Goal: Task Accomplishment & Management: Manage account settings

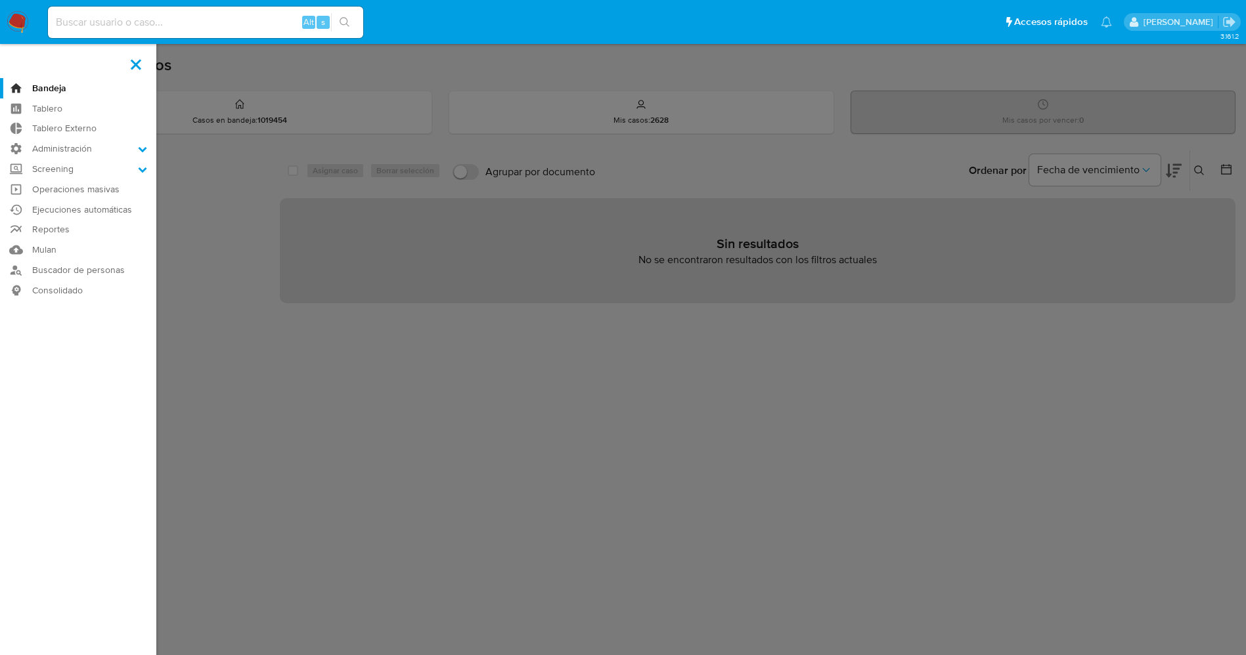
drag, startPoint x: 0, startPoint y: 0, endPoint x: 12, endPoint y: 25, distance: 27.6
click at [12, 25] on img at bounding box center [18, 22] width 22 height 22
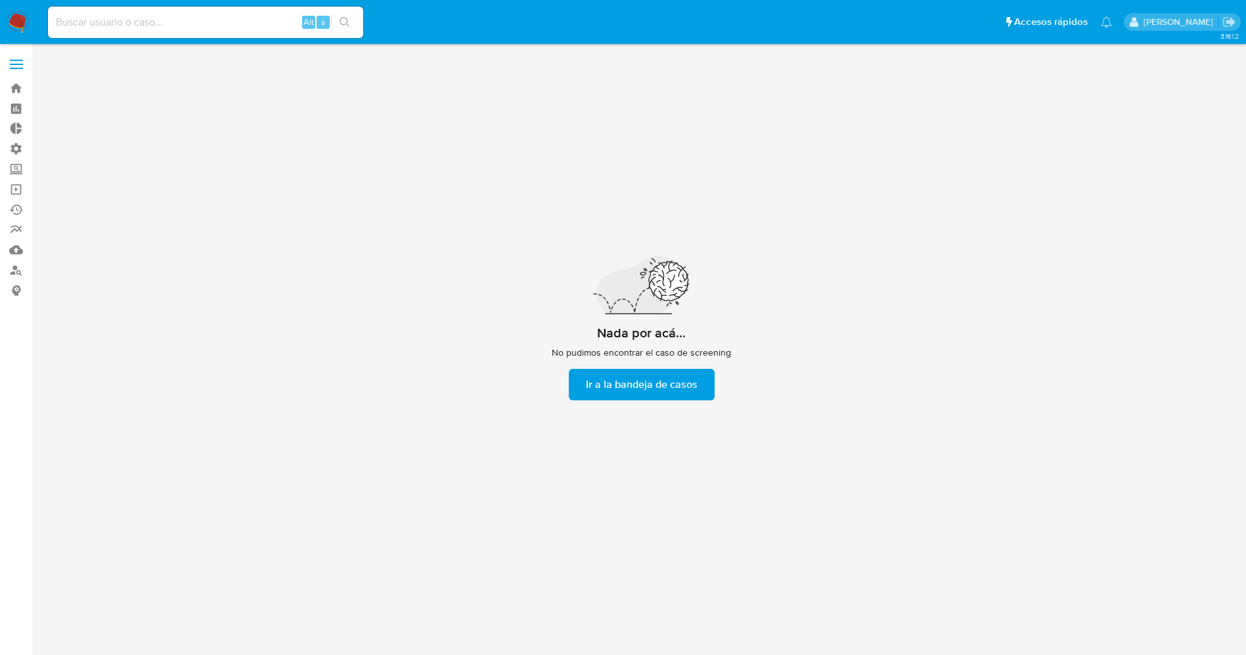
scroll to position [47, 0]
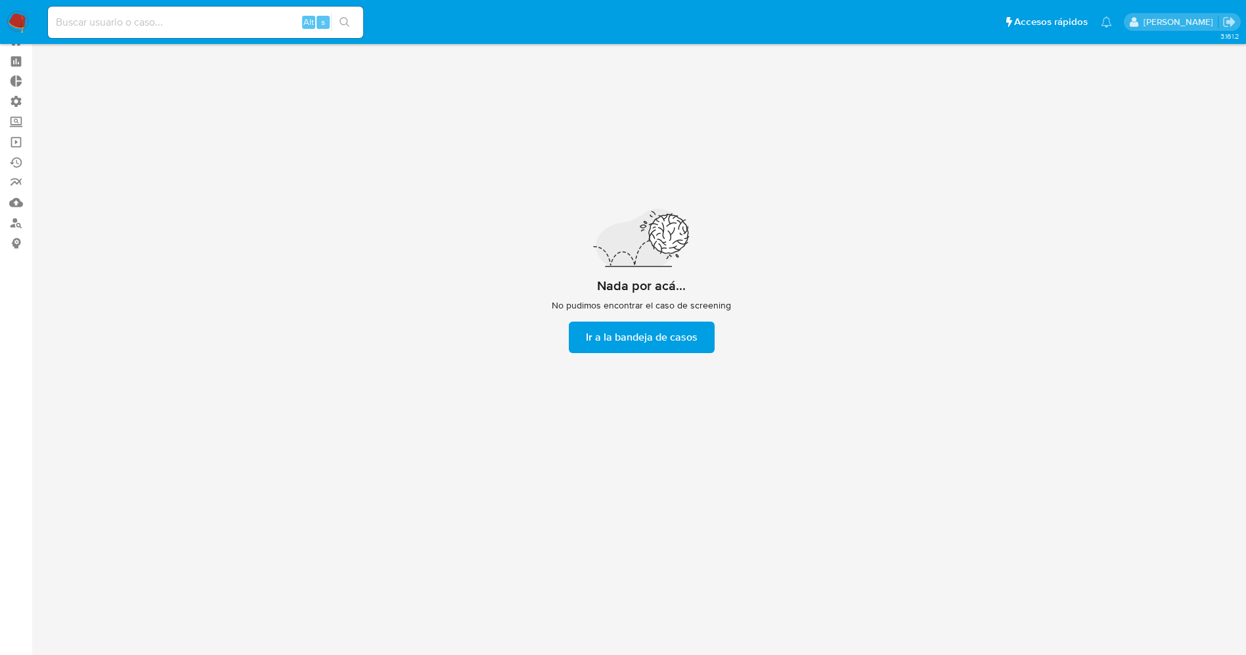
click at [15, 19] on img at bounding box center [18, 22] width 22 height 22
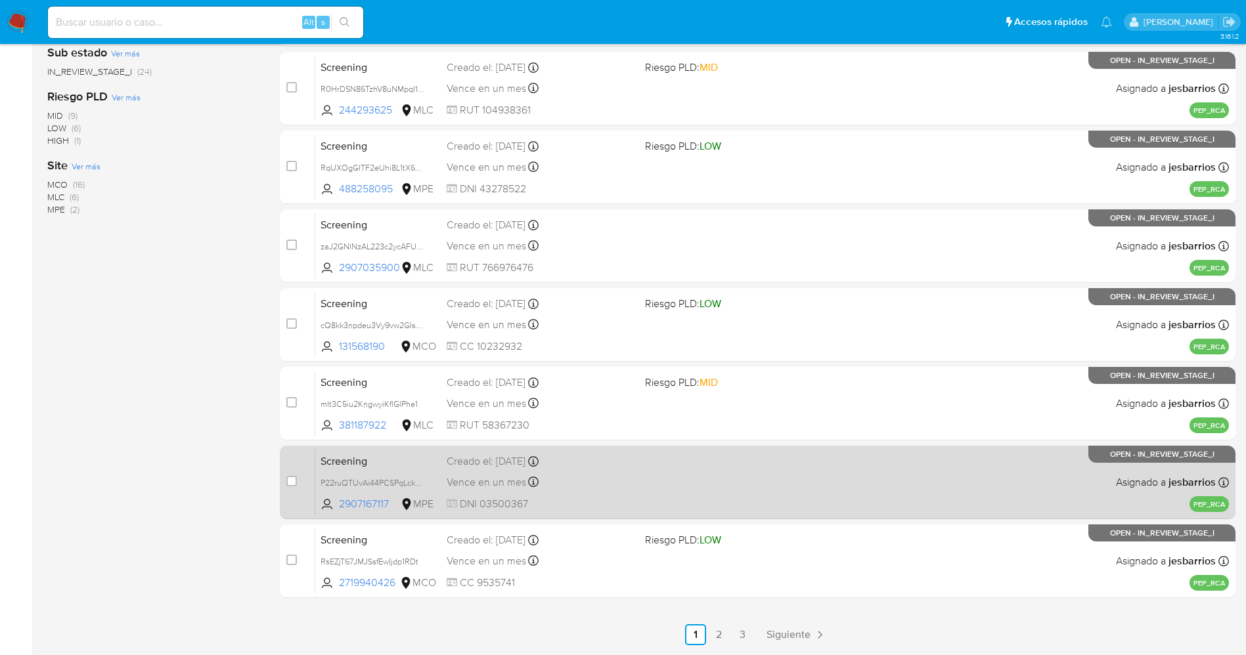
scroll to position [429, 0]
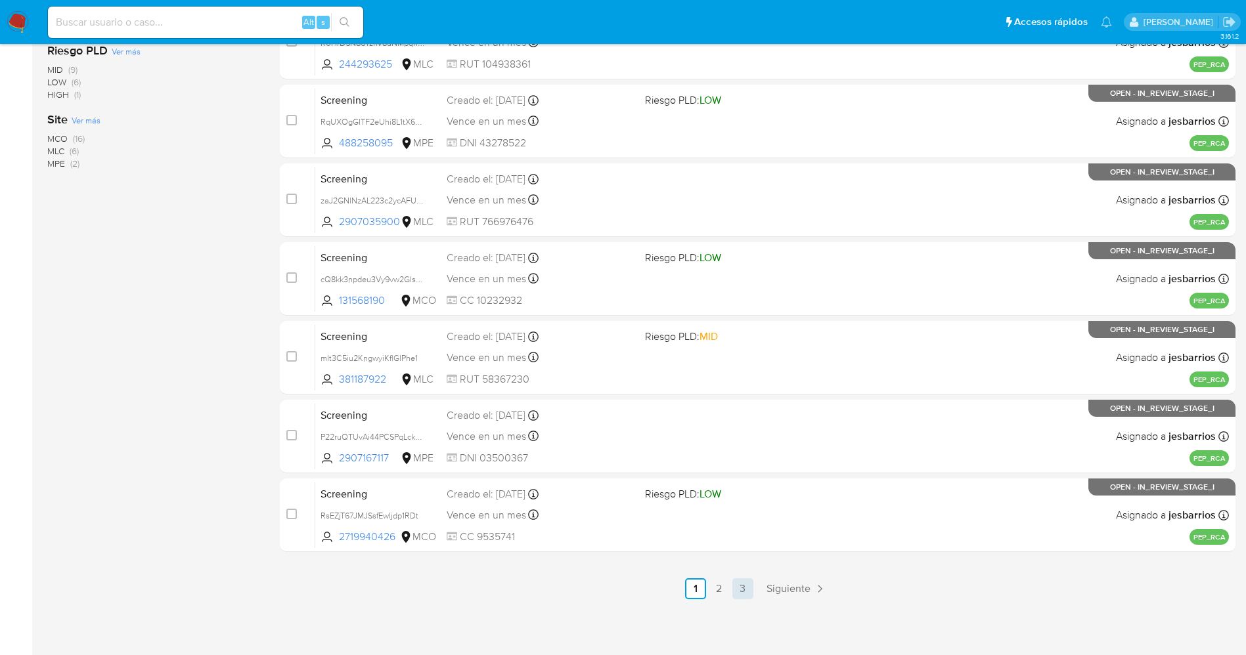
click at [738, 589] on link "3" at bounding box center [742, 589] width 21 height 21
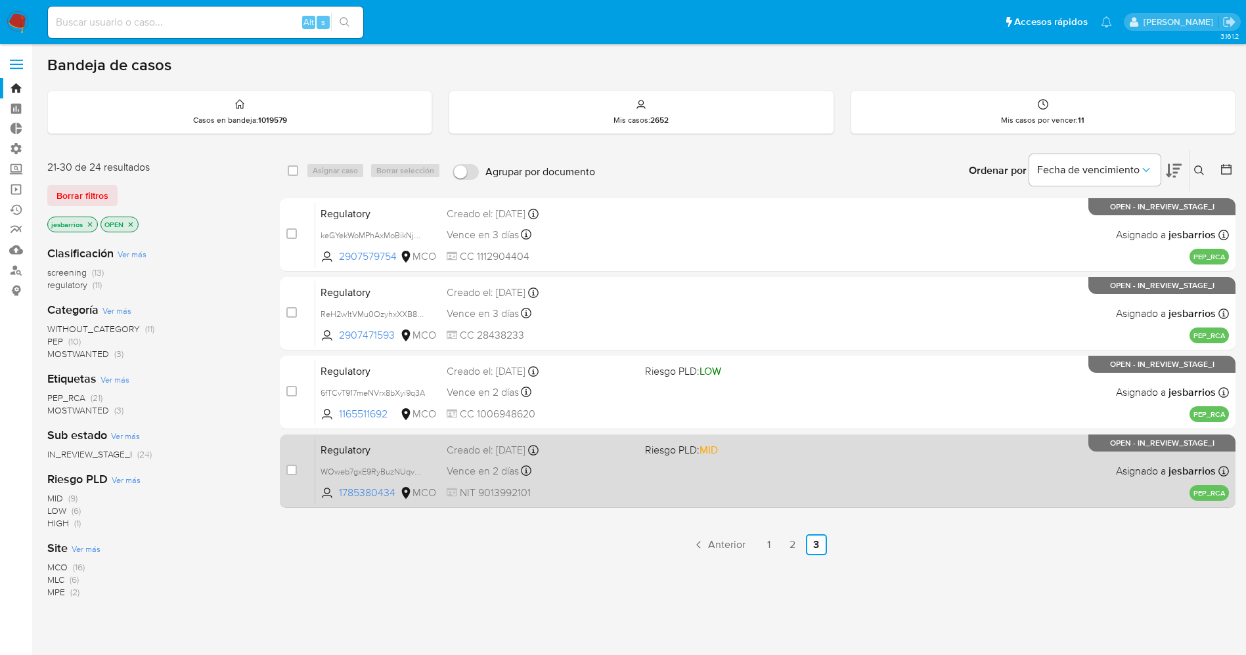
click at [622, 472] on div "Vence en 2 días Vence el 08/10/2025 17:51:48" at bounding box center [541, 471] width 188 height 18
click at [799, 454] on span "Riesgo PLD: MID" at bounding box center [739, 449] width 188 height 17
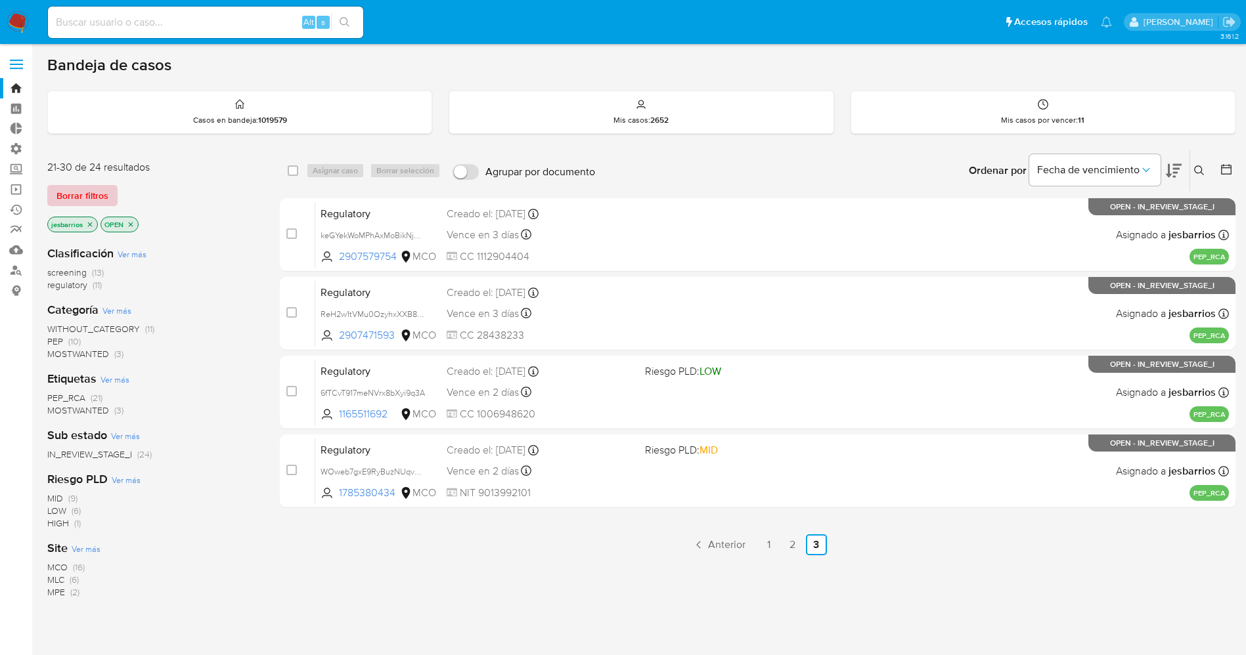
click at [77, 199] on span "Borrar filtros" at bounding box center [82, 196] width 52 height 18
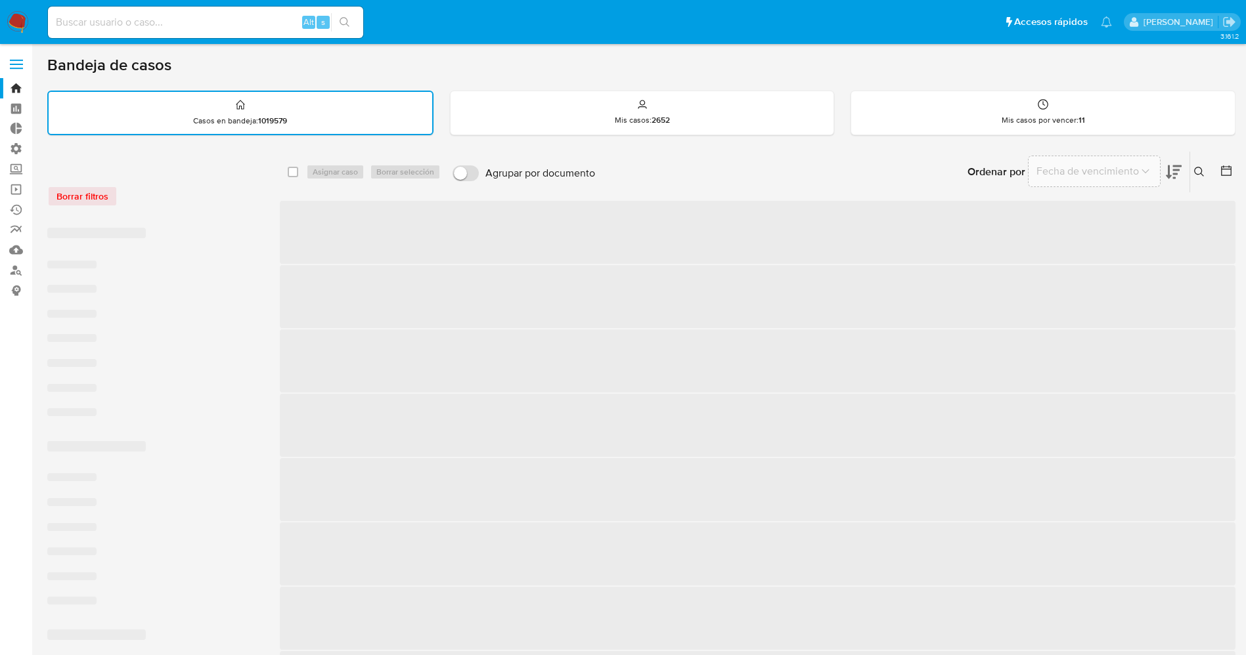
click at [117, 20] on input at bounding box center [205, 22] width 315 height 17
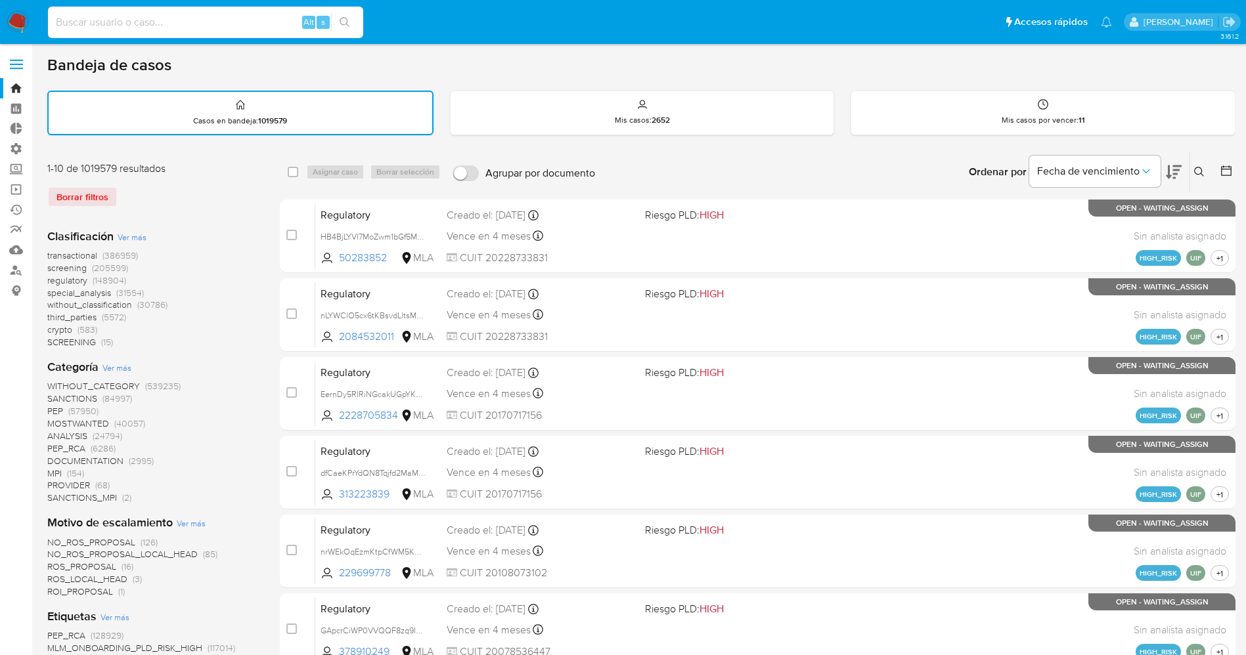
paste input "447772654"
type input "447772654"
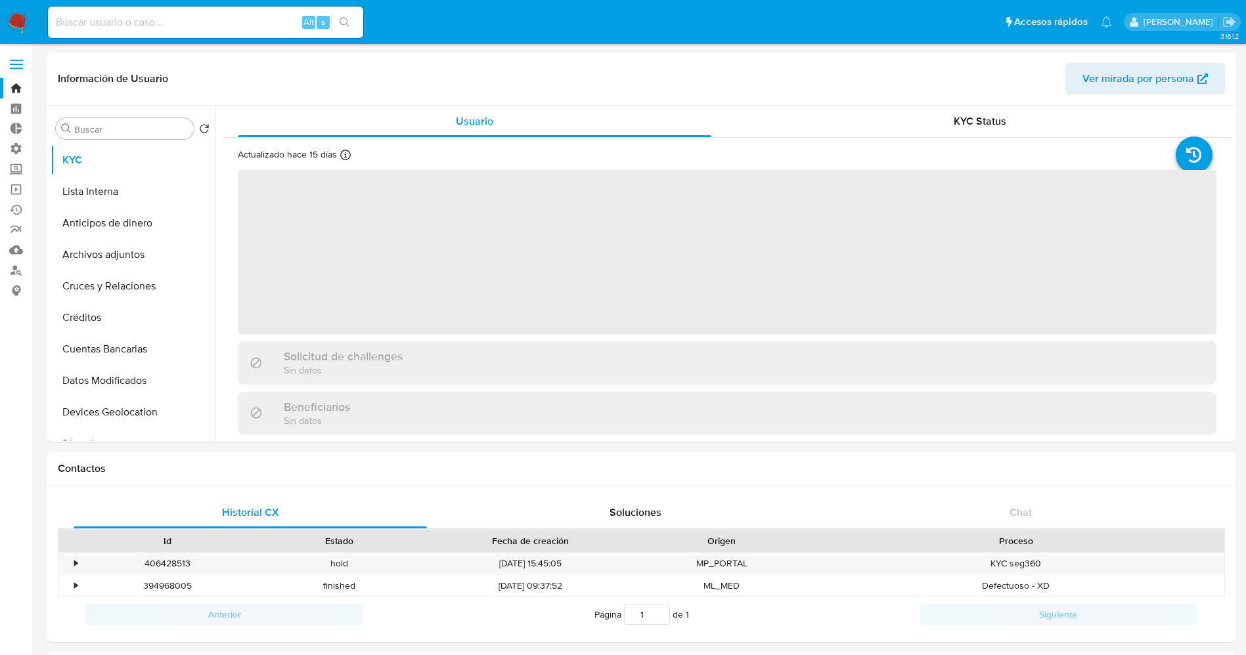
select select "10"
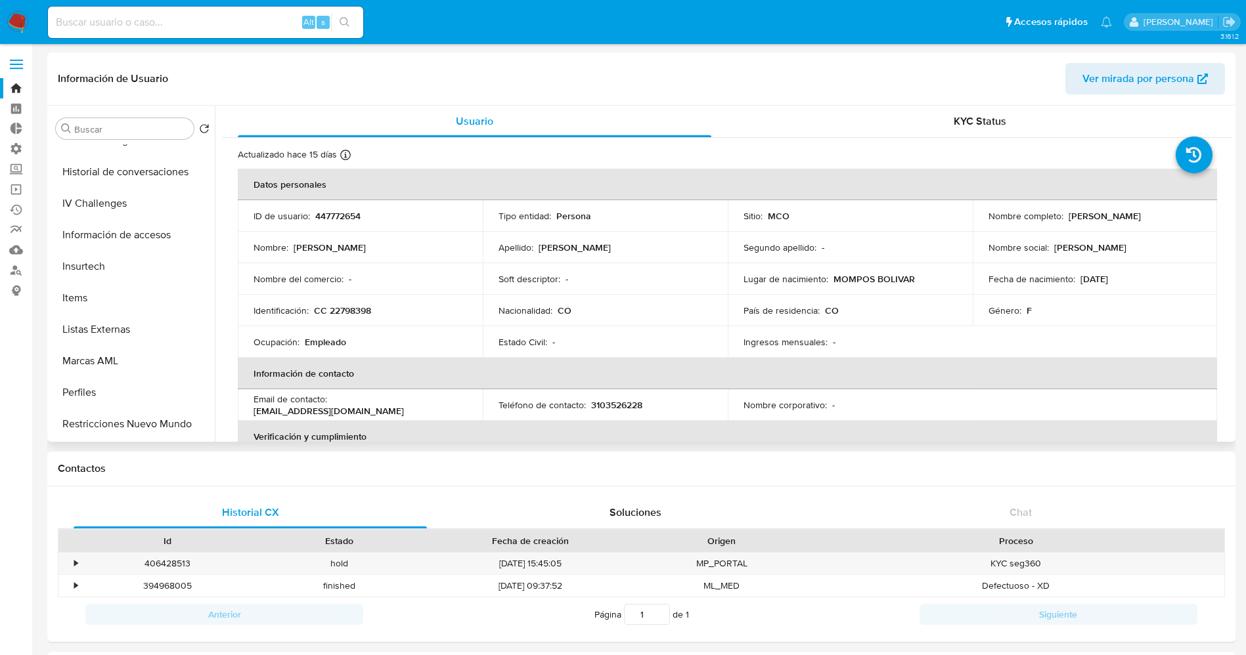
scroll to position [591, 0]
click at [108, 231] on button "Listas Externas" at bounding box center [128, 231] width 154 height 32
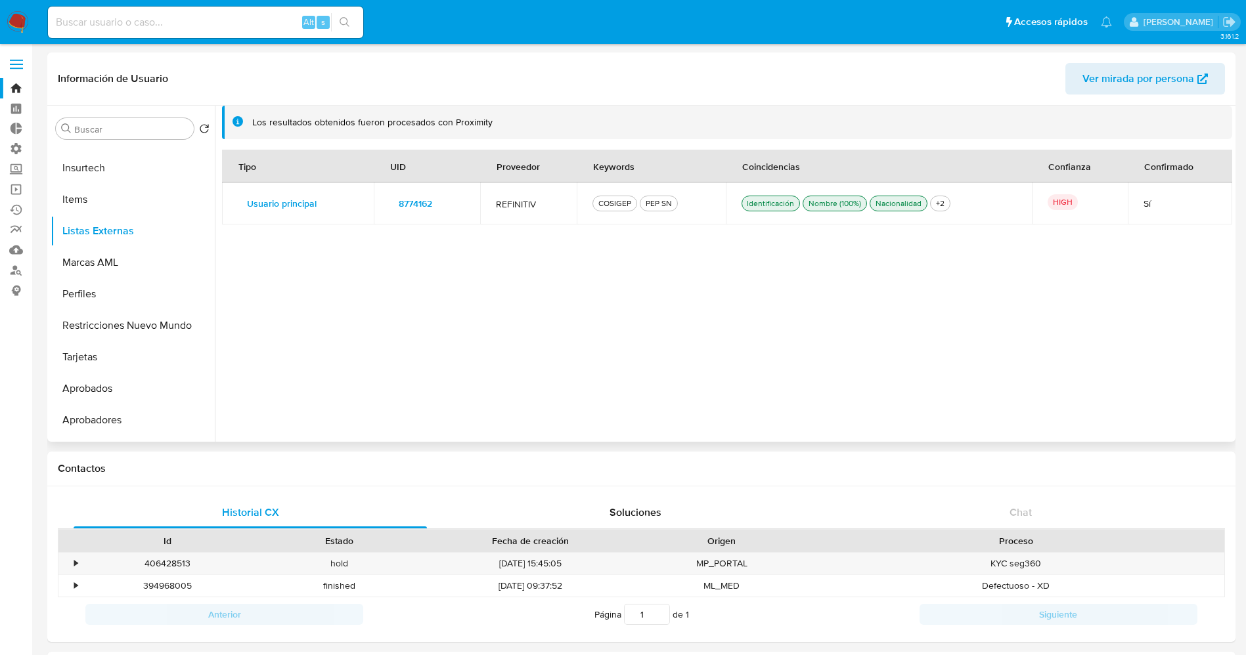
click at [407, 204] on span "8774162" at bounding box center [415, 203] width 33 height 18
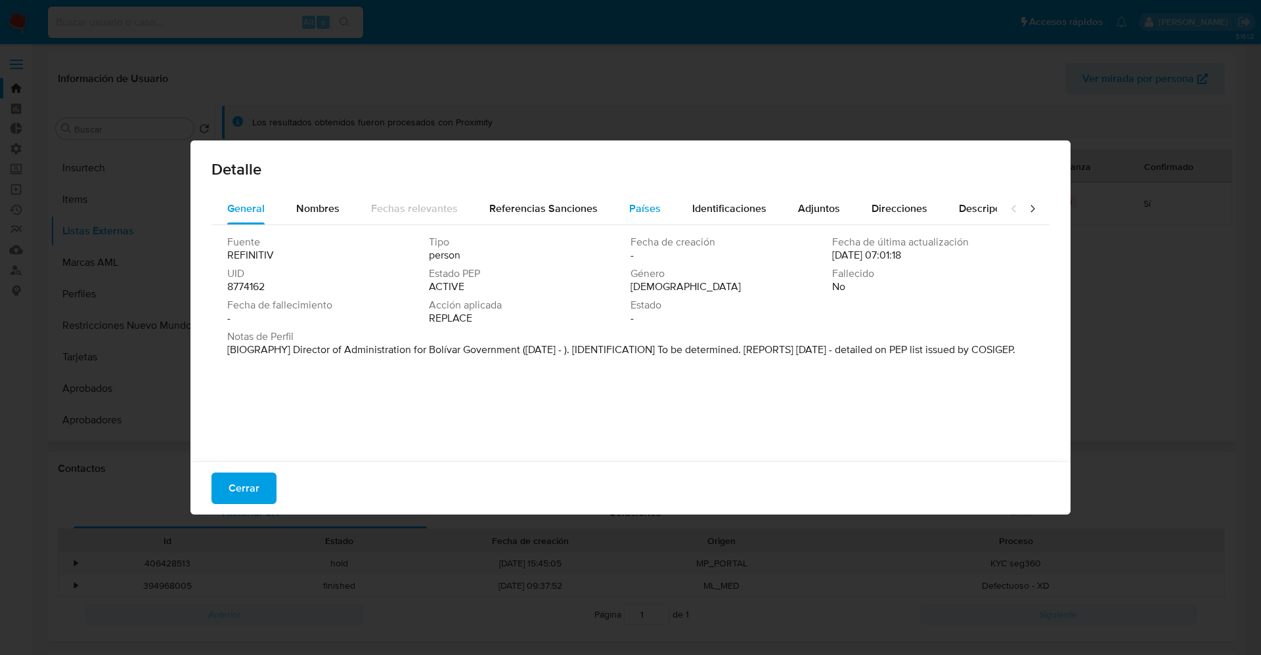
click at [654, 208] on span "Países" at bounding box center [645, 208] width 32 height 15
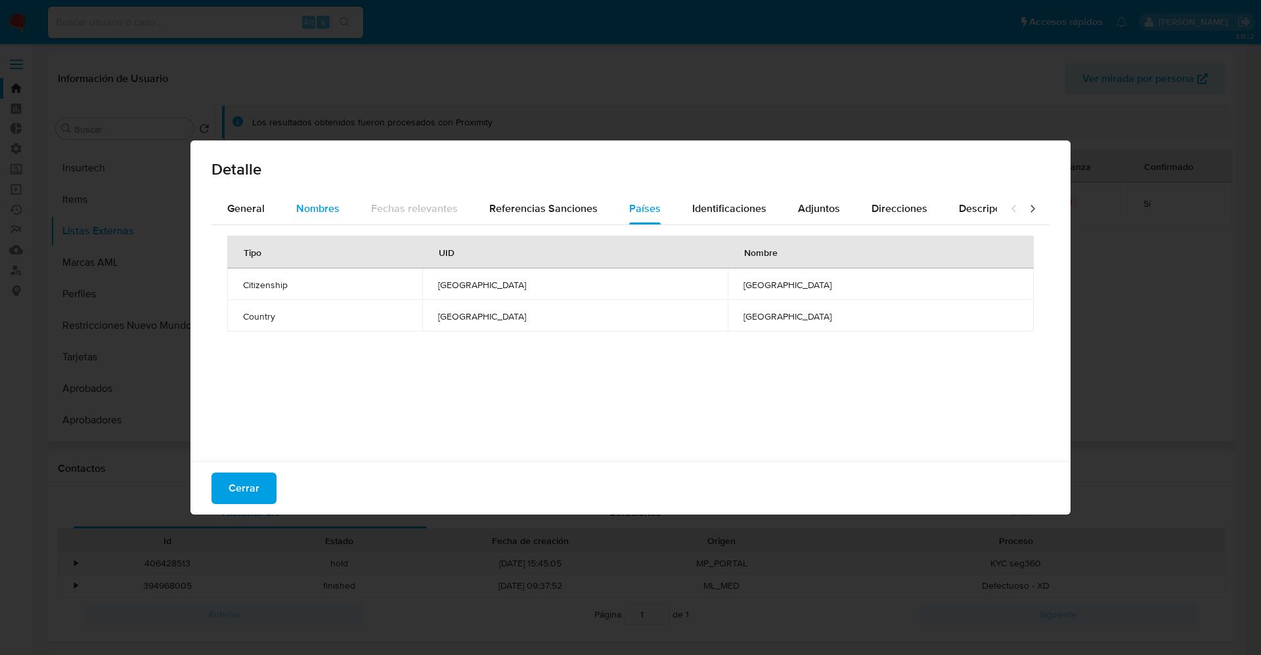
click at [326, 209] on span "Nombres" at bounding box center [317, 208] width 43 height 15
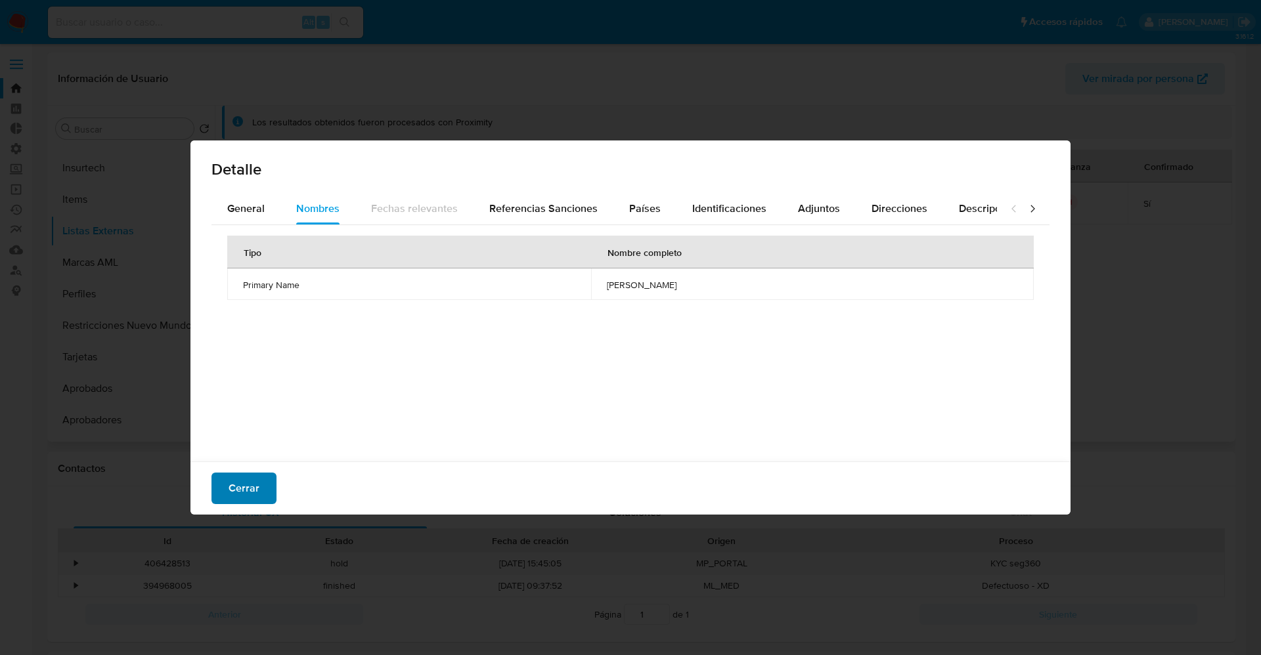
click at [229, 500] on span "Cerrar" at bounding box center [244, 488] width 31 height 29
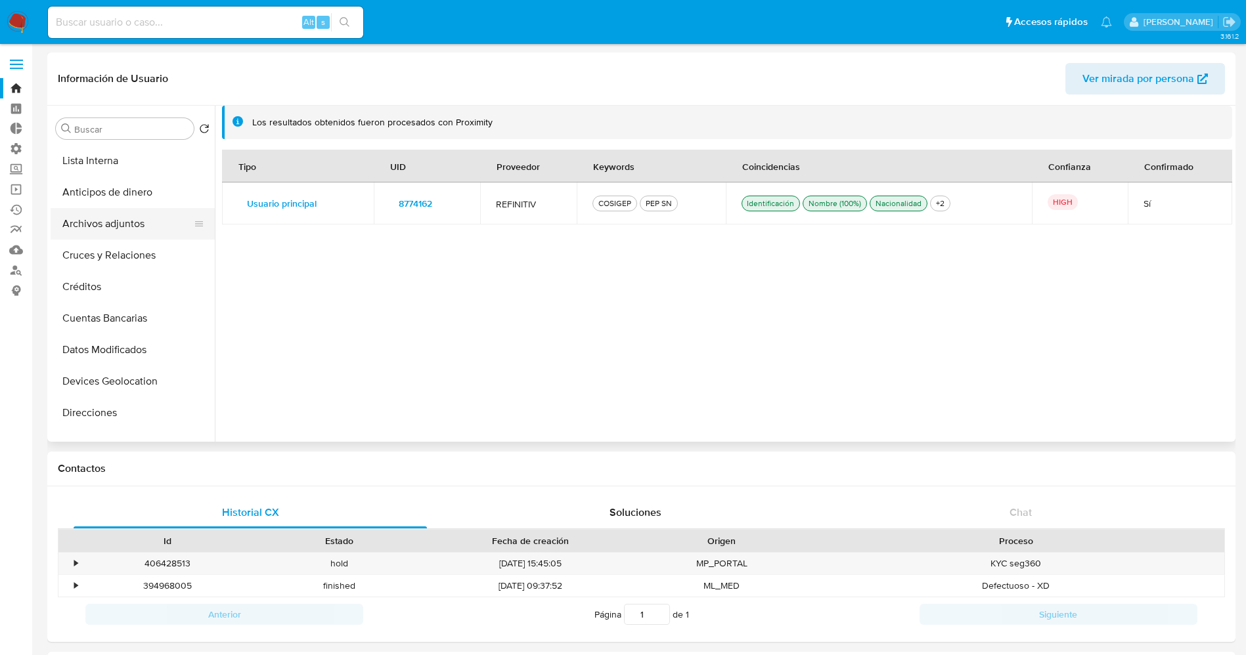
scroll to position [0, 0]
click at [125, 158] on button "KYC" at bounding box center [128, 160] width 154 height 32
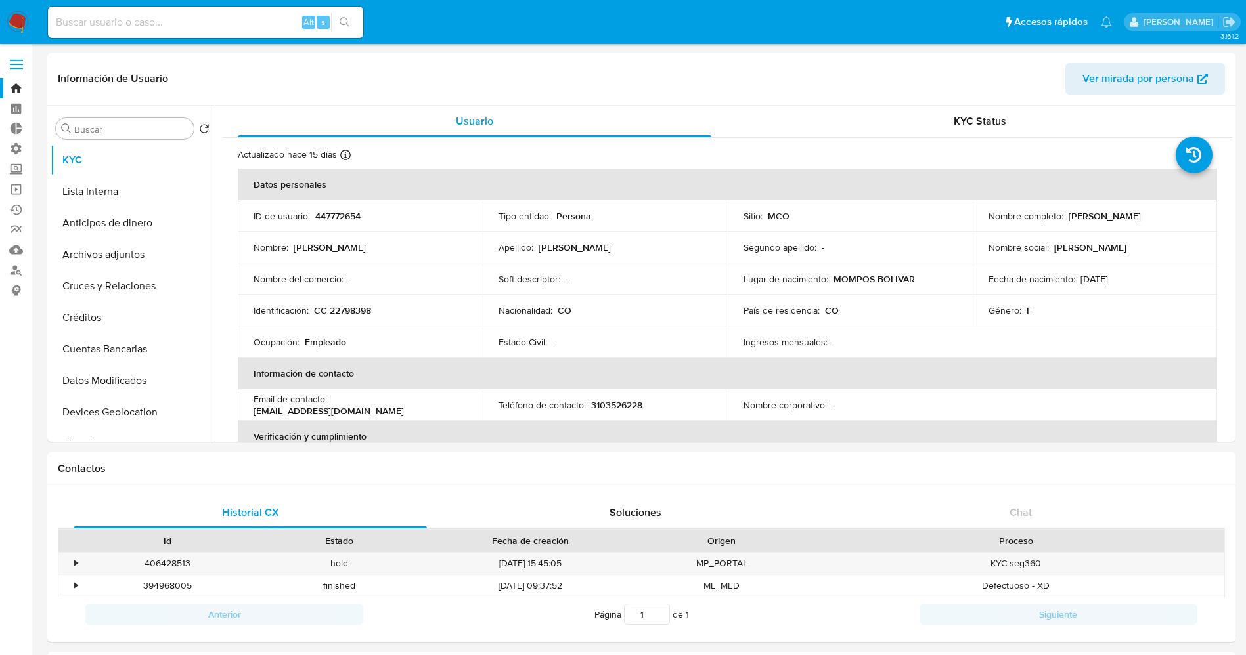
scroll to position [99, 0]
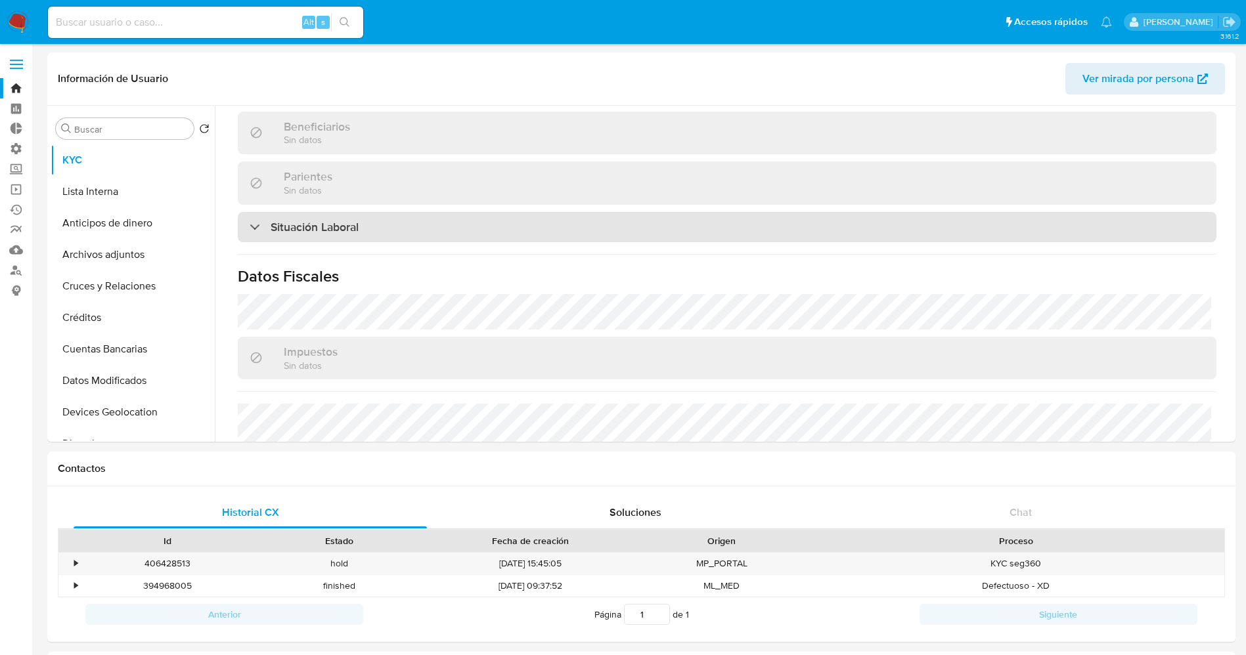
click at [354, 227] on h3 "Situación Laboral" at bounding box center [315, 227] width 88 height 14
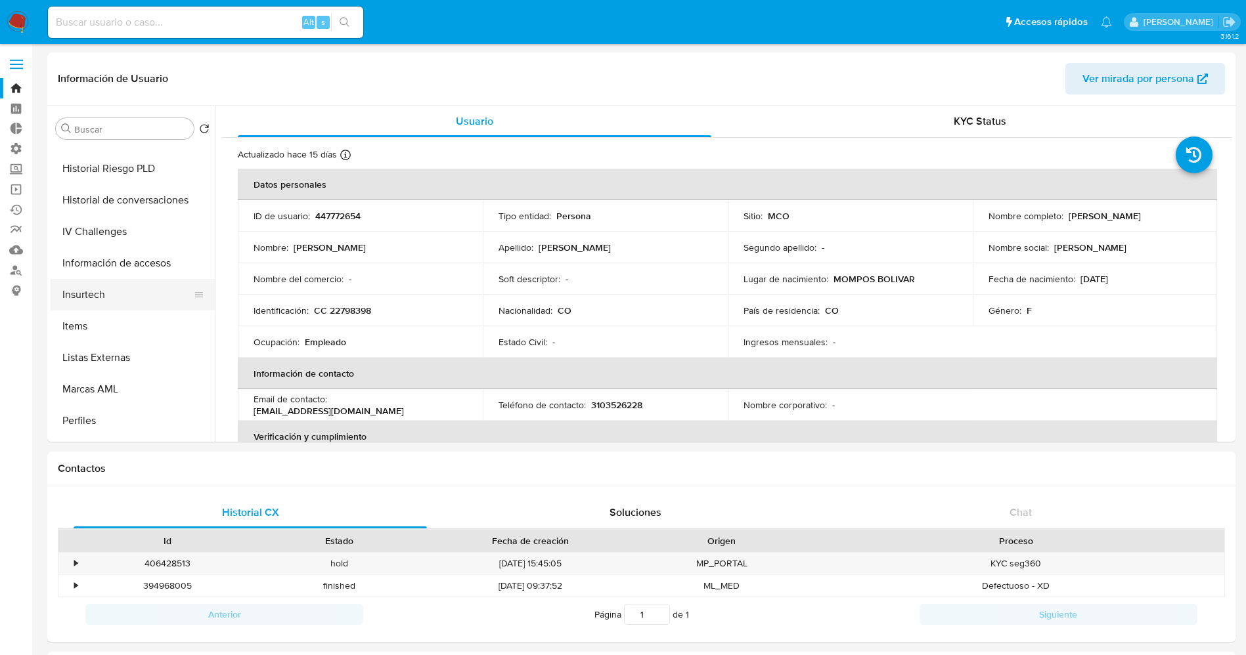
scroll to position [493, 0]
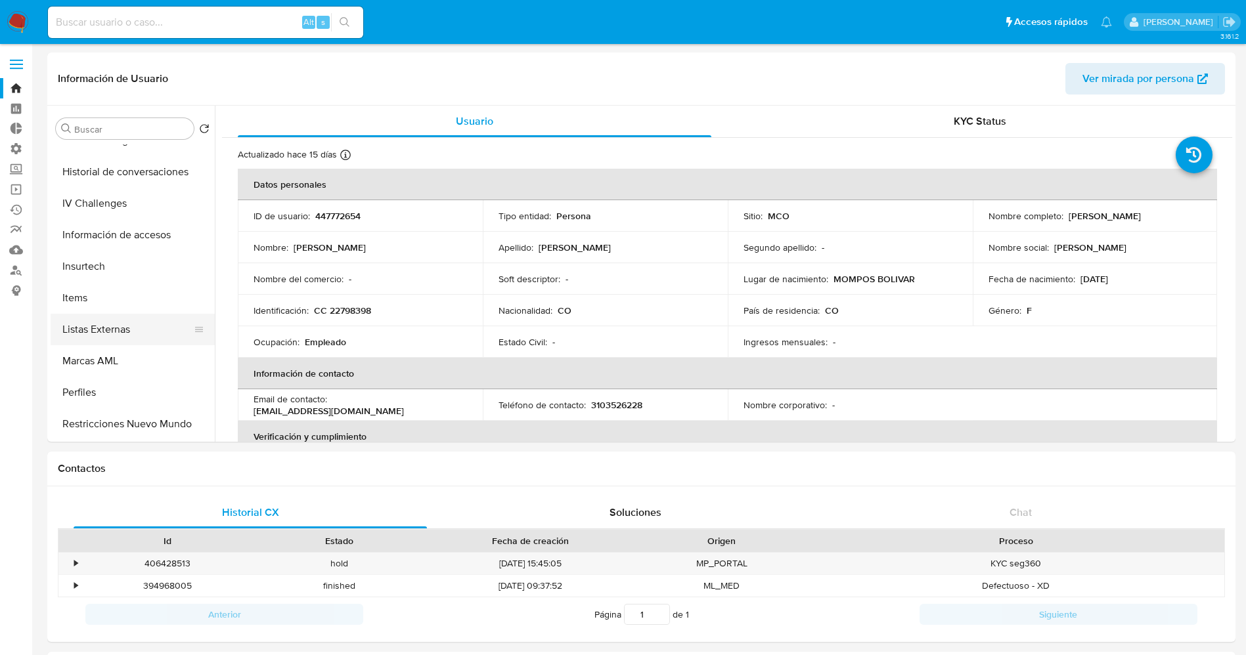
click at [109, 324] on button "Listas Externas" at bounding box center [128, 330] width 154 height 32
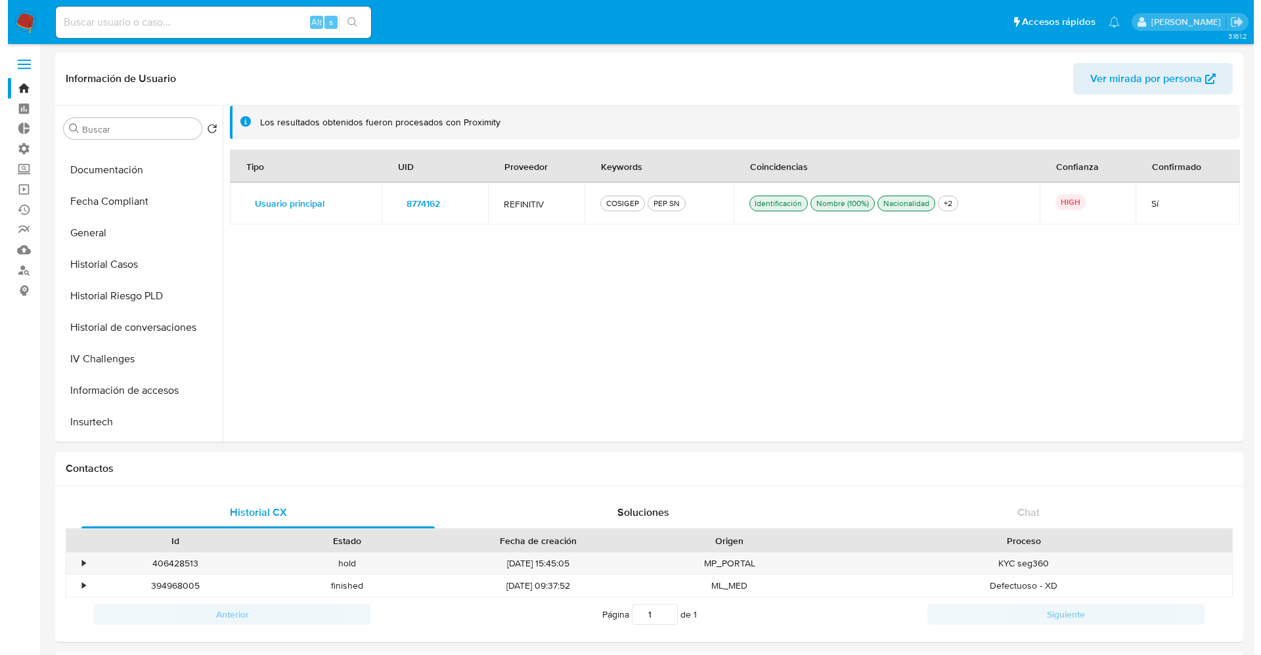
scroll to position [296, 0]
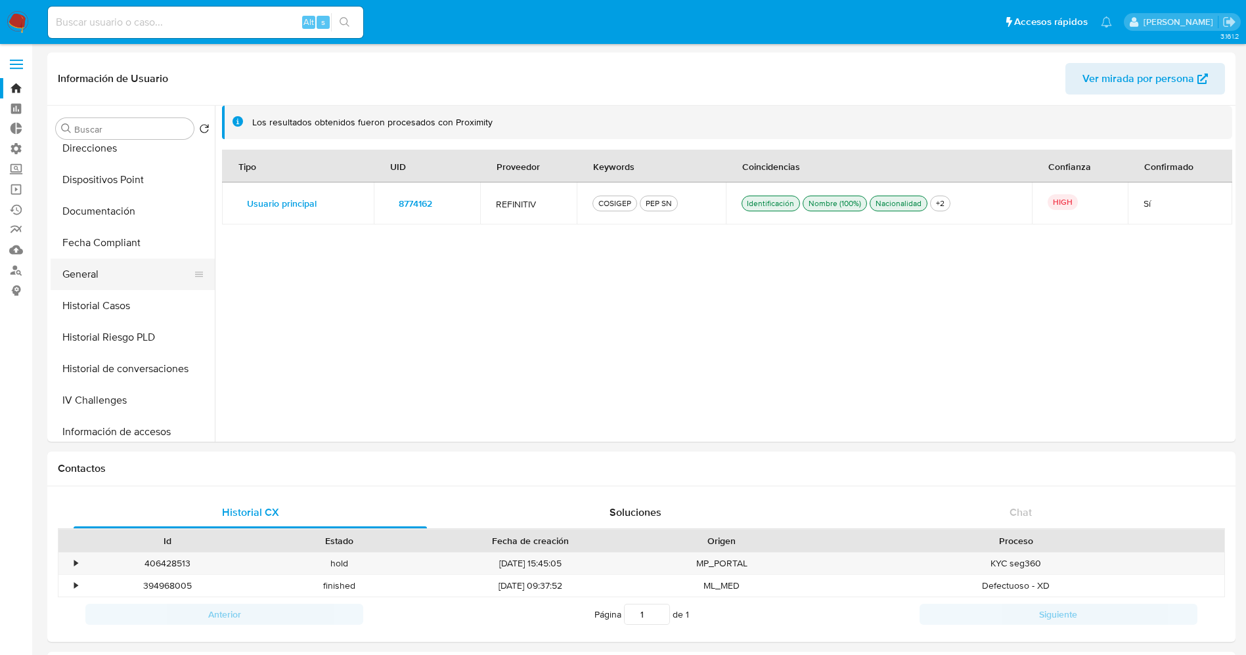
click at [135, 268] on button "General" at bounding box center [128, 275] width 154 height 32
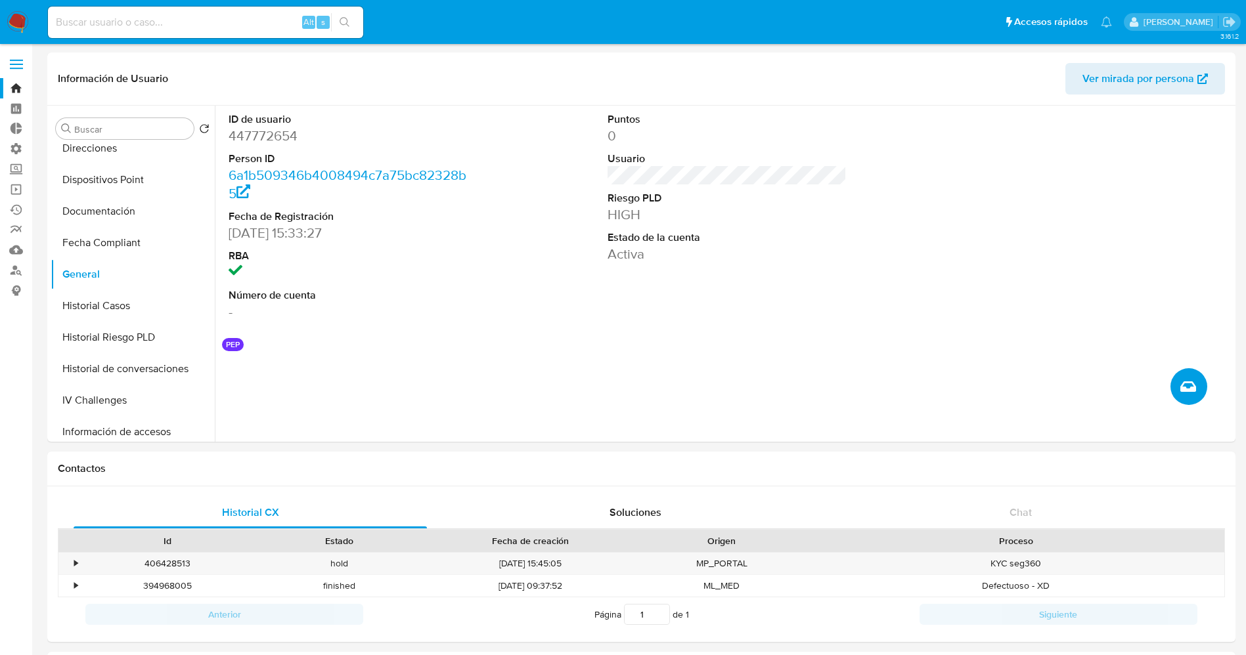
click at [1189, 384] on icon "Crear caso manual" at bounding box center [1188, 387] width 16 height 16
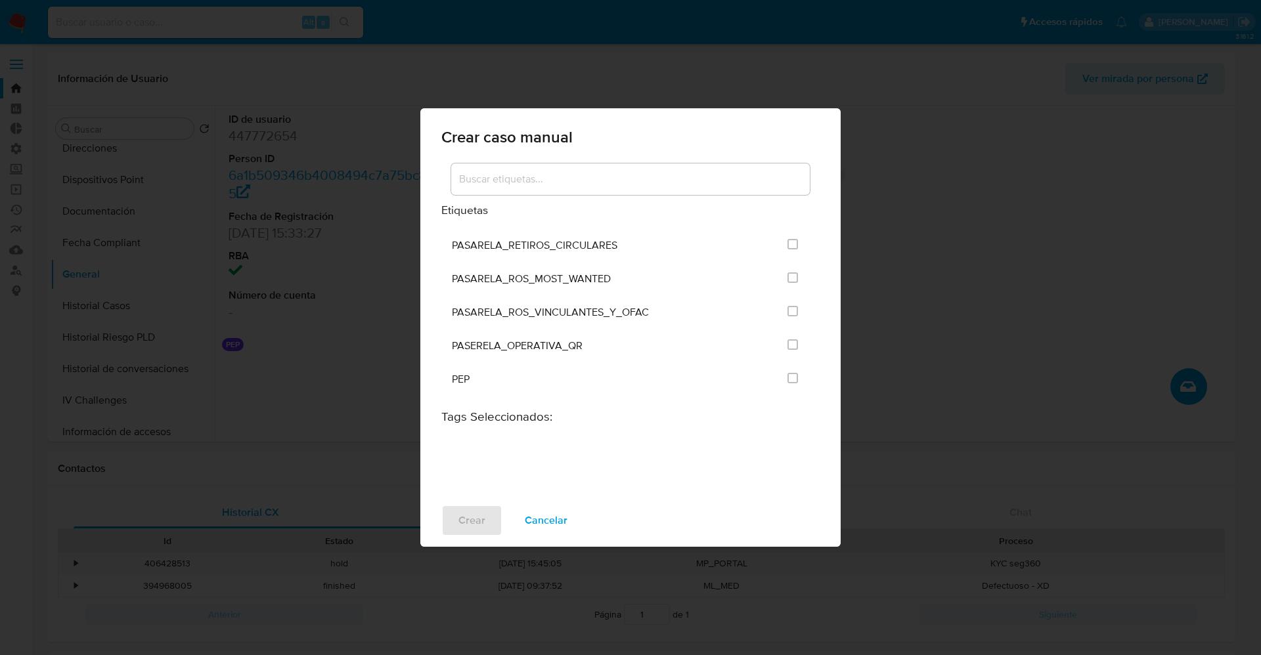
scroll to position [1379, 0]
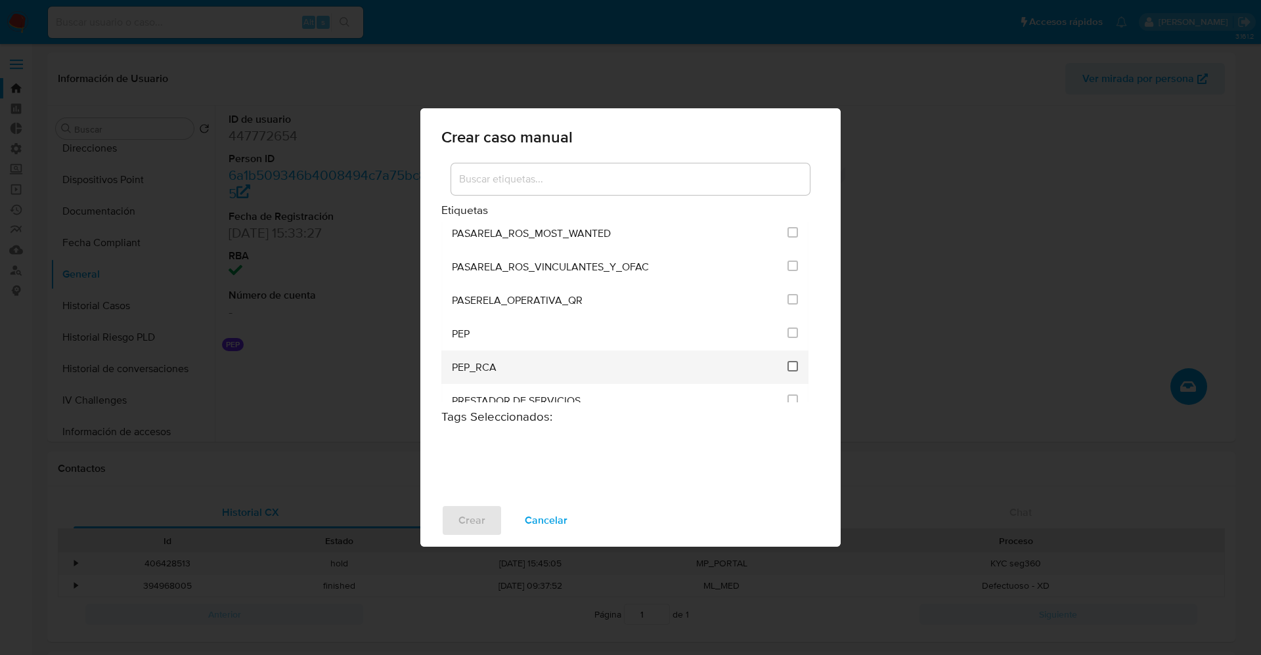
click at [787, 364] on input "2536" at bounding box center [792, 366] width 11 height 11
checkbox input "true"
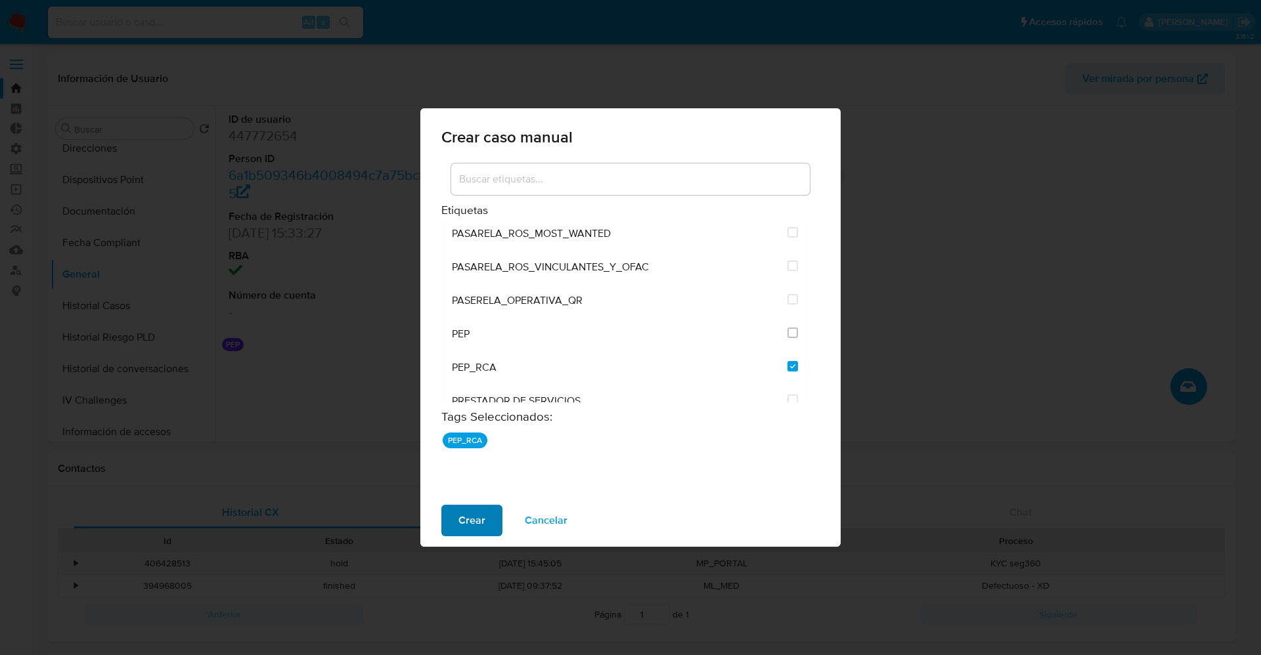
click at [492, 516] on button "Crear" at bounding box center [471, 521] width 61 height 32
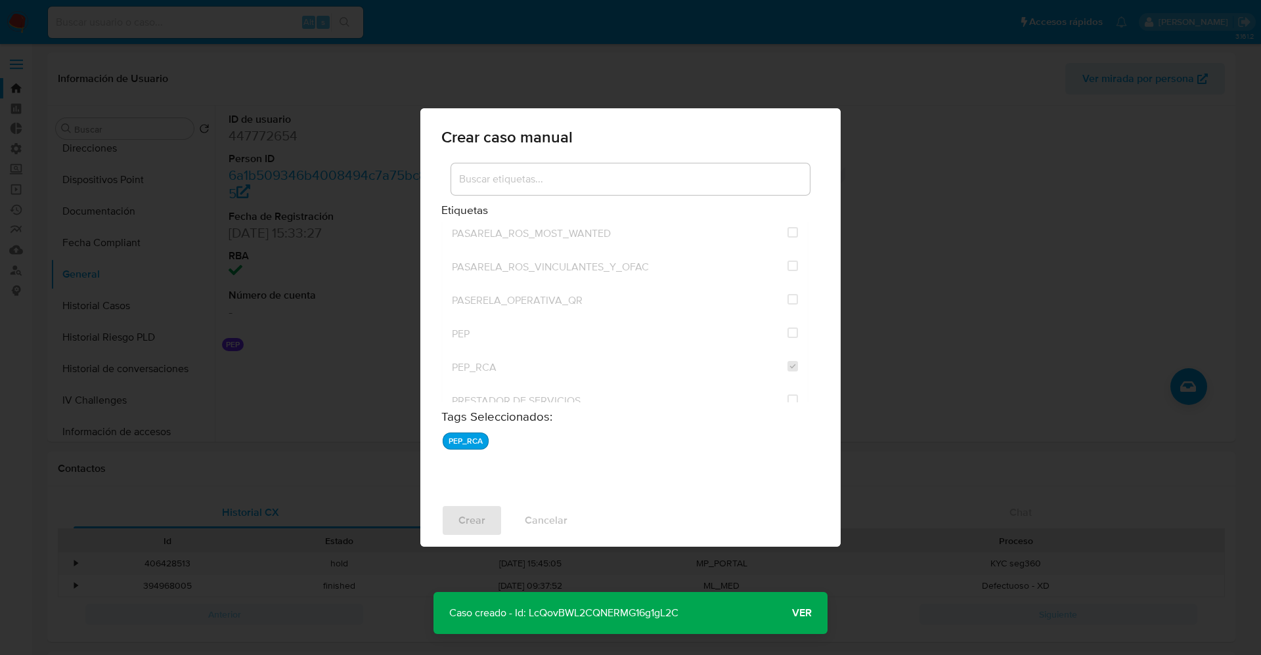
click at [806, 613] on span "Ver" at bounding box center [802, 613] width 20 height 0
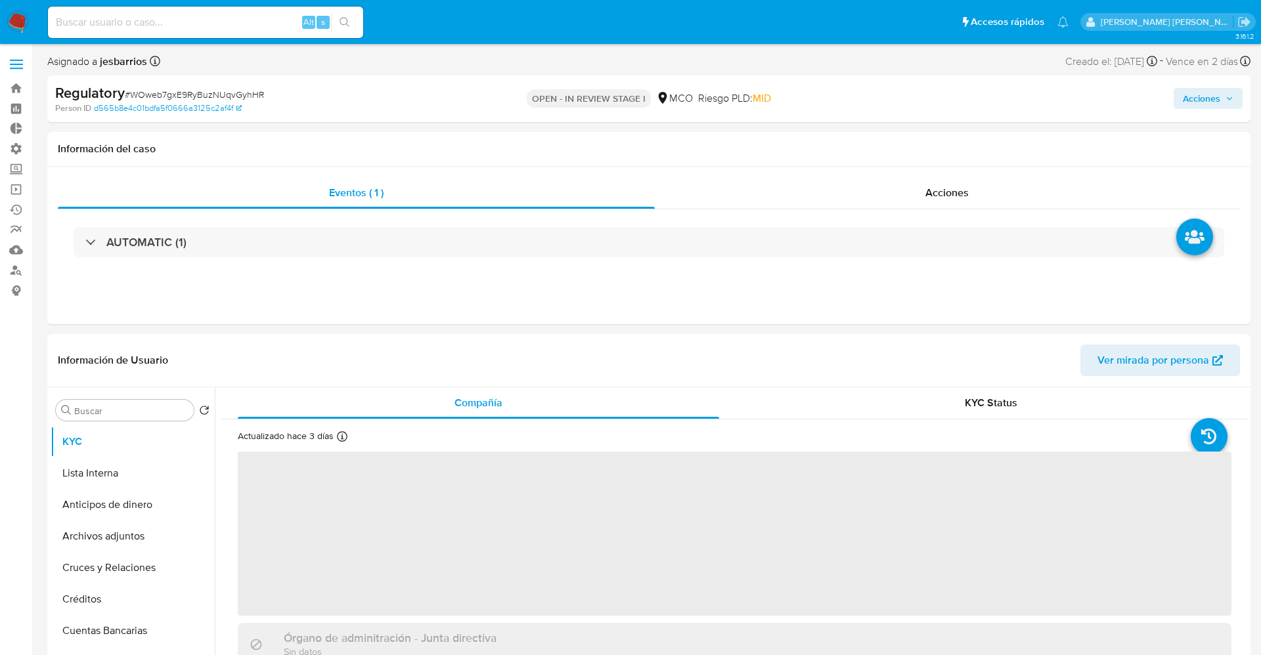
select select "10"
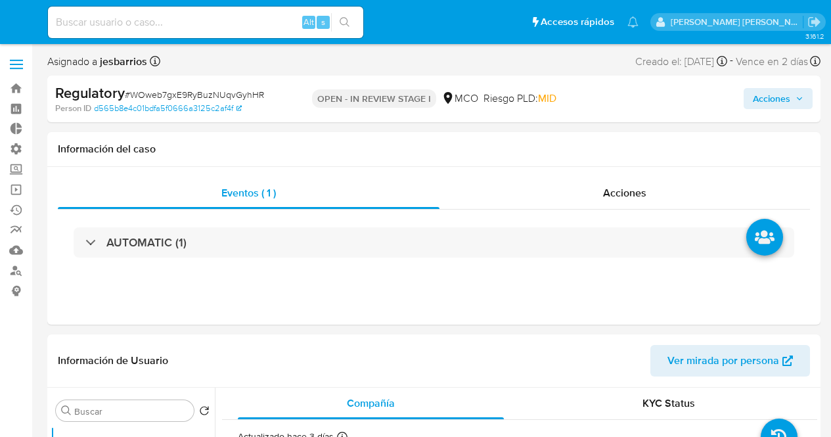
select select "10"
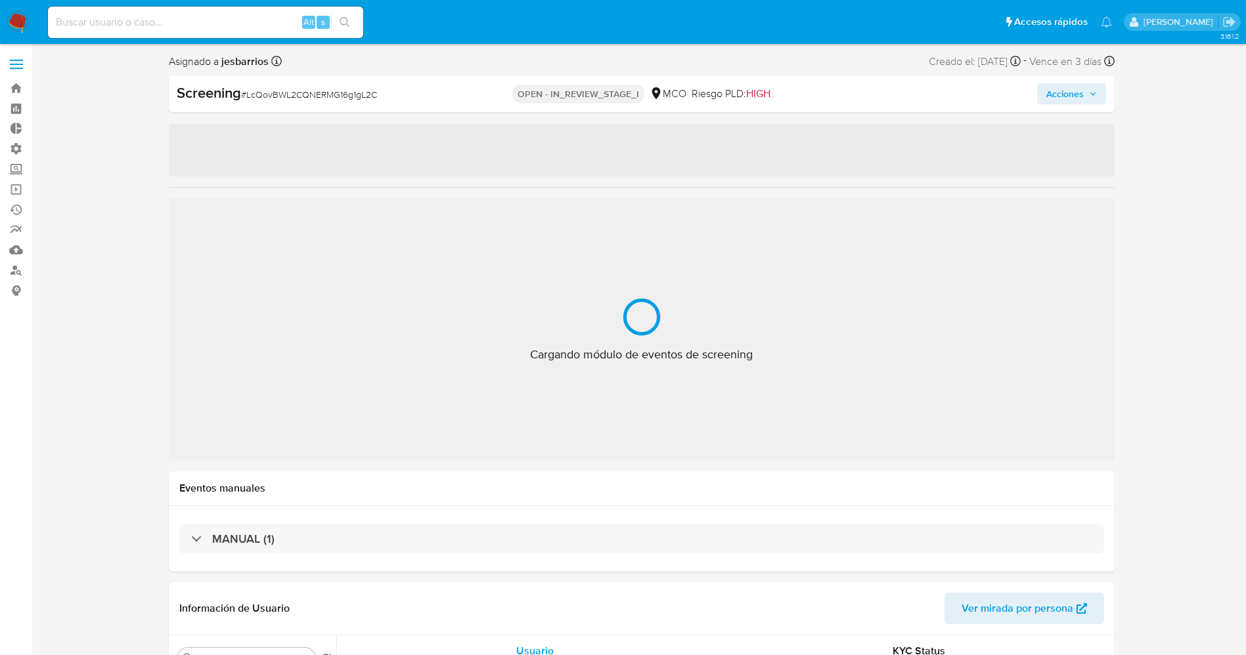
select select "10"
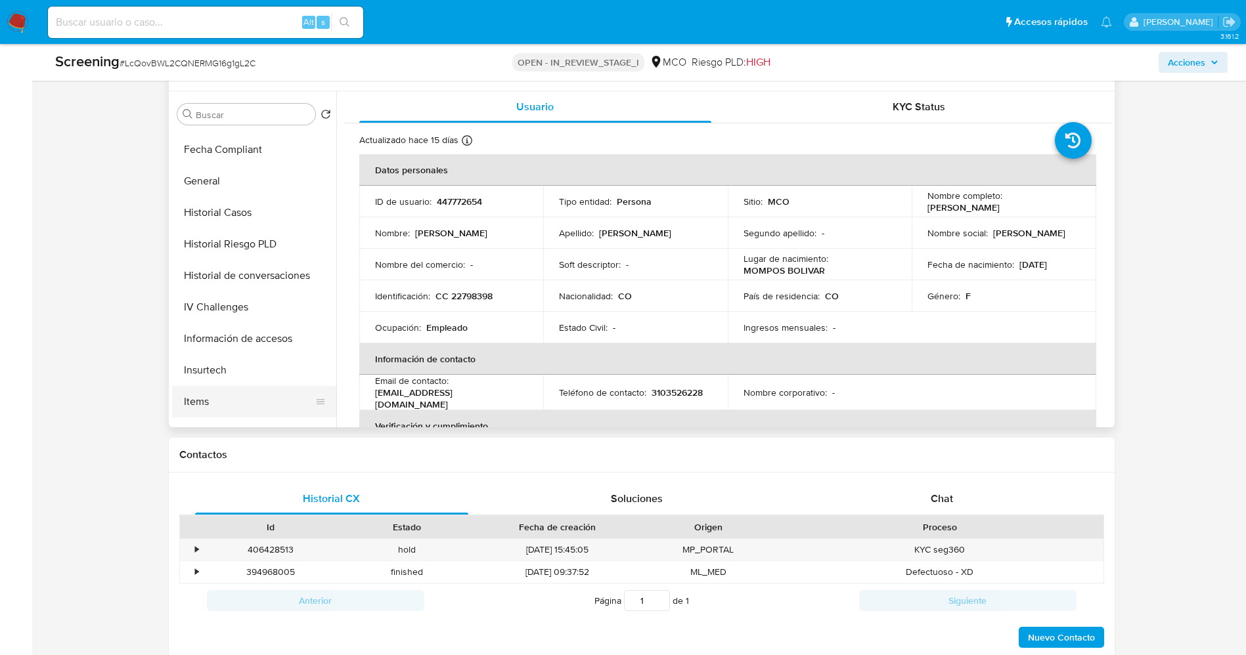
scroll to position [493, 0]
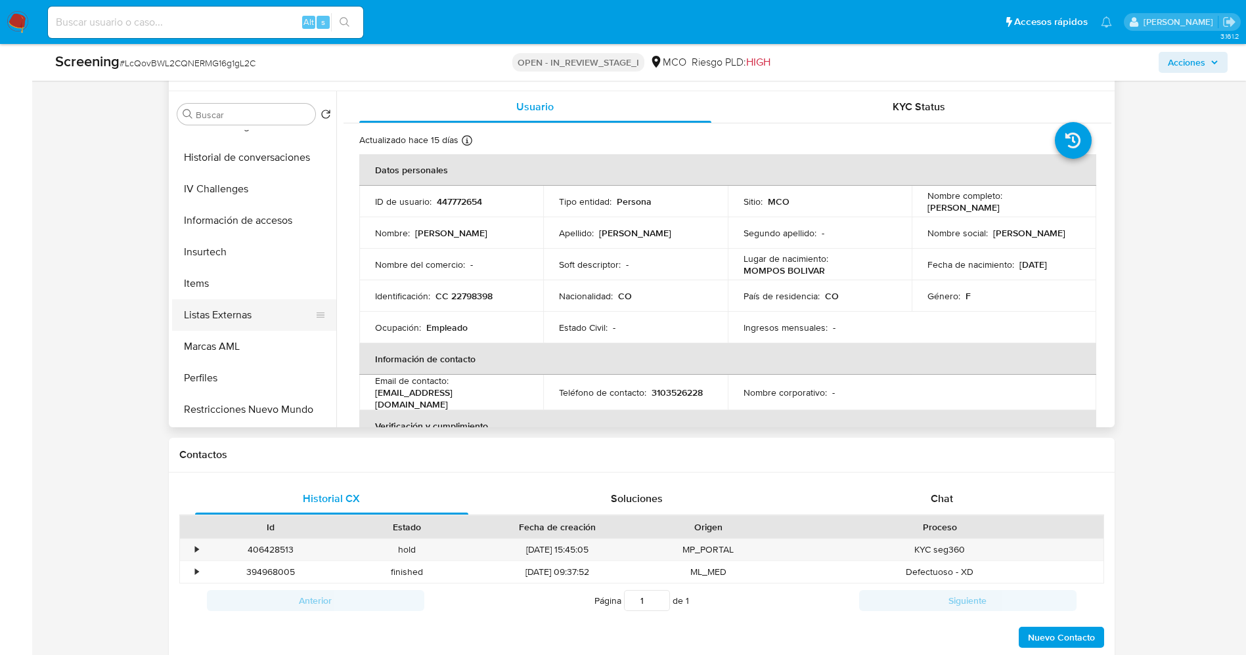
click at [237, 319] on button "Listas Externas" at bounding box center [249, 315] width 154 height 32
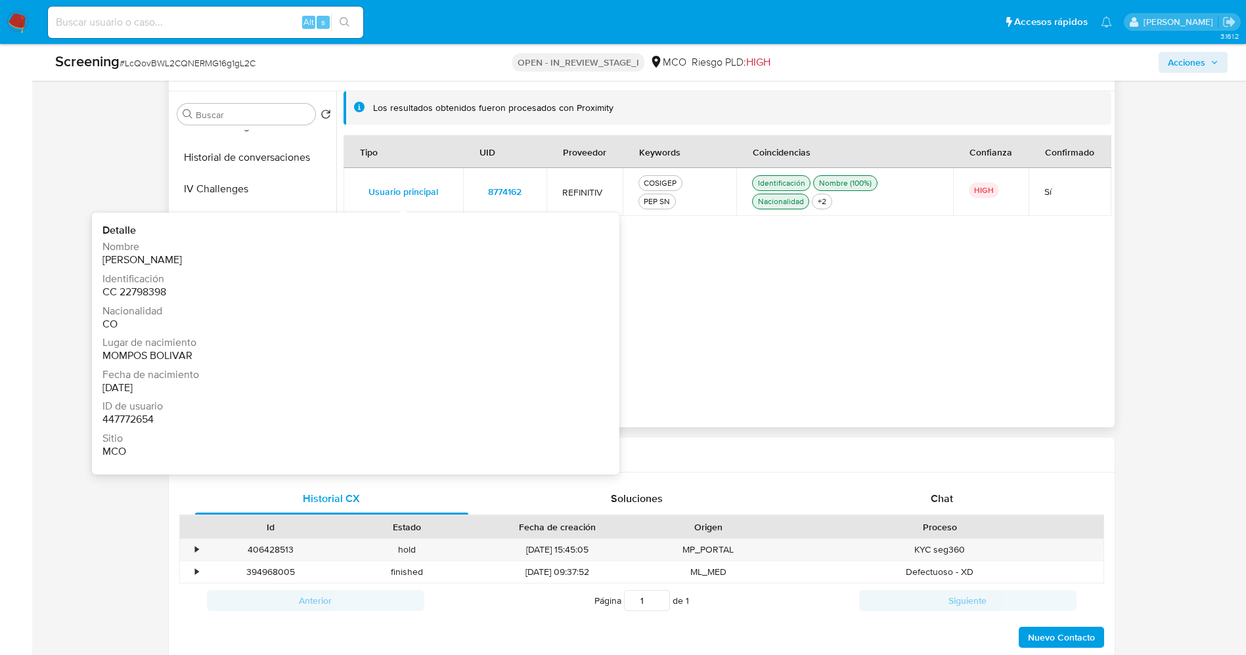
click at [416, 196] on span "Usuario principal" at bounding box center [403, 192] width 70 height 18
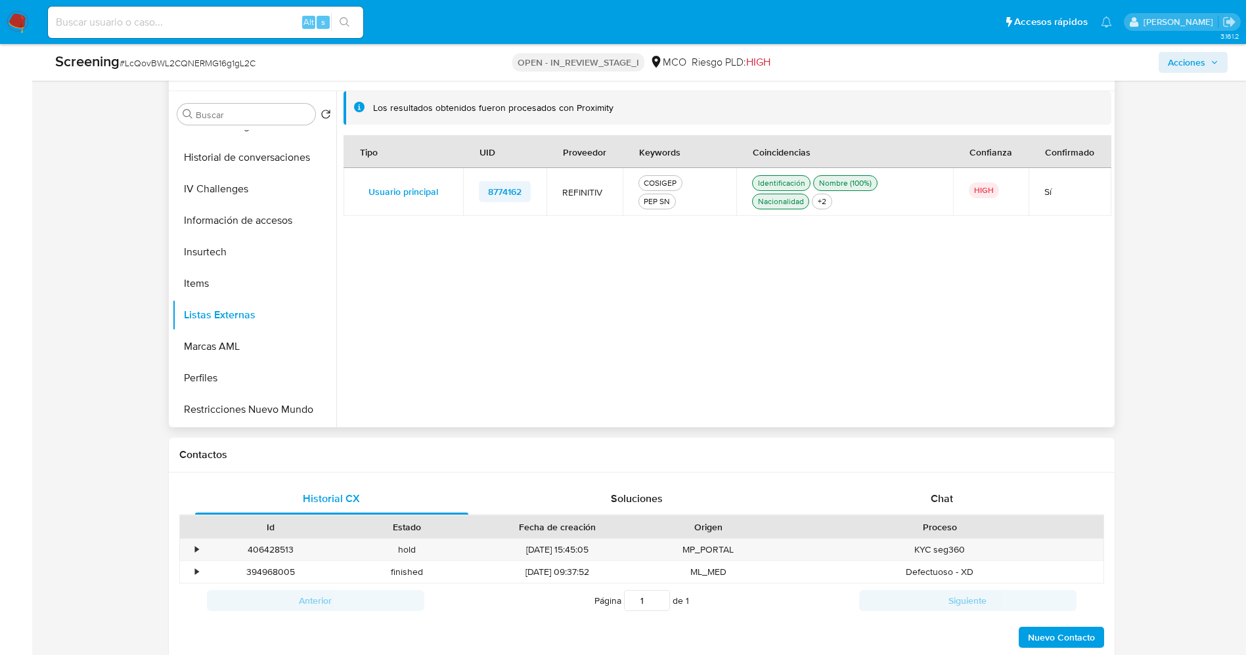
click at [504, 194] on span "8774162" at bounding box center [504, 192] width 33 height 18
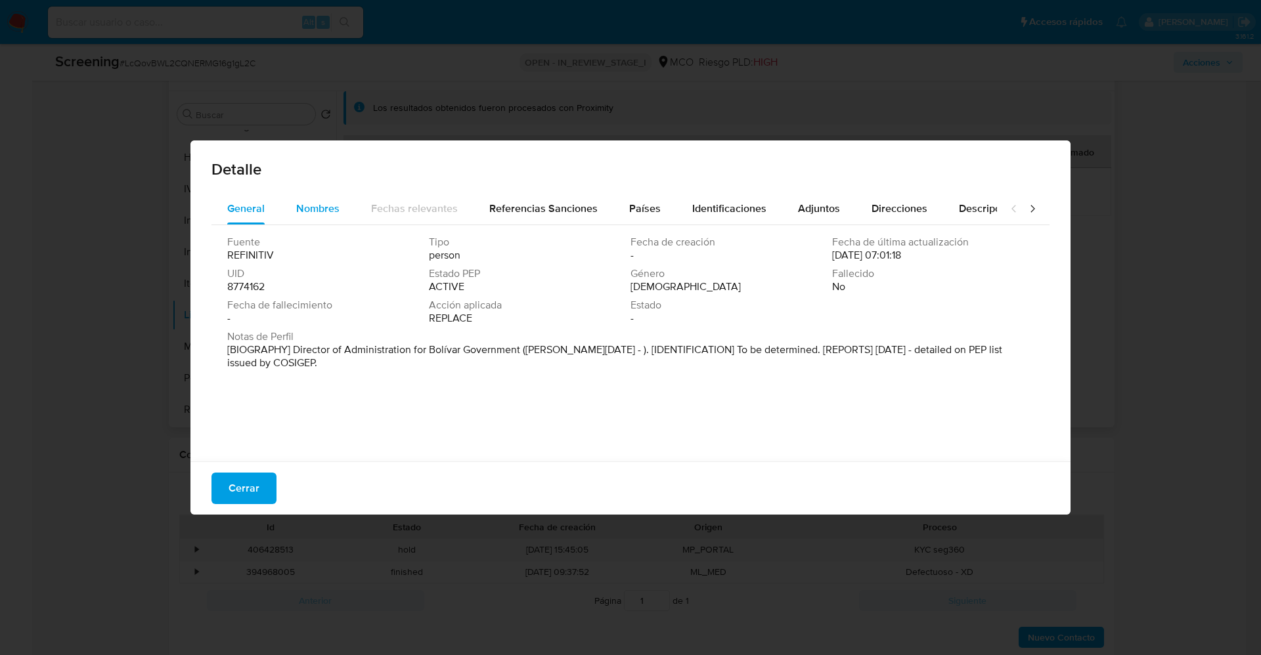
click at [323, 204] on span "Nombres" at bounding box center [317, 208] width 43 height 15
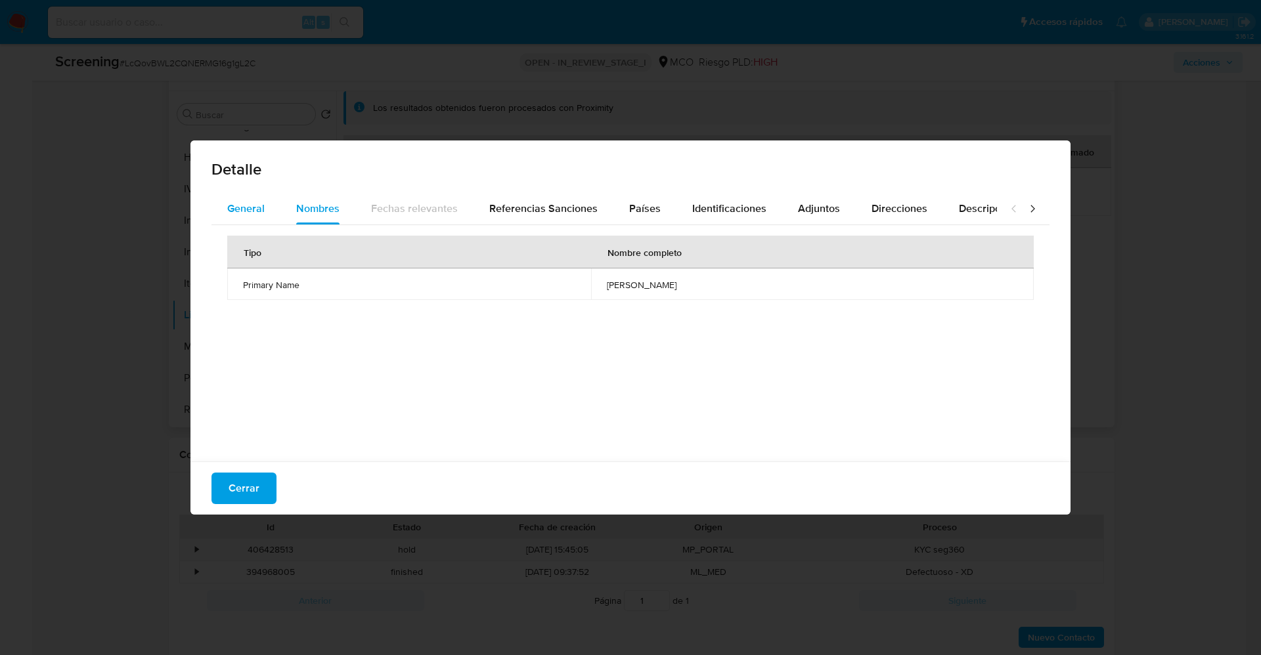
click at [260, 198] on div "General" at bounding box center [245, 209] width 37 height 32
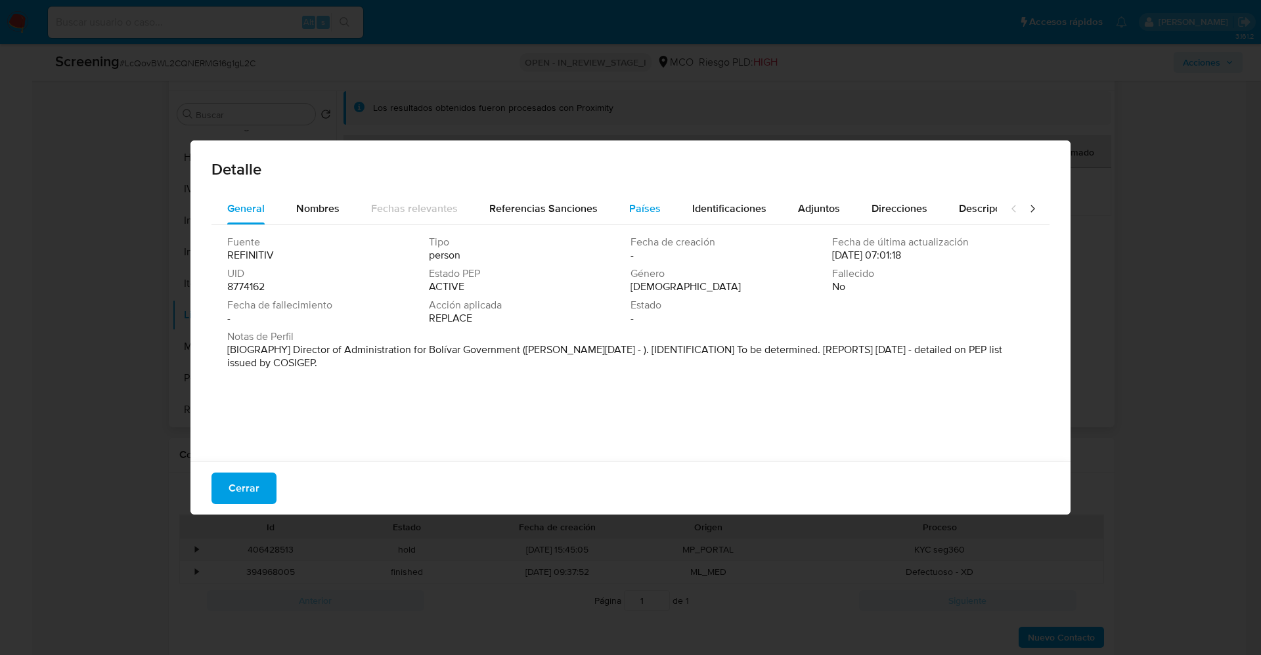
click at [629, 203] on span "Países" at bounding box center [645, 208] width 32 height 15
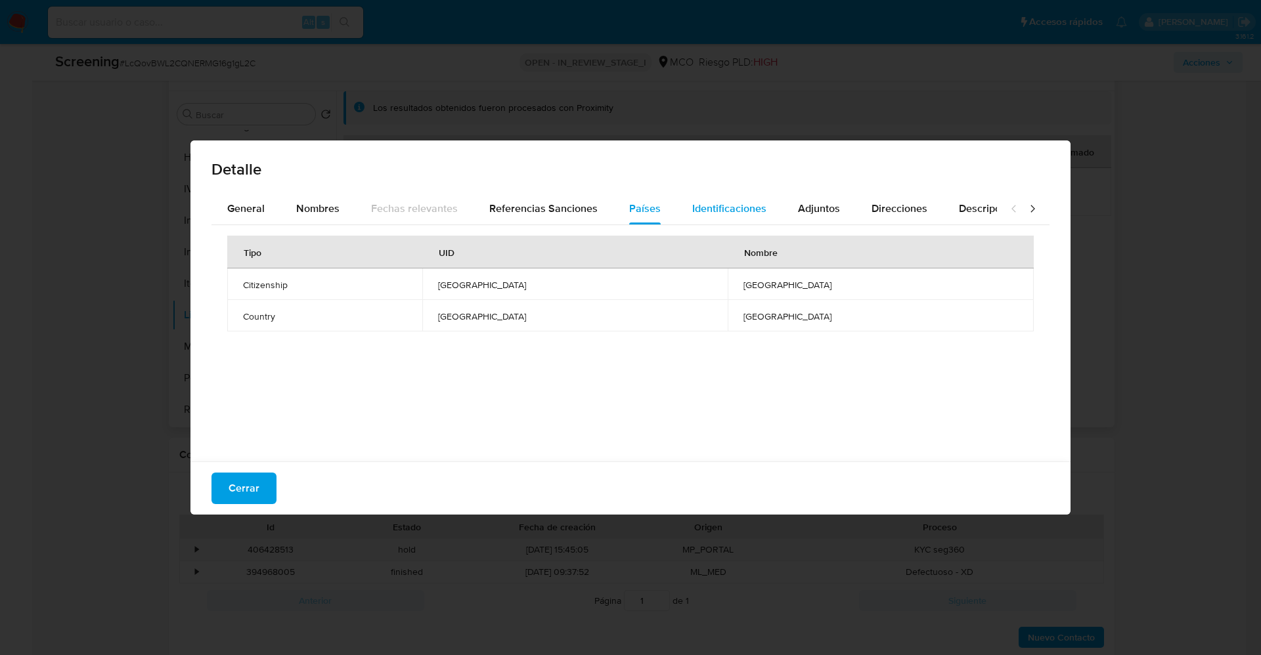
click at [723, 218] on div "Identificaciones" at bounding box center [729, 209] width 74 height 32
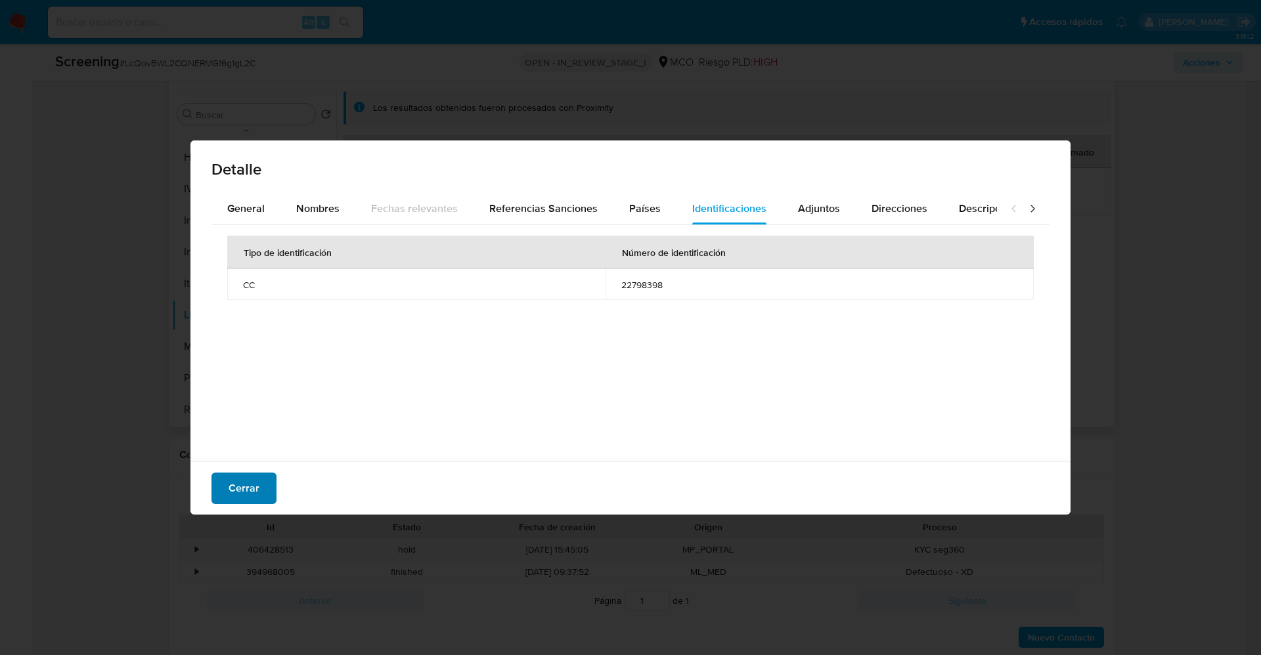
click at [242, 491] on span "Cerrar" at bounding box center [244, 488] width 31 height 29
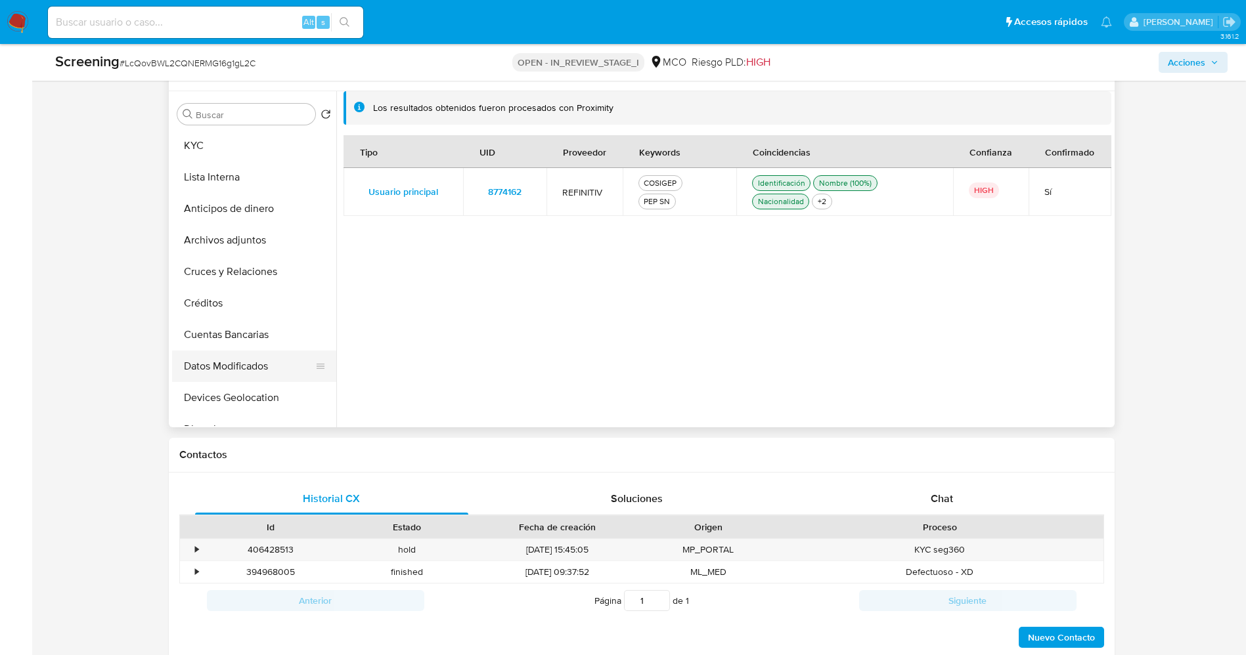
scroll to position [0, 0]
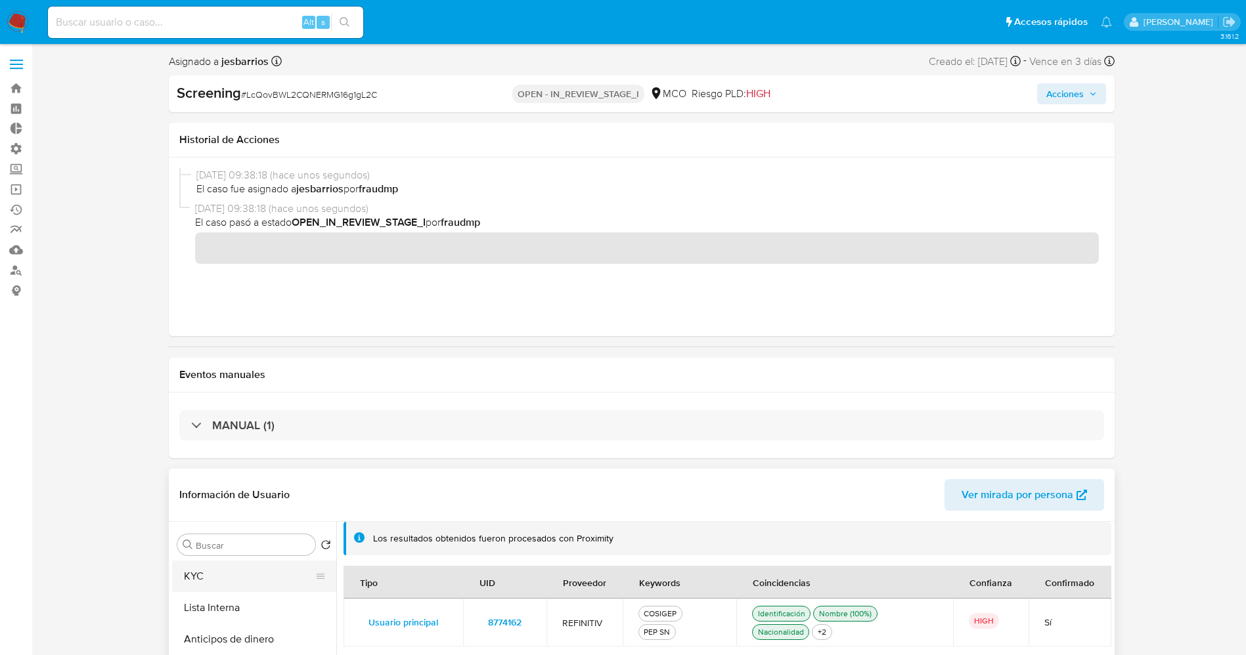
click at [222, 588] on button "KYC" at bounding box center [249, 577] width 154 height 32
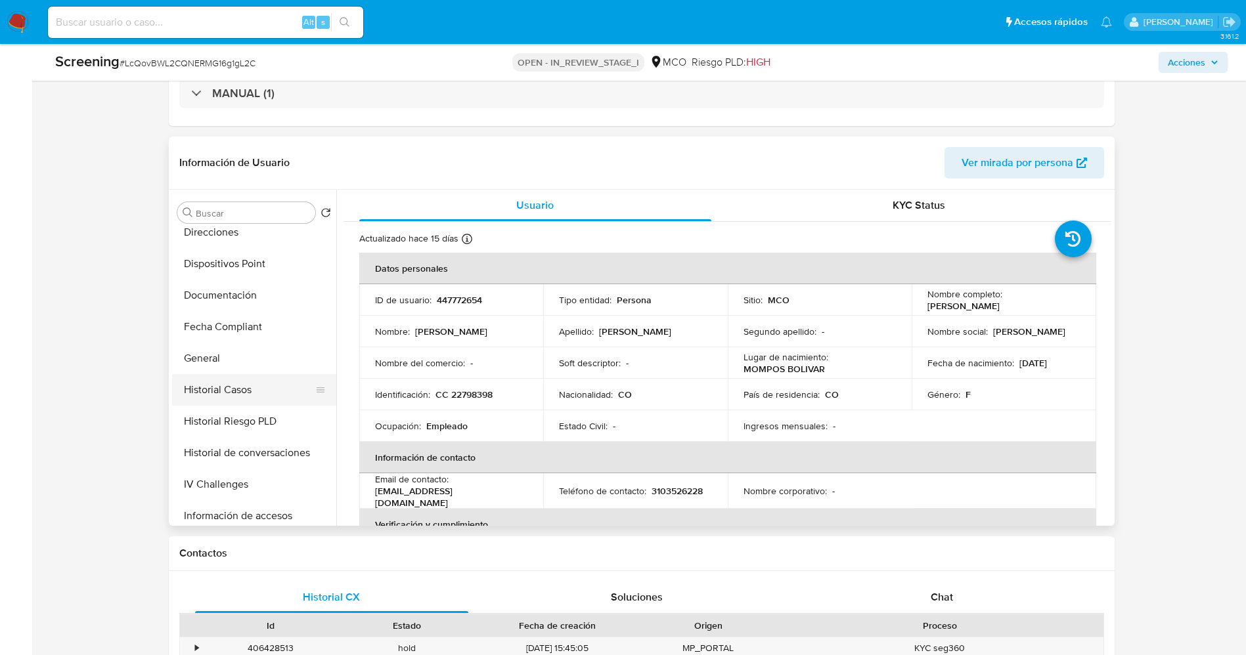
scroll to position [591, 0]
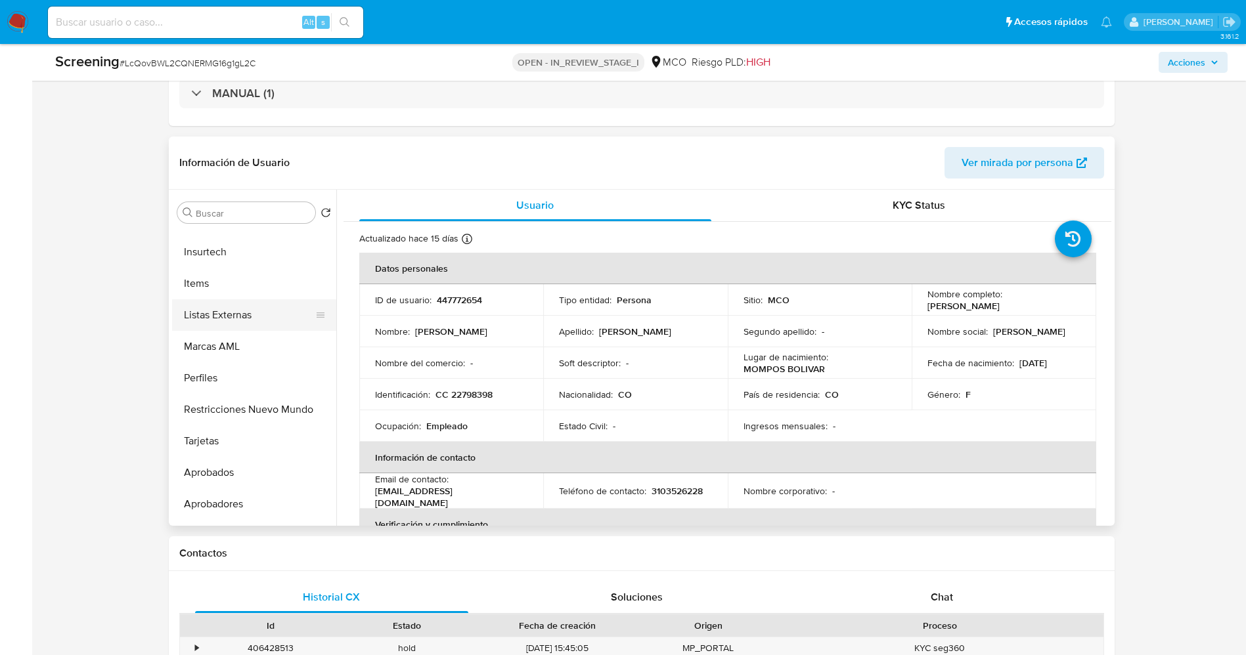
click at [240, 316] on button "Listas Externas" at bounding box center [249, 315] width 154 height 32
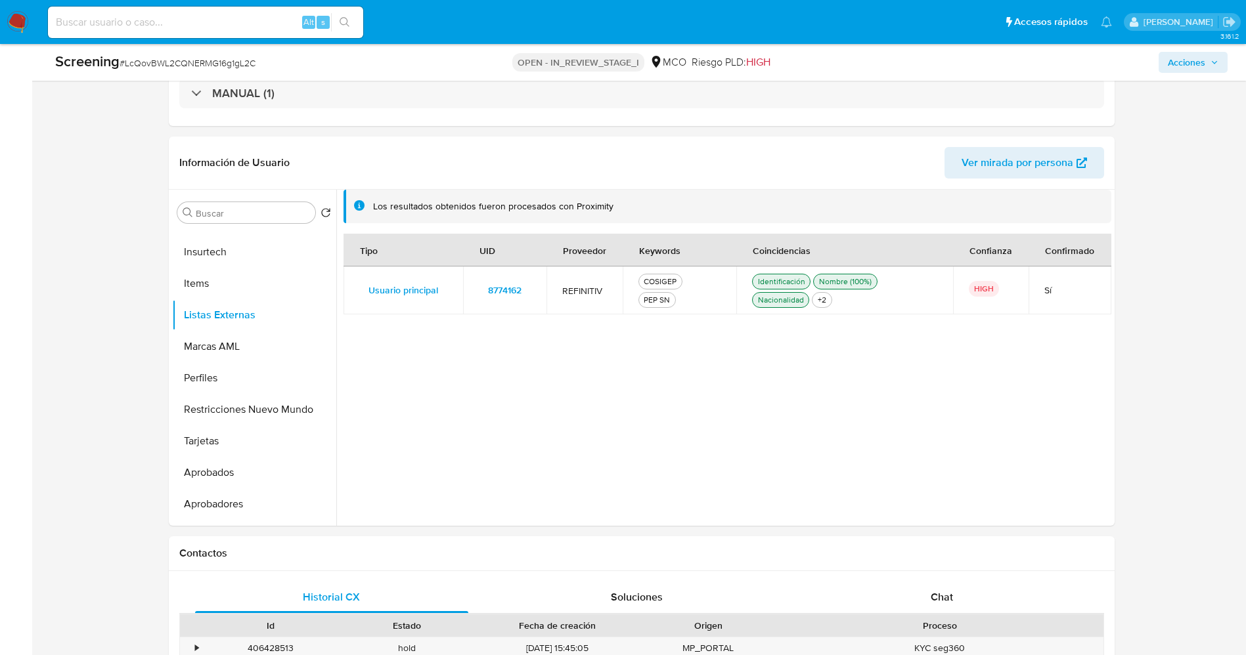
click at [507, 294] on span "8774162" at bounding box center [504, 290] width 33 height 18
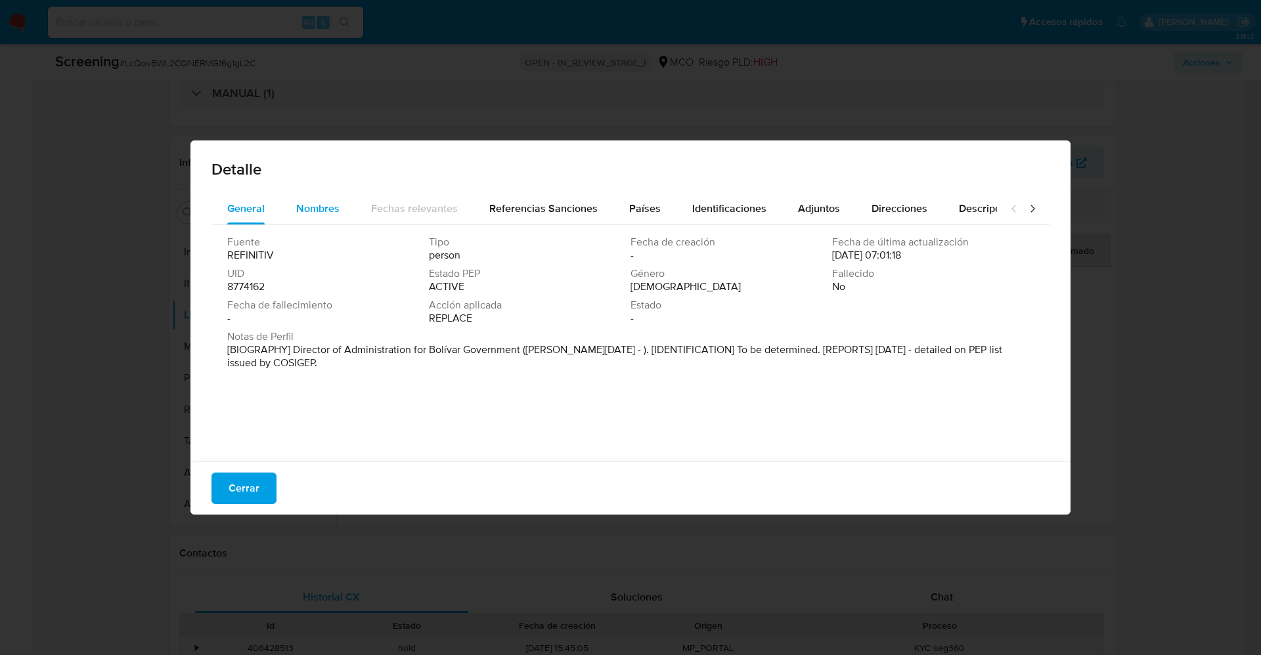
click at [298, 212] on span "Nombres" at bounding box center [317, 208] width 43 height 15
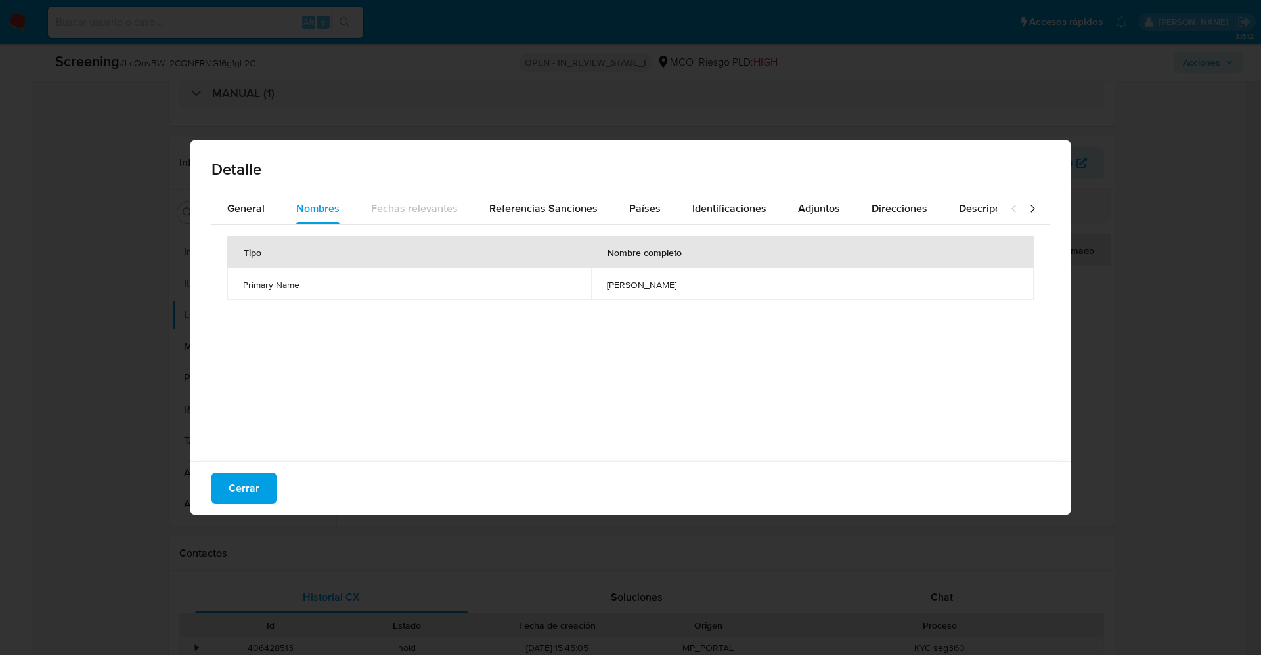
drag, startPoint x: 504, startPoint y: 288, endPoint x: 622, endPoint y: 290, distance: 117.6
click at [709, 290] on td "nohora adriana serrano van strahlen" at bounding box center [812, 285] width 443 height 32
click at [232, 474] on span "Cerrar" at bounding box center [244, 488] width 31 height 29
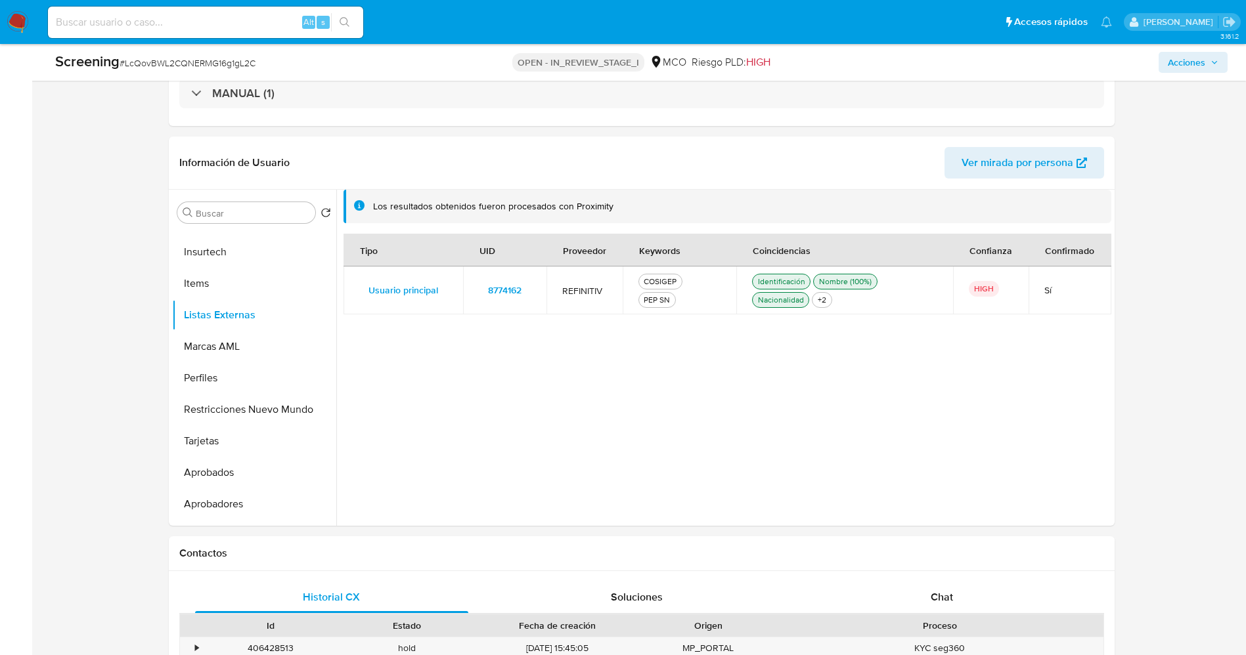
click at [502, 291] on span "8774162" at bounding box center [504, 290] width 33 height 18
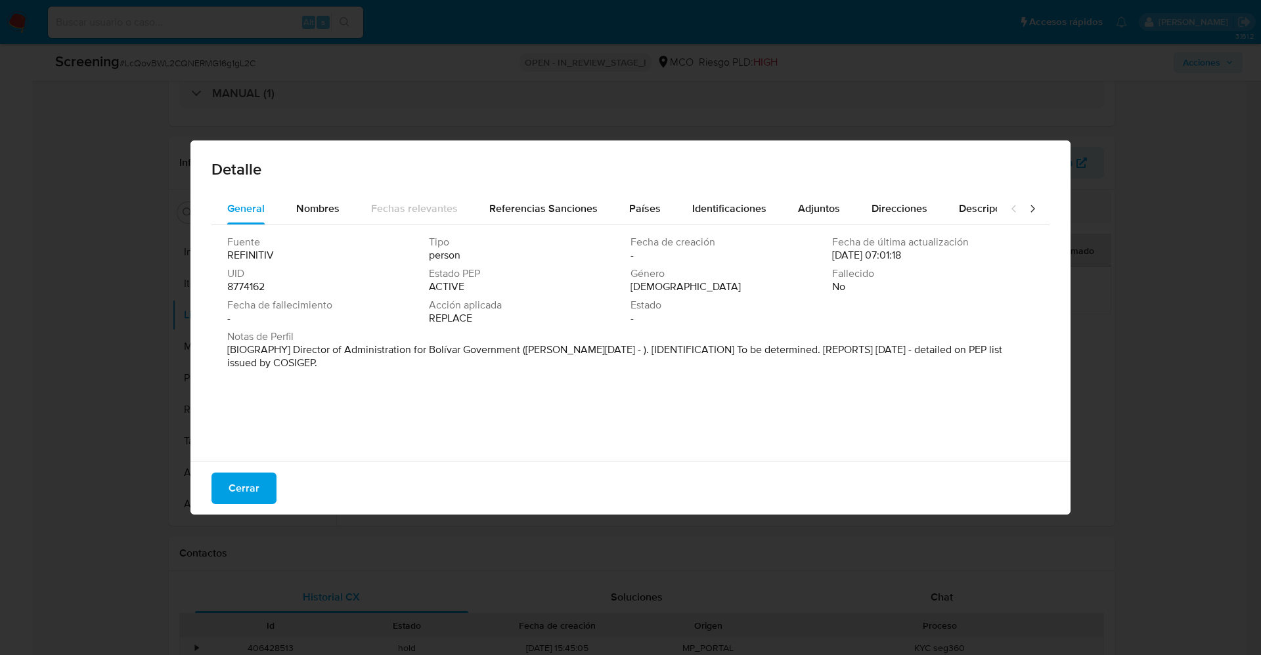
click at [265, 496] on button "Cerrar" at bounding box center [243, 489] width 65 height 32
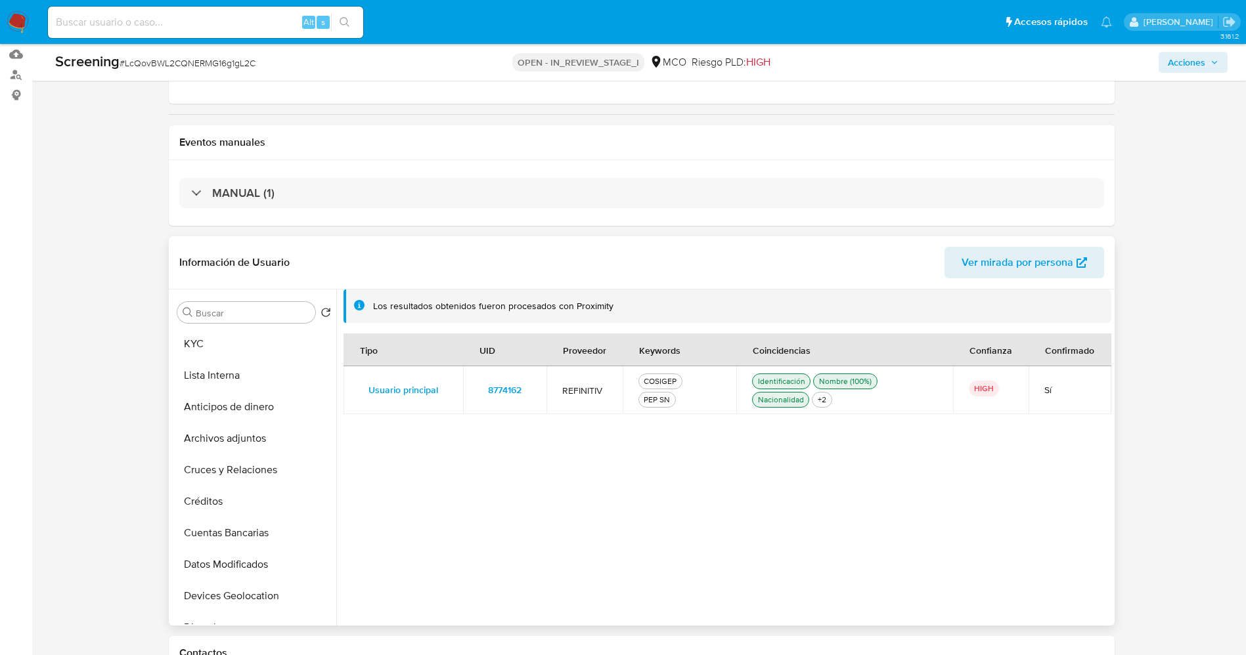
scroll to position [99, 0]
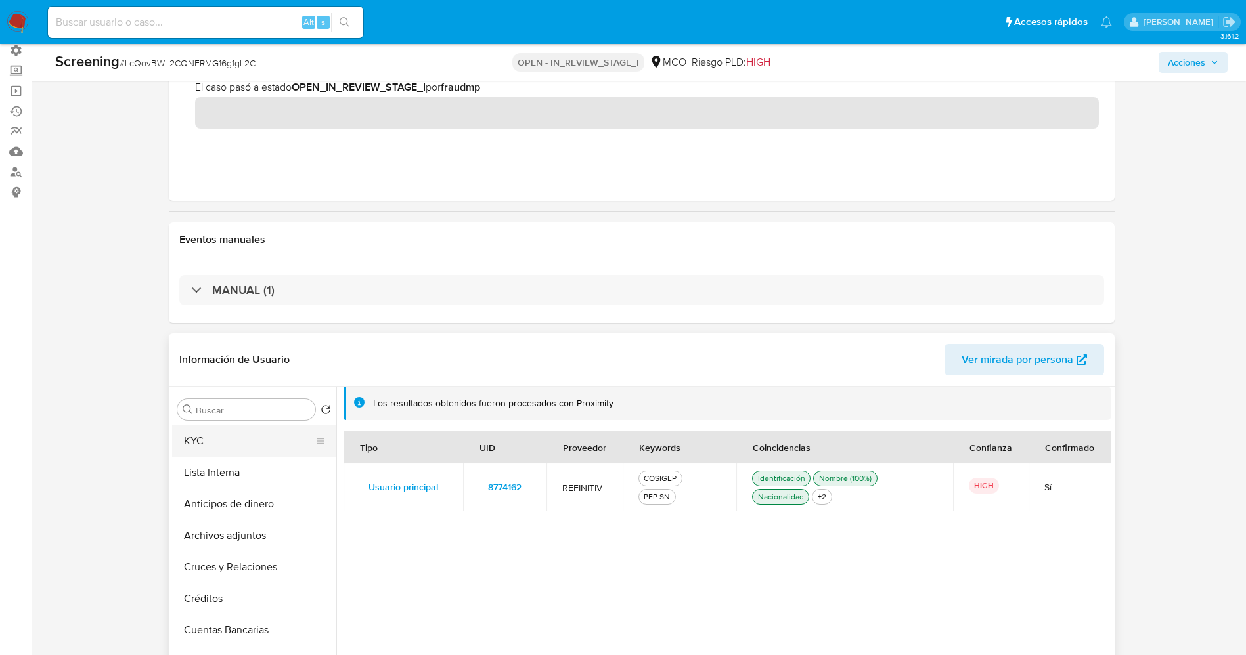
click at [223, 453] on button "KYC" at bounding box center [249, 442] width 154 height 32
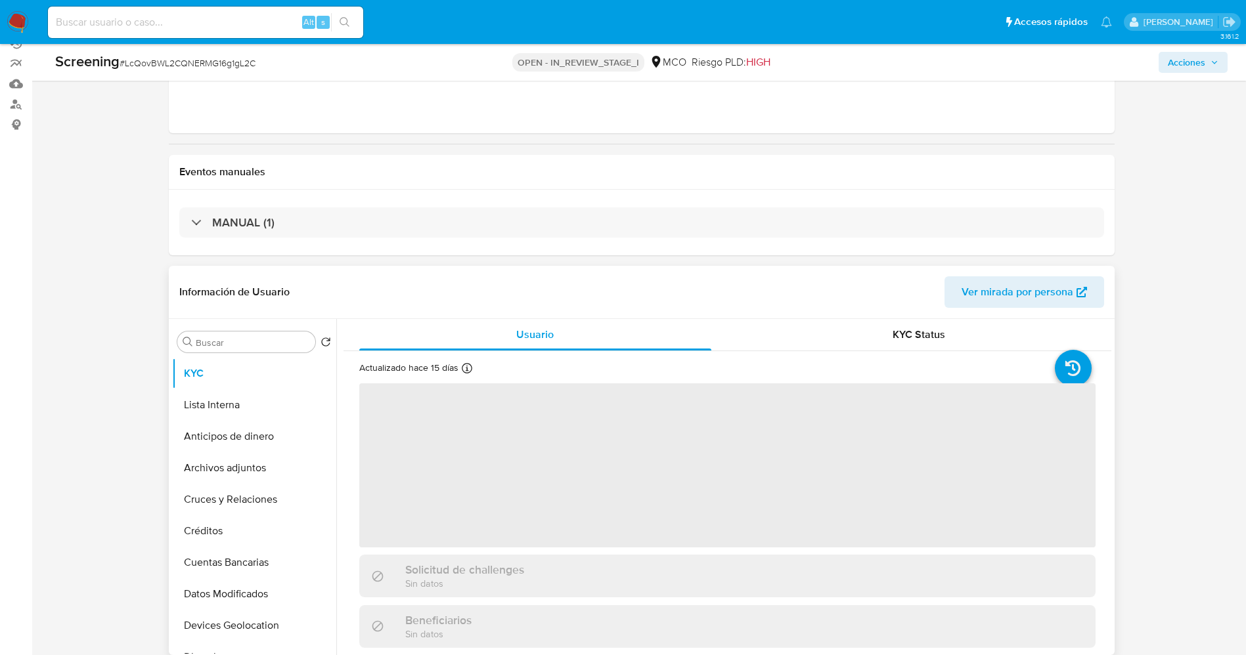
scroll to position [197, 0]
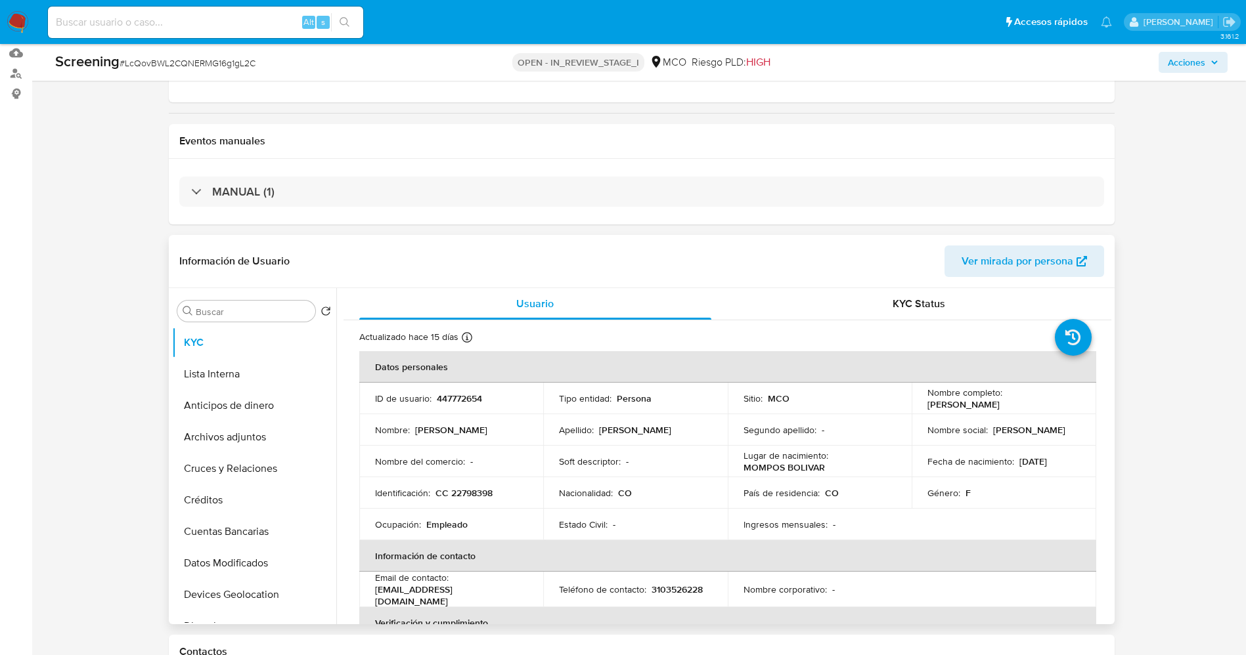
drag, startPoint x: 920, startPoint y: 402, endPoint x: 959, endPoint y: 412, distance: 40.1
click at [959, 412] on td "Nombre completo : Nohora Adriana Serrano Van strahlen" at bounding box center [1004, 399] width 185 height 32
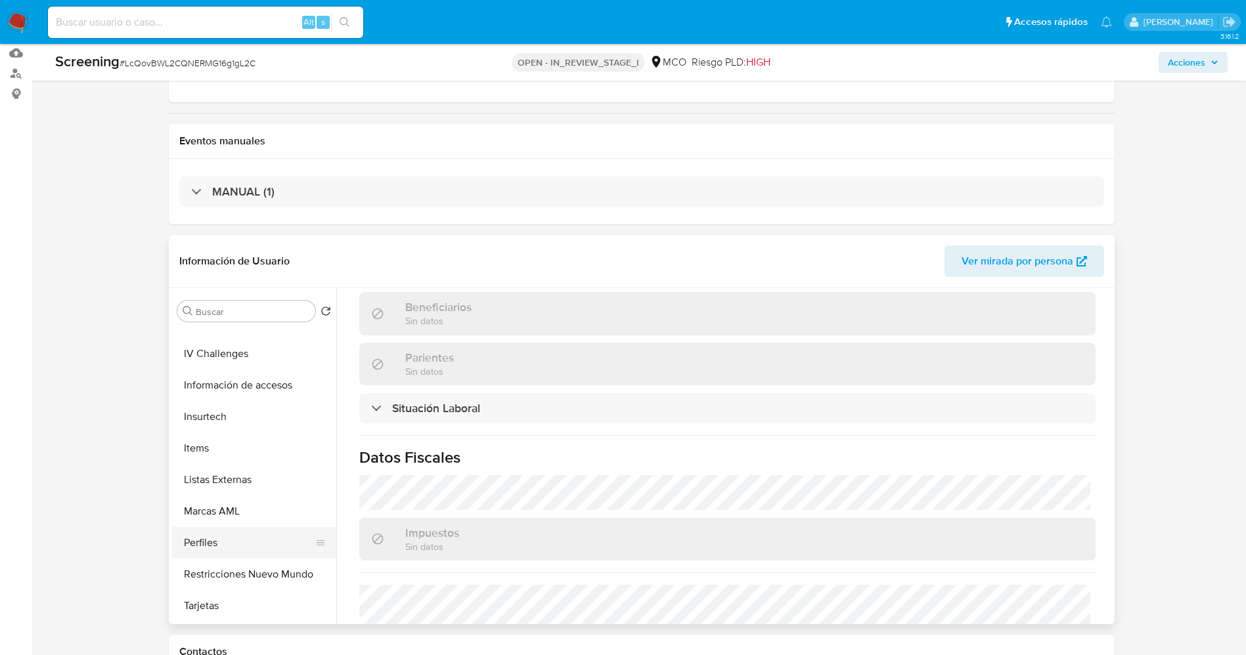
scroll to position [618, 0]
click at [240, 397] on button "Listas Externas" at bounding box center [249, 387] width 154 height 32
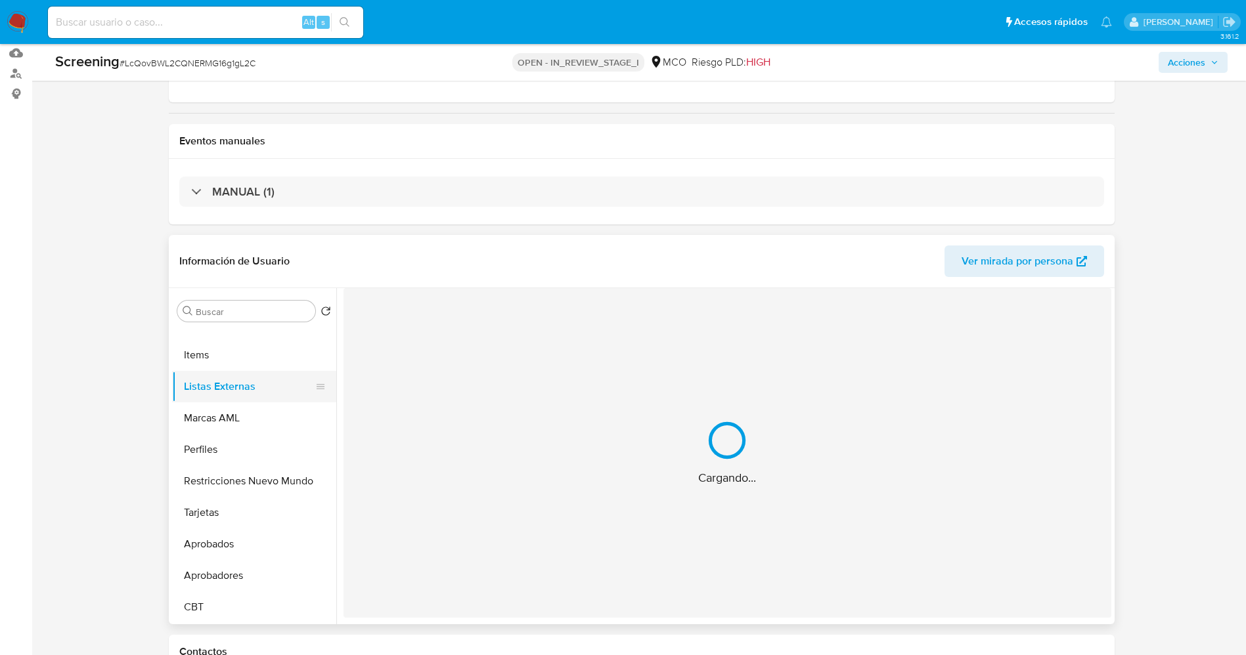
scroll to position [0, 0]
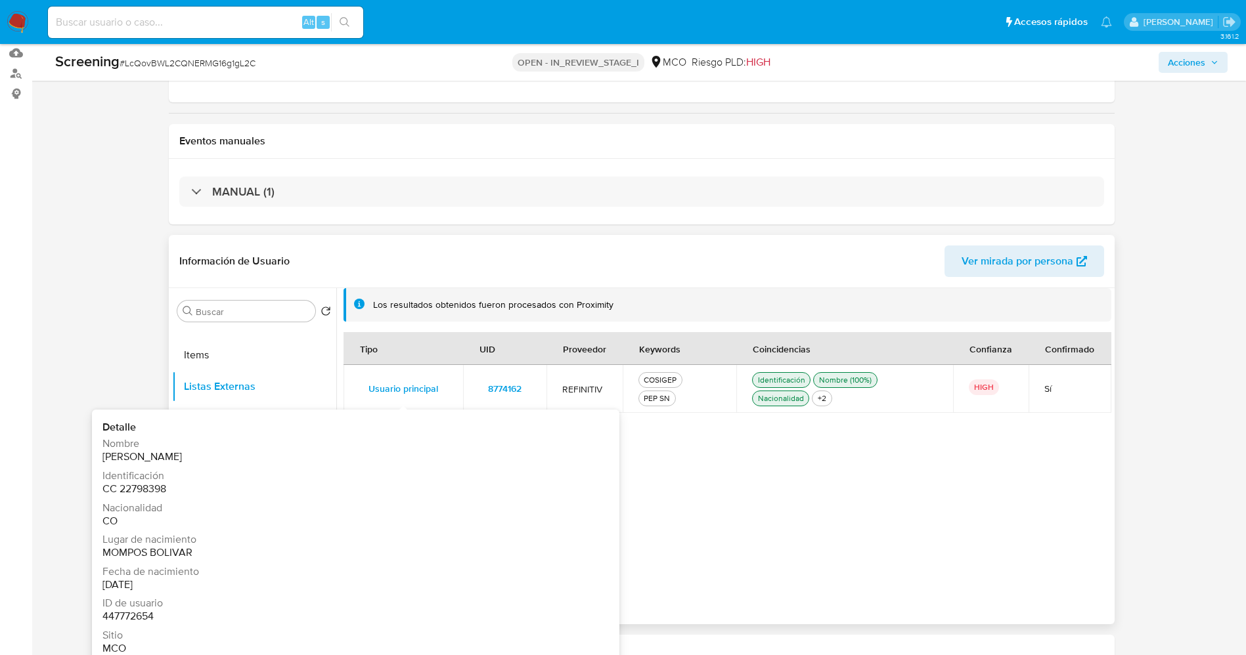
click at [392, 389] on span "Usuario principal" at bounding box center [403, 389] width 70 height 18
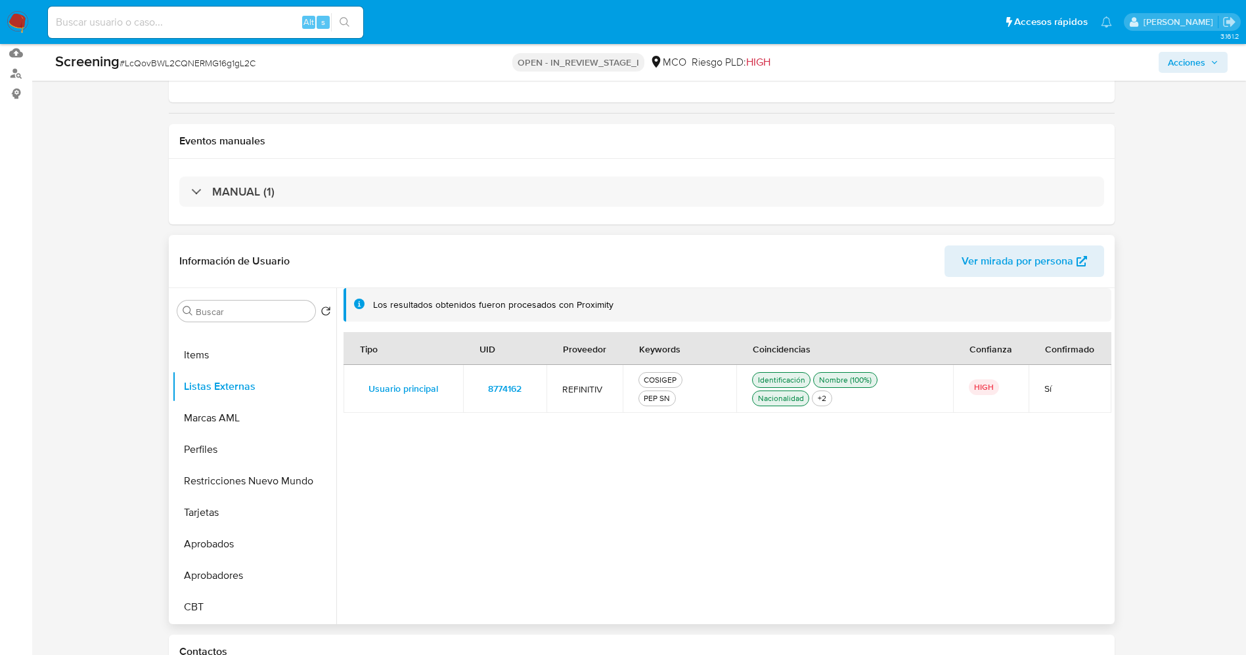
click at [503, 376] on td "8774162" at bounding box center [504, 389] width 83 height 48
click at [506, 387] on span "8774162" at bounding box center [504, 389] width 33 height 18
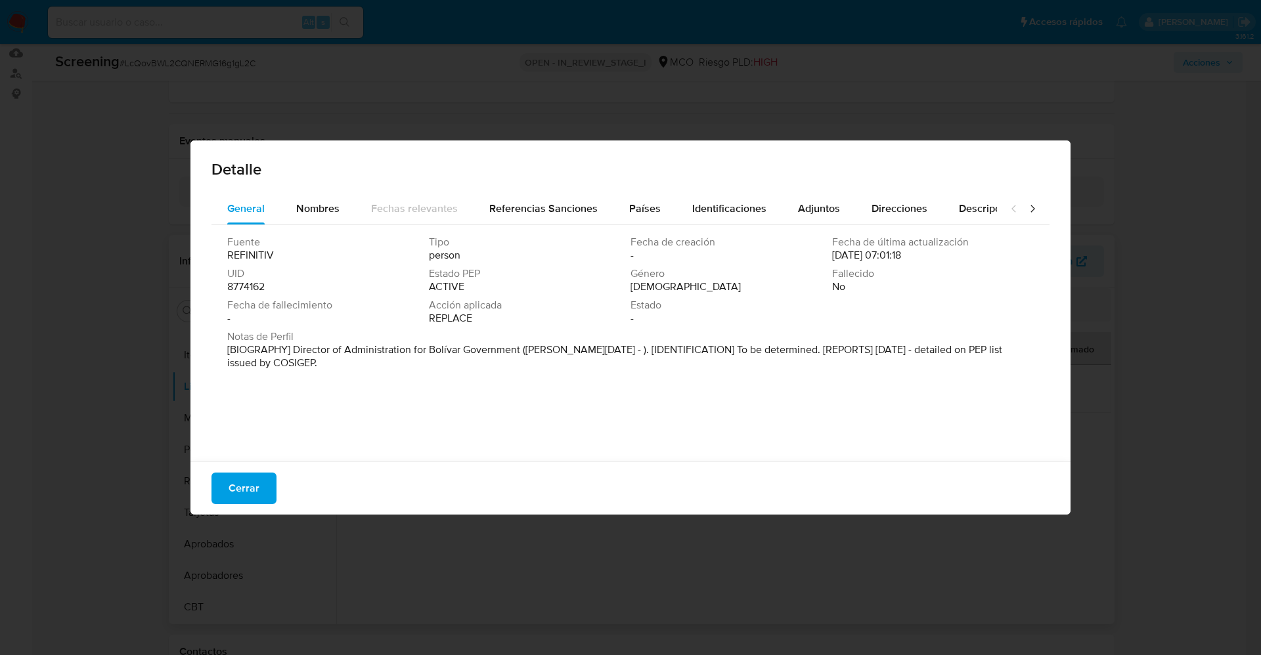
drag, startPoint x: 288, startPoint y: 347, endPoint x: 443, endPoint y: 369, distance: 155.8
click at [443, 369] on p "[BIOGRAPHY] Director of Administration for Bolívar Government (Jan 2024 - ). [I…" at bounding box center [629, 356] width 804 height 26
drag, startPoint x: 289, startPoint y: 353, endPoint x: 521, endPoint y: 350, distance: 231.8
click at [521, 350] on font "[BIOGRAFÍA] Director de Administración del Gobierno de Bolívar (enero de 2024 -…" at bounding box center [627, 356] width 801 height 28
click at [248, 491] on span "Cerrar" at bounding box center [244, 488] width 31 height 29
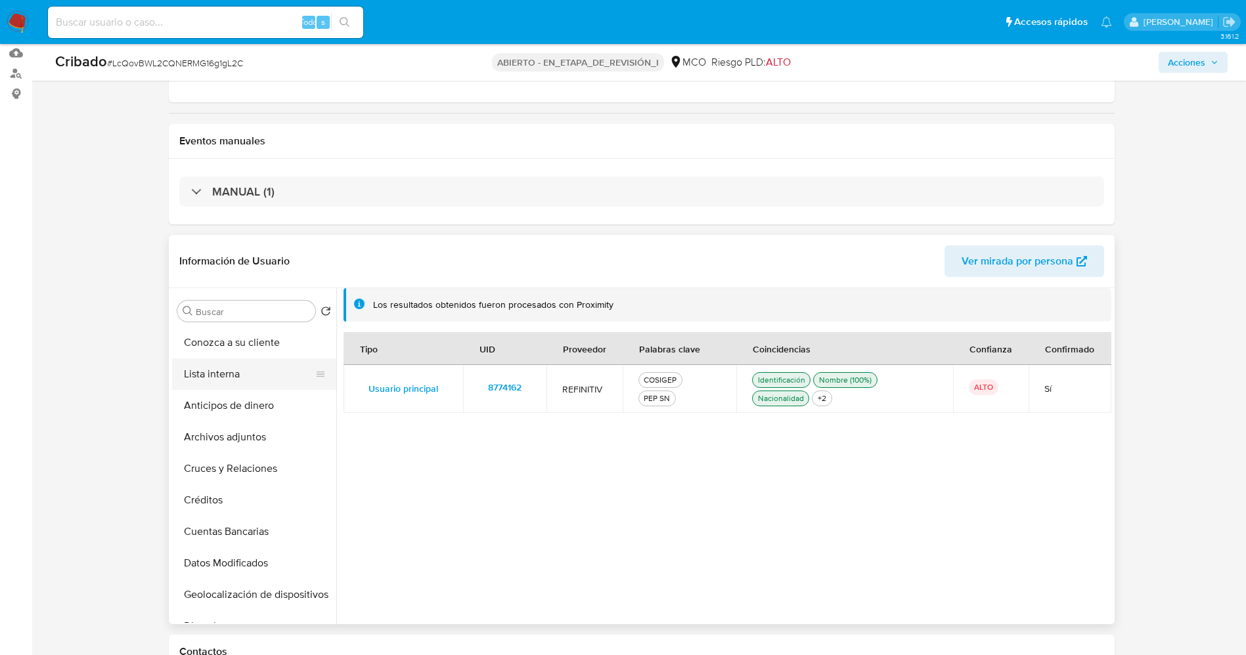
click at [223, 371] on button "Lista interna" at bounding box center [249, 375] width 154 height 32
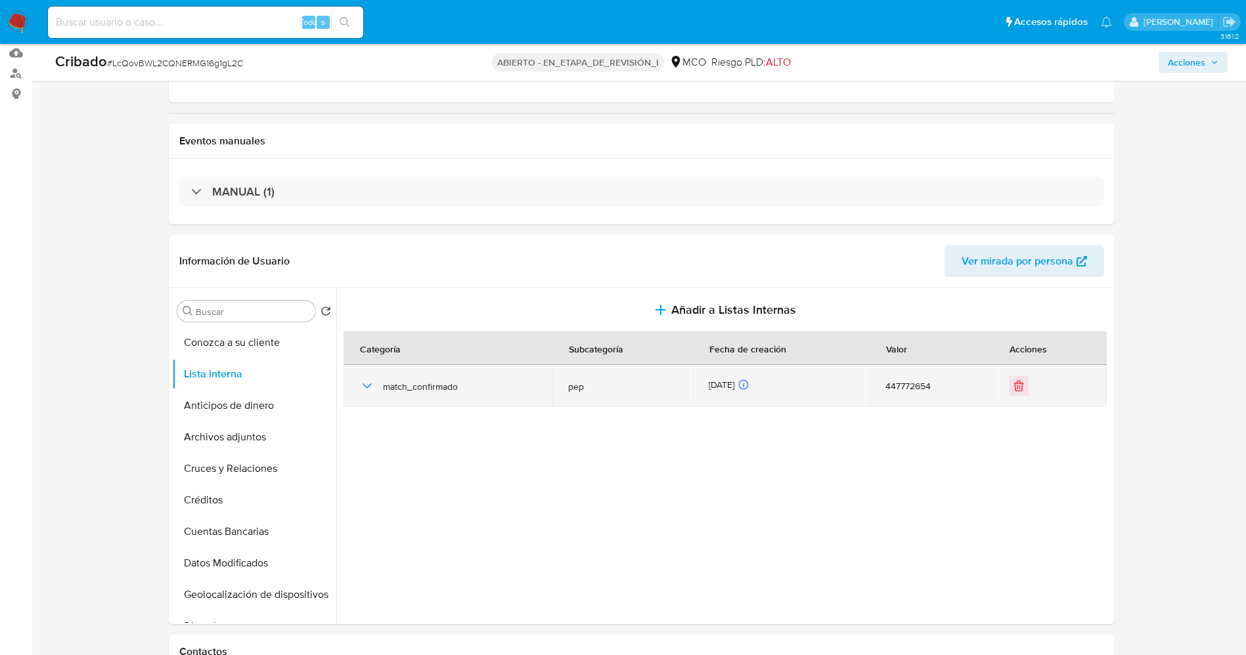
click at [369, 383] on icon "button" at bounding box center [367, 386] width 16 height 16
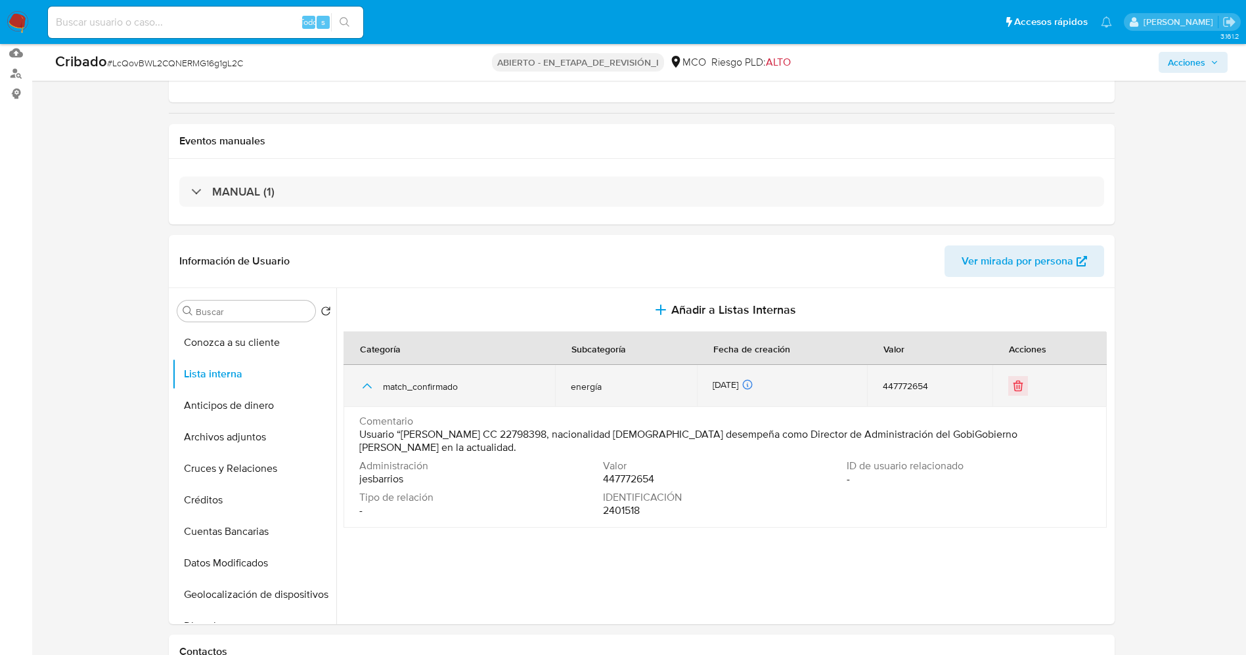
click at [369, 383] on icon "button" at bounding box center [367, 386] width 16 height 16
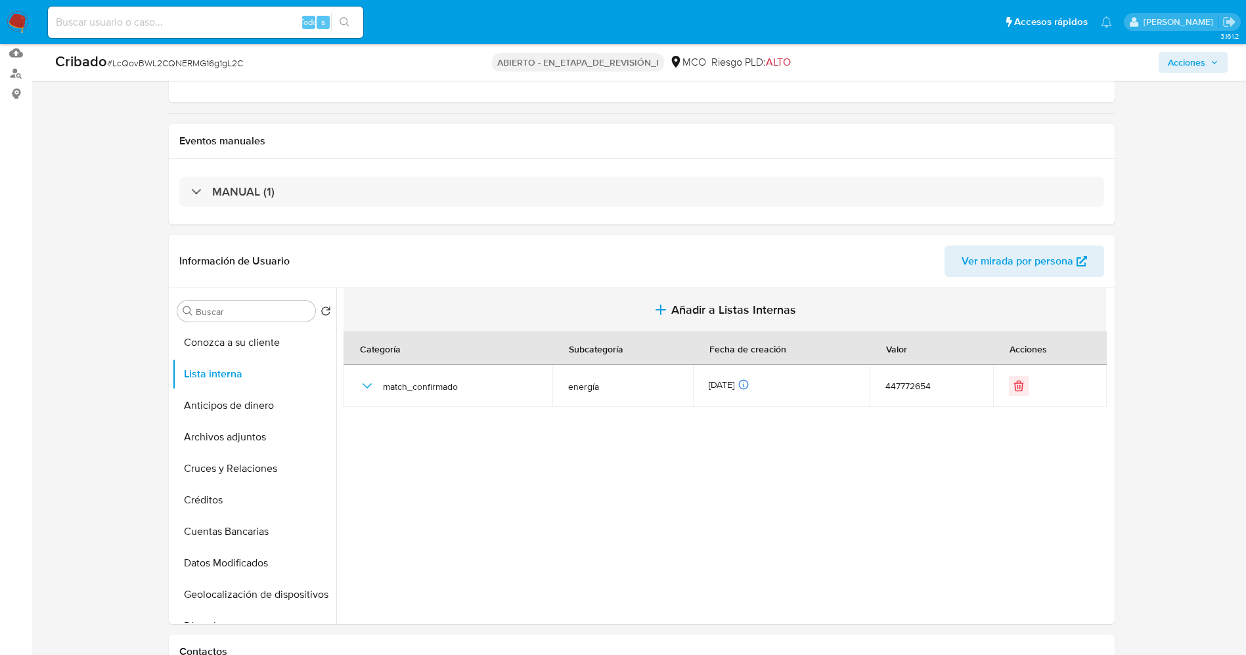
click at [676, 307] on span "Añadir a Listas Internas" at bounding box center [733, 310] width 125 height 14
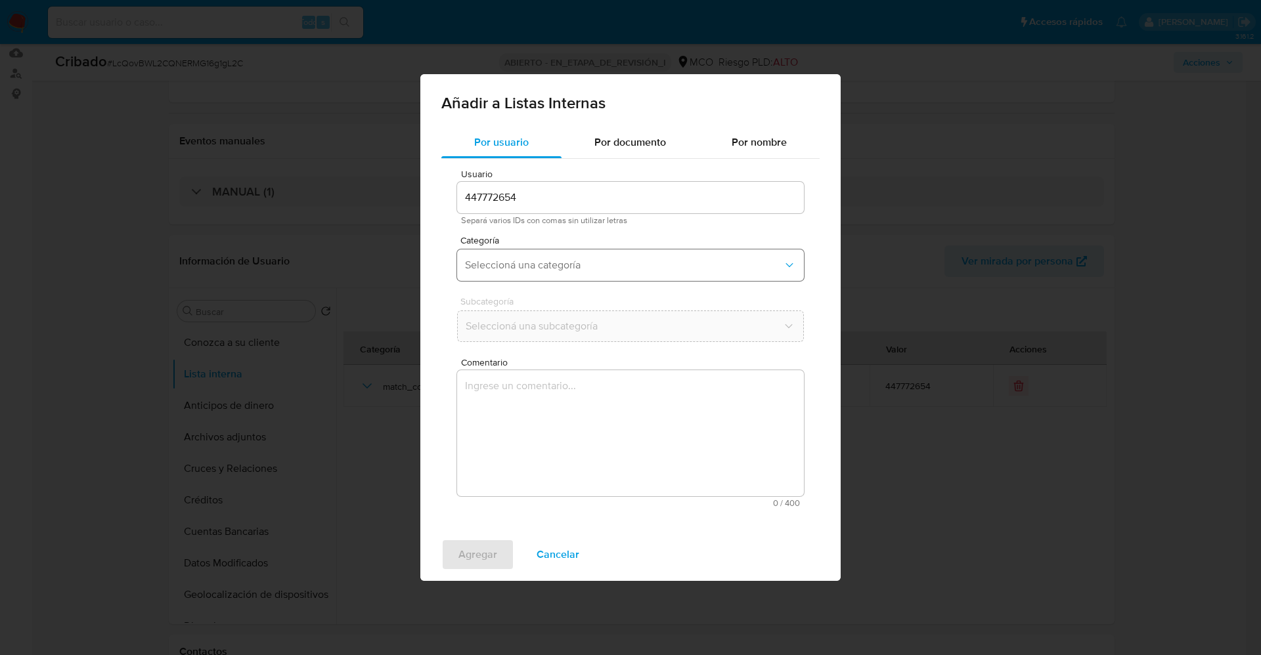
click at [547, 259] on span "Seleccioná una categoría" at bounding box center [624, 265] width 318 height 13
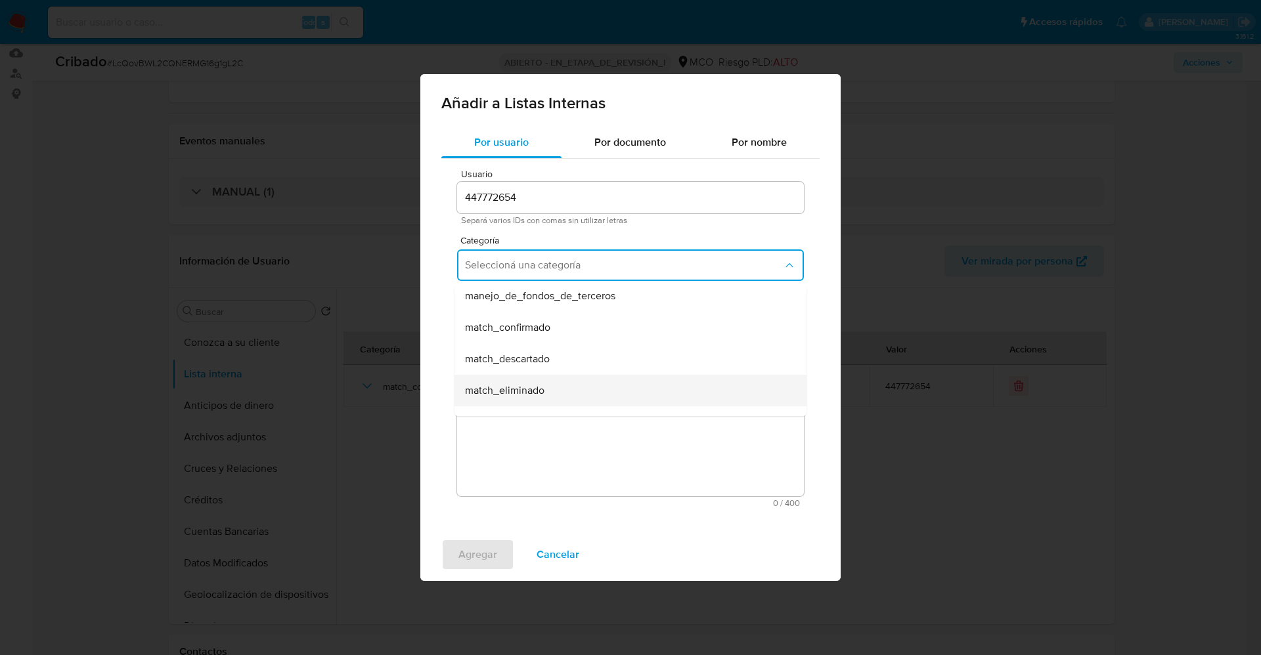
scroll to position [99, 0]
click at [542, 303] on span "match_confirmado" at bounding box center [507, 296] width 85 height 13
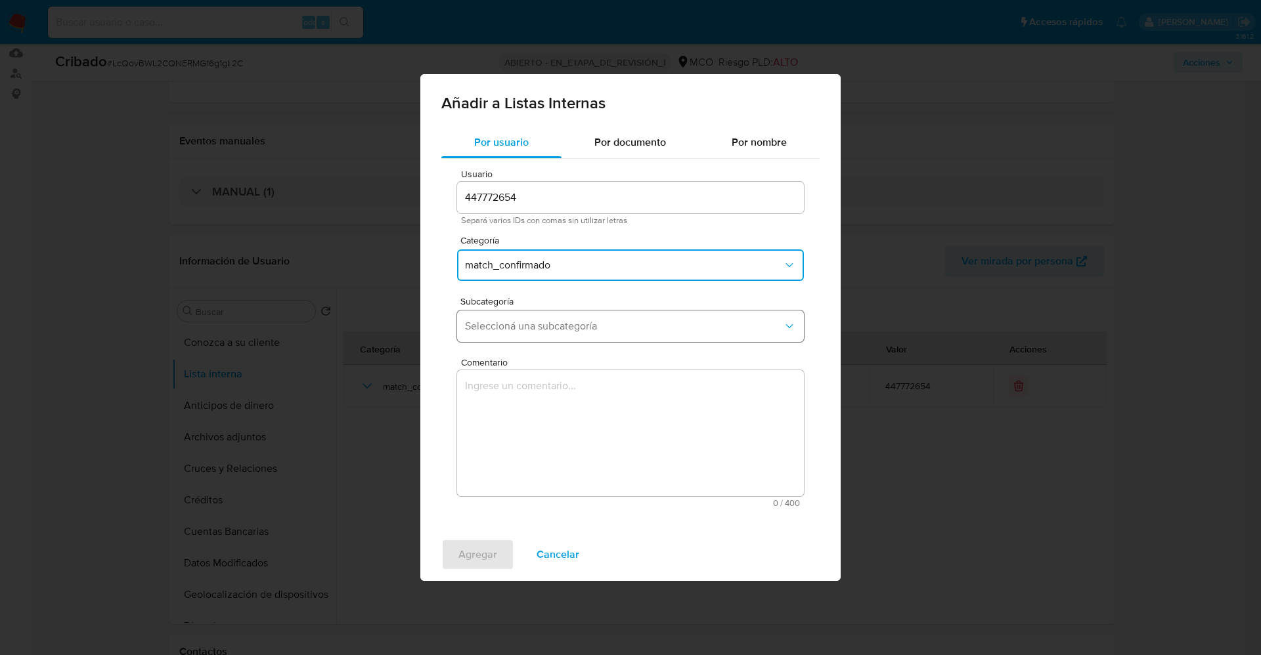
click at [550, 331] on span "Seleccioná una subcategoría" at bounding box center [624, 326] width 318 height 13
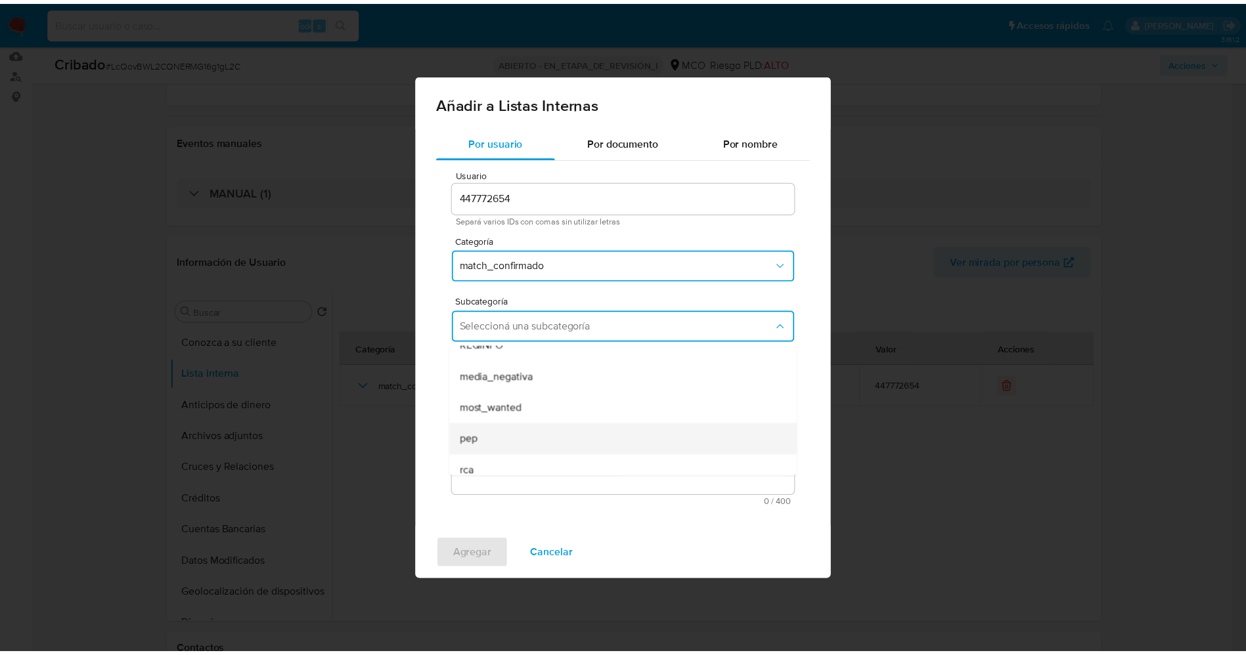
scroll to position [89, 0]
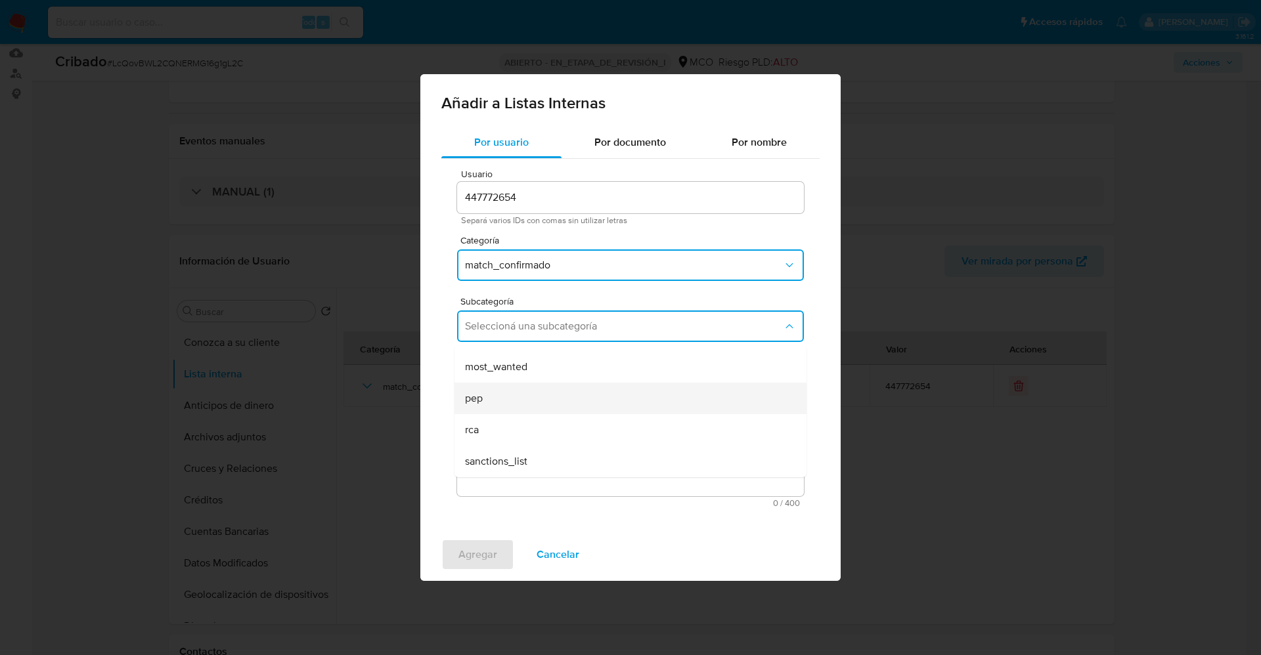
click at [535, 387] on div "pep" at bounding box center [626, 399] width 323 height 32
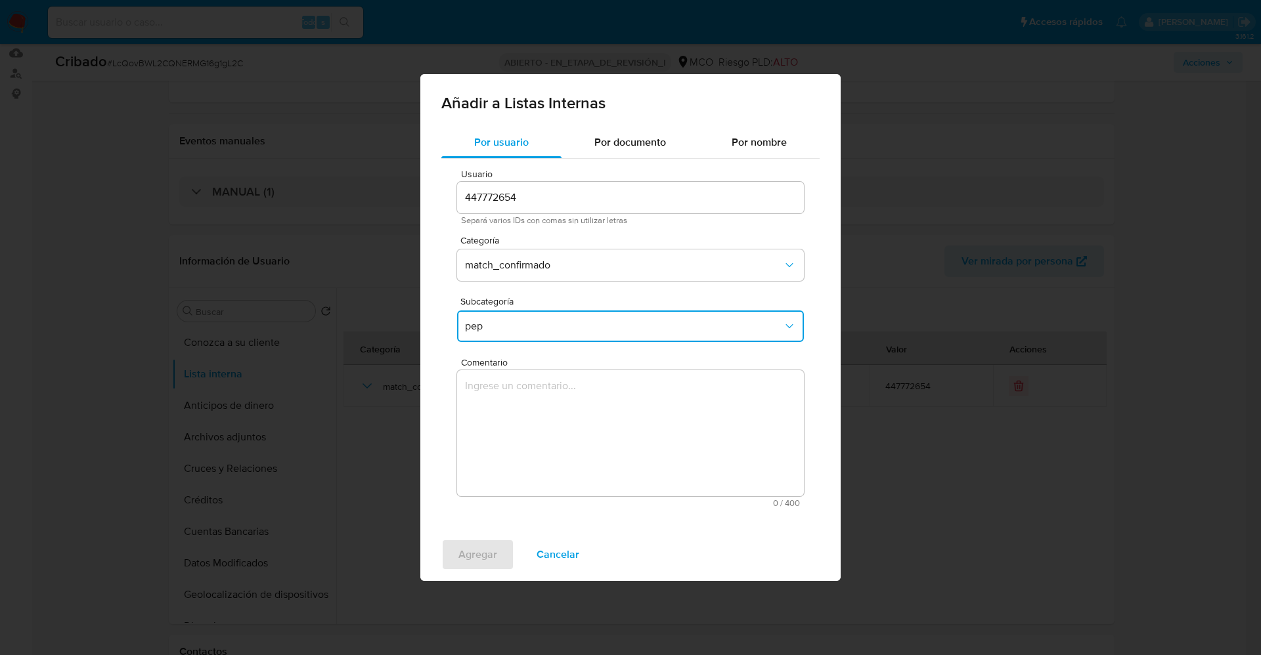
click at [535, 407] on textarea "Comentario" at bounding box center [630, 433] width 347 height 126
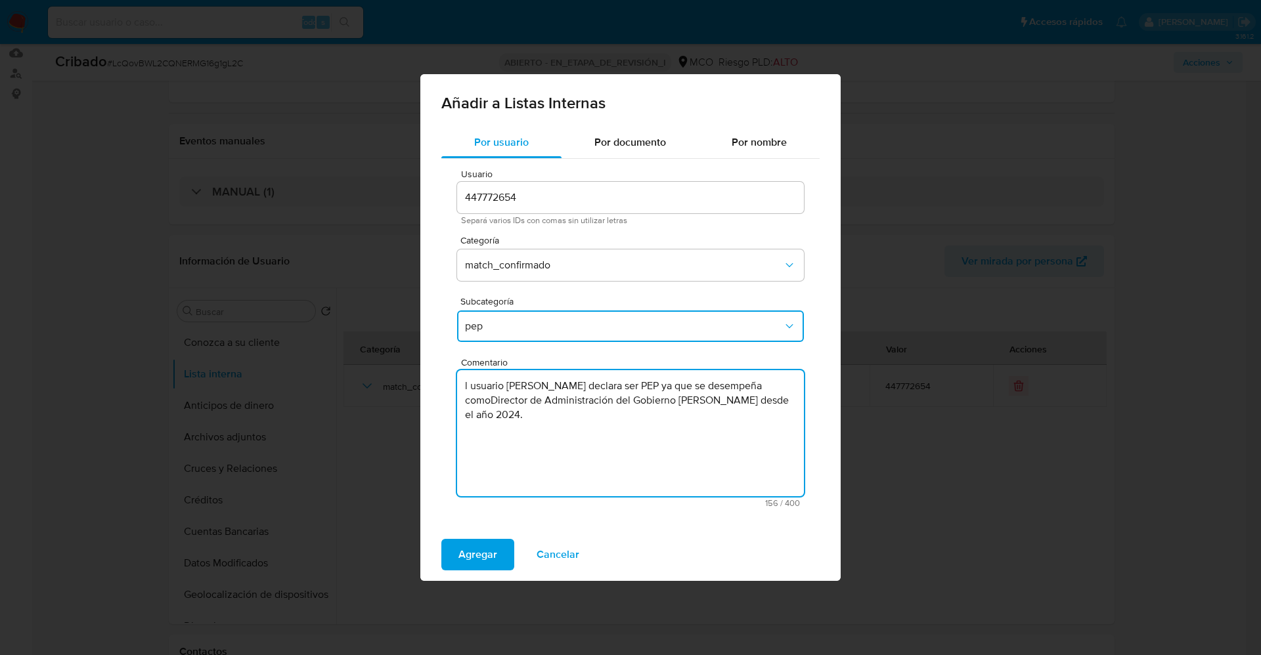
click at [465, 385] on textarea "l usuario Nohora Adriana Serrano Van strahlen declara ser PEP ya que se desempe…" at bounding box center [630, 433] width 347 height 126
type textarea "El usuario Nohora Adriana Serrano Van strahlen declara ser PEP ya que se desemp…"
click at [502, 546] on button "Agregar" at bounding box center [477, 555] width 73 height 32
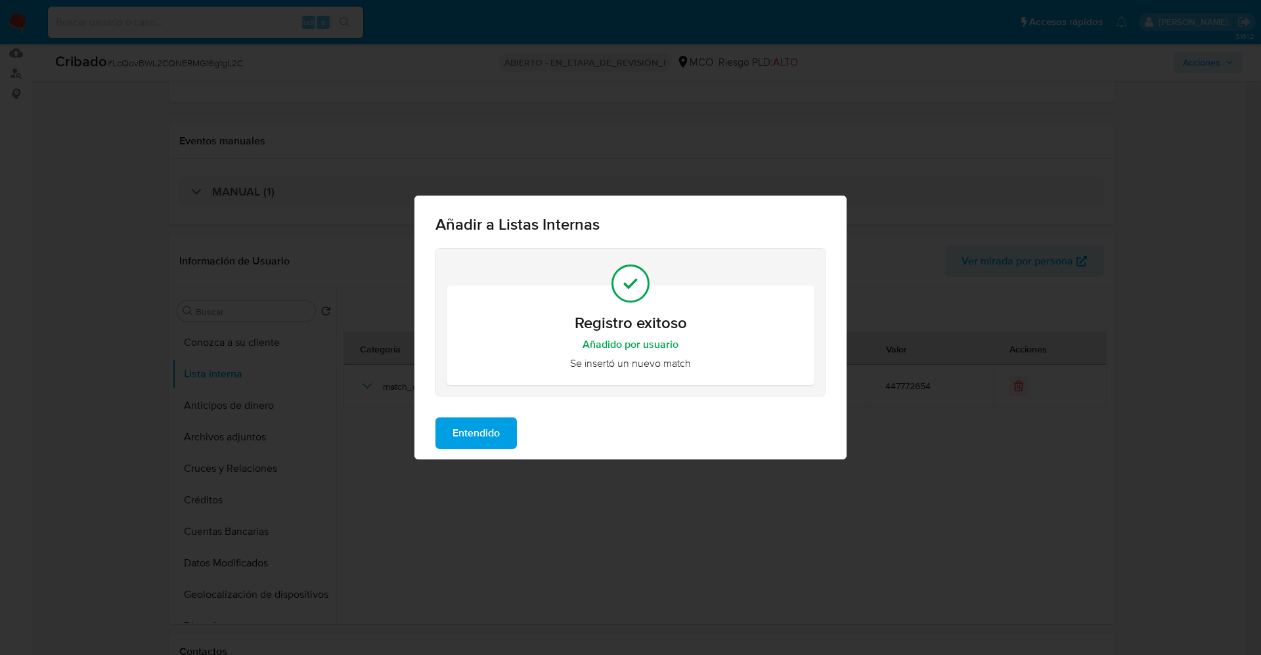
click at [485, 441] on span "Entendido" at bounding box center [475, 433] width 47 height 29
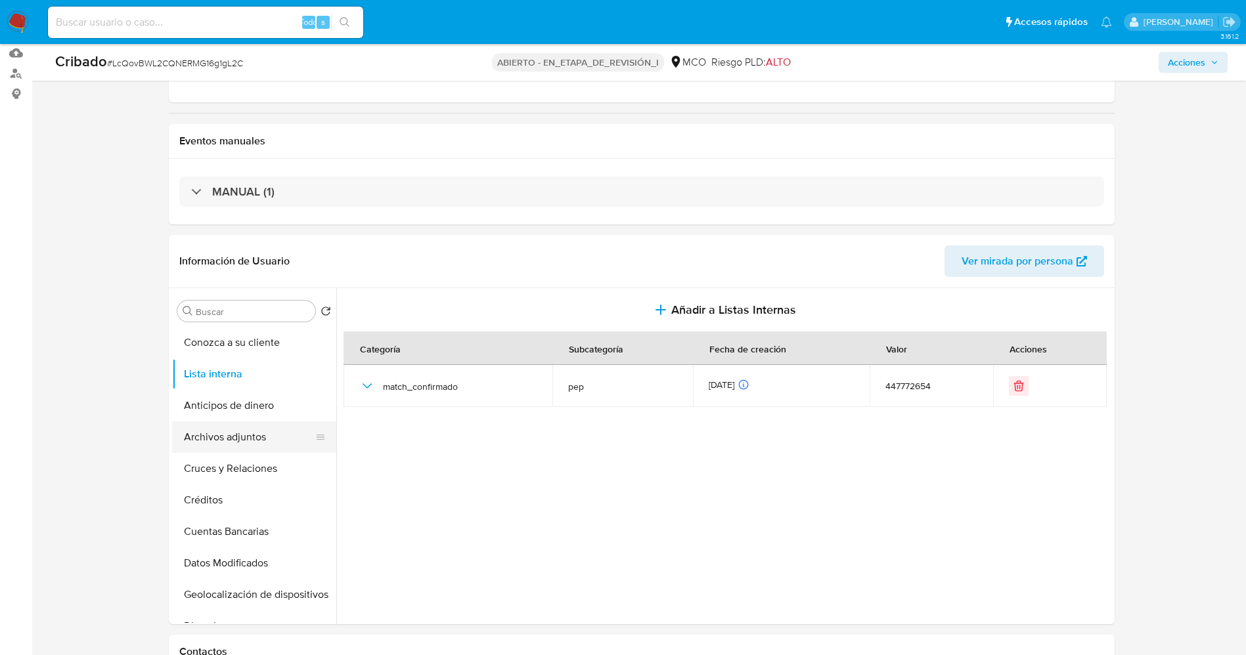
click at [225, 445] on button "Archivos adjuntos" at bounding box center [249, 438] width 154 height 32
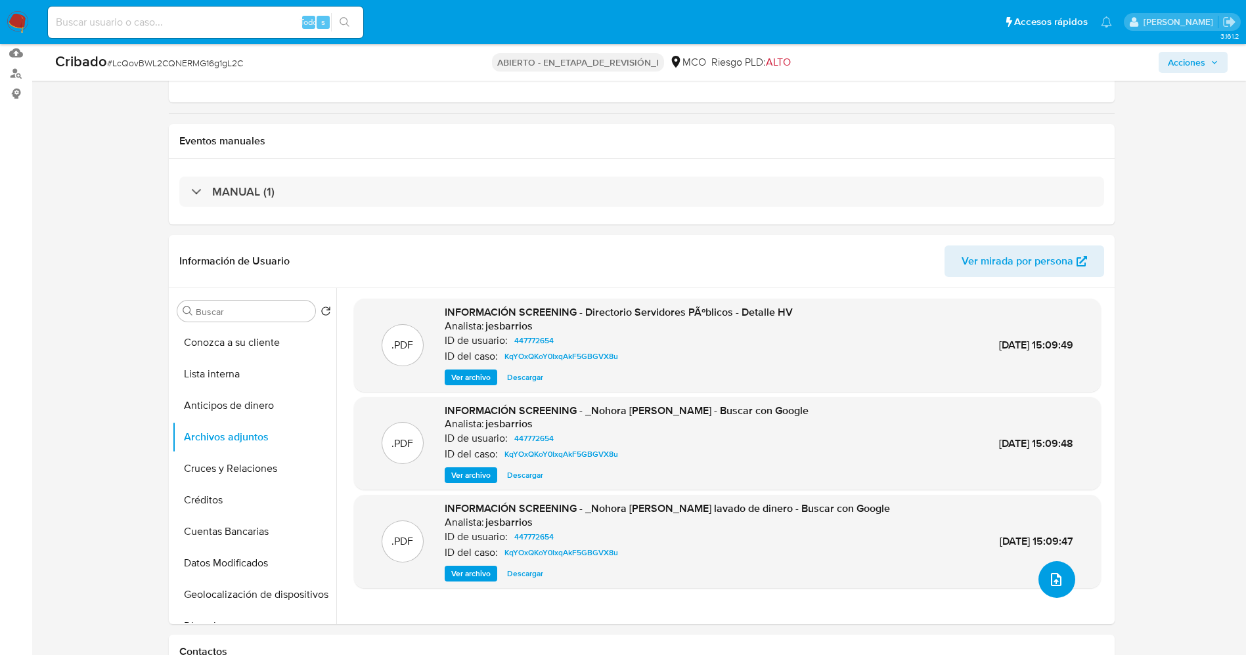
click at [1061, 579] on button "subir archivo" at bounding box center [1056, 580] width 37 height 37
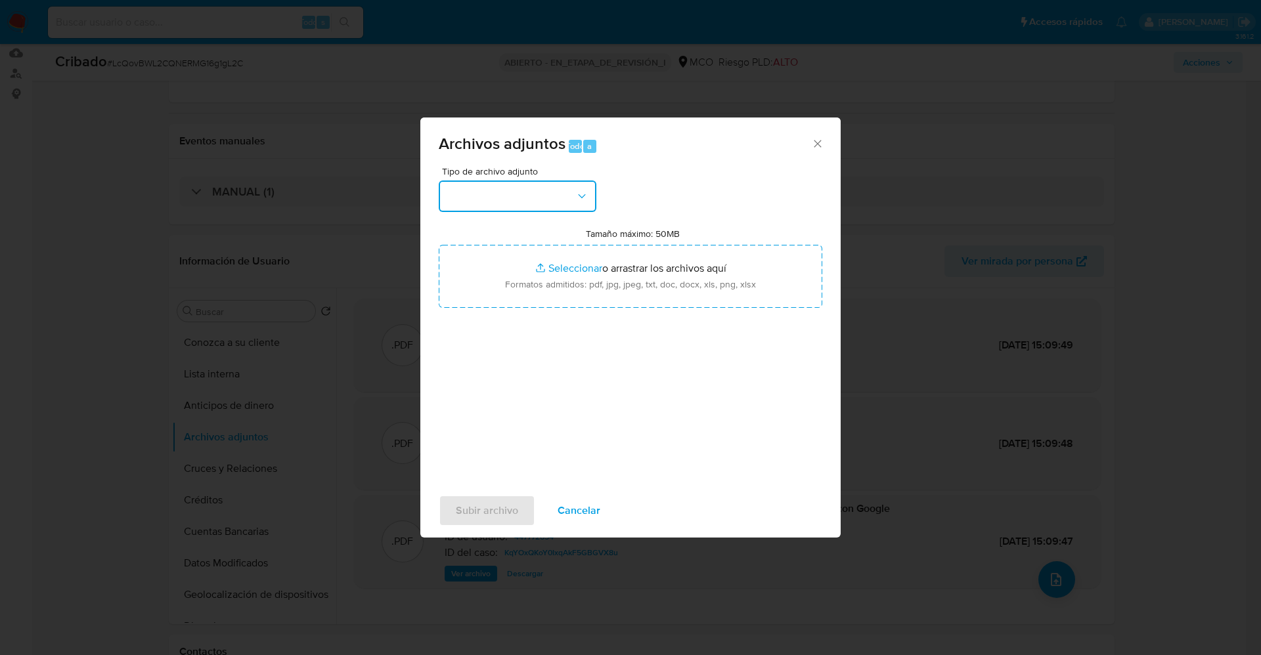
click at [500, 196] on button "button" at bounding box center [518, 197] width 158 height 32
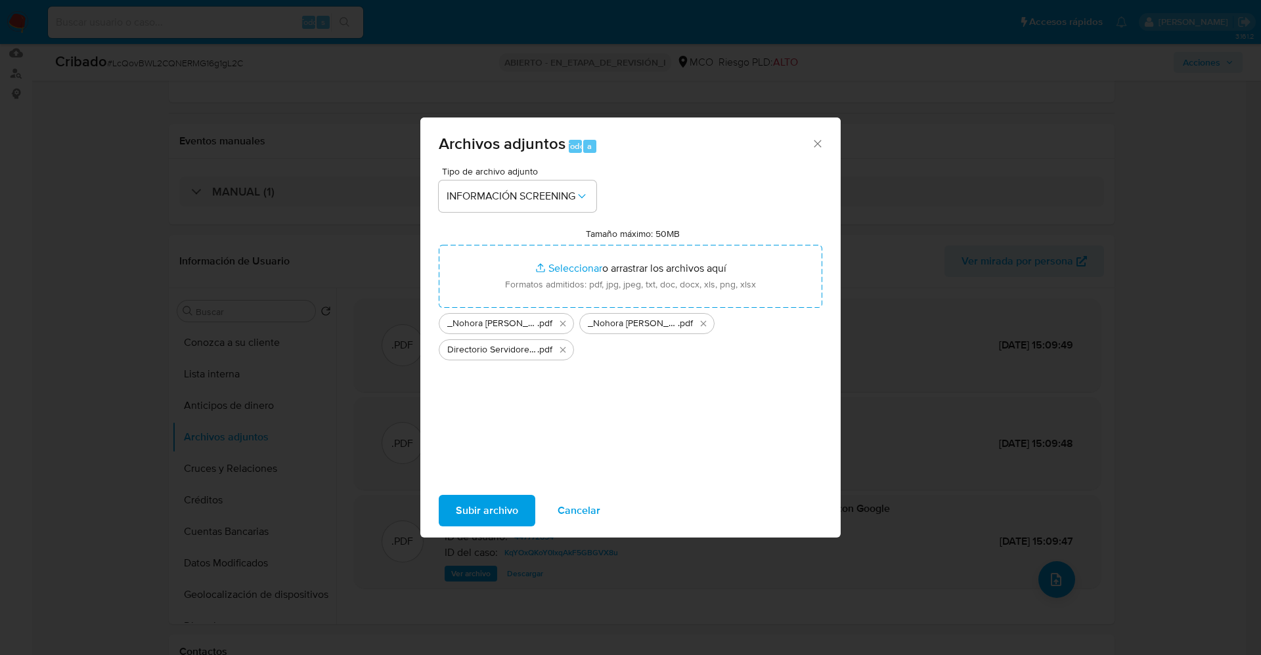
click at [508, 508] on span "Subir archivo" at bounding box center [487, 510] width 62 height 29
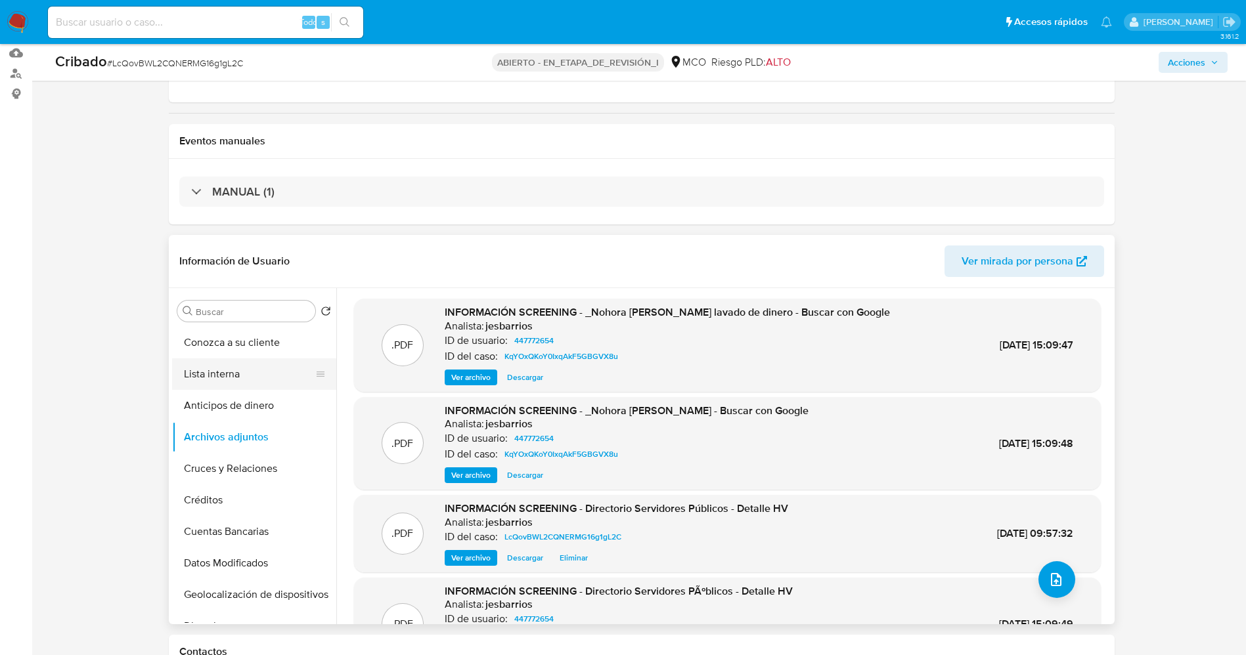
click at [250, 372] on button "Lista interna" at bounding box center [249, 375] width 154 height 32
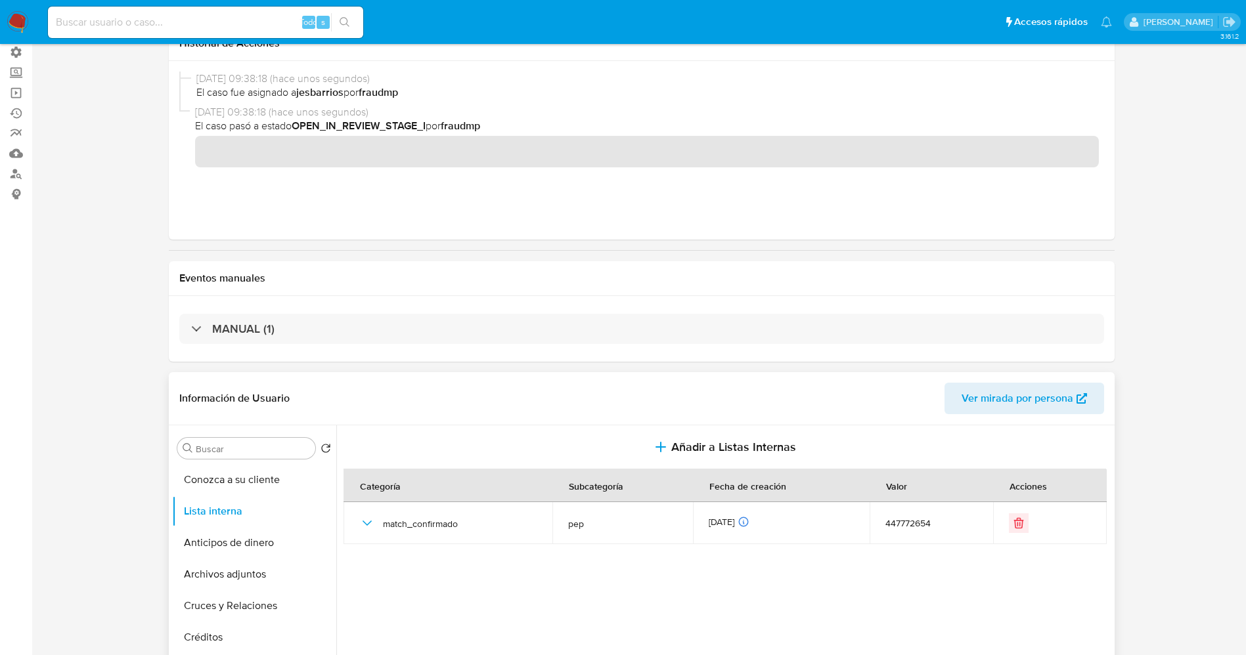
scroll to position [0, 0]
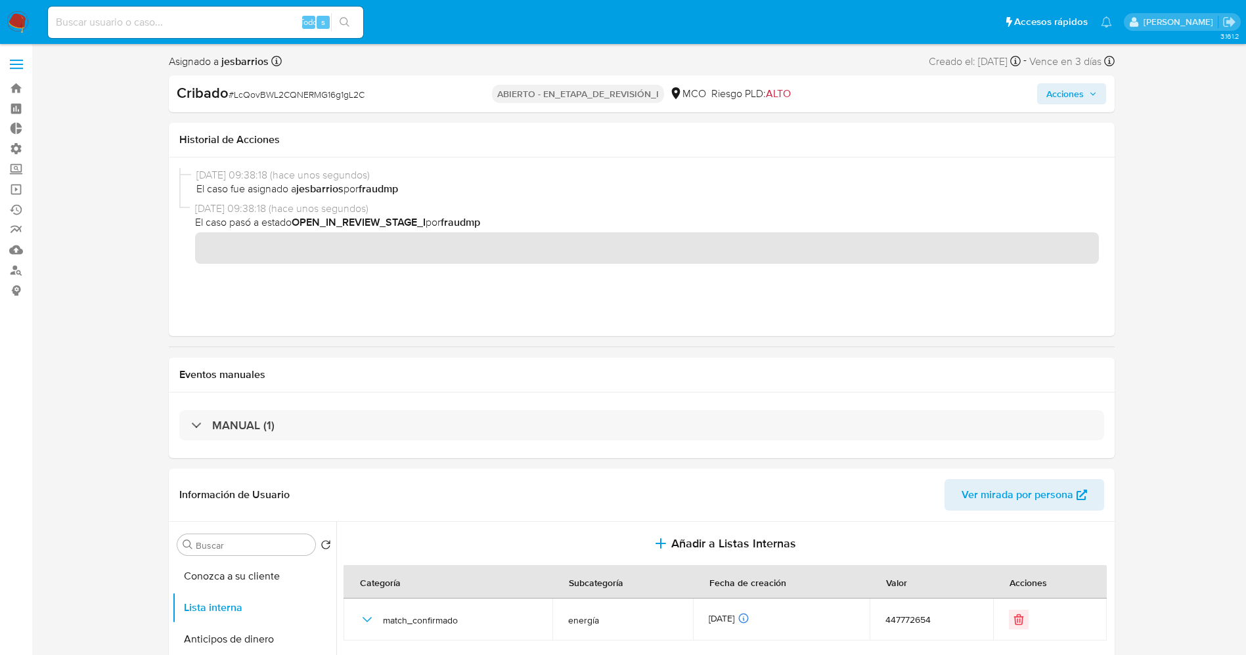
click at [1078, 83] on span "Acciones" at bounding box center [1064, 93] width 37 height 21
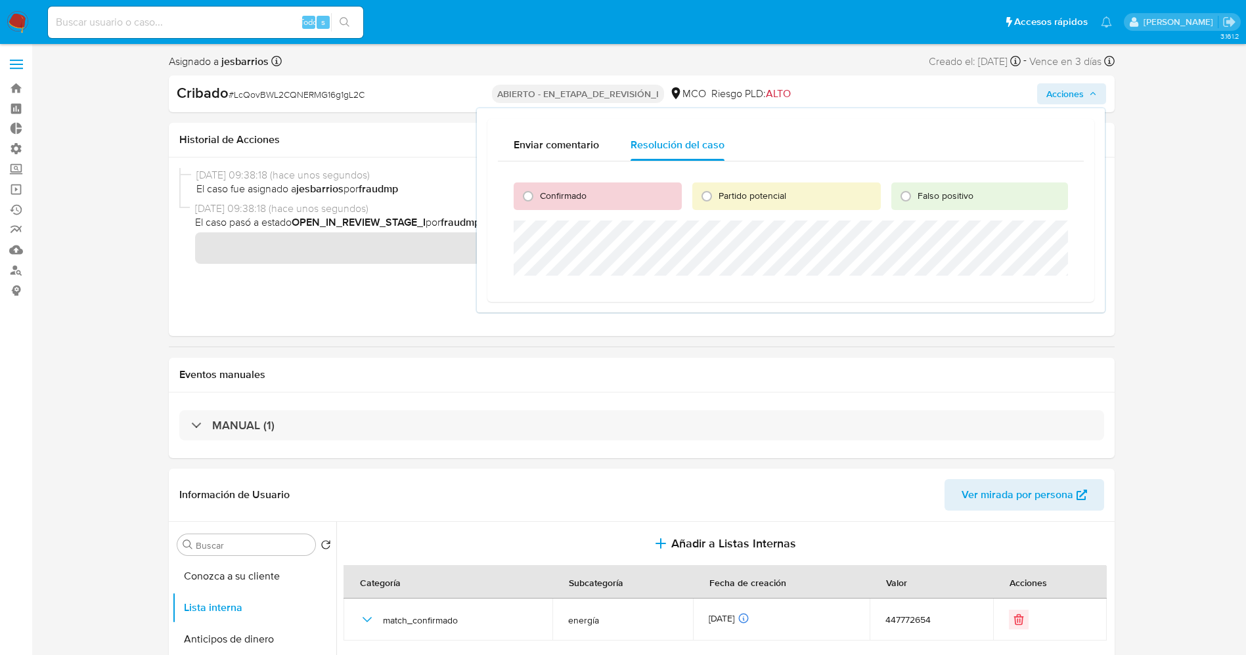
click at [753, 194] on font "Partido potencial" at bounding box center [752, 195] width 68 height 13
click at [717, 194] on input "Partido potencial" at bounding box center [706, 196] width 21 height 21
radio input "true"
click at [1019, 350] on span "Escalar" at bounding box center [1033, 352] width 39 height 18
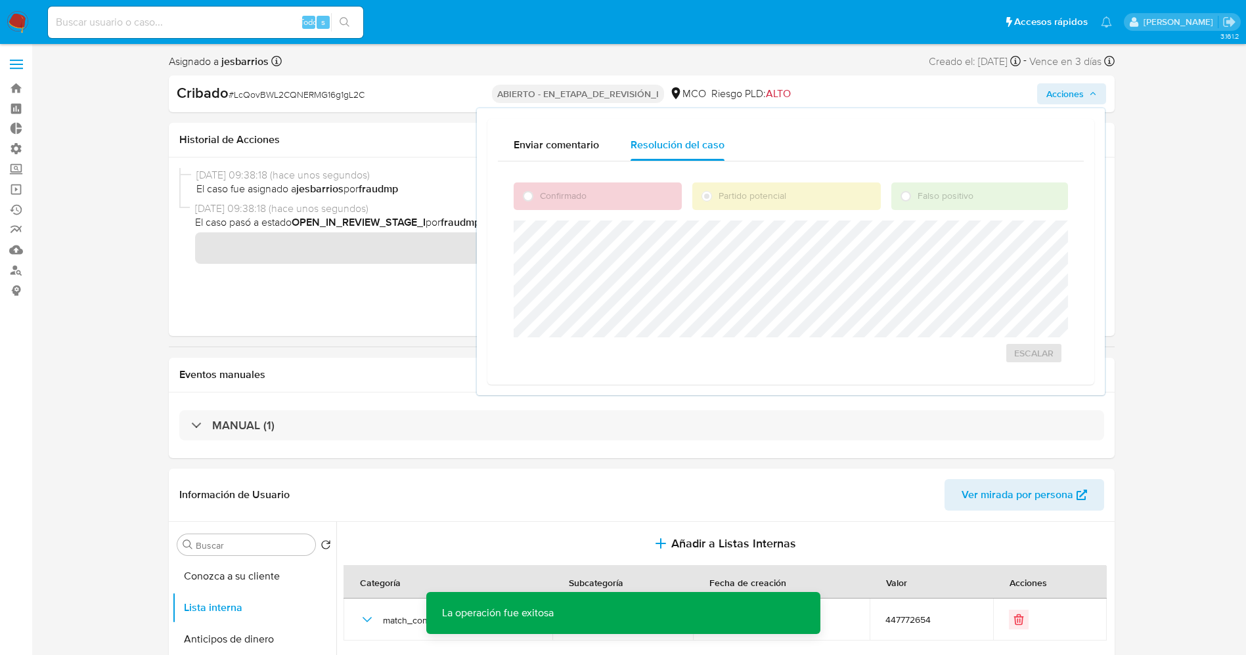
drag, startPoint x: 234, startPoint y: 95, endPoint x: 376, endPoint y: 95, distance: 141.2
click at [376, 95] on div "Cribado # LcQovBWL2CQNERMG16g1gL2C" at bounding box center [329, 93] width 305 height 20
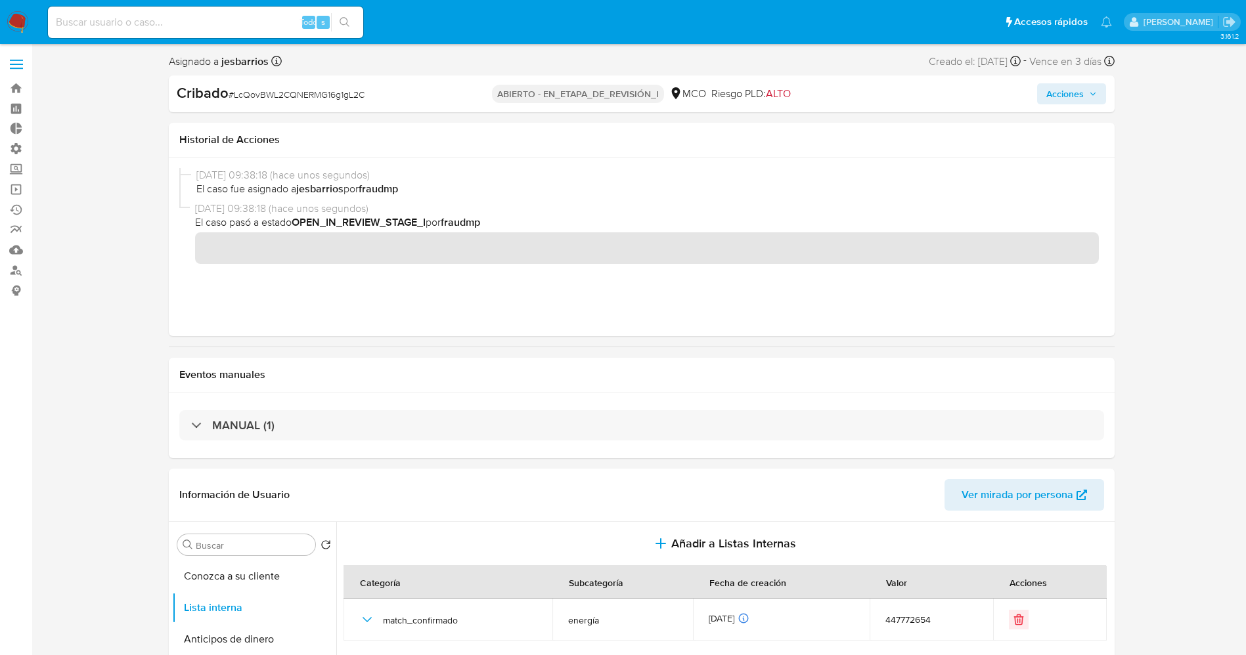
copy span "LcQovBWL2CQNERMG16g1gL2C"
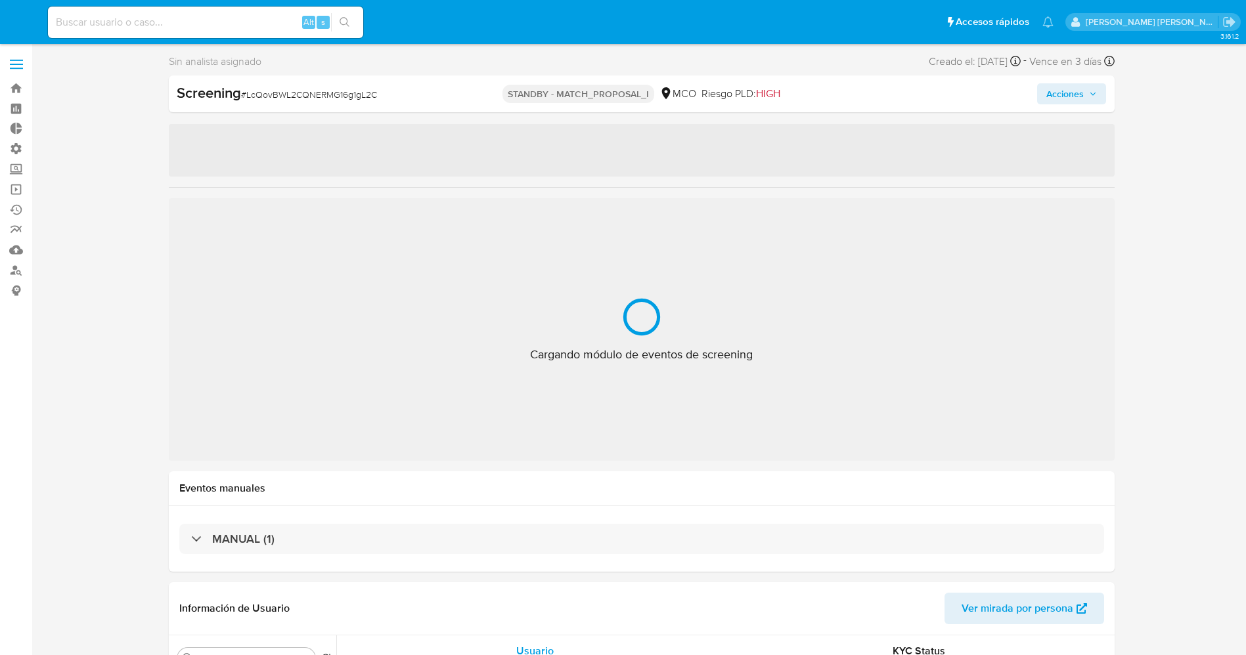
select select "10"
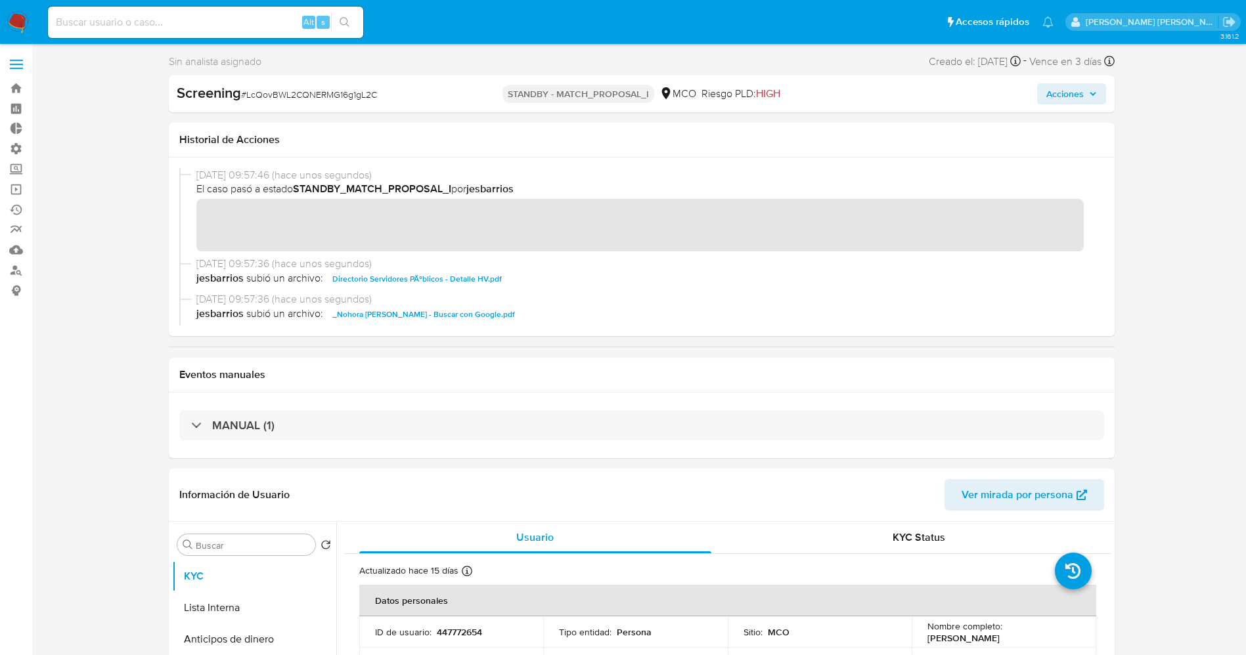
click at [124, 26] on input at bounding box center [205, 22] width 315 height 17
paste input "225655456"
type input "225655456"
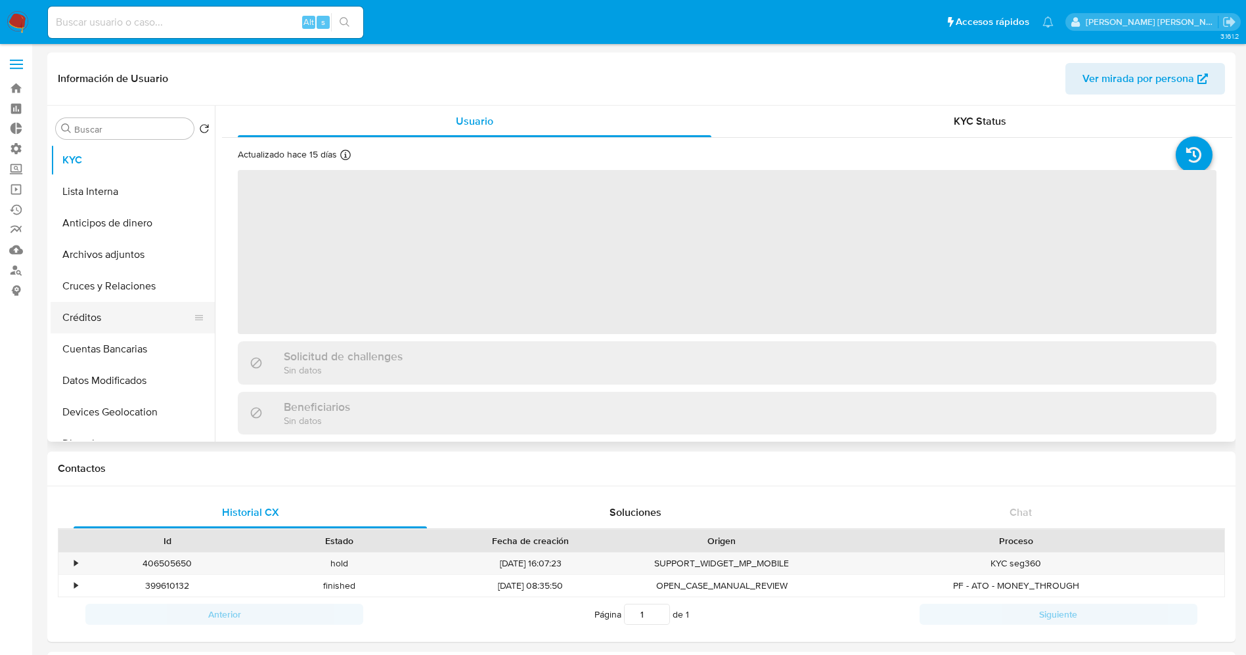
select select "10"
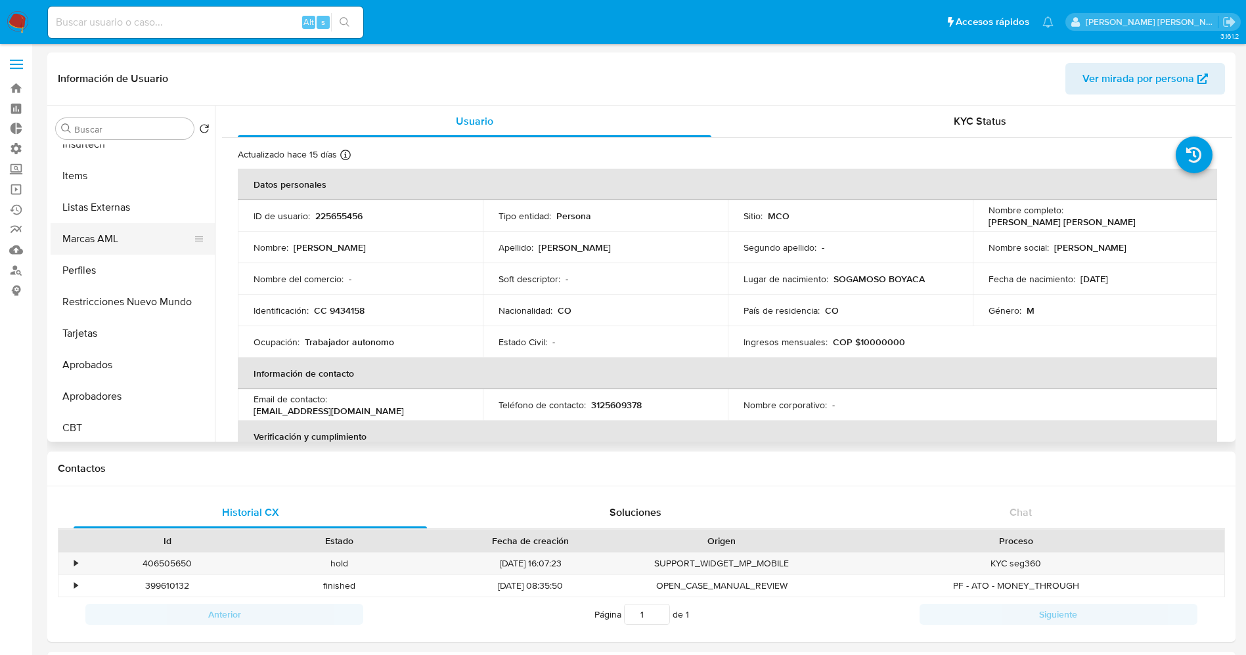
scroll to position [618, 0]
click at [100, 200] on button "Listas Externas" at bounding box center [128, 204] width 154 height 32
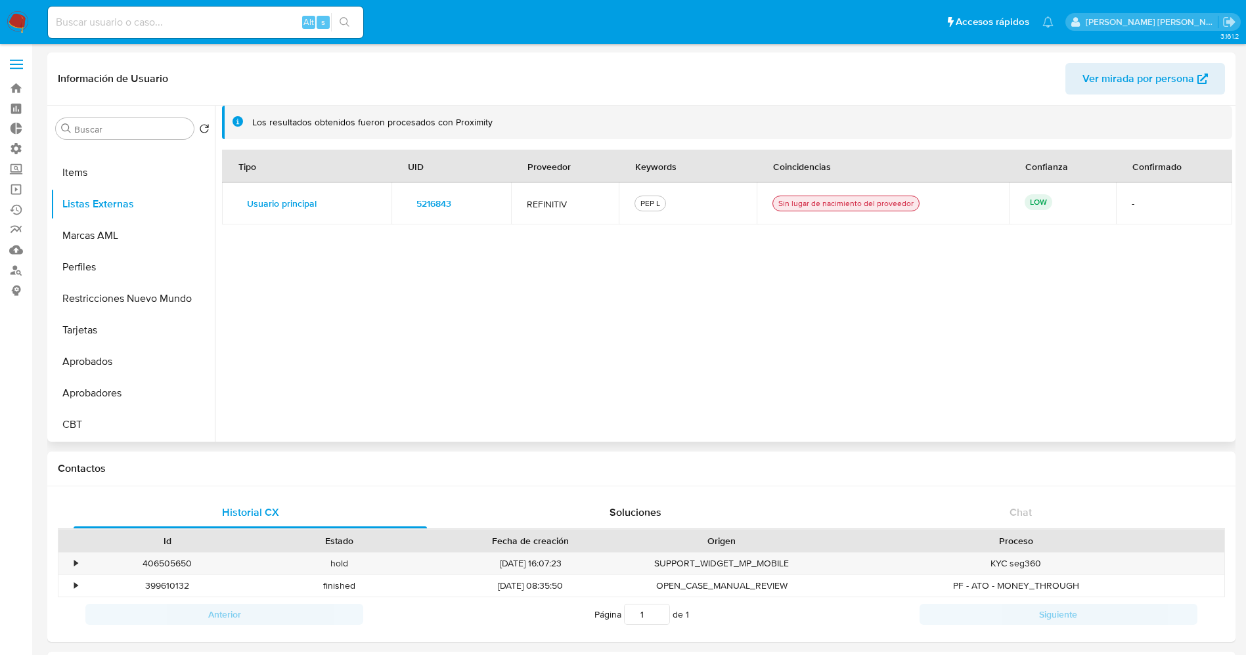
click at [424, 206] on span "5216843" at bounding box center [433, 203] width 35 height 18
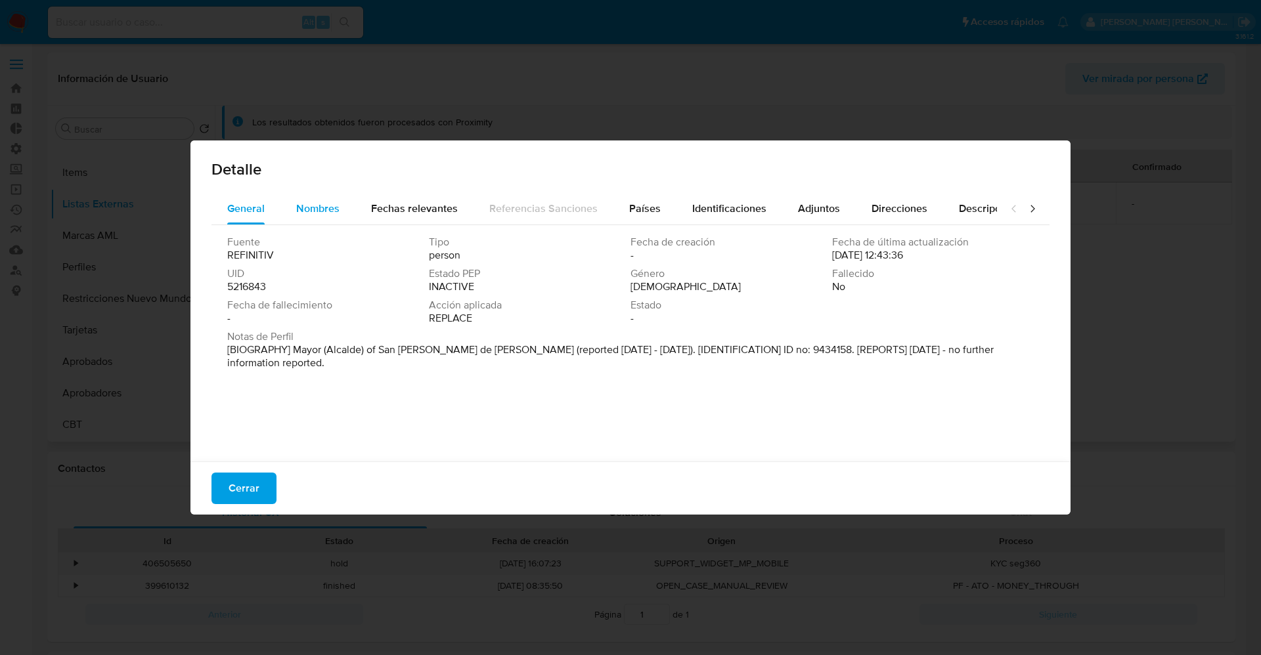
click at [340, 204] on button "Nombres" at bounding box center [317, 209] width 75 height 32
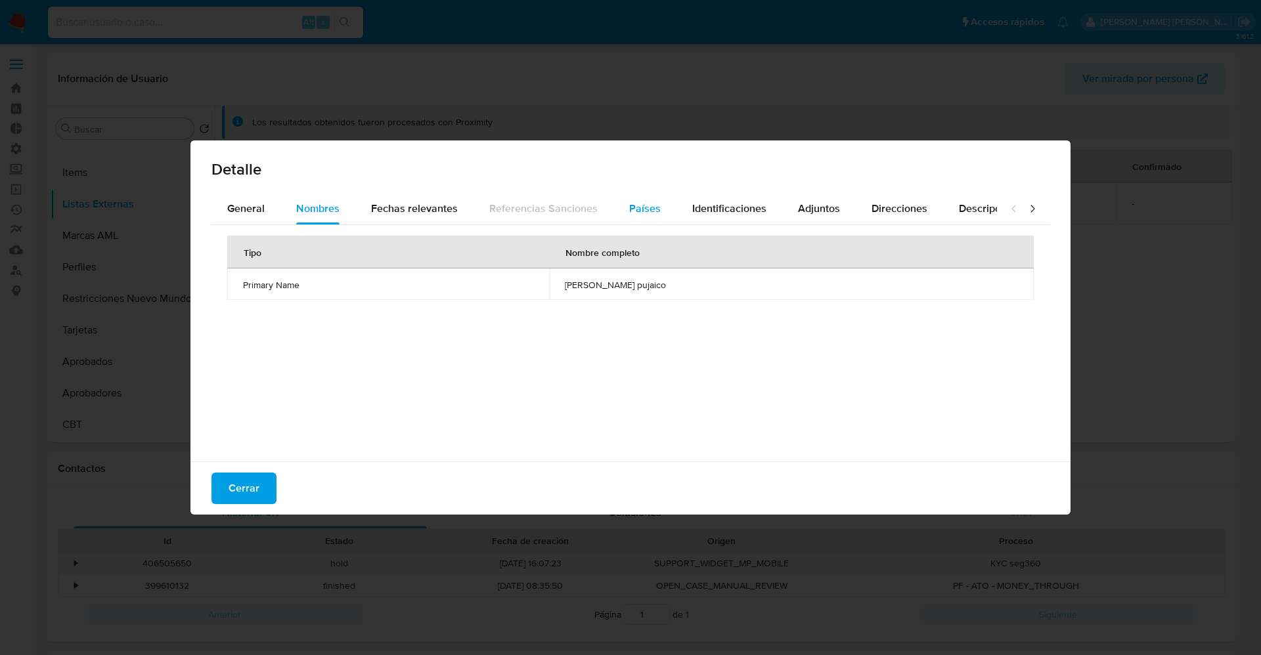
click at [637, 213] on span "Países" at bounding box center [645, 208] width 32 height 15
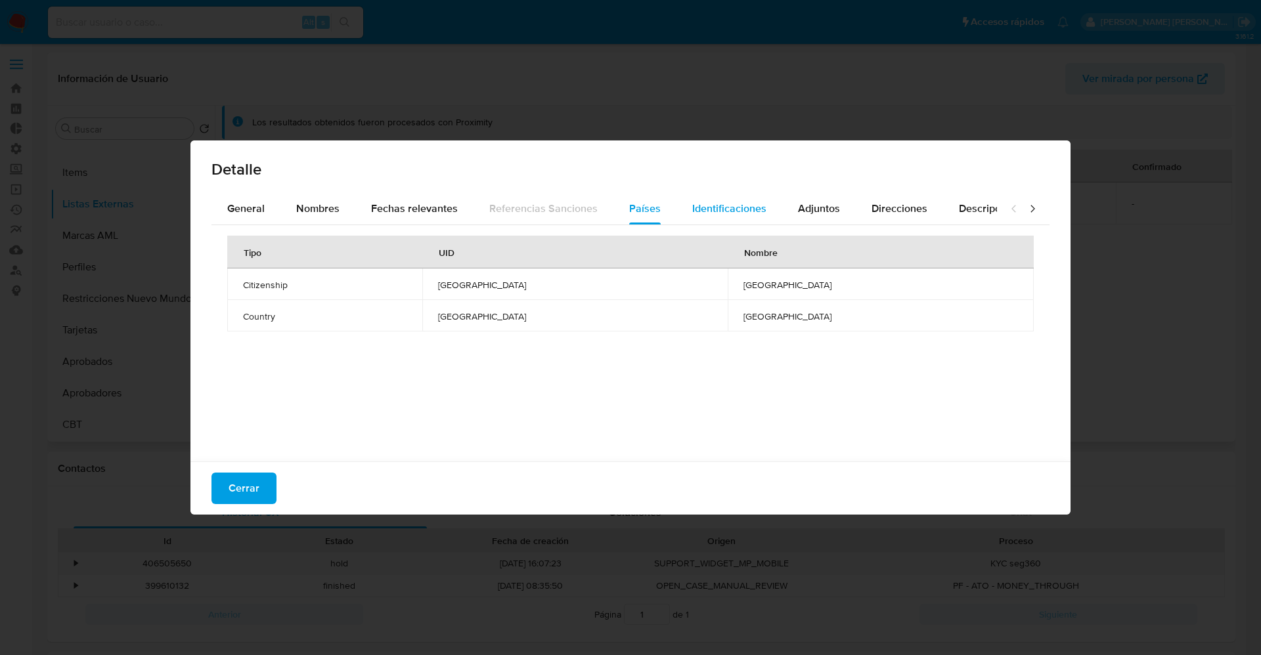
click at [707, 219] on div "Identificaciones" at bounding box center [729, 209] width 74 height 32
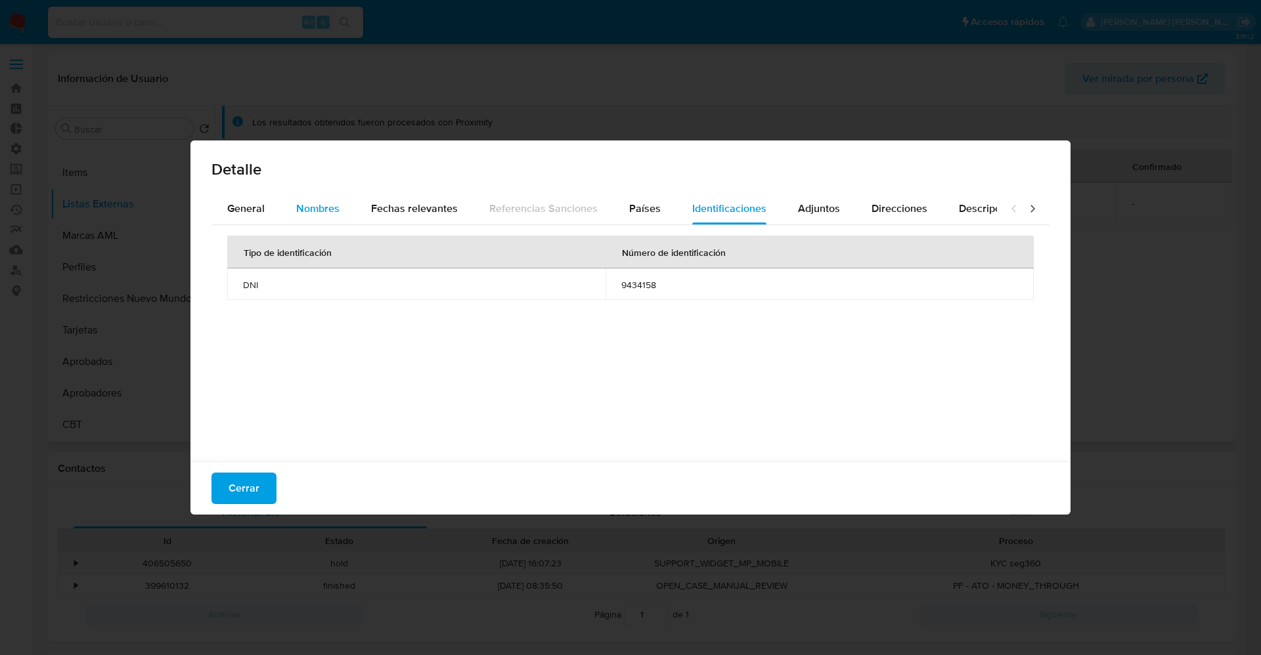
click at [317, 217] on div "Nombres" at bounding box center [317, 209] width 43 height 32
click at [240, 487] on span "Cerrar" at bounding box center [244, 488] width 31 height 29
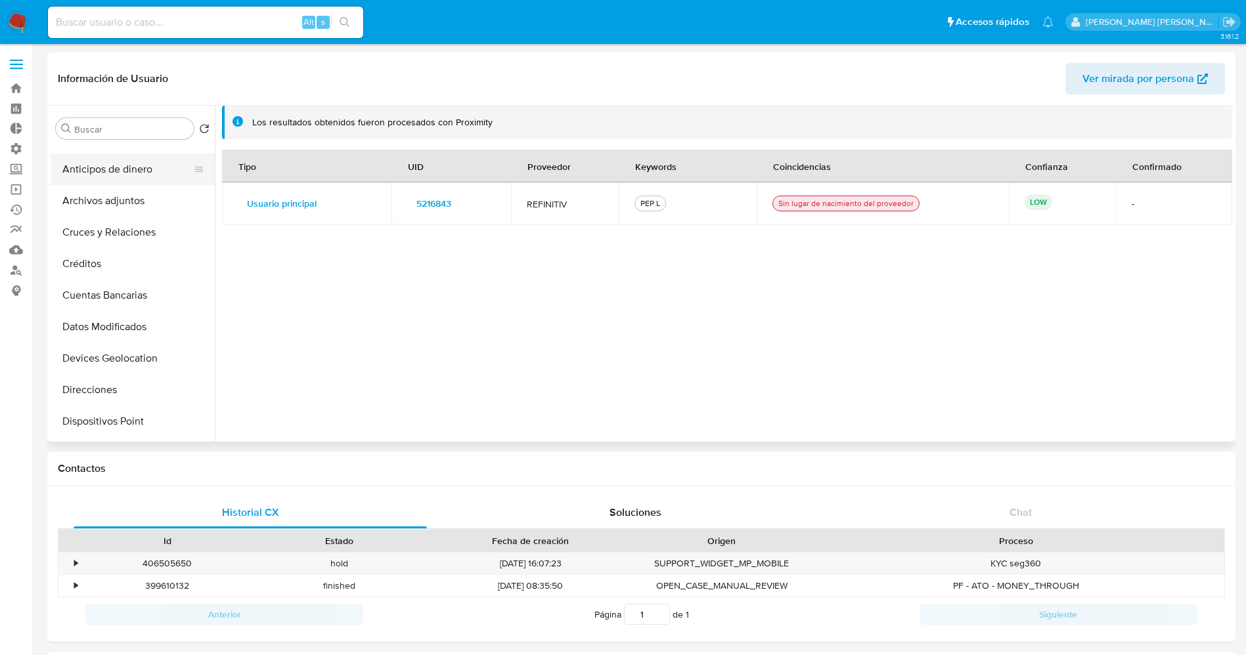
scroll to position [0, 0]
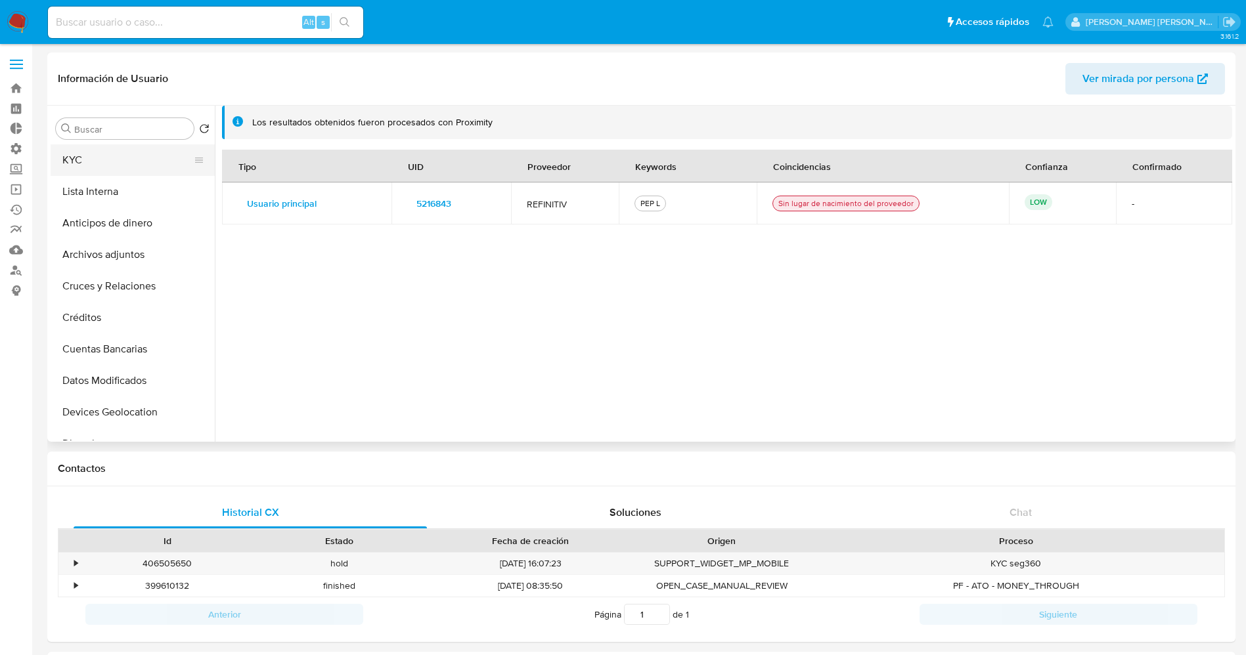
click at [88, 156] on button "KYC" at bounding box center [128, 160] width 154 height 32
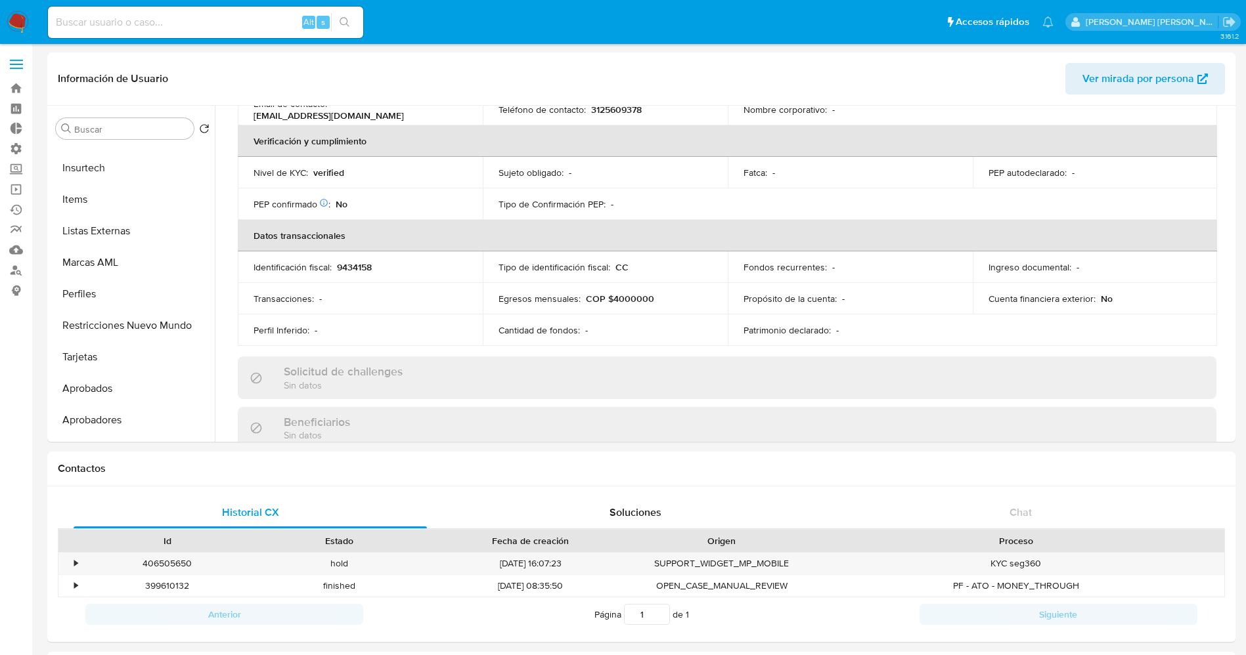
scroll to position [493, 0]
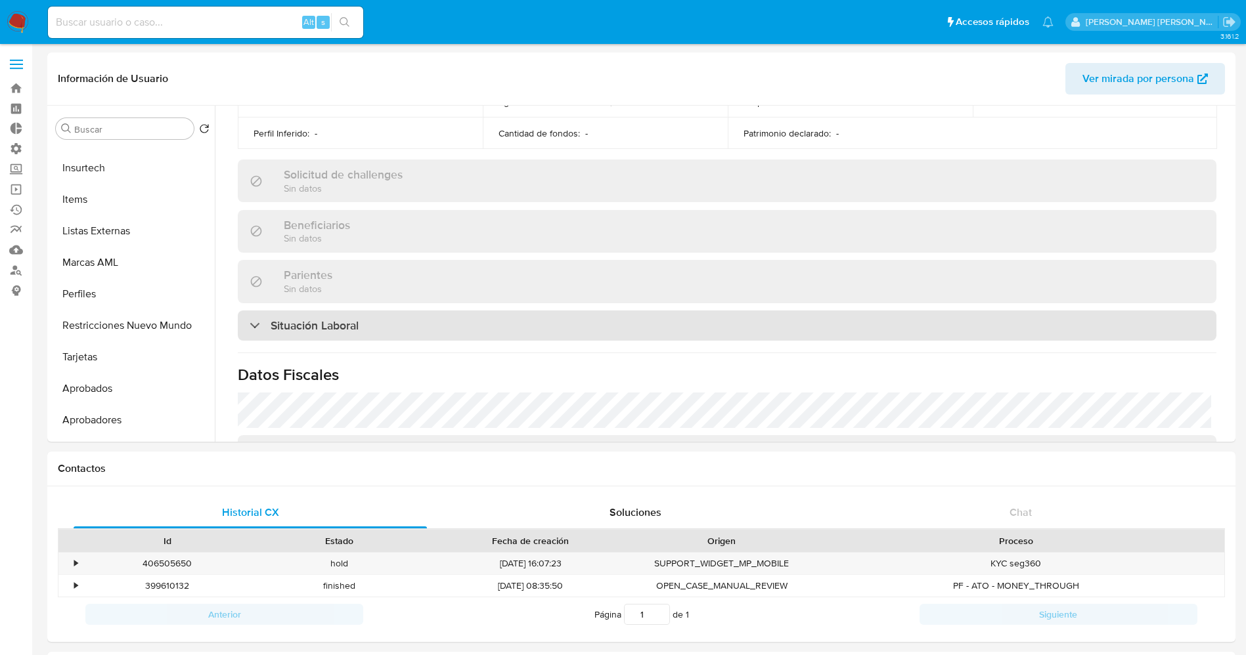
click at [340, 336] on div "Situación Laboral" at bounding box center [727, 326] width 979 height 30
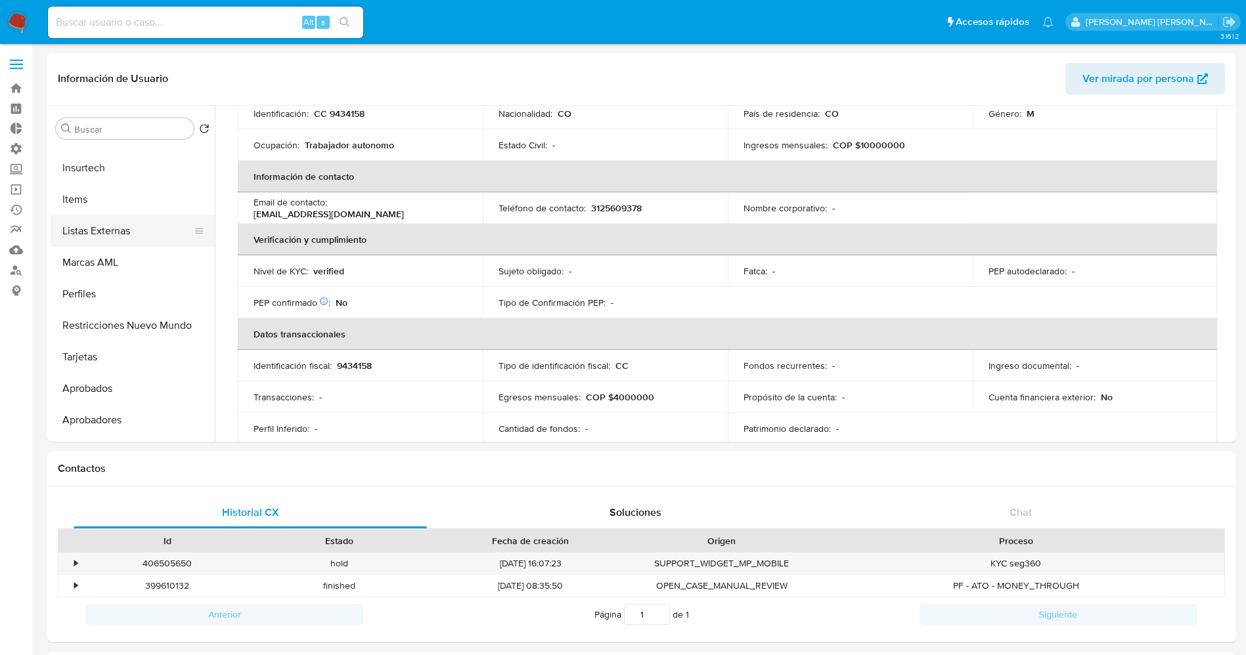
click at [107, 234] on button "Listas Externas" at bounding box center [128, 231] width 154 height 32
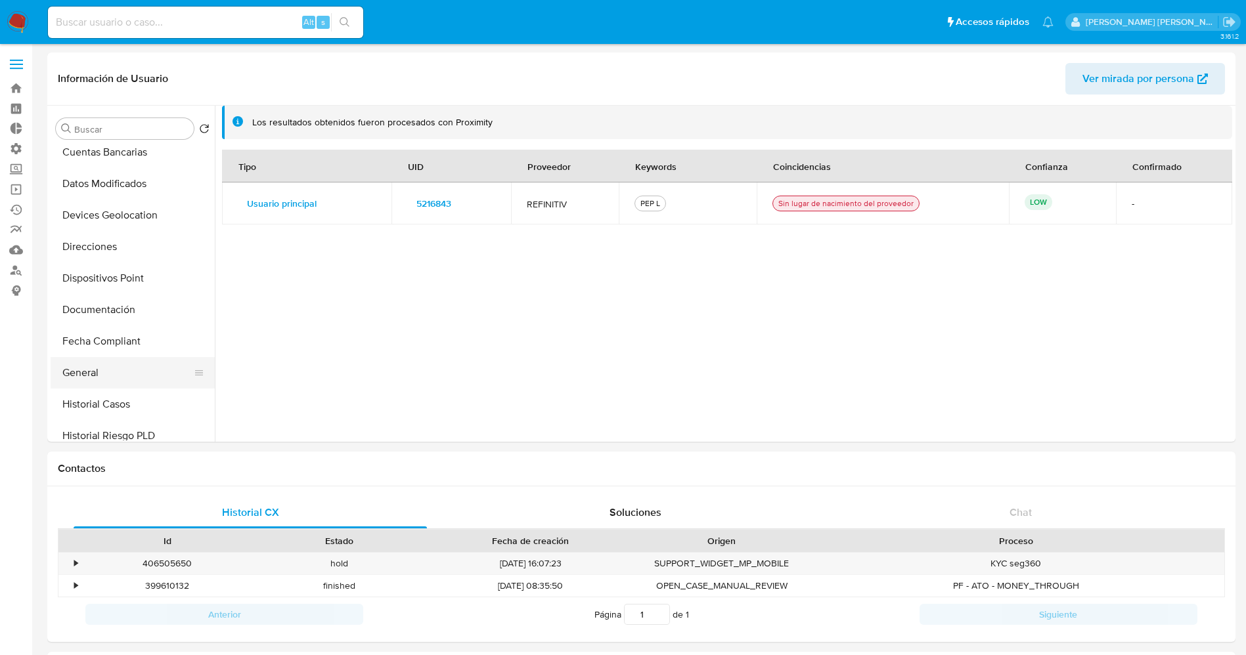
click at [107, 371] on button "General" at bounding box center [128, 373] width 154 height 32
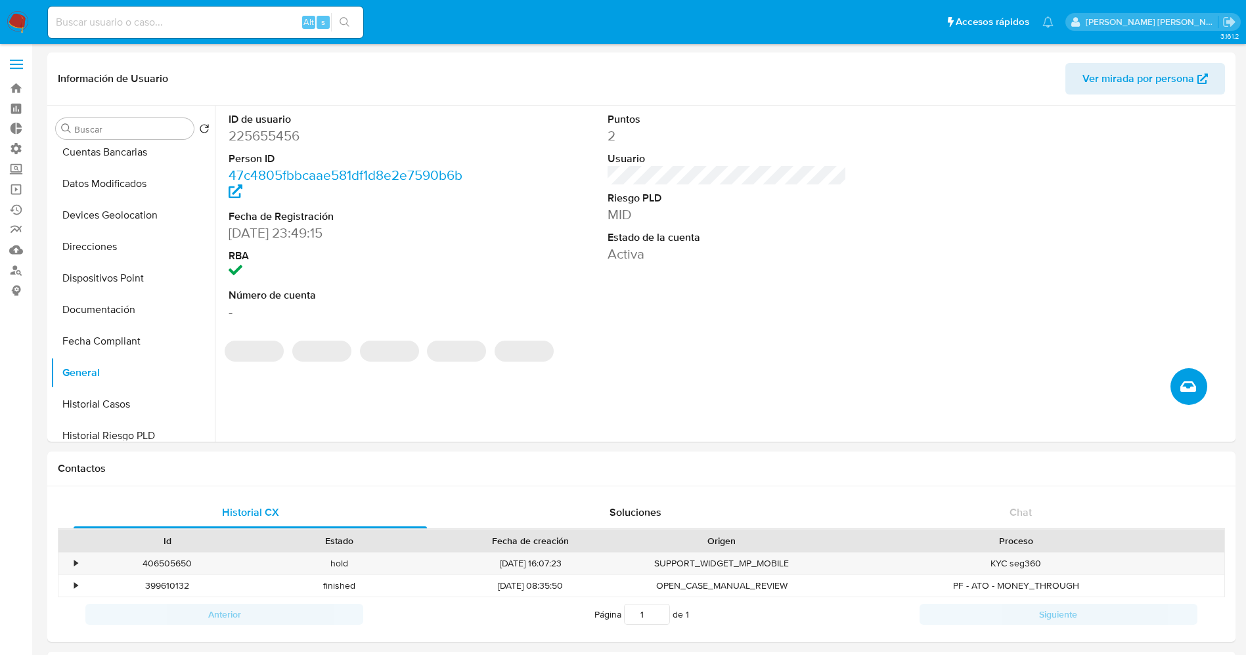
click at [1183, 380] on icon "Crear caso manual" at bounding box center [1188, 387] width 16 height 16
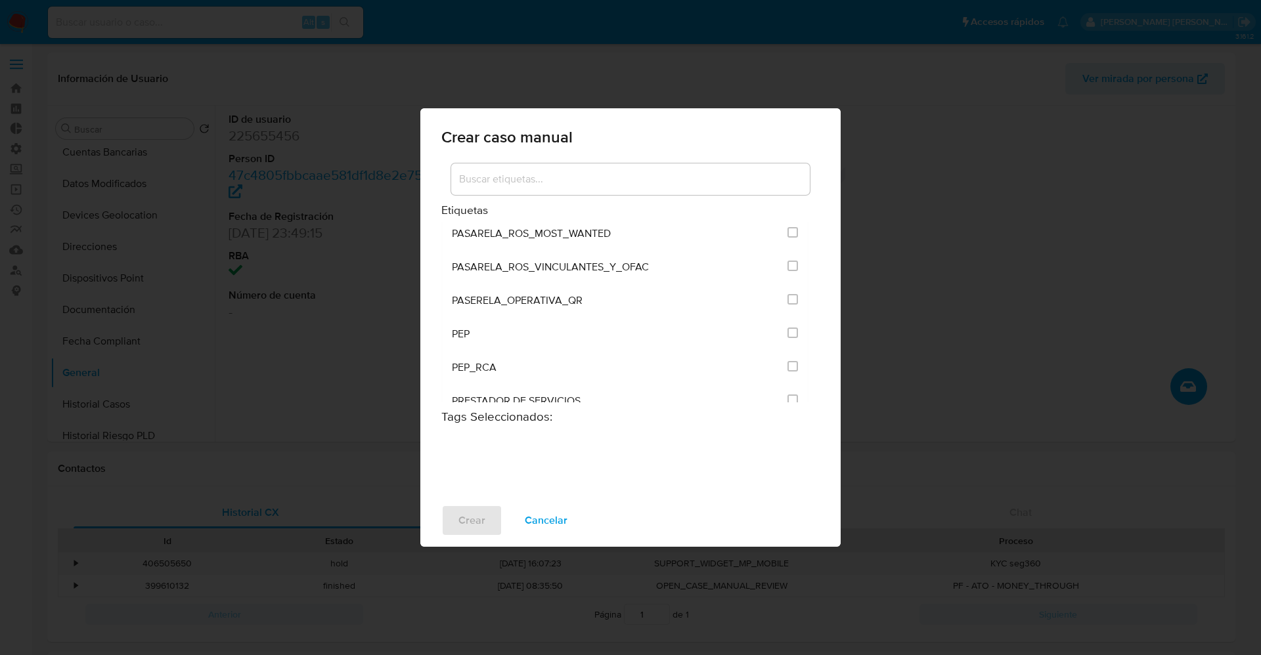
scroll to position [1478, 0]
click at [793, 263] on li "PEP_RCA" at bounding box center [624, 268] width 367 height 33
click at [792, 268] on input "2536" at bounding box center [792, 268] width 11 height 11
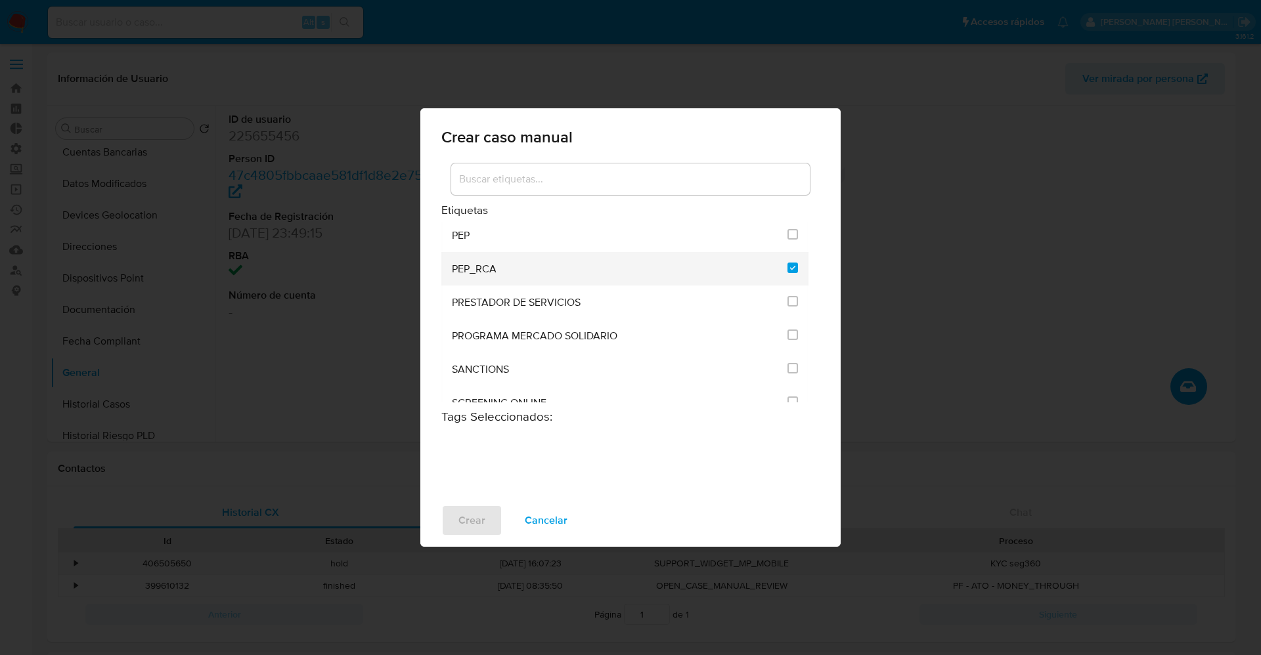
checkbox input "true"
click at [456, 527] on button "Crear" at bounding box center [471, 521] width 61 height 32
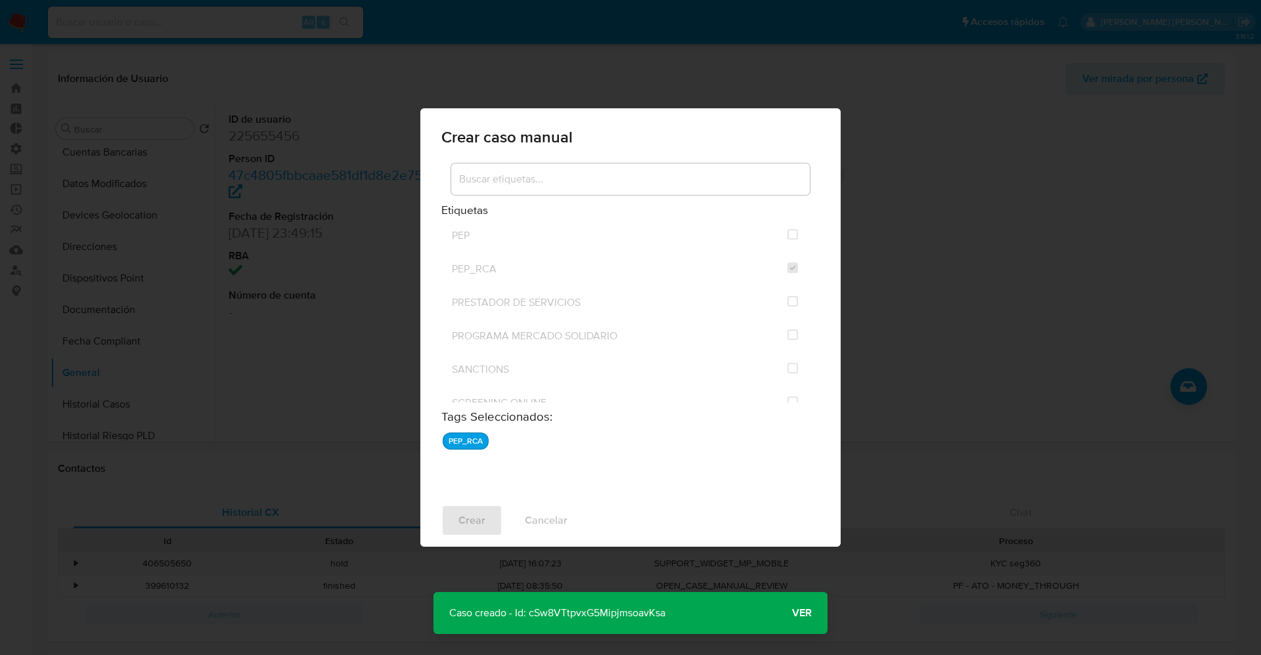
click at [802, 613] on span "Ver" at bounding box center [802, 613] width 20 height 0
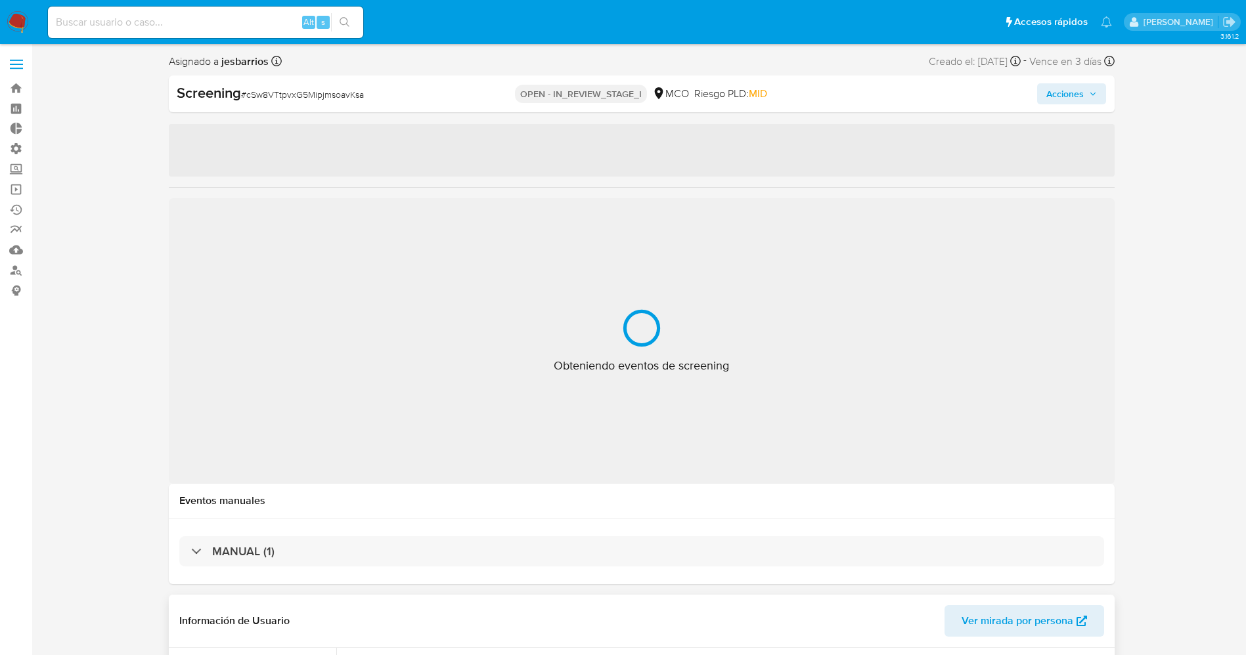
select select "10"
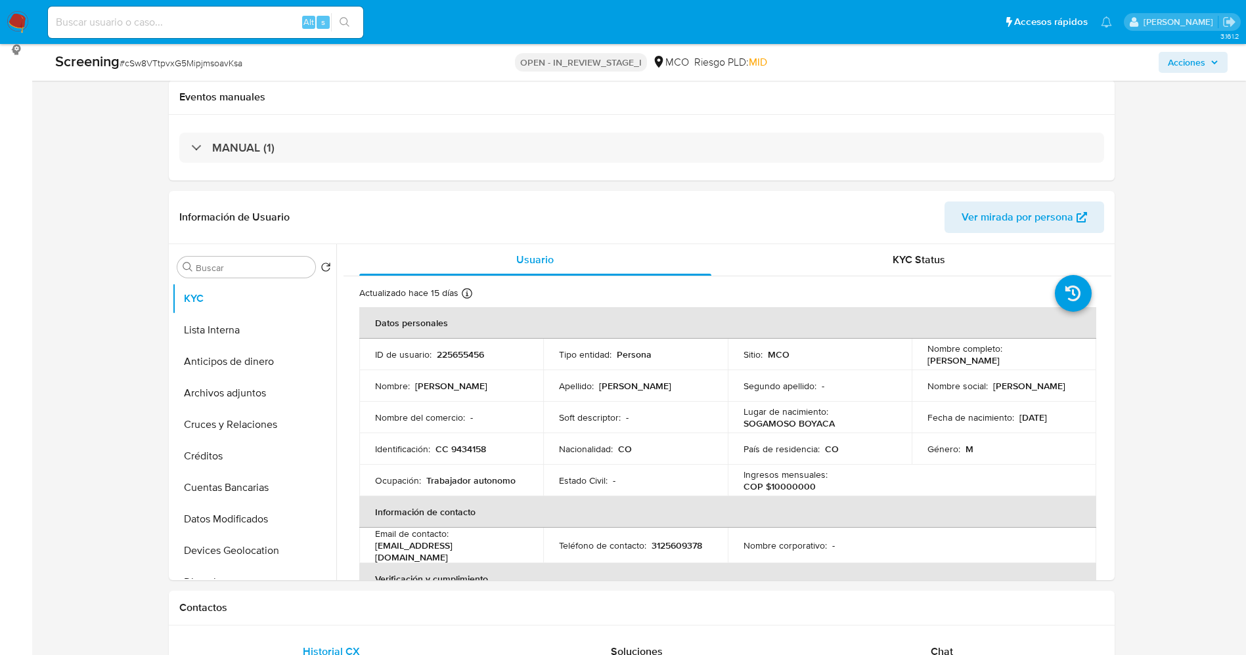
scroll to position [197, 0]
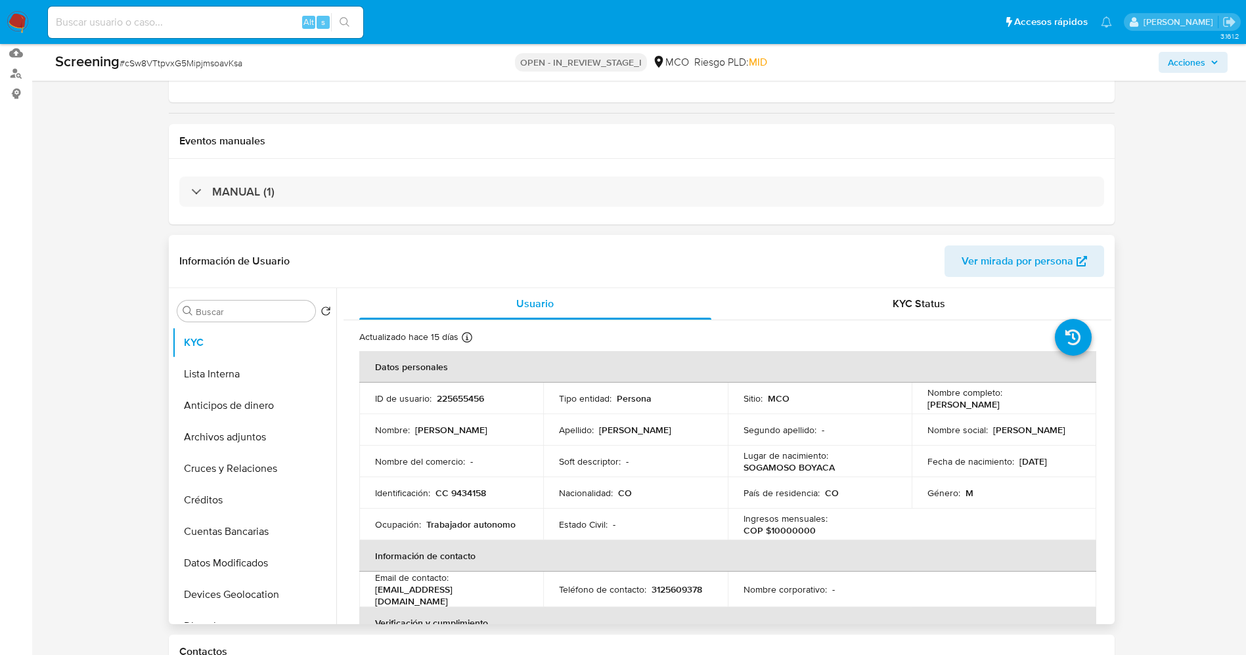
drag, startPoint x: 923, startPoint y: 409, endPoint x: 1046, endPoint y: 407, distance: 123.5
click at [1046, 407] on td "Nombre completo : [PERSON_NAME]" at bounding box center [1004, 399] width 185 height 32
copy p "[PERSON_NAME]"
drag, startPoint x: 449, startPoint y: 487, endPoint x: 496, endPoint y: 491, distance: 47.4
click at [496, 491] on div "Identificación : CC 9434158" at bounding box center [451, 493] width 153 height 12
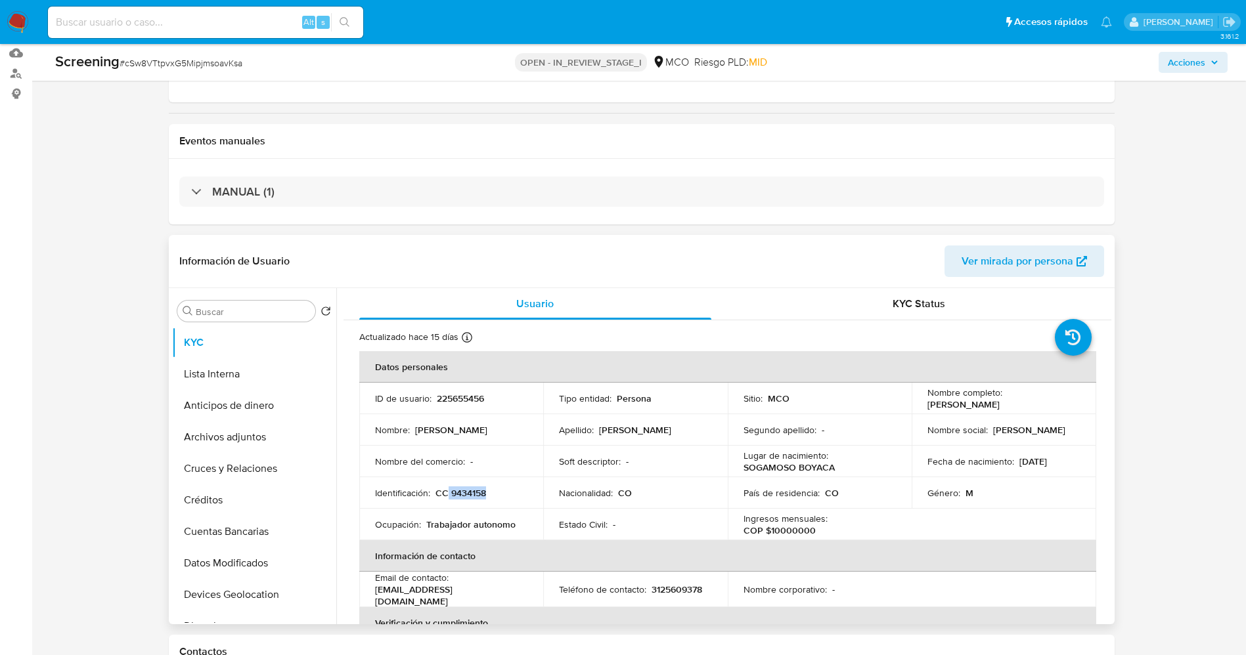
copy p "9434158"
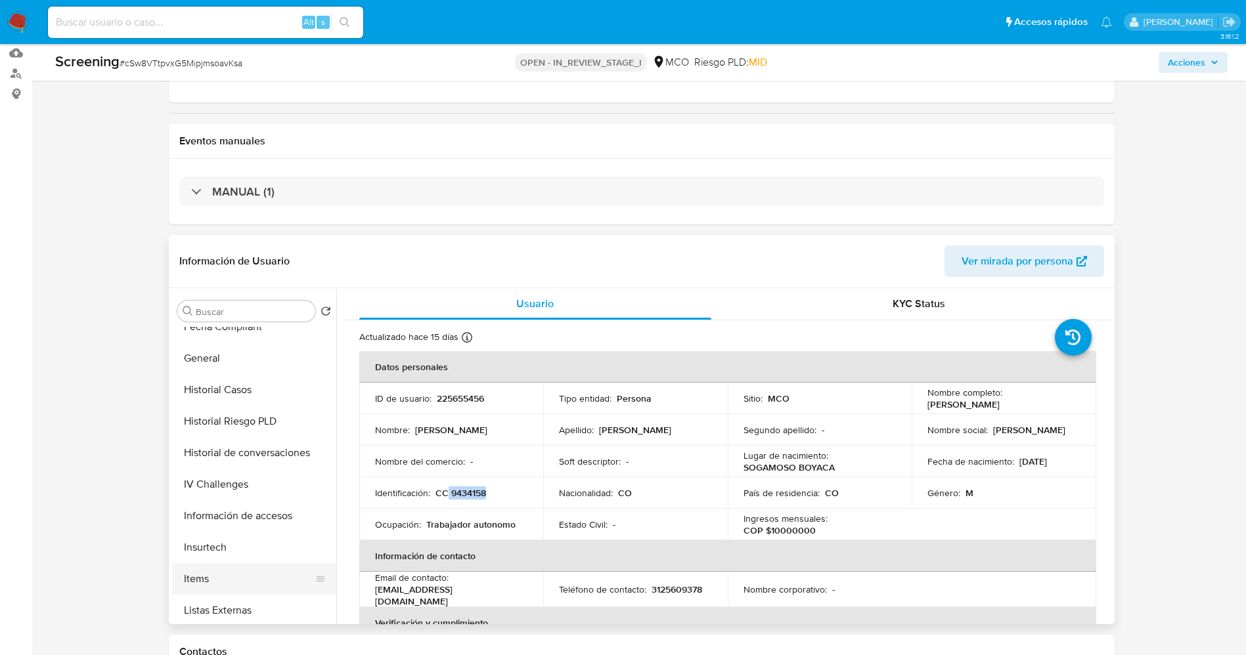
scroll to position [493, 0]
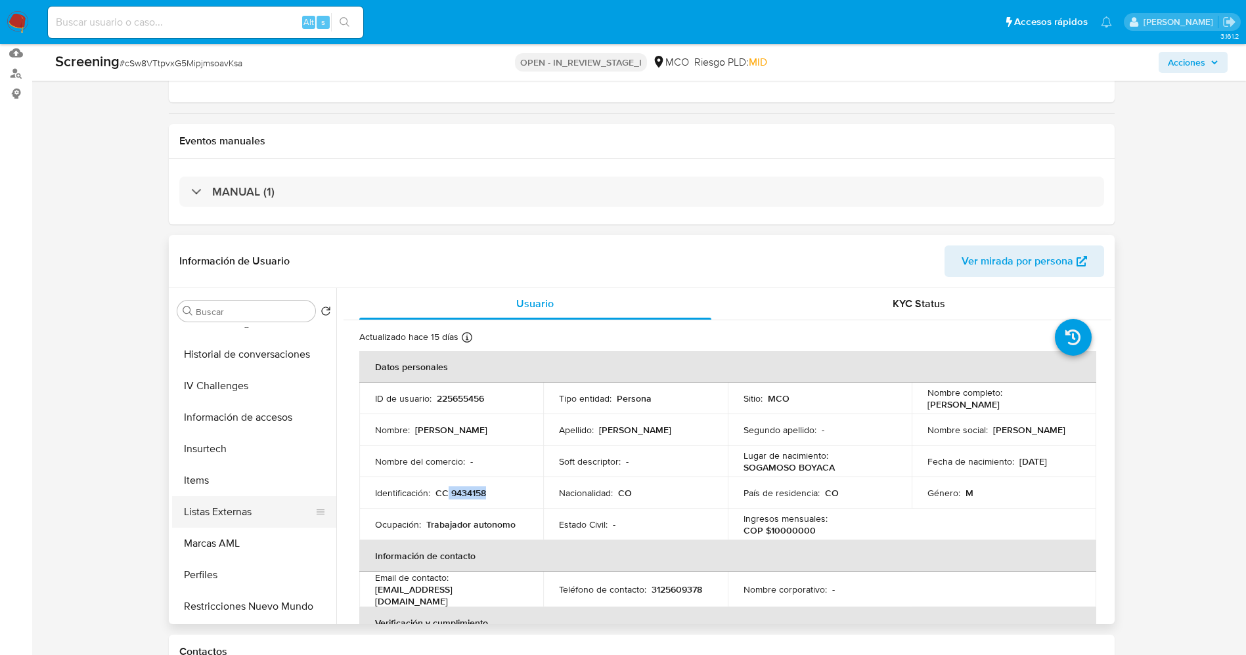
click at [231, 512] on button "Listas Externas" at bounding box center [249, 512] width 154 height 32
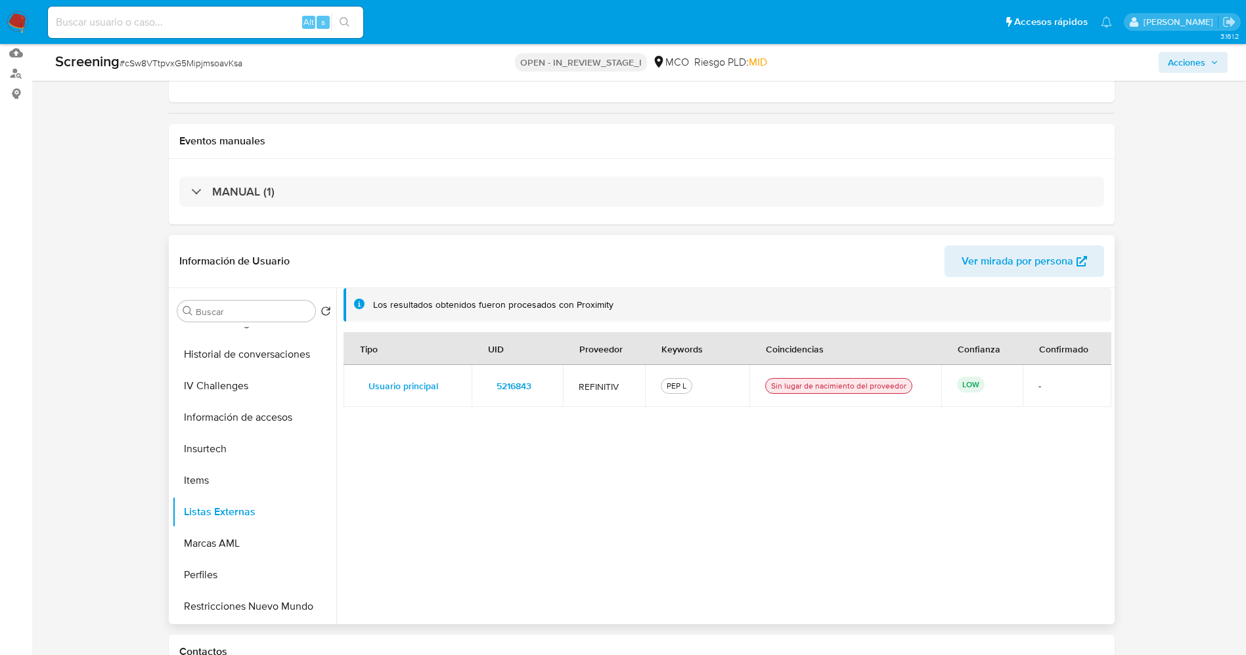
click at [510, 397] on td "5216843" at bounding box center [517, 386] width 91 height 42
click at [510, 391] on span "5216843" at bounding box center [513, 386] width 35 height 18
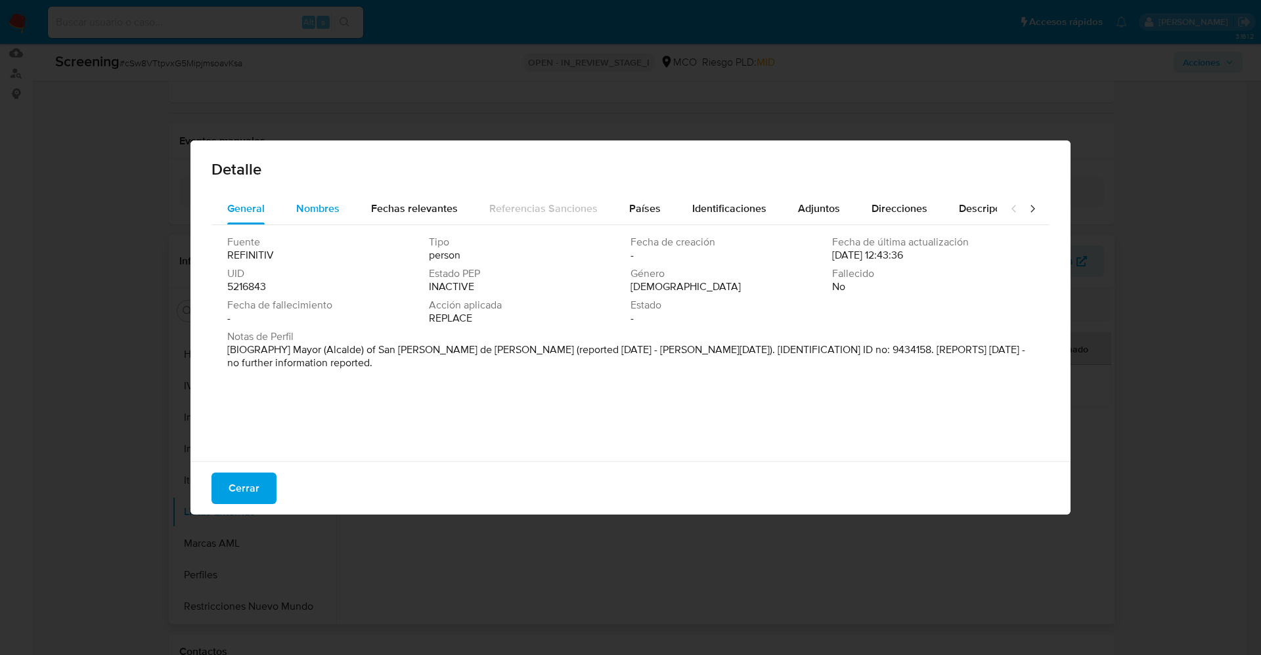
click at [334, 209] on span "Nombres" at bounding box center [317, 208] width 43 height 15
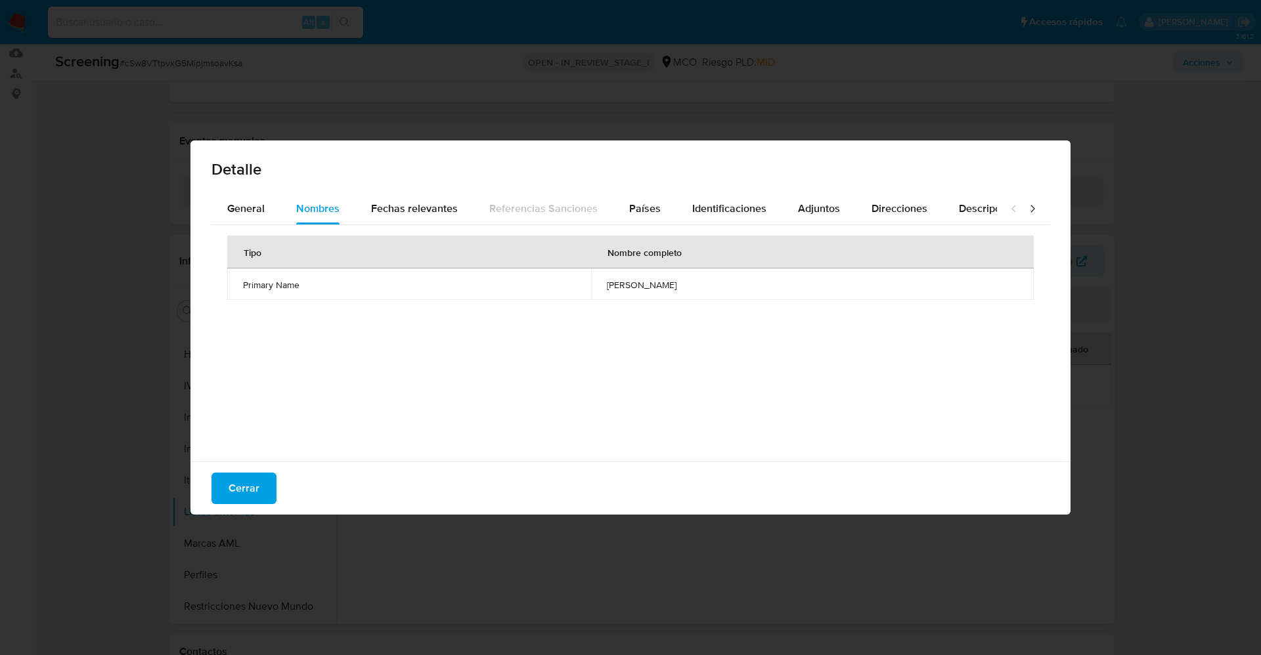
drag, startPoint x: 635, startPoint y: 284, endPoint x: 674, endPoint y: 277, distance: 40.1
click at [698, 279] on tr "Primary Name arnaul ochoa pujaico" at bounding box center [630, 285] width 806 height 32
click at [732, 219] on div "Identificaciones" at bounding box center [729, 209] width 74 height 32
drag, startPoint x: 657, startPoint y: 290, endPoint x: 641, endPoint y: 290, distance: 15.8
click at [674, 290] on td "9434158" at bounding box center [820, 285] width 428 height 32
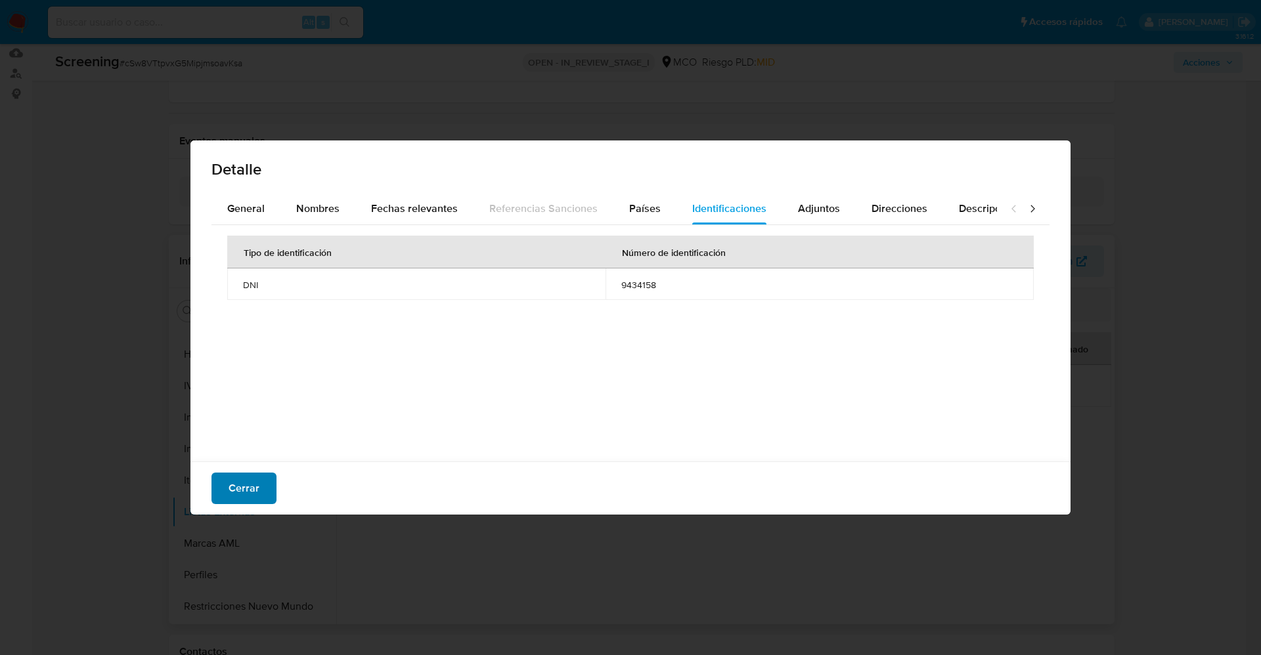
click at [265, 495] on button "Cerrar" at bounding box center [243, 489] width 65 height 32
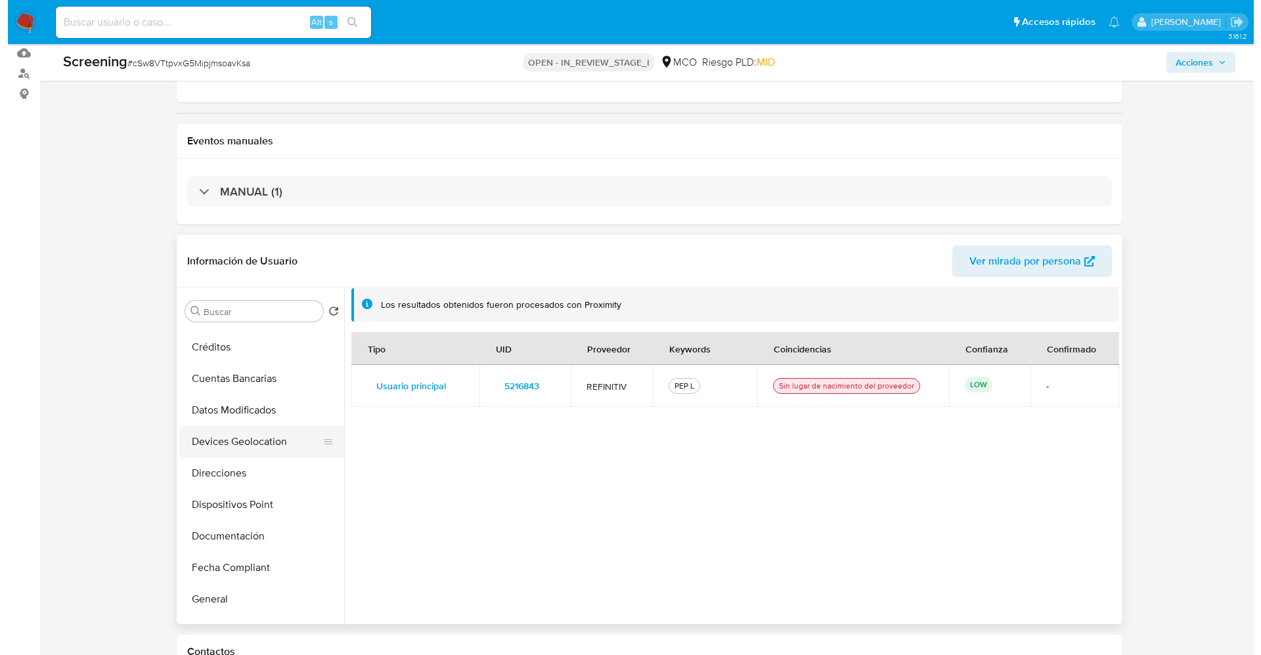
scroll to position [0, 0]
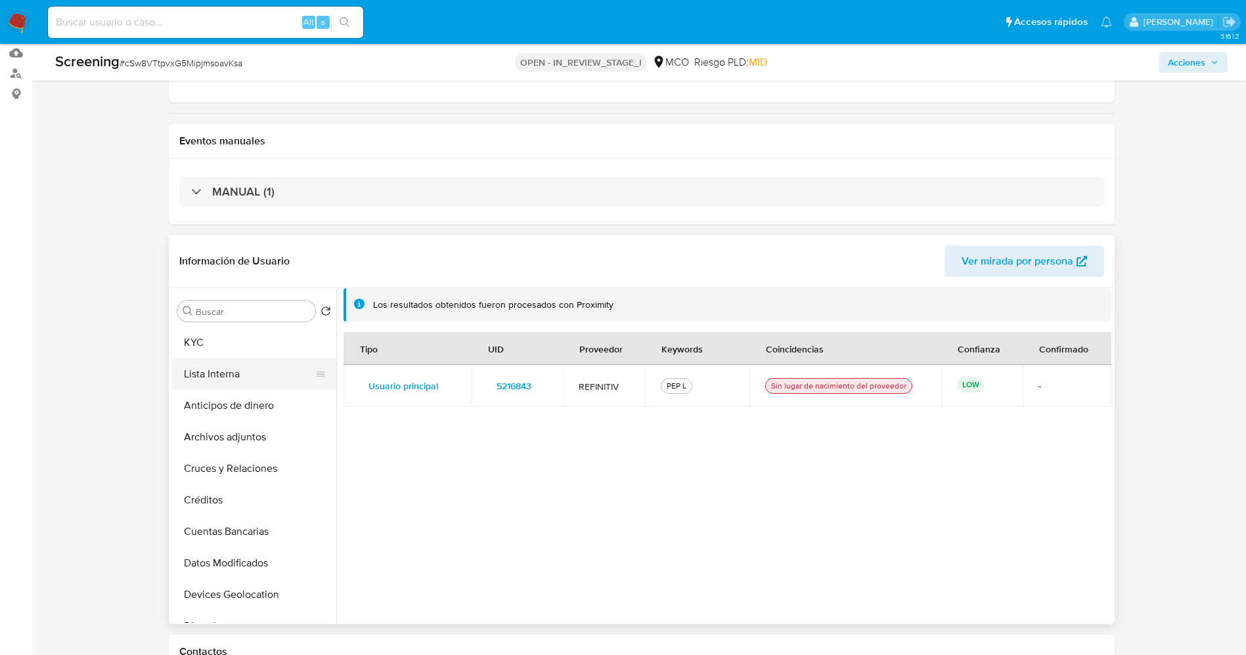
click at [240, 378] on button "Lista Interna" at bounding box center [249, 375] width 154 height 32
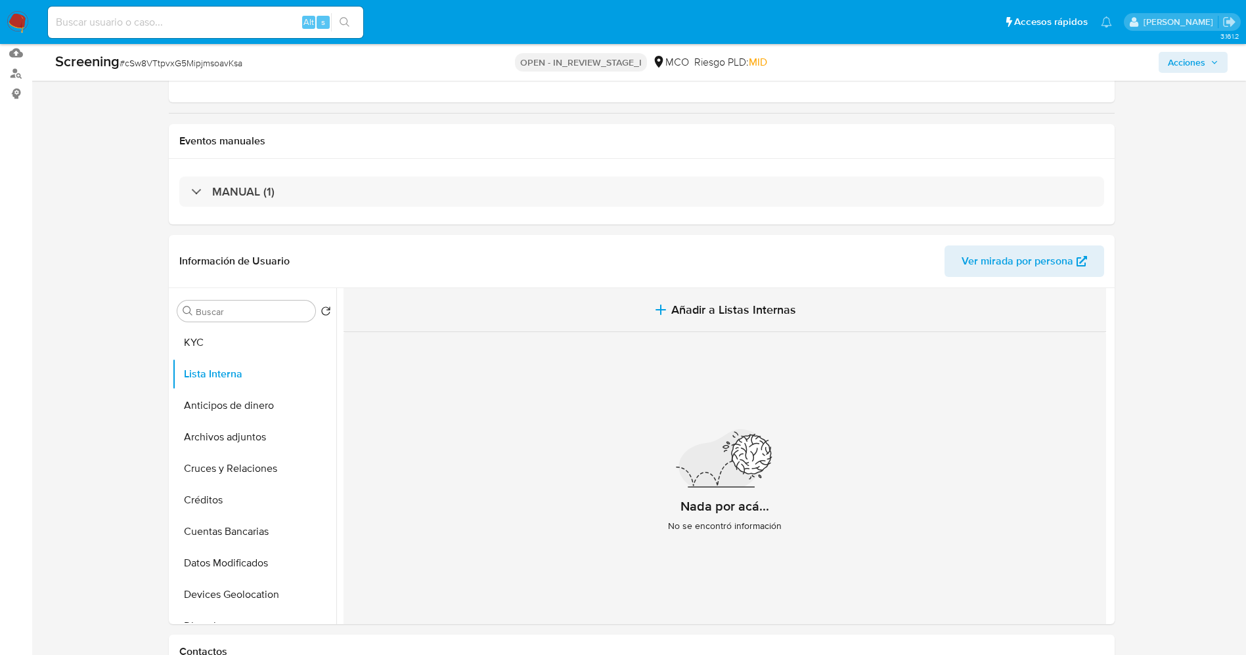
click at [760, 320] on button "Añadir a Listas Internas" at bounding box center [724, 310] width 762 height 44
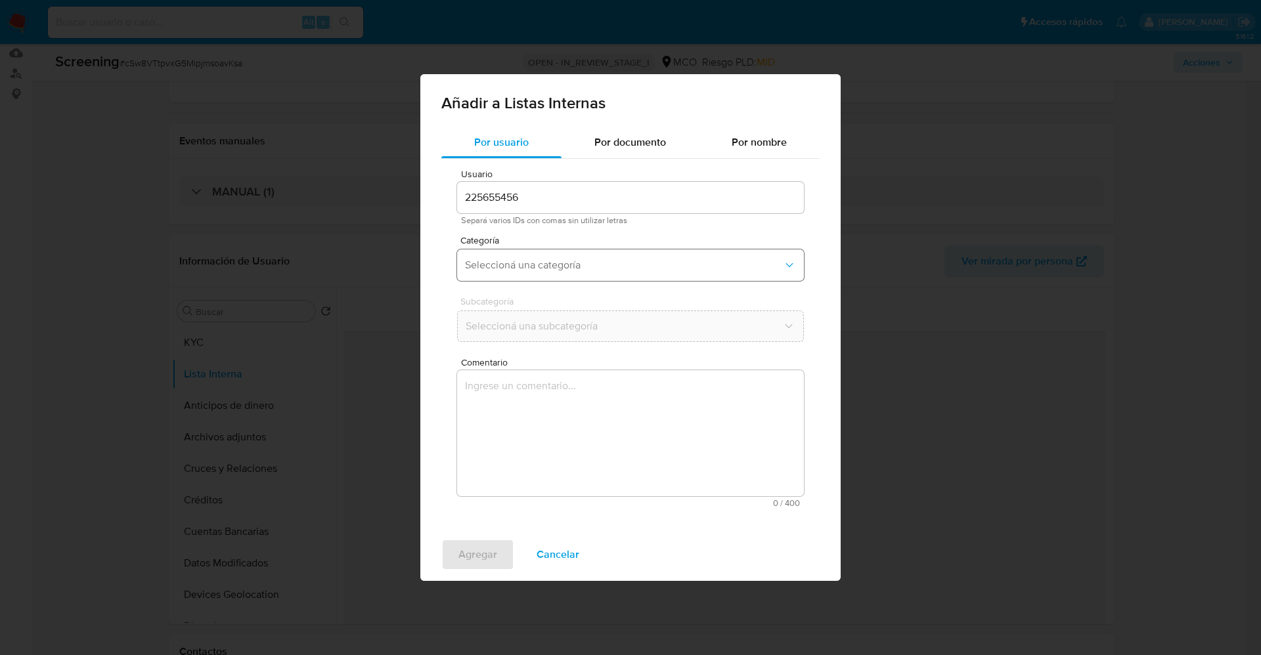
click at [540, 259] on span "Seleccioná una categoría" at bounding box center [624, 265] width 318 height 13
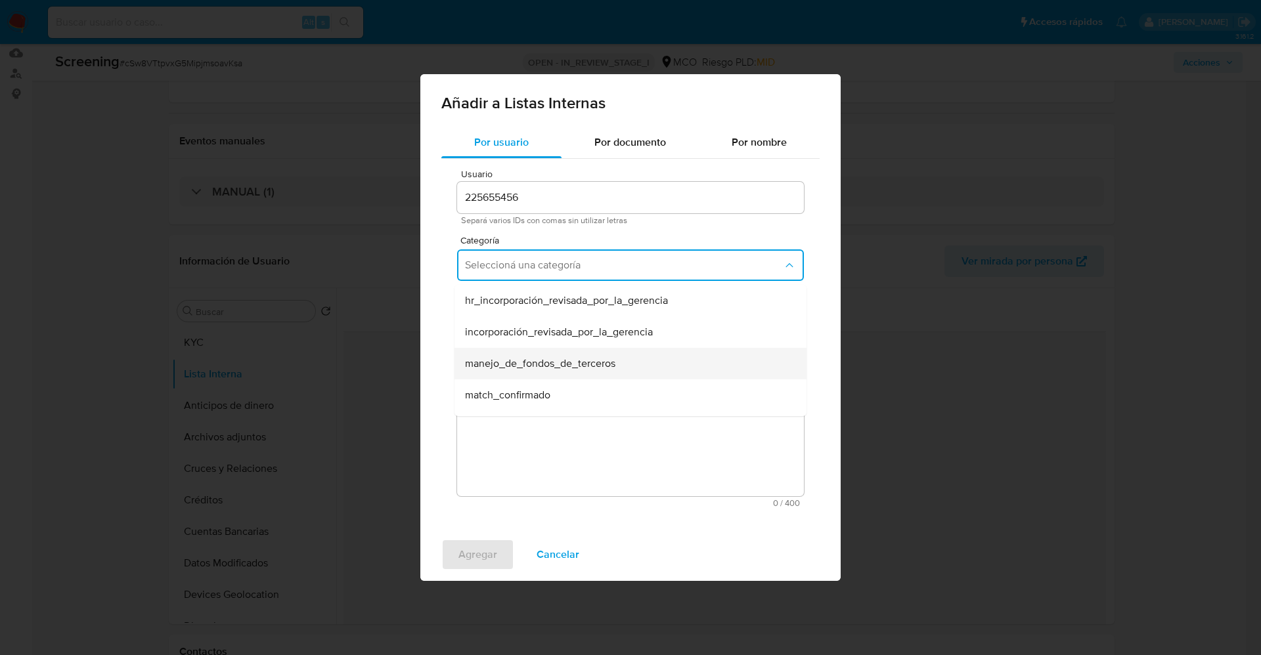
scroll to position [99, 0]
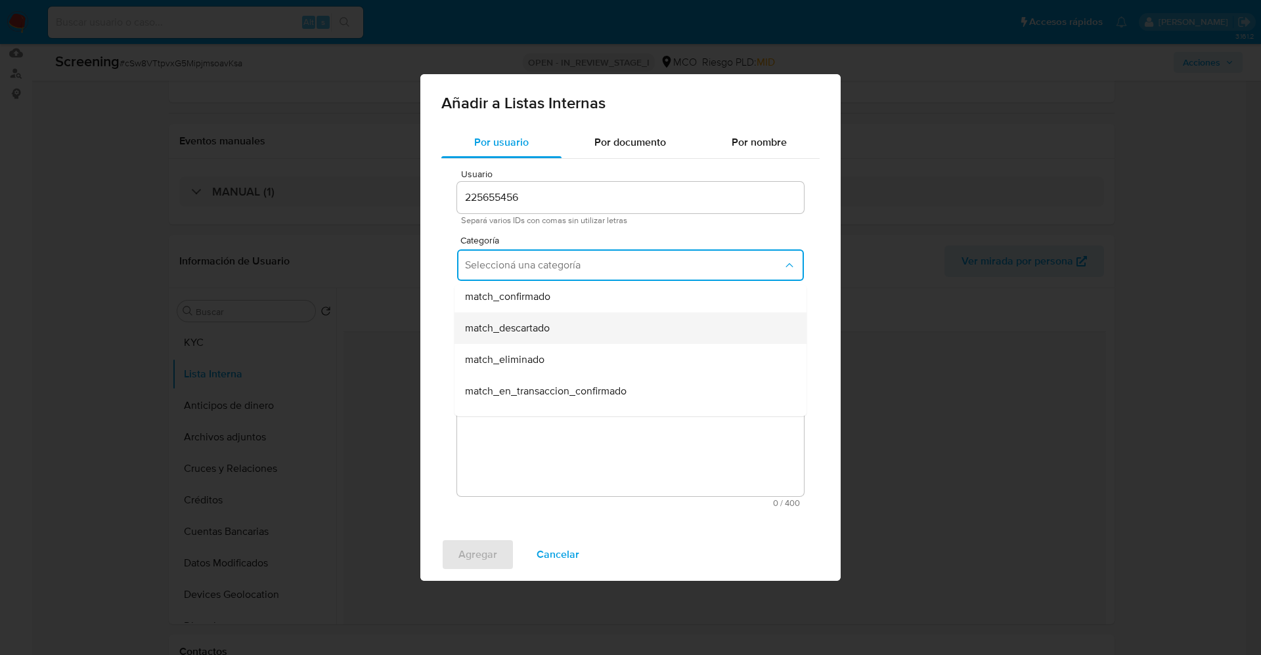
click at [550, 330] on span "match_descartado" at bounding box center [507, 328] width 85 height 13
click at [554, 339] on button "Seleccioná una subcategoría" at bounding box center [630, 327] width 347 height 32
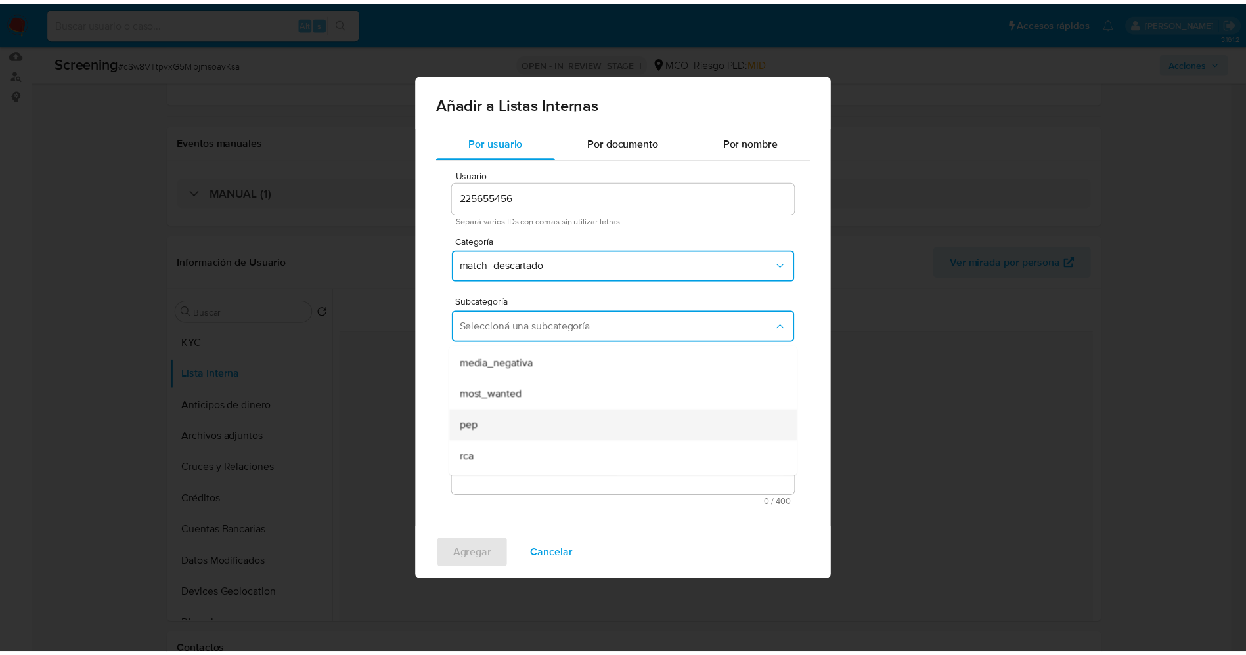
scroll to position [89, 0]
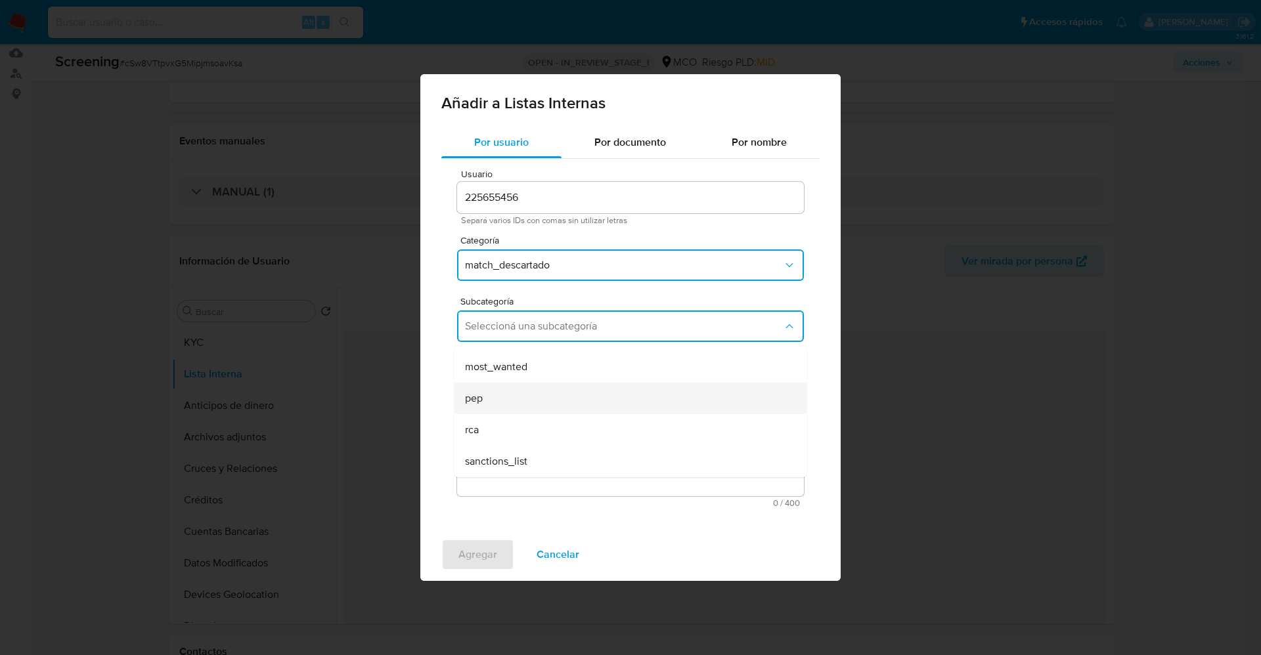
click at [543, 400] on div "pep" at bounding box center [626, 399] width 323 height 32
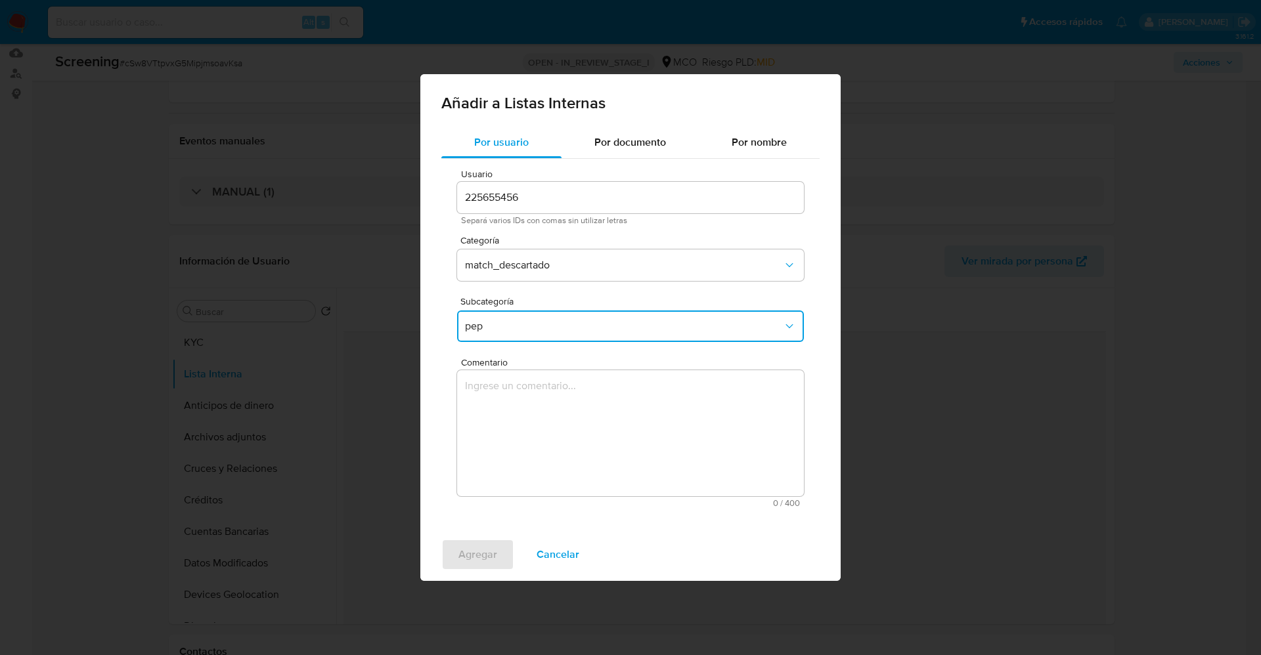
click at [543, 400] on textarea "Comentario" at bounding box center [630, 433] width 347 height 126
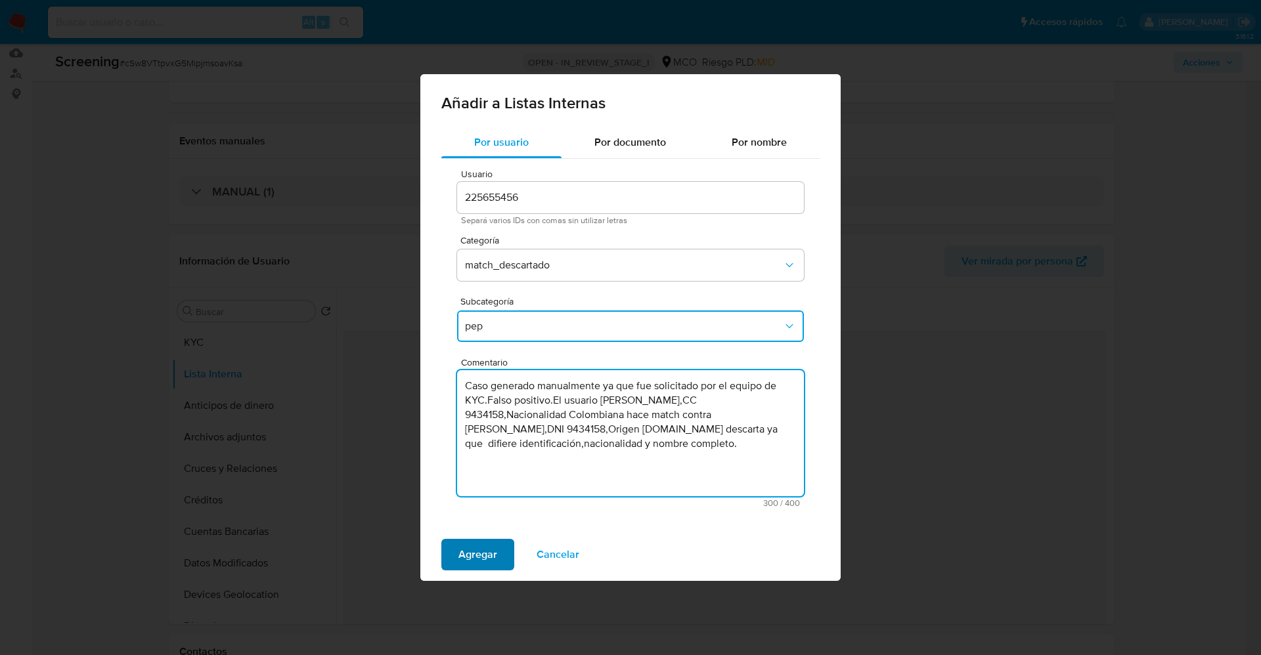
type textarea "Caso generado manualmente ya que fue solicitado por el equipo de KYC.Falso posi…"
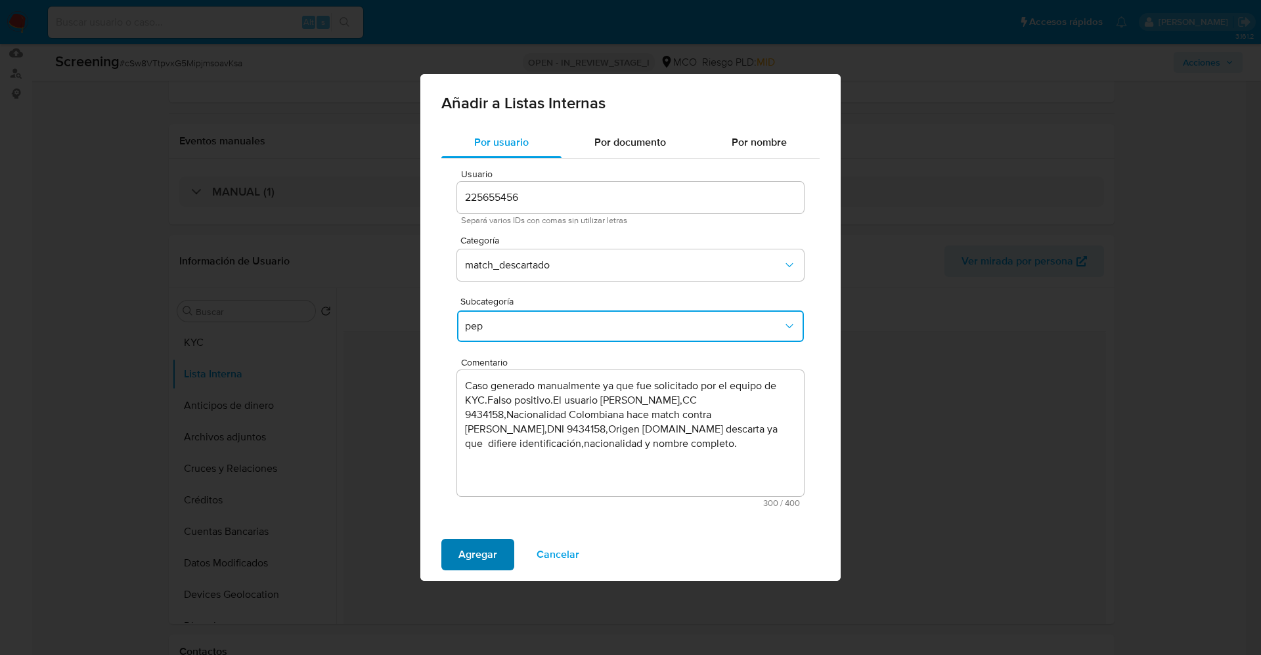
click at [479, 548] on span "Agregar" at bounding box center [477, 554] width 39 height 29
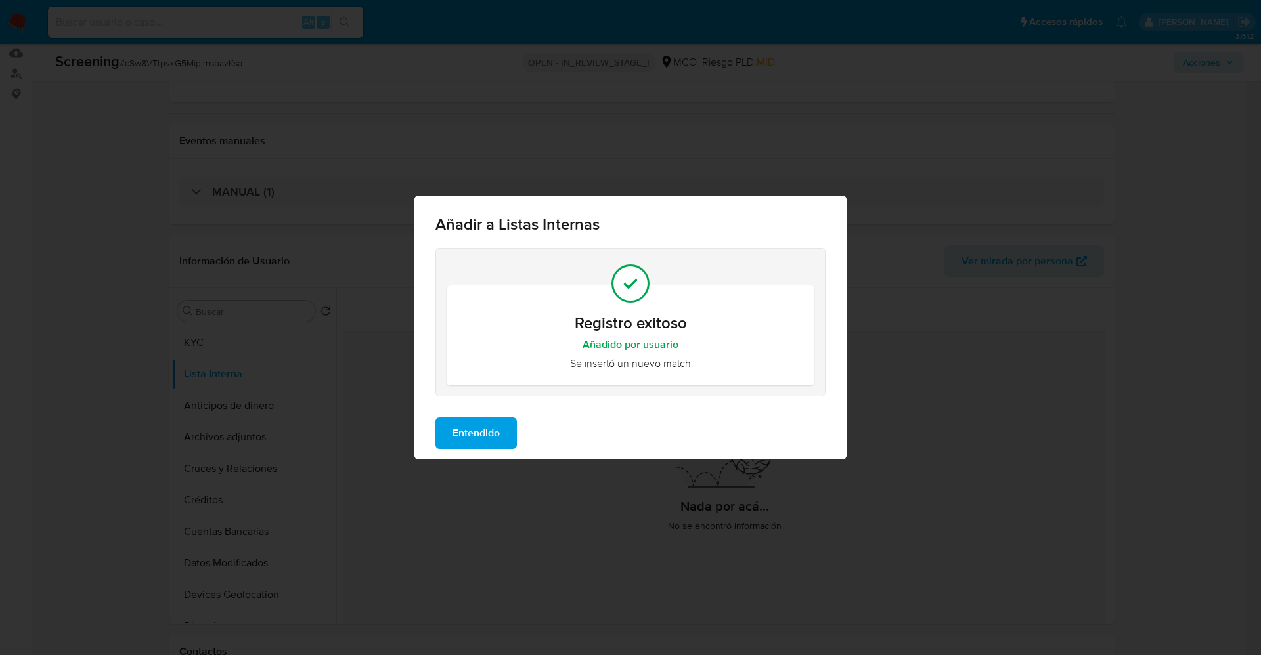
click at [461, 439] on span "Entendido" at bounding box center [475, 433] width 47 height 29
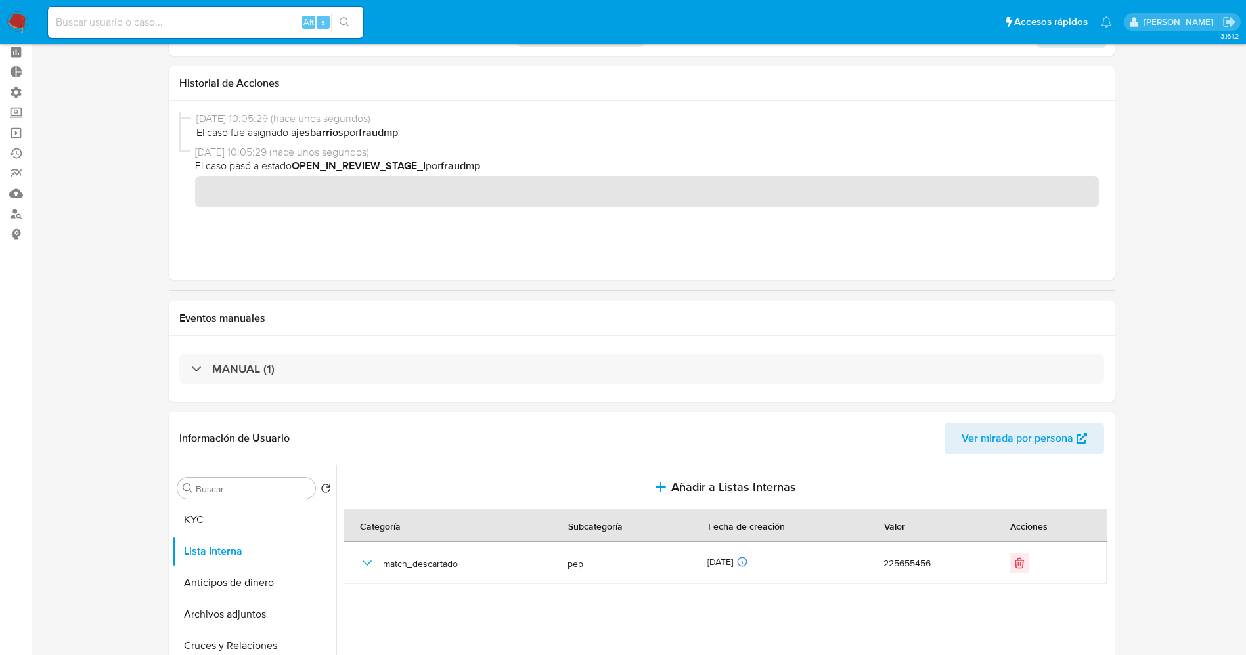
scroll to position [0, 0]
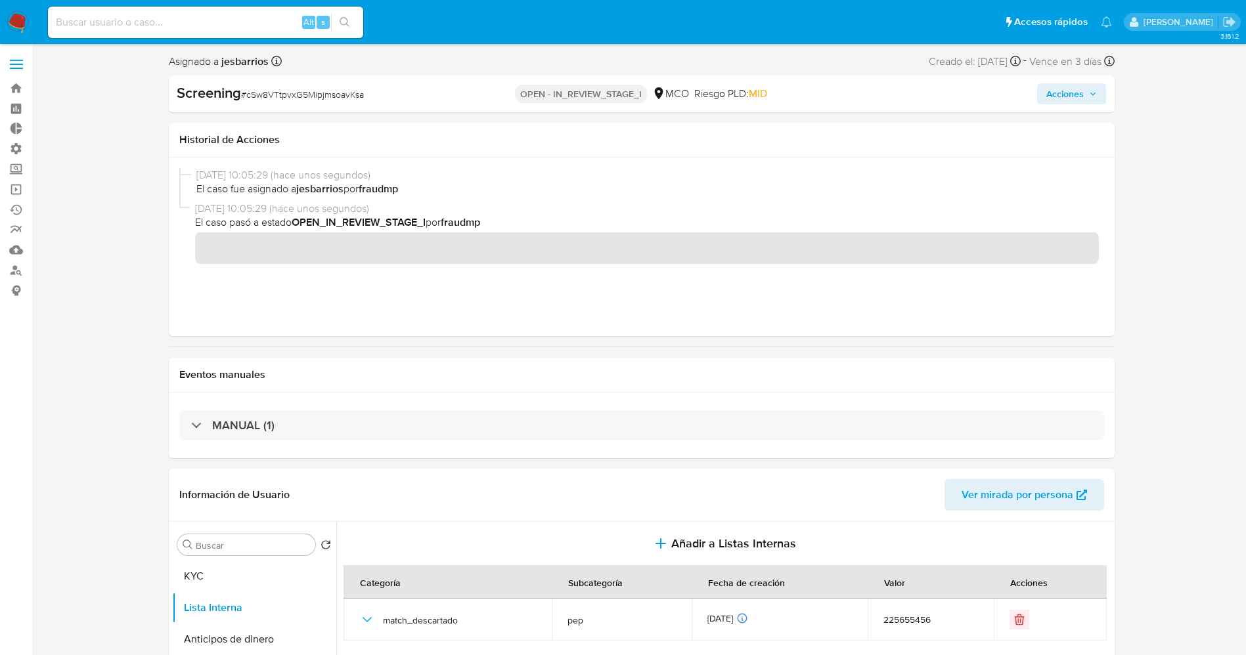
click at [1079, 91] on span "Acciones" at bounding box center [1064, 93] width 37 height 21
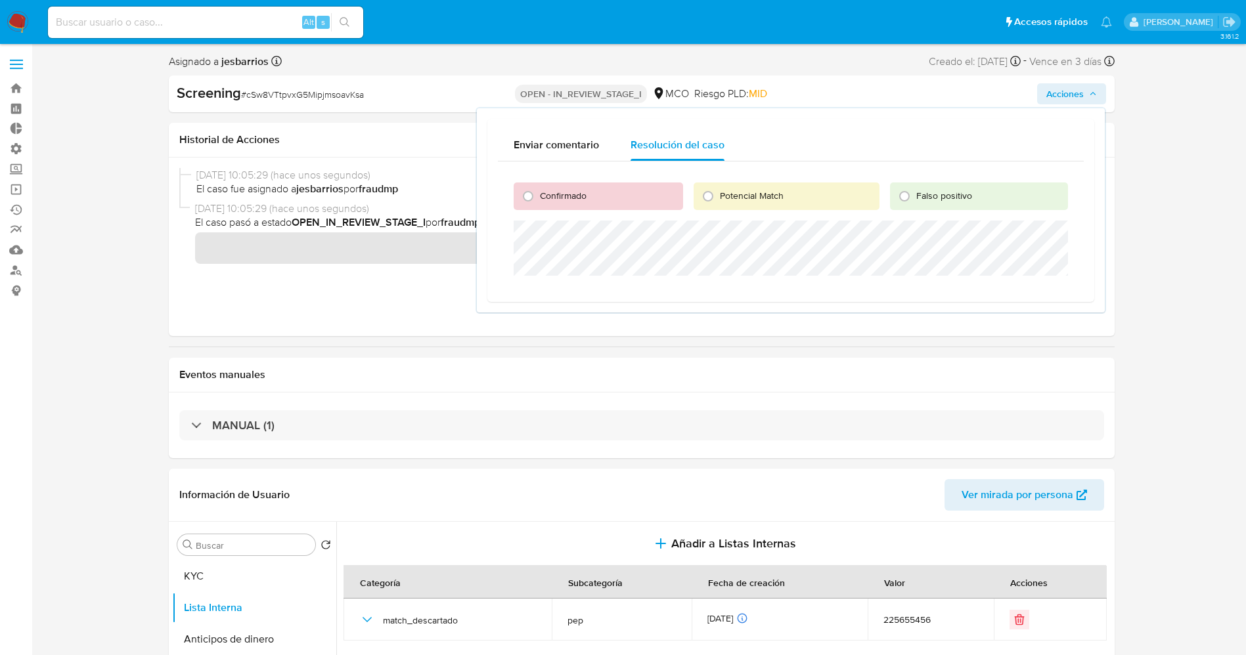
click at [945, 195] on span "Falso positivo" at bounding box center [944, 195] width 56 height 13
click at [915, 195] on input "Falso positivo" at bounding box center [904, 196] width 21 height 21
radio input "true"
click at [905, 193] on input "Falso positivo" at bounding box center [904, 196] width 21 height 21
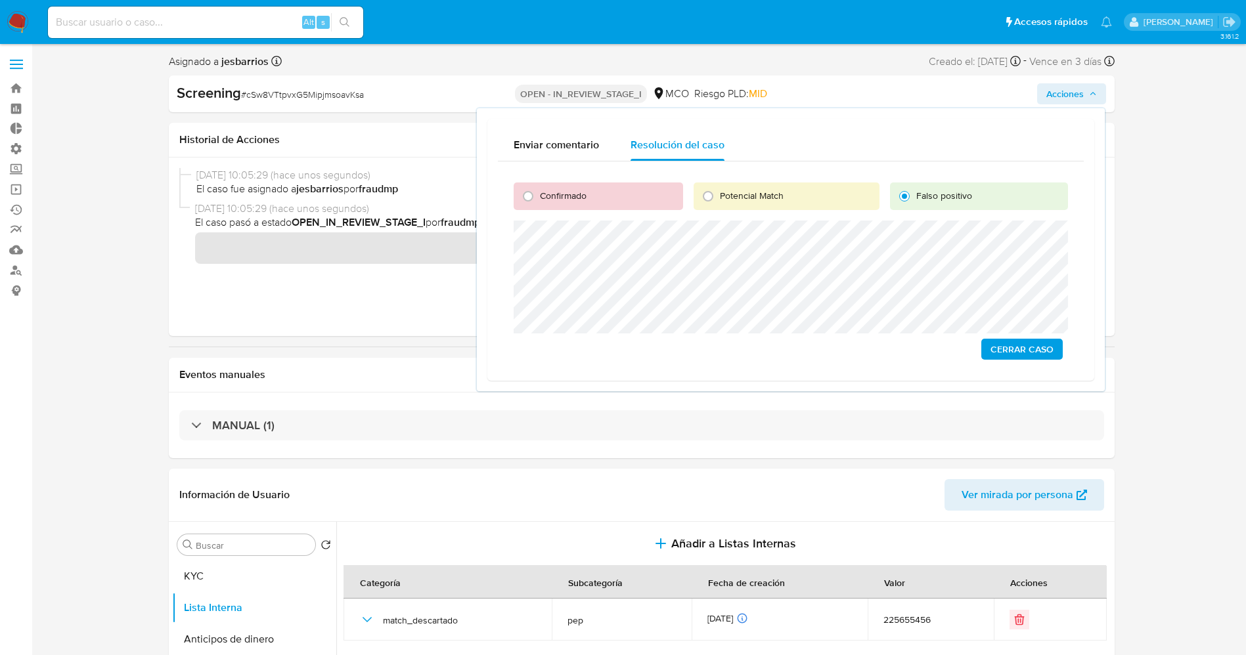
click at [1022, 346] on span "Cerrar Caso" at bounding box center [1021, 349] width 63 height 18
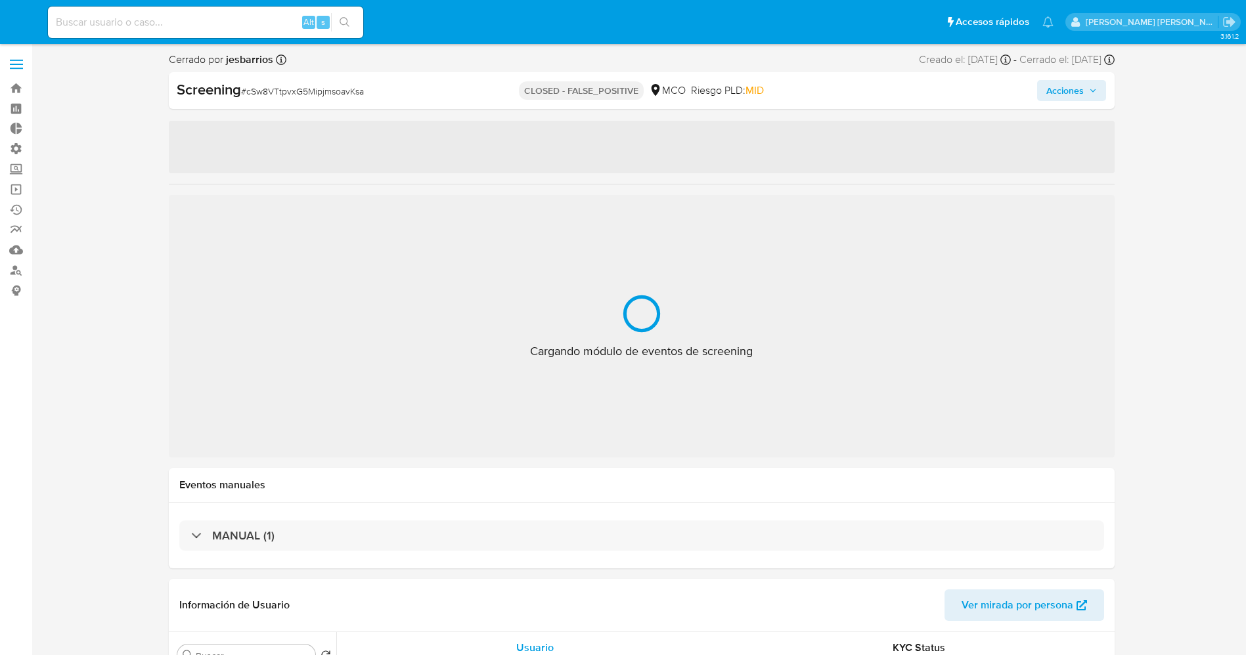
select select "10"
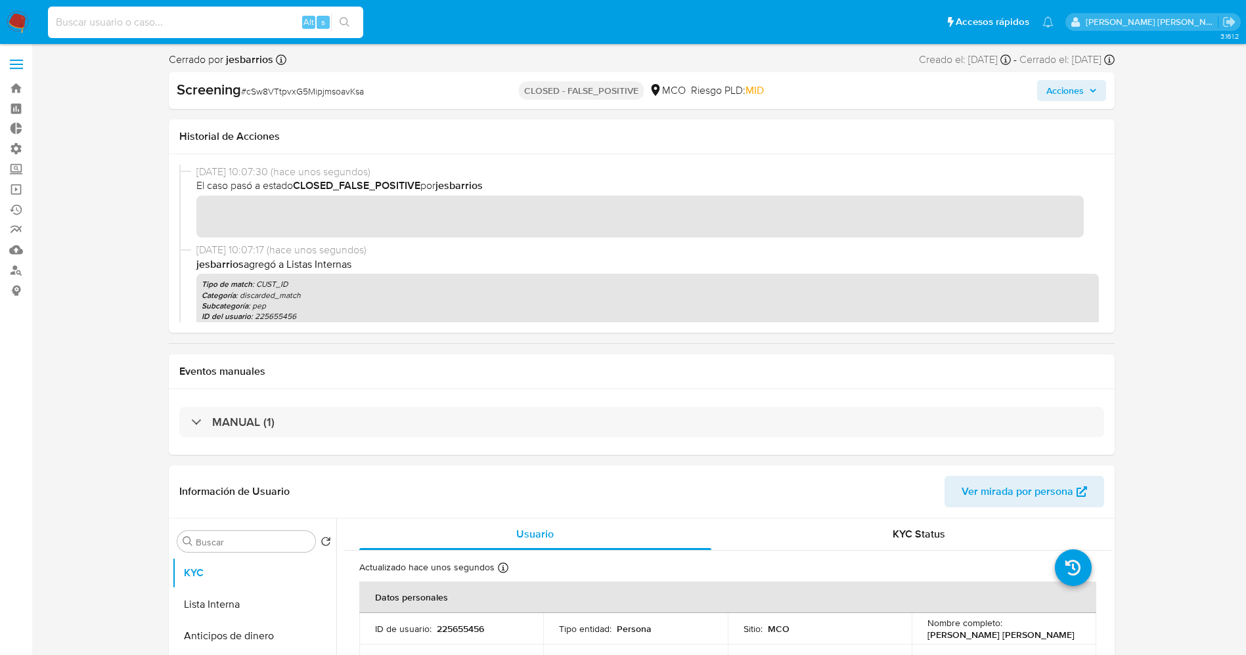
click at [80, 20] on input at bounding box center [205, 22] width 315 height 17
paste input "1828753032"
type input "1828753032"
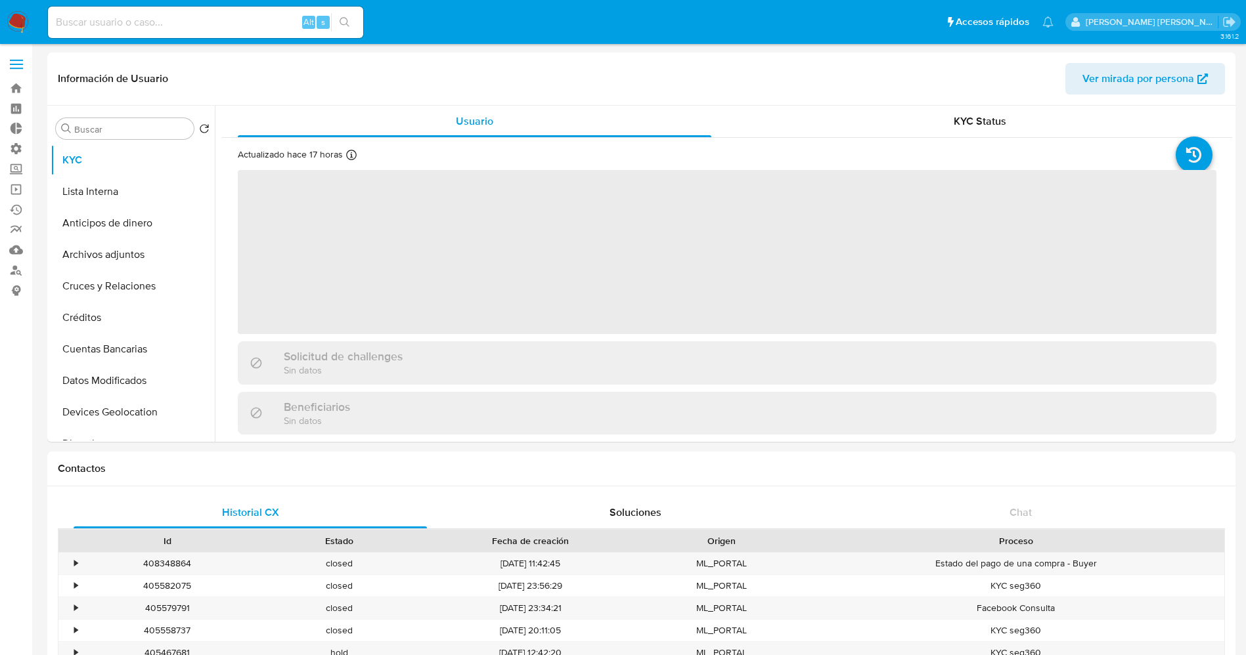
select select "10"
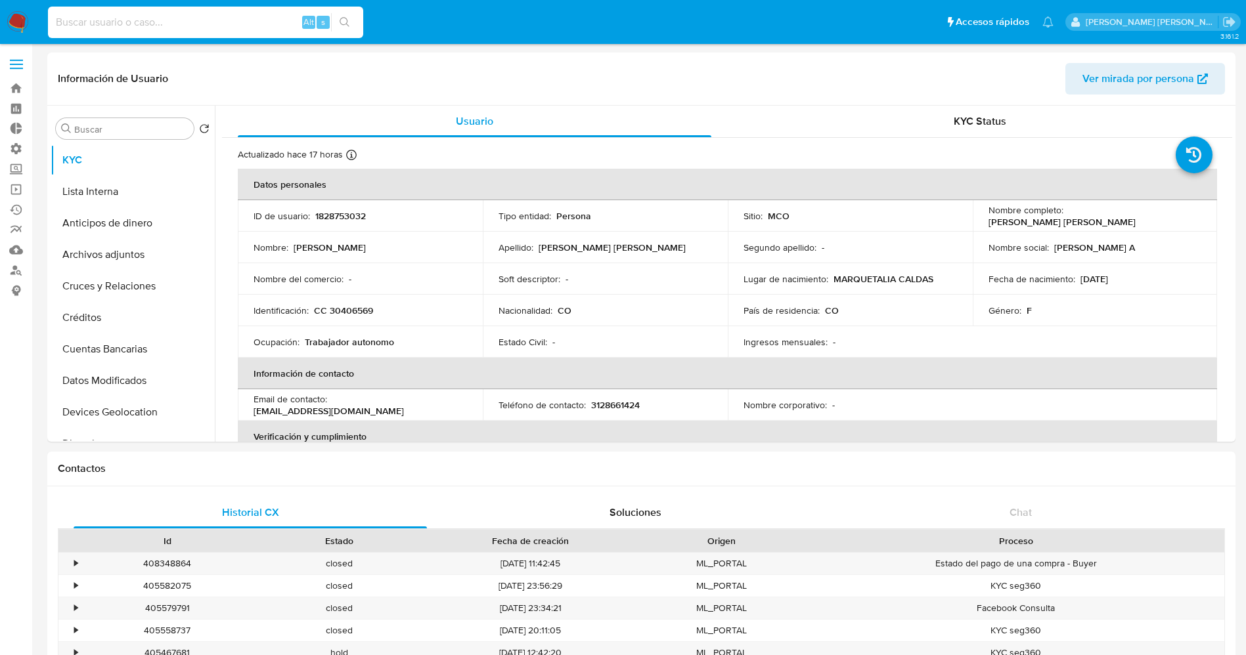
click at [80, 20] on input at bounding box center [205, 22] width 315 height 17
drag, startPoint x: 1062, startPoint y: 219, endPoint x: 1194, endPoint y: 215, distance: 132.0
click at [1194, 215] on div "Nombre completo : Luz Amparo Ocampo Quinchia" at bounding box center [1094, 216] width 213 height 24
copy div "Luz Amparo Ocampo Quinchia"
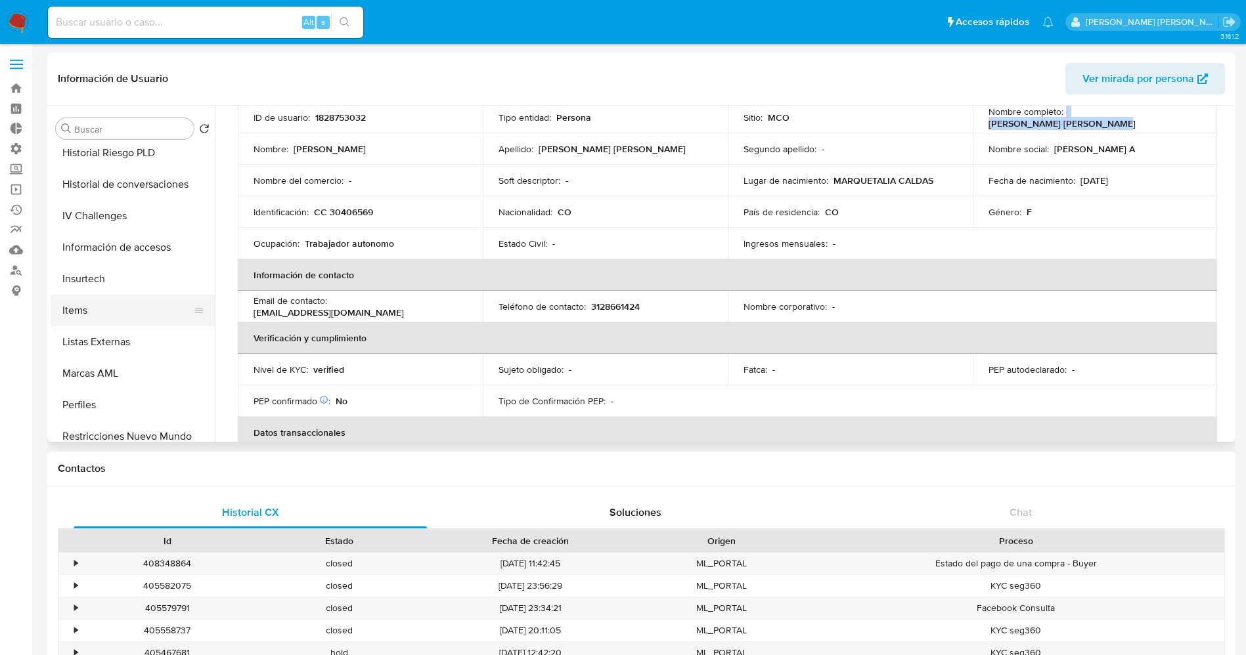
scroll to position [493, 0]
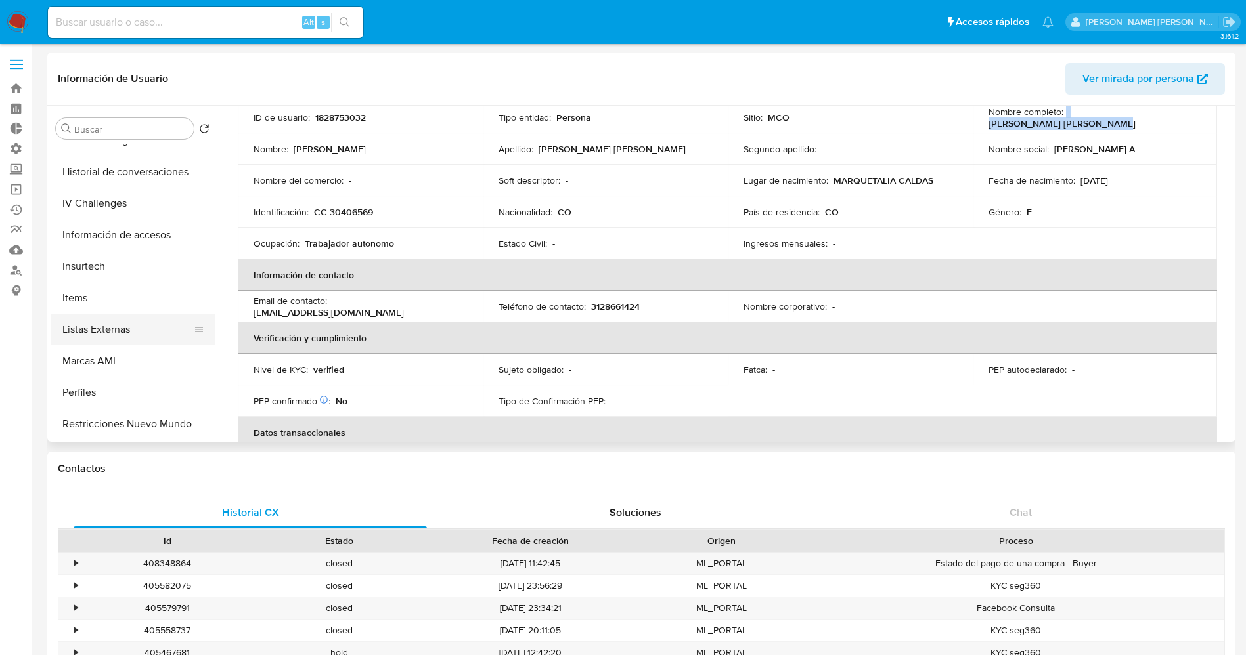
click at [112, 329] on button "Listas Externas" at bounding box center [128, 330] width 154 height 32
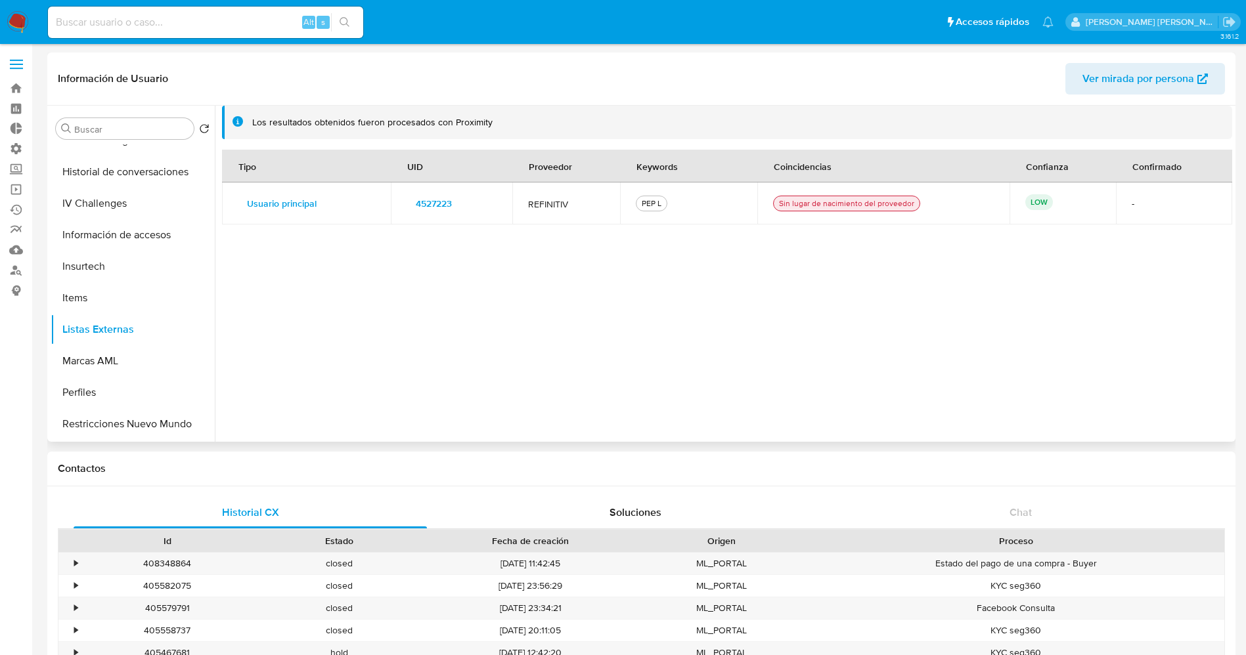
click at [444, 209] on span "4527223" at bounding box center [434, 203] width 36 height 18
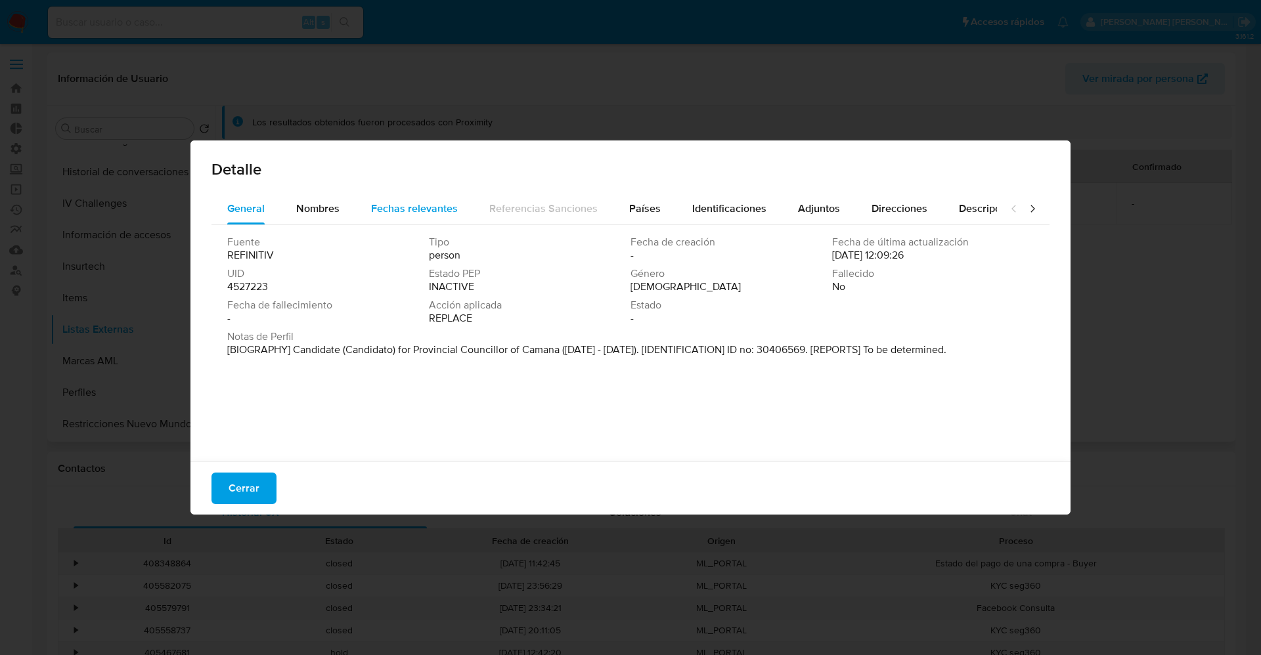
click at [368, 199] on button "Fechas relevantes" at bounding box center [414, 209] width 118 height 32
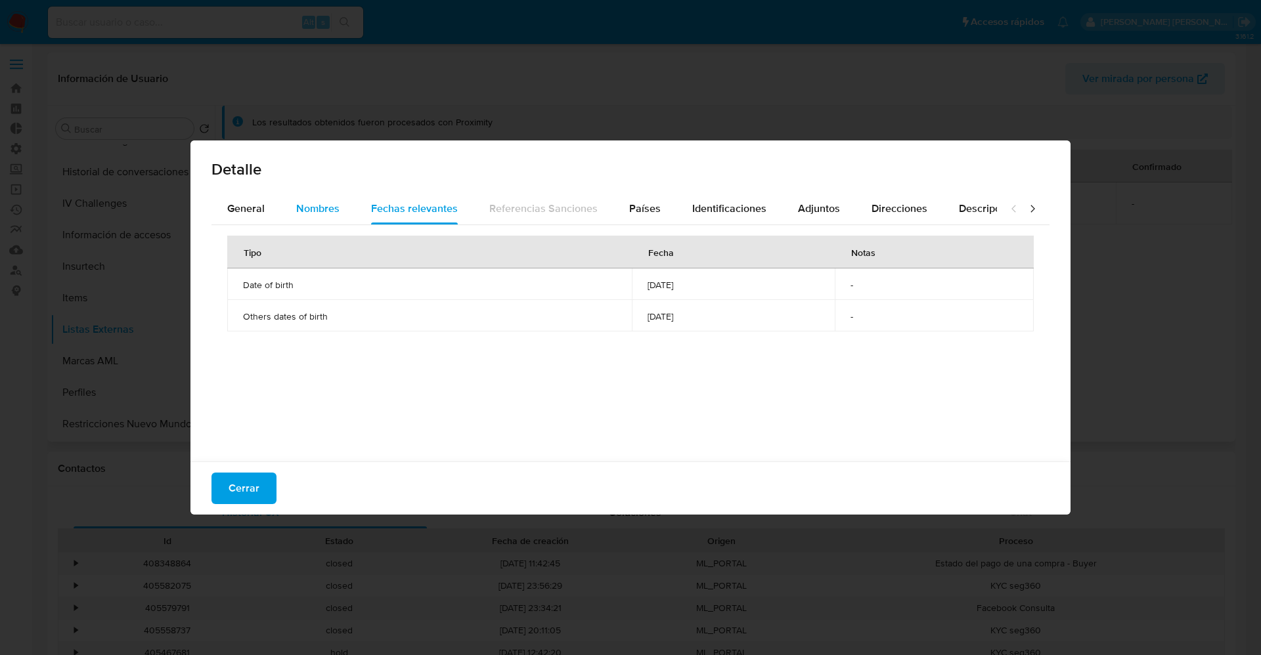
click at [353, 203] on button "Nombres" at bounding box center [317, 209] width 75 height 32
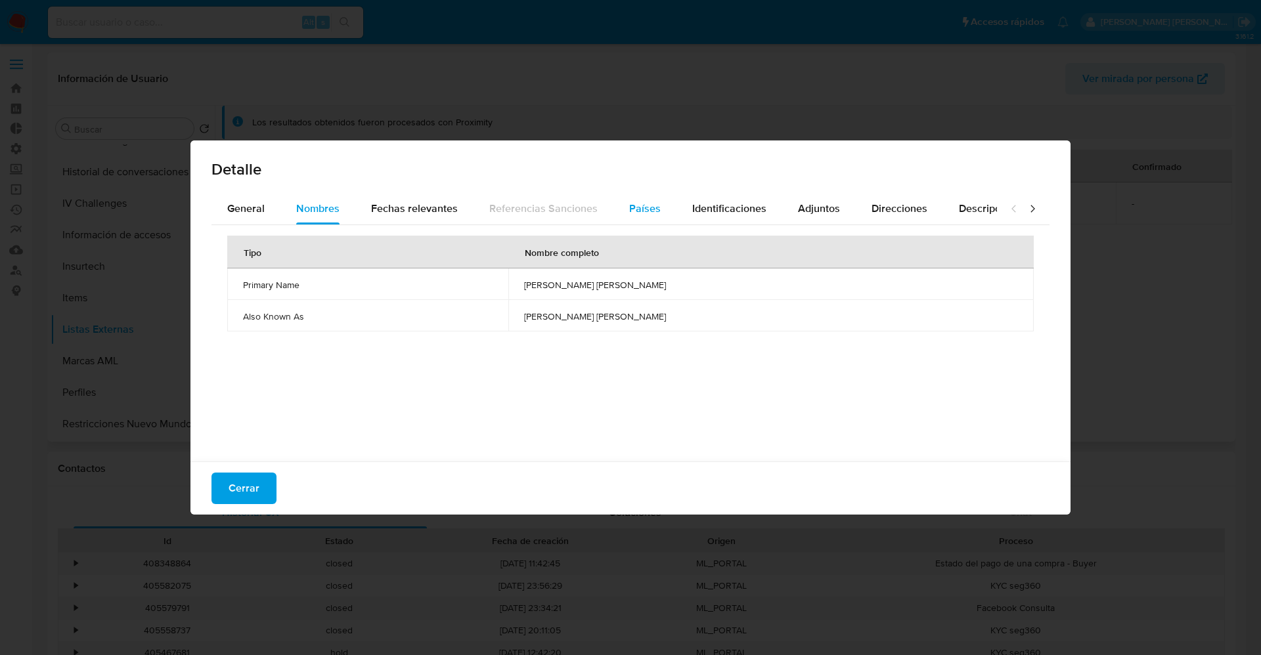
click at [651, 206] on span "Países" at bounding box center [645, 208] width 32 height 15
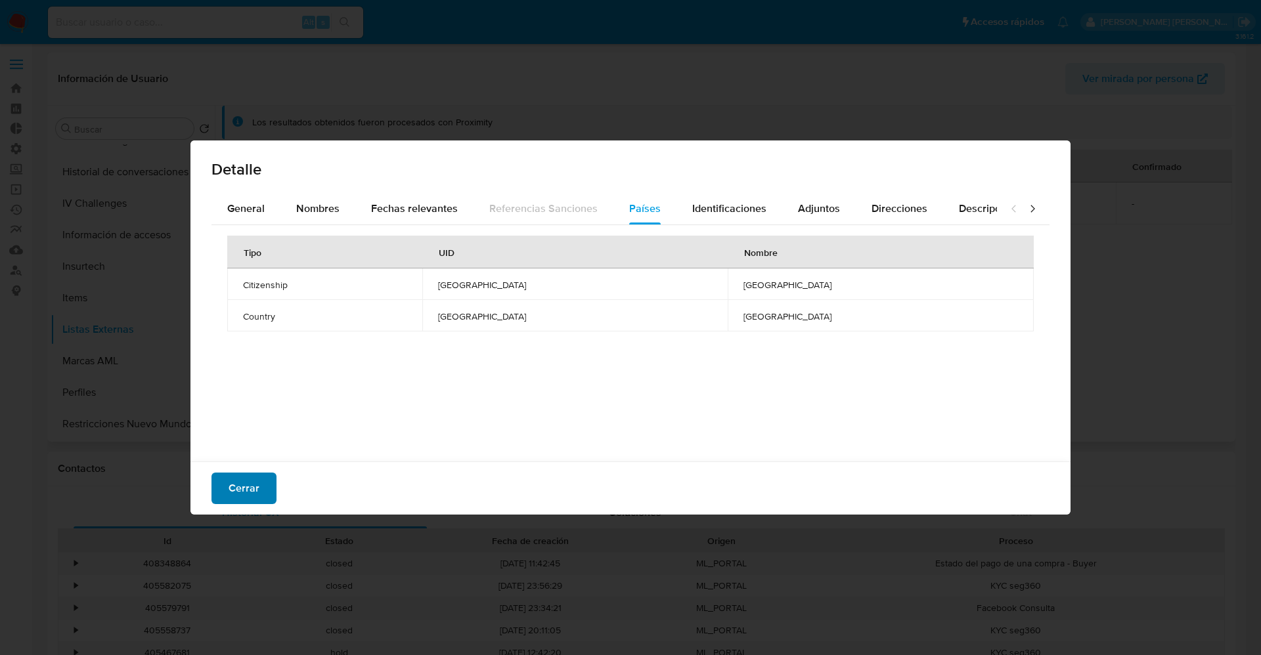
click at [256, 486] on span "Cerrar" at bounding box center [244, 488] width 31 height 29
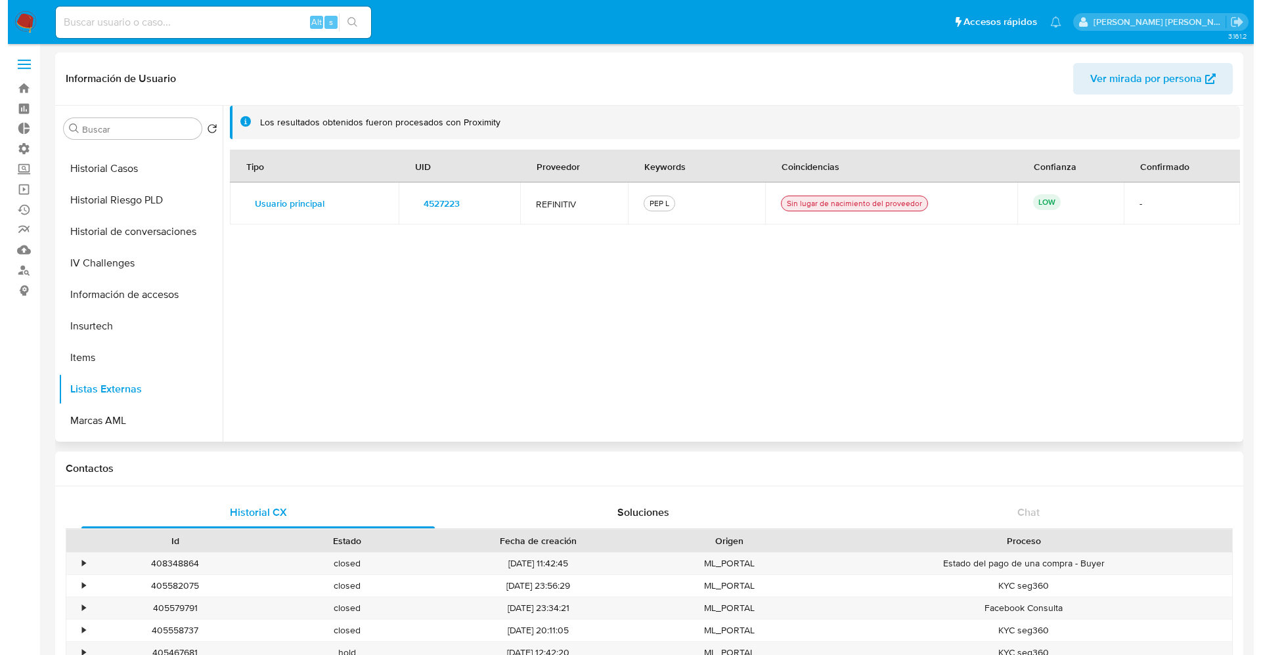
scroll to position [197, 0]
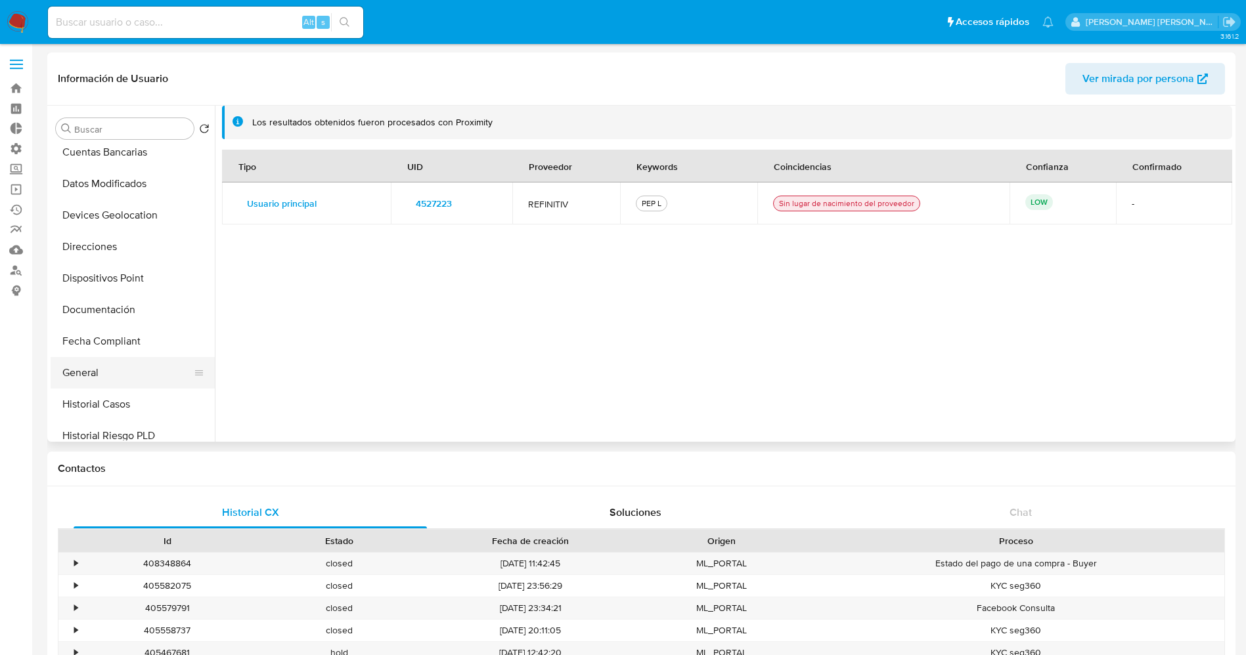
click at [96, 377] on button "General" at bounding box center [128, 373] width 154 height 32
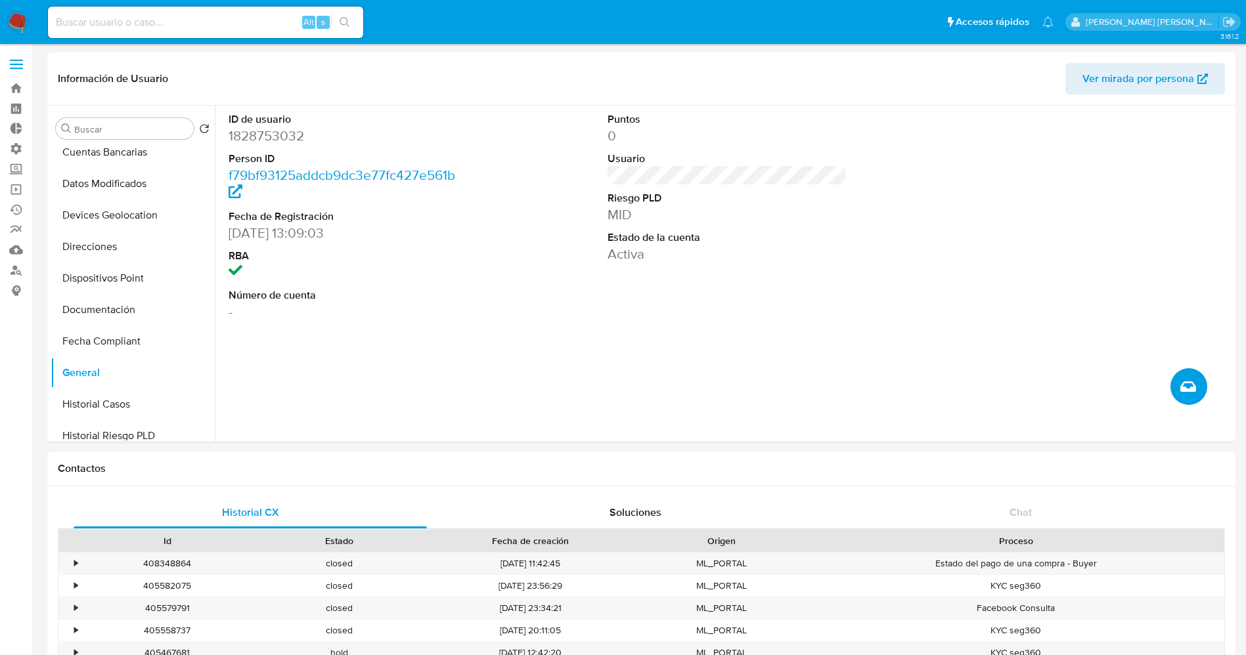
click at [1188, 386] on icon "Crear caso manual" at bounding box center [1188, 387] width 16 height 16
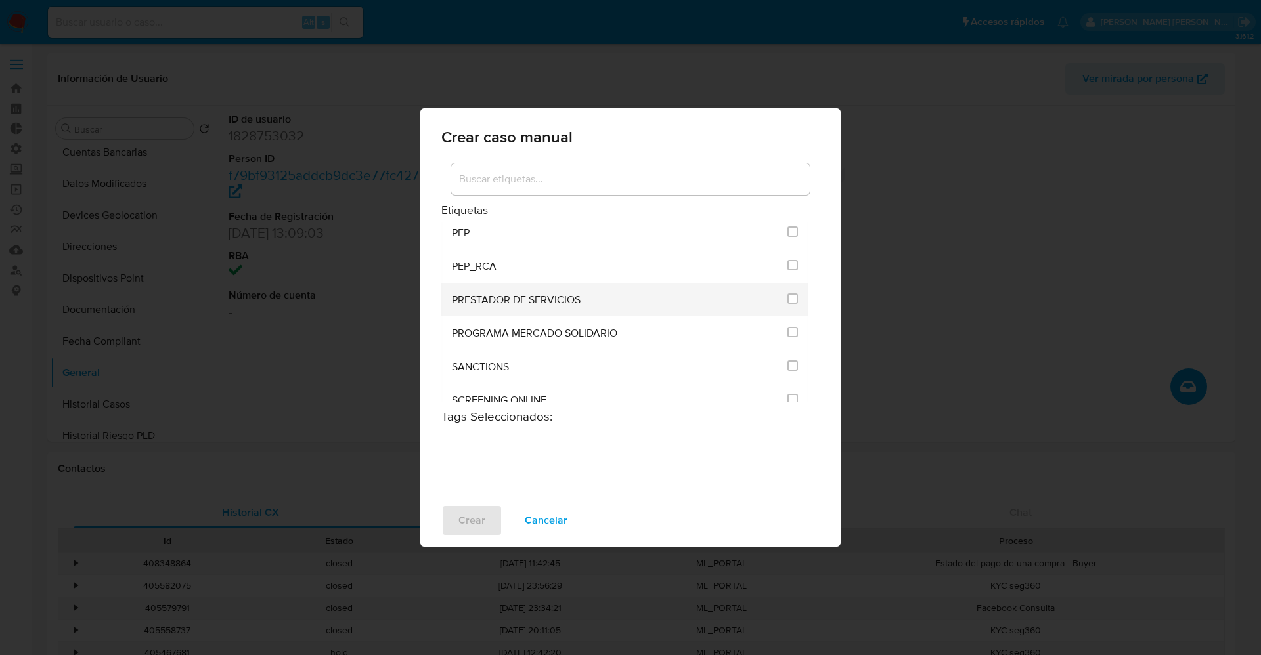
scroll to position [1478, 0]
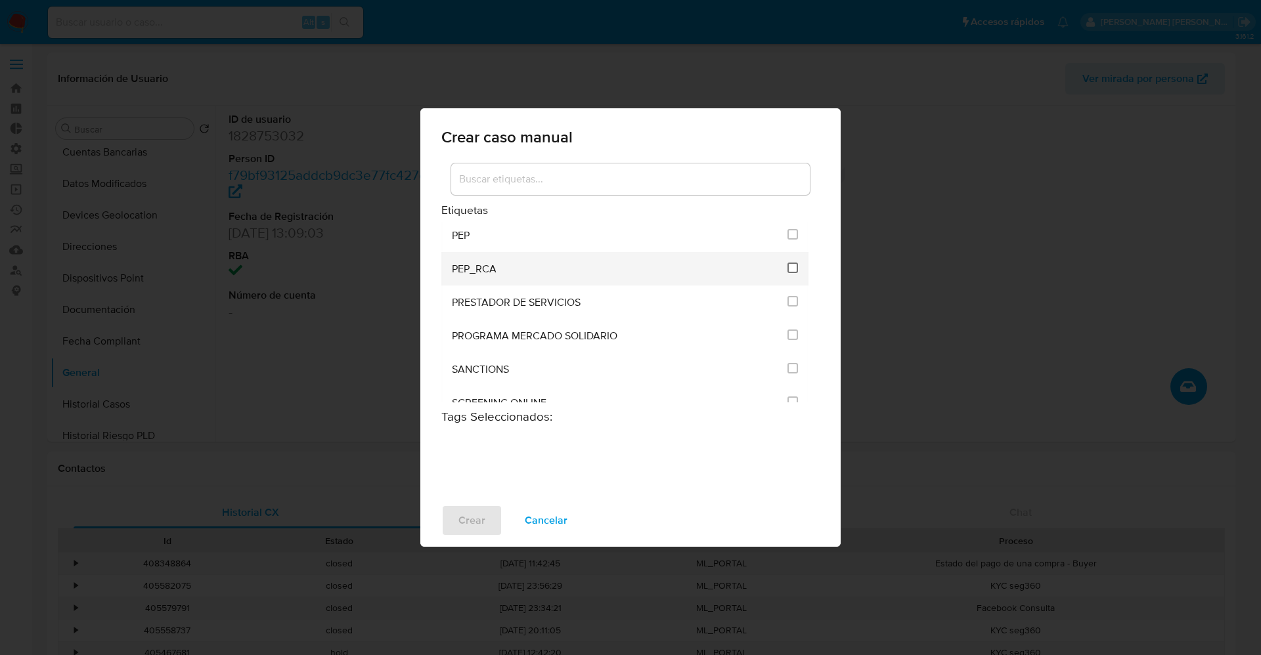
click at [787, 267] on input "2536" at bounding box center [792, 268] width 11 height 11
checkbox input "true"
click at [485, 534] on button "Crear" at bounding box center [471, 521] width 61 height 32
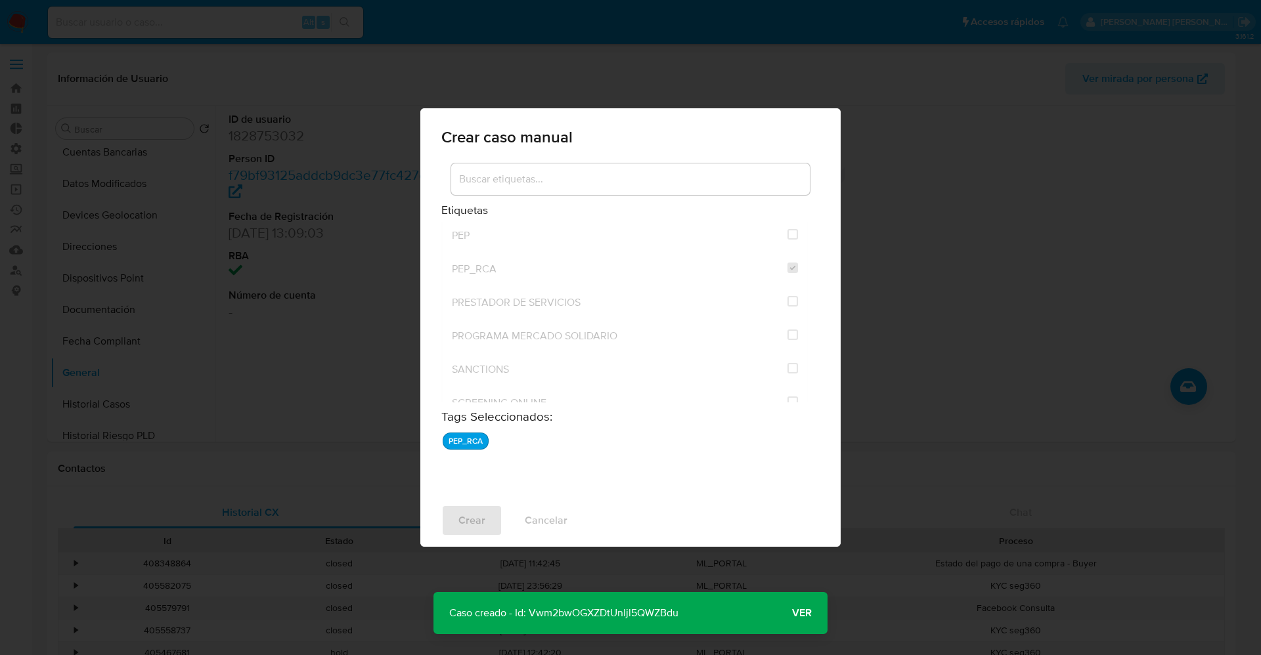
click at [793, 613] on span "Ver" at bounding box center [802, 613] width 20 height 0
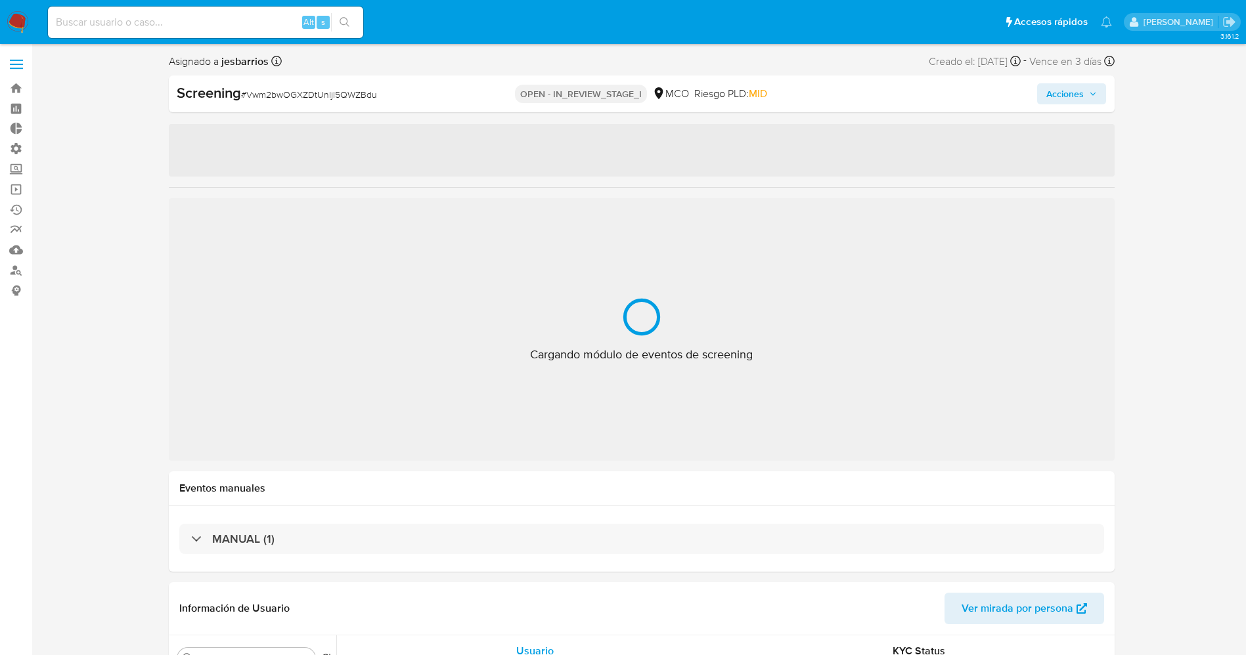
select select "10"
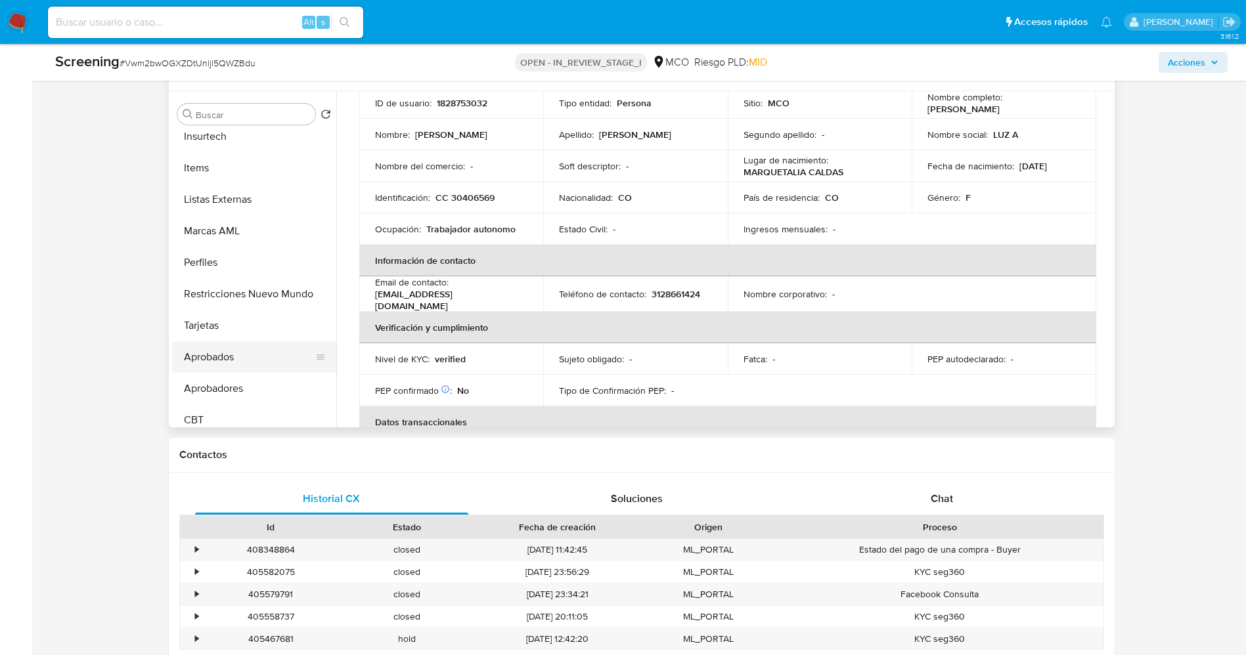
scroll to position [618, 0]
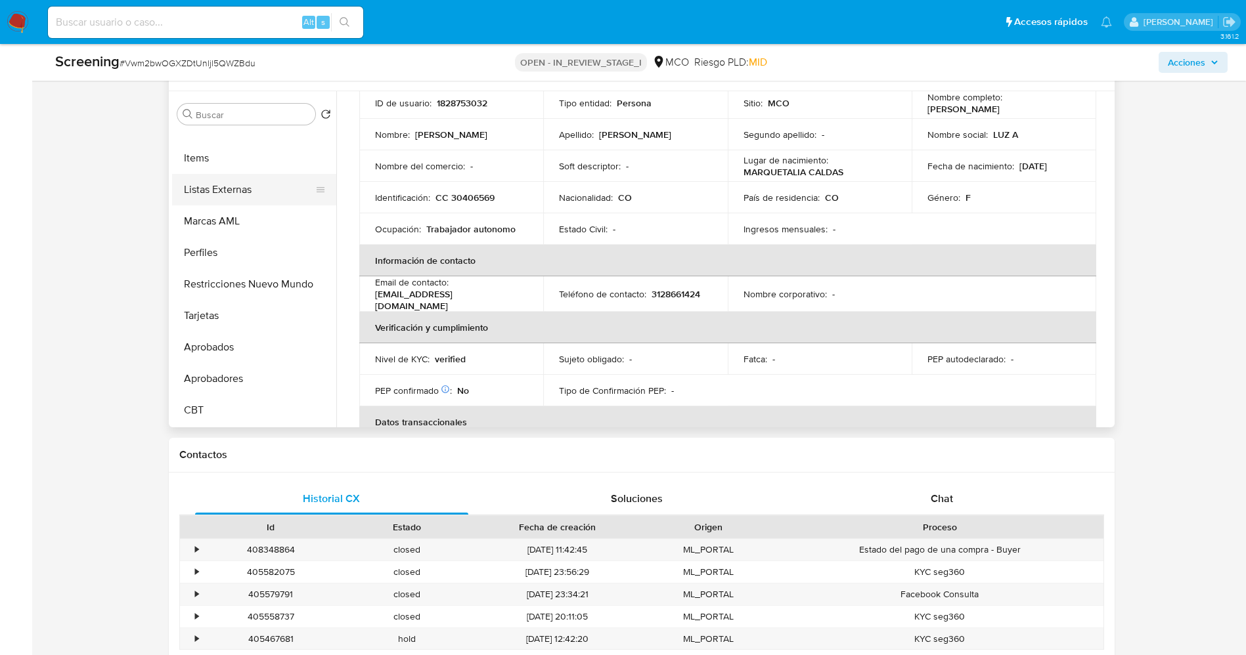
click at [251, 198] on button "Listas Externas" at bounding box center [249, 190] width 154 height 32
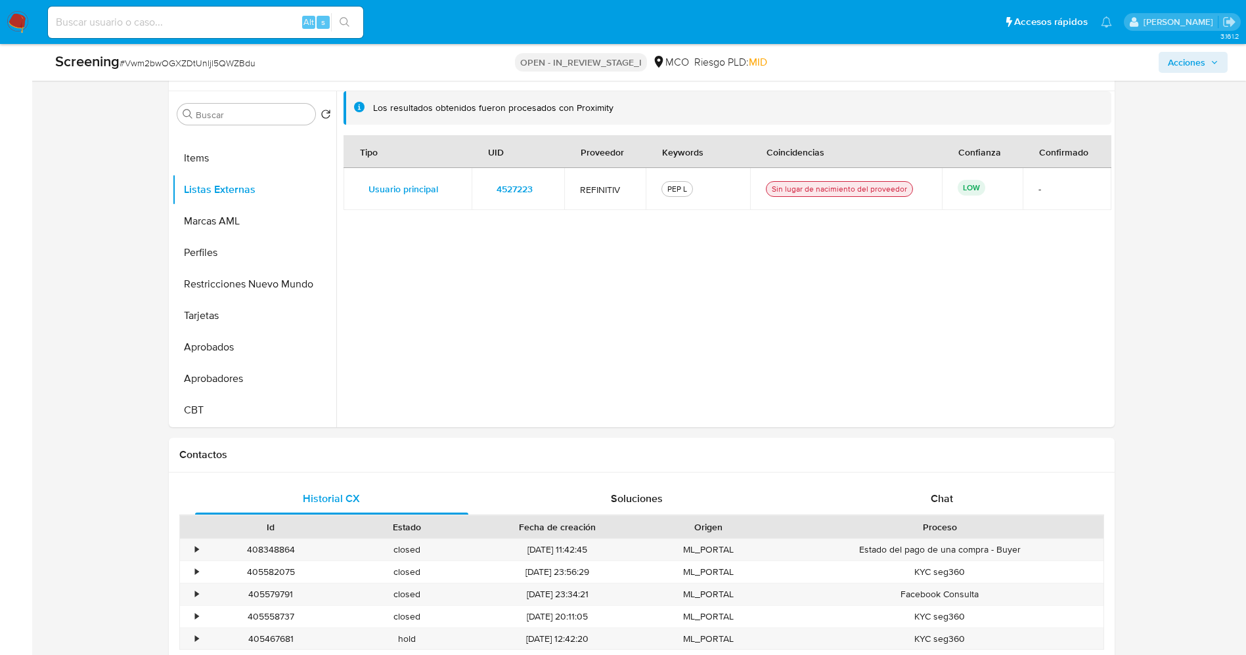
scroll to position [296, 0]
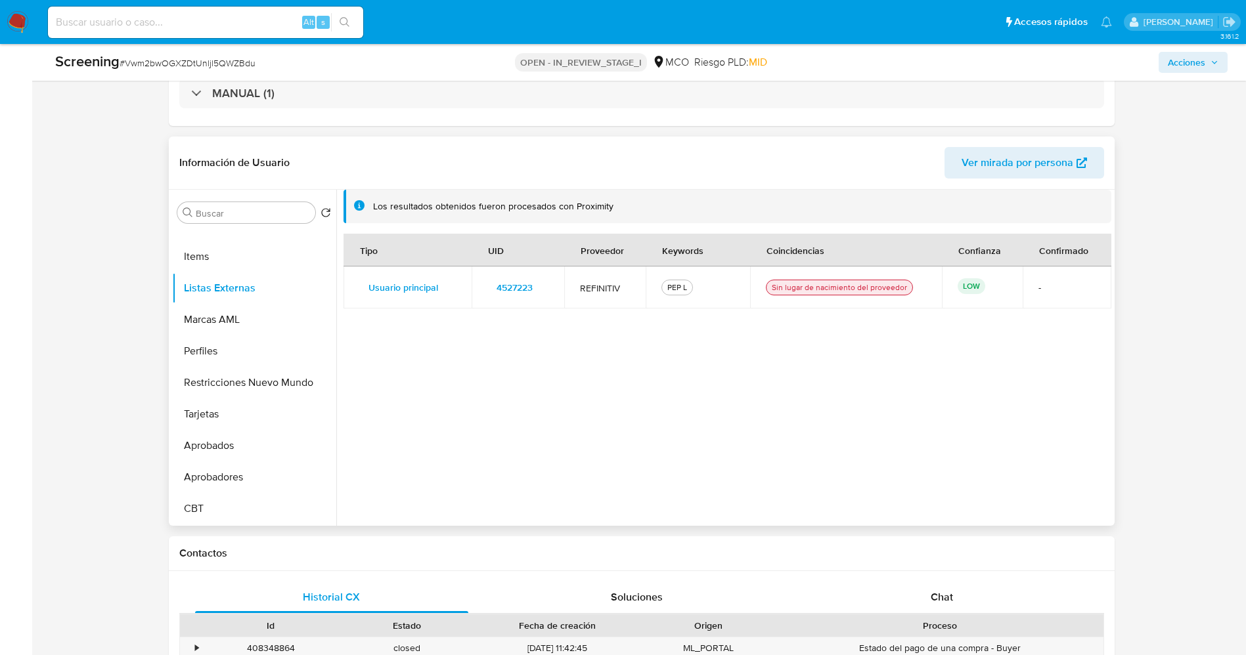
click at [519, 296] on span "4527223" at bounding box center [514, 287] width 36 height 18
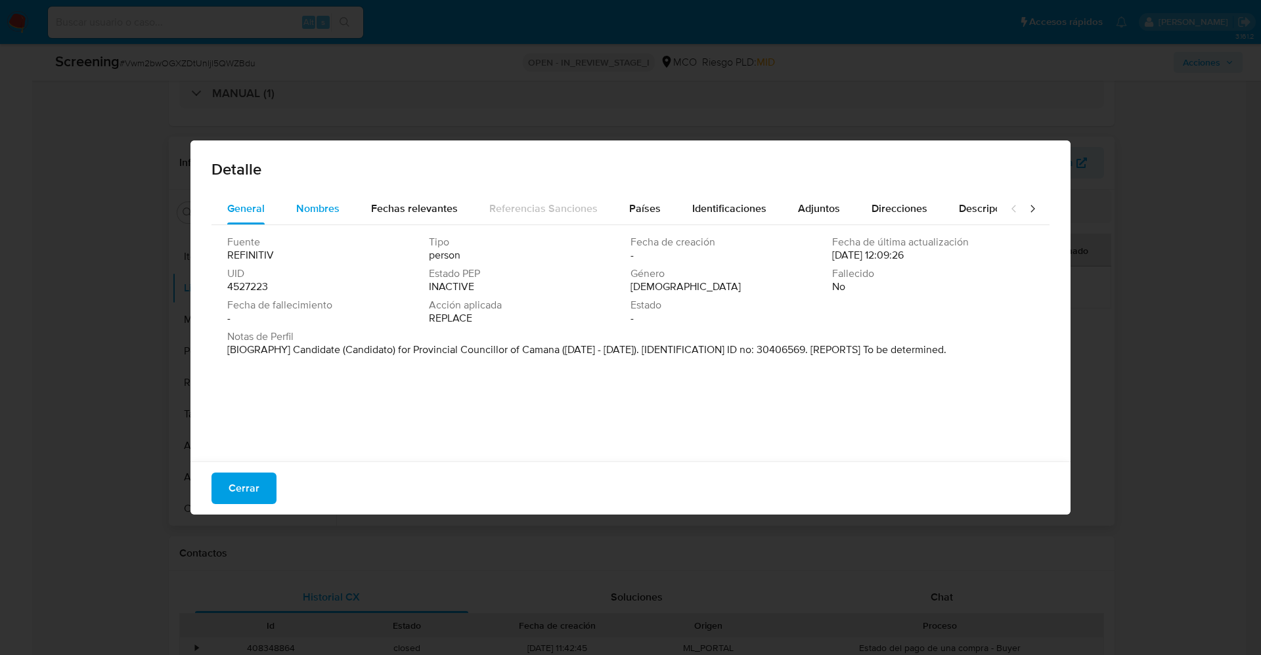
click at [344, 211] on button "Nombres" at bounding box center [317, 209] width 75 height 32
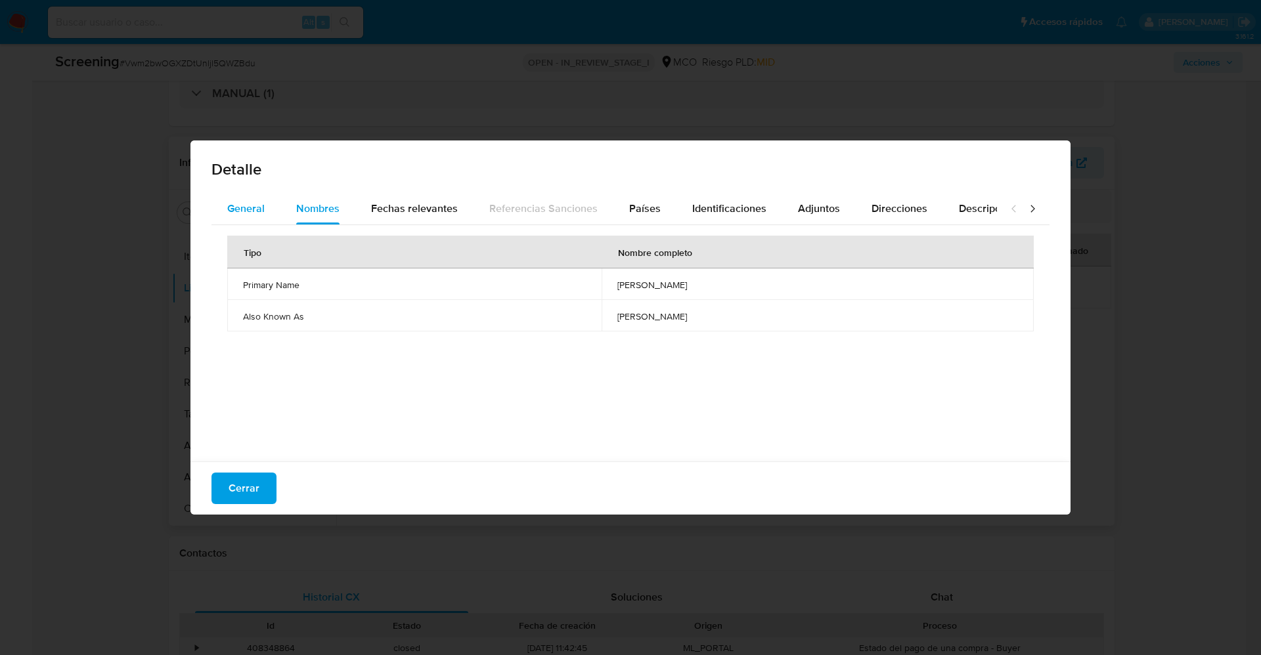
click at [257, 214] on span "General" at bounding box center [245, 208] width 37 height 15
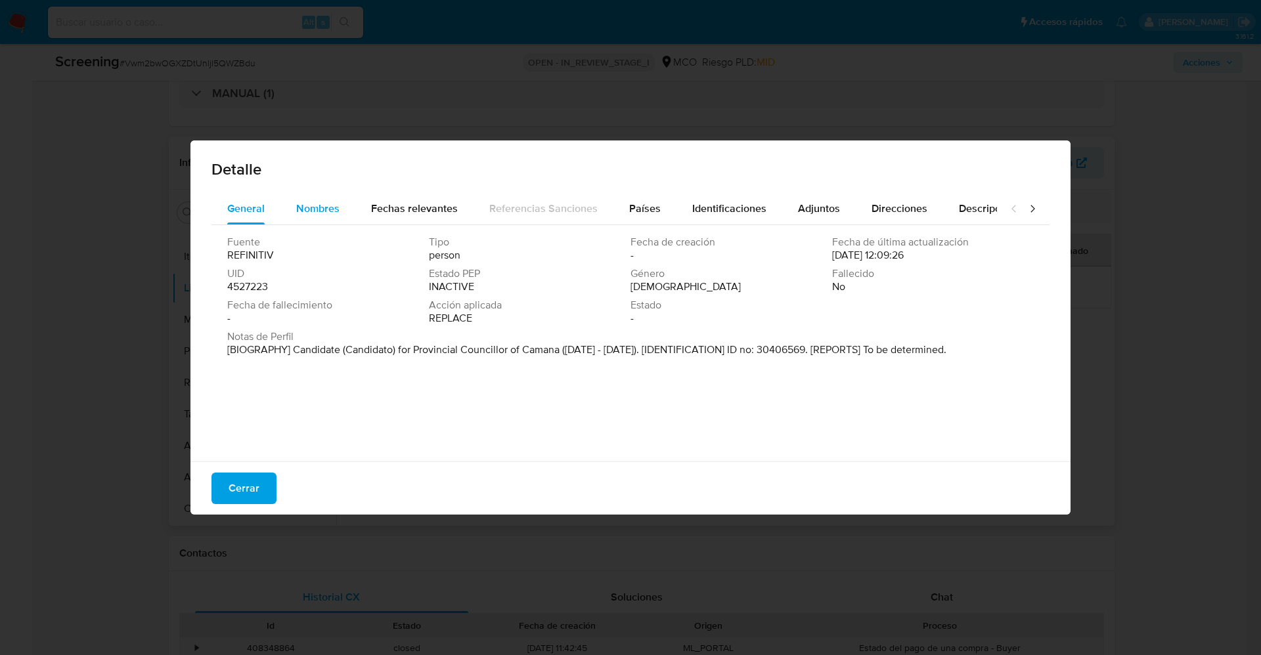
click at [329, 204] on span "Nombres" at bounding box center [317, 208] width 43 height 15
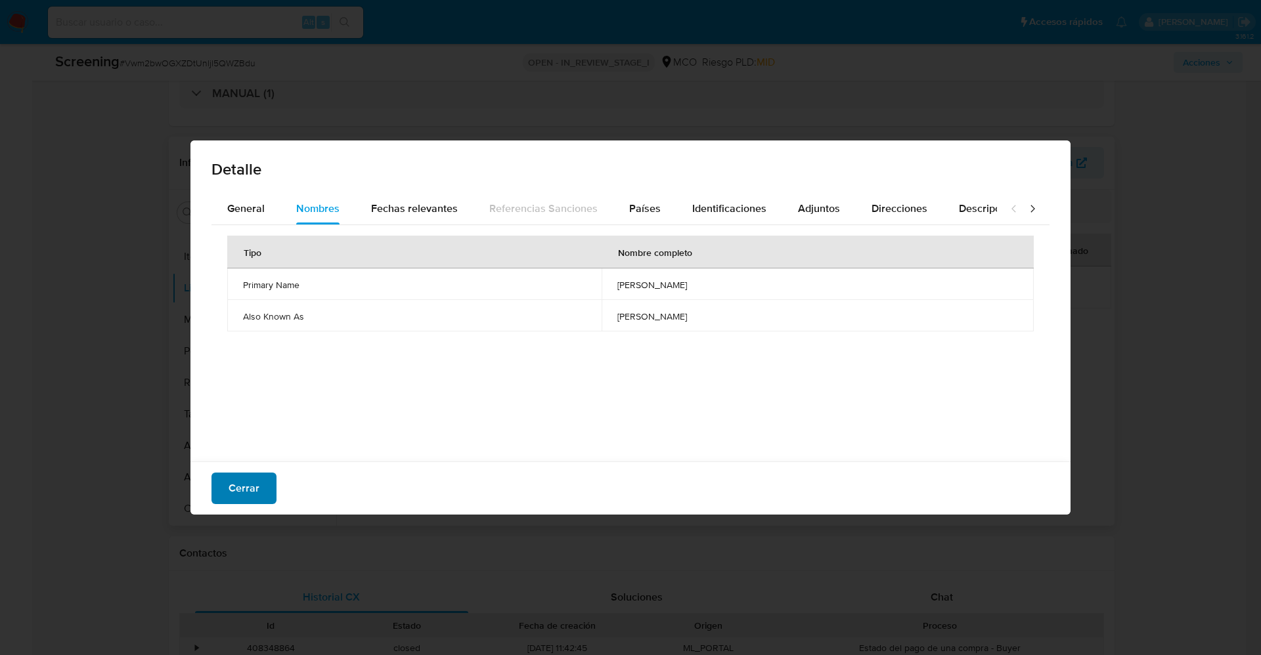
click at [267, 493] on button "Cerrar" at bounding box center [243, 489] width 65 height 32
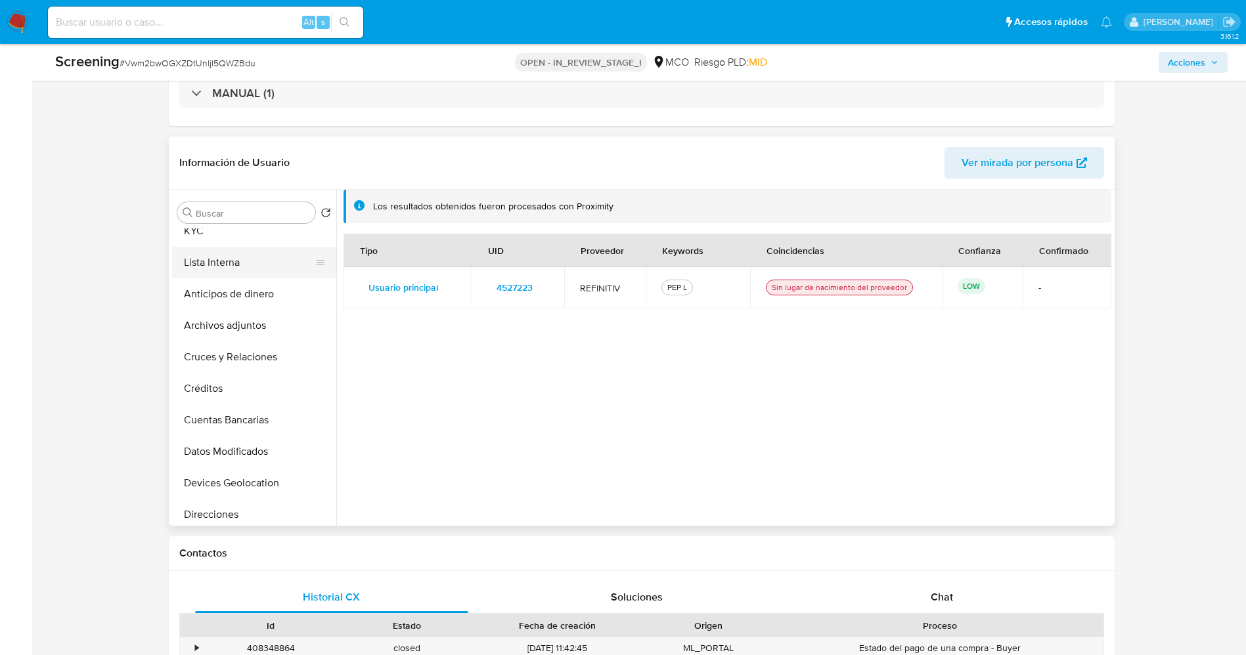
scroll to position [0, 0]
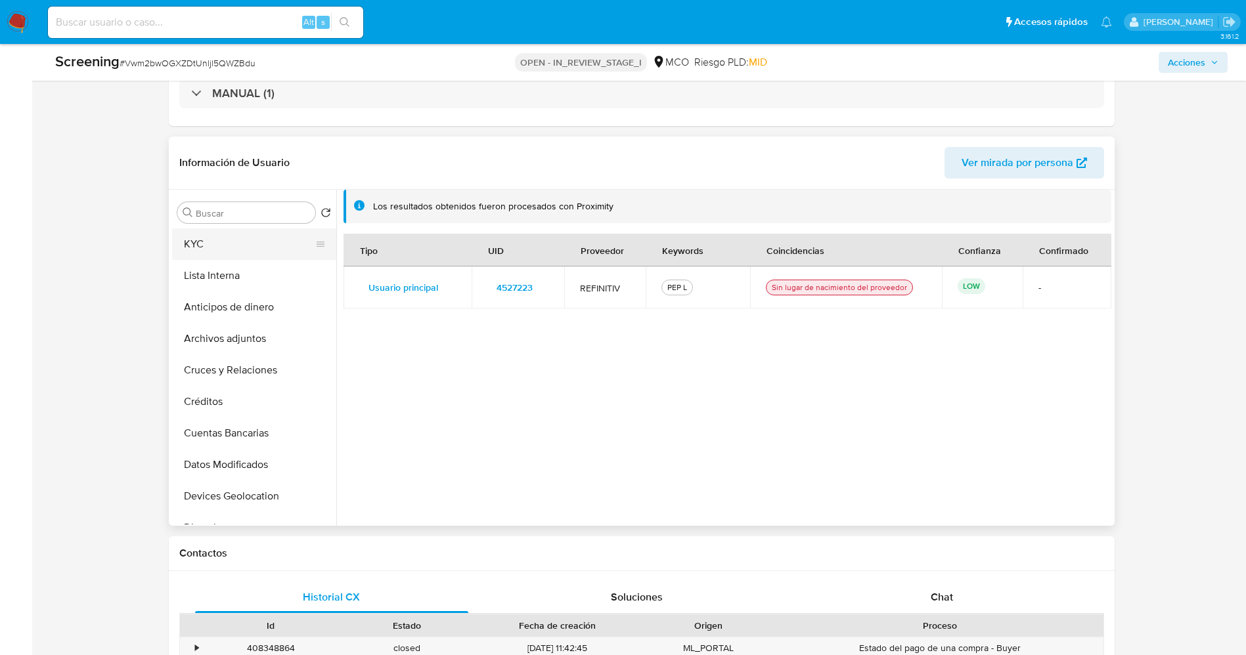
click at [225, 242] on button "KYC" at bounding box center [249, 245] width 154 height 32
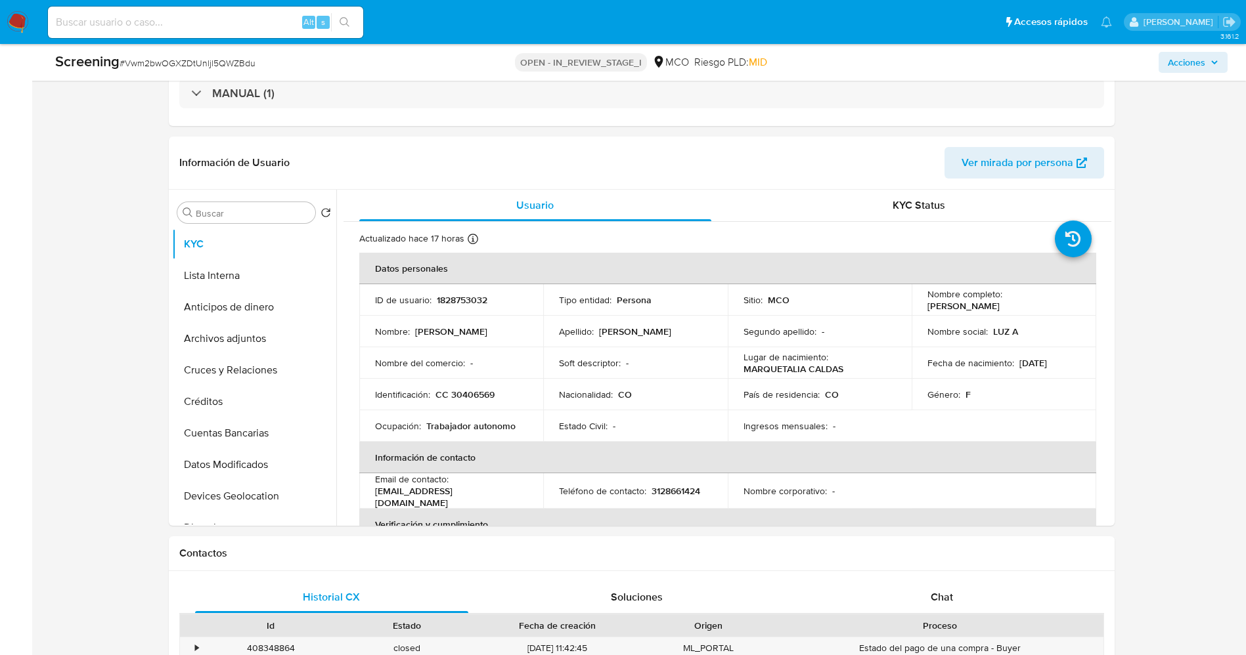
drag, startPoint x: 919, startPoint y: 305, endPoint x: 1077, endPoint y: 303, distance: 158.3
click at [1077, 303] on td "Nombre completo : Luz Amparo Ocampo Quinchia" at bounding box center [1004, 300] width 185 height 32
copy p "[PERSON_NAME] [PERSON_NAME]"
drag, startPoint x: 450, startPoint y: 397, endPoint x: 498, endPoint y: 397, distance: 47.9
click at [498, 397] on div "Identificación : CC 30406569" at bounding box center [451, 395] width 153 height 12
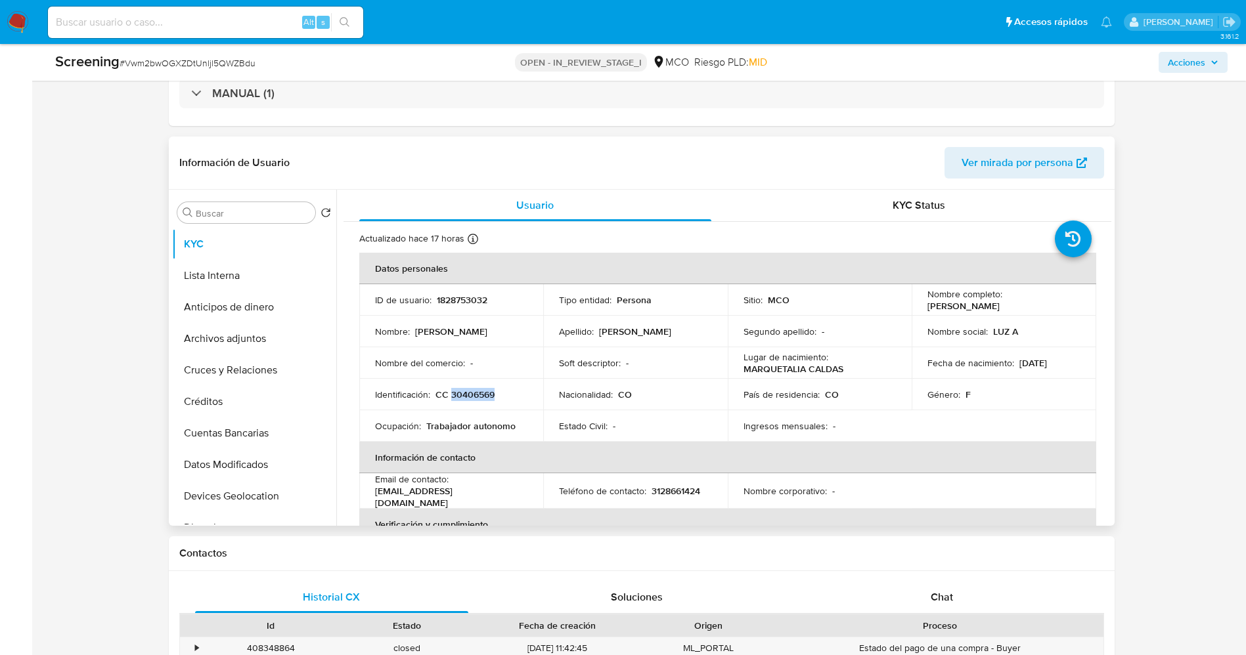
copy p "30406569"
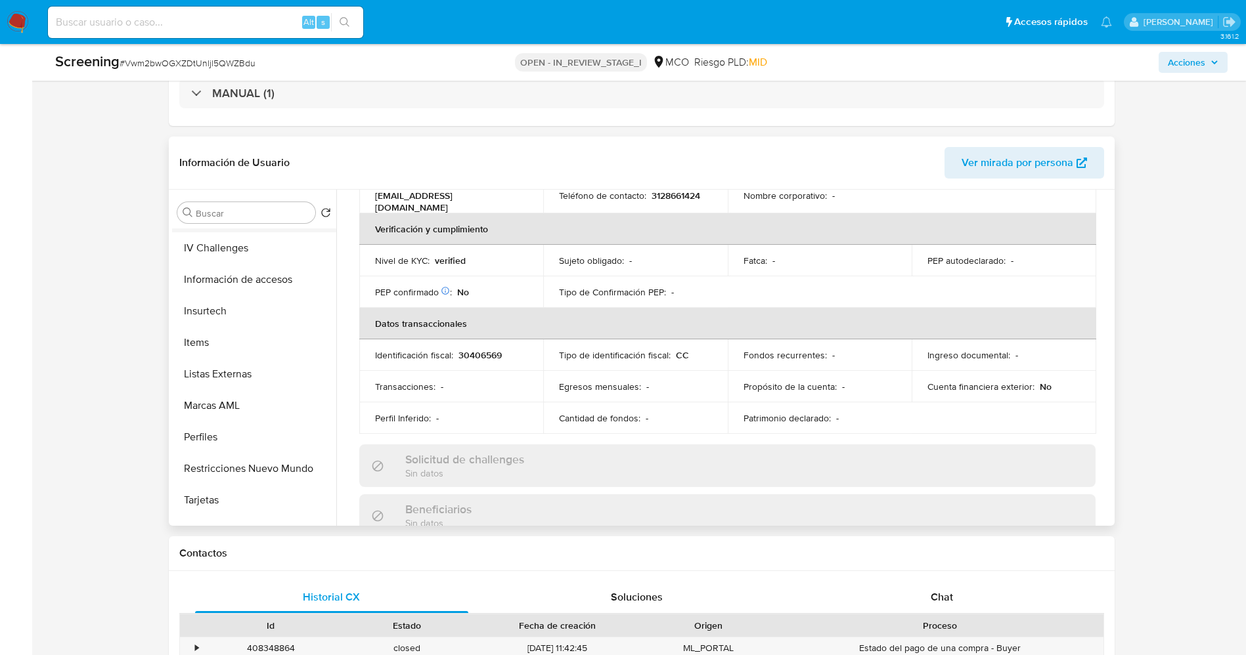
scroll to position [591, 0]
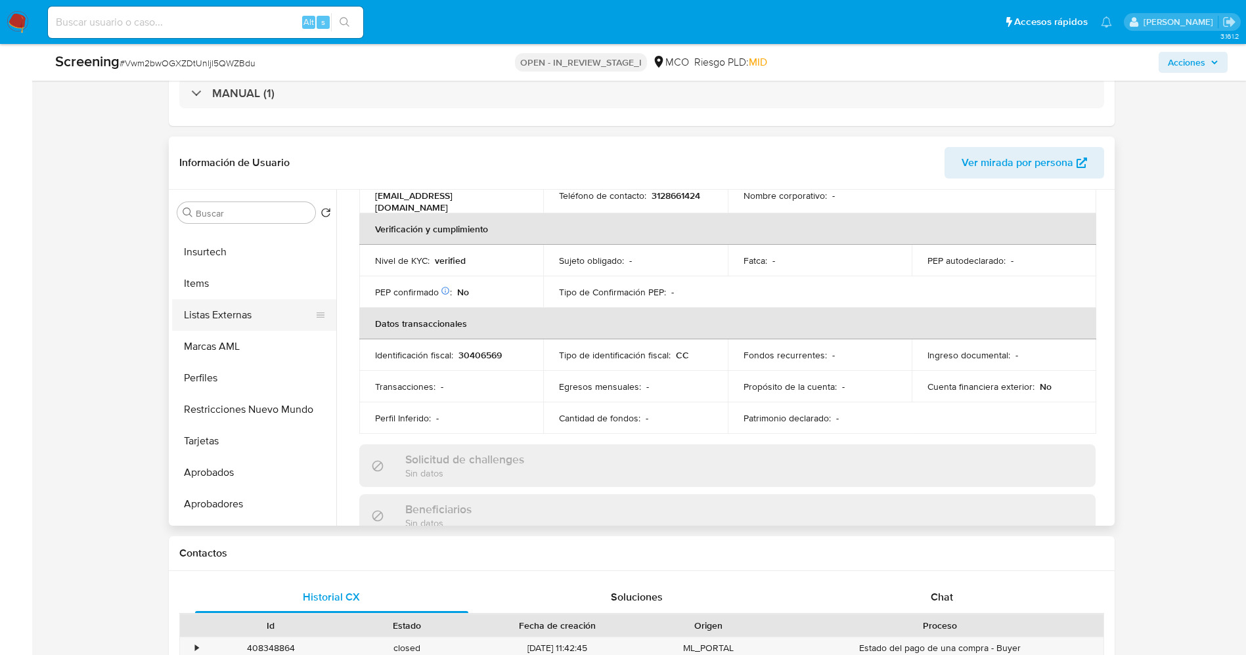
click at [246, 303] on button "Listas Externas" at bounding box center [249, 315] width 154 height 32
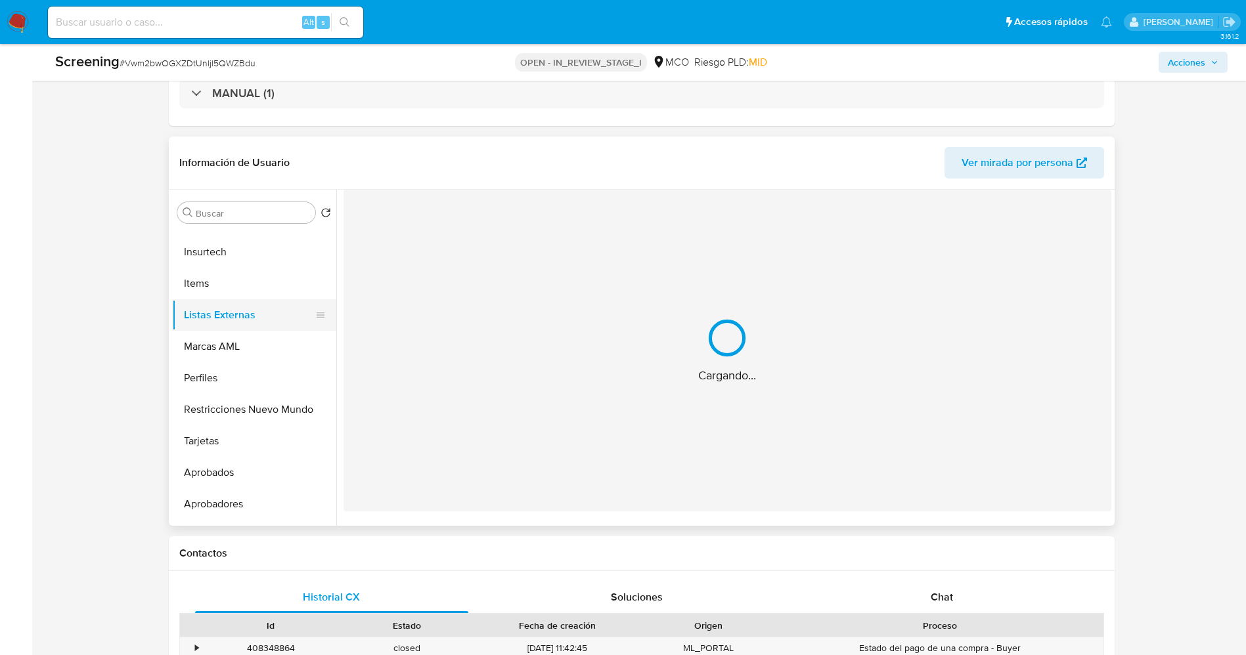
scroll to position [0, 0]
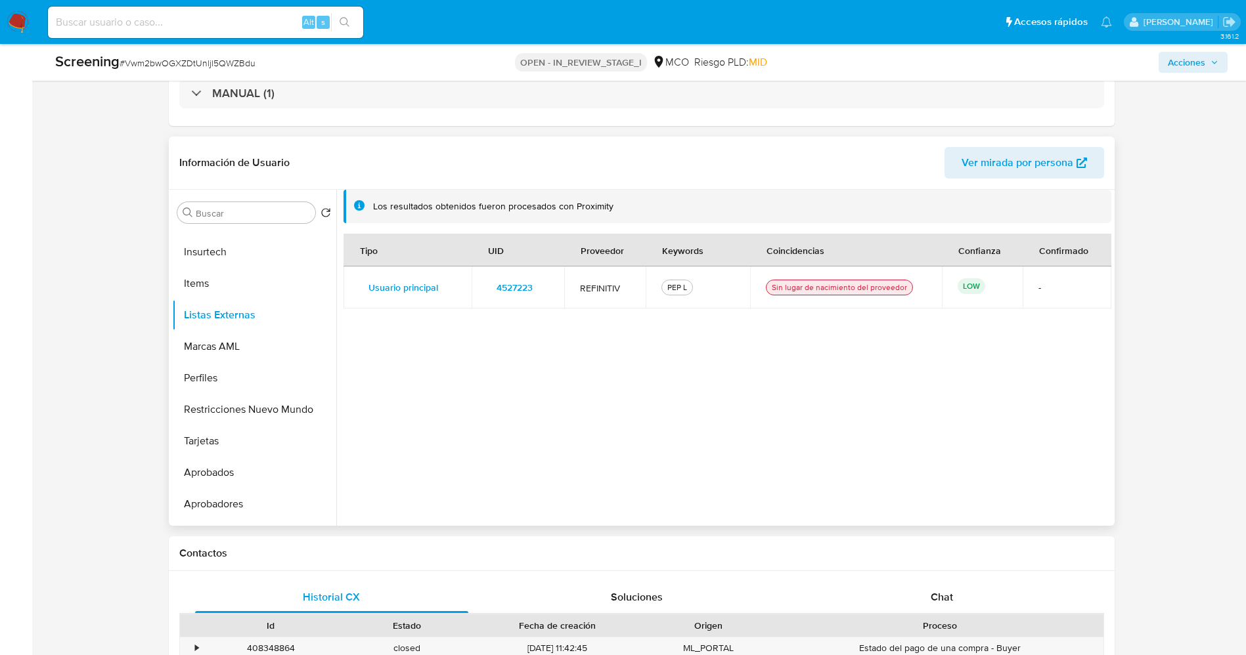
click at [533, 287] on span "4527223" at bounding box center [514, 287] width 36 height 18
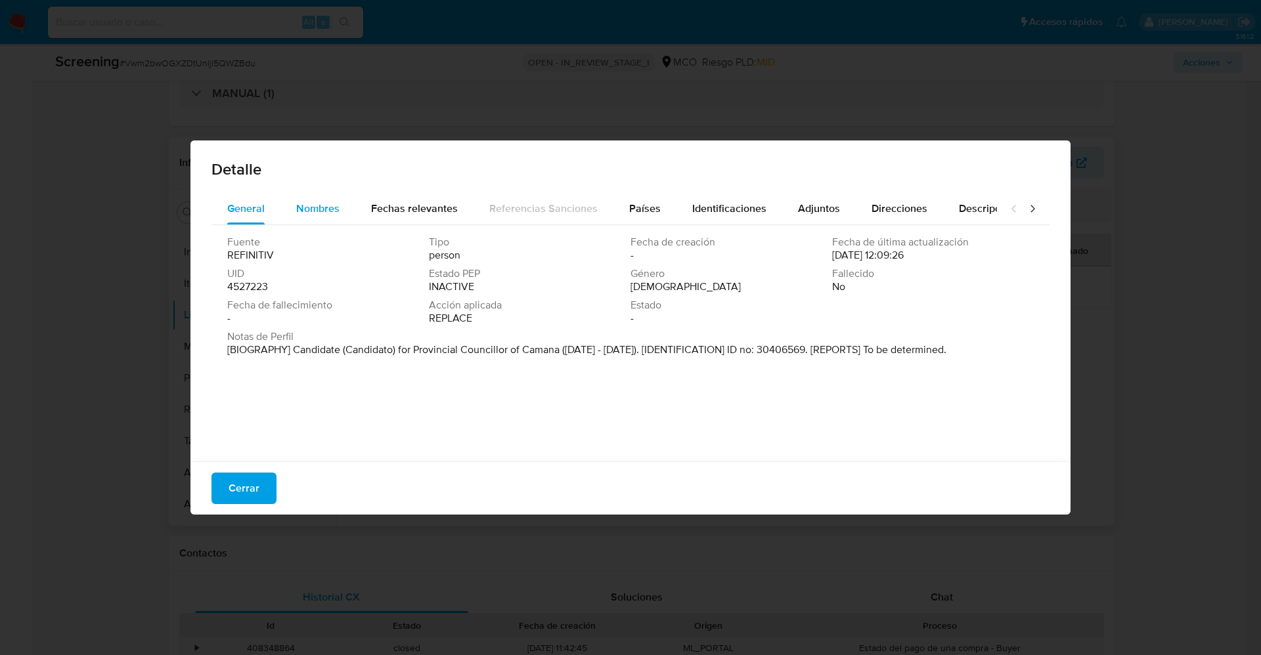
click at [338, 216] on div "Nombres" at bounding box center [317, 209] width 43 height 32
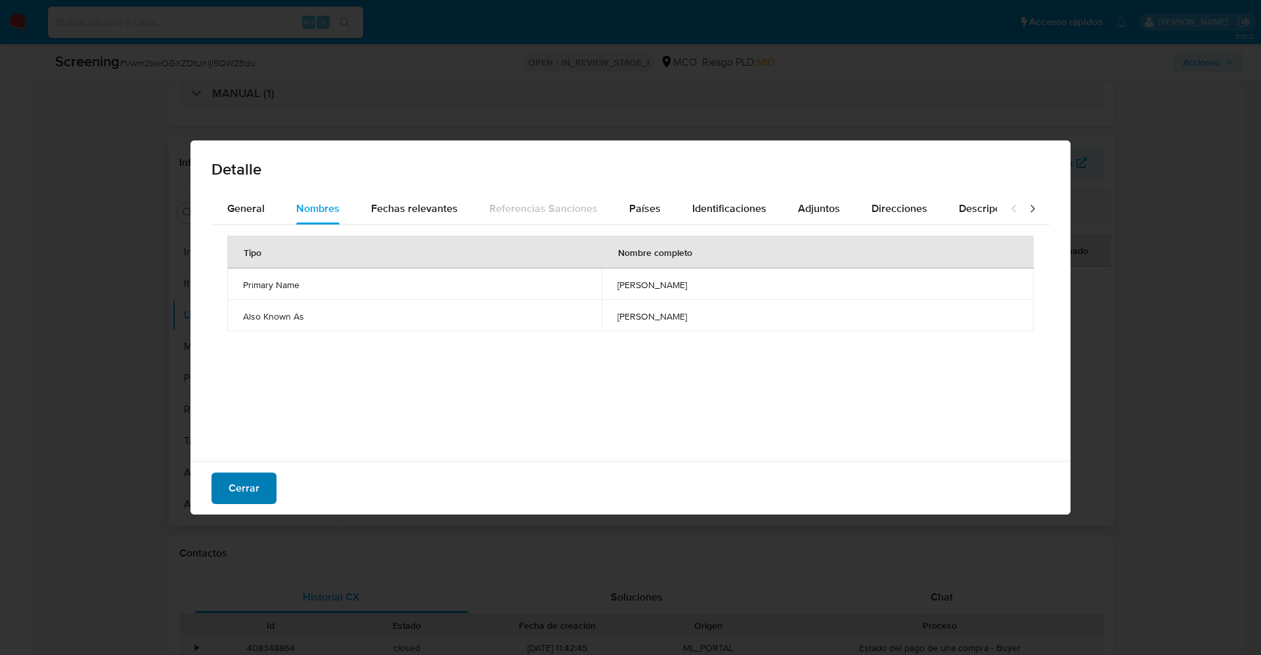
click at [262, 485] on button "Cerrar" at bounding box center [243, 489] width 65 height 32
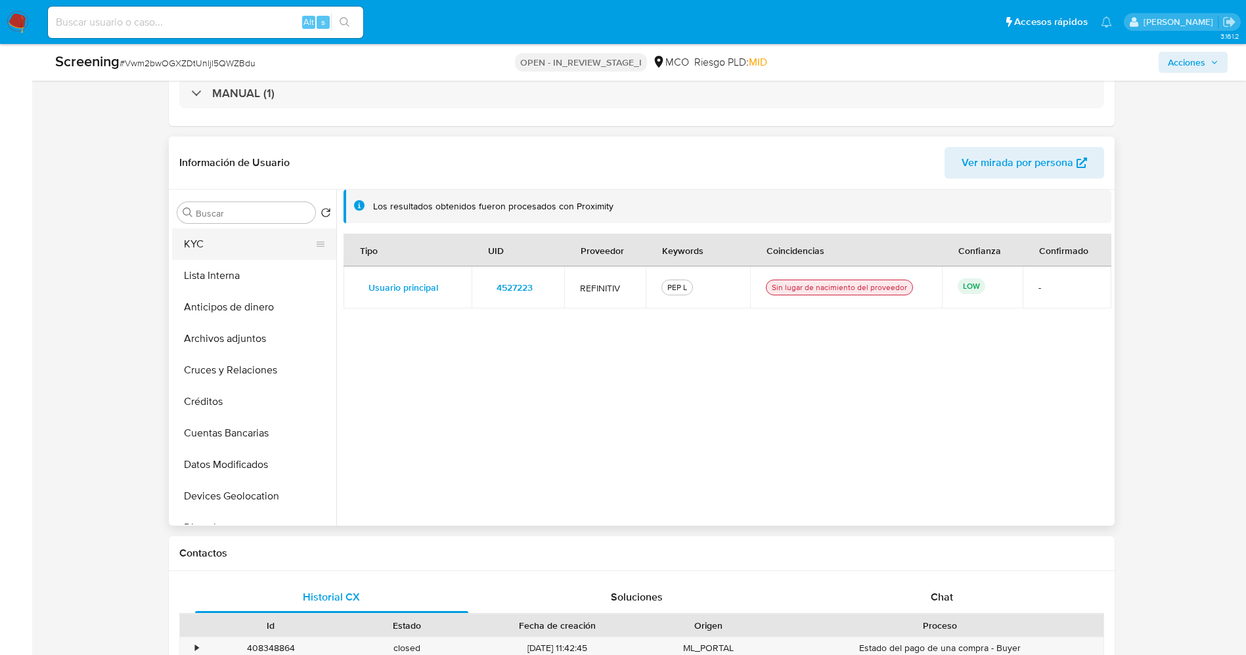
click at [234, 252] on button "KYC" at bounding box center [249, 245] width 154 height 32
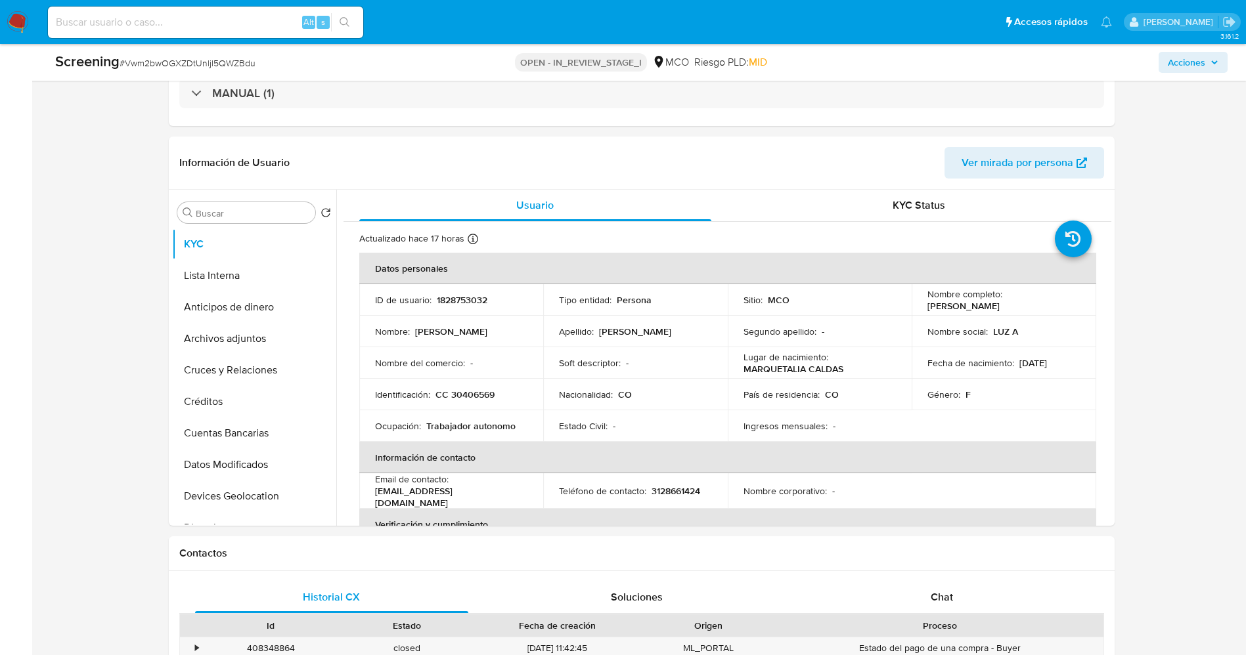
drag, startPoint x: 919, startPoint y: 312, endPoint x: 1051, endPoint y: 313, distance: 132.0
click at [1051, 313] on td "Nombre completo : Luz Amparo Ocampo Quinchia" at bounding box center [1004, 300] width 185 height 32
copy p "Luz Amparo Ocampo Quinchia"
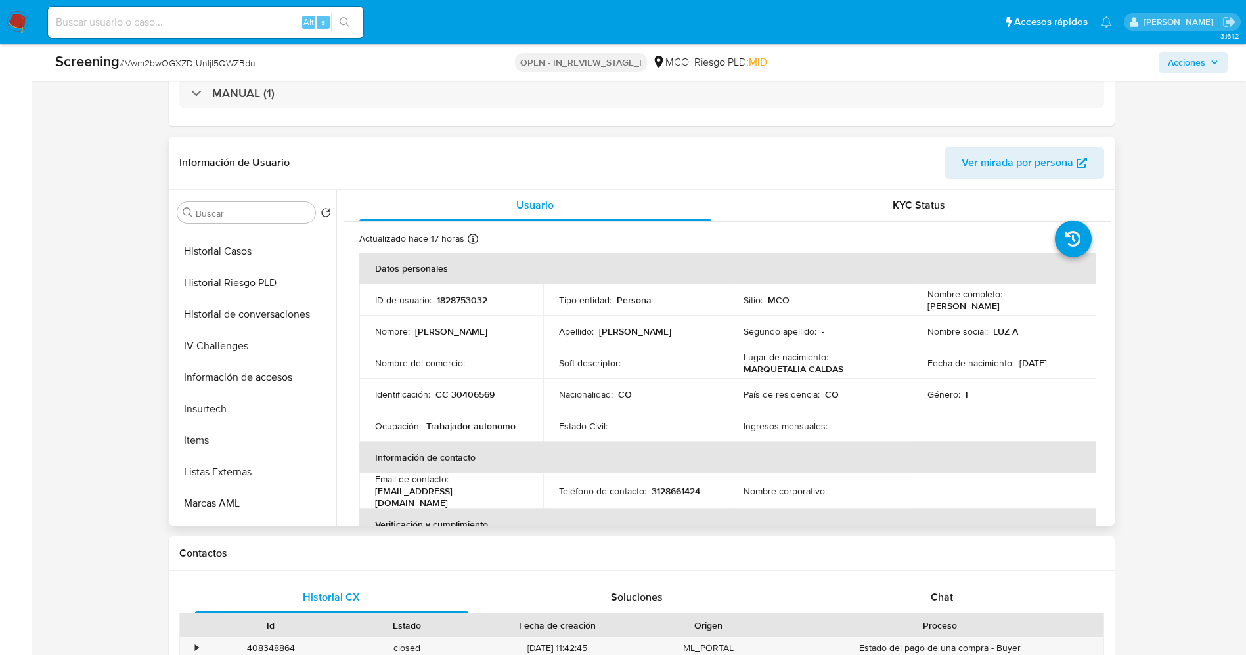
scroll to position [493, 0]
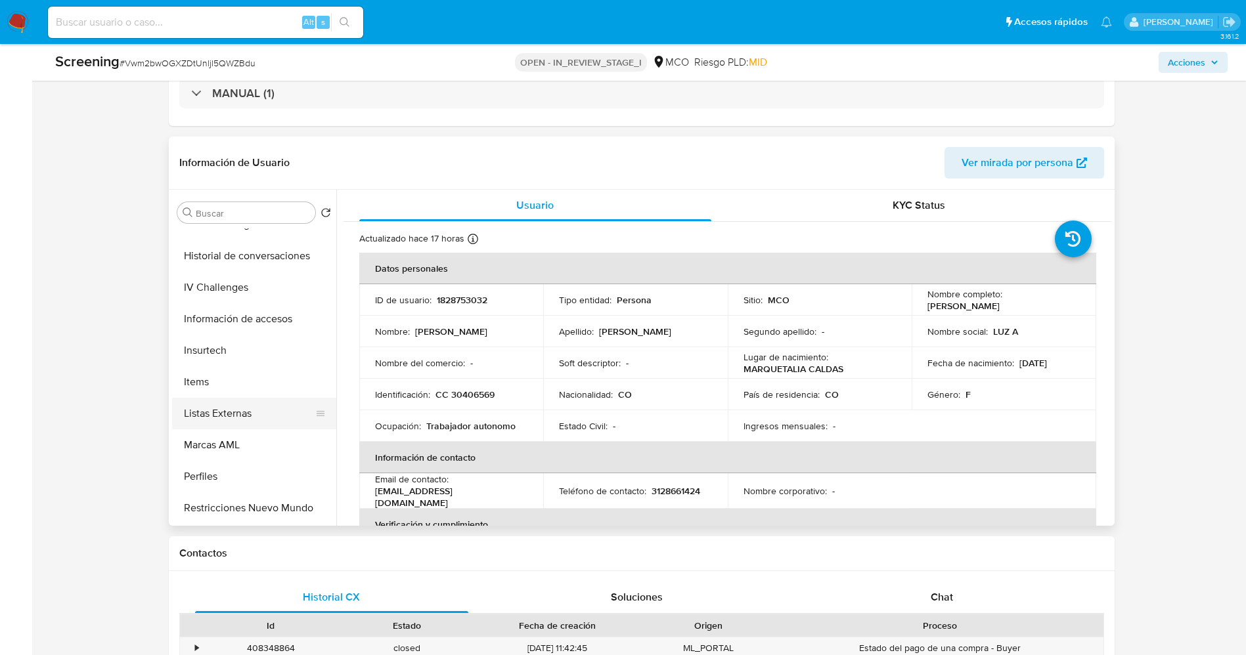
click at [248, 404] on button "Listas Externas" at bounding box center [249, 414] width 154 height 32
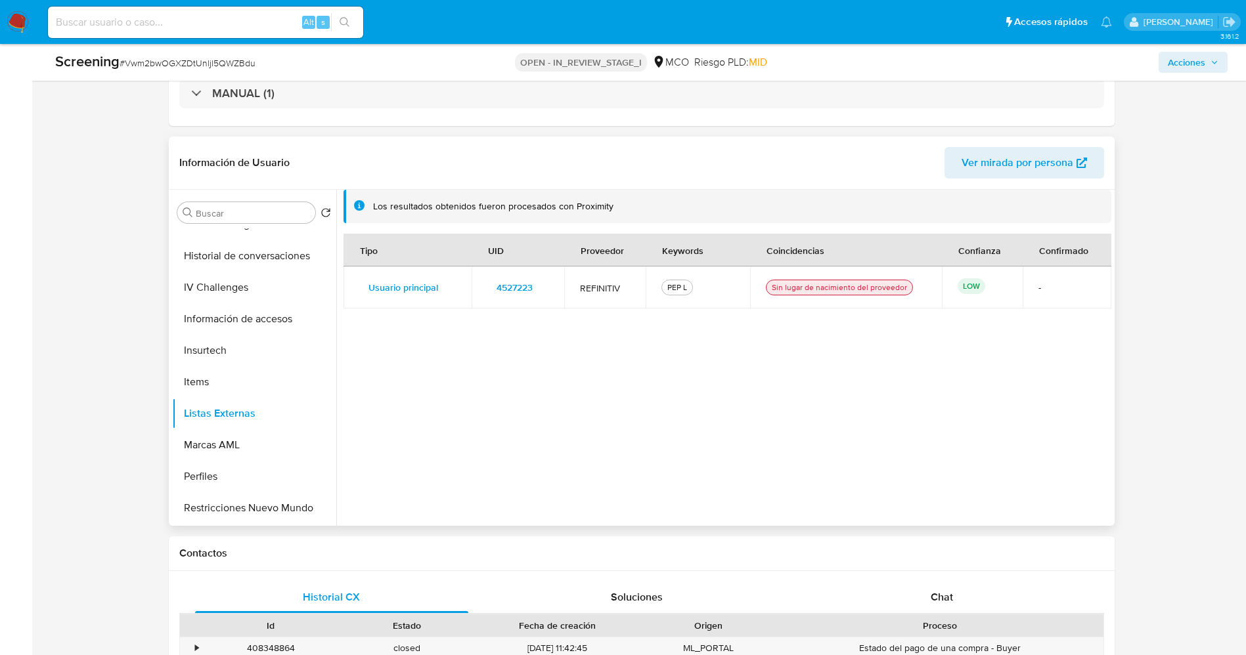
click at [528, 282] on span "4527223" at bounding box center [514, 287] width 36 height 18
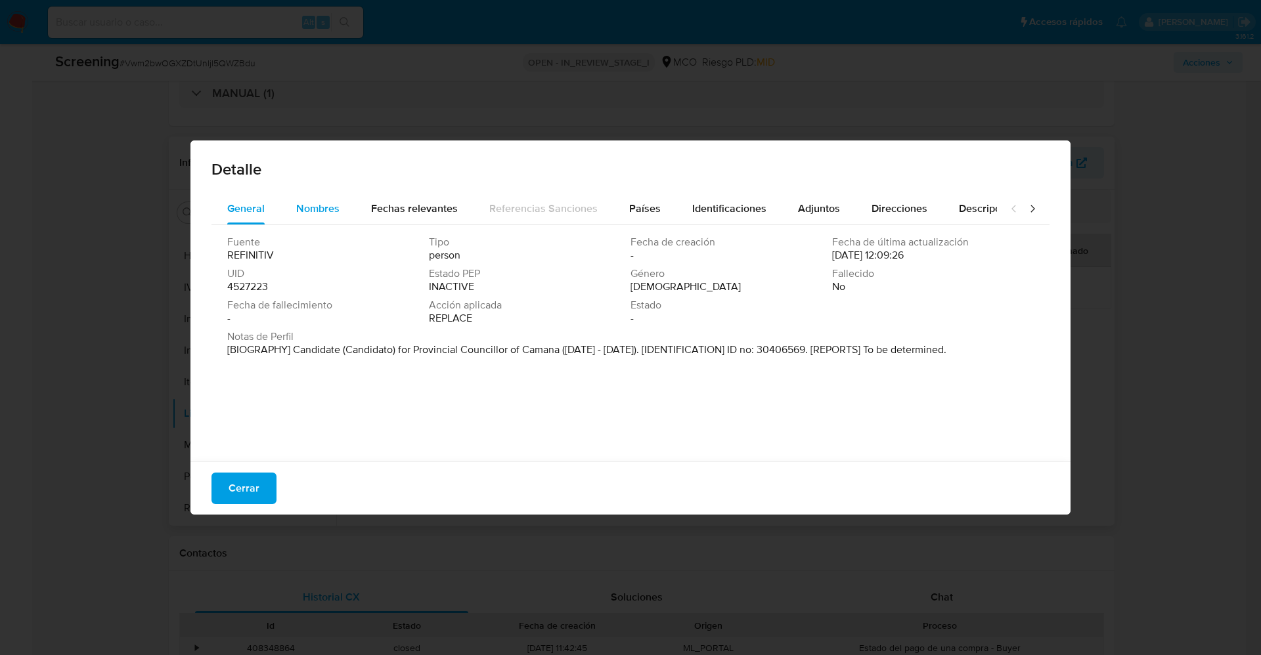
click at [322, 213] on span "Nombres" at bounding box center [317, 208] width 43 height 15
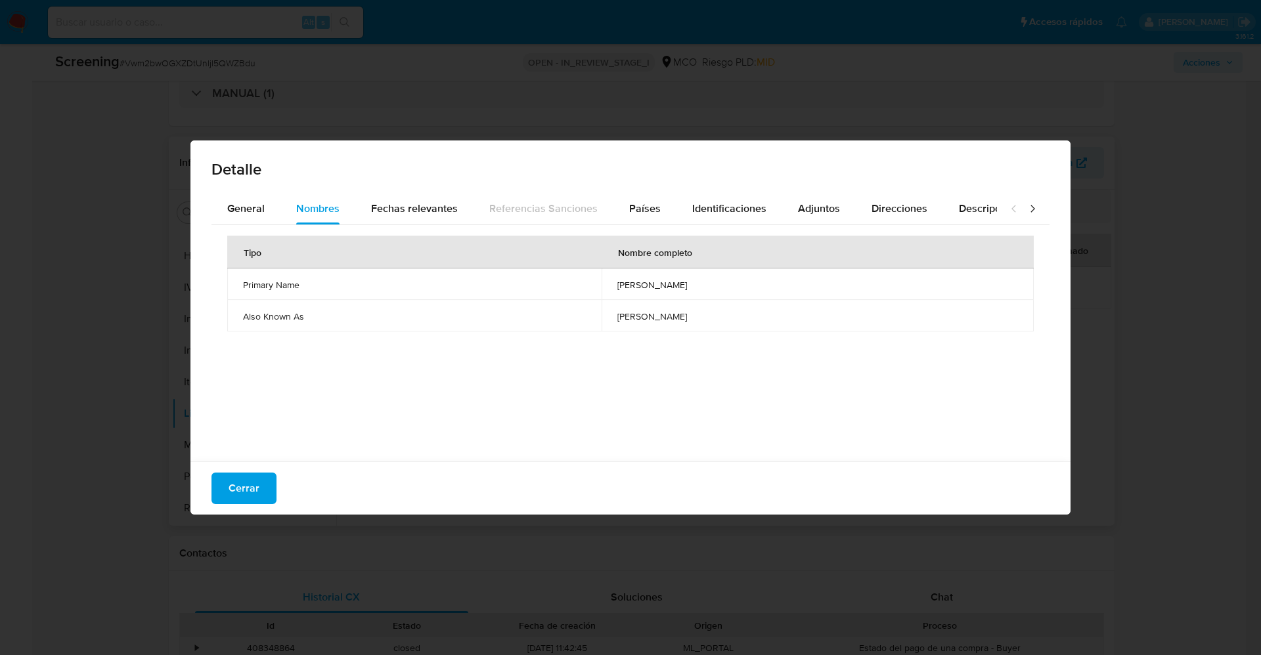
drag, startPoint x: 540, startPoint y: 282, endPoint x: 643, endPoint y: 275, distance: 103.4
click at [687, 278] on td "julio mario zuniga rodriguez" at bounding box center [818, 285] width 432 height 32
click at [709, 198] on div "Identificaciones" at bounding box center [729, 209] width 74 height 32
drag, startPoint x: 607, startPoint y: 284, endPoint x: 681, endPoint y: 286, distance: 73.6
click at [681, 286] on td "30406569" at bounding box center [820, 285] width 428 height 32
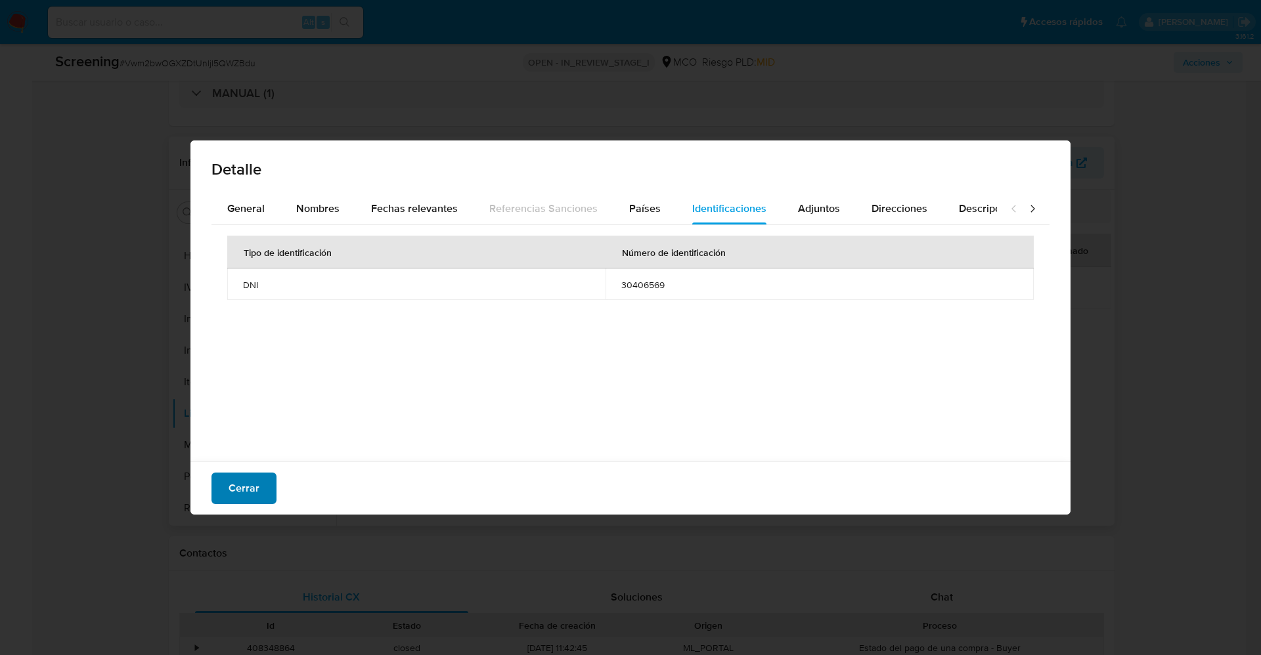
click at [253, 495] on span "Cerrar" at bounding box center [244, 488] width 31 height 29
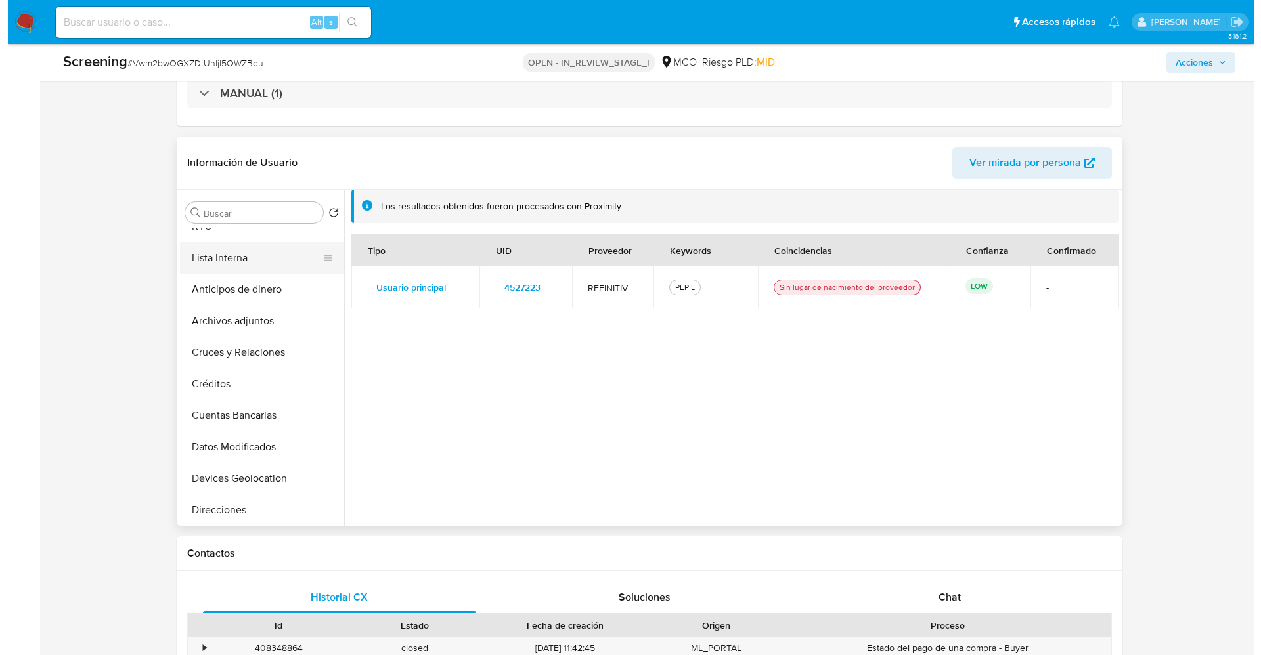
scroll to position [0, 0]
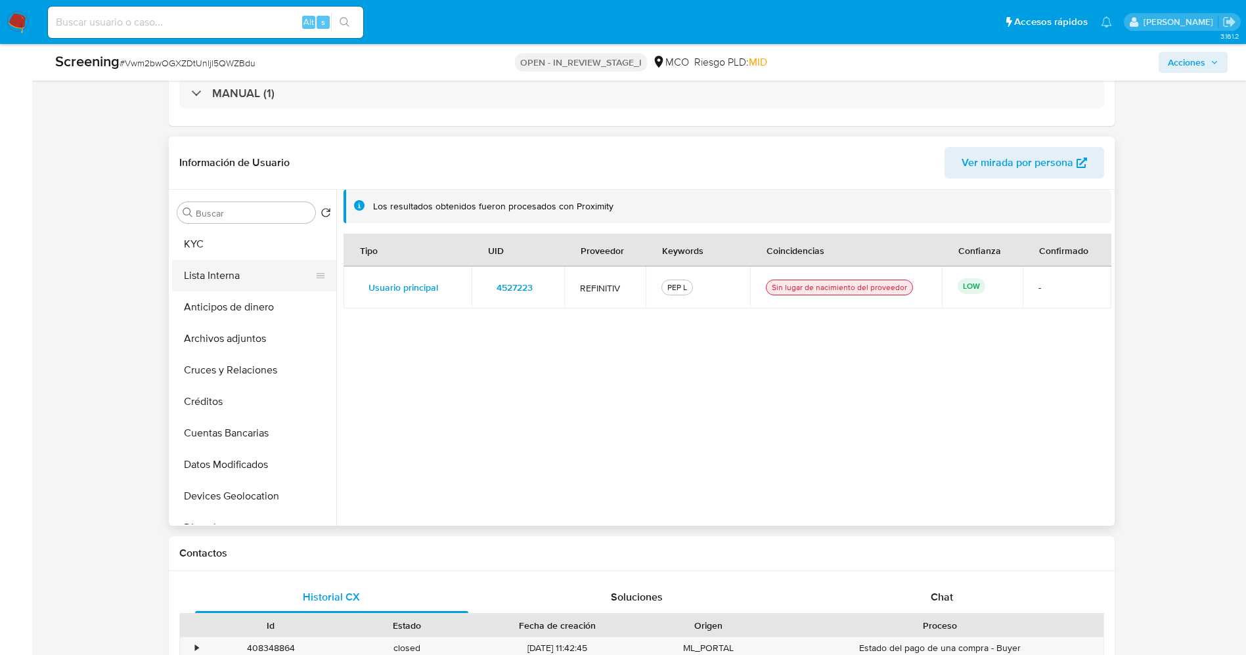
click at [225, 280] on button "Lista Interna" at bounding box center [249, 276] width 154 height 32
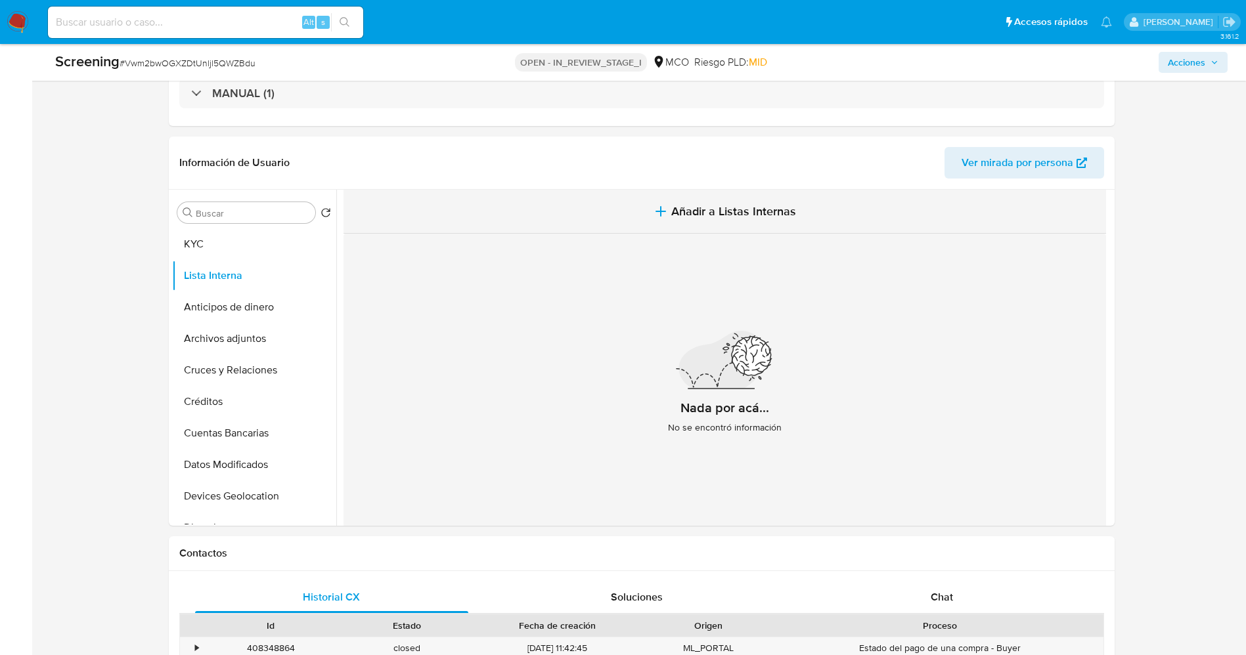
click at [676, 204] on span "Añadir a Listas Internas" at bounding box center [733, 211] width 125 height 14
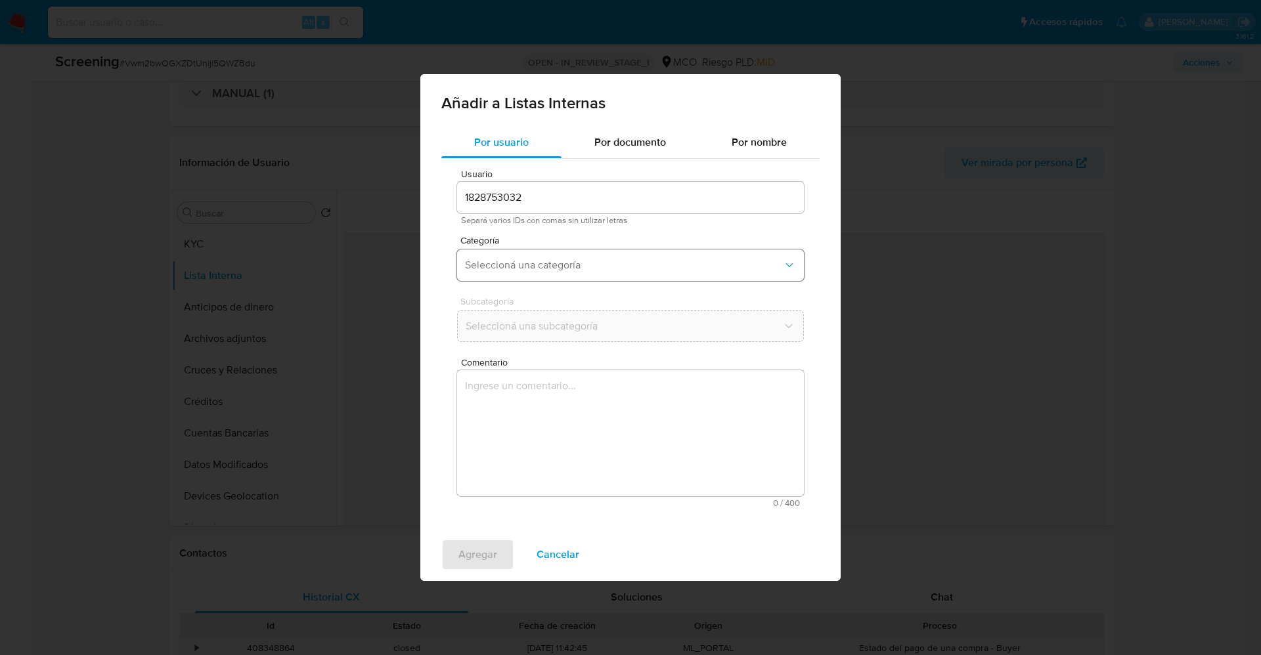
click at [657, 261] on span "Seleccioná una categoría" at bounding box center [624, 265] width 318 height 13
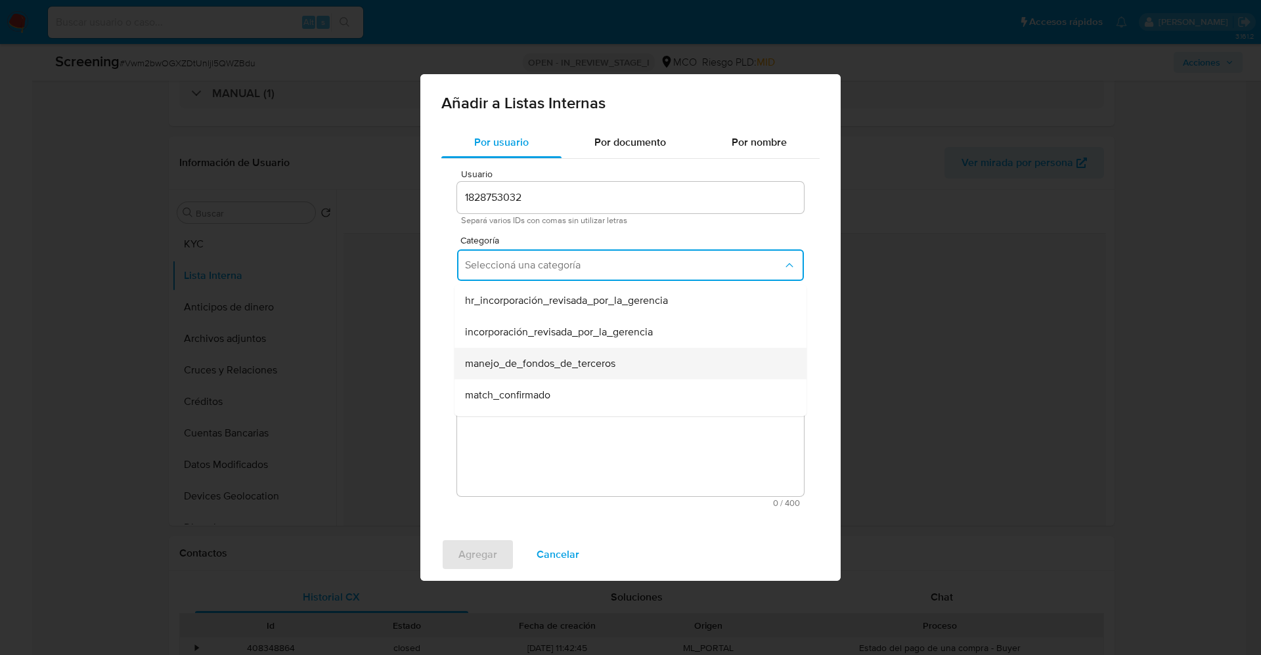
scroll to position [99, 0]
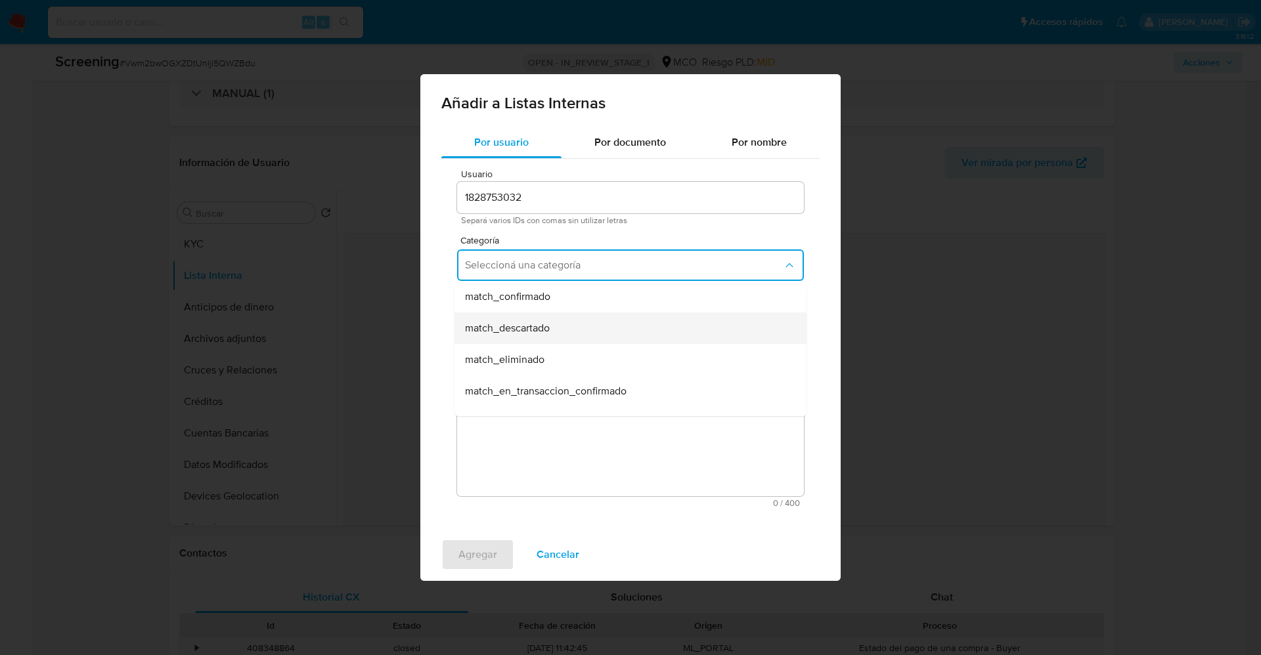
click at [552, 333] on div "match_descartado" at bounding box center [626, 329] width 323 height 32
click at [561, 332] on span "Seleccioná una subcategoría" at bounding box center [624, 326] width 318 height 13
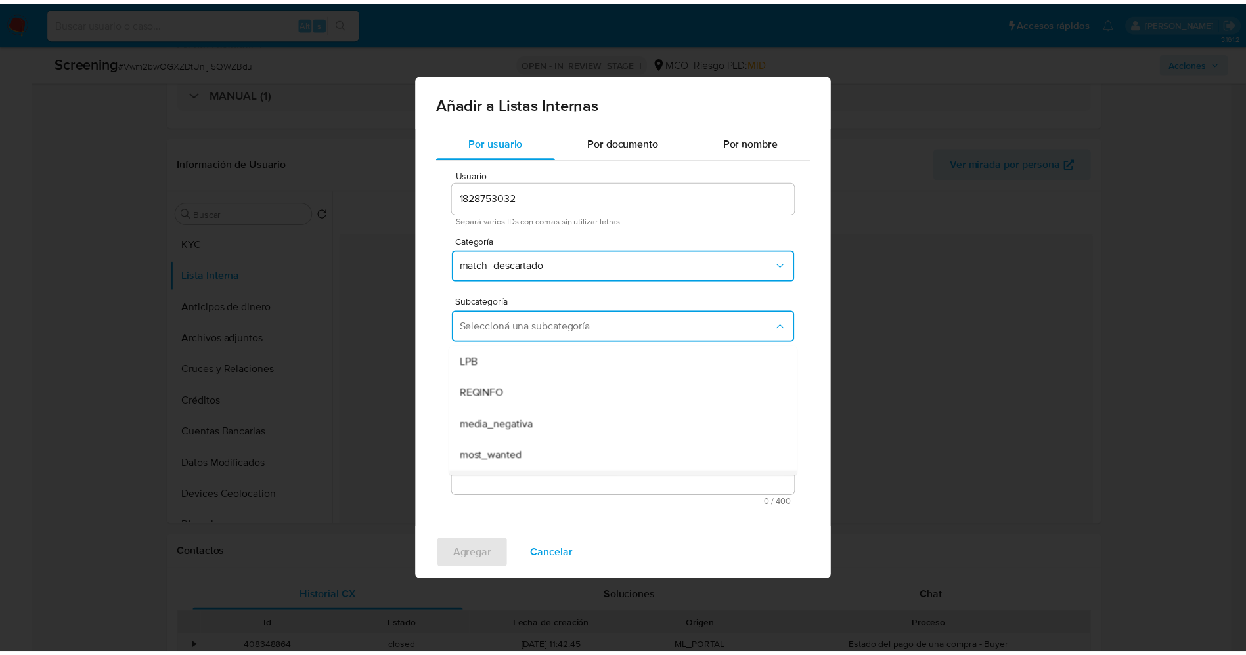
scroll to position [89, 0]
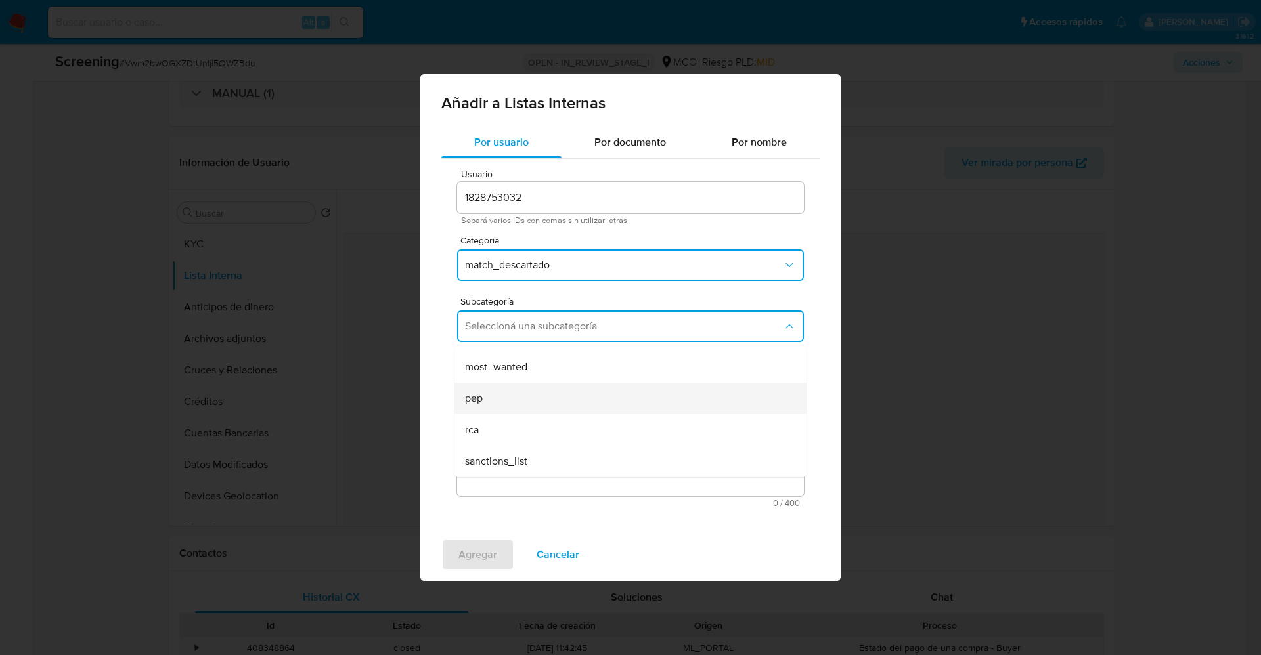
click at [566, 400] on div "pep" at bounding box center [626, 399] width 323 height 32
click at [566, 400] on textarea "Comentario" at bounding box center [630, 433] width 347 height 126
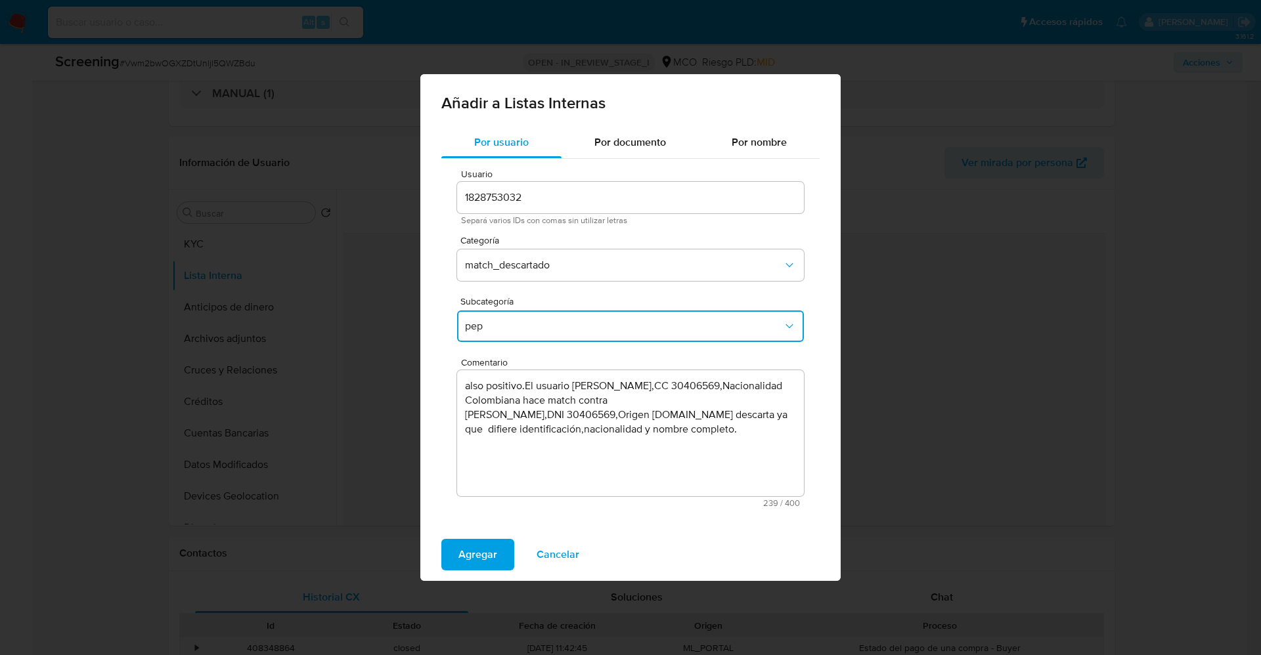
click at [483, 572] on div "Agregar Cancelar" at bounding box center [630, 555] width 420 height 53
click at [464, 388] on textarea "also positivo.El usuario Luz Amparo Ocampo Quinchia,CC 30406569,Nacionalidad Co…" at bounding box center [630, 433] width 347 height 126
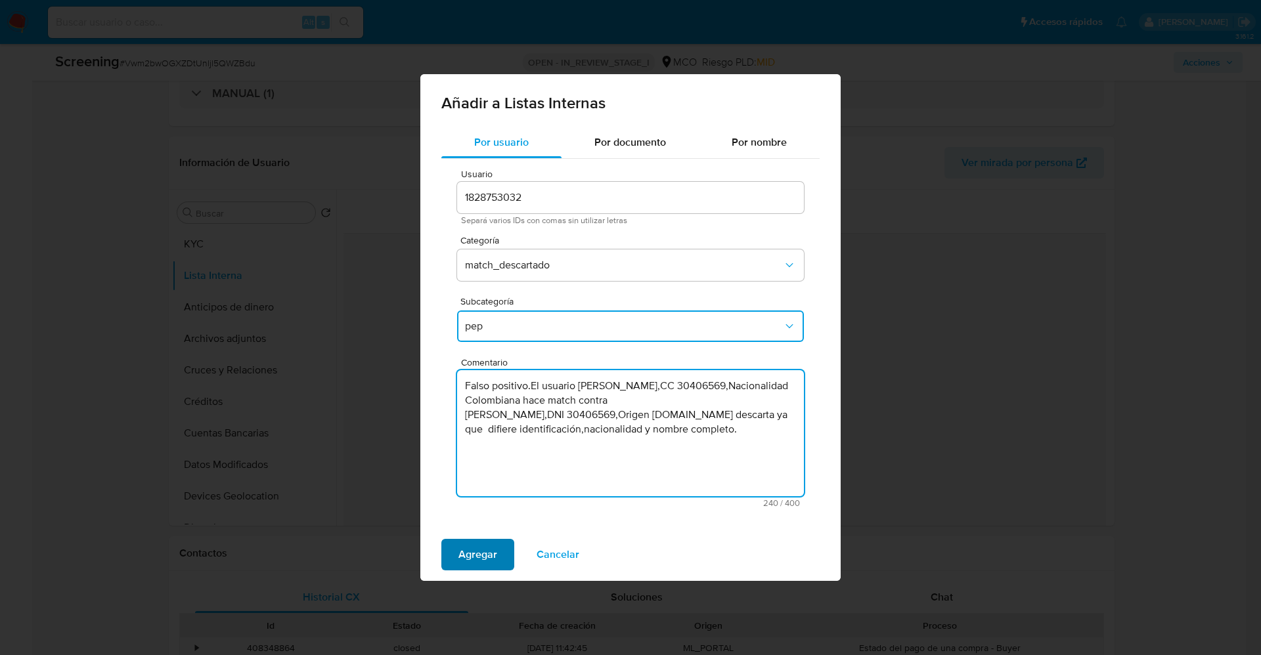
type textarea "Falso positivo.El usuario Luz Amparo Ocampo Quinchia,CC 30406569,Nacionalidad C…"
click at [485, 554] on span "Agregar" at bounding box center [477, 554] width 39 height 29
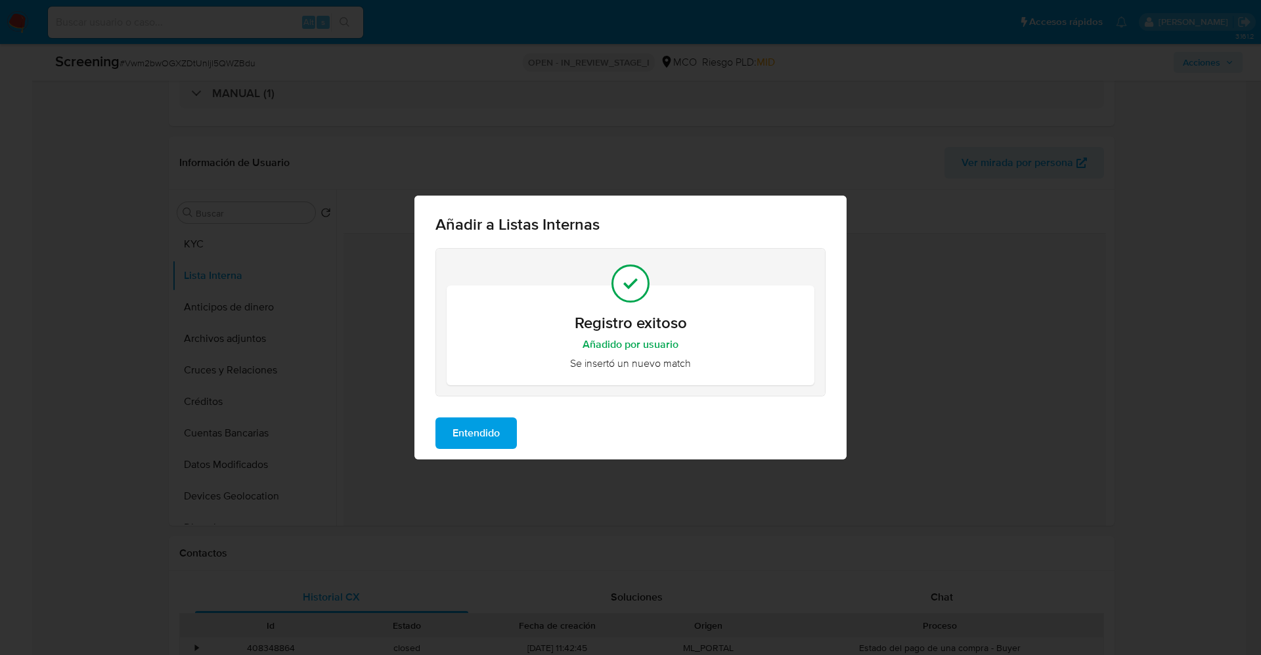
click at [479, 439] on span "Entendido" at bounding box center [475, 433] width 47 height 29
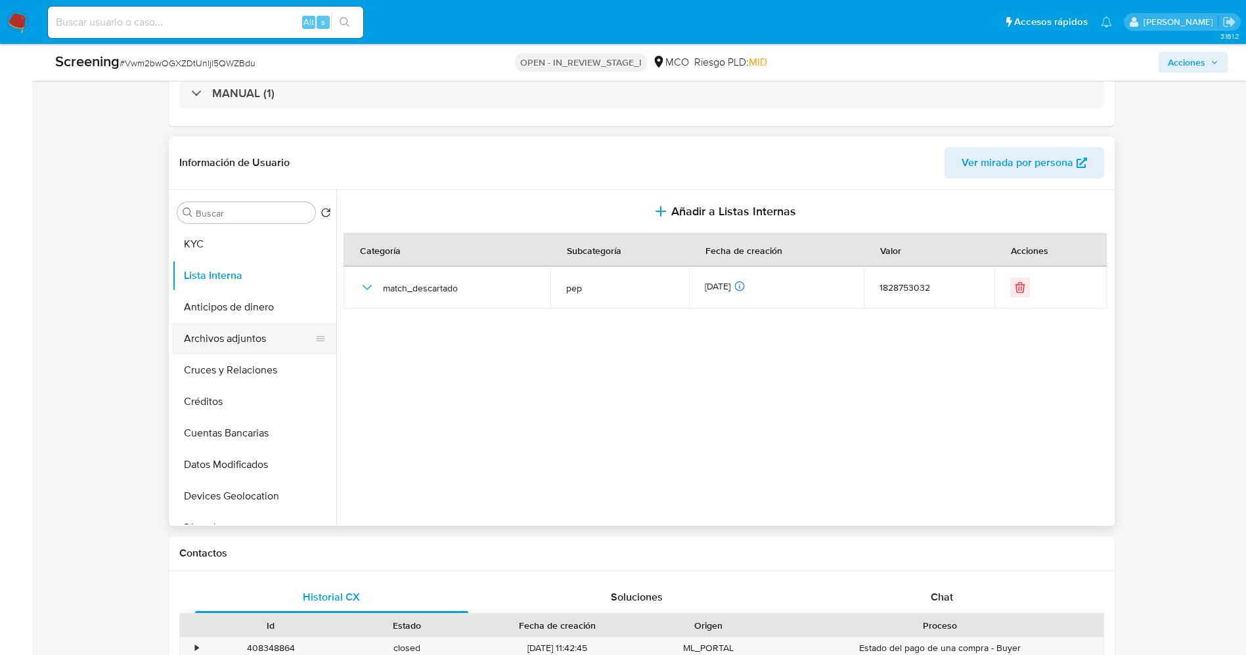
click at [254, 347] on button "Archivos adjuntos" at bounding box center [249, 339] width 154 height 32
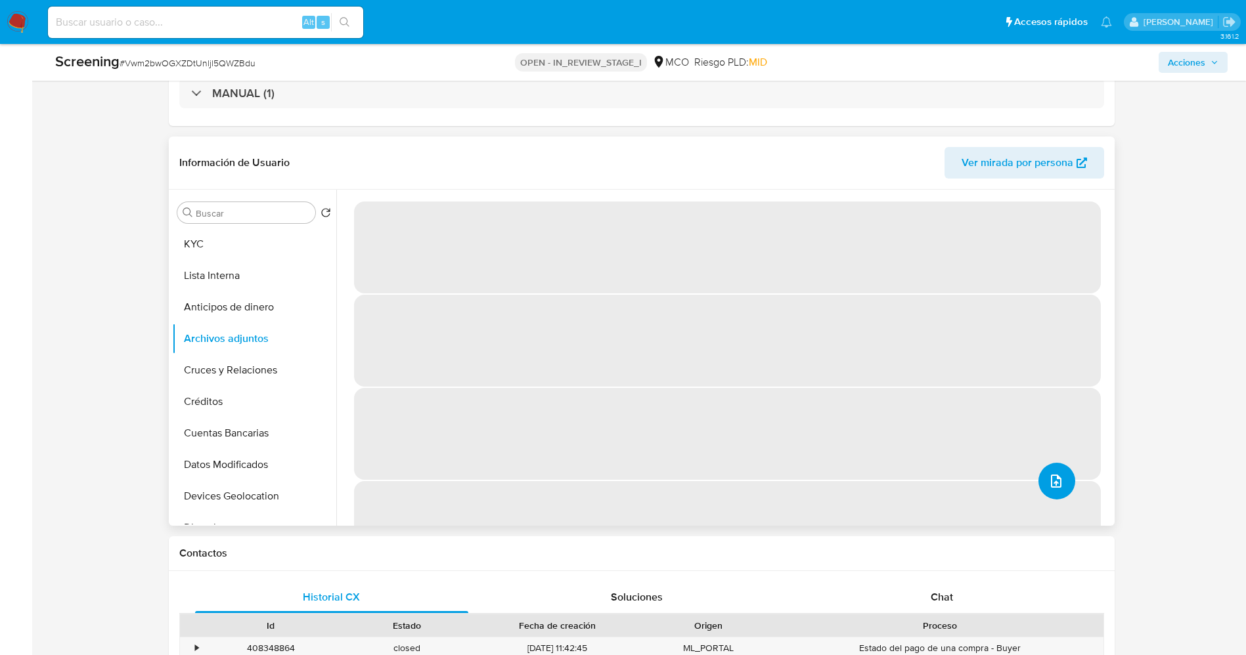
click at [1053, 479] on icon "upload-file" at bounding box center [1056, 482] width 16 height 16
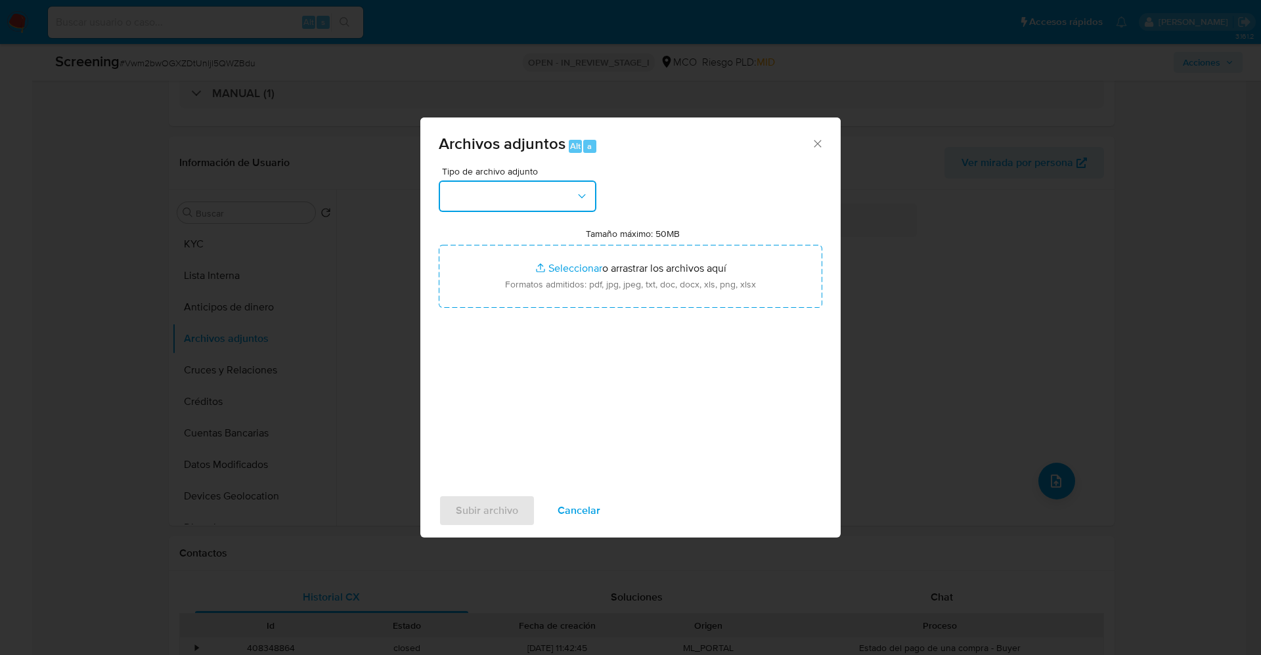
click at [550, 206] on button "button" at bounding box center [518, 197] width 158 height 32
drag, startPoint x: 602, startPoint y: 514, endPoint x: 562, endPoint y: 490, distance: 47.4
click at [595, 511] on button "Cancelar" at bounding box center [578, 511] width 77 height 32
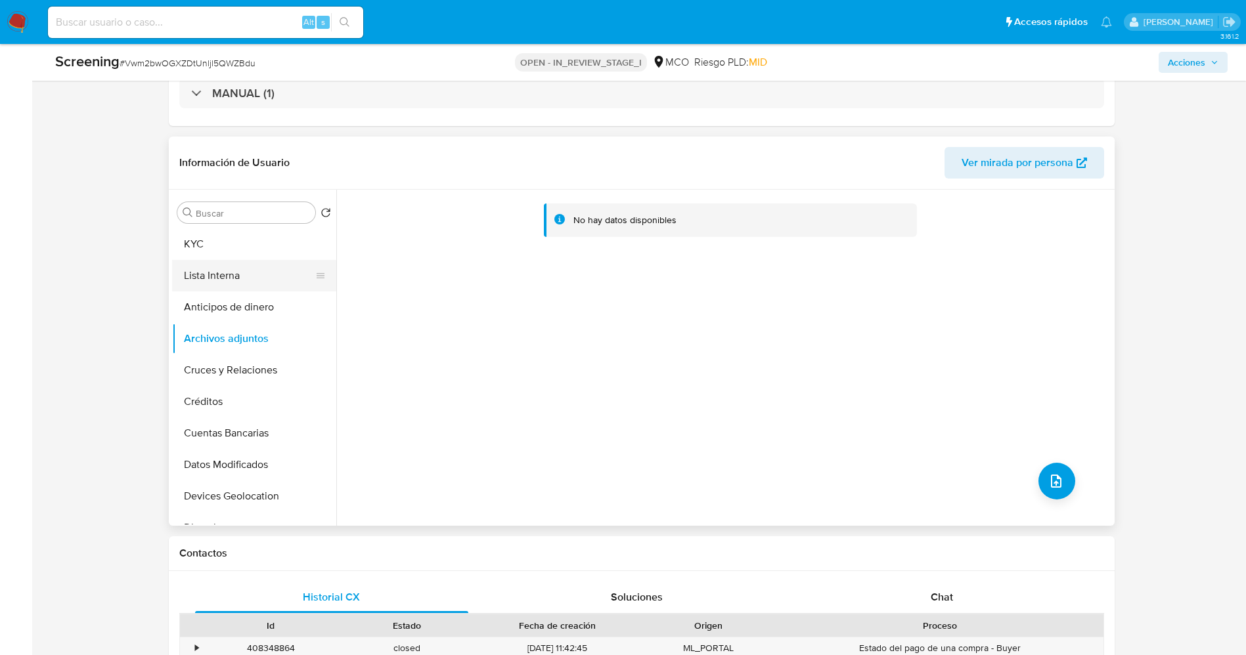
click at [246, 273] on button "Lista Interna" at bounding box center [249, 276] width 154 height 32
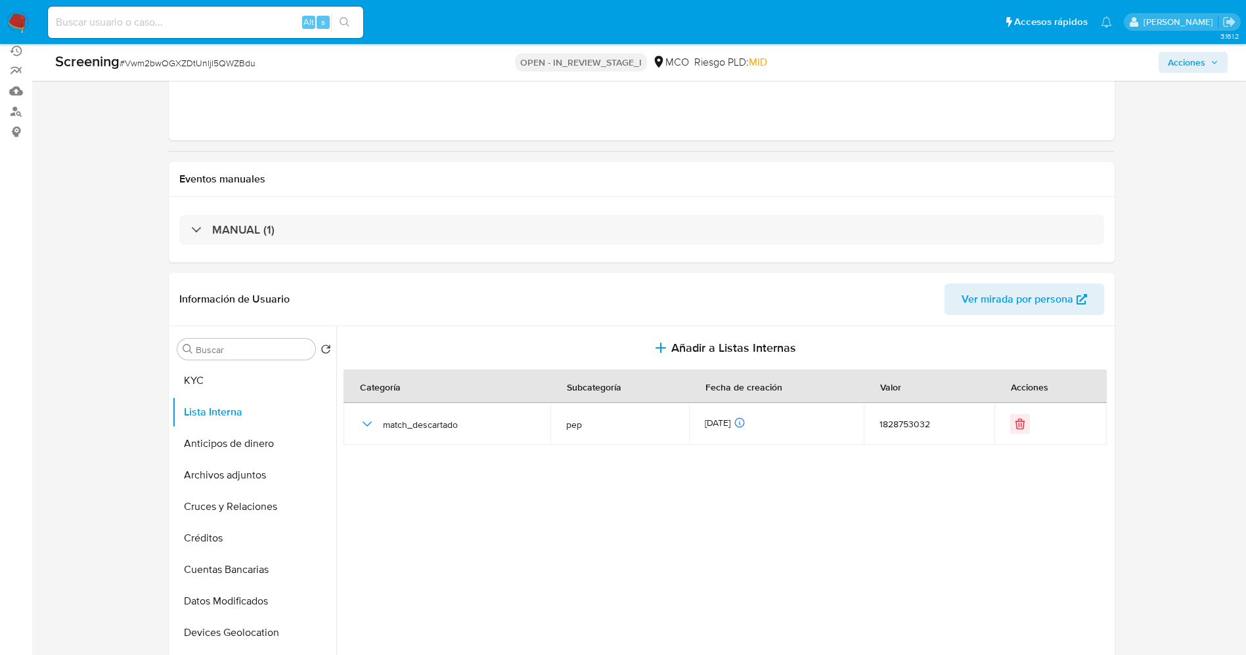
scroll to position [0, 0]
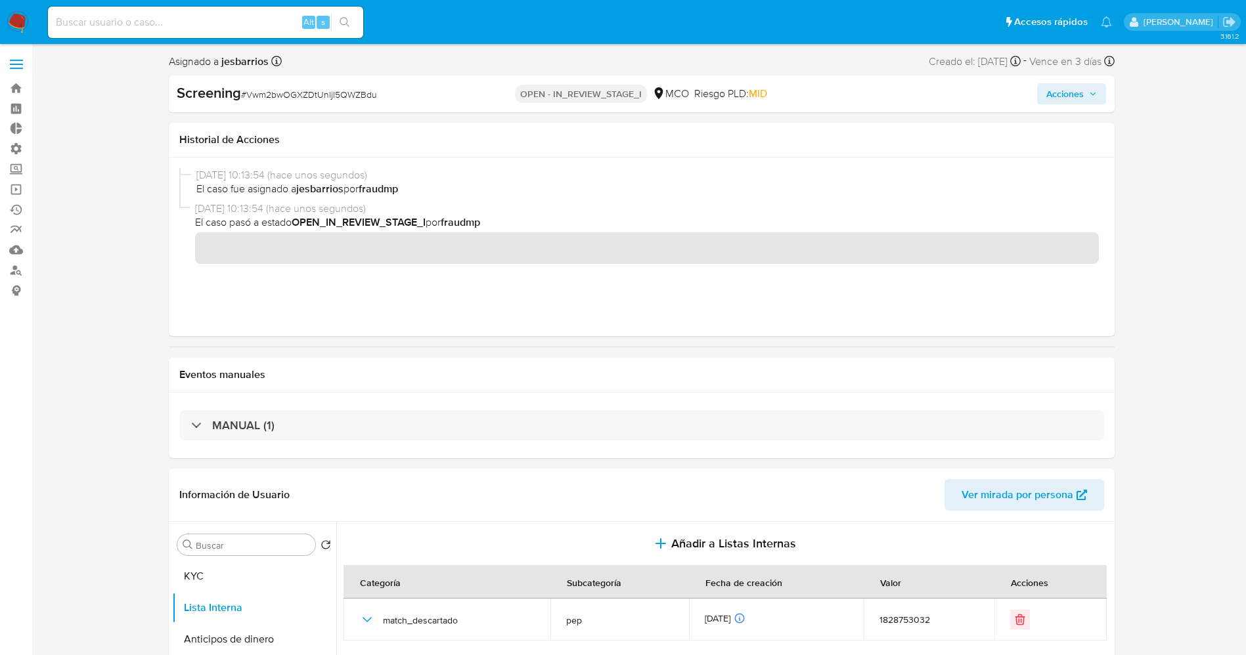
click at [1086, 95] on span "Acciones" at bounding box center [1071, 94] width 51 height 18
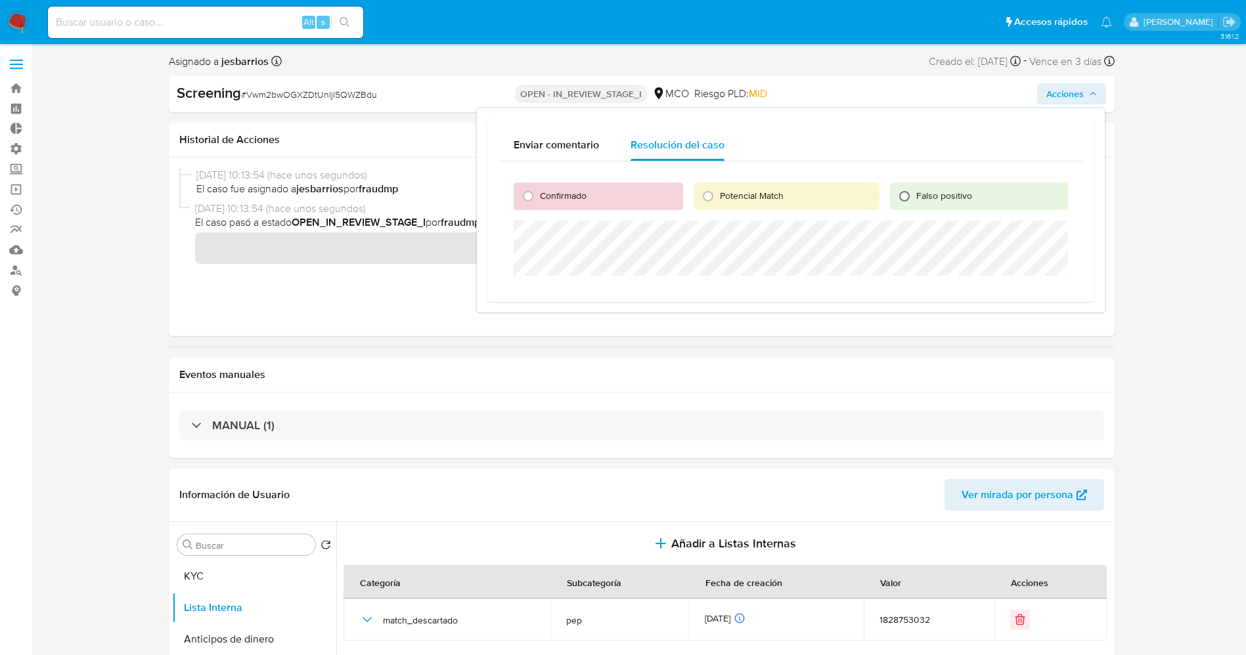
click at [913, 197] on input "Falso positivo" at bounding box center [904, 196] width 21 height 21
radio input "true"
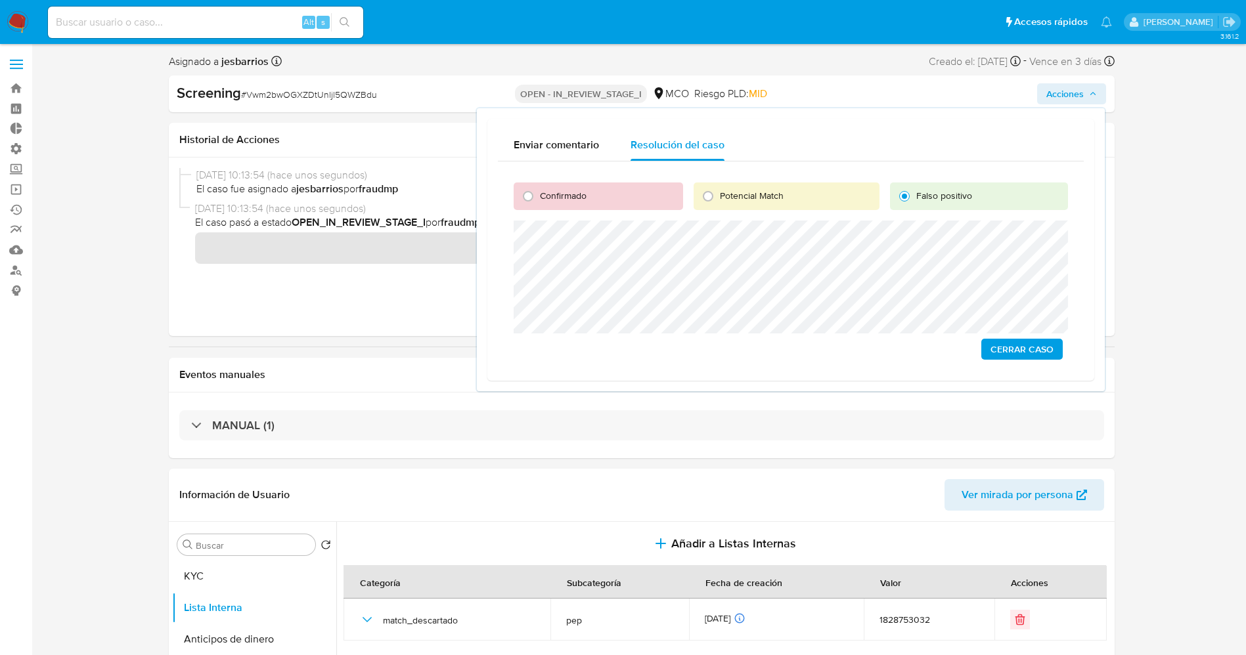
click at [1038, 344] on span "Cerrar Caso" at bounding box center [1021, 349] width 63 height 18
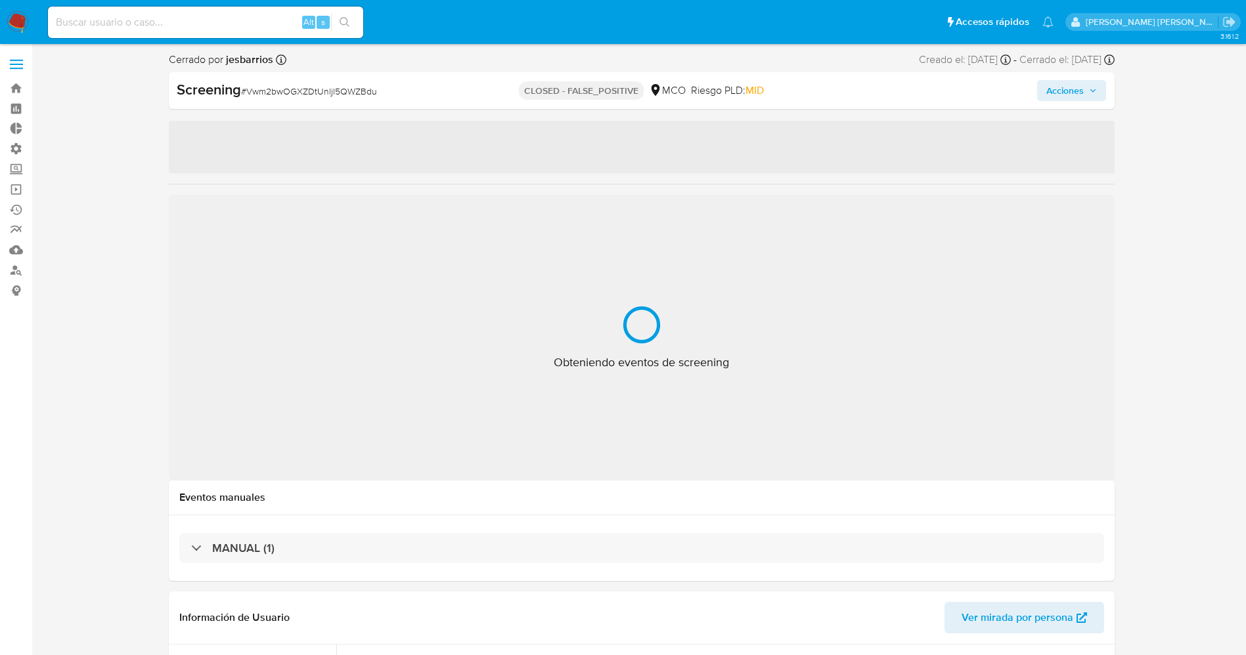
select select "10"
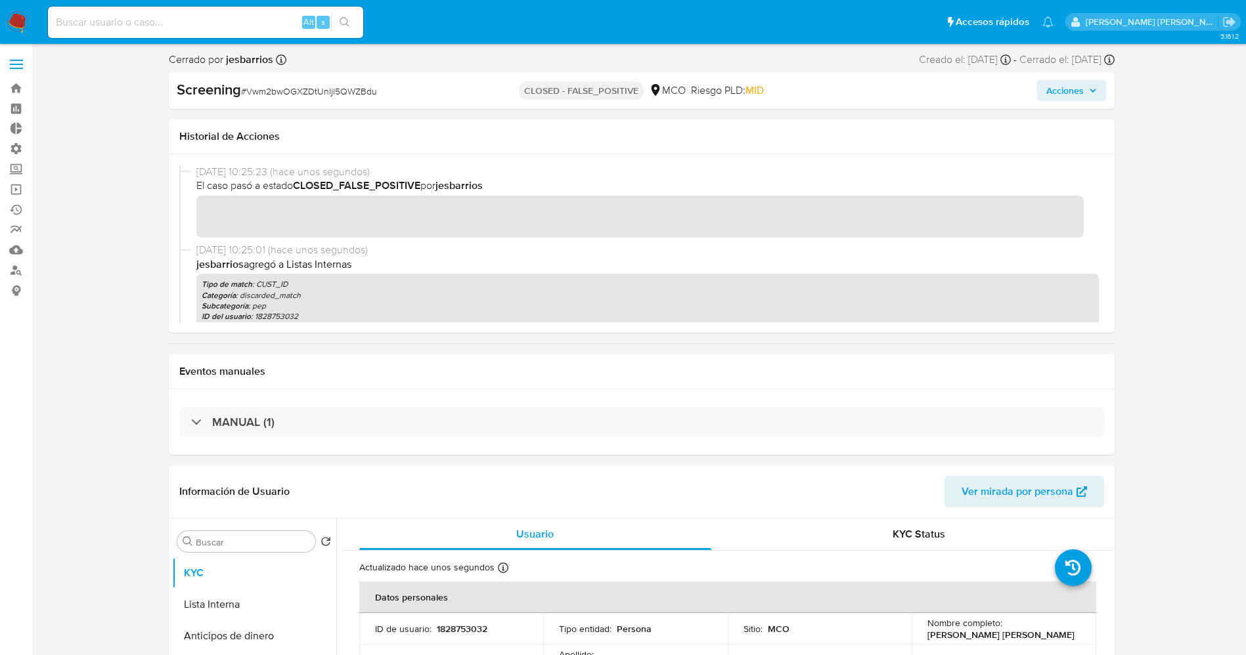
drag, startPoint x: 101, startPoint y: 34, endPoint x: 97, endPoint y: 25, distance: 10.0
click at [99, 34] on div "Alt s" at bounding box center [205, 23] width 315 height 32
click at [97, 24] on input at bounding box center [205, 22] width 315 height 17
paste input "2698110653"
type input "2698110653"
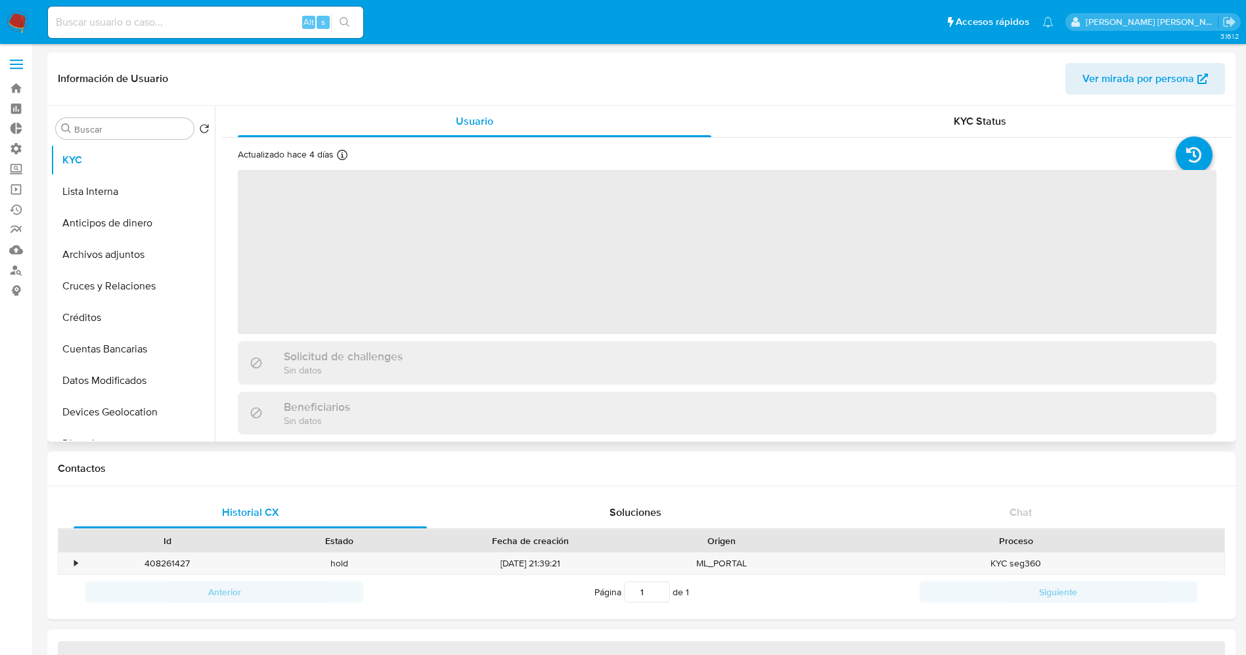
select select "10"
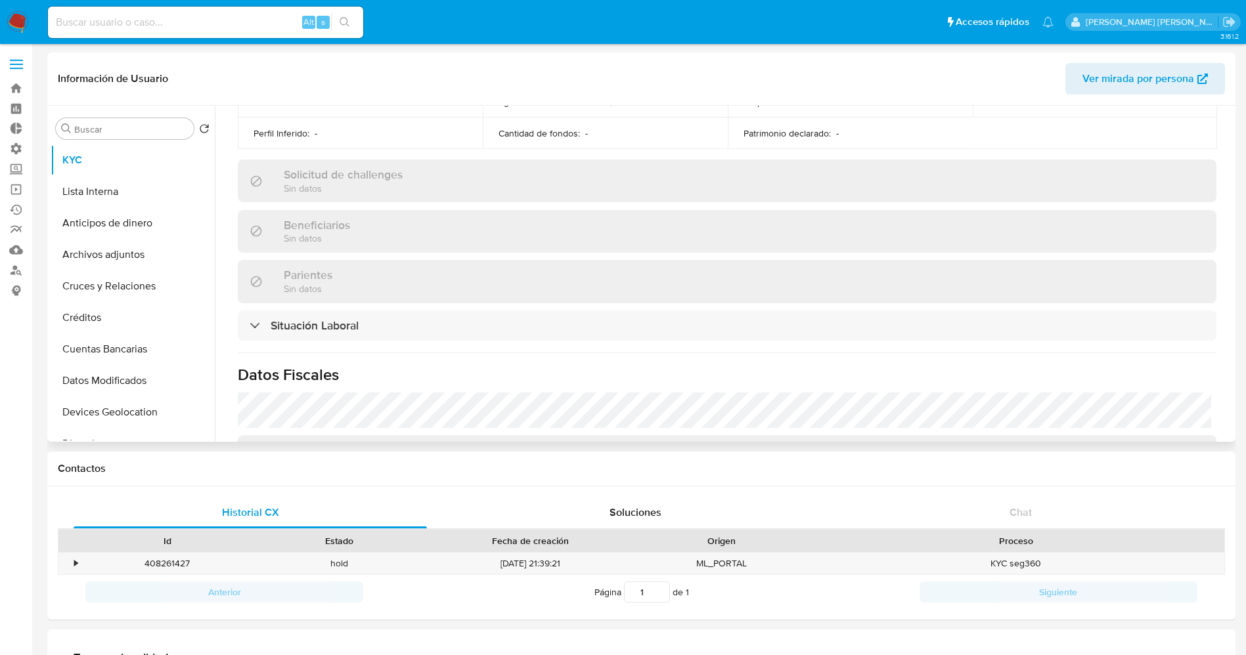
scroll to position [591, 0]
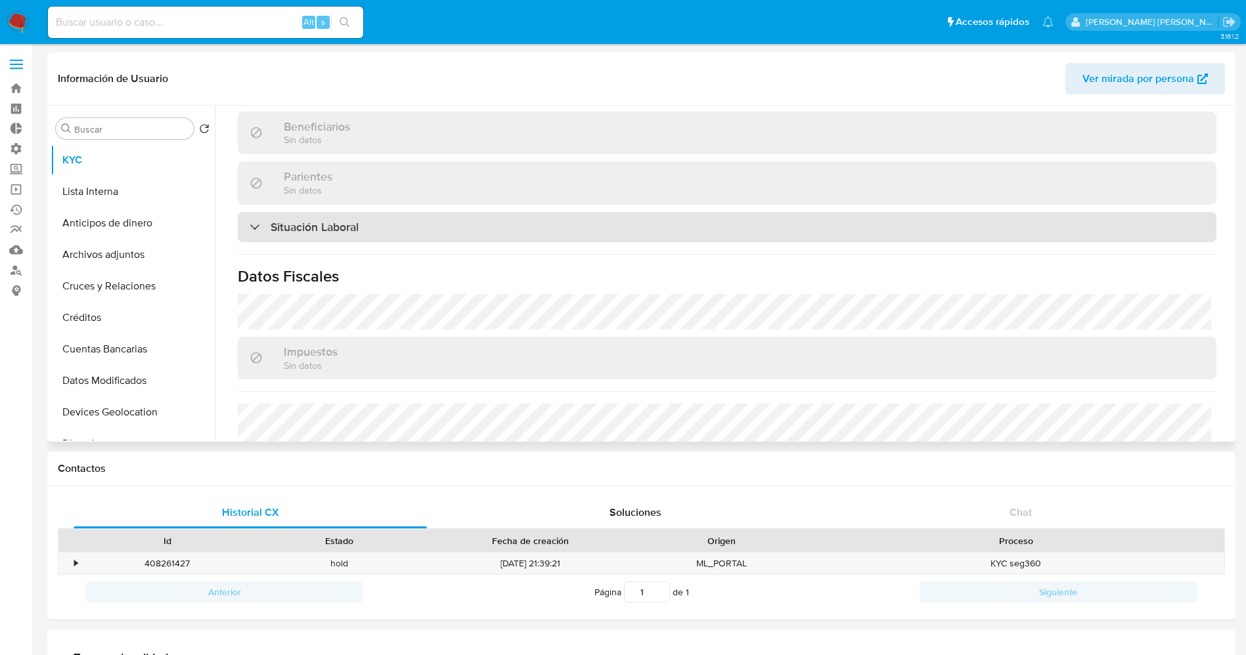
click at [405, 231] on div "Situación Laboral" at bounding box center [727, 227] width 979 height 30
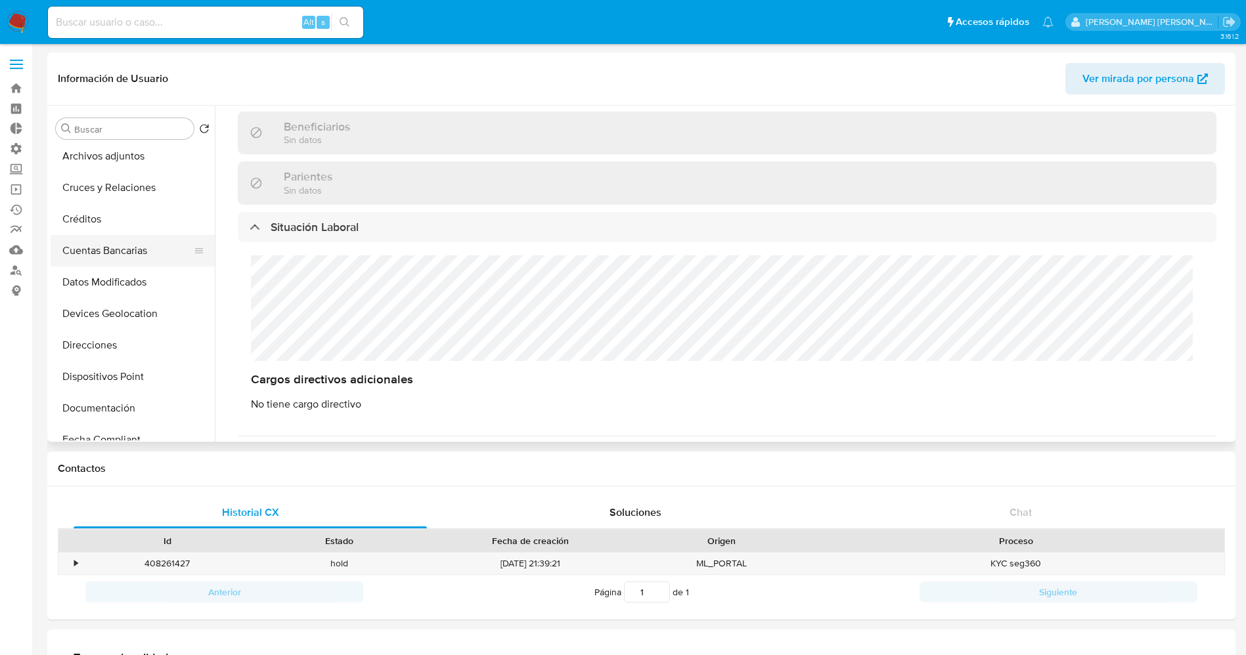
scroll to position [296, 0]
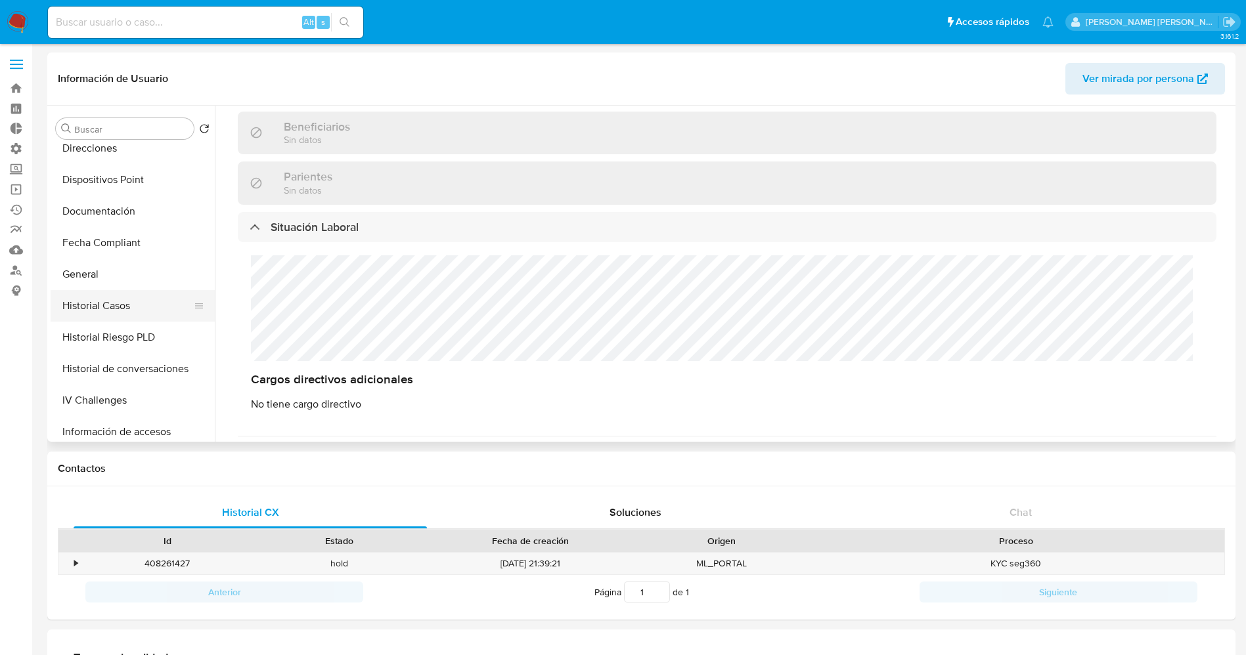
click at [109, 313] on button "Historial Casos" at bounding box center [128, 306] width 154 height 32
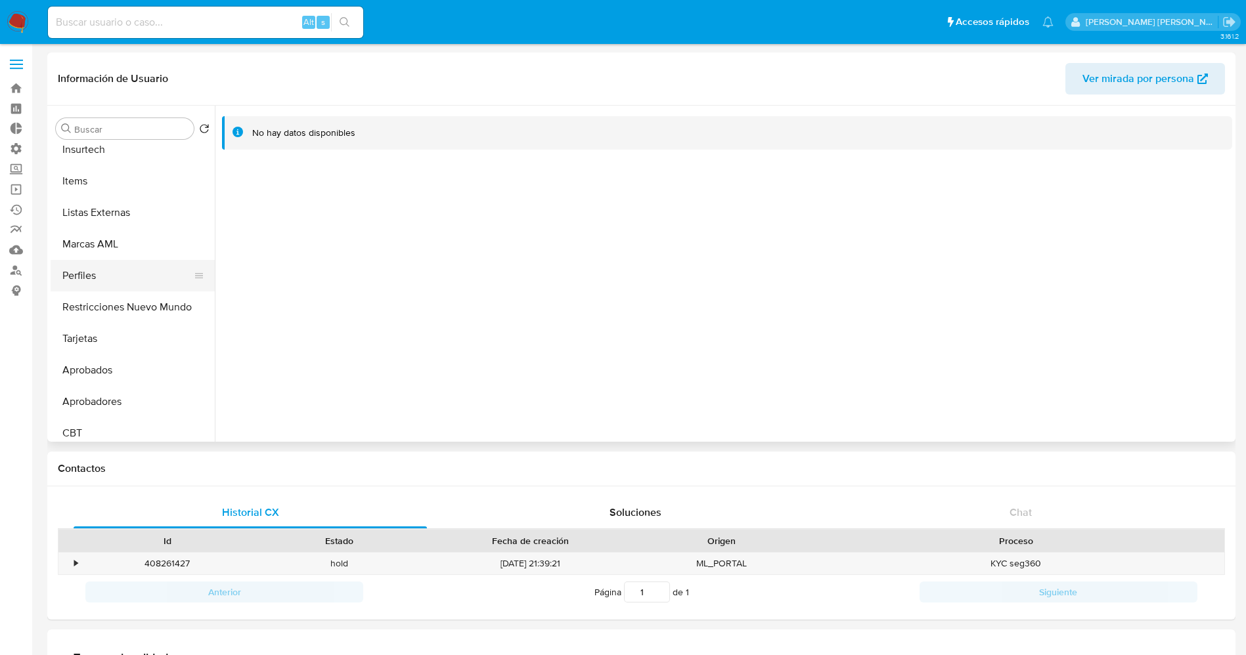
scroll to position [618, 0]
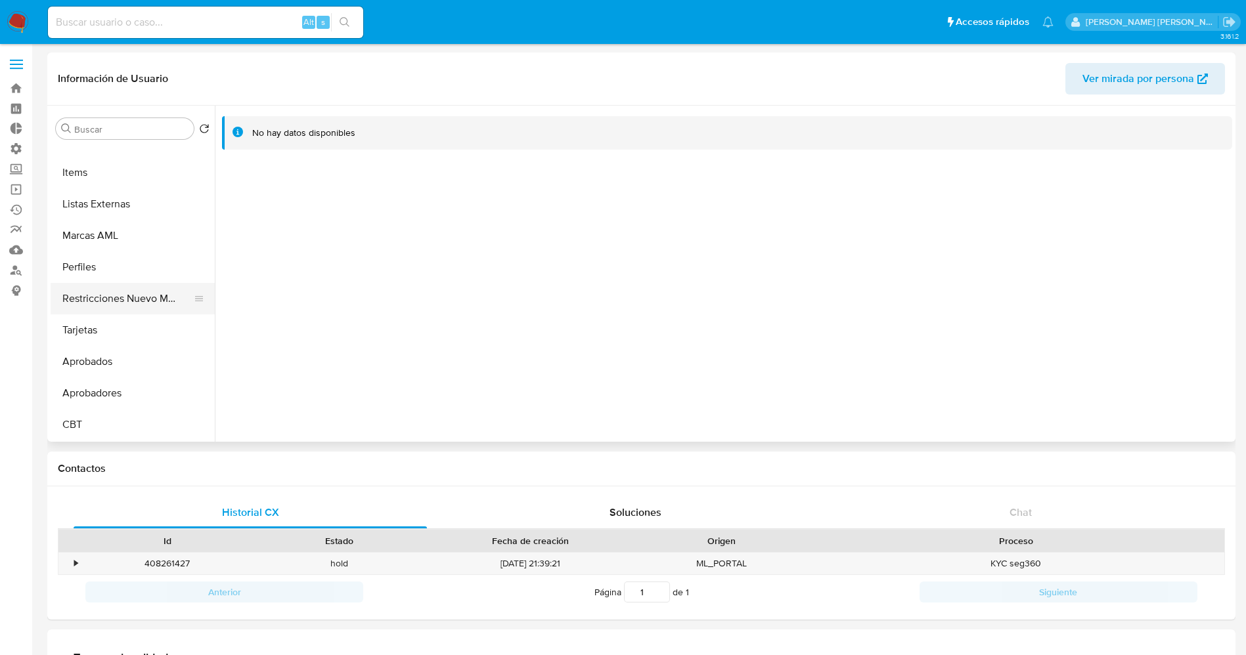
click at [115, 296] on button "Restricciones Nuevo Mundo" at bounding box center [128, 299] width 154 height 32
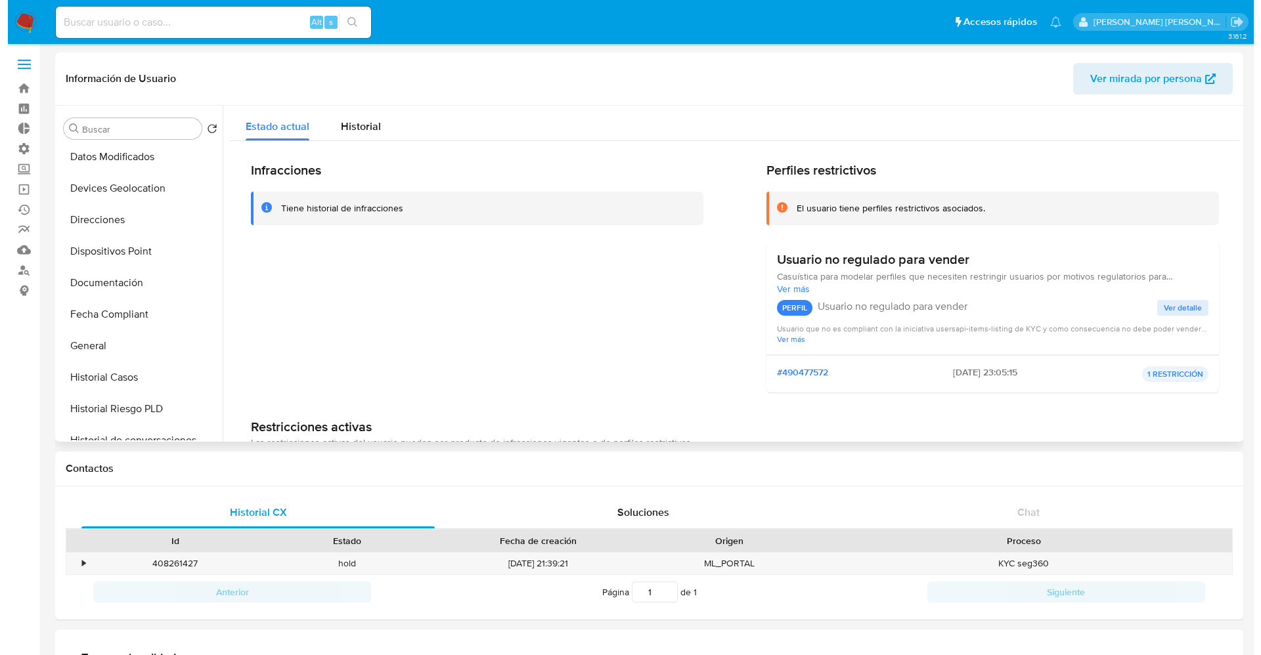
scroll to position [322, 0]
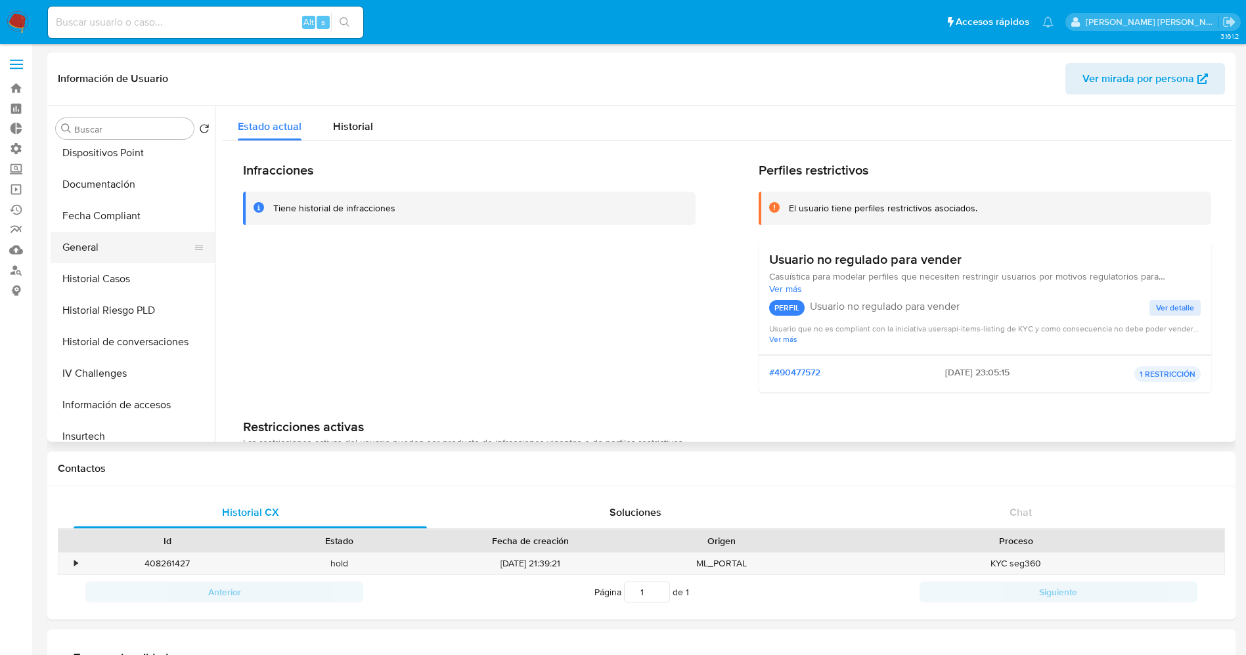
click at [110, 253] on button "General" at bounding box center [128, 248] width 154 height 32
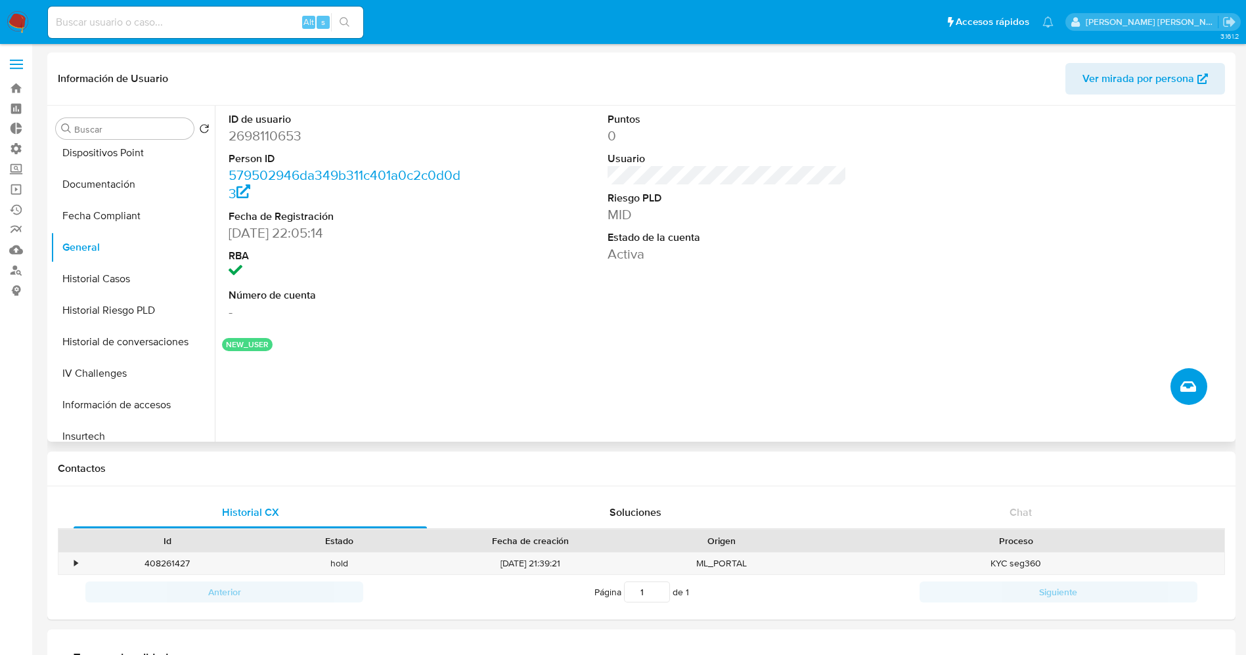
click at [1189, 386] on icon "Crear caso manual" at bounding box center [1188, 387] width 16 height 16
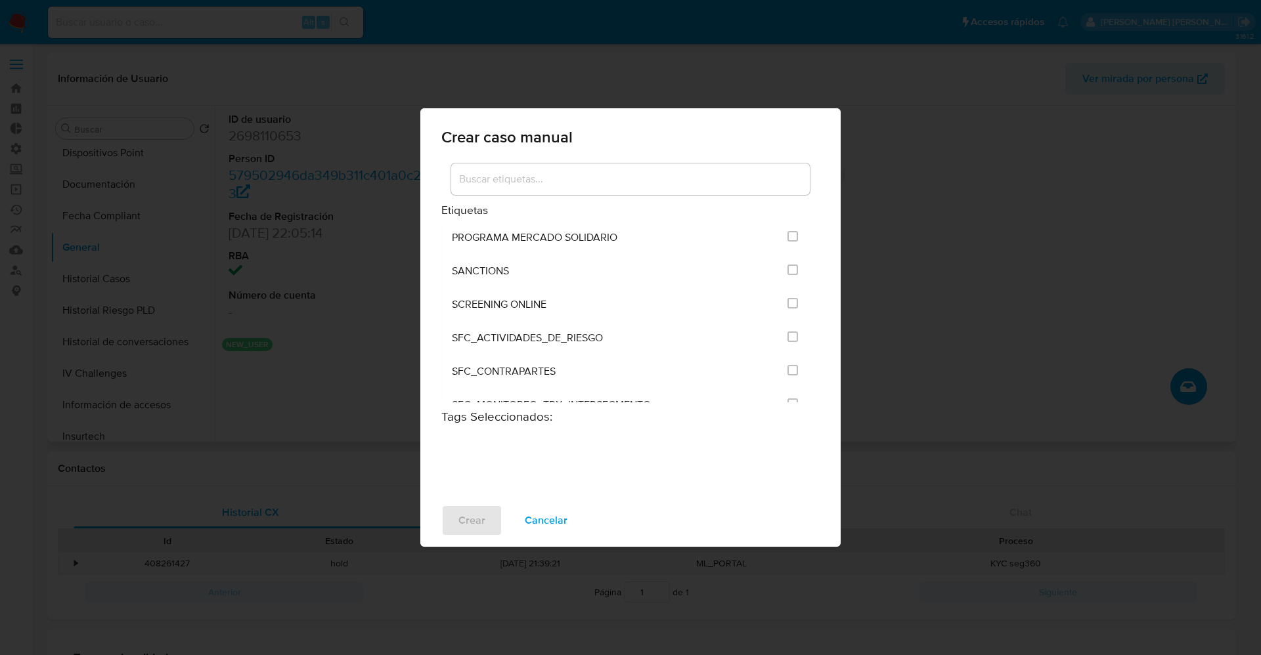
scroll to position [1478, 0]
click at [787, 261] on div at bounding box center [792, 267] width 11 height 13
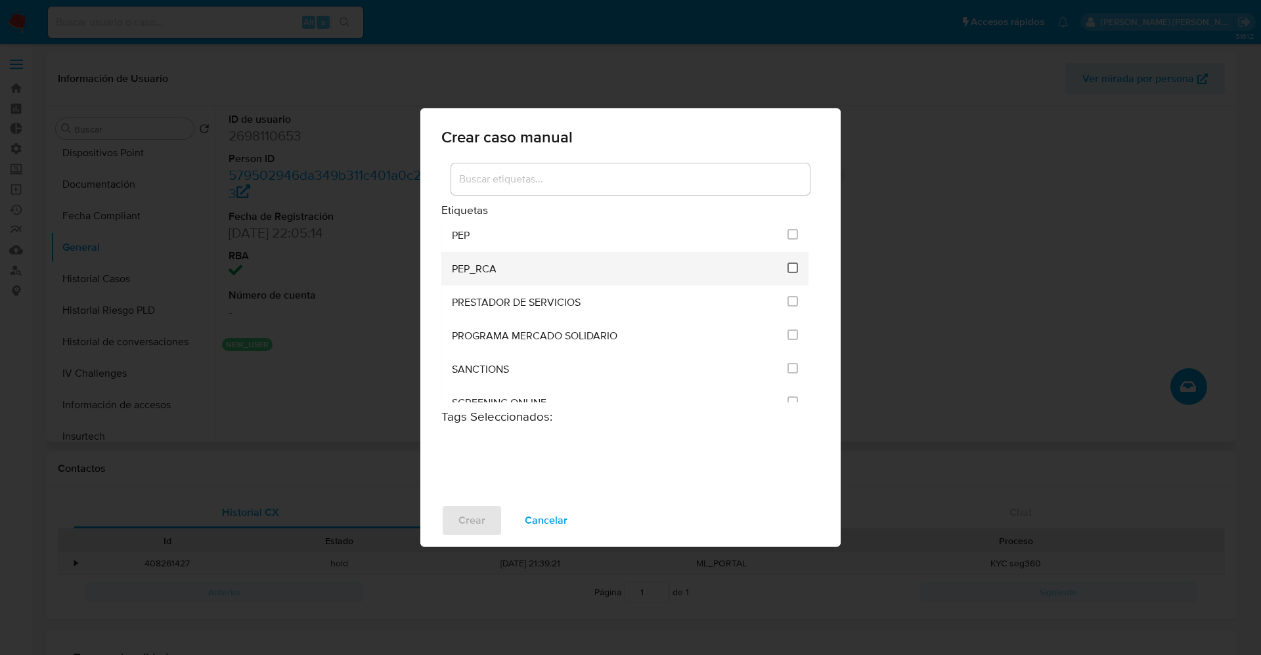
click at [787, 269] on input "2536" at bounding box center [792, 268] width 11 height 11
checkbox input "true"
click at [481, 521] on span "Crear" at bounding box center [471, 520] width 27 height 29
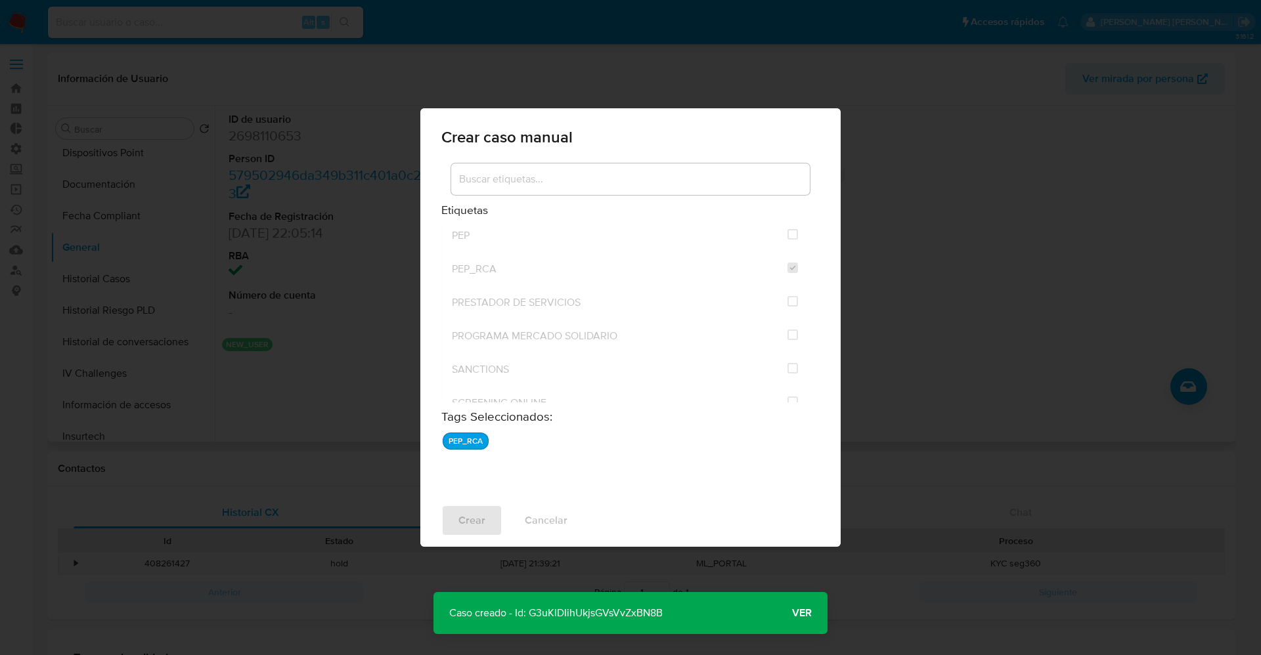
click at [795, 613] on span "Ver" at bounding box center [802, 613] width 20 height 0
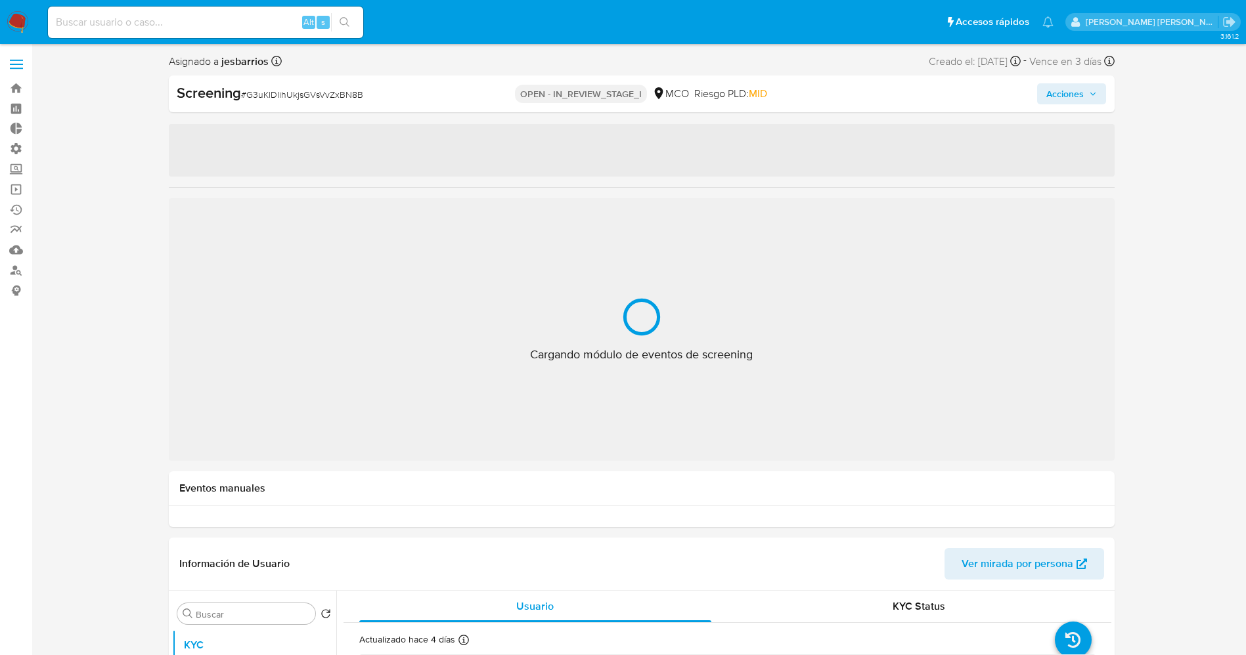
select select "10"
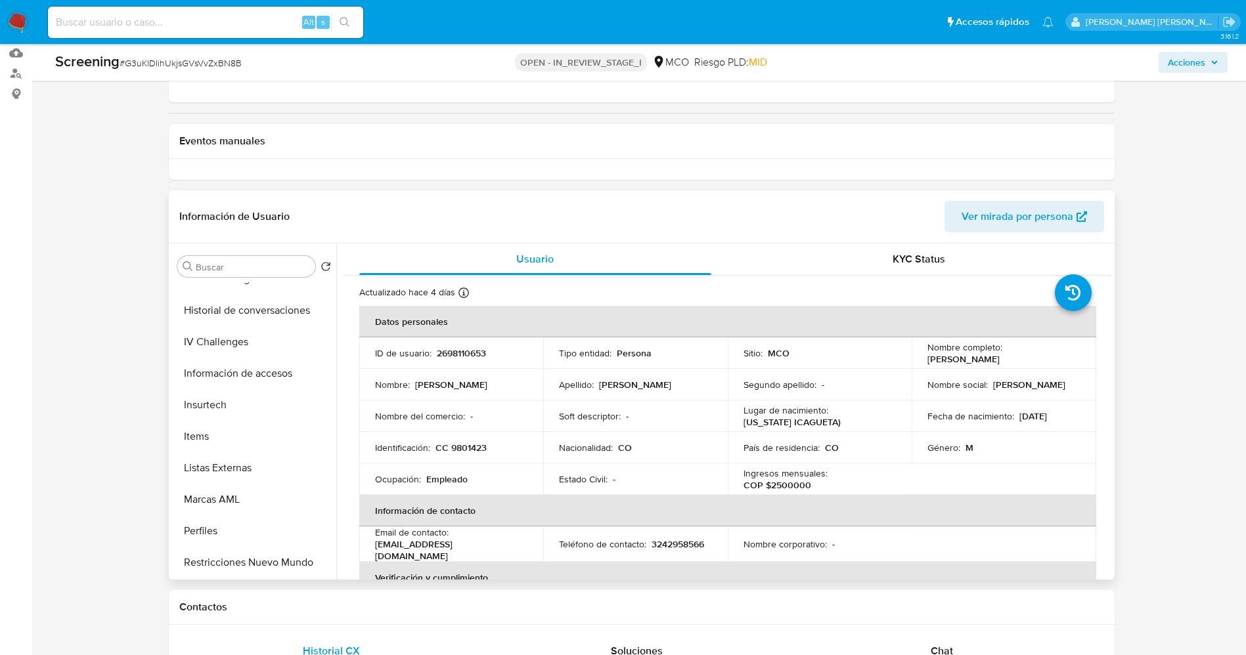
scroll to position [493, 0]
click at [247, 467] on button "Listas Externas" at bounding box center [249, 468] width 154 height 32
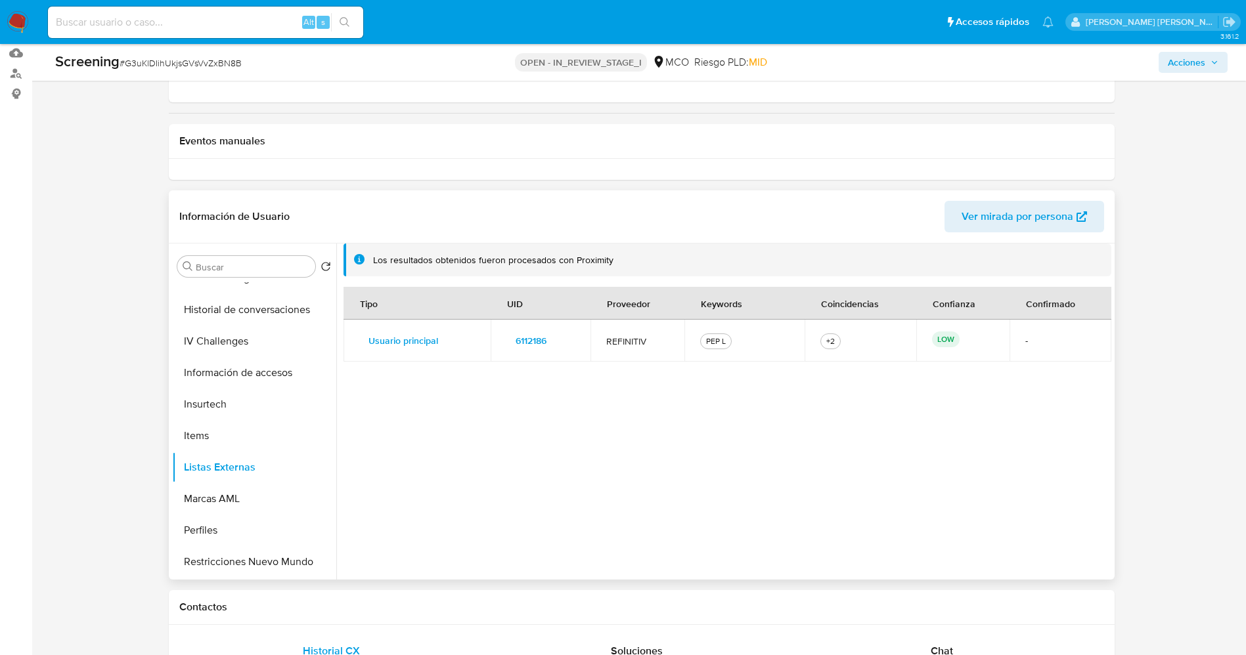
click at [529, 341] on span "6112186" at bounding box center [531, 341] width 31 height 18
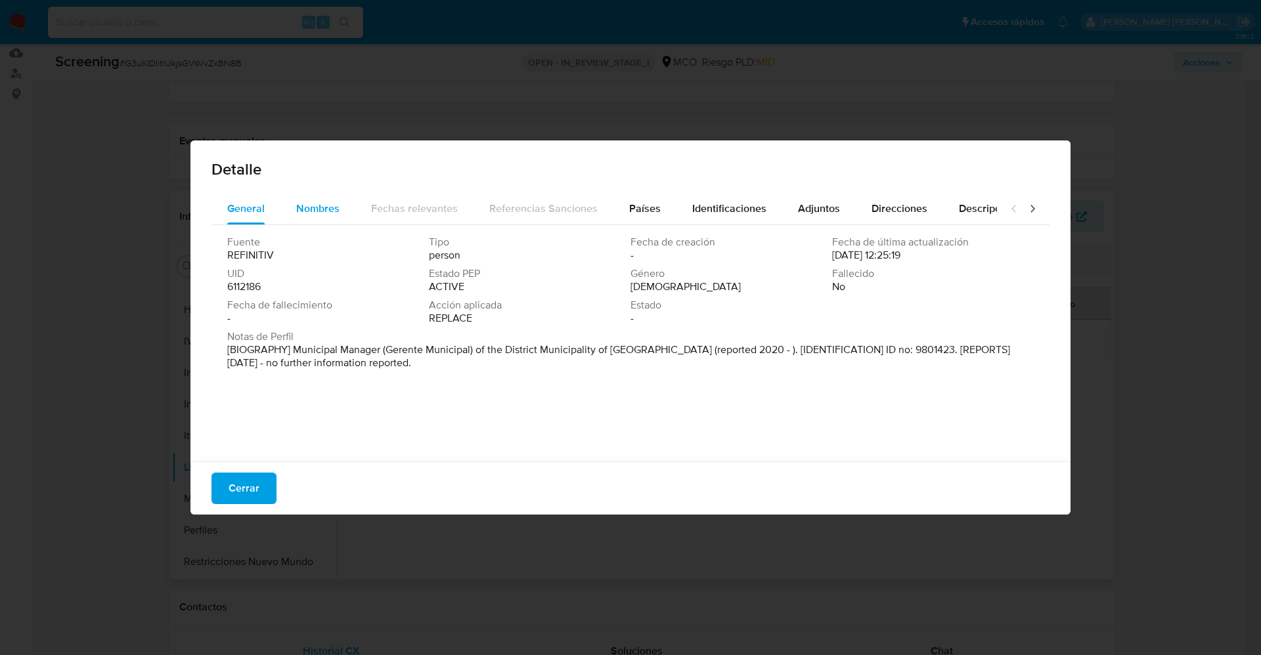
click at [311, 209] on span "Nombres" at bounding box center [317, 208] width 43 height 15
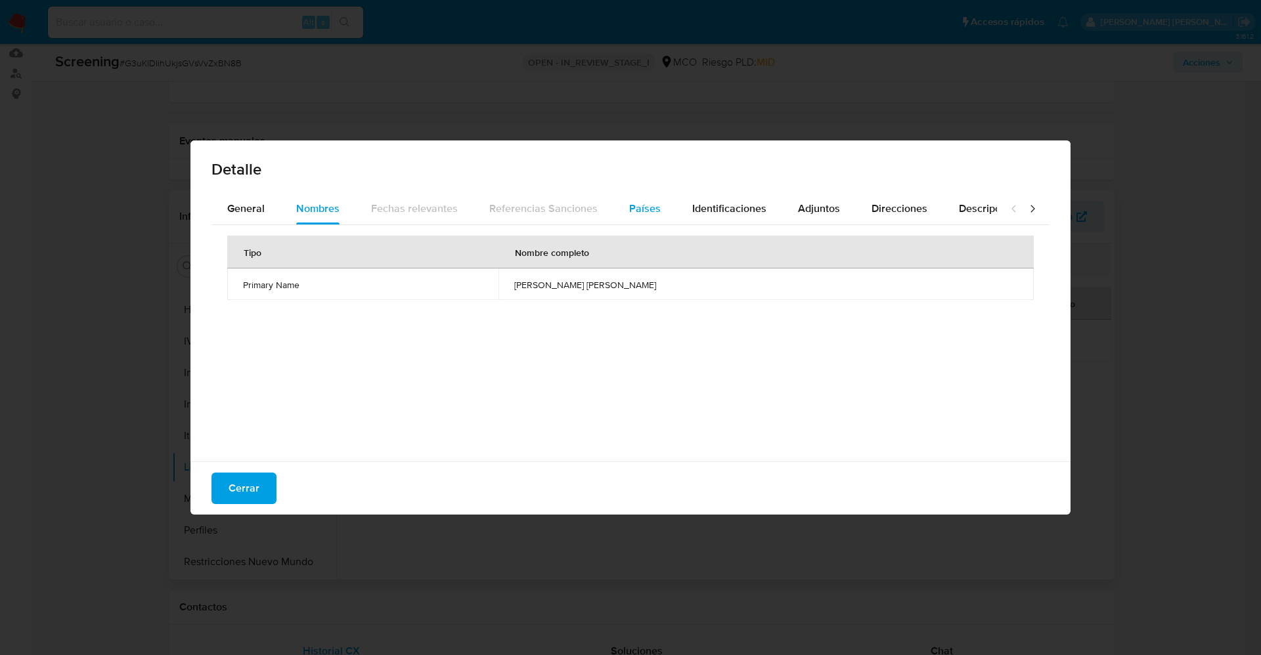
click at [642, 194] on div "Países" at bounding box center [645, 209] width 32 height 32
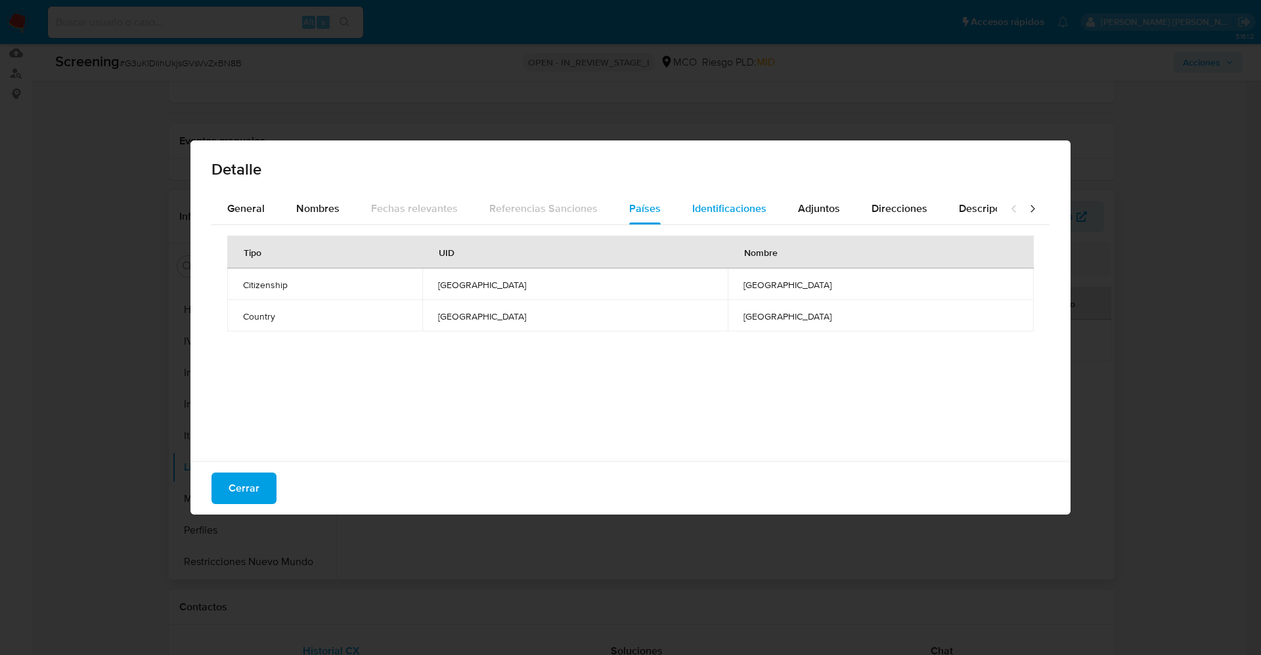
click at [699, 204] on span "Identificaciones" at bounding box center [729, 208] width 74 height 15
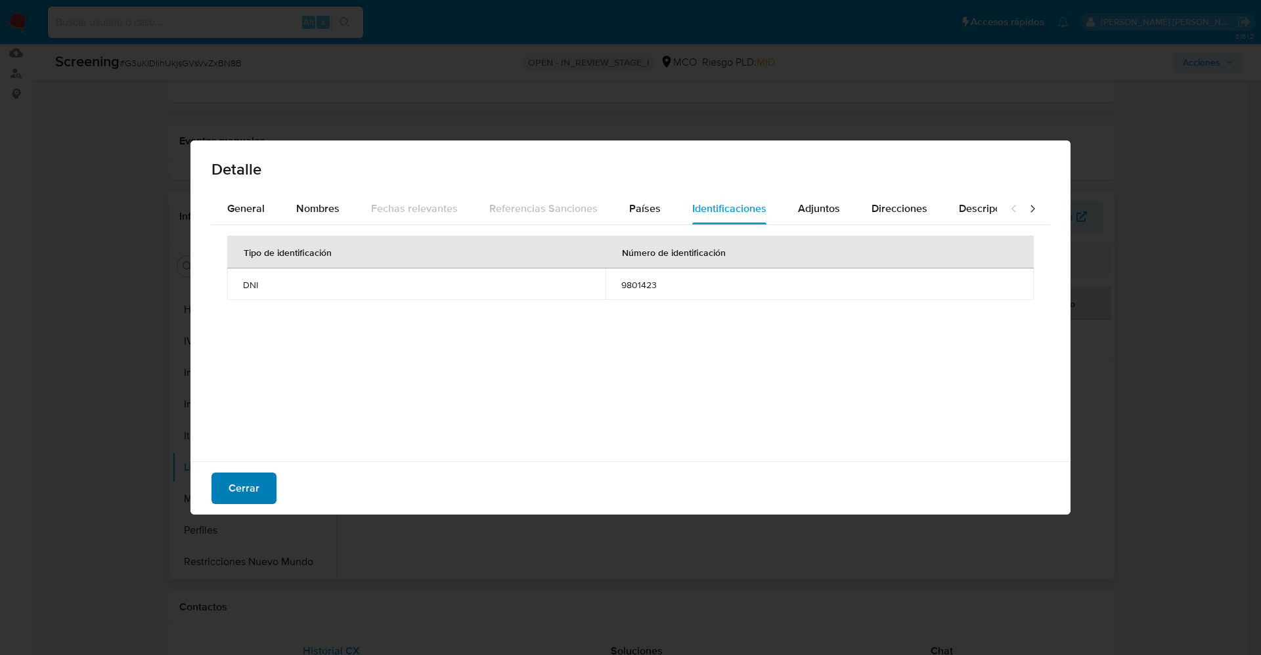
click at [248, 497] on span "Cerrar" at bounding box center [244, 488] width 31 height 29
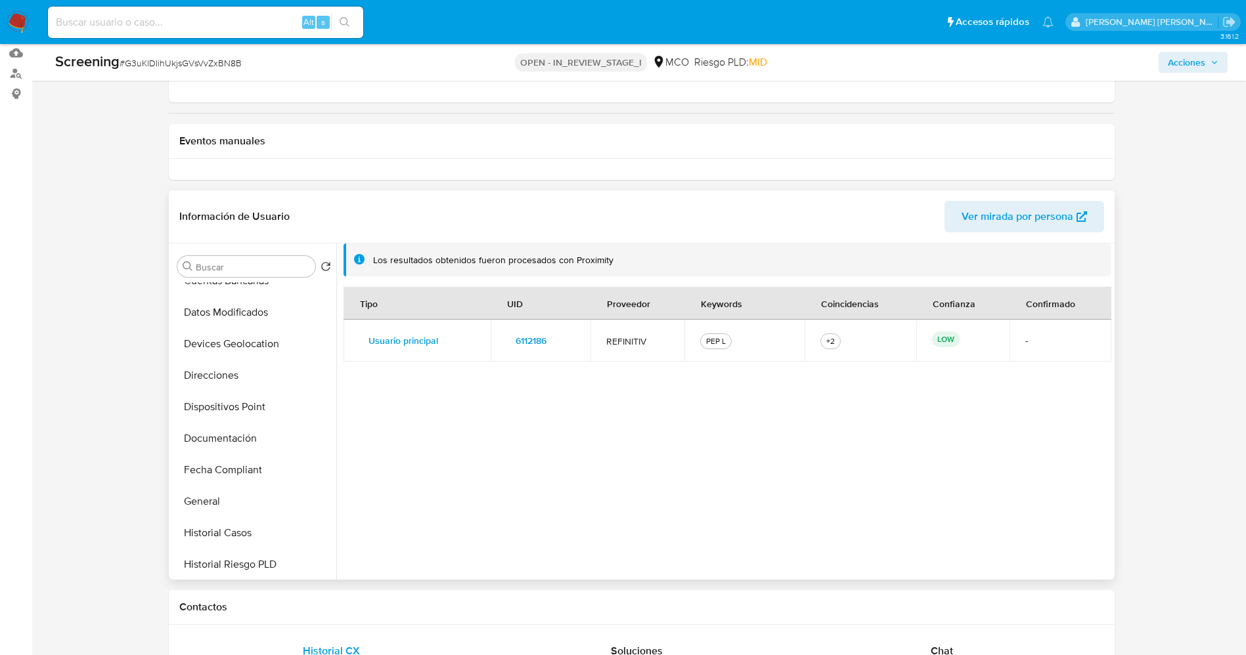
scroll to position [0, 0]
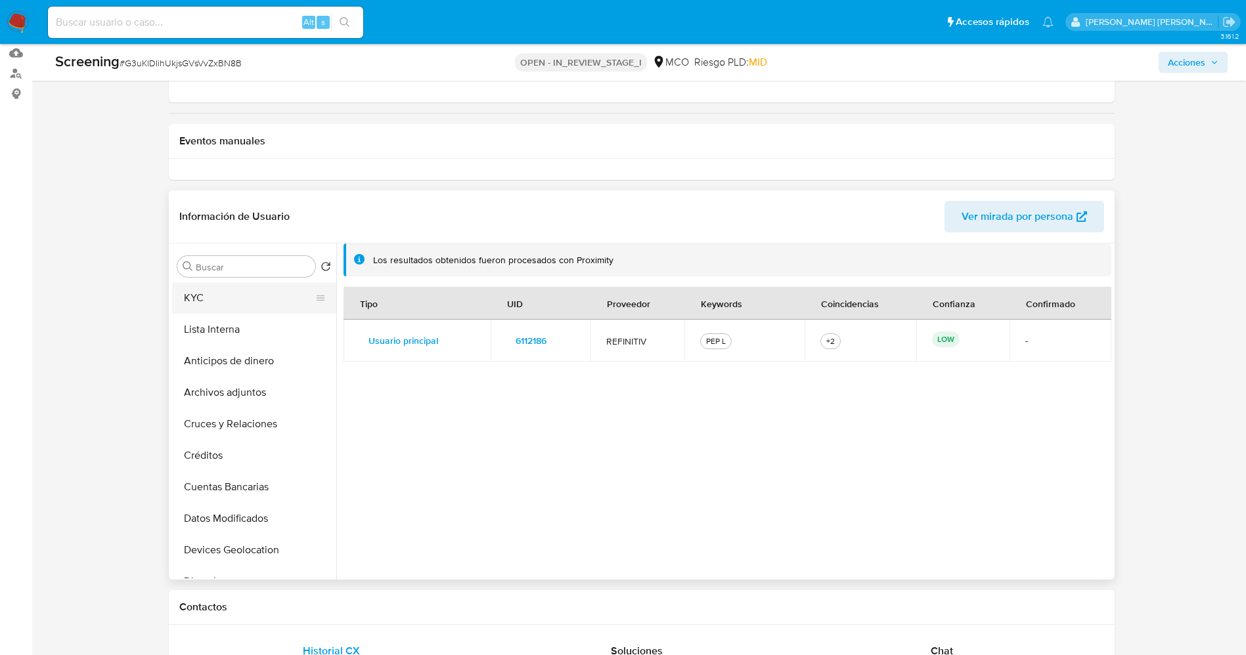
click at [231, 297] on button "KYC" at bounding box center [249, 298] width 154 height 32
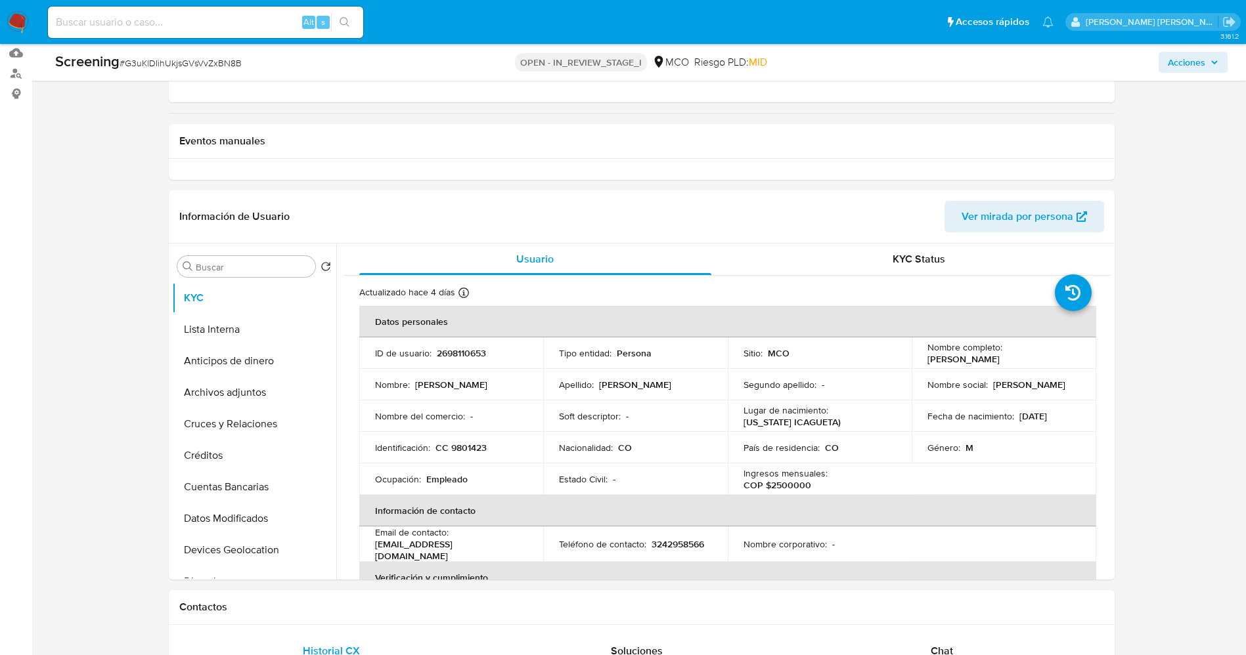
drag, startPoint x: 919, startPoint y: 362, endPoint x: 1002, endPoint y: 362, distance: 83.4
click at [1002, 362] on td "Nombre completo : Alexander Amaya" at bounding box center [1004, 354] width 185 height 32
copy p "Alexander Amaya"
drag, startPoint x: 449, startPoint y: 450, endPoint x: 492, endPoint y: 449, distance: 43.3
click at [492, 449] on div "Identificación : CC 9801423" at bounding box center [451, 448] width 153 height 12
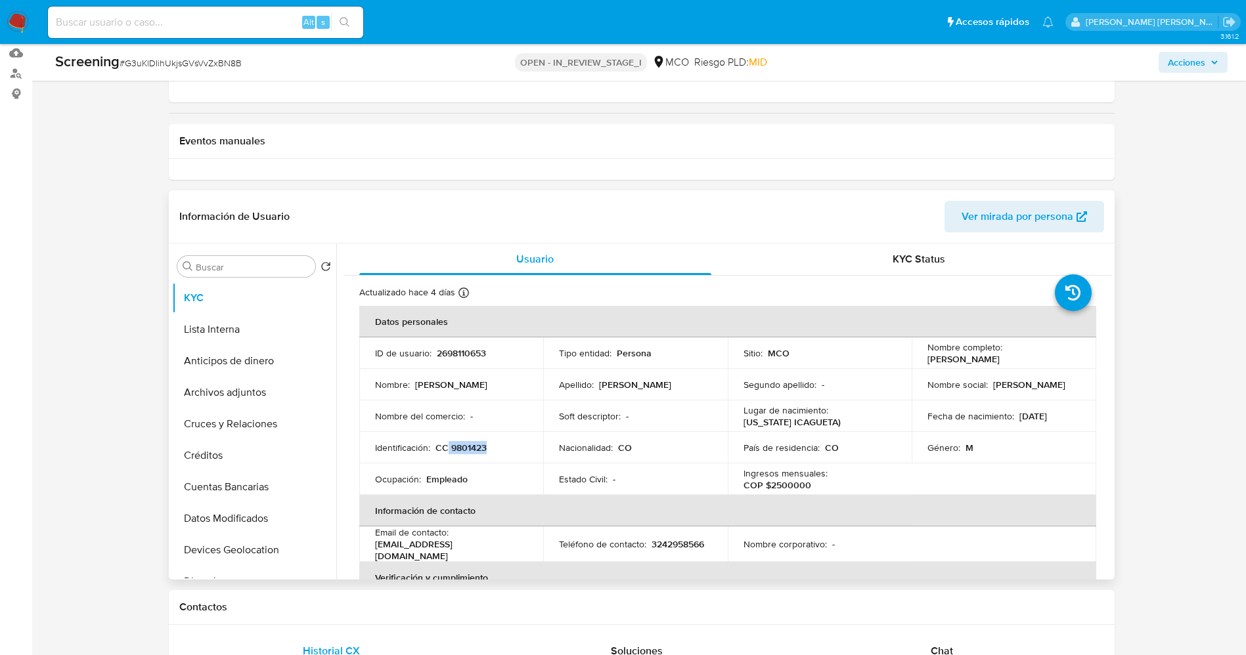
copy p "9801423"
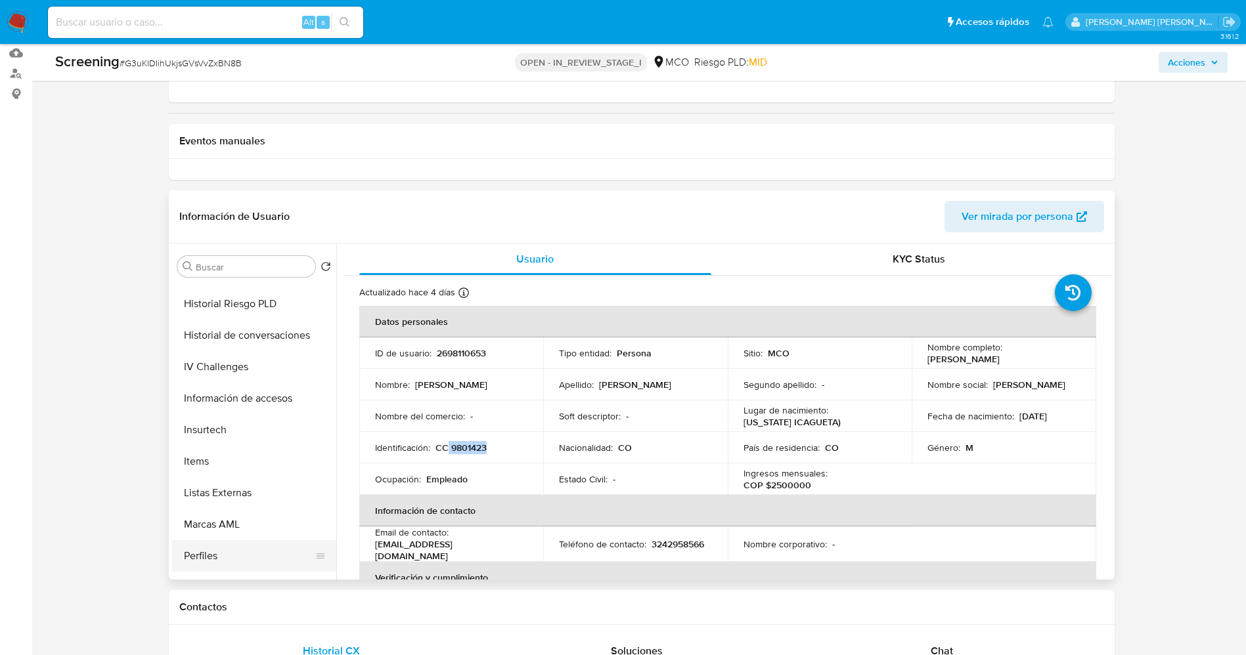
scroll to position [493, 0]
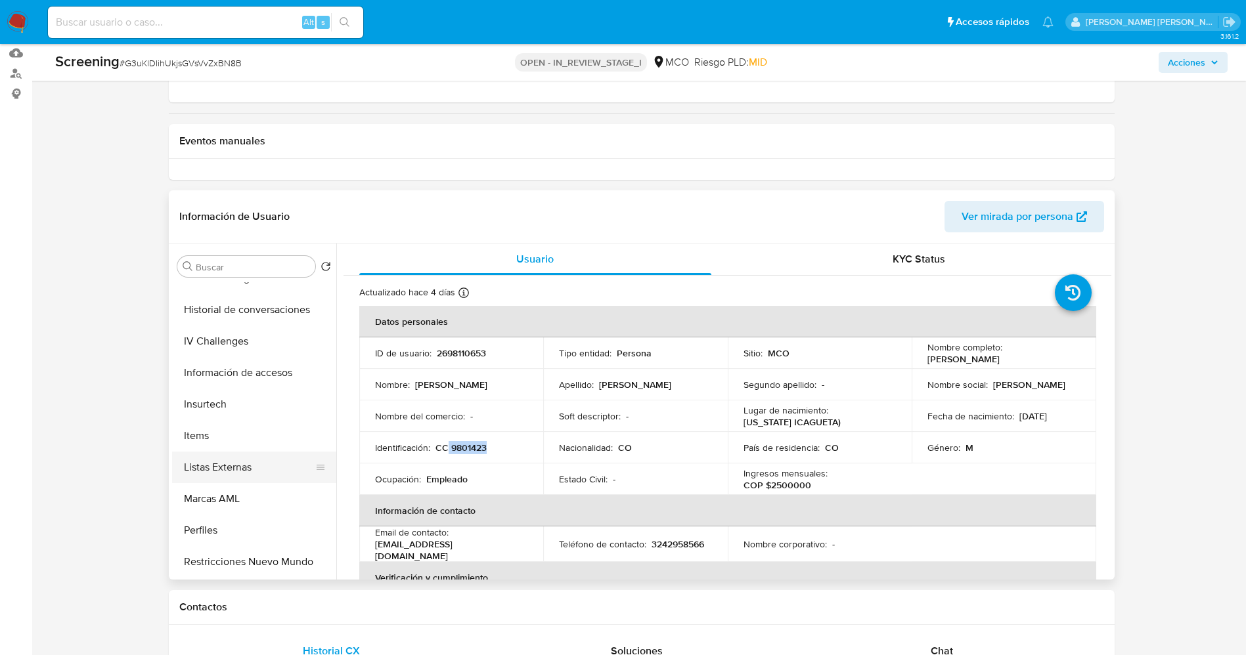
click at [240, 475] on button "Listas Externas" at bounding box center [249, 468] width 154 height 32
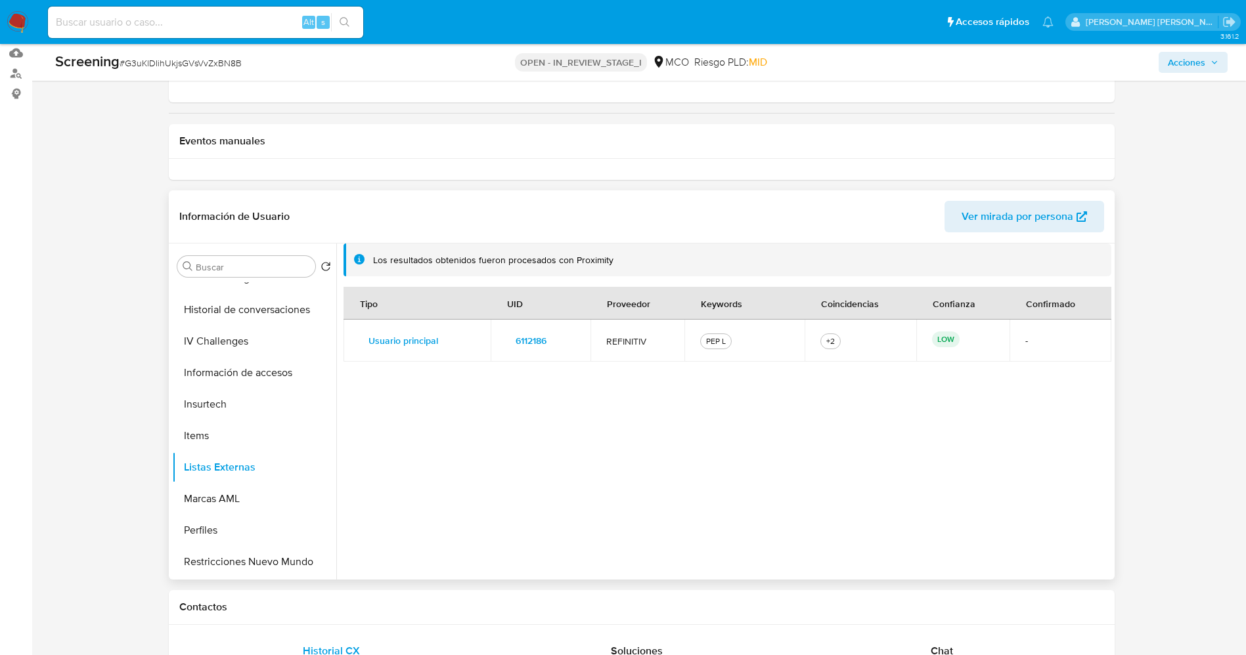
click at [542, 335] on span "6112186" at bounding box center [531, 341] width 31 height 18
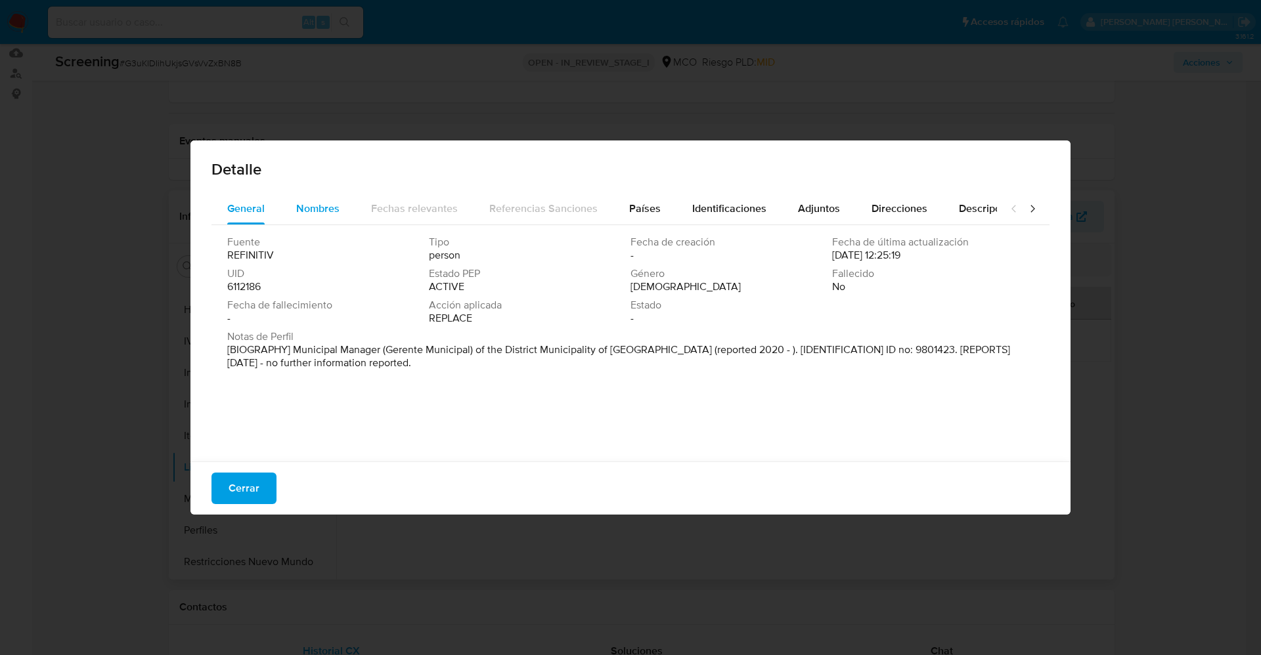
click at [324, 221] on div "Nombres" at bounding box center [317, 209] width 43 height 32
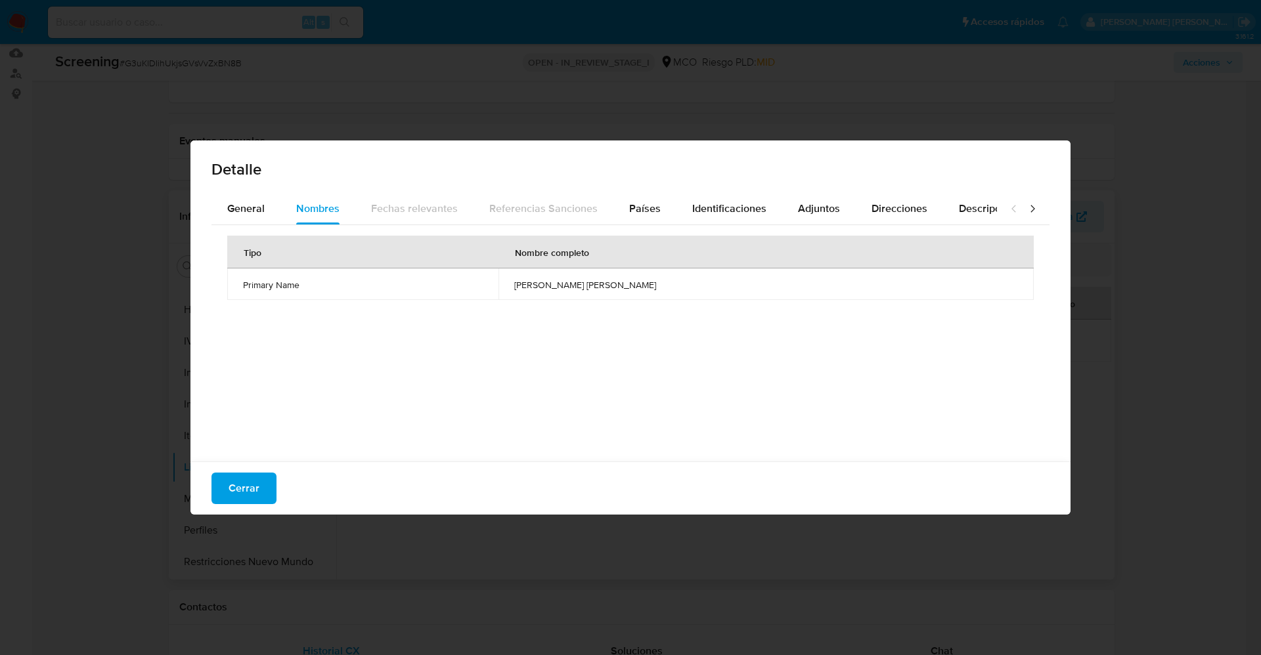
drag, startPoint x: 535, startPoint y: 292, endPoint x: 666, endPoint y: 293, distance: 131.4
click at [673, 294] on td "edwin arturo gutierrez vera" at bounding box center [765, 285] width 535 height 32
click at [724, 214] on span "Identificaciones" at bounding box center [729, 208] width 74 height 15
drag, startPoint x: 613, startPoint y: 281, endPoint x: 669, endPoint y: 288, distance: 56.9
click at [669, 288] on td "9801423" at bounding box center [820, 285] width 428 height 32
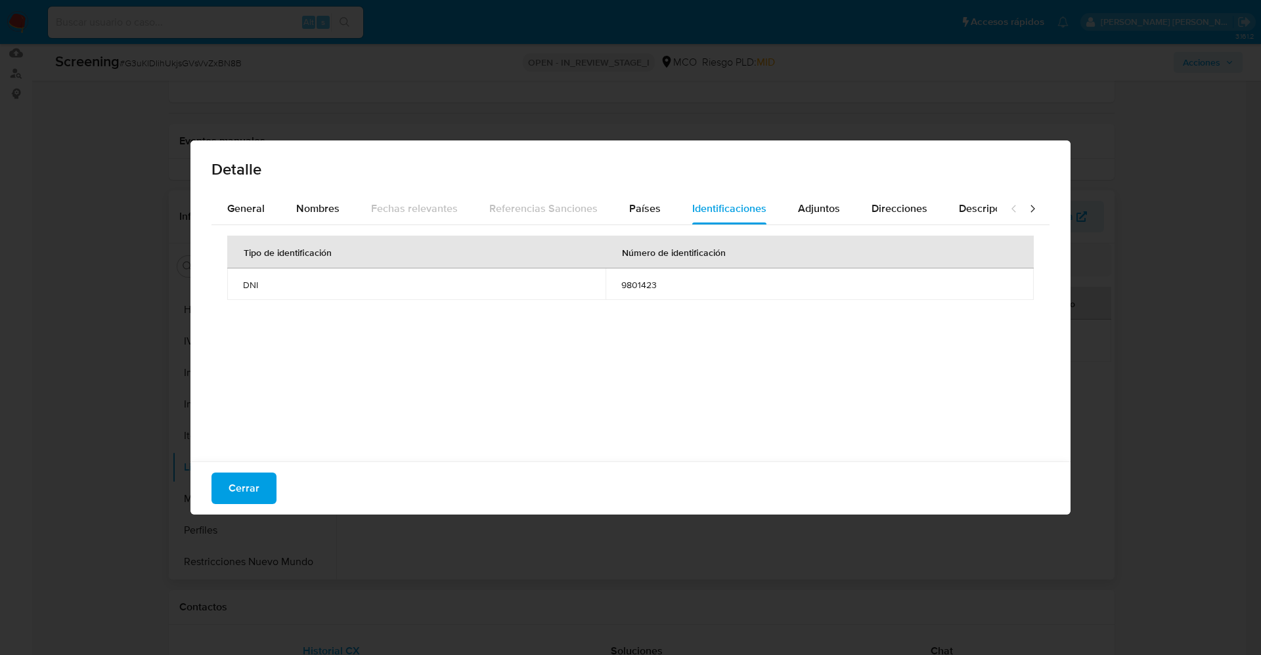
click at [632, 273] on td "9801423" at bounding box center [820, 285] width 428 height 32
drag, startPoint x: 609, startPoint y: 290, endPoint x: 630, endPoint y: 283, distance: 21.4
click at [657, 283] on td "9801423" at bounding box center [820, 285] width 428 height 32
click at [650, 205] on span "Países" at bounding box center [645, 208] width 32 height 15
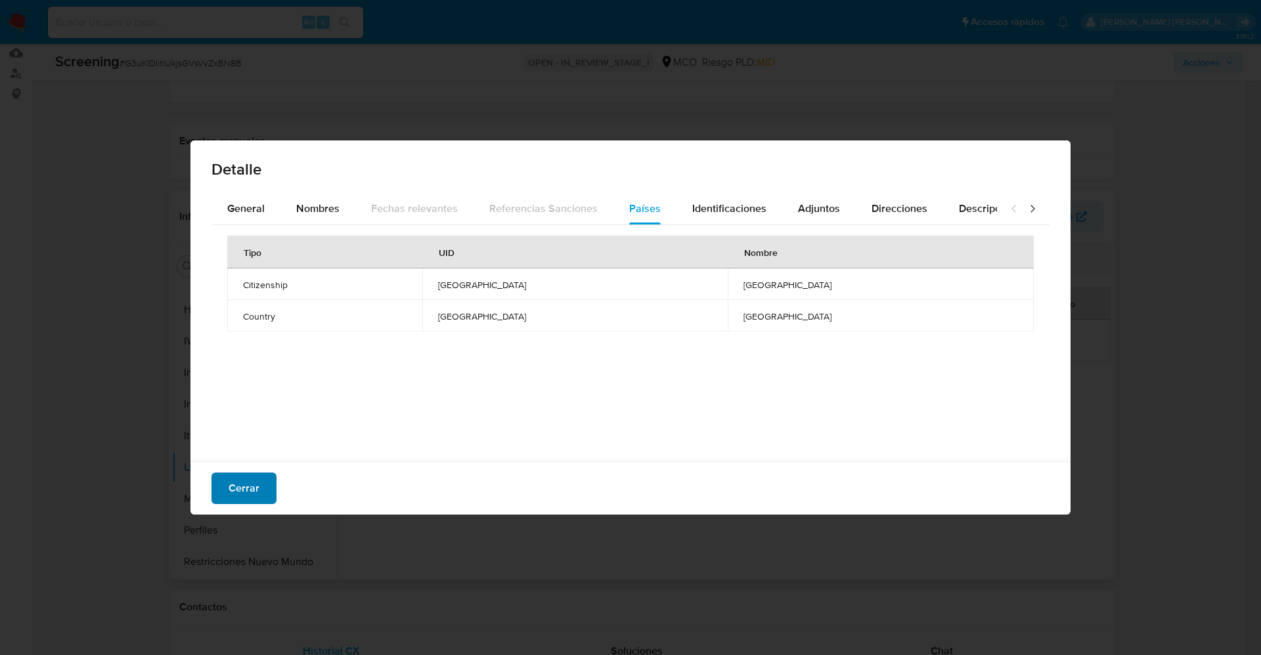
click at [257, 487] on span "Cerrar" at bounding box center [244, 488] width 31 height 29
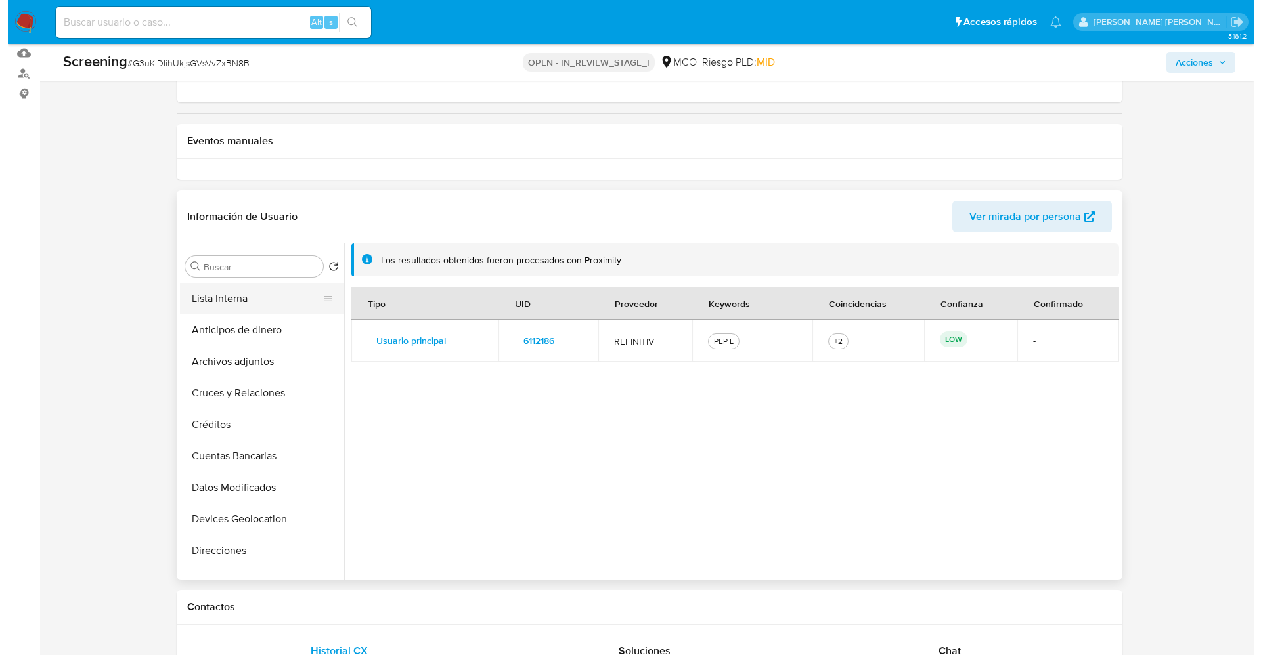
scroll to position [0, 0]
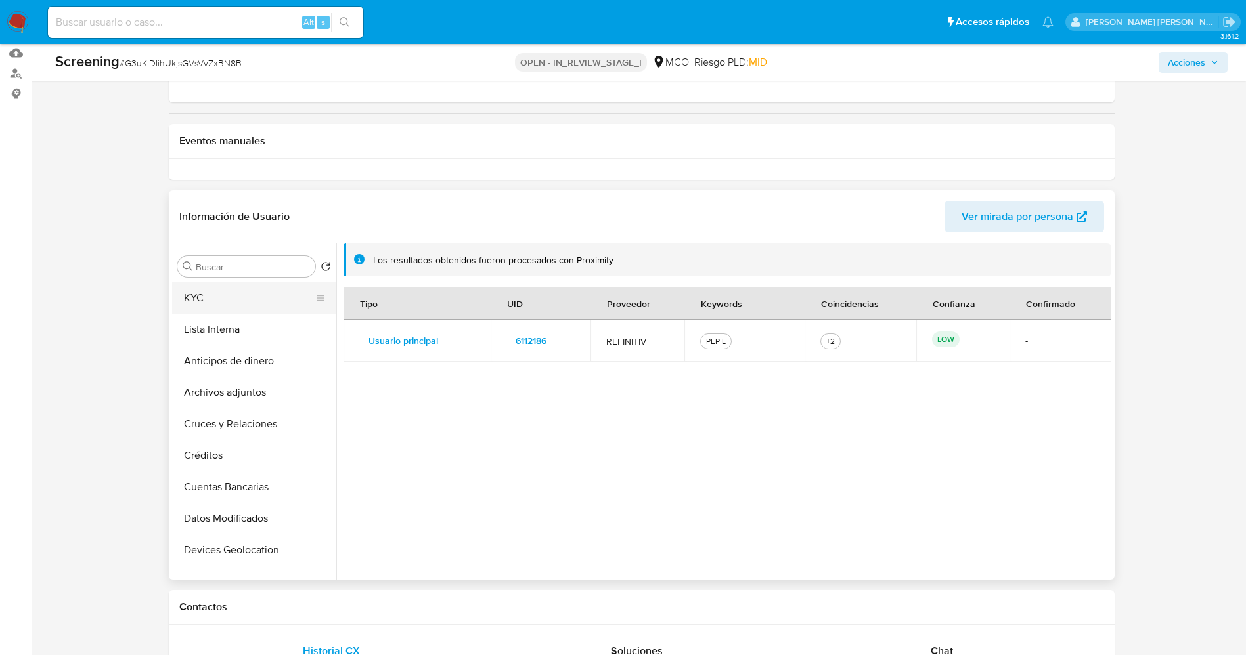
click at [232, 295] on button "KYC" at bounding box center [249, 298] width 154 height 32
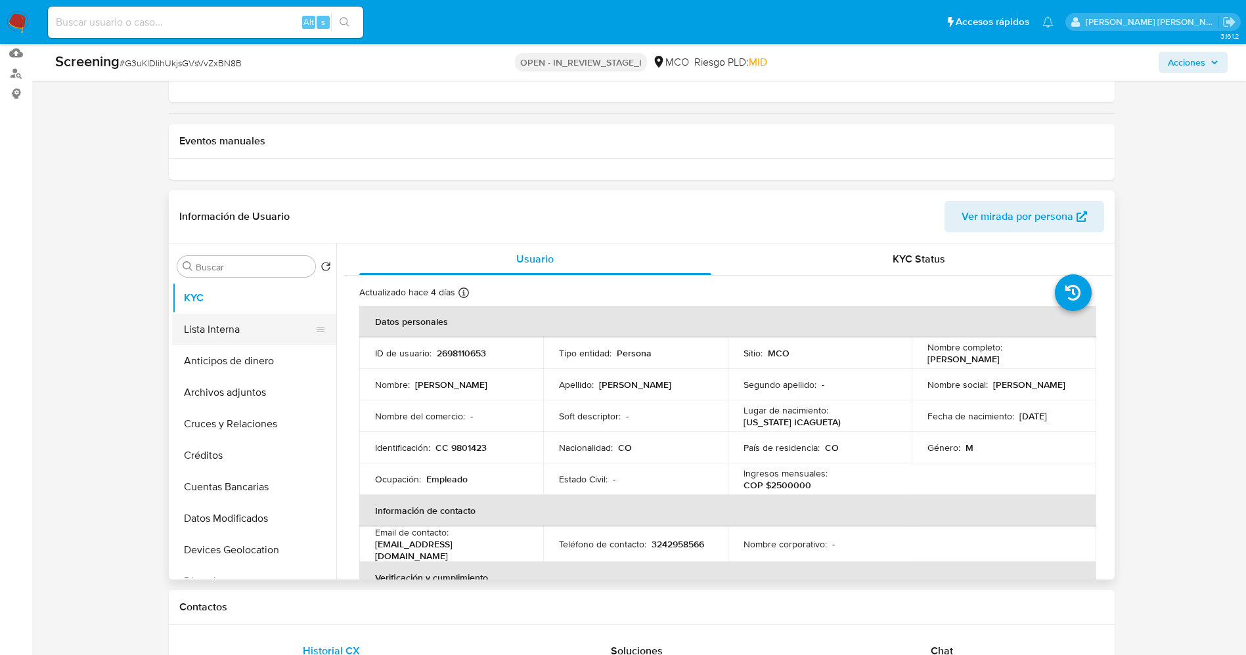
click at [242, 330] on button "Lista Interna" at bounding box center [249, 330] width 154 height 32
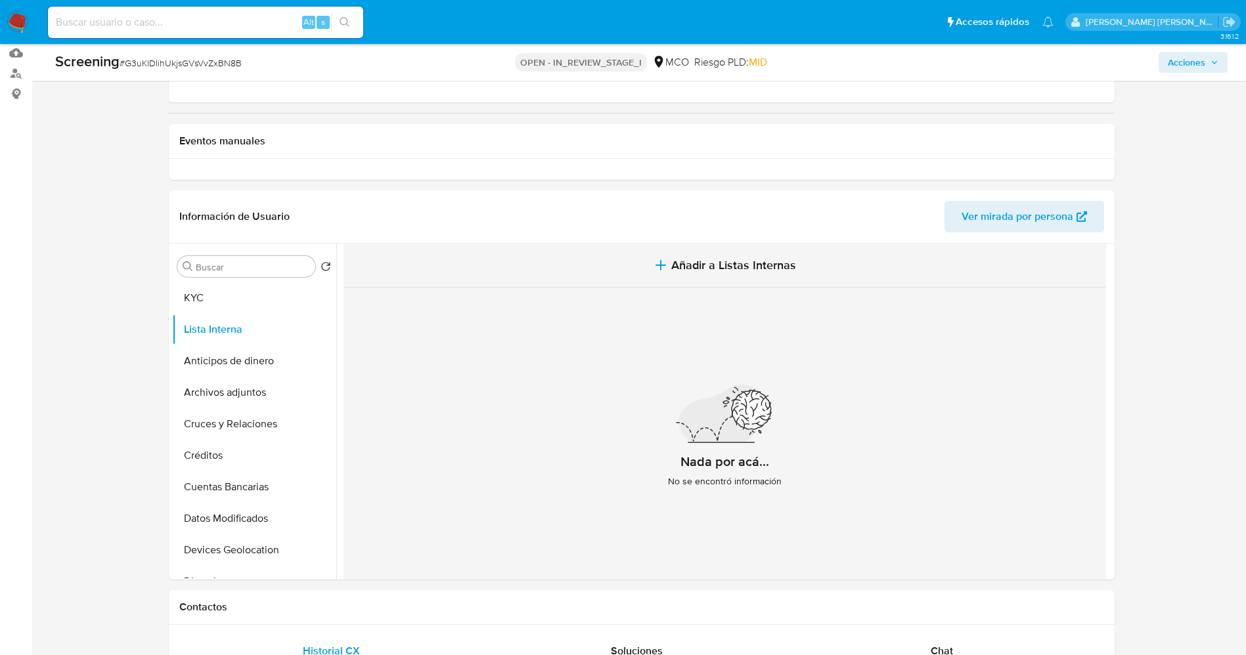
click at [762, 284] on button "Añadir a Listas Internas" at bounding box center [724, 266] width 762 height 44
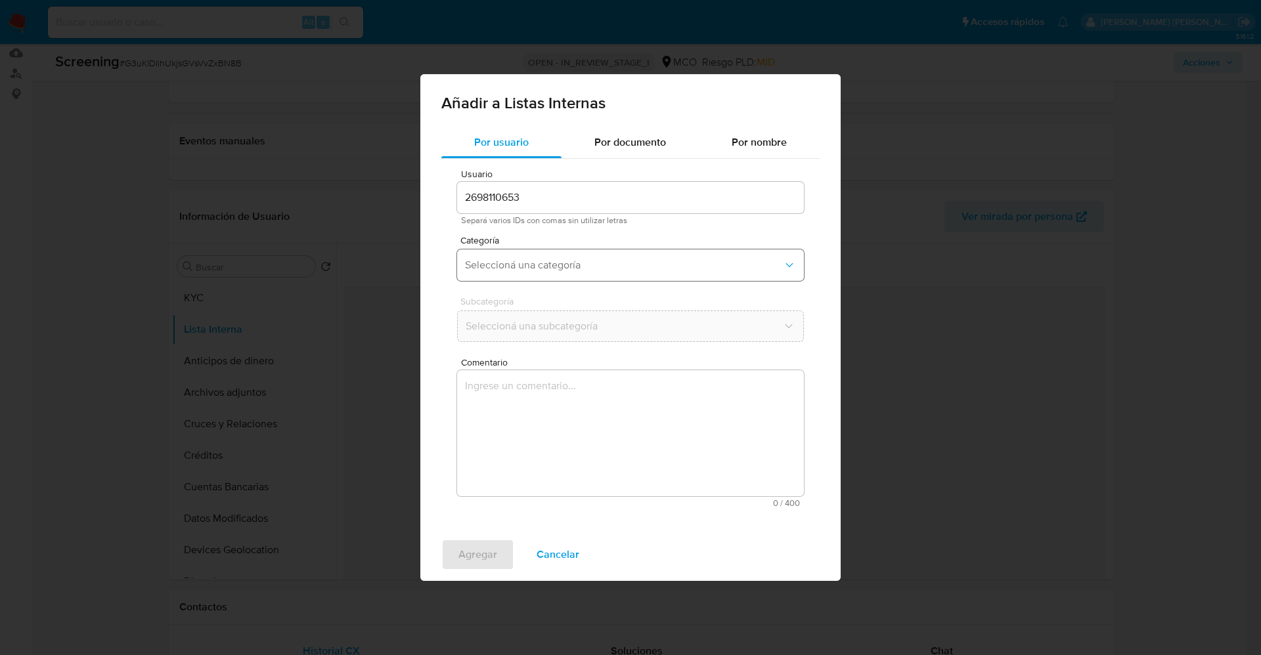
click at [573, 275] on button "Seleccioná una categoría" at bounding box center [630, 266] width 347 height 32
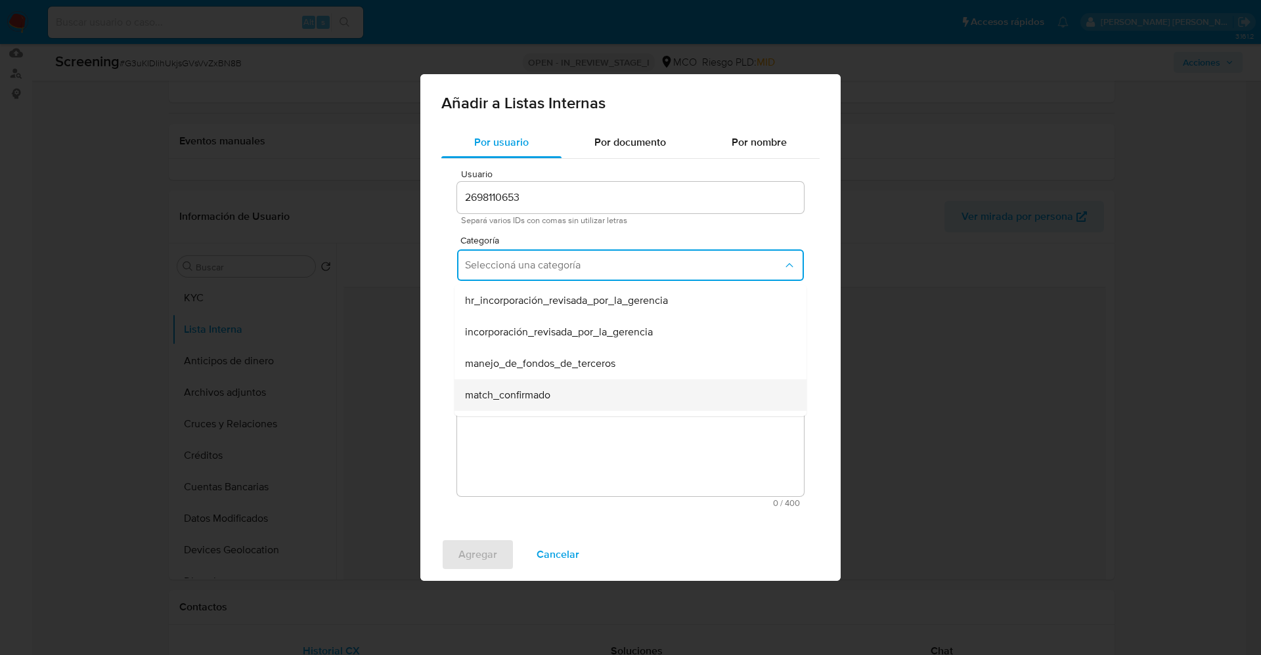
scroll to position [99, 0]
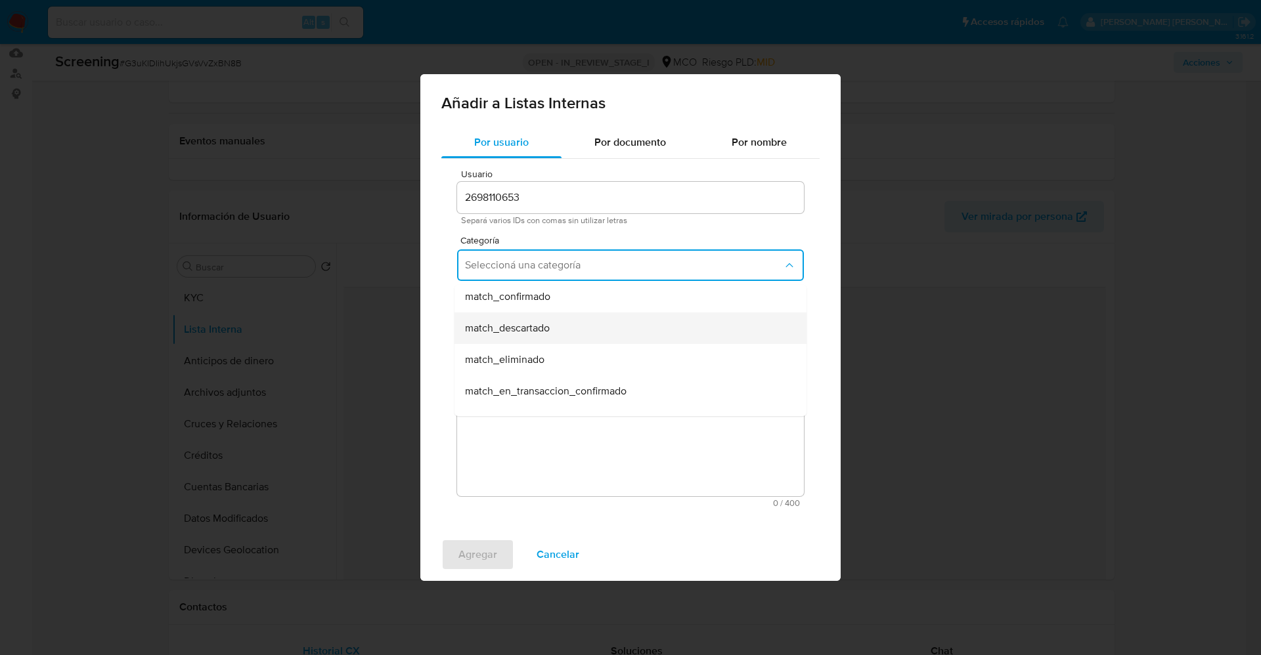
click at [552, 330] on div "match_descartado" at bounding box center [626, 329] width 323 height 32
click at [552, 330] on span "Seleccioná una subcategoría" at bounding box center [624, 326] width 318 height 13
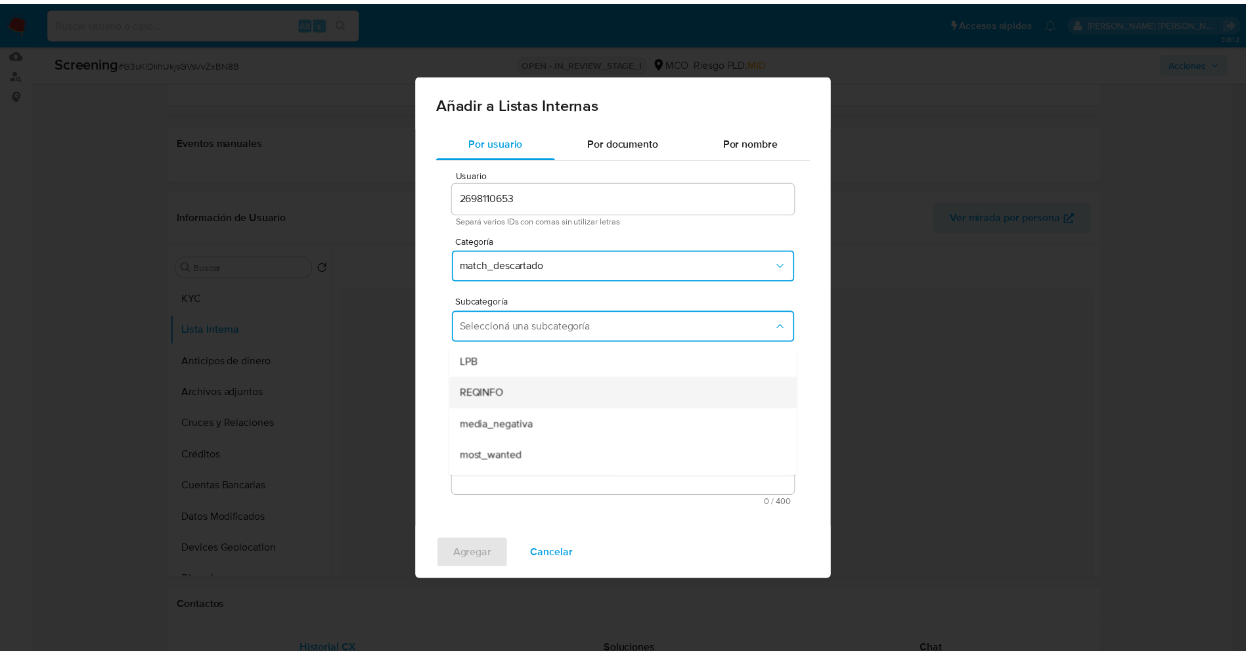
scroll to position [89, 0]
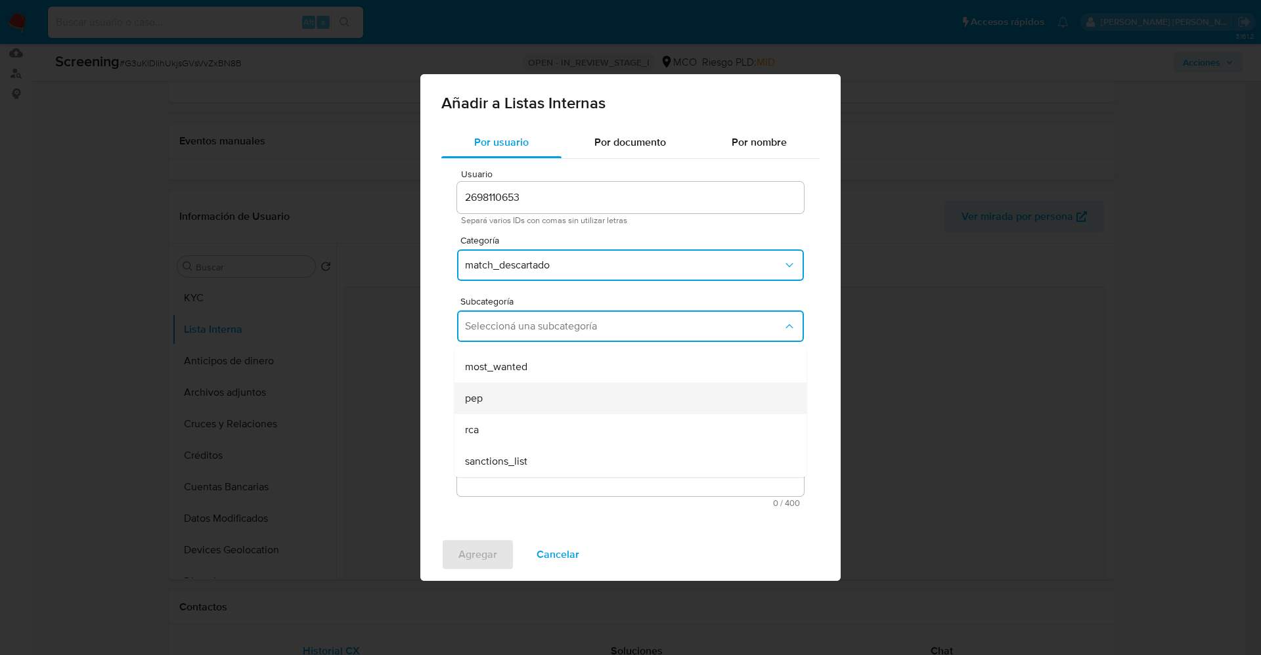
click at [558, 384] on div "pep" at bounding box center [626, 399] width 323 height 32
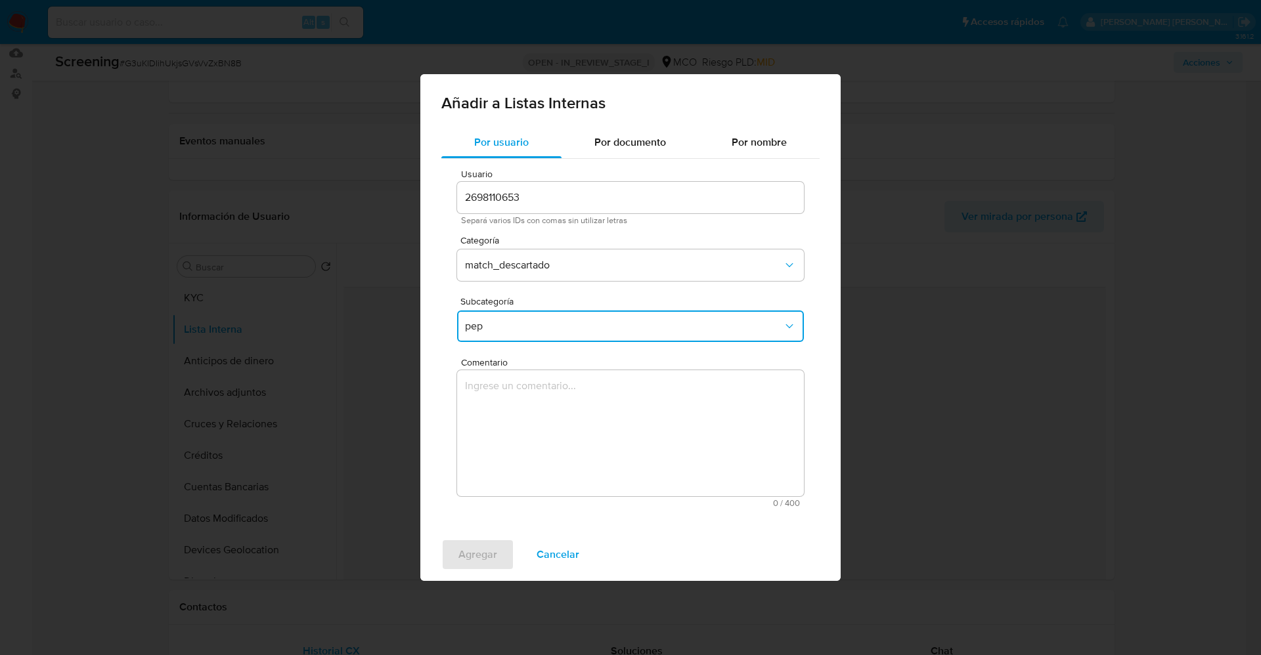
click at [557, 384] on textarea "Comentario" at bounding box center [630, 433] width 347 height 126
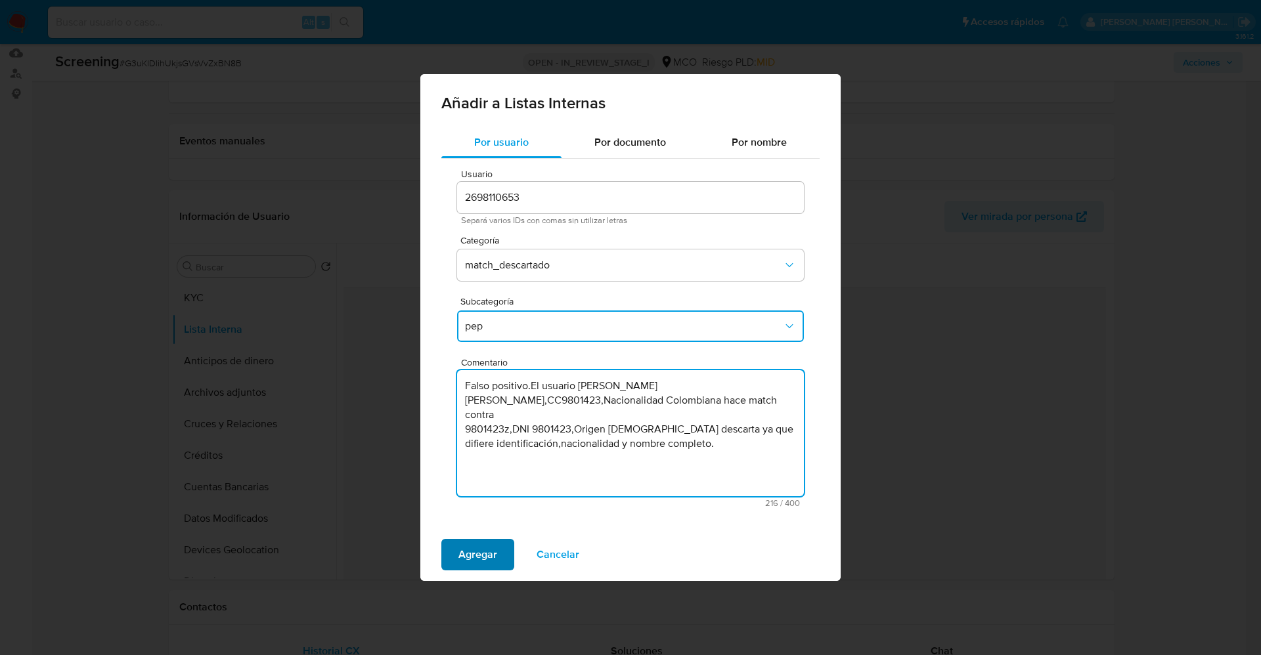
type textarea "Falso positivo.El usuario Luz Amparo Ocampo Quinchia,CC9801423,Nacionalidad Col…"
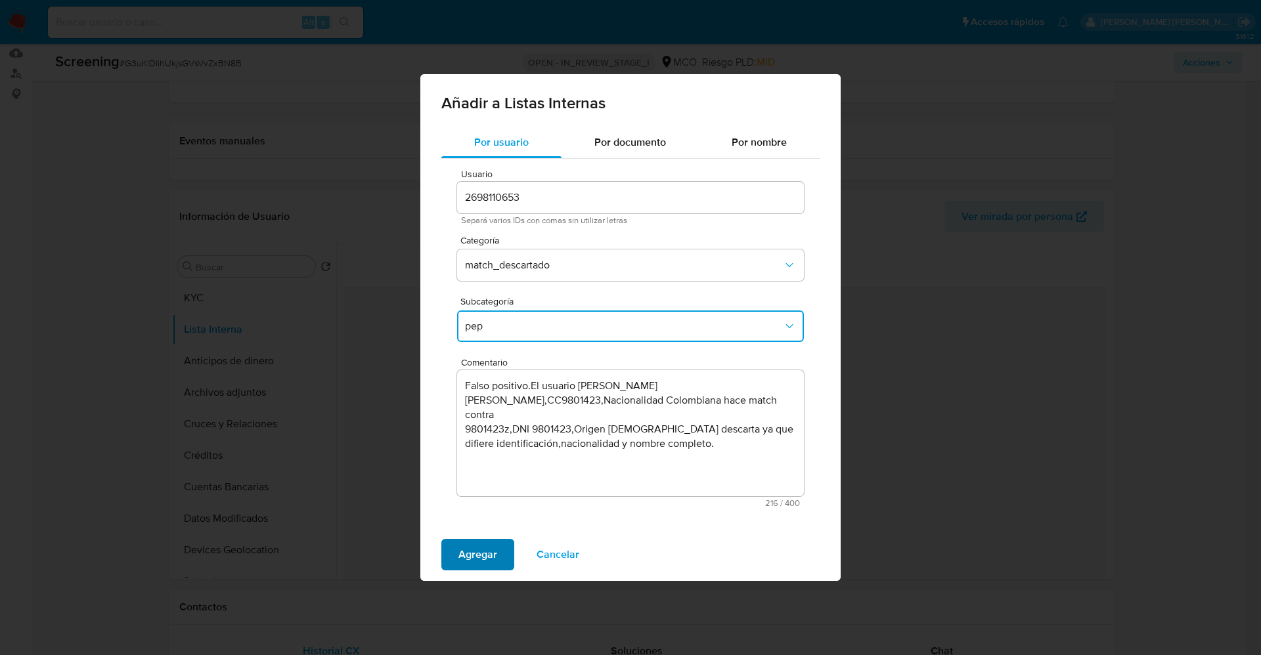
click at [484, 548] on span "Agregar" at bounding box center [477, 554] width 39 height 29
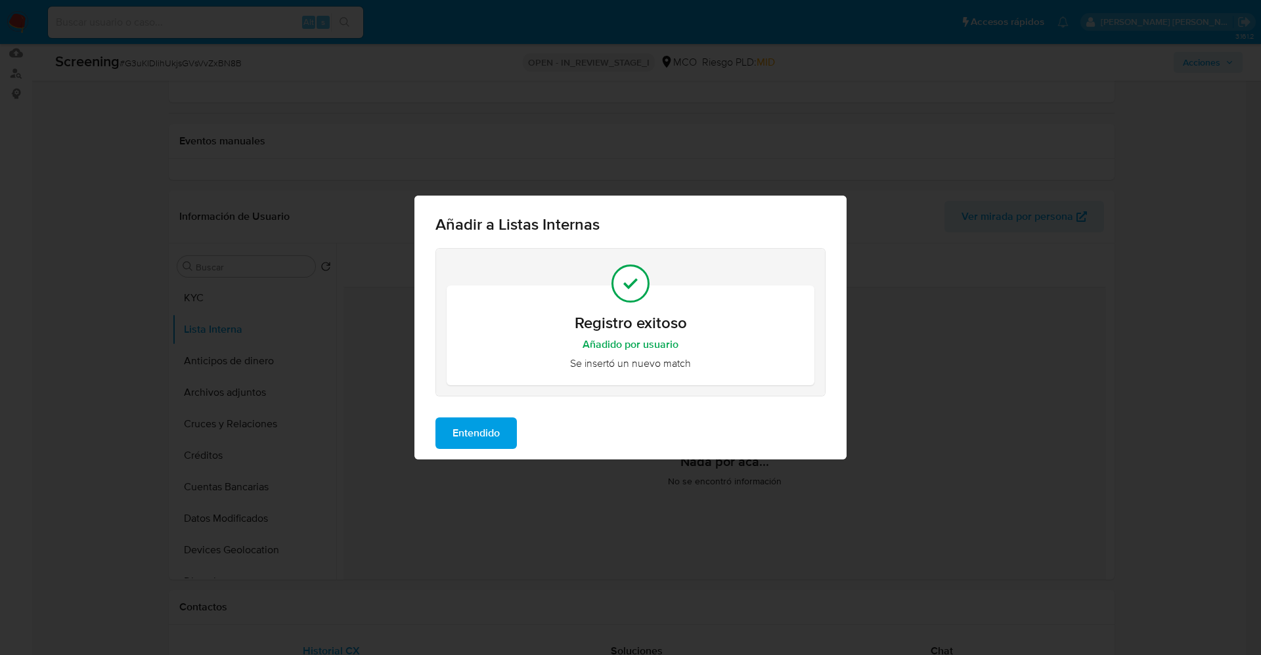
click at [483, 434] on span "Entendido" at bounding box center [475, 433] width 47 height 29
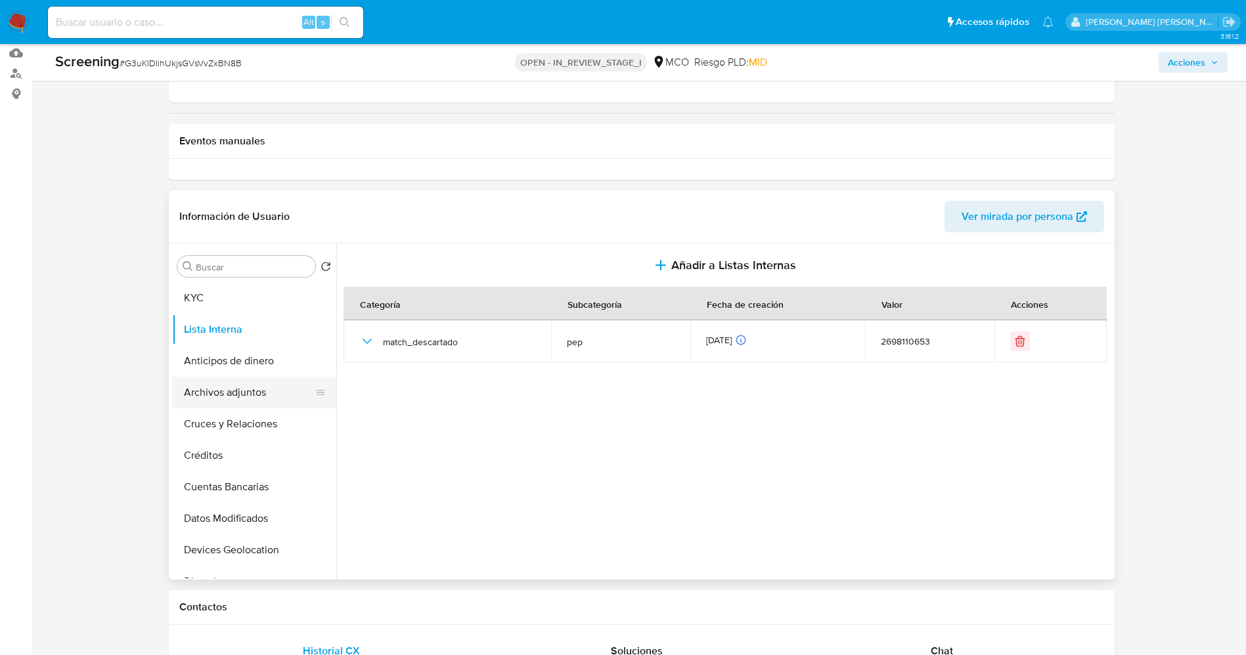
click at [221, 390] on button "Archivos adjuntos" at bounding box center [249, 393] width 154 height 32
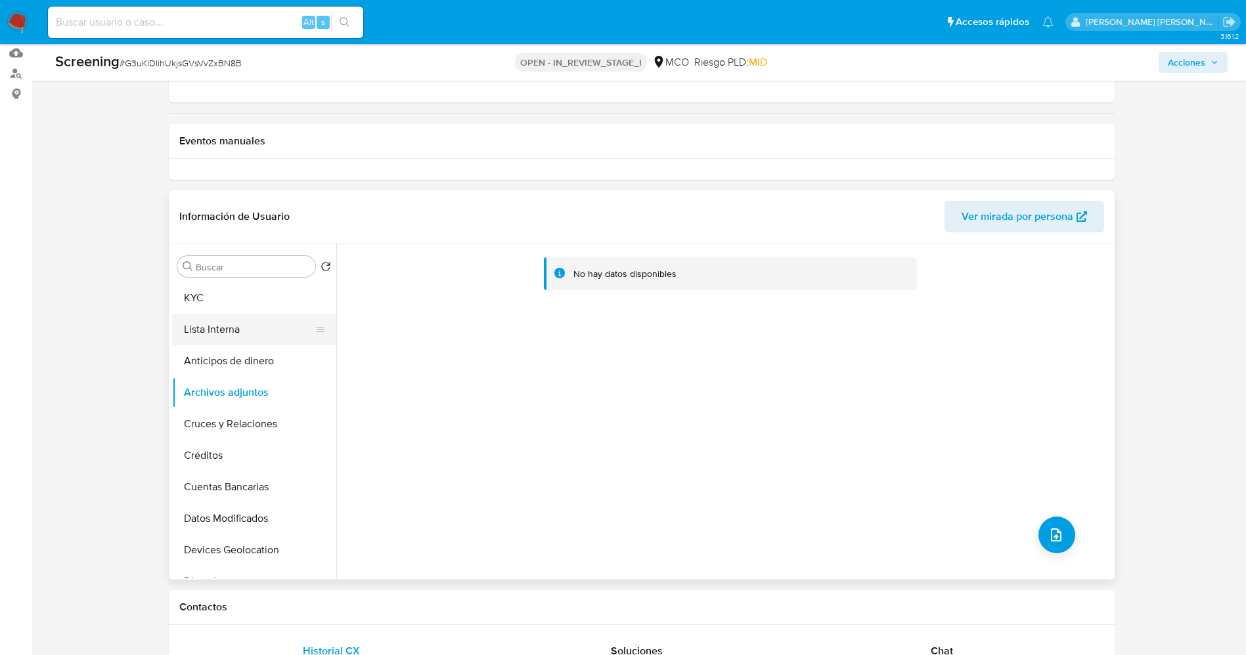
click at [232, 332] on button "Lista Interna" at bounding box center [249, 330] width 154 height 32
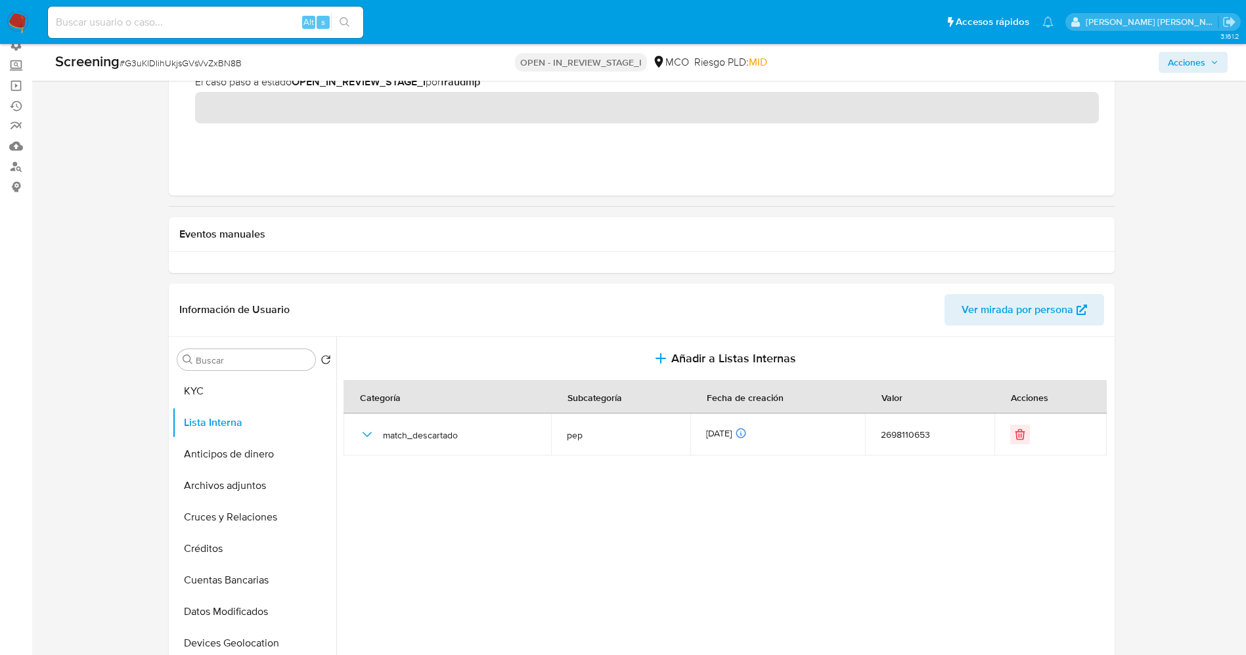
scroll to position [0, 0]
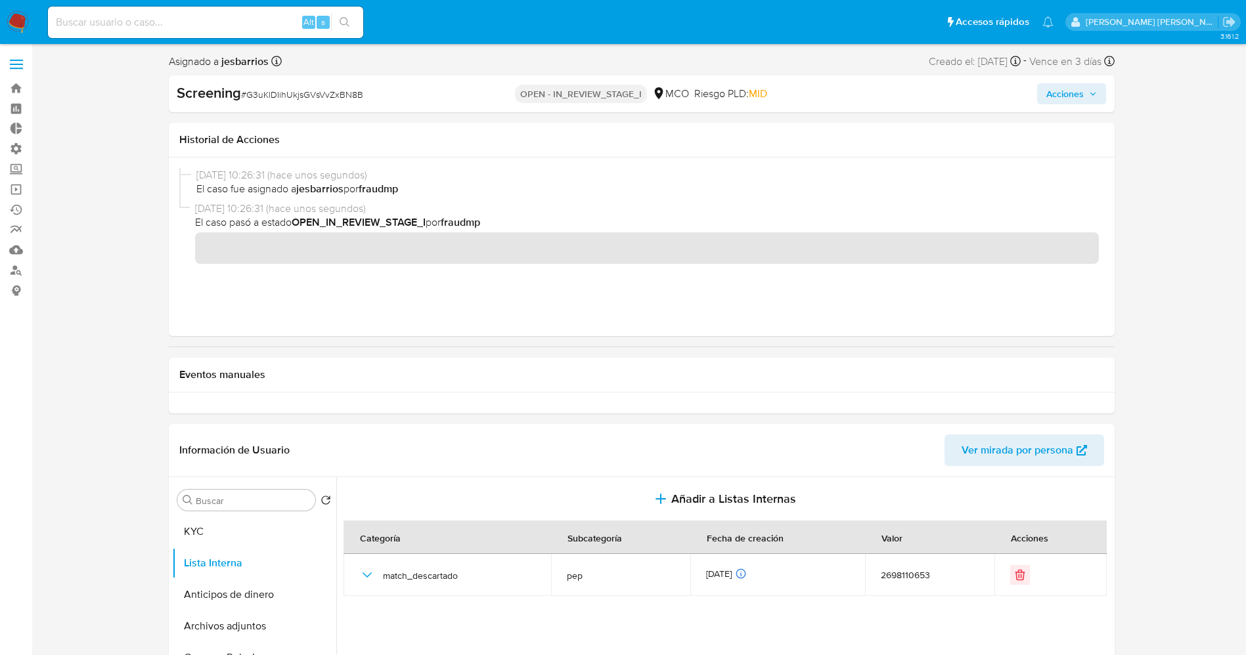
click at [1091, 93] on icon "button" at bounding box center [1092, 93] width 5 height 3
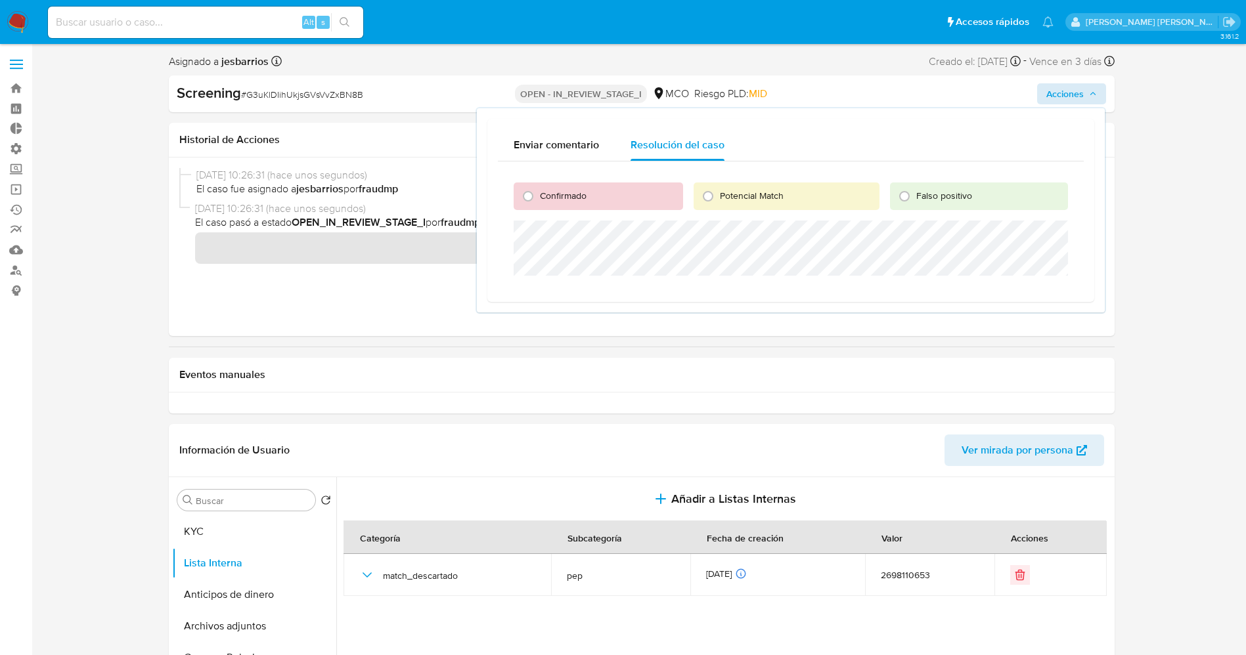
drag, startPoint x: 920, startPoint y: 192, endPoint x: 907, endPoint y: 217, distance: 28.2
click at [921, 193] on span "Falso positivo" at bounding box center [944, 195] width 56 height 13
click at [915, 193] on input "Falso positivo" at bounding box center [904, 196] width 21 height 21
radio input "true"
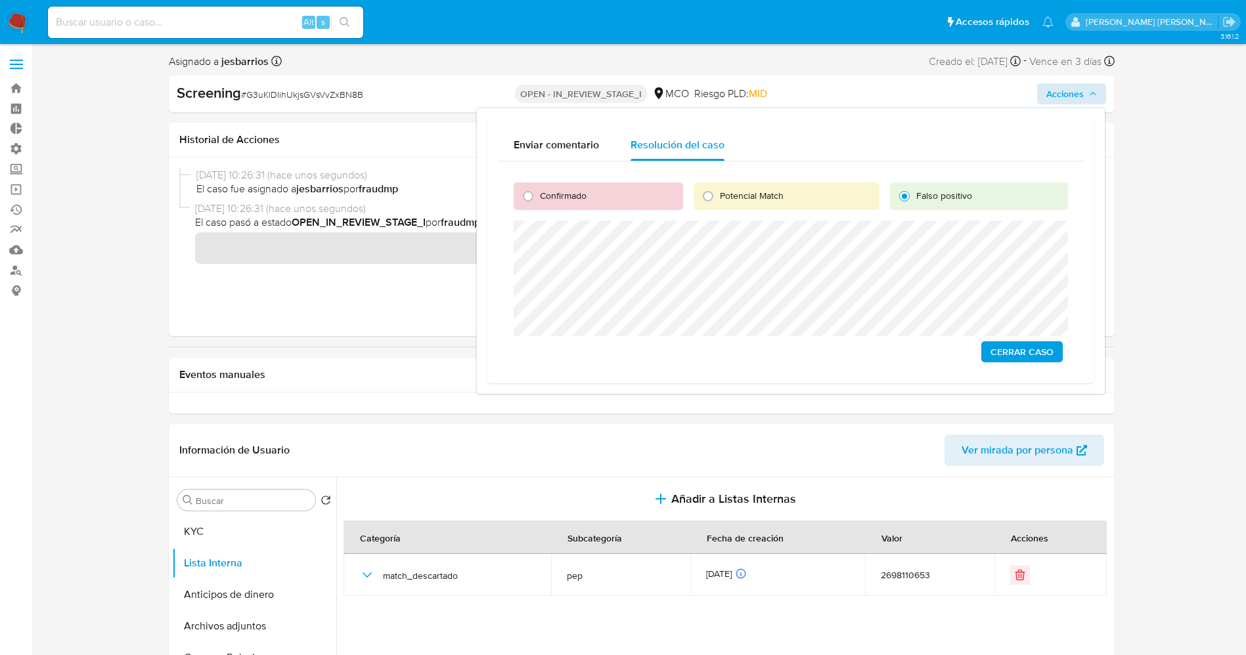
click at [1036, 344] on span "Cerrar Caso" at bounding box center [1021, 352] width 63 height 18
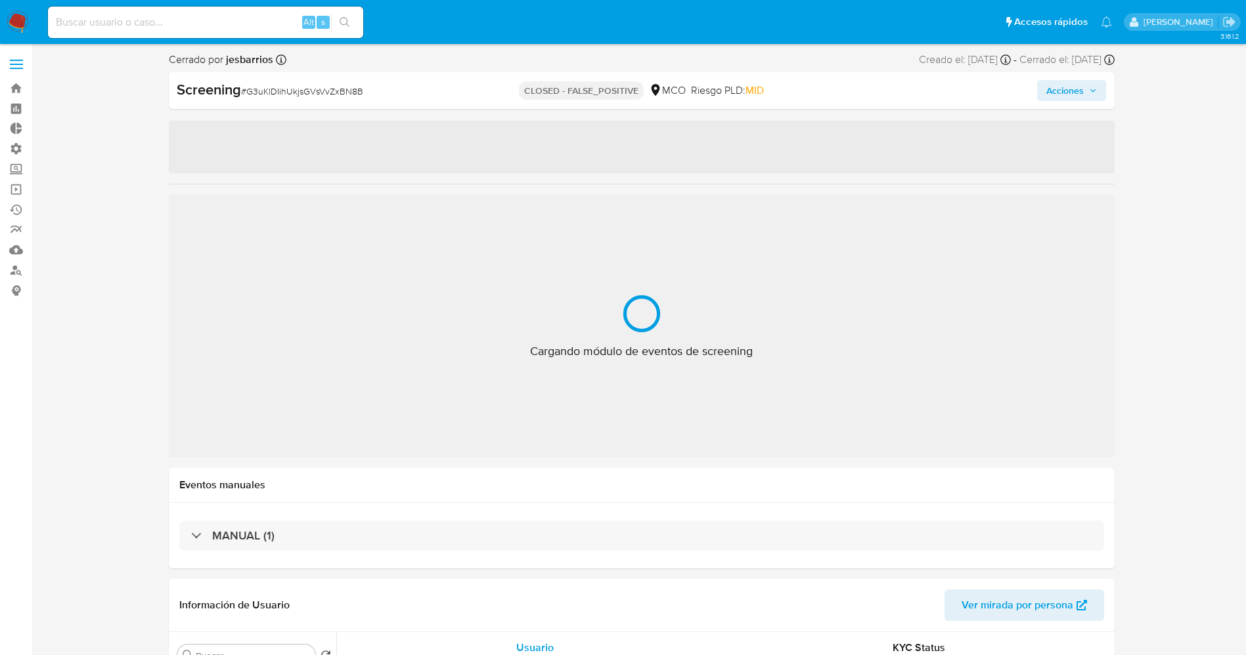
select select "10"
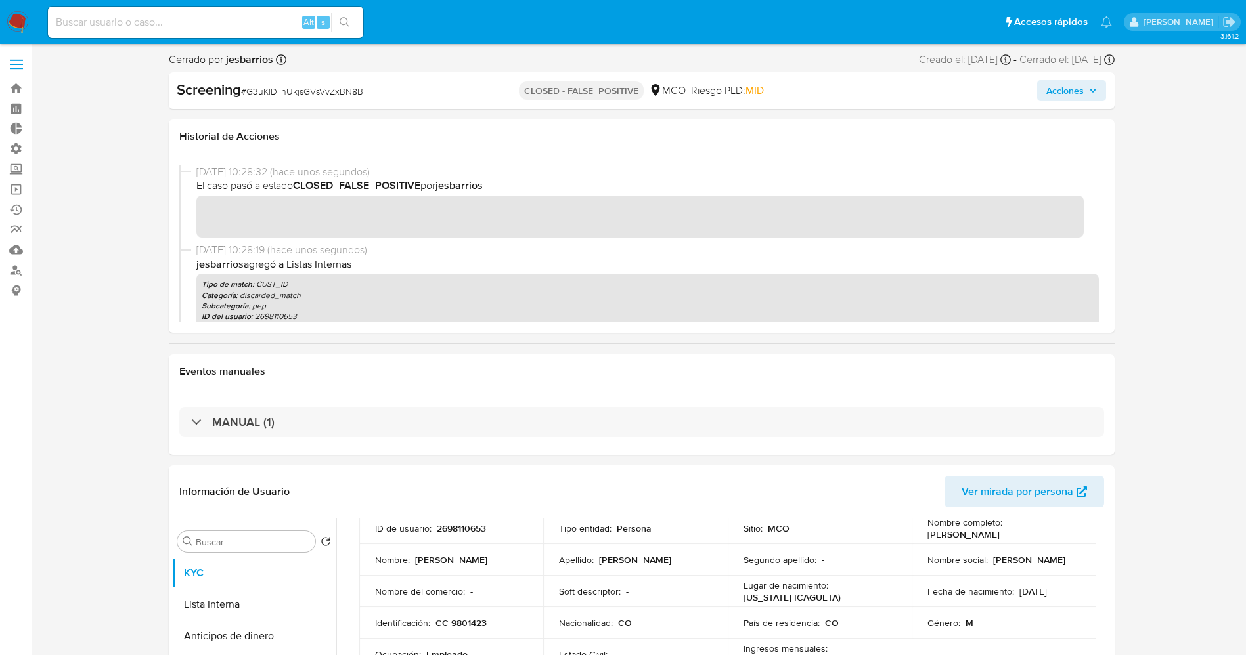
scroll to position [197, 0]
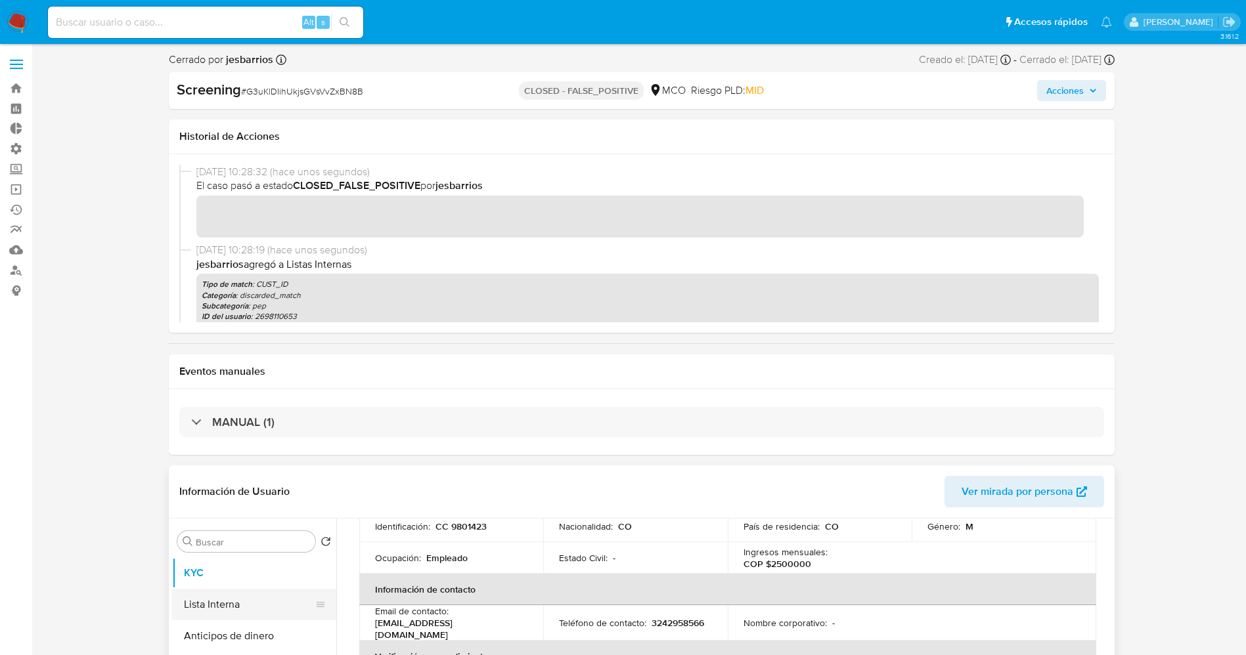
click at [199, 607] on button "Lista Interna" at bounding box center [249, 605] width 154 height 32
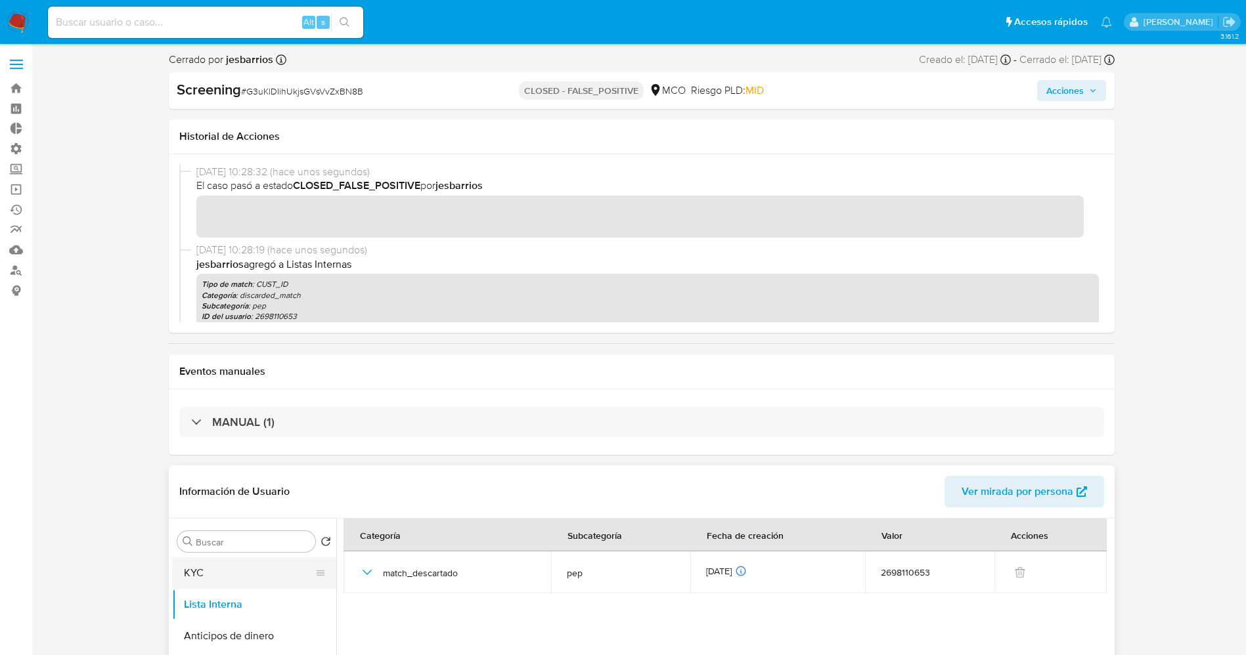
drag, startPoint x: 269, startPoint y: 581, endPoint x: 167, endPoint y: 577, distance: 102.5
click at [265, 581] on button "KYC" at bounding box center [254, 574] width 164 height 32
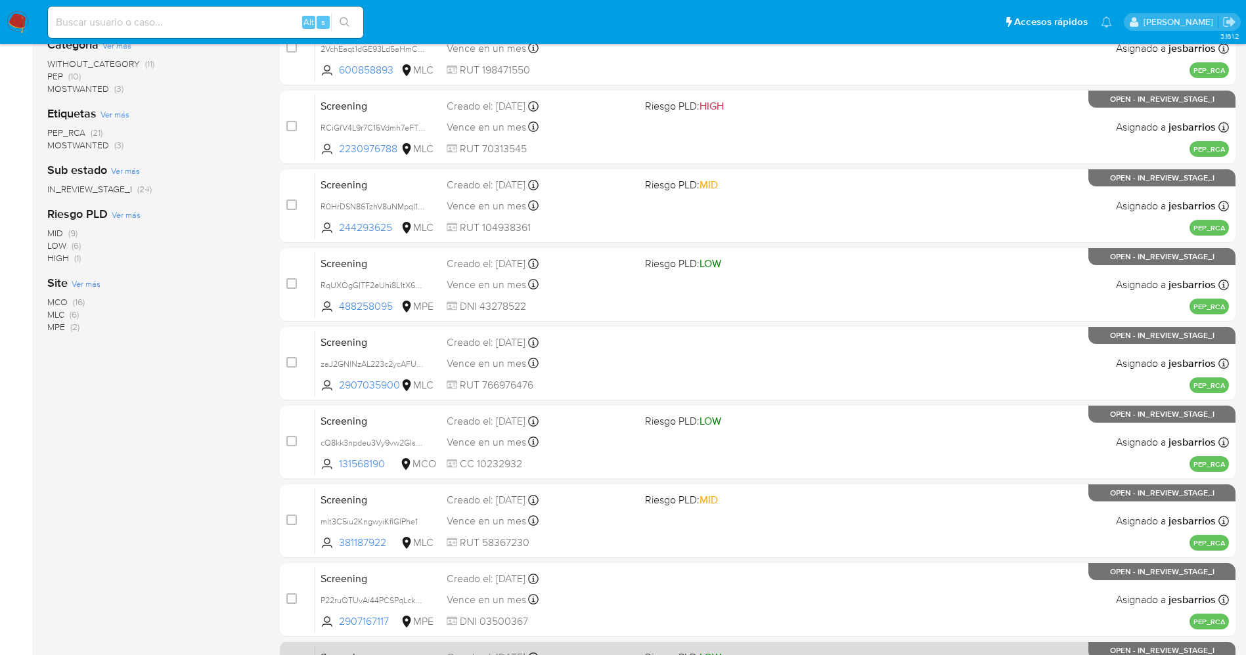
scroll to position [429, 0]
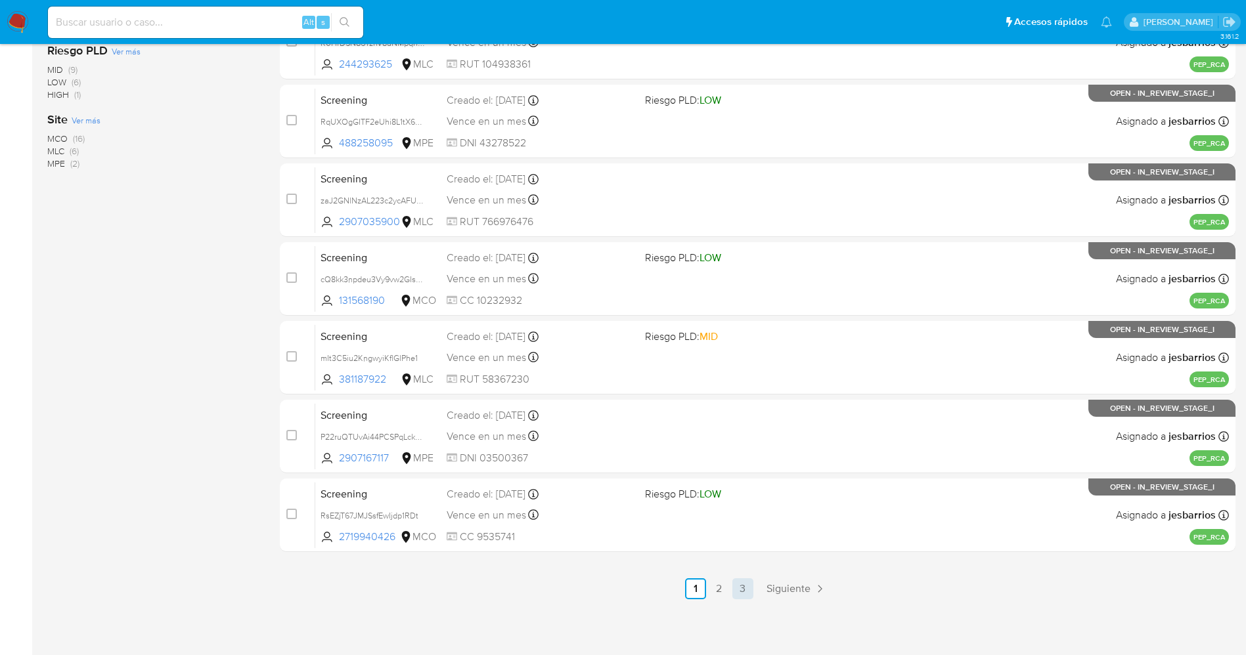
click at [741, 584] on link "3" at bounding box center [742, 589] width 21 height 21
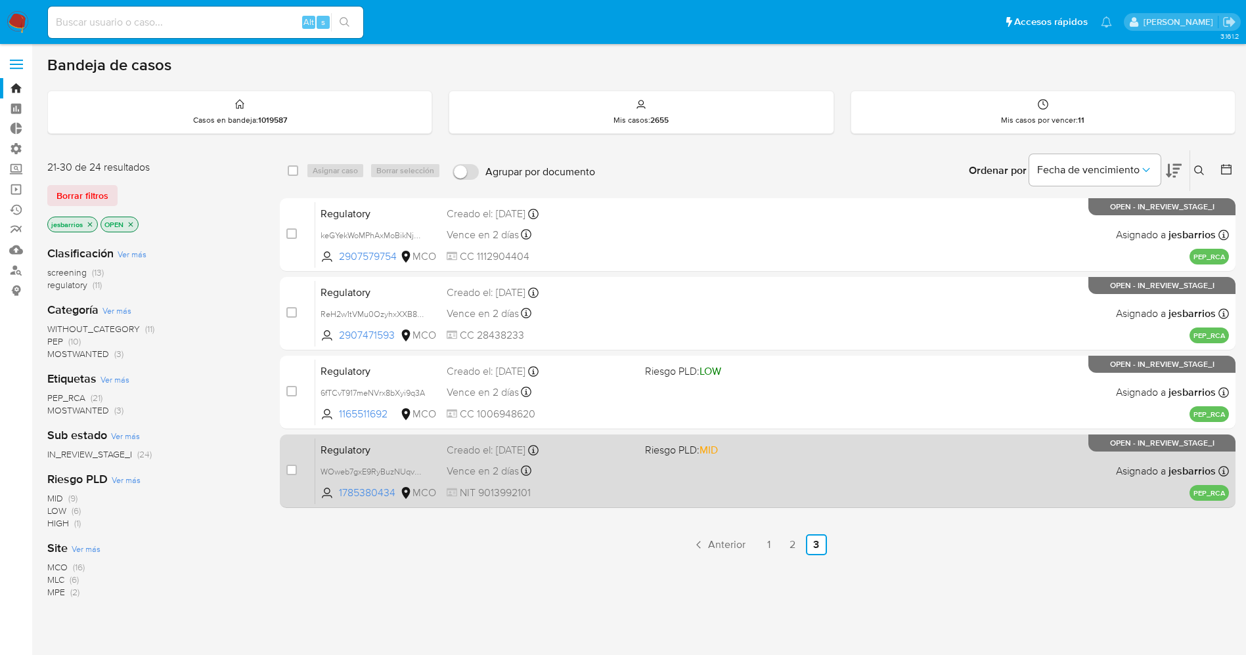
click at [701, 493] on div "Regulatory WOweb7gxE9RyBuzNUqvGyhHR 1785380434 MCO Riesgo PLD: MID Creado el: […" at bounding box center [772, 471] width 914 height 66
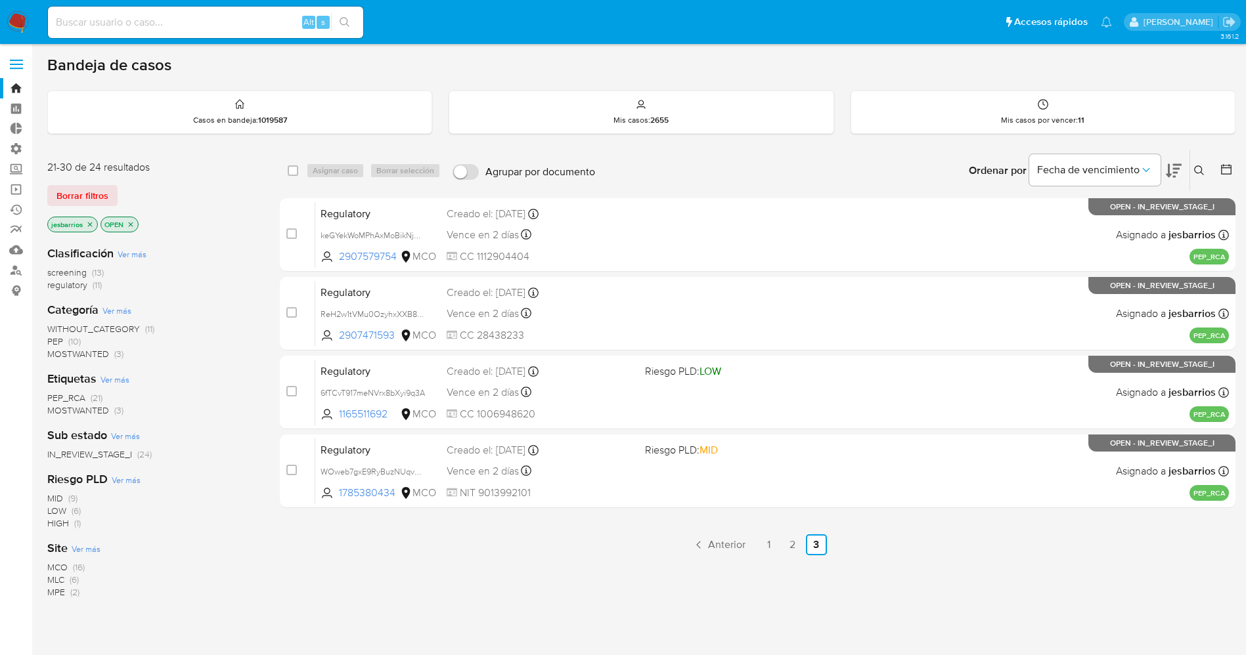
click at [13, 18] on img at bounding box center [18, 22] width 22 height 22
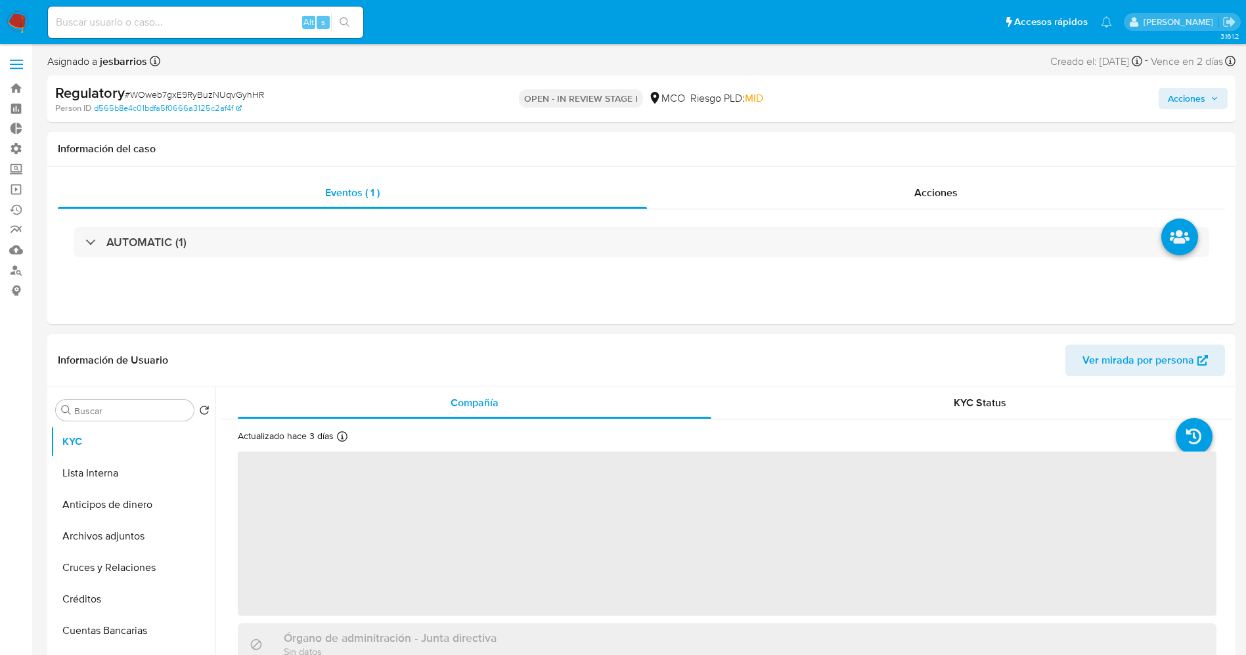
select select "10"
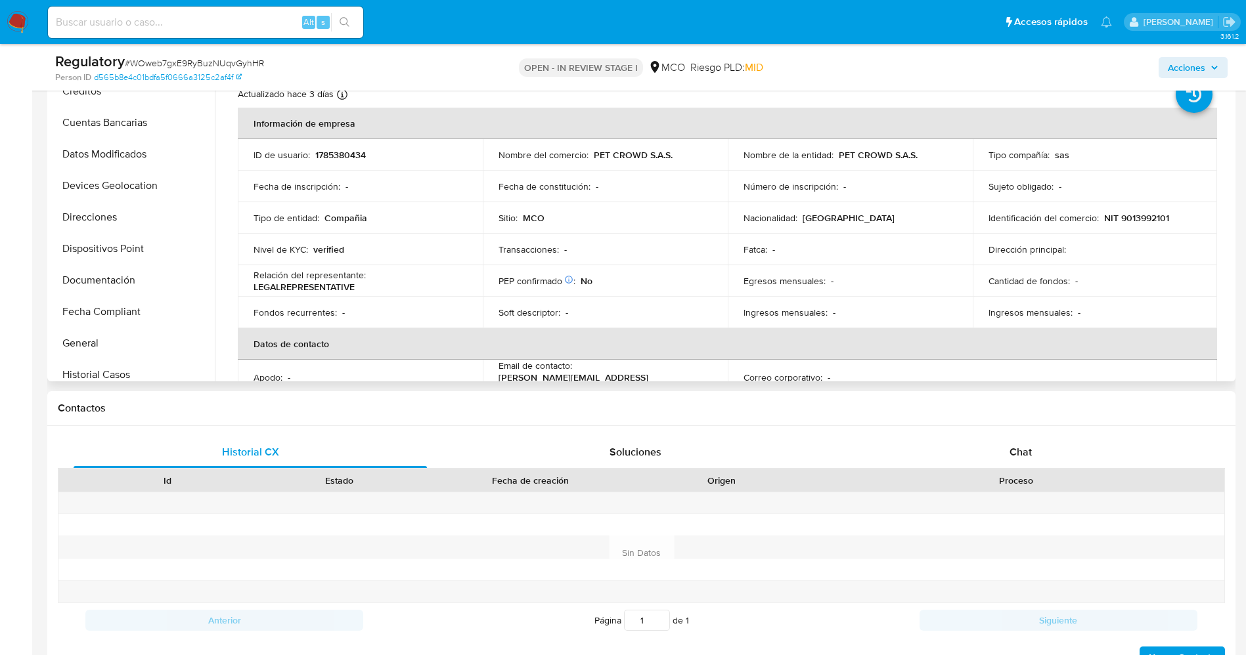
scroll to position [197, 0]
click at [119, 244] on button "Documentación" at bounding box center [128, 250] width 154 height 32
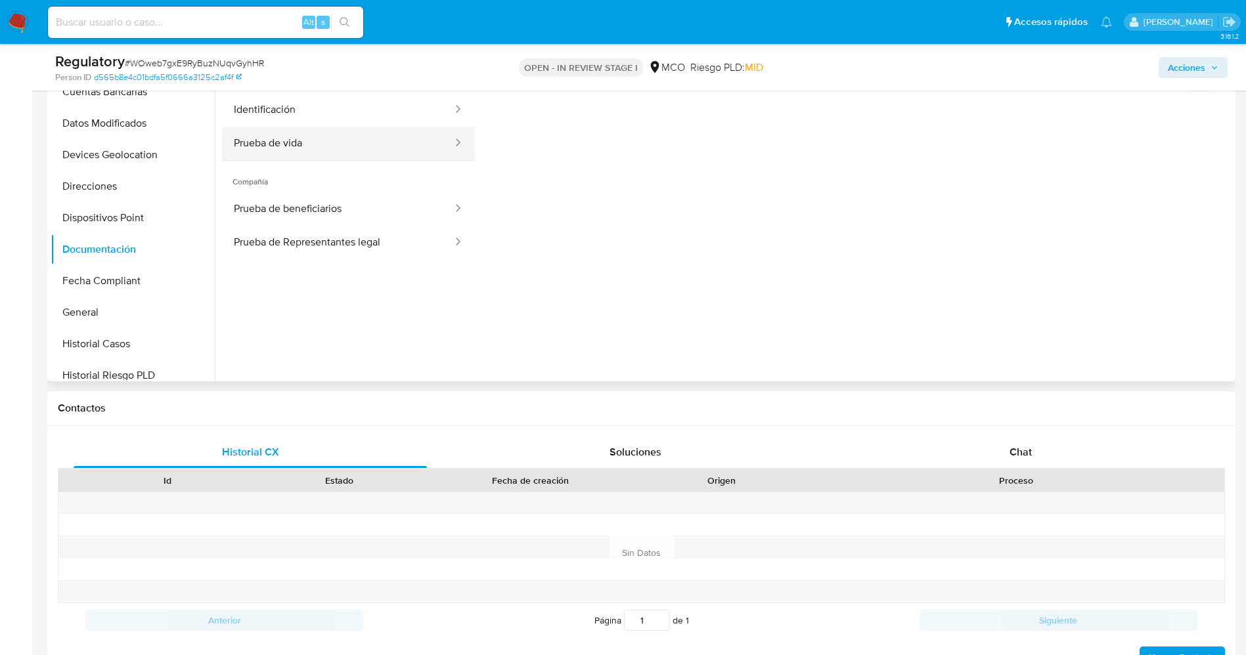
click at [296, 142] on button "Prueba de vida" at bounding box center [338, 143] width 232 height 33
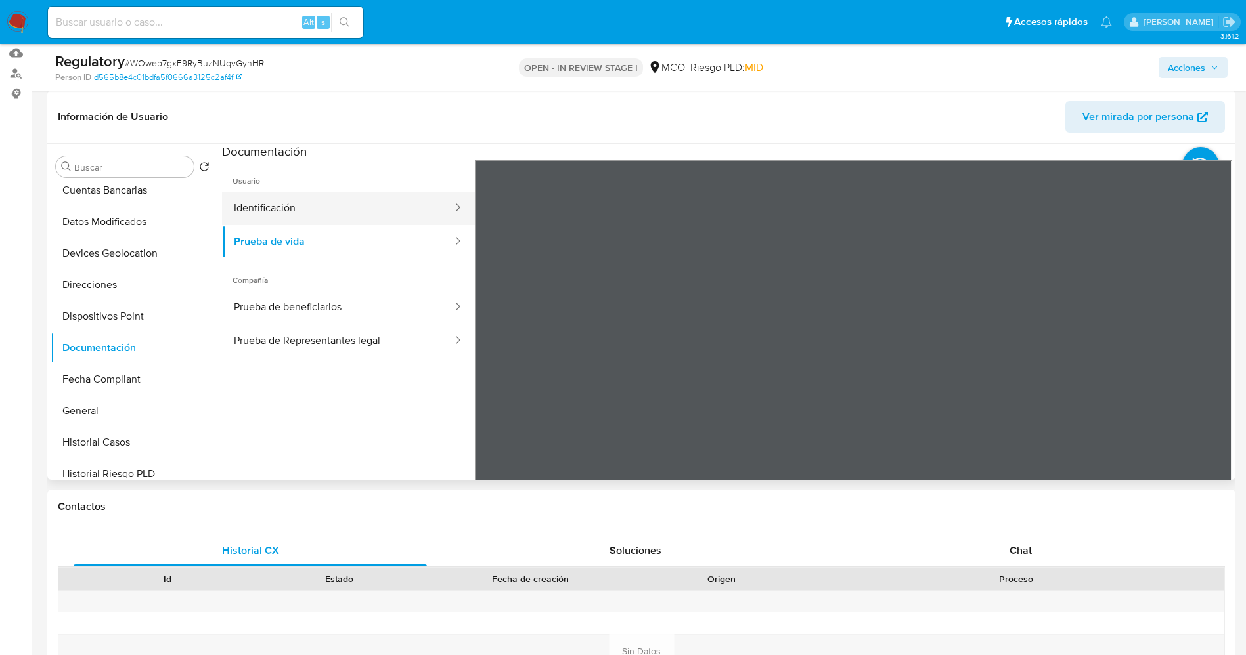
click at [353, 217] on button "Identificación" at bounding box center [338, 208] width 232 height 33
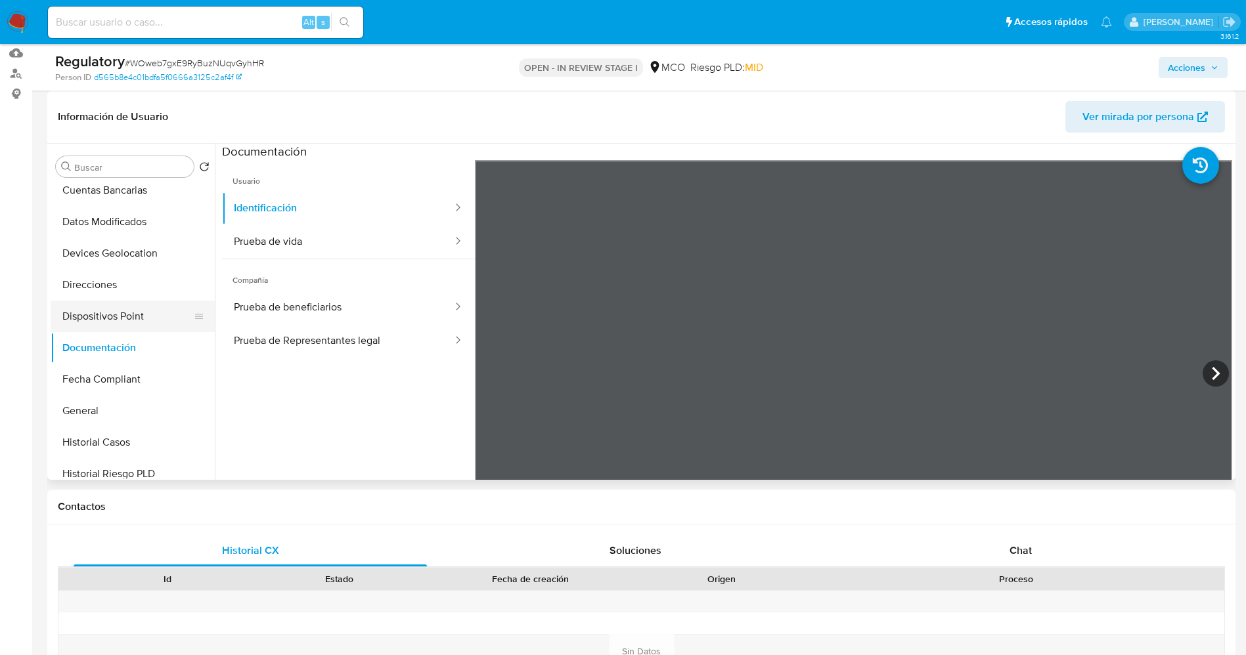
scroll to position [0, 0]
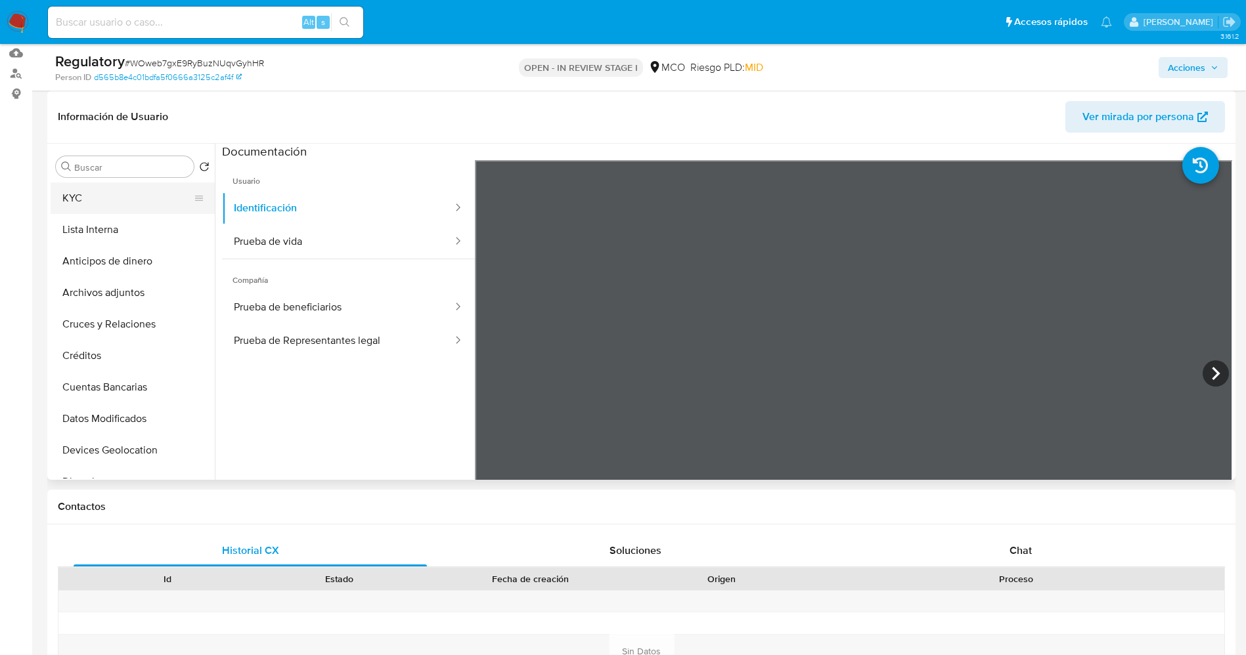
click at [100, 204] on button "KYC" at bounding box center [128, 199] width 154 height 32
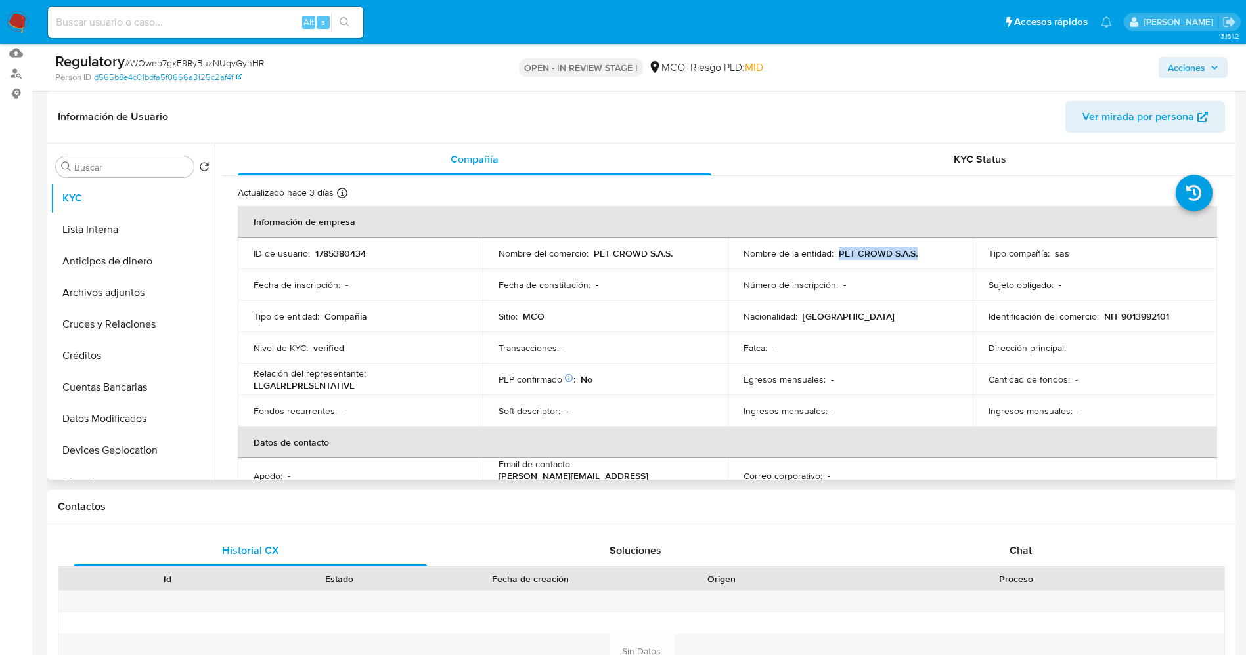
drag, startPoint x: 834, startPoint y: 253, endPoint x: 928, endPoint y: 253, distance: 93.9
click at [928, 253] on div "Nombre de la entidad : PET CROWD S.A.S." at bounding box center [849, 254] width 213 height 12
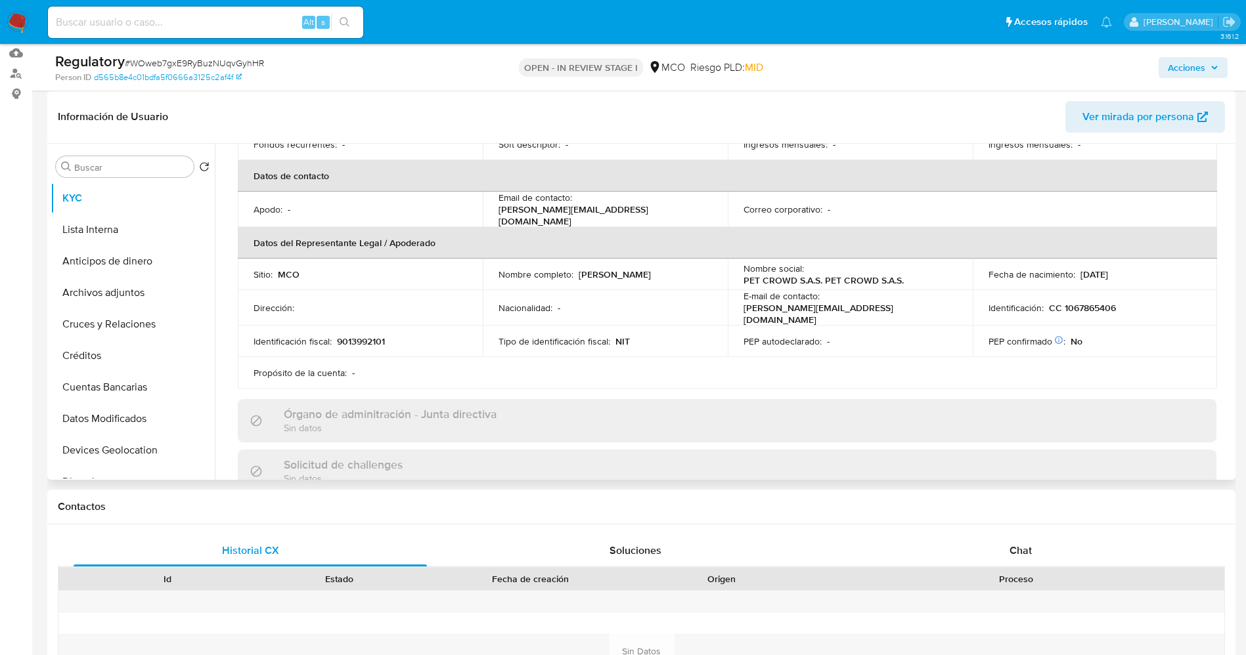
scroll to position [296, 0]
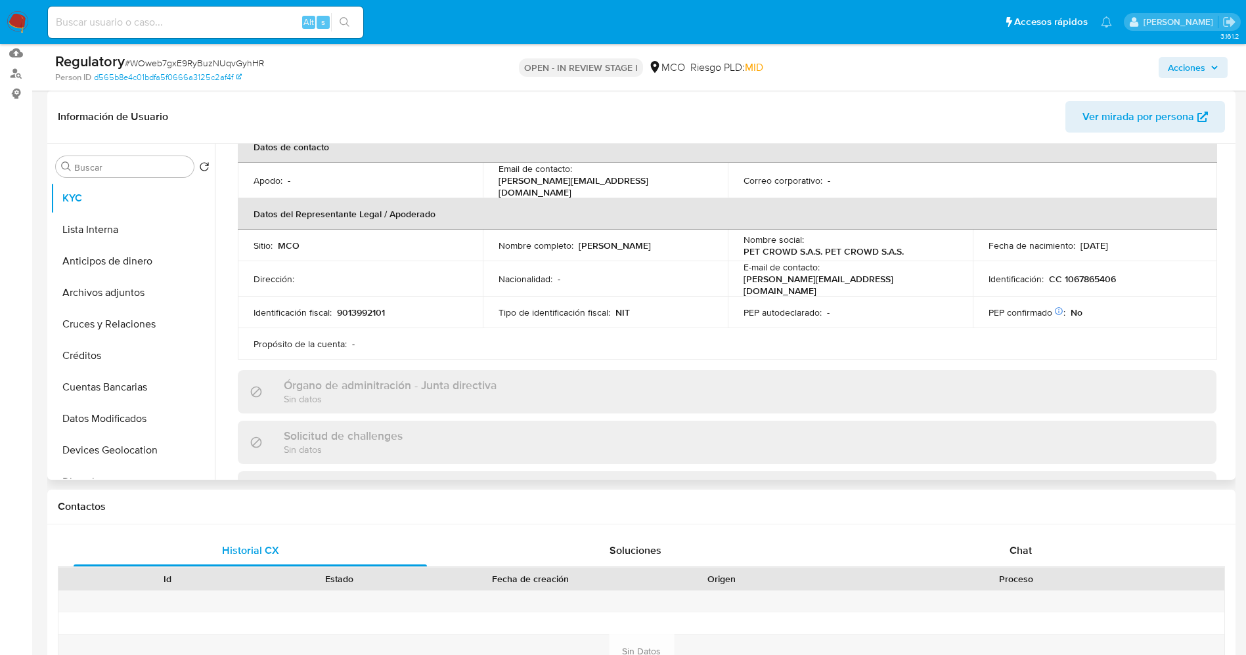
drag, startPoint x: 571, startPoint y: 244, endPoint x: 678, endPoint y: 244, distance: 107.0
click at [678, 244] on div "Nombre completo : Jessica Barrios Guerrero" at bounding box center [604, 246] width 213 height 12
copy div "Jessica Barrios Guerrero"
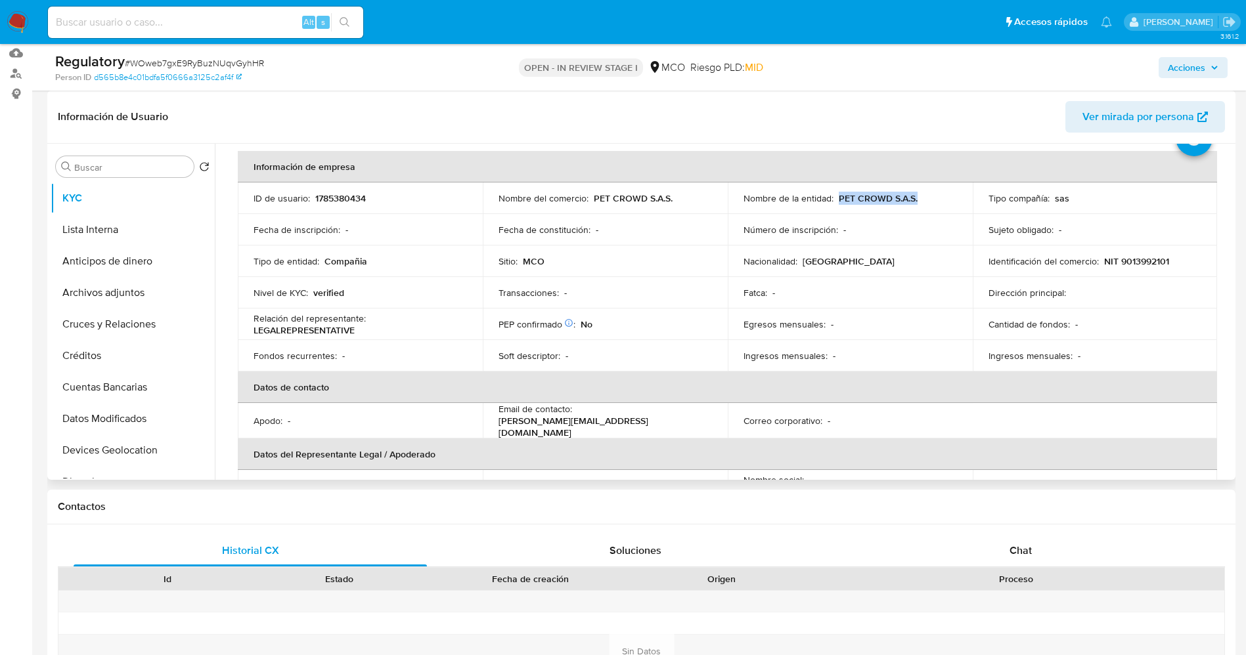
scroll to position [0, 0]
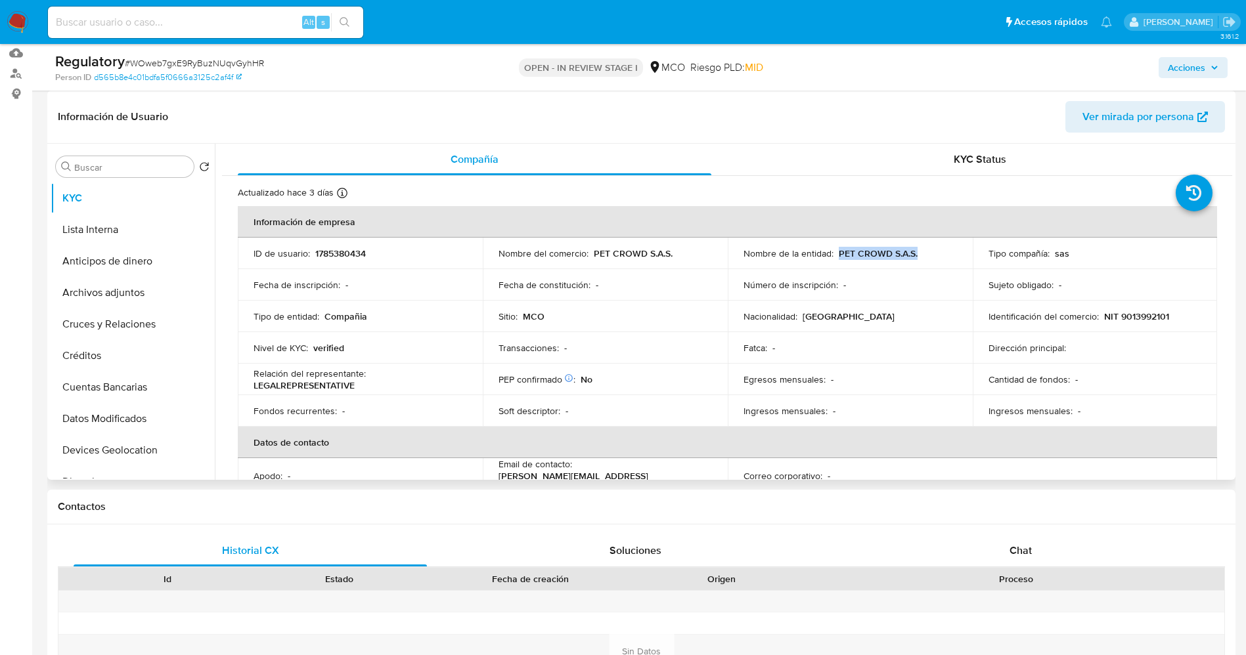
drag, startPoint x: 837, startPoint y: 253, endPoint x: 919, endPoint y: 246, distance: 81.8
click at [923, 248] on div "Nombre de la entidad : PET CROWD S.A.S." at bounding box center [849, 254] width 213 height 12
copy p "PET CROWD S.A.S."
drag, startPoint x: 1118, startPoint y: 319, endPoint x: 1176, endPoint y: 318, distance: 58.5
click at [1176, 318] on div "Identificación del comercio : NIT 9013992101" at bounding box center [1094, 317] width 213 height 12
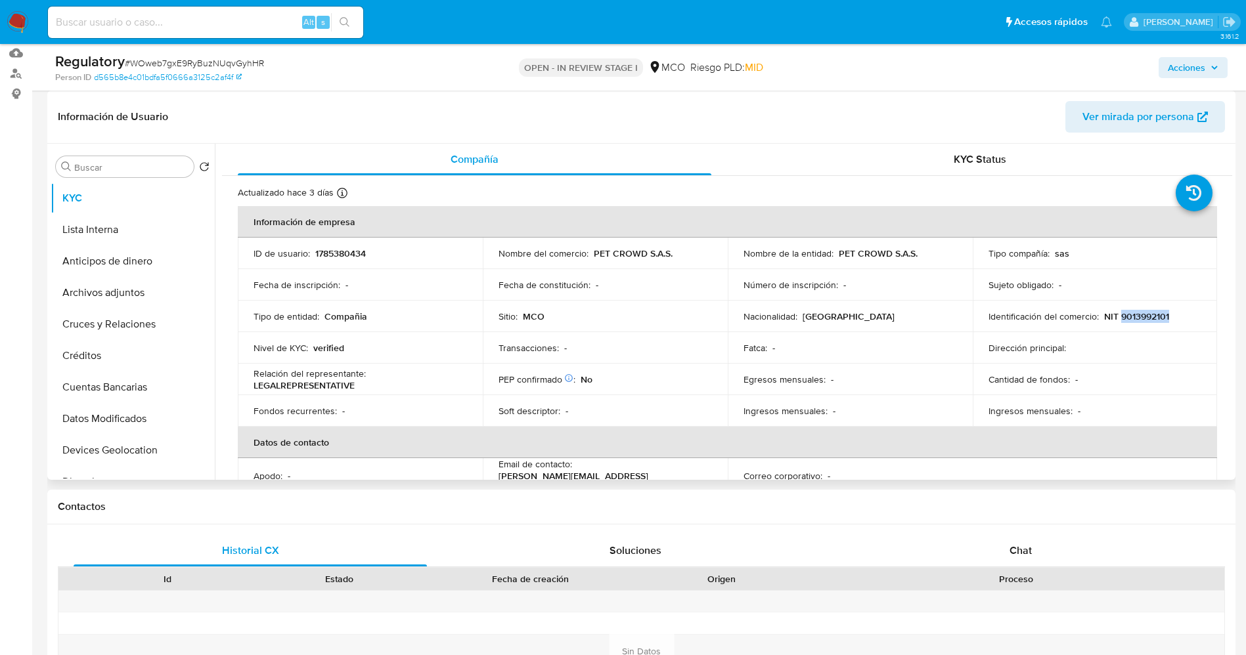
copy p "9013992101"
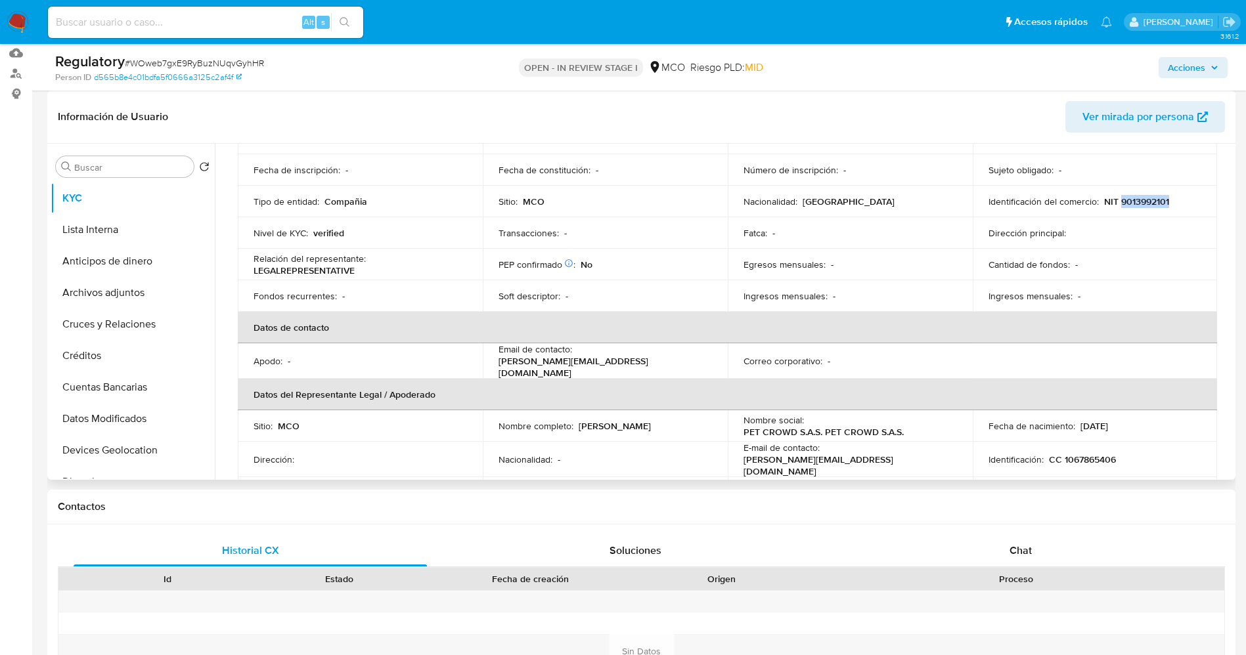
scroll to position [296, 0]
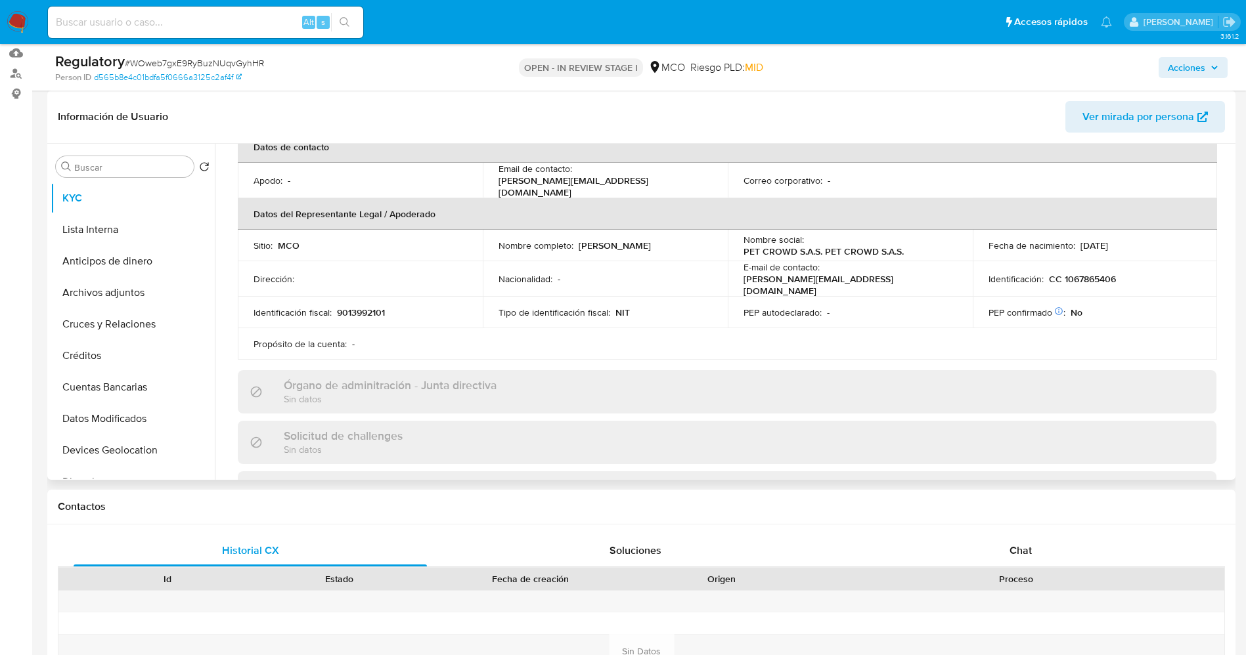
drag, startPoint x: 579, startPoint y: 242, endPoint x: 655, endPoint y: 248, distance: 76.5
click at [715, 242] on td "Nombre completo : Jessica Barrios Guerrero" at bounding box center [605, 246] width 245 height 32
drag, startPoint x: 654, startPoint y: 249, endPoint x: 587, endPoint y: 242, distance: 67.4
click at [607, 240] on p "Jessica Barrios Guerrero" at bounding box center [615, 246] width 72 height 12
drag, startPoint x: 574, startPoint y: 244, endPoint x: 678, endPoint y: 243, distance: 104.4
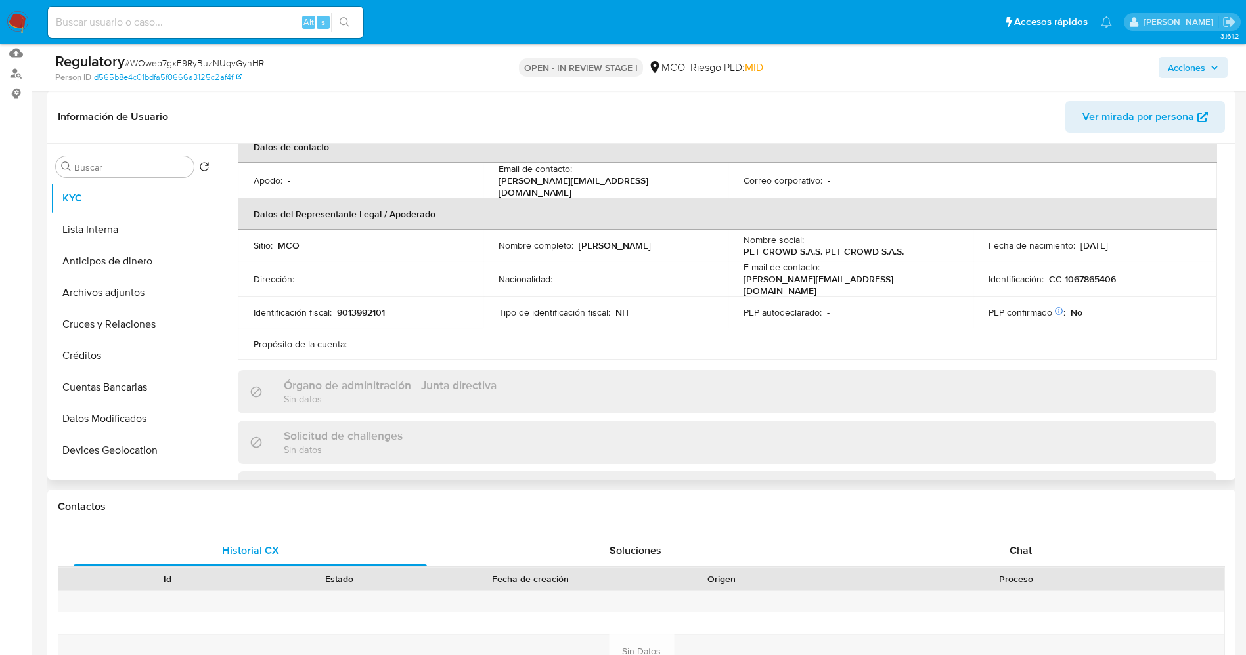
click at [678, 243] on div "Nombre completo : Jessica Barrios Guerrero" at bounding box center [604, 246] width 213 height 12
copy div "Jessica Barrios Guerrero"
drag, startPoint x: 1059, startPoint y: 275, endPoint x: 1110, endPoint y: 272, distance: 51.3
click at [1110, 273] on p "CC 1067865406" at bounding box center [1082, 279] width 67 height 12
copy p "1067865406"
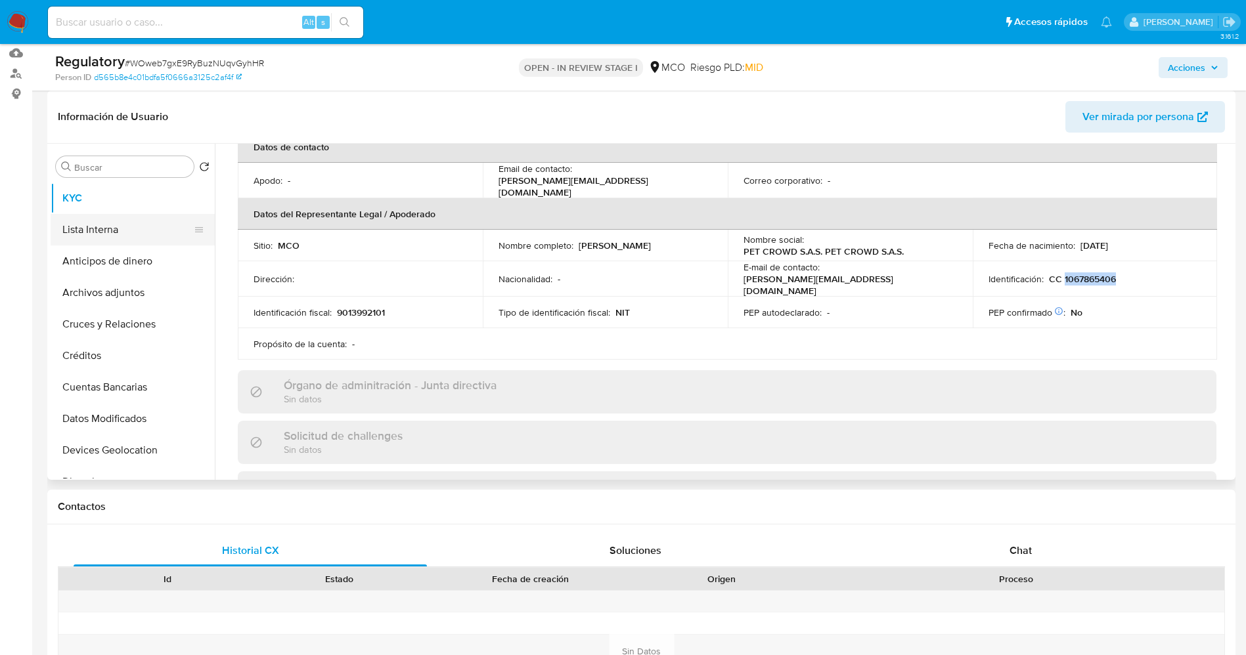
click at [130, 216] on button "Lista Interna" at bounding box center [128, 230] width 154 height 32
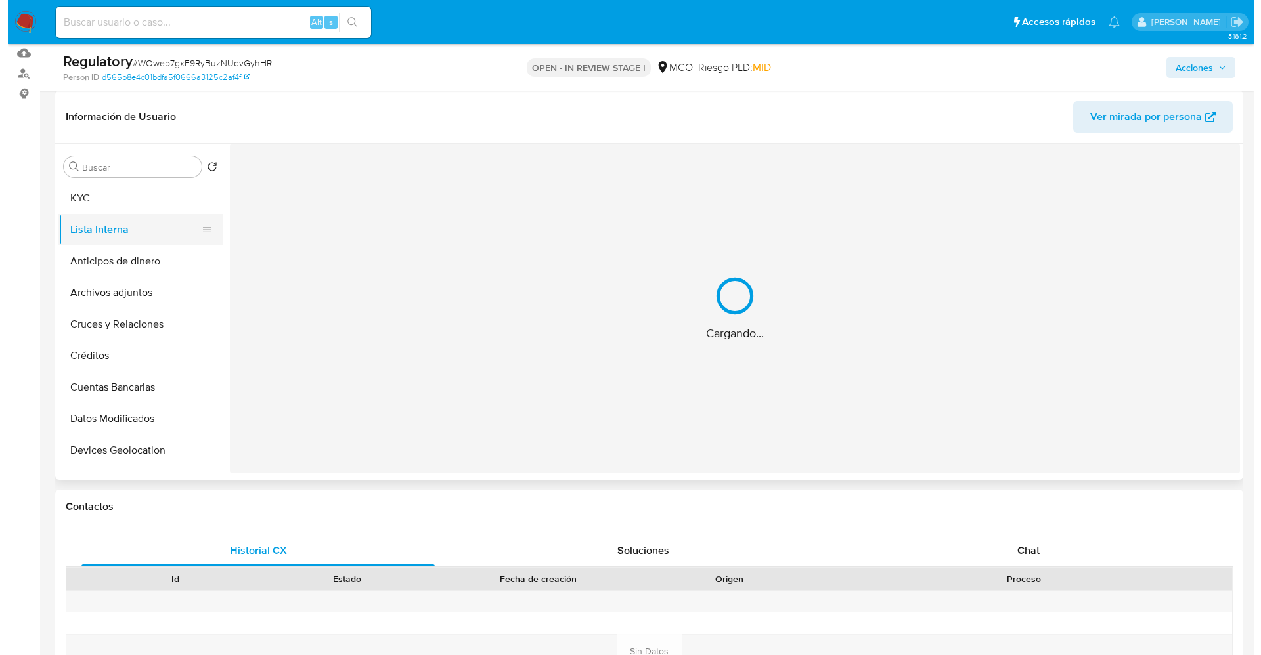
scroll to position [0, 0]
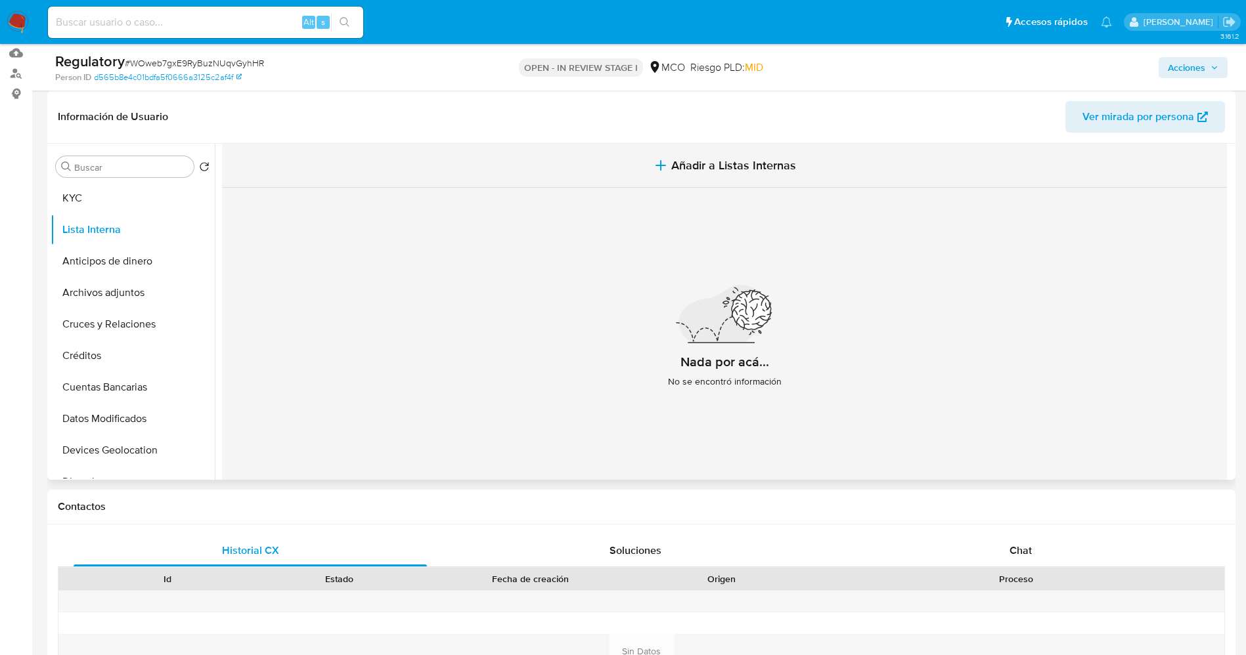
click at [726, 164] on span "Añadir a Listas Internas" at bounding box center [733, 165] width 125 height 14
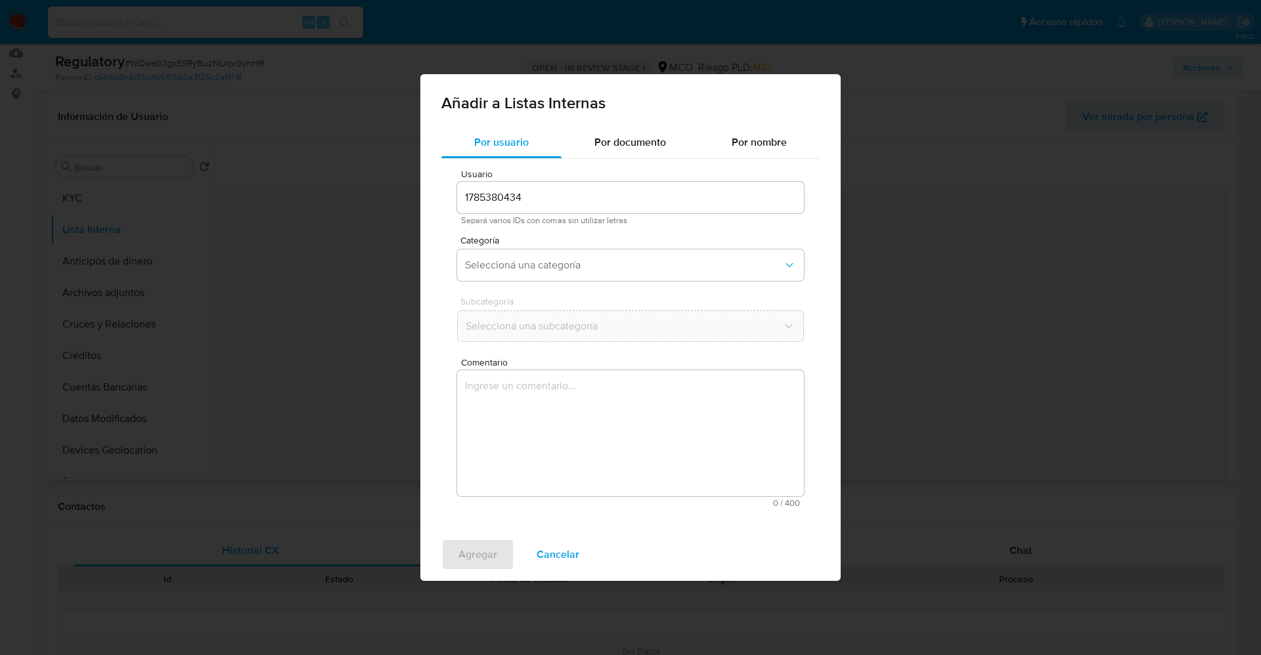
click at [540, 282] on div "Categoría Seleccioná una categoría" at bounding box center [630, 261] width 347 height 51
click at [537, 267] on span "Seleccioná una categoría" at bounding box center [624, 265] width 318 height 13
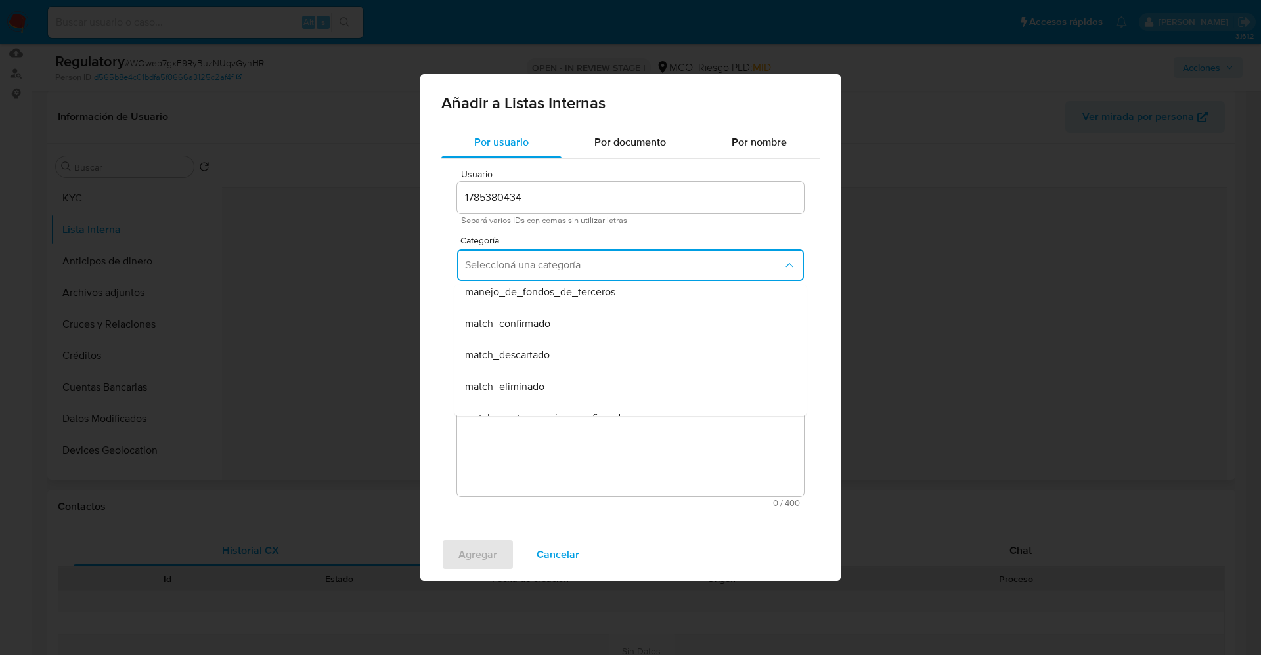
scroll to position [99, 0]
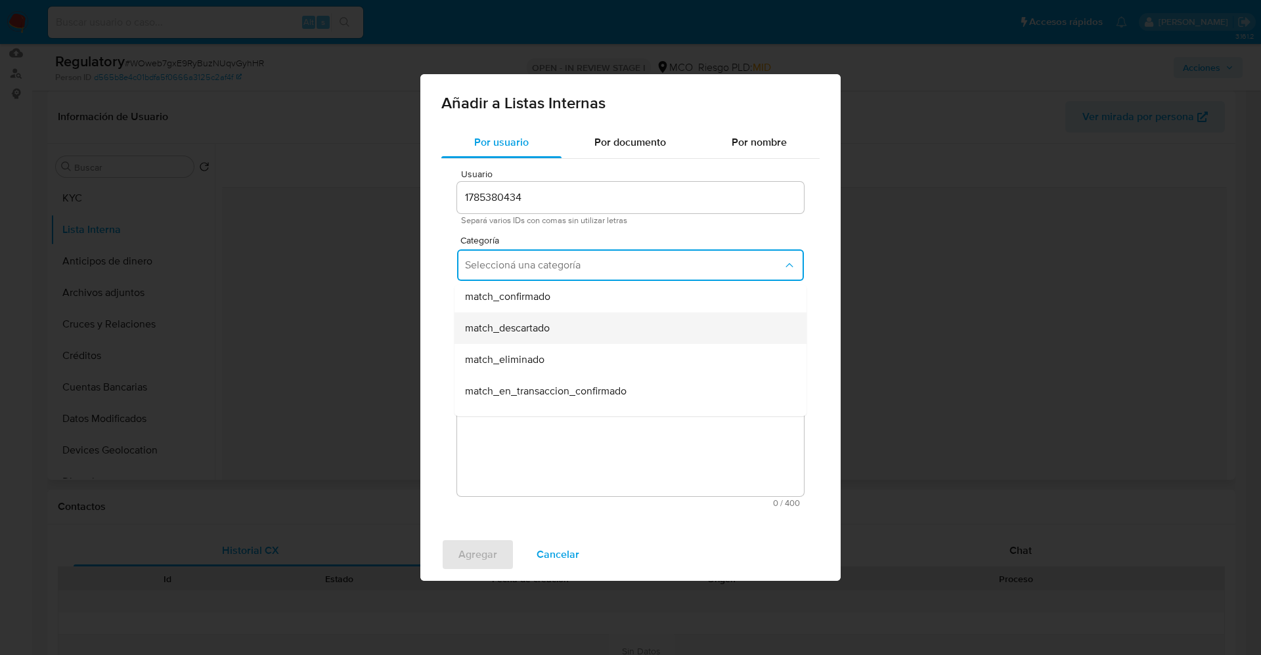
click at [557, 326] on div "match_descartado" at bounding box center [626, 329] width 323 height 32
click at [556, 326] on span "Seleccioná una subcategoría" at bounding box center [624, 326] width 318 height 13
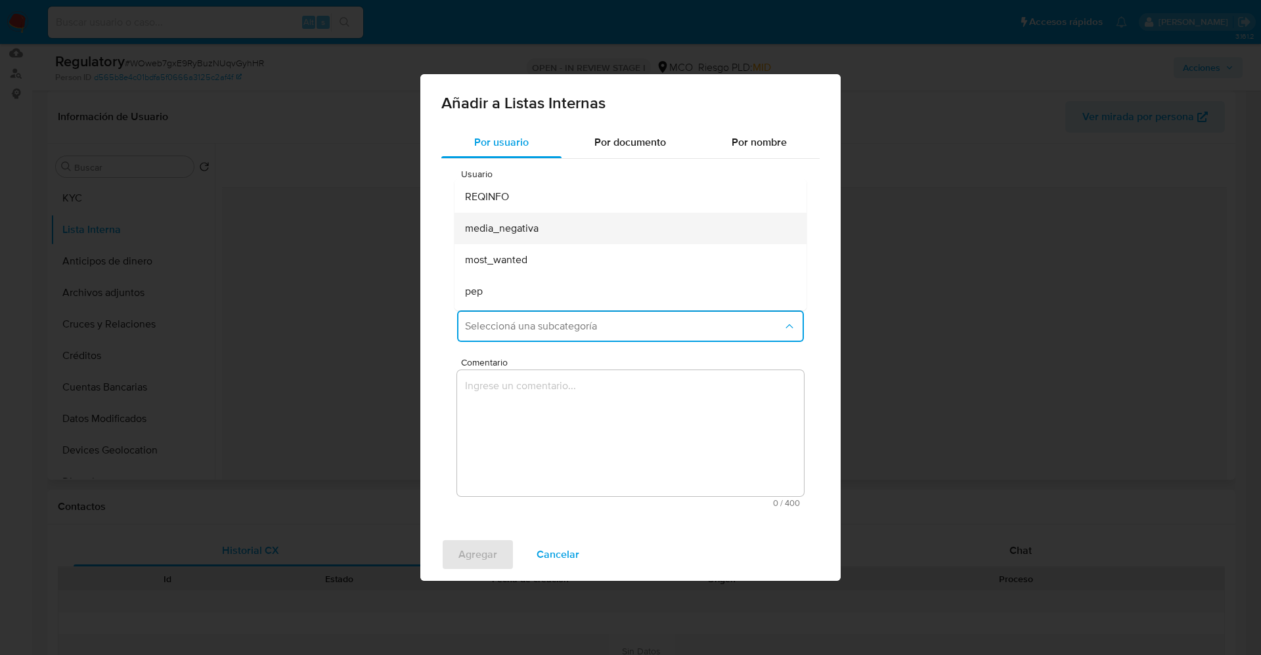
scroll to position [0, 0]
click at [529, 244] on div "media_negativa" at bounding box center [626, 258] width 323 height 32
click at [533, 334] on button "media_negativa" at bounding box center [630, 327] width 347 height 32
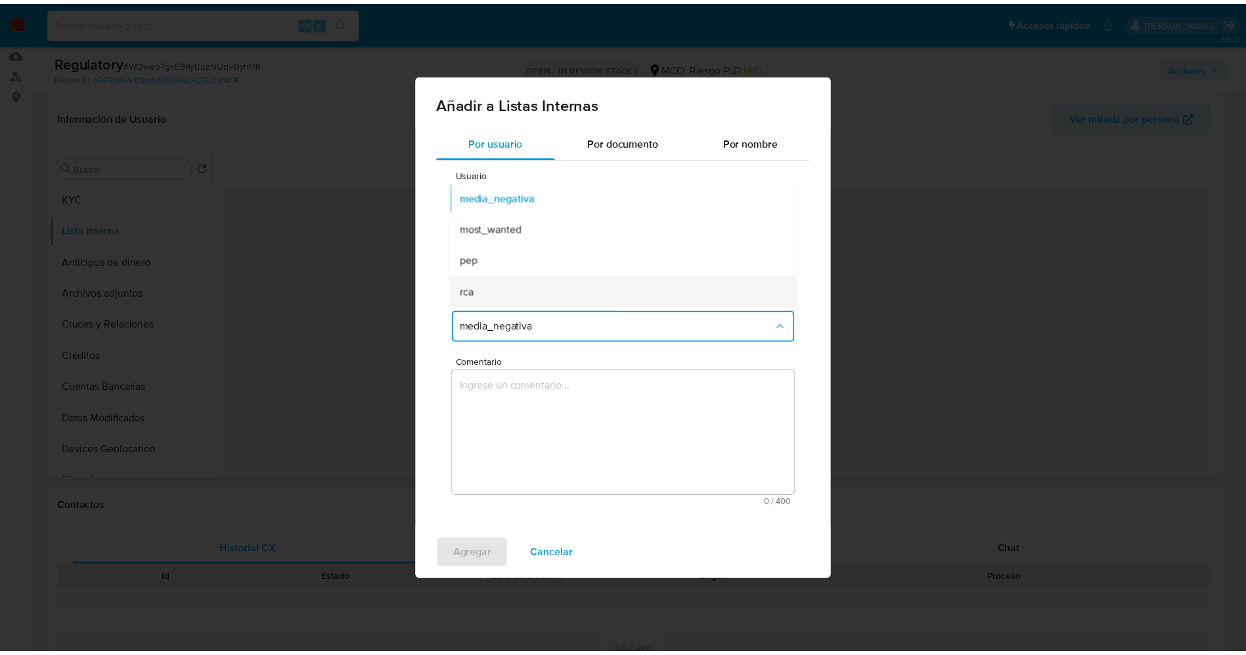
scroll to position [89, 0]
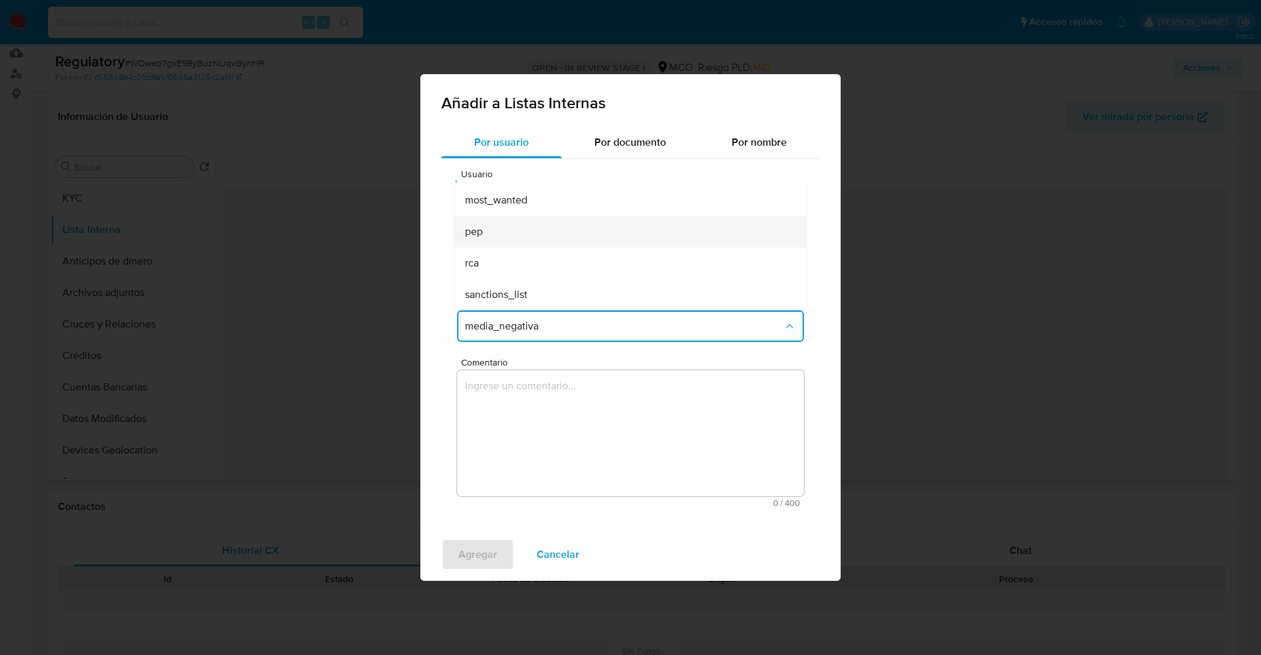
click at [509, 244] on div "pep" at bounding box center [626, 232] width 323 height 32
click at [562, 426] on textarea "Comentario" at bounding box center [630, 433] width 347 height 126
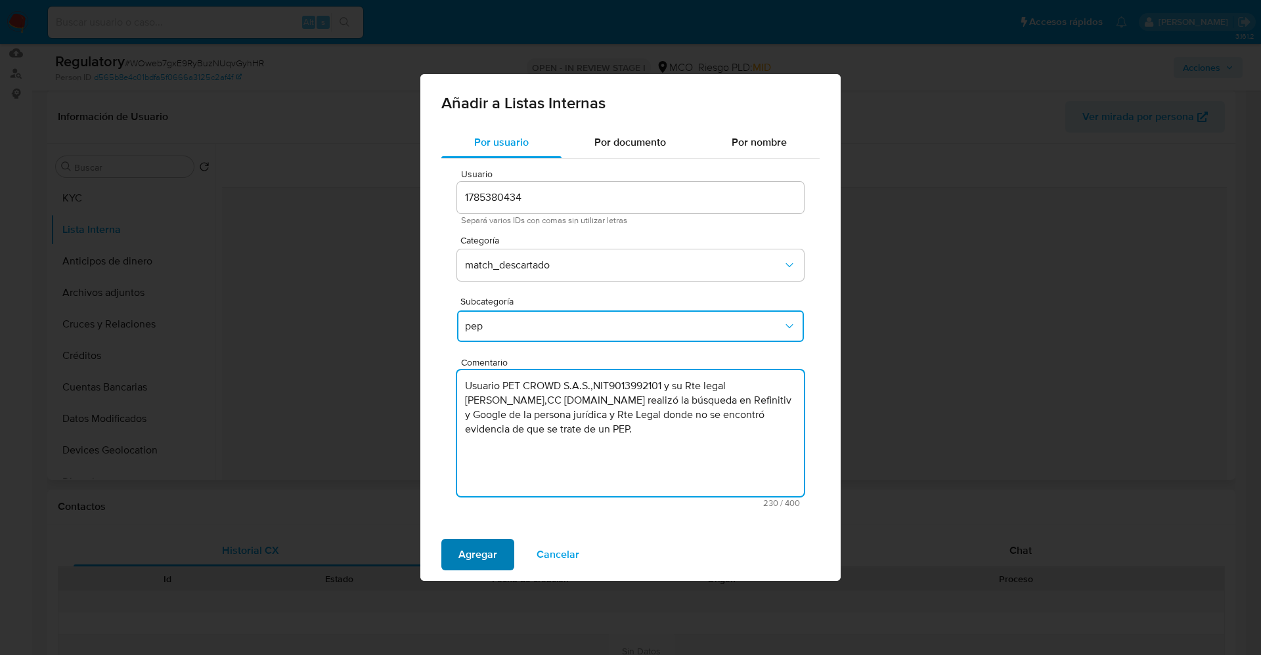
type textarea "Usuario PET CROWD S.A.S.,NIT9013992101 y su Rte legal Jessica Barrios Guerrero,…"
click at [496, 555] on button "Agregar" at bounding box center [477, 555] width 73 height 32
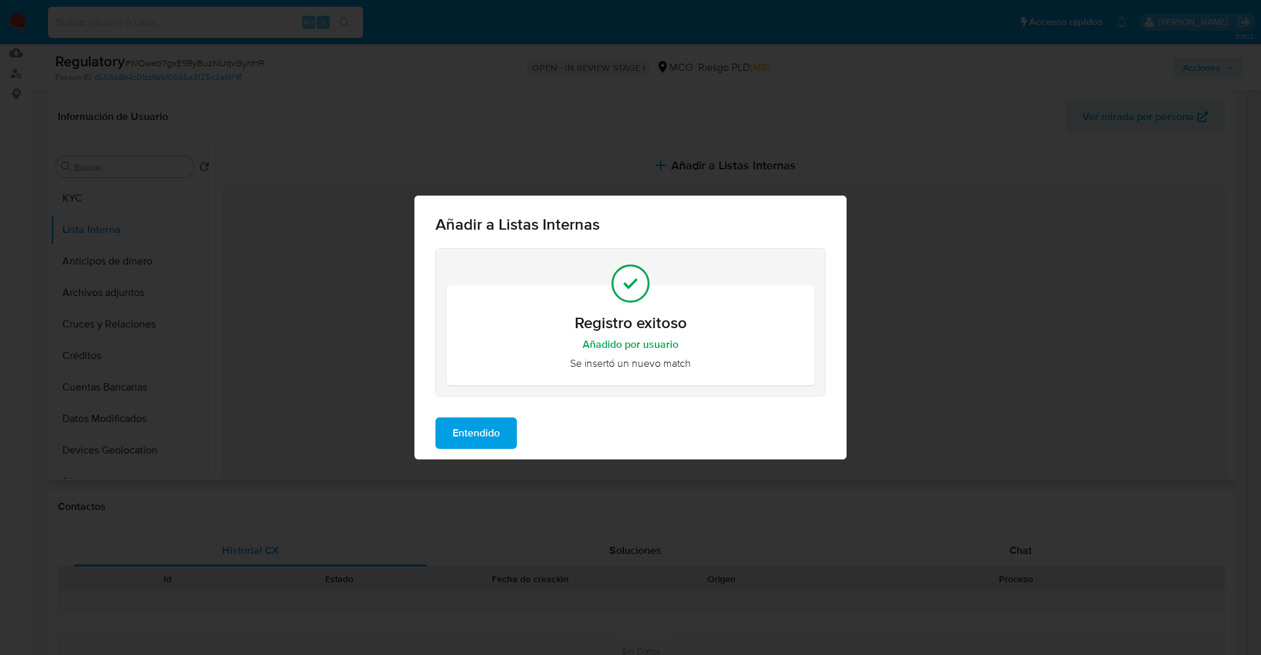
click at [471, 430] on span "Entendido" at bounding box center [475, 433] width 47 height 29
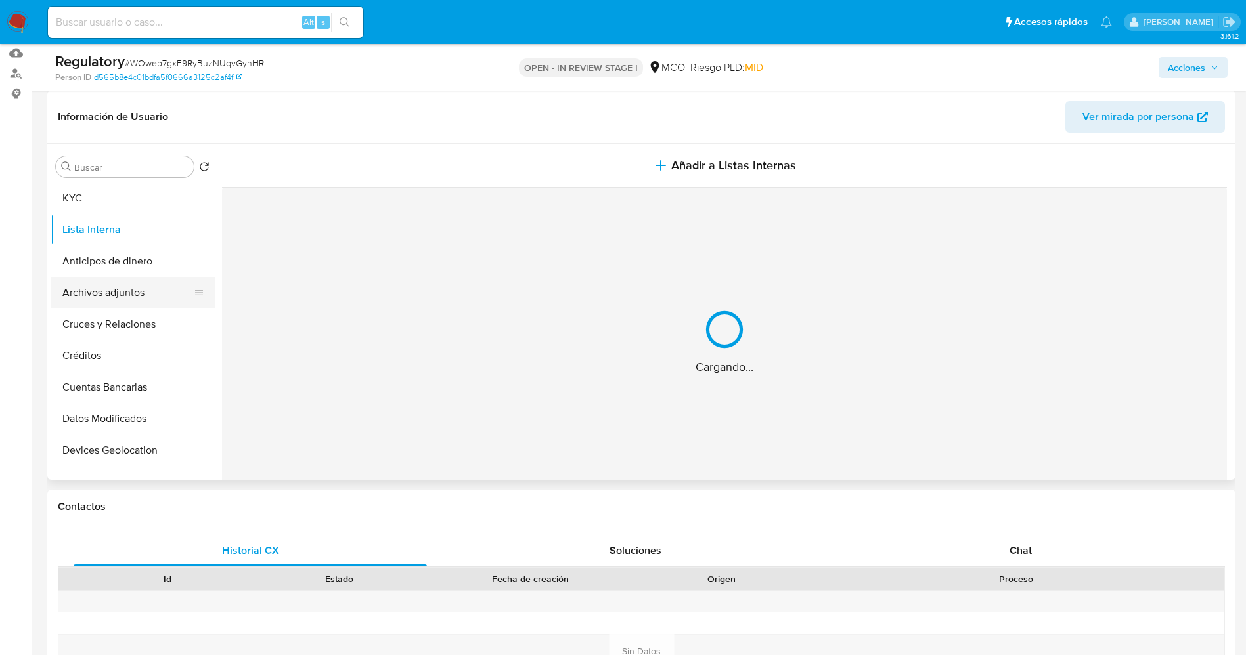
click at [102, 294] on button "Archivos adjuntos" at bounding box center [128, 293] width 154 height 32
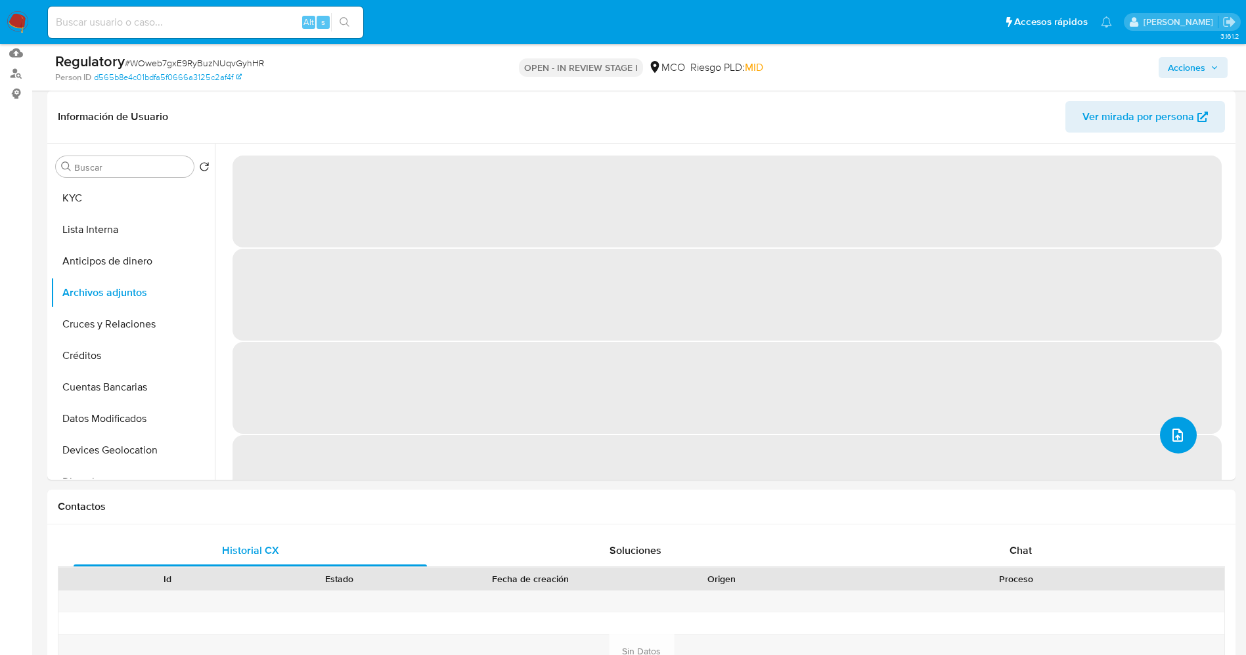
click at [1161, 435] on button "upload-file" at bounding box center [1178, 435] width 37 height 37
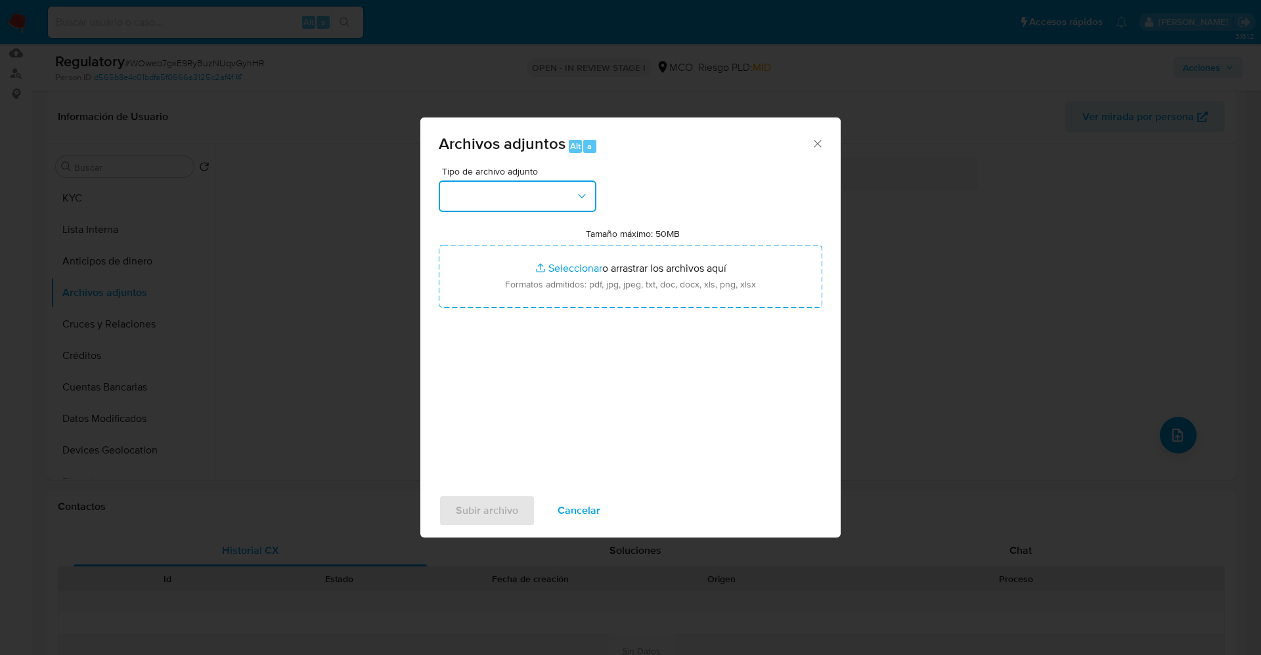
click at [557, 194] on button "button" at bounding box center [518, 197] width 158 height 32
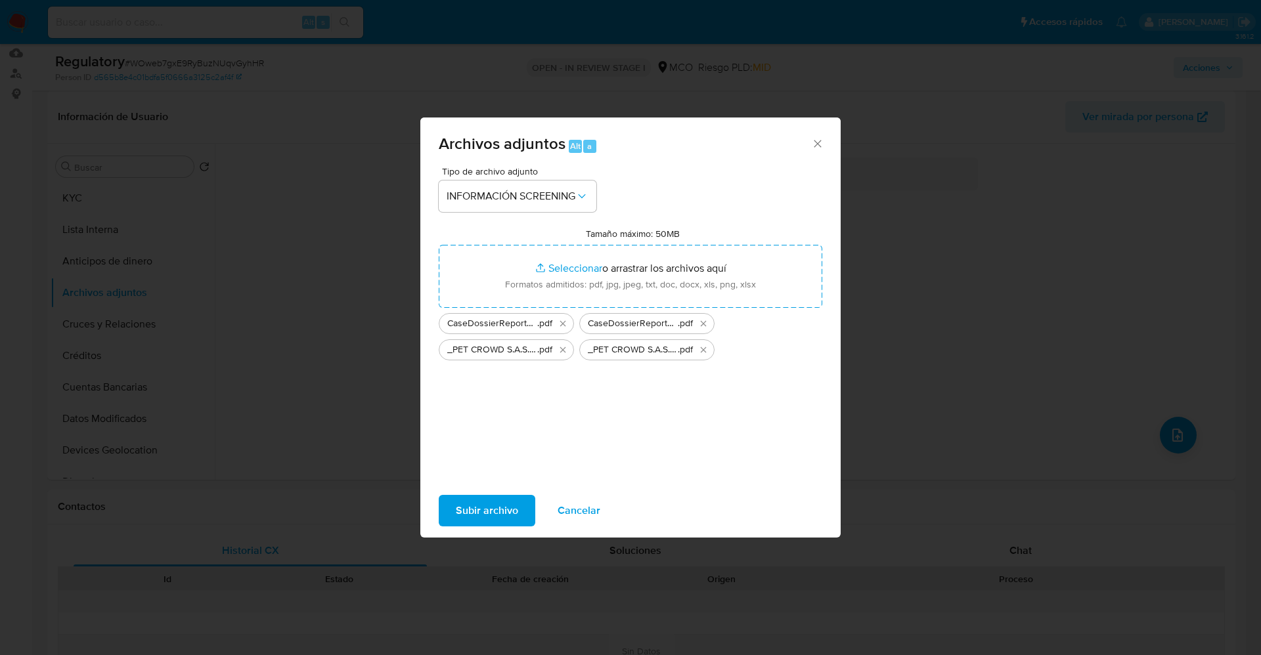
click at [478, 521] on span "Subir archivo" at bounding box center [487, 510] width 62 height 29
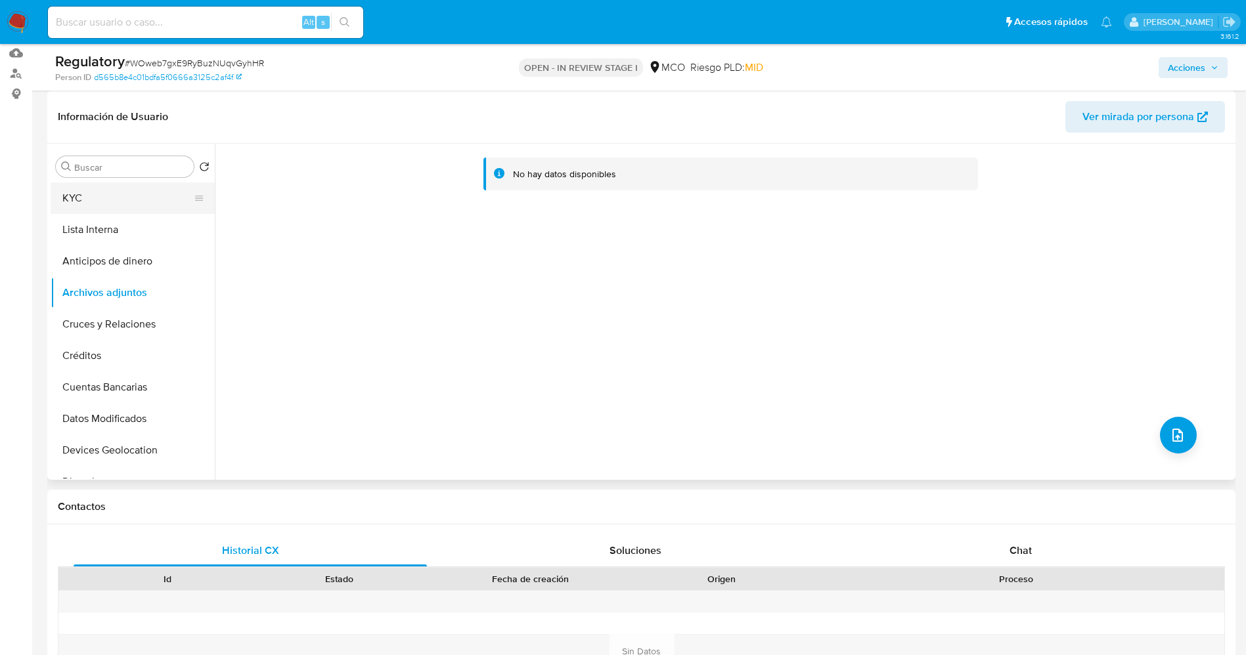
click at [89, 199] on button "KYC" at bounding box center [128, 199] width 154 height 32
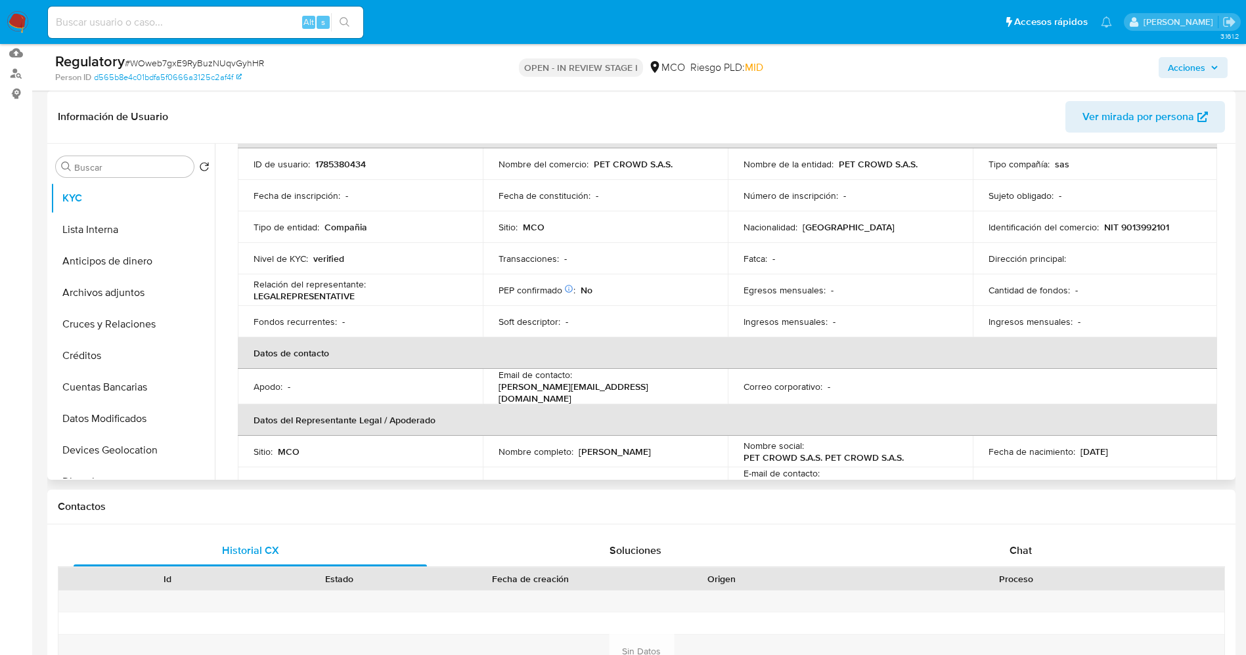
scroll to position [197, 0]
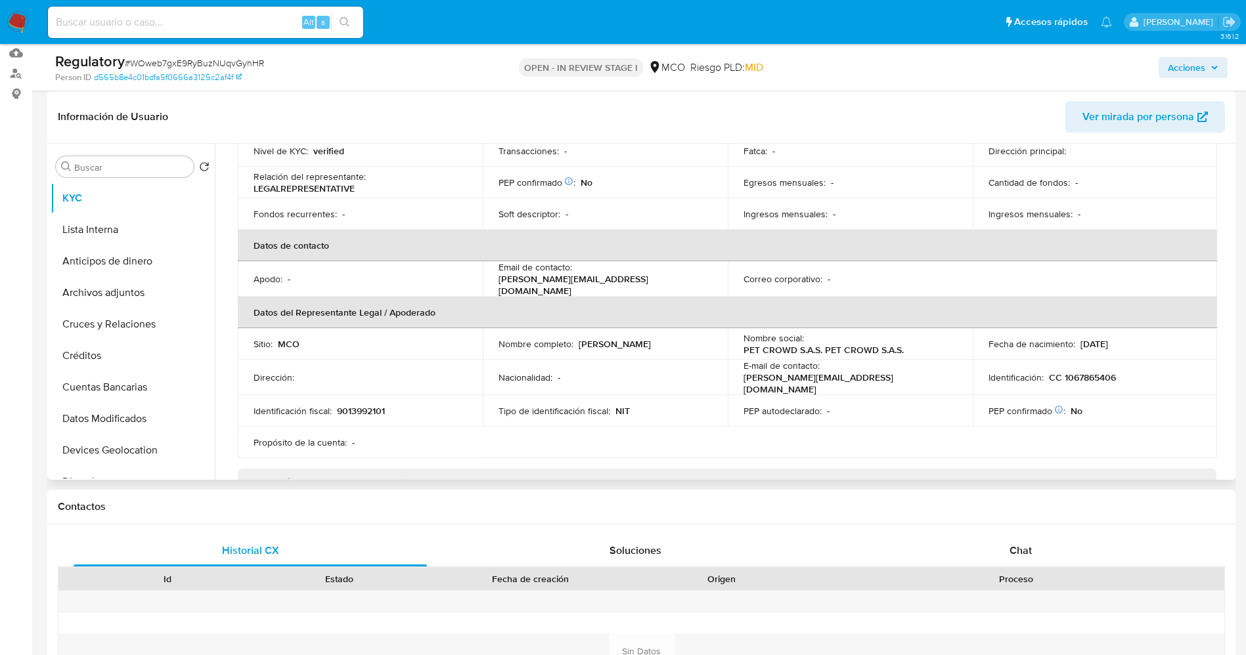
drag, startPoint x: 573, startPoint y: 336, endPoint x: 697, endPoint y: 335, distance: 123.5
click at [697, 338] on div "Nombre completo : Jessica Barrios Guerrero" at bounding box center [604, 344] width 213 height 12
copy div "Jessica Barrios Guerrero"
click at [102, 261] on button "Anticipos de dinero" at bounding box center [128, 262] width 154 height 32
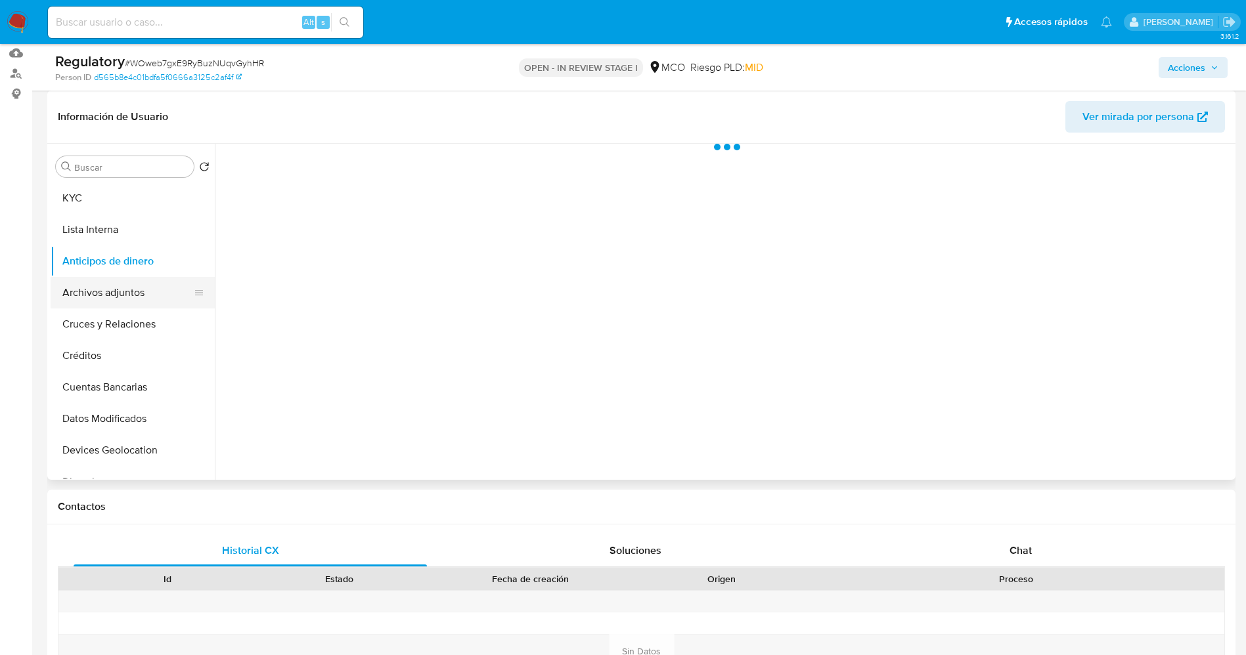
scroll to position [0, 0]
click at [107, 297] on button "Archivos adjuntos" at bounding box center [128, 293] width 154 height 32
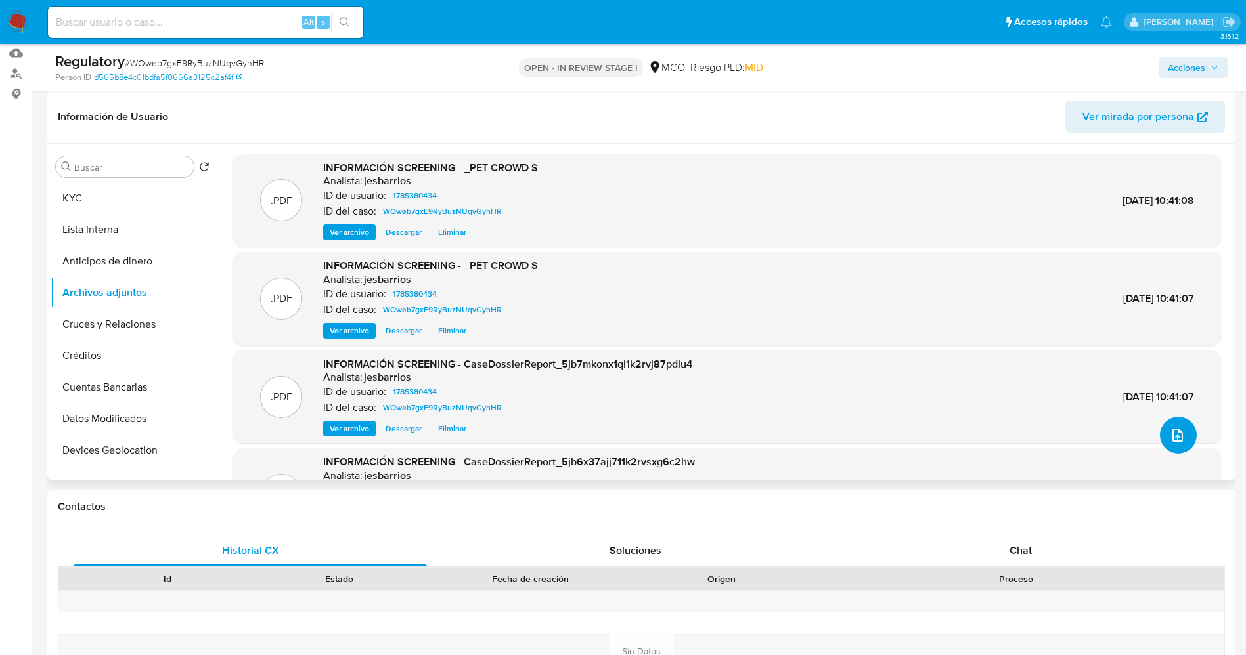
click at [1160, 439] on button "upload-file" at bounding box center [1178, 435] width 37 height 37
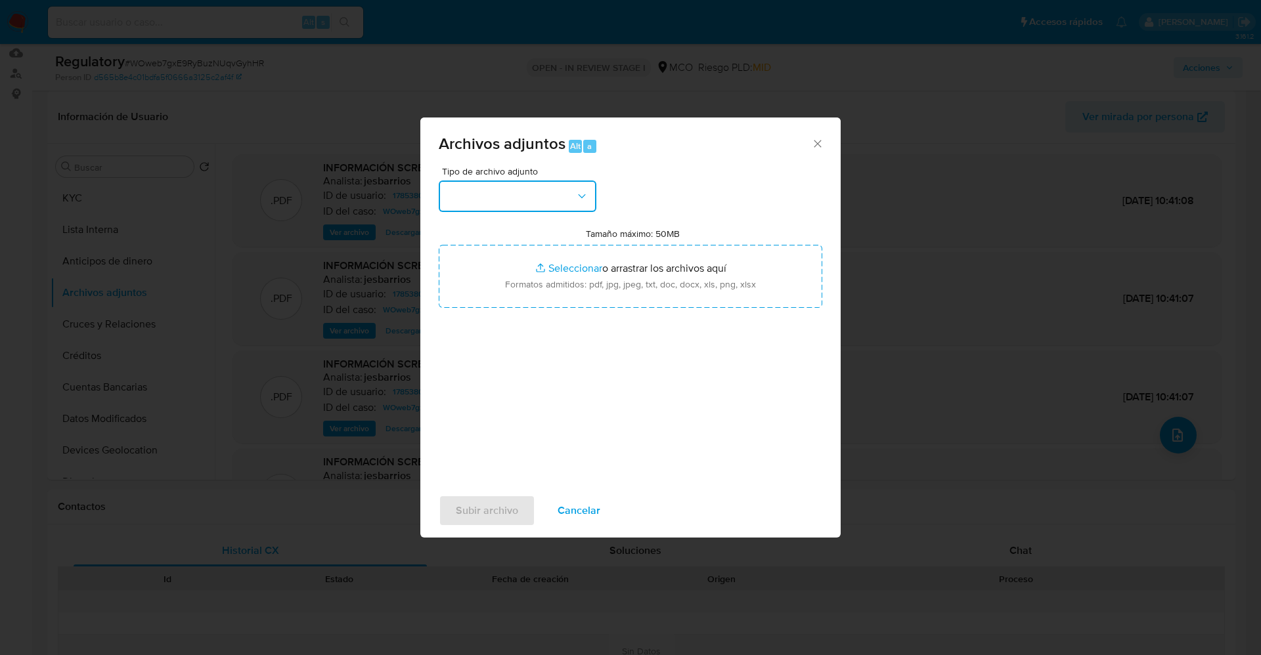
click at [541, 208] on button "button" at bounding box center [518, 197] width 158 height 32
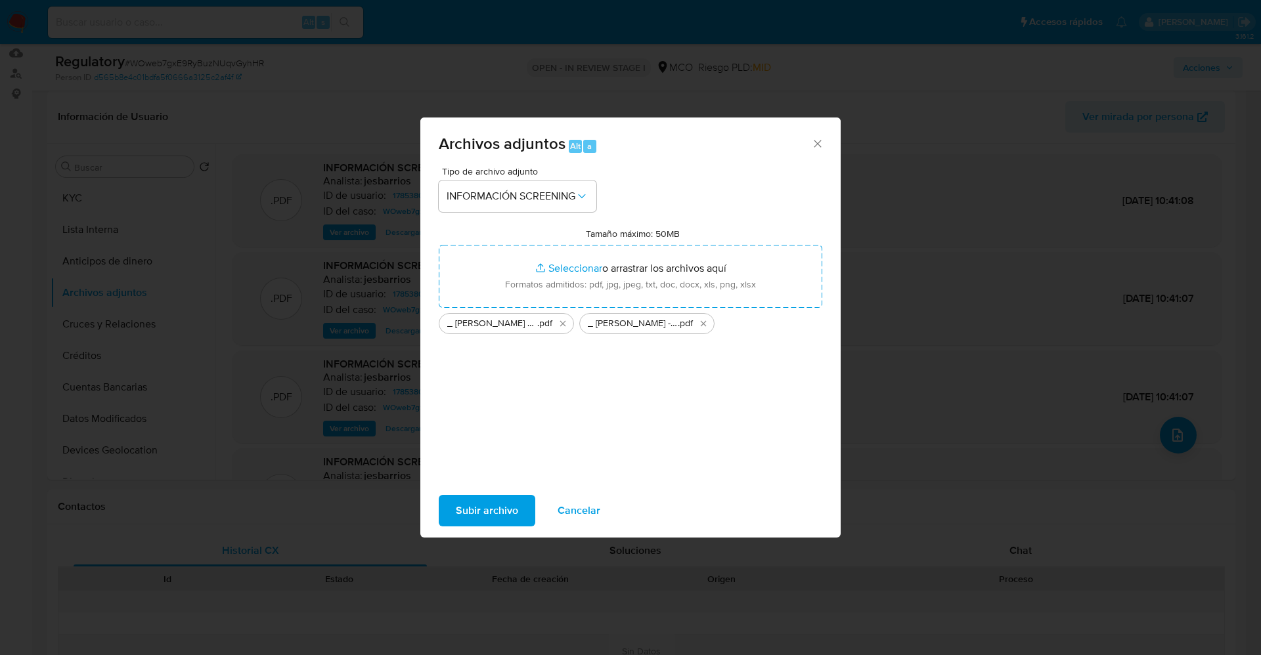
click at [488, 519] on span "Subir archivo" at bounding box center [487, 510] width 62 height 29
click at [487, 513] on span "Subir archivo" at bounding box center [487, 510] width 62 height 29
click at [510, 508] on span "Subir archivo" at bounding box center [487, 510] width 62 height 29
click at [563, 324] on icon "Eliminar _ Jessica Barrios Guerrero_ lavado de dinero - Buscar con Google.pdf" at bounding box center [563, 324] width 11 height 11
click at [563, 324] on icon "Eliminar _ Jessica Barrios Guerrero_ - Buscar con Google.pdf" at bounding box center [563, 324] width 11 height 11
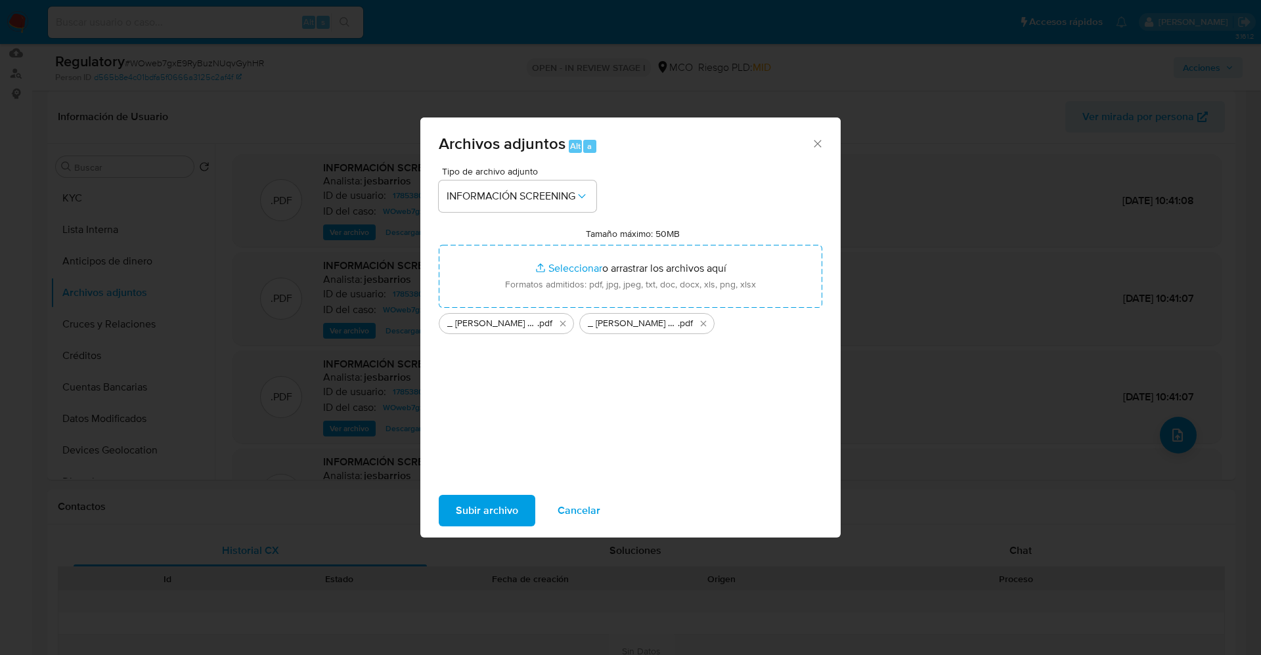
click at [499, 508] on span "Subir archivo" at bounding box center [487, 510] width 62 height 29
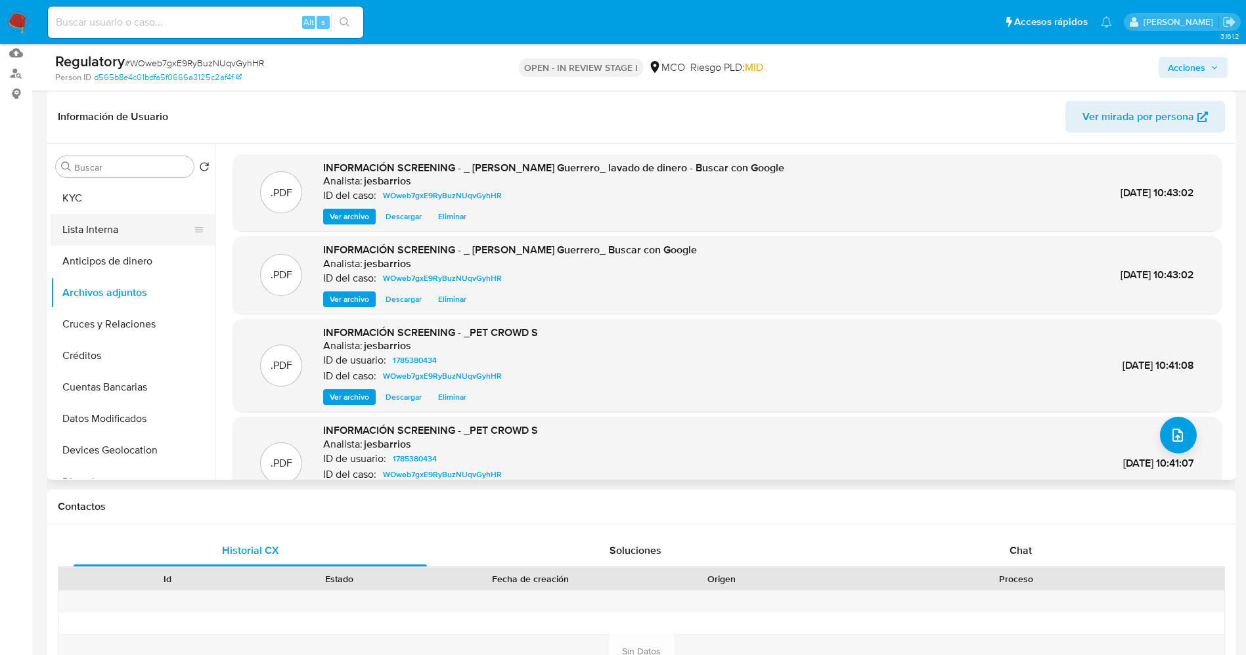
click at [120, 233] on button "Lista Interna" at bounding box center [128, 230] width 154 height 32
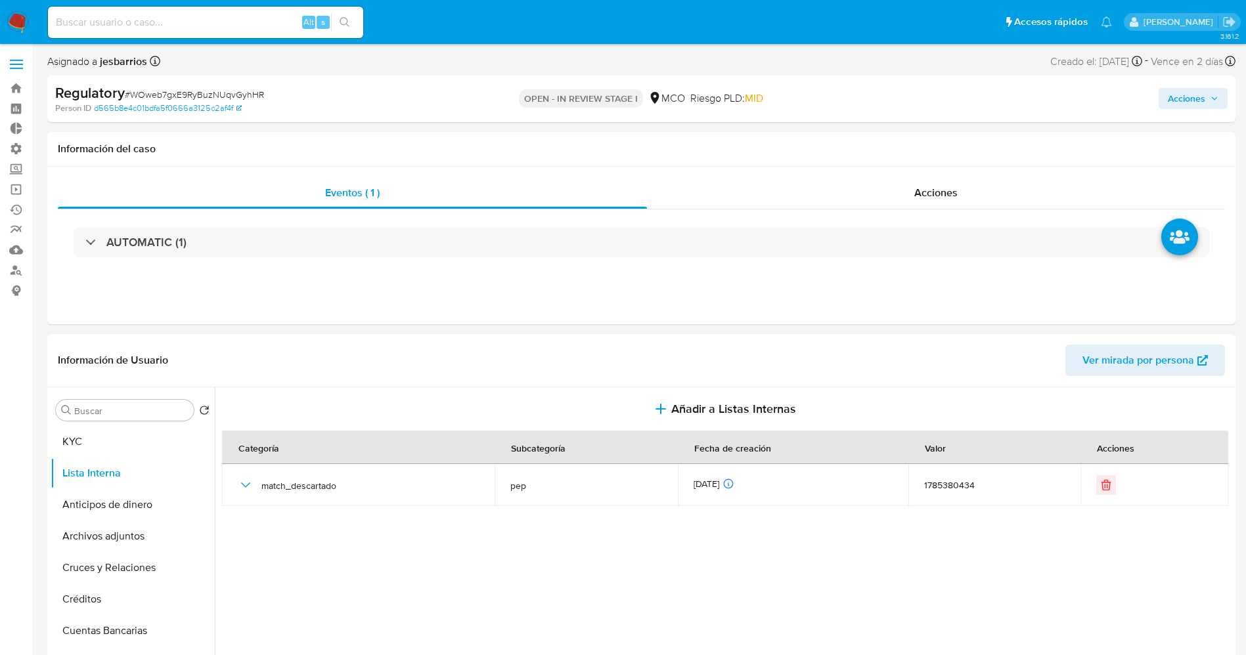
click at [1195, 104] on span "Acciones" at bounding box center [1186, 98] width 37 height 21
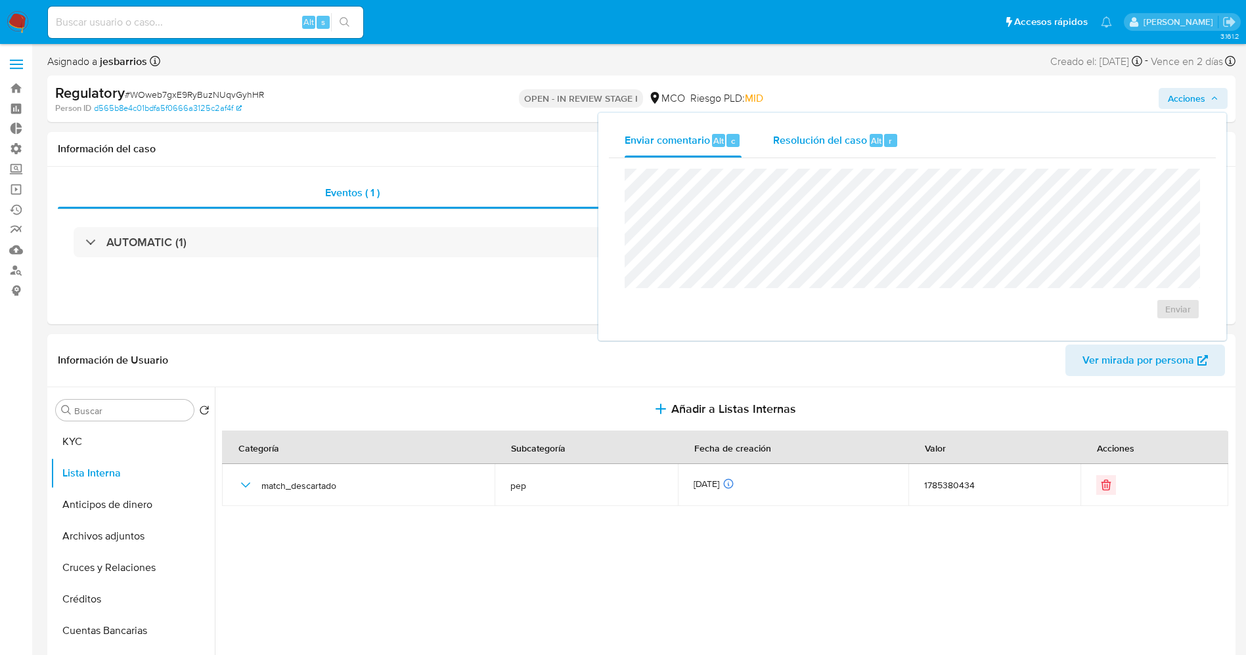
click at [859, 139] on span "Resolución del caso" at bounding box center [820, 140] width 94 height 15
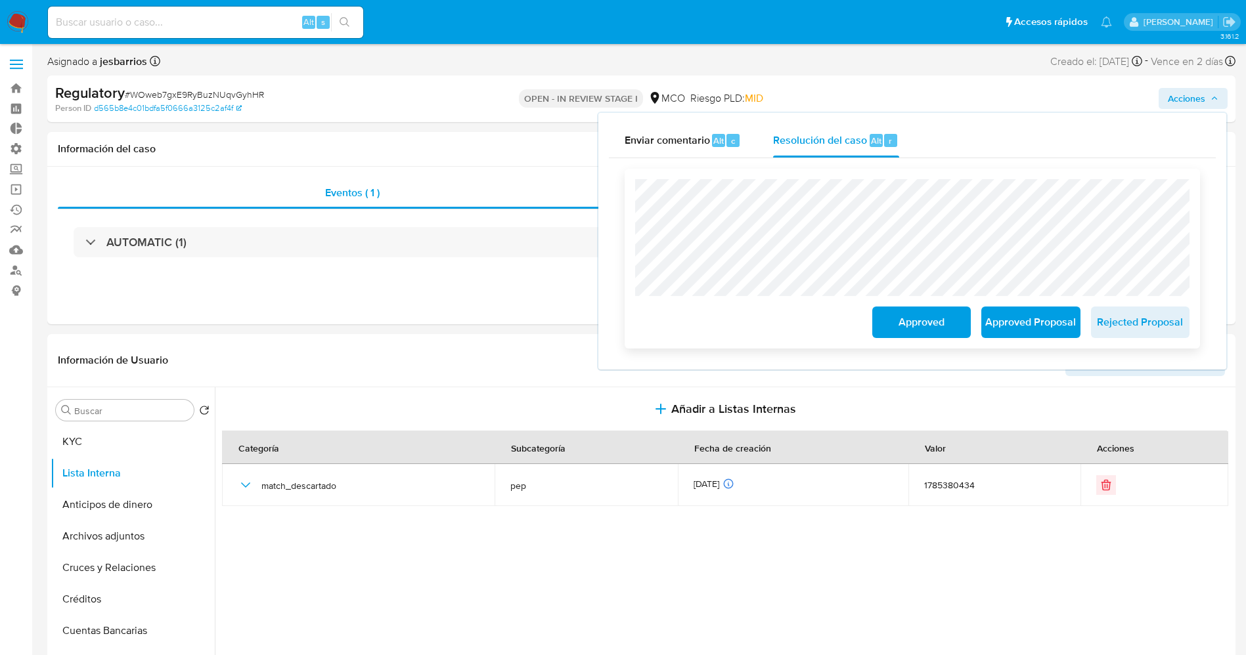
click at [919, 325] on span "Approved" at bounding box center [921, 322] width 64 height 29
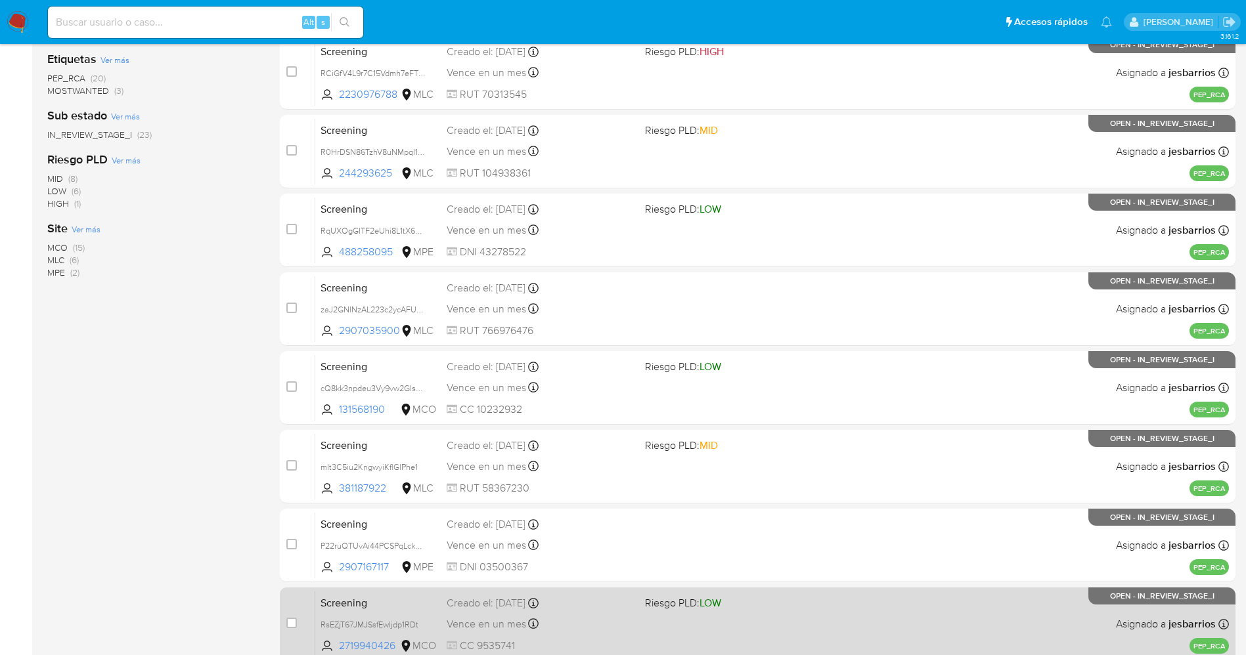
scroll to position [429, 0]
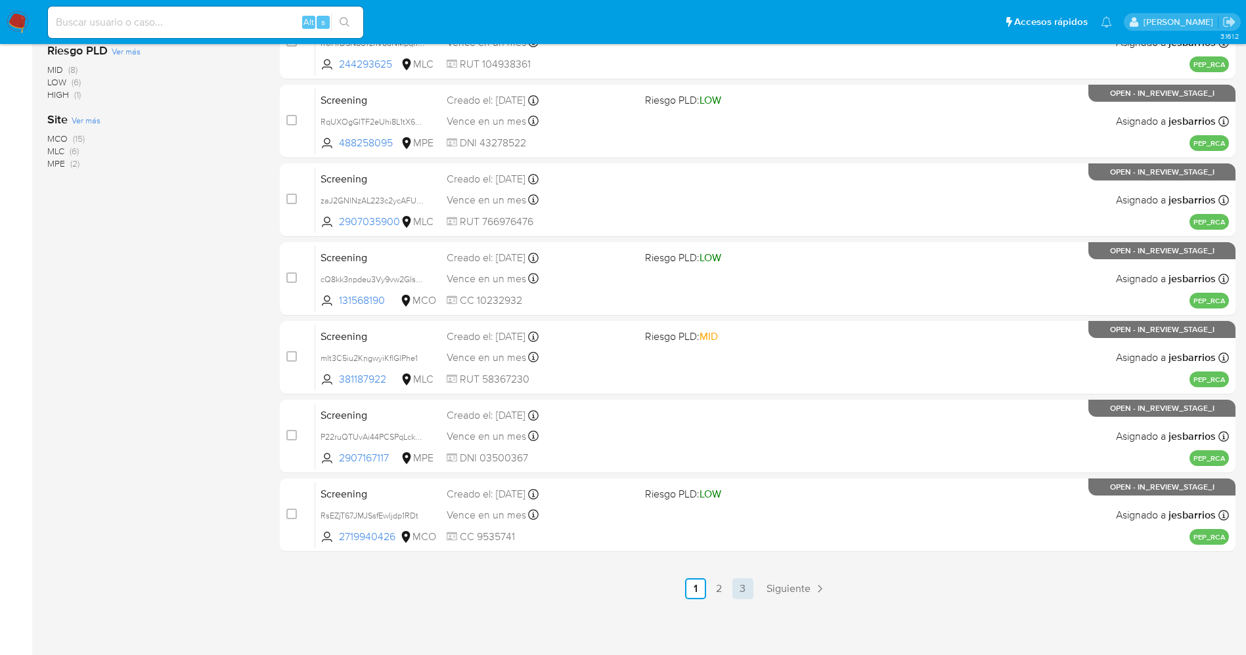
click at [739, 586] on link "3" at bounding box center [742, 589] width 21 height 21
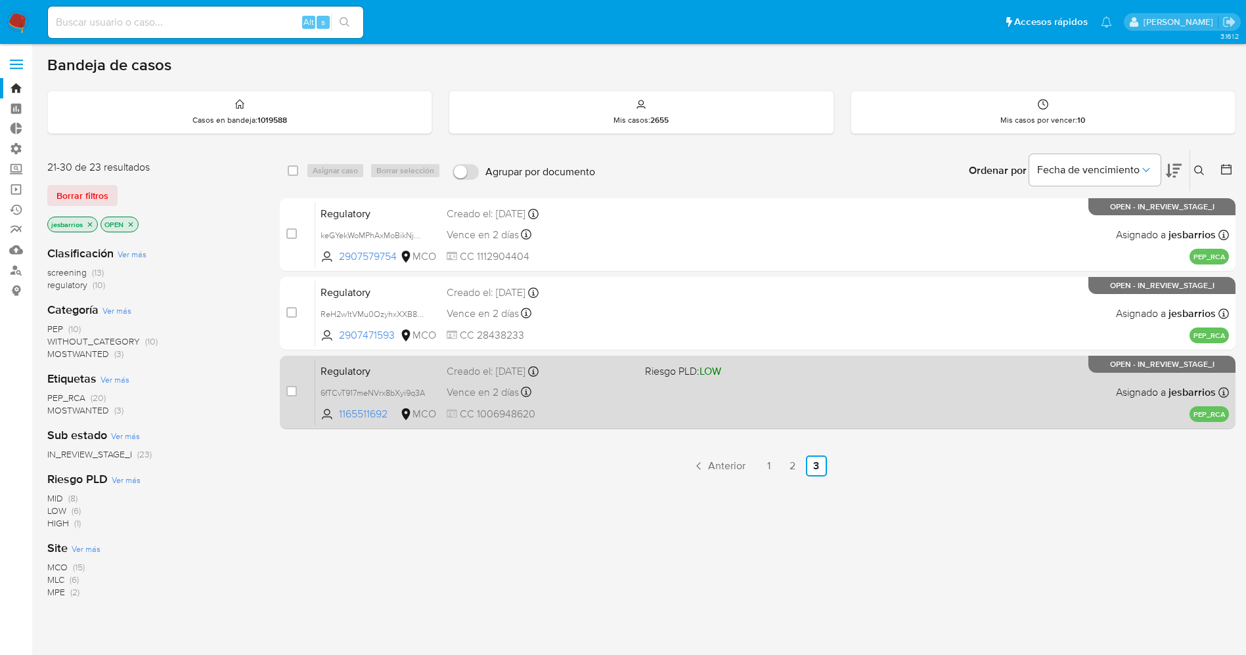
click at [683, 401] on div "Regulatory 6fTCvT917meNVrx8bXyi9q3A 1165511692 MCO Riesgo PLD: LOW Creado el: […" at bounding box center [772, 392] width 914 height 66
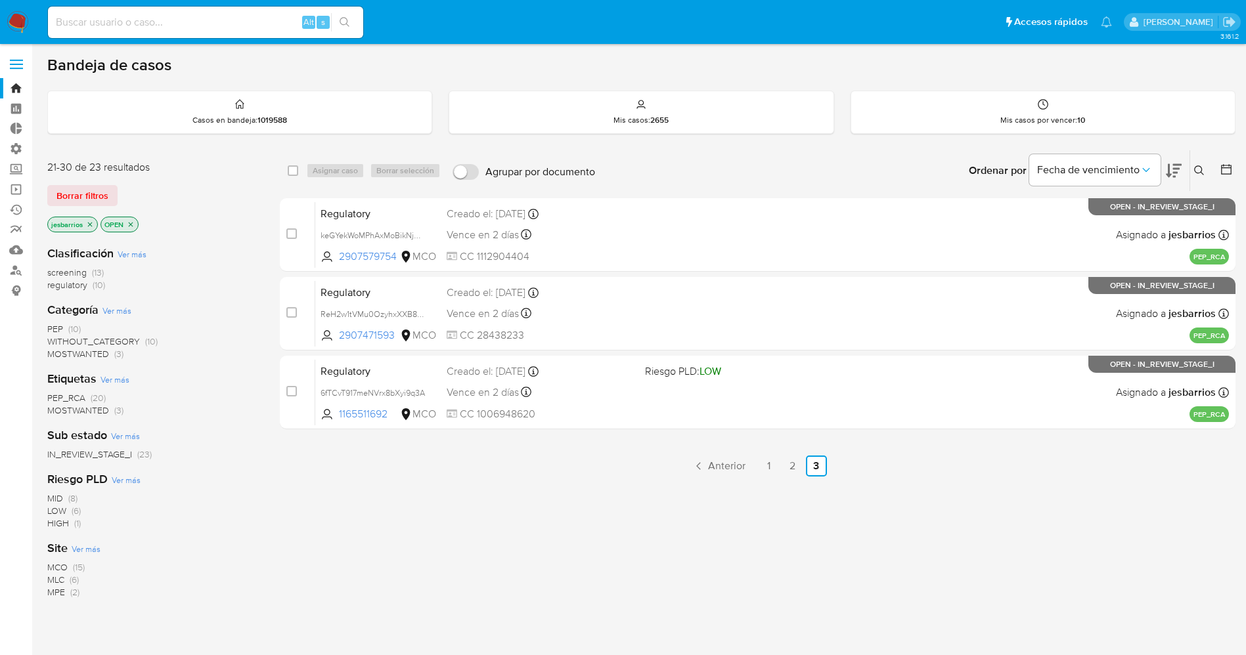
click at [14, 11] on img at bounding box center [18, 22] width 22 height 22
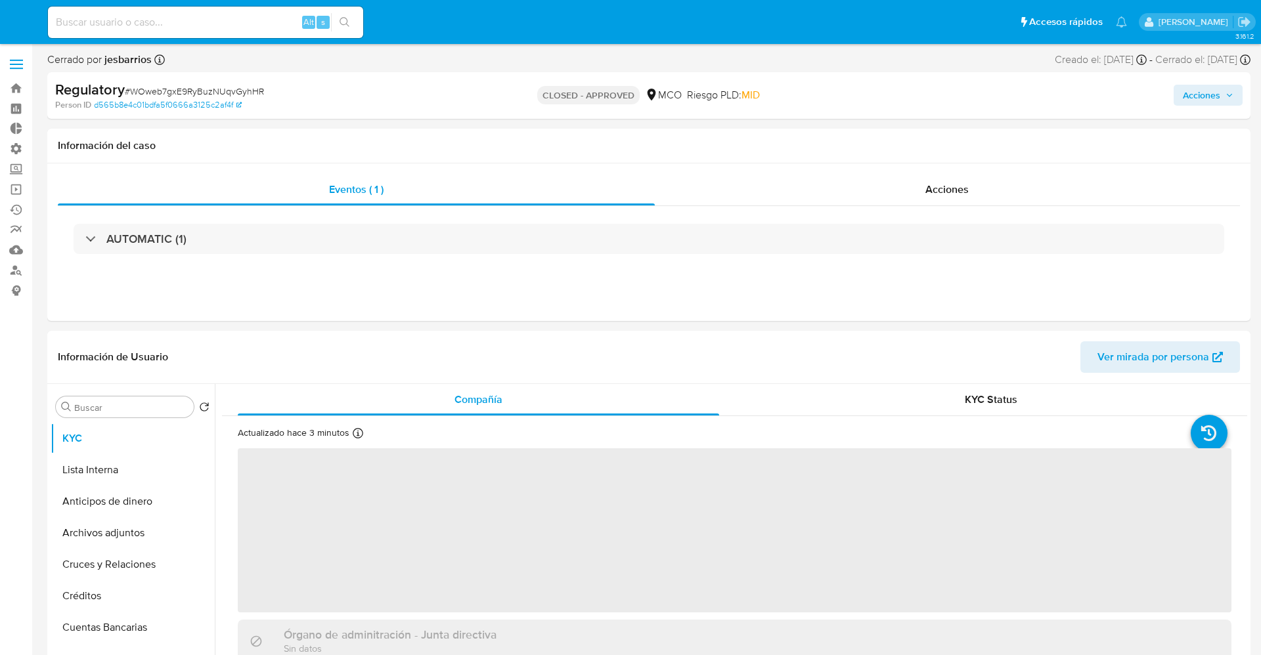
select select "10"
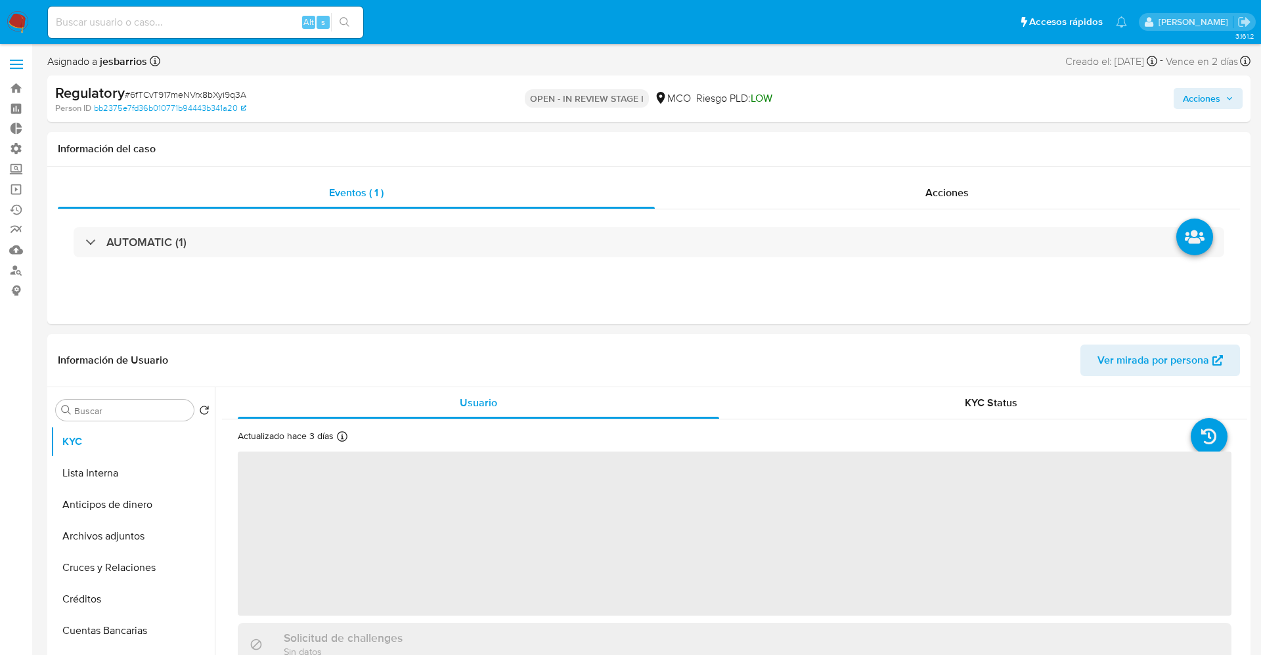
select select "10"
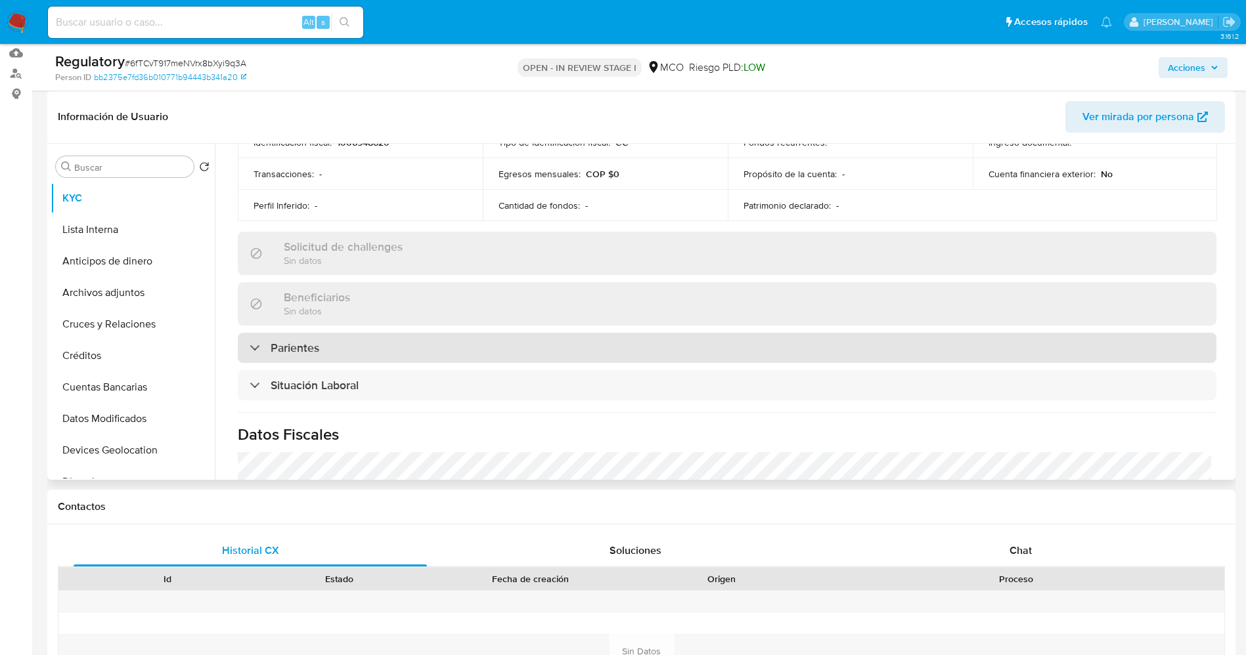
scroll to position [493, 0]
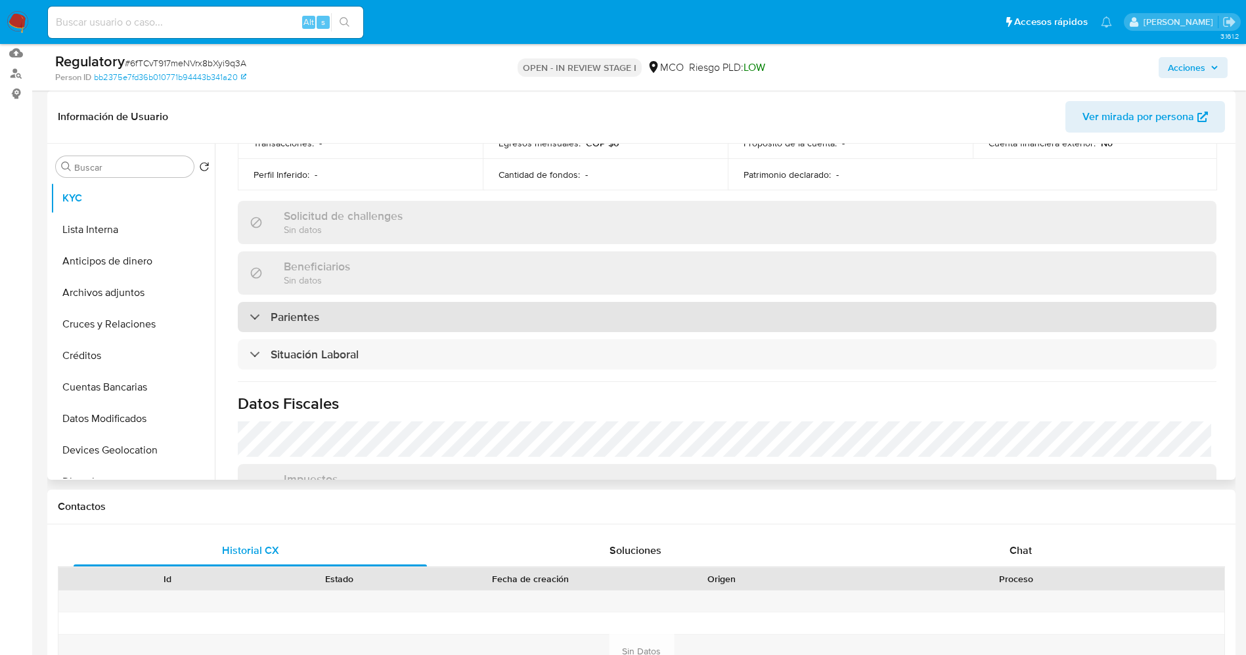
click at [392, 311] on div "Parientes" at bounding box center [727, 317] width 979 height 30
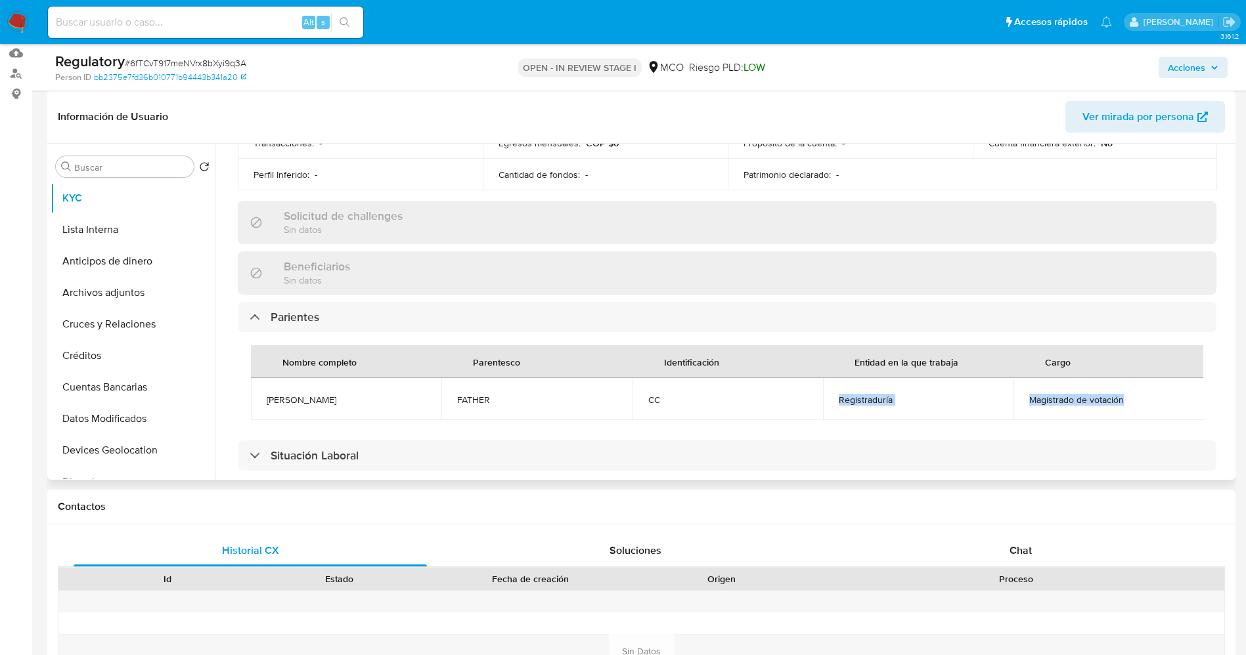
drag, startPoint x: 827, startPoint y: 400, endPoint x: 1126, endPoint y: 403, distance: 298.8
click at [1126, 403] on tr "Jorge Devia Murcia FATHER CC Registraduría Magistrado de votación" at bounding box center [727, 399] width 953 height 42
copy tr "Registraduría Magistrado de votación"
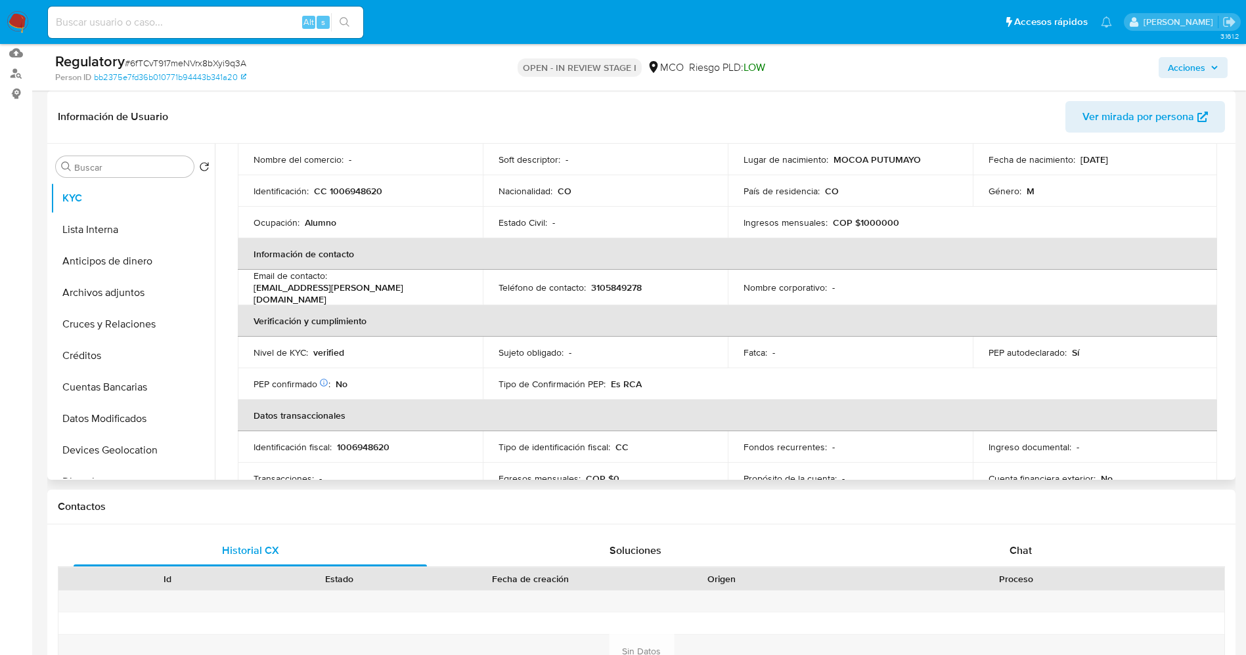
scroll to position [0, 0]
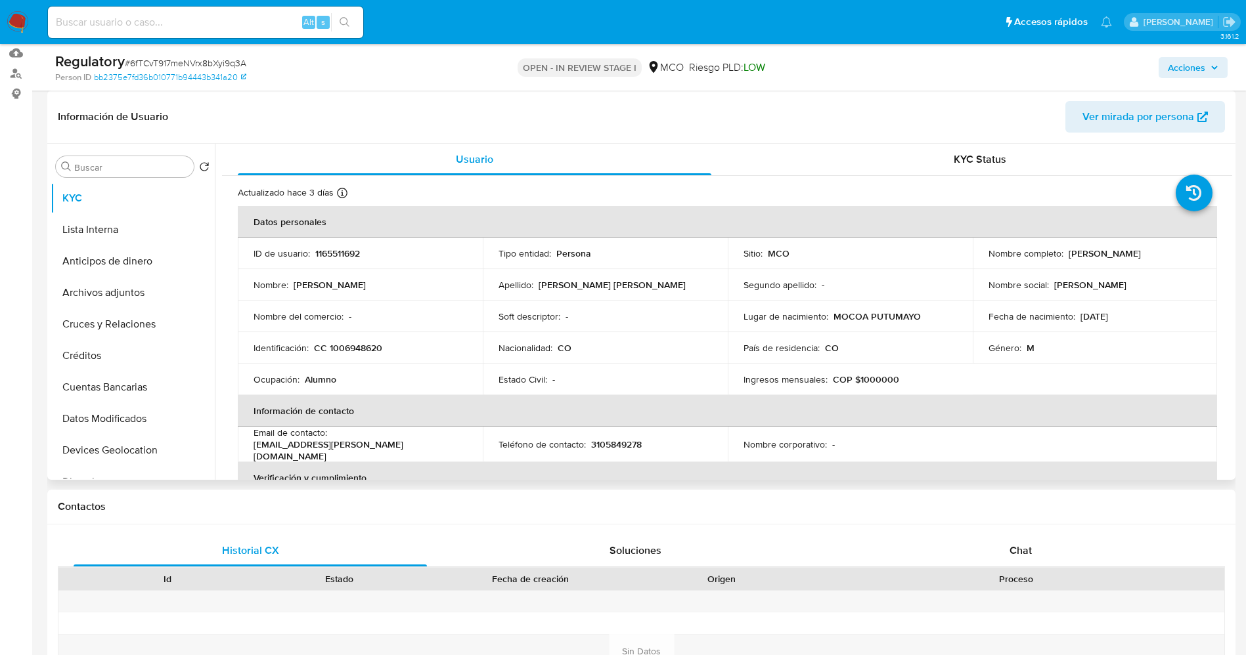
drag, startPoint x: 1064, startPoint y: 253, endPoint x: 1173, endPoint y: 253, distance: 109.0
click at [1193, 257] on div "Nombre completo : Jorge Alejandro Devia Duque" at bounding box center [1094, 254] width 213 height 12
copy p "Jorge Alejandro Devia Duque"
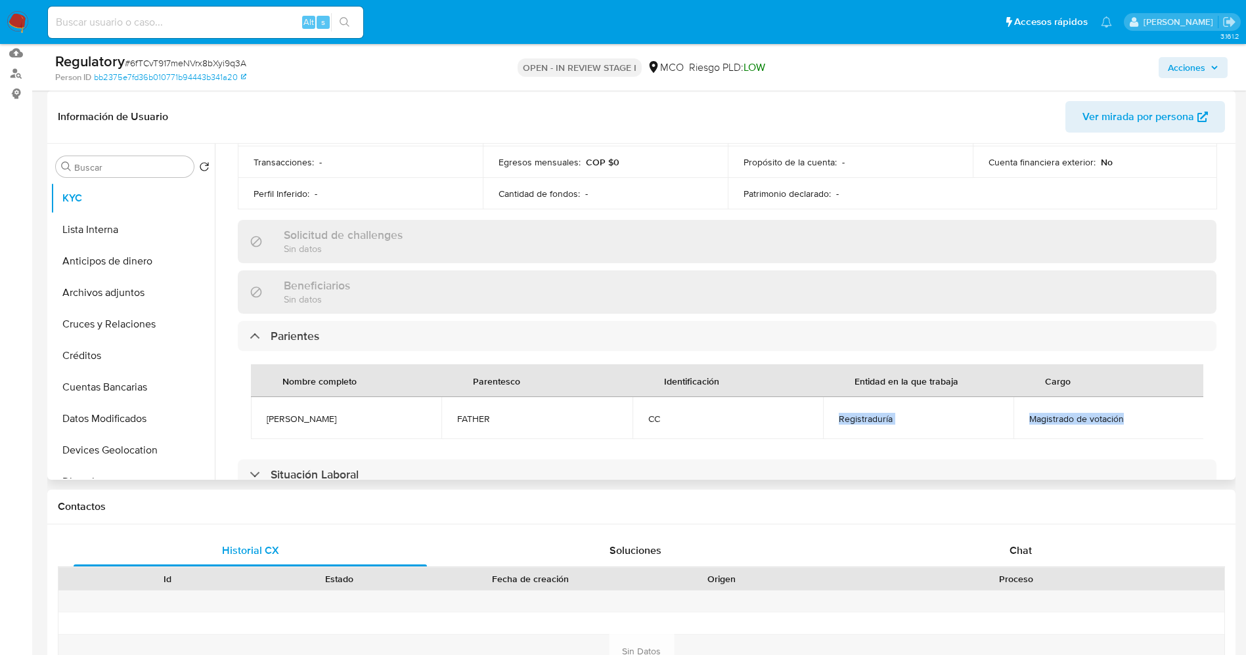
scroll to position [493, 0]
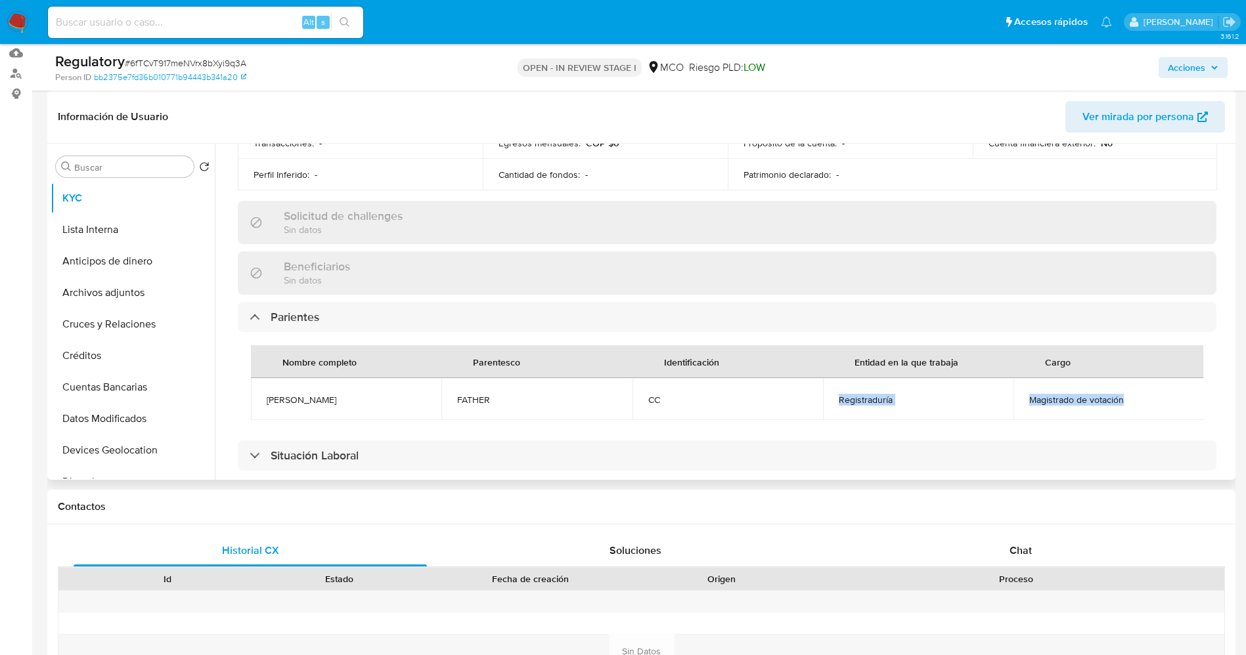
drag, startPoint x: 255, startPoint y: 387, endPoint x: 350, endPoint y: 391, distance: 94.7
click at [367, 387] on td "Jorge Devia Murcia" at bounding box center [346, 399] width 190 height 42
copy span "Jorge Devia Murcia"
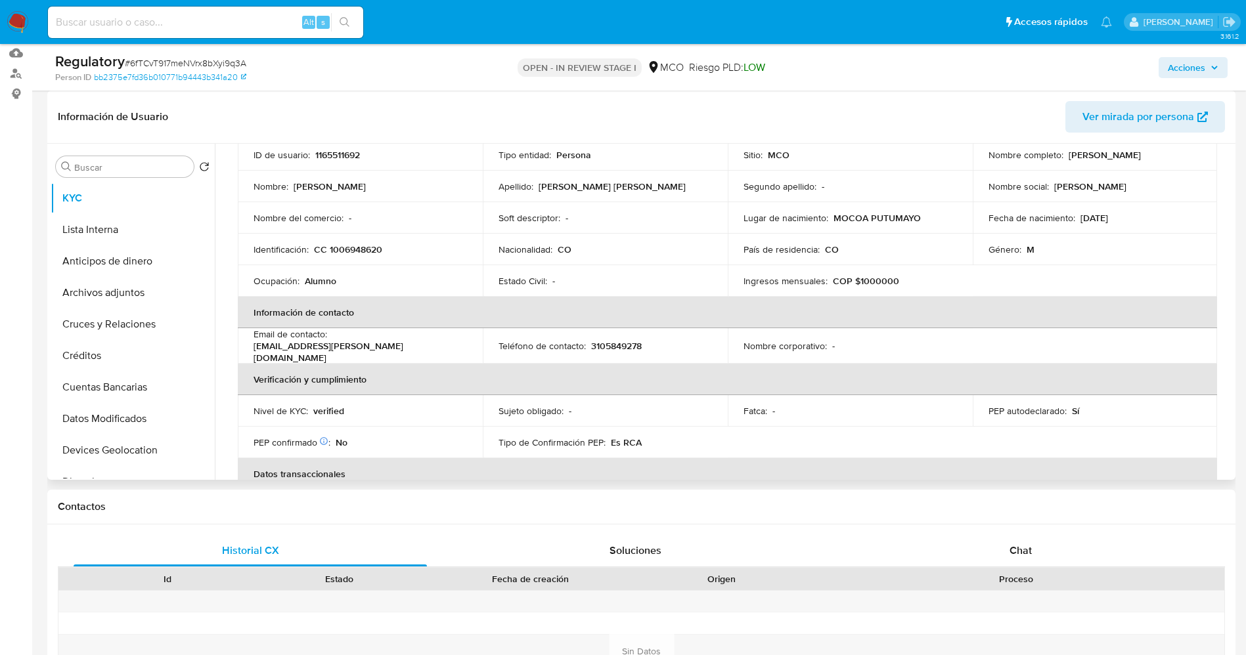
scroll to position [0, 0]
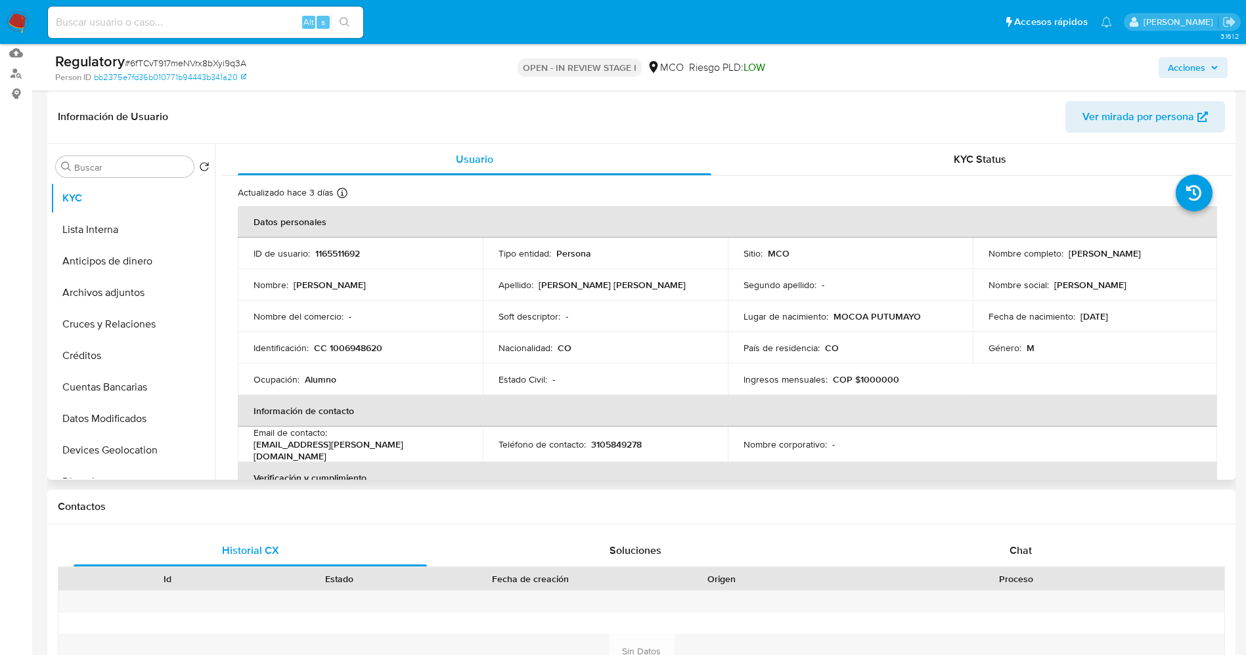
drag, startPoint x: 1061, startPoint y: 250, endPoint x: 1198, endPoint y: 250, distance: 136.6
click at [1198, 250] on td "Nombre completo : Jorge Alejandro Devia Duque" at bounding box center [1095, 254] width 245 height 32
copy div "Jorge Alejandro Devia Duque"
drag, startPoint x: 338, startPoint y: 347, endPoint x: 384, endPoint y: 343, distance: 46.8
click at [384, 343] on div "Identificación : CC 1006948620" at bounding box center [359, 348] width 213 height 12
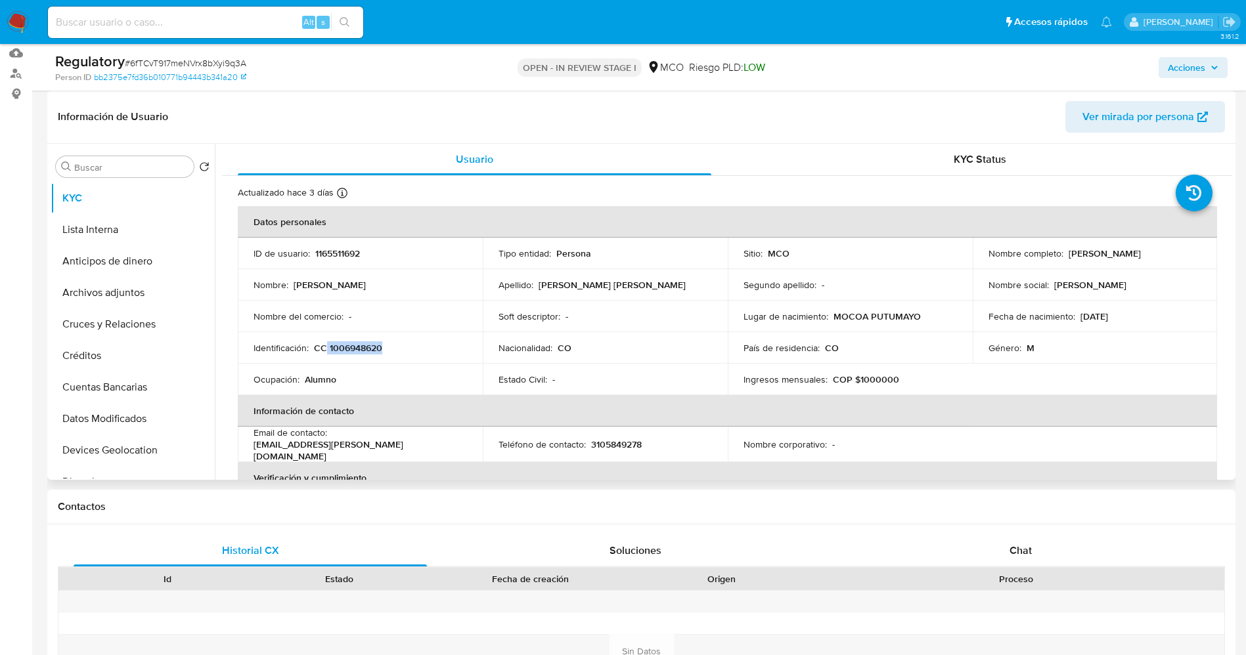
copy p "1006948620"
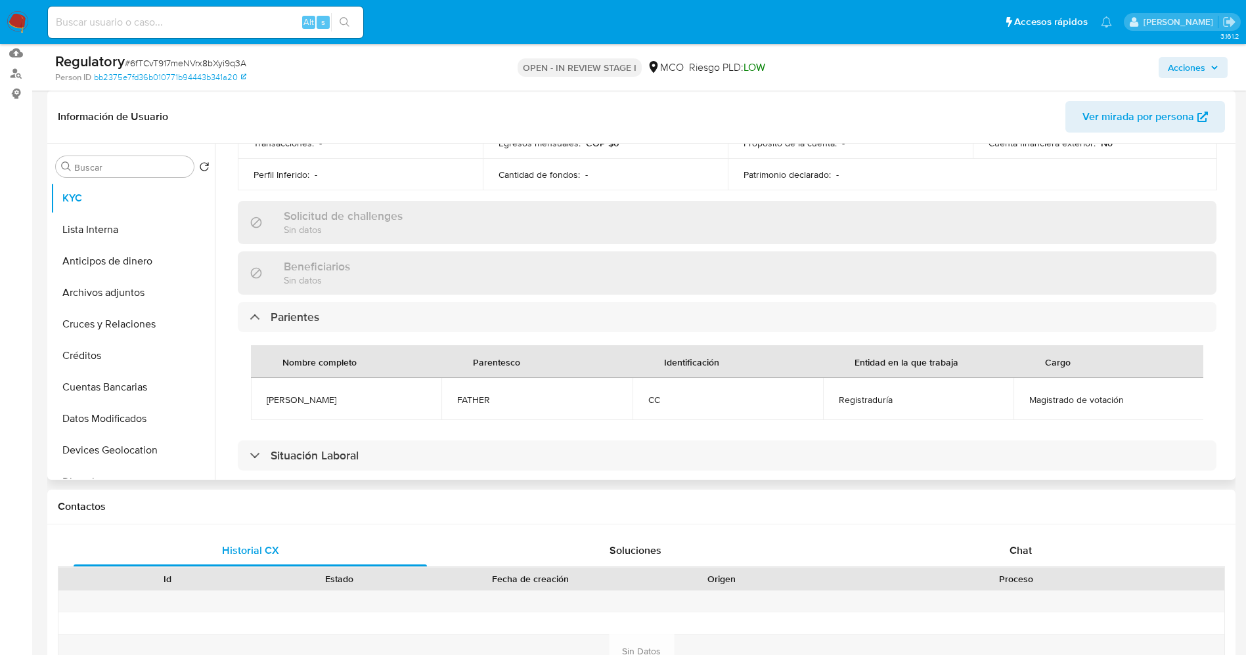
scroll to position [591, 0]
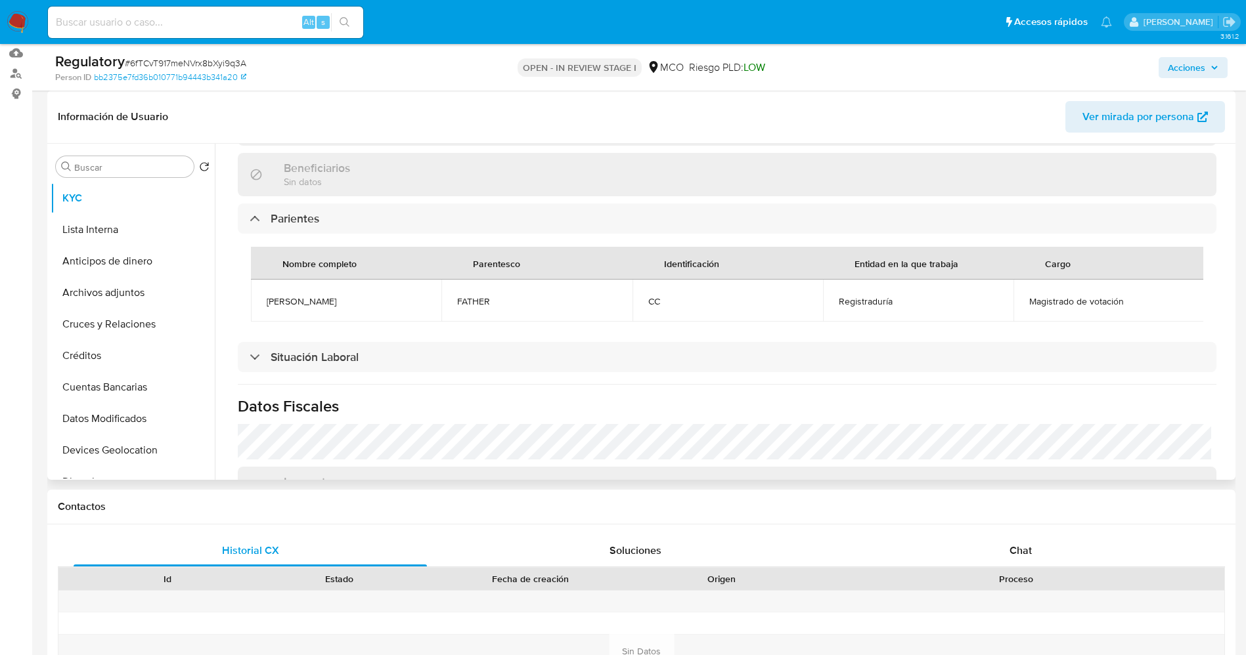
drag, startPoint x: 265, startPoint y: 294, endPoint x: 312, endPoint y: 297, distance: 47.4
click at [374, 297] on td "Jorge Devia Murcia" at bounding box center [346, 301] width 190 height 42
copy span "Jorge Devia Murcia"
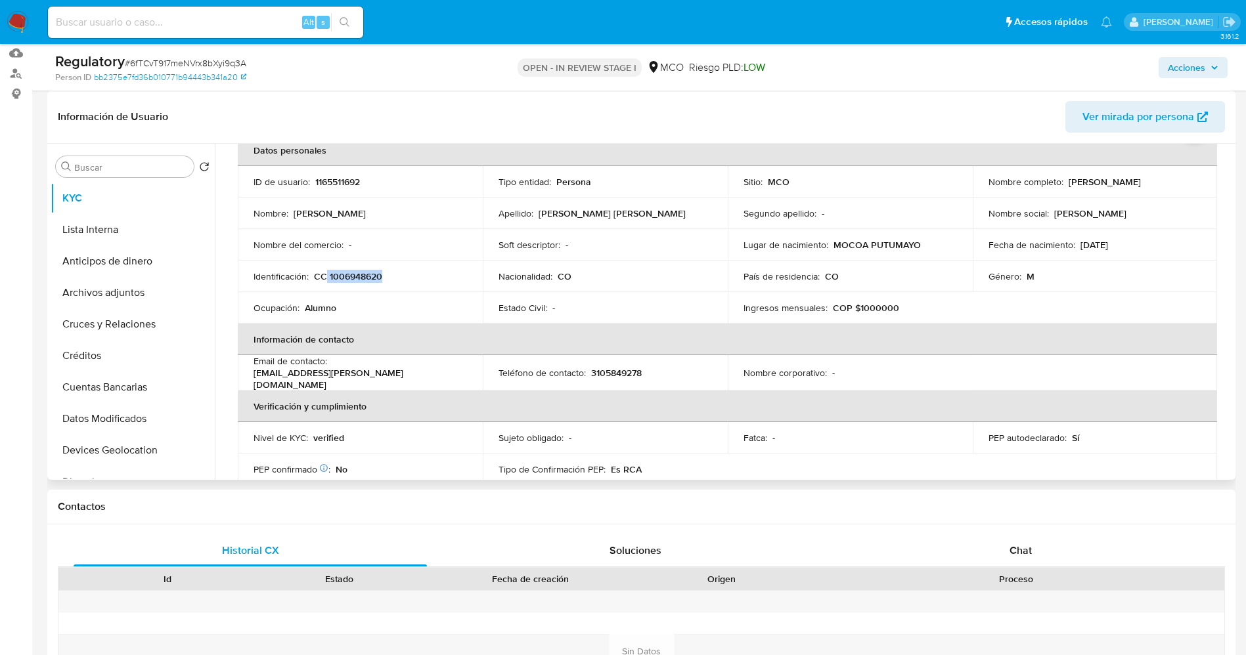
scroll to position [0, 0]
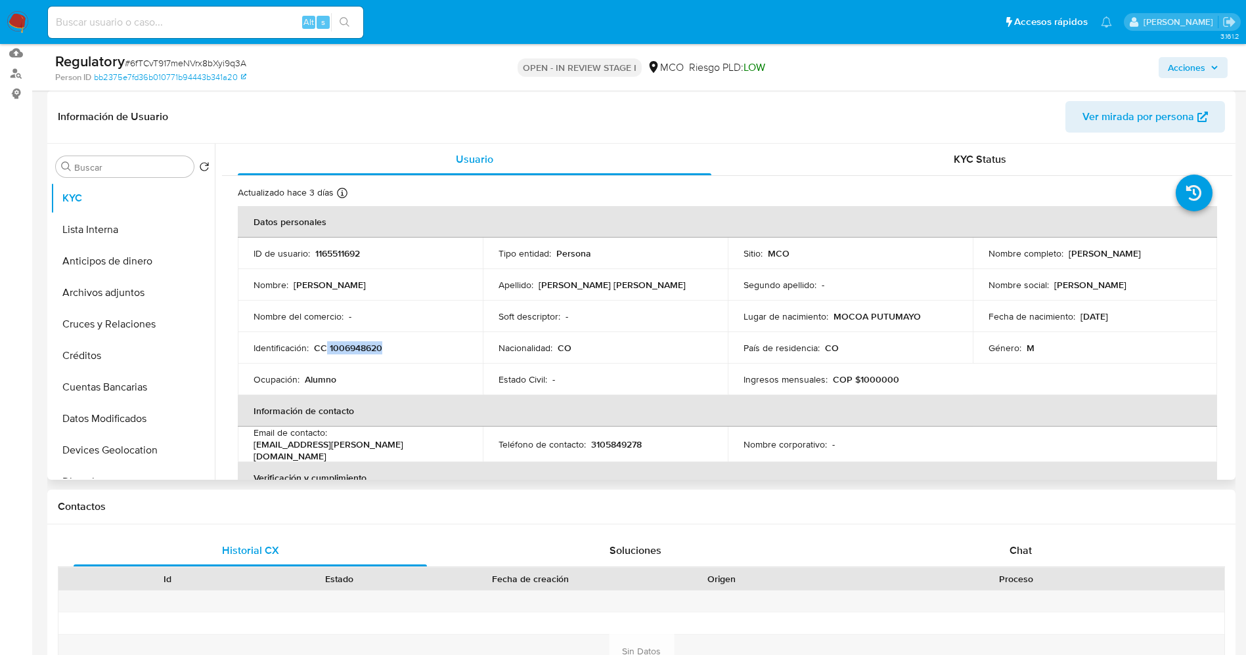
drag, startPoint x: 1061, startPoint y: 253, endPoint x: 1198, endPoint y: 252, distance: 136.6
click at [1198, 252] on td "Nombre completo : Jorge Alejandro Devia Duque" at bounding box center [1095, 254] width 245 height 32
copy div "Jorge Alejandro Devia Duque"
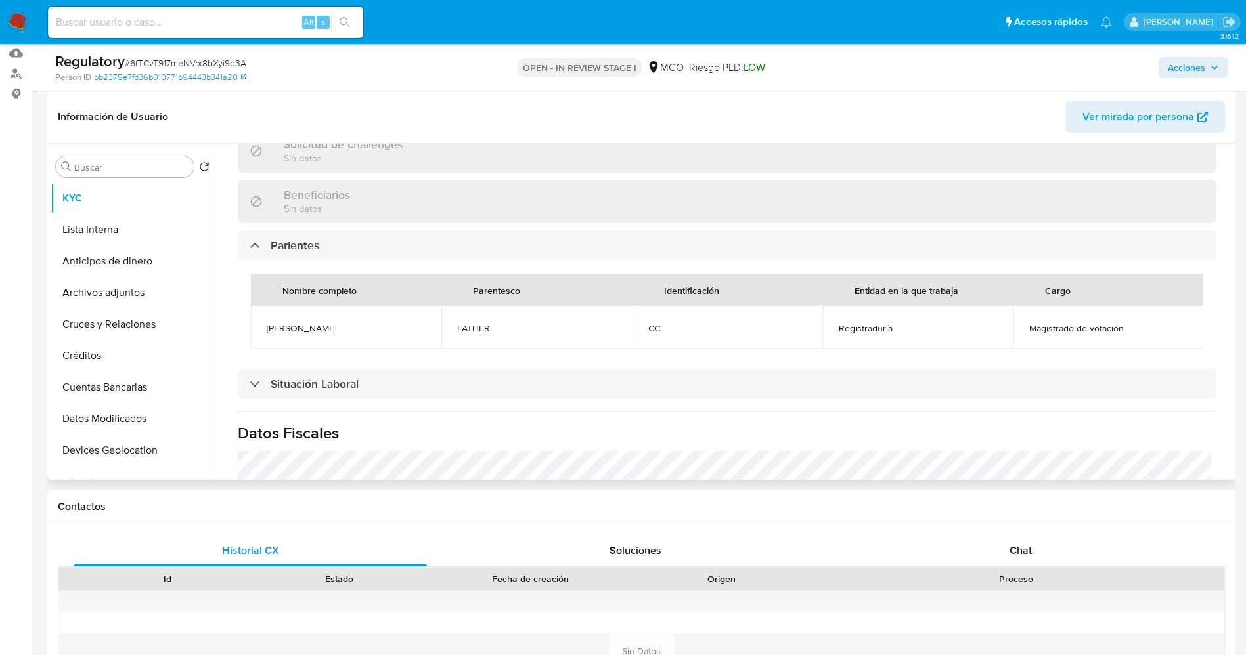
scroll to position [690, 0]
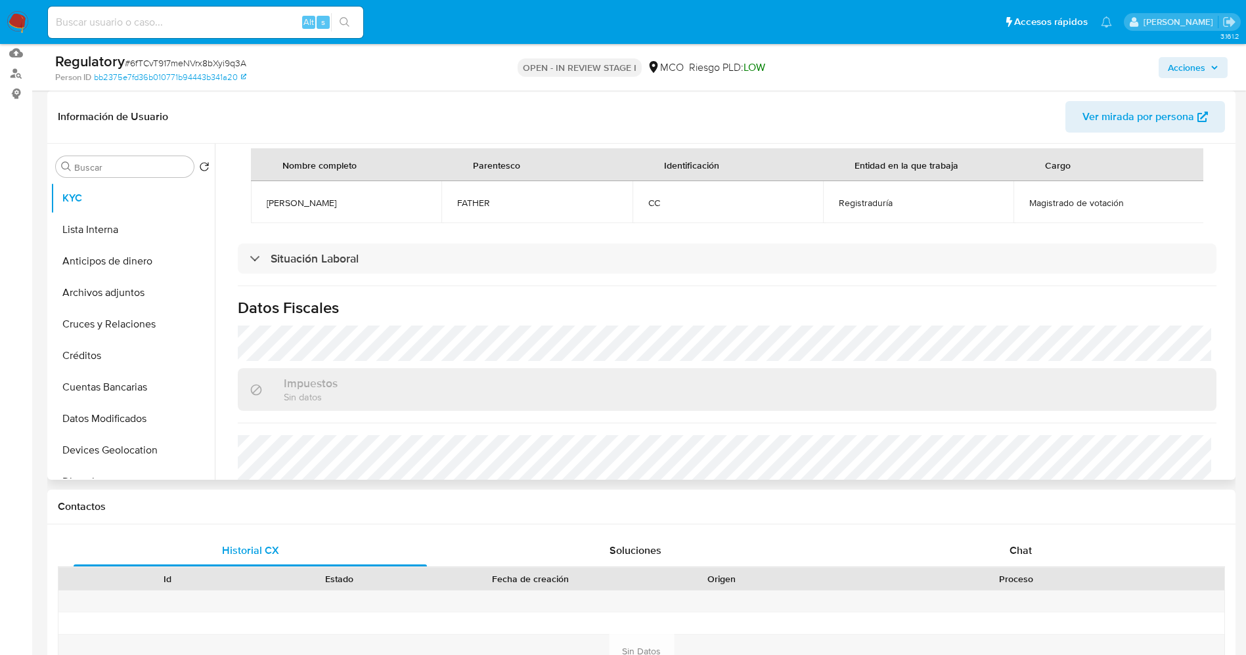
drag, startPoint x: 267, startPoint y: 194, endPoint x: 340, endPoint y: 194, distance: 72.2
click at [343, 194] on td "Jorge Devia Murcia" at bounding box center [346, 202] width 190 height 42
copy span "Jorge Devia Murcia"
drag, startPoint x: 1017, startPoint y: 187, endPoint x: 1101, endPoint y: 206, distance: 86.7
click at [1153, 190] on tr "Jorge Devia Murcia FATHER CC Registraduría Magistrado de votación" at bounding box center [727, 202] width 953 height 42
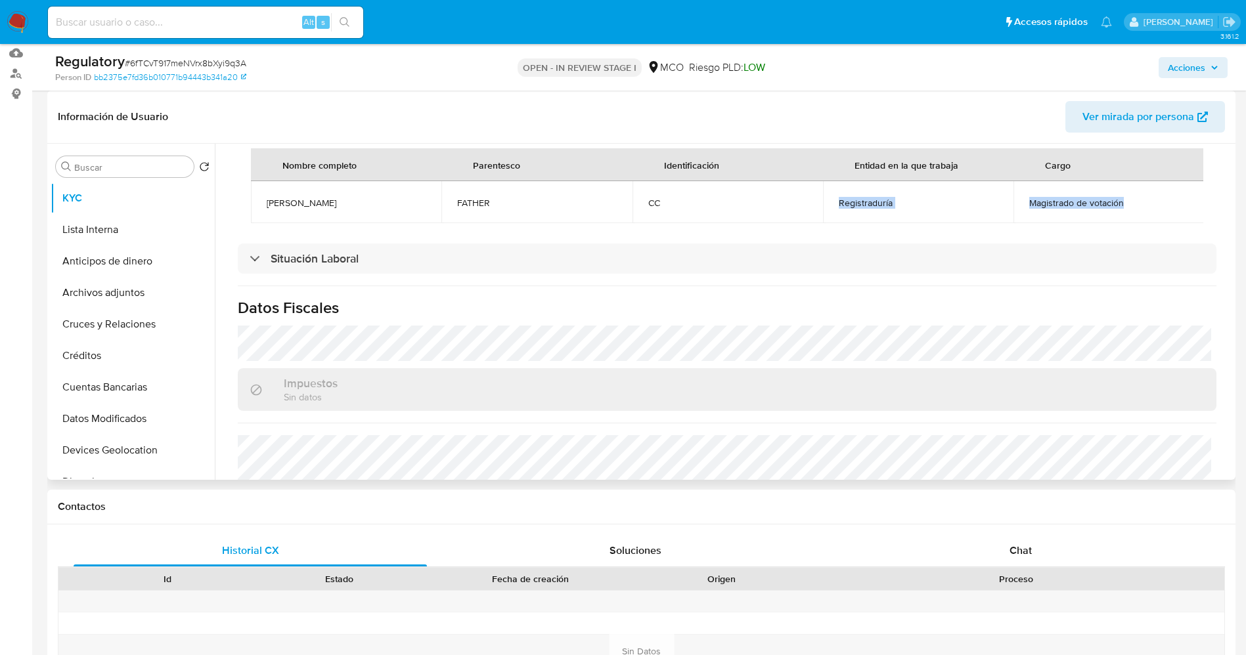
copy tr "Registraduría Magistrado de votación"
click at [93, 222] on button "Lista Interna" at bounding box center [128, 230] width 154 height 32
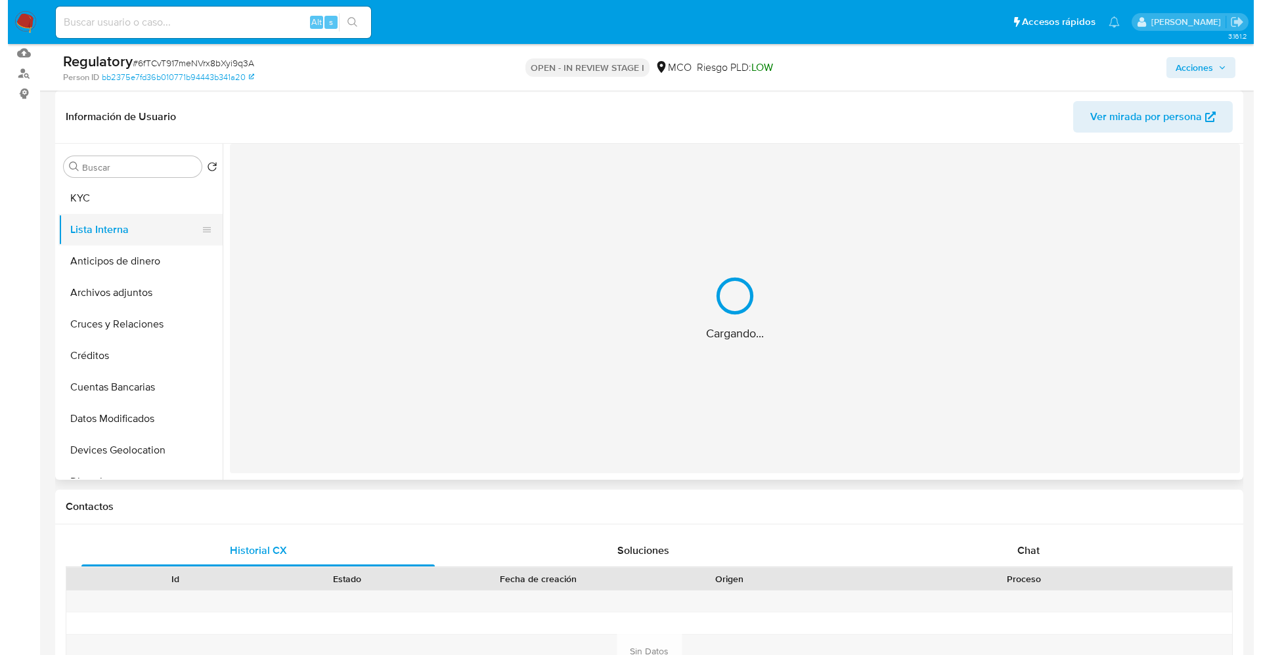
scroll to position [0, 0]
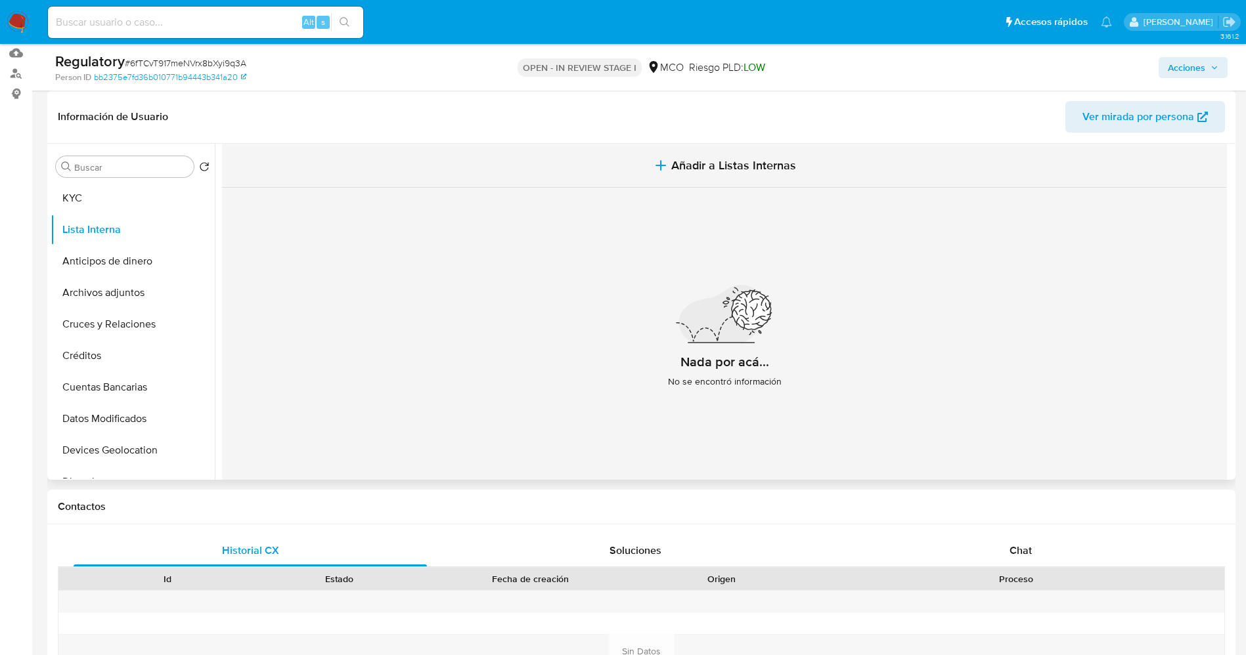
click at [728, 181] on button "Añadir a Listas Internas" at bounding box center [724, 166] width 1005 height 44
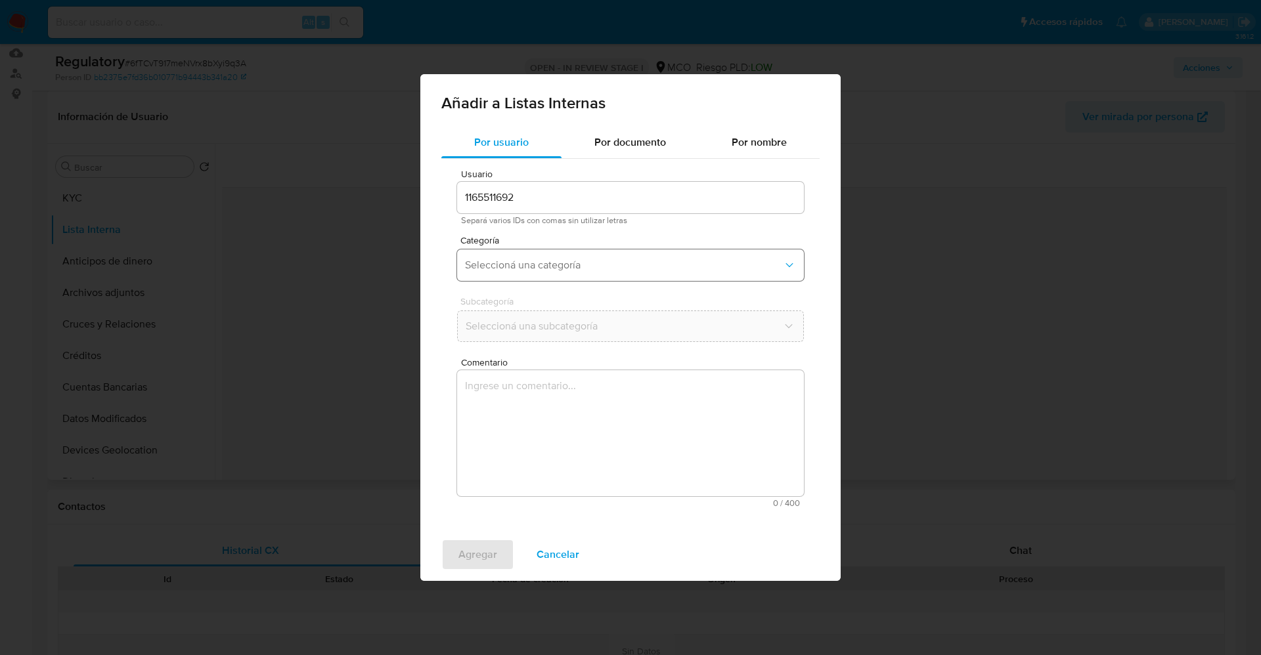
click at [556, 257] on button "Seleccioná una categoría" at bounding box center [630, 266] width 347 height 32
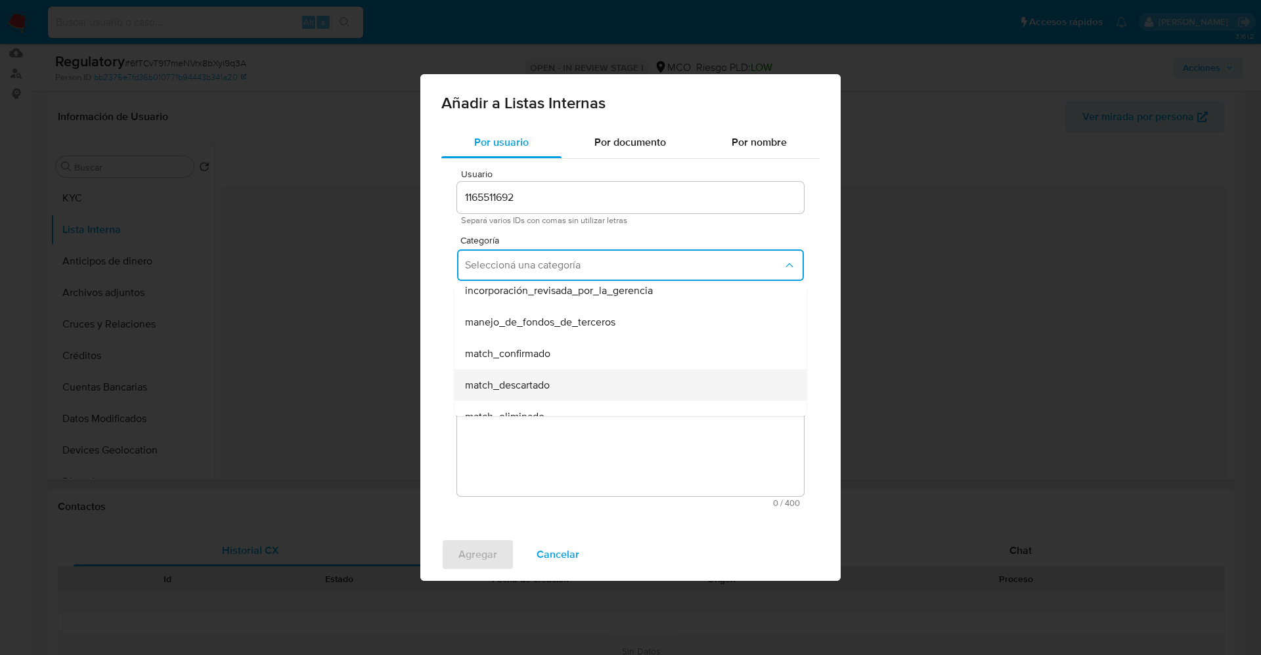
scroll to position [99, 0]
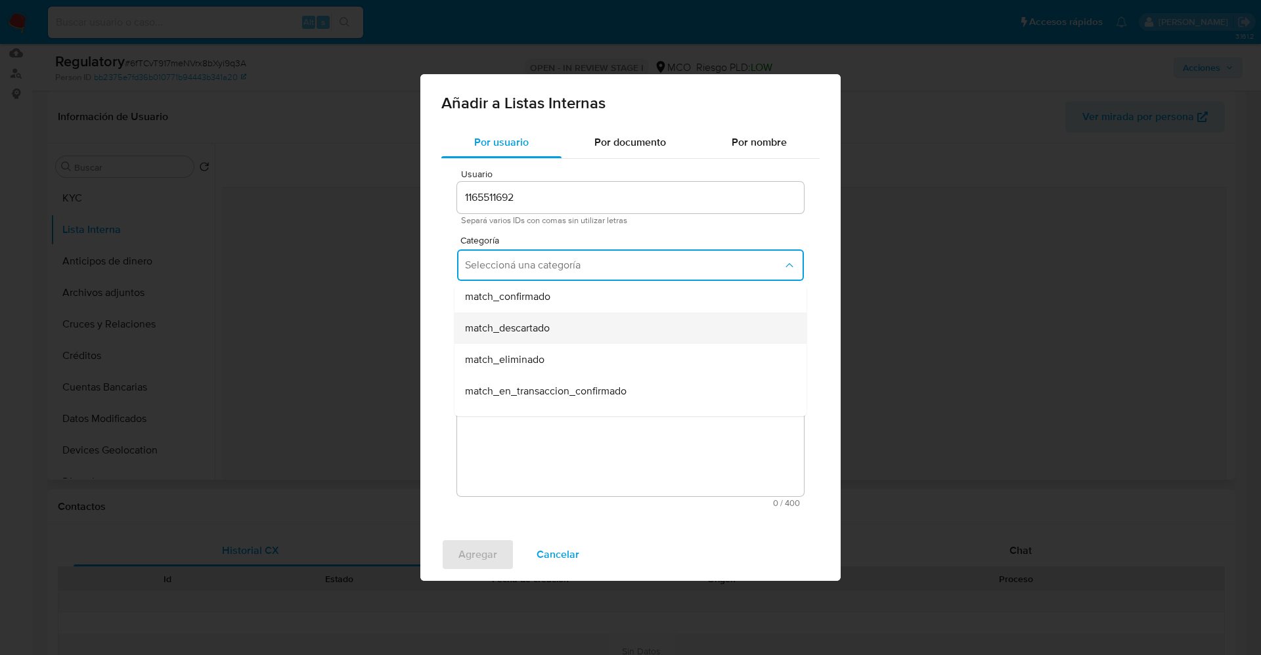
click at [567, 326] on div "match_descartado" at bounding box center [626, 329] width 323 height 32
click at [566, 320] on span "Seleccioná una subcategoría" at bounding box center [624, 326] width 318 height 13
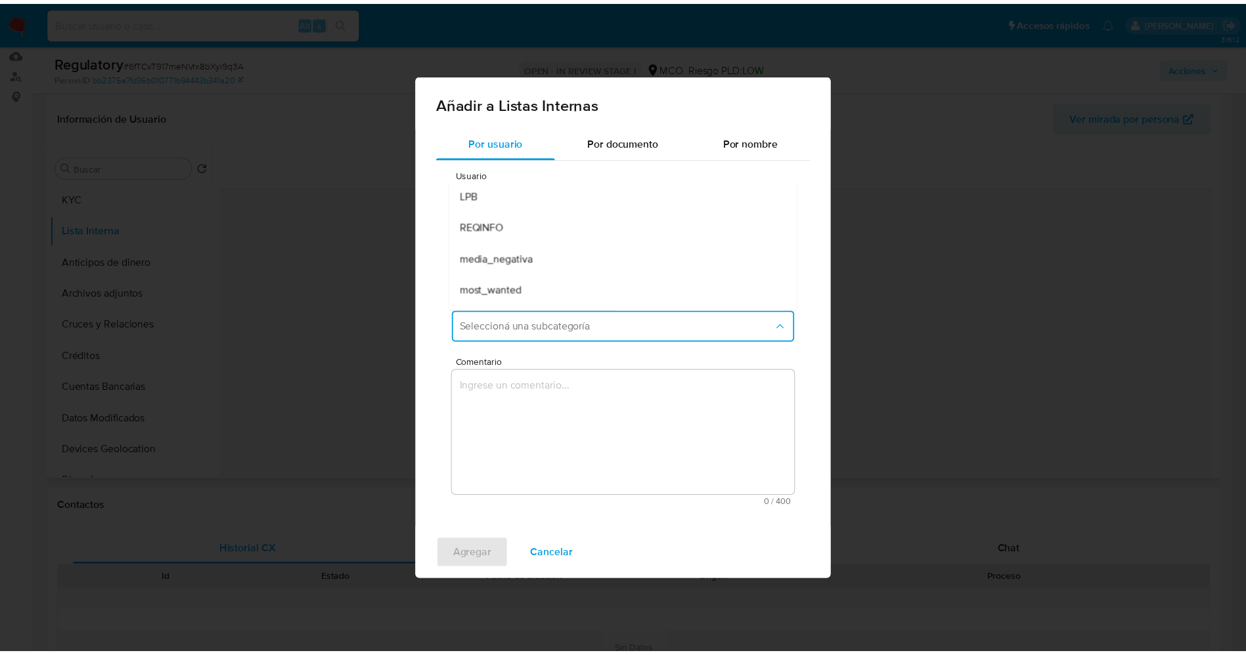
scroll to position [89, 0]
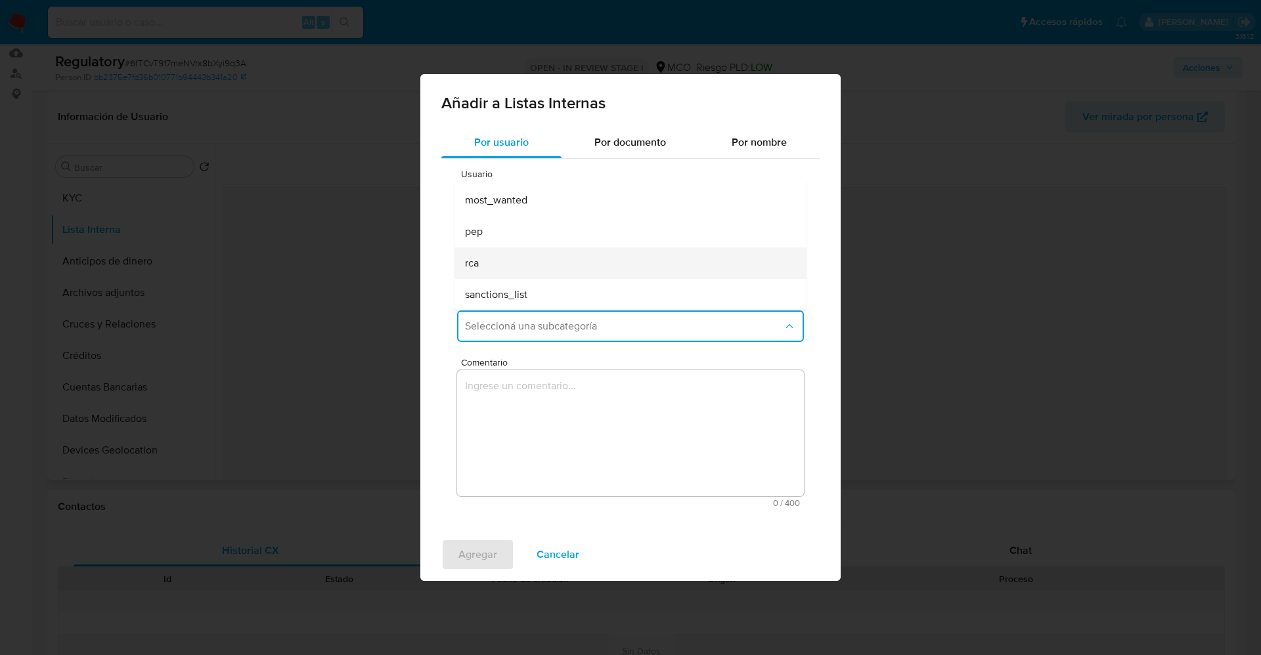
click at [540, 257] on div "rca" at bounding box center [626, 264] width 323 height 32
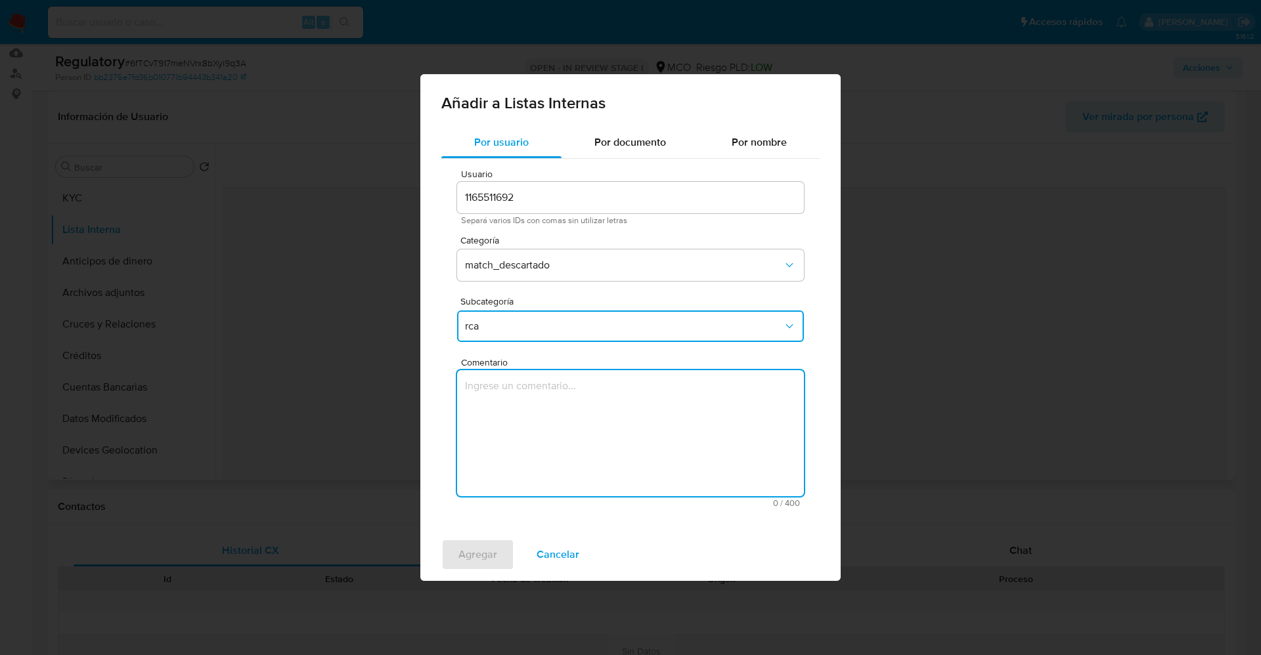
click at [567, 420] on textarea "Comentario" at bounding box center [630, 433] width 347 height 126
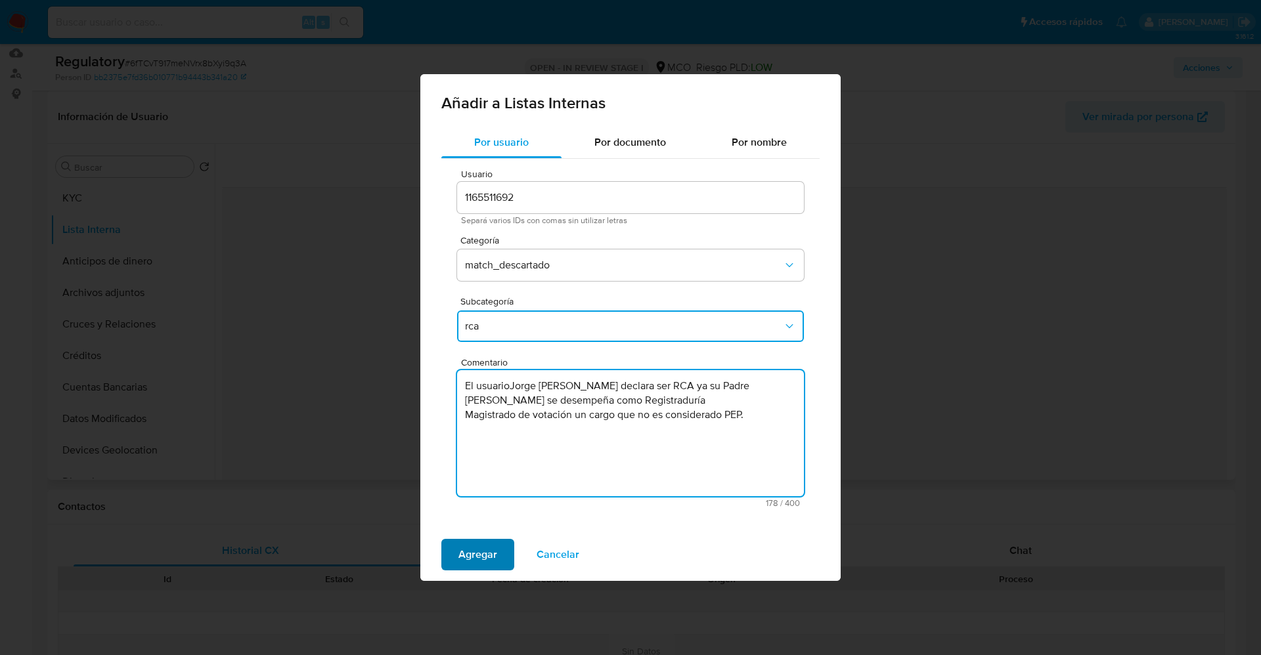
type textarea "El usuarioJorge Alejandro Devia Duque declara ser RCA ya su Padre Jorge Devia M…"
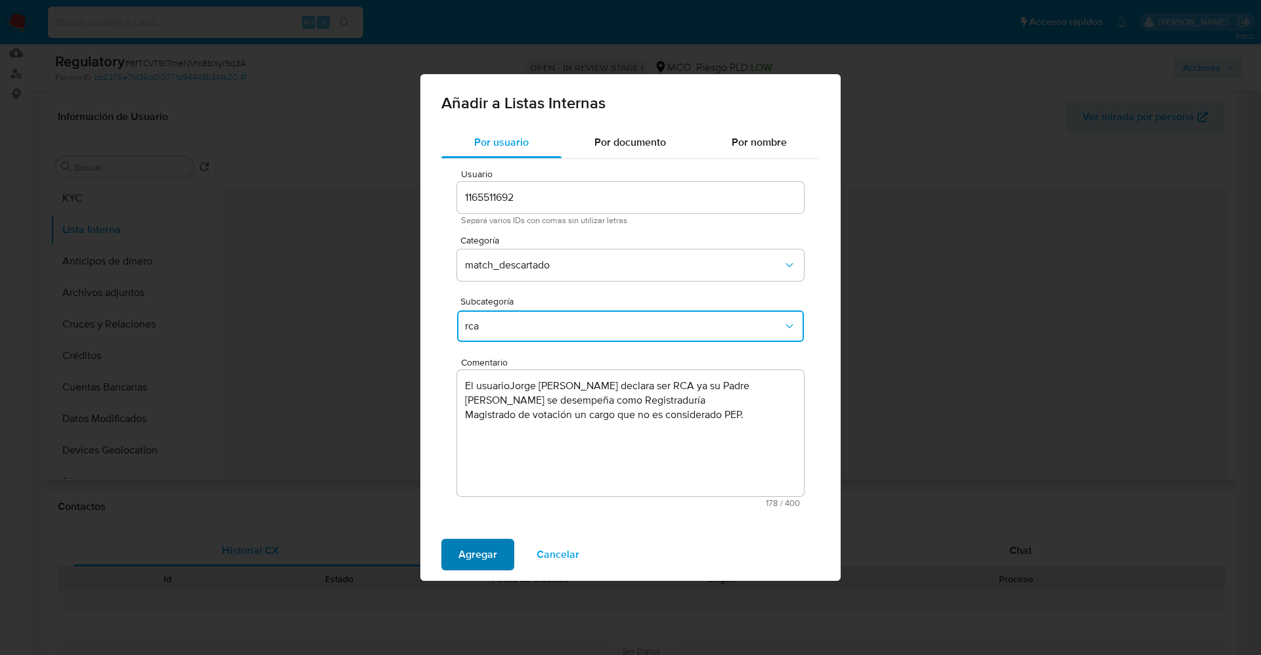
click at [479, 545] on span "Agregar" at bounding box center [477, 554] width 39 height 29
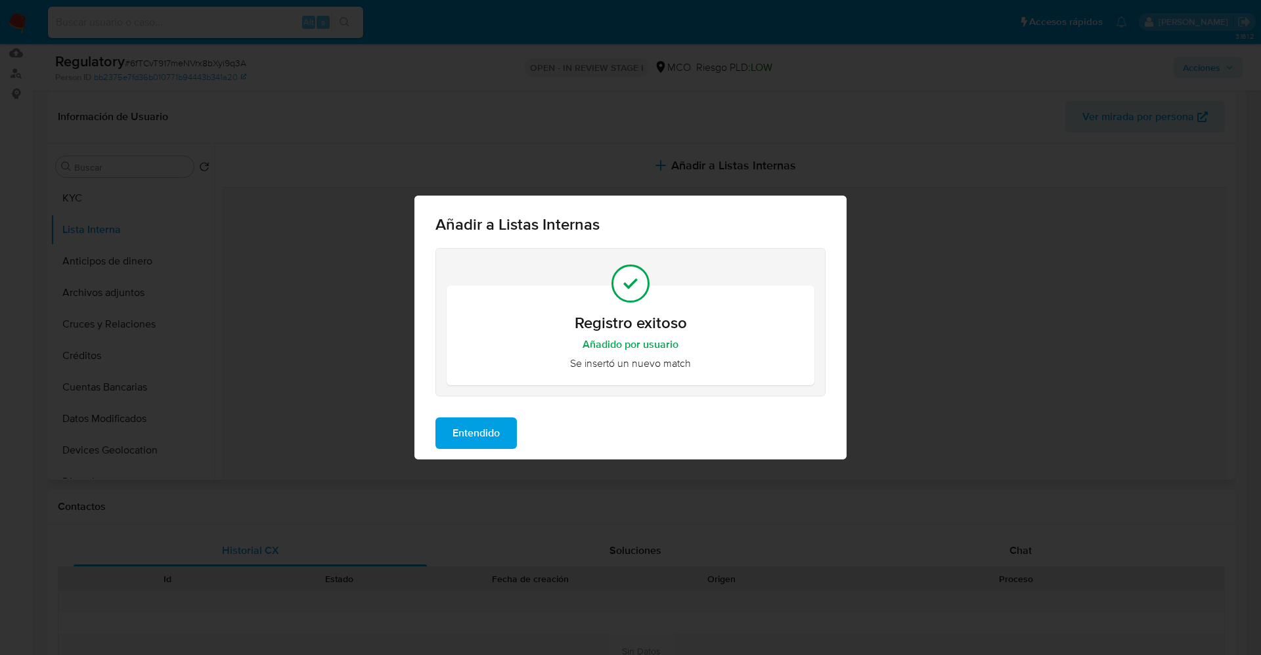
click at [478, 441] on span "Entendido" at bounding box center [475, 433] width 47 height 29
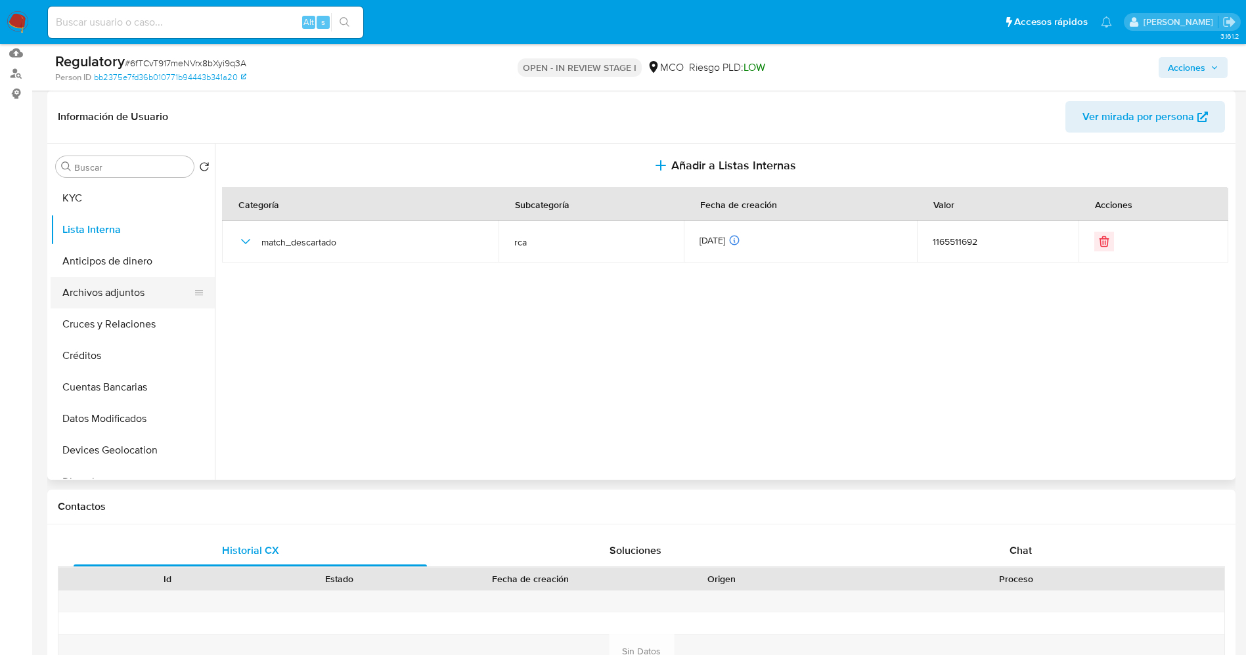
click at [70, 282] on button "Archivos adjuntos" at bounding box center [128, 293] width 154 height 32
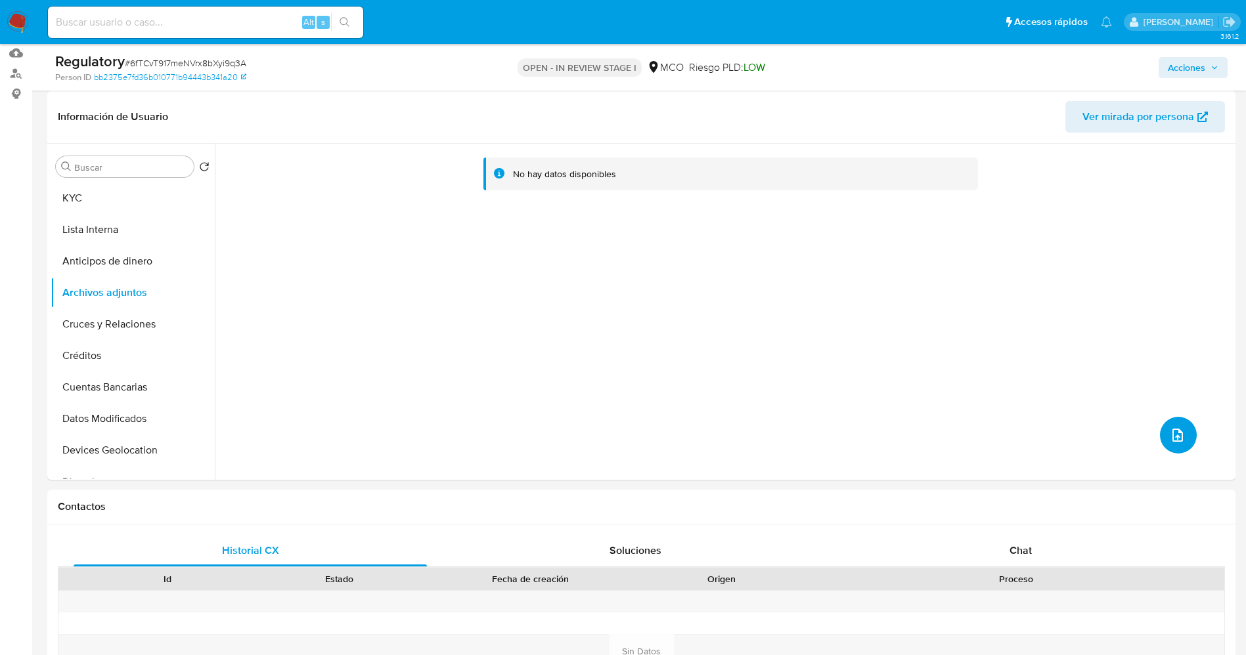
click at [1176, 442] on icon "upload-file" at bounding box center [1178, 436] width 16 height 16
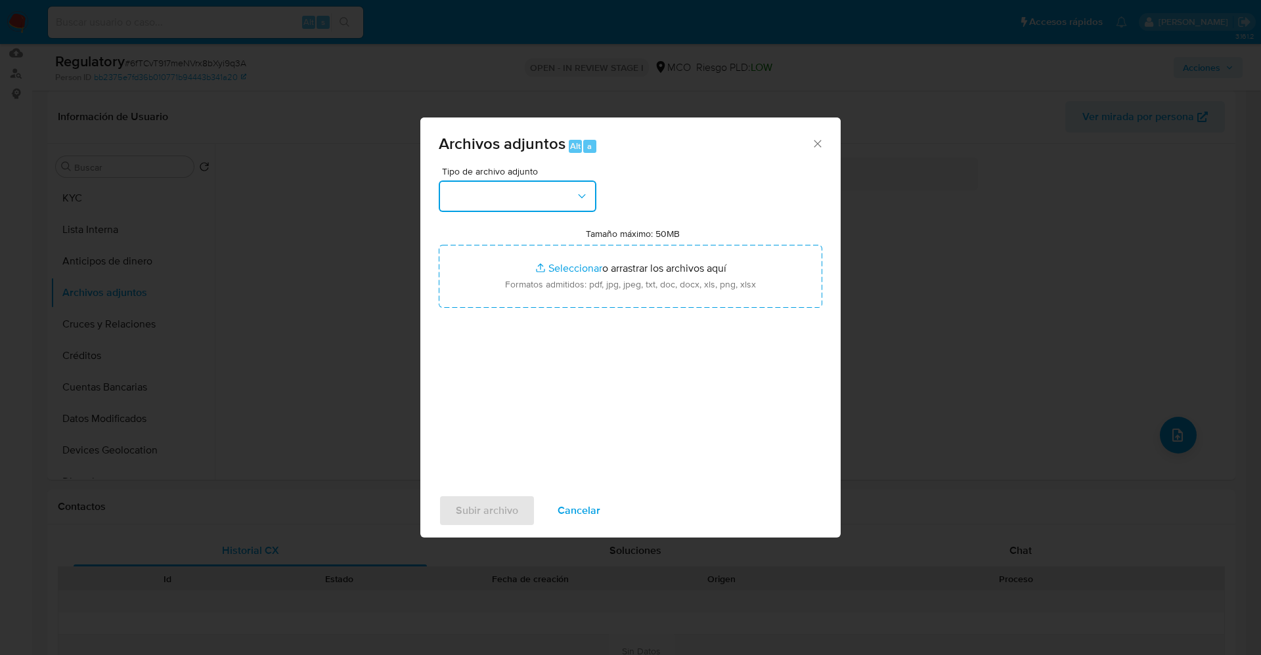
click at [543, 206] on button "button" at bounding box center [518, 197] width 158 height 32
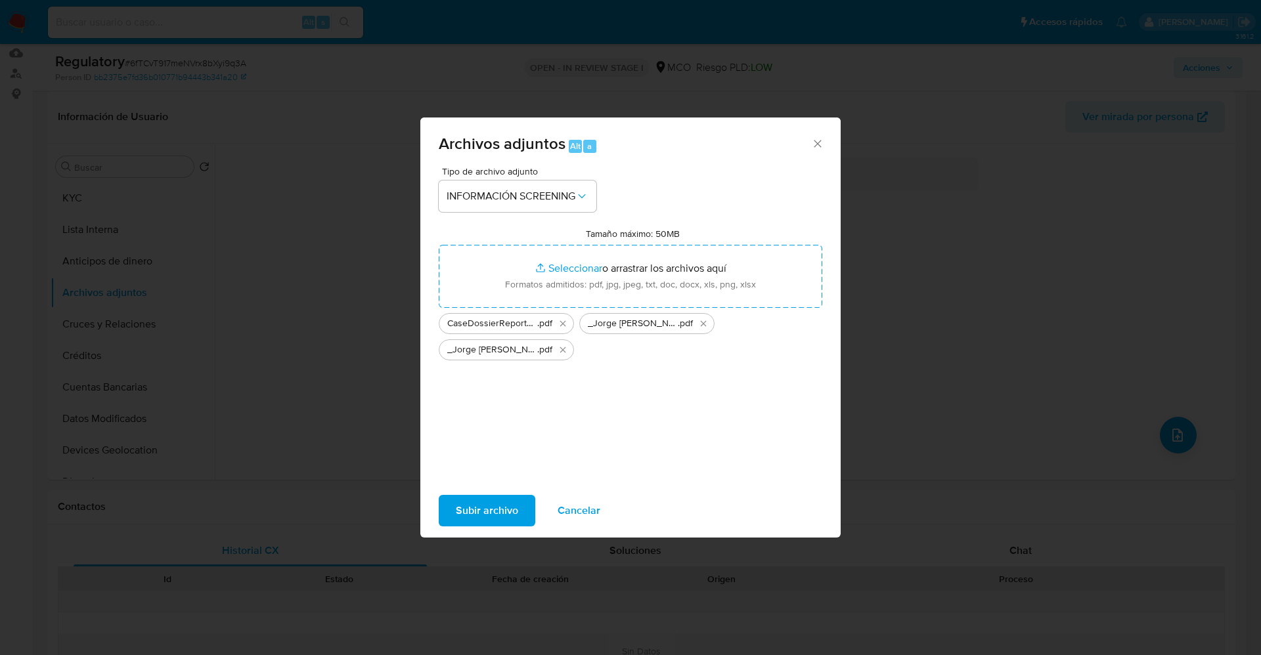
click at [481, 506] on span "Subir archivo" at bounding box center [487, 510] width 62 height 29
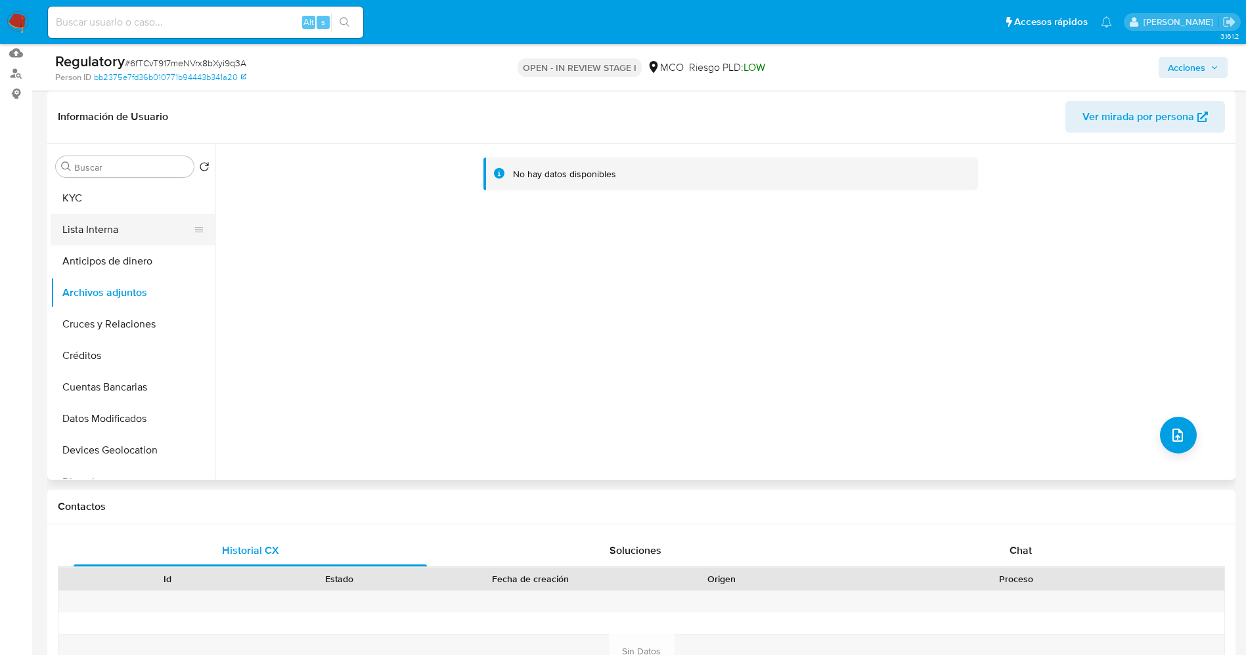
click at [98, 230] on button "Lista Interna" at bounding box center [128, 230] width 154 height 32
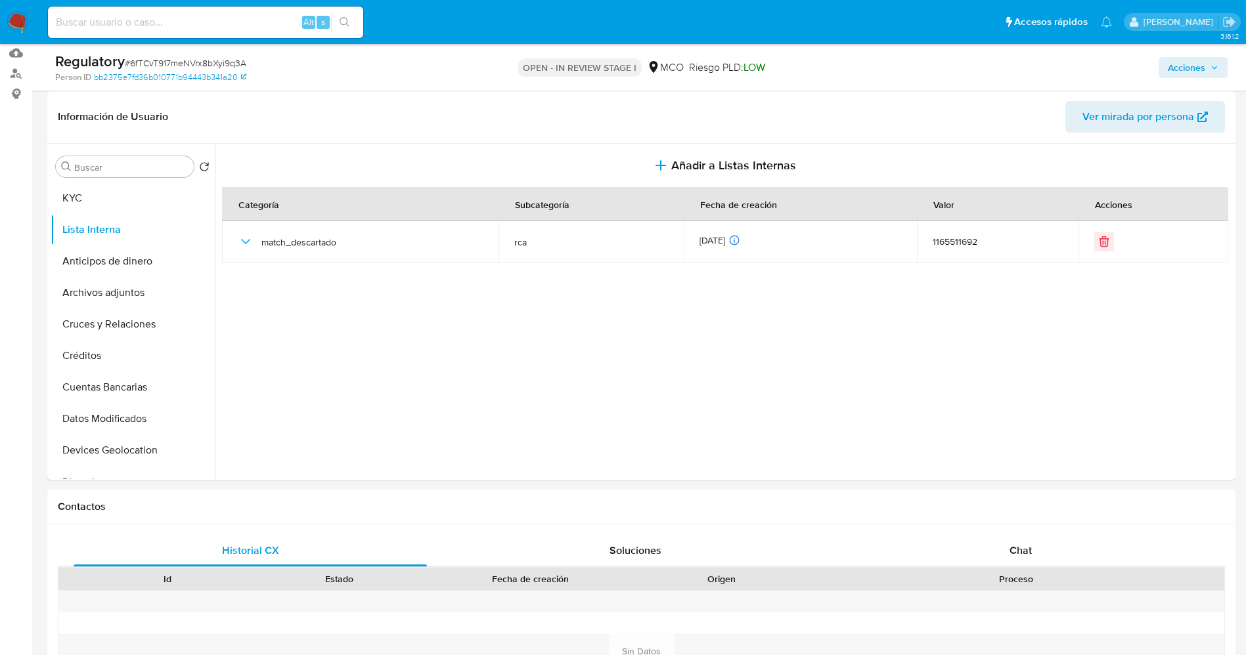
scroll to position [0, 0]
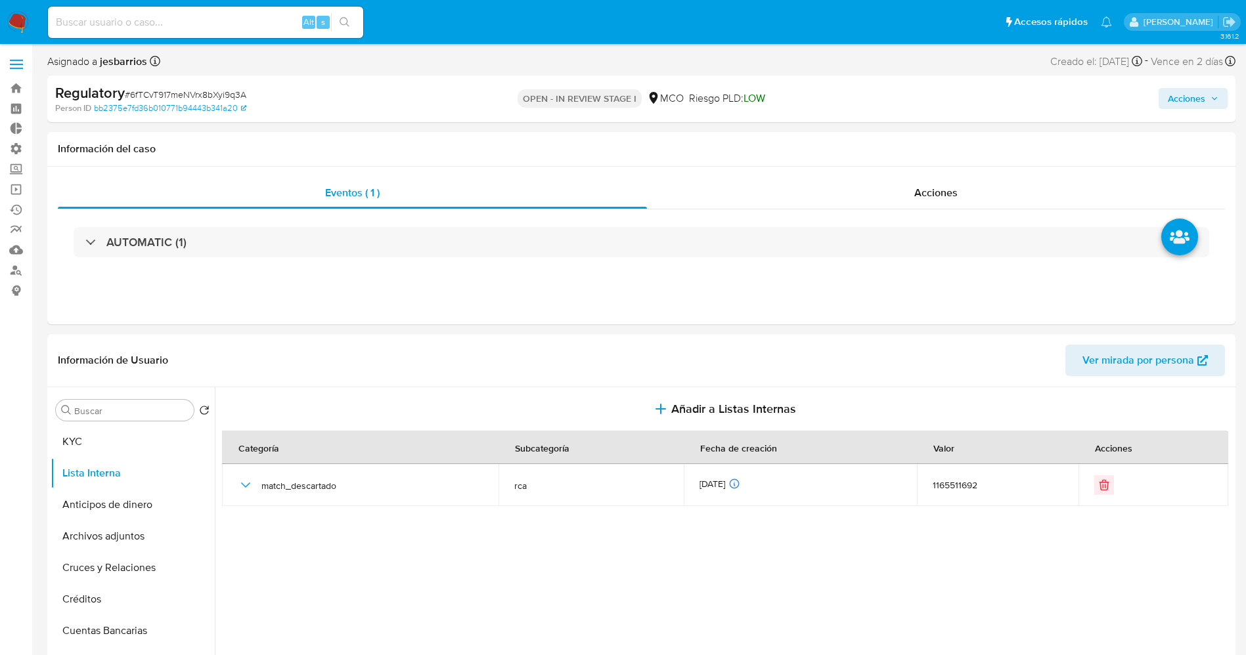
click at [1204, 89] on span "Acciones" at bounding box center [1186, 98] width 37 height 21
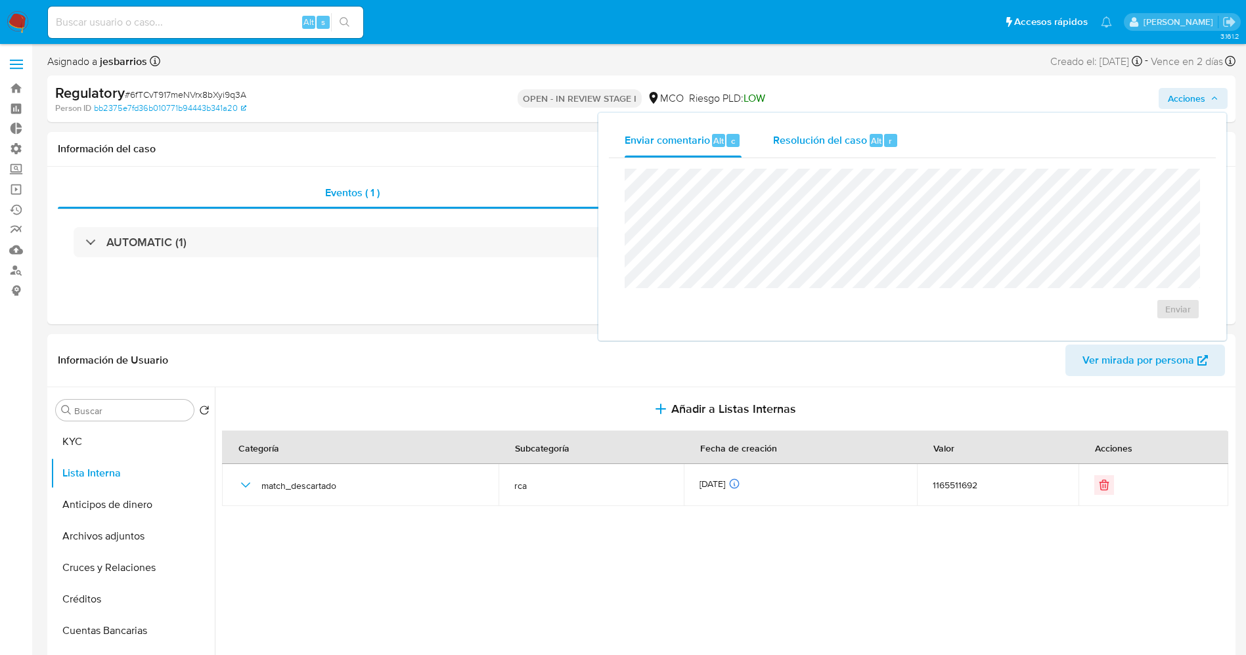
drag, startPoint x: 850, startPoint y: 135, endPoint x: 849, endPoint y: 154, distance: 18.4
click at [849, 139] on span "Resolución del caso" at bounding box center [820, 140] width 94 height 15
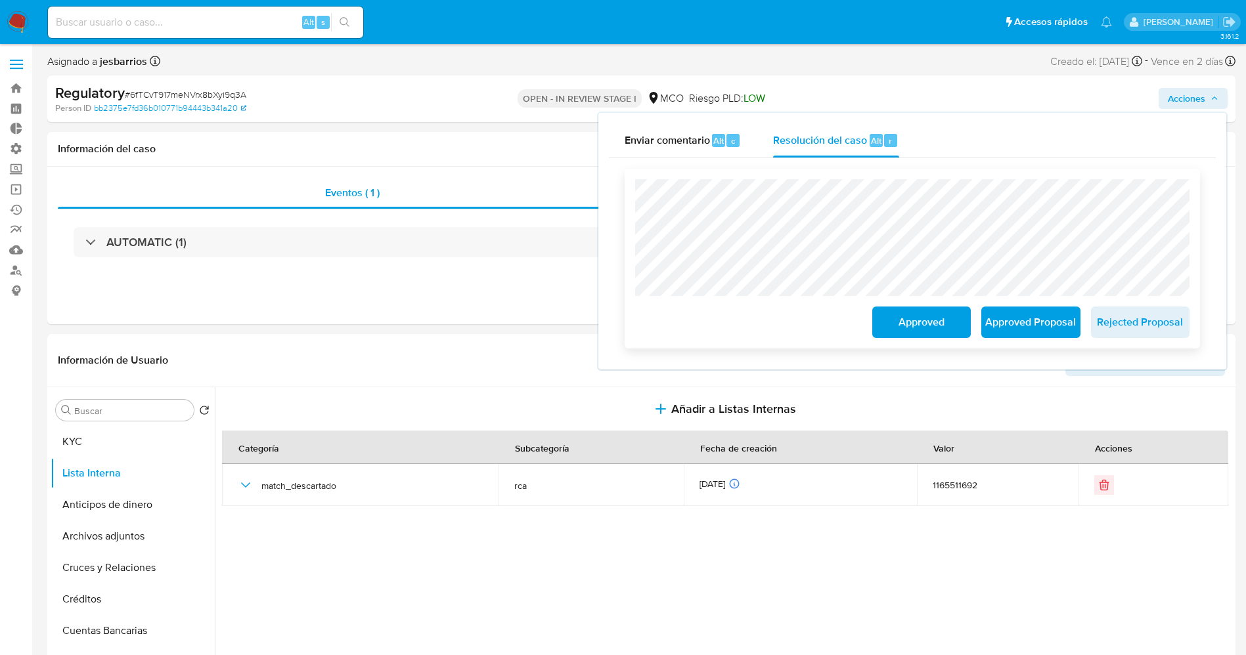
click at [906, 325] on span "Approved" at bounding box center [921, 322] width 64 height 29
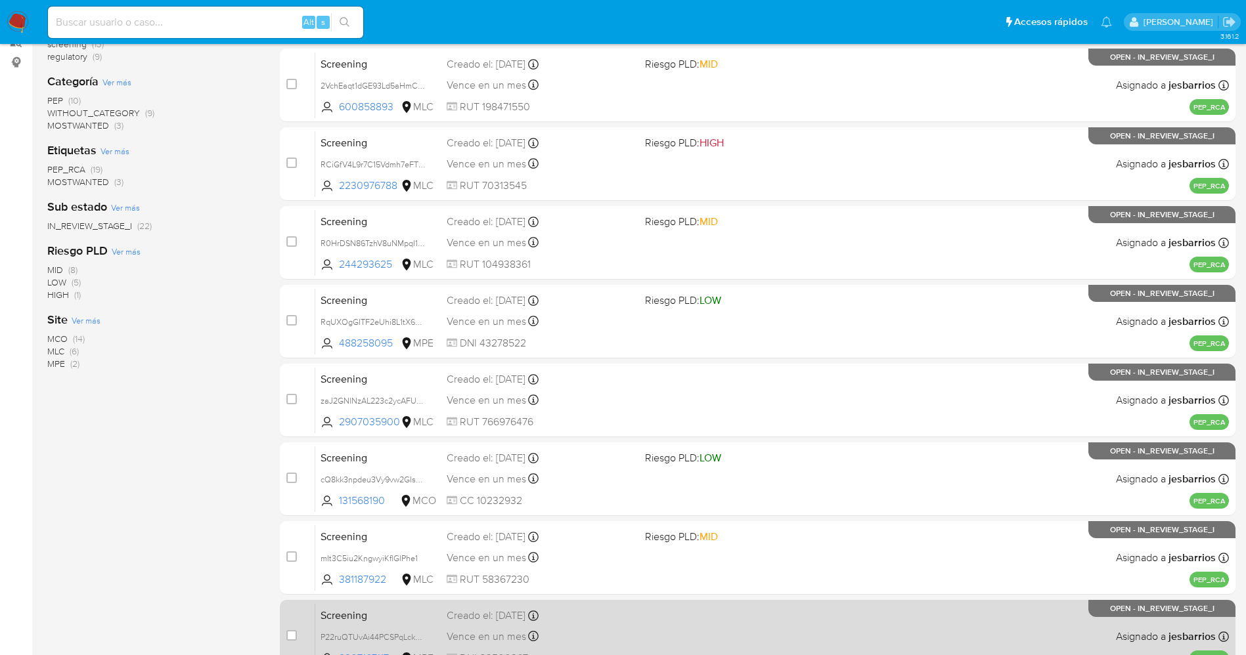
scroll to position [429, 0]
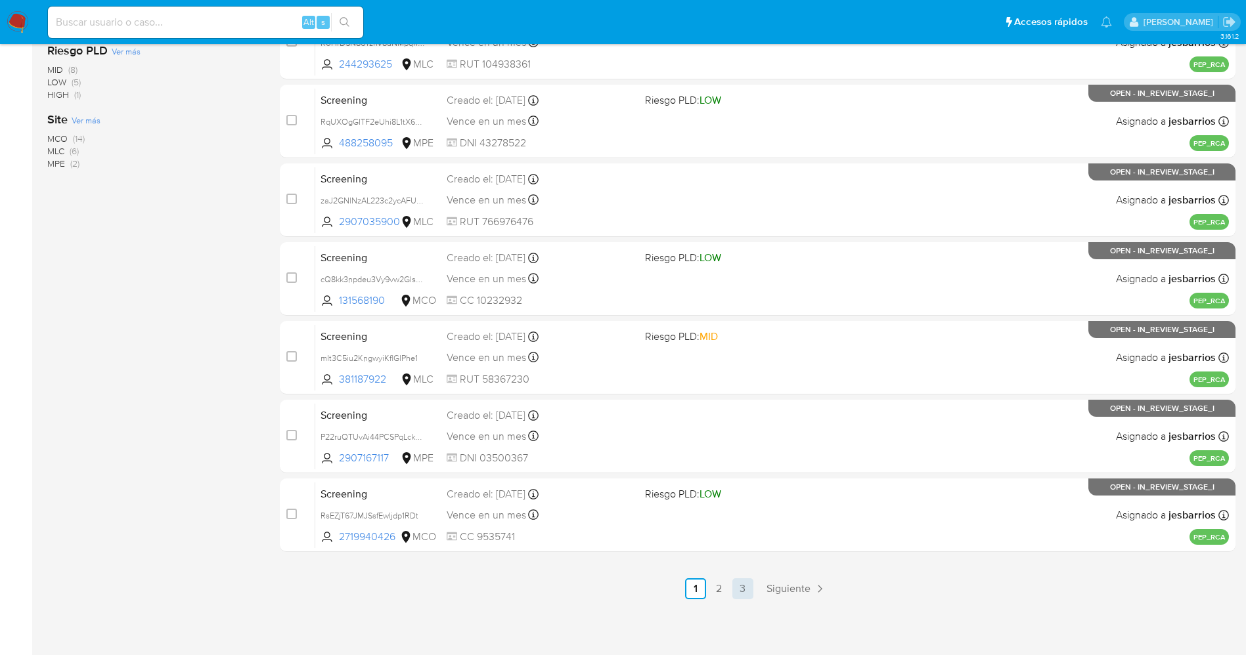
click at [738, 583] on link "3" at bounding box center [742, 589] width 21 height 21
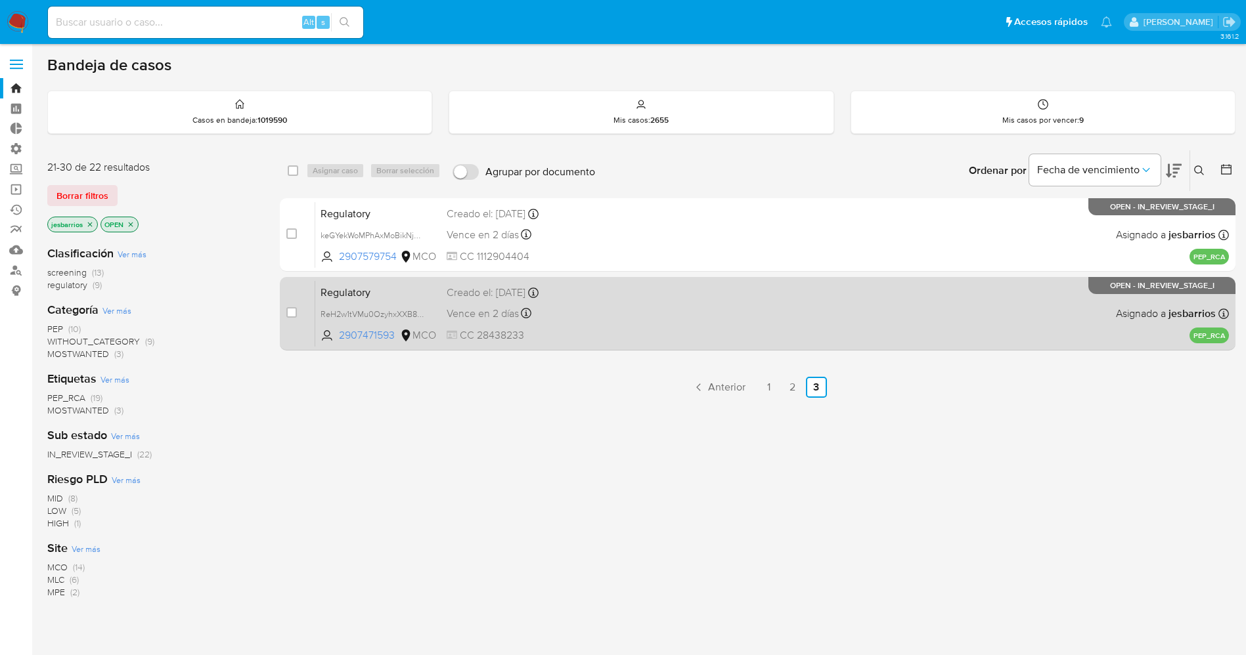
click at [592, 318] on div "Vence en 2 días Vence el 08/10/2025 21:37:44" at bounding box center [541, 314] width 188 height 18
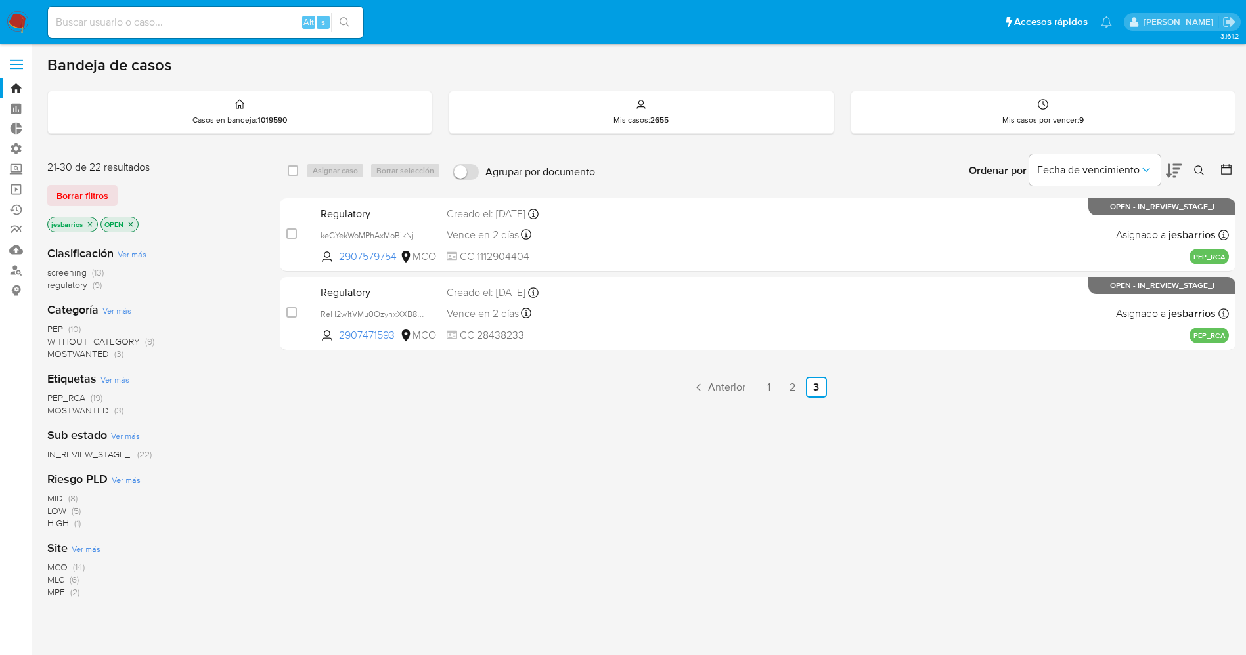
click at [10, 26] on img at bounding box center [18, 22] width 22 height 22
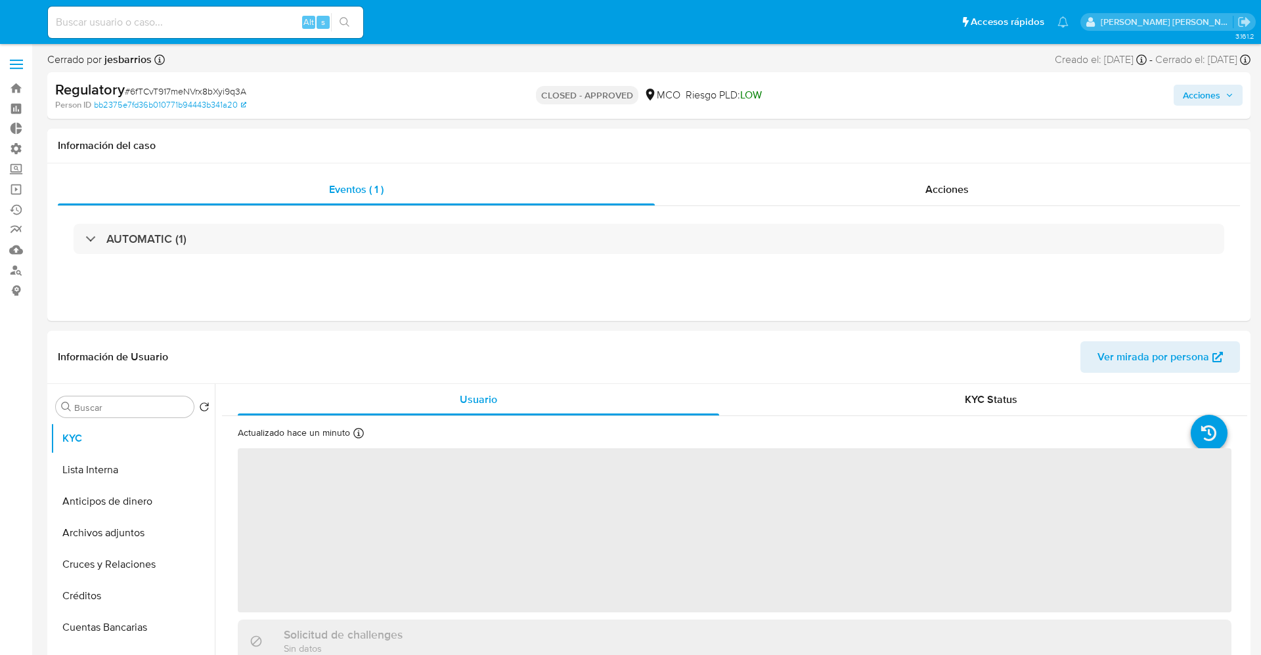
select select "10"
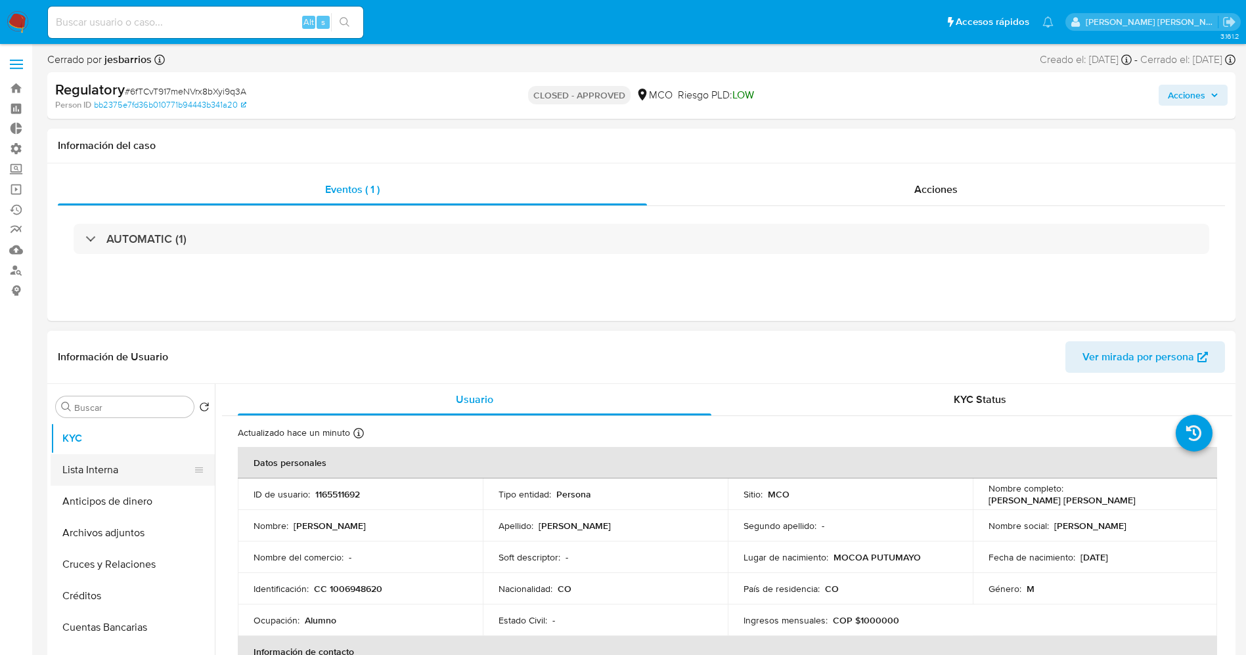
click at [128, 468] on button "Lista Interna" at bounding box center [128, 470] width 154 height 32
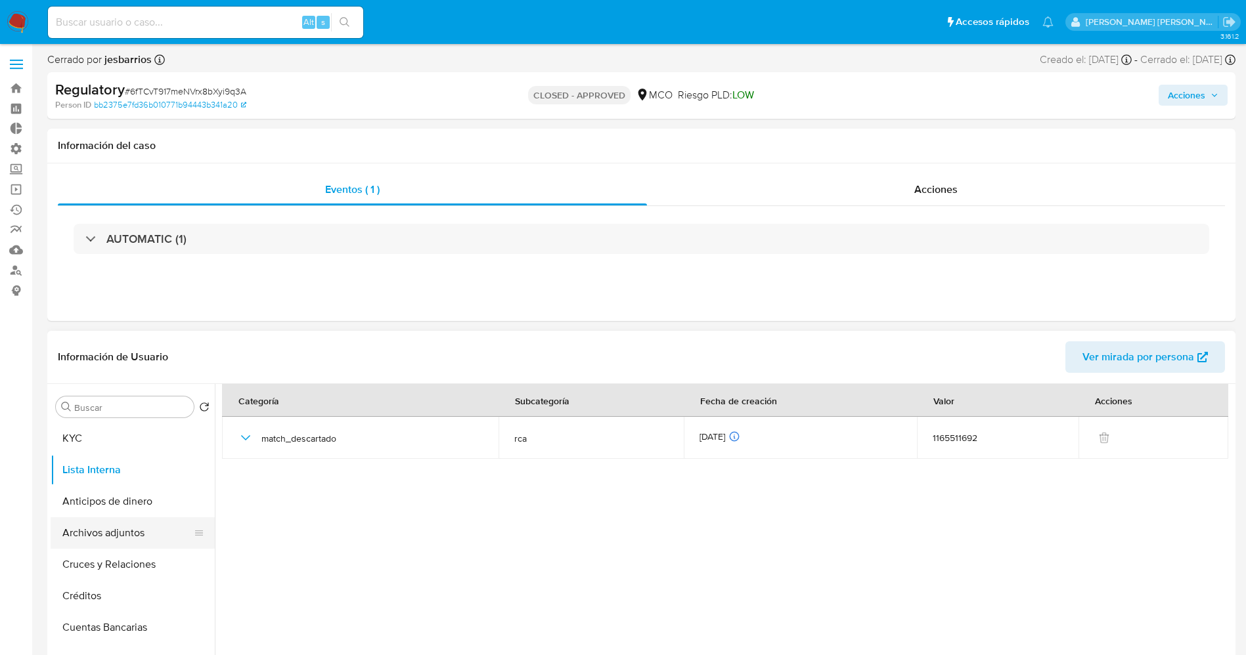
click at [97, 526] on button "Archivos adjuntos" at bounding box center [128, 534] width 154 height 32
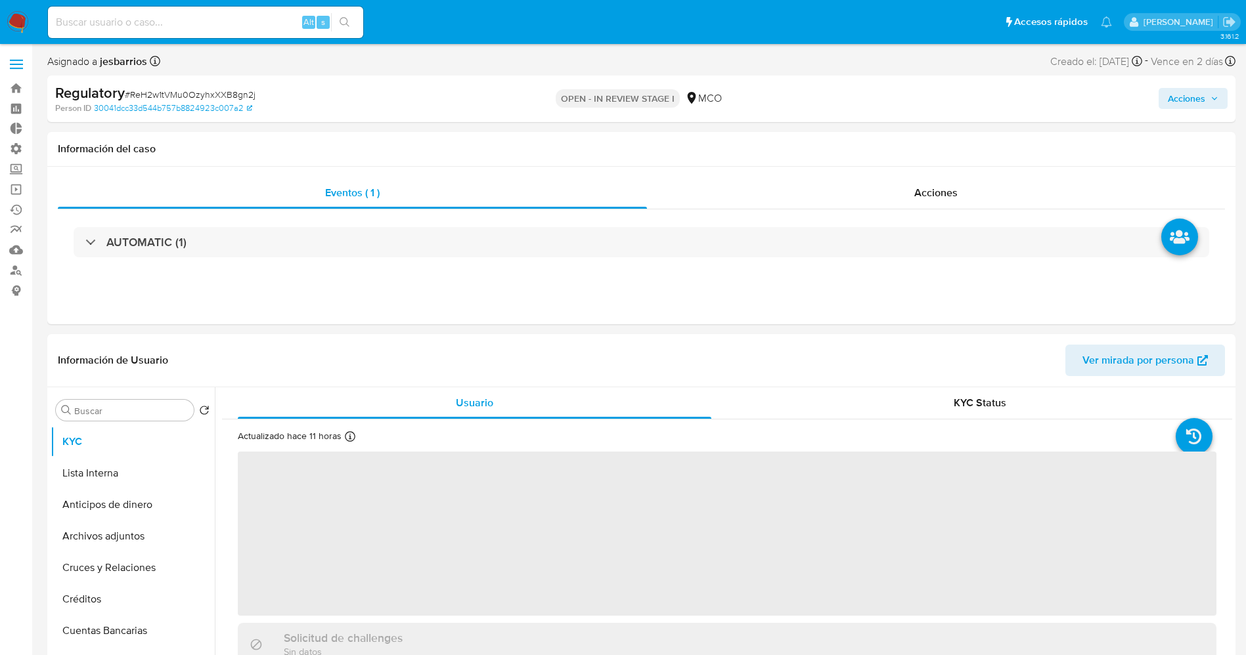
select select "10"
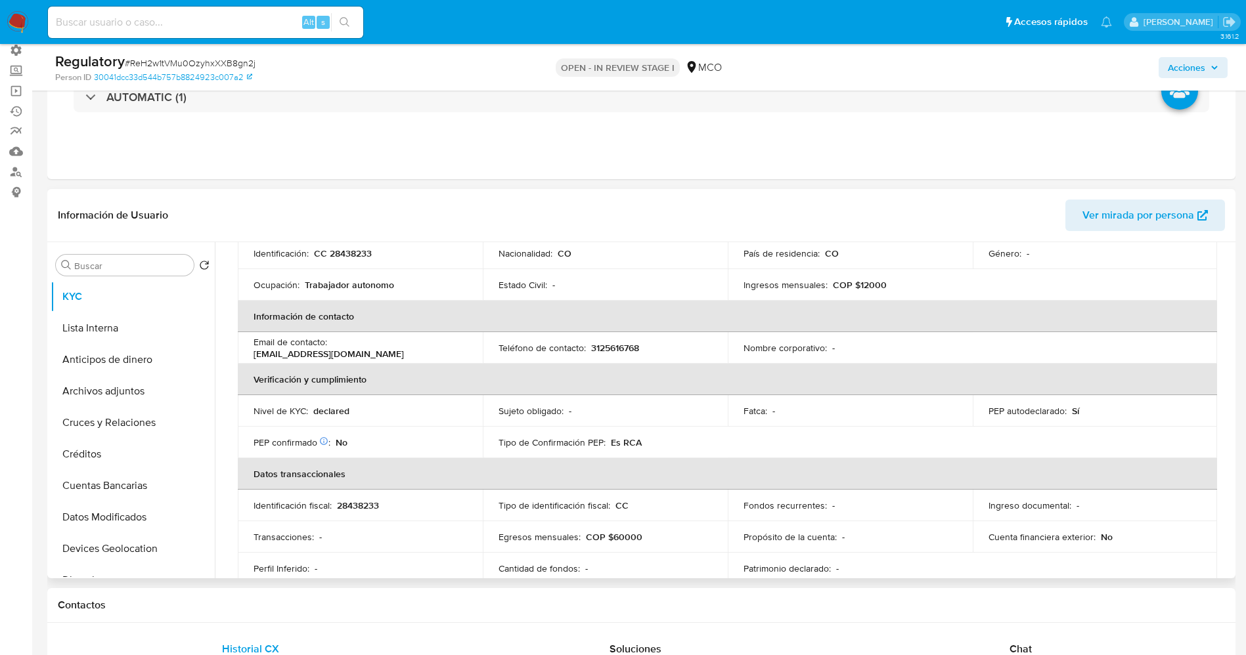
scroll to position [493, 0]
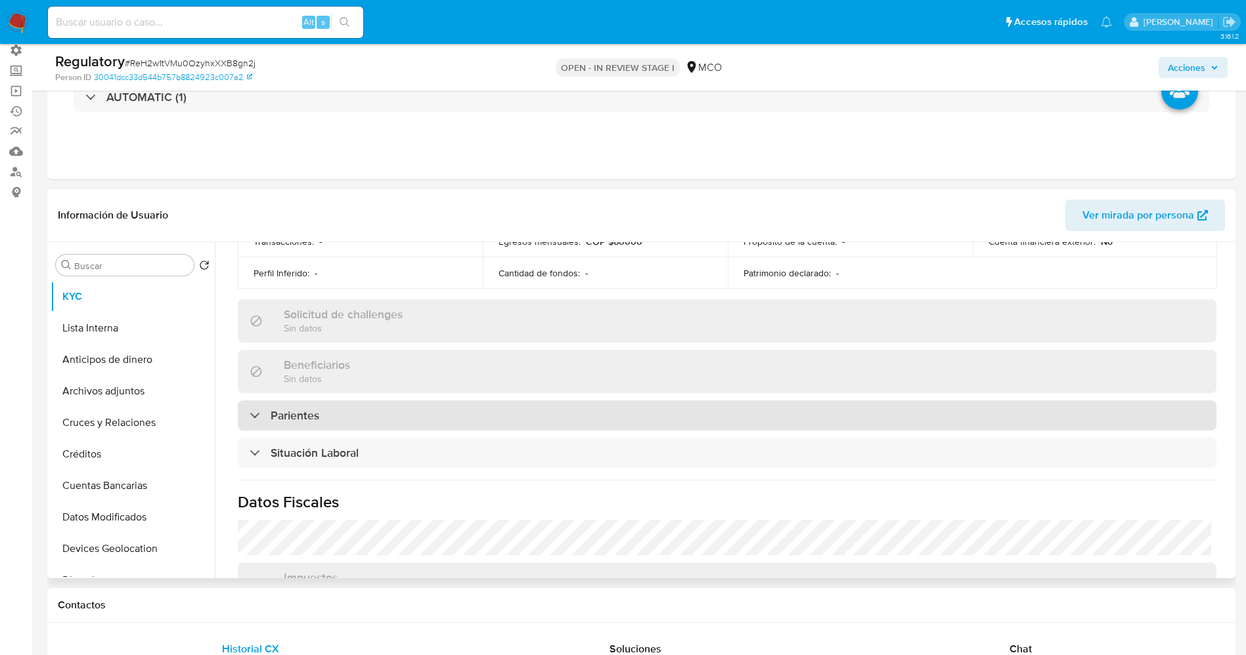
click at [355, 426] on div "Parientes" at bounding box center [727, 416] width 979 height 30
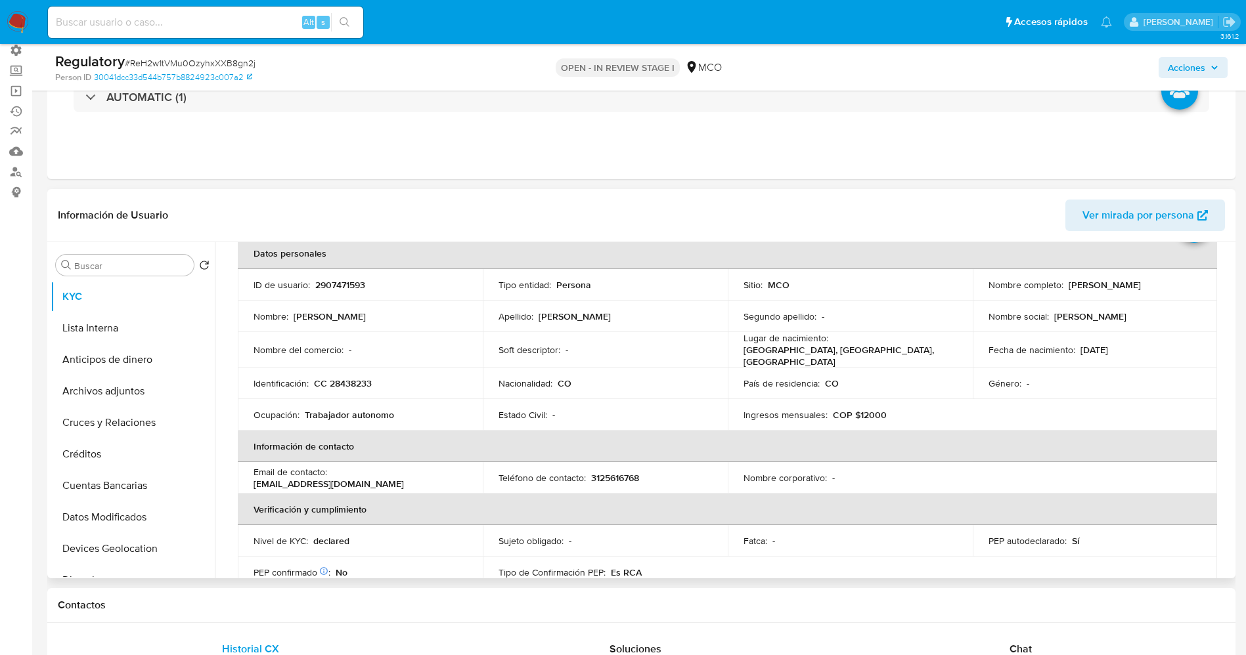
scroll to position [0, 0]
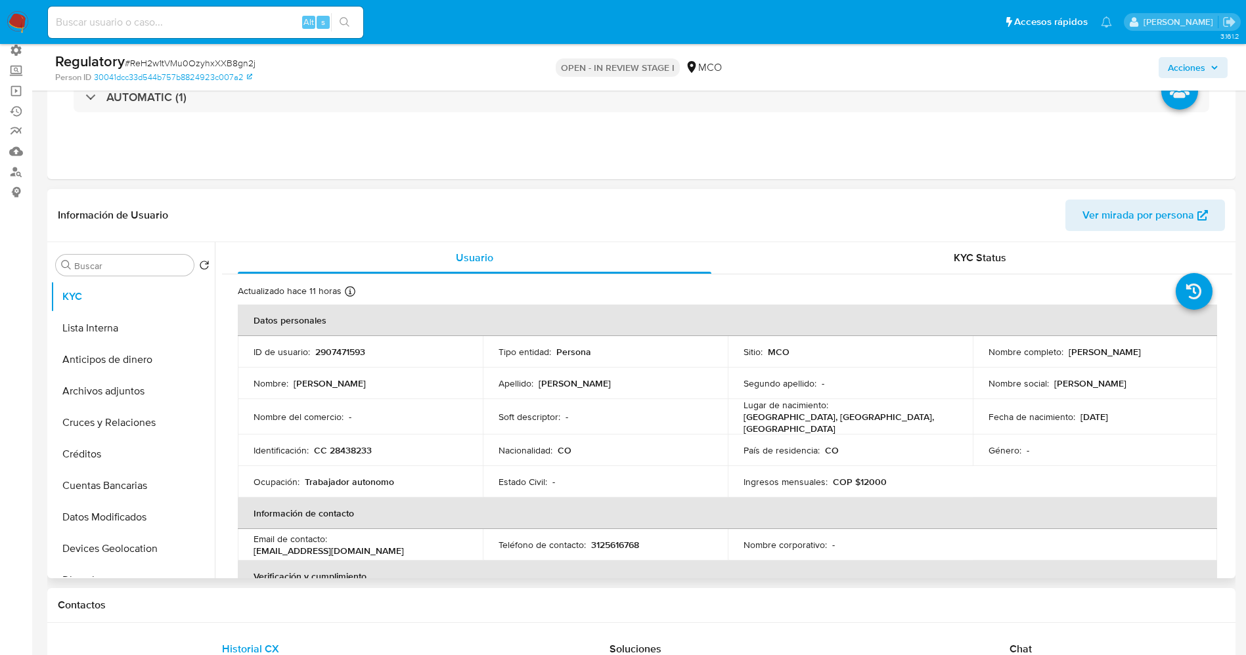
drag, startPoint x: 1067, startPoint y: 353, endPoint x: 1183, endPoint y: 355, distance: 116.9
click at [1183, 355] on div "Nombre completo : [PERSON_NAME]" at bounding box center [1094, 352] width 213 height 12
copy p "[PERSON_NAME]"
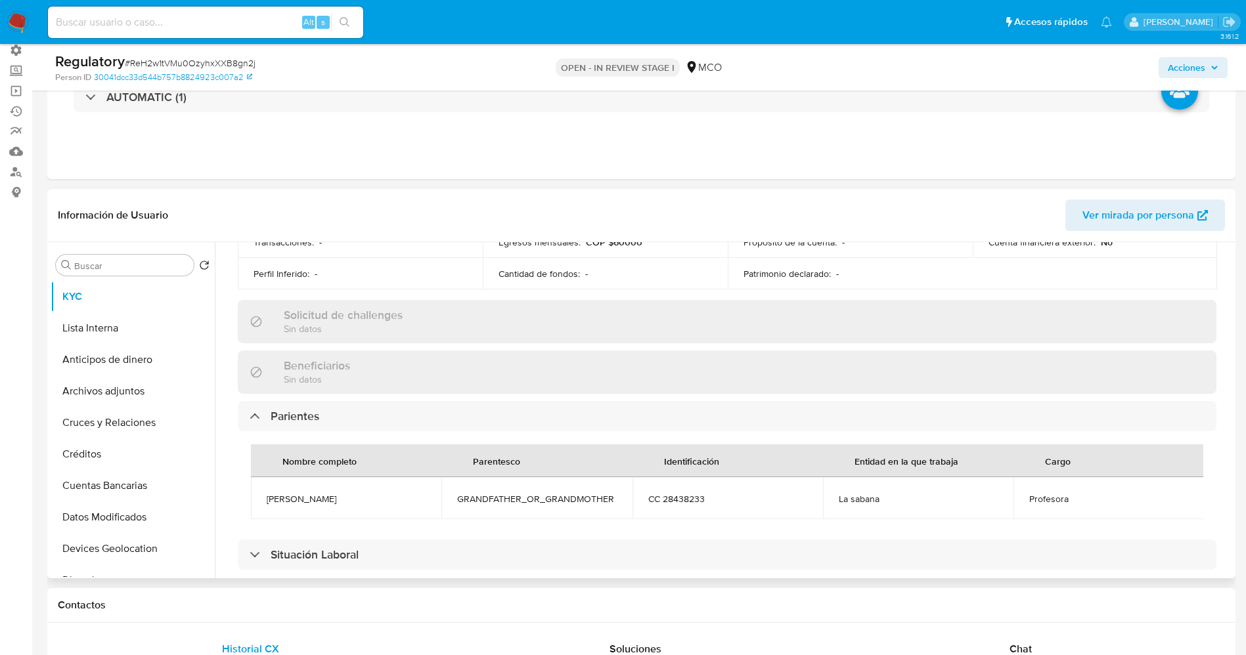
scroll to position [493, 0]
drag, startPoint x: 261, startPoint y: 491, endPoint x: 347, endPoint y: 491, distance: 86.7
click at [347, 491] on td "[PERSON_NAME]" at bounding box center [346, 498] width 190 height 42
copy span "[PERSON_NAME]"
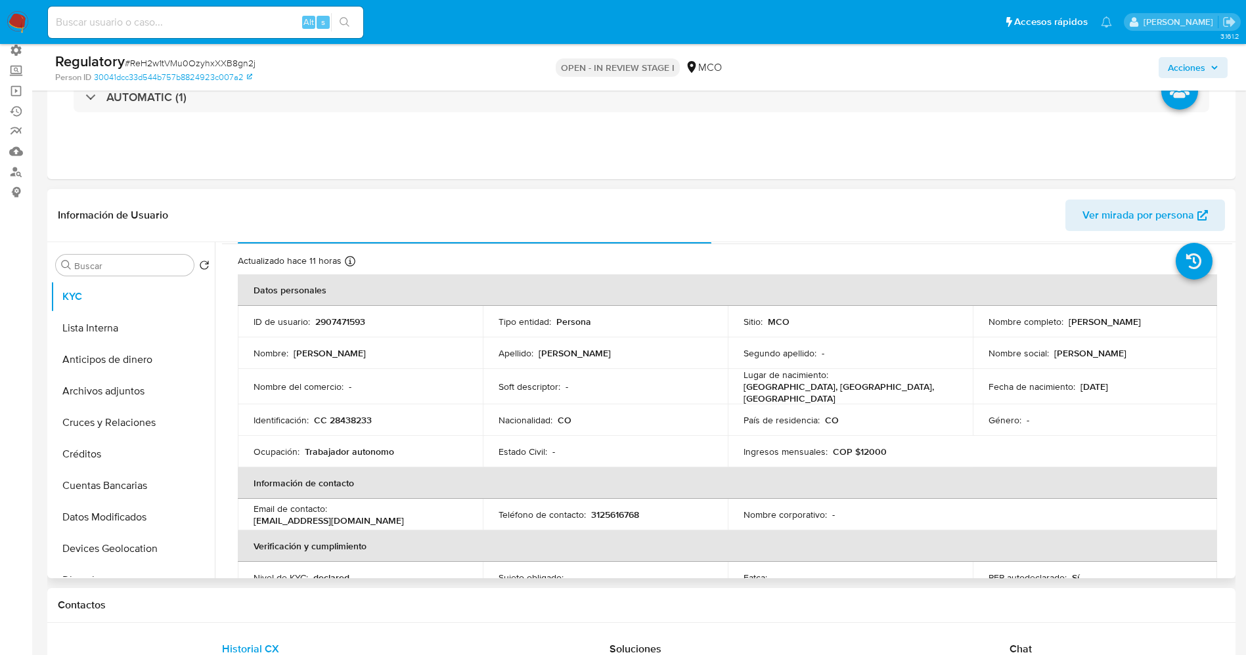
scroll to position [0, 0]
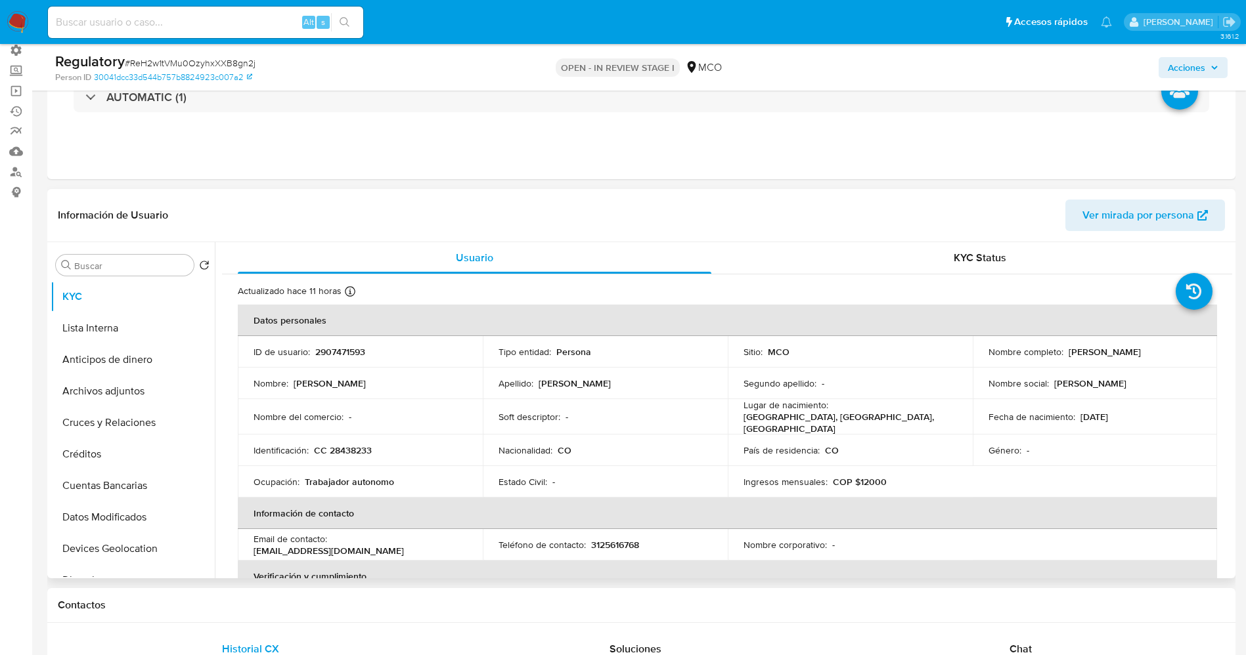
drag, startPoint x: 1061, startPoint y: 350, endPoint x: 1174, endPoint y: 353, distance: 113.6
click at [1185, 353] on div "Nombre completo : [PERSON_NAME]" at bounding box center [1094, 352] width 213 height 12
copy div "[PERSON_NAME]"
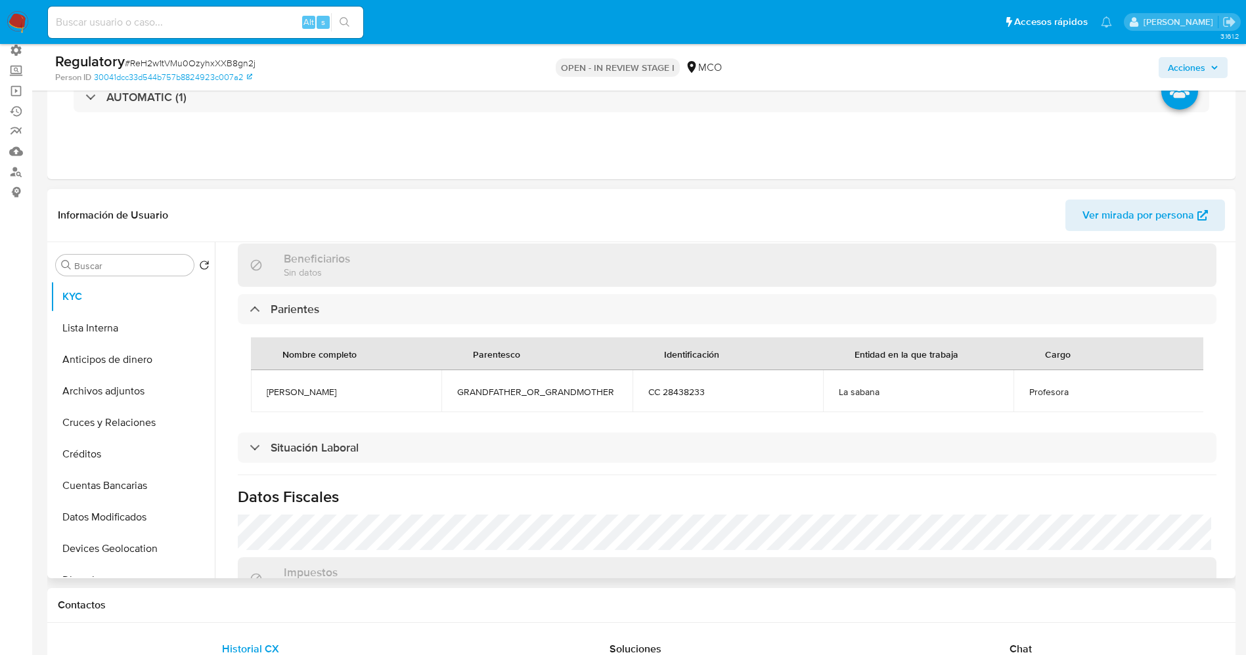
scroll to position [690, 0]
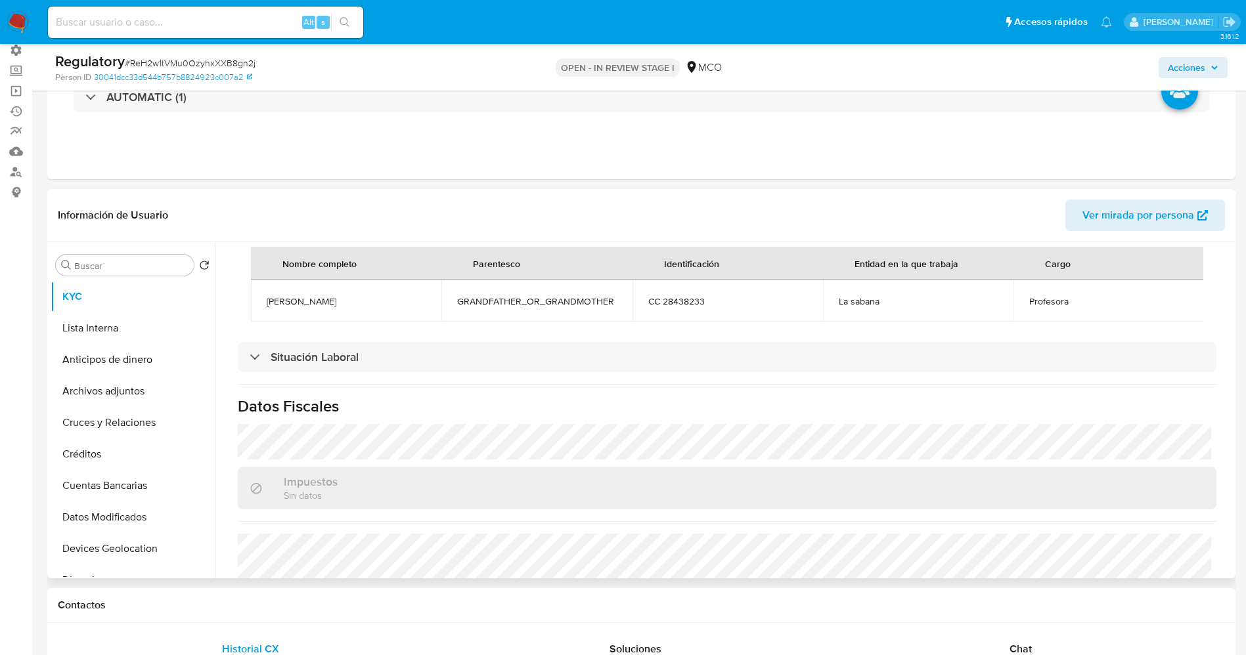
drag, startPoint x: 265, startPoint y: 300, endPoint x: 305, endPoint y: 296, distance: 40.3
click at [330, 295] on td "[PERSON_NAME]" at bounding box center [346, 301] width 190 height 42
copy span "[PERSON_NAME]"
drag, startPoint x: 1040, startPoint y: 297, endPoint x: 1084, endPoint y: 297, distance: 44.0
click at [1084, 297] on td "Profesora" at bounding box center [1108, 301] width 190 height 42
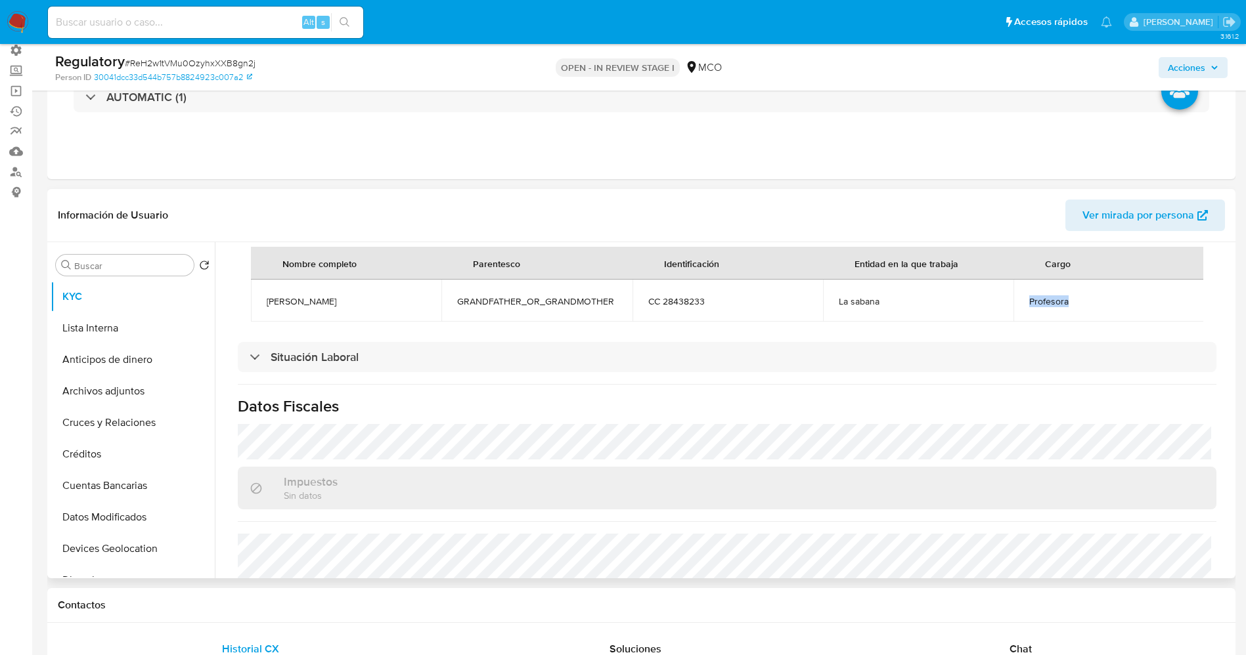
copy span "Profesora"
click at [100, 322] on button "Lista Interna" at bounding box center [128, 329] width 154 height 32
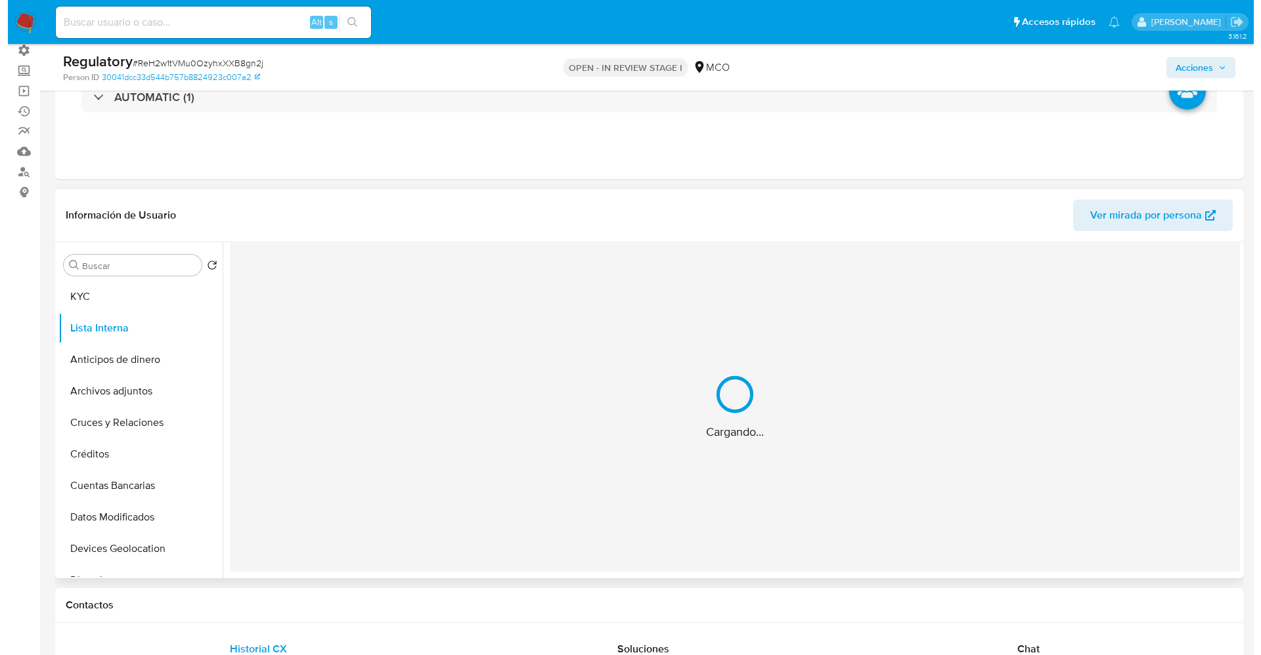
scroll to position [0, 0]
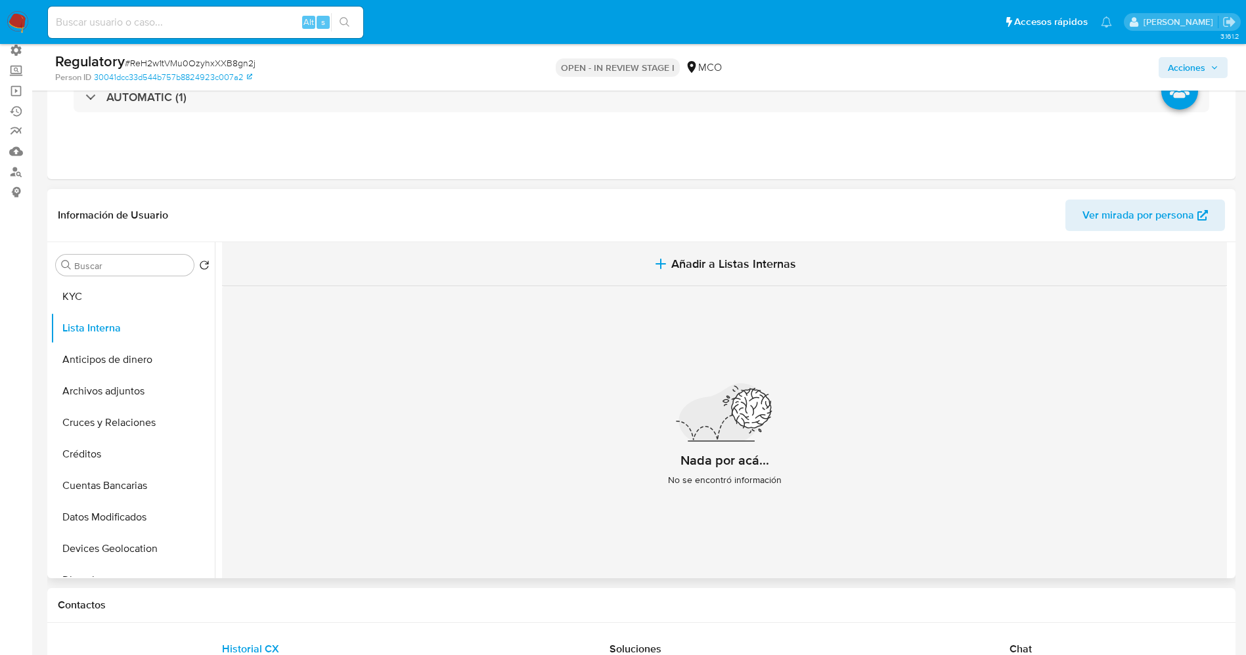
click at [709, 262] on span "Añadir a Listas Internas" at bounding box center [733, 264] width 125 height 14
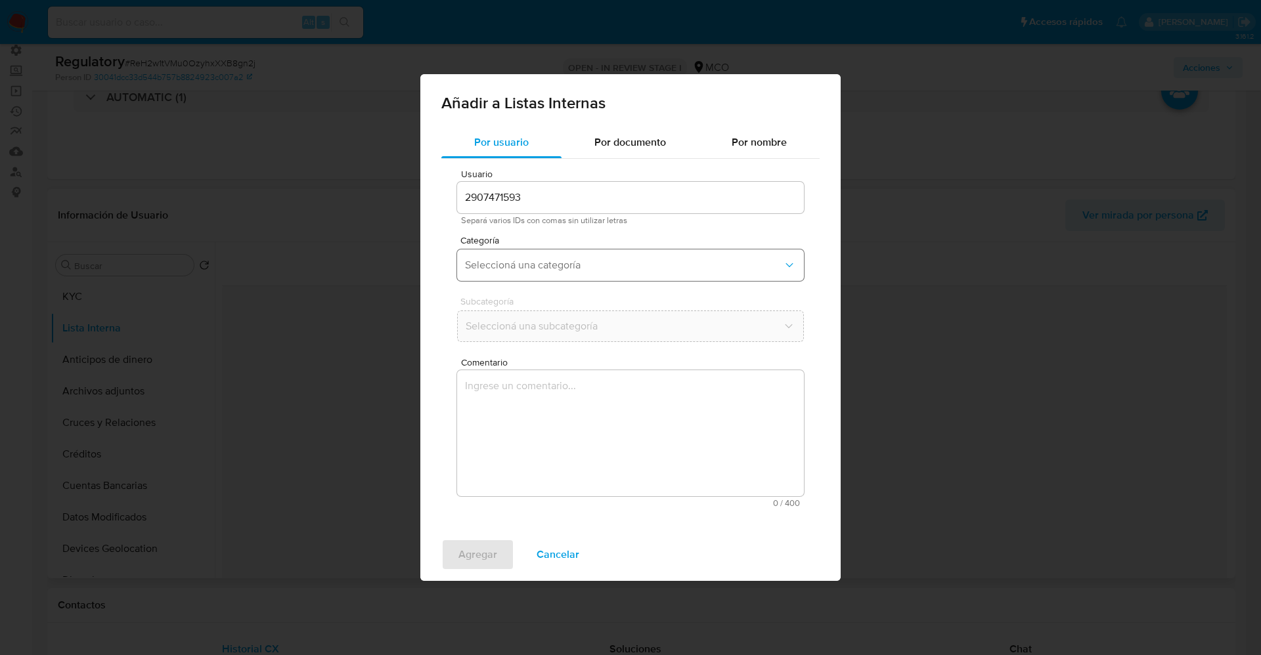
click at [556, 259] on span "Seleccioná una categoría" at bounding box center [624, 265] width 318 height 13
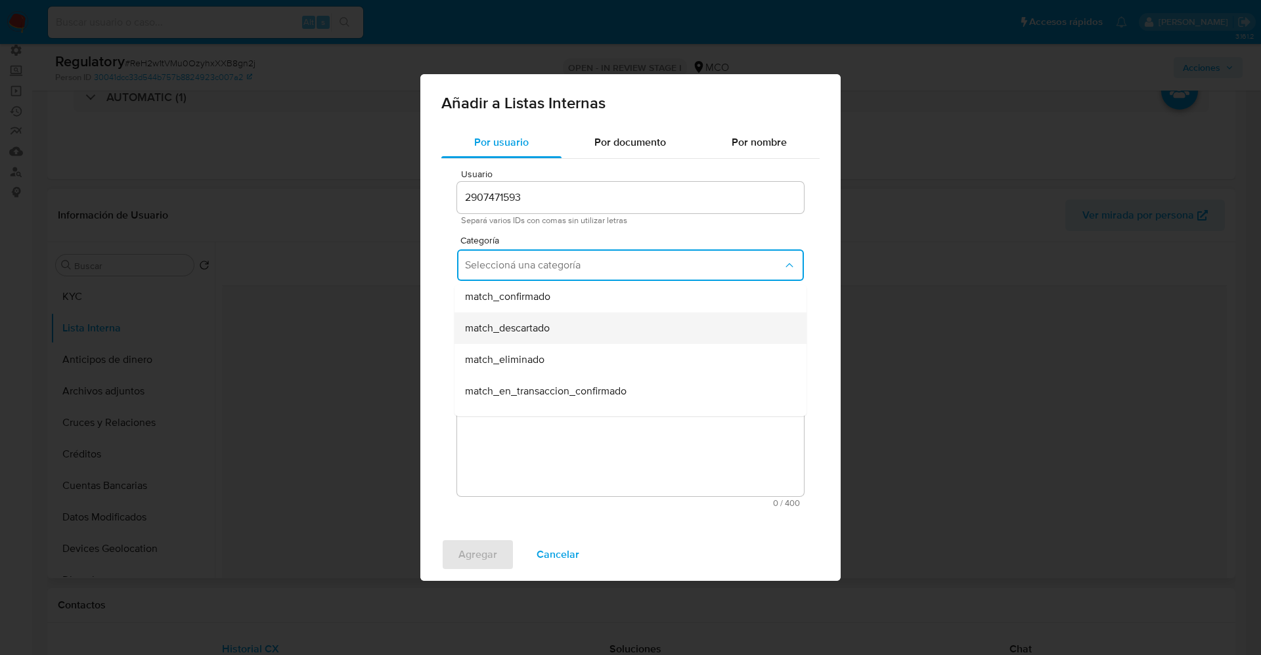
click at [540, 336] on div "match_descartado" at bounding box center [626, 329] width 323 height 32
click at [539, 333] on button "Seleccioná una subcategoría" at bounding box center [630, 327] width 347 height 32
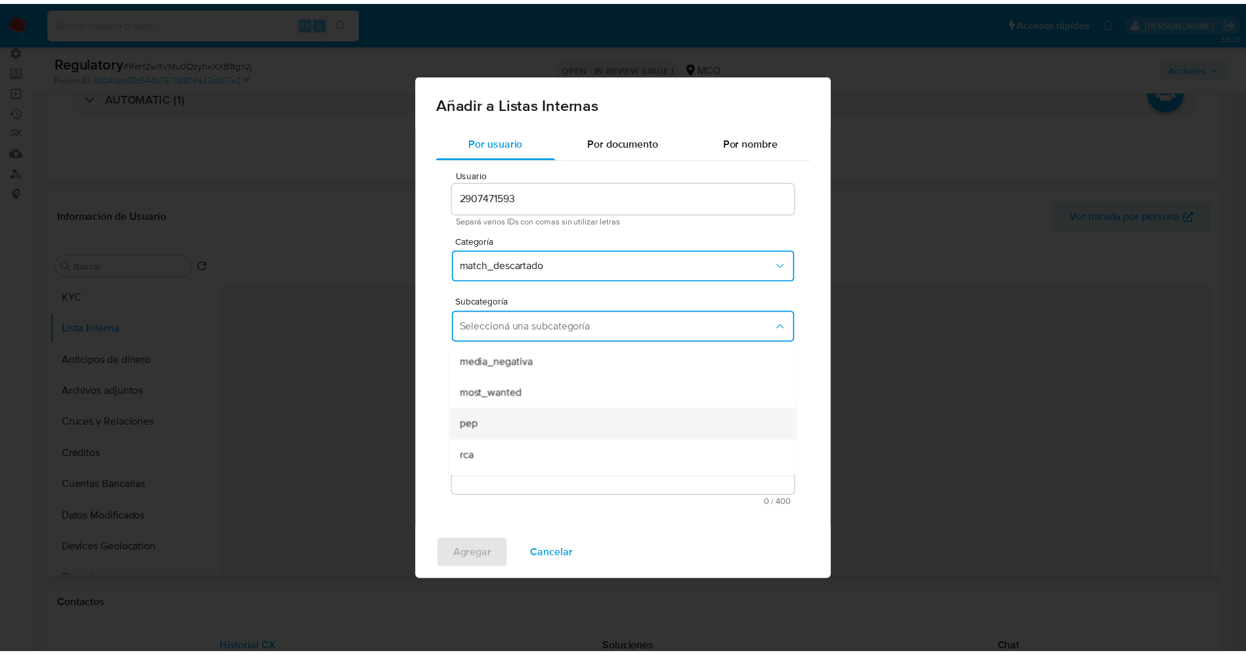
scroll to position [89, 0]
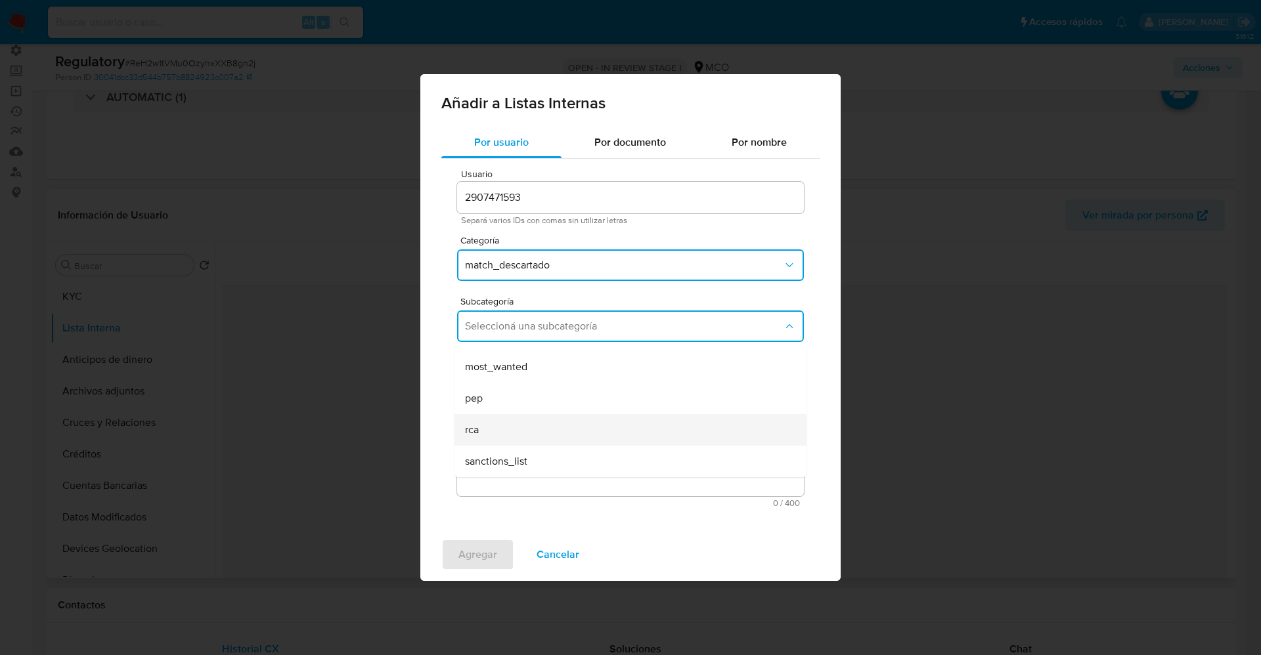
click at [534, 428] on div "rca" at bounding box center [626, 430] width 323 height 32
click at [534, 428] on textarea "Comentario" at bounding box center [630, 433] width 347 height 126
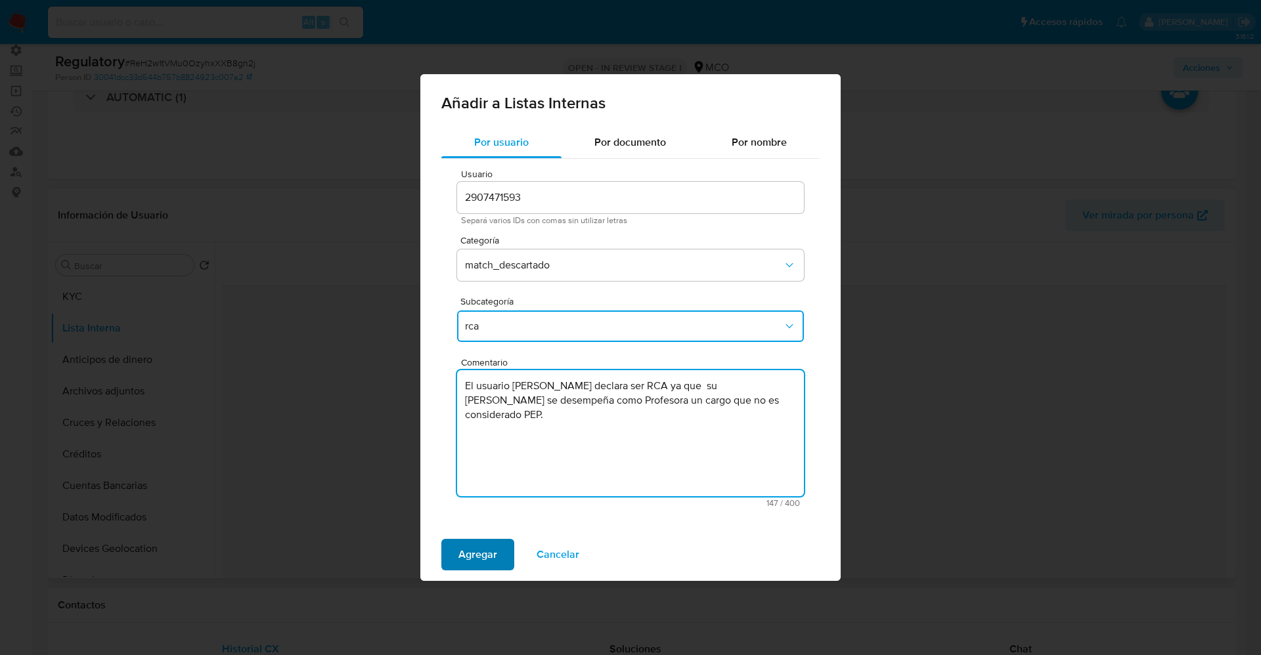
type textarea "El usuario [PERSON_NAME] declara ser RCA ya que su [PERSON_NAME] se desempeña c…"
click at [498, 544] on button "Agregar" at bounding box center [477, 555] width 73 height 32
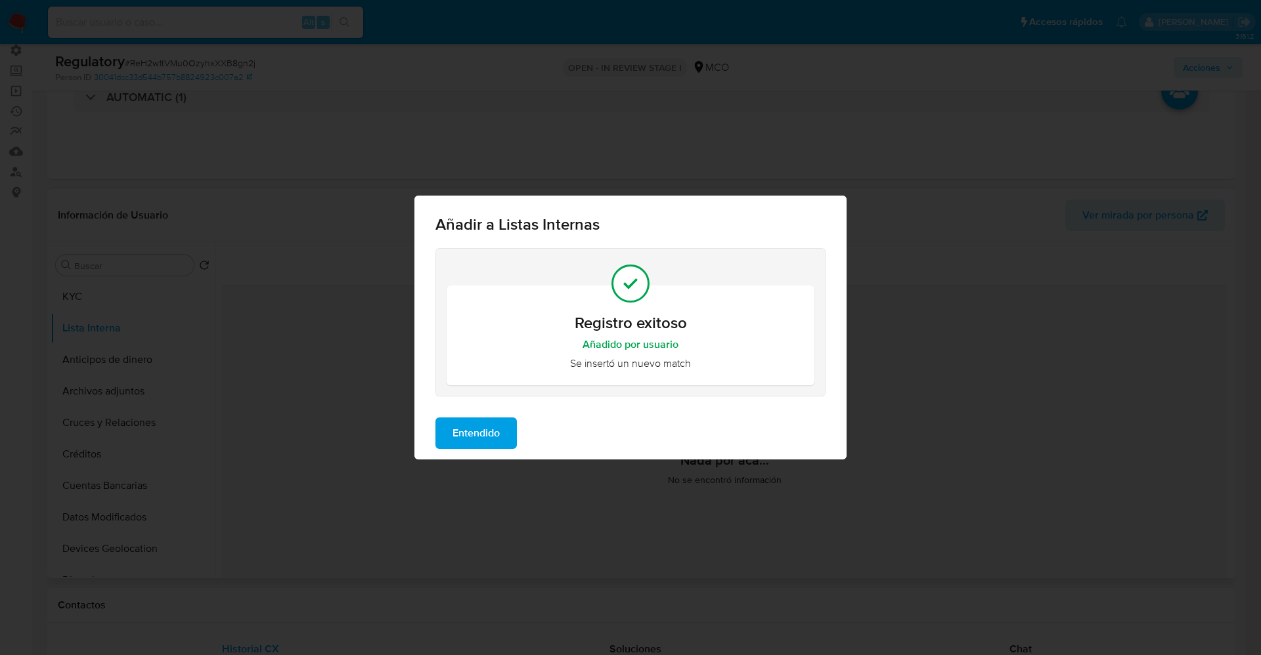
click at [491, 424] on span "Entendido" at bounding box center [475, 433] width 47 height 29
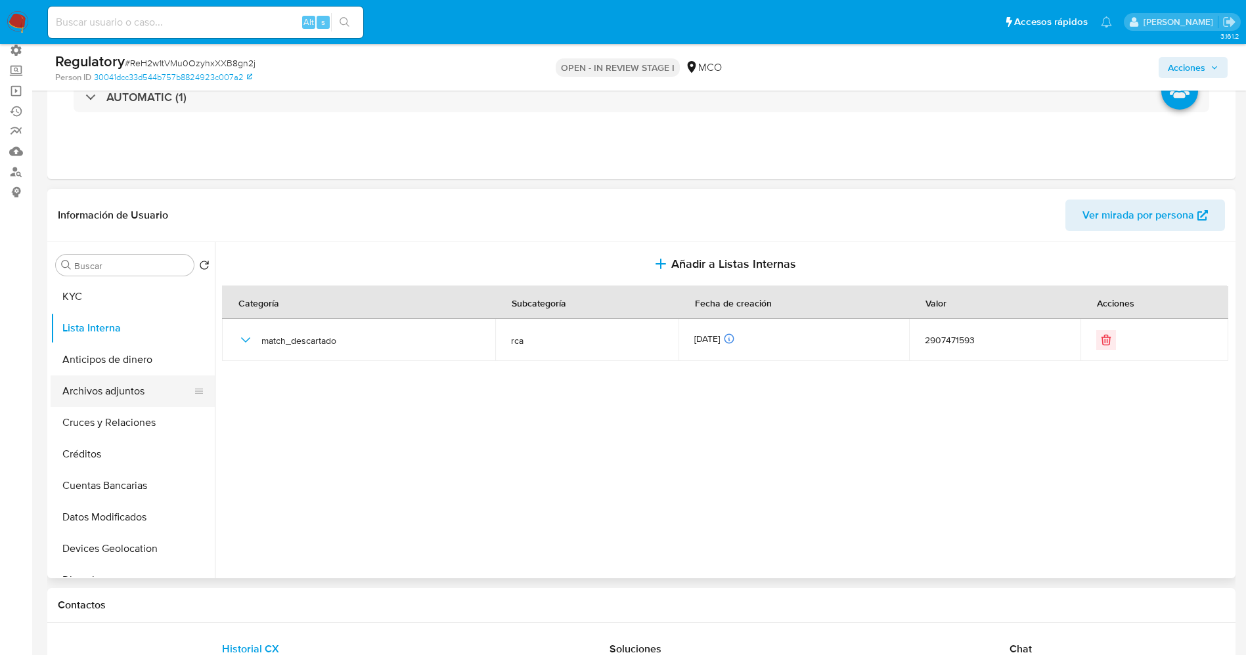
click at [111, 400] on button "Archivos adjuntos" at bounding box center [128, 392] width 154 height 32
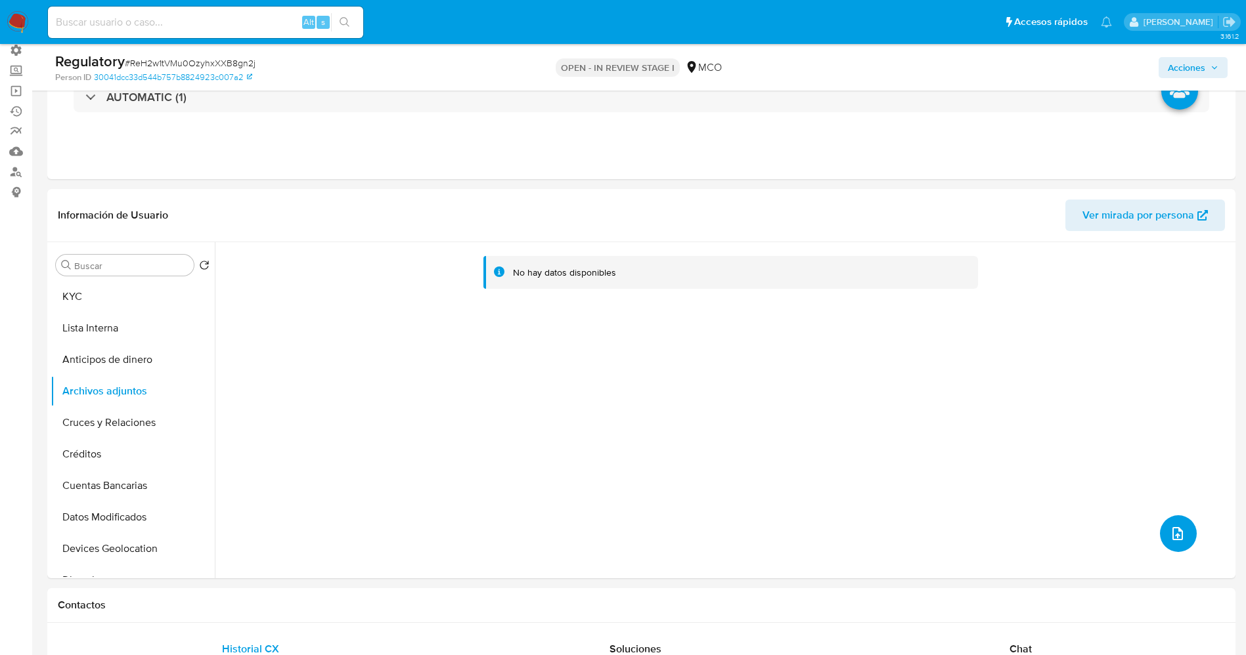
click at [1160, 525] on button "upload-file" at bounding box center [1178, 534] width 37 height 37
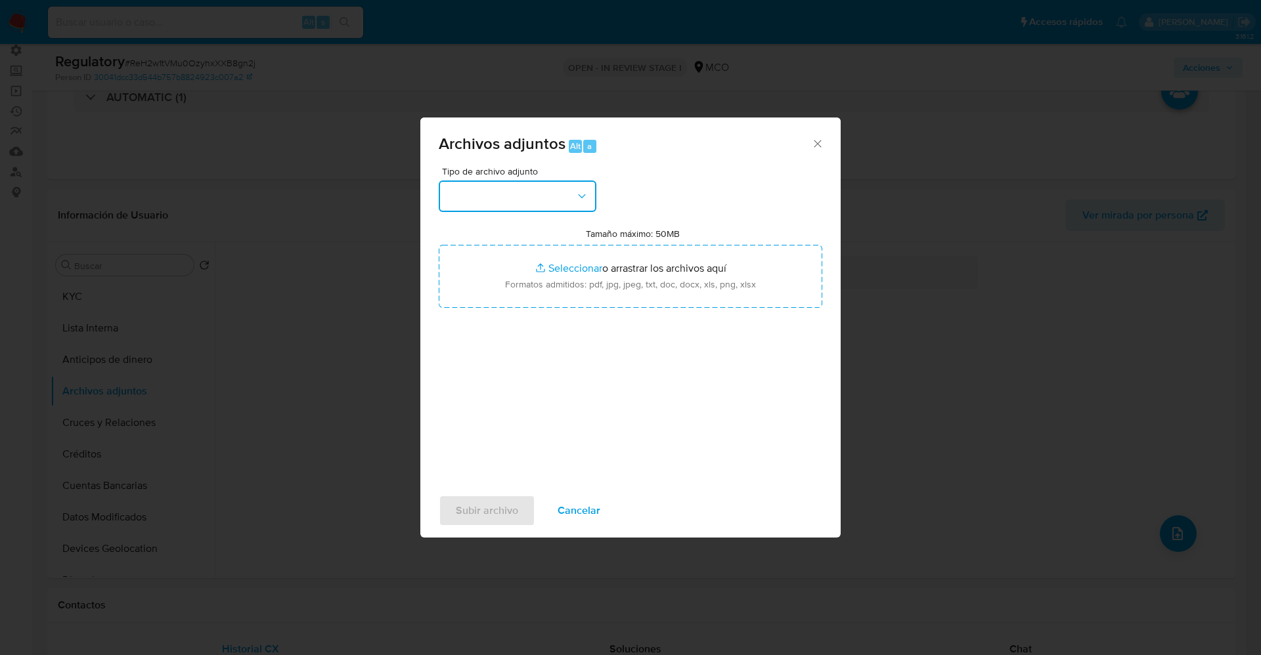
click at [521, 202] on button "button" at bounding box center [518, 197] width 158 height 32
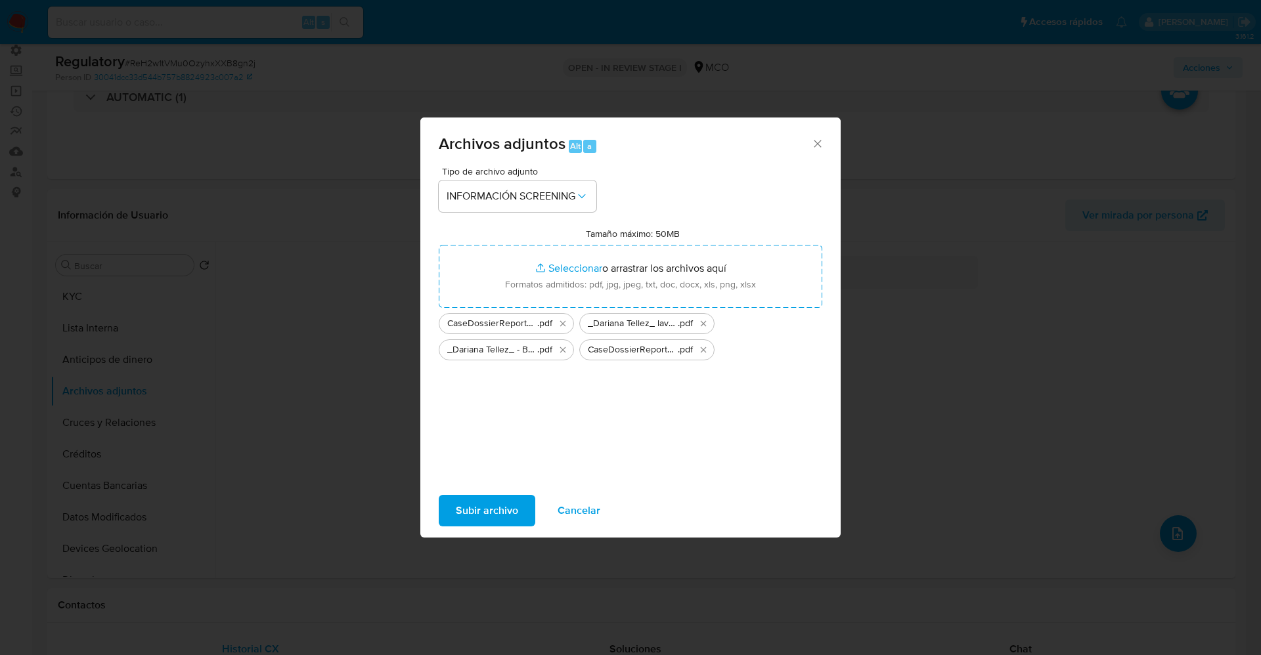
click at [472, 510] on span "Subir archivo" at bounding box center [487, 510] width 62 height 29
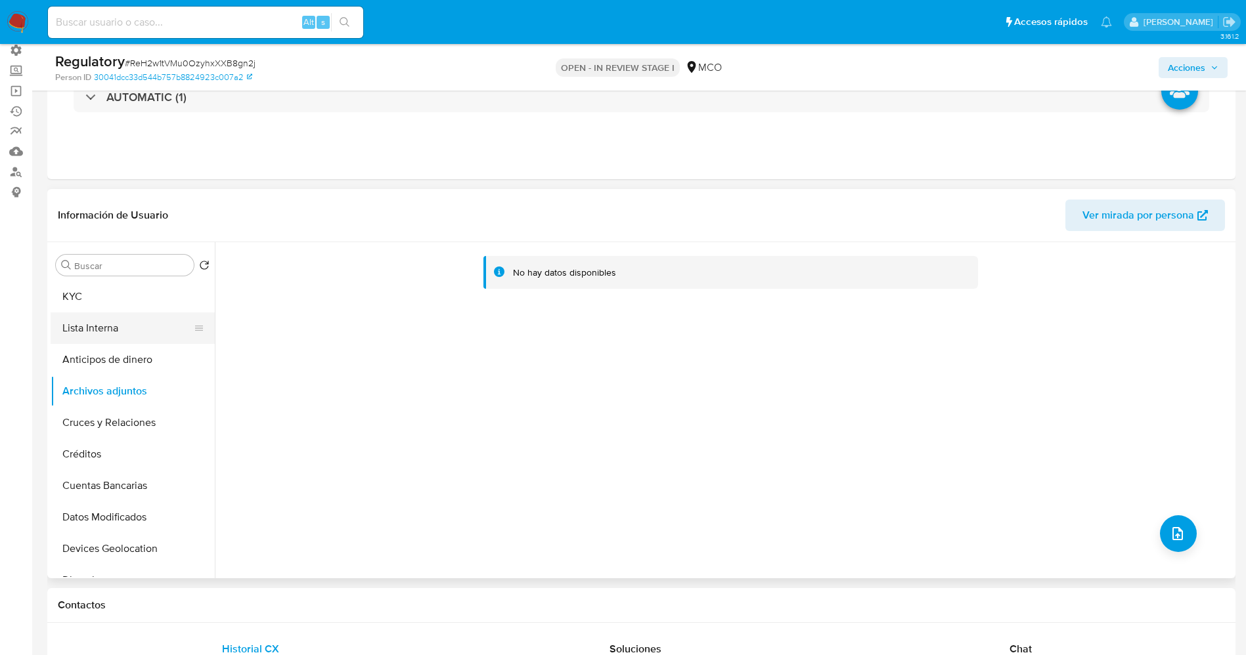
click at [90, 330] on button "Lista Interna" at bounding box center [128, 329] width 154 height 32
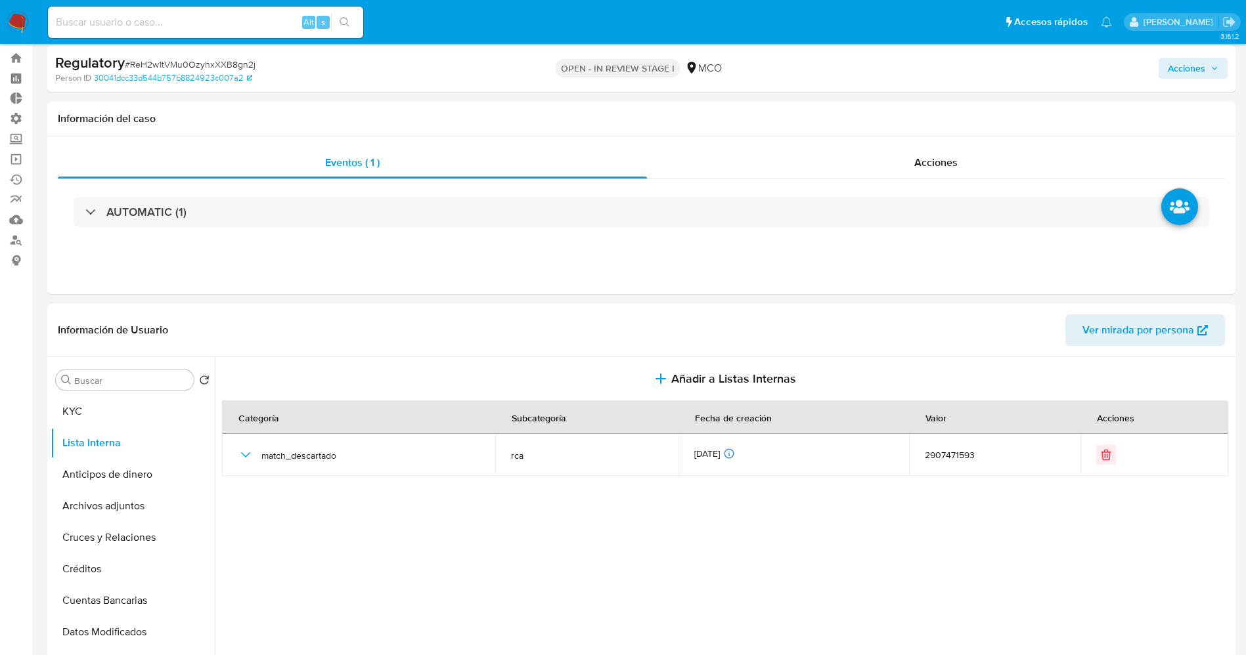
scroll to position [0, 0]
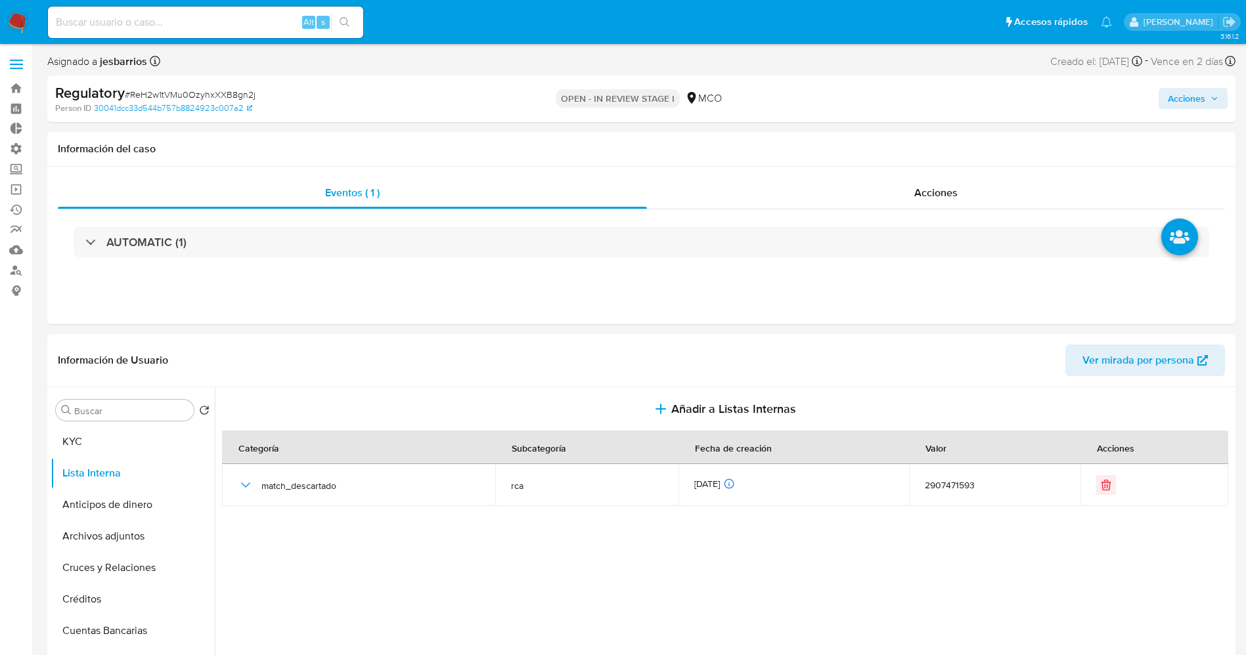
click at [1219, 96] on button "Acciones" at bounding box center [1192, 98] width 69 height 21
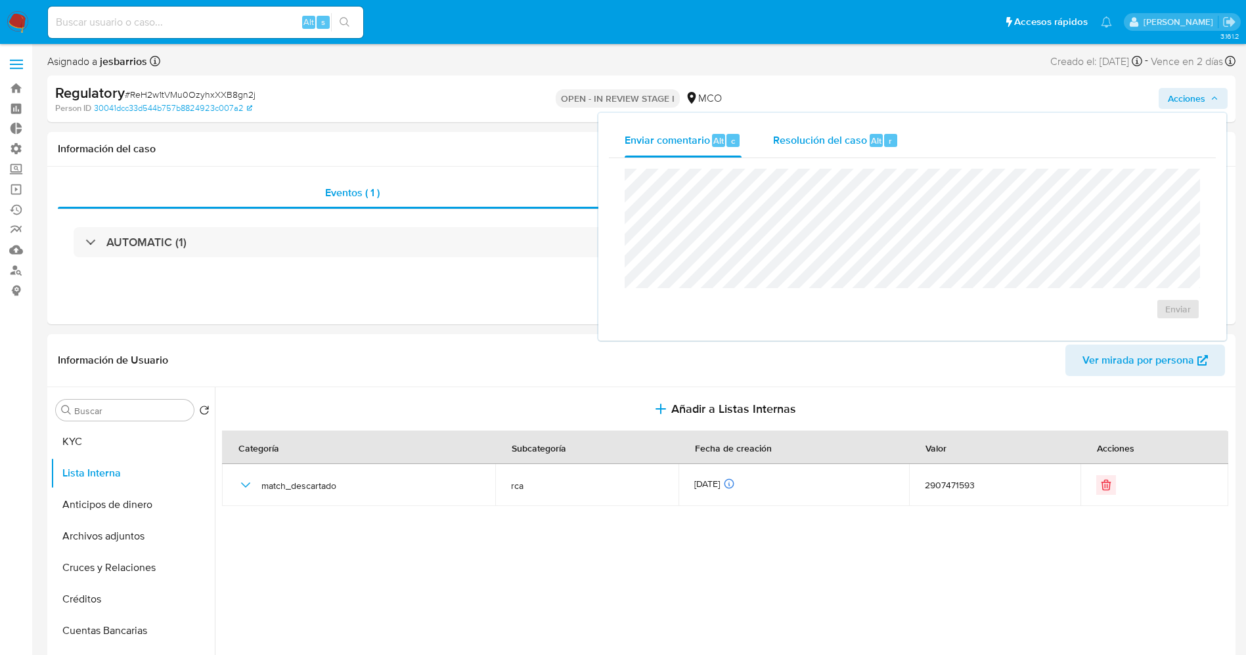
click at [845, 139] on span "Resolución del caso" at bounding box center [820, 140] width 94 height 15
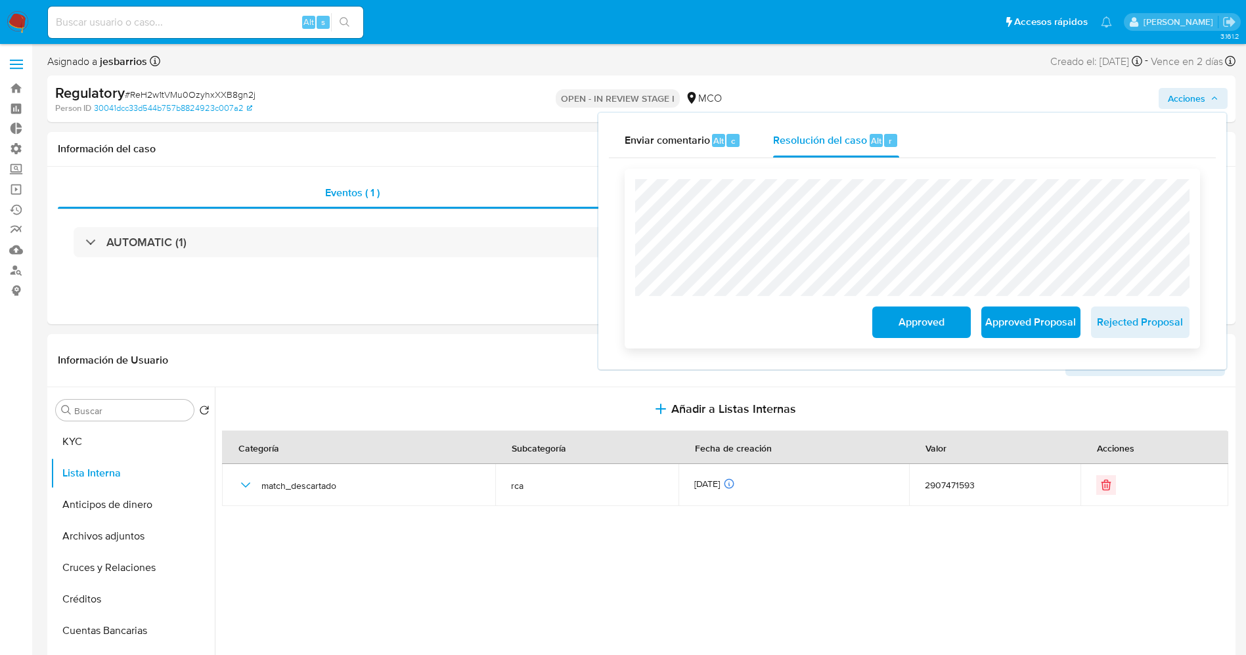
click at [900, 326] on span "Approved" at bounding box center [921, 322] width 64 height 29
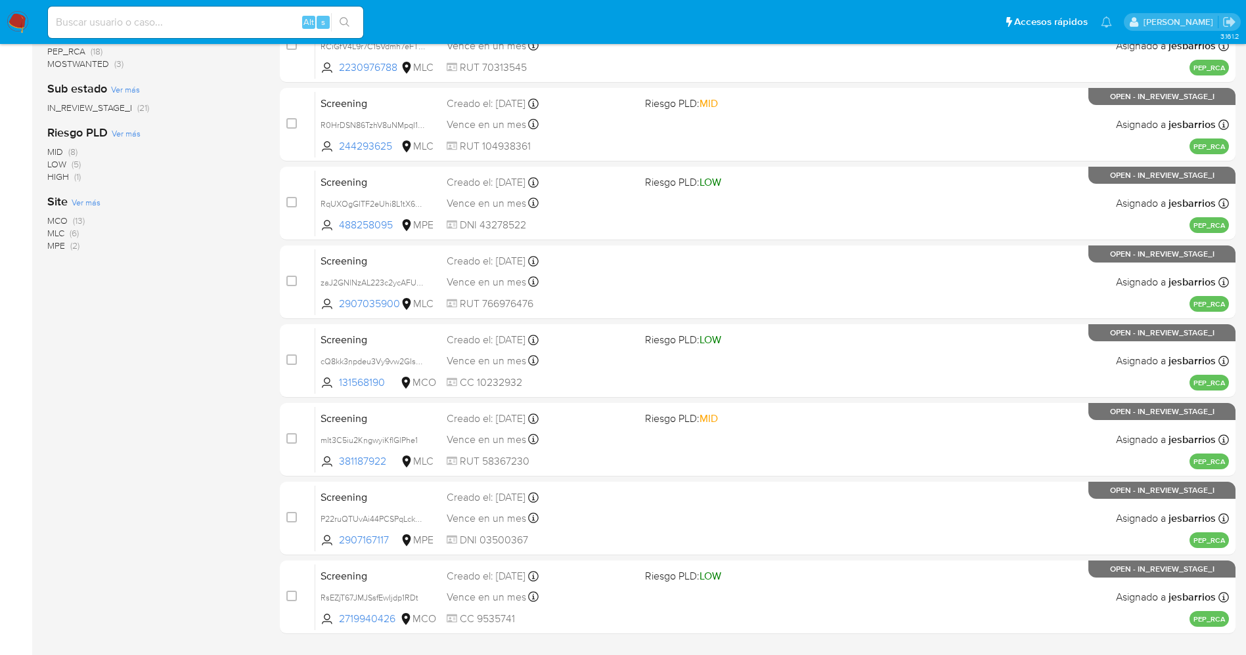
scroll to position [429, 0]
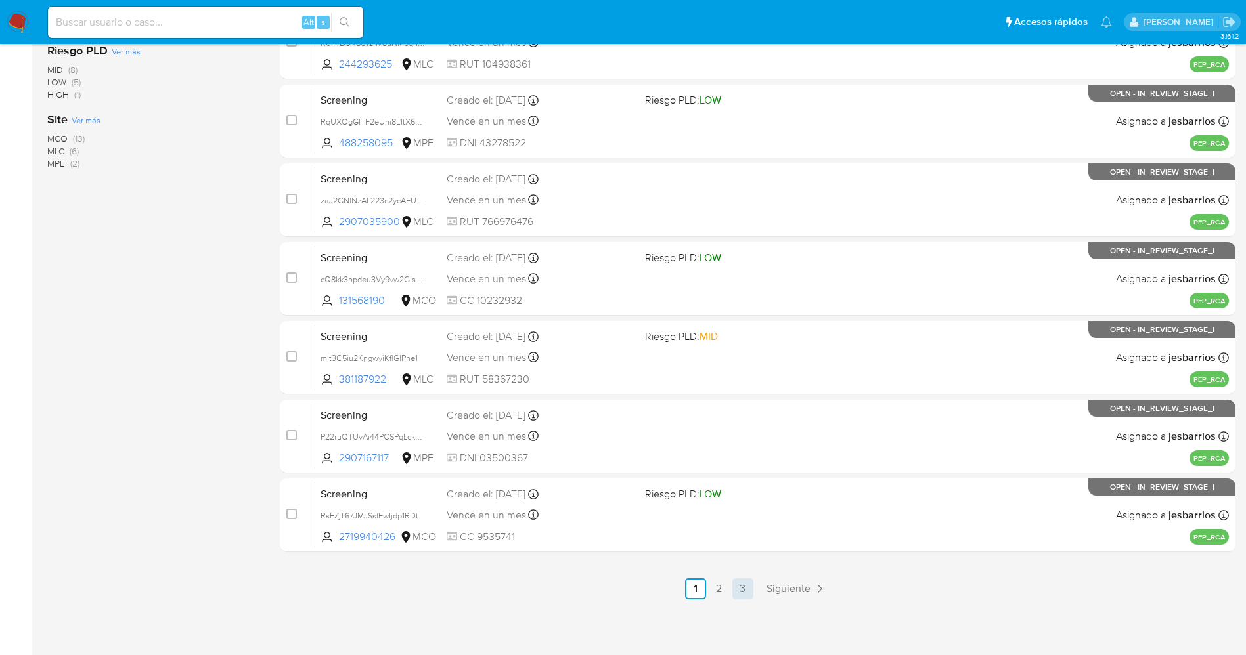
click at [733, 586] on link "3" at bounding box center [742, 589] width 21 height 21
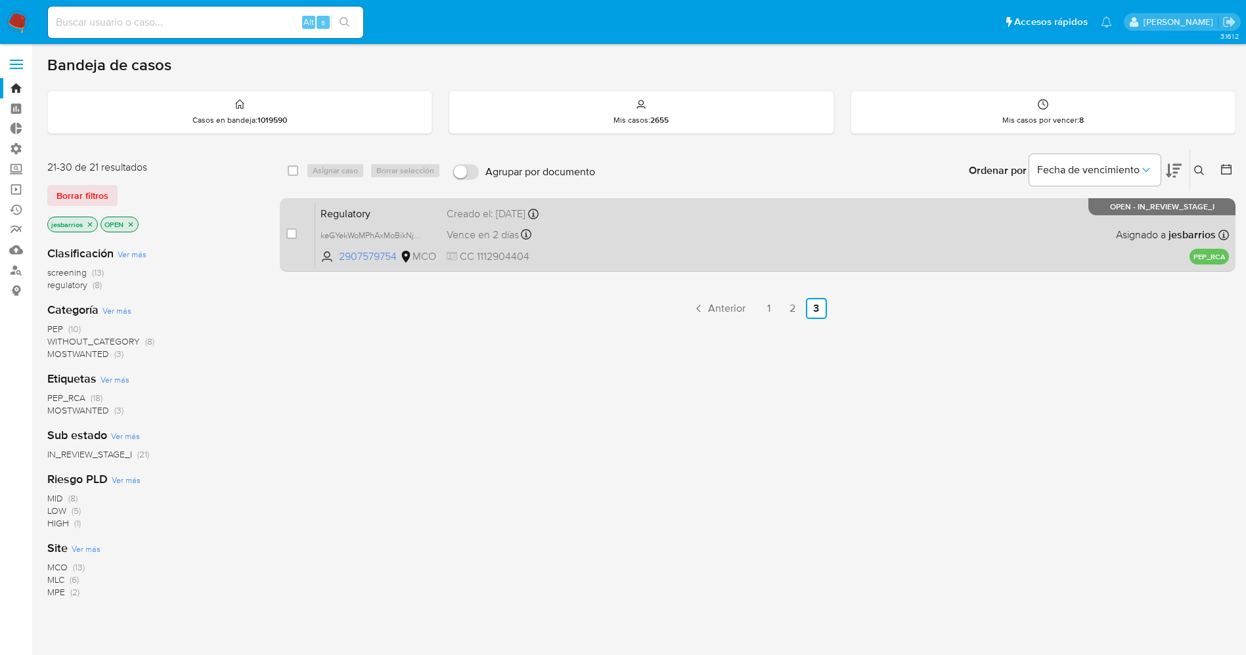
click at [615, 228] on div "Vence en 2 días Vence el [DATE] 22:15:04" at bounding box center [541, 235] width 188 height 18
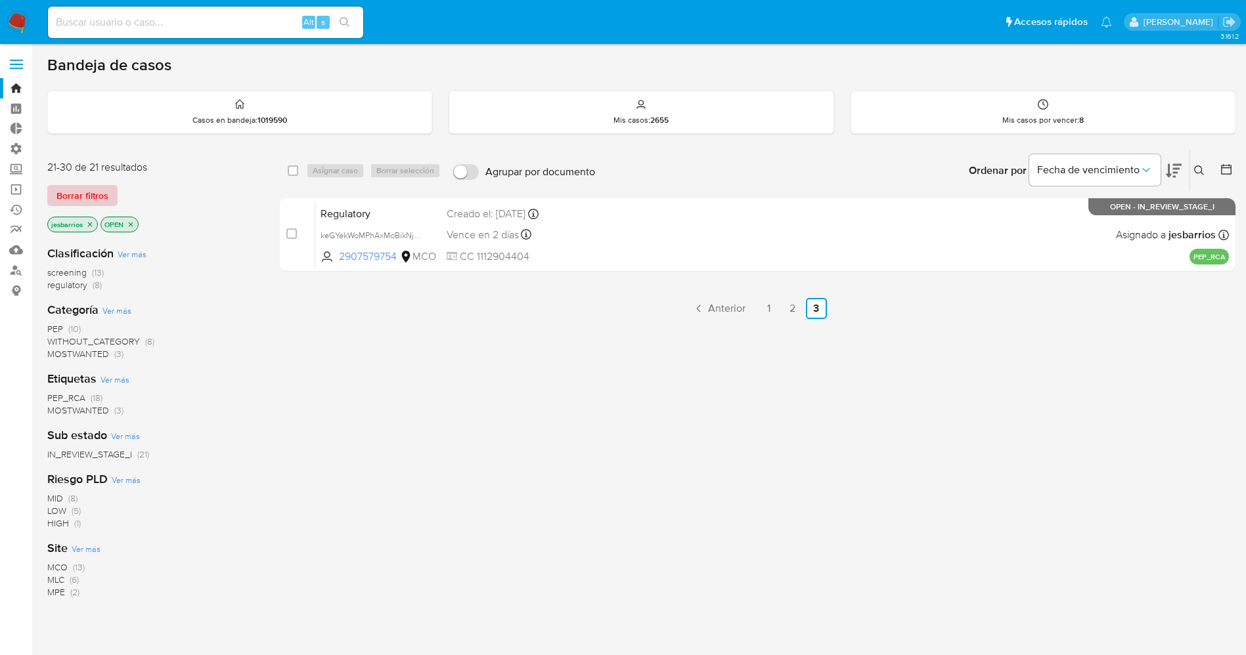
click at [100, 196] on span "Borrar filtros" at bounding box center [82, 196] width 52 height 18
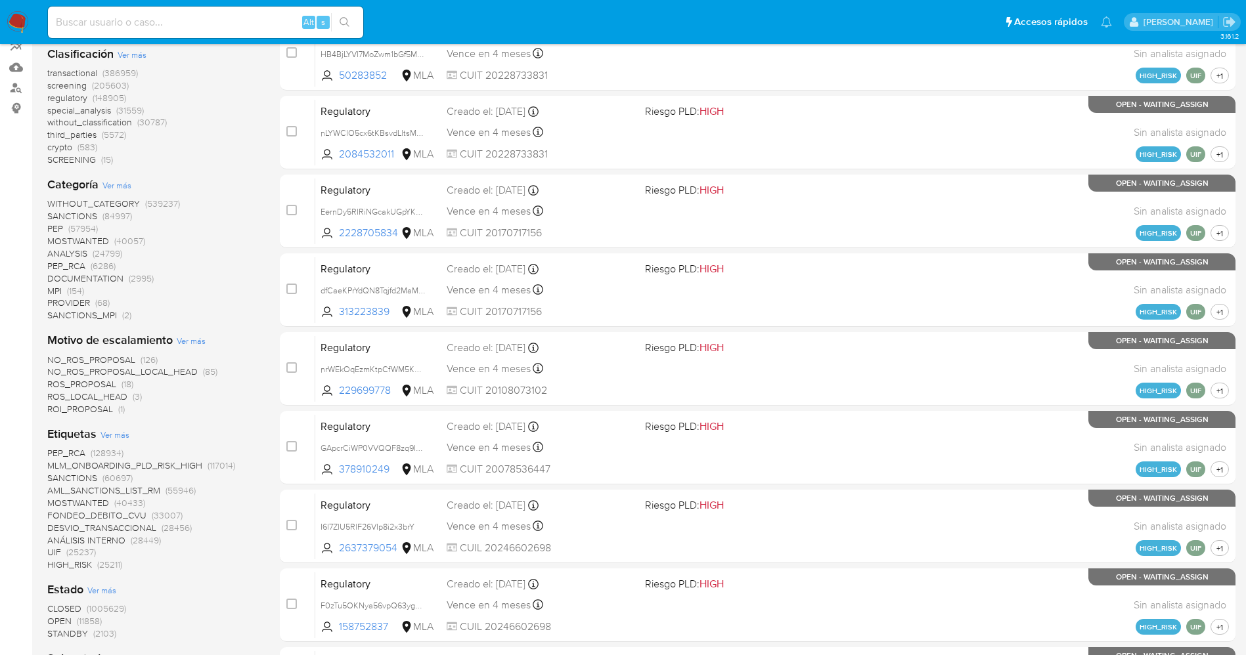
scroll to position [296, 0]
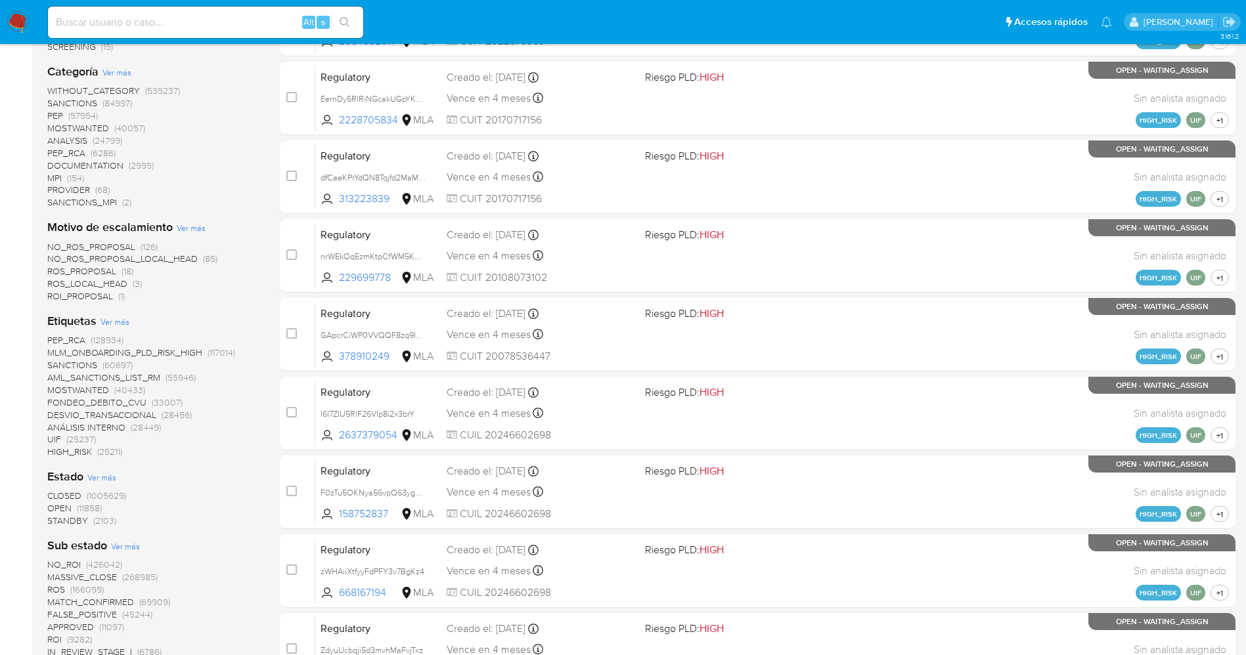
click at [81, 519] on span "STANDBY" at bounding box center [67, 520] width 41 height 13
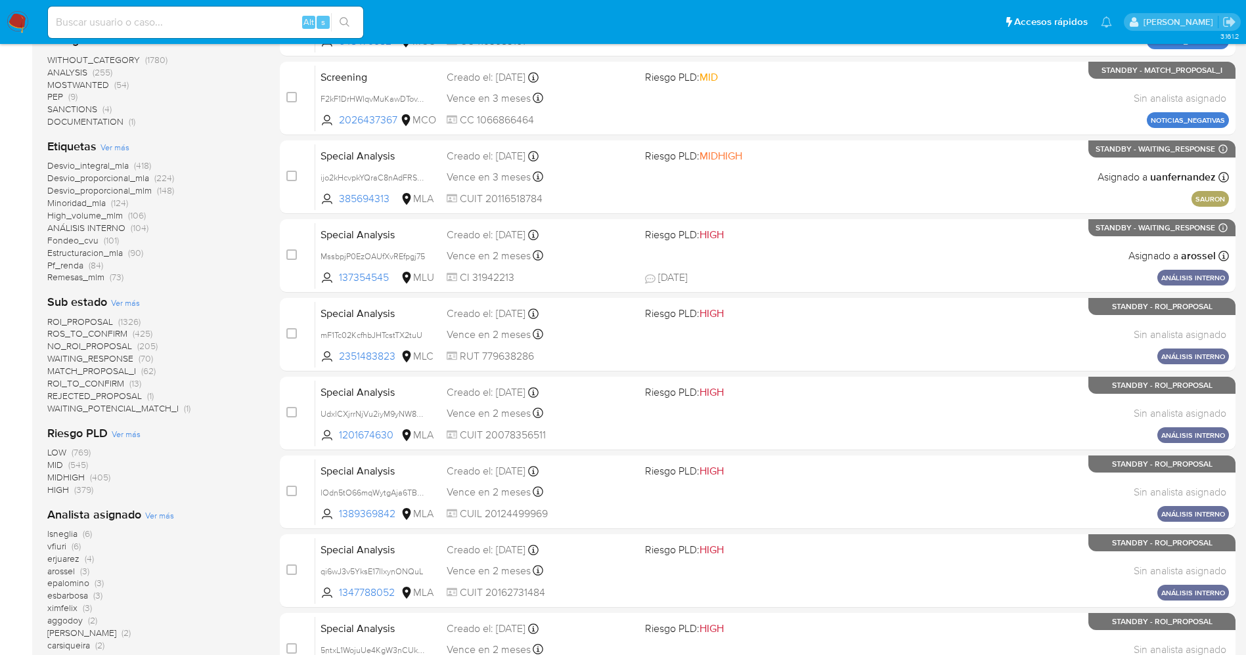
click at [166, 408] on span "WAITING_POTENCIAL_MATCH_I" at bounding box center [112, 408] width 131 height 13
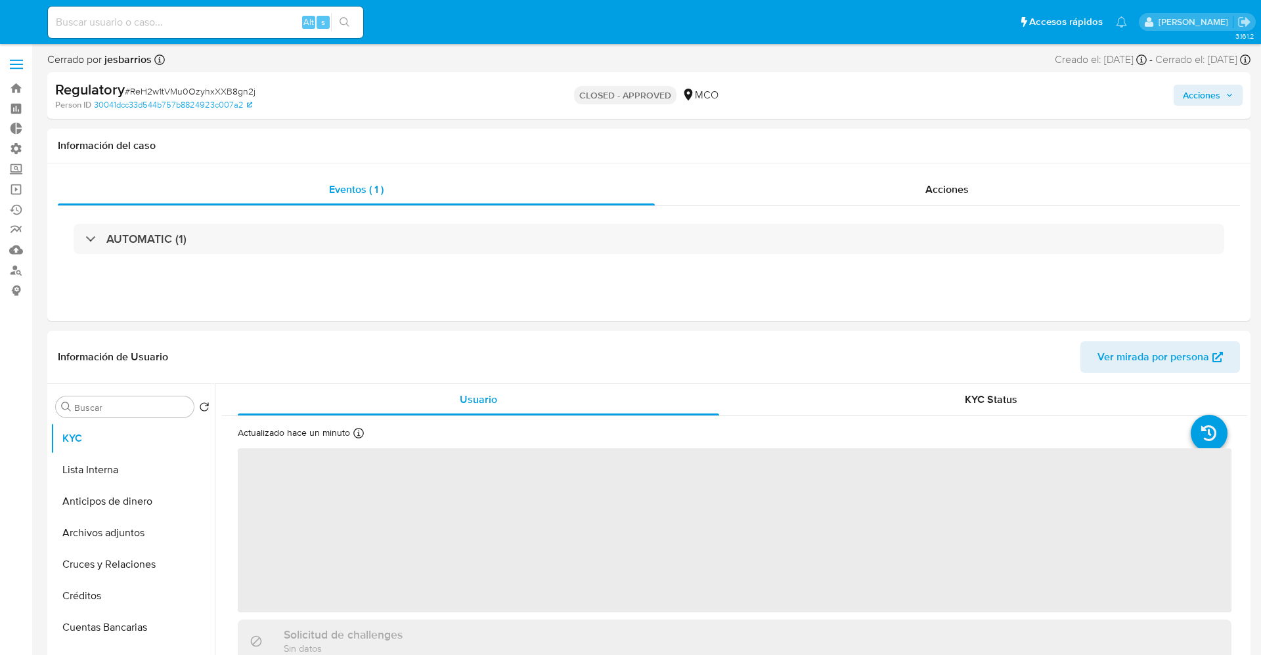
select select "10"
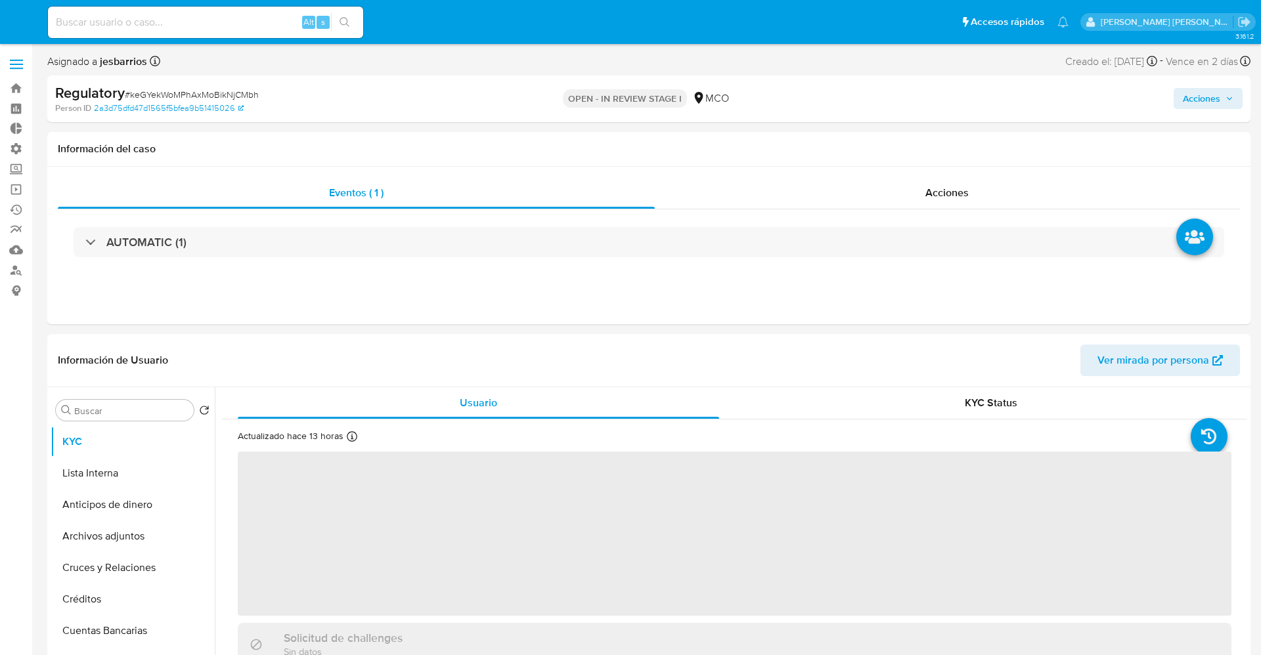
select select "10"
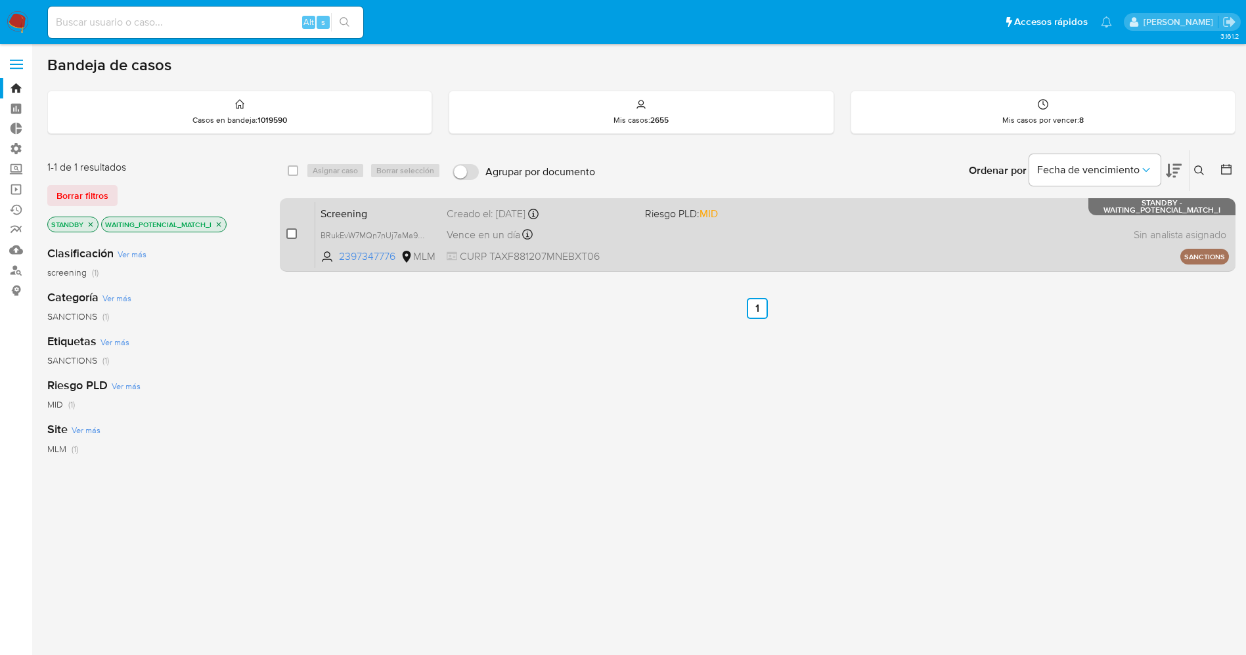
click at [291, 235] on input "checkbox" at bounding box center [291, 234] width 11 height 11
checkbox input "true"
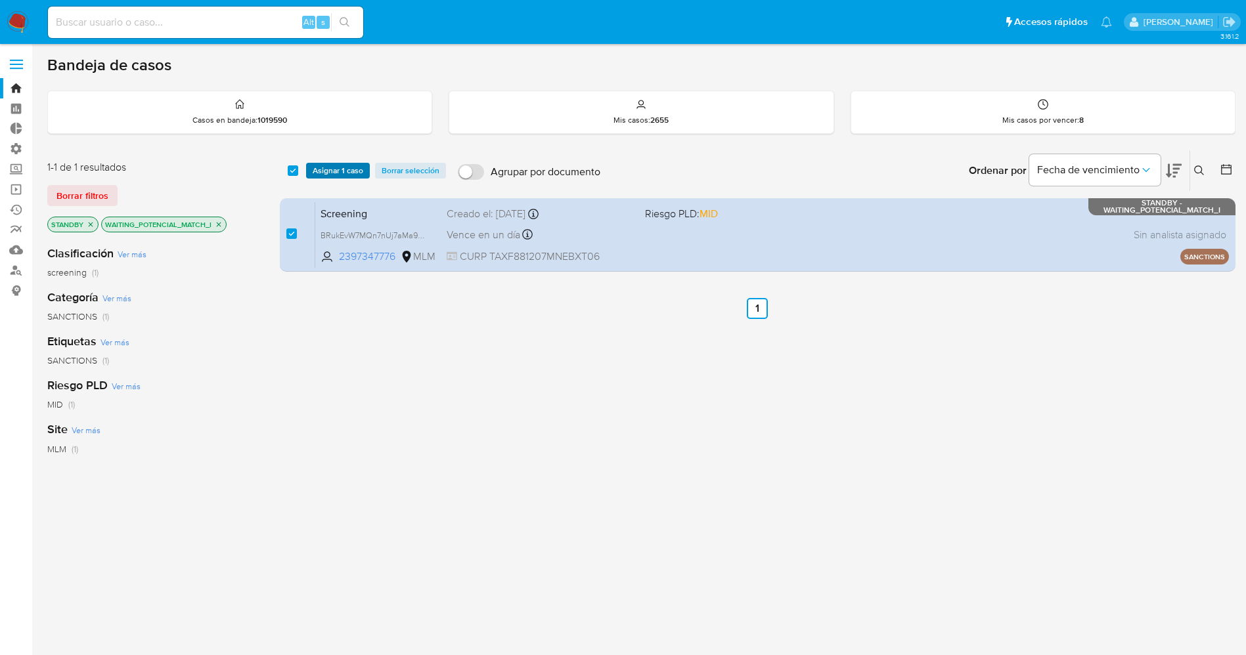
click at [317, 172] on span "Asignar 1 caso" at bounding box center [338, 170] width 51 height 13
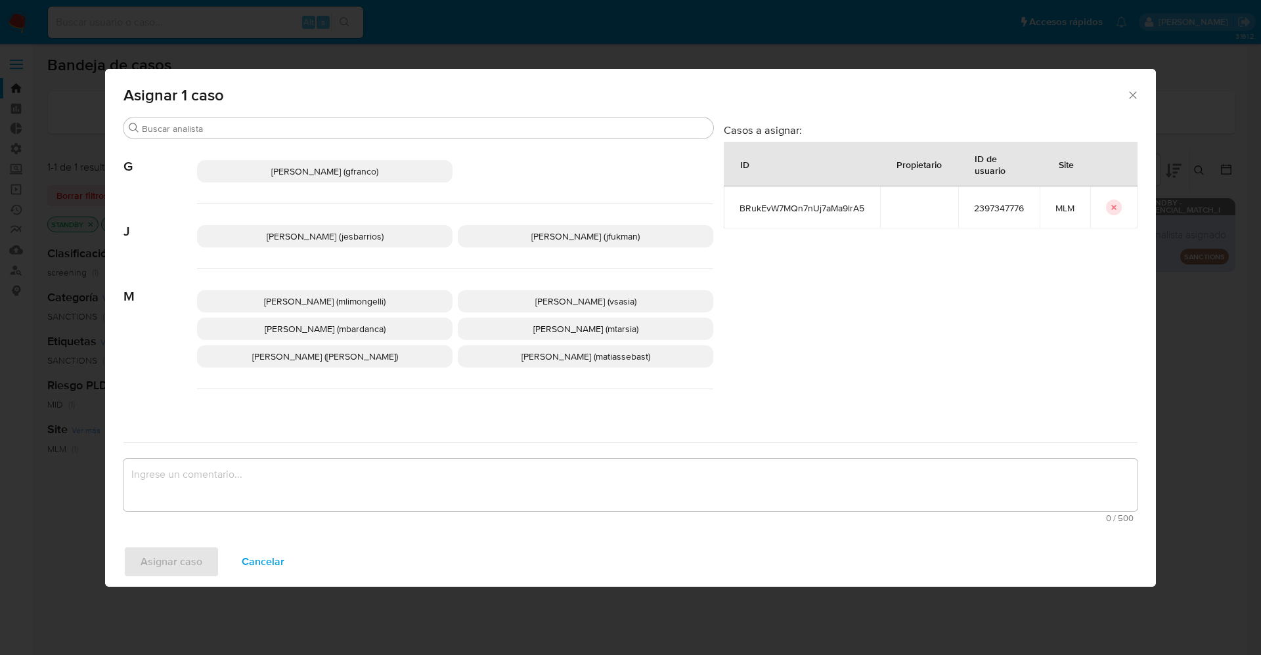
drag, startPoint x: 271, startPoint y: 236, endPoint x: 290, endPoint y: 410, distance: 175.1
click at [272, 235] on span "[PERSON_NAME] (jesbarrios)" at bounding box center [325, 236] width 117 height 13
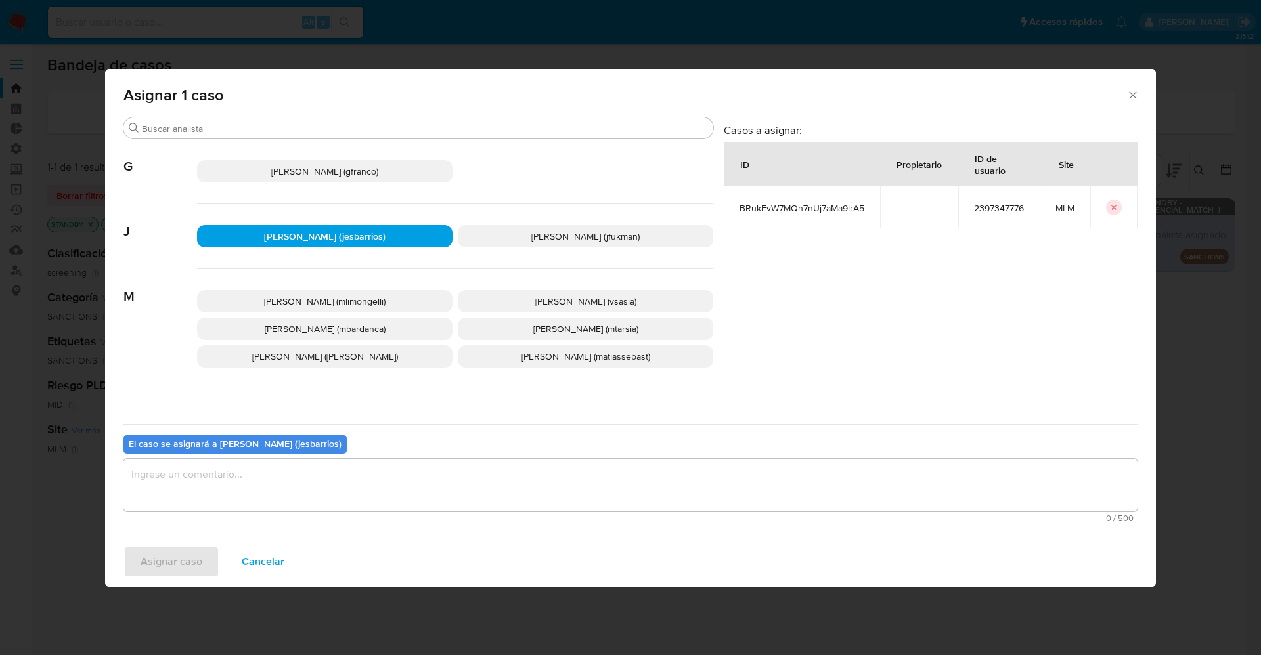
click at [289, 484] on textarea "assign-modal" at bounding box center [630, 485] width 1014 height 53
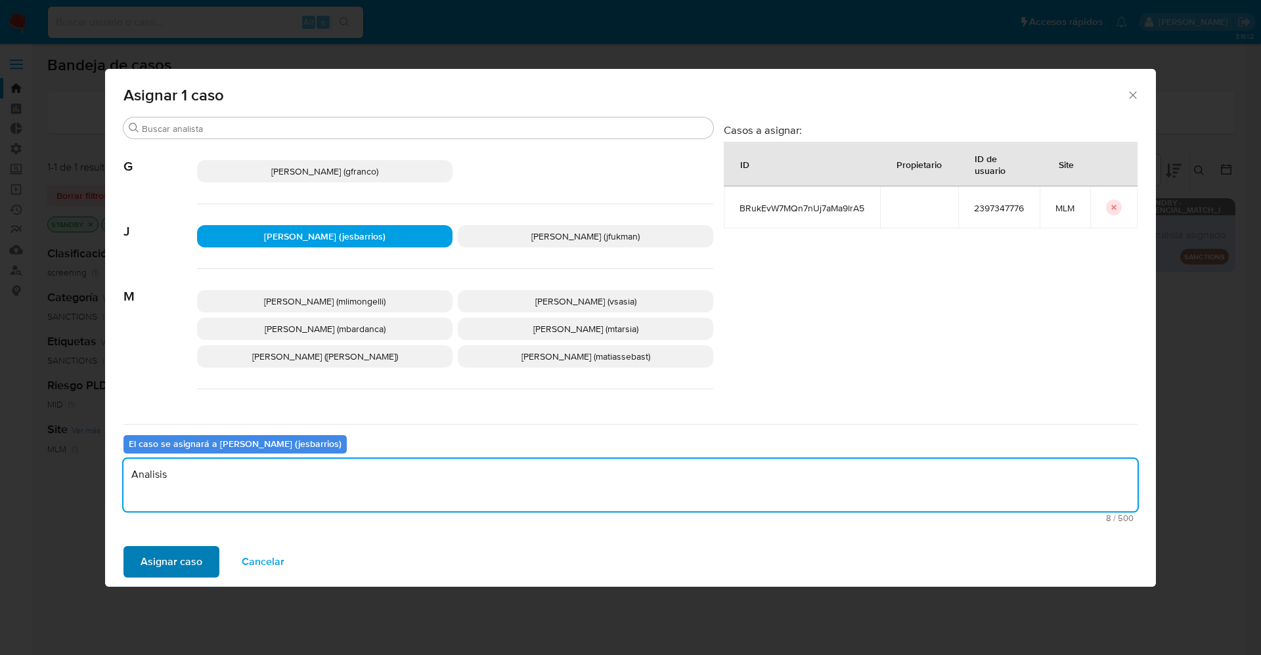
type textarea "Analisis"
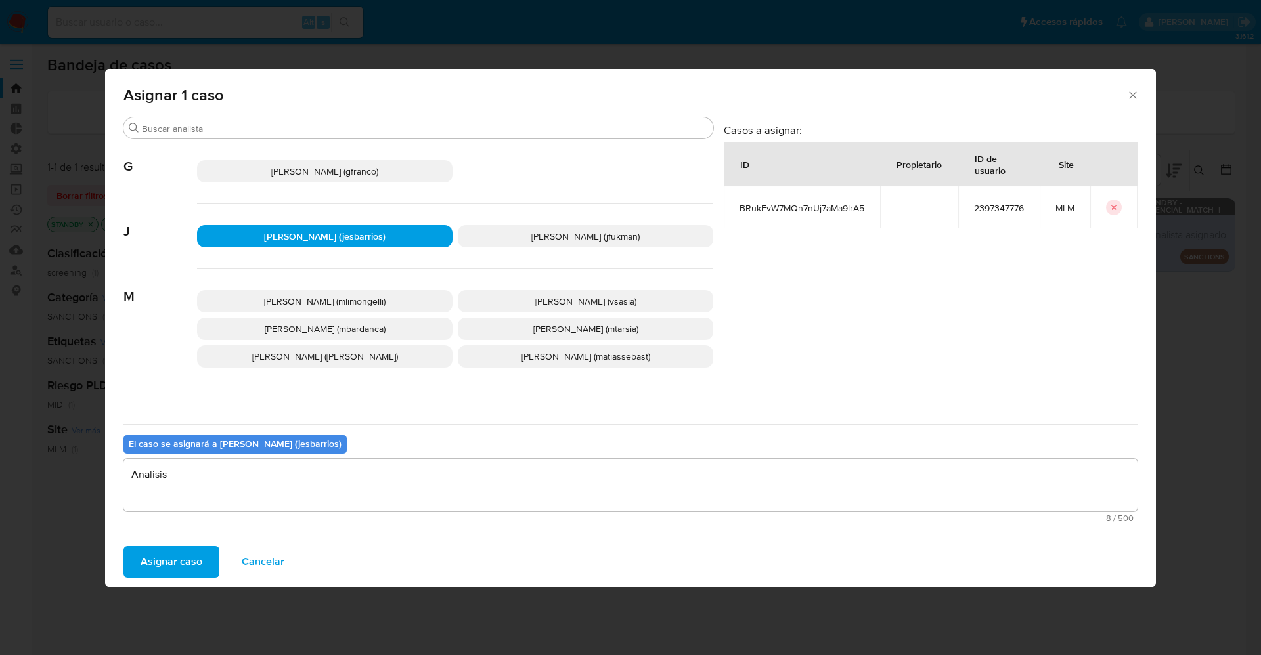
click at [141, 563] on span "Asignar caso" at bounding box center [172, 562] width 62 height 29
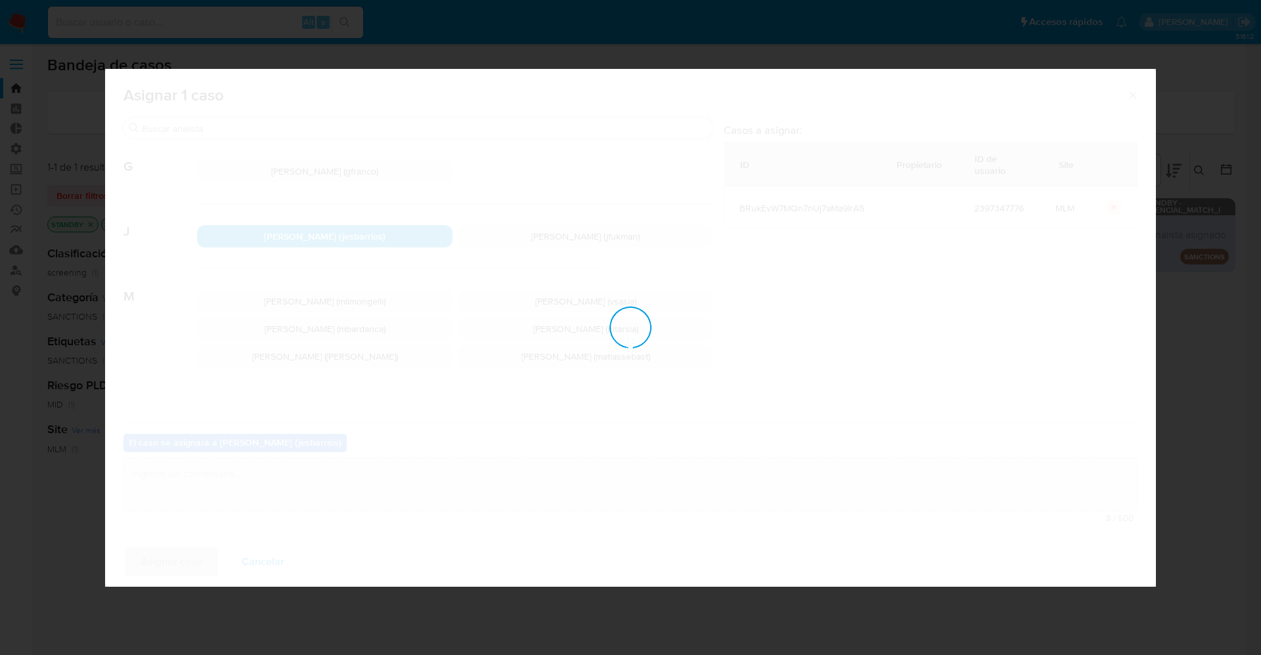
checkbox input "false"
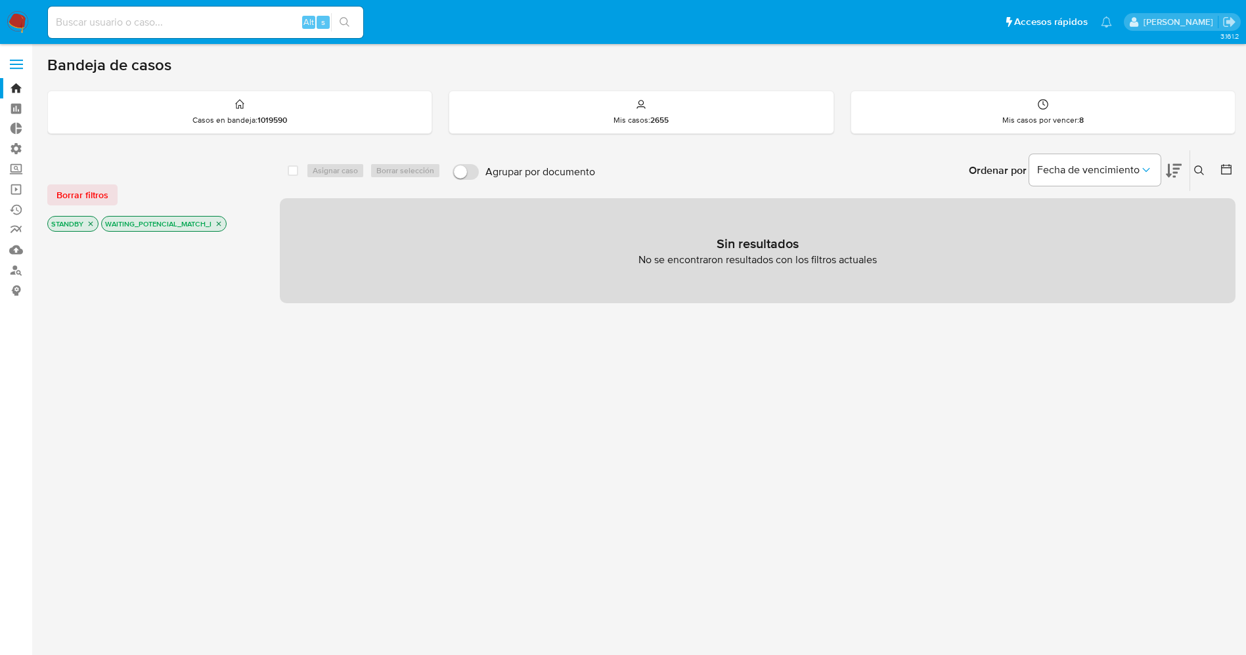
drag, startPoint x: 143, startPoint y: 562, endPoint x: 781, endPoint y: 572, distance: 637.8
click at [781, 572] on div "select-all-cases-checkbox Asignar caso Borrar selección Agrupar por documento O…" at bounding box center [758, 447] width 956 height 594
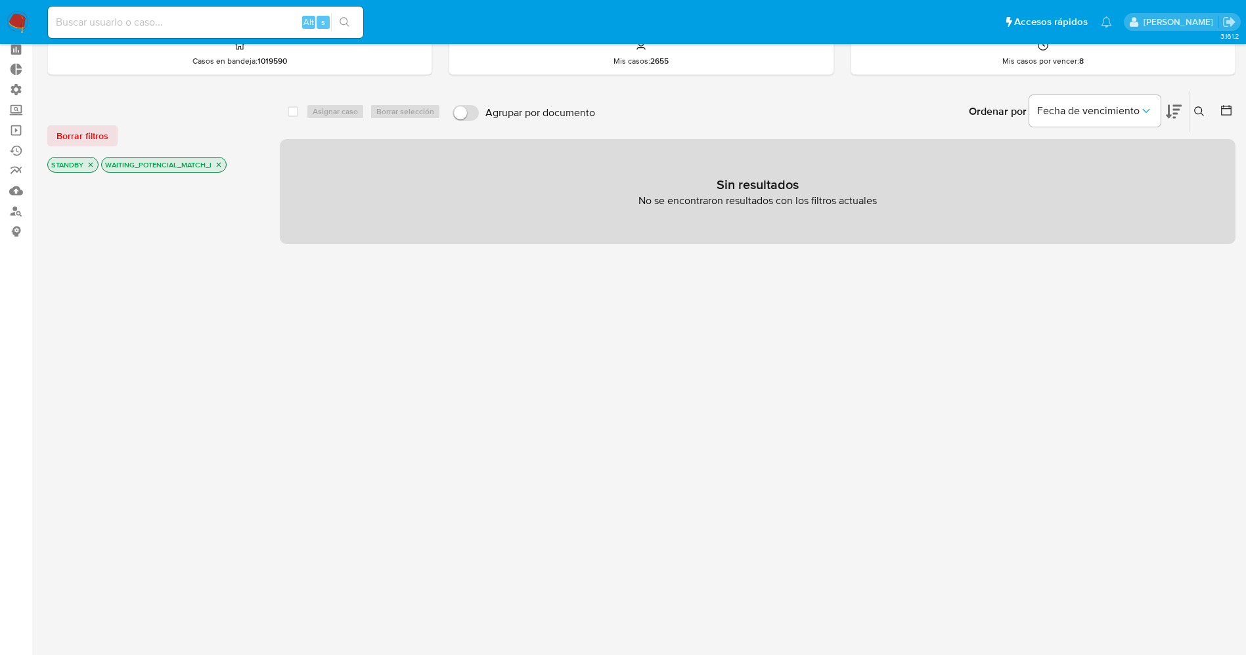
scroll to position [99, 0]
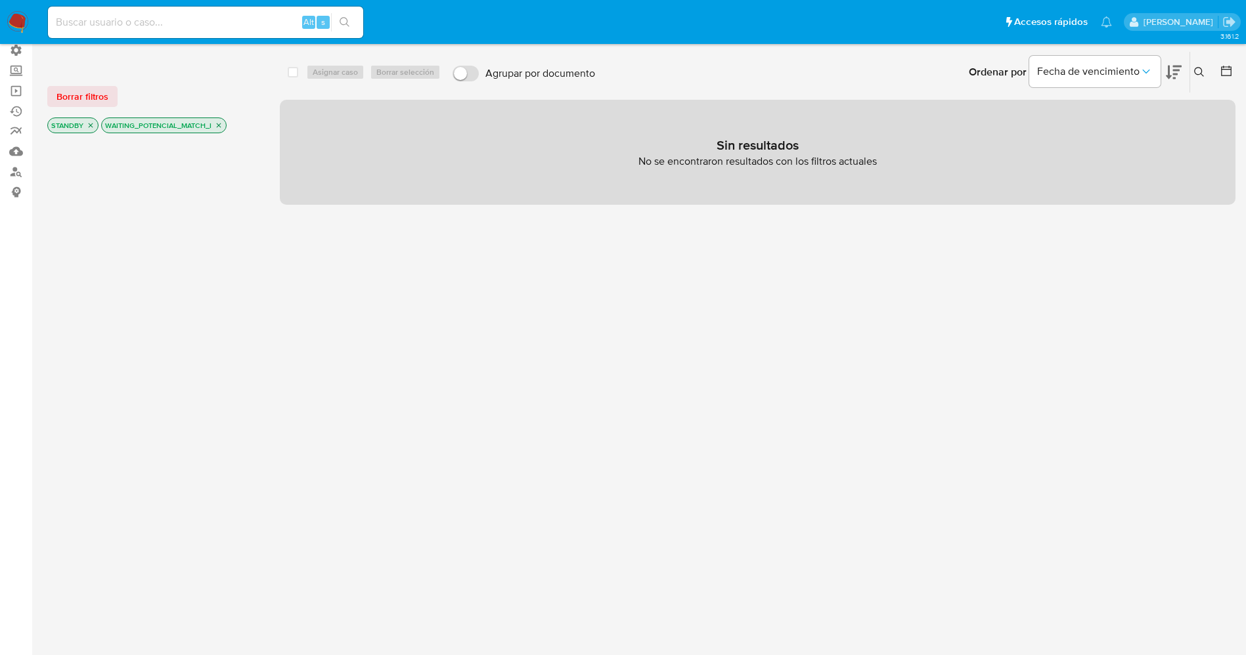
click at [27, 16] on img at bounding box center [18, 22] width 22 height 22
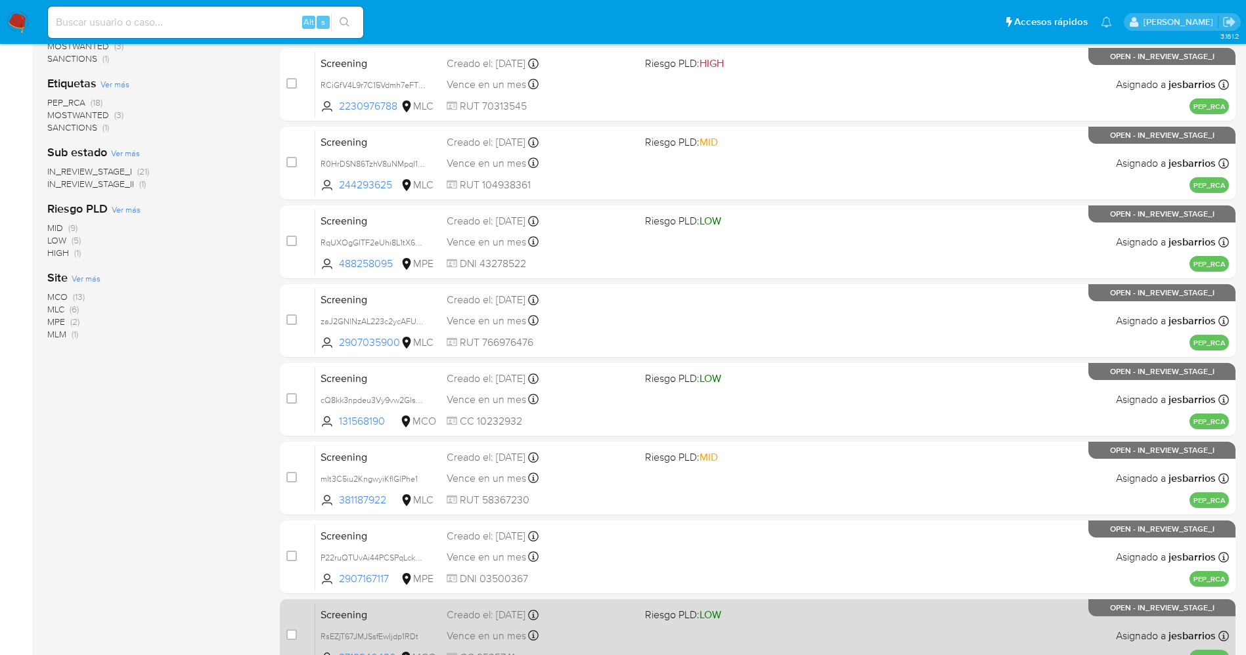
scroll to position [429, 0]
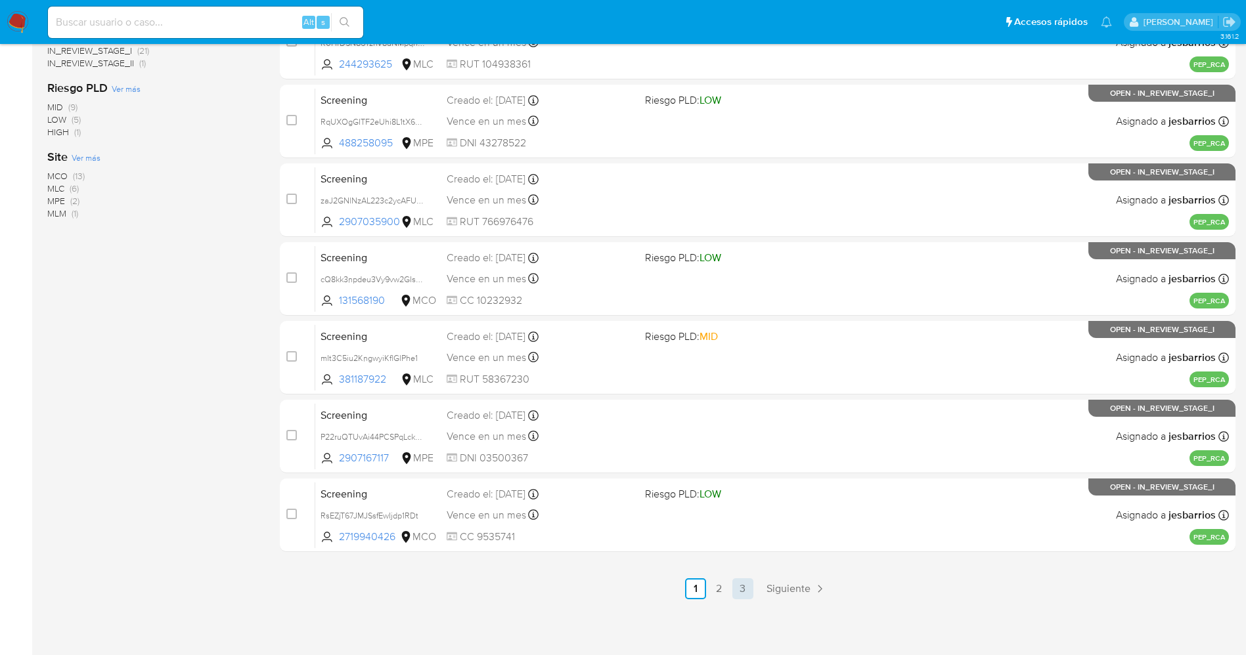
click at [749, 581] on link "3" at bounding box center [742, 589] width 21 height 21
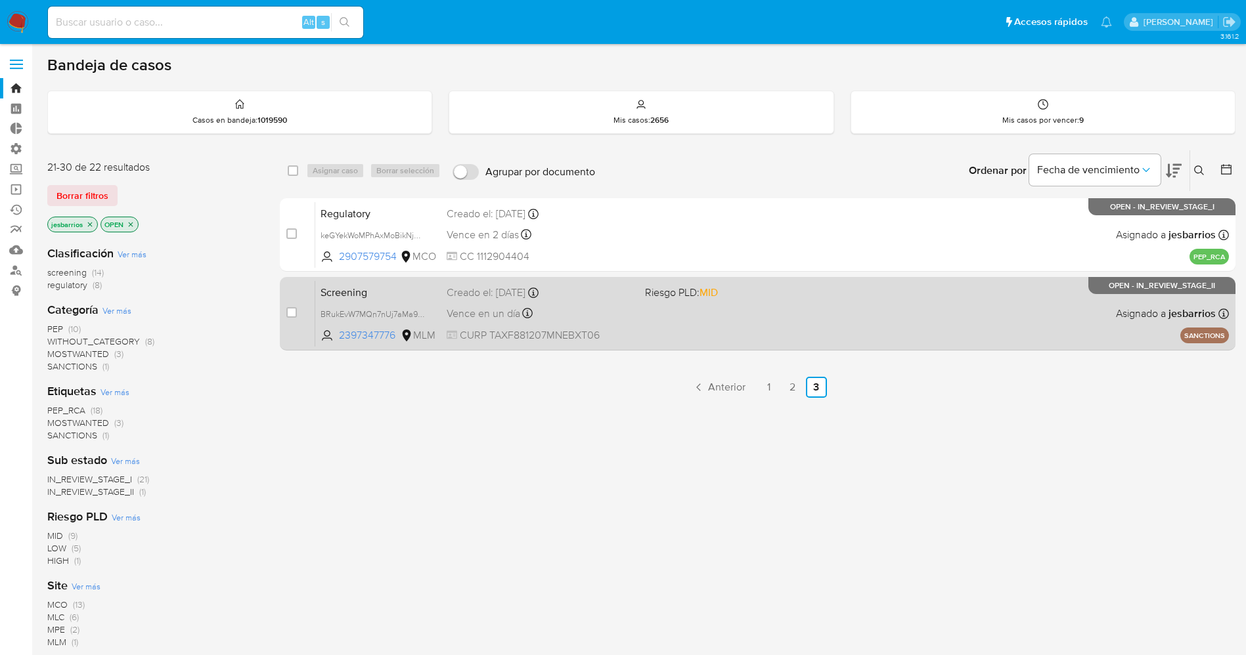
click at [651, 308] on div "Screening BRukEvW7MQn7nUj7aMa9lrA5 2397347776 MLM Riesgo PLD: MID Creado el: 03…" at bounding box center [772, 313] width 914 height 66
click at [757, 305] on div "Screening BRukEvW7MQn7nUj7aMa9lrA5 2397347776 MLM Riesgo PLD: MID Creado el: 03…" at bounding box center [772, 313] width 914 height 66
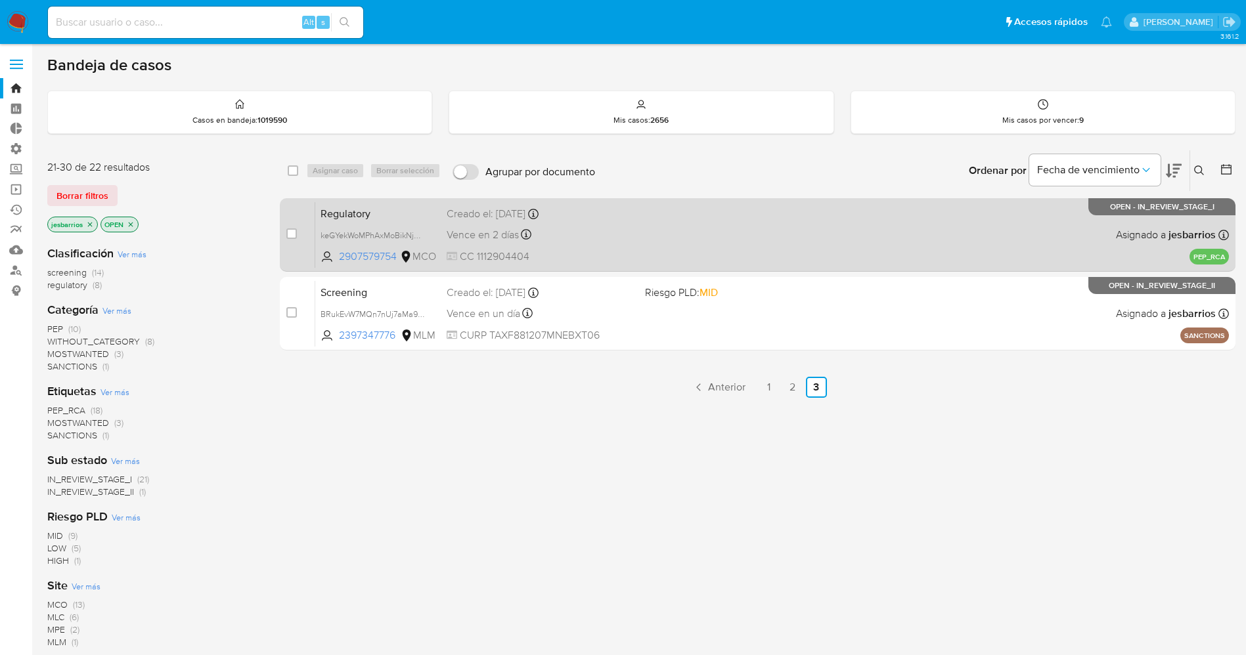
click at [661, 252] on div "Regulatory keGYekWoMPhAxMoBikNjCMbh 2907579754 MCO Creado el: 05/10/2025 Creado…" at bounding box center [772, 235] width 914 height 66
click at [654, 227] on div "Regulatory keGYekWoMPhAxMoBikNjCMbh 2907579754 MCO Creado el: 05/10/2025 Creado…" at bounding box center [772, 235] width 914 height 66
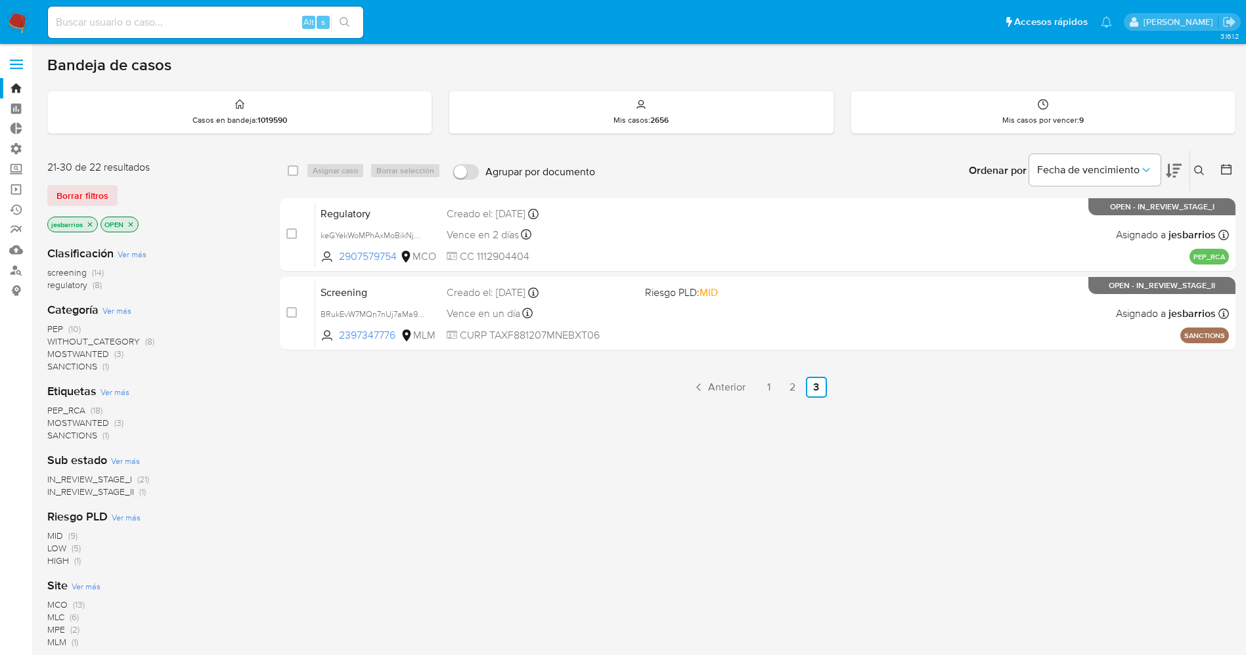
click at [16, 13] on img at bounding box center [18, 22] width 22 height 22
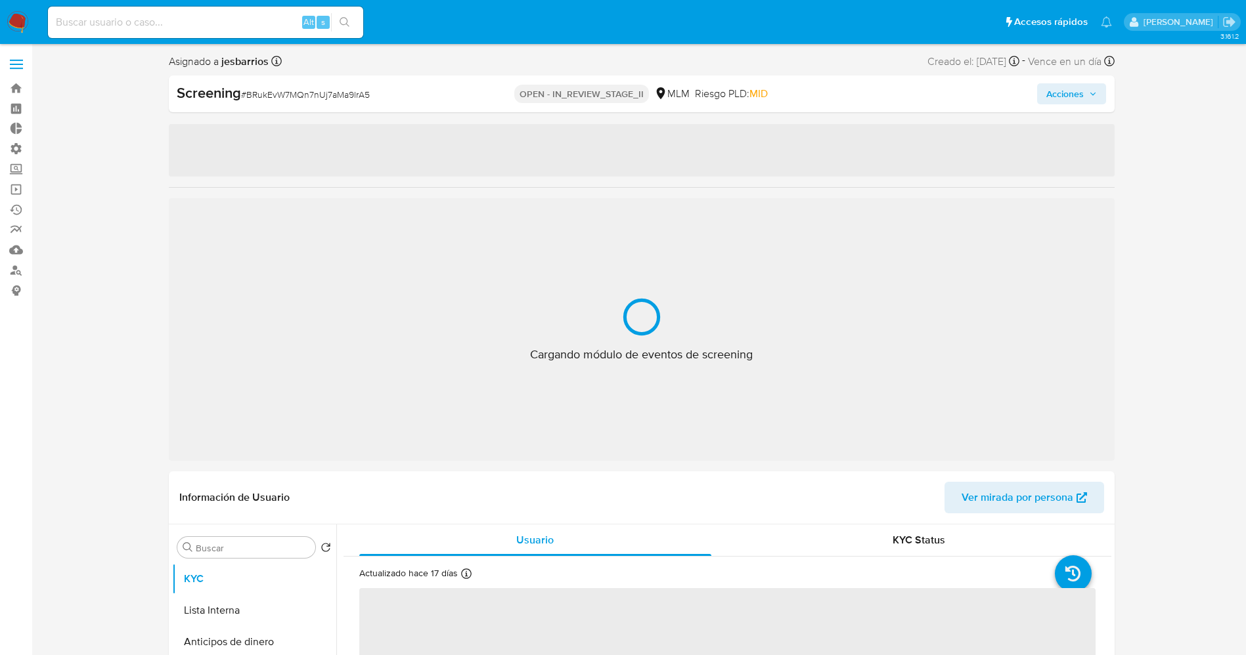
select select "10"
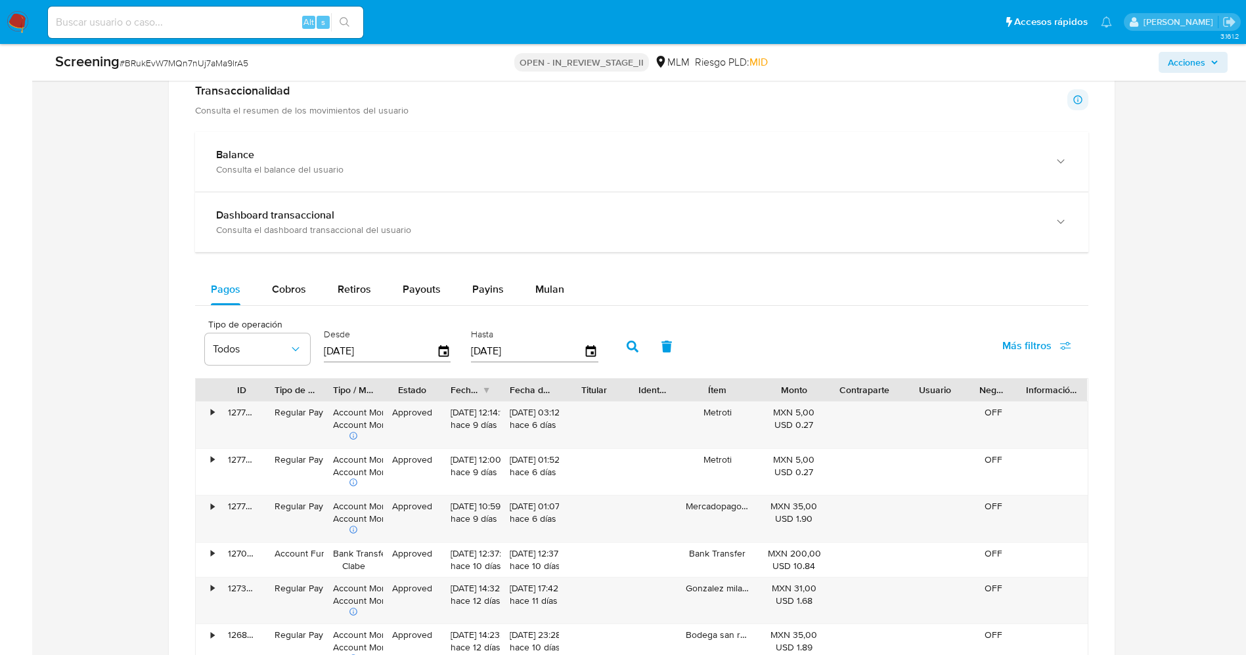
scroll to position [1182, 0]
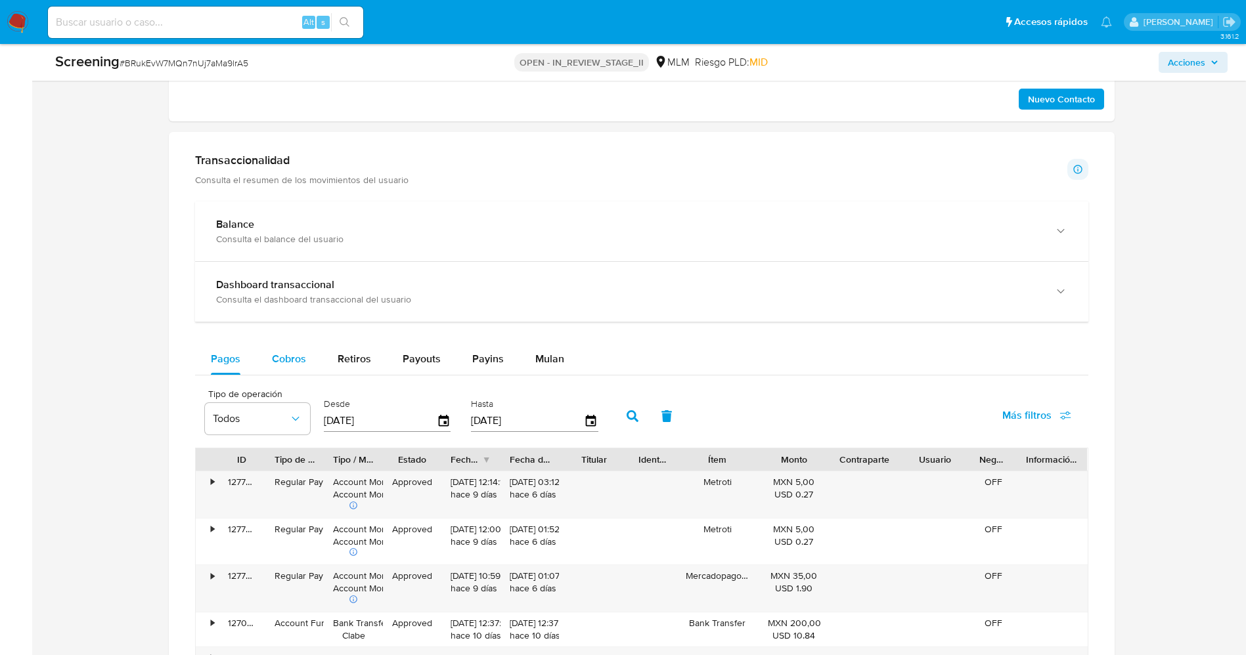
click at [299, 355] on span "Cobros" at bounding box center [289, 358] width 34 height 15
select select "10"
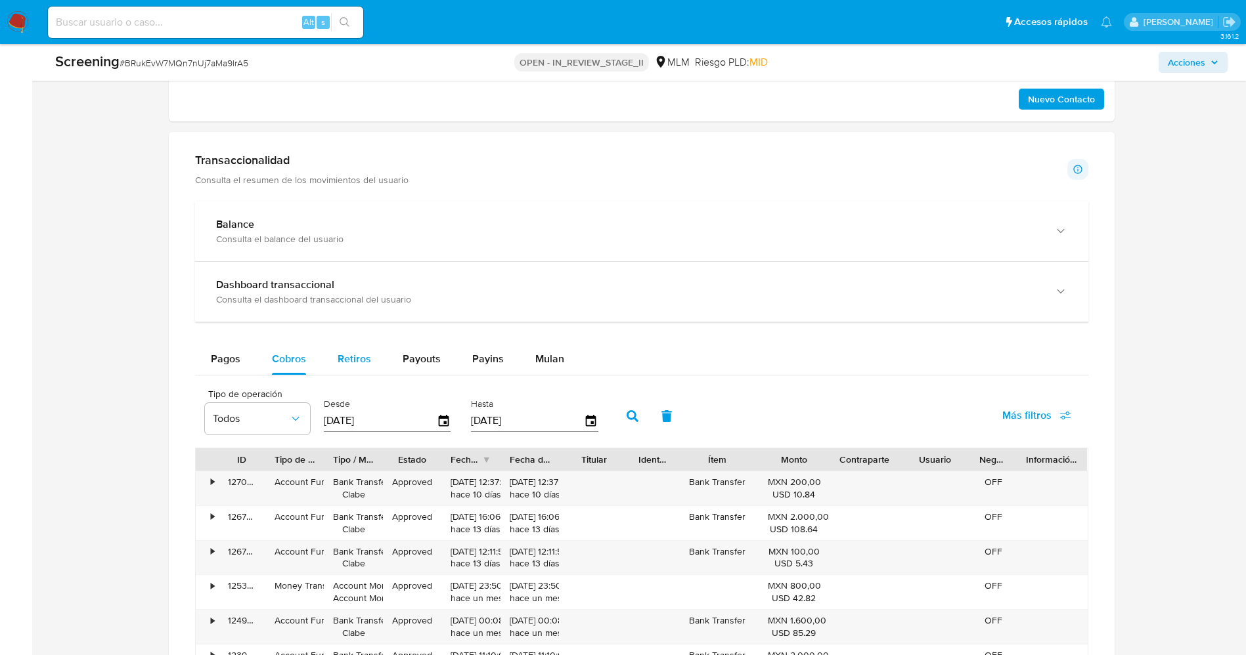
click at [344, 364] on span "Retiros" at bounding box center [354, 358] width 33 height 15
select select "10"
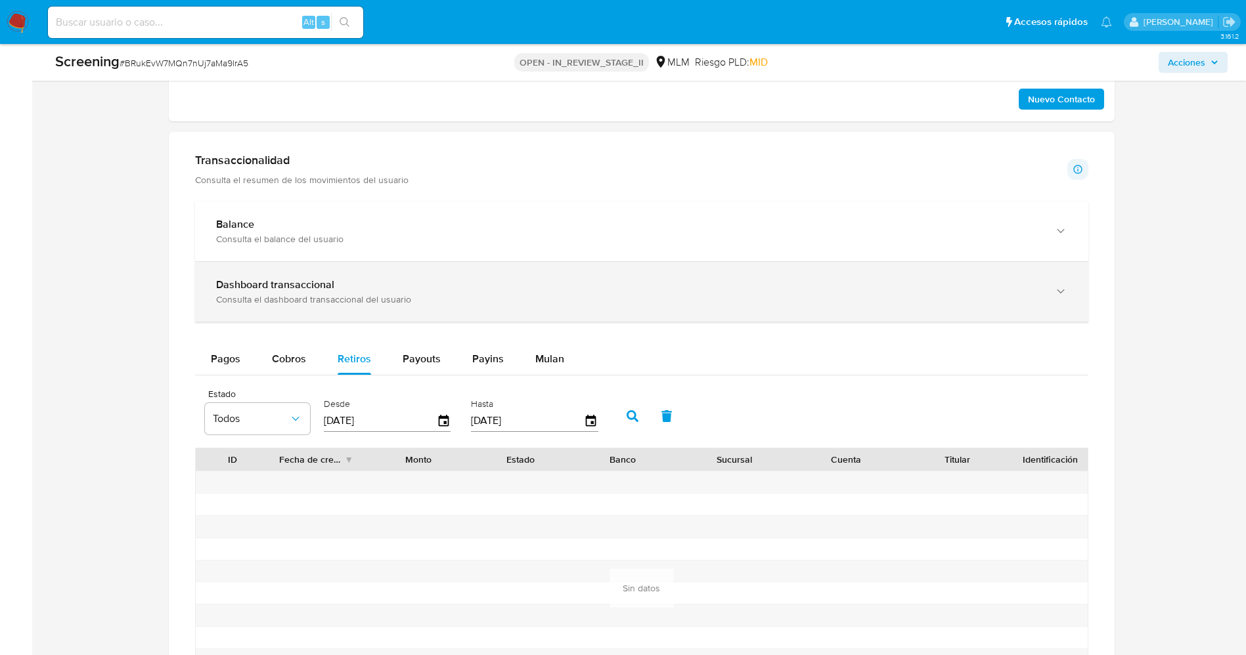
scroll to position [1281, 0]
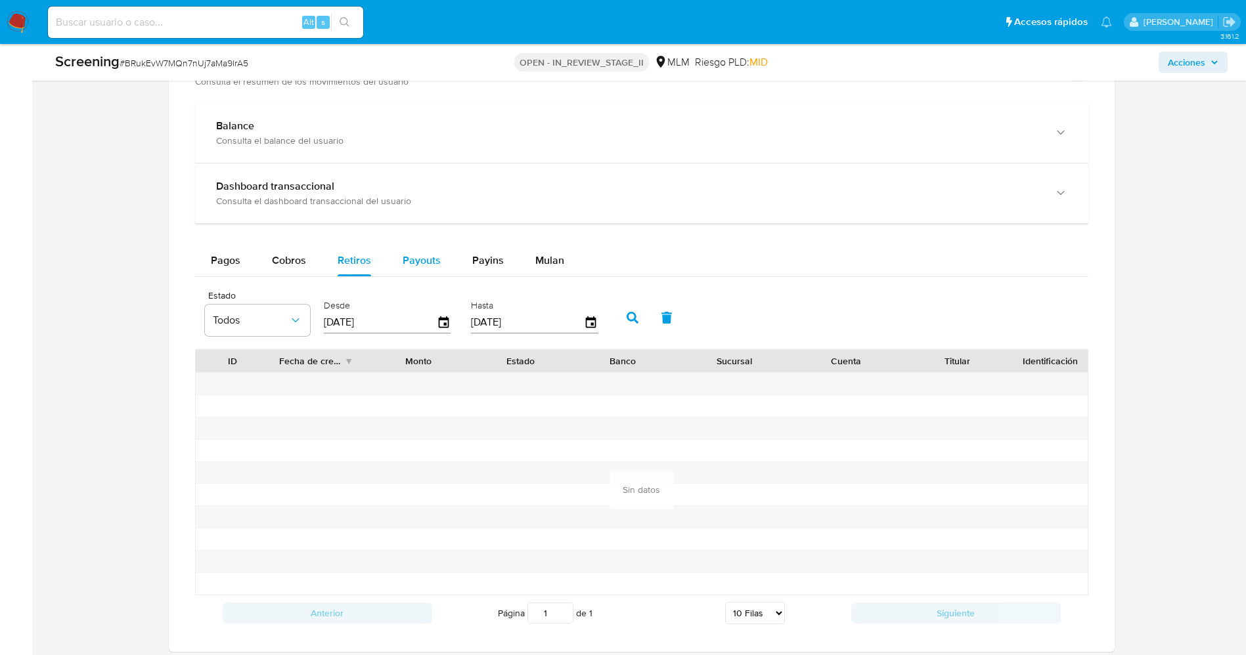
click at [425, 272] on div "Payouts" at bounding box center [422, 261] width 38 height 32
select select "10"
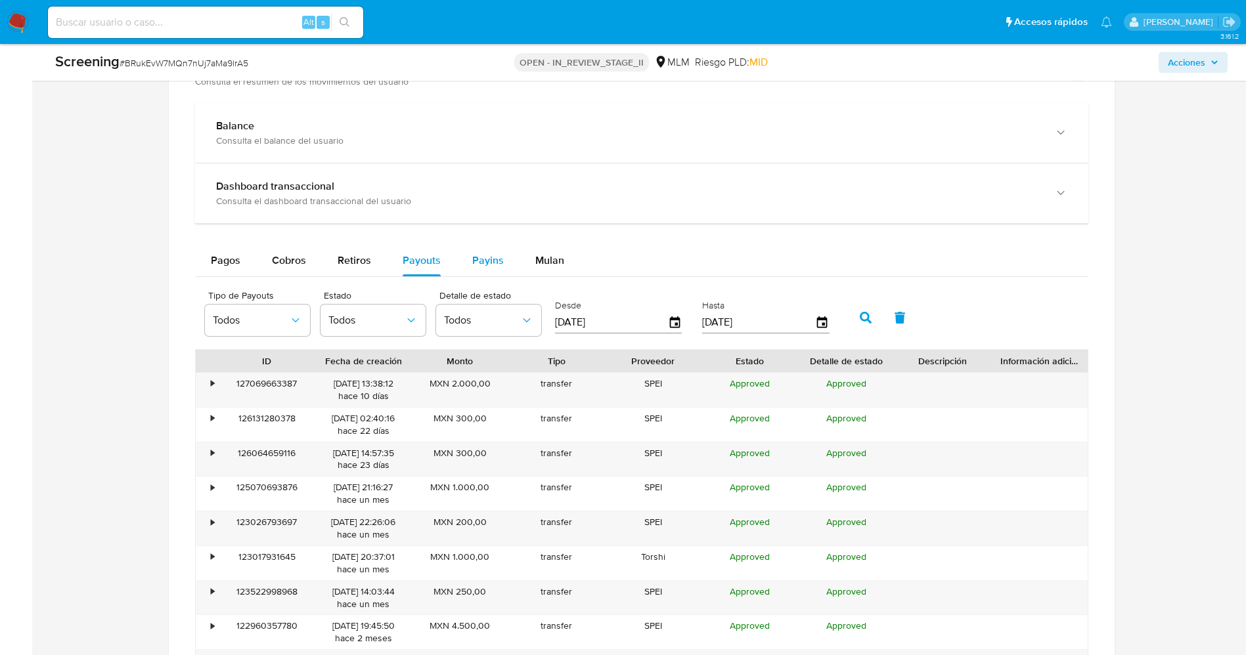
click at [472, 255] on span "Payins" at bounding box center [488, 260] width 32 height 15
select select "10"
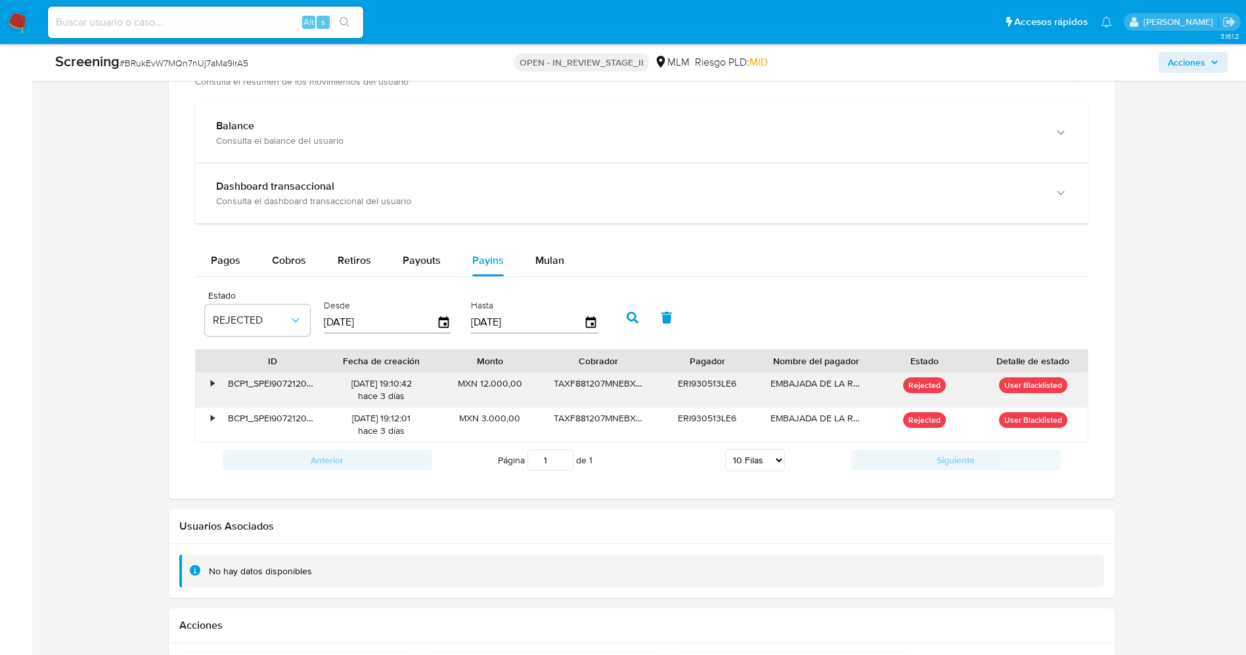
click at [212, 381] on div "•" at bounding box center [212, 384] width 3 height 12
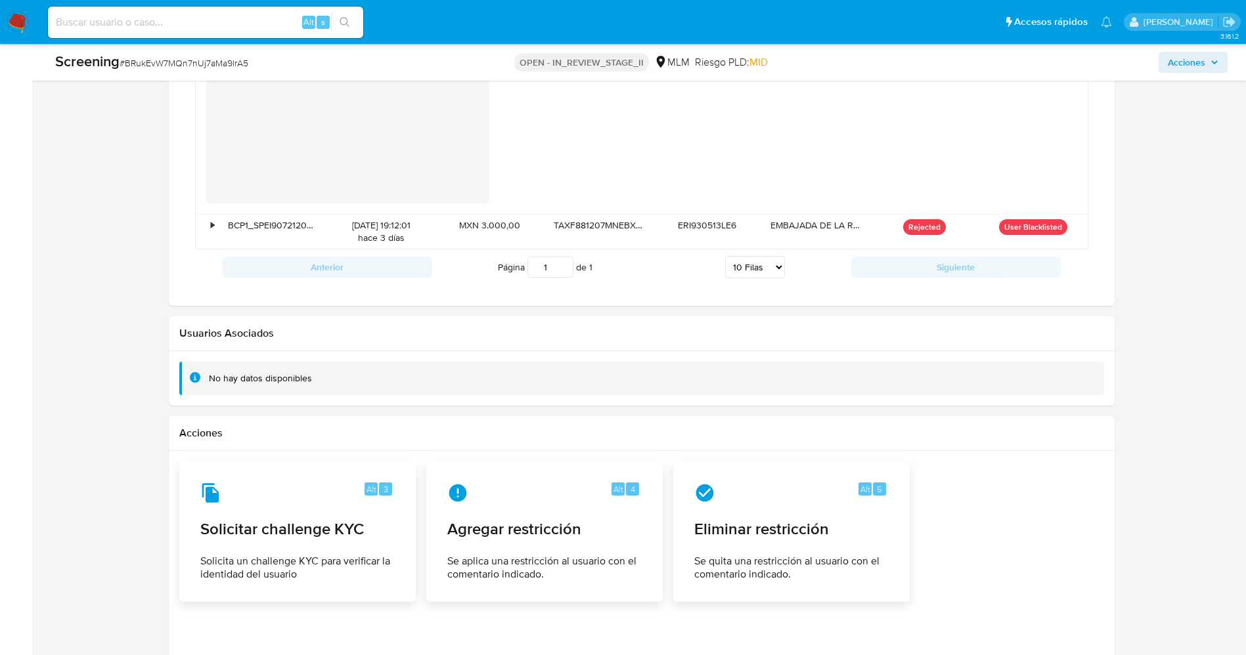
scroll to position [2069, 0]
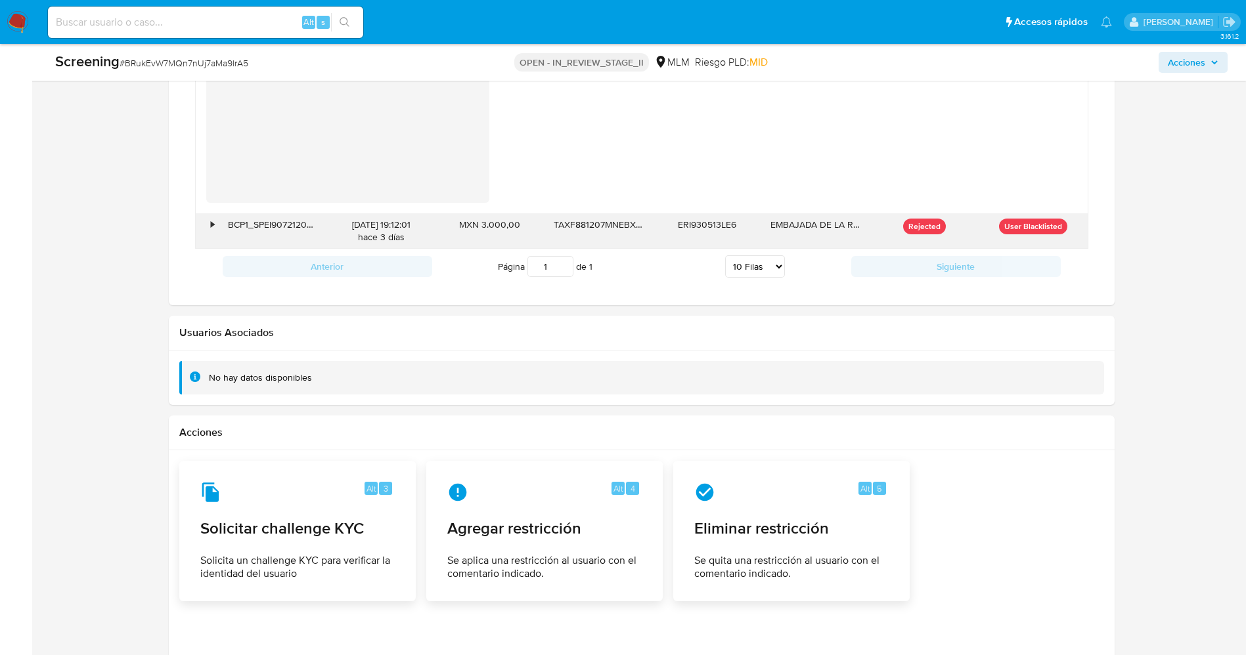
click at [211, 225] on div "•" at bounding box center [212, 225] width 3 height 12
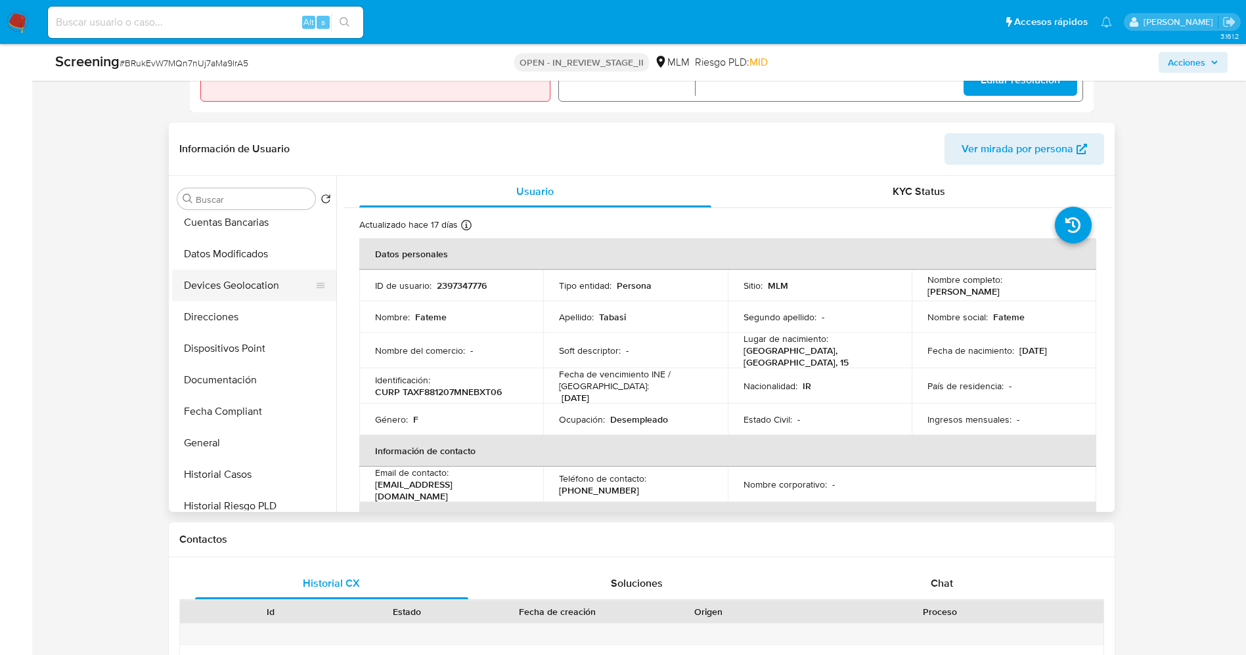
scroll to position [296, 0]
click at [223, 278] on button "Documentación" at bounding box center [249, 282] width 154 height 32
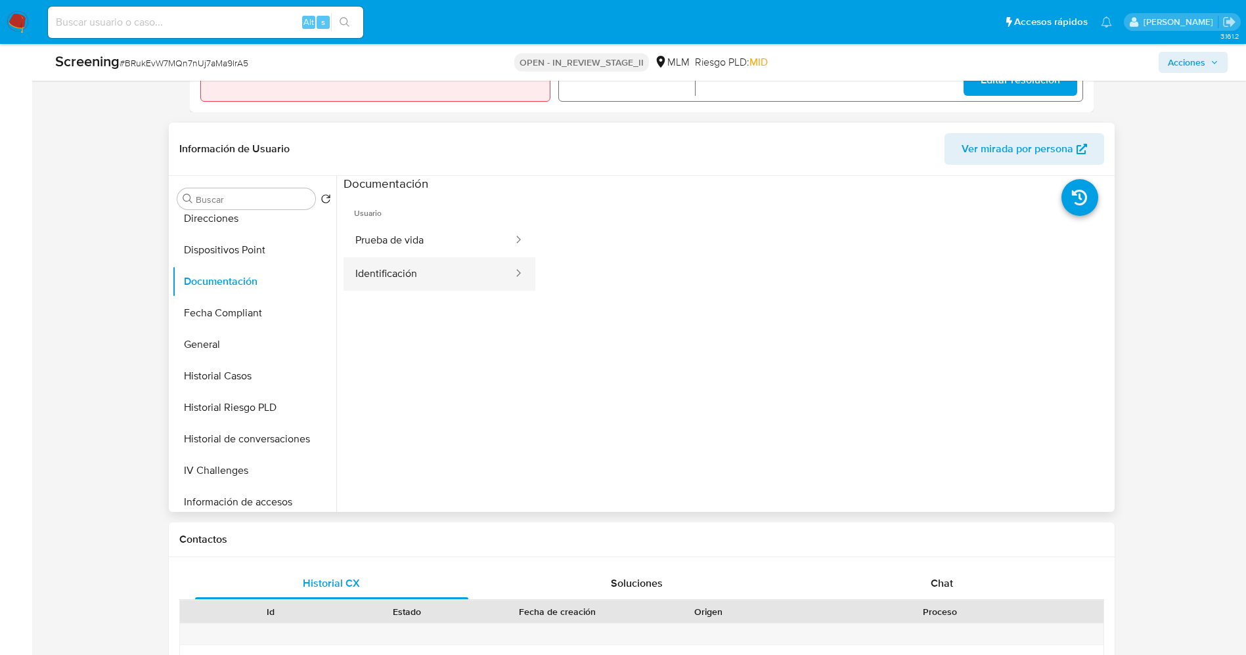
click at [405, 259] on button "Identificación" at bounding box center [428, 273] width 171 height 33
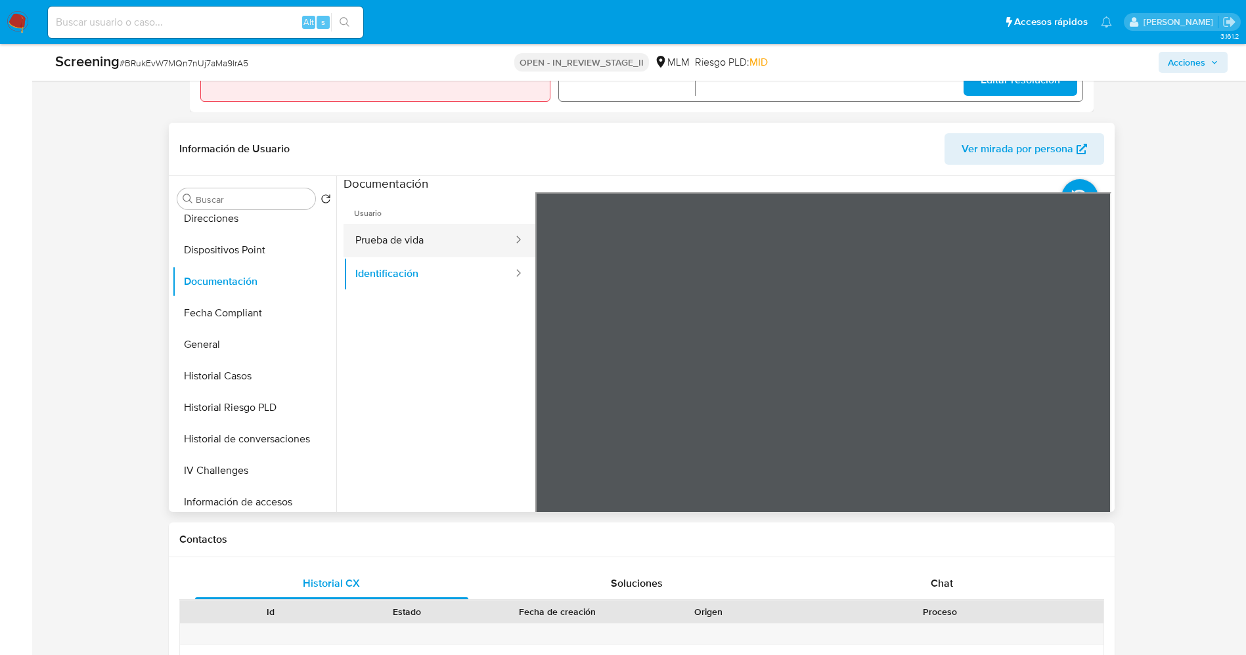
click at [376, 242] on button "Prueba de vida" at bounding box center [428, 240] width 171 height 33
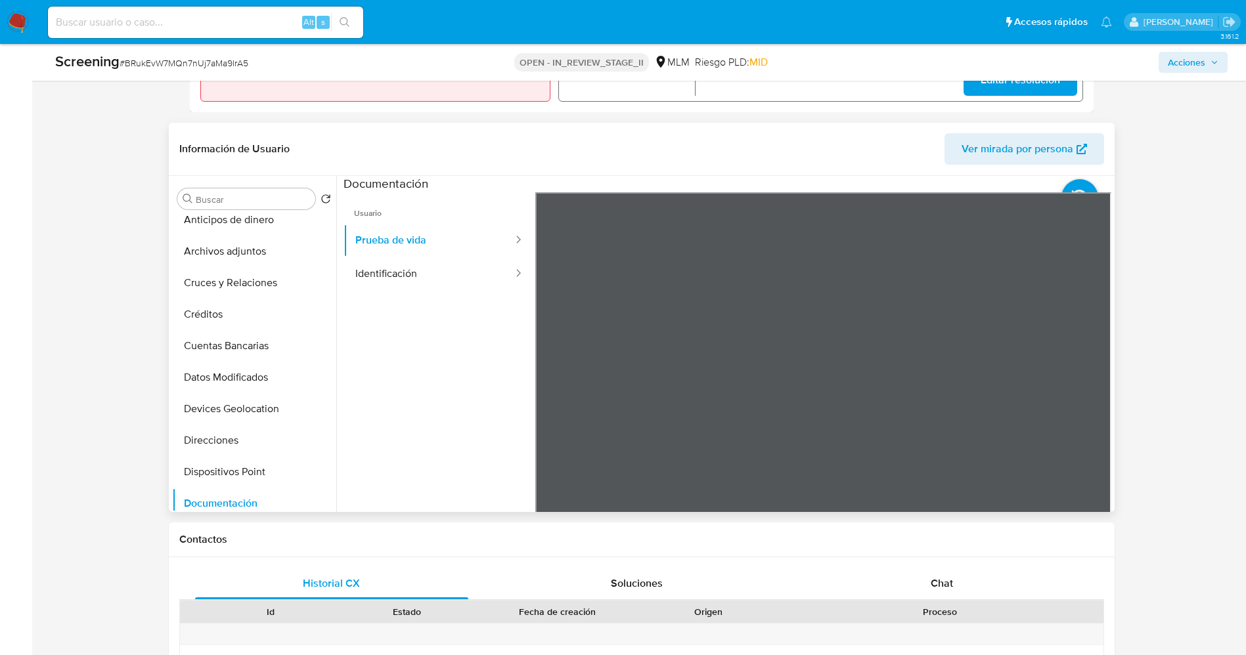
scroll to position [0, 0]
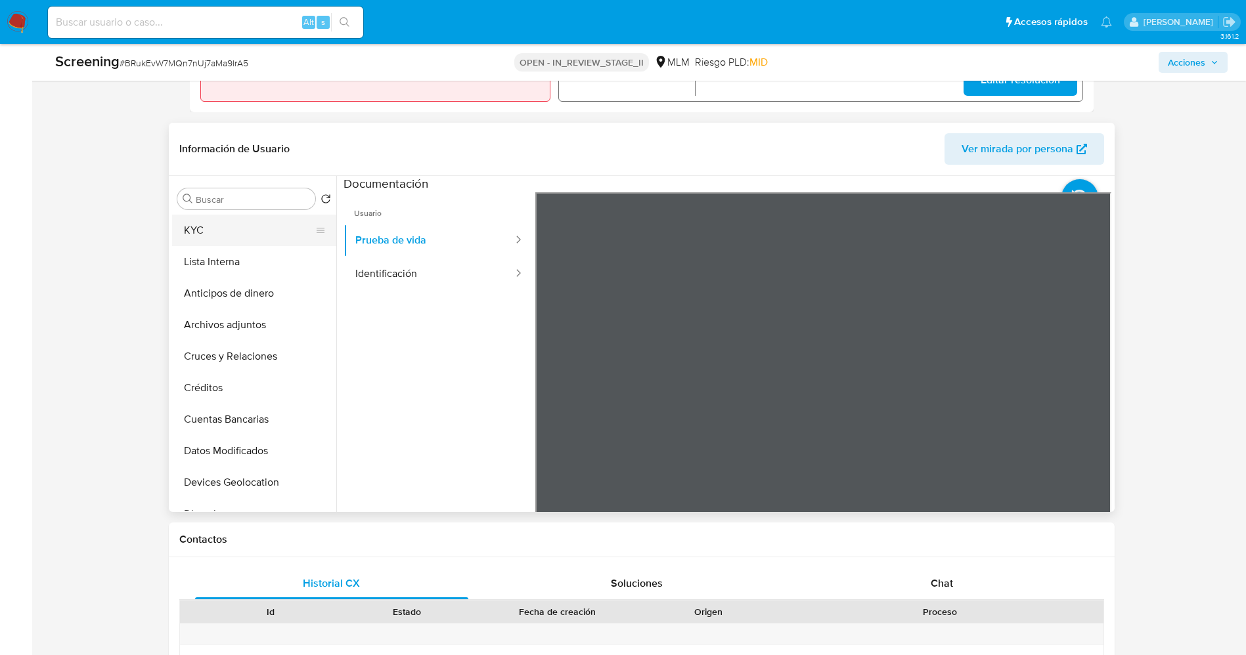
click at [198, 225] on button "KYC" at bounding box center [249, 231] width 154 height 32
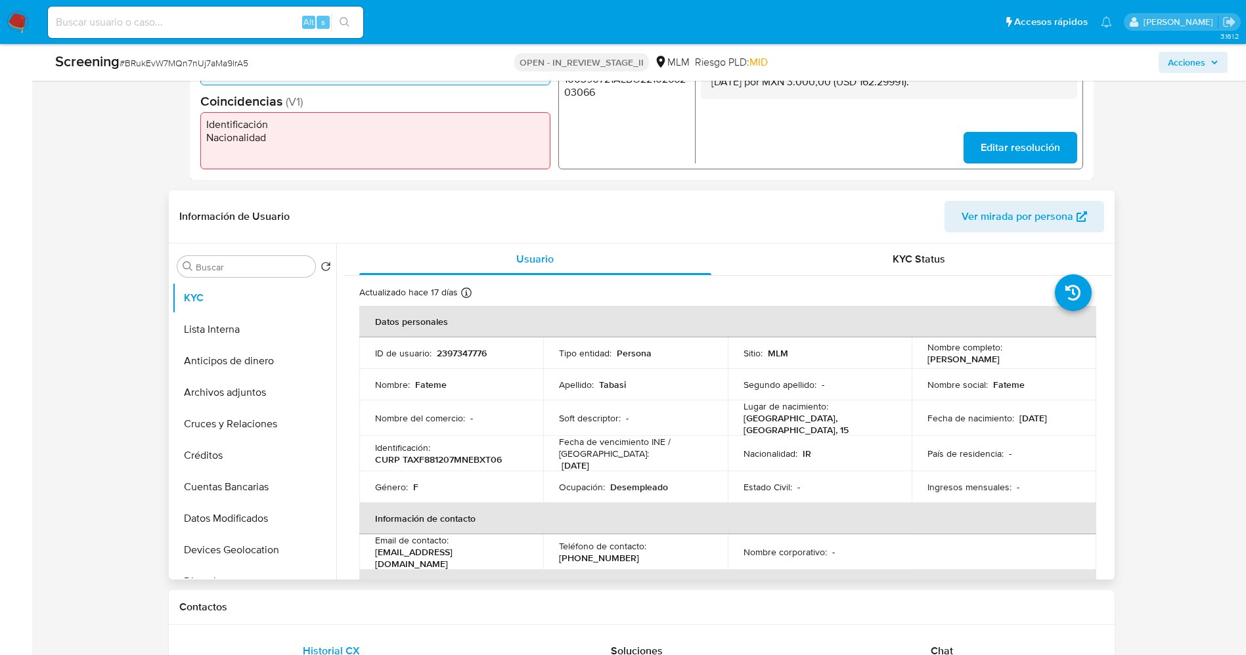
scroll to position [394, 0]
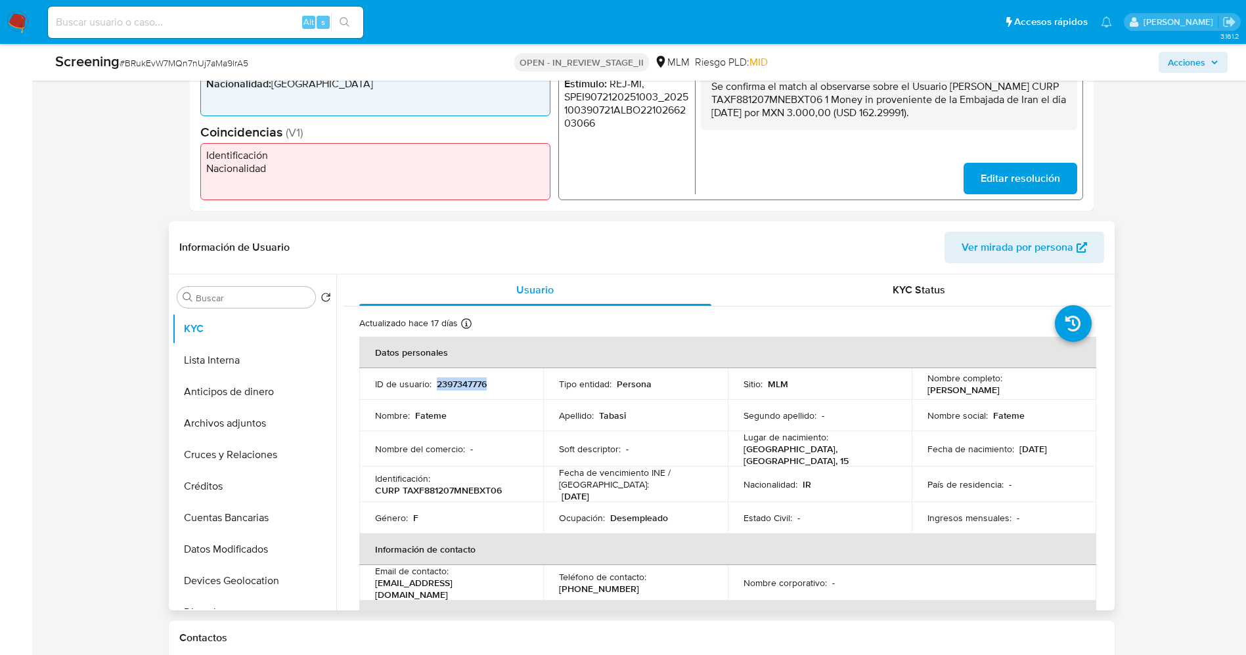
drag, startPoint x: 436, startPoint y: 384, endPoint x: 489, endPoint y: 379, distance: 53.4
click at [498, 379] on div "ID de usuario : 2397347776" at bounding box center [451, 384] width 153 height 12
copy p "2397347776"
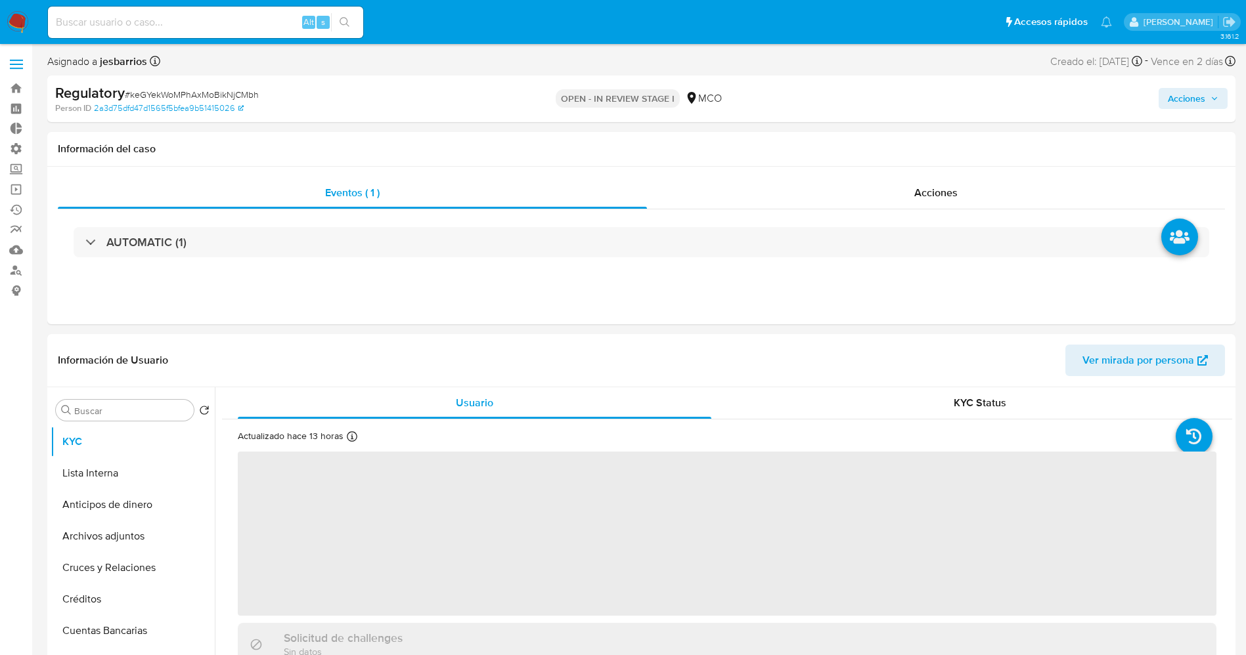
select select "10"
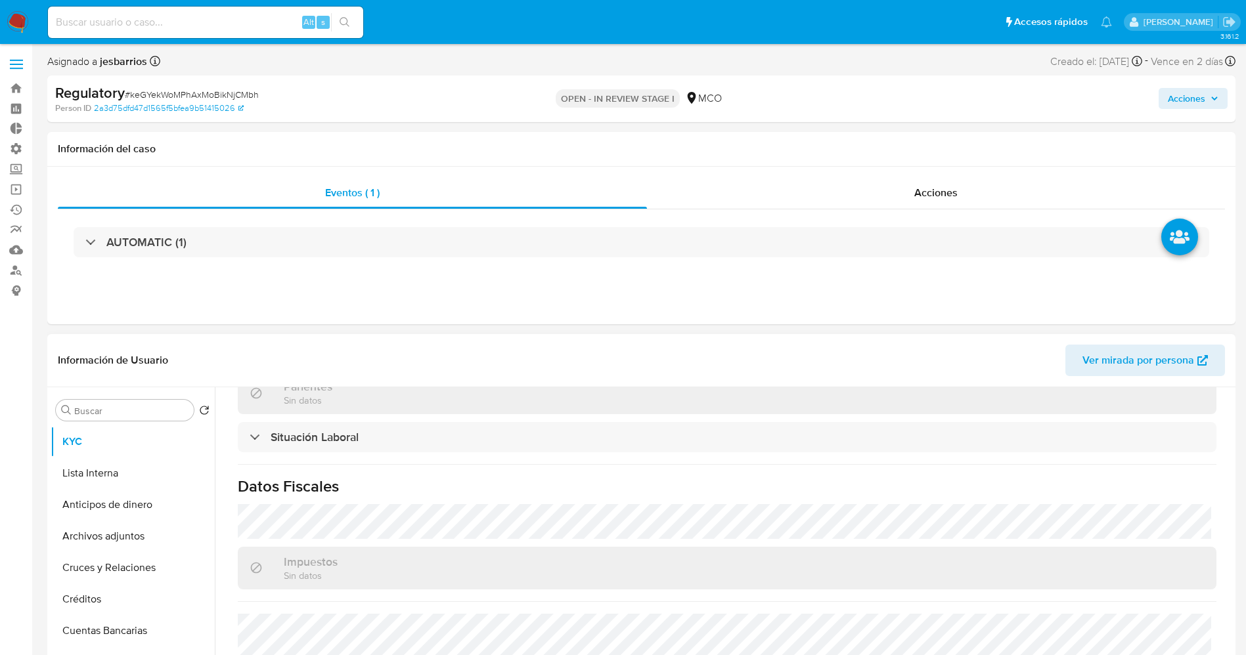
scroll to position [667, 0]
click at [342, 451] on div "Actualizado hace 13 horas Creado: [DATE] 21:58:15 Actualizado: [DATE] 22:19:01 …" at bounding box center [727, 237] width 1010 height 971
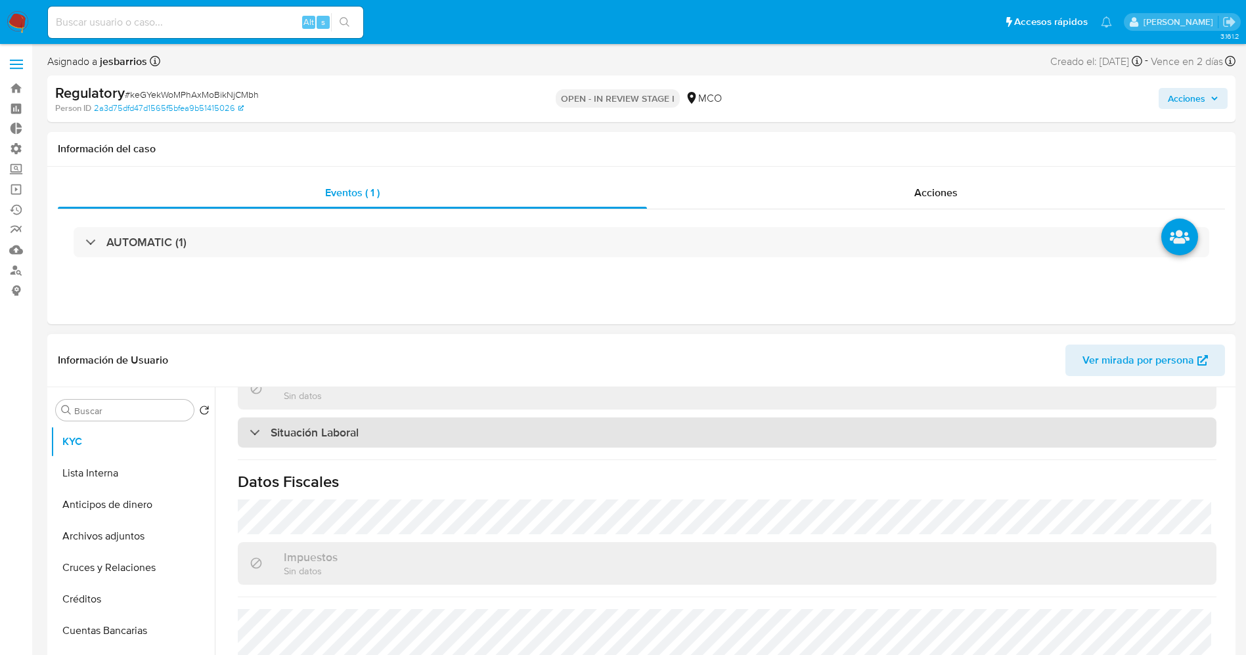
click at [345, 440] on h3 "Situación Laboral" at bounding box center [315, 433] width 88 height 14
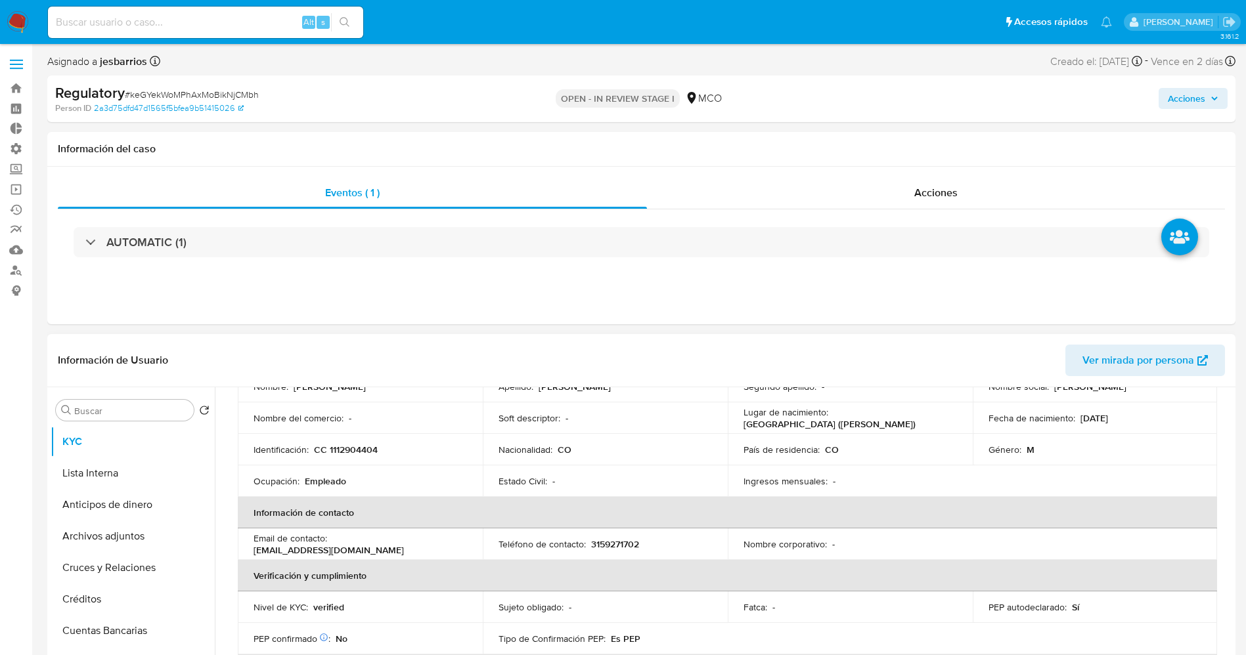
scroll to position [0, 0]
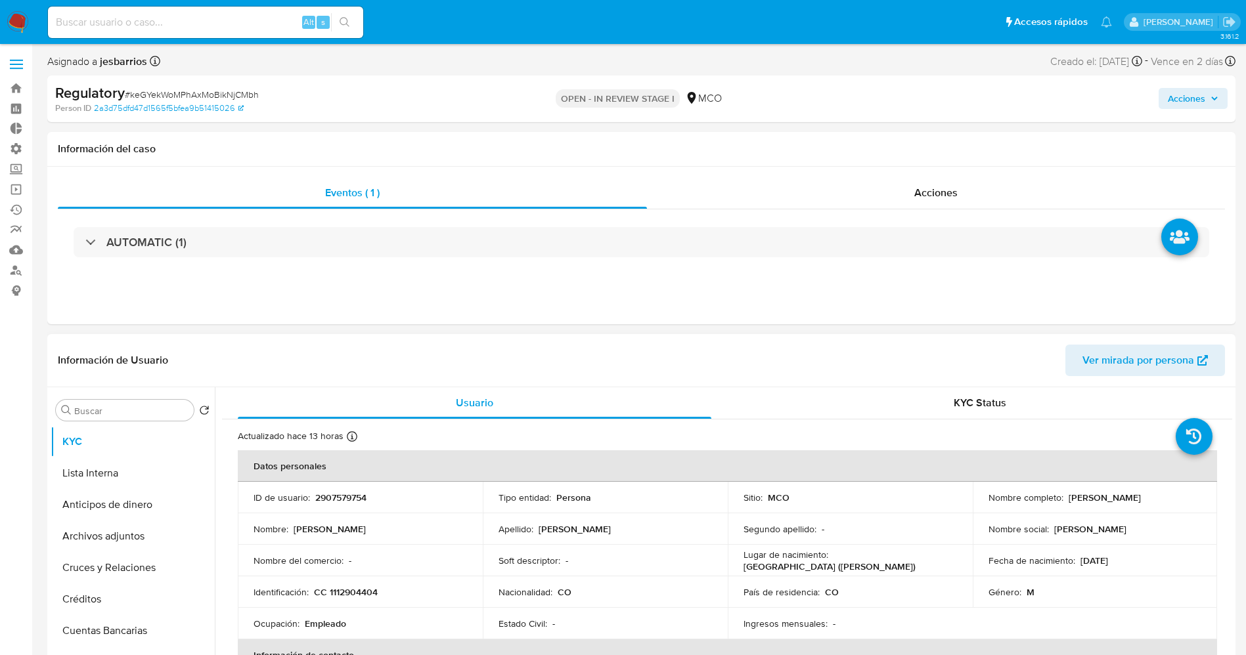
drag, startPoint x: 1062, startPoint y: 498, endPoint x: 1195, endPoint y: 495, distance: 133.4
click at [1195, 495] on div "Nombre completo : [PERSON_NAME]" at bounding box center [1094, 498] width 213 height 12
copy div "[PERSON_NAME]"
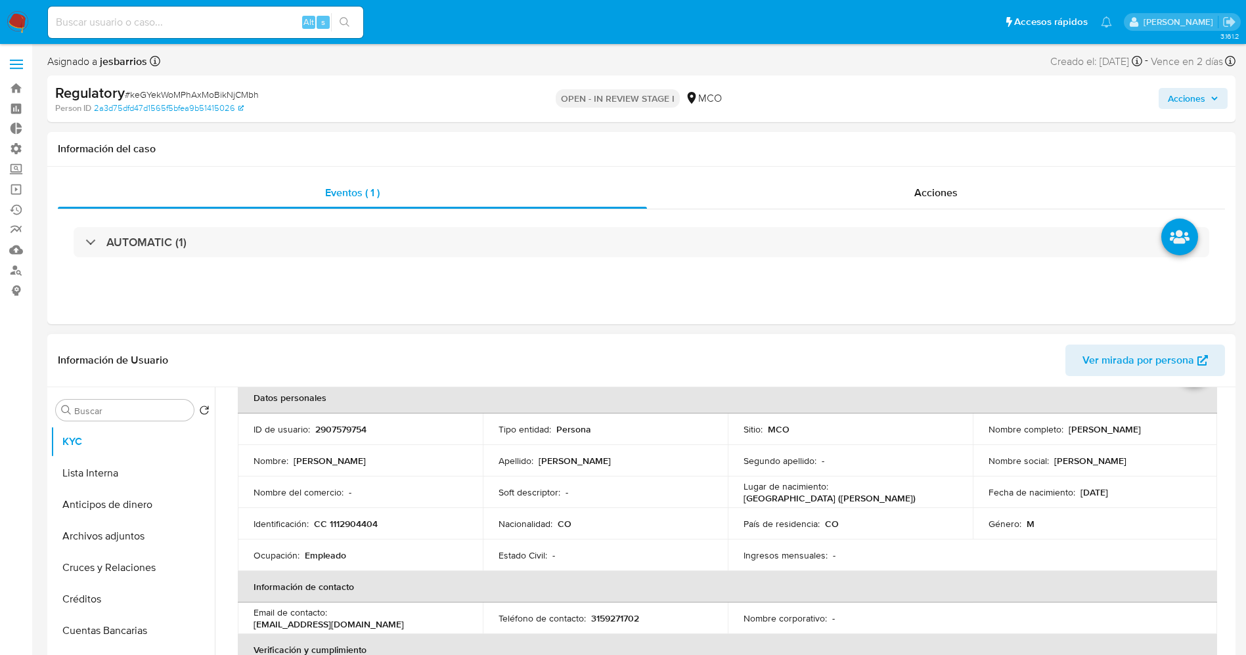
scroll to position [99, 0]
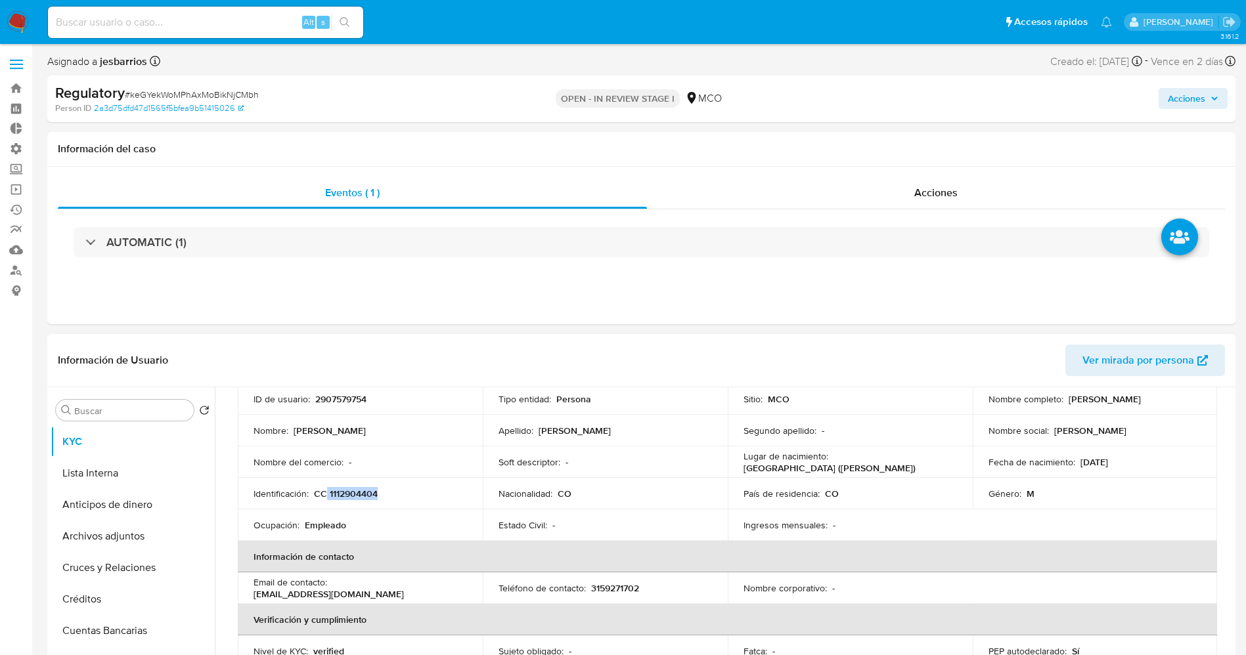
drag, startPoint x: 363, startPoint y: 493, endPoint x: 383, endPoint y: 493, distance: 19.7
click at [383, 493] on div "Identificación : CC 1112904404" at bounding box center [359, 494] width 213 height 12
copy p "1112904404"
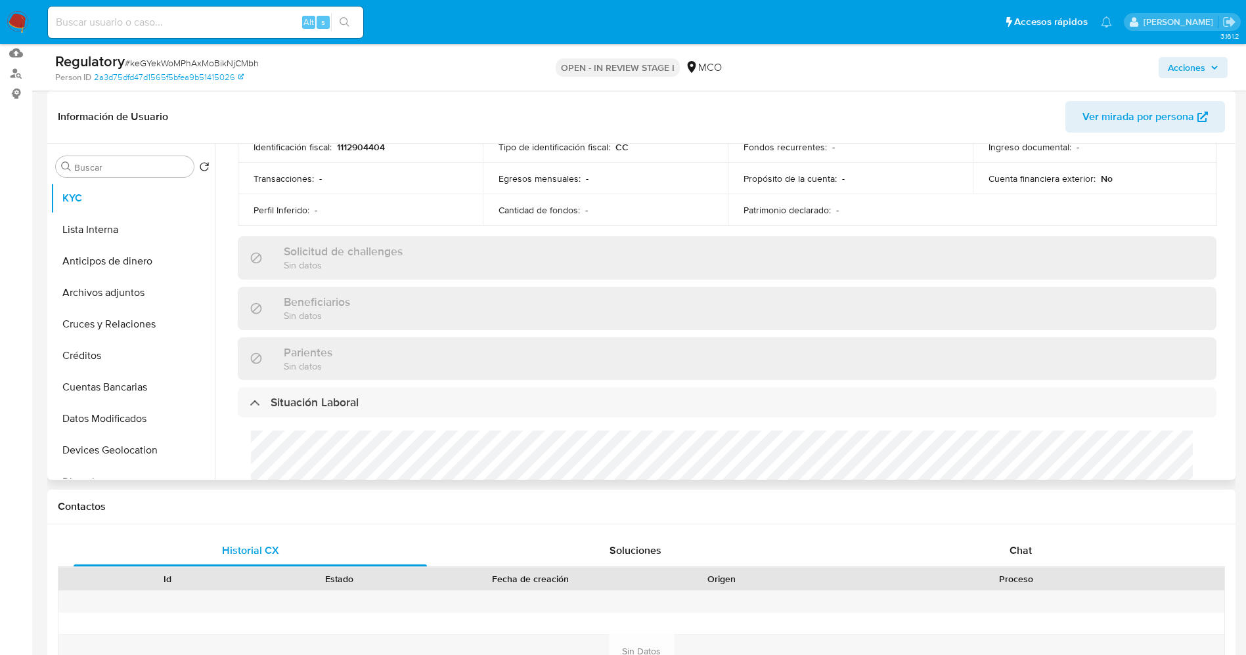
scroll to position [296, 0]
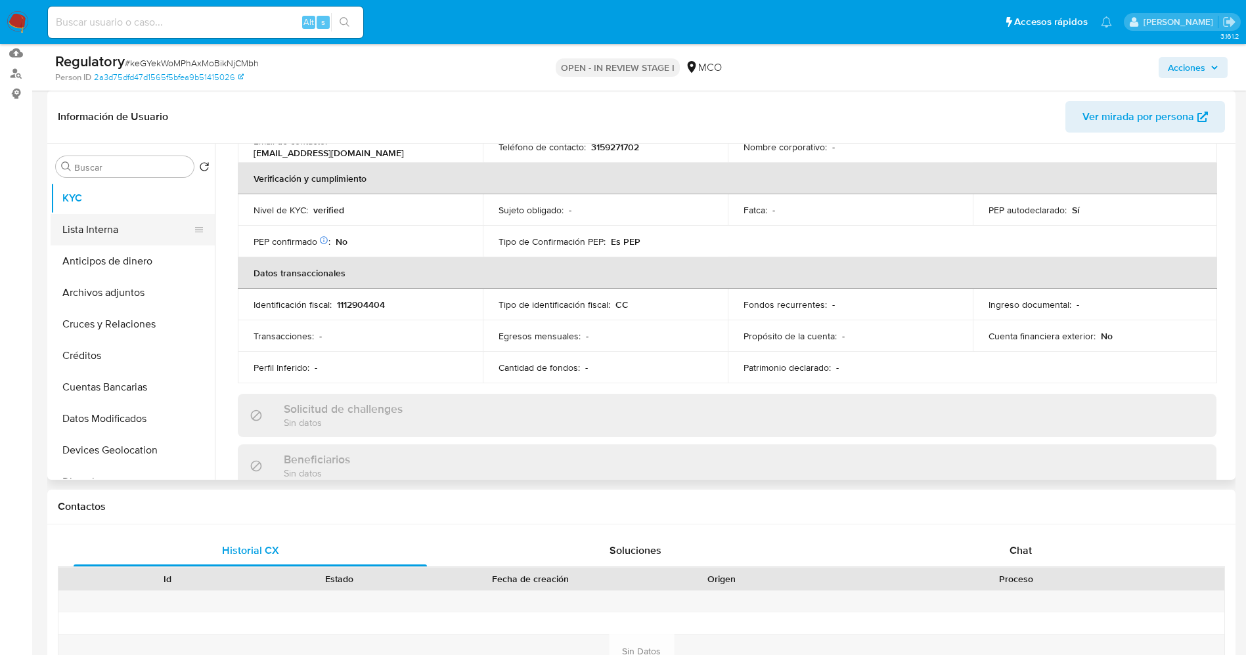
click at [80, 228] on button "Lista Interna" at bounding box center [128, 230] width 154 height 32
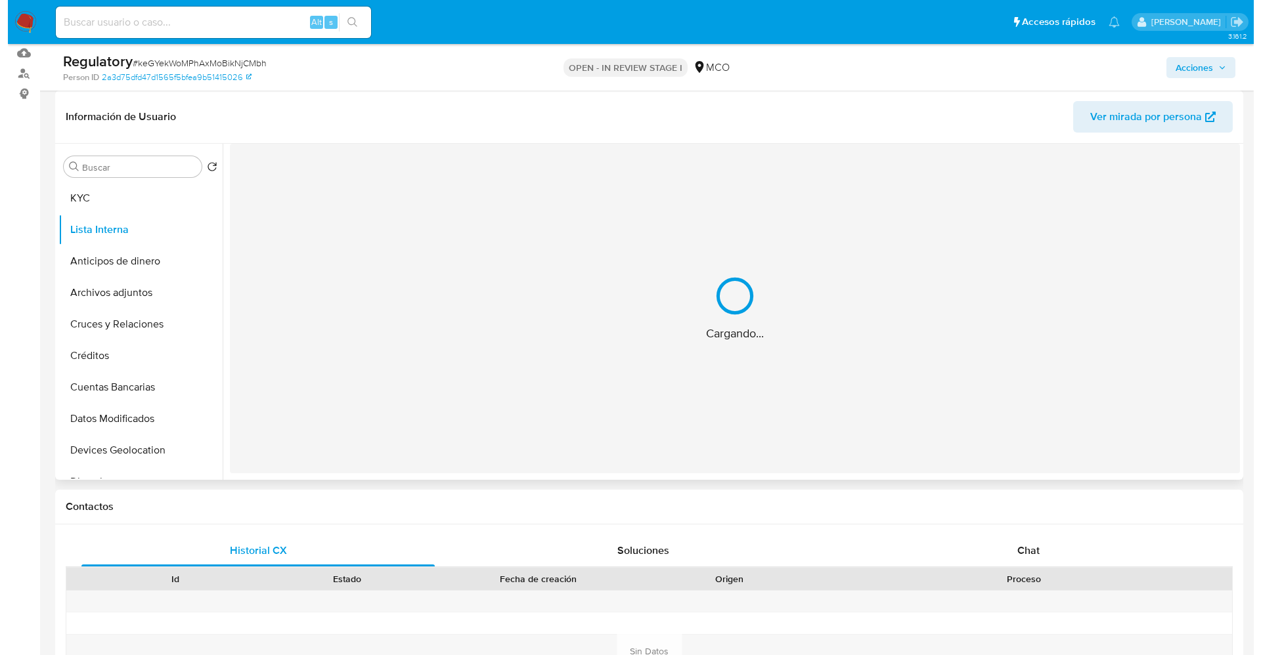
scroll to position [0, 0]
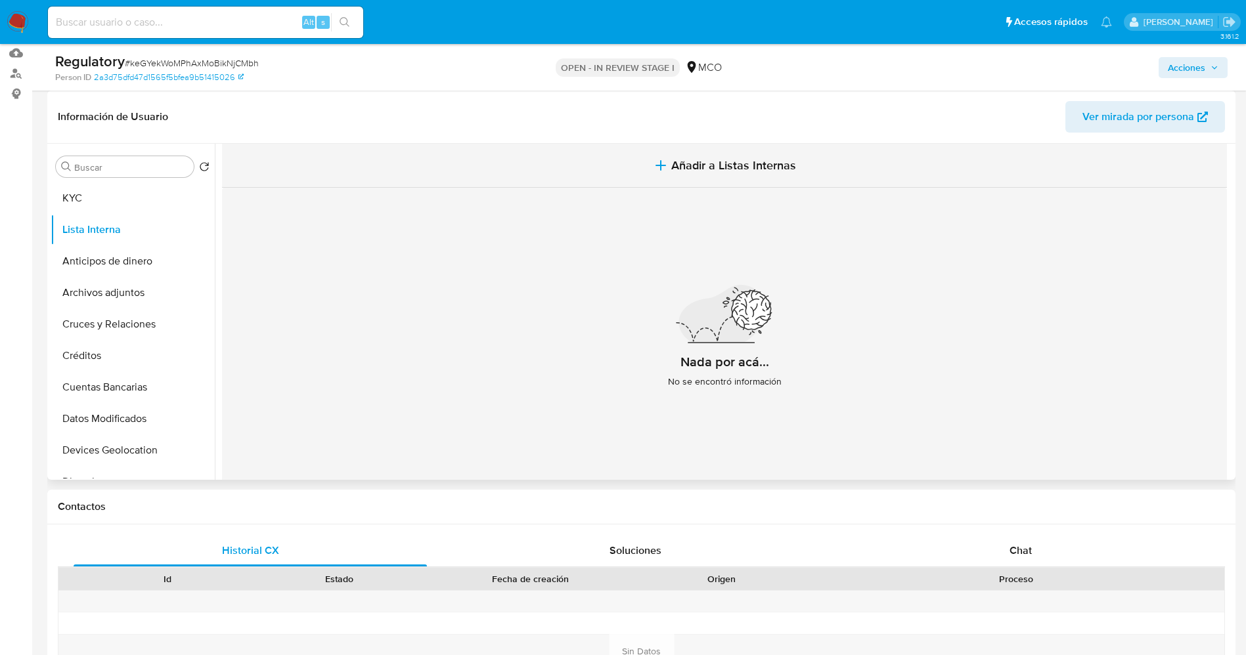
click at [676, 174] on button "Añadir a Listas Internas" at bounding box center [724, 166] width 1005 height 44
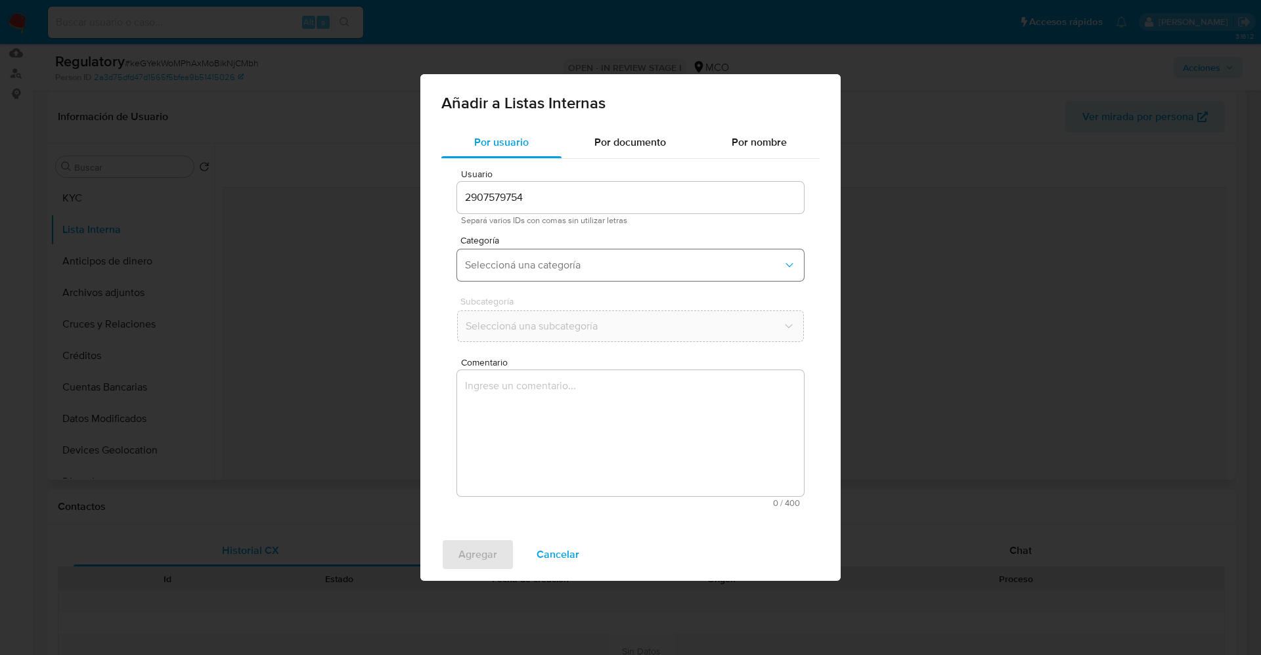
click at [583, 273] on button "Seleccioná una categoría" at bounding box center [630, 266] width 347 height 32
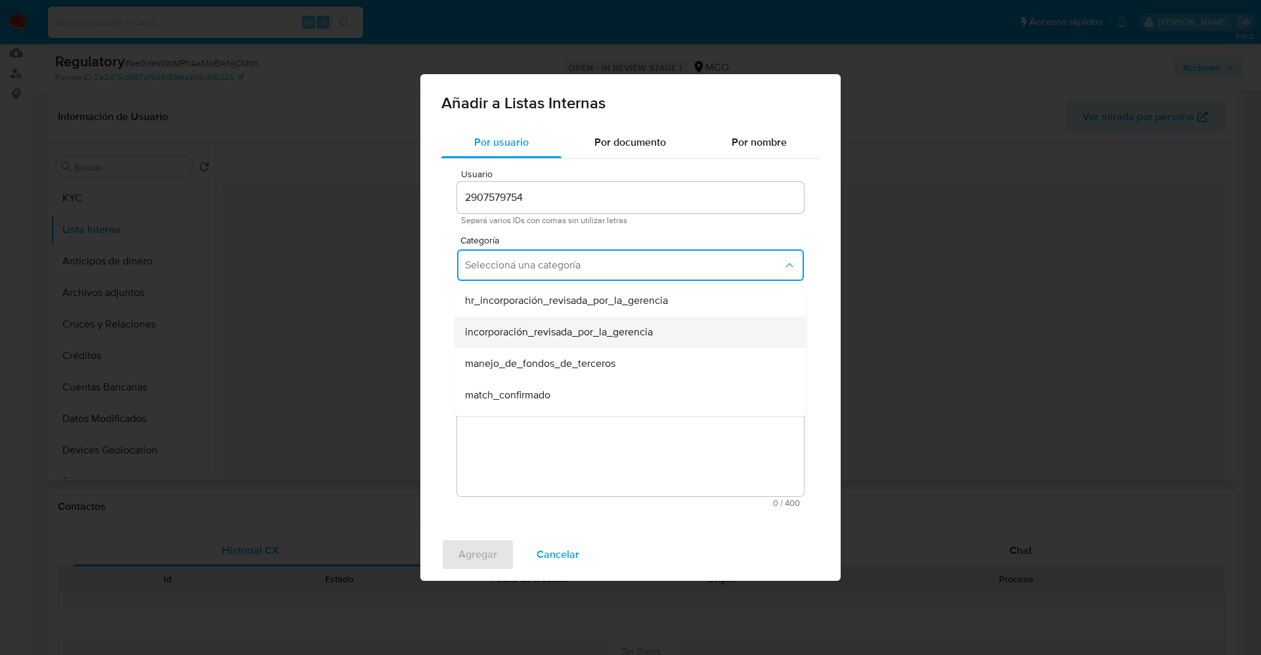
scroll to position [99, 0]
click at [570, 329] on div "match_descartado" at bounding box center [626, 329] width 323 height 32
click at [554, 324] on span "Seleccioná una subcategoría" at bounding box center [624, 326] width 318 height 13
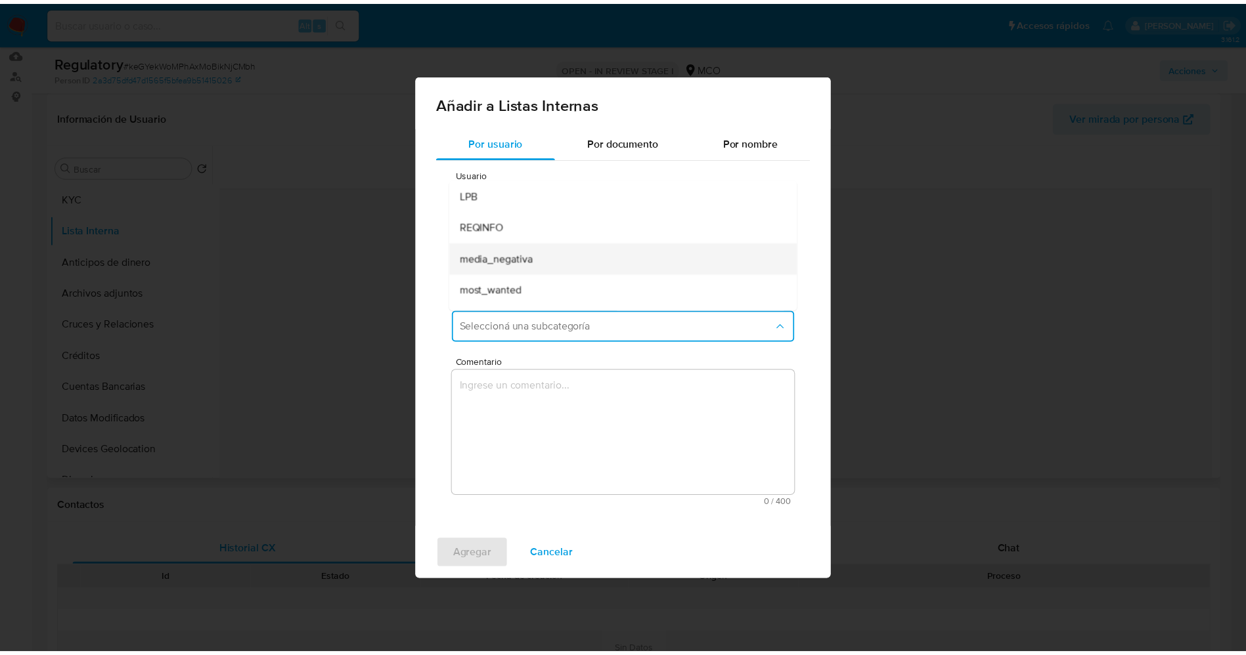
scroll to position [89, 0]
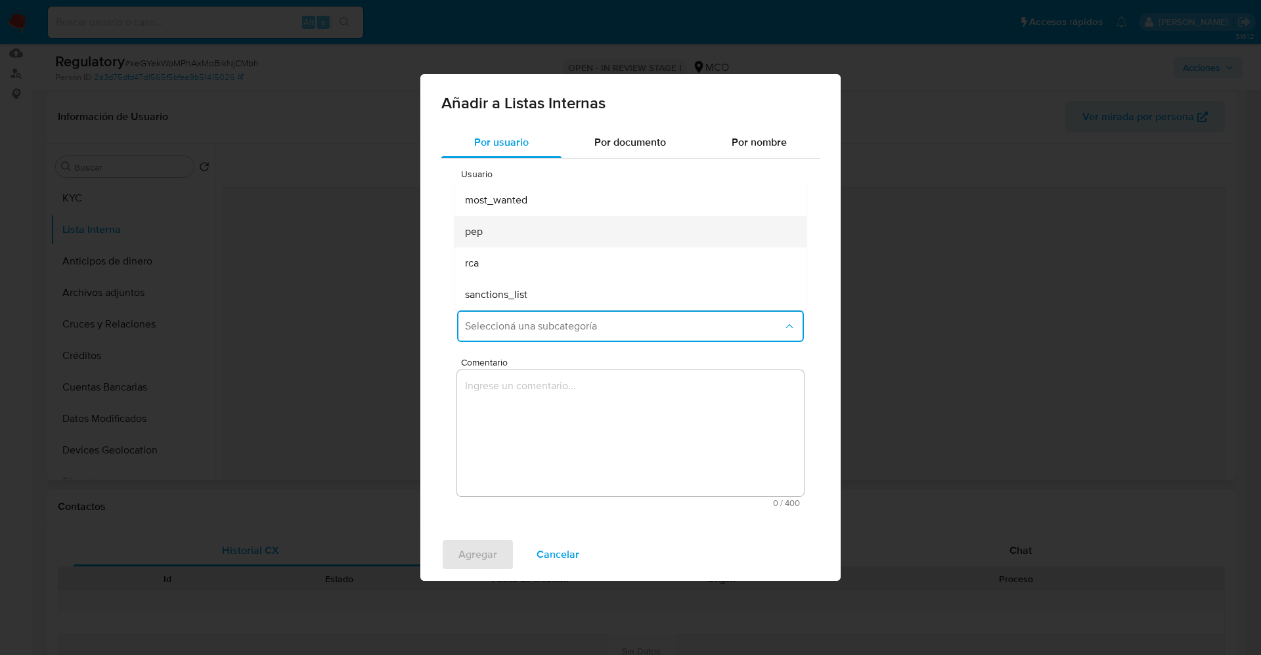
click at [524, 229] on div "pep" at bounding box center [626, 232] width 323 height 32
click at [557, 422] on textarea "Comentario" at bounding box center [630, 433] width 347 height 126
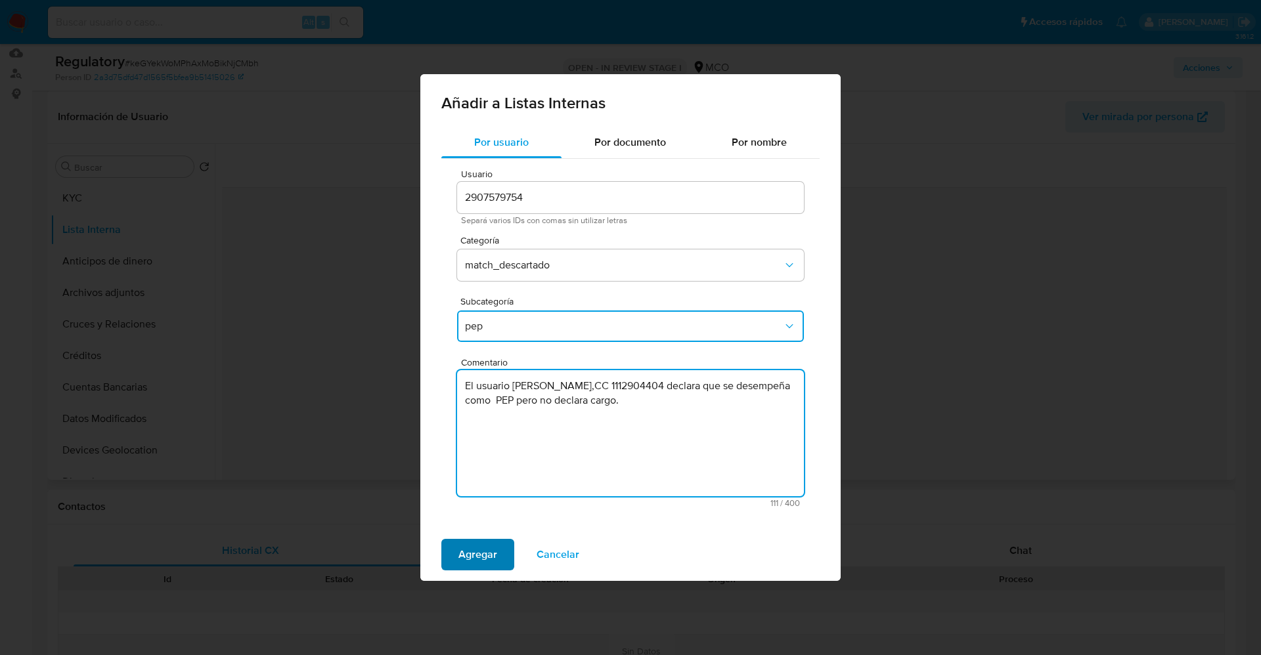
type textarea "El usuario [PERSON_NAME],CC 1112904404 declara que se desempeña como PEP pero n…"
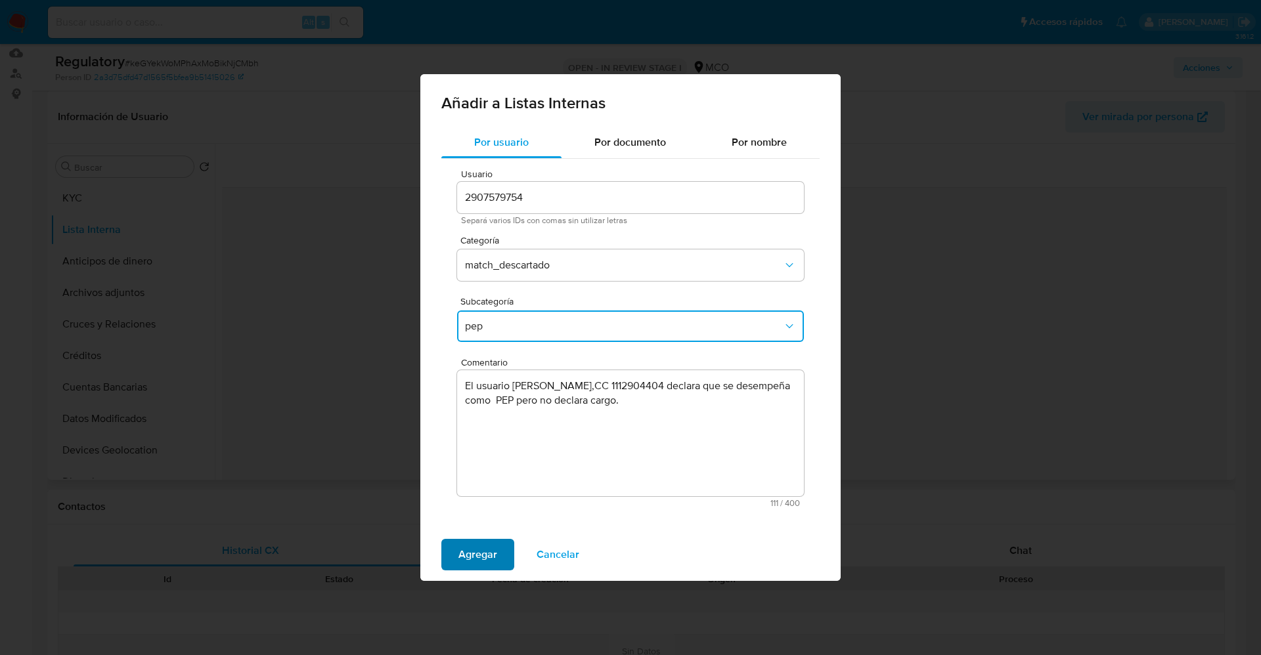
click at [482, 549] on span "Agregar" at bounding box center [477, 554] width 39 height 29
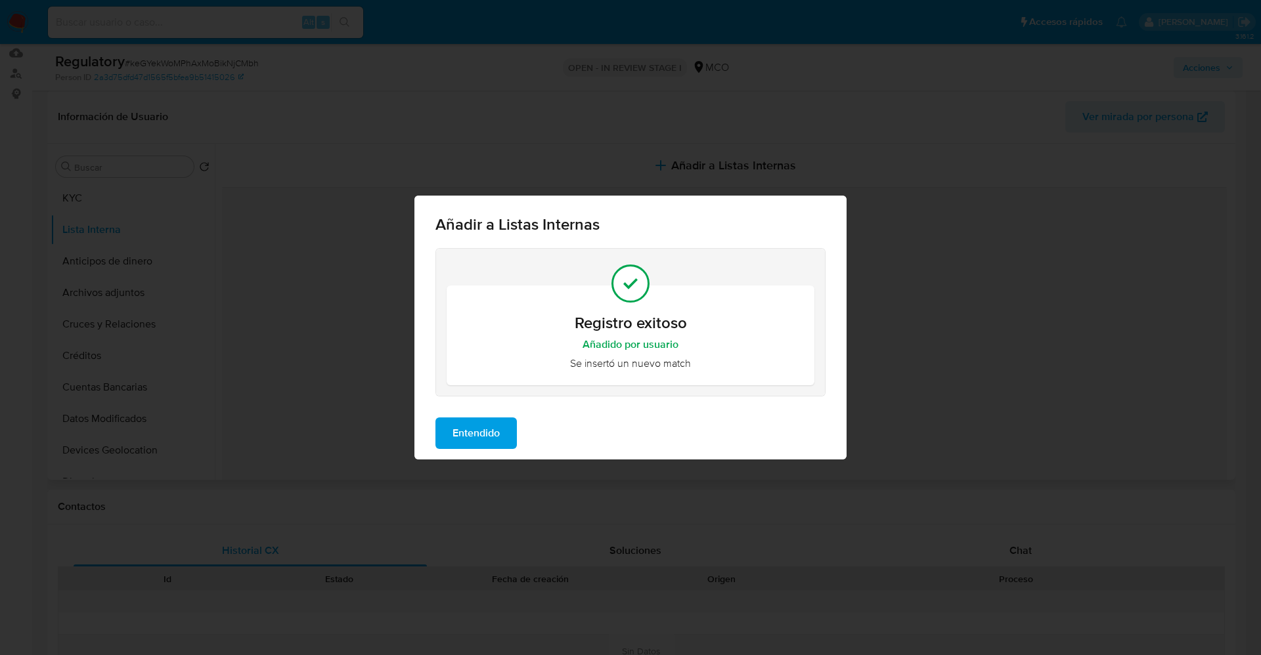
click at [494, 427] on span "Entendido" at bounding box center [475, 433] width 47 height 29
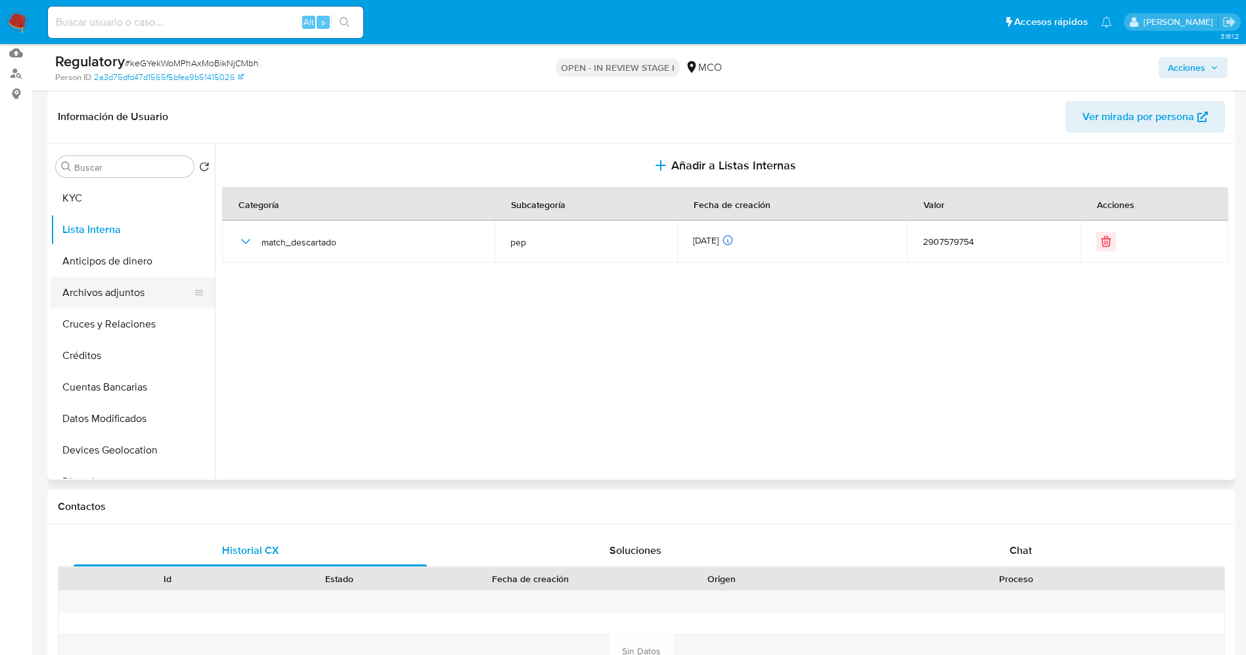
click at [67, 283] on button "Archivos adjuntos" at bounding box center [128, 293] width 154 height 32
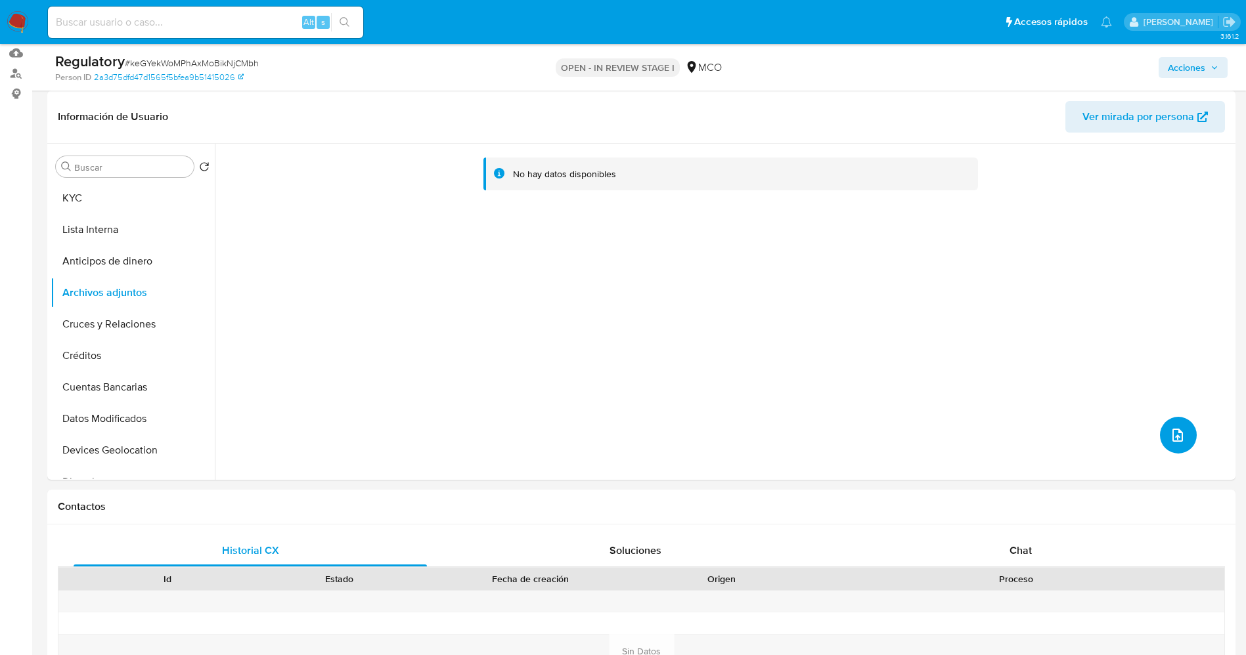
click at [1162, 435] on button "upload-file" at bounding box center [1178, 435] width 37 height 37
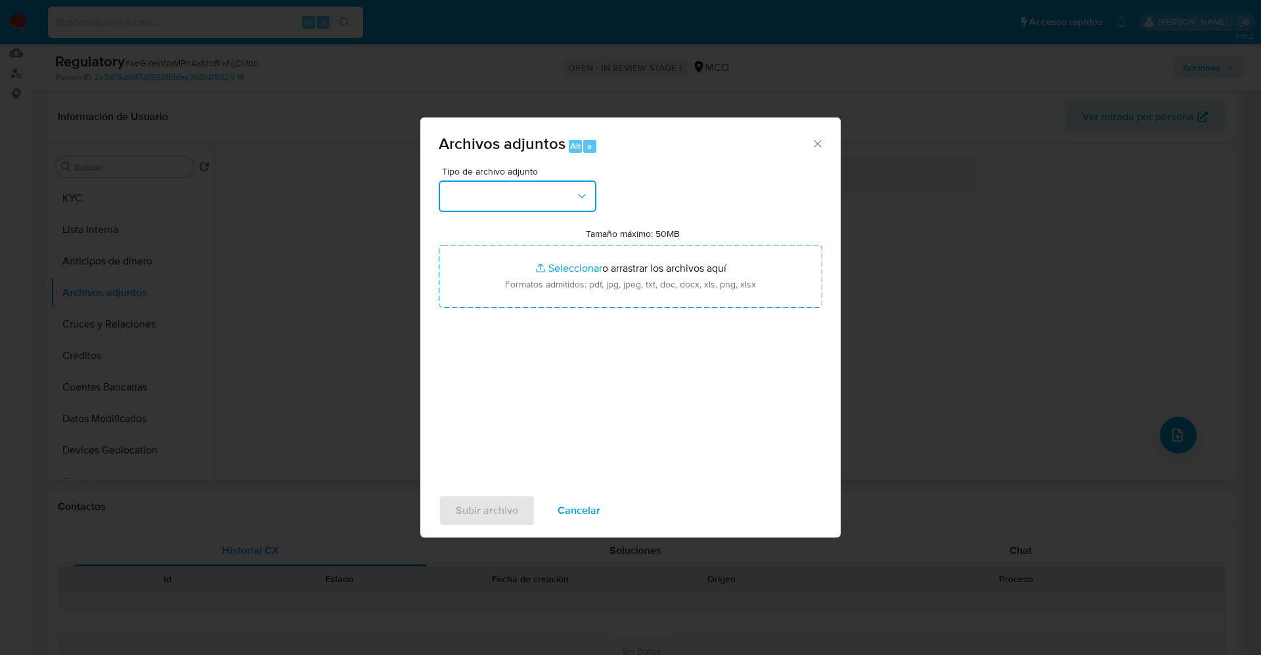
click at [501, 196] on button "button" at bounding box center [518, 197] width 158 height 32
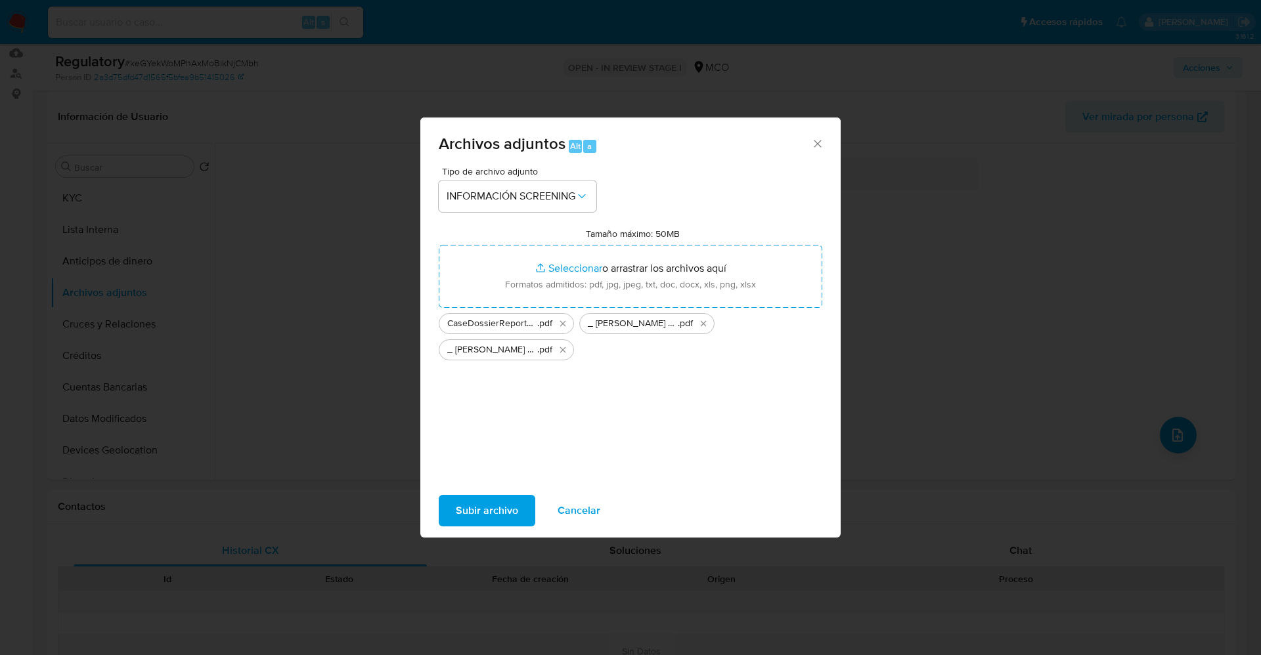
click at [479, 502] on span "Subir archivo" at bounding box center [487, 510] width 62 height 29
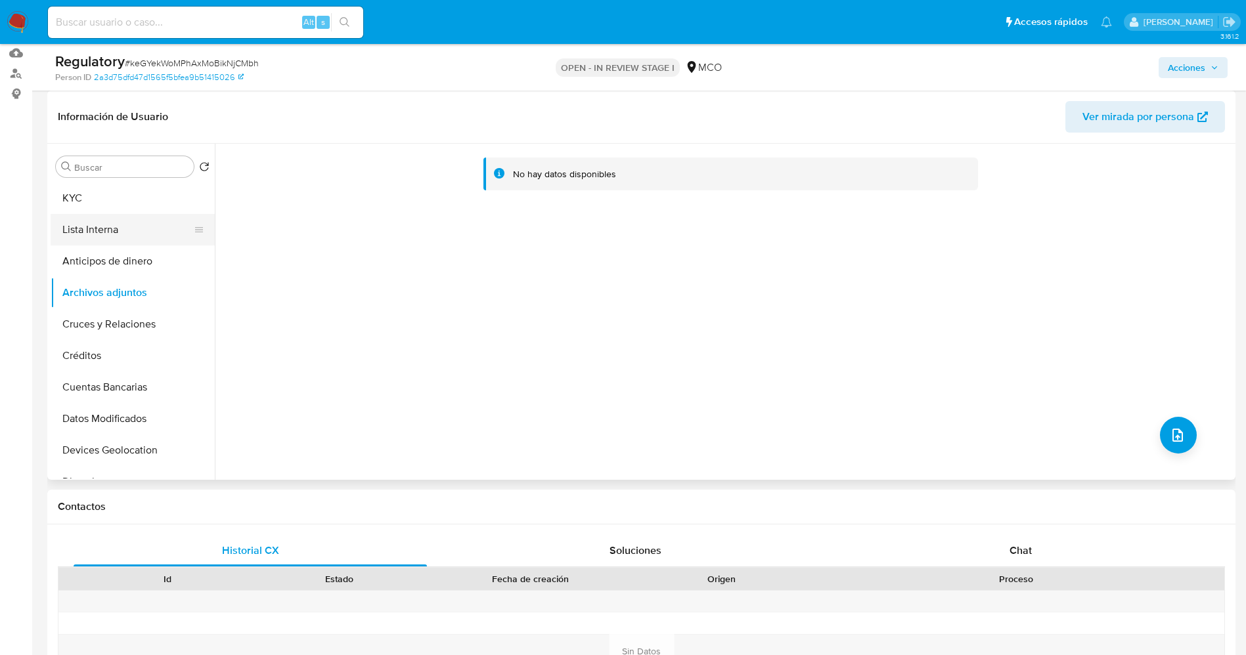
click at [107, 237] on button "Lista Interna" at bounding box center [128, 230] width 154 height 32
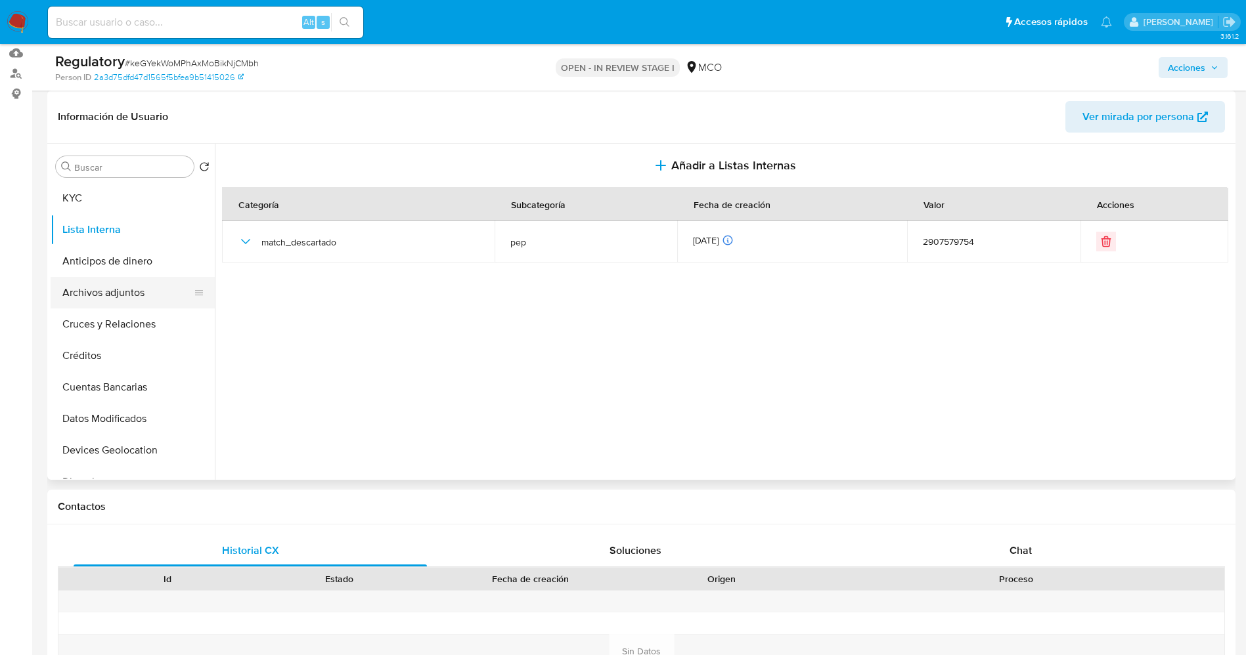
click at [85, 284] on button "Archivos adjuntos" at bounding box center [128, 293] width 154 height 32
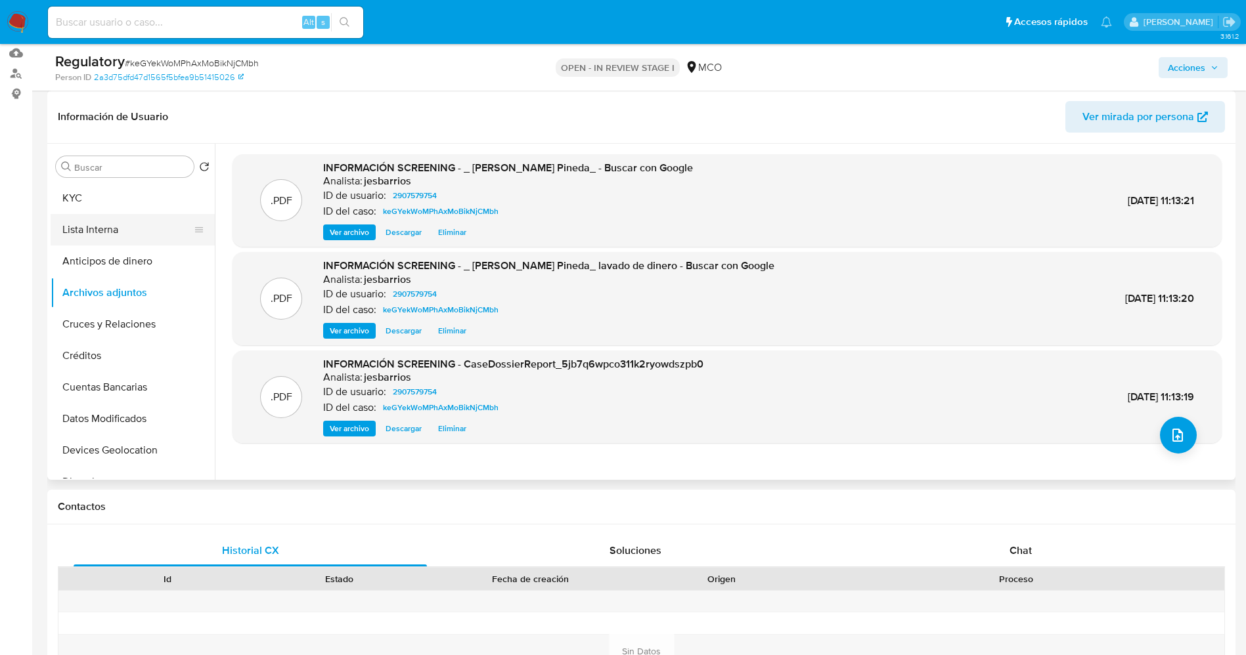
click at [102, 219] on button "Lista Interna" at bounding box center [128, 230] width 154 height 32
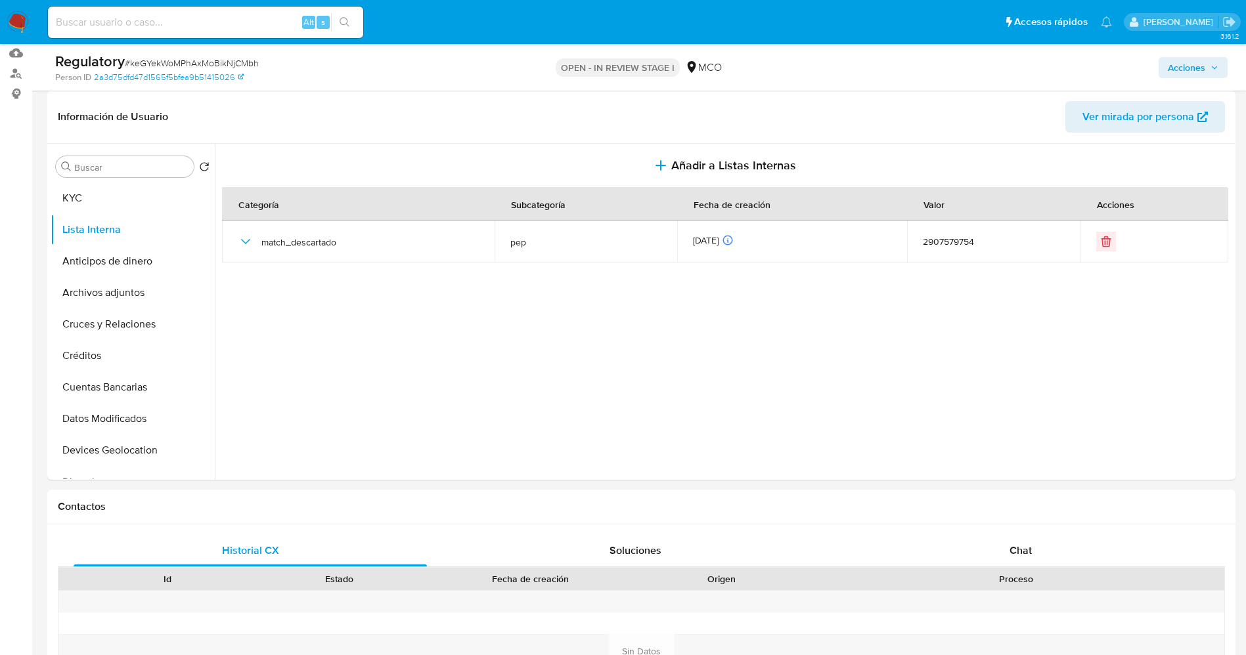
scroll to position [0, 0]
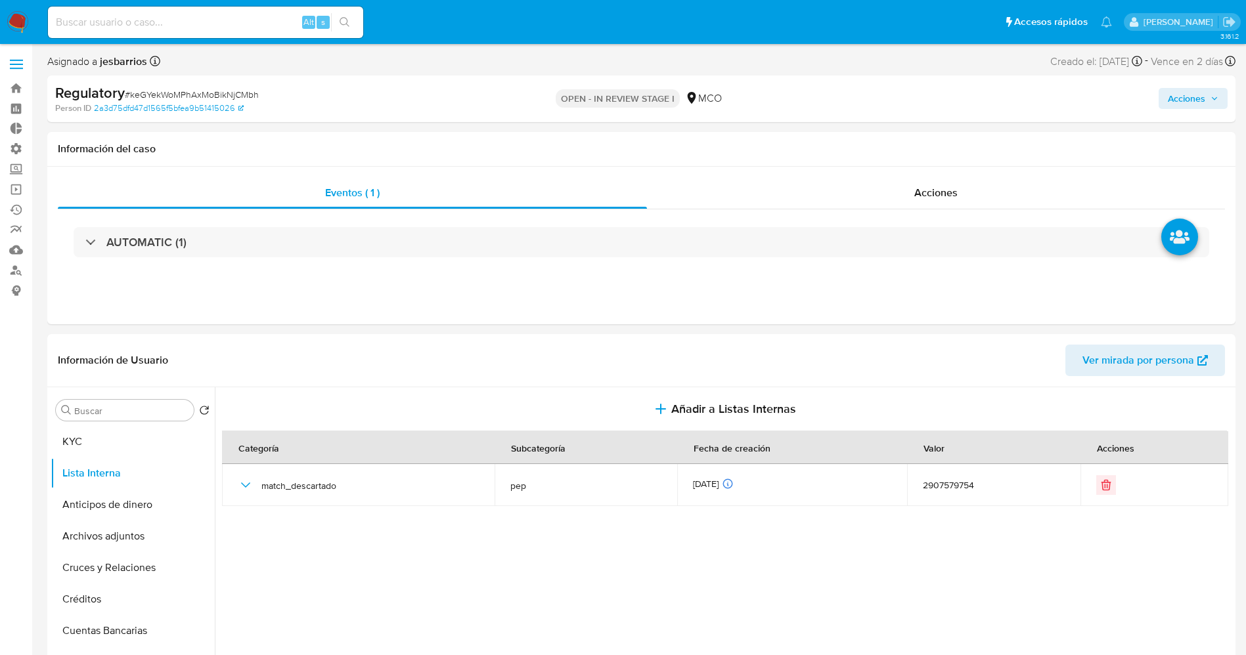
click at [1208, 90] on span "Acciones" at bounding box center [1193, 98] width 51 height 18
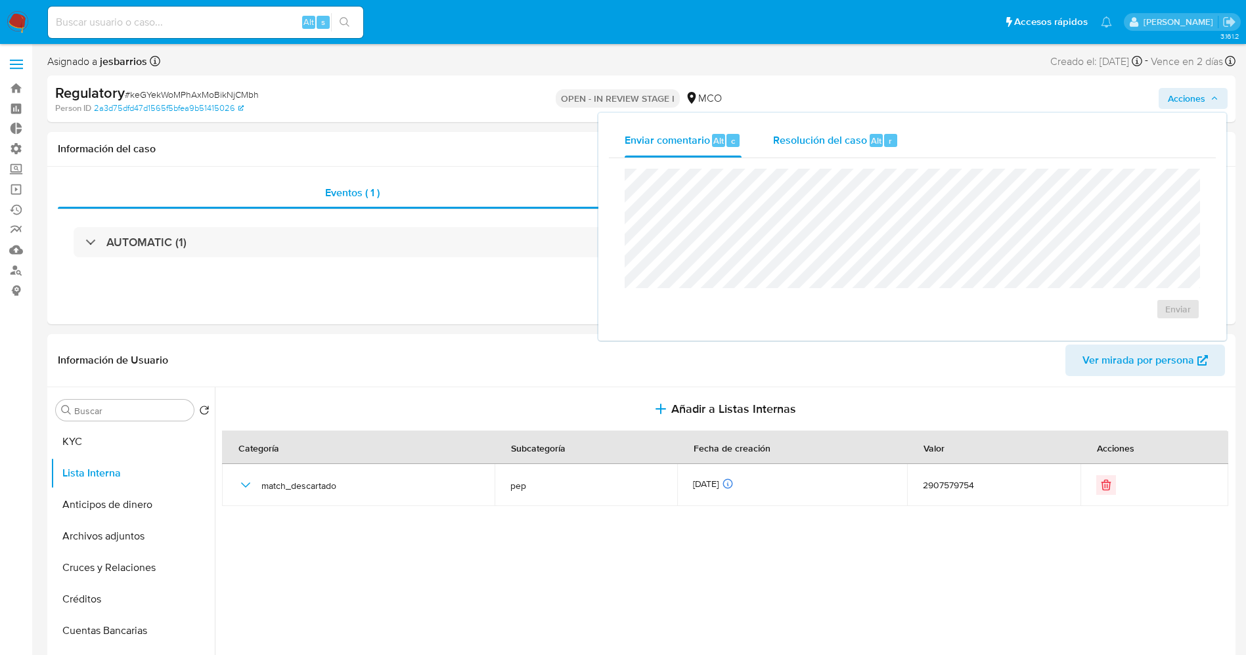
click at [848, 138] on span "Resolución del caso" at bounding box center [820, 140] width 94 height 15
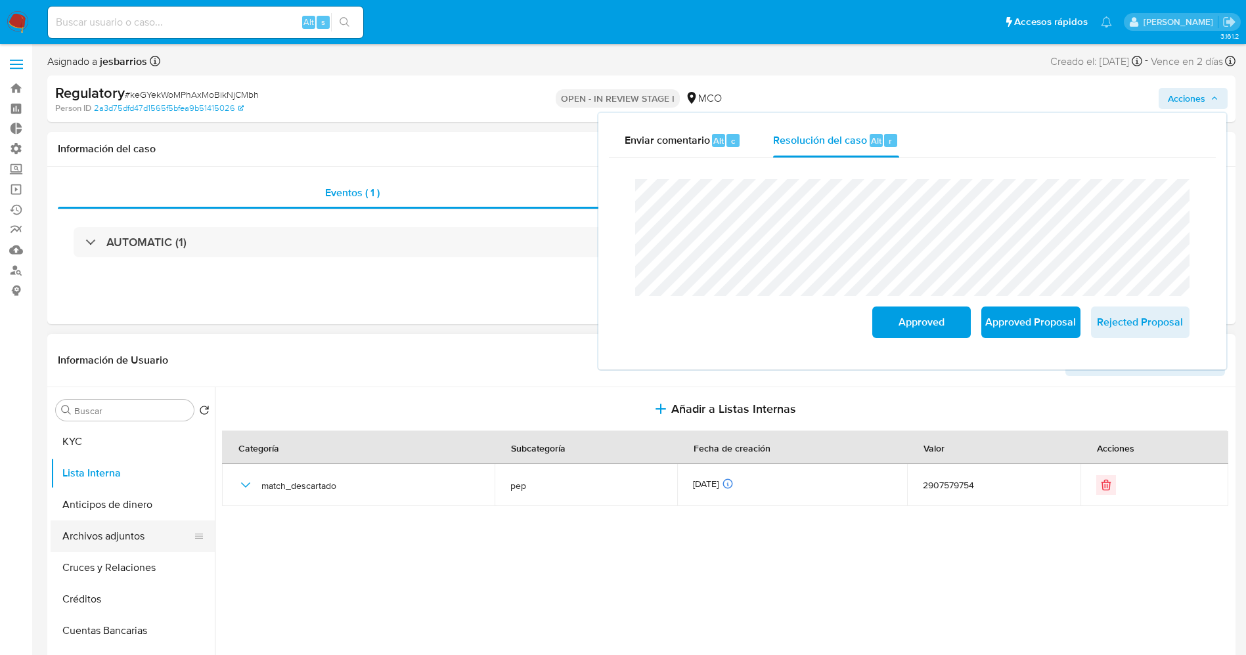
click at [114, 534] on button "Archivos adjuntos" at bounding box center [128, 537] width 154 height 32
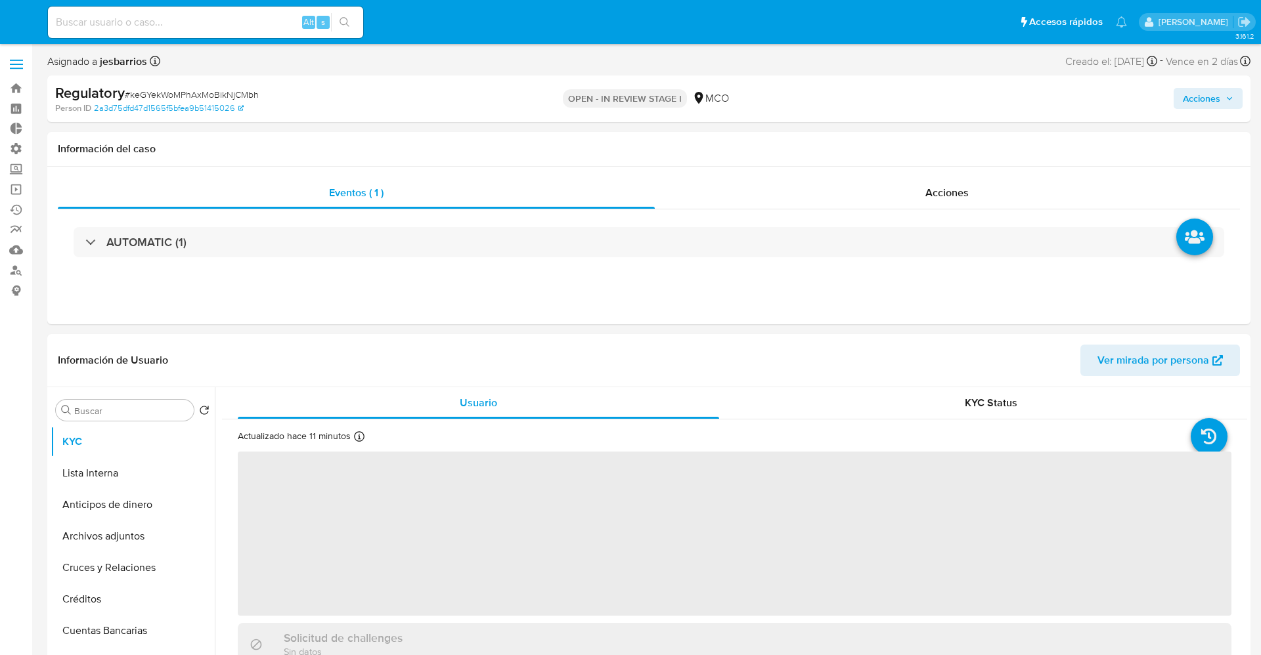
select select "10"
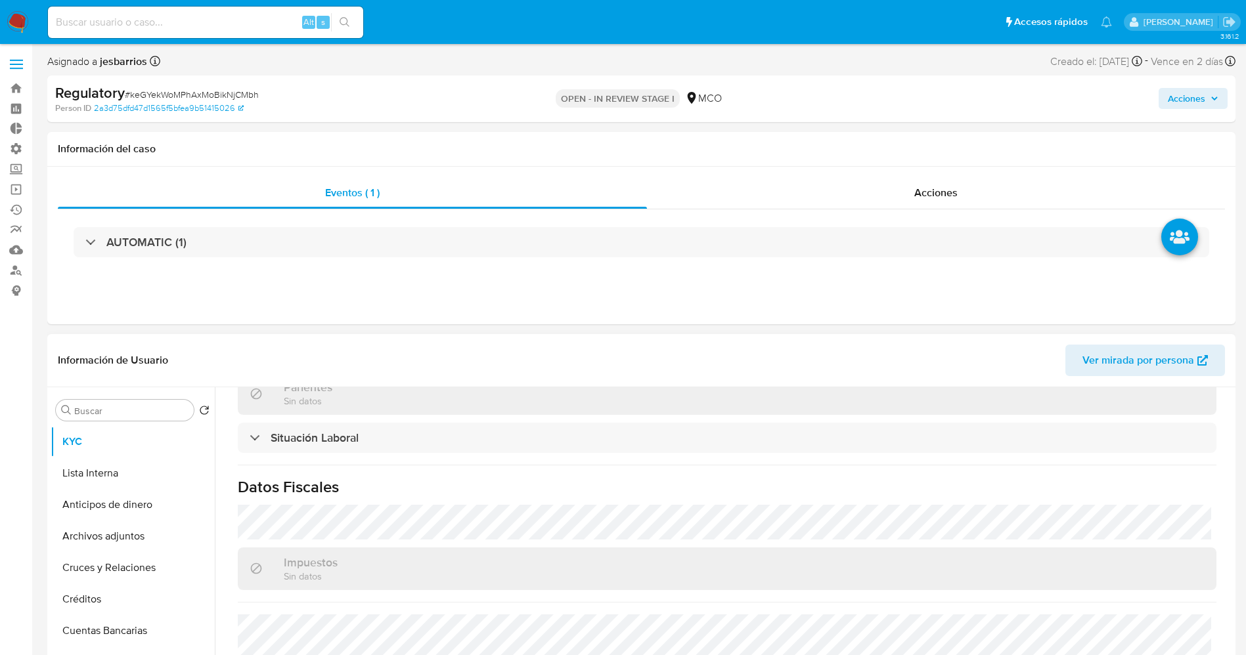
scroll to position [667, 0]
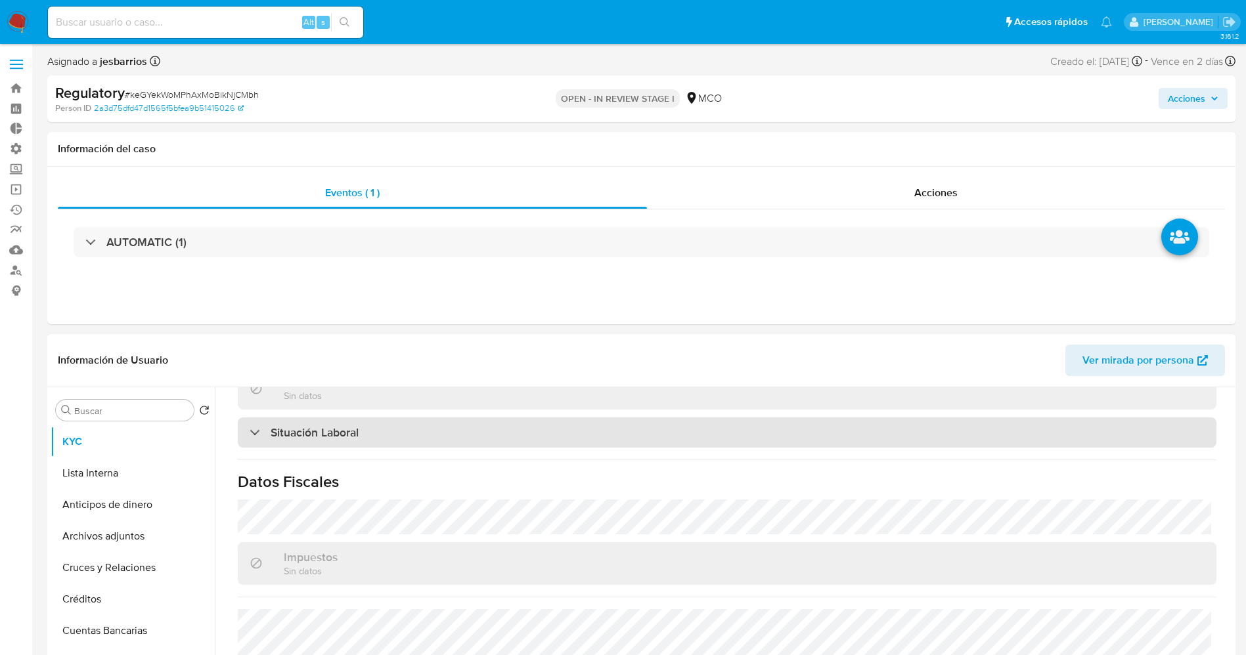
click at [448, 431] on div "Situación Laboral" at bounding box center [727, 433] width 979 height 30
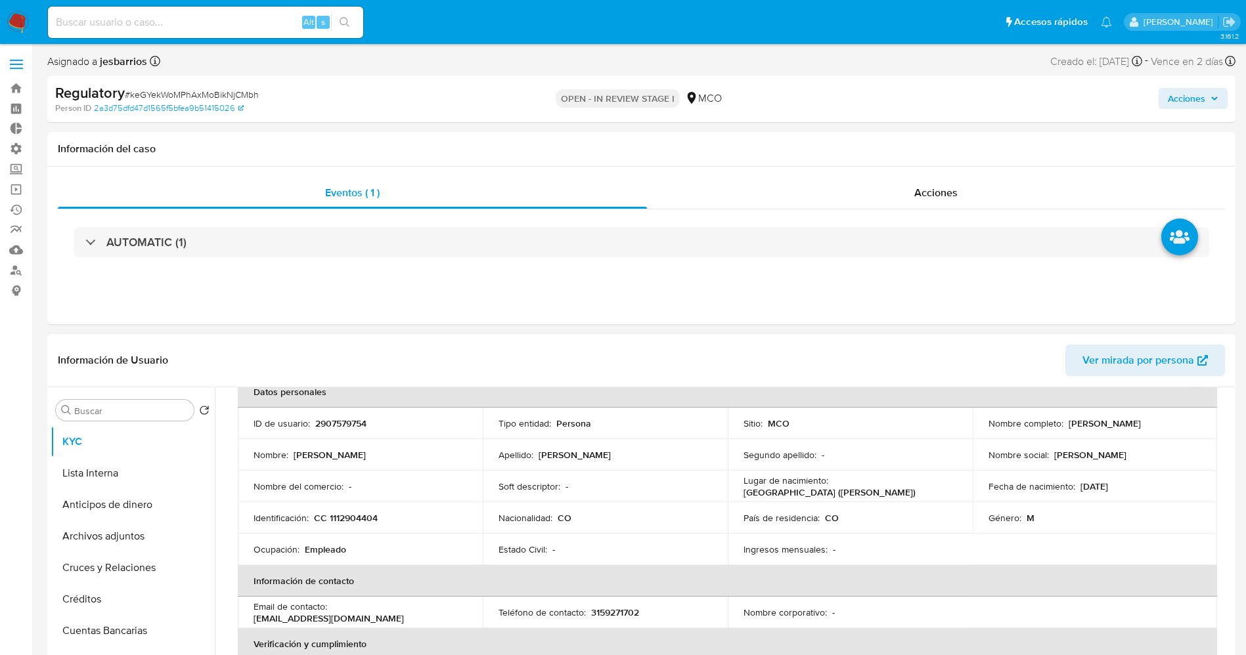
scroll to position [0, 0]
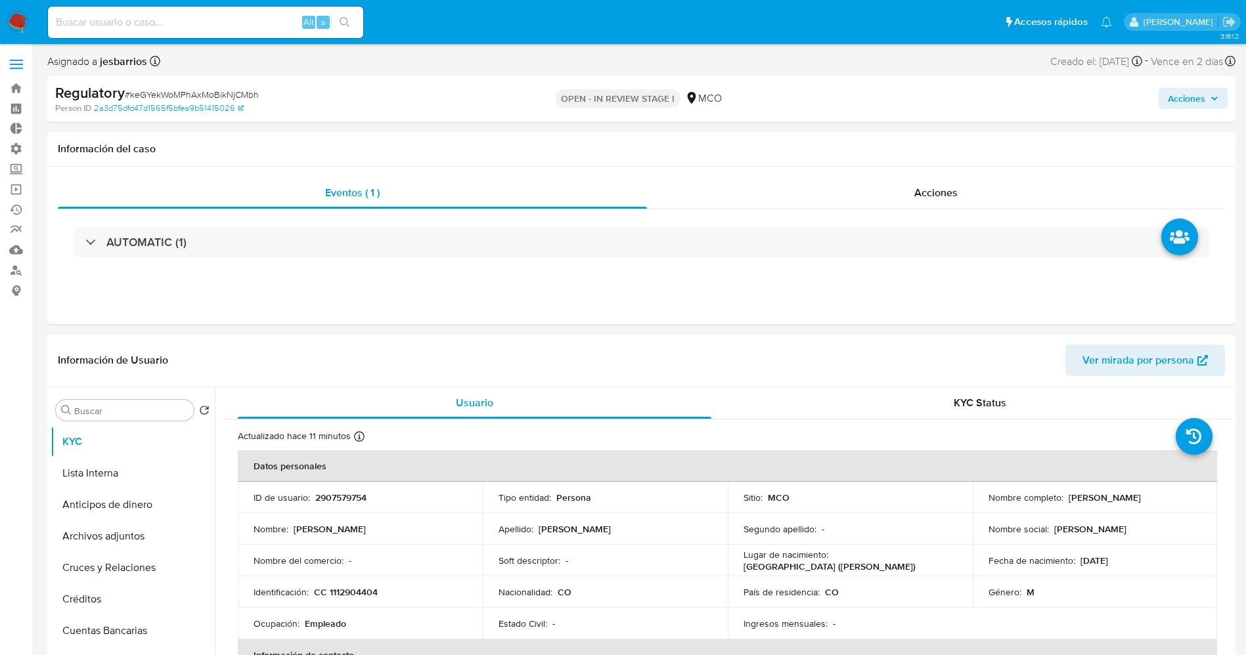
drag, startPoint x: 1063, startPoint y: 498, endPoint x: 1189, endPoint y: 491, distance: 125.6
click at [1189, 492] on div "Nombre completo : [PERSON_NAME]" at bounding box center [1094, 498] width 213 height 12
copy p "[PERSON_NAME]"
click at [110, 466] on button "Lista Interna" at bounding box center [128, 474] width 154 height 32
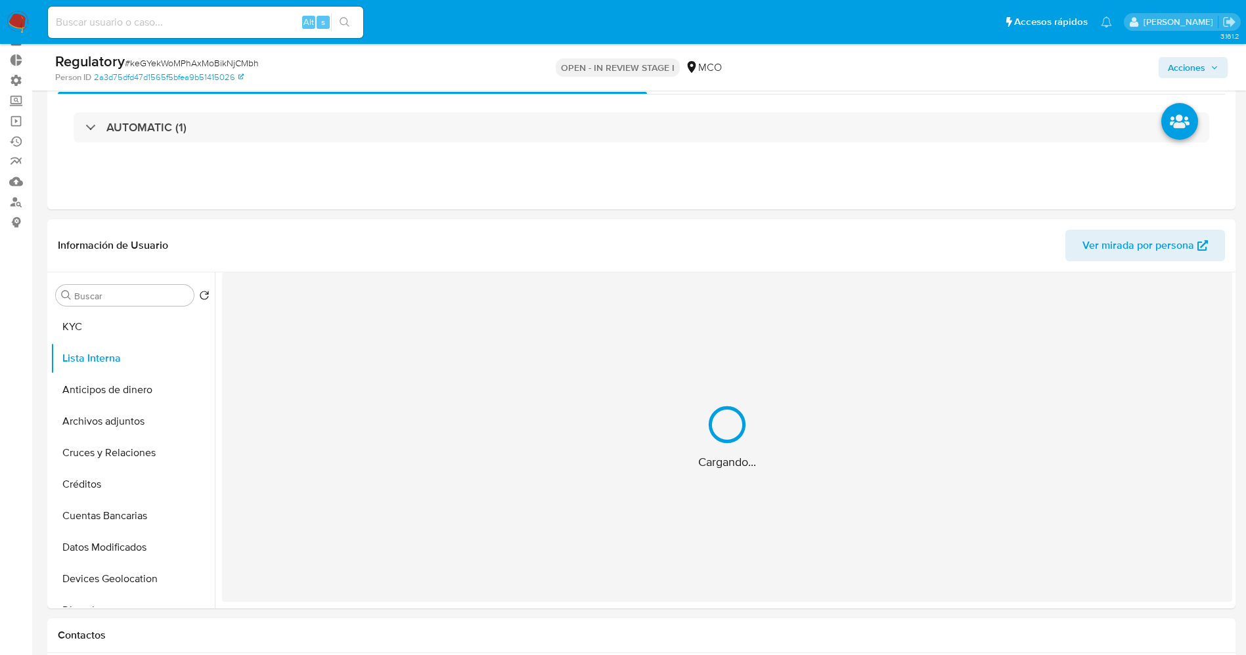
scroll to position [99, 0]
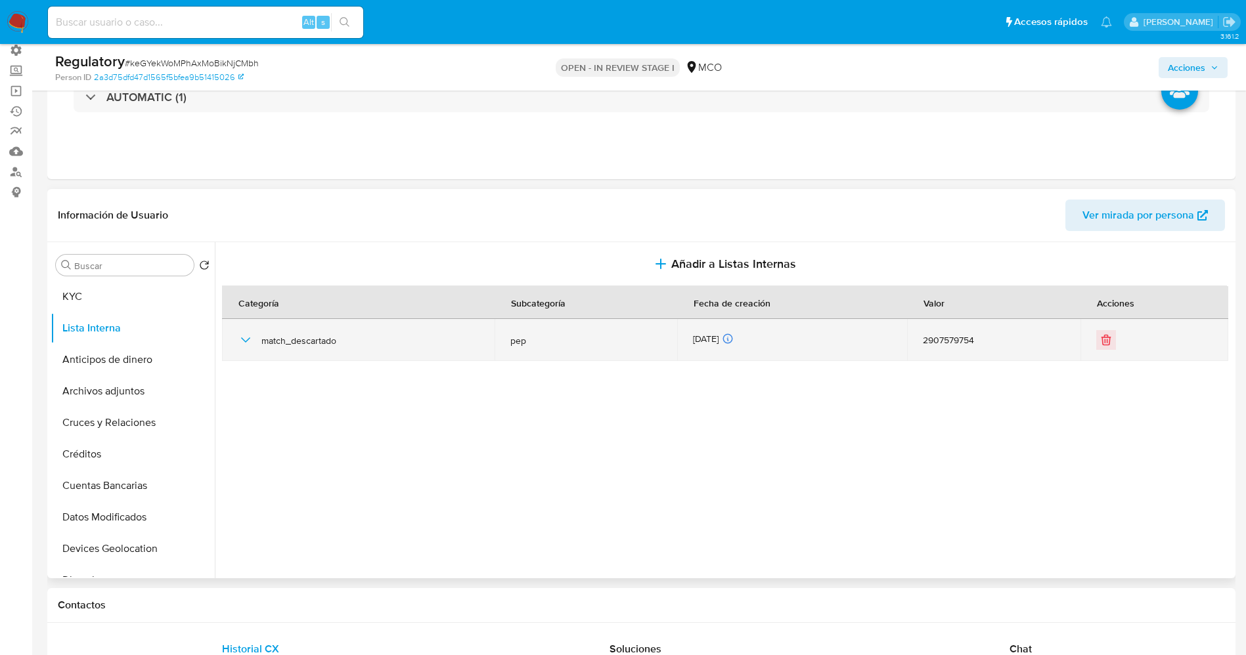
click at [244, 336] on icon "button" at bounding box center [246, 340] width 16 height 16
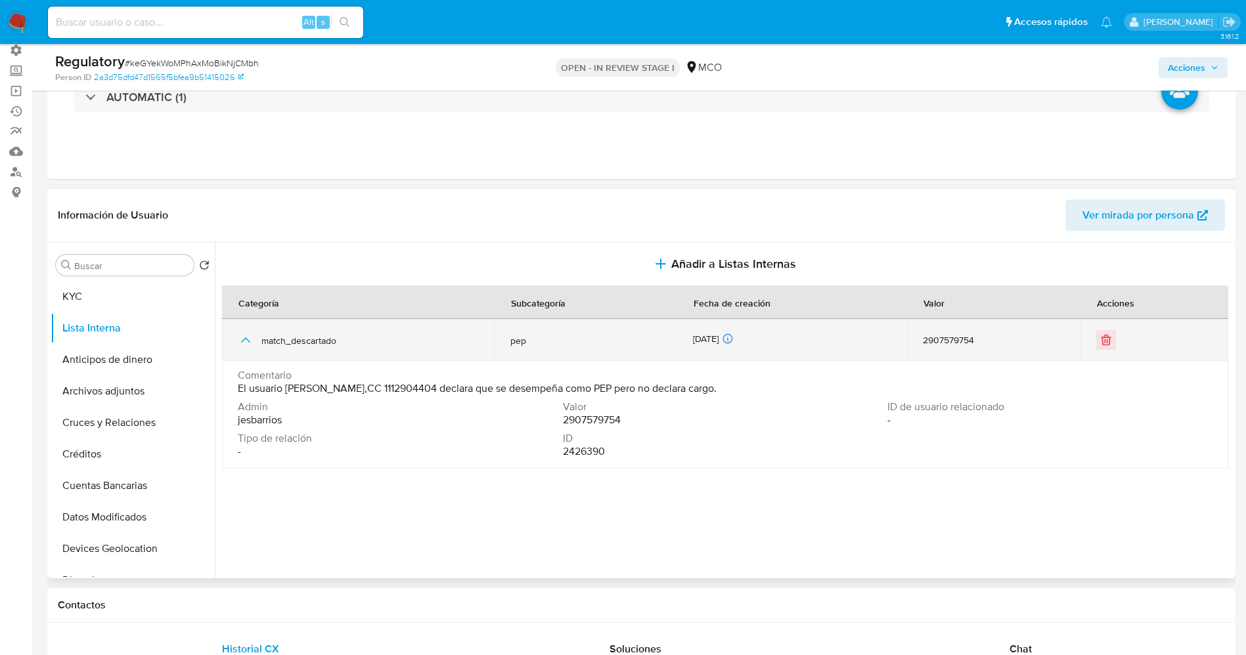
click at [244, 336] on icon "button" at bounding box center [246, 340] width 16 height 16
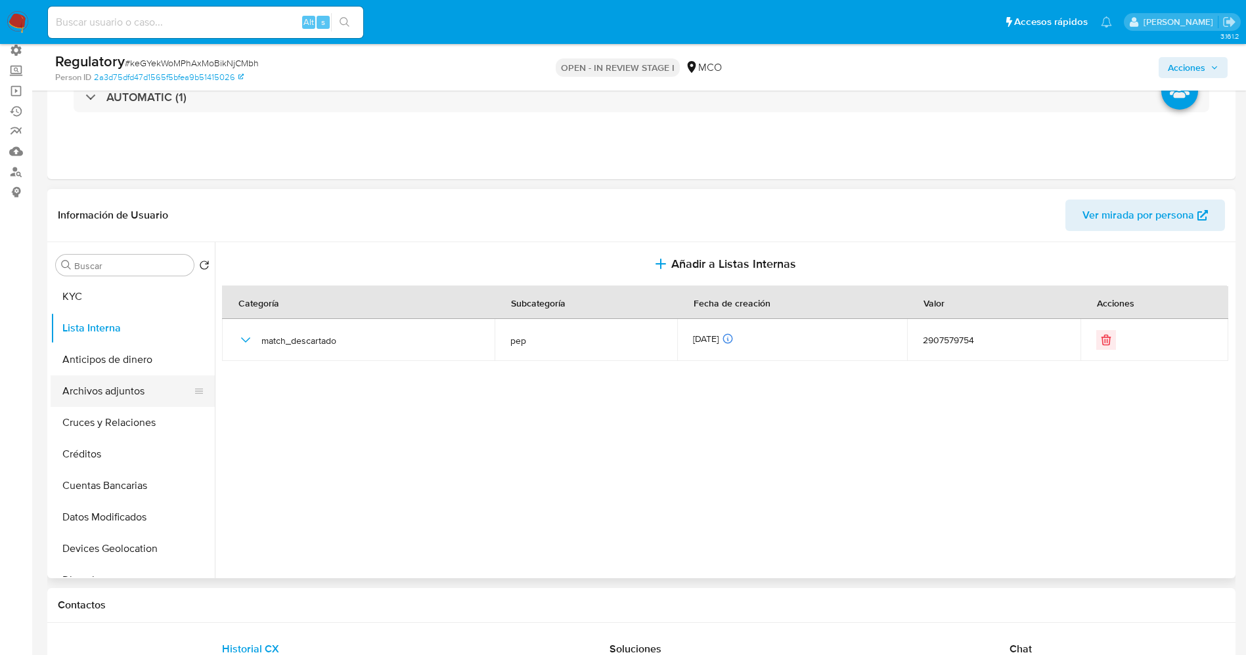
click at [123, 401] on button "Archivos adjuntos" at bounding box center [128, 392] width 154 height 32
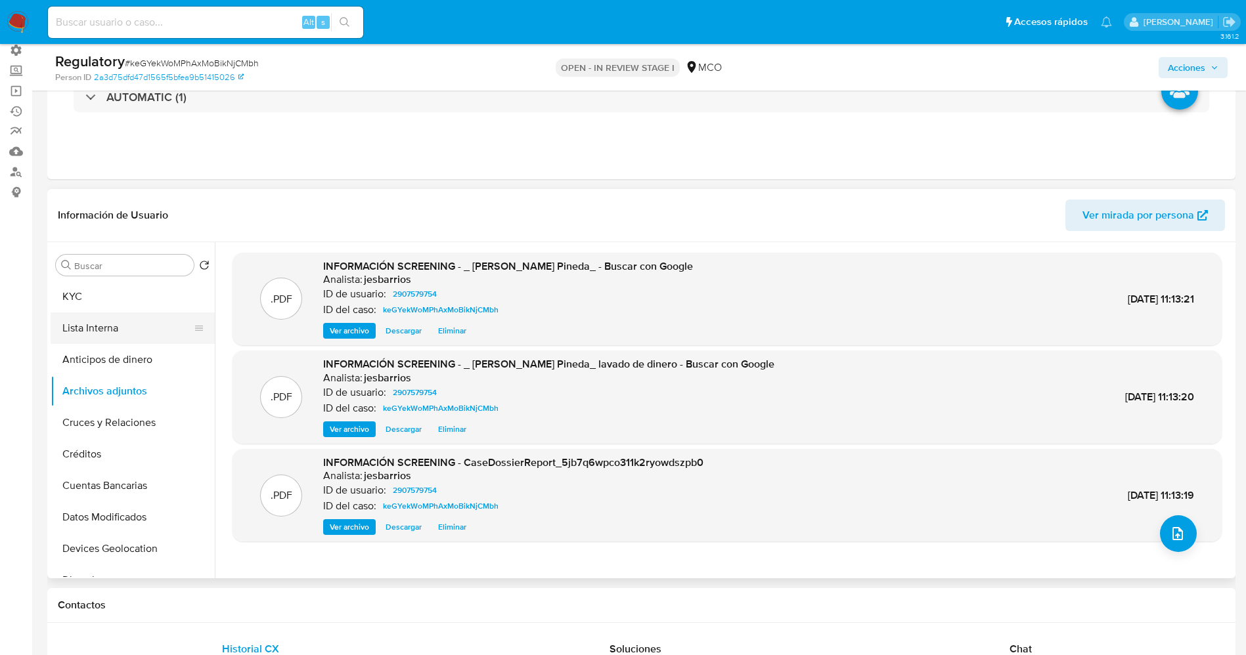
click at [130, 339] on button "Lista Interna" at bounding box center [128, 329] width 154 height 32
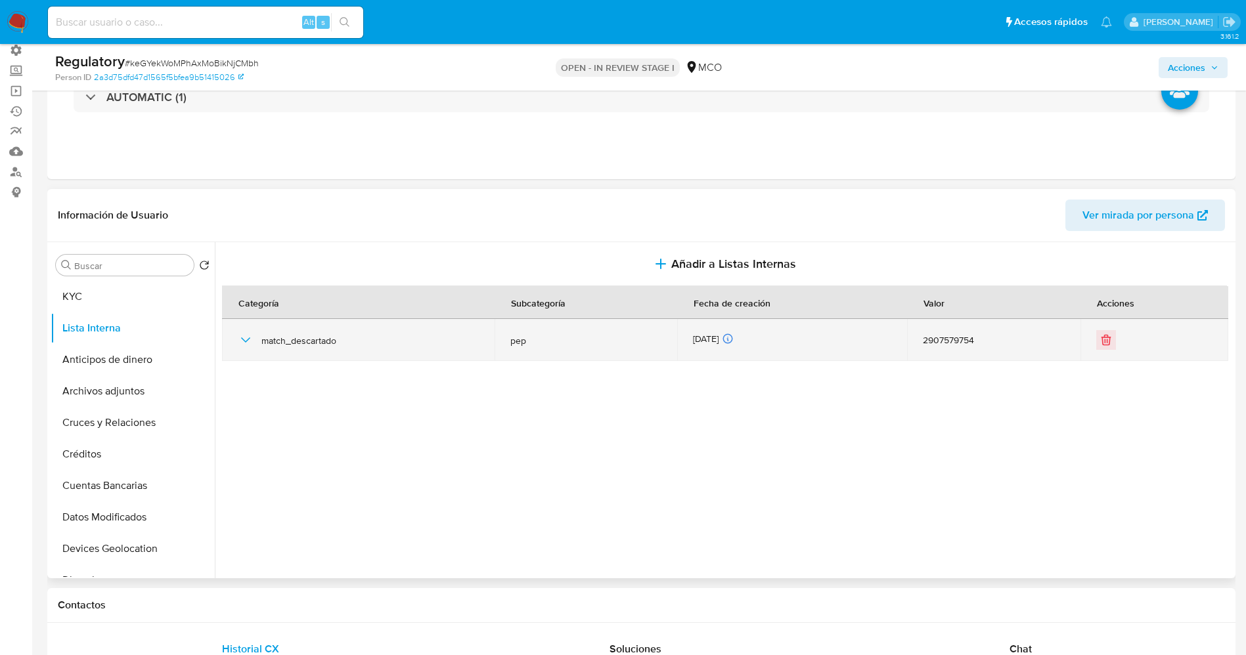
scroll to position [0, 0]
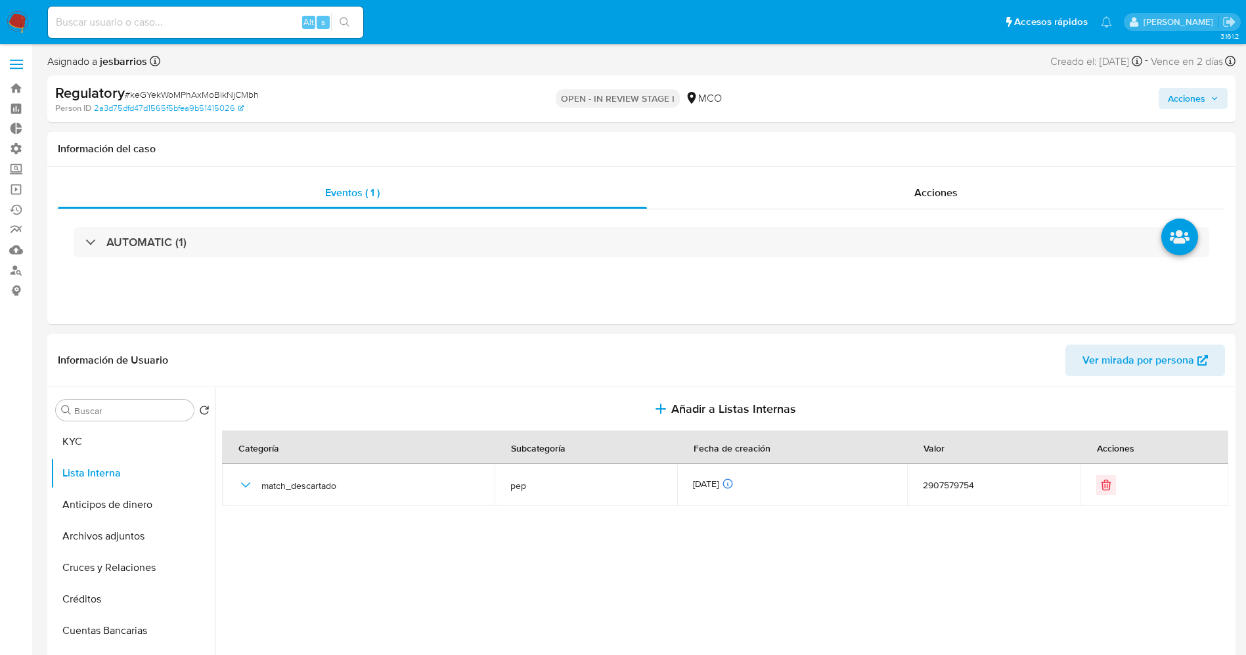
drag, startPoint x: 1201, startPoint y: 101, endPoint x: 1123, endPoint y: 110, distance: 78.0
click at [1201, 102] on span "Acciones" at bounding box center [1186, 98] width 37 height 21
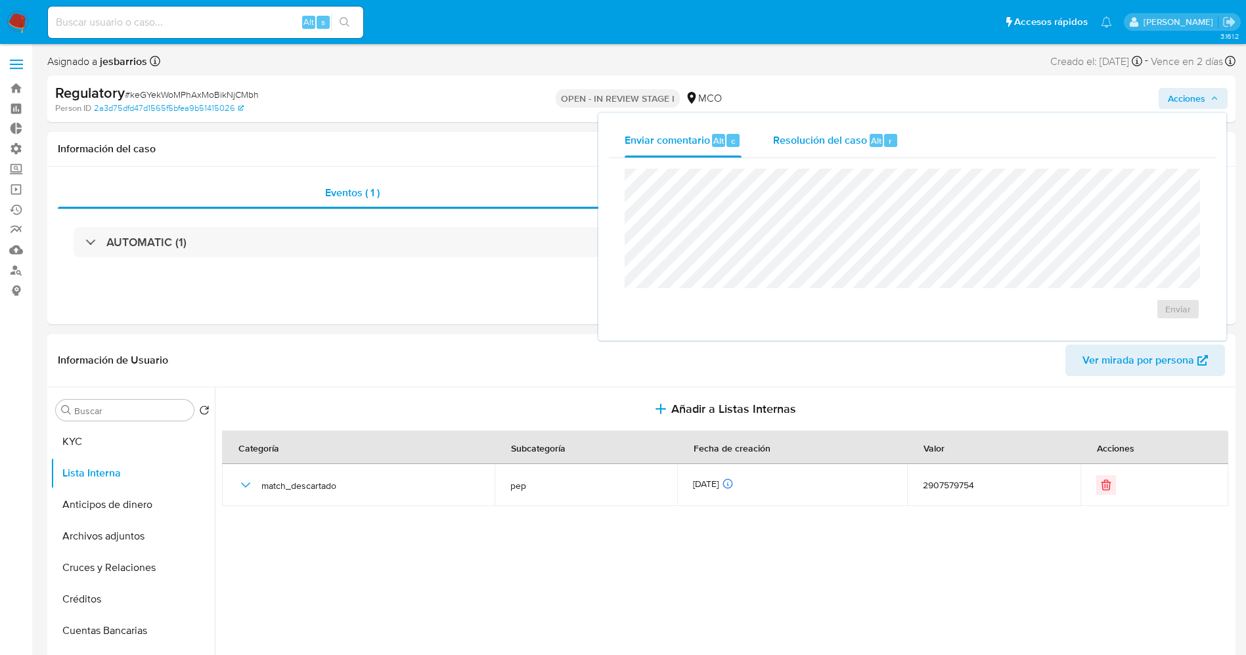
click at [884, 141] on div "r" at bounding box center [890, 140] width 13 height 13
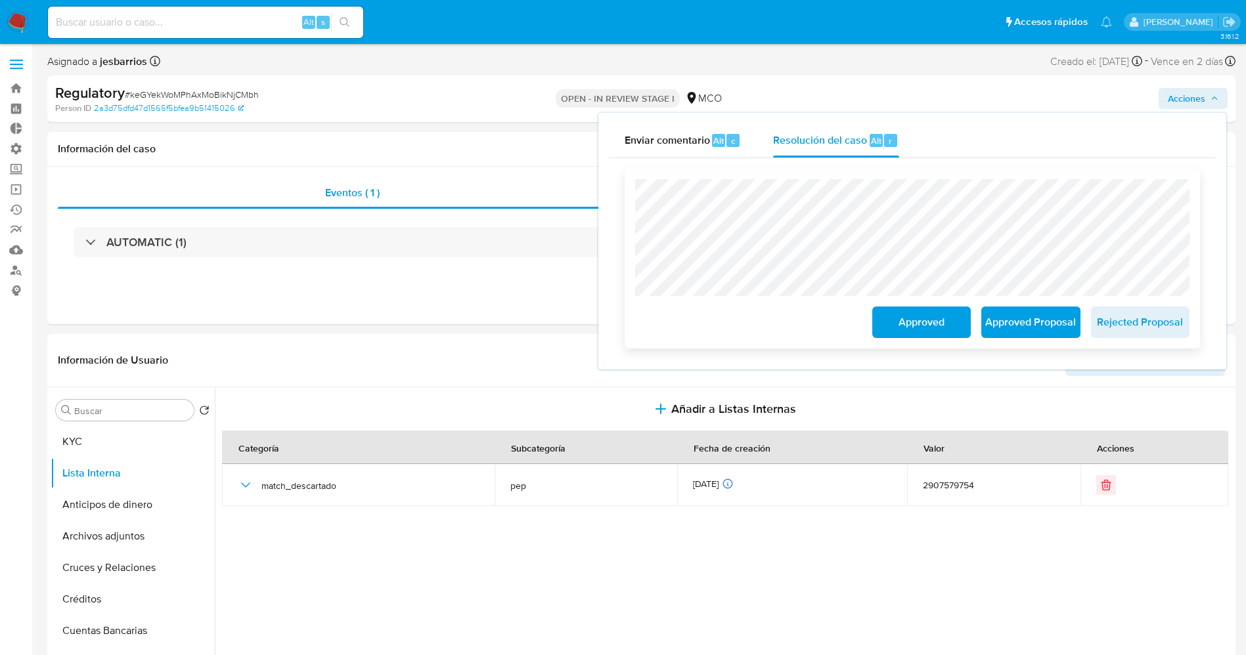
click at [886, 316] on button "Approved" at bounding box center [921, 323] width 99 height 32
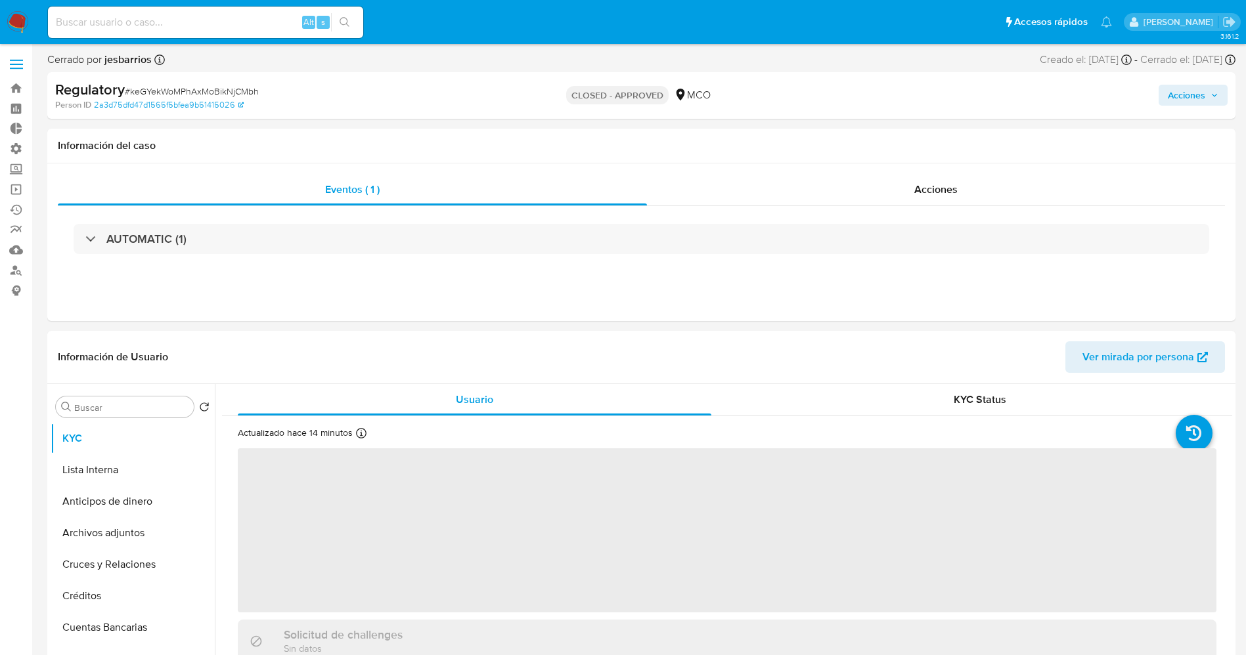
select select "10"
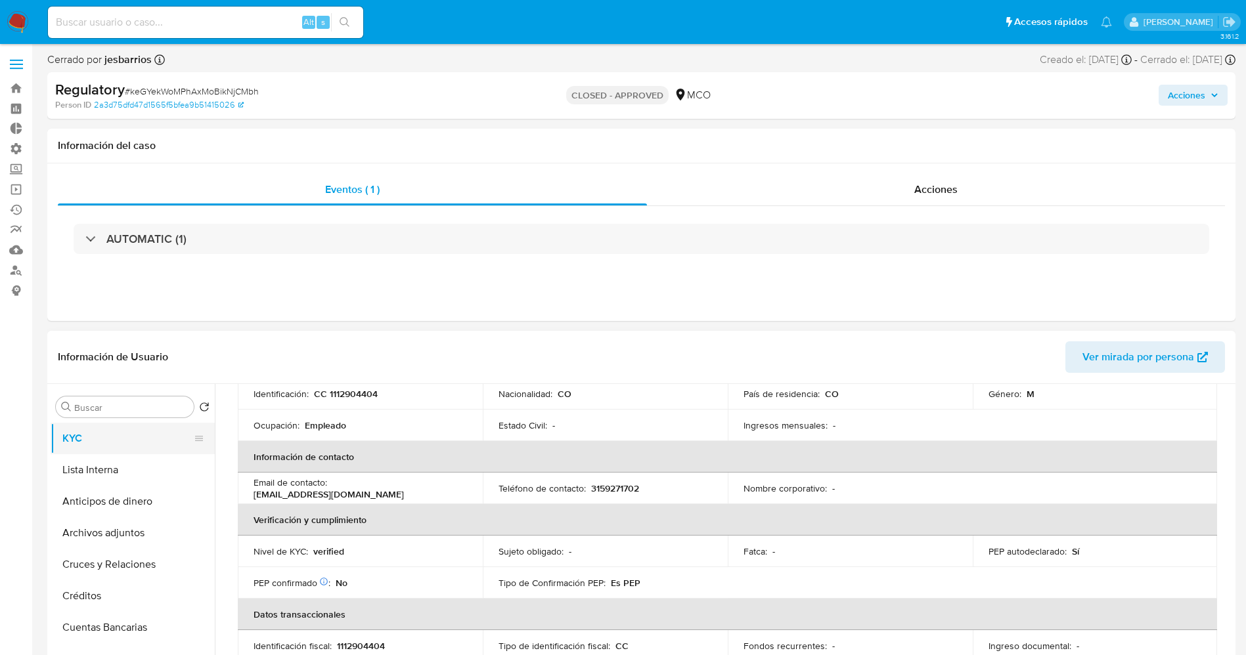
scroll to position [197, 0]
click at [122, 480] on button "Lista Interna" at bounding box center [128, 470] width 154 height 32
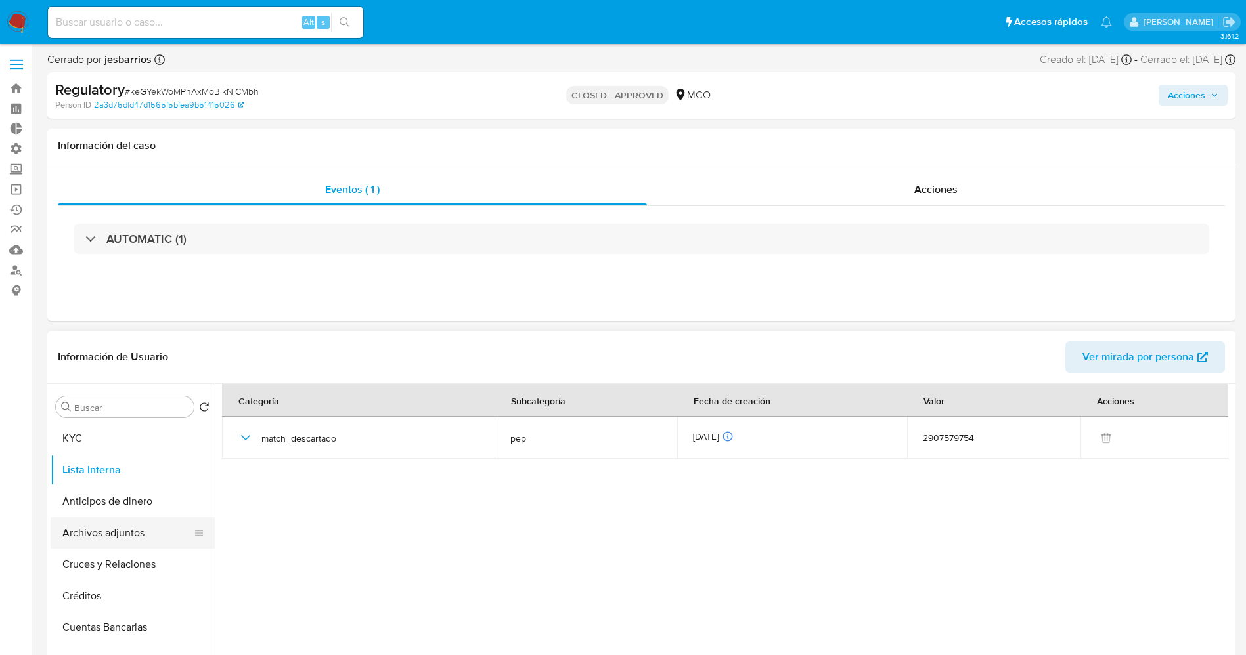
click at [87, 539] on button "Archivos adjuntos" at bounding box center [128, 534] width 154 height 32
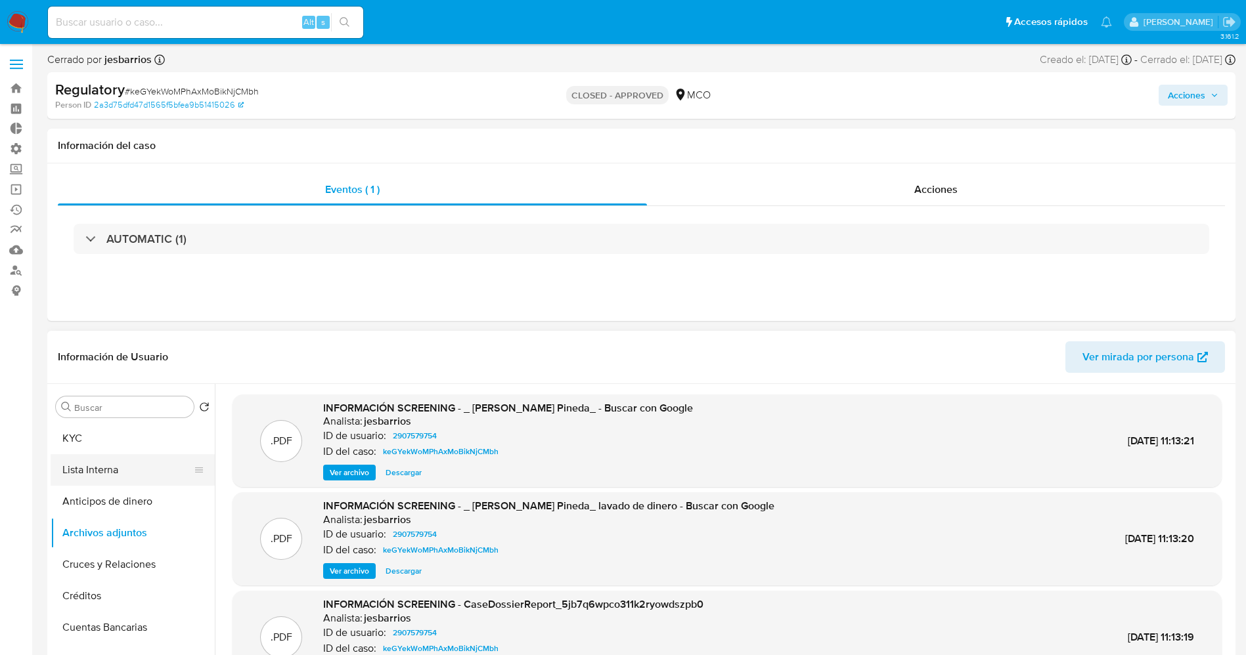
click at [112, 458] on button "Lista Interna" at bounding box center [128, 470] width 154 height 32
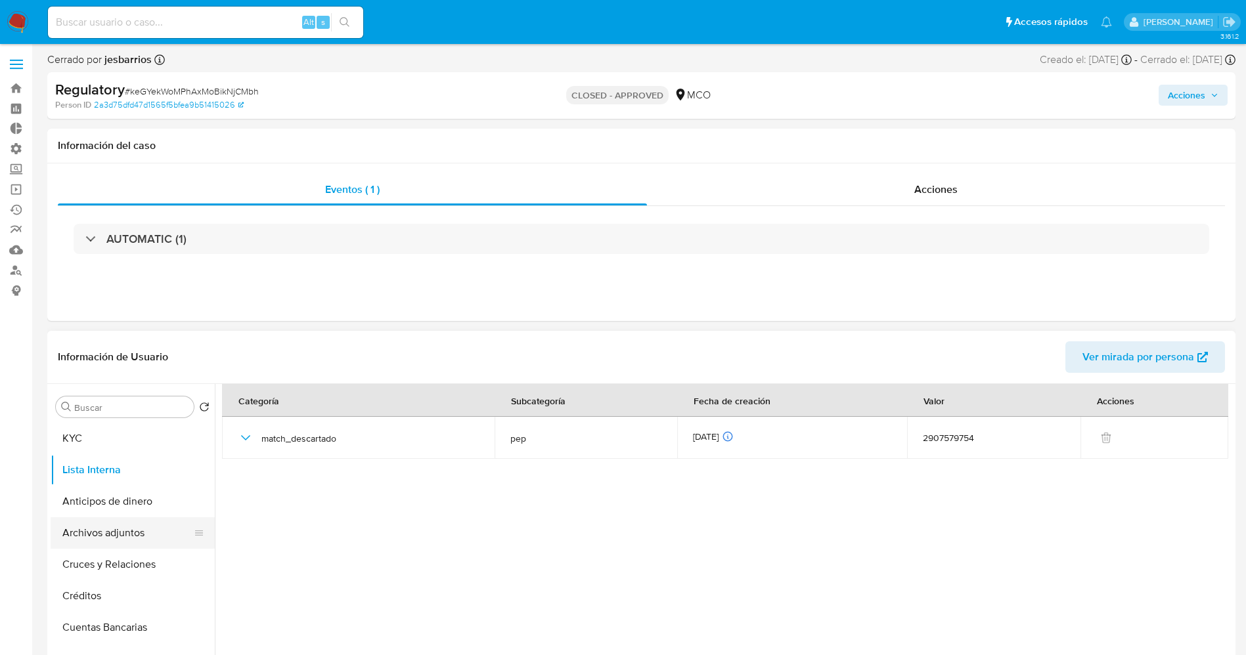
click at [131, 529] on button "Archivos adjuntos" at bounding box center [128, 534] width 154 height 32
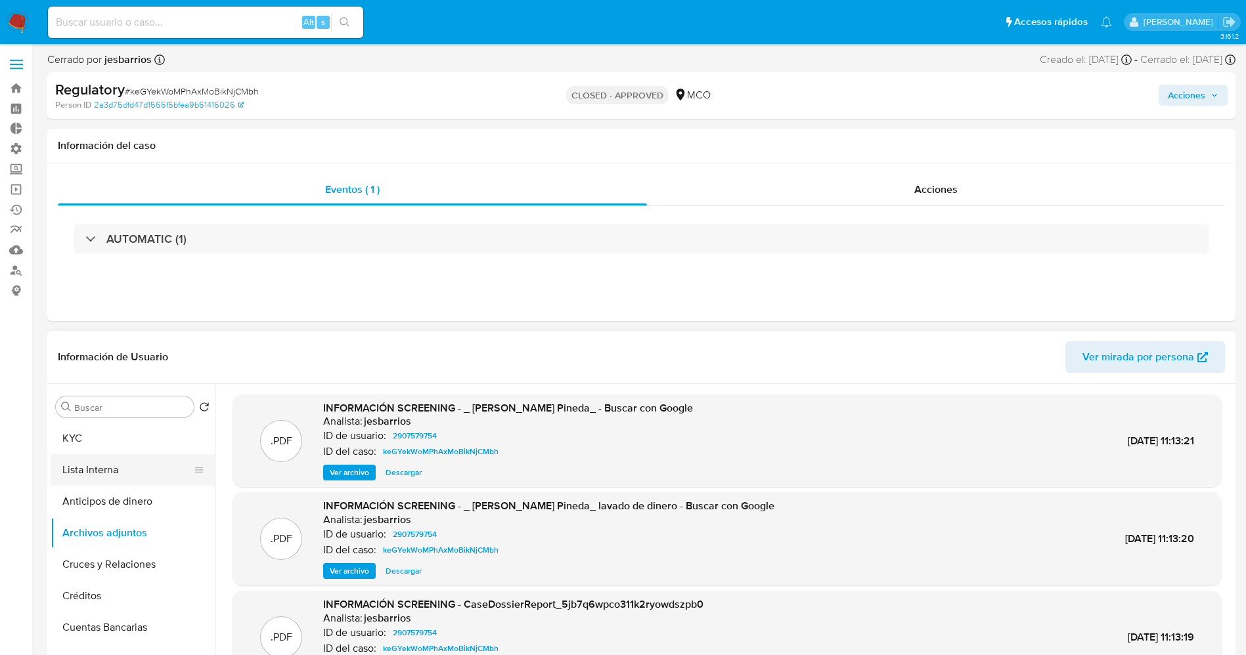
click at [140, 462] on button "Lista Interna" at bounding box center [128, 470] width 154 height 32
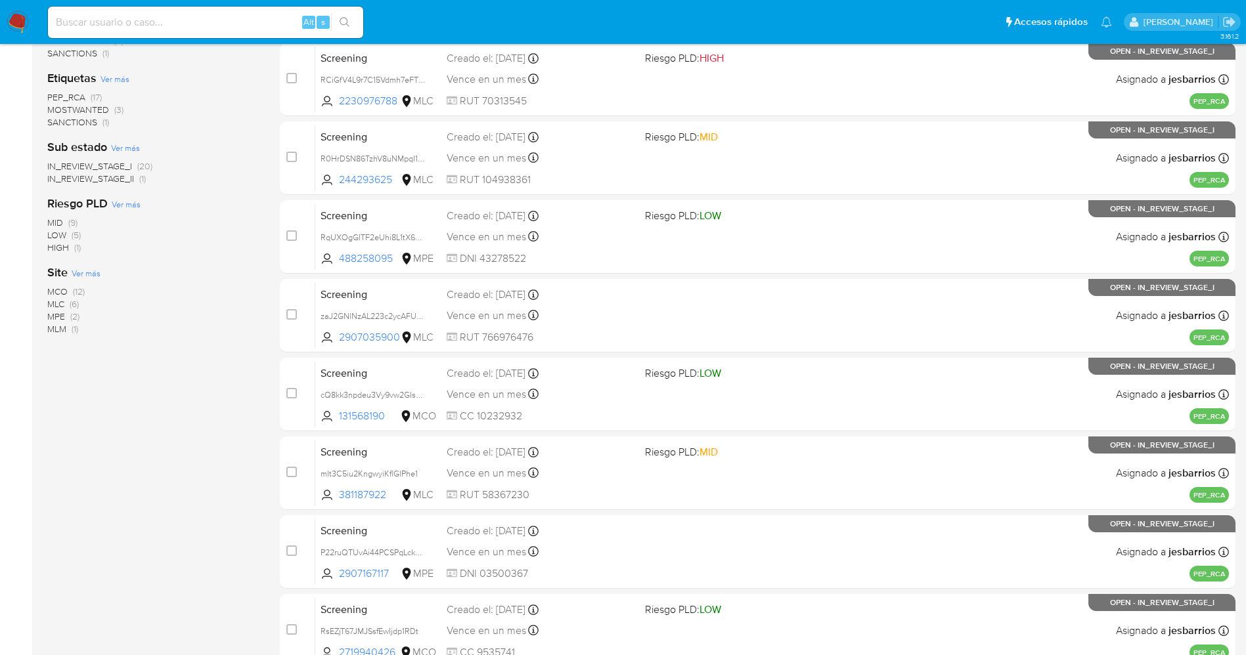
scroll to position [429, 0]
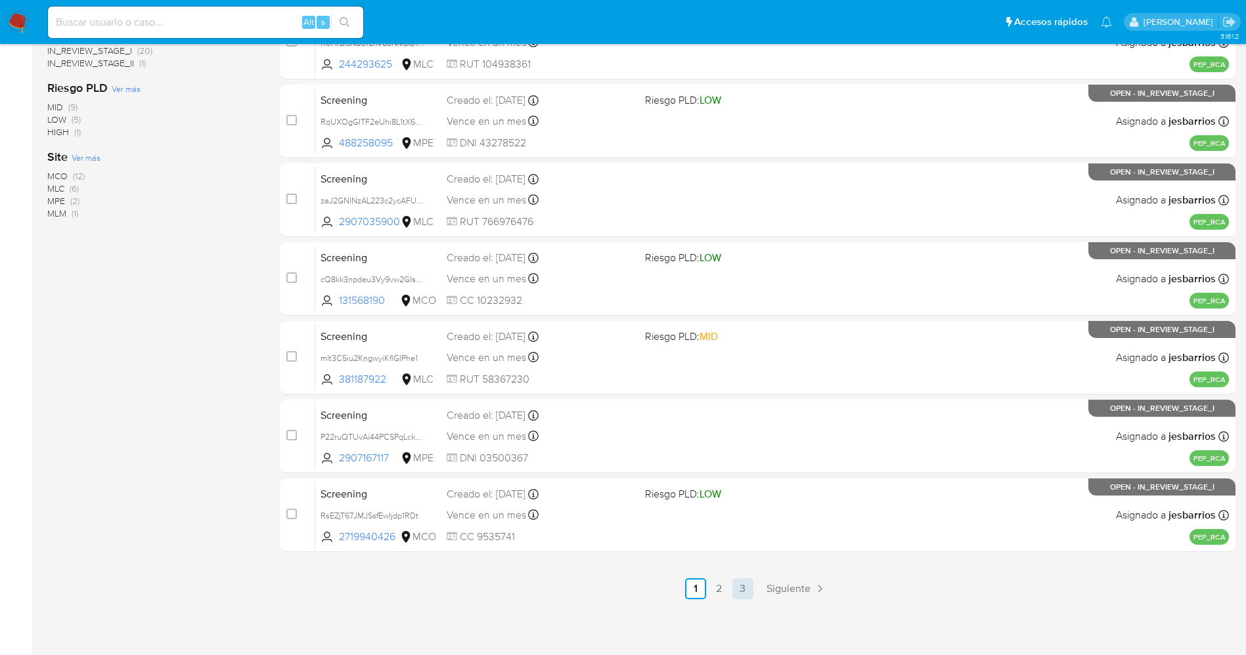
click at [738, 588] on link "3" at bounding box center [742, 589] width 21 height 21
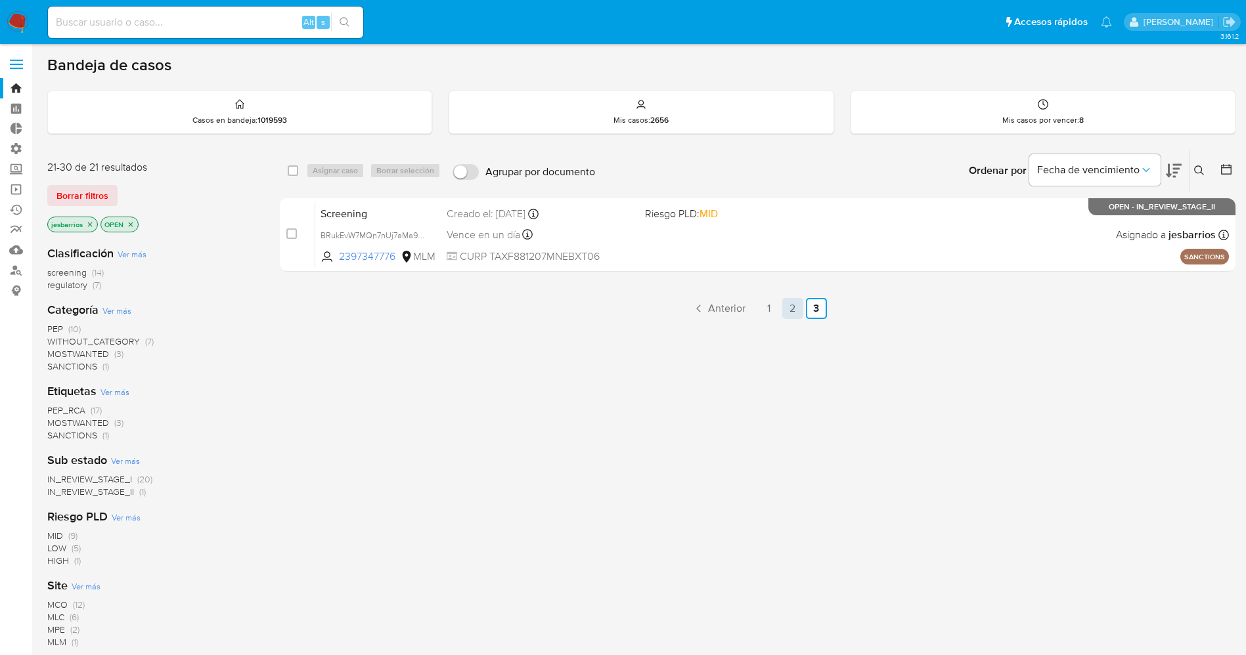
click at [798, 309] on link "2" at bounding box center [792, 308] width 21 height 21
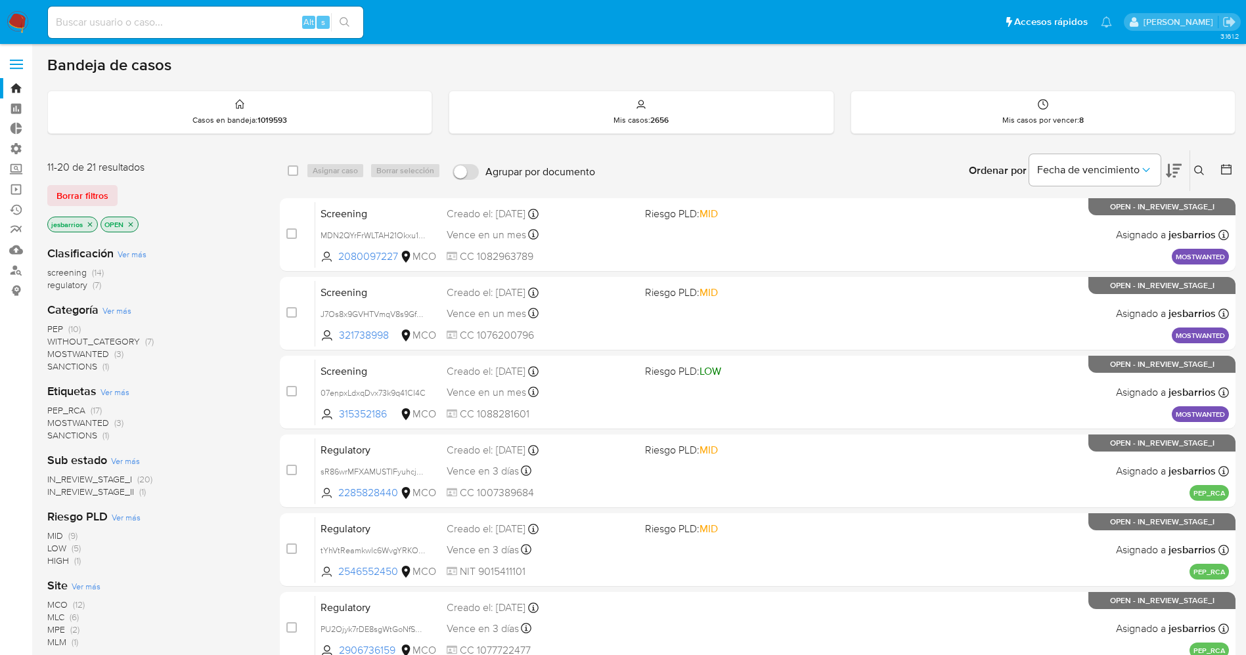
scroll to position [429, 0]
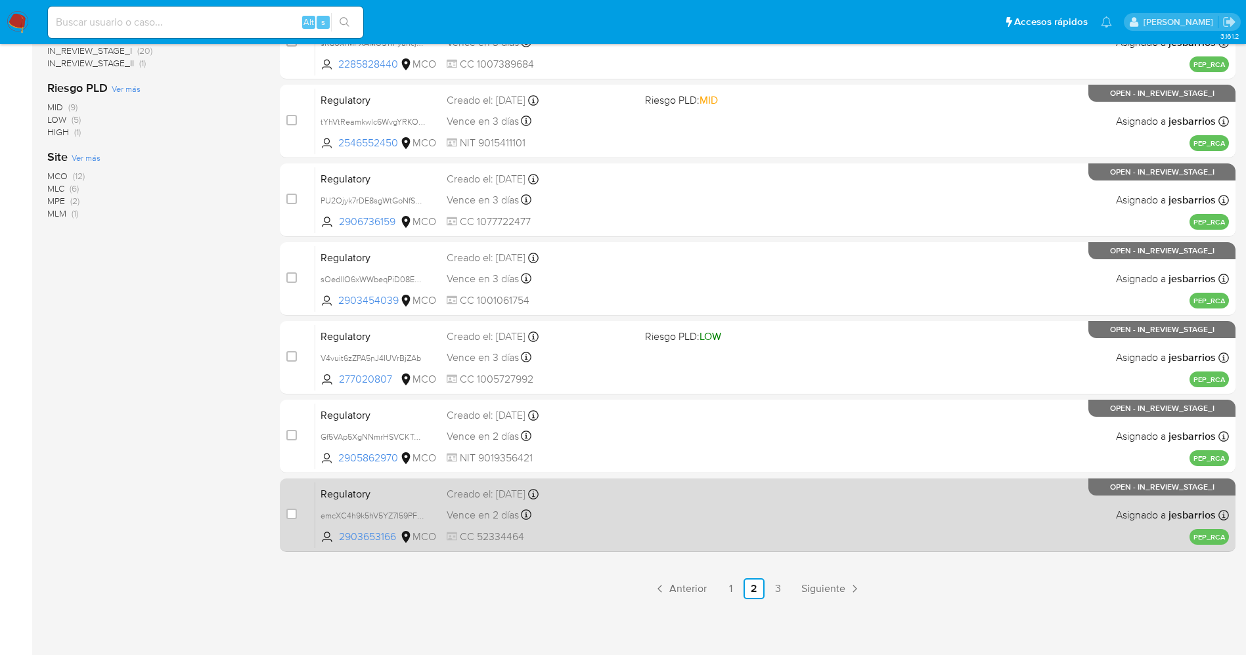
click at [759, 492] on span at bounding box center [739, 493] width 188 height 3
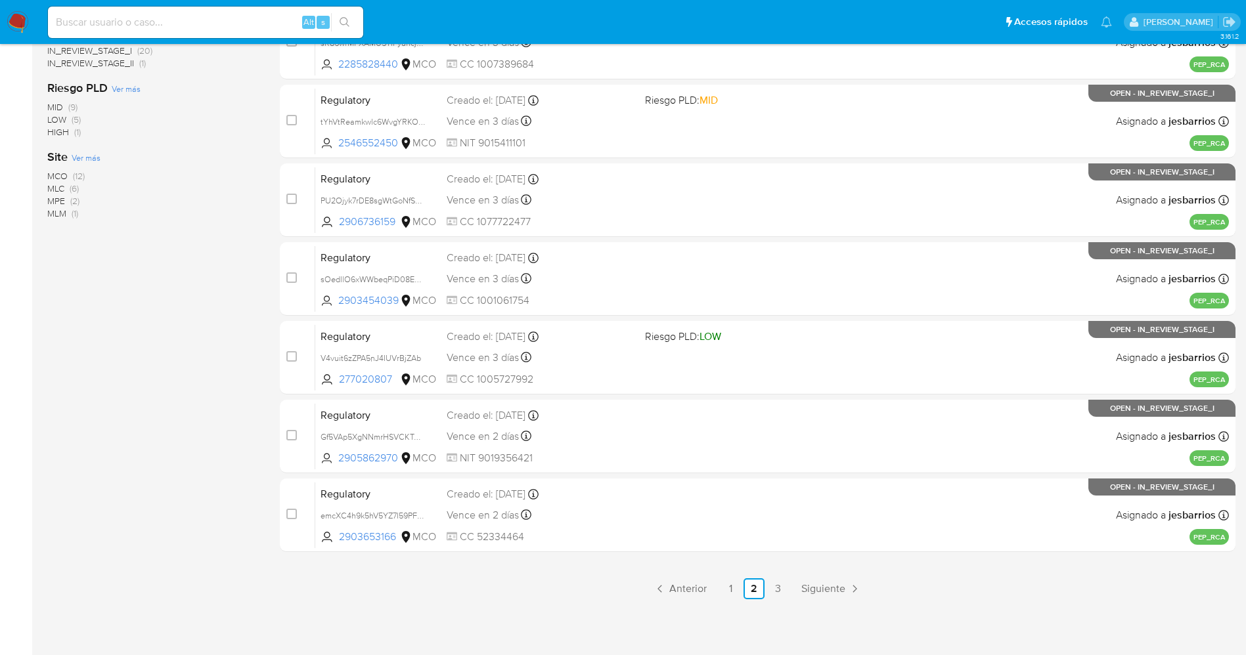
click at [20, 16] on img at bounding box center [18, 22] width 22 height 22
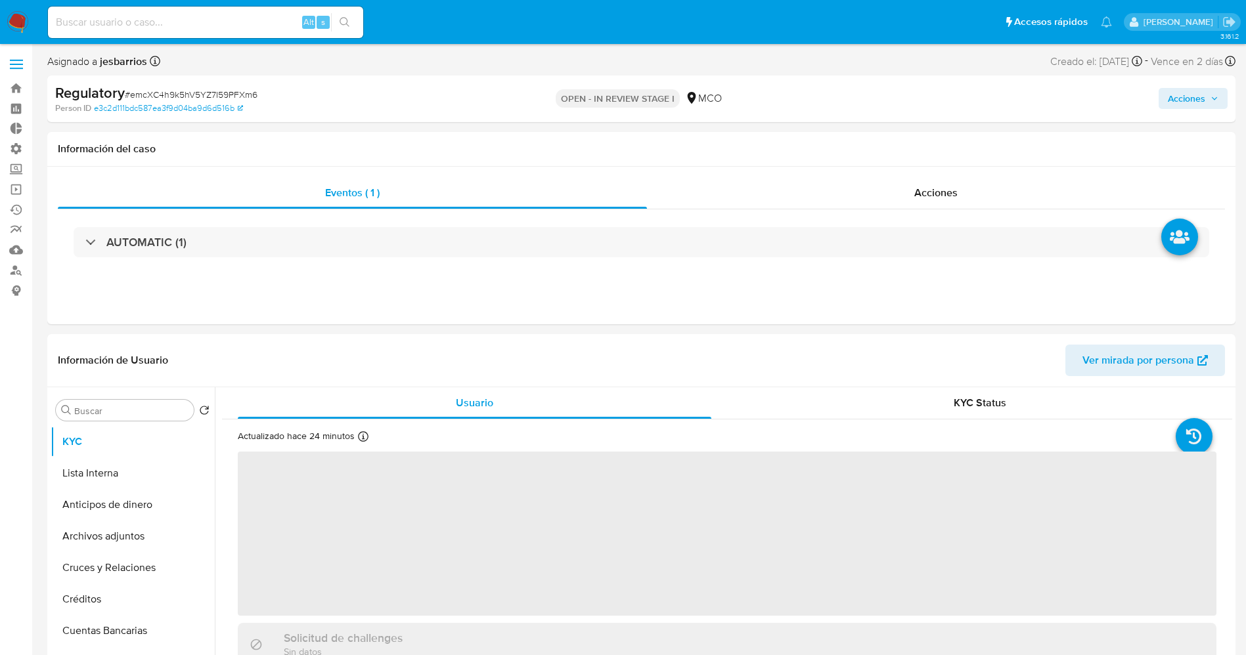
select select "10"
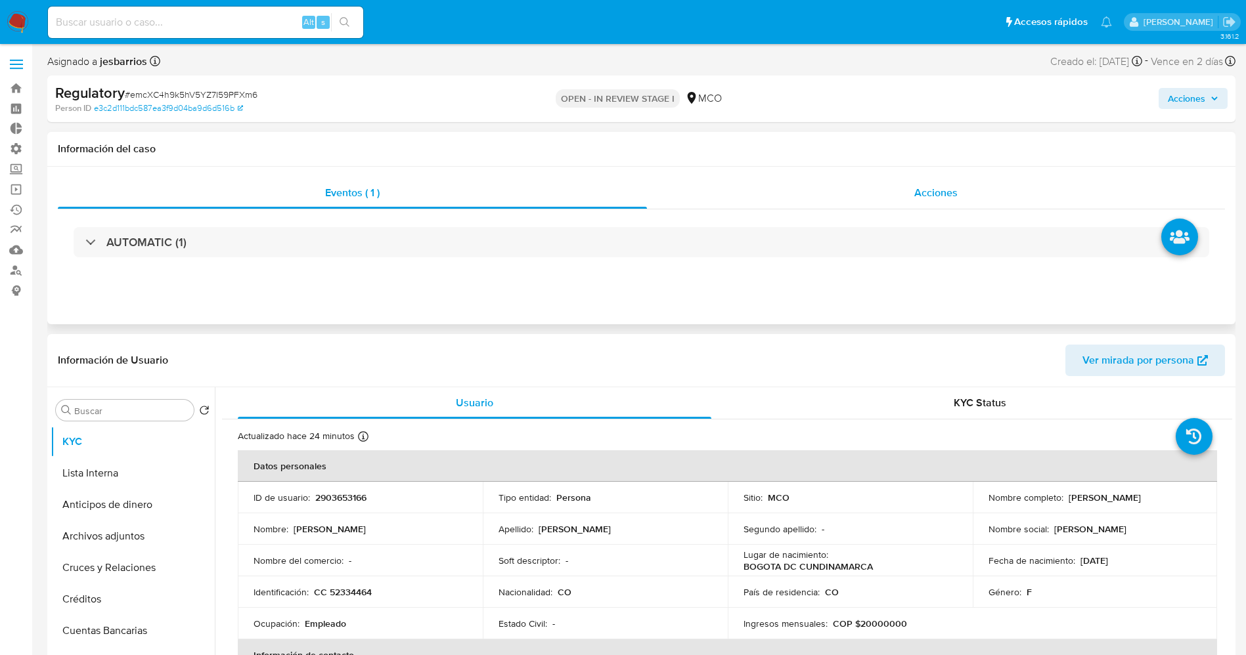
click at [927, 207] on div "Acciones" at bounding box center [936, 193] width 578 height 32
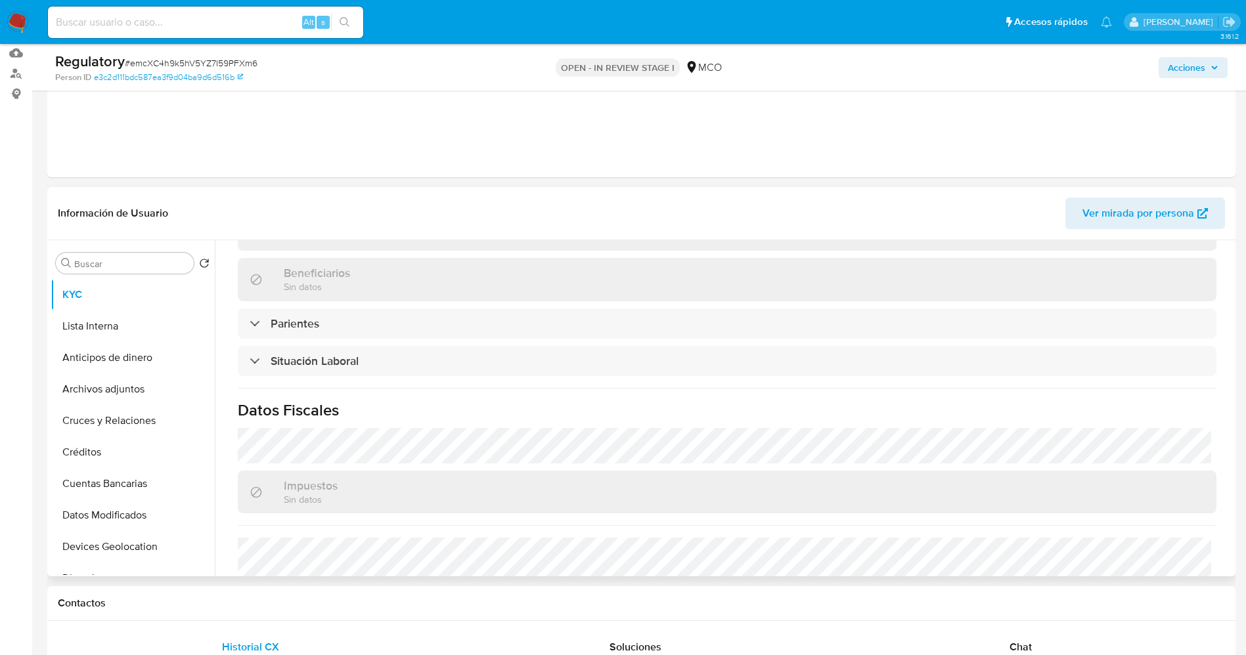
scroll to position [591, 0]
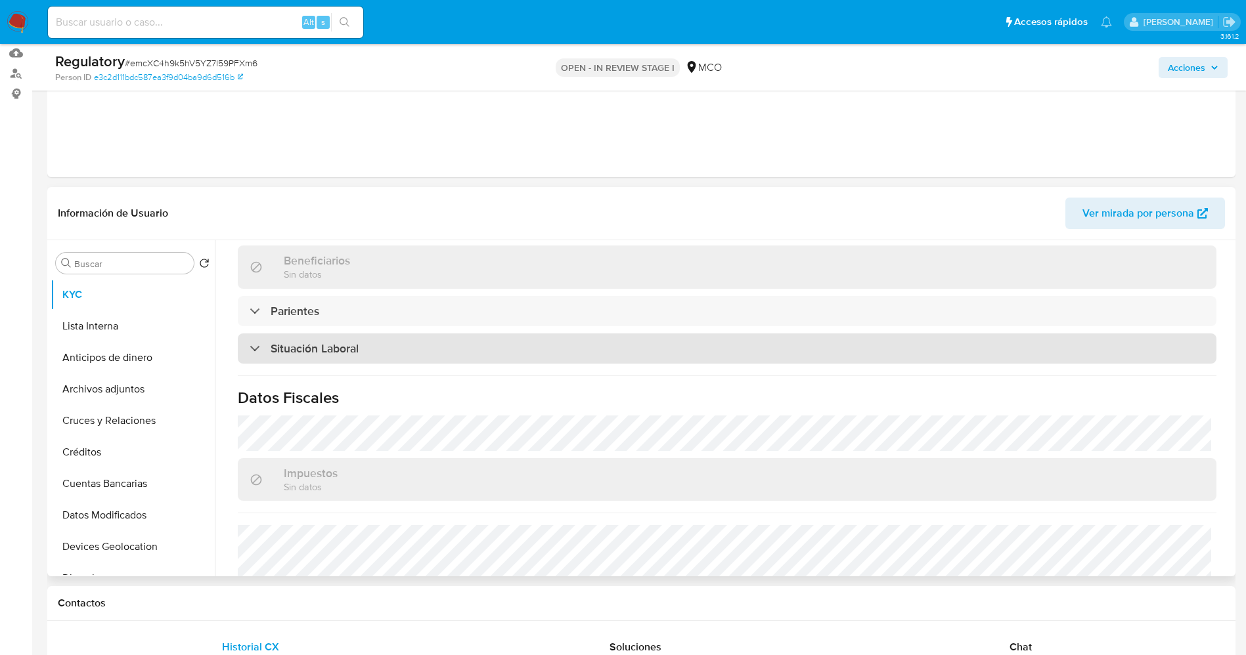
click at [393, 348] on div "Situación Laboral" at bounding box center [727, 349] width 979 height 30
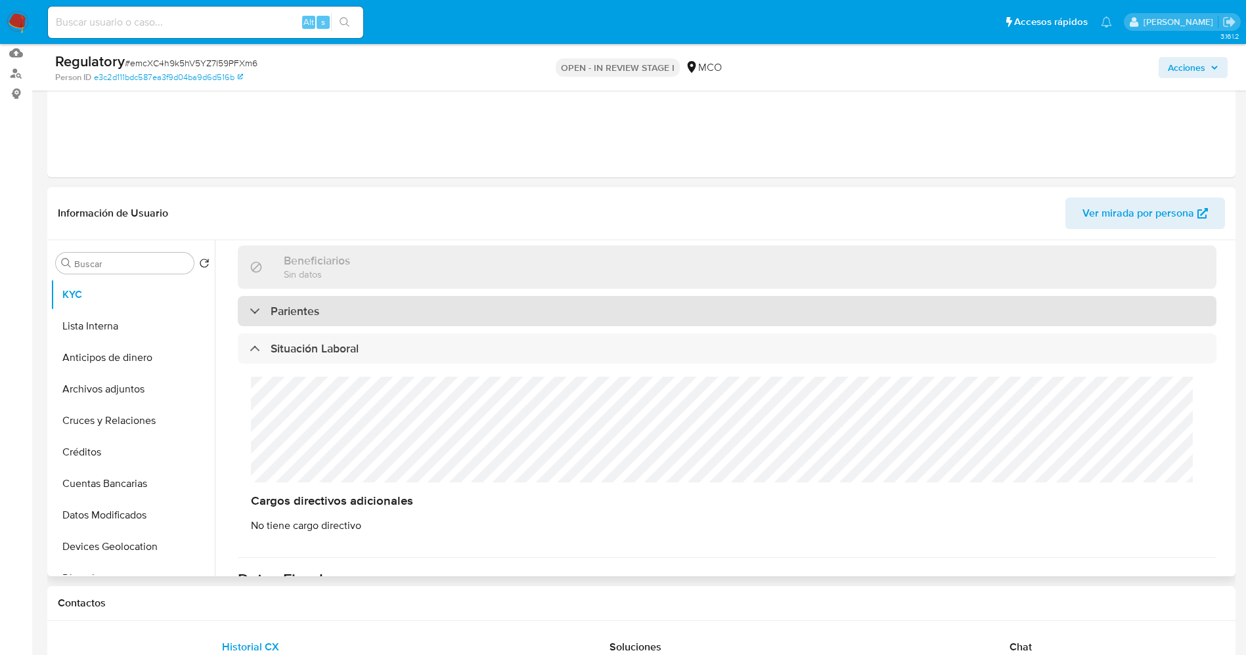
click at [391, 301] on div "Parientes" at bounding box center [727, 311] width 979 height 30
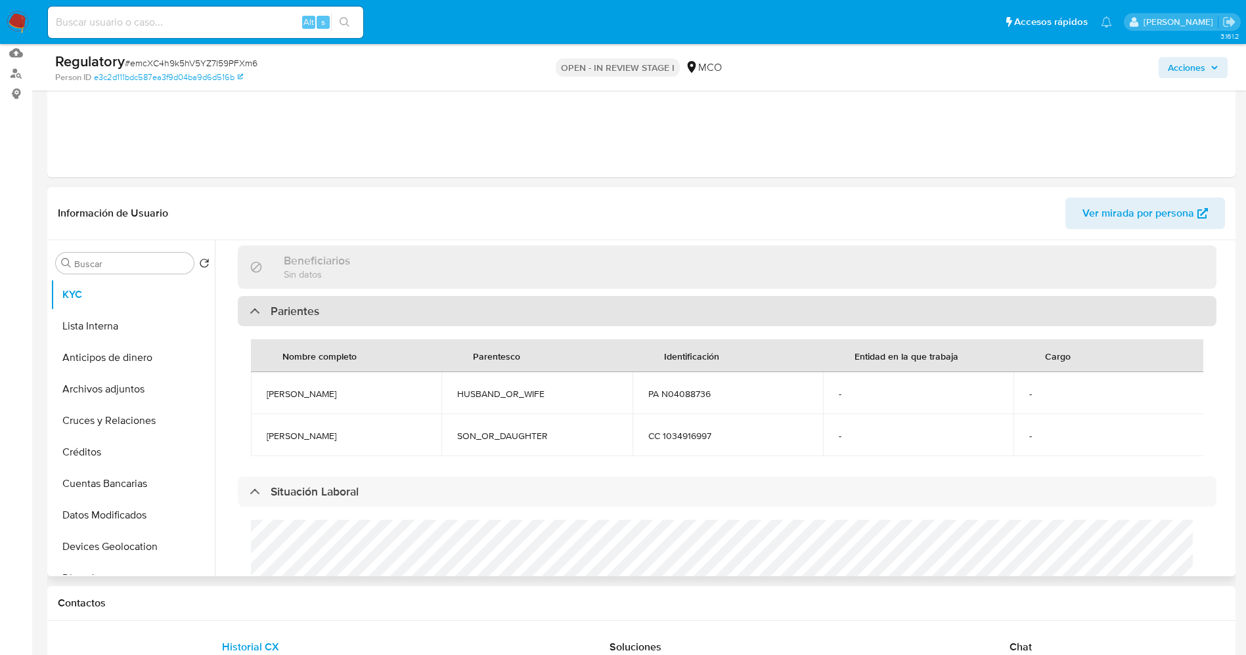
click at [391, 301] on div "Parientes" at bounding box center [727, 311] width 979 height 30
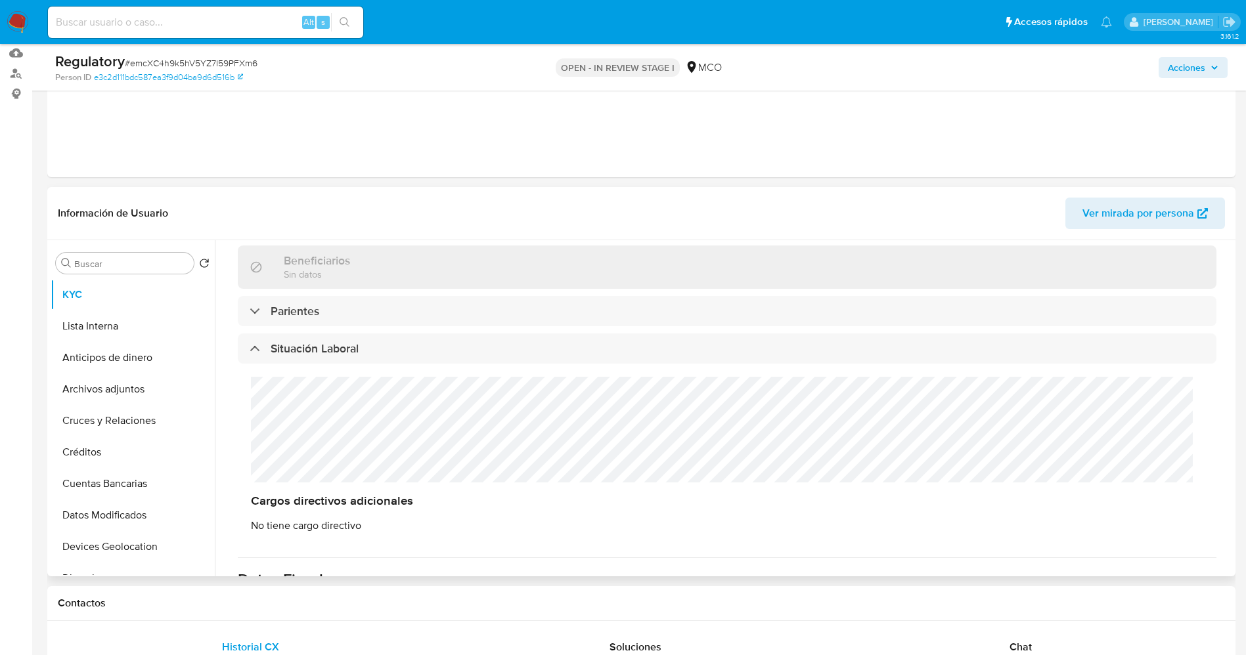
click at [236, 392] on div "Actualizado hace 24 minutos Creado: 03/10/2025 18:12:10 Actualizado: 06/10/2025…" at bounding box center [727, 251] width 1010 height 1140
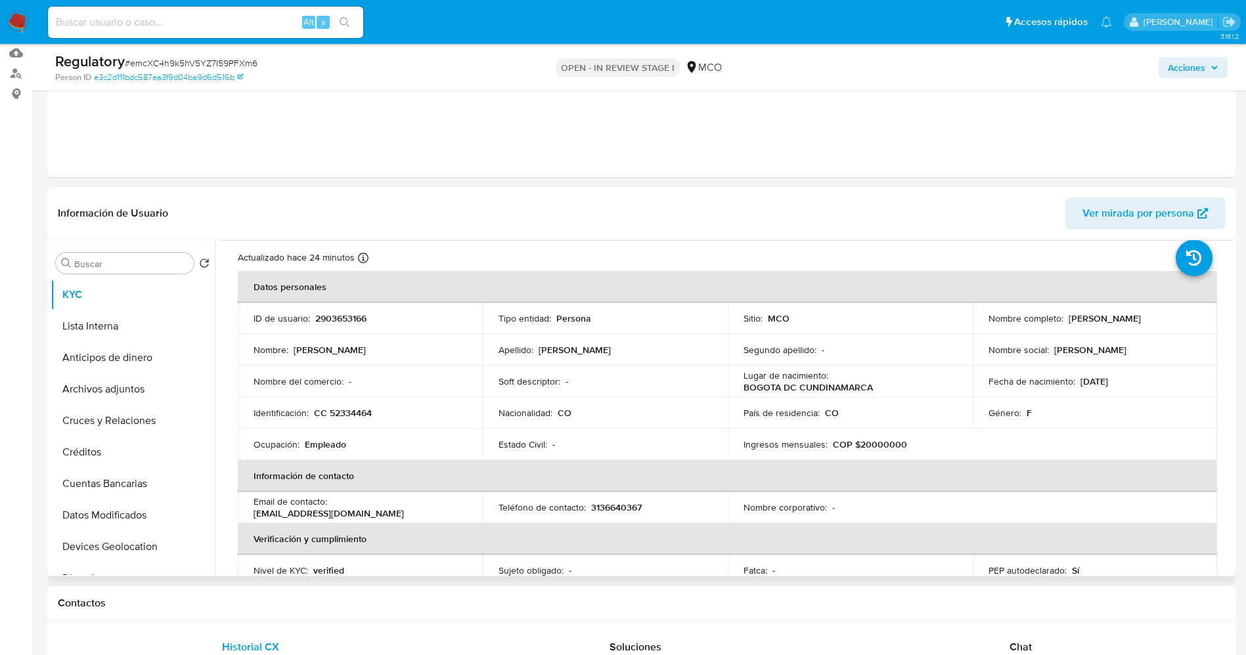
scroll to position [0, 0]
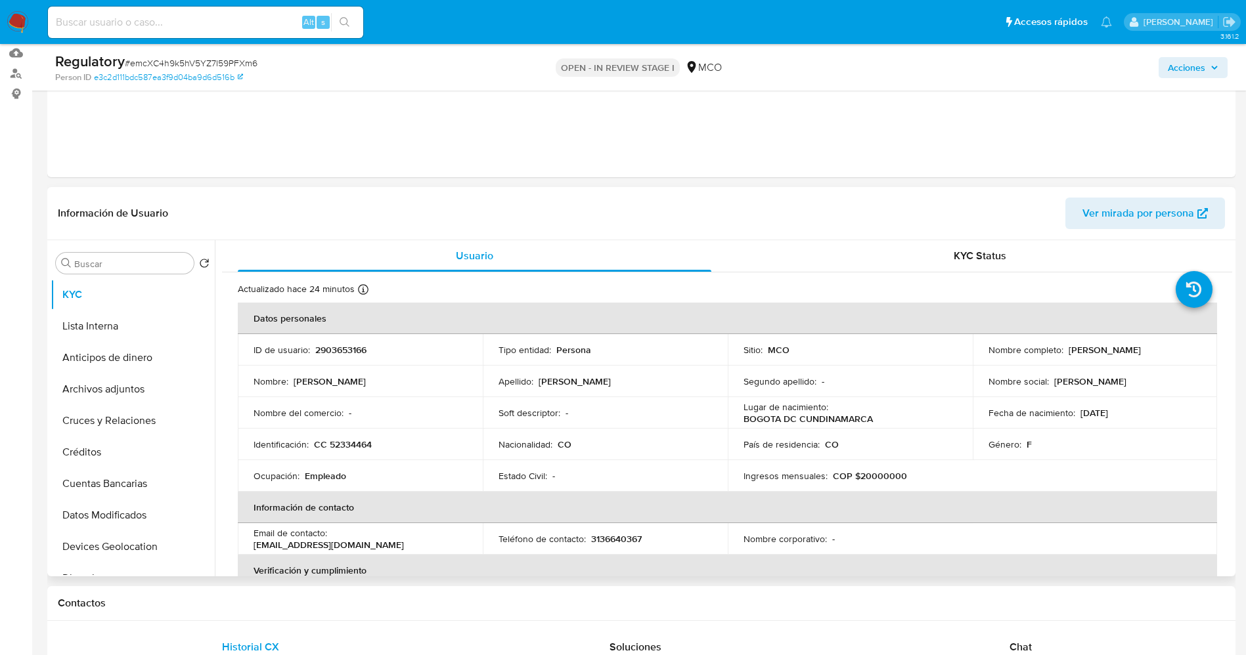
drag, startPoint x: 977, startPoint y: 356, endPoint x: 1124, endPoint y: 358, distance: 147.1
click at [1124, 358] on td "Nombre completo : Jenny Jovana Chaparro Gutierrez" at bounding box center [1095, 350] width 245 height 32
click at [1068, 356] on p "Jenny Jovana Chaparro Gutierrez" at bounding box center [1104, 350] width 72 height 12
drag, startPoint x: 980, startPoint y: 352, endPoint x: 1125, endPoint y: 353, distance: 144.5
click at [1125, 353] on td "Nombre completo : Jenny Jovana Chaparro Gutierrez" at bounding box center [1095, 350] width 245 height 32
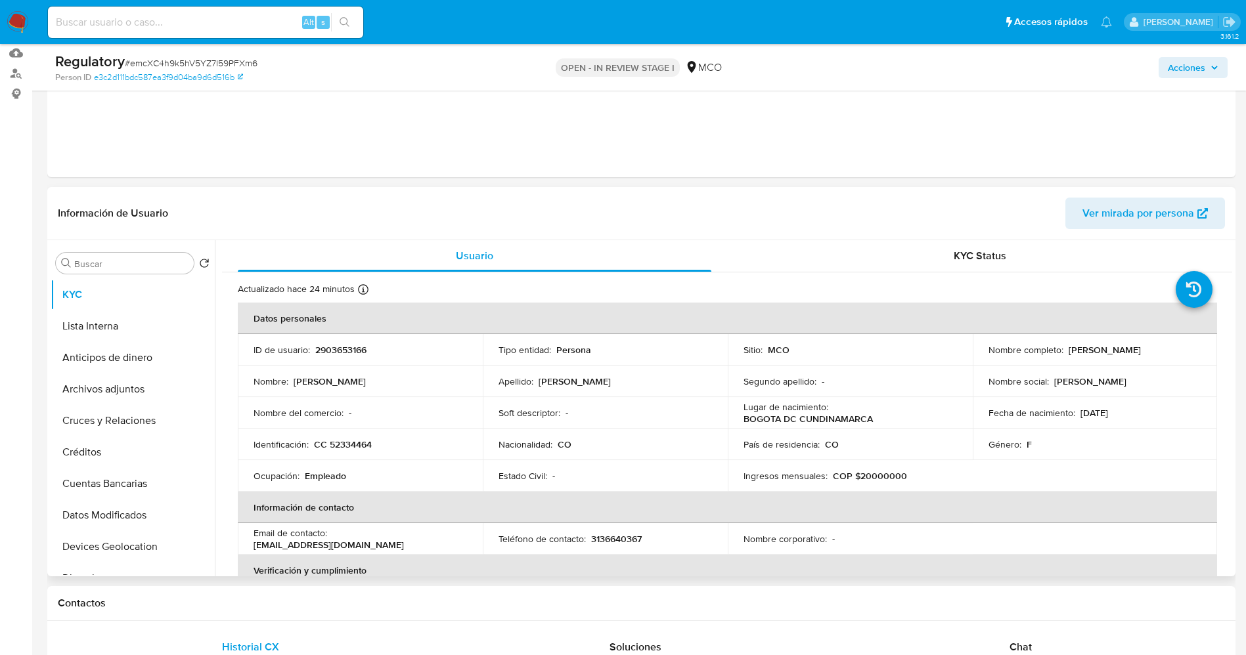
copy p "Jenny Jovana Chaparro Gutierrez"
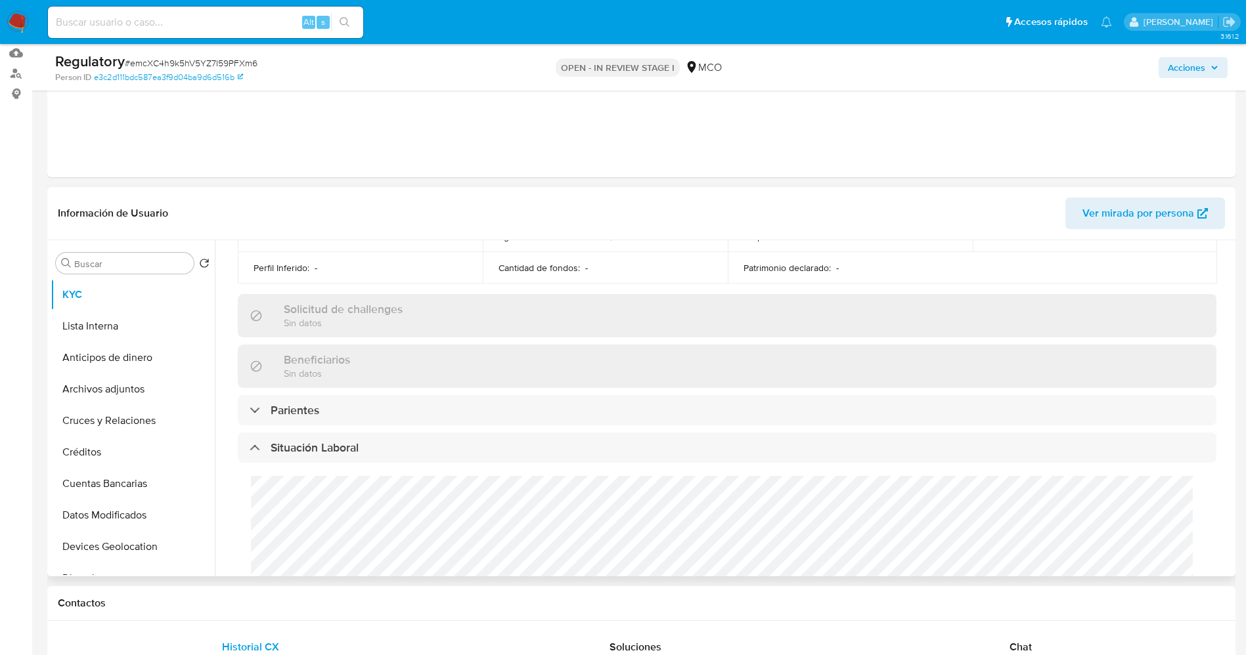
scroll to position [493, 0]
click at [106, 314] on button "Lista Interna" at bounding box center [128, 327] width 154 height 32
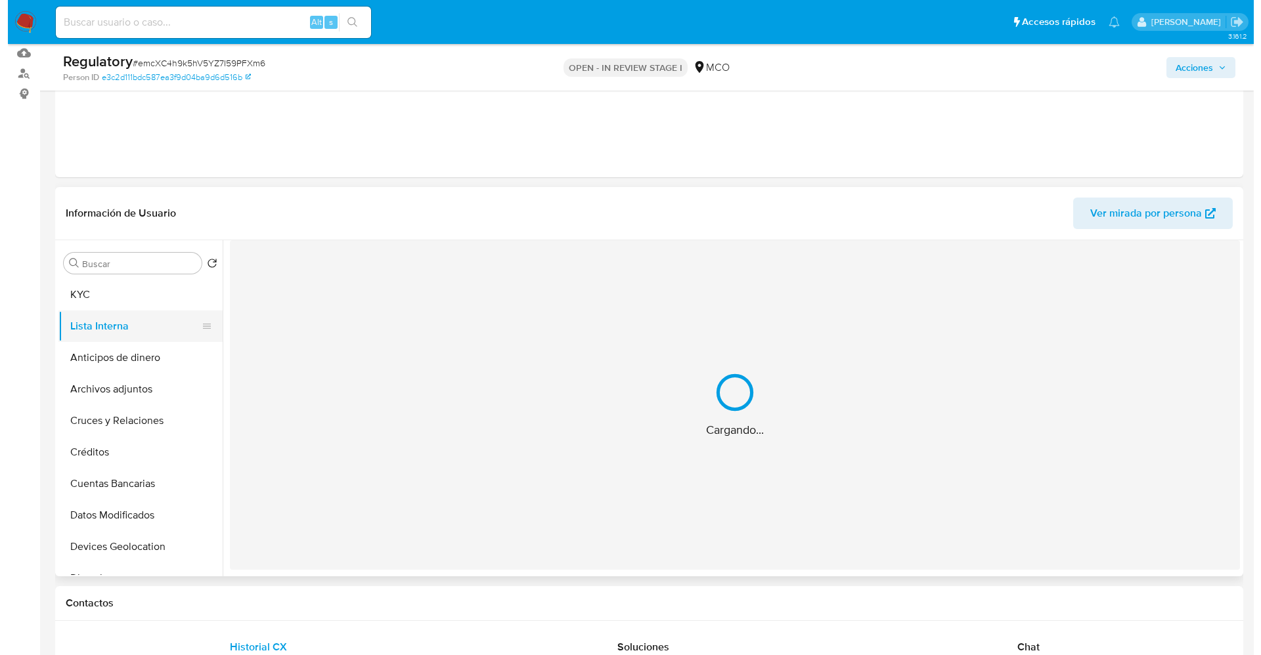
scroll to position [0, 0]
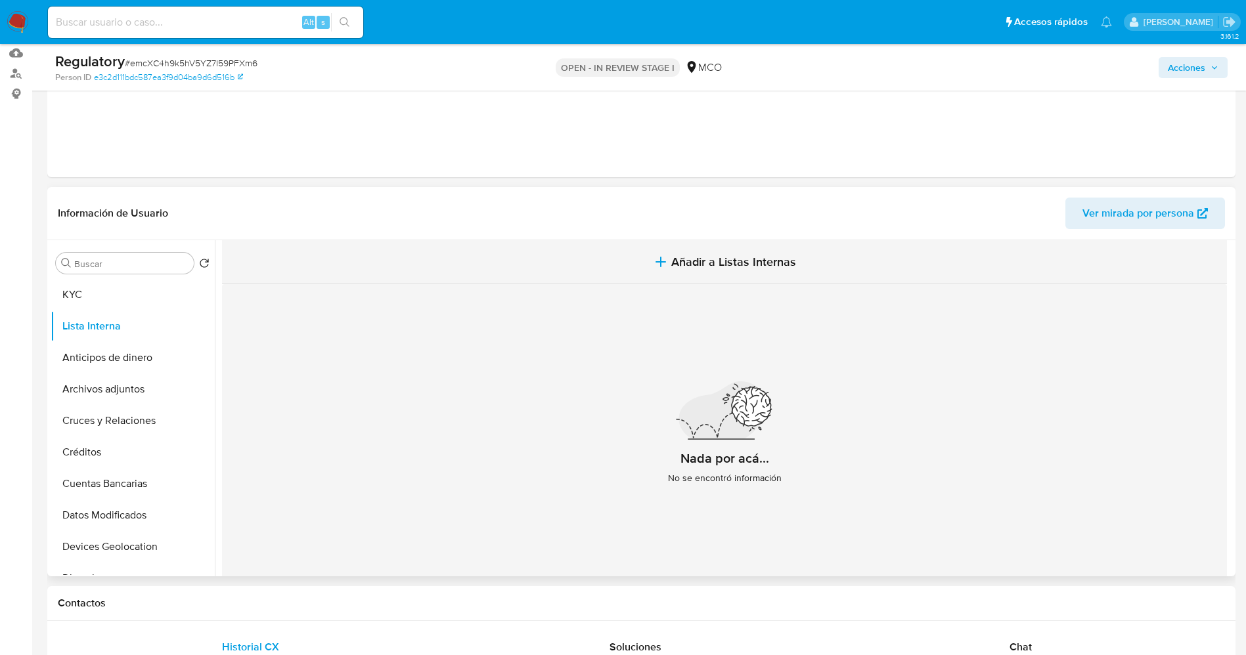
click at [630, 263] on button "Añadir a Listas Internas" at bounding box center [724, 262] width 1005 height 44
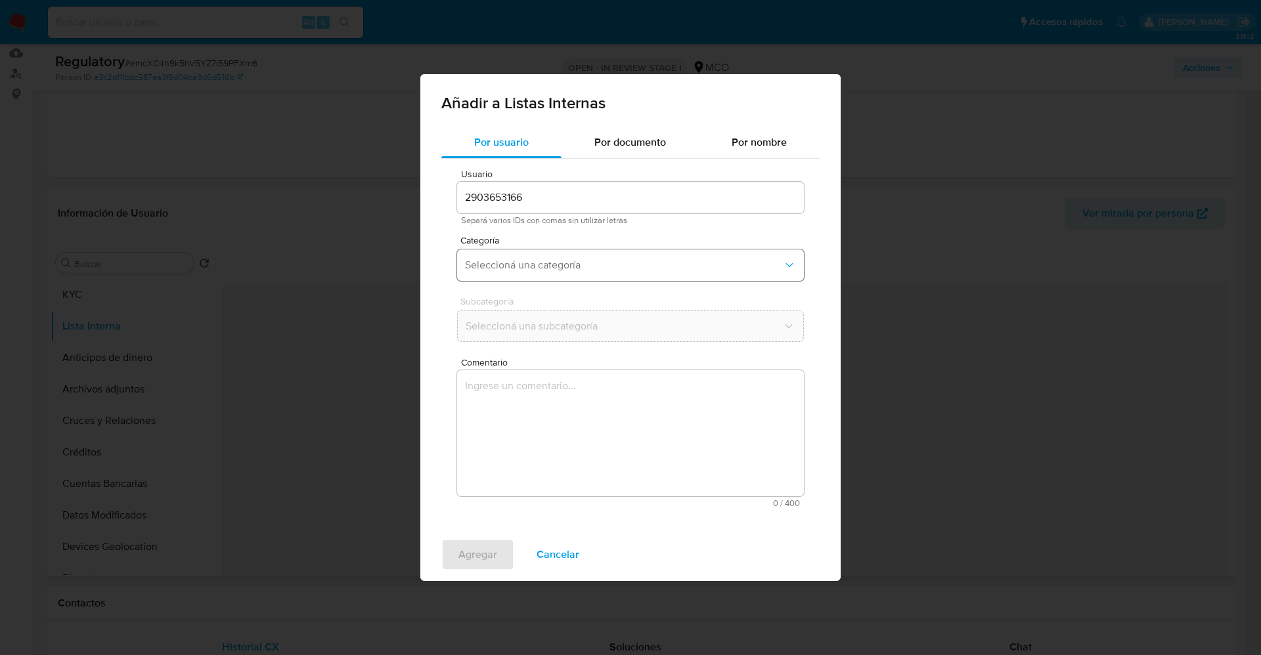
click at [477, 267] on span "Seleccioná una categoría" at bounding box center [624, 265] width 318 height 13
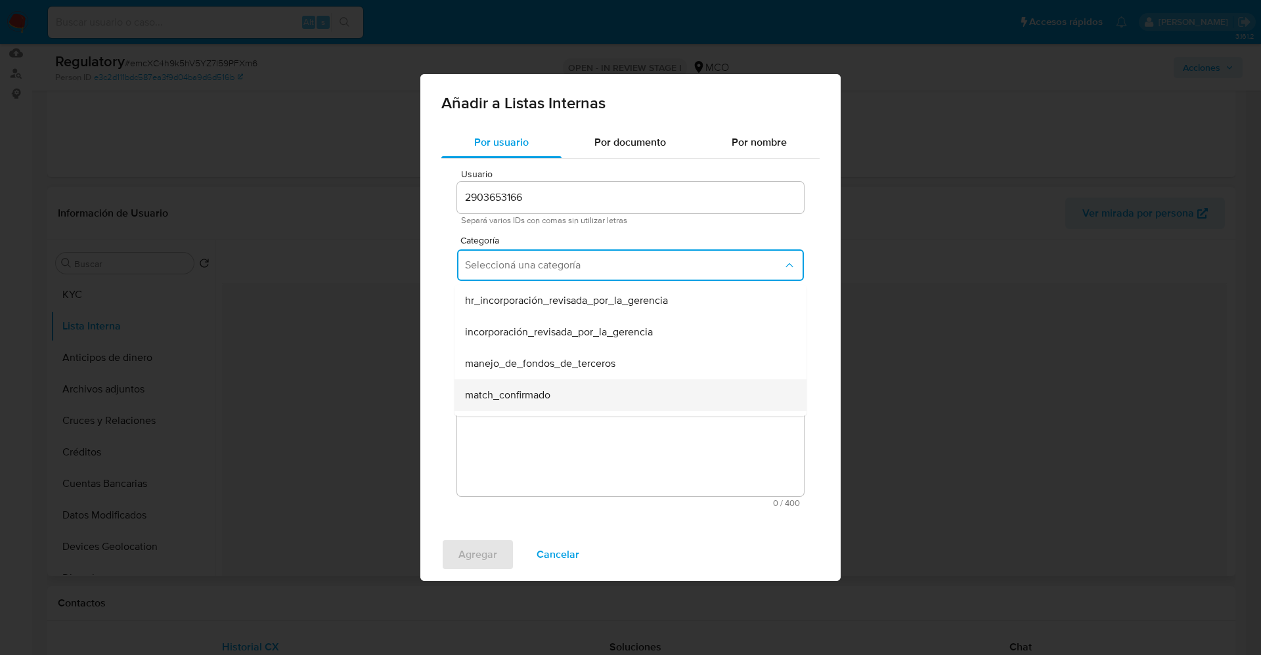
click at [488, 391] on span "match_confirmado" at bounding box center [507, 395] width 85 height 13
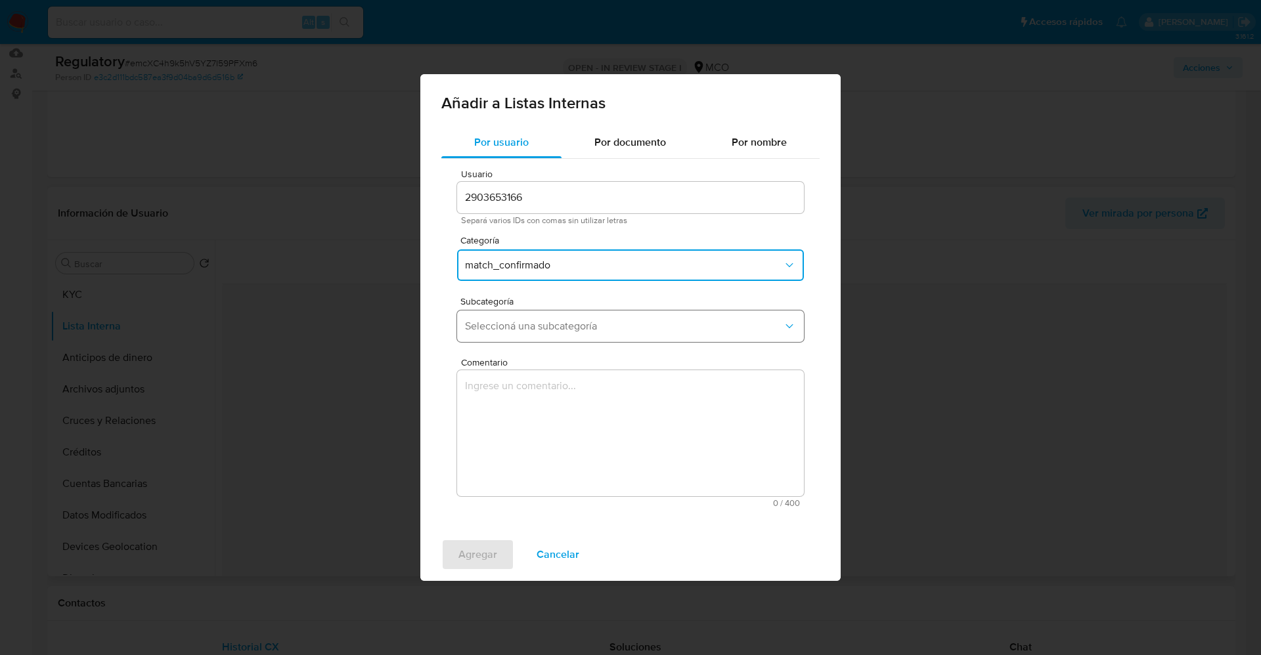
click at [498, 326] on span "Seleccioná una subcategoría" at bounding box center [624, 326] width 318 height 13
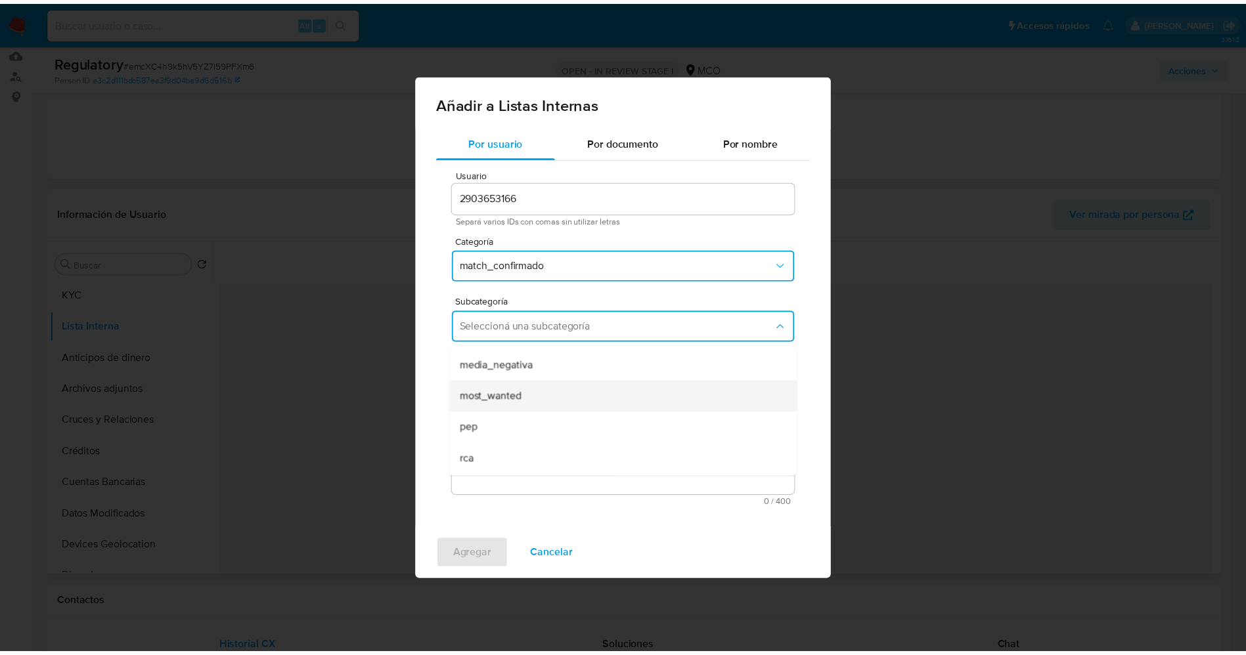
scroll to position [89, 0]
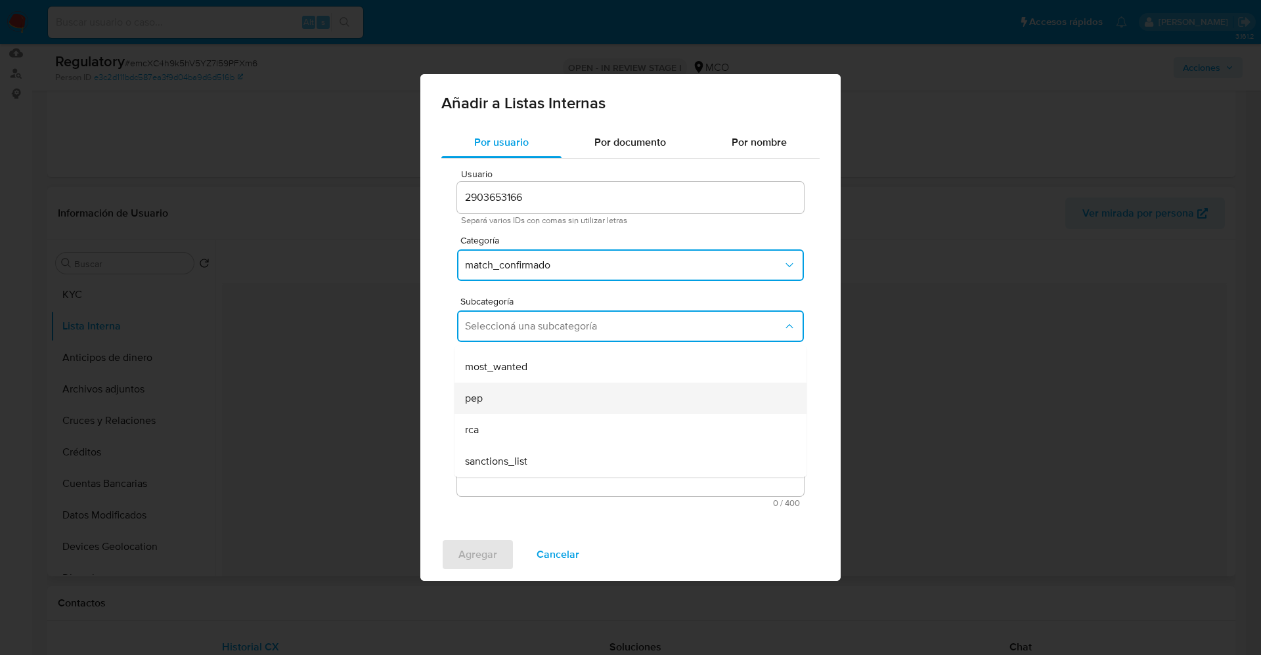
click at [506, 397] on div "pep" at bounding box center [626, 399] width 323 height 32
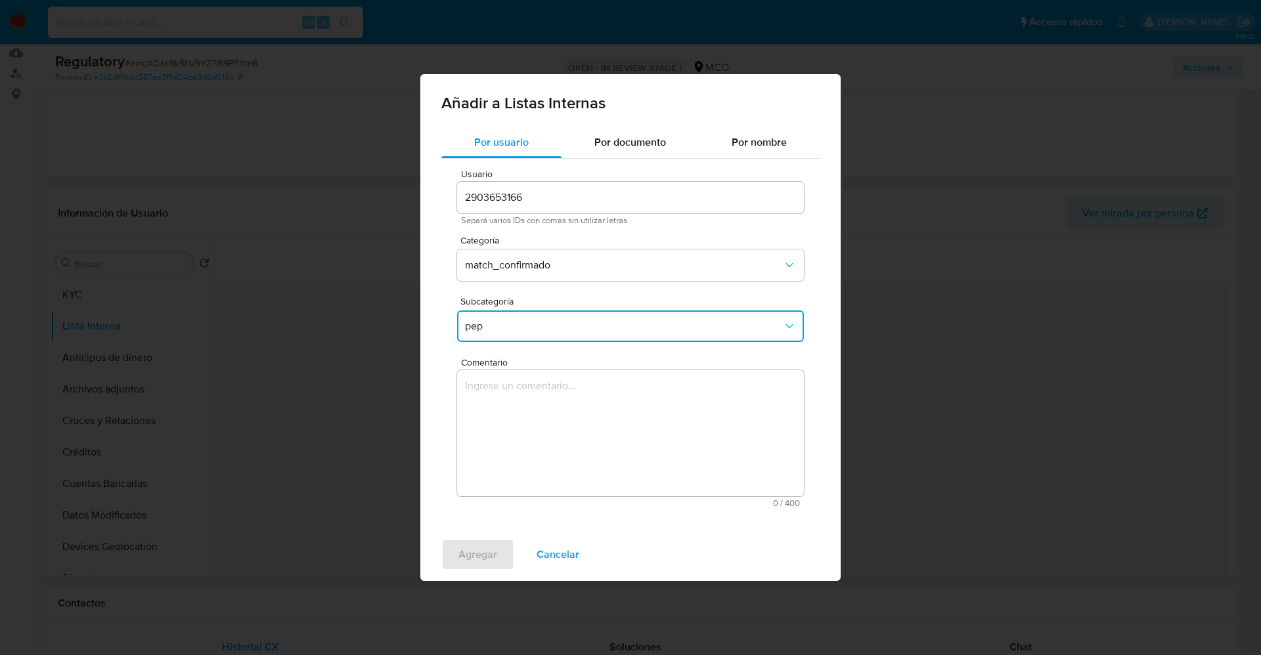
click at [506, 397] on textarea "Comentario" at bounding box center [630, 433] width 347 height 126
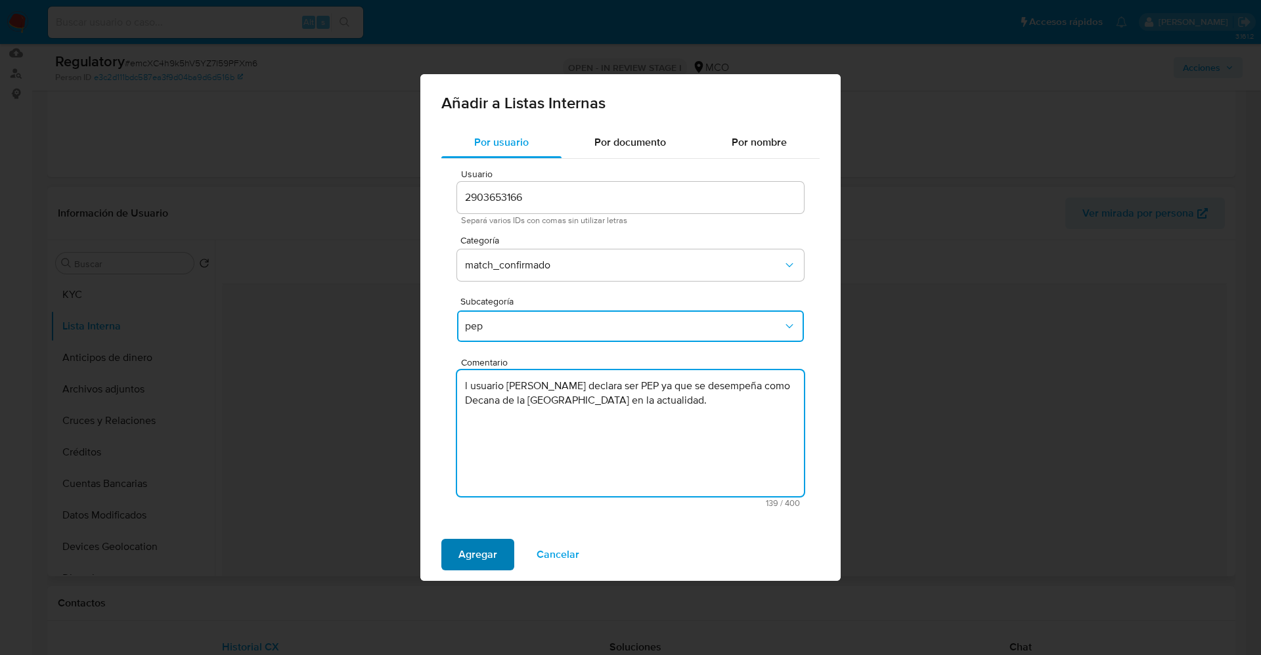
type textarea "l usuario Jenny Jovana Chaparro Gutierrez declara ser PEP ya que se desempeña c…"
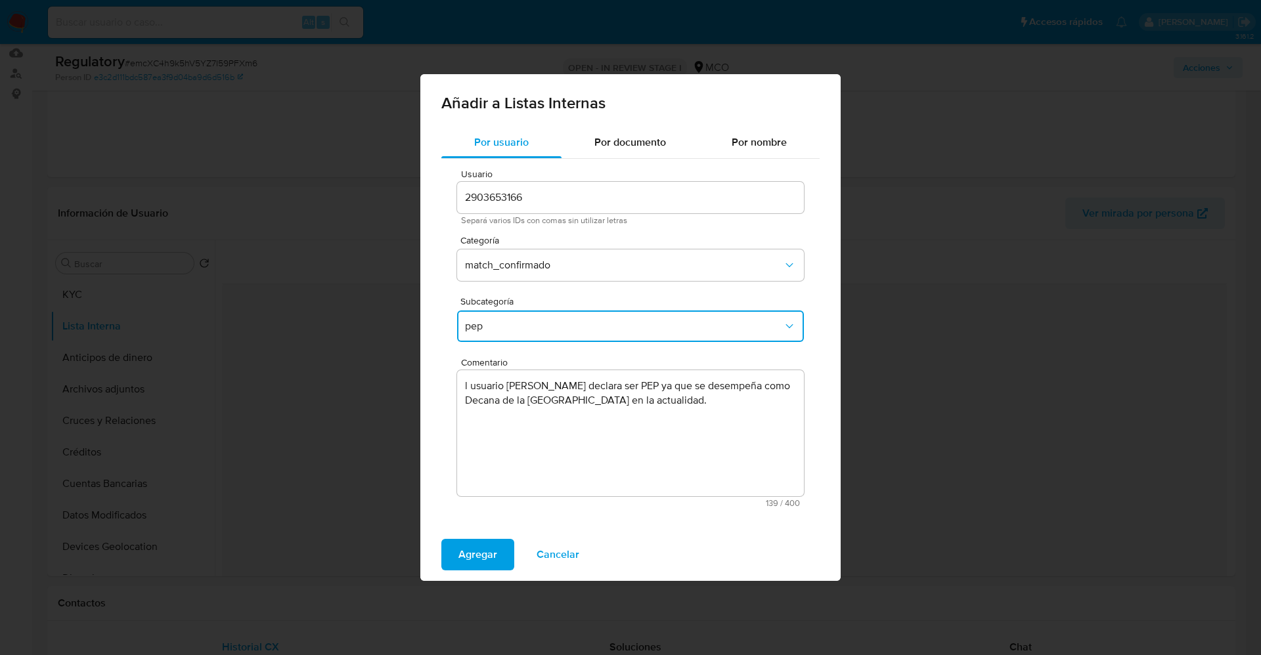
drag, startPoint x: 470, startPoint y: 552, endPoint x: 470, endPoint y: 485, distance: 67.0
click at [470, 550] on span "Agregar" at bounding box center [477, 554] width 39 height 29
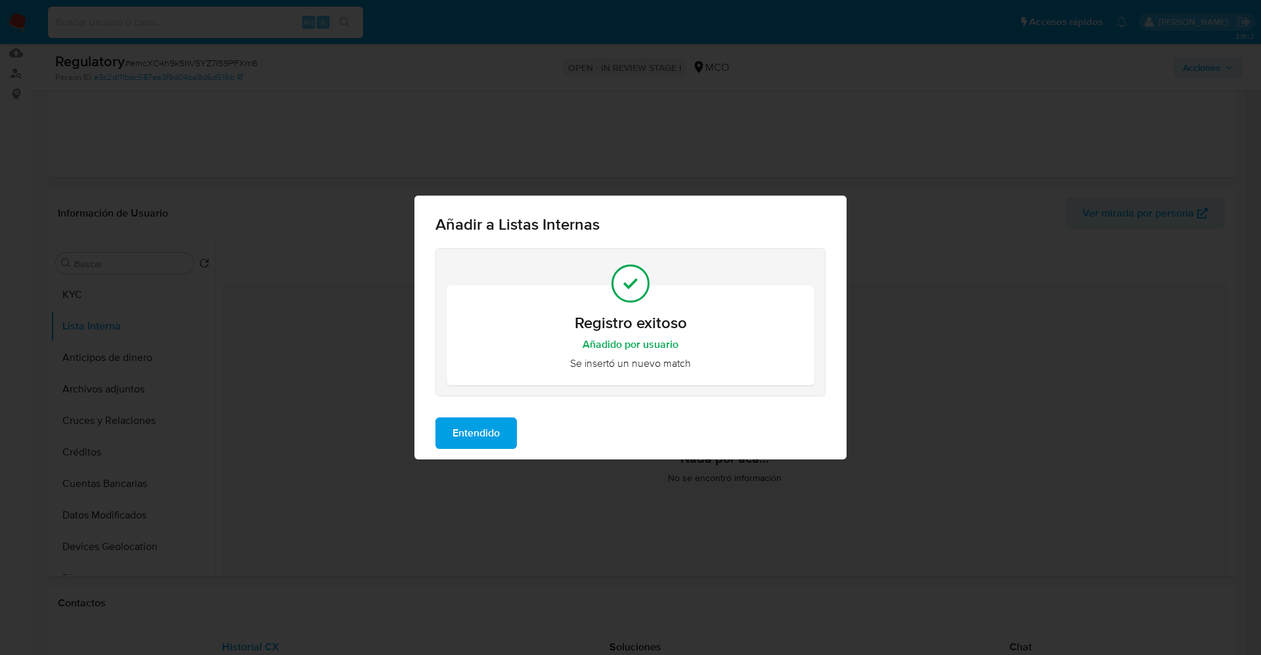
click at [474, 414] on div "Entendido" at bounding box center [630, 433] width 432 height 53
click at [478, 435] on span "Entendido" at bounding box center [475, 433] width 47 height 29
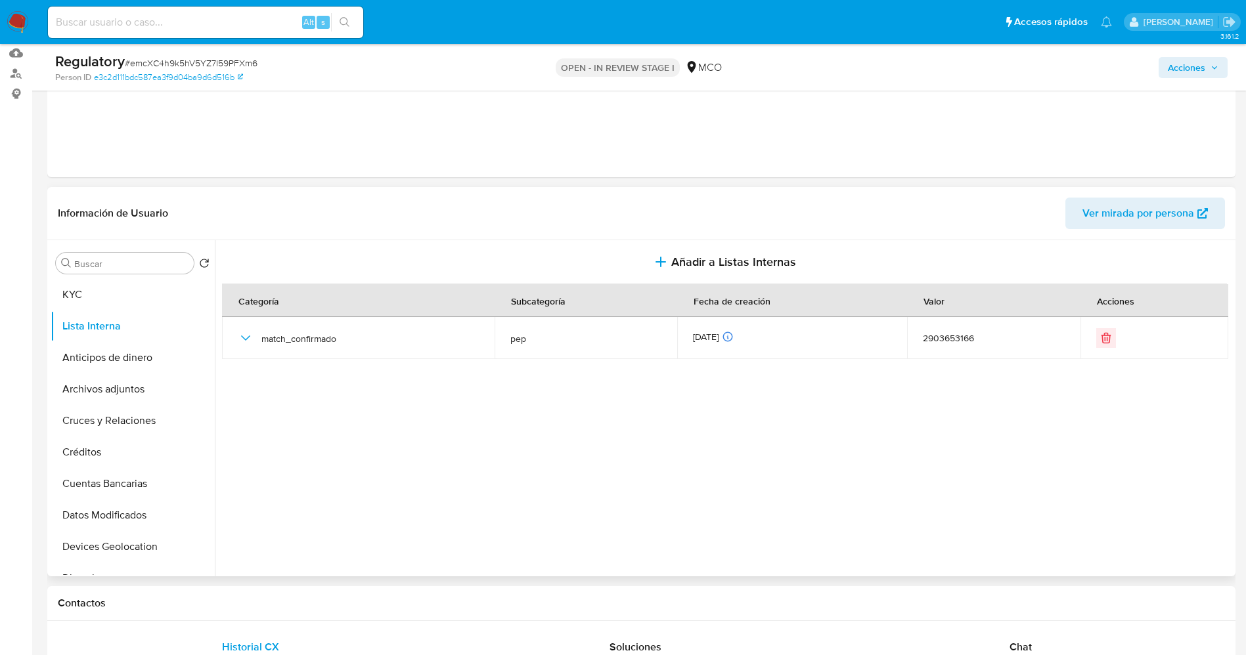
drag, startPoint x: 72, startPoint y: 385, endPoint x: 248, endPoint y: 385, distance: 175.3
click at [74, 385] on button "Archivos adjuntos" at bounding box center [133, 390] width 164 height 32
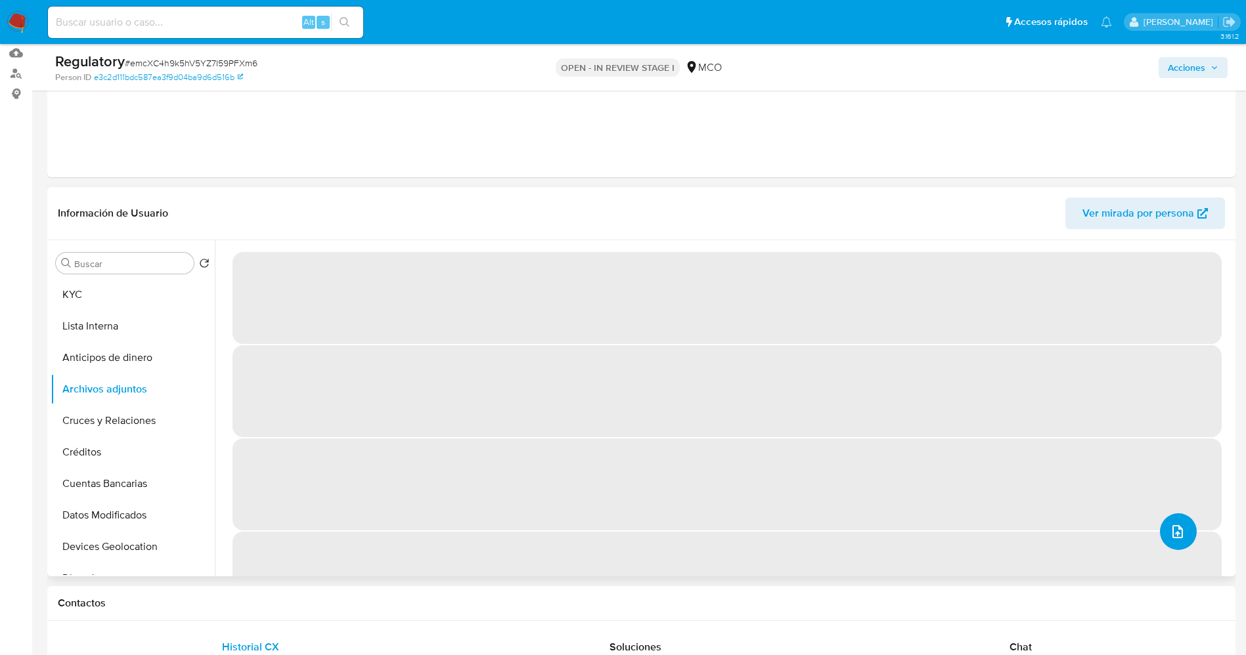
click at [1179, 532] on icon "upload-file" at bounding box center [1178, 532] width 16 height 16
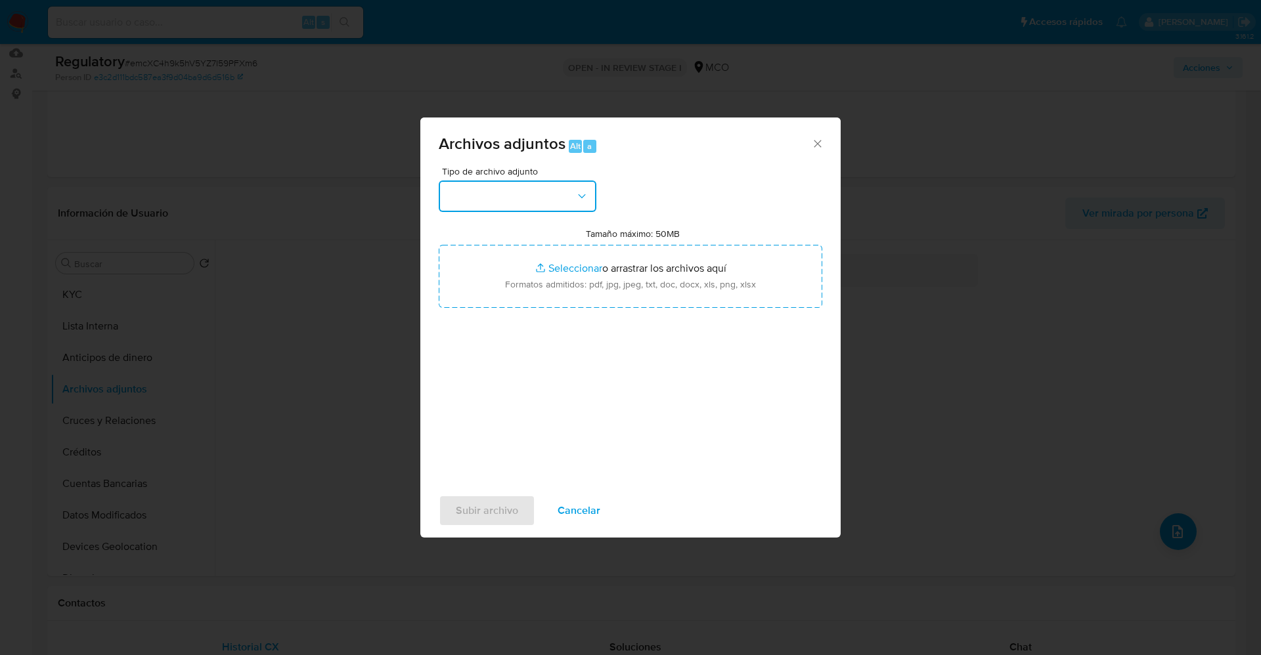
click at [546, 204] on button "button" at bounding box center [518, 197] width 158 height 32
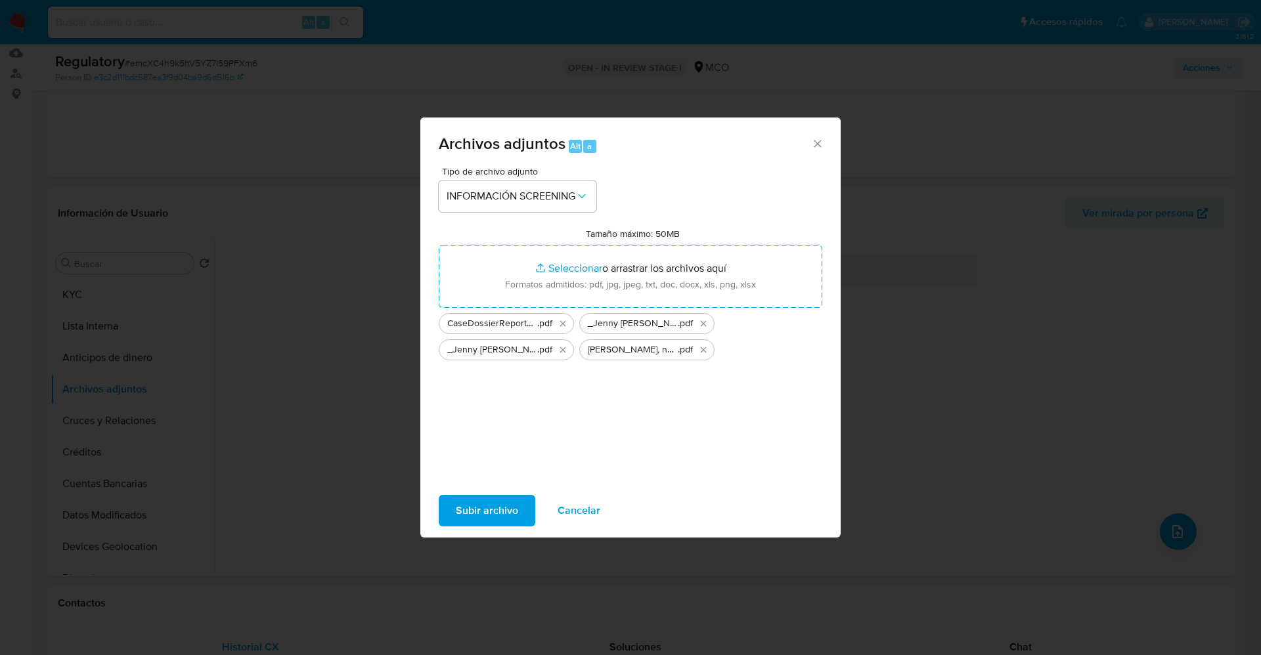
click at [481, 513] on span "Subir archivo" at bounding box center [487, 510] width 62 height 29
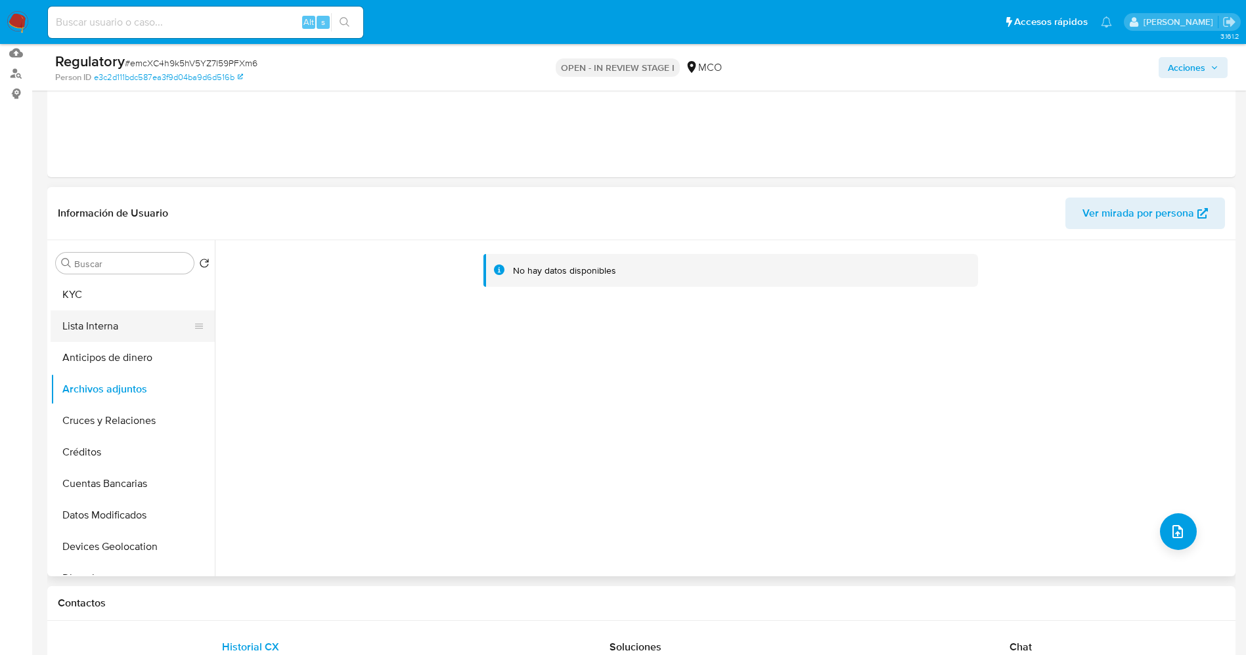
click at [131, 316] on button "Lista Interna" at bounding box center [128, 327] width 154 height 32
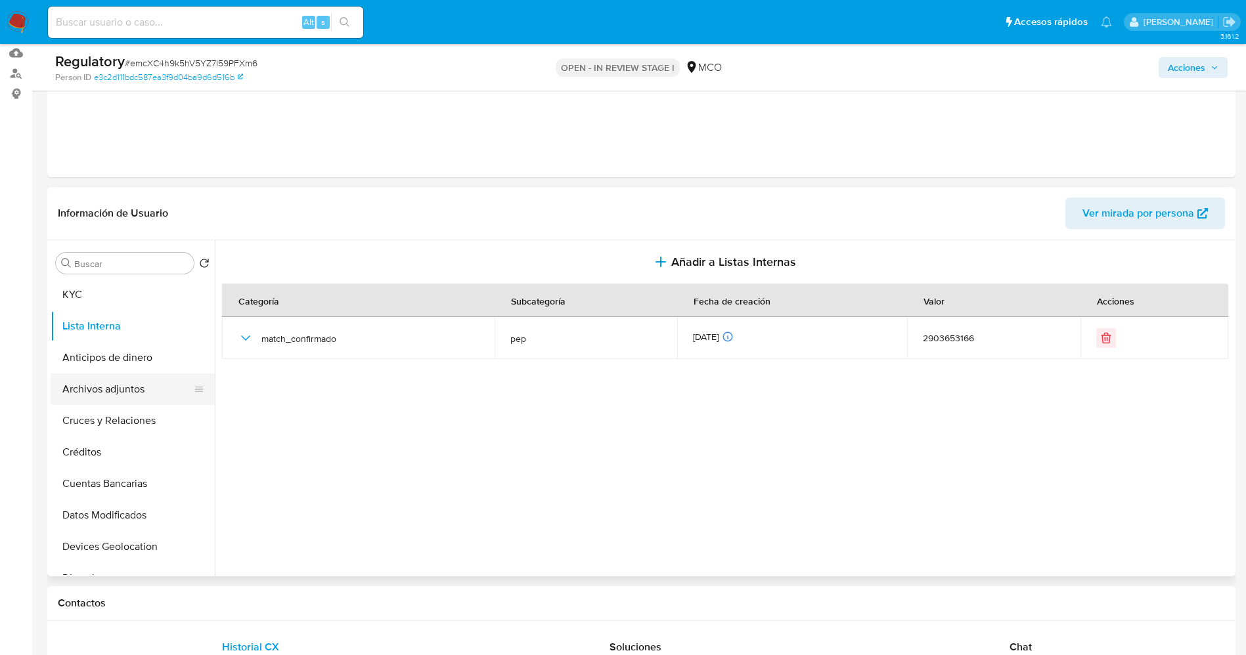
click at [123, 388] on button "Archivos adjuntos" at bounding box center [128, 390] width 154 height 32
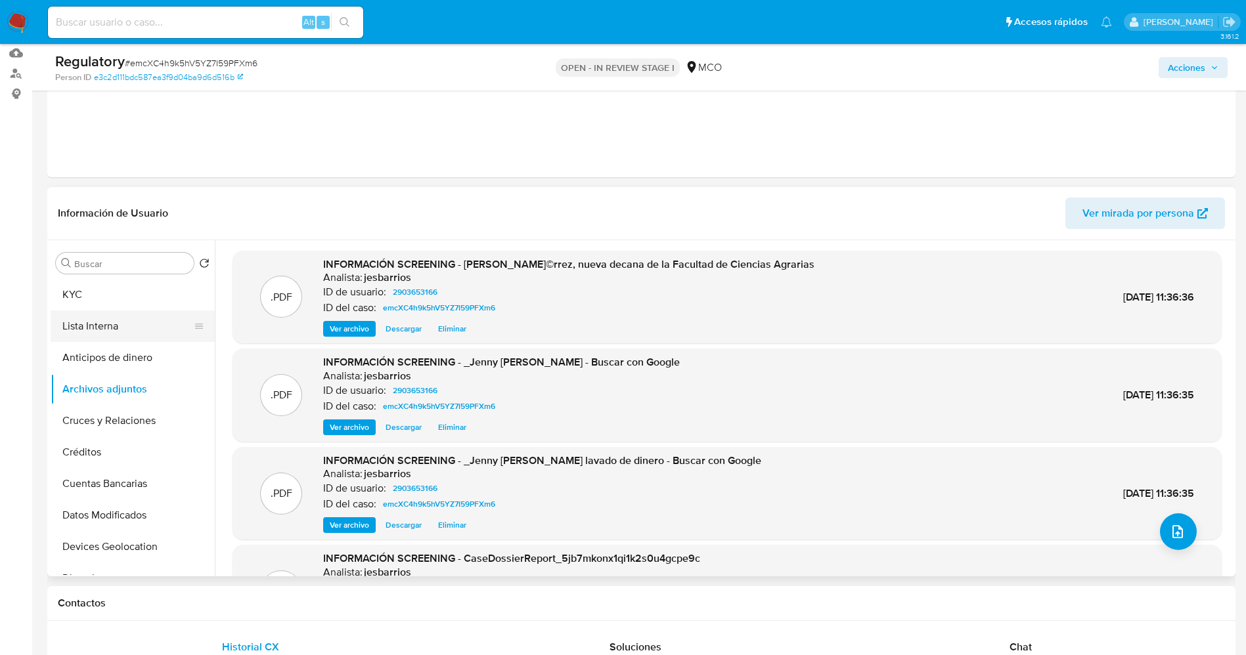
click at [113, 334] on button "Lista Interna" at bounding box center [128, 327] width 154 height 32
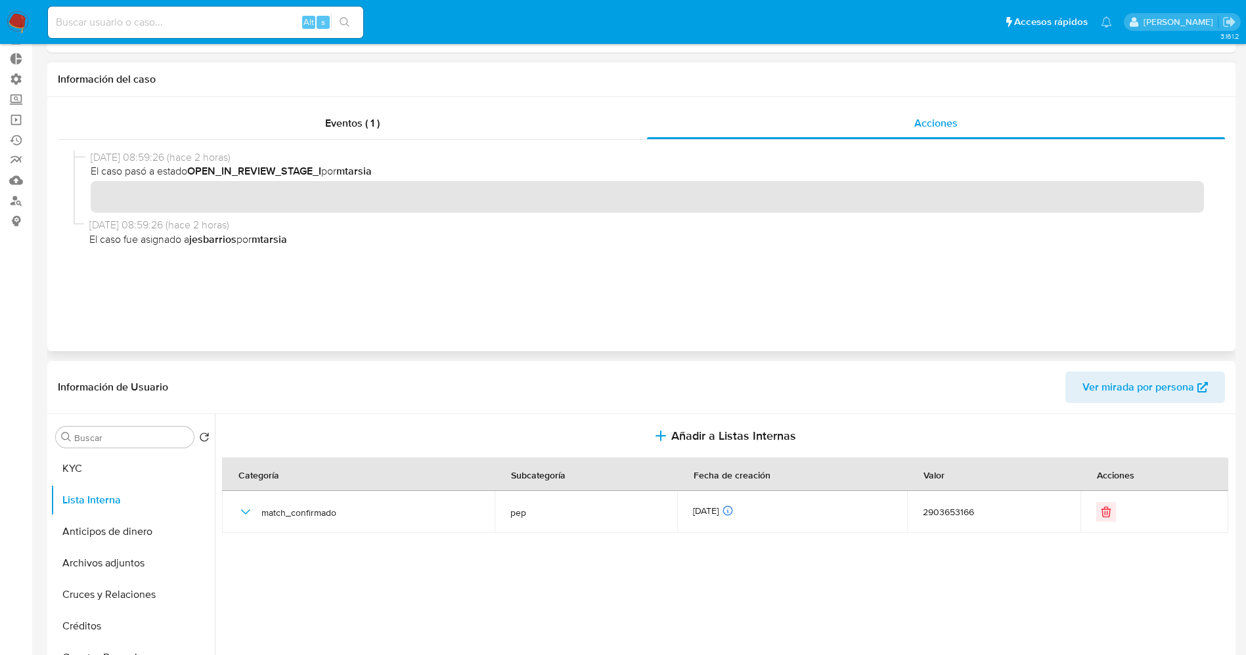
scroll to position [0, 0]
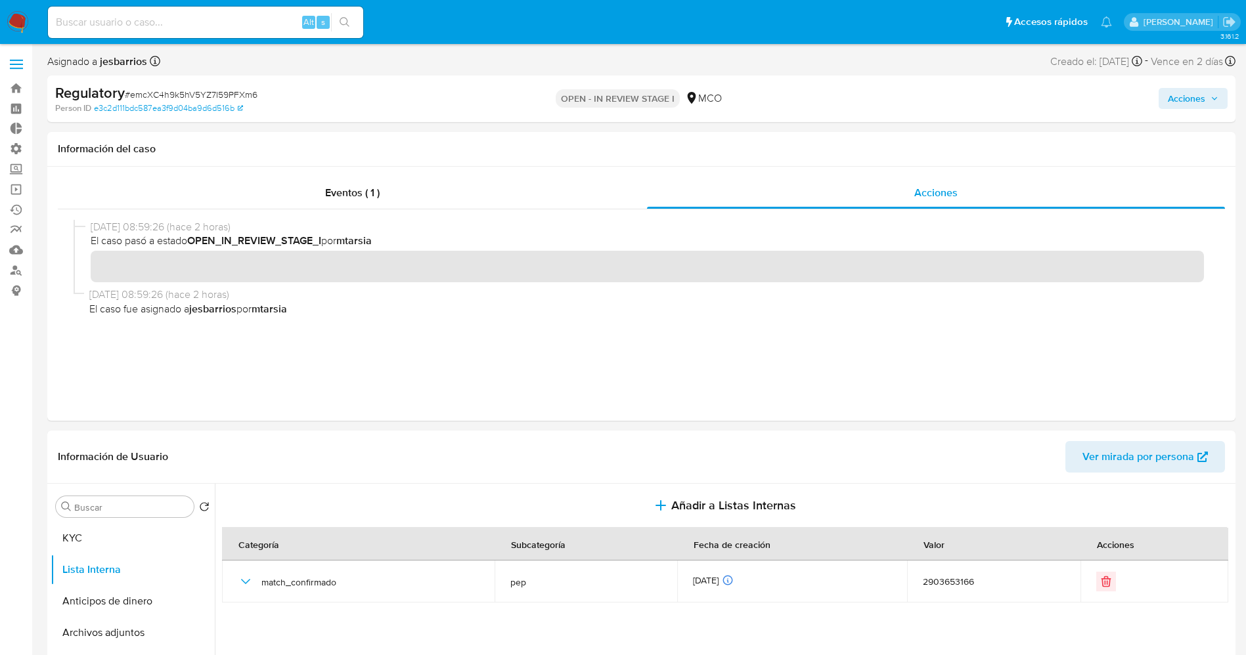
click at [1218, 92] on button "Acciones" at bounding box center [1192, 98] width 69 height 21
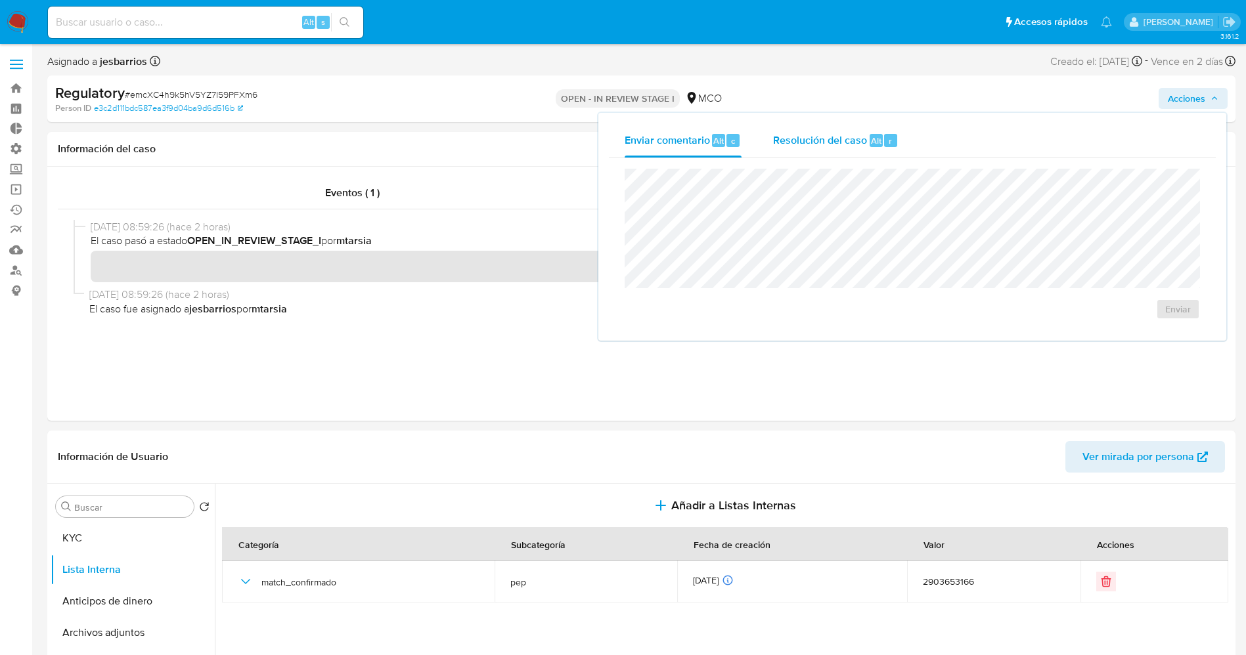
click at [830, 135] on span "Resolución del caso" at bounding box center [820, 140] width 94 height 15
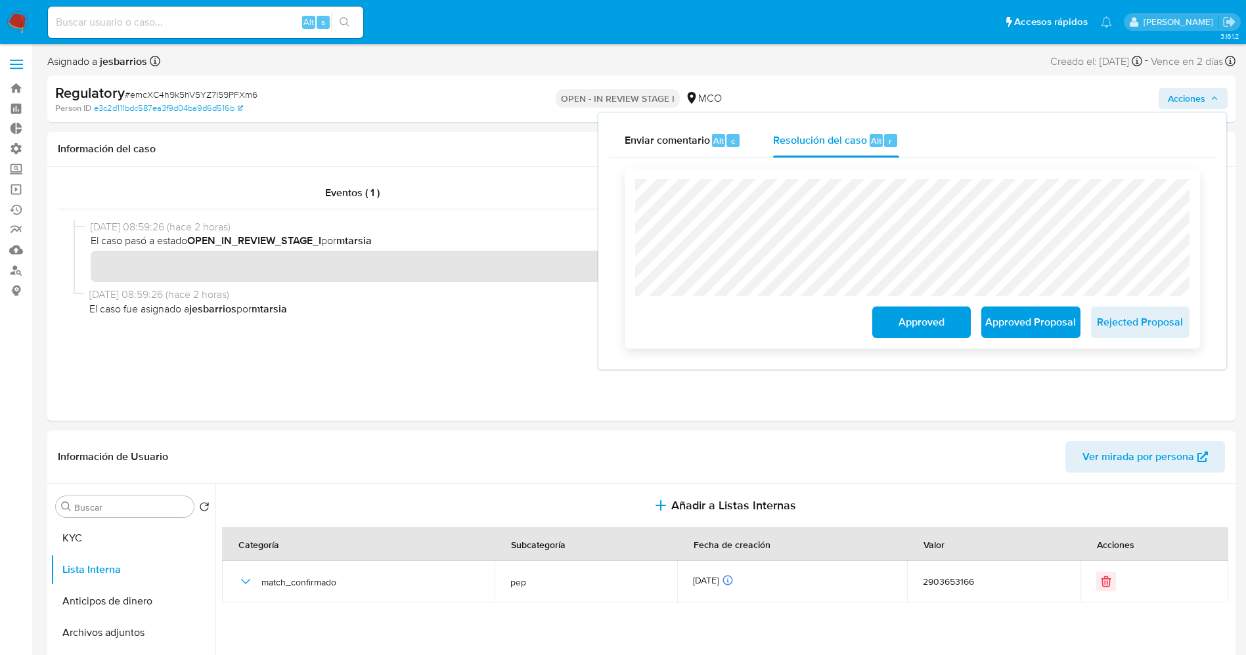
click at [1030, 322] on span "Approved Proposal" at bounding box center [1030, 322] width 64 height 29
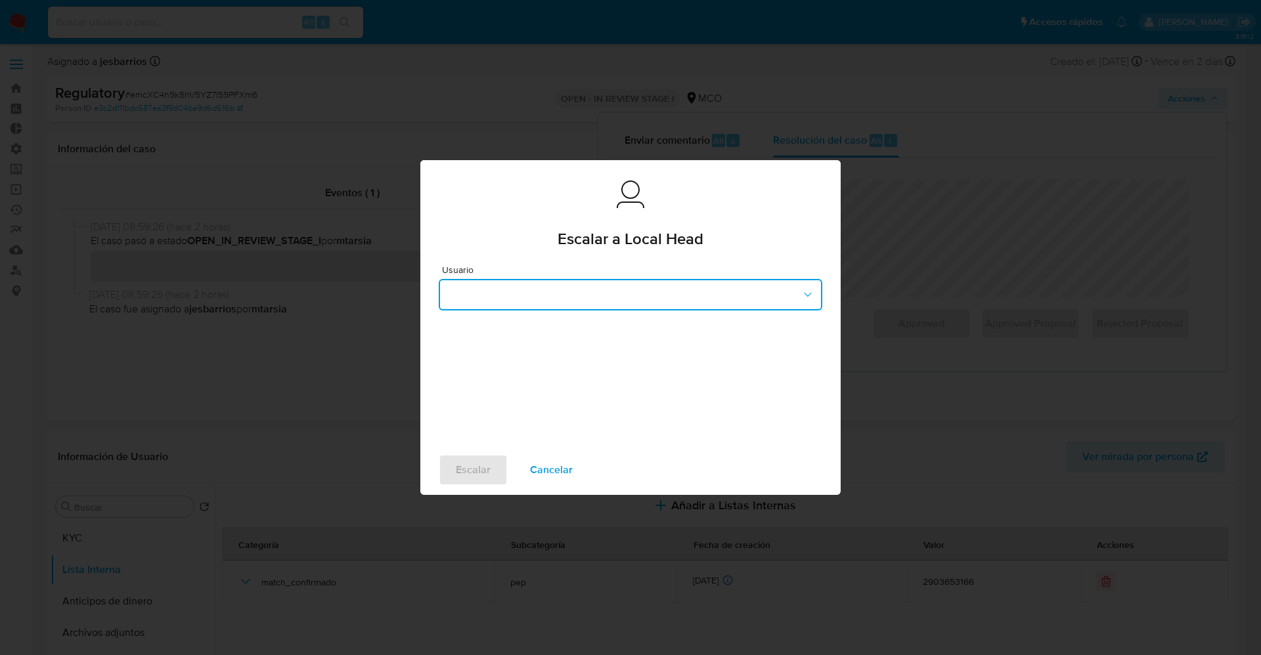
click at [638, 294] on button "button" at bounding box center [631, 295] width 384 height 32
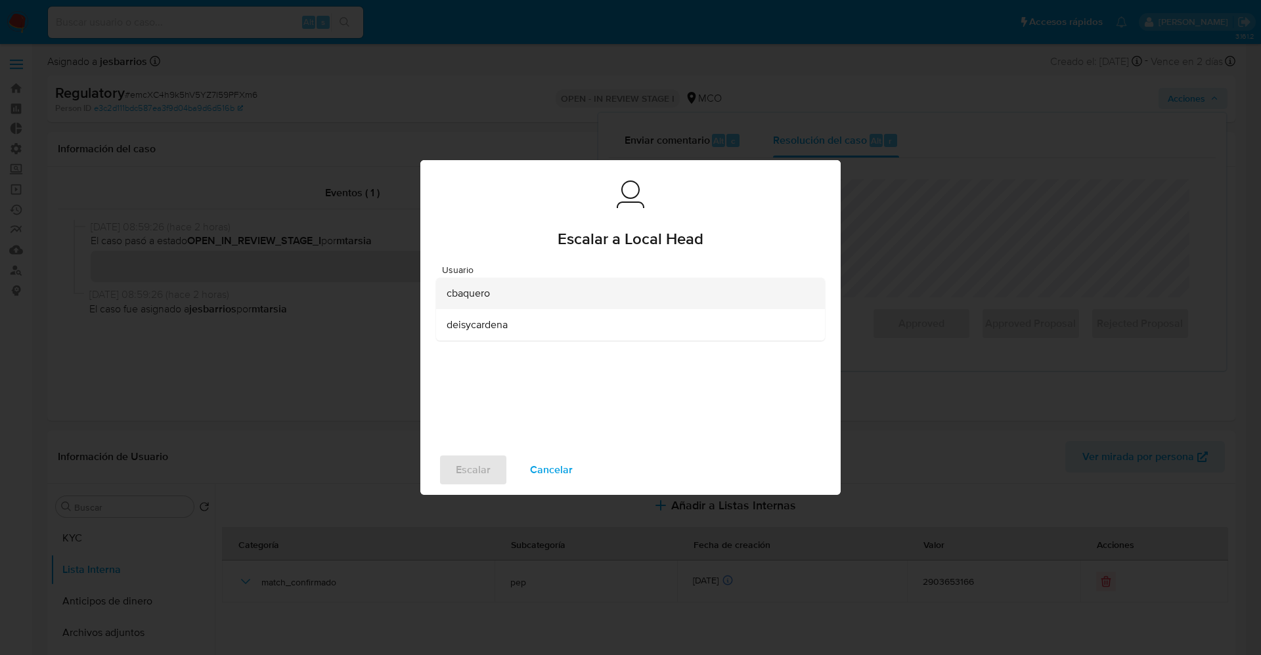
click at [588, 296] on div "cbaquero" at bounding box center [627, 294] width 360 height 32
click at [485, 477] on span "Escalar" at bounding box center [473, 470] width 35 height 29
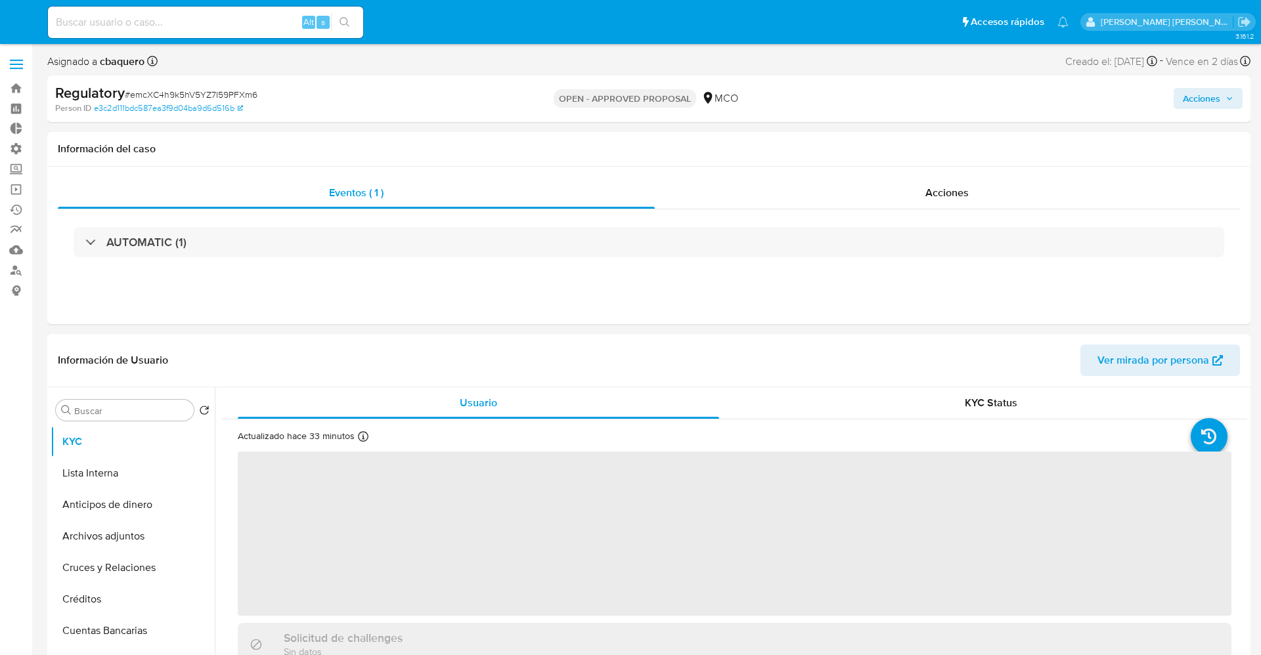
select select "10"
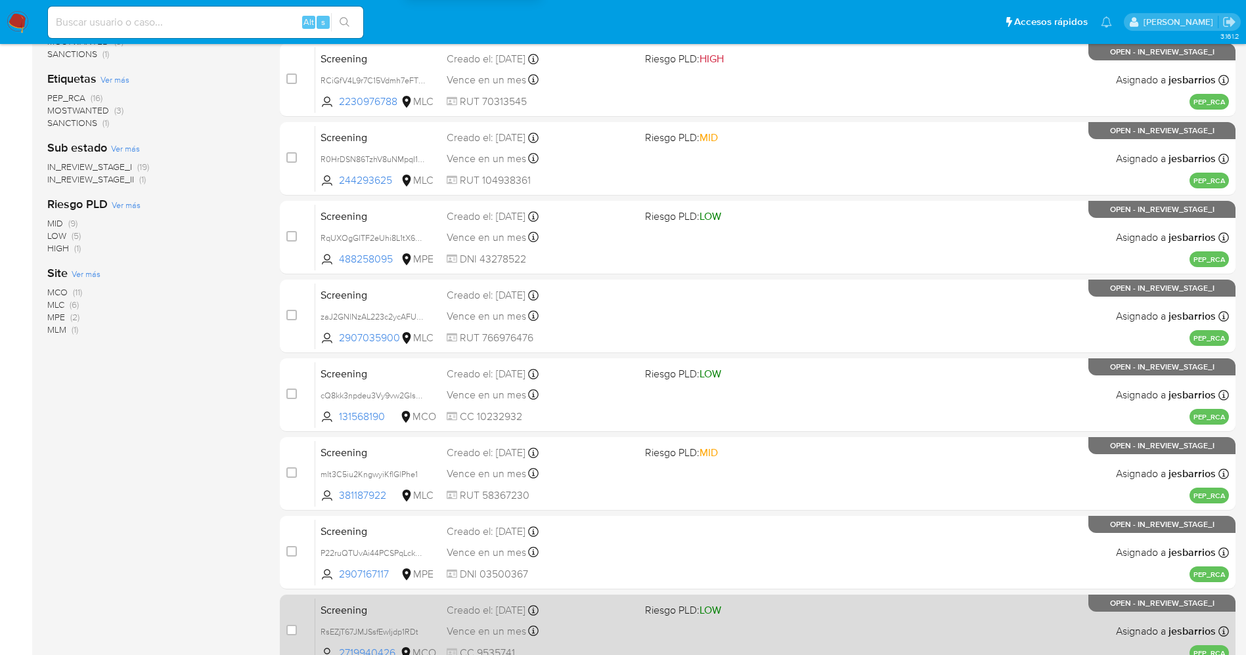
scroll to position [429, 0]
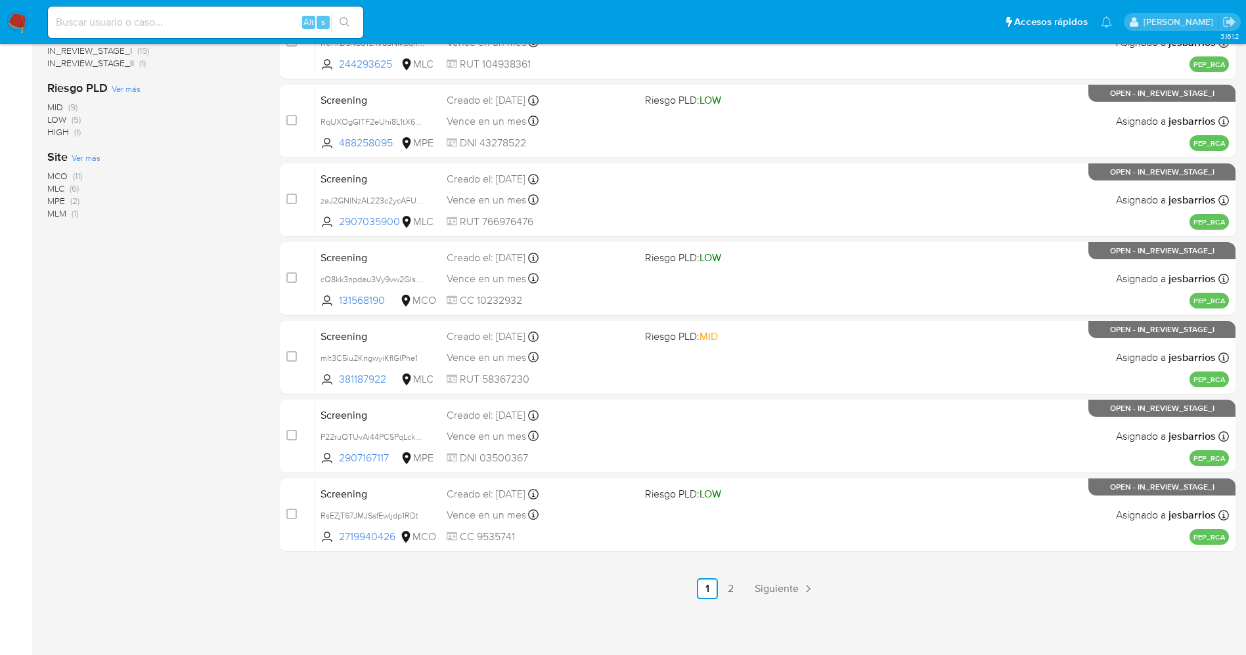
click at [735, 600] on div "3.161.2" at bounding box center [641, 135] width 1188 height 1023
click at [735, 597] on link "2" at bounding box center [730, 589] width 21 height 21
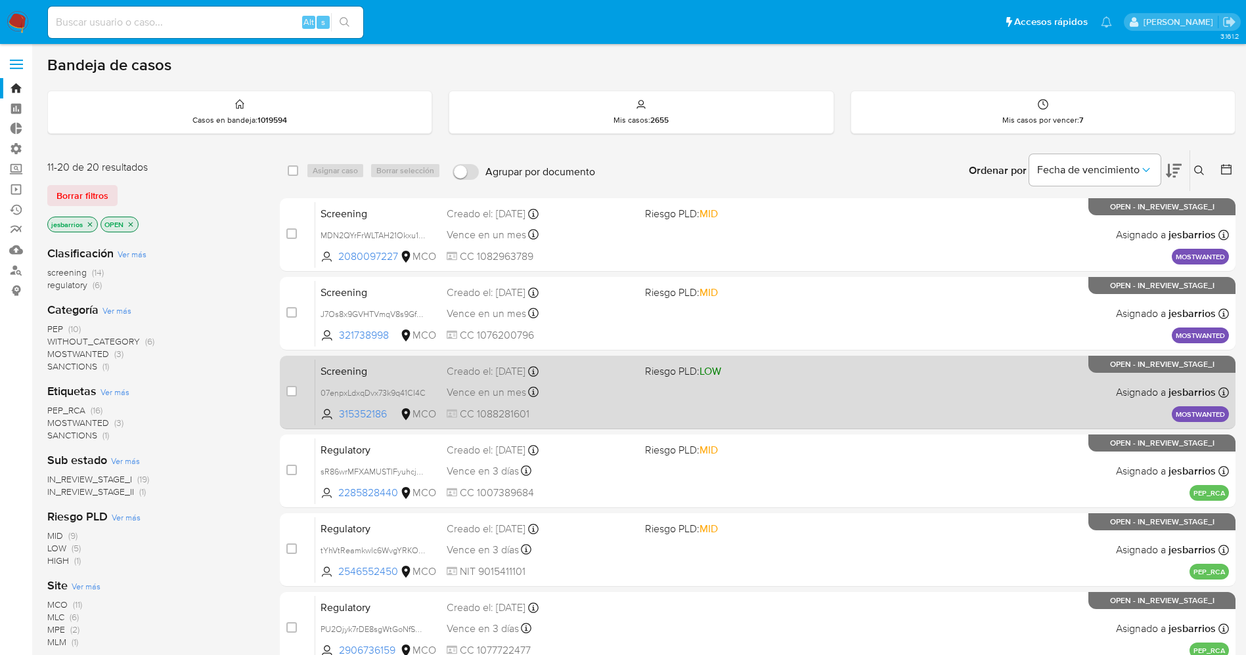
scroll to position [429, 0]
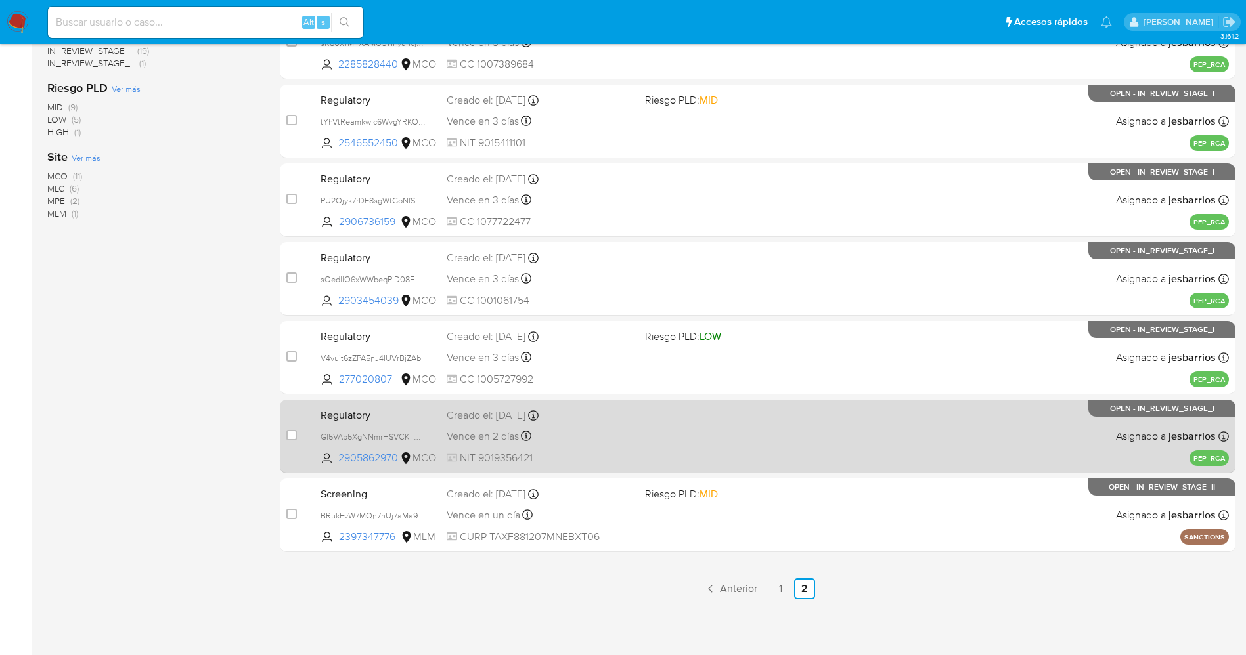
click at [719, 432] on div "Regulatory Gf5VAp5XgNNmrHSVCKTAE4zK 2905862970 MCO Creado el: [DATE] Creado el:…" at bounding box center [772, 436] width 914 height 66
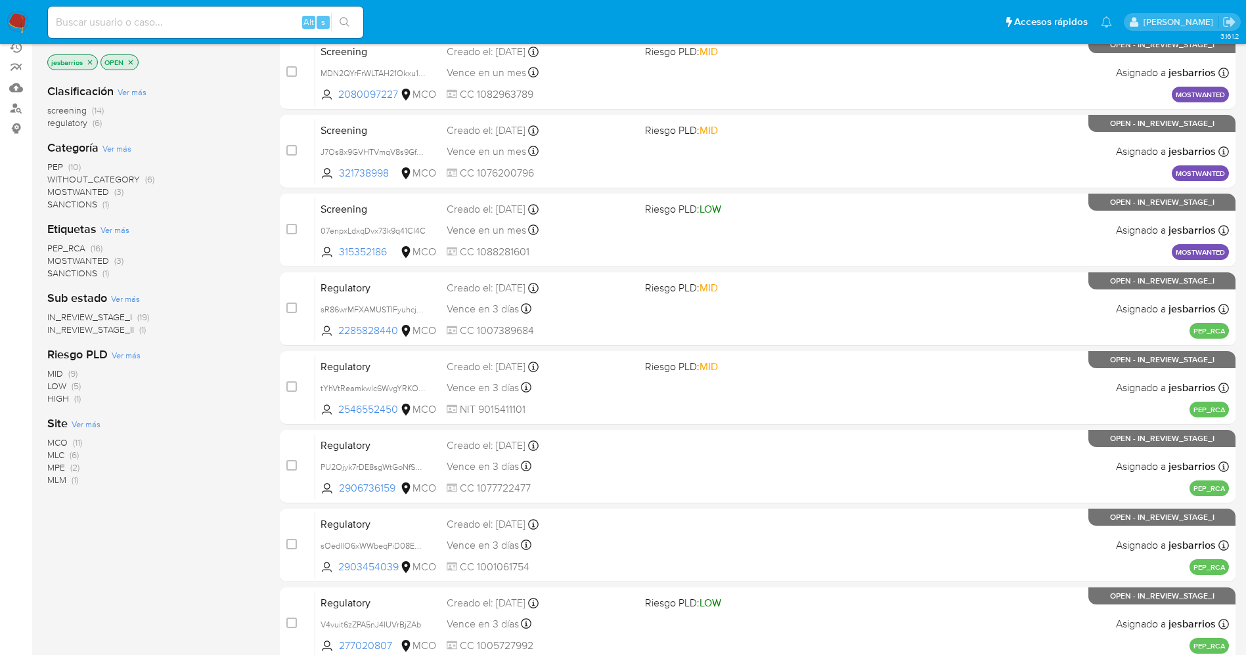
scroll to position [0, 0]
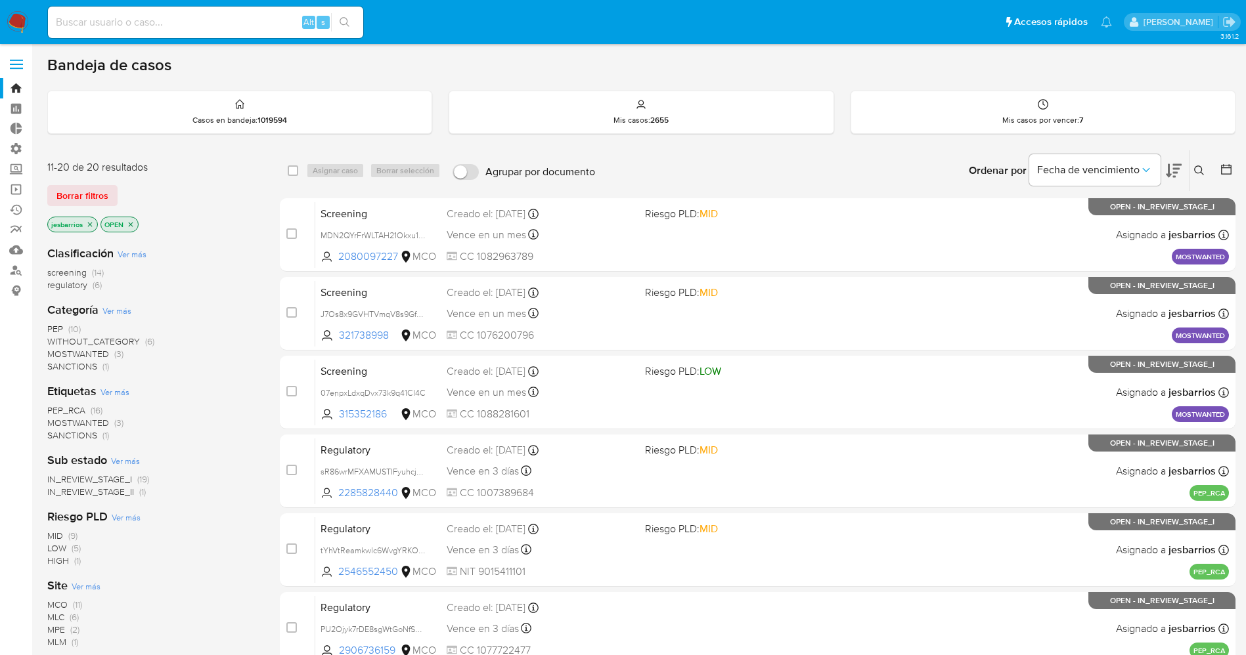
click at [26, 23] on img at bounding box center [18, 22] width 22 height 22
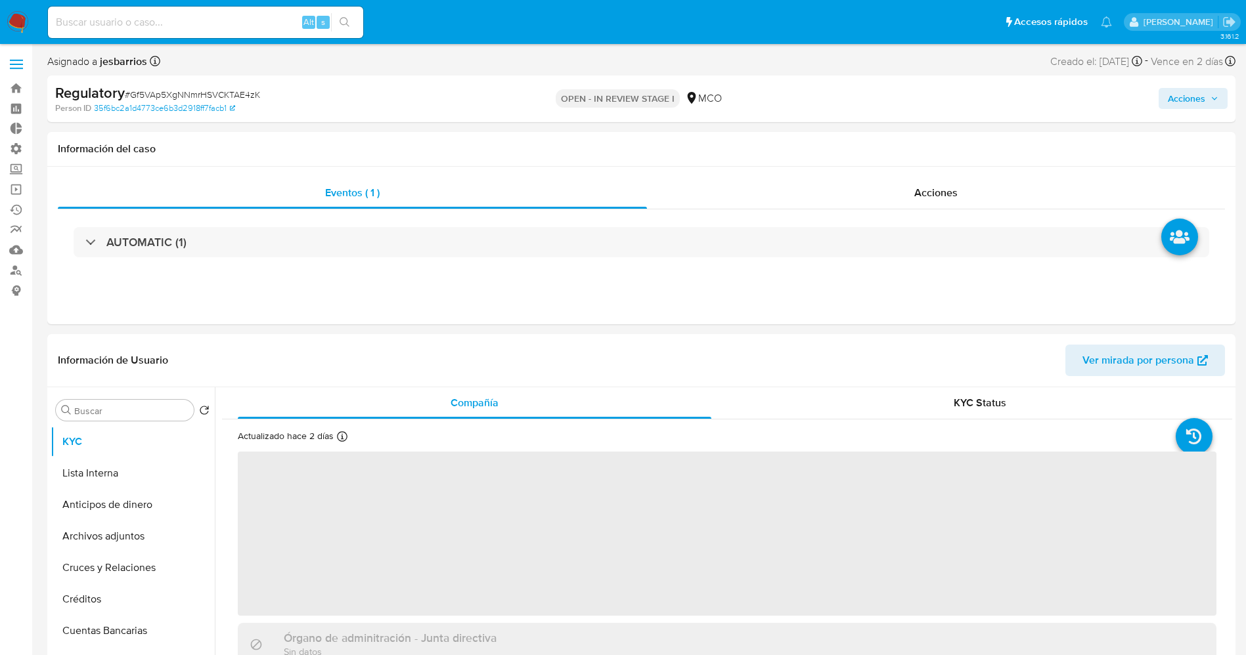
select select "10"
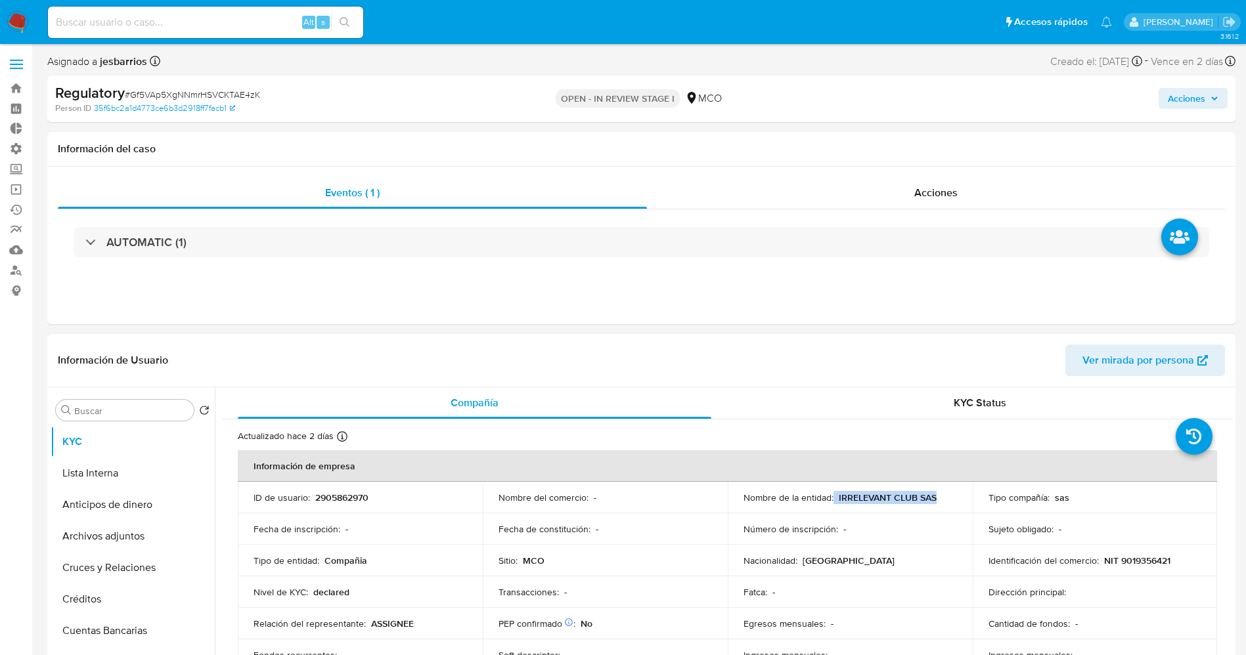
drag, startPoint x: 831, startPoint y: 501, endPoint x: 966, endPoint y: 500, distance: 135.3
click at [966, 500] on td "Nombre de la entidad : IRRELEVANT CLUB SAS" at bounding box center [850, 498] width 245 height 32
copy div "IRRELEVANT CLUB SAS"
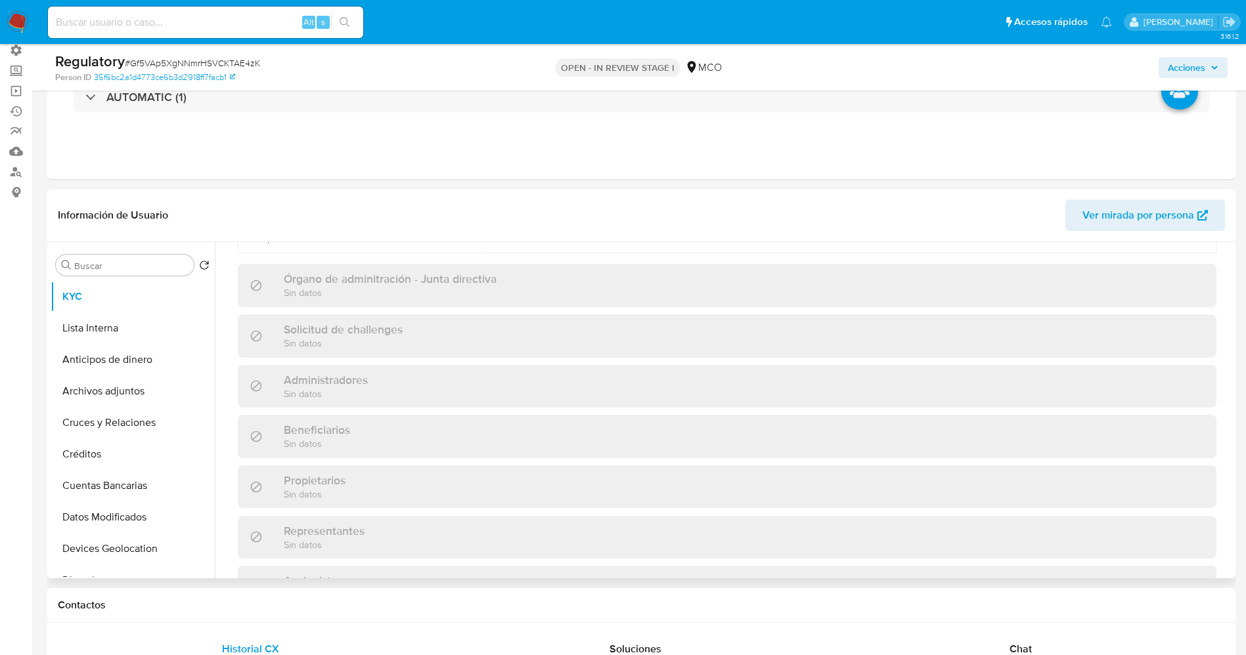
scroll to position [197, 0]
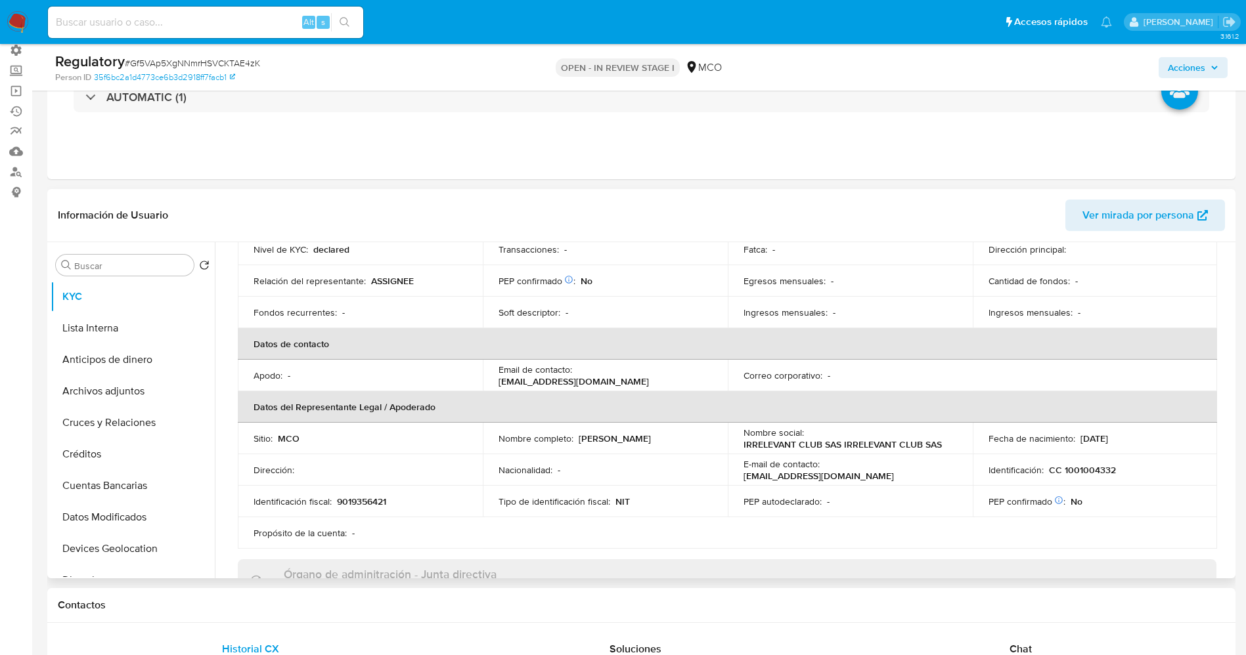
drag, startPoint x: 577, startPoint y: 440, endPoint x: 676, endPoint y: 430, distance: 99.7
click at [676, 430] on td "Nombre completo : Agustin Hoyos Henao" at bounding box center [605, 439] width 245 height 32
copy p "Agustin Hoyos Henao"
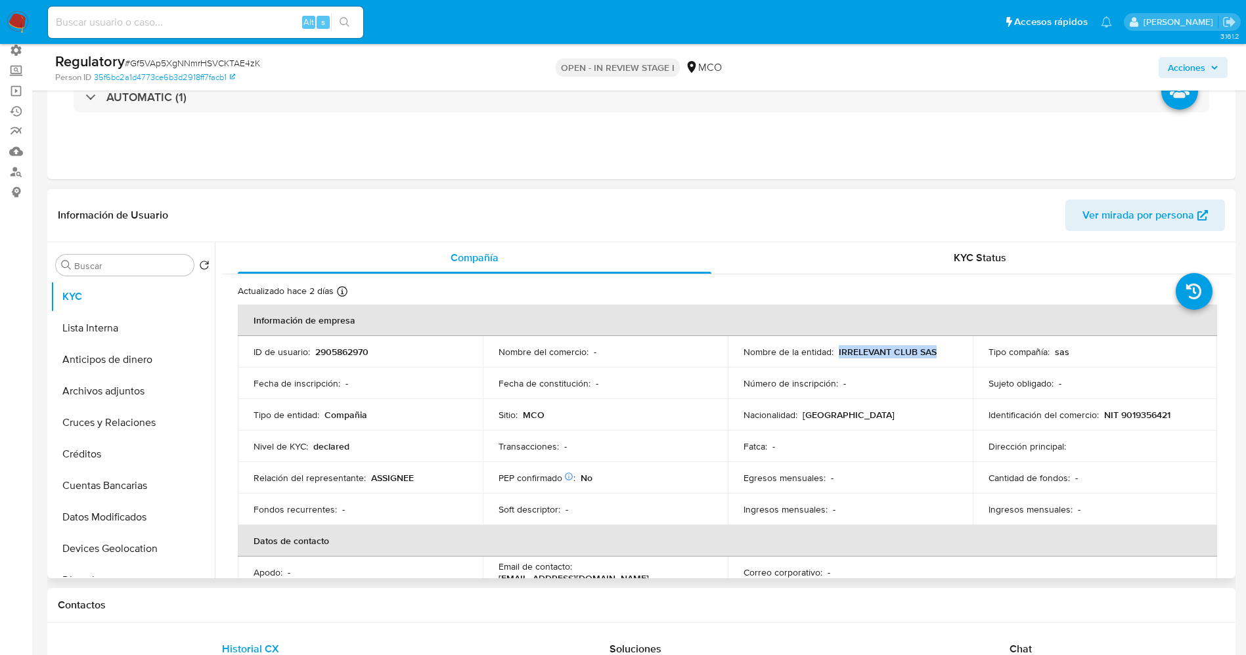
drag, startPoint x: 836, startPoint y: 355, endPoint x: 943, endPoint y: 349, distance: 107.2
click at [943, 349] on div "Nombre de la entidad : IRRELEVANT CLUB SAS" at bounding box center [849, 352] width 213 height 12
copy p "IRRELEVANT CLUB SAS"
drag, startPoint x: 1095, startPoint y: 416, endPoint x: 1171, endPoint y: 414, distance: 75.5
click at [1171, 414] on div "Identificación del comercio : NIT 9019356421" at bounding box center [1094, 415] width 213 height 12
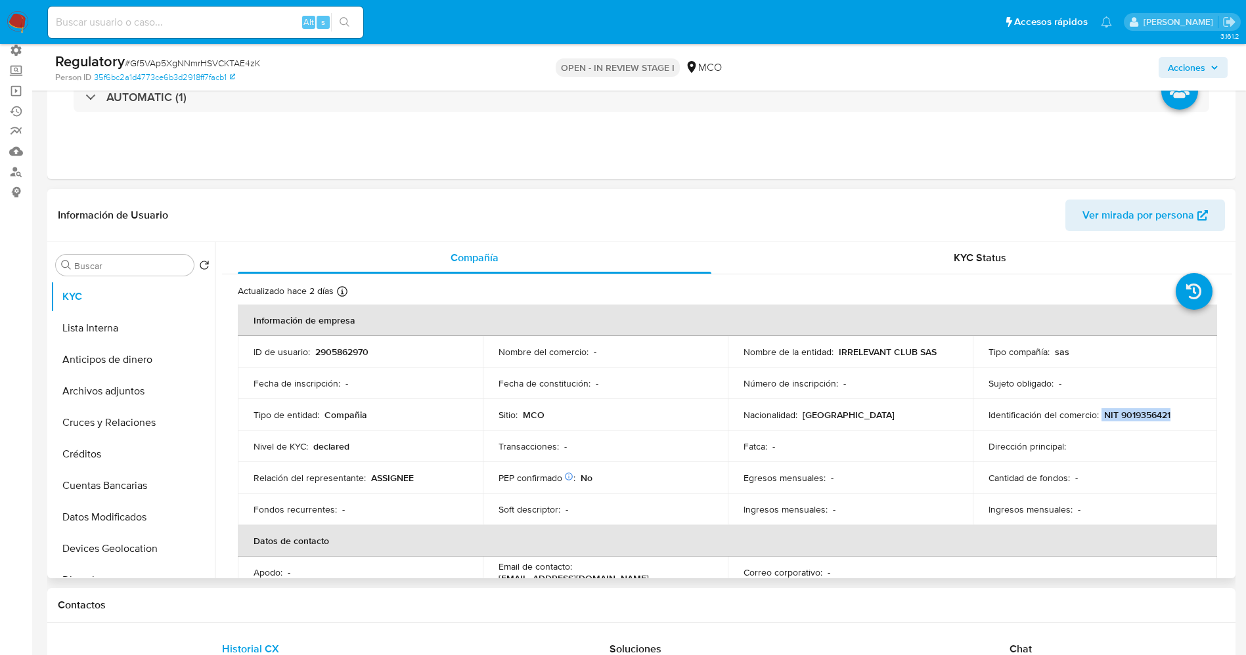
copy div "NIT 9019356421"
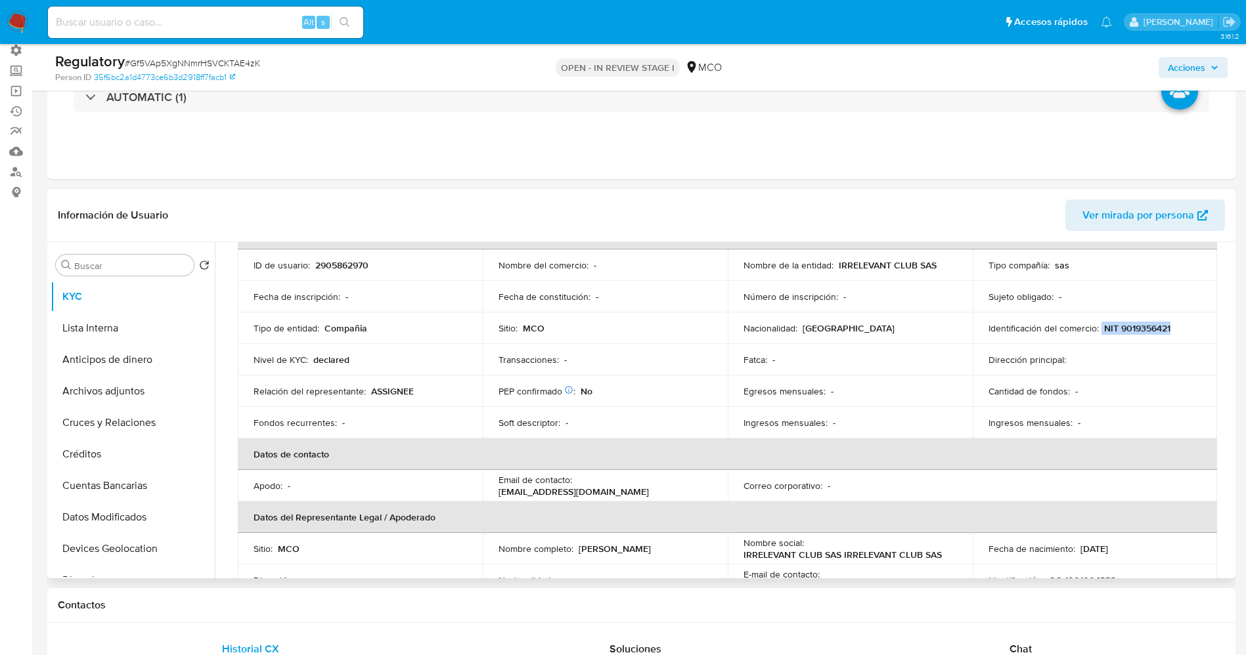
scroll to position [197, 0]
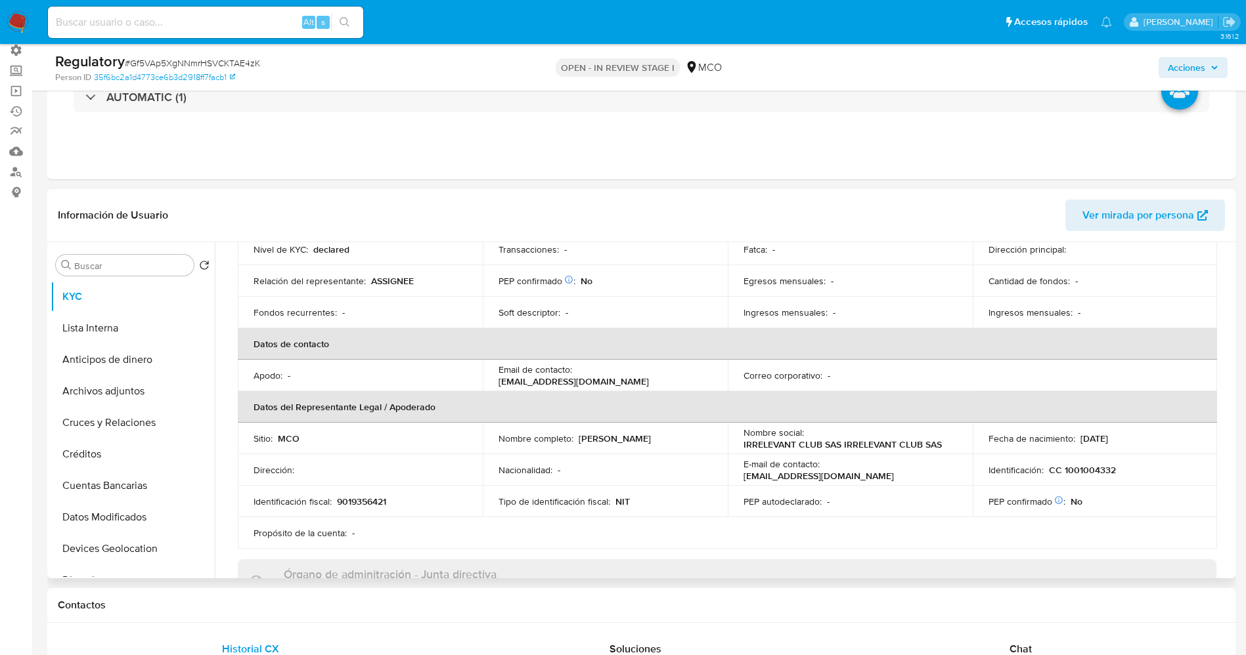
drag, startPoint x: 573, startPoint y: 440, endPoint x: 644, endPoint y: 443, distance: 71.7
click at [700, 443] on div "Nombre completo : Agustin Hoyos Henao" at bounding box center [604, 439] width 213 height 12
copy div ": Agustin Hoyos Henao"
drag, startPoint x: 1060, startPoint y: 469, endPoint x: 1114, endPoint y: 471, distance: 54.5
click at [1114, 471] on div "Identificación : CC 1001004332" at bounding box center [1094, 470] width 213 height 12
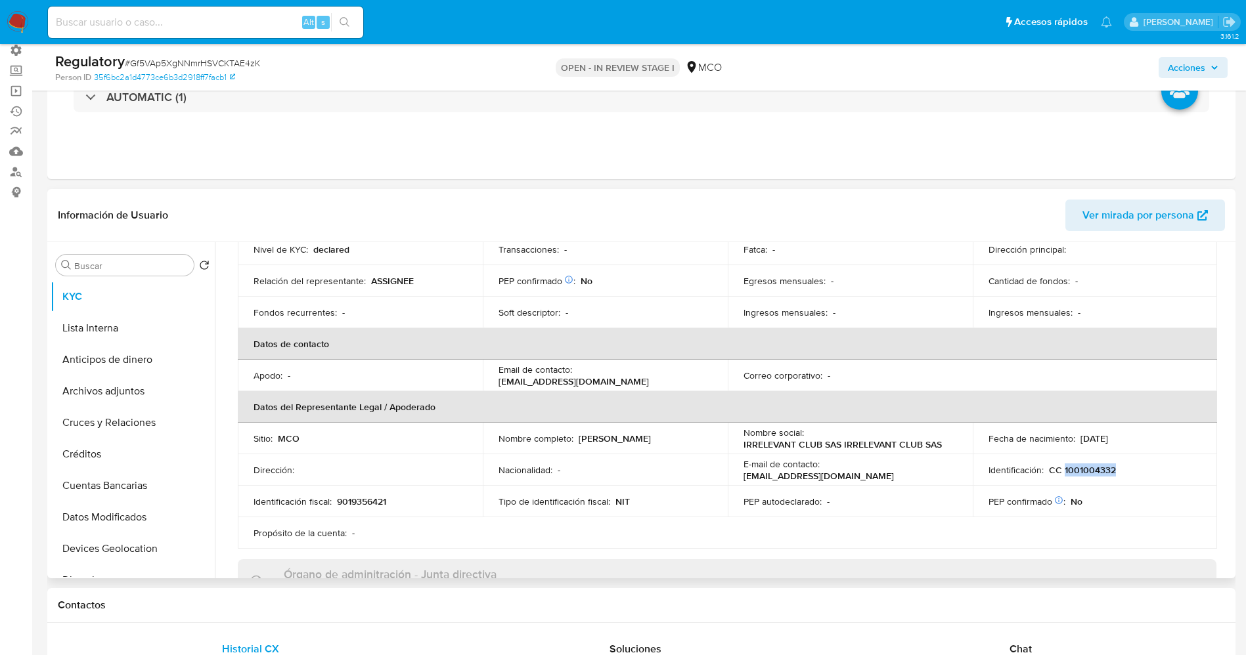
copy p "1001004332"
click at [86, 319] on button "Lista Interna" at bounding box center [128, 329] width 154 height 32
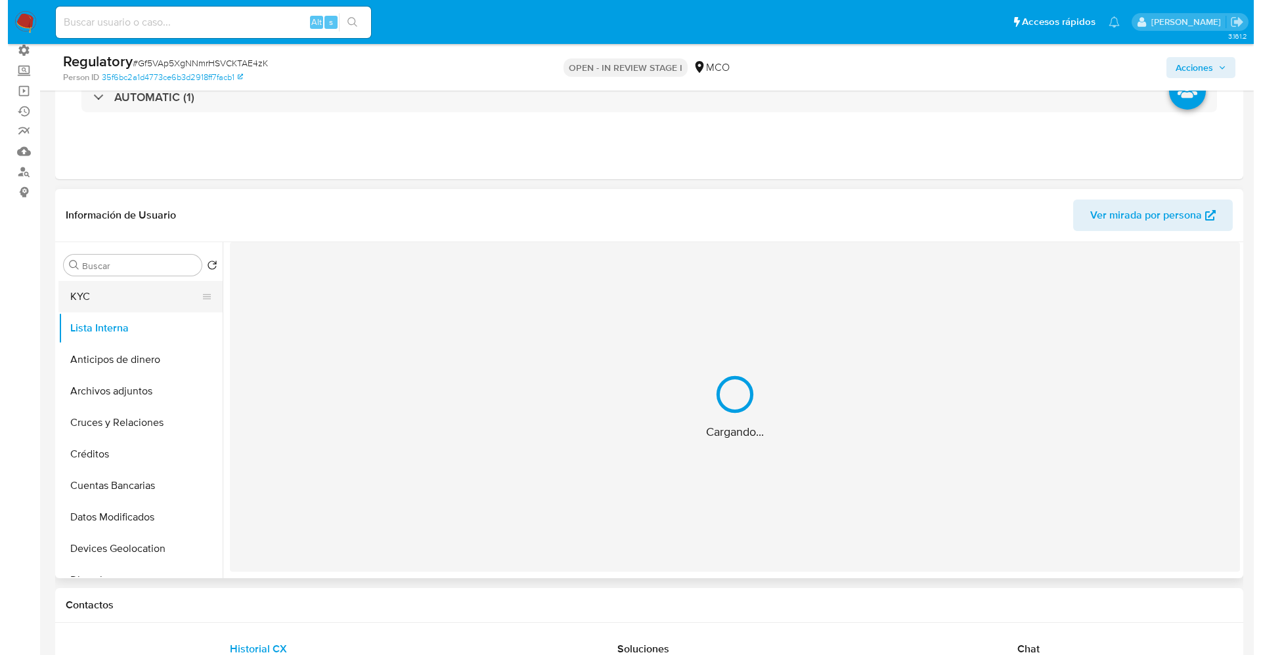
scroll to position [0, 0]
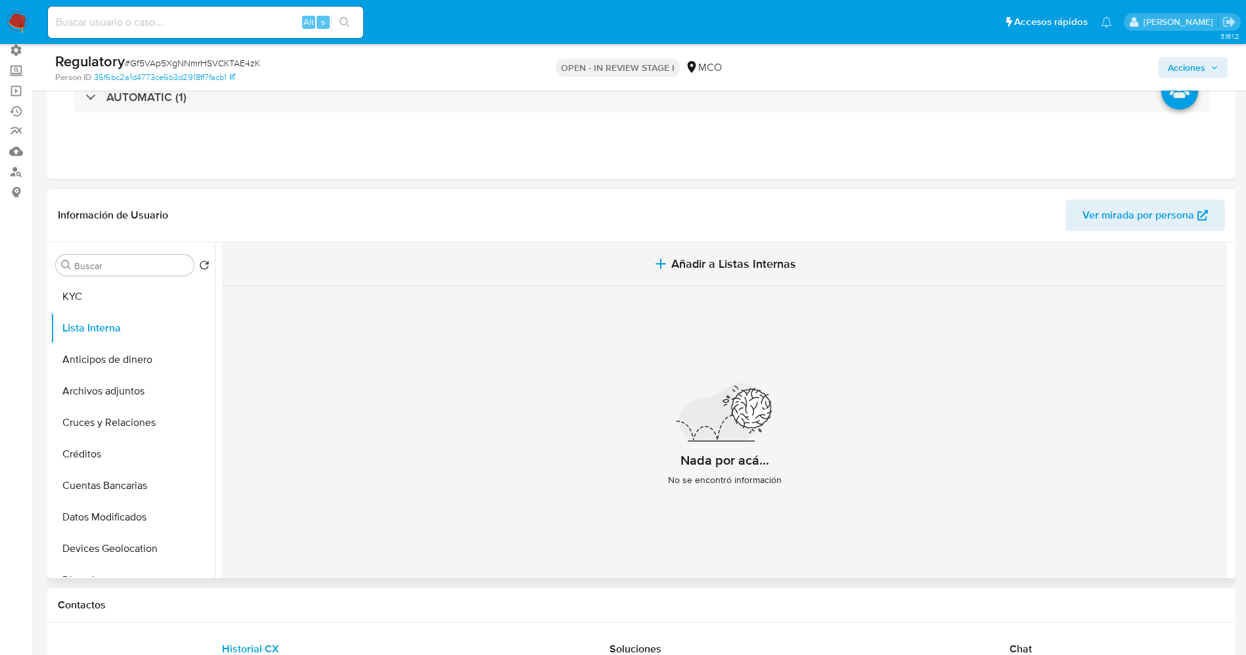
click at [682, 257] on span "Añadir a Listas Internas" at bounding box center [733, 264] width 125 height 14
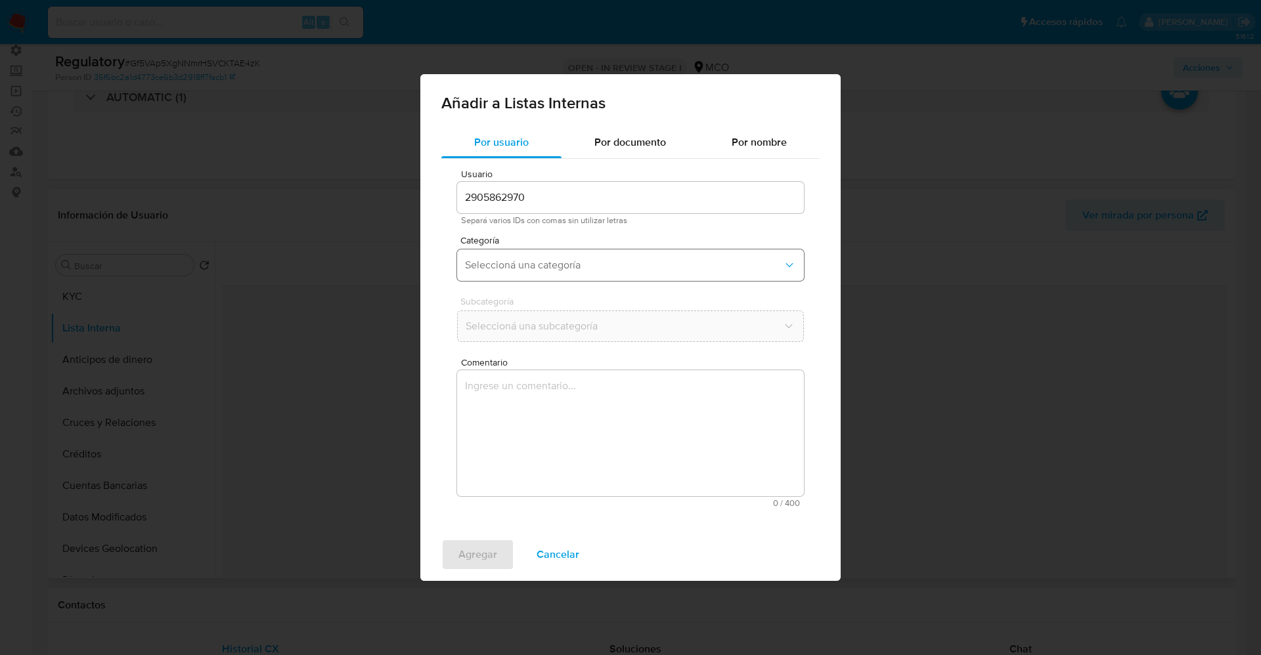
click at [529, 262] on span "Seleccioná una categoría" at bounding box center [624, 265] width 318 height 13
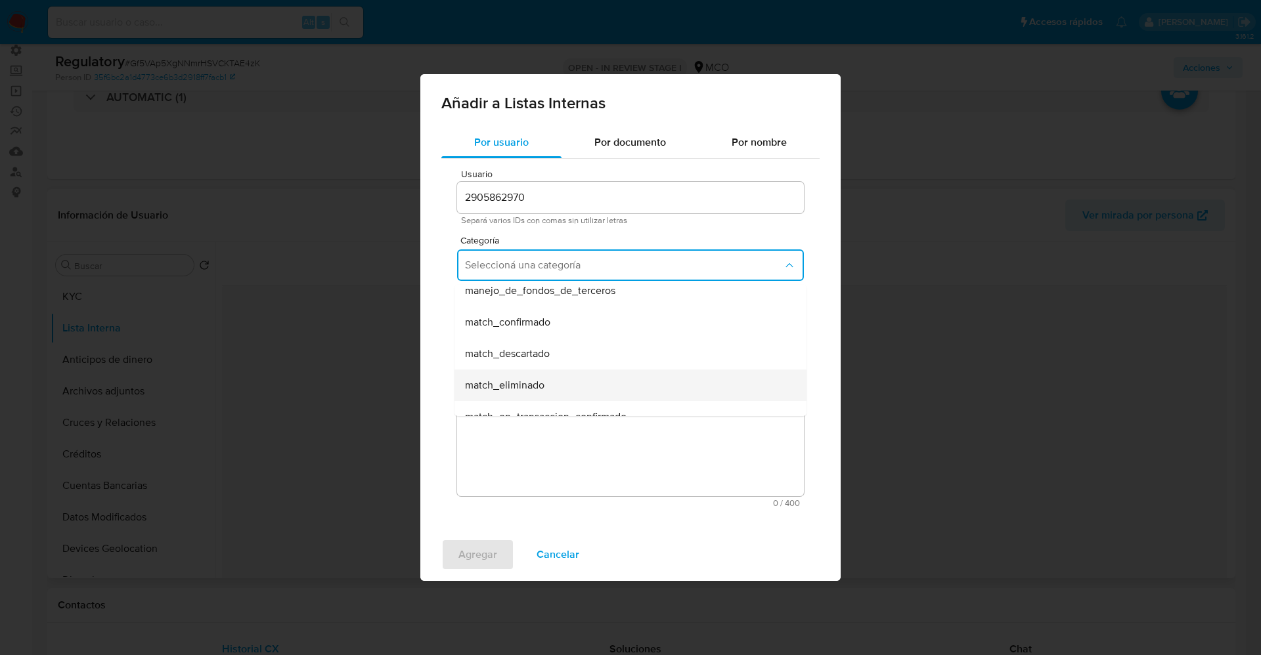
scroll to position [99, 0]
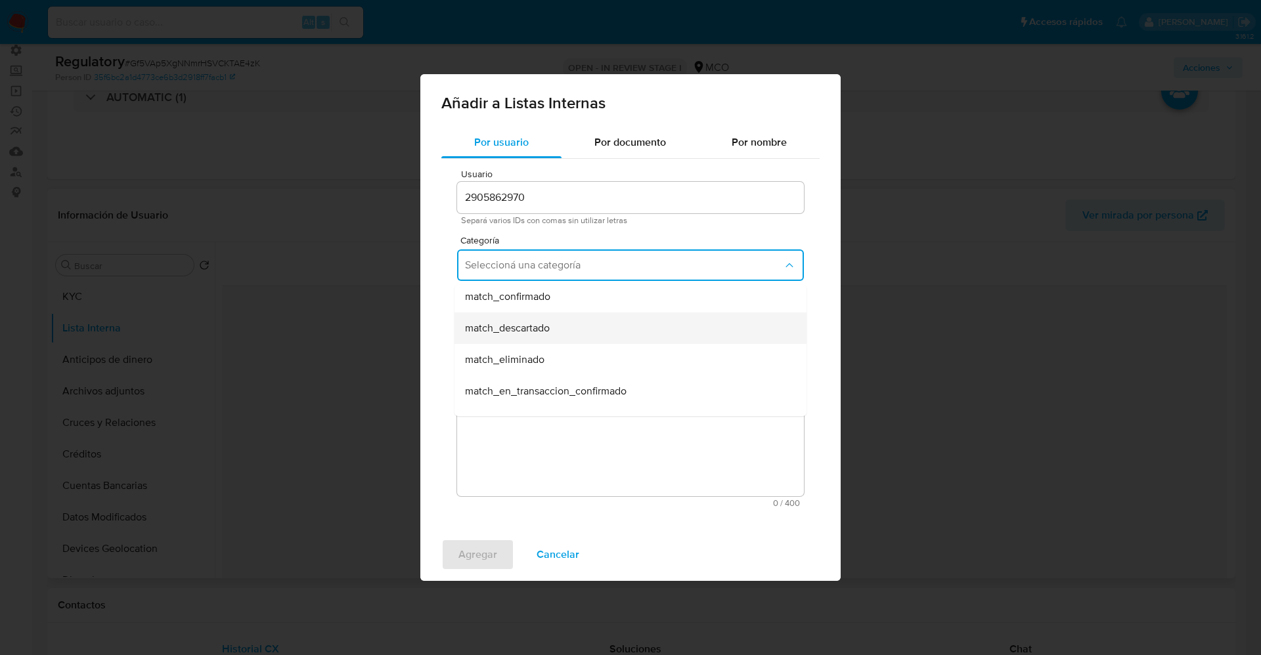
click at [542, 337] on div "match_descartado" at bounding box center [626, 329] width 323 height 32
click at [540, 332] on span "Seleccioná una subcategoría" at bounding box center [624, 326] width 318 height 13
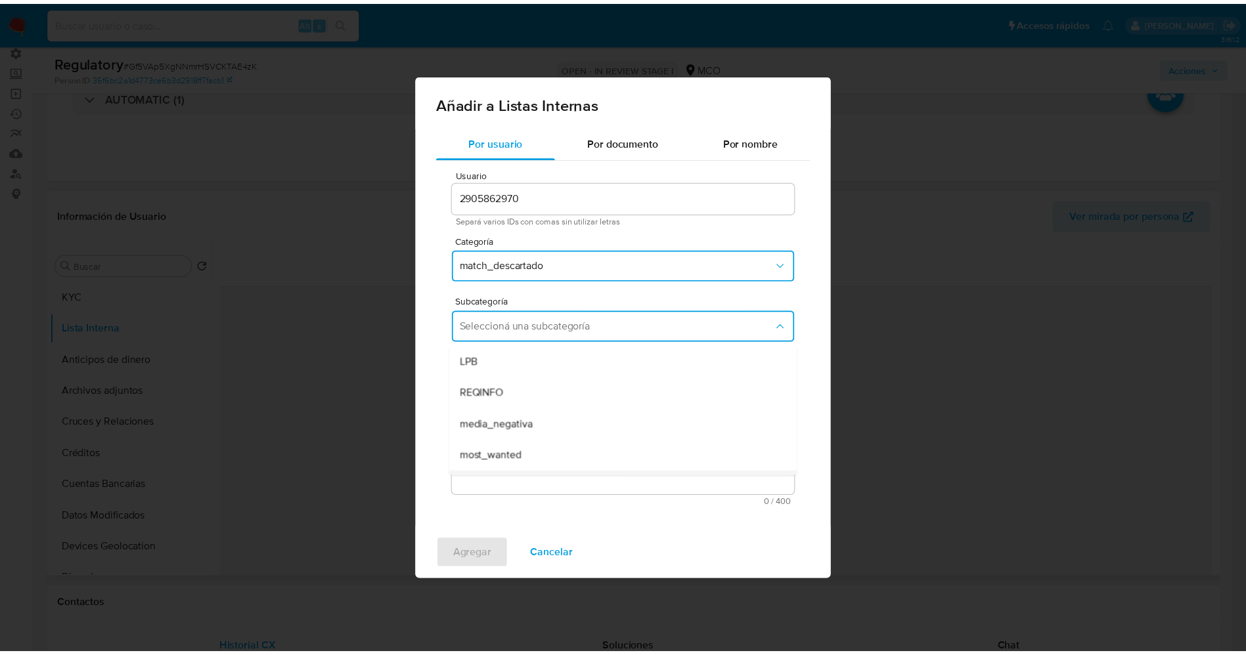
scroll to position [89, 0]
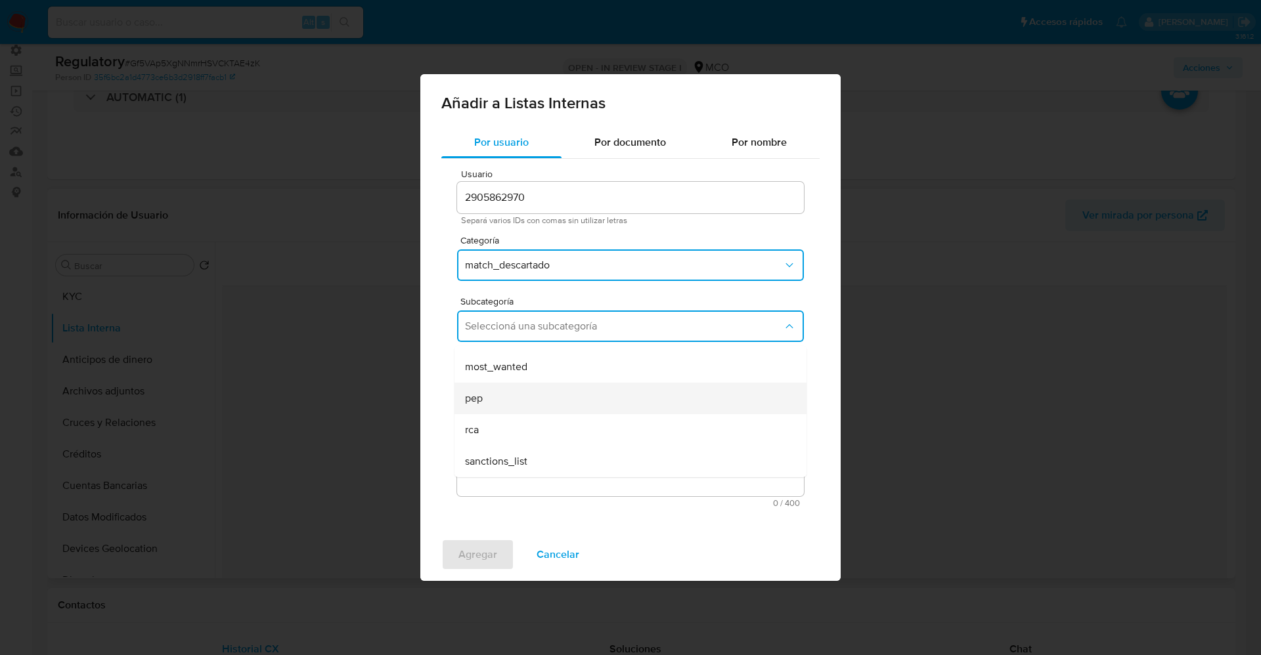
click at [510, 398] on div "pep" at bounding box center [626, 399] width 323 height 32
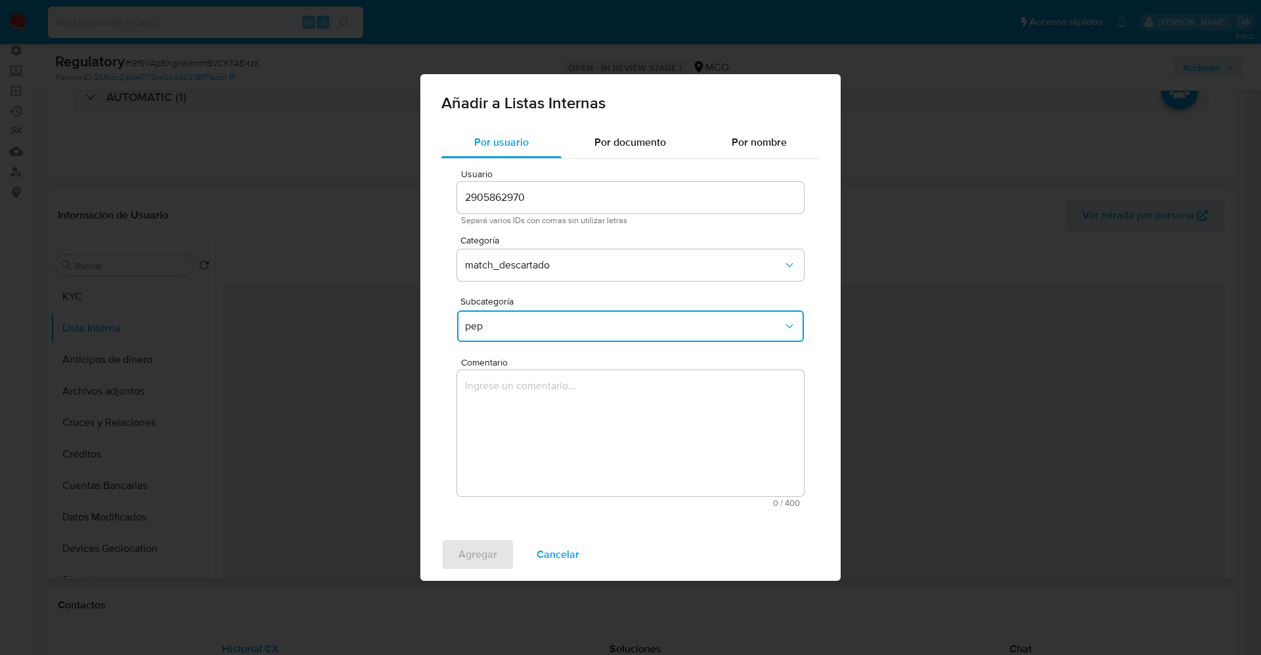
click at [510, 398] on textarea "Comentario" at bounding box center [630, 433] width 347 height 126
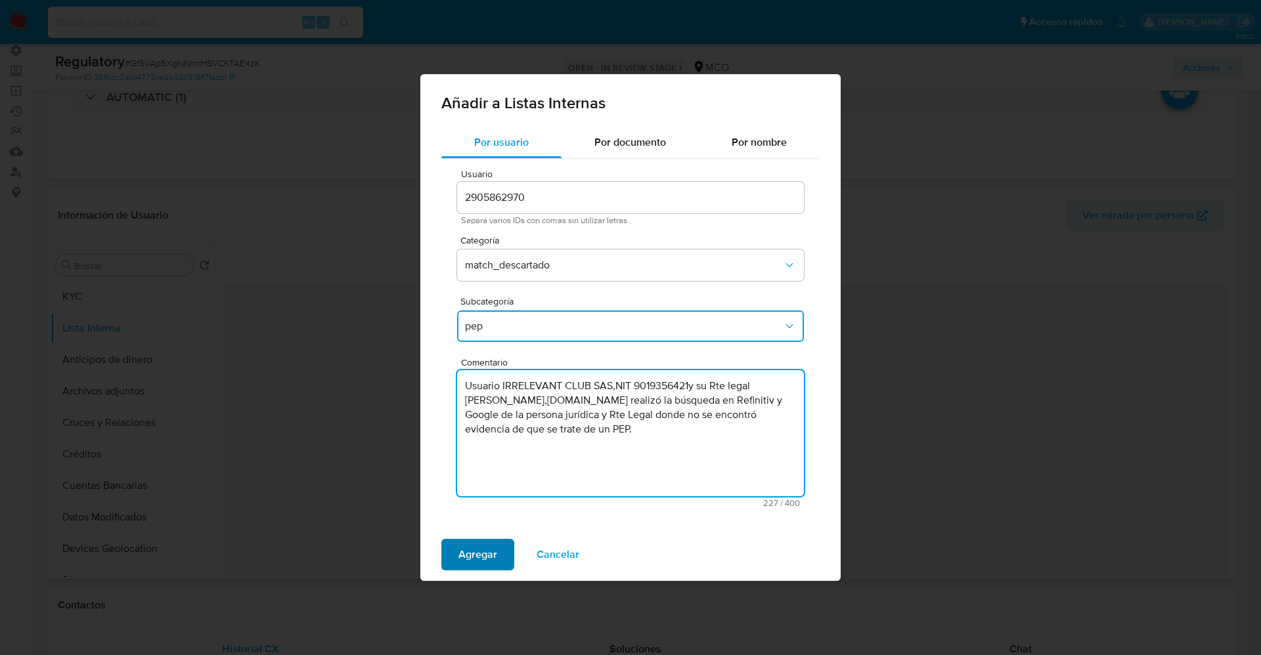
type textarea "Usuario IRRELEVANT CLUB SAS,NIT 9019356421y su Rte legal Agustin Hoyos Henao,CC…"
click at [468, 562] on span "Agregar" at bounding box center [477, 554] width 39 height 29
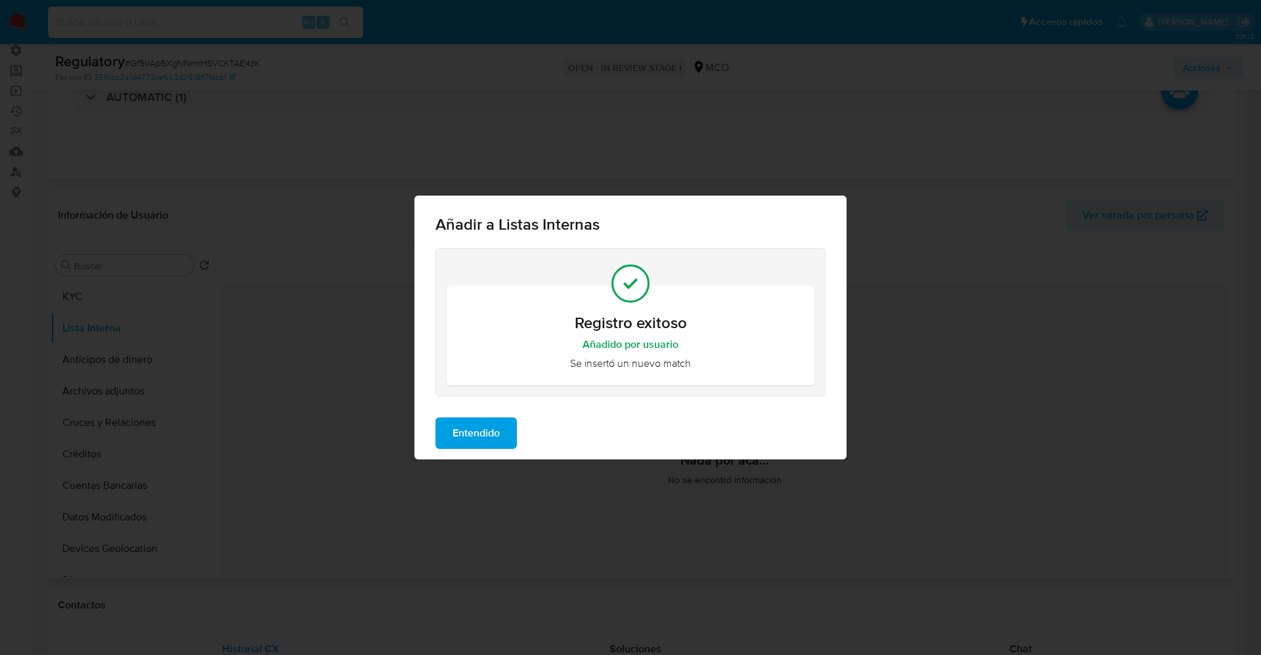
click at [463, 446] on span "Entendido" at bounding box center [475, 433] width 47 height 29
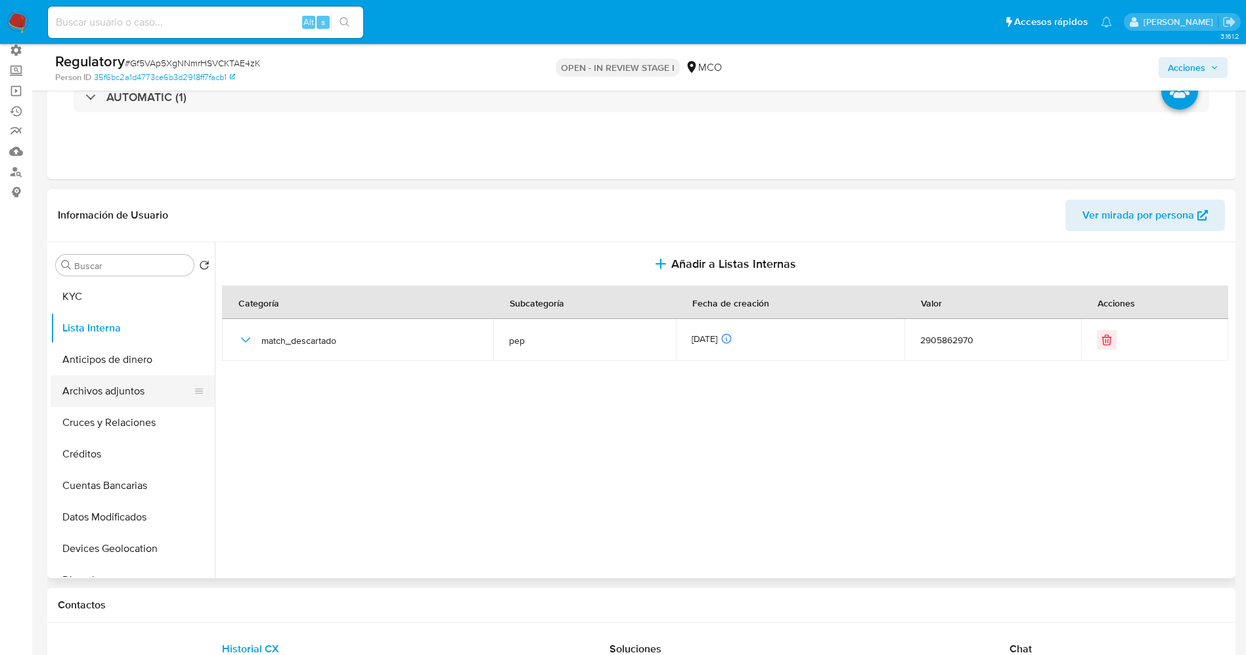
click at [109, 389] on button "Archivos adjuntos" at bounding box center [128, 392] width 154 height 32
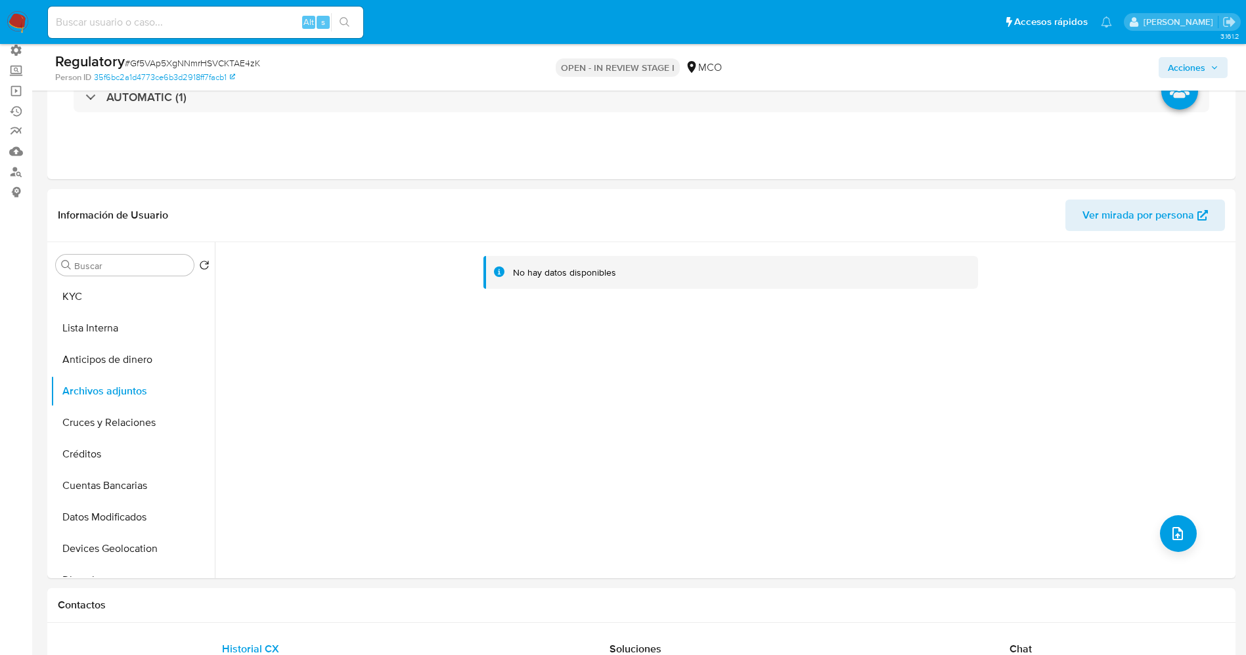
click at [1199, 533] on div "No hay datos disponibles" at bounding box center [723, 410] width 1017 height 336
click at [1184, 531] on button "upload-file" at bounding box center [1178, 534] width 37 height 37
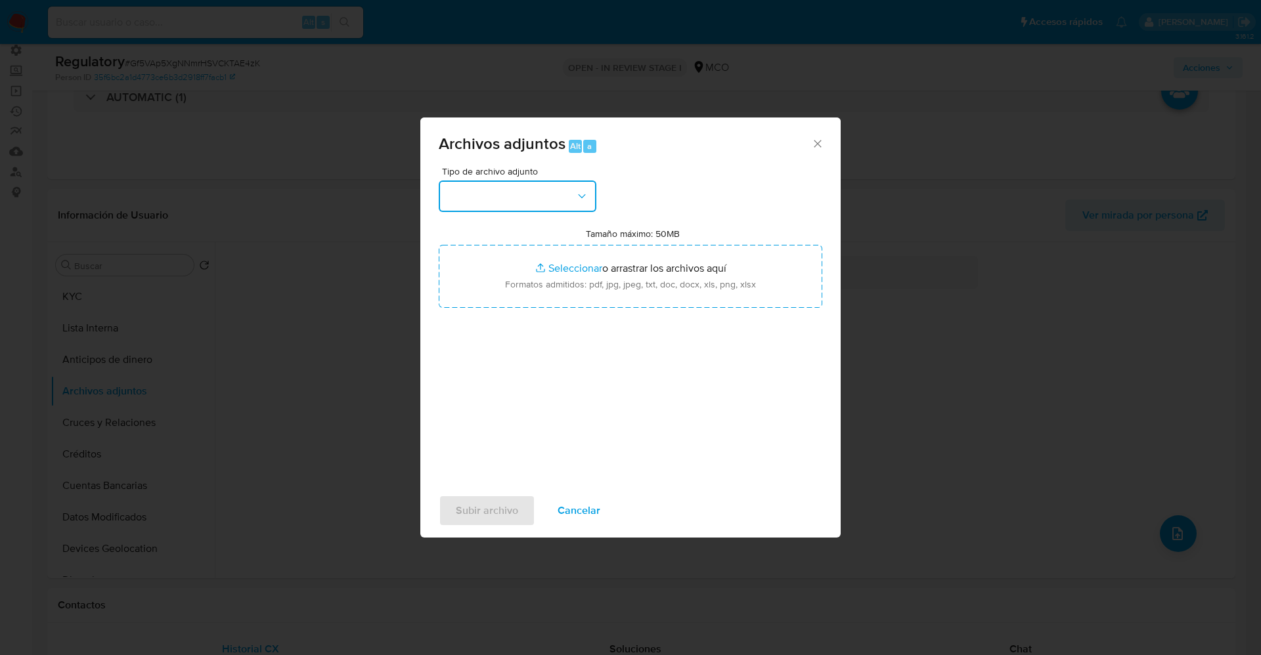
click at [500, 187] on button "button" at bounding box center [518, 197] width 158 height 32
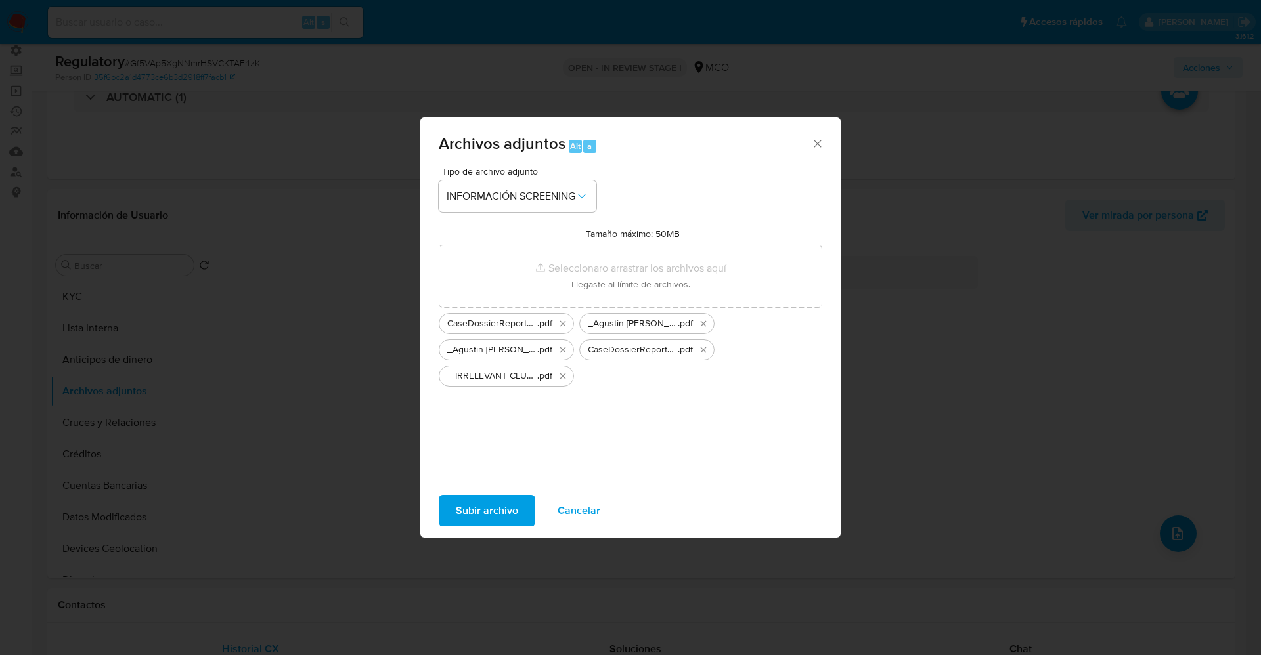
click at [483, 502] on span "Subir archivo" at bounding box center [487, 510] width 62 height 29
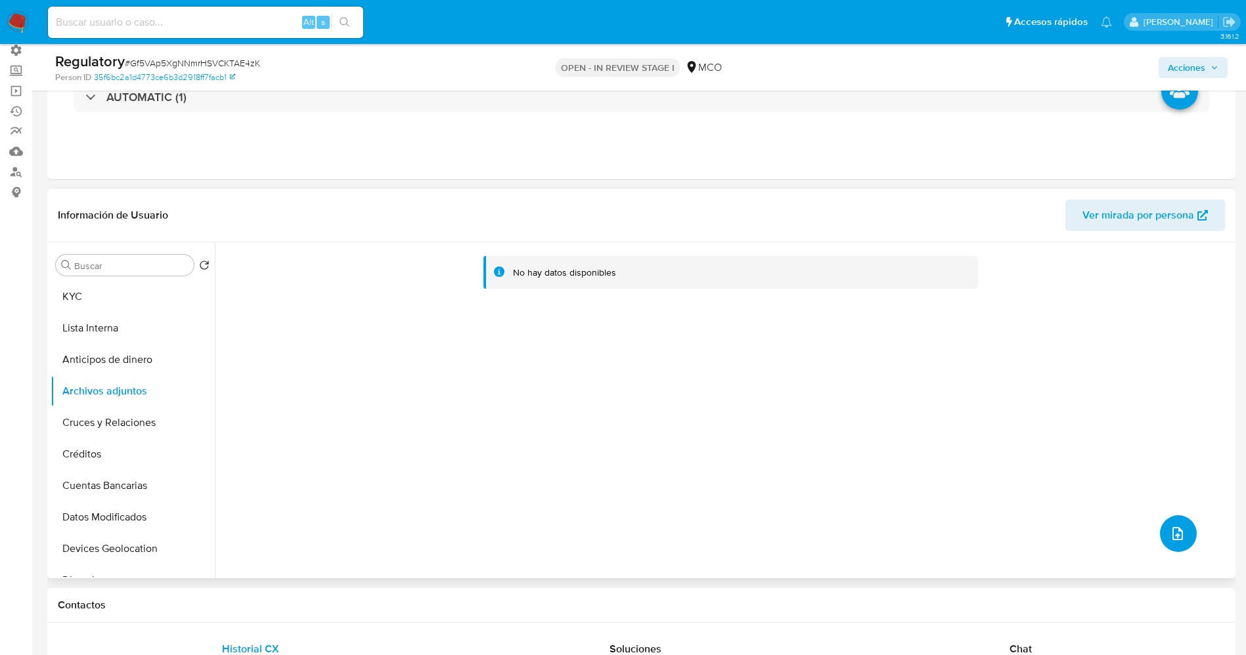
click at [1170, 539] on icon "upload-file" at bounding box center [1178, 534] width 16 height 16
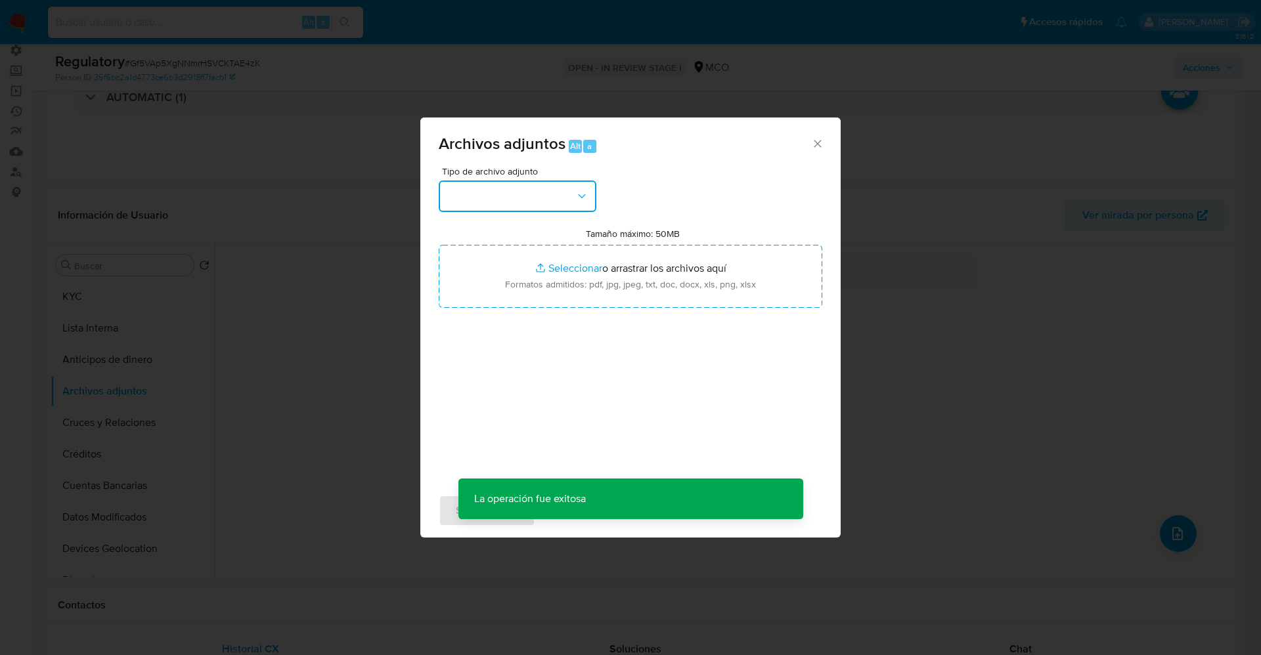
click at [558, 188] on button "button" at bounding box center [518, 197] width 158 height 32
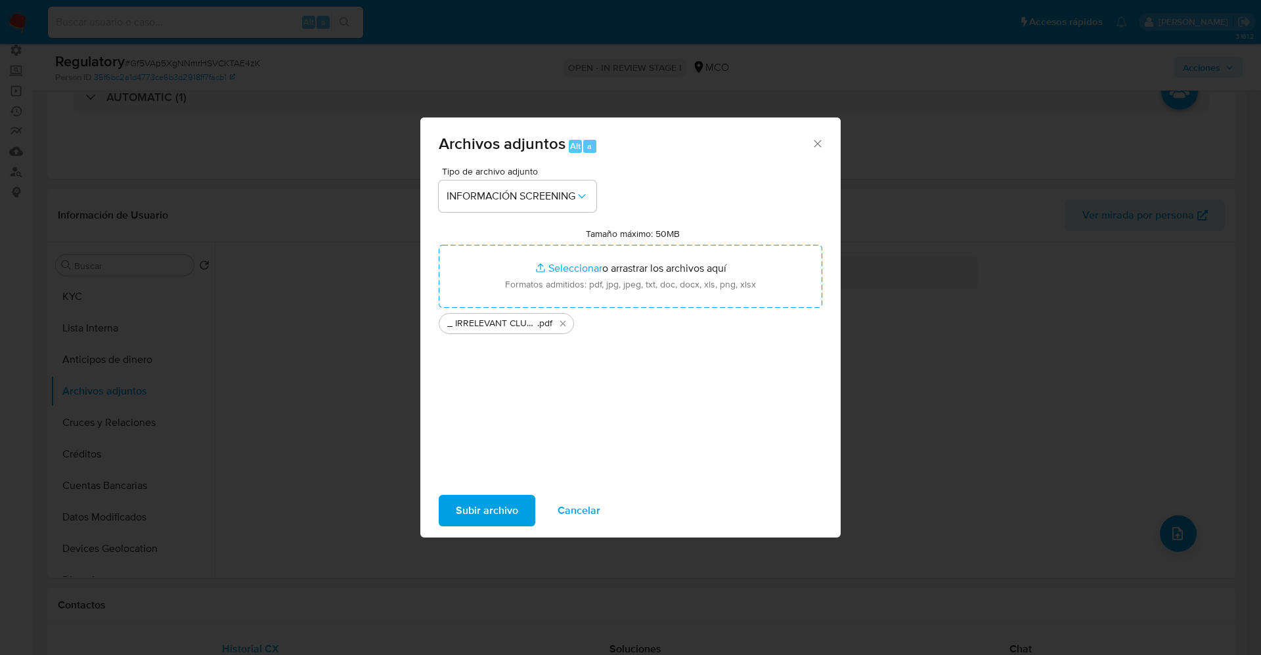
click at [446, 519] on button "Subir archivo" at bounding box center [487, 511] width 97 height 32
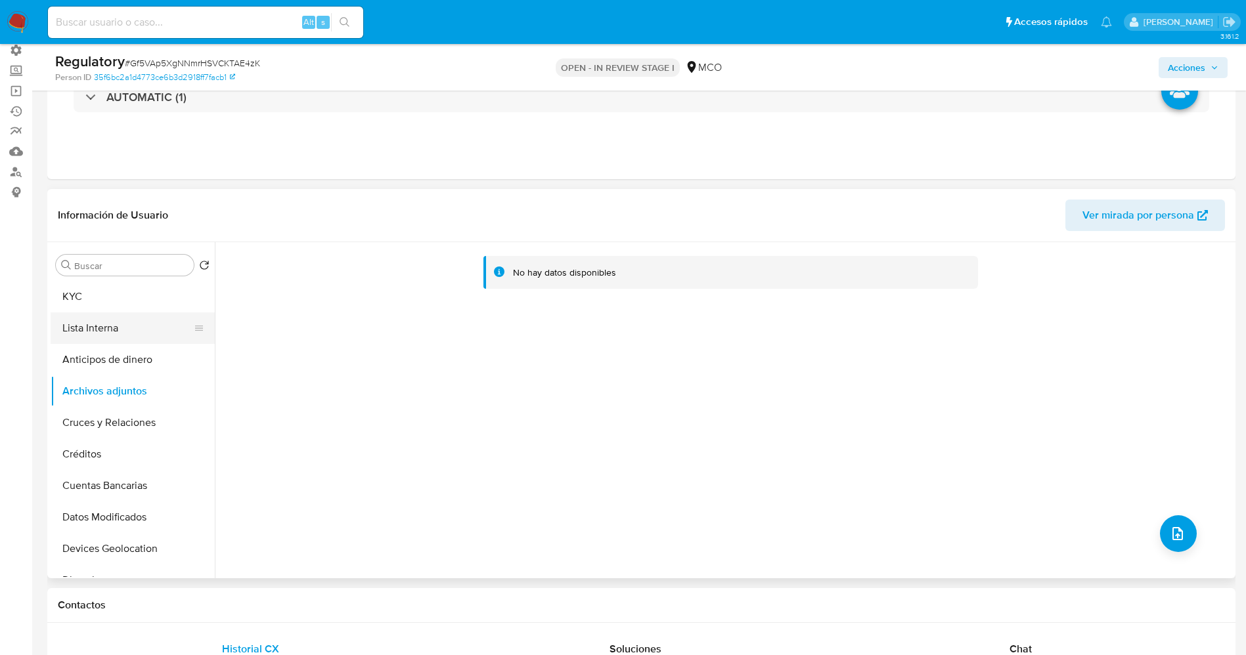
click at [137, 332] on button "Lista Interna" at bounding box center [128, 329] width 154 height 32
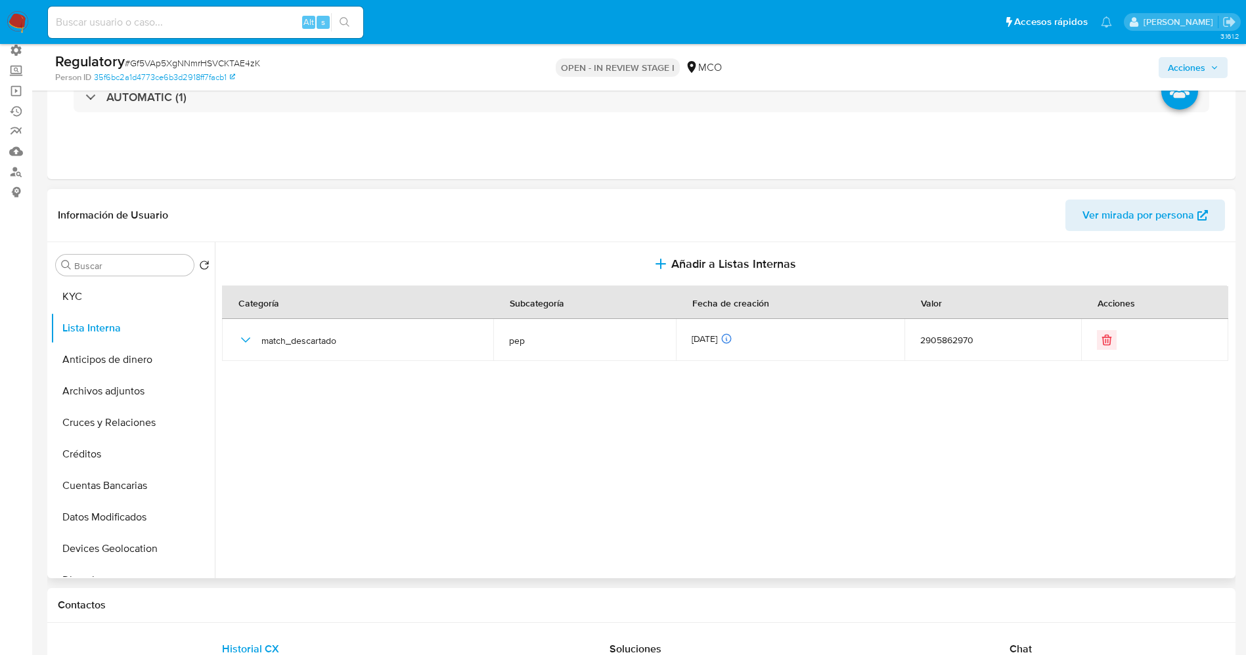
scroll to position [0, 0]
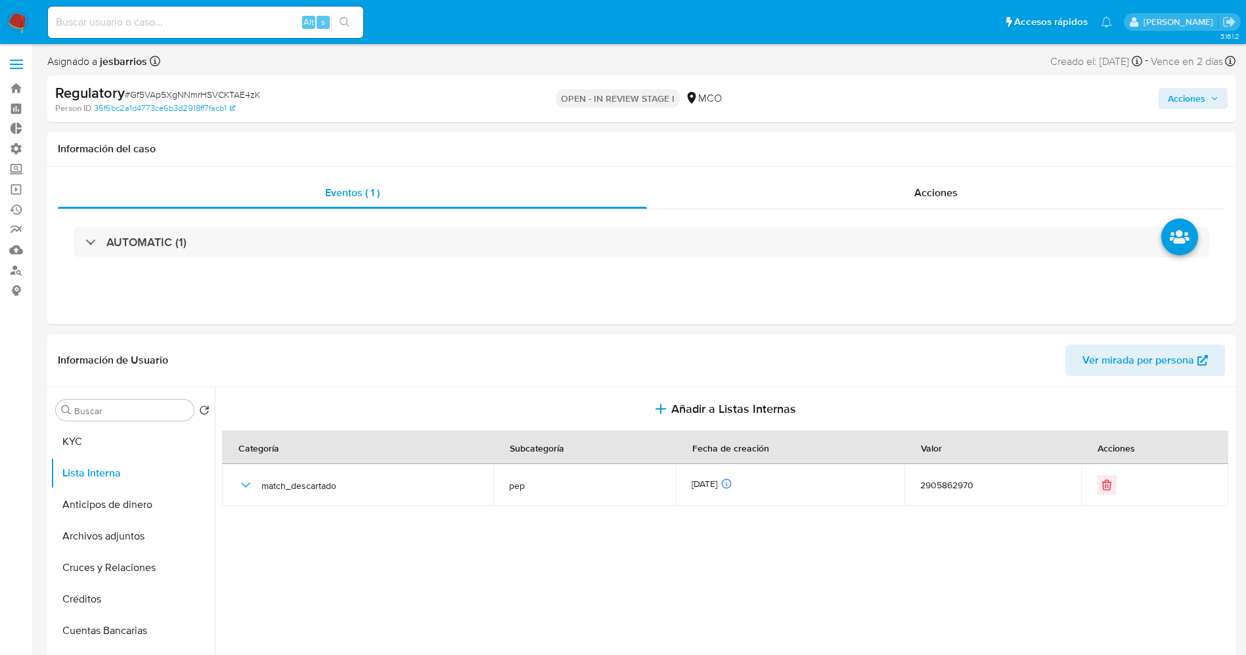
click at [1179, 96] on span "Acciones" at bounding box center [1186, 98] width 37 height 21
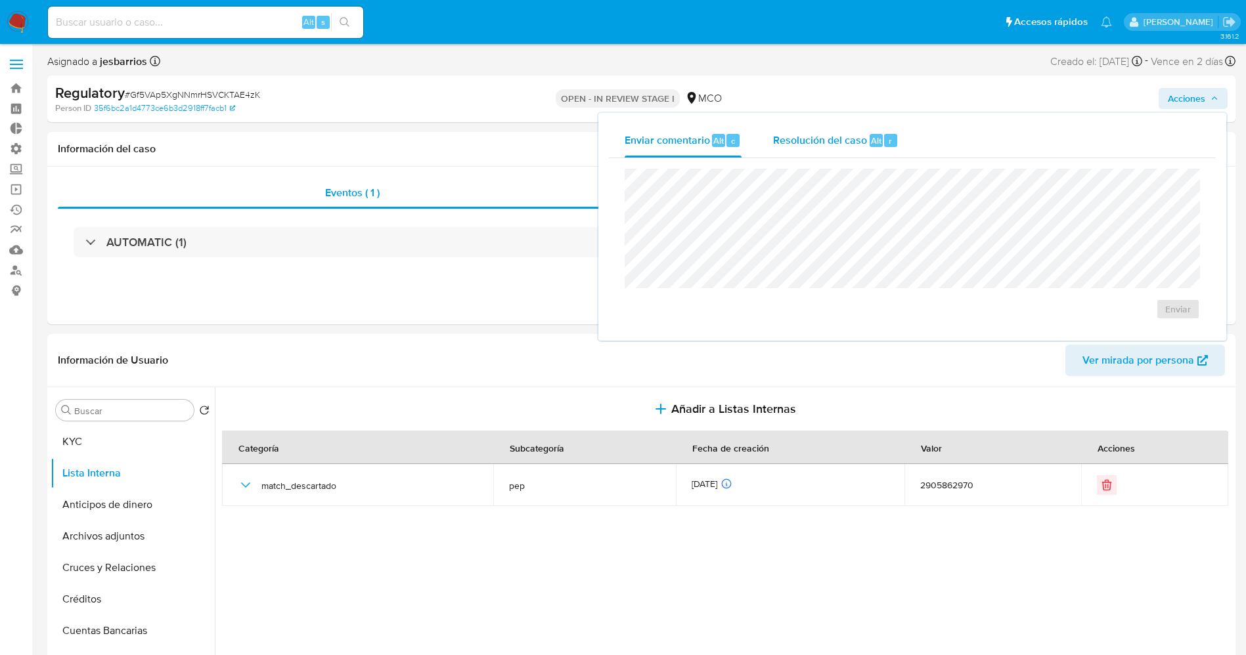
click at [838, 150] on div "Resolución del caso Alt r" at bounding box center [835, 140] width 125 height 34
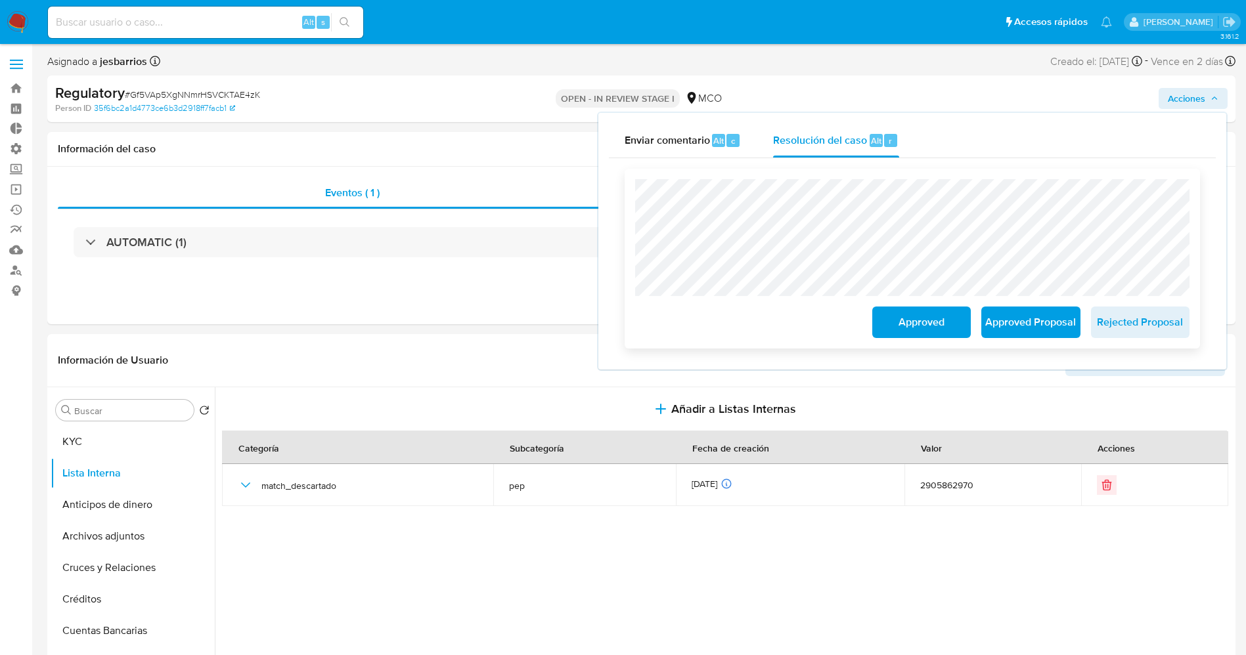
click at [915, 324] on span "Approved" at bounding box center [921, 322] width 64 height 29
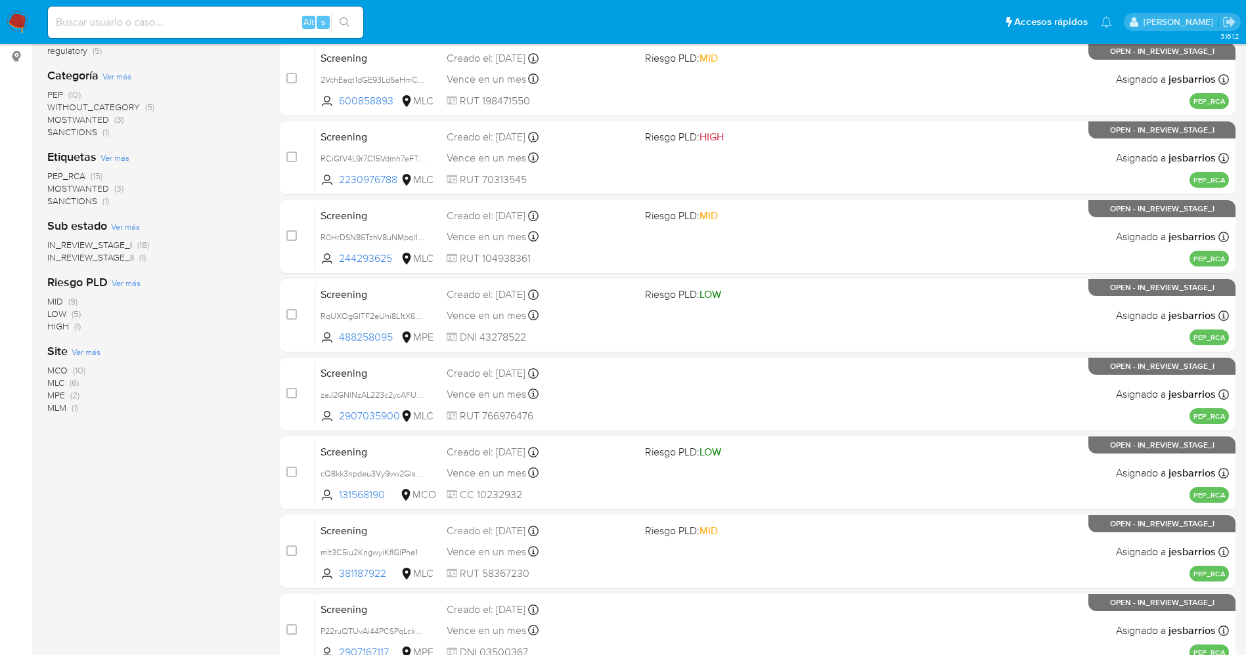
scroll to position [429, 0]
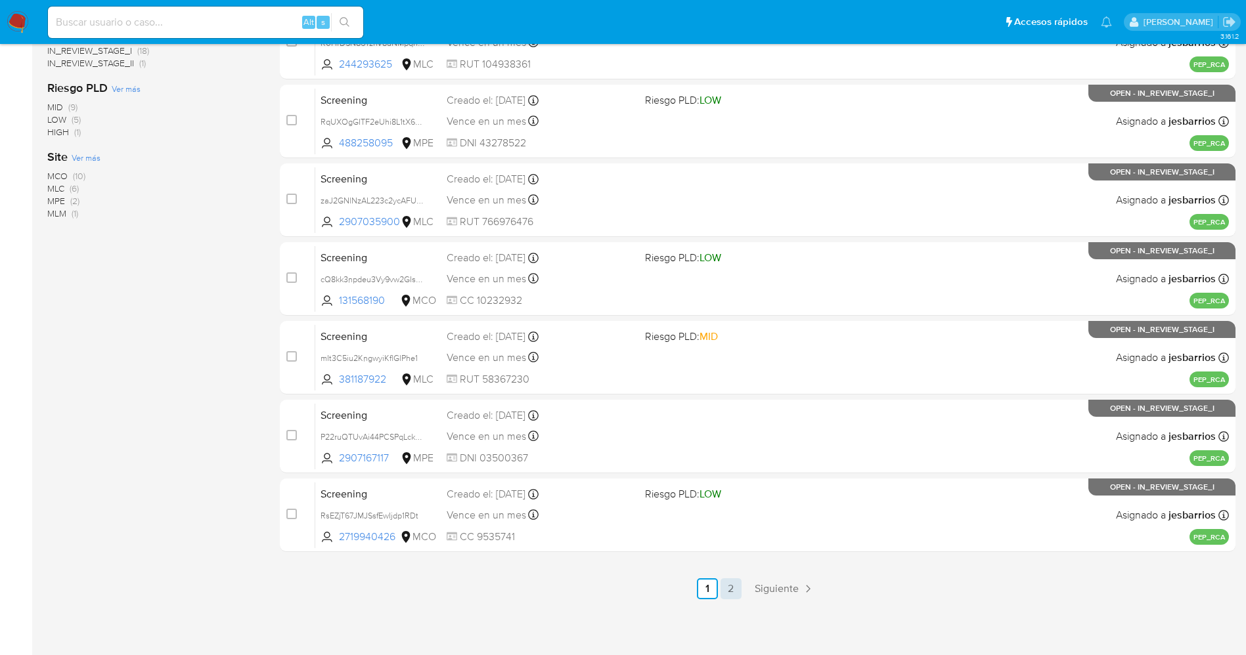
click at [725, 589] on link "2" at bounding box center [730, 589] width 21 height 21
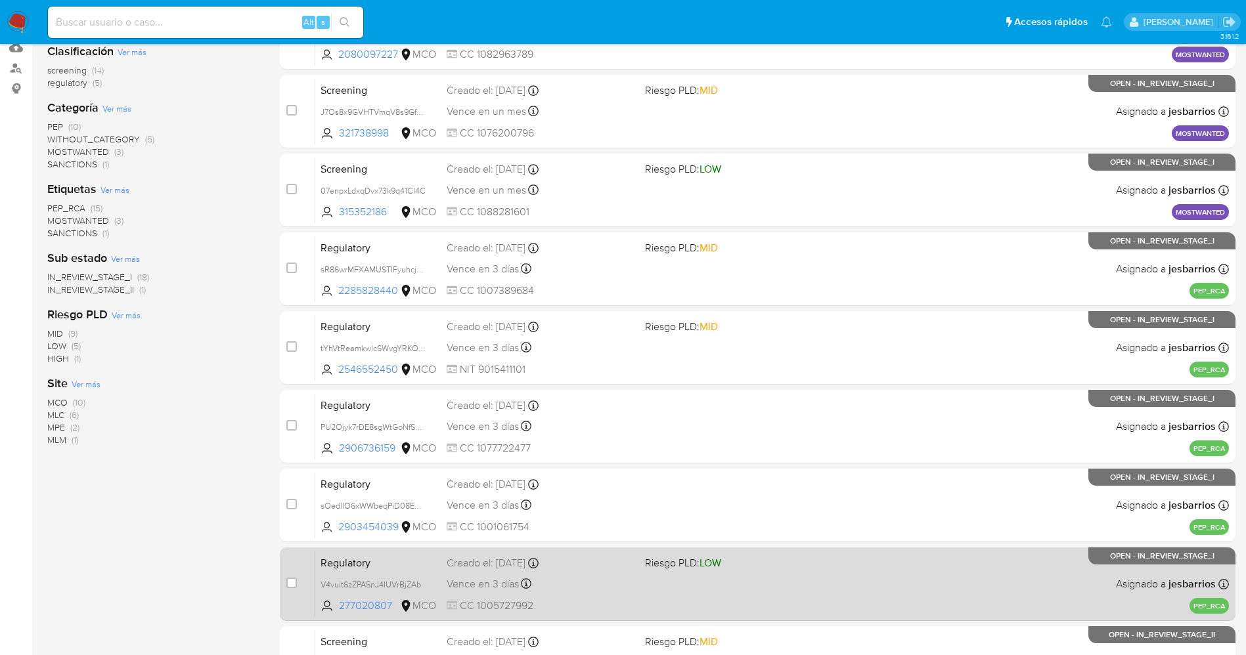
scroll to position [350, 0]
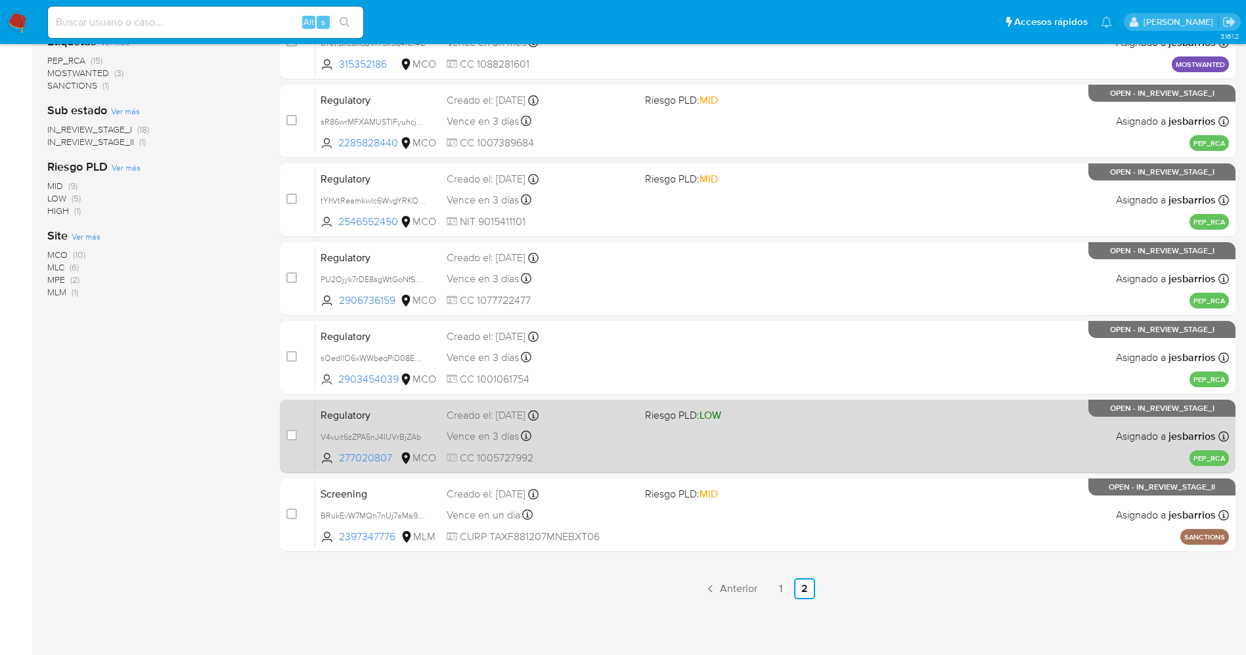
click at [751, 442] on div "Regulatory V4vuit6zZPA5nJ4IUVrBjZAb 277020807 MCO Riesgo PLD: LOW Creado el: [D…" at bounding box center [772, 436] width 914 height 66
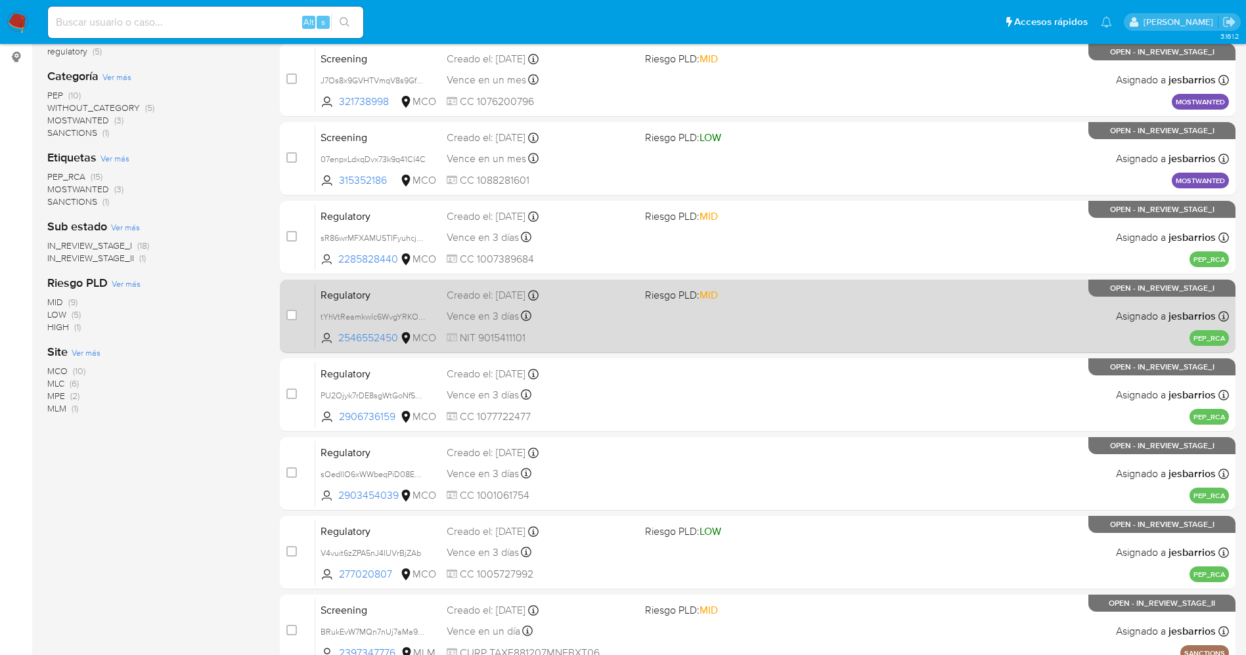
scroll to position [55, 0]
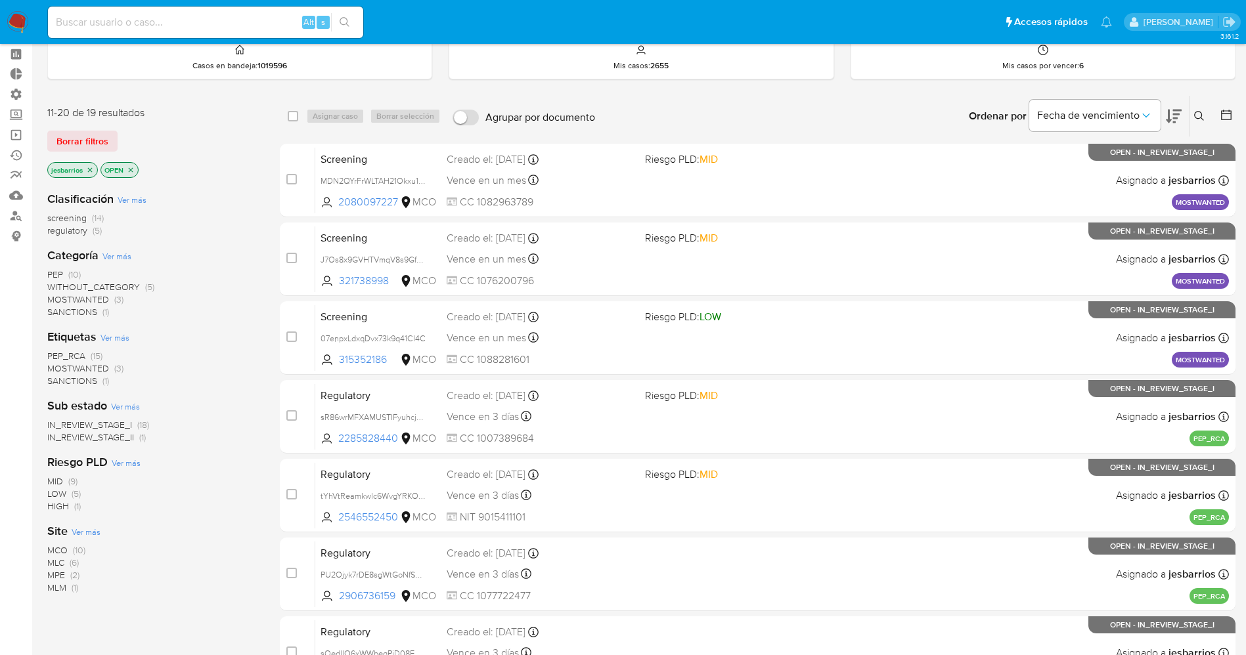
click at [16, 18] on img at bounding box center [18, 22] width 22 height 22
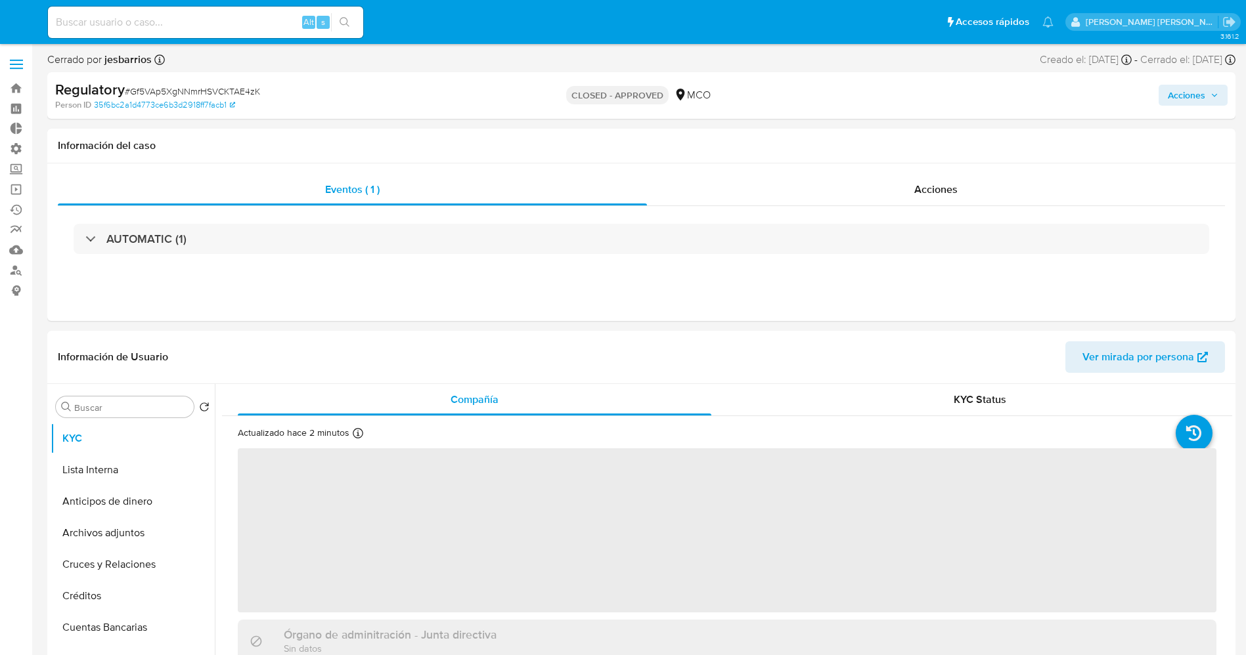
select select "10"
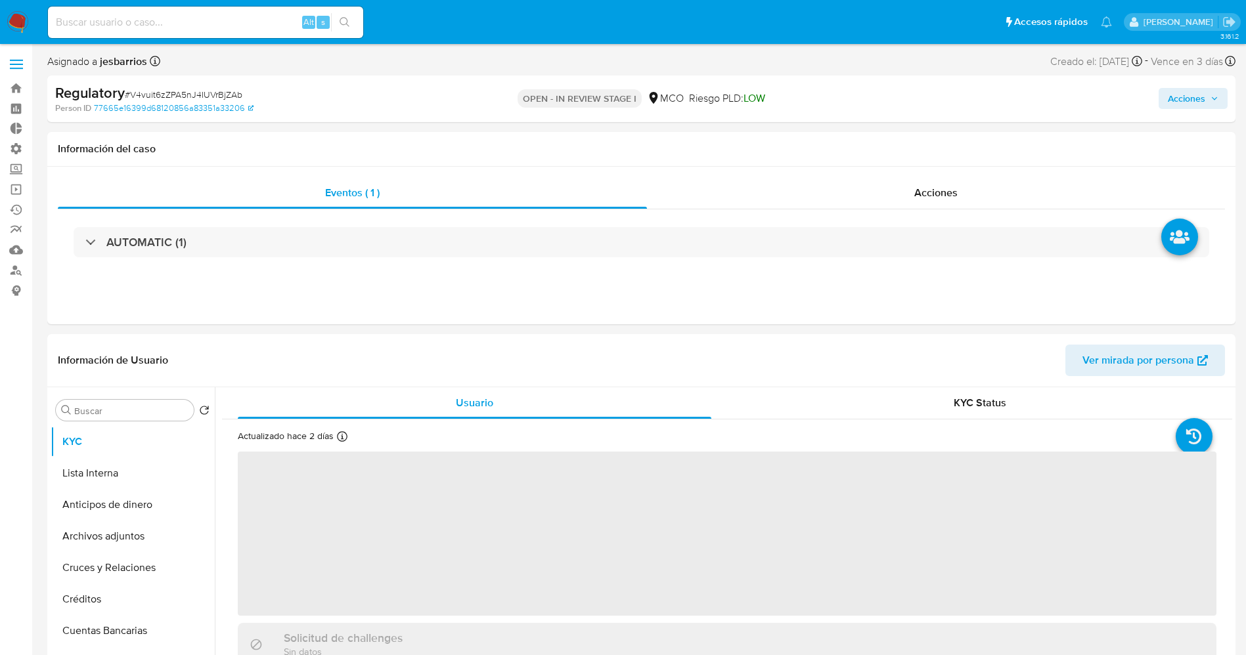
select select "10"
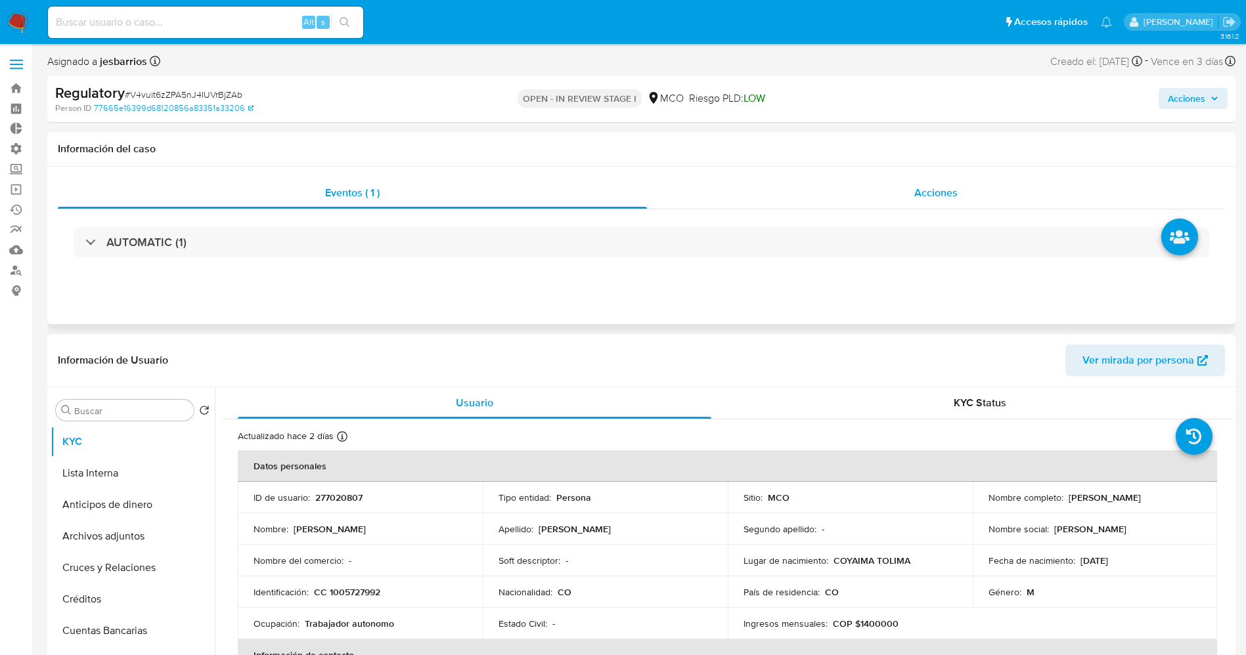
click at [923, 177] on div "Acciones" at bounding box center [936, 193] width 578 height 32
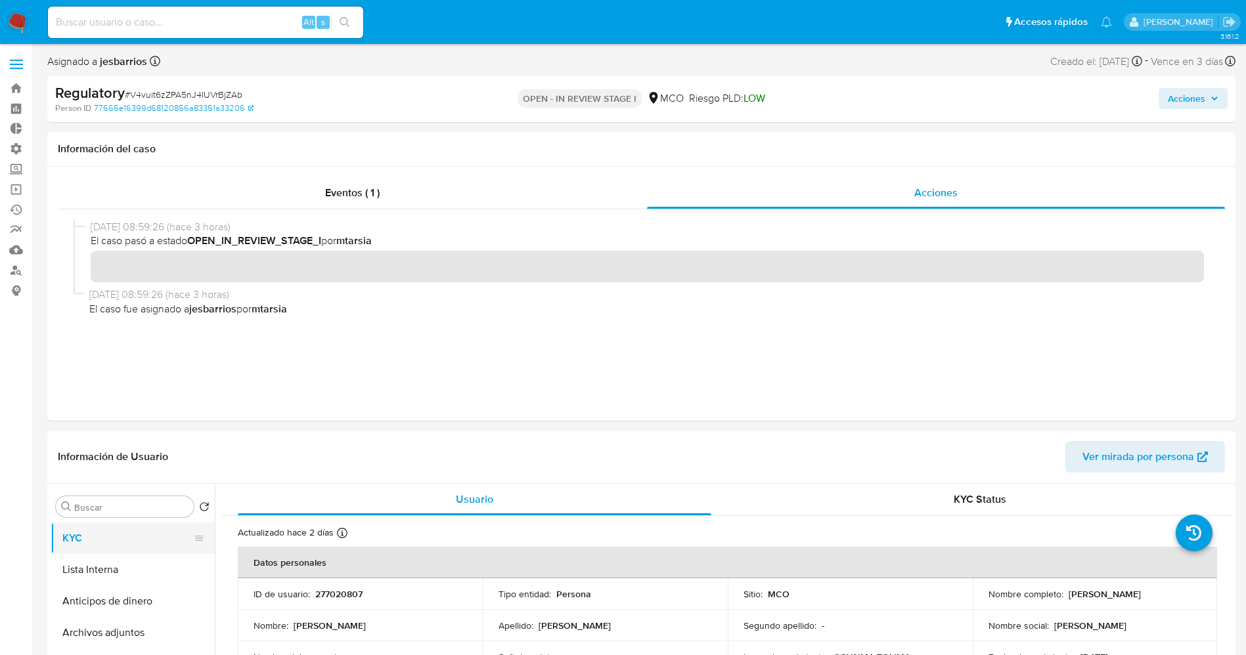
click at [79, 535] on button "KYC" at bounding box center [128, 539] width 154 height 32
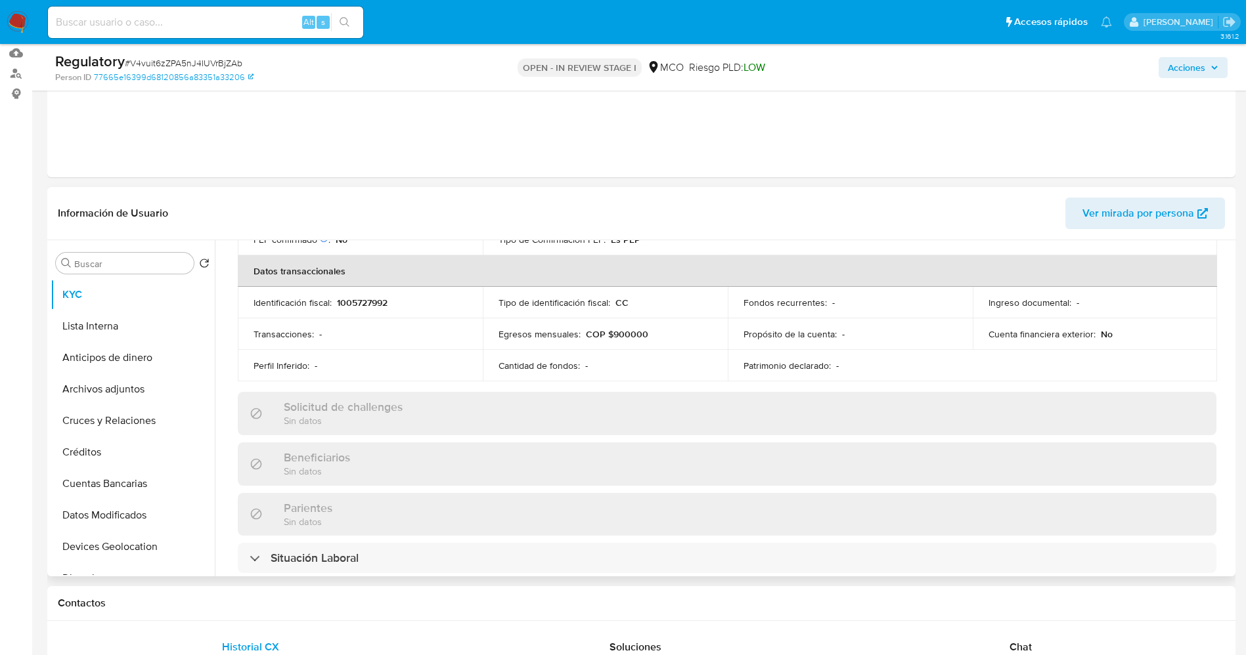
scroll to position [591, 0]
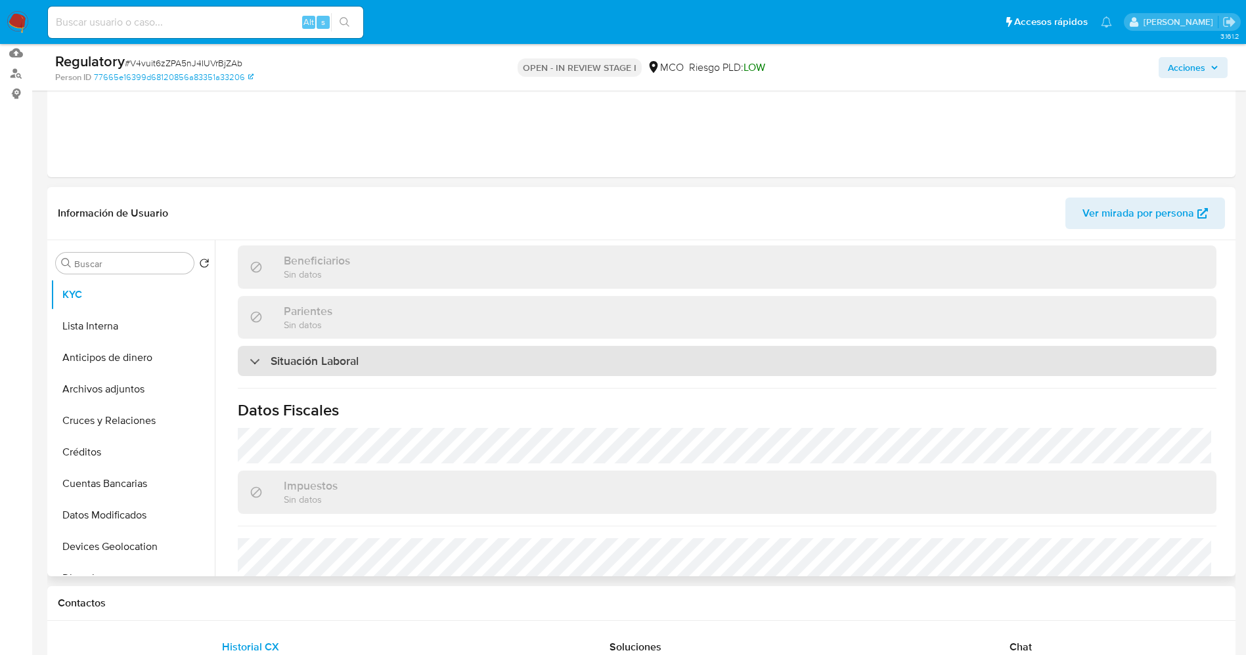
click at [384, 366] on div "Situación Laboral" at bounding box center [727, 361] width 979 height 30
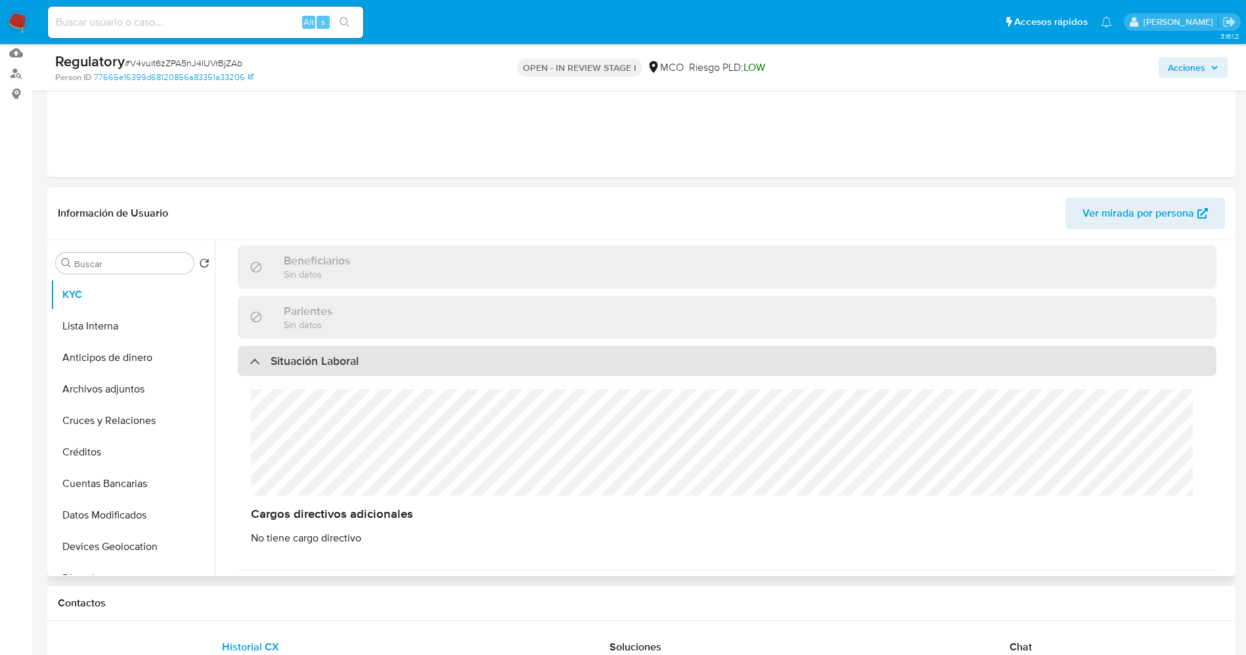
click at [384, 366] on div "Situación Laboral" at bounding box center [727, 361] width 979 height 30
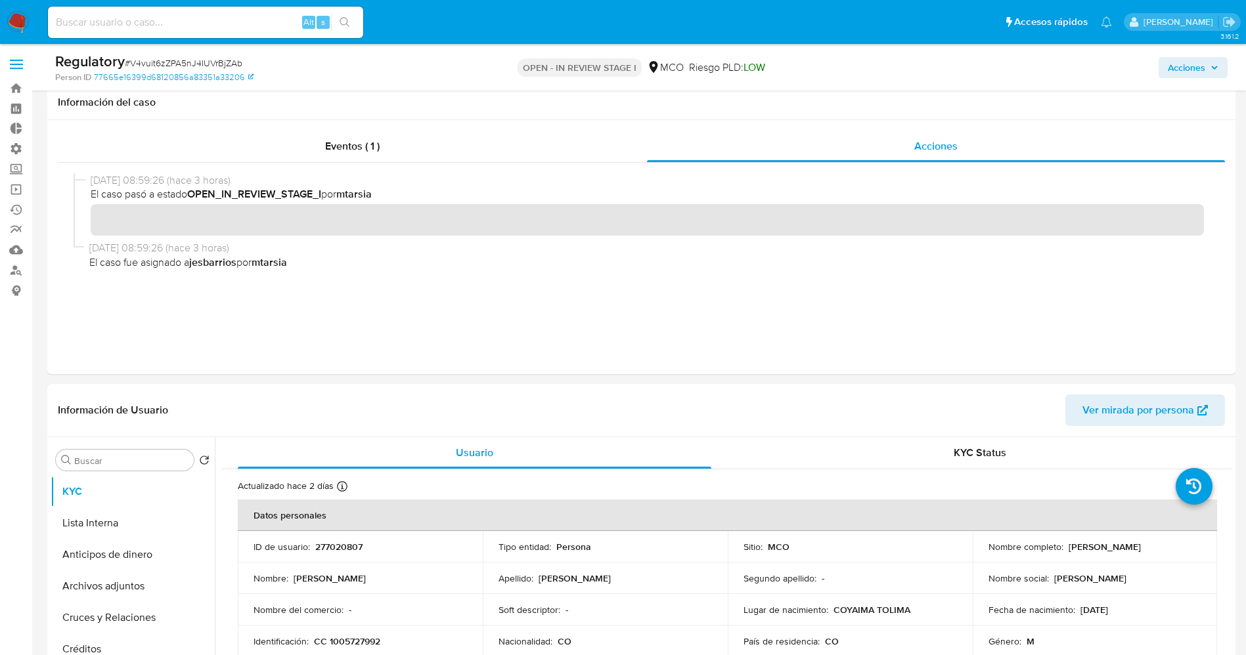
scroll to position [197, 0]
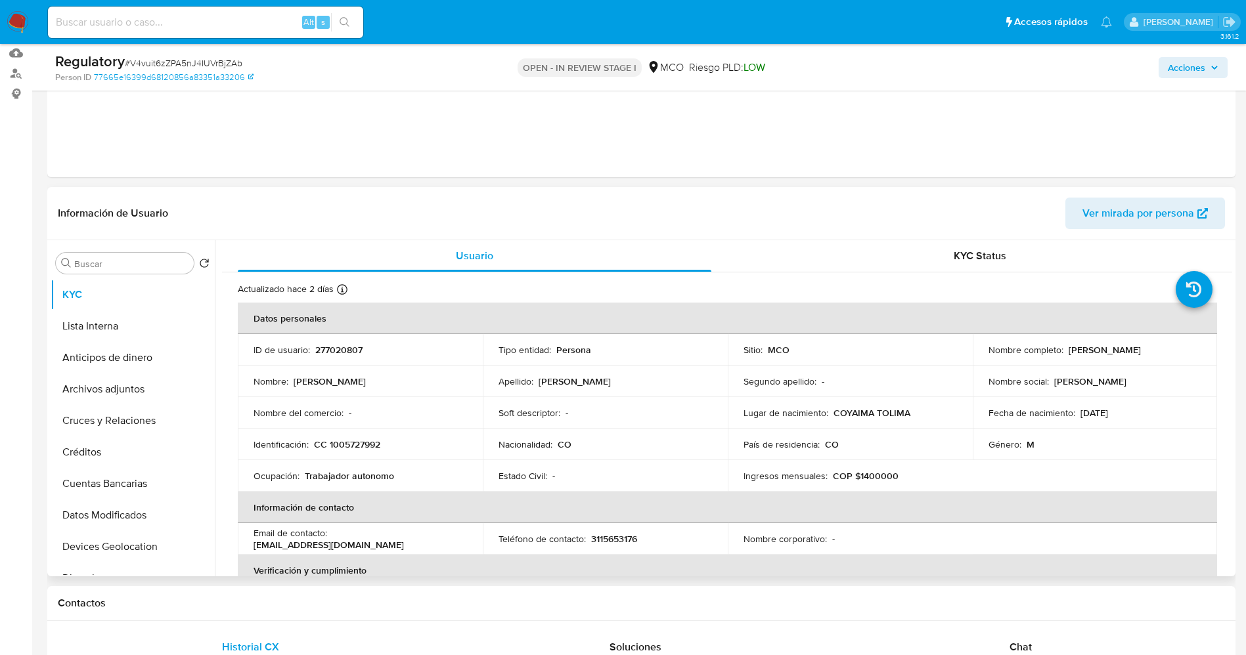
drag, startPoint x: 1010, startPoint y: 353, endPoint x: 1137, endPoint y: 357, distance: 126.8
click at [1137, 357] on td "Nombre completo : [PERSON_NAME]" at bounding box center [1095, 350] width 245 height 32
copy p "[PERSON_NAME]"
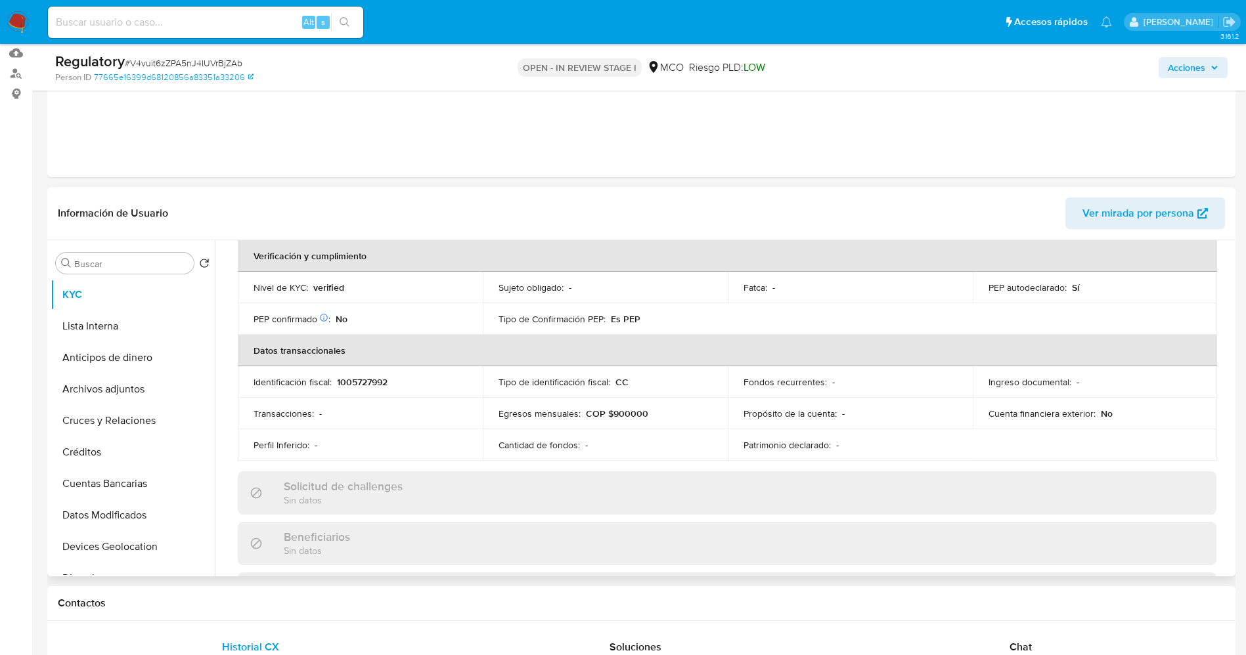
scroll to position [493, 0]
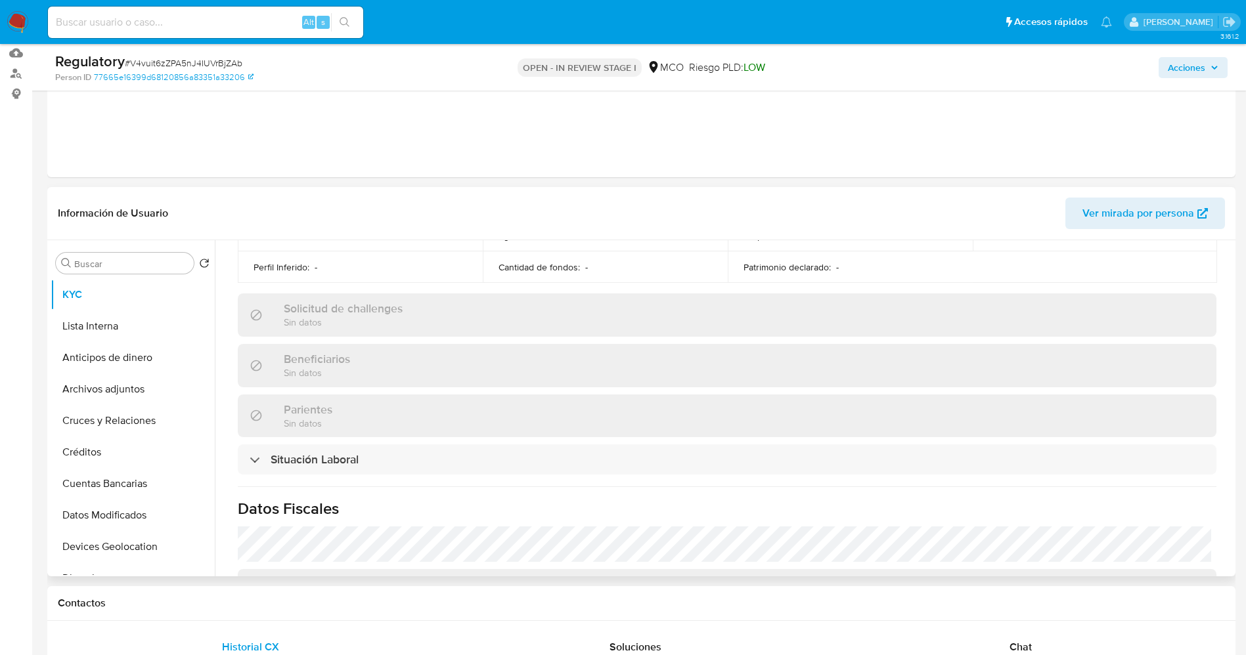
click at [358, 480] on div "Actualizado [DATE] Creado: [DATE] 10:38:17 Actualizado: [DATE] 12:17:45 Datos p…" at bounding box center [727, 265] width 1010 height 971
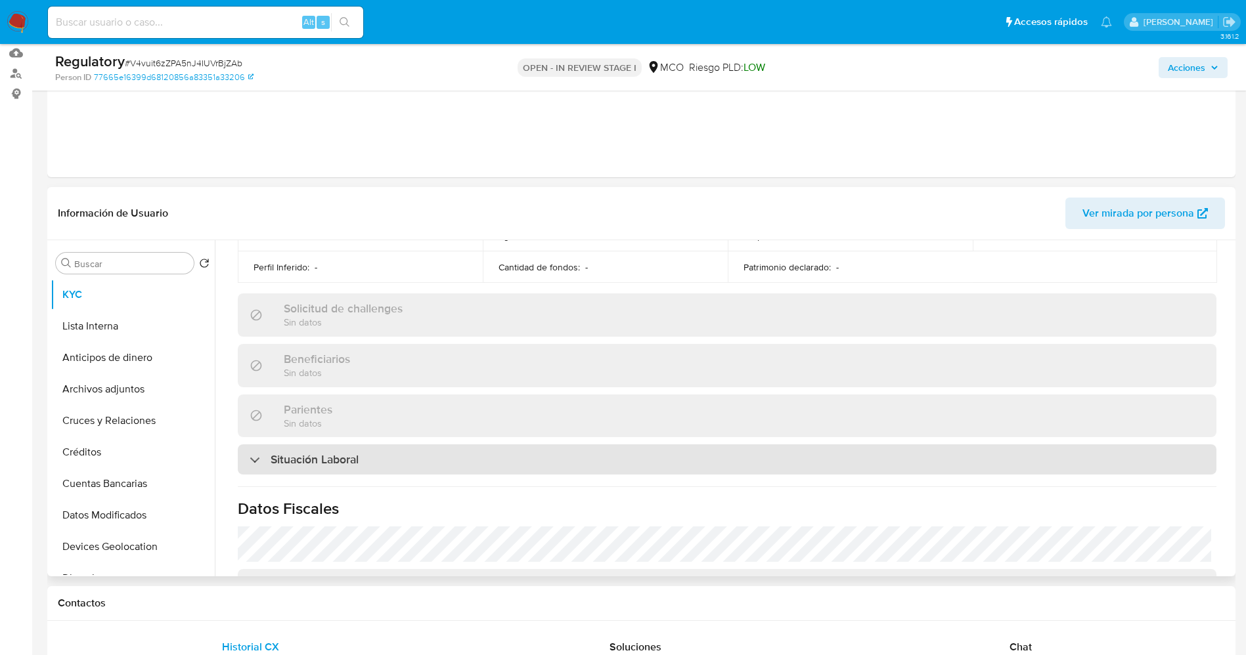
click at [357, 471] on div "Situación Laboral" at bounding box center [727, 460] width 979 height 30
click at [366, 459] on div "Situación Laboral" at bounding box center [727, 460] width 979 height 30
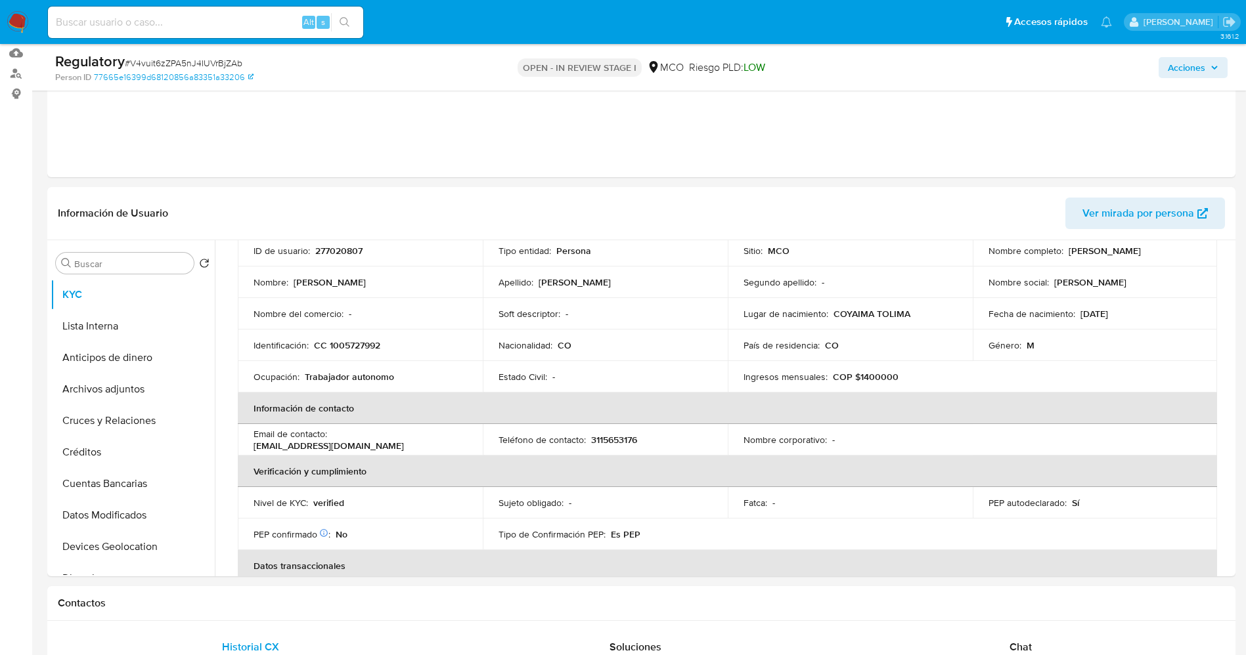
scroll to position [99, 0]
drag, startPoint x: 982, startPoint y: 257, endPoint x: 1118, endPoint y: 253, distance: 136.0
click at [1118, 253] on td "Nombre completo : [PERSON_NAME]" at bounding box center [1095, 252] width 245 height 32
copy p "[PERSON_NAME]"
drag, startPoint x: 327, startPoint y: 341, endPoint x: 403, endPoint y: 336, distance: 75.7
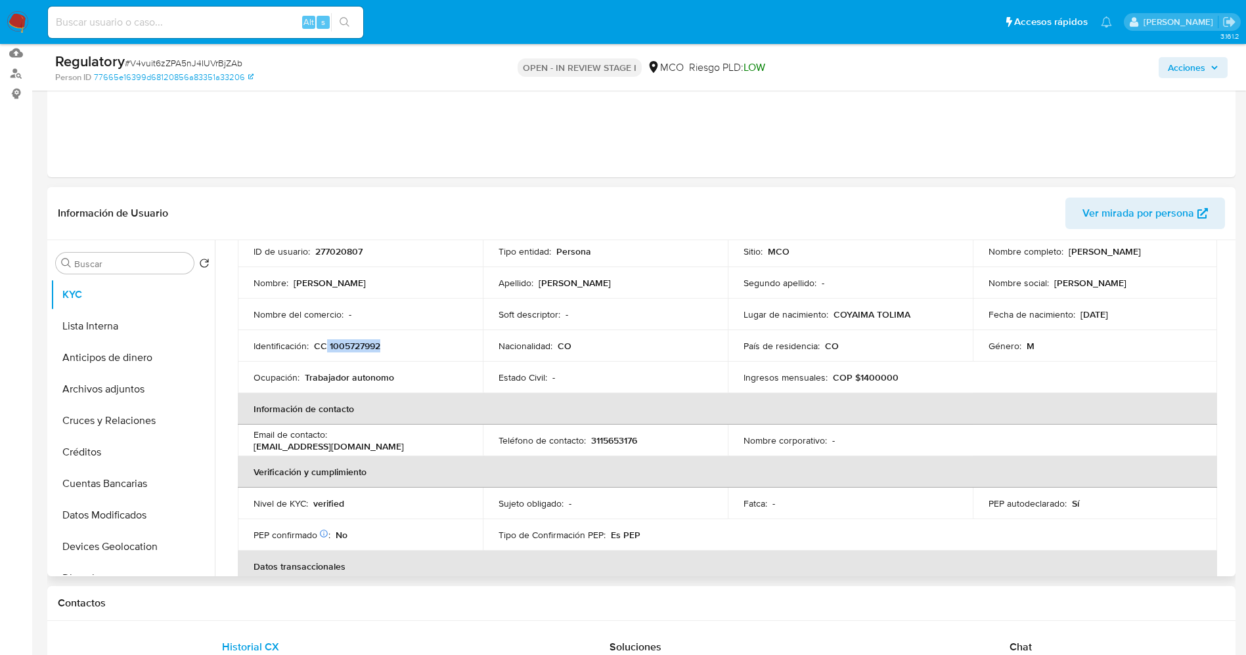
click at [406, 336] on td "Identificación : CC 1005727992" at bounding box center [360, 346] width 245 height 32
copy p "1005727992"
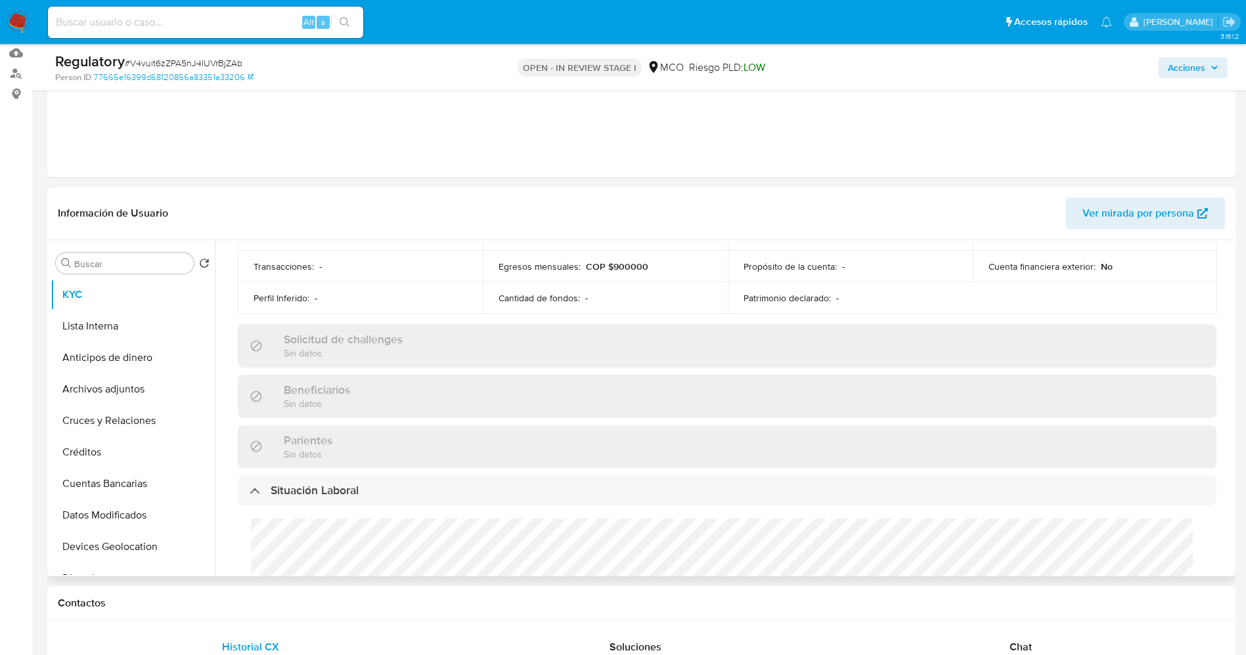
scroll to position [493, 0]
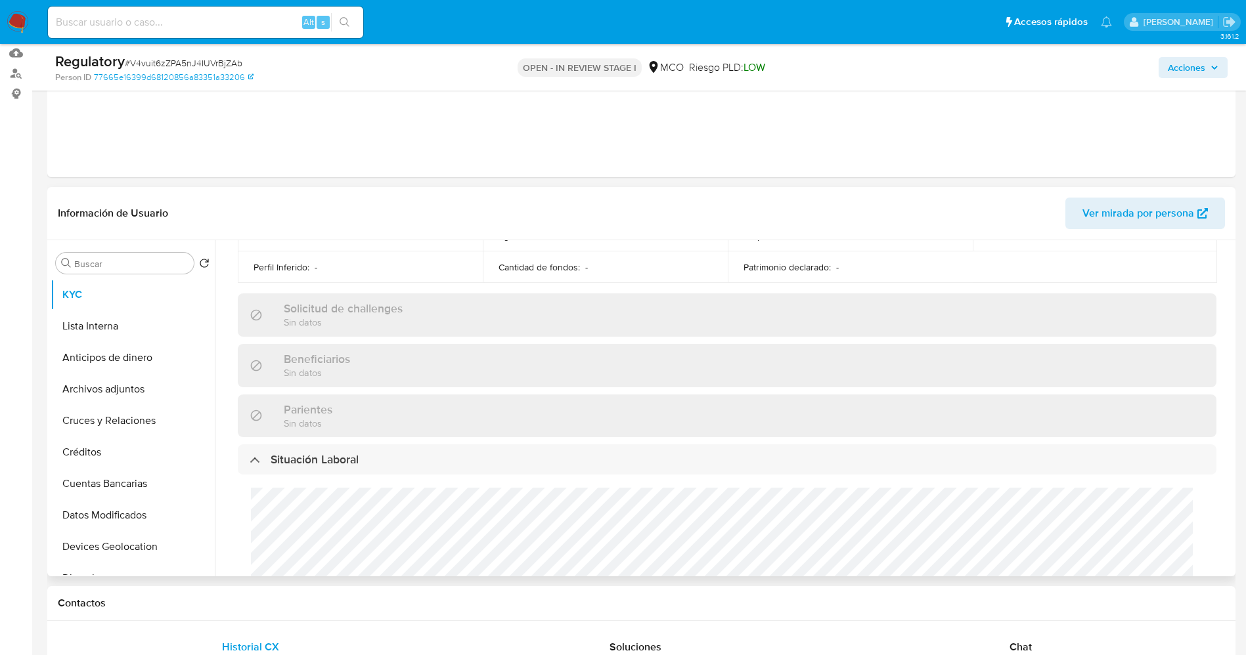
click at [347, 548] on div "Cargos directivos adicionales No tiene cargo directivo" at bounding box center [727, 566] width 979 height 182
drag, startPoint x: 108, startPoint y: 324, endPoint x: 116, endPoint y: 155, distance: 169.6
click at [108, 323] on button "Lista Interna" at bounding box center [128, 327] width 154 height 32
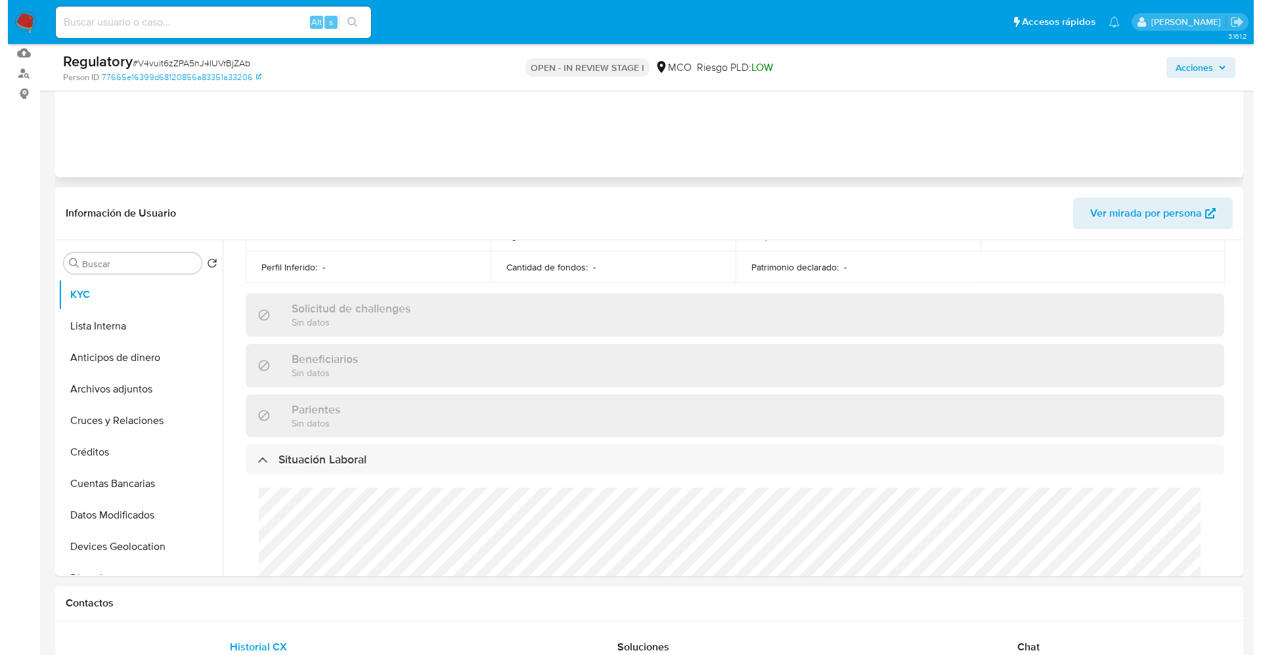
scroll to position [0, 0]
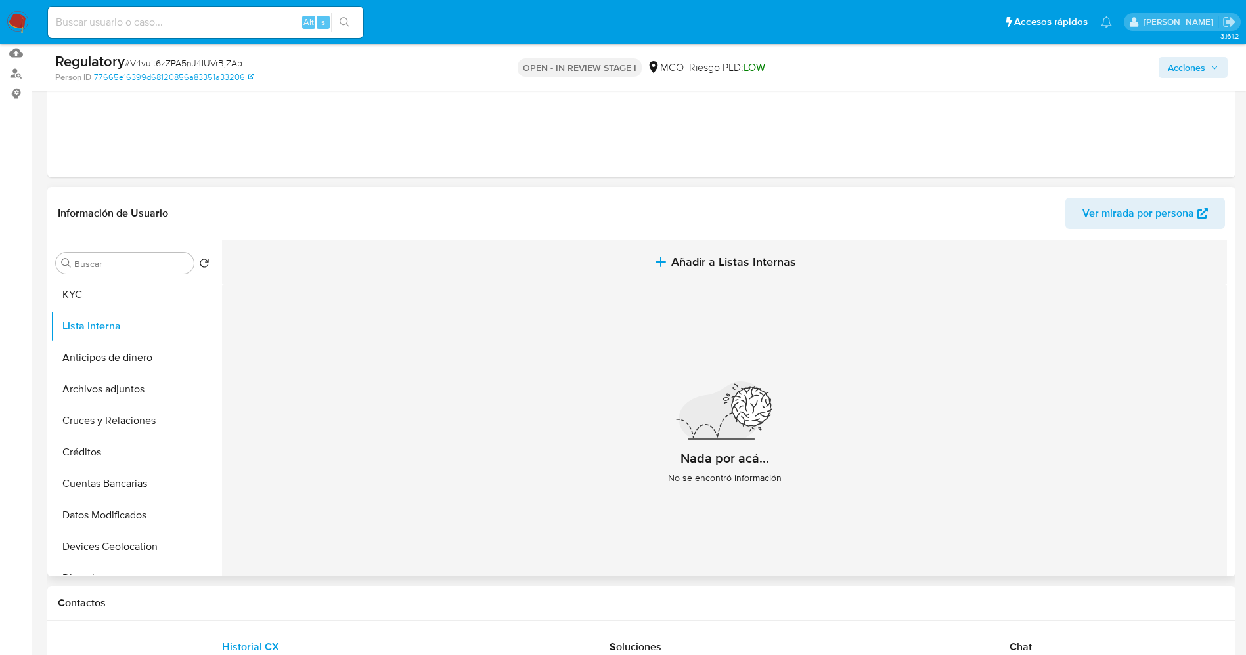
click at [688, 265] on span "Añadir a Listas Internas" at bounding box center [733, 262] width 125 height 14
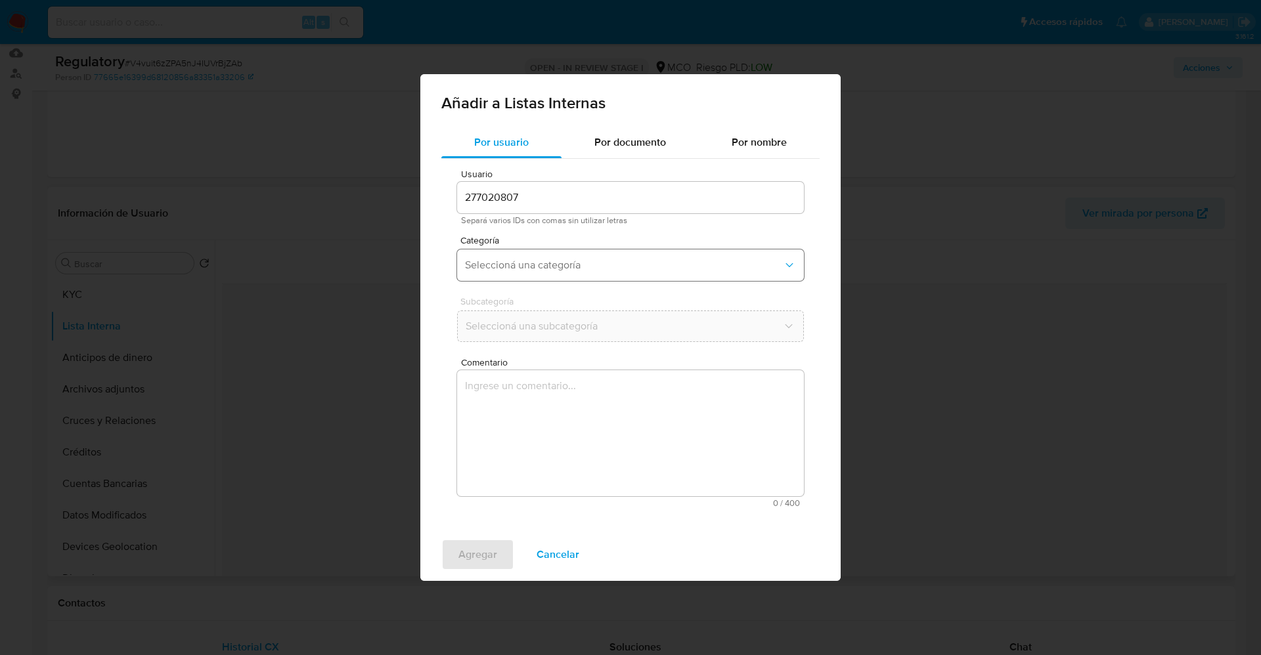
click at [548, 273] on button "Seleccioná una categoría" at bounding box center [630, 266] width 347 height 32
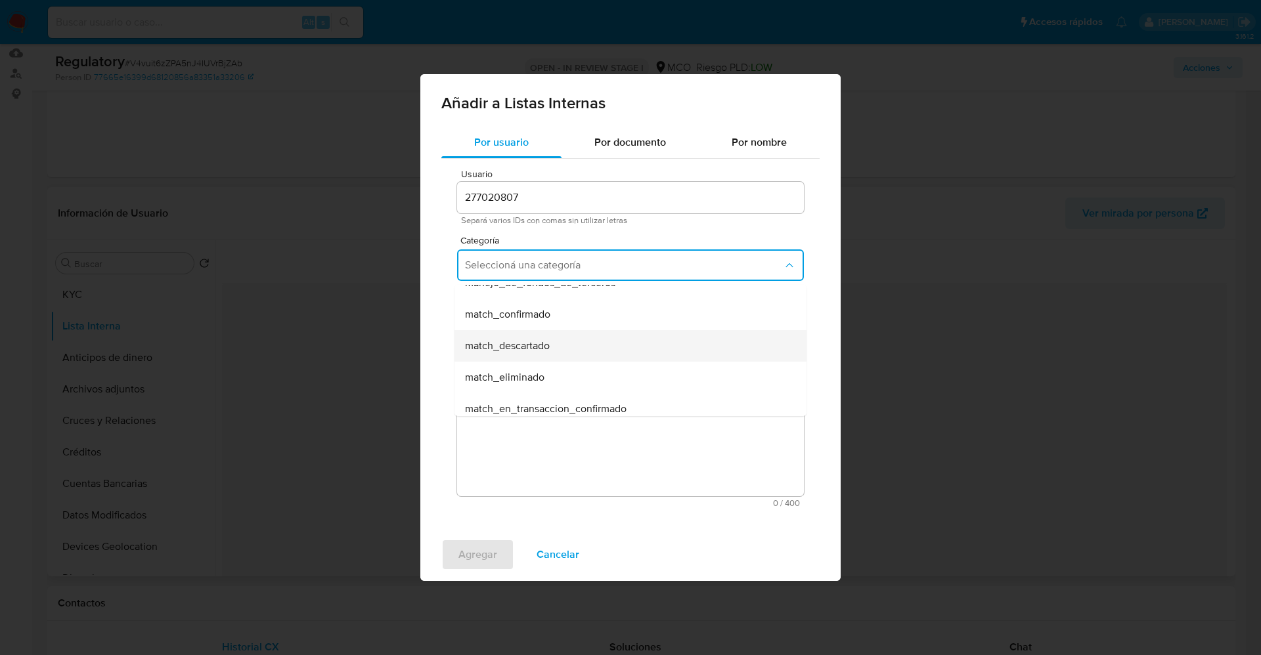
scroll to position [99, 0]
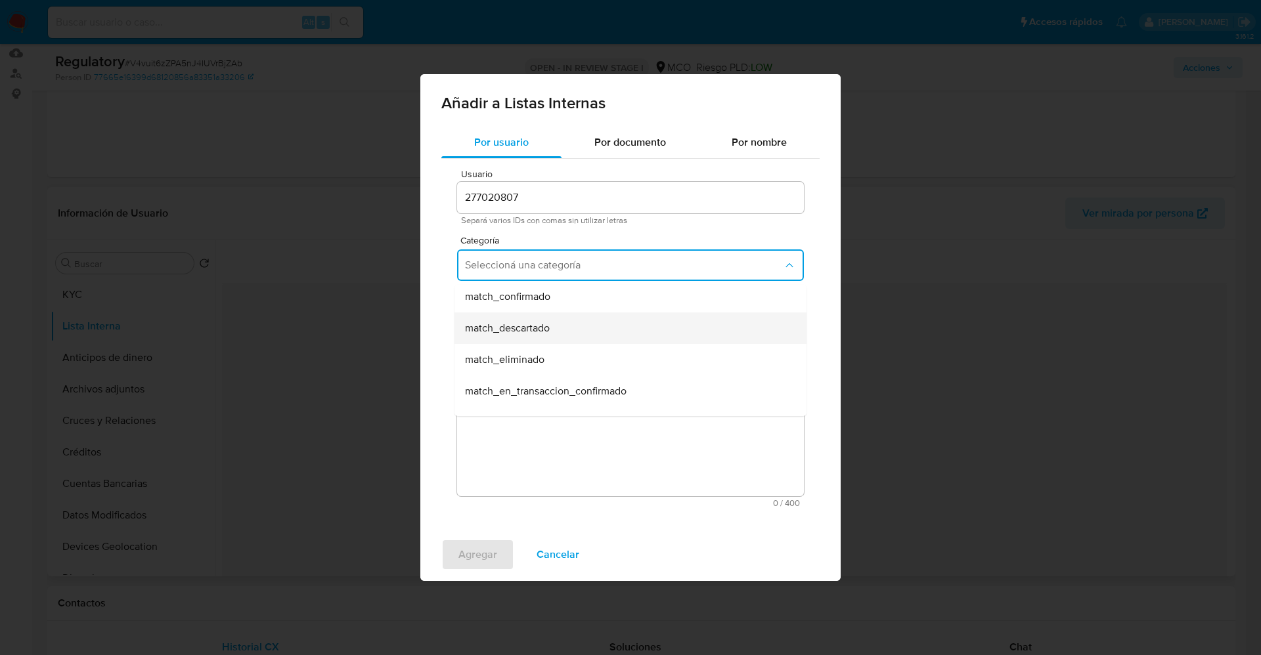
click at [546, 335] on span "match_descartado" at bounding box center [507, 328] width 85 height 13
click at [546, 335] on button "Seleccioná una subcategoría" at bounding box center [630, 327] width 347 height 32
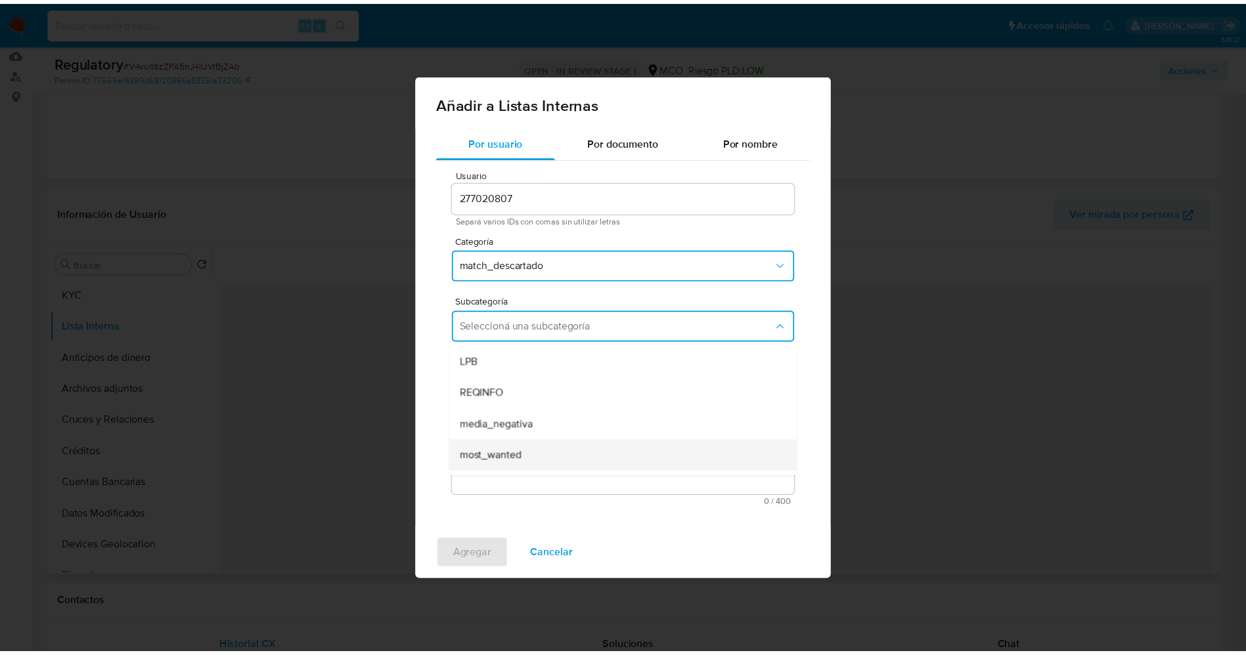
scroll to position [89, 0]
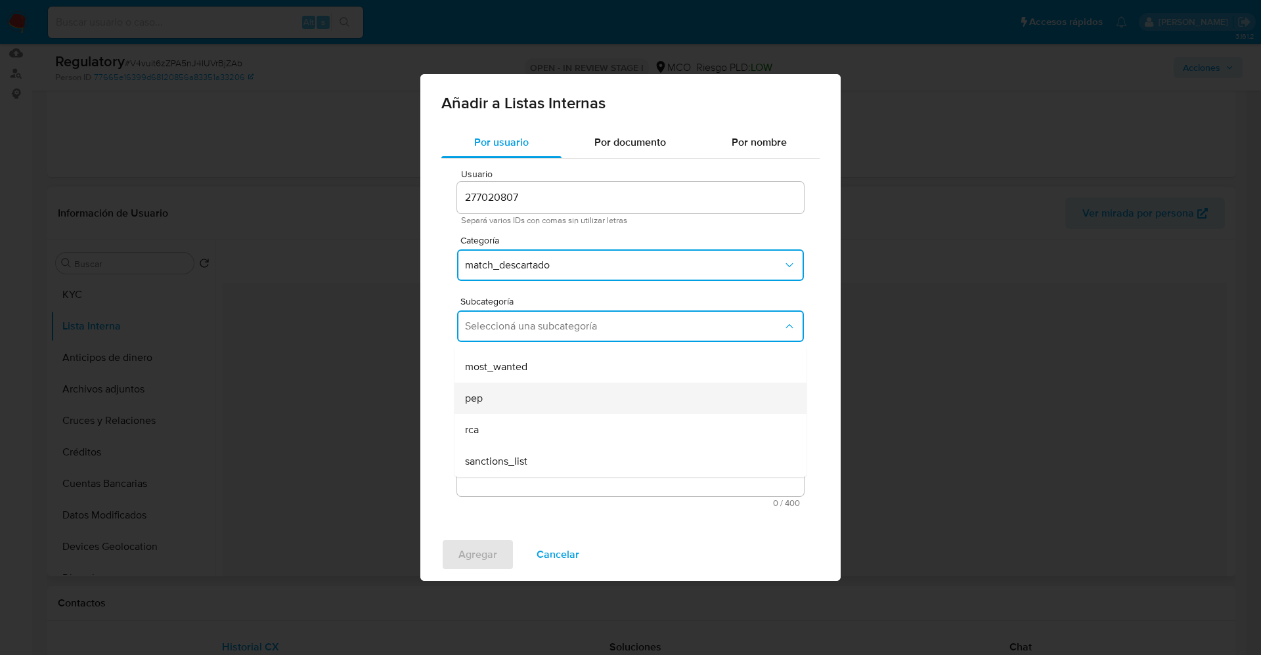
click at [530, 386] on div "pep" at bounding box center [626, 399] width 323 height 32
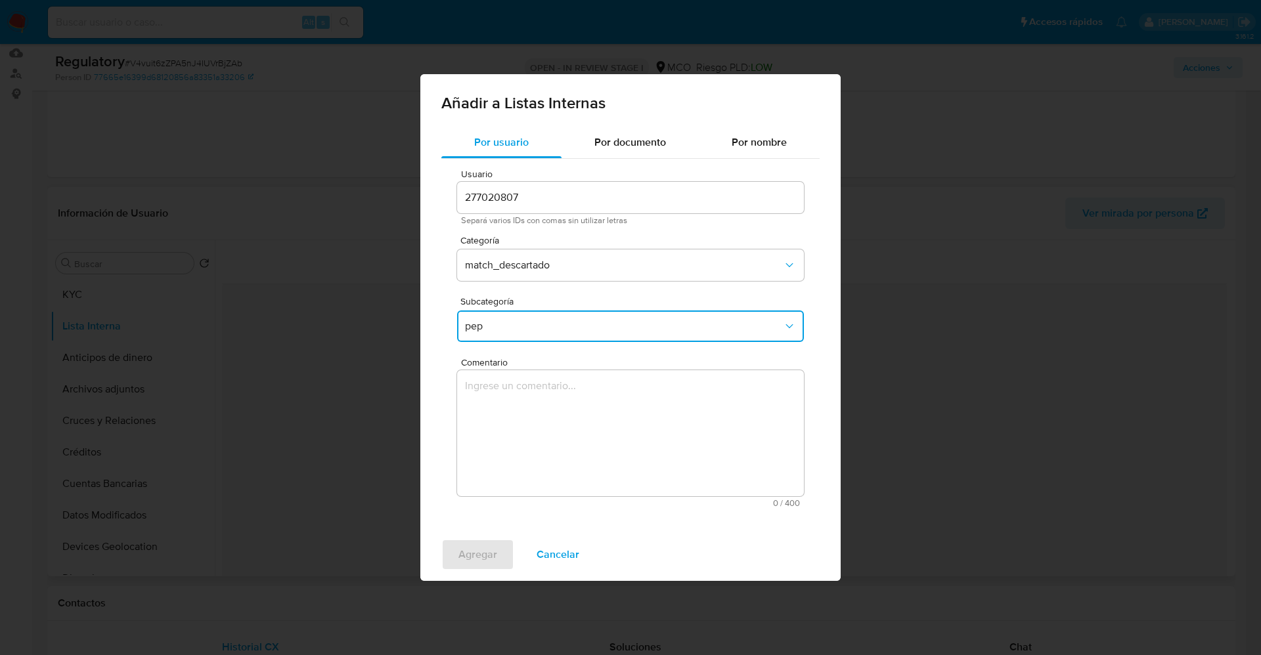
click at [530, 386] on textarea "Comentario" at bounding box center [630, 433] width 347 height 126
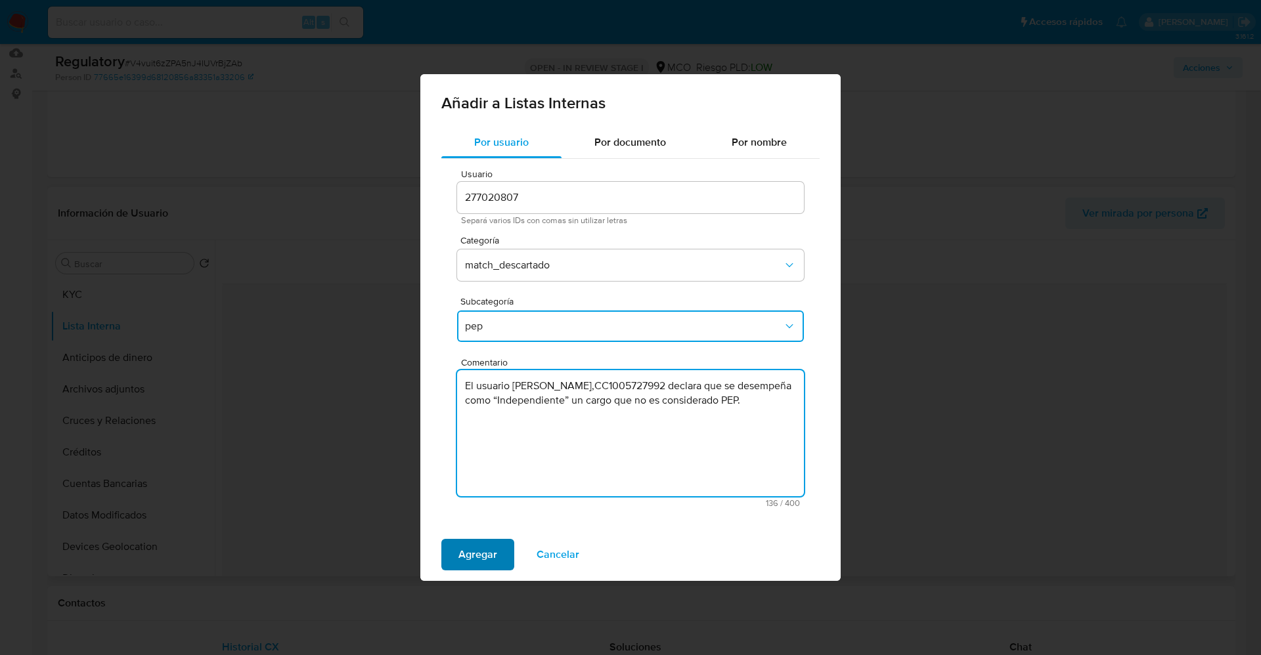
type textarea "El usuario [PERSON_NAME],CC1005727992 declara que se desempeña como “Independie…"
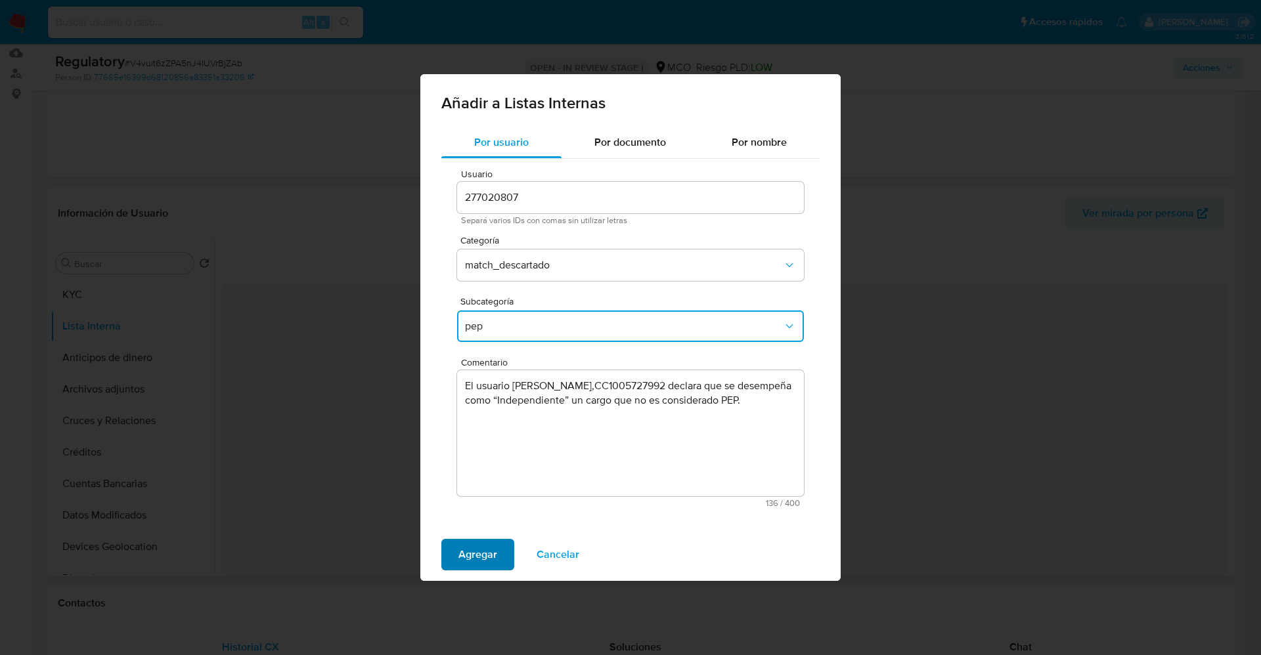
click at [492, 547] on span "Agregar" at bounding box center [477, 554] width 39 height 29
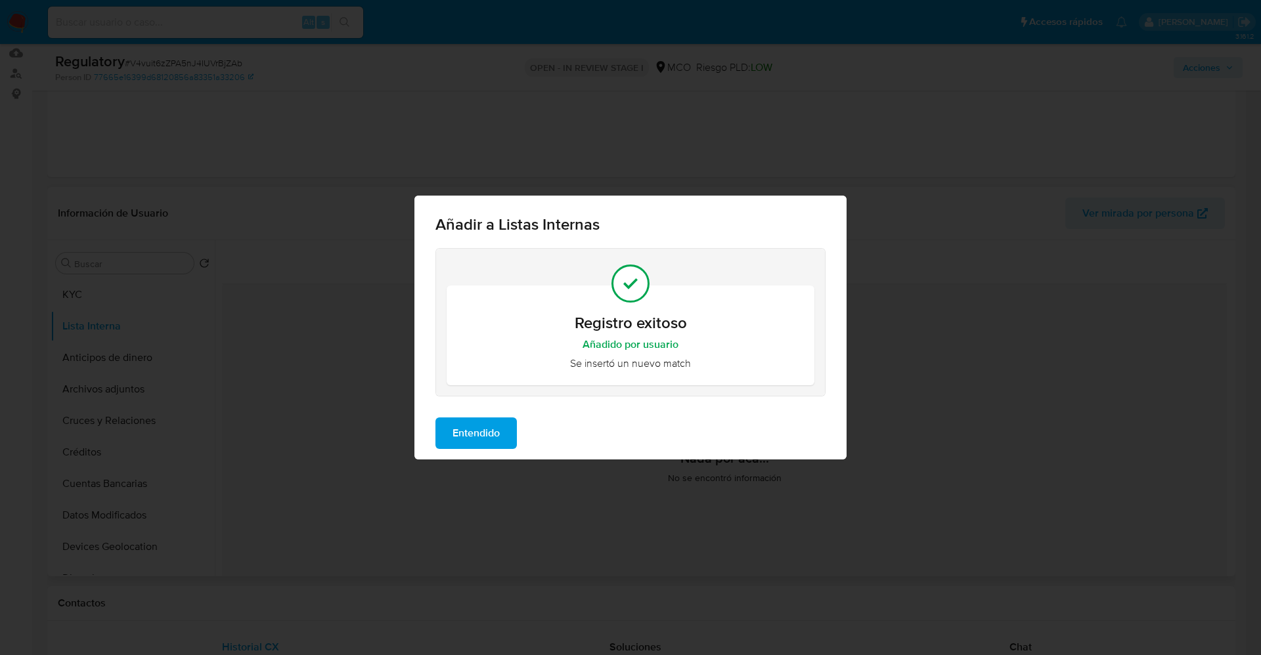
click at [487, 429] on span "Entendido" at bounding box center [475, 433] width 47 height 29
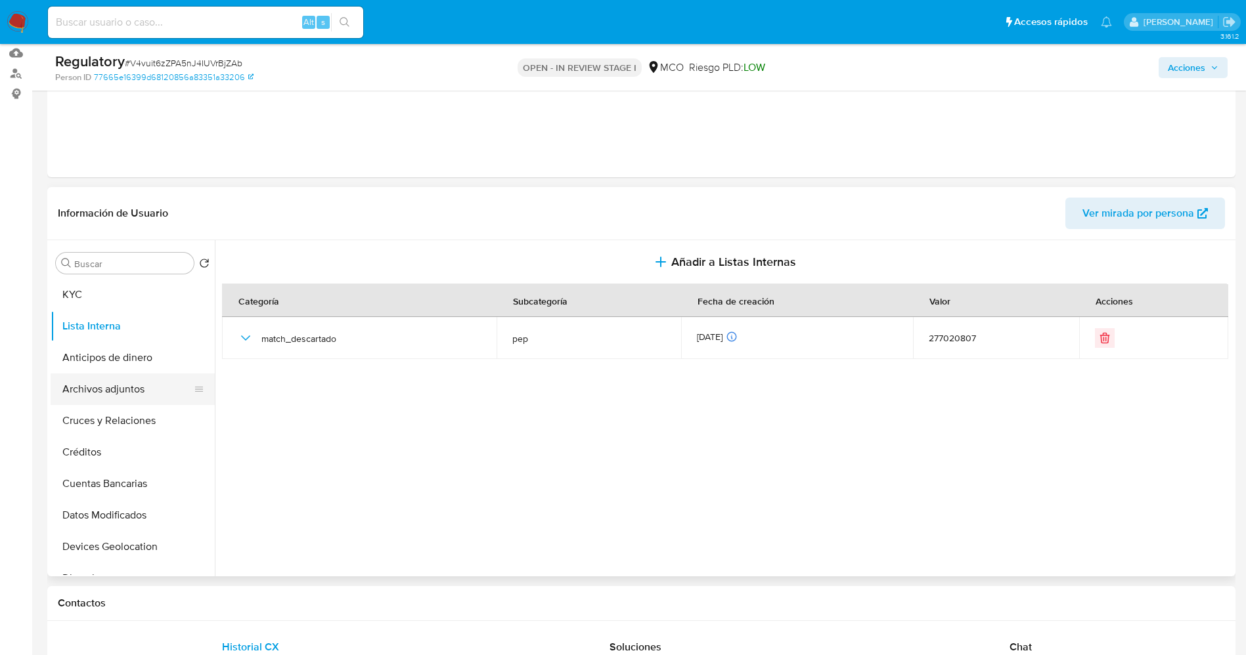
click at [121, 384] on button "Archivos adjuntos" at bounding box center [128, 390] width 154 height 32
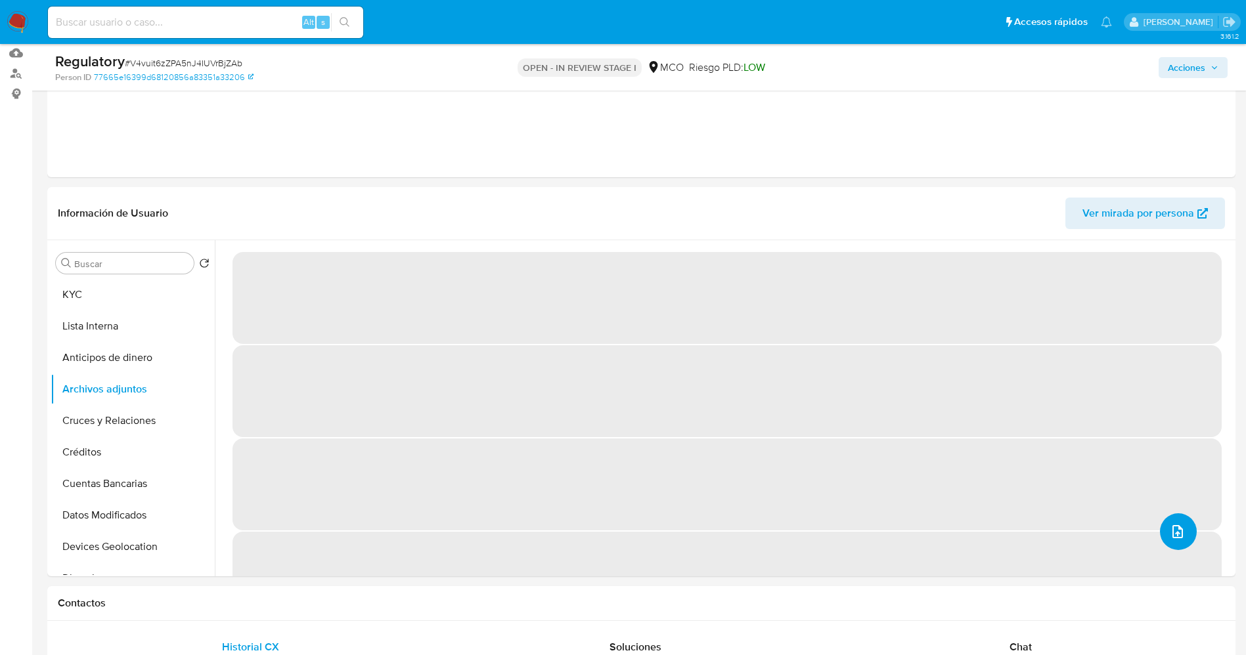
click at [1162, 531] on button "upload-file" at bounding box center [1178, 532] width 37 height 37
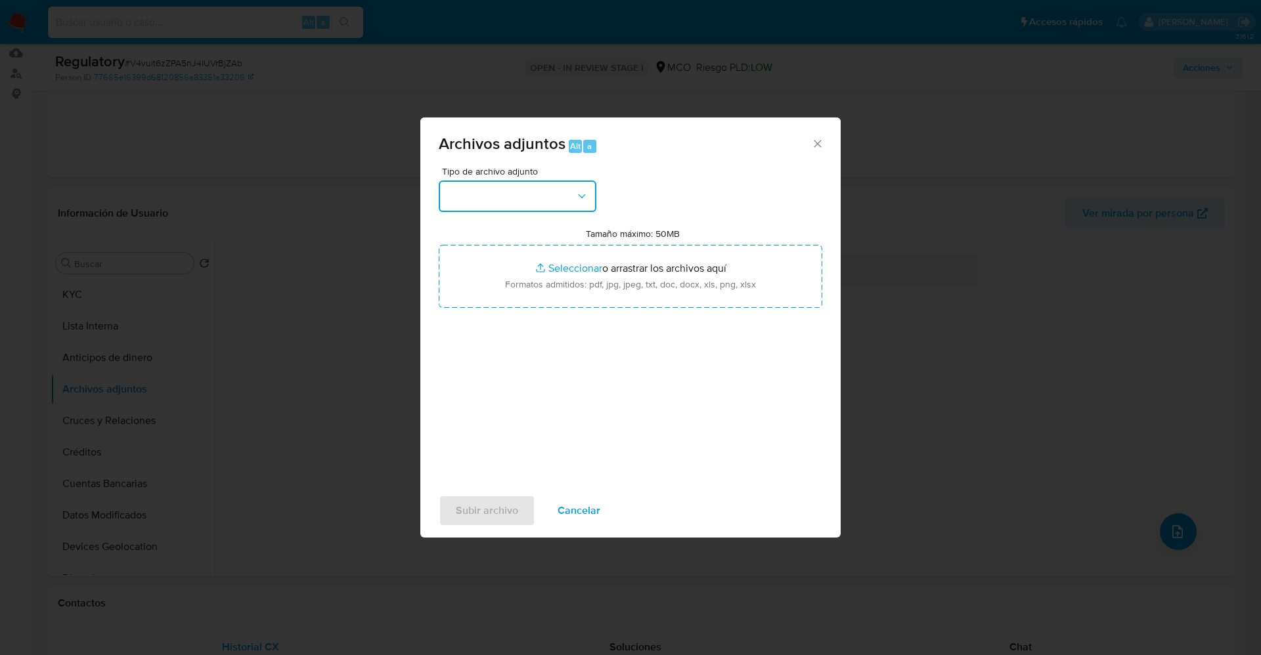
click at [538, 200] on button "button" at bounding box center [518, 197] width 158 height 32
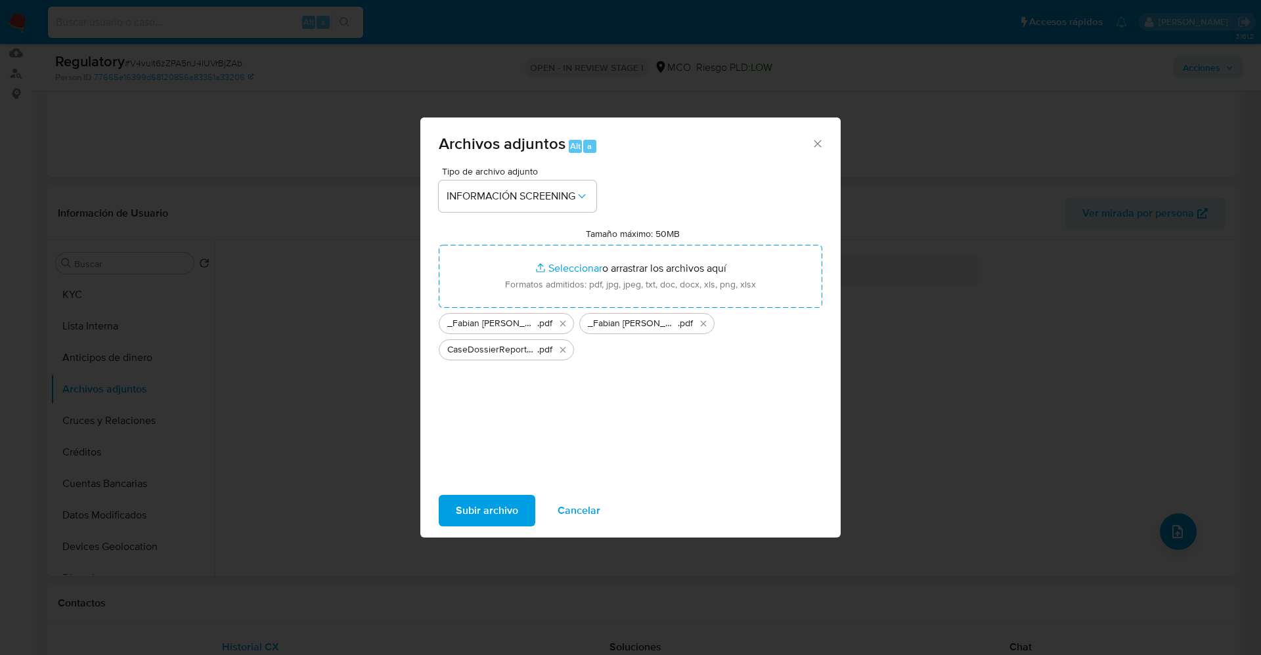
drag, startPoint x: 507, startPoint y: 514, endPoint x: 194, endPoint y: 65, distance: 547.6
click at [503, 512] on span "Subir archivo" at bounding box center [487, 510] width 62 height 29
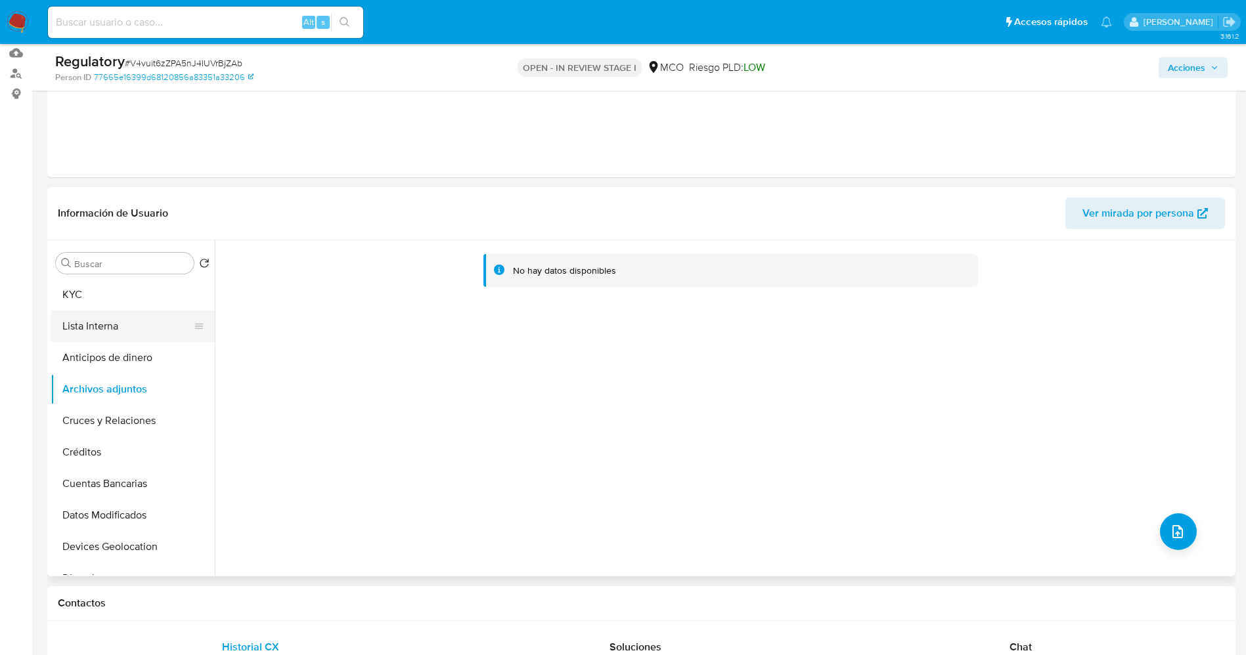
click at [120, 315] on button "Lista Interna" at bounding box center [128, 327] width 154 height 32
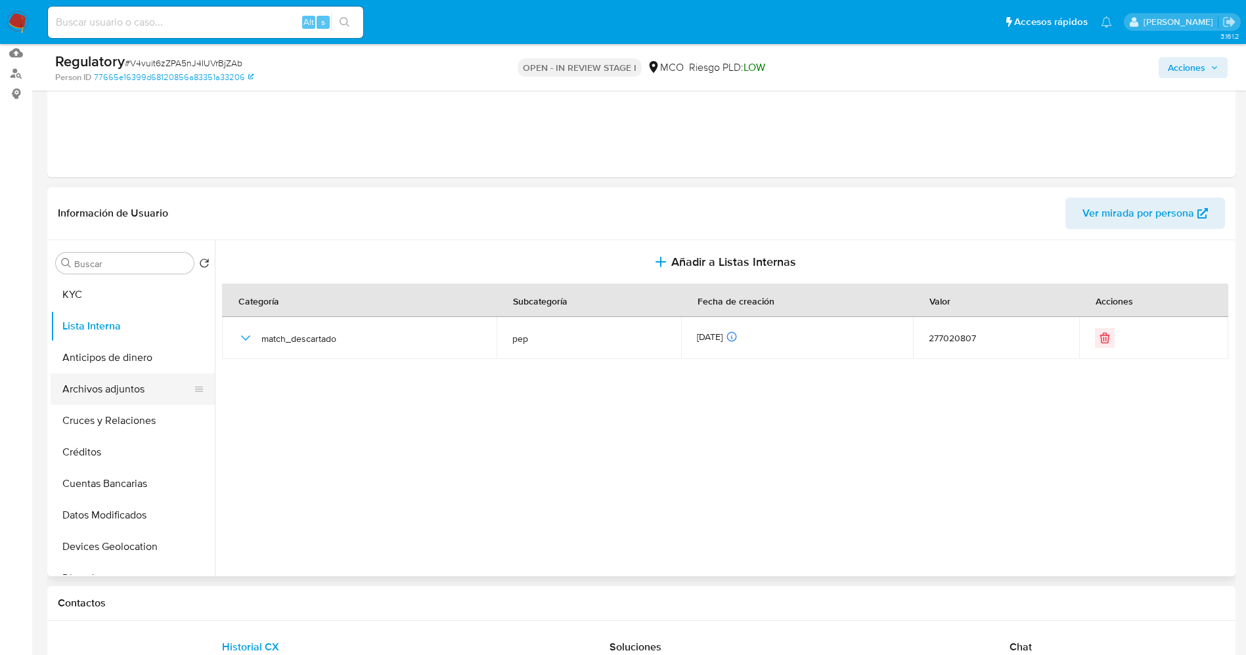
click at [110, 383] on button "Archivos adjuntos" at bounding box center [128, 390] width 154 height 32
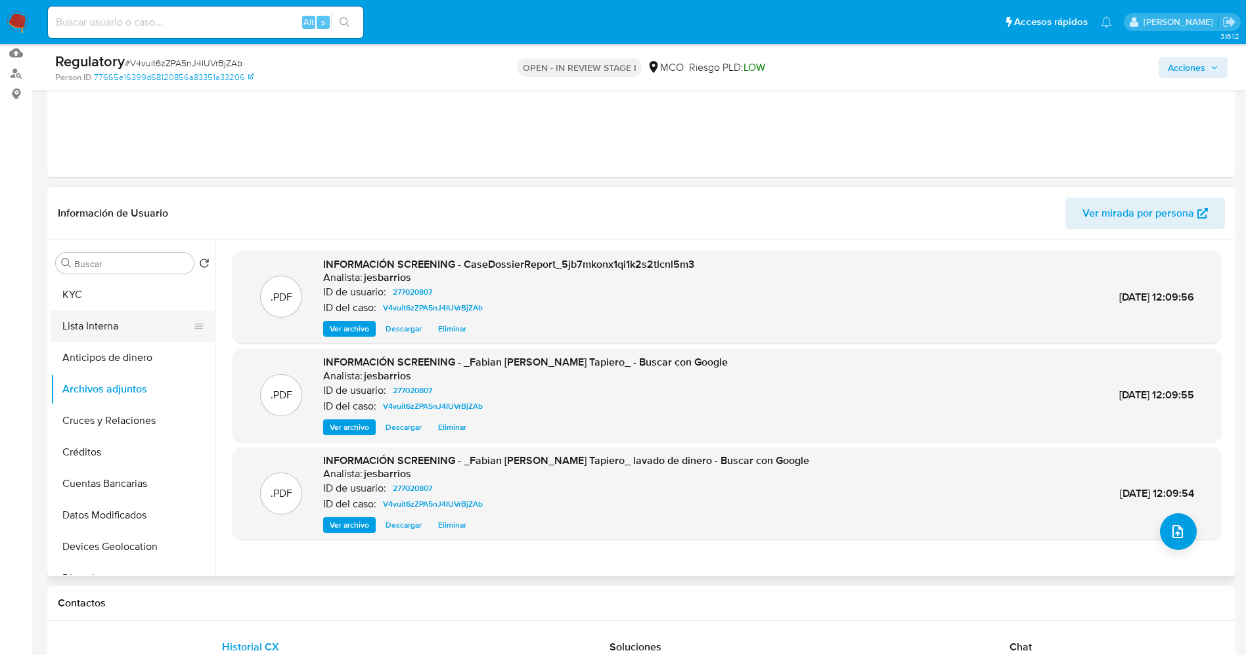
click at [119, 329] on button "Lista Interna" at bounding box center [128, 327] width 154 height 32
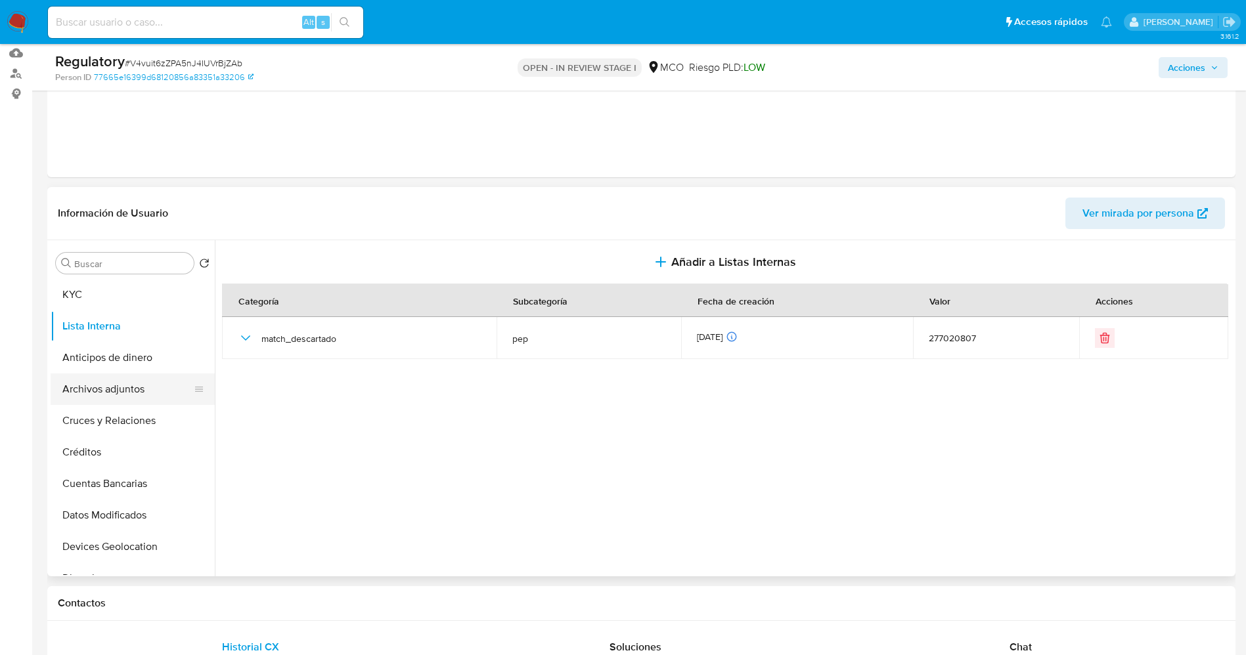
click at [125, 395] on button "Archivos adjuntos" at bounding box center [128, 390] width 154 height 32
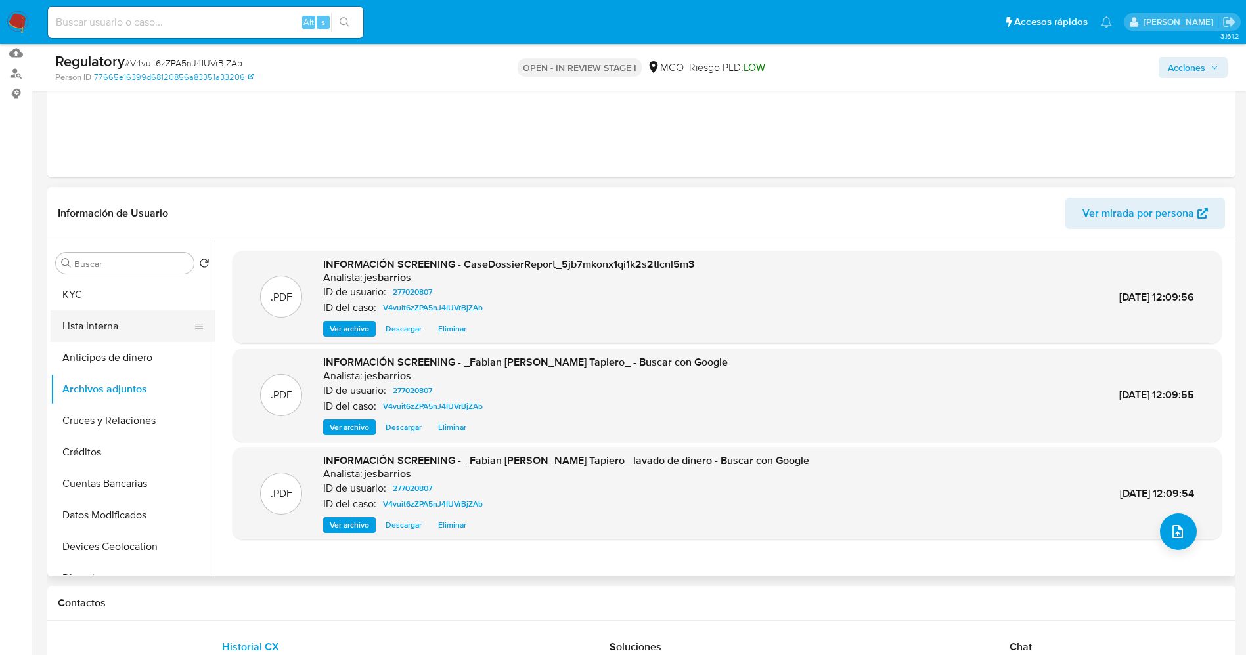
click at [125, 326] on button "Lista Interna" at bounding box center [128, 327] width 154 height 32
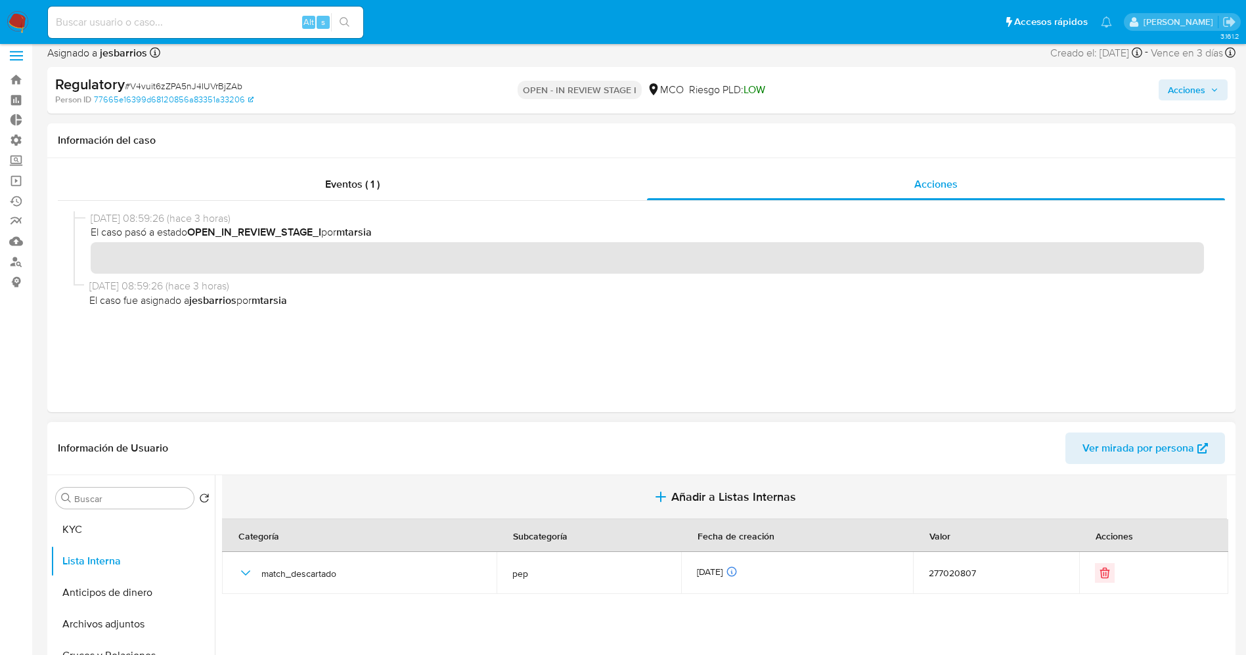
scroll to position [0, 0]
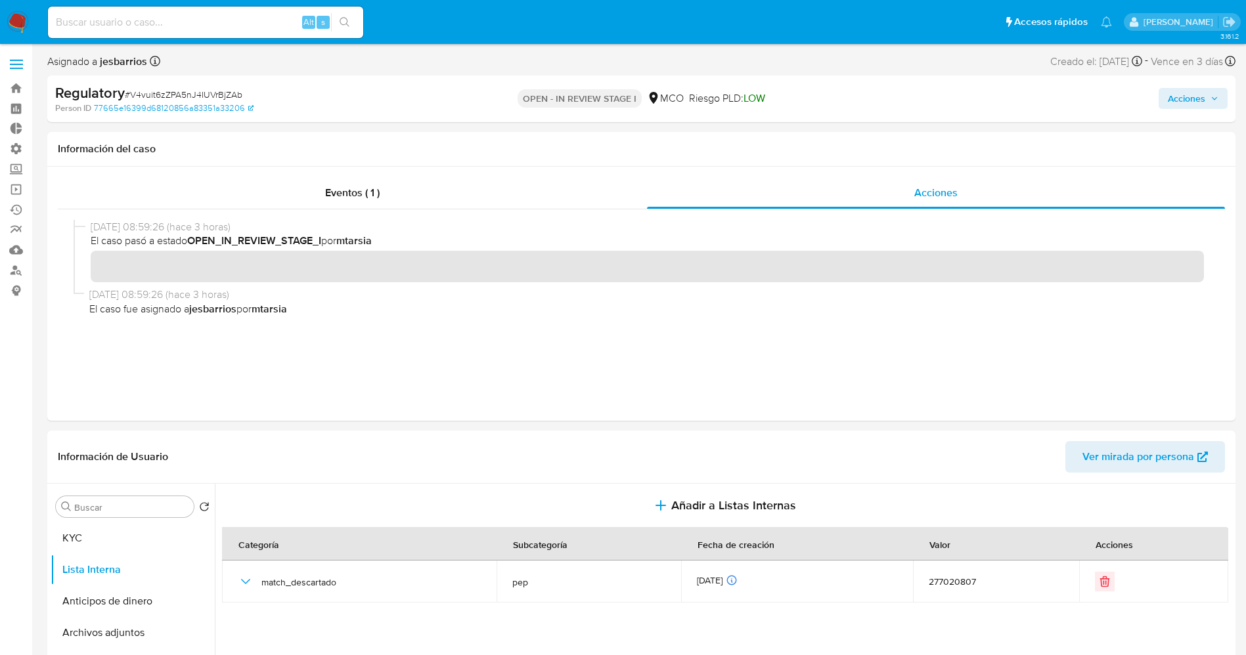
click at [1168, 99] on button "Acciones" at bounding box center [1192, 98] width 69 height 21
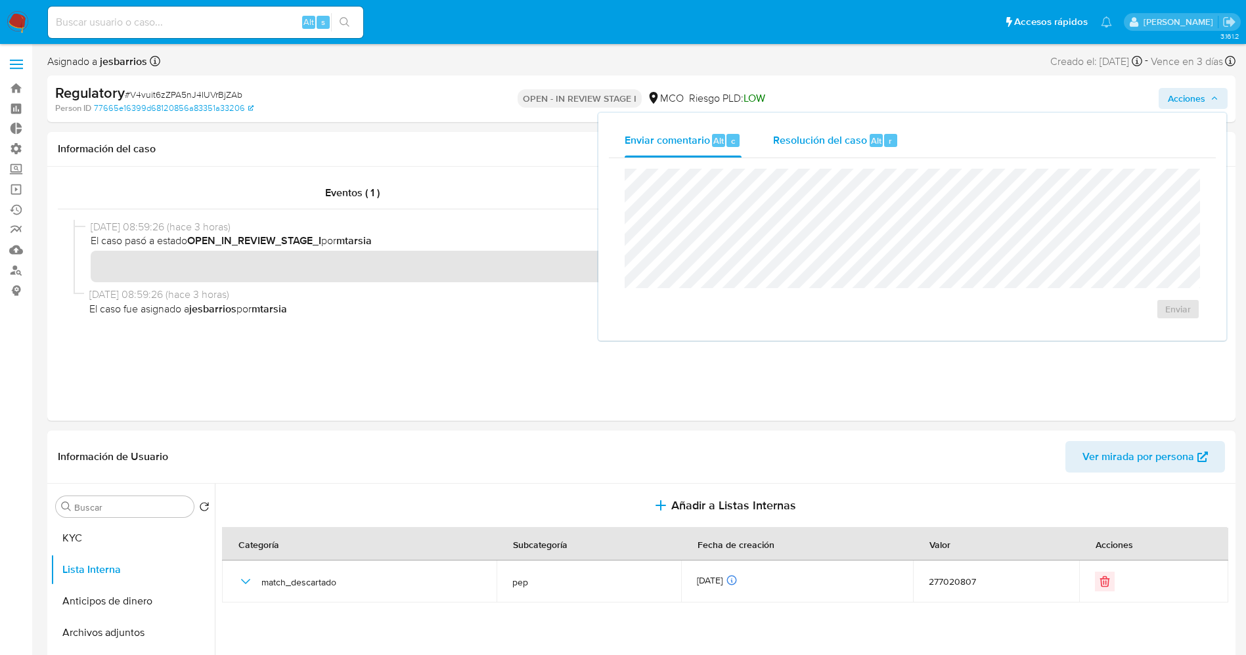
click at [820, 144] on span "Resolución del caso" at bounding box center [820, 140] width 94 height 15
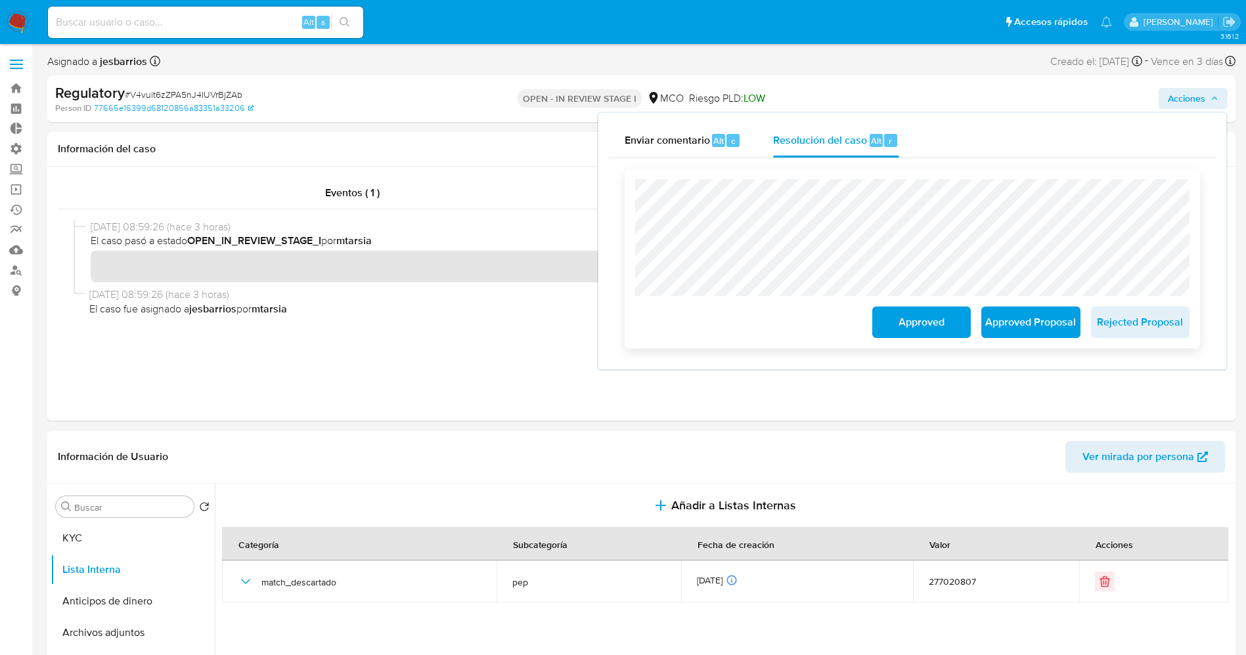
click at [895, 336] on span "Approved" at bounding box center [921, 322] width 64 height 29
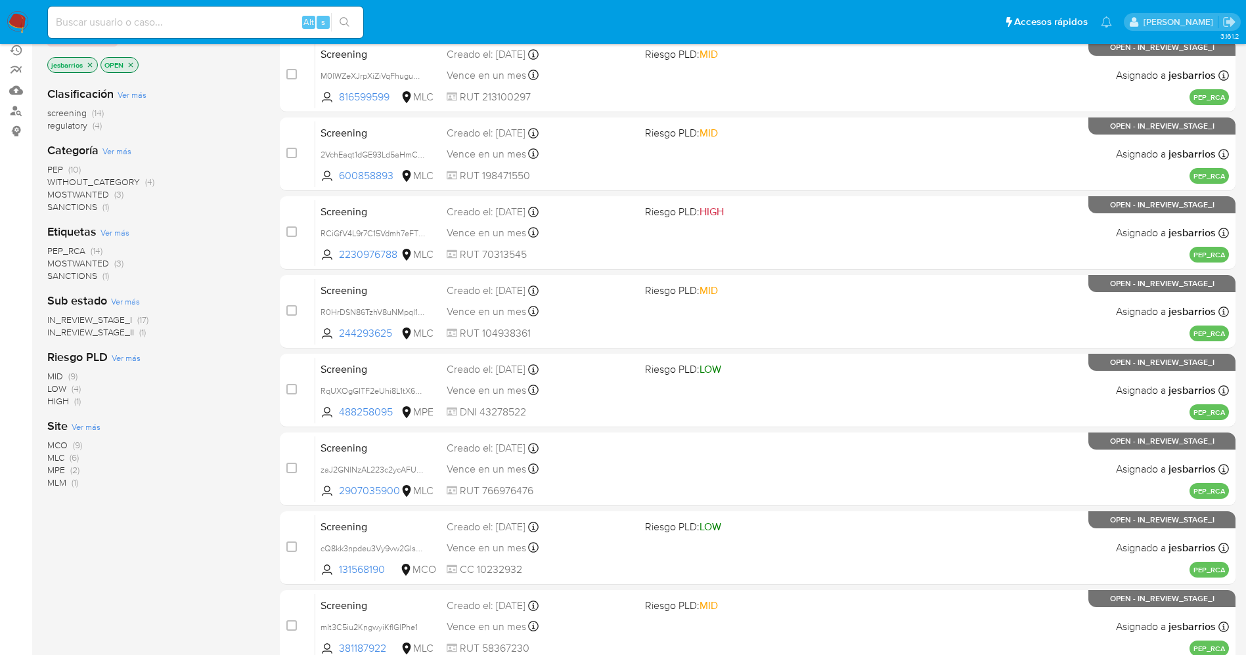
scroll to position [429, 0]
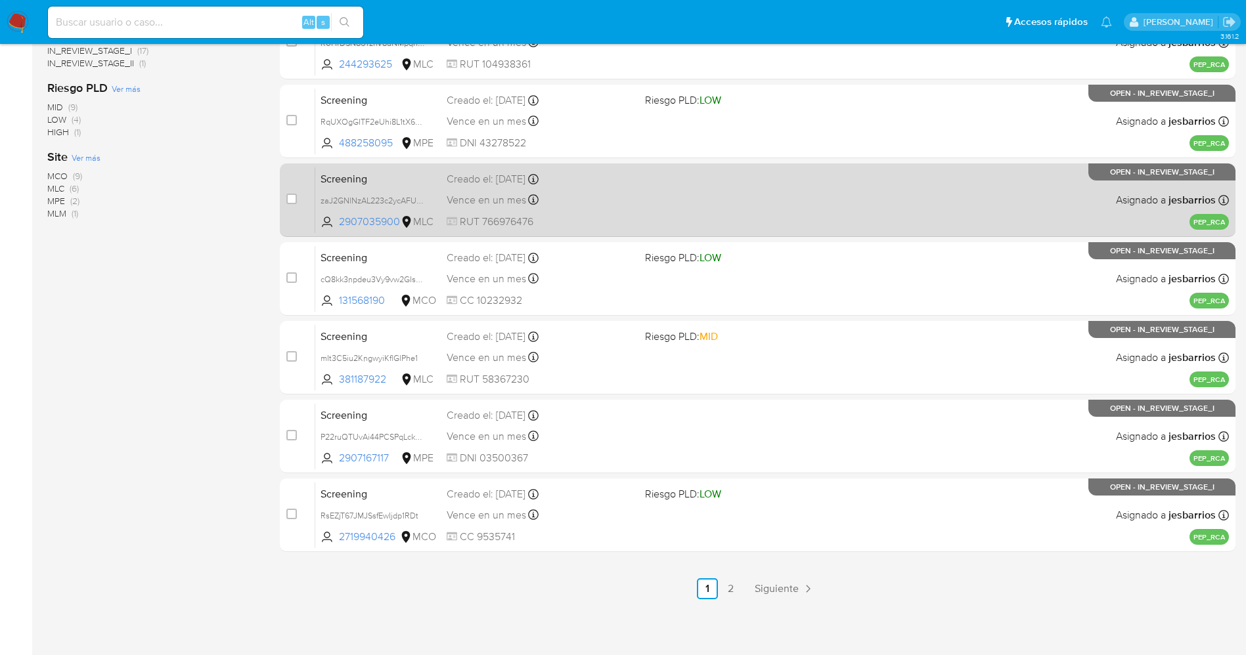
click at [733, 598] on link "2" at bounding box center [730, 589] width 21 height 21
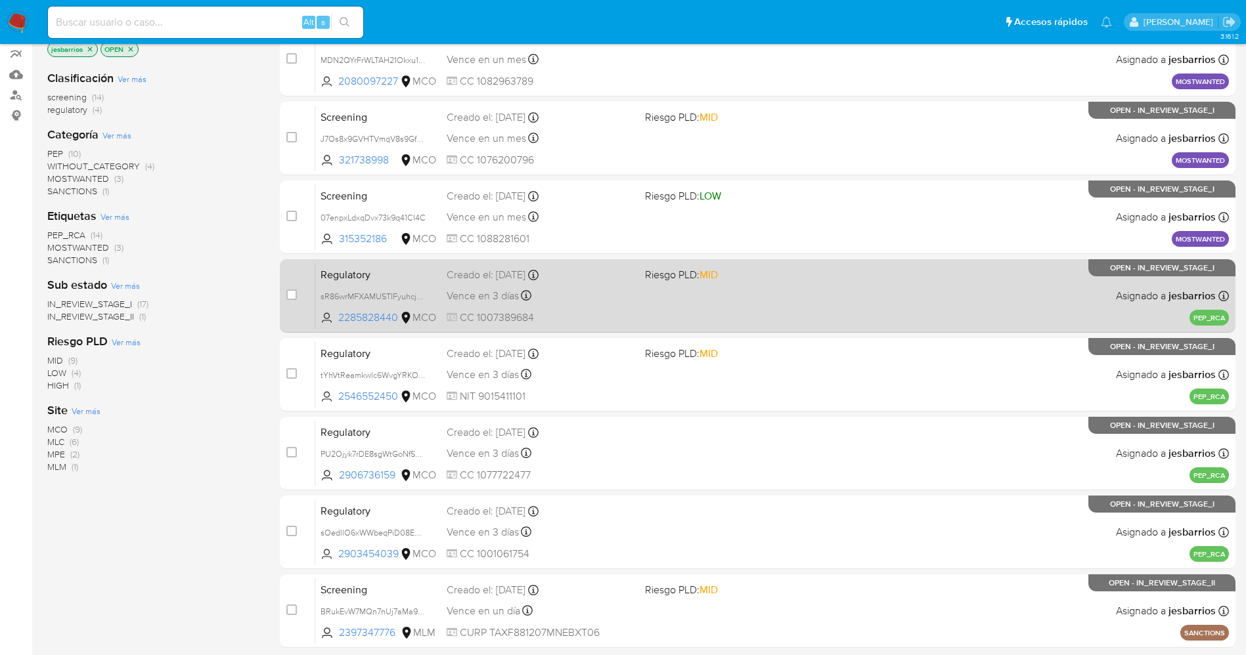
scroll to position [271, 0]
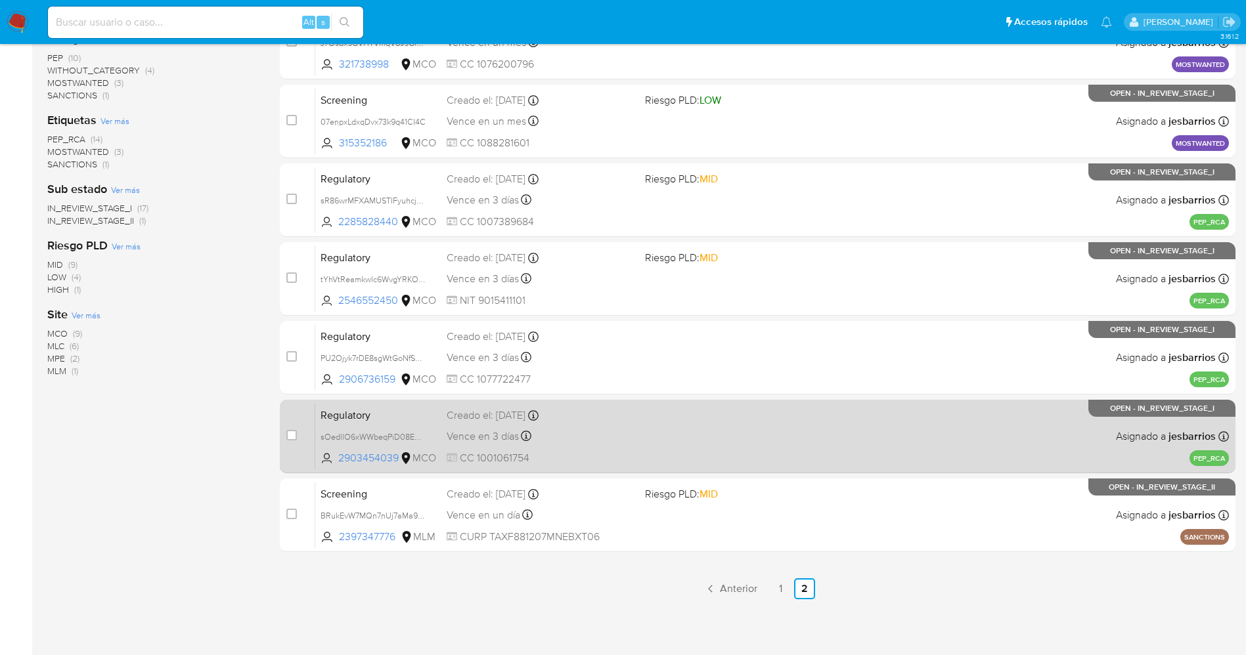
click at [598, 442] on div "Vence en 3 días Vence el 09/10/2025 14:02:37" at bounding box center [541, 437] width 188 height 18
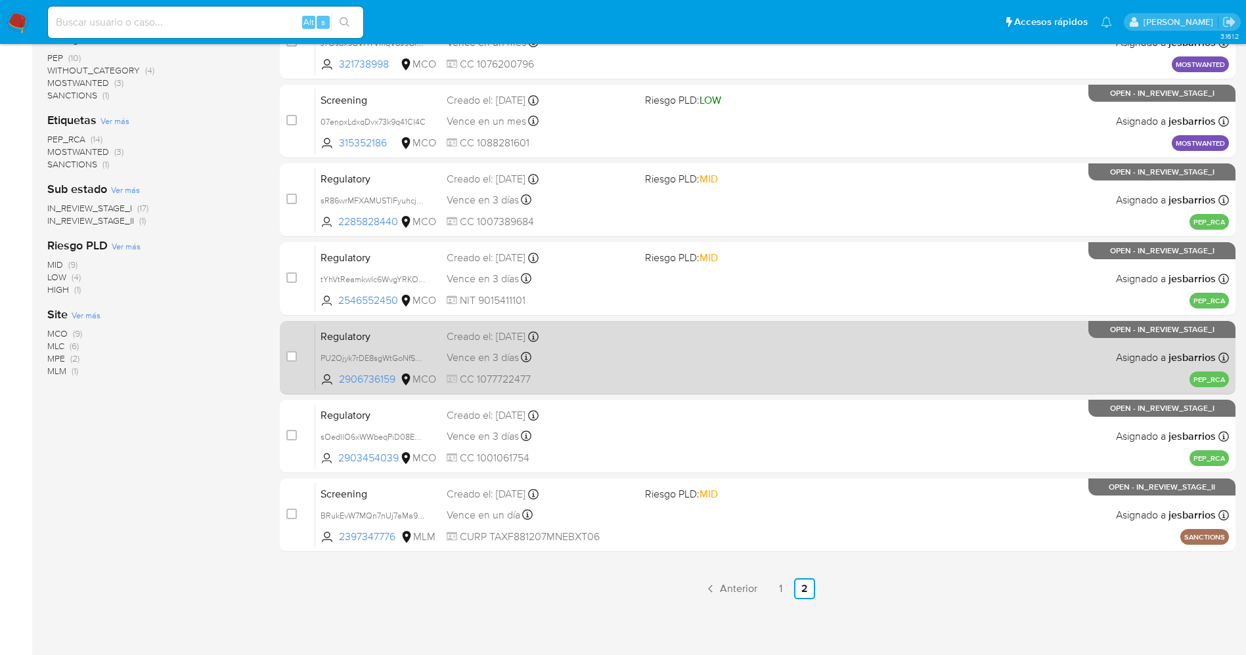
click at [722, 353] on div "Regulatory PU2Ojyk7rDE8sgWtGoNfSO0J 2906736159 MCO Creado el: 05/10/2025 Creado…" at bounding box center [772, 357] width 914 height 66
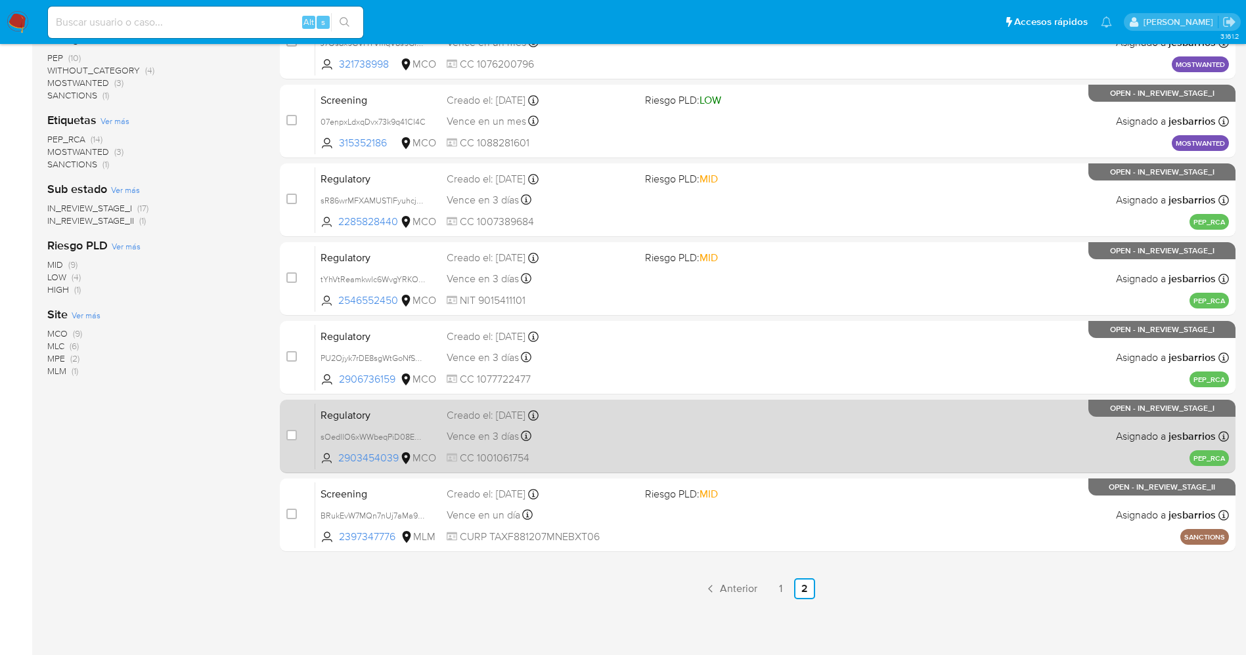
click at [650, 446] on div "Regulatory sOedllO6xWWbeqPiD08EeNwE 2903454039 MCO Creado el: 05/10/2025 Creado…" at bounding box center [772, 436] width 914 height 66
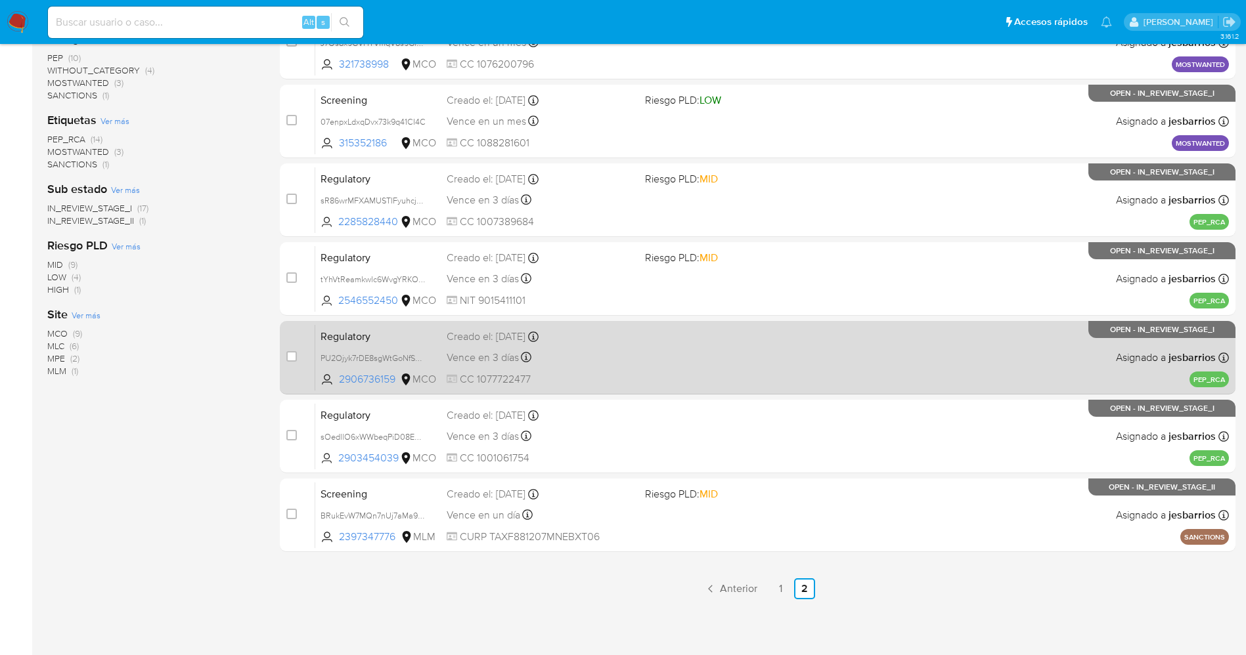
click at [702, 349] on div "Regulatory PU2Ojyk7rDE8sgWtGoNfSO0J 2906736159 MCO Creado el: 05/10/2025 Creado…" at bounding box center [772, 357] width 914 height 66
click at [632, 363] on div "Vence en 3 días Vence el 09/10/2025 14:31:27" at bounding box center [541, 358] width 188 height 18
click at [609, 355] on div "Vence en 3 días Vence el 09/10/2025 14:31:27" at bounding box center [541, 358] width 188 height 18
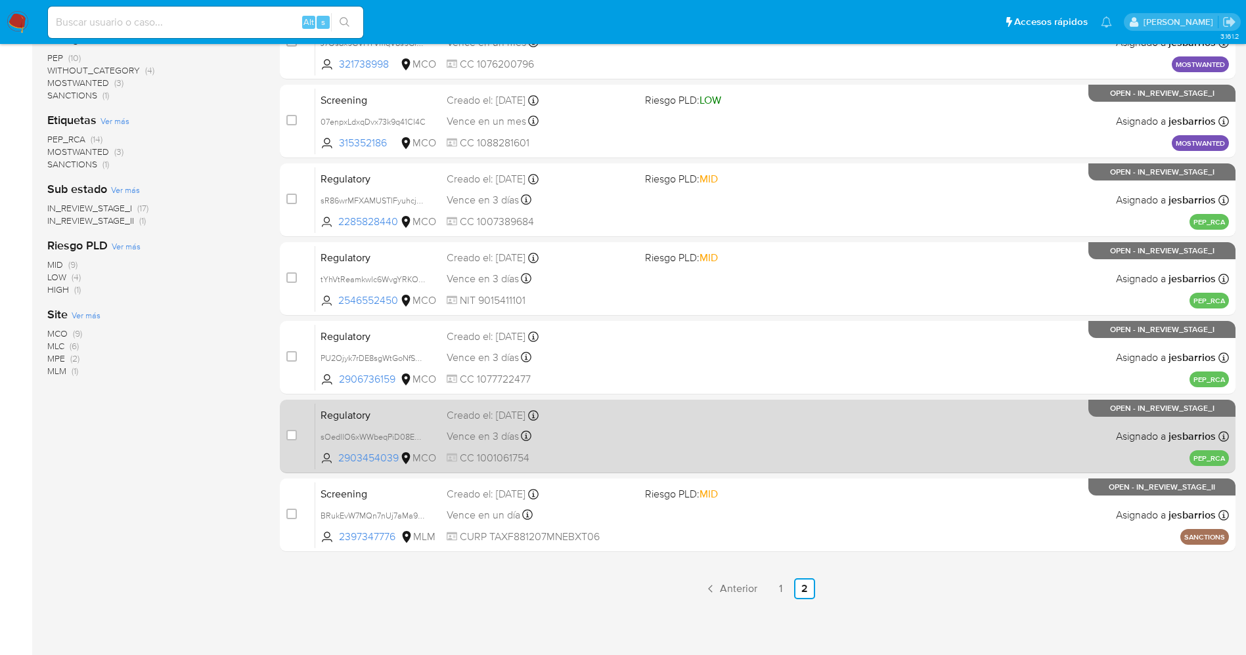
click at [615, 410] on div "Creado el: 05/10/2025 Creado el: 05/10/2025 14:02:37" at bounding box center [541, 415] width 188 height 14
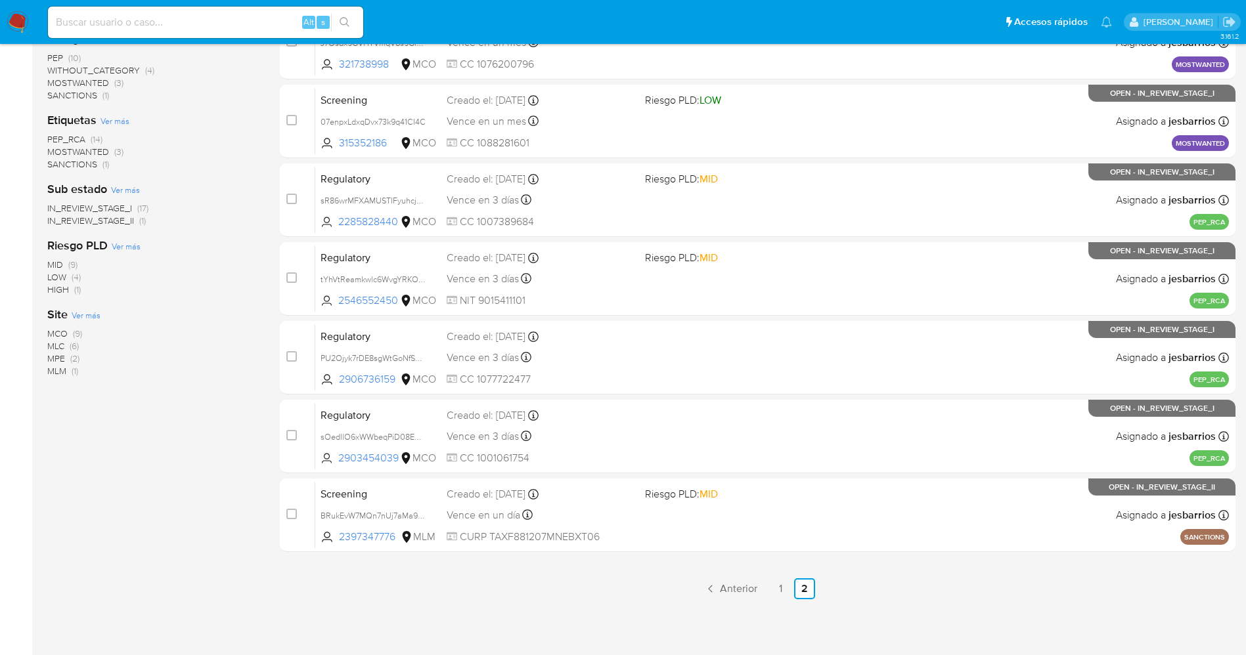
click at [11, 21] on img at bounding box center [18, 22] width 22 height 22
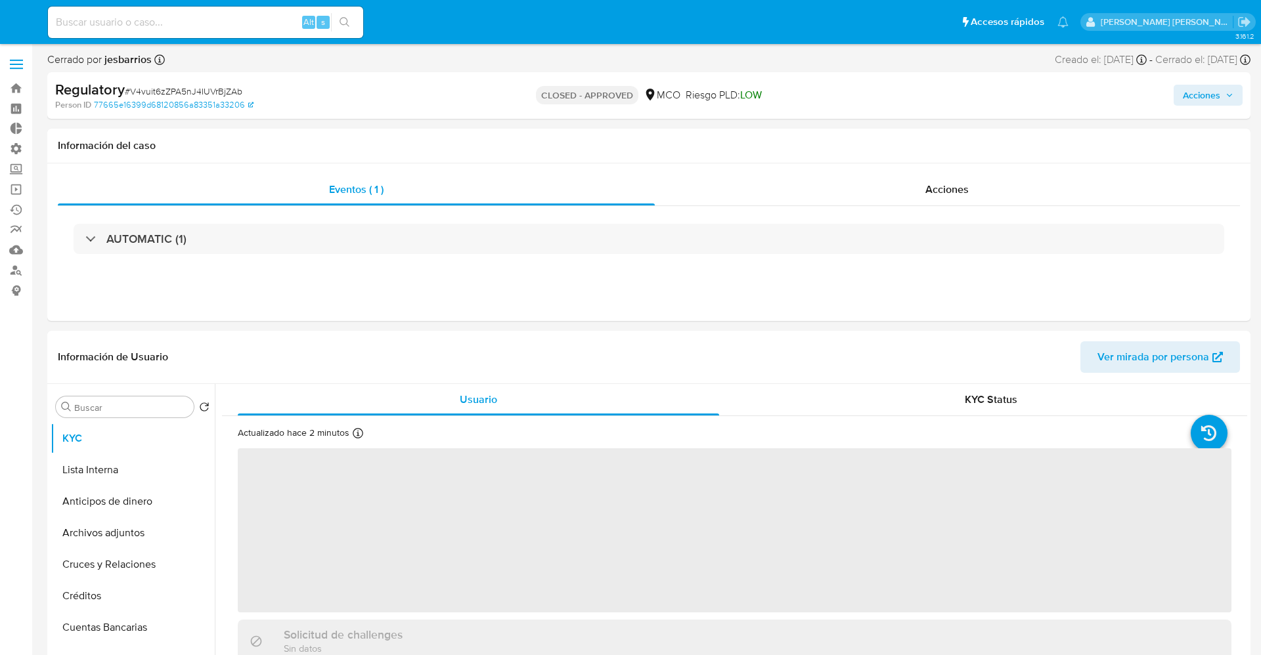
select select "10"
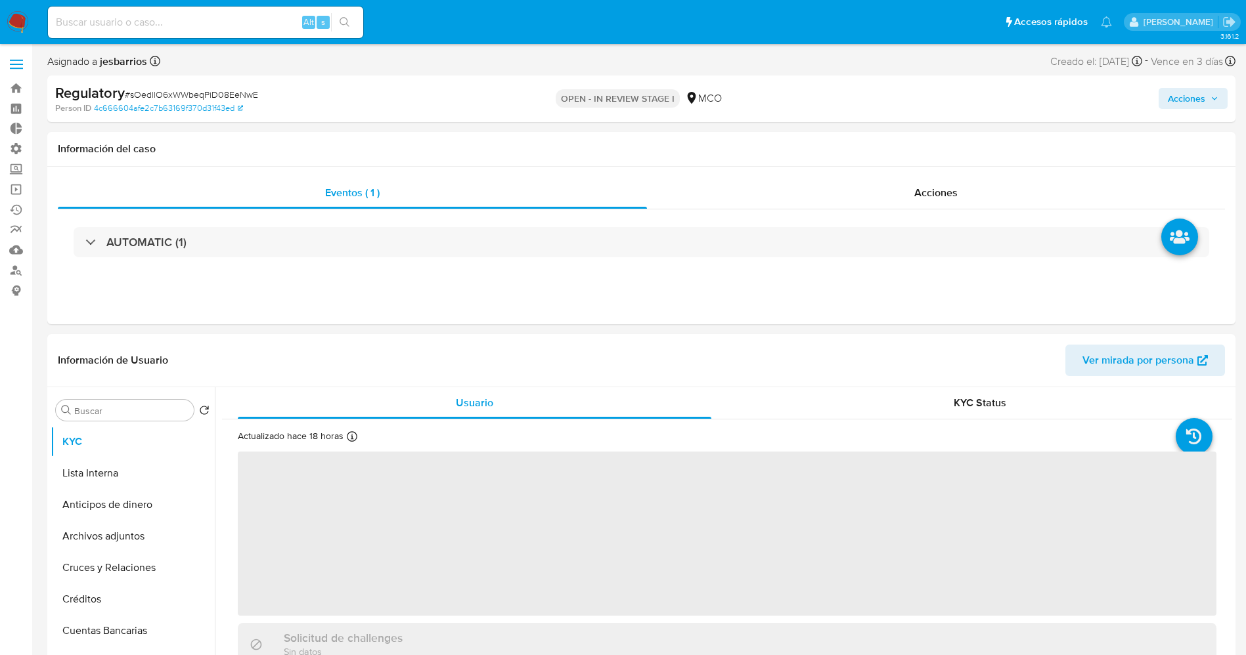
select select "10"
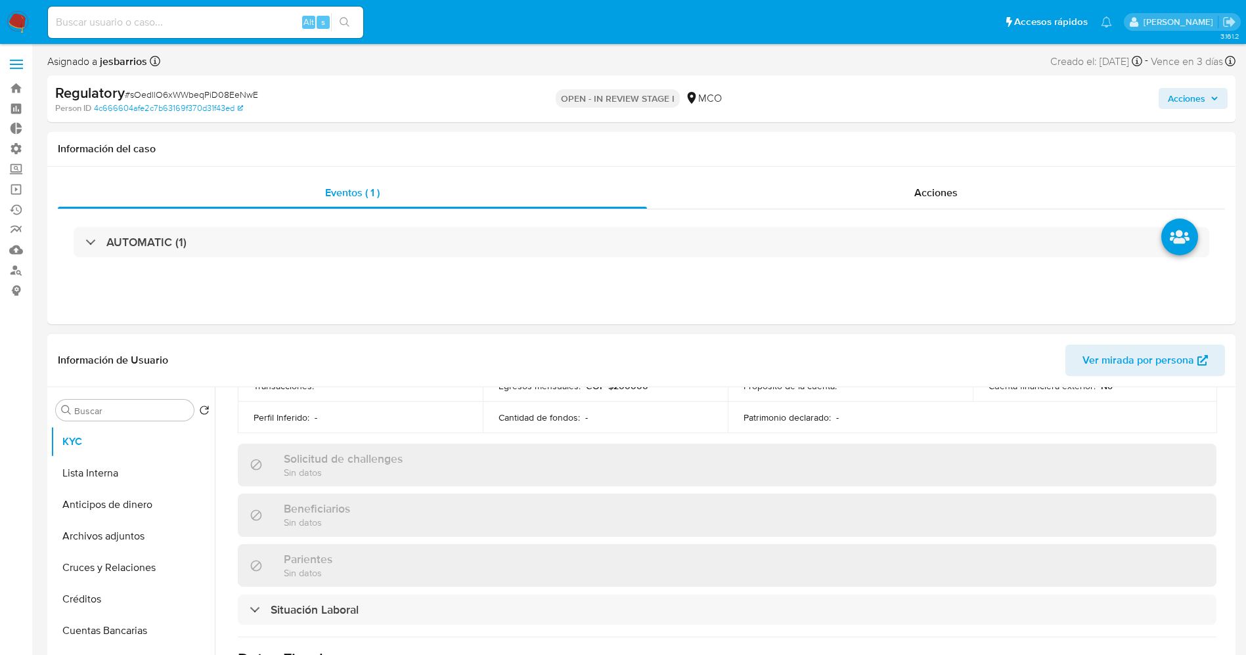
scroll to position [493, 0]
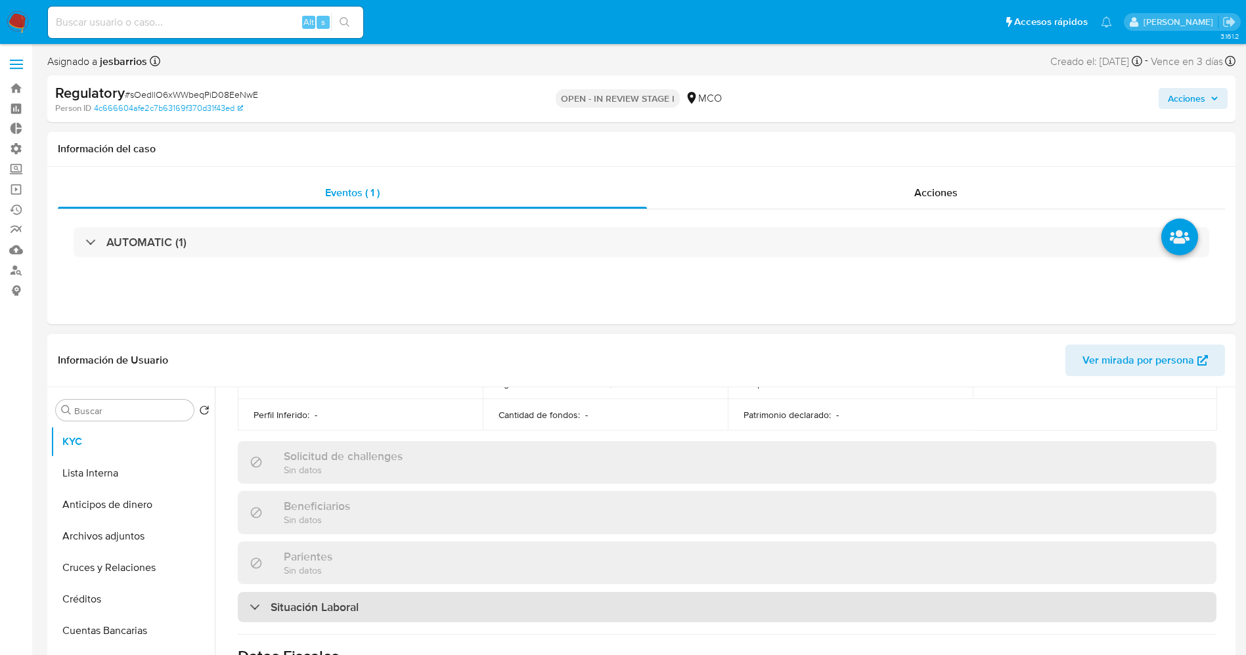
click at [349, 607] on h3 "Situación Laboral" at bounding box center [315, 607] width 88 height 14
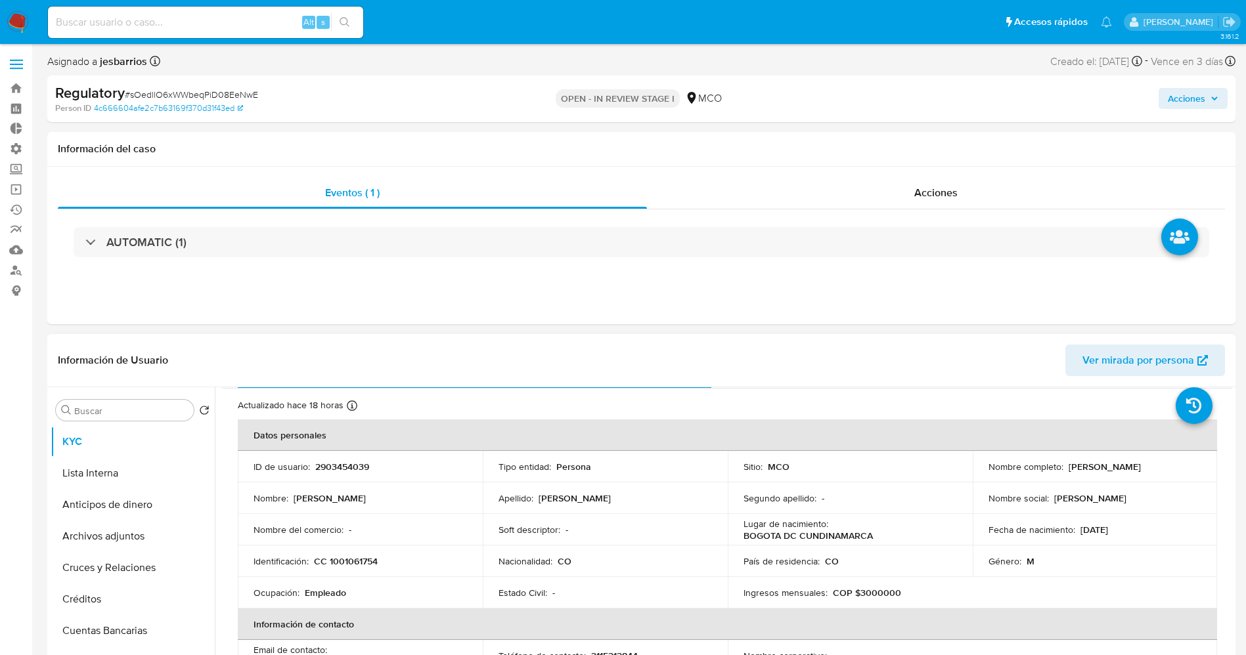
scroll to position [0, 0]
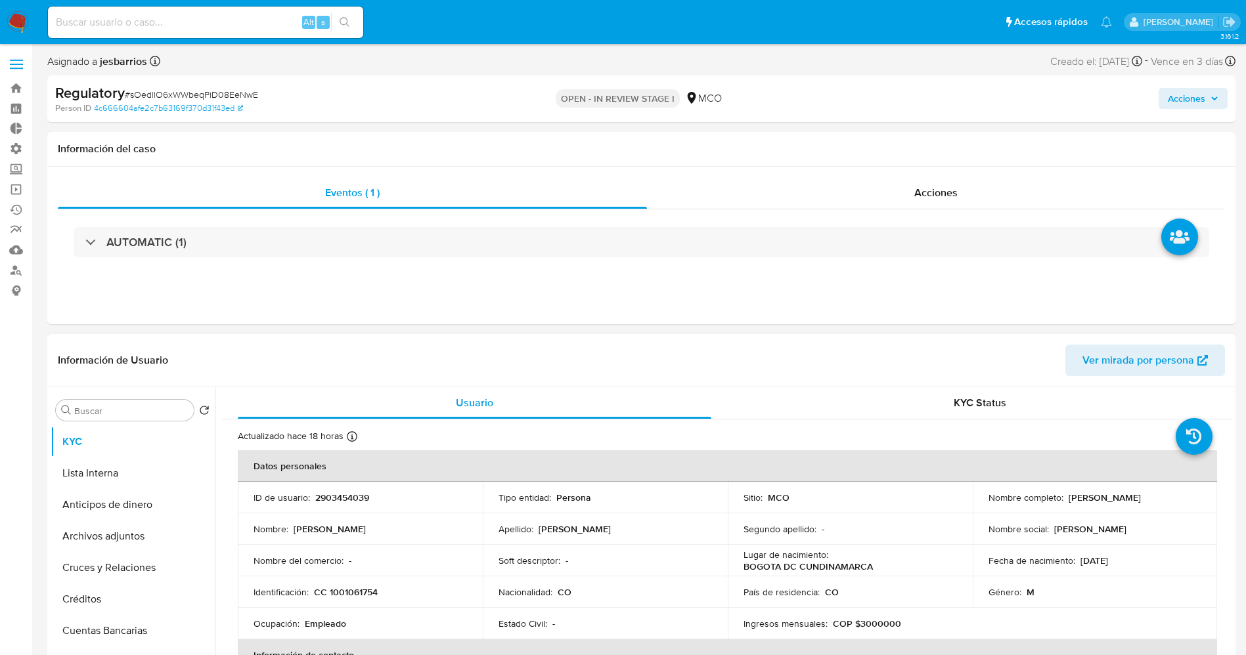
drag, startPoint x: 1063, startPoint y: 500, endPoint x: 1185, endPoint y: 494, distance: 123.0
click at [1185, 494] on div "Nombre completo : [PERSON_NAME]" at bounding box center [1094, 498] width 213 height 12
copy div "[PERSON_NAME]"
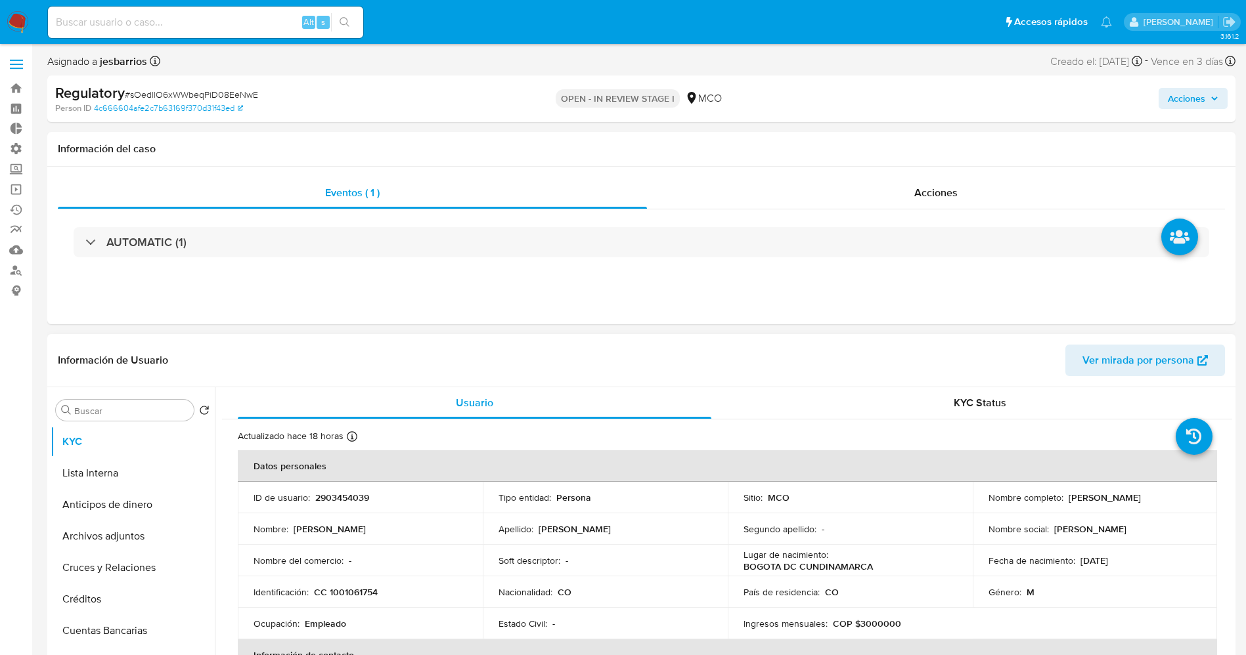
copy div "[PERSON_NAME]"
drag, startPoint x: 327, startPoint y: 593, endPoint x: 381, endPoint y: 590, distance: 54.0
click at [381, 590] on div "Identificación : CC 1001061754" at bounding box center [359, 592] width 213 height 12
copy p "1001061754"
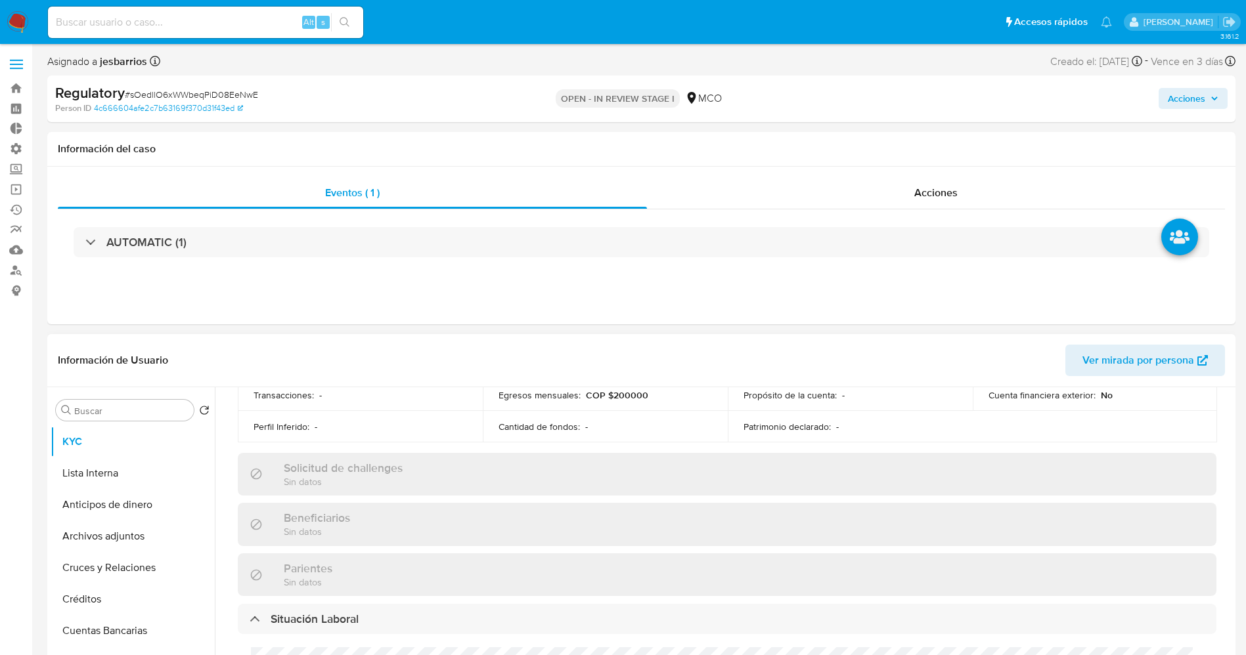
scroll to position [690, 0]
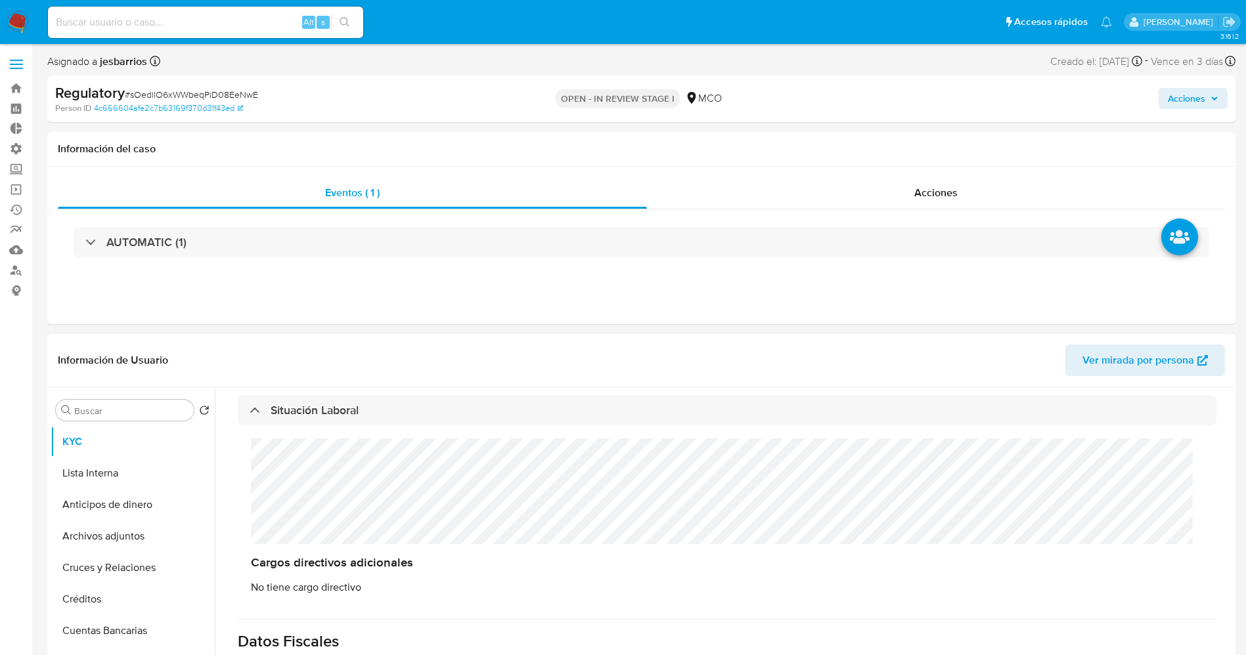
click at [349, 493] on div "Cargos directivos adicionales No tiene cargo directivo" at bounding box center [727, 517] width 979 height 182
click at [120, 477] on button "Lista Interna" at bounding box center [128, 474] width 154 height 32
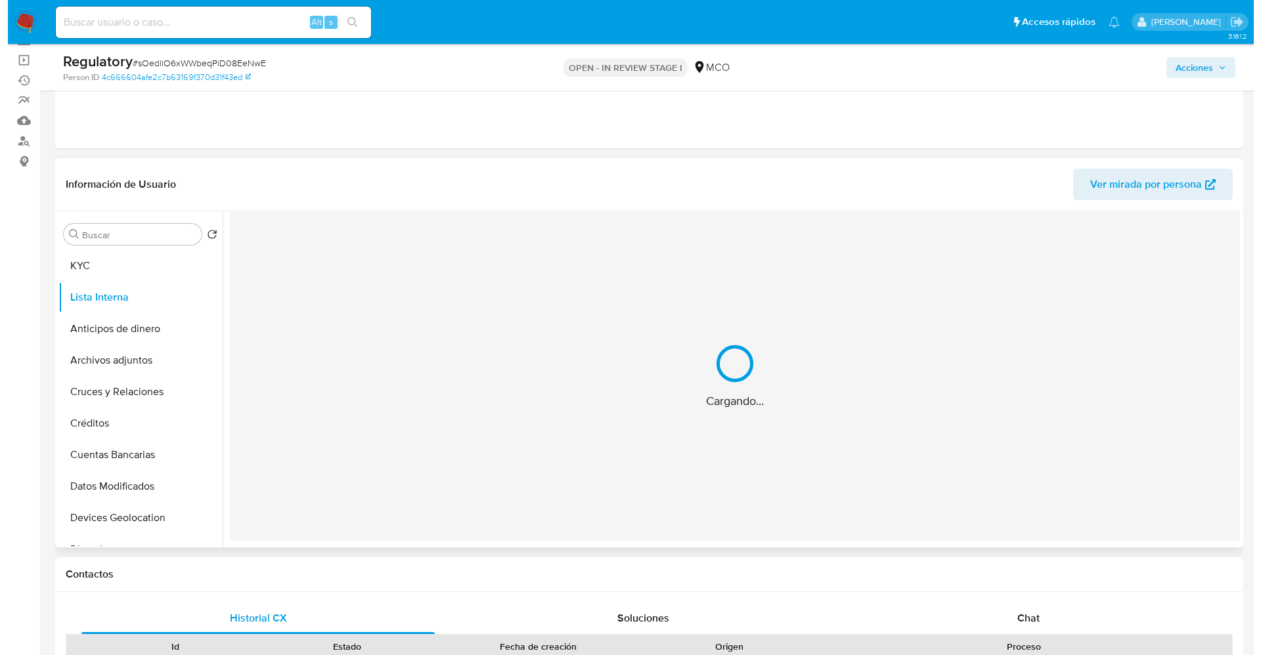
scroll to position [99, 0]
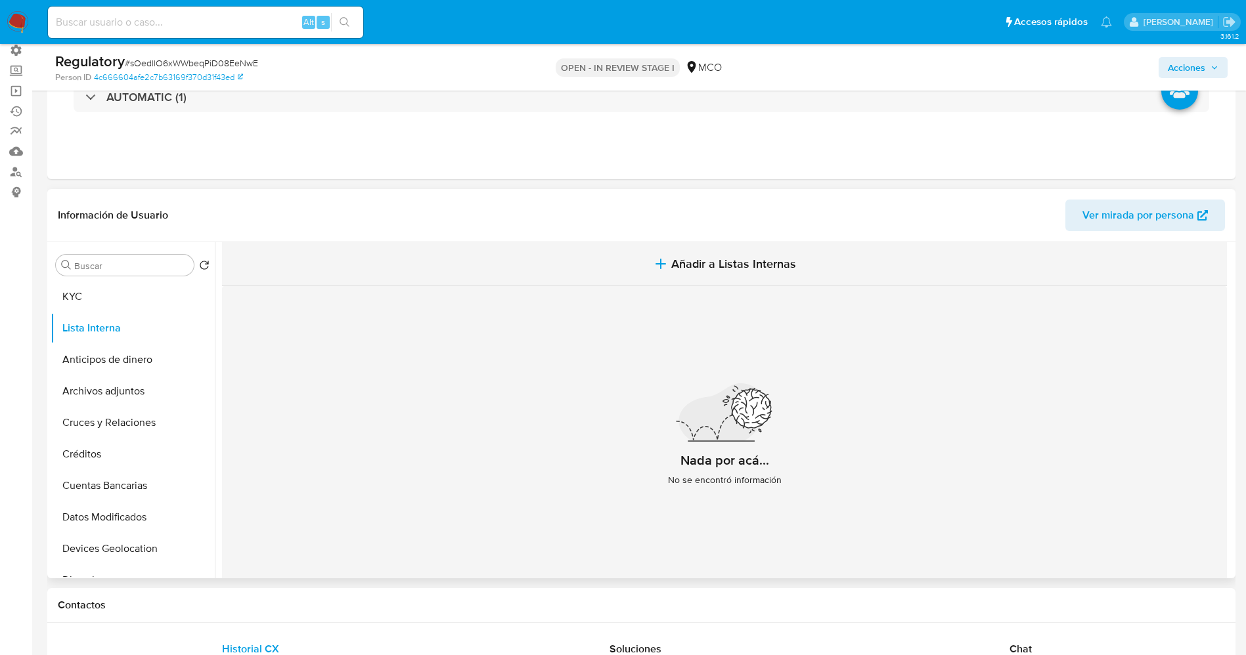
click at [753, 271] on span "Añadir a Listas Internas" at bounding box center [733, 264] width 125 height 14
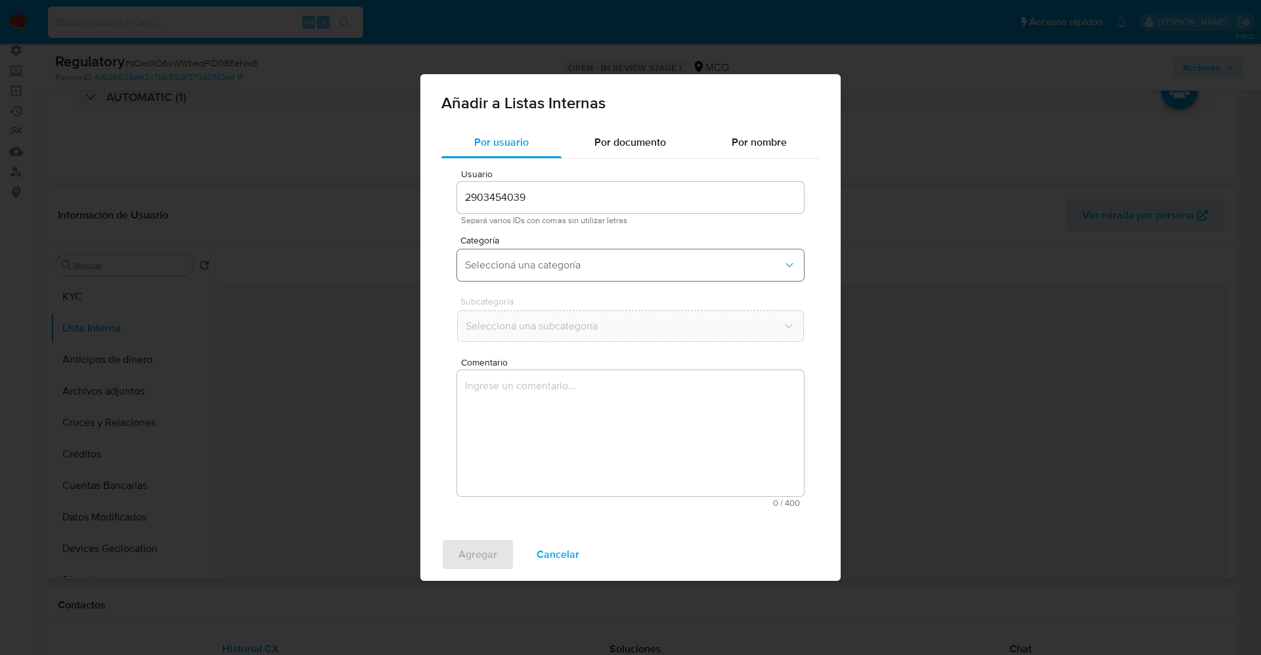
click at [546, 263] on span "Seleccioná una categoría" at bounding box center [624, 265] width 318 height 13
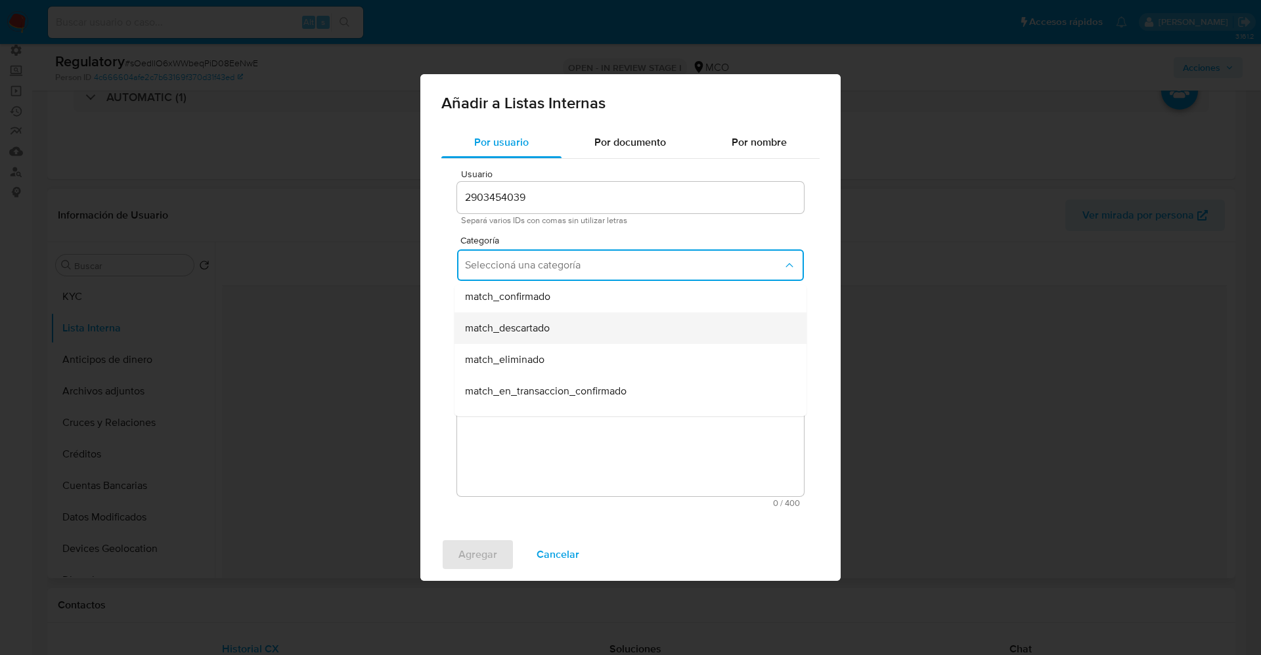
click at [570, 326] on div "match_descartado" at bounding box center [626, 329] width 323 height 32
click at [569, 328] on span "Seleccioná una subcategoría" at bounding box center [624, 326] width 318 height 13
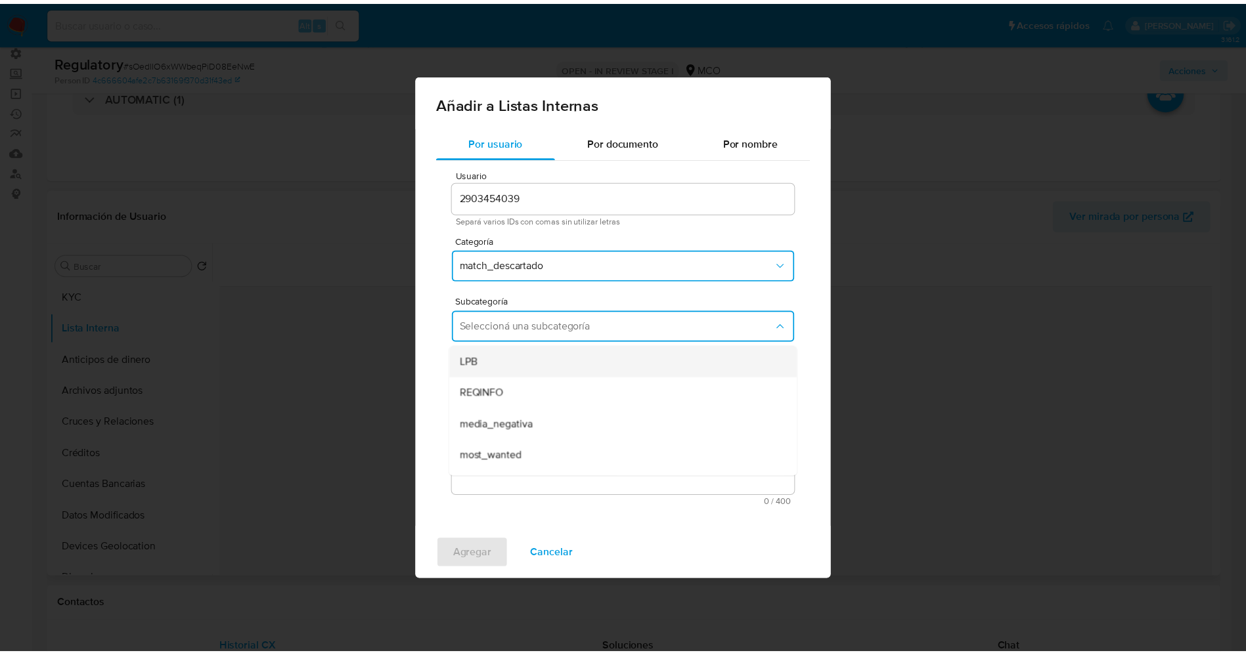
scroll to position [89, 0]
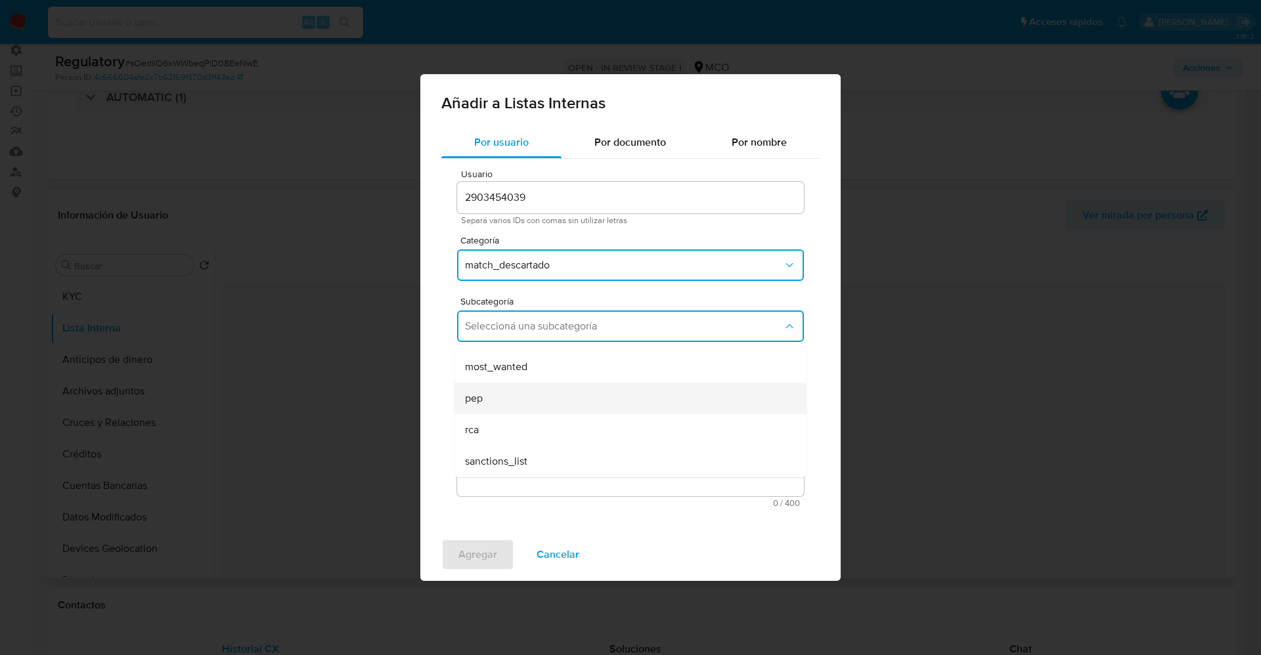
click at [533, 393] on div "pep" at bounding box center [626, 399] width 323 height 32
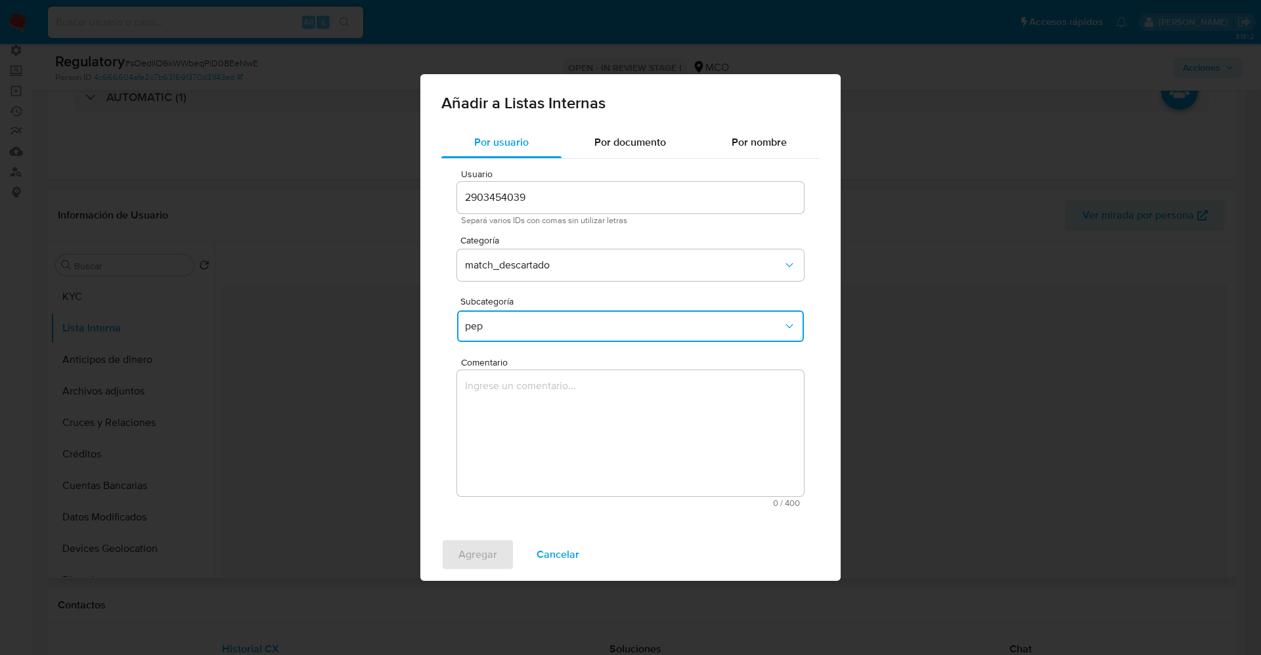
click at [533, 393] on textarea "Comentario" at bounding box center [630, 433] width 347 height 126
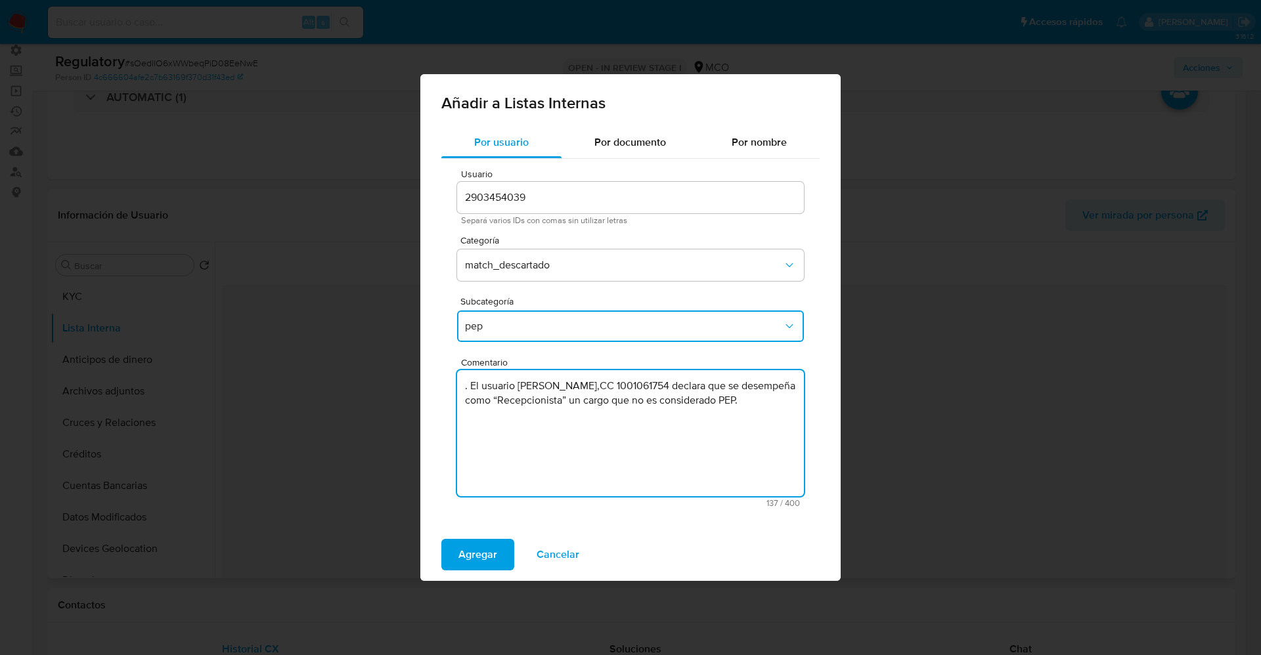
drag, startPoint x: 472, startPoint y: 383, endPoint x: 437, endPoint y: 384, distance: 34.8
click at [437, 384] on div "Por usuario Por documento Por nombre Usuario 2903454039 Separá varios IDs con c…" at bounding box center [630, 328] width 420 height 402
type textarea "El usuario [PERSON_NAME],CC 1001061754 declara que se desempeña como “Recepcion…"
click at [470, 548] on span "Agregar" at bounding box center [477, 554] width 39 height 29
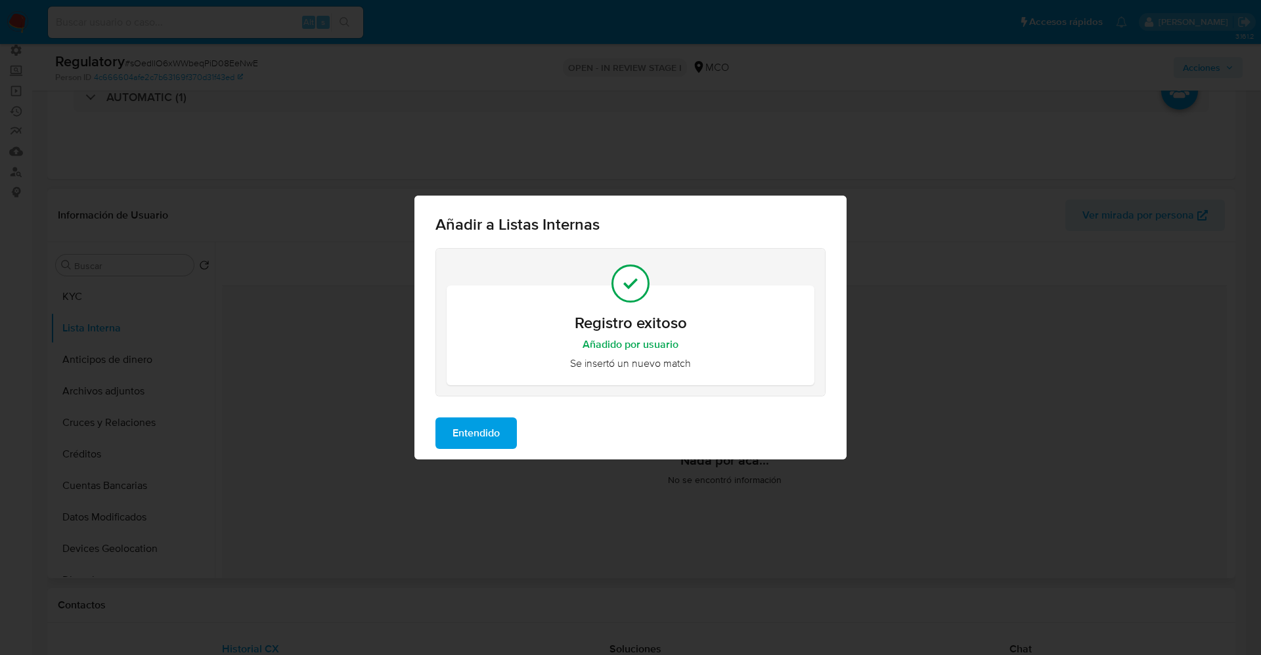
click at [485, 427] on span "Entendido" at bounding box center [475, 433] width 47 height 29
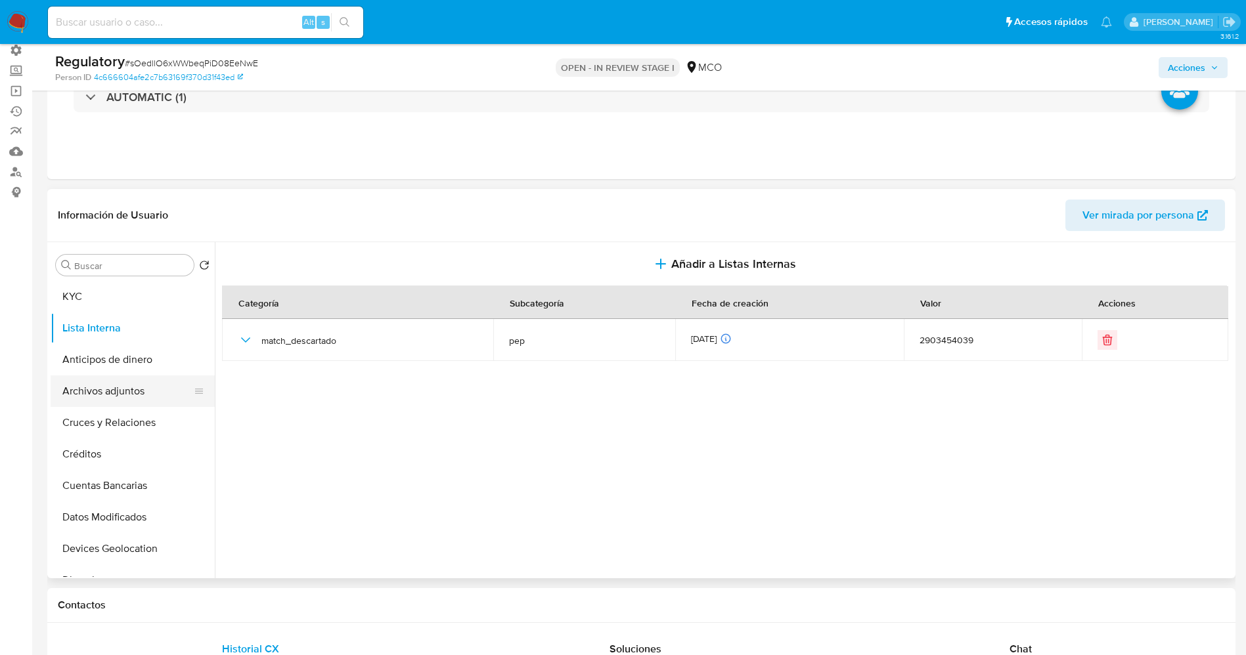
click at [71, 388] on button "Archivos adjuntos" at bounding box center [128, 392] width 154 height 32
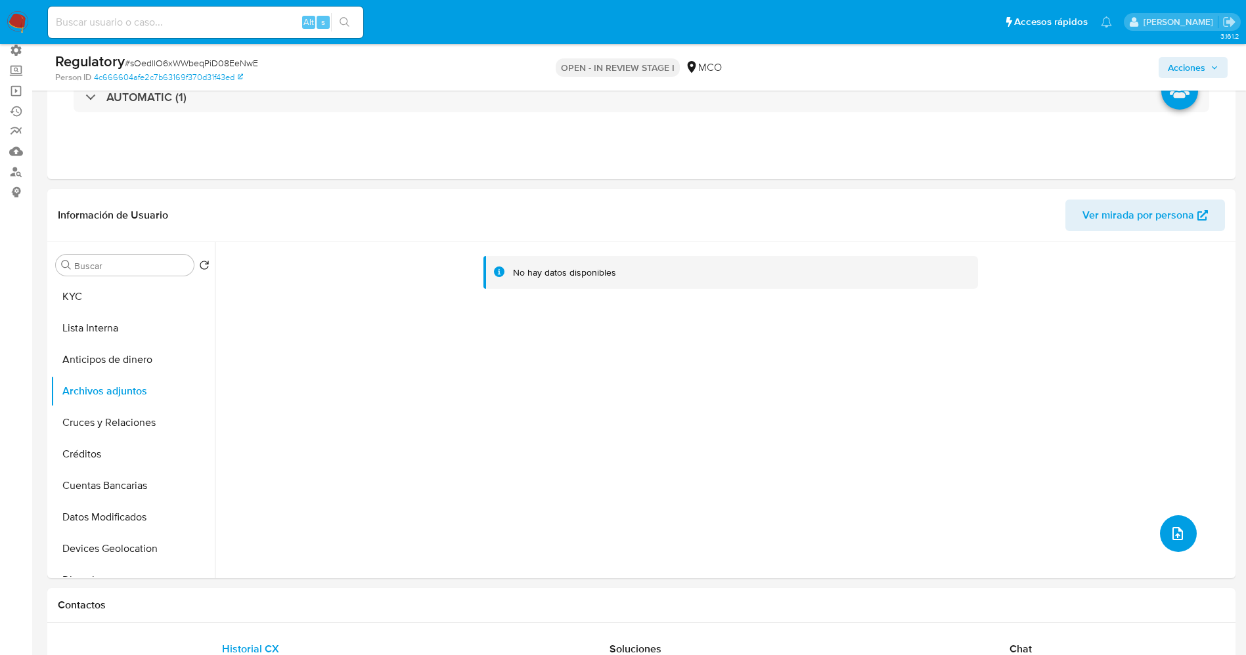
click at [1172, 533] on icon "upload-file" at bounding box center [1178, 534] width 16 height 16
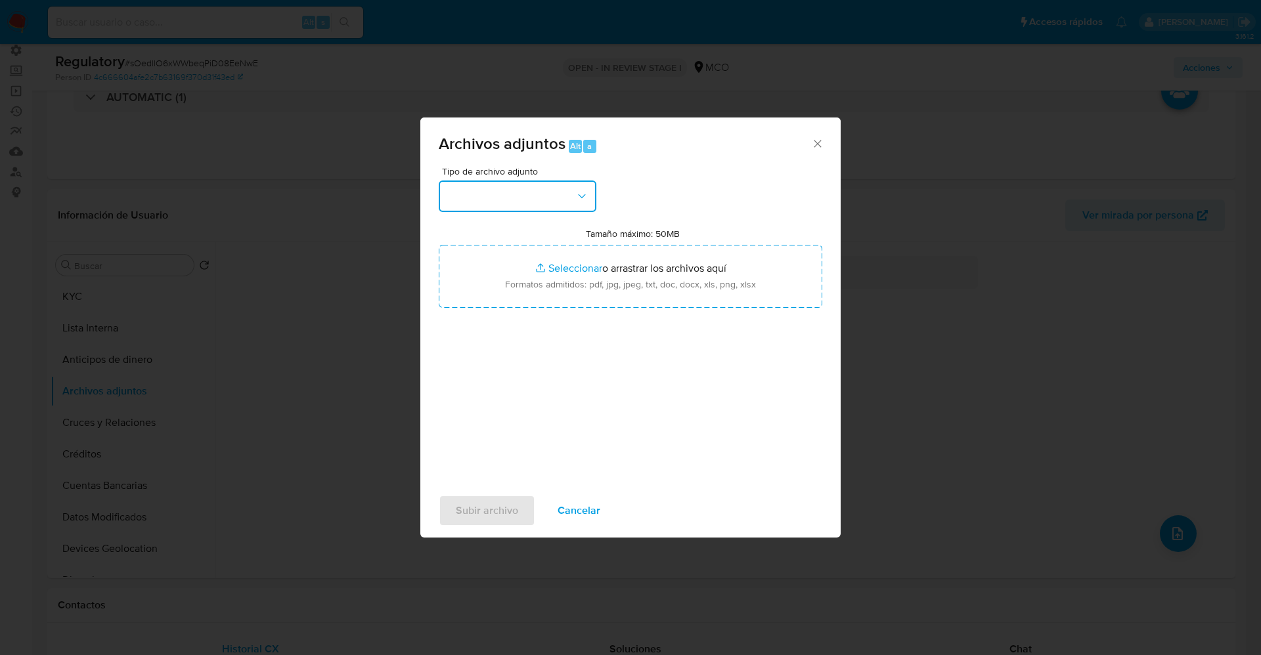
click at [499, 202] on button "button" at bounding box center [518, 197] width 158 height 32
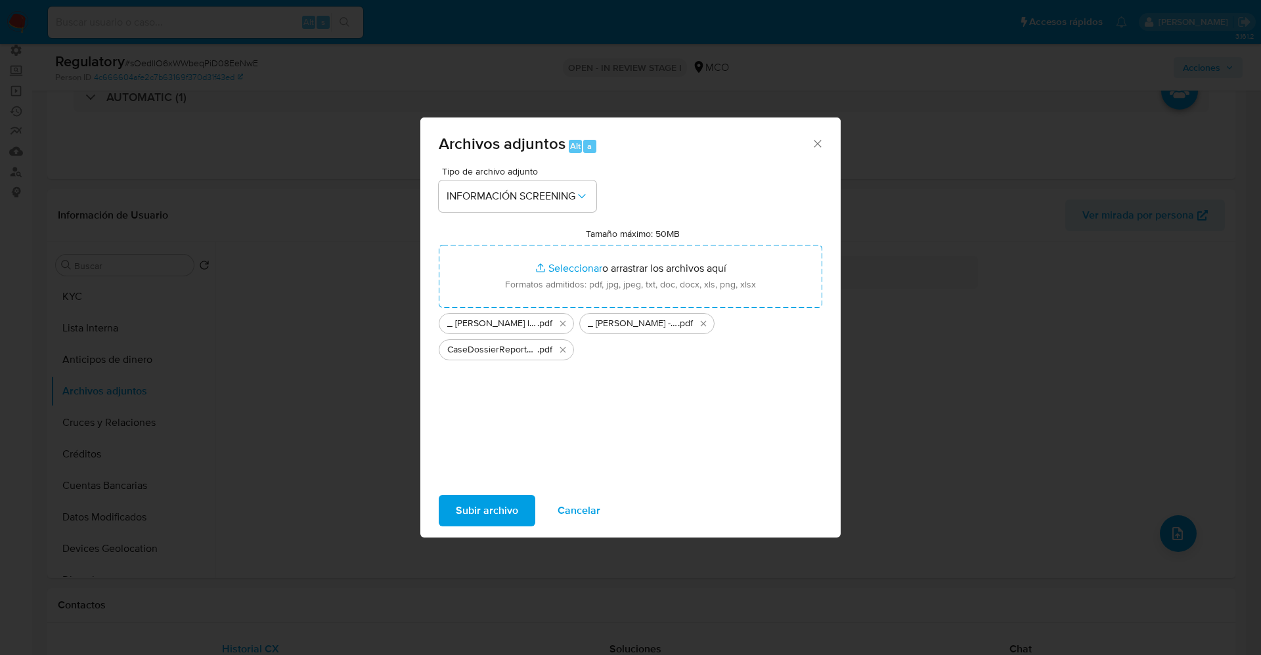
click at [463, 507] on span "Subir archivo" at bounding box center [487, 510] width 62 height 29
click at [916, 366] on div "Archivos adjuntos Alt a Tipo de archivo adjunto INFORMACIÓN SCREENING Tamaño má…" at bounding box center [630, 327] width 1261 height 655
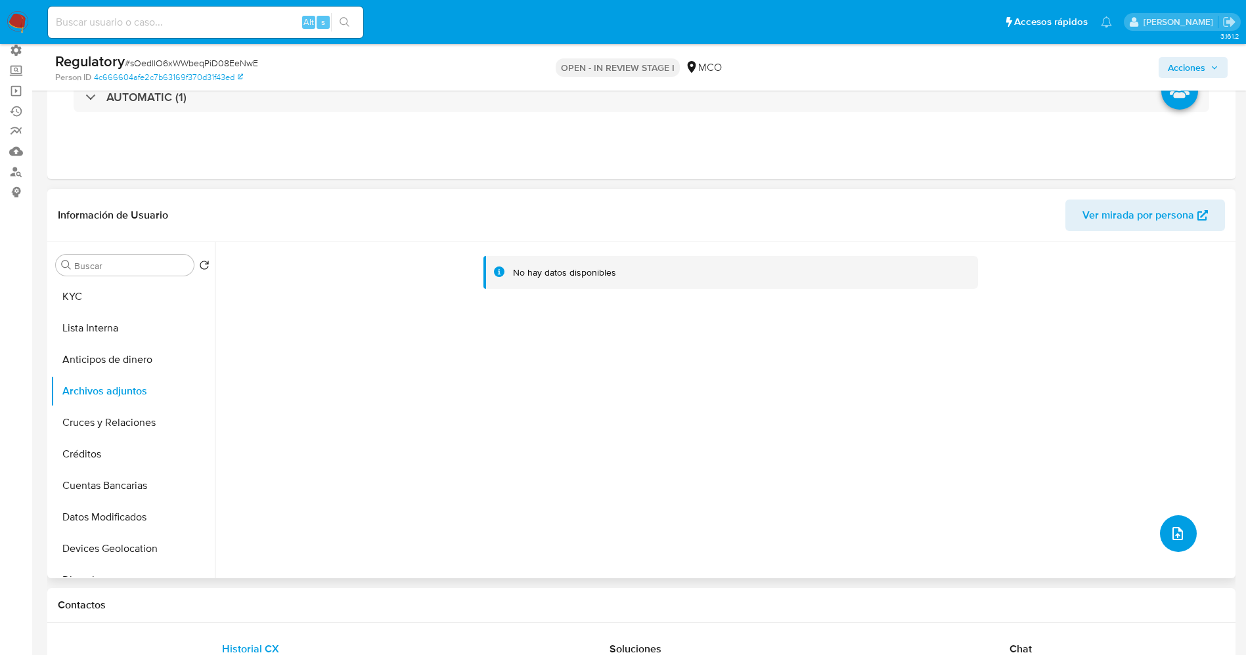
click at [1190, 535] on button "upload-file" at bounding box center [1178, 534] width 37 height 37
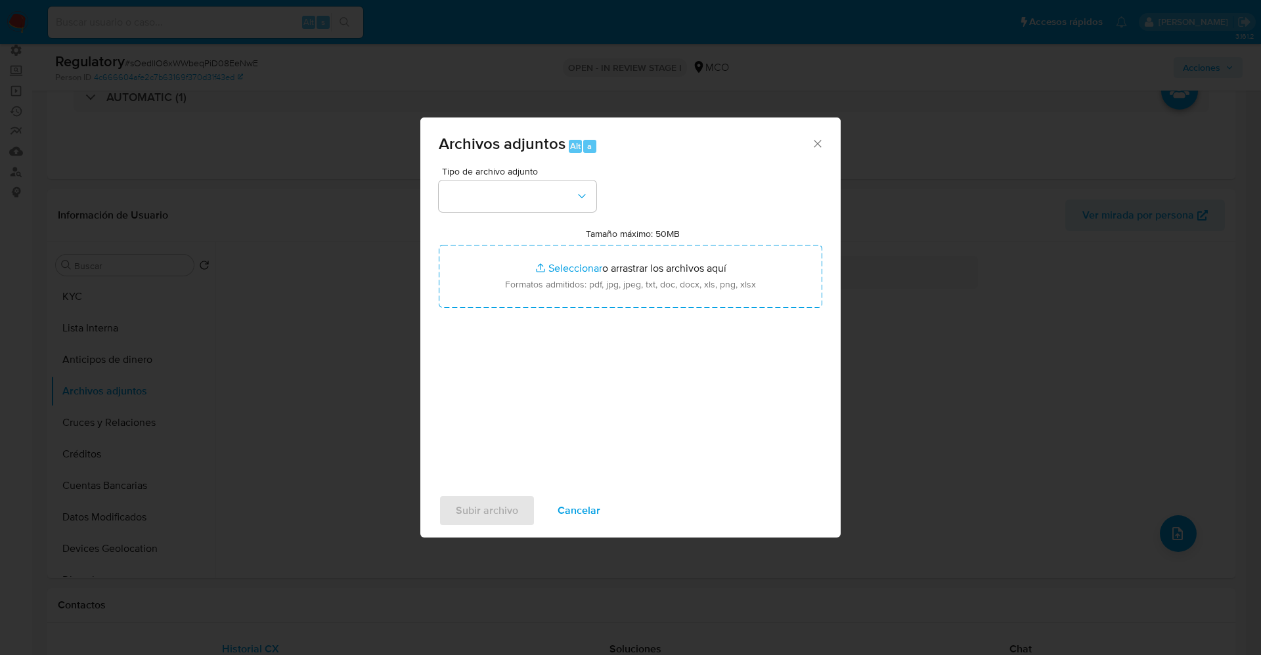
click at [542, 177] on div "Tipo de archivo adjunto" at bounding box center [518, 189] width 158 height 45
click at [565, 203] on button "button" at bounding box center [518, 197] width 158 height 32
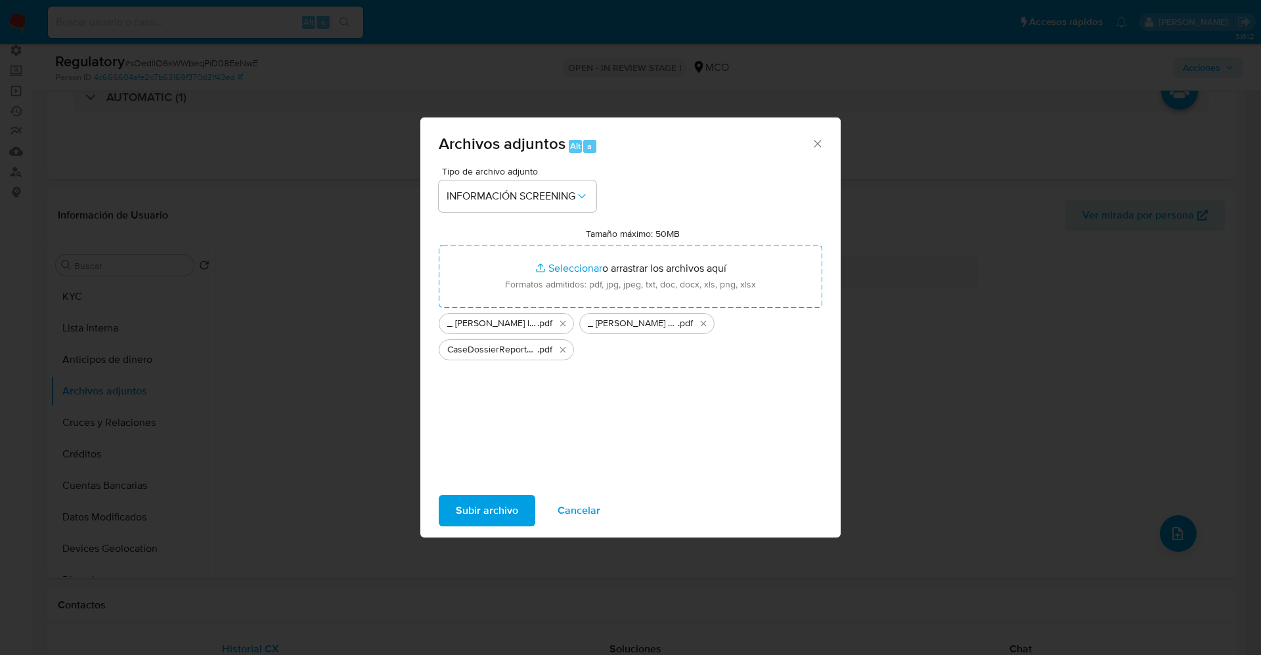
click at [489, 501] on span "Subir archivo" at bounding box center [487, 510] width 62 height 29
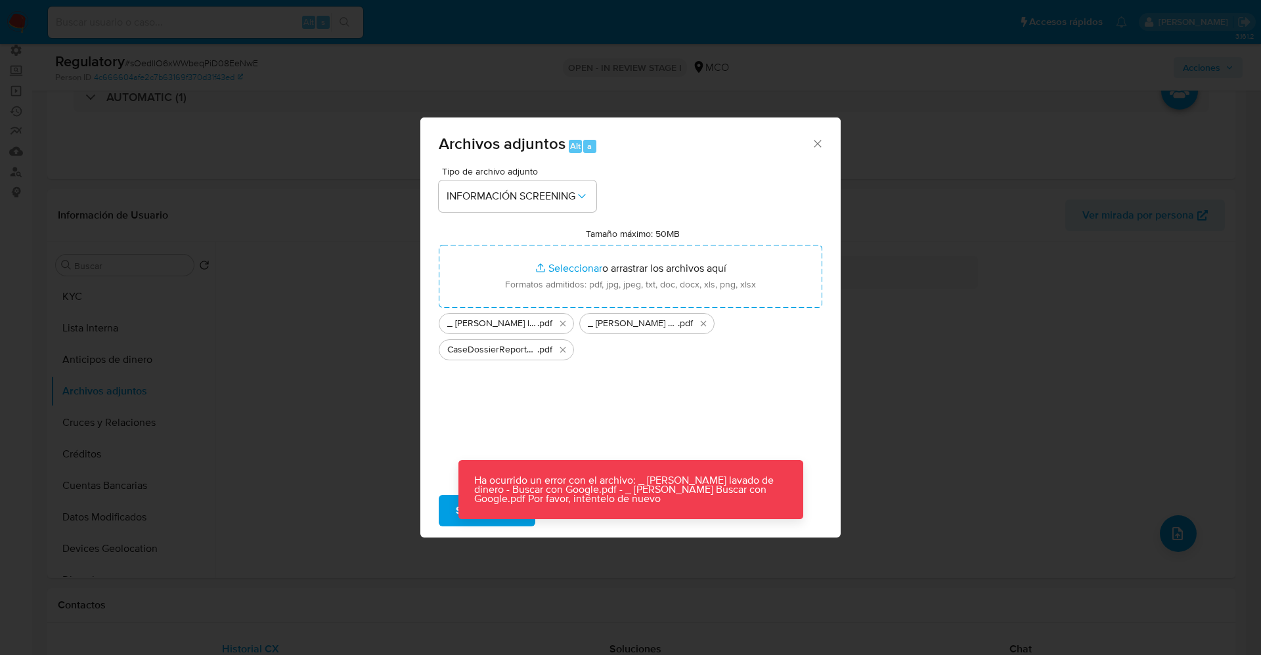
click at [583, 437] on div "Tipo de archivo adjunto INFORMACIÓN SCREENING Tamaño máximo: 50MB Seleccionar a…" at bounding box center [631, 322] width 384 height 310
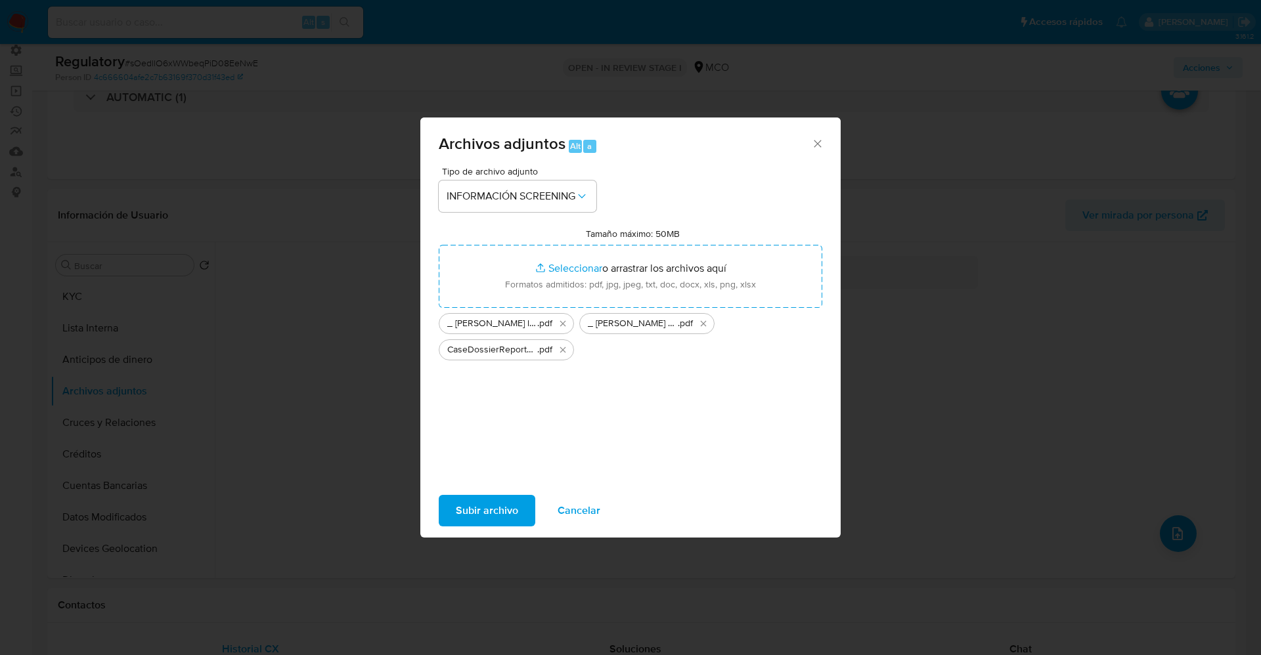
click at [470, 516] on span "Subir archivo" at bounding box center [487, 510] width 62 height 29
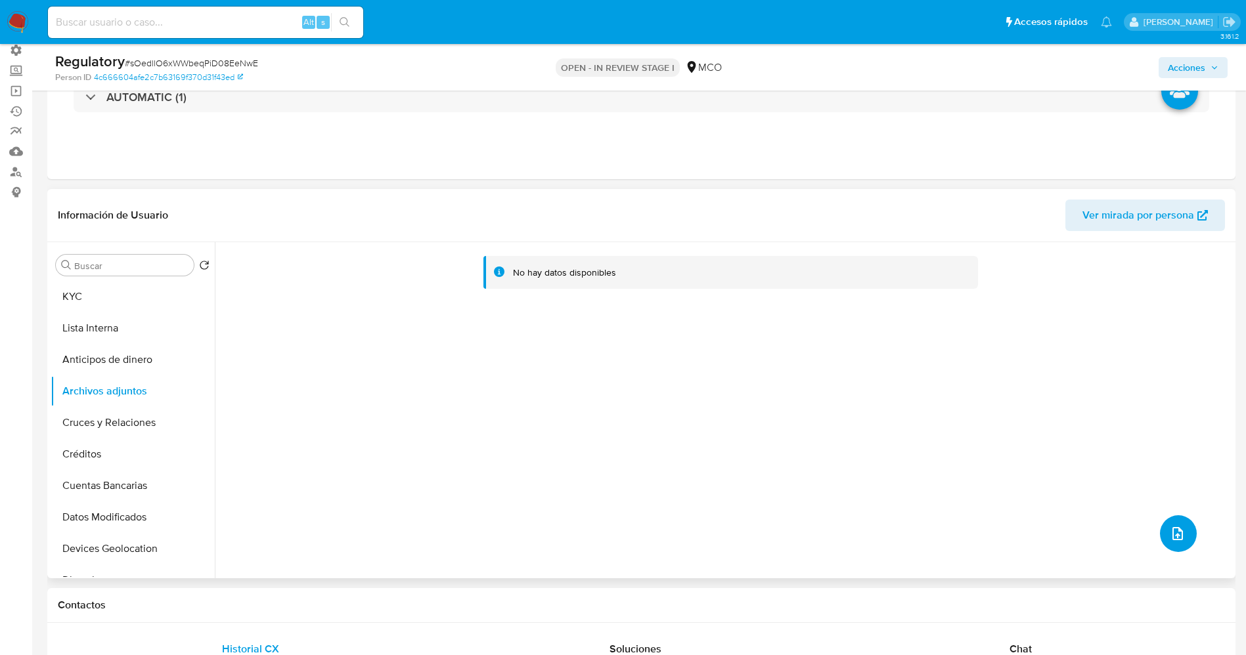
click at [1187, 540] on button "upload-file" at bounding box center [1178, 534] width 37 height 37
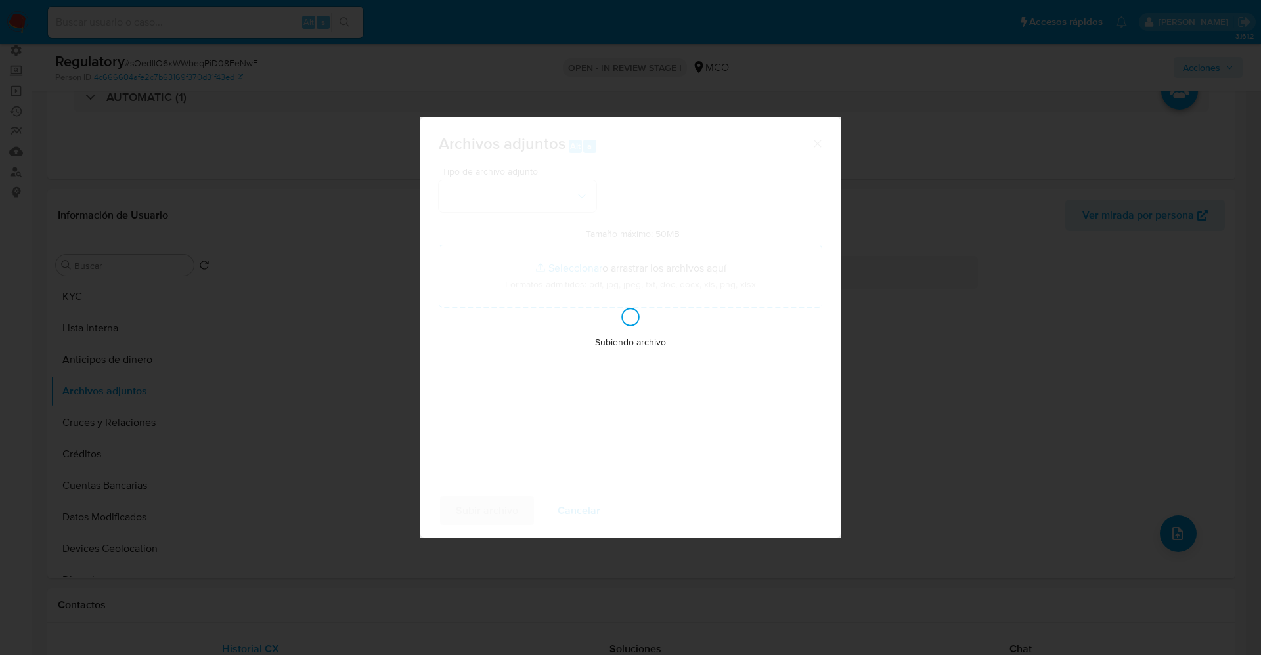
click at [310, 283] on div "Archivos adjuntos Alt a Tipo de archivo adjunto Tamaño máximo: 50MB Seleccionar…" at bounding box center [630, 327] width 1261 height 655
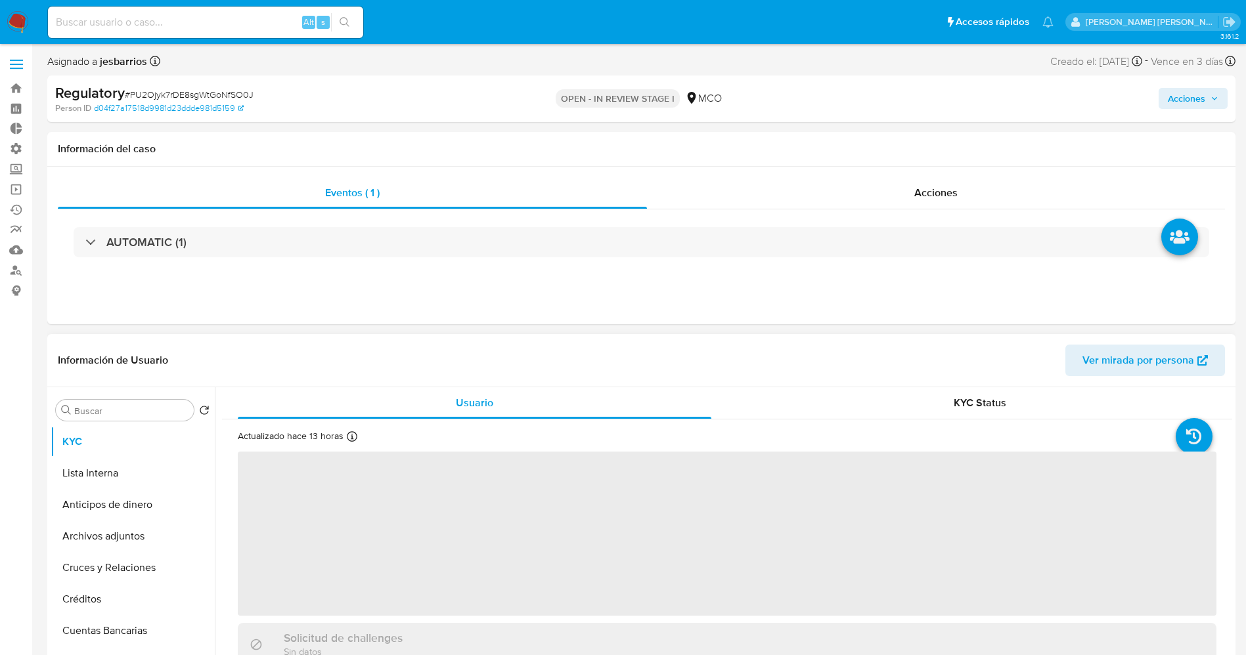
select select "10"
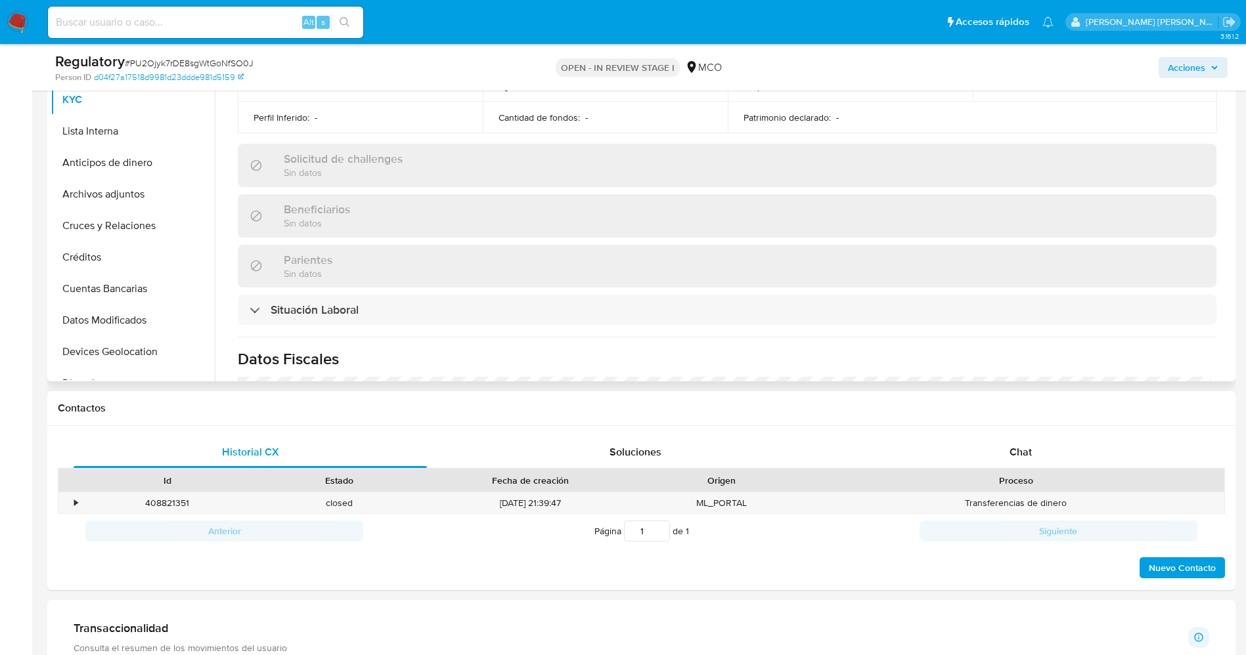
scroll to position [493, 0]
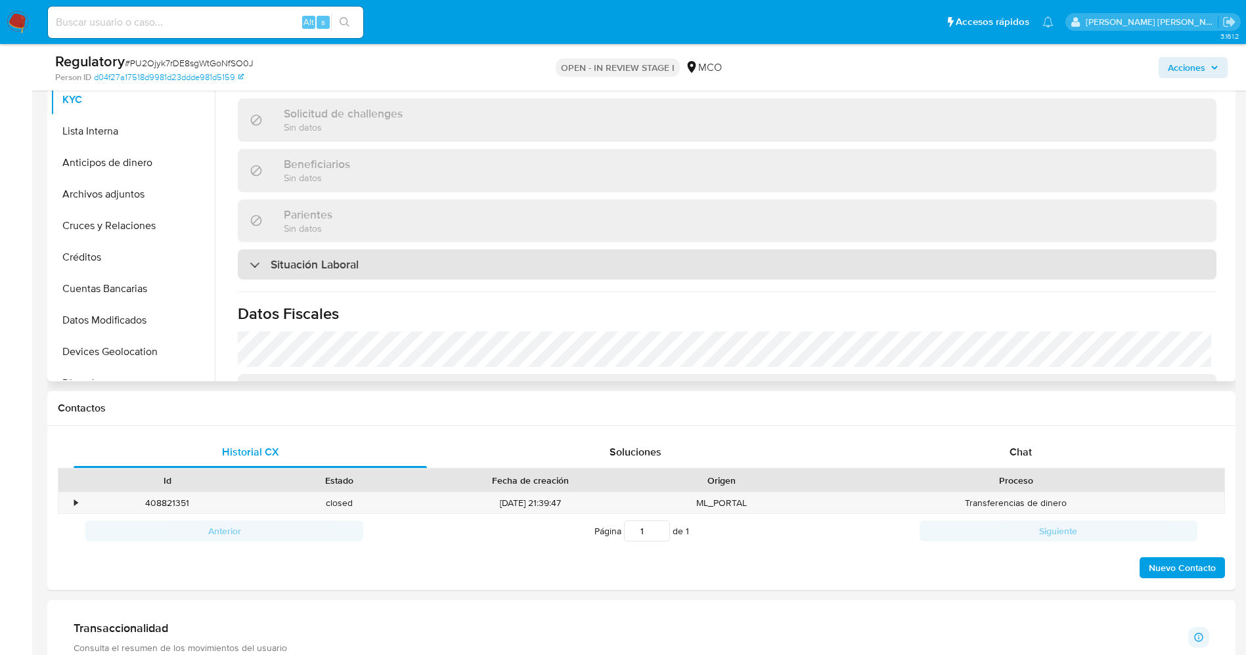
click at [415, 267] on div "Situación Laboral" at bounding box center [727, 265] width 979 height 30
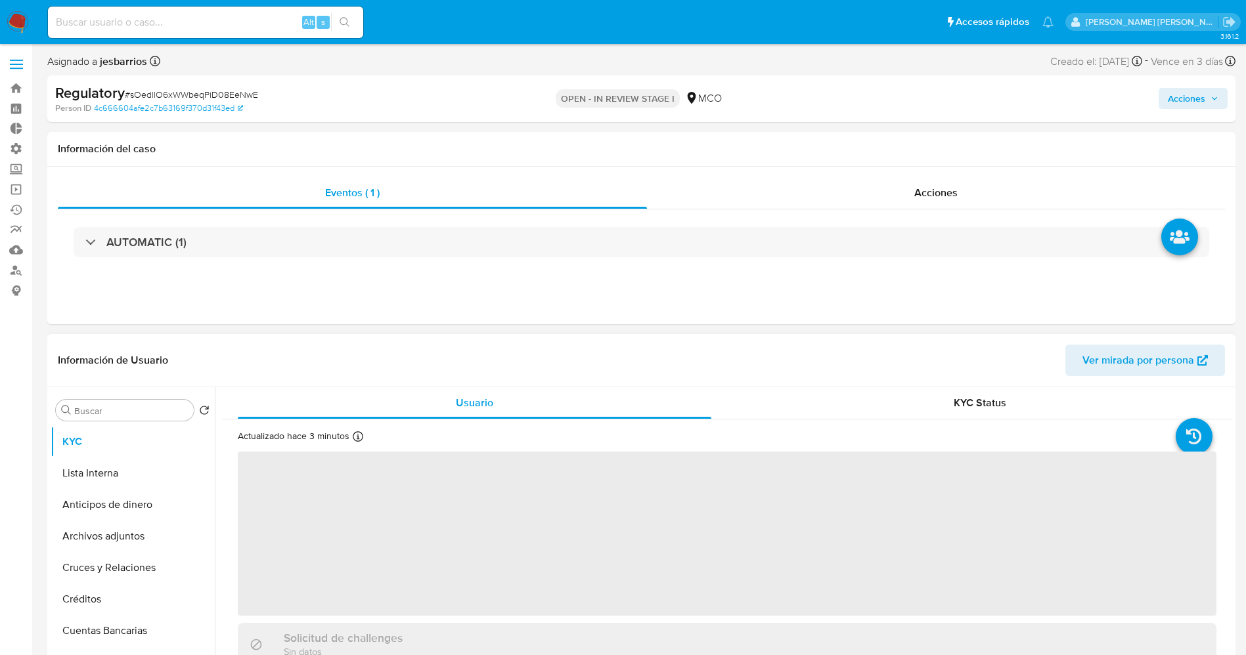
select select "10"
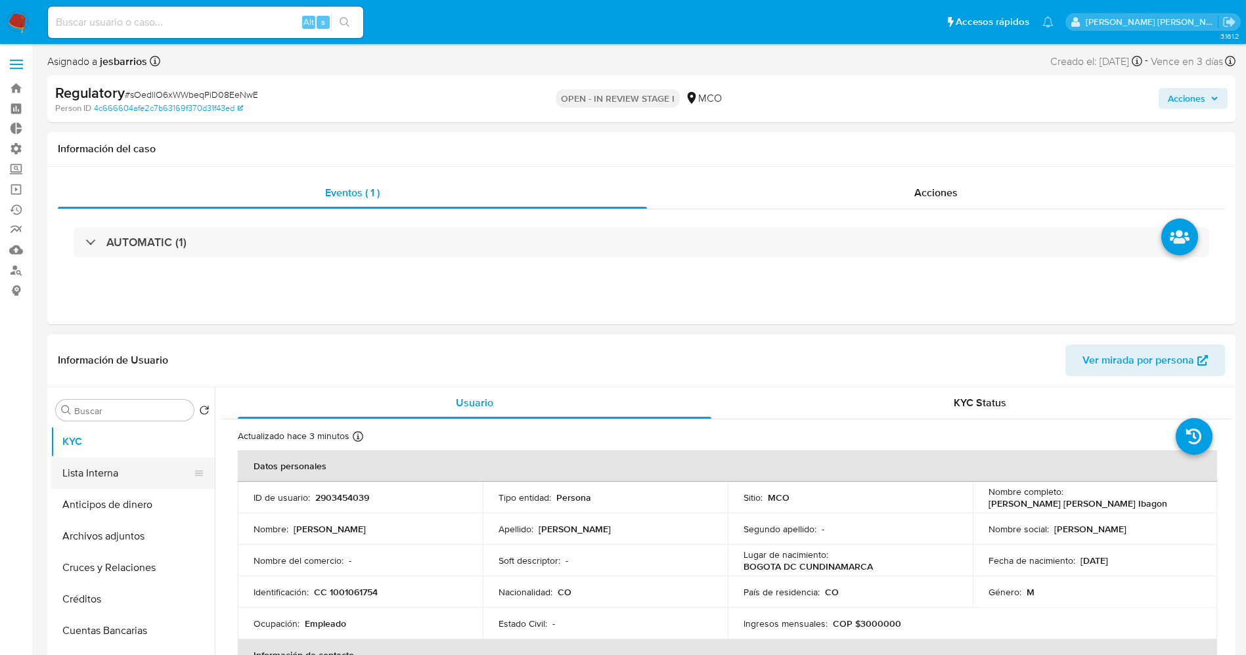
click at [63, 472] on button "Lista Interna" at bounding box center [128, 474] width 154 height 32
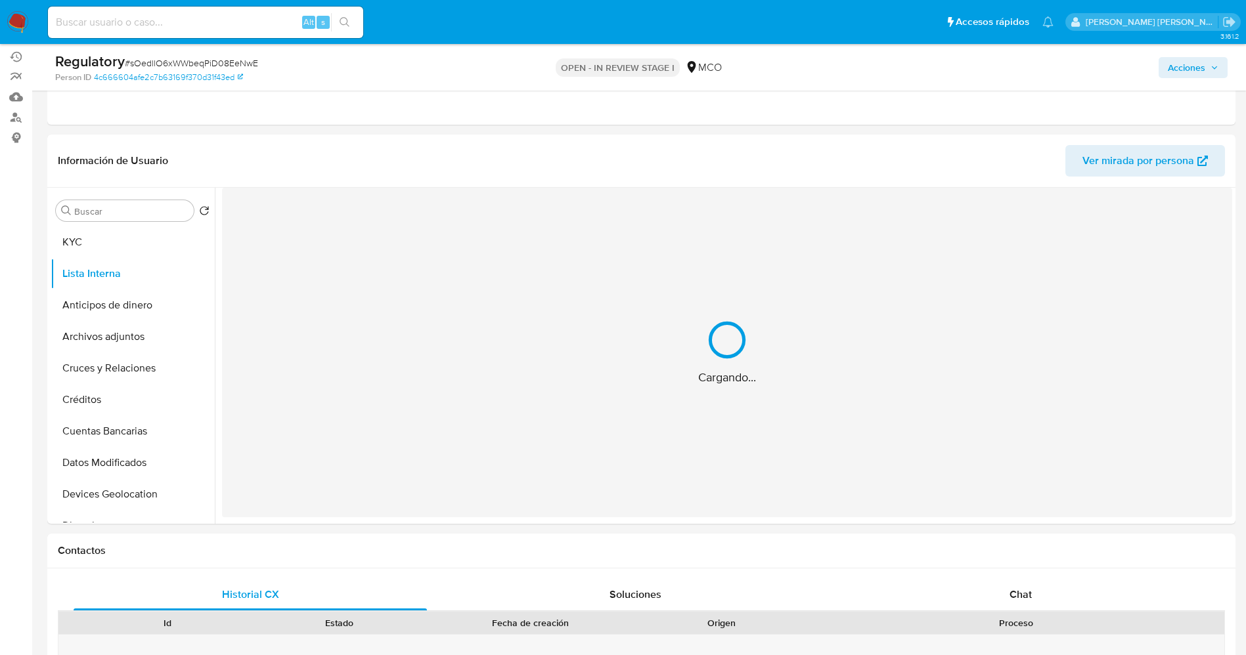
scroll to position [197, 0]
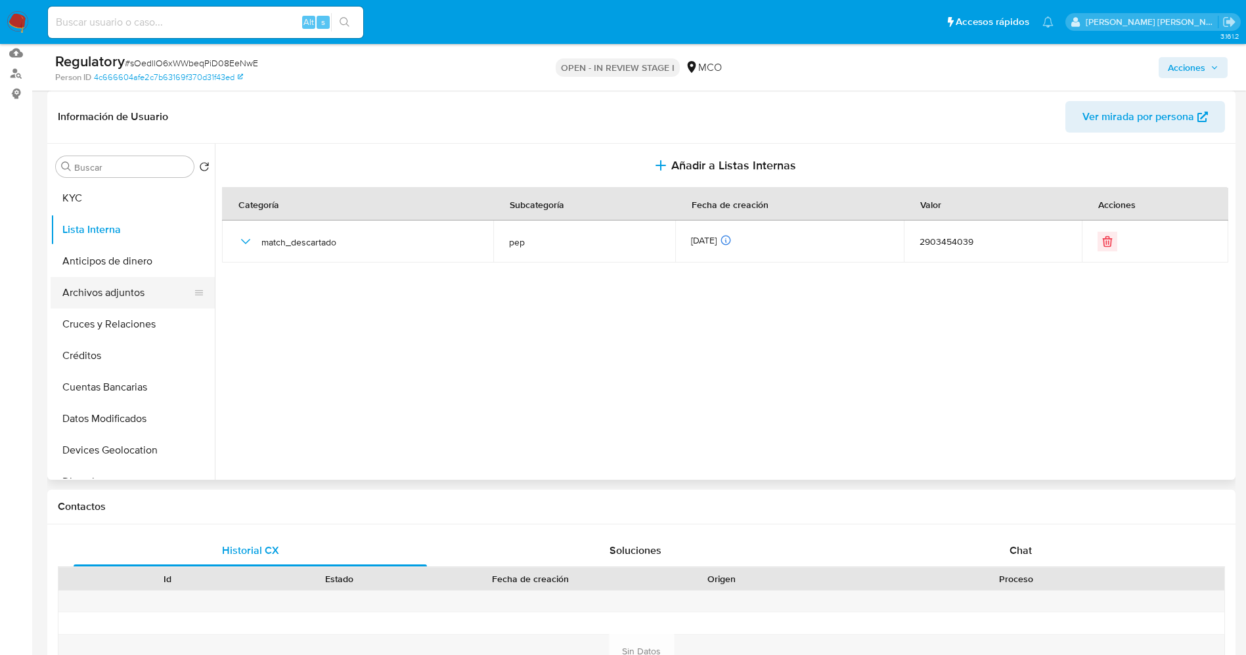
click at [110, 287] on button "Archivos adjuntos" at bounding box center [128, 293] width 154 height 32
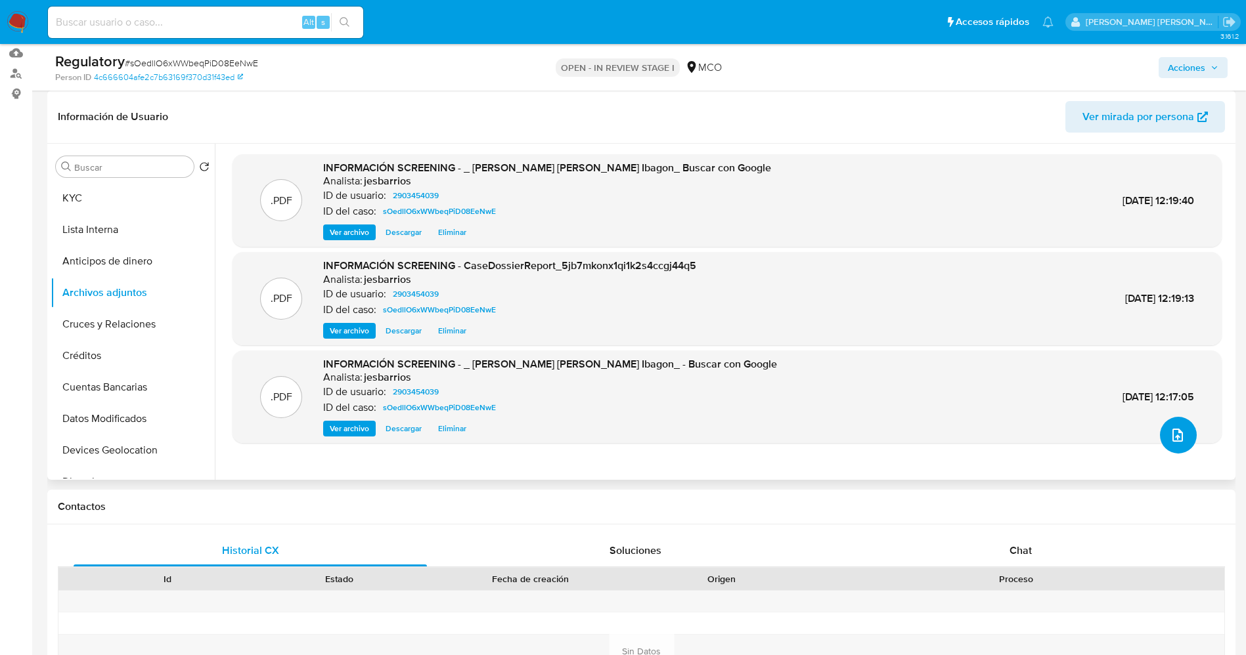
click at [1174, 435] on icon "upload-file" at bounding box center [1178, 436] width 16 height 16
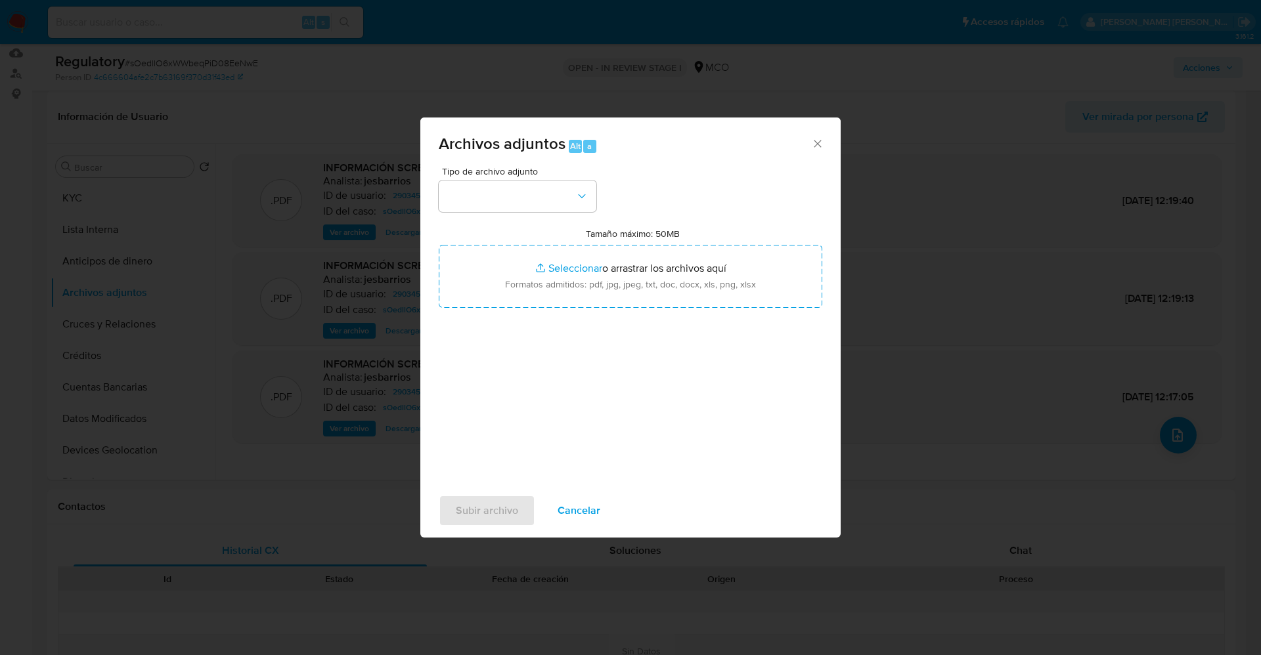
click at [598, 504] on span "Cancelar" at bounding box center [579, 510] width 43 height 29
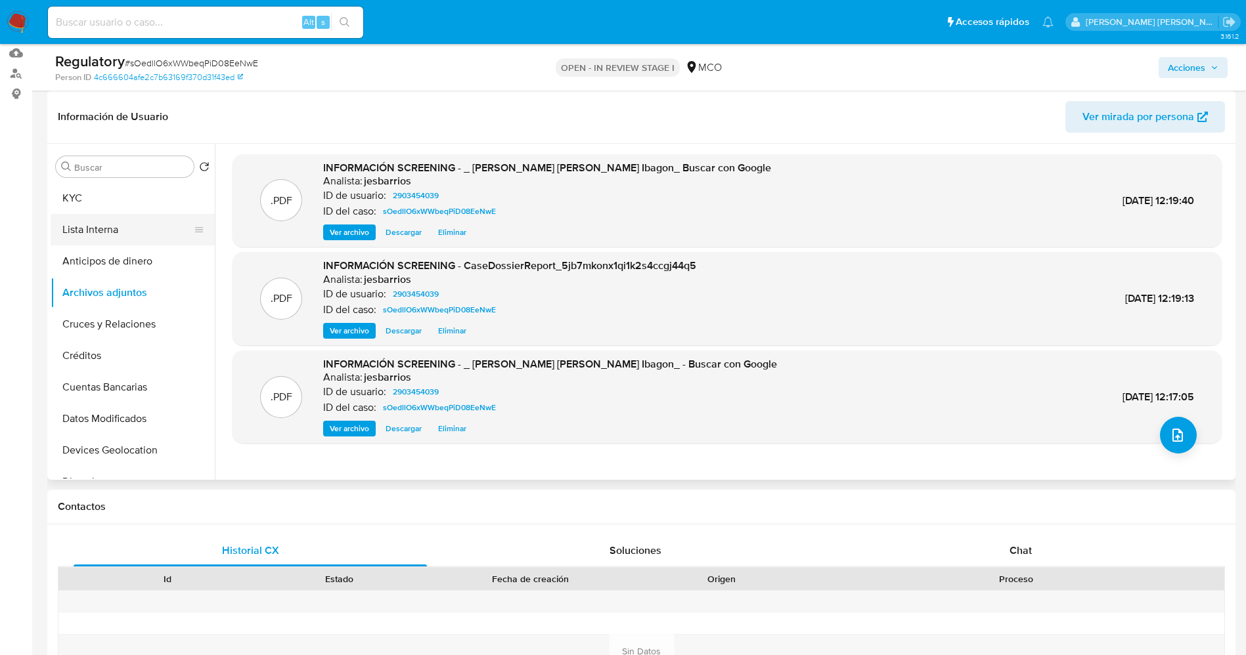
click at [118, 232] on button "Lista Interna" at bounding box center [128, 230] width 154 height 32
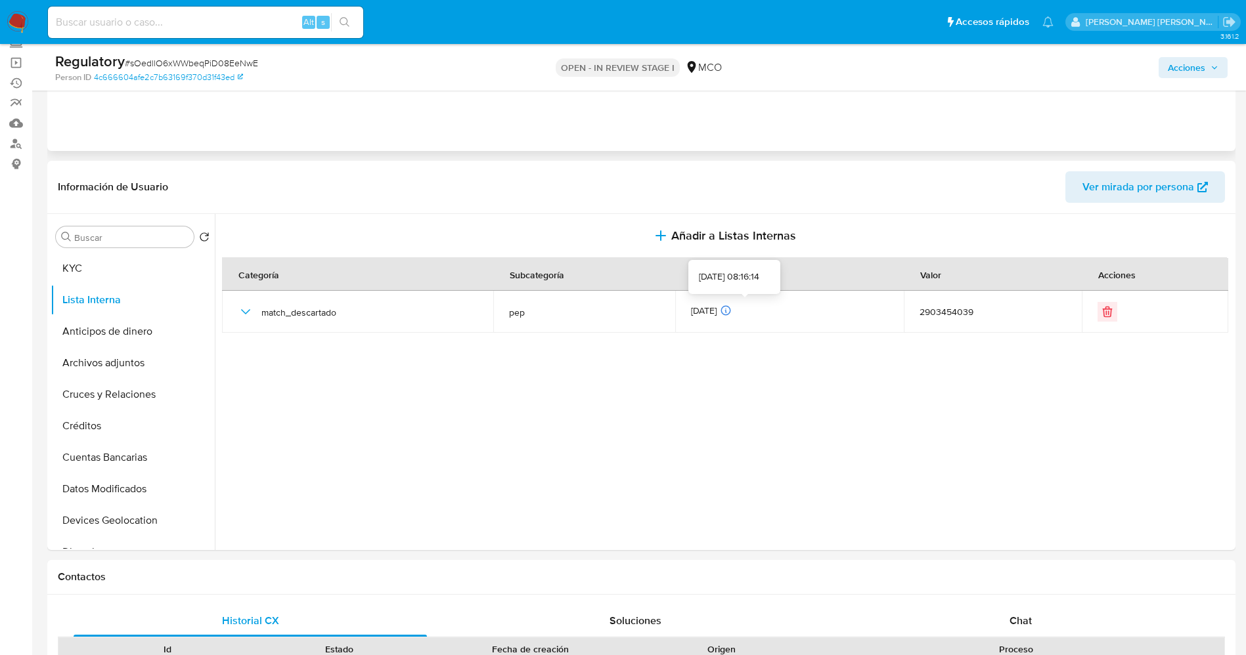
scroll to position [0, 0]
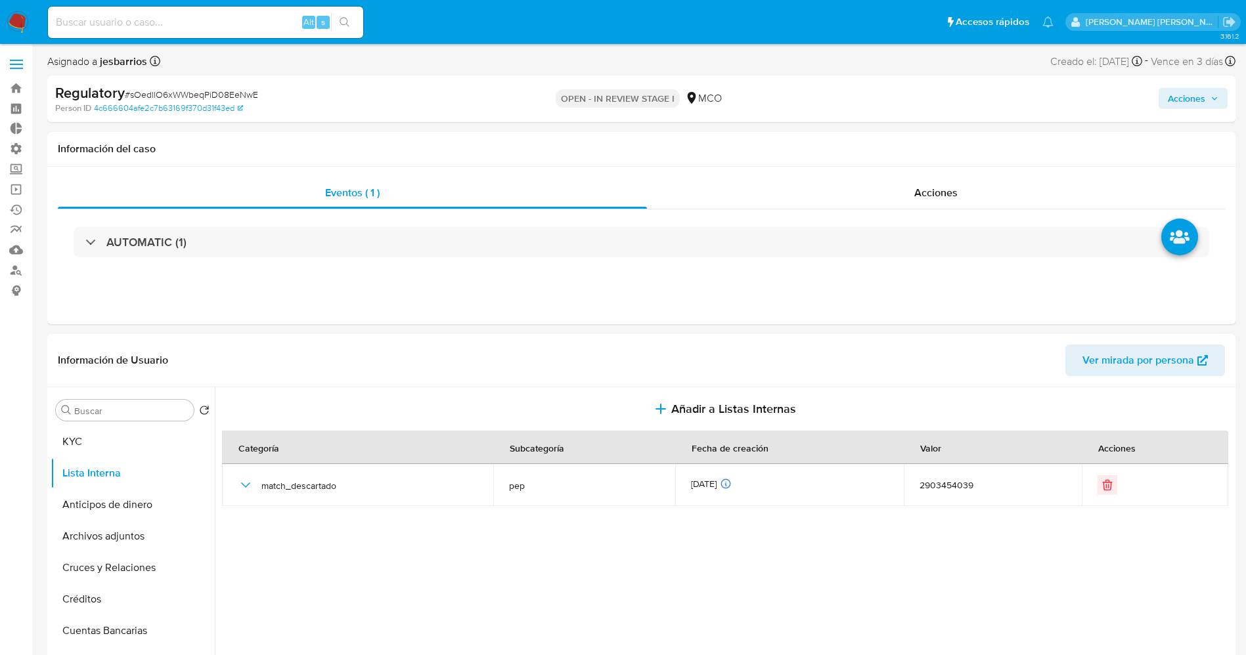
click at [1182, 100] on span "Acciones" at bounding box center [1186, 98] width 37 height 21
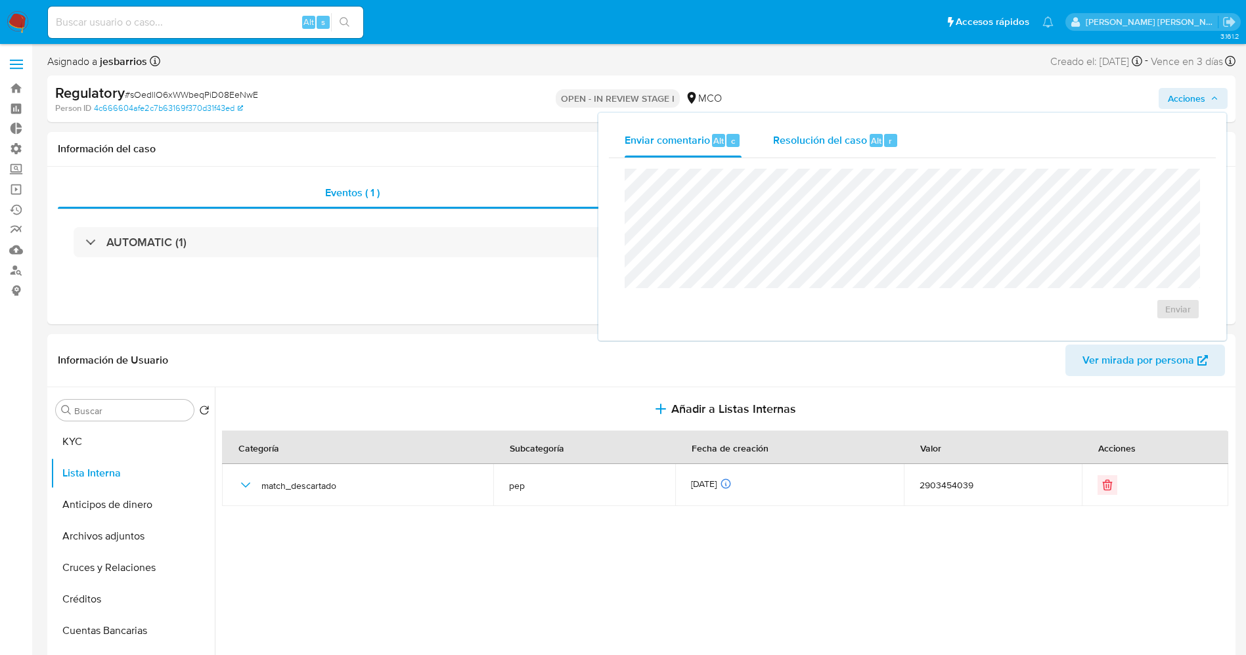
click at [875, 148] on div "Resolución del caso Alt r" at bounding box center [835, 140] width 125 height 34
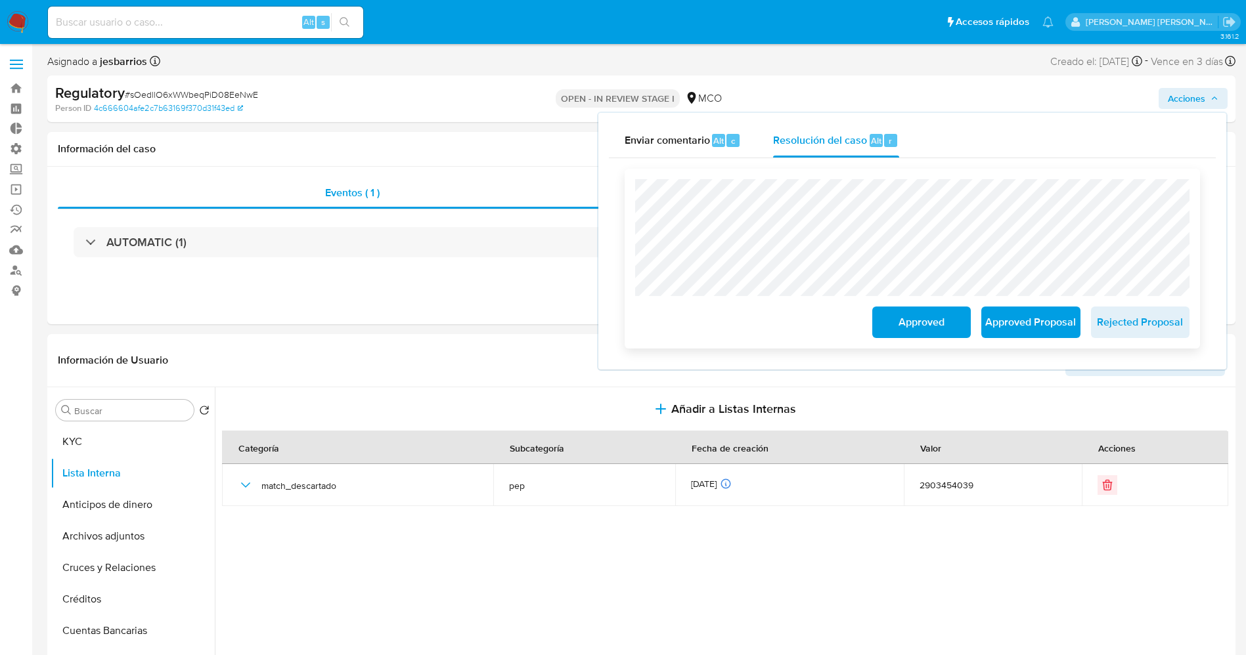
click at [927, 315] on span "Approved" at bounding box center [921, 322] width 64 height 29
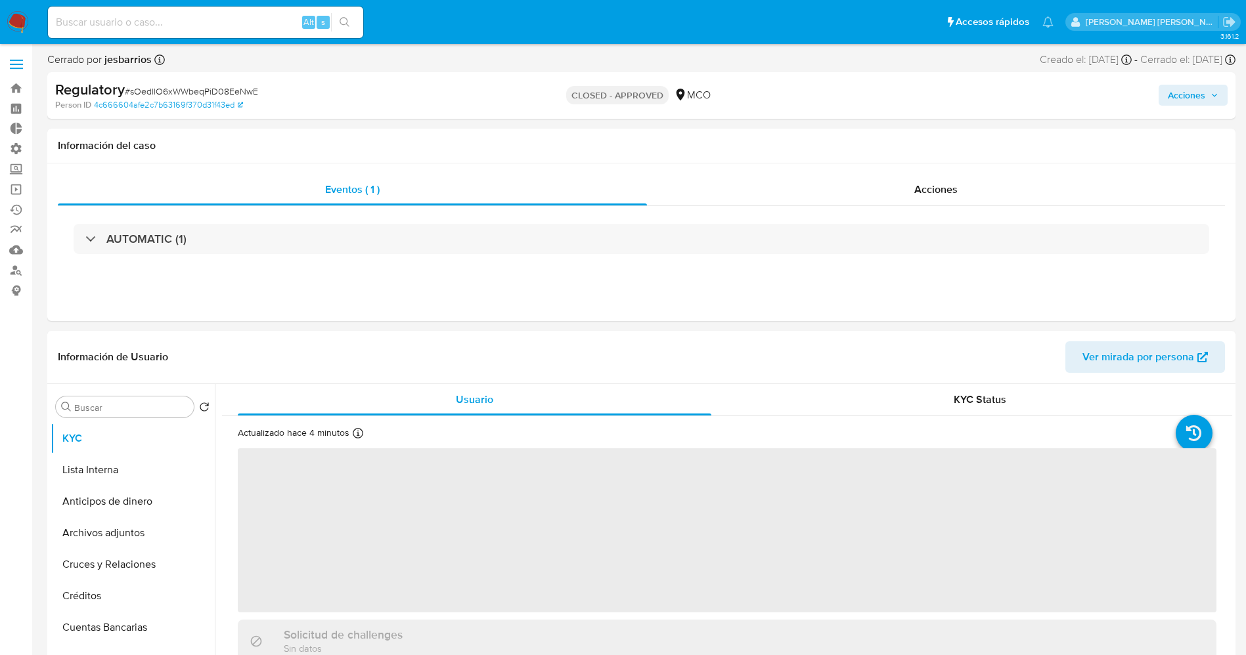
select select "10"
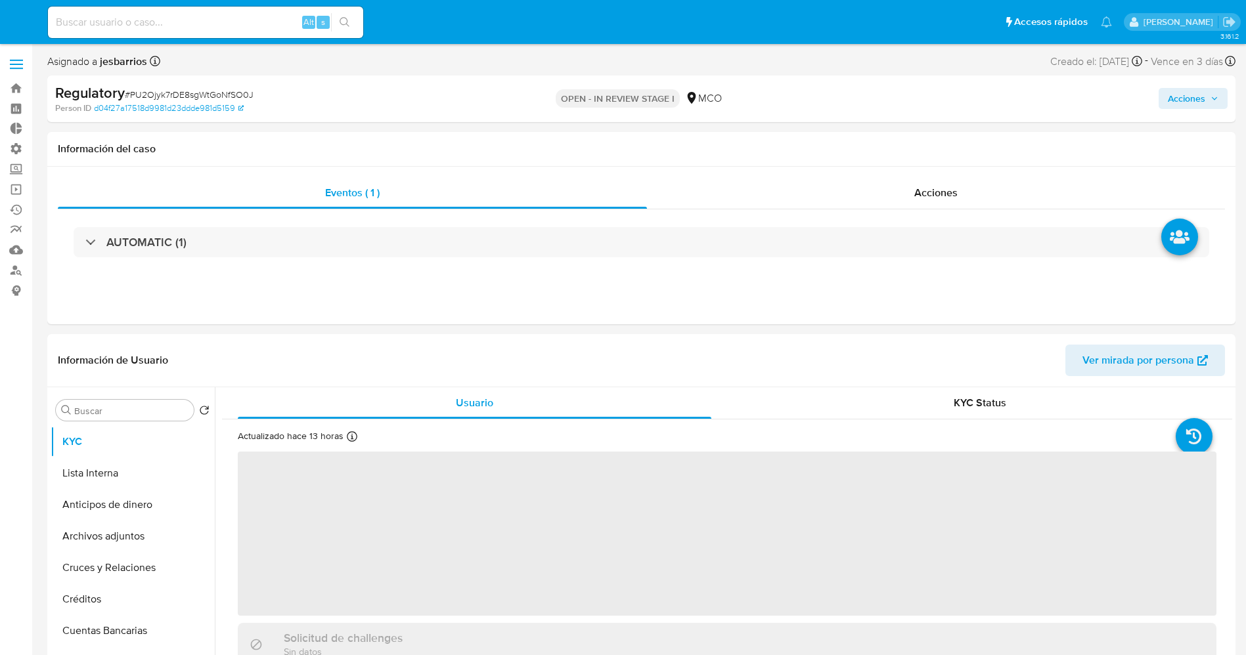
select select "10"
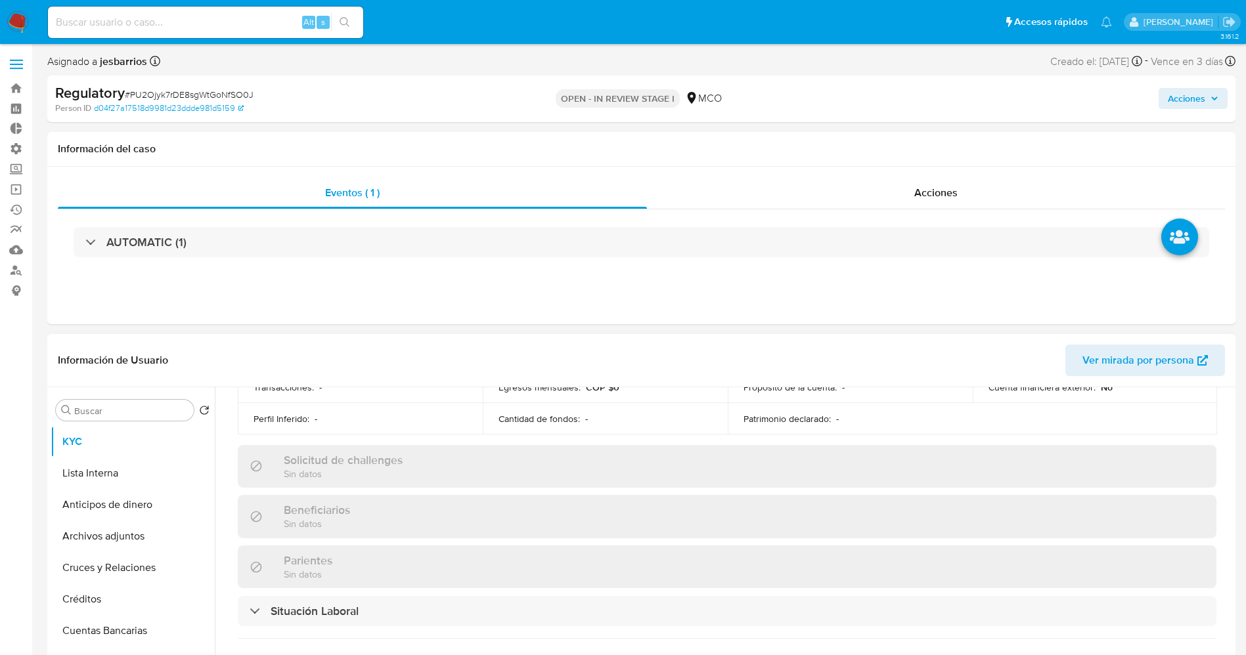
scroll to position [493, 0]
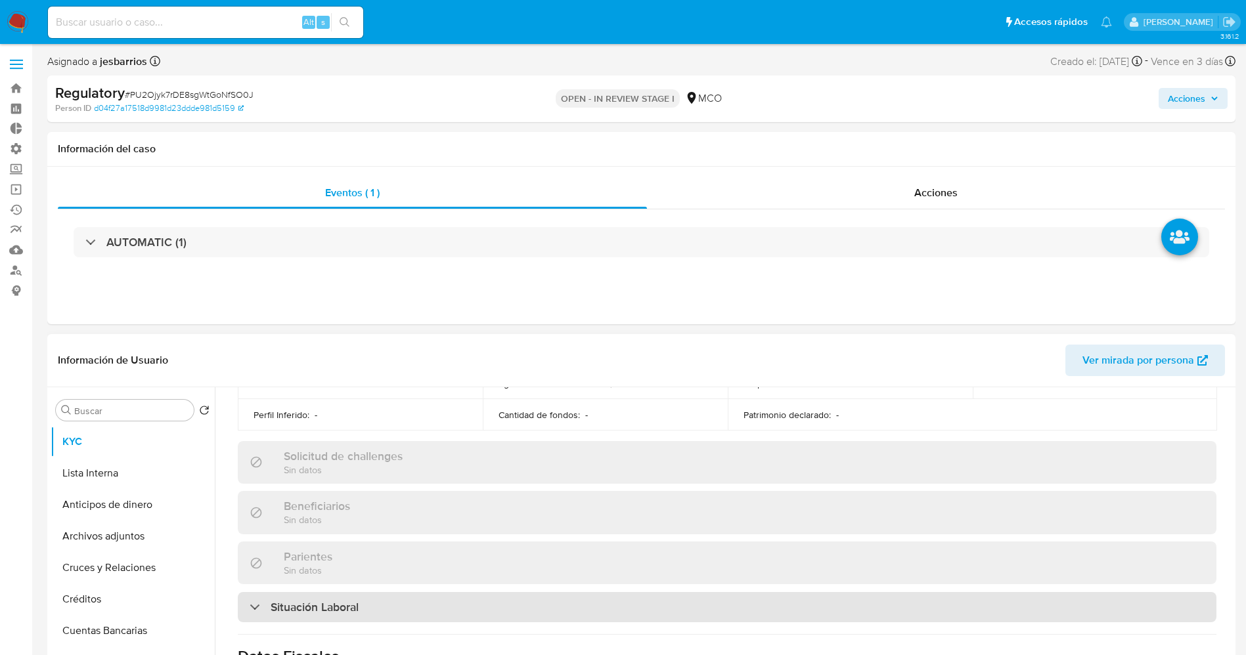
click at [368, 602] on div "Situación Laboral" at bounding box center [727, 607] width 979 height 30
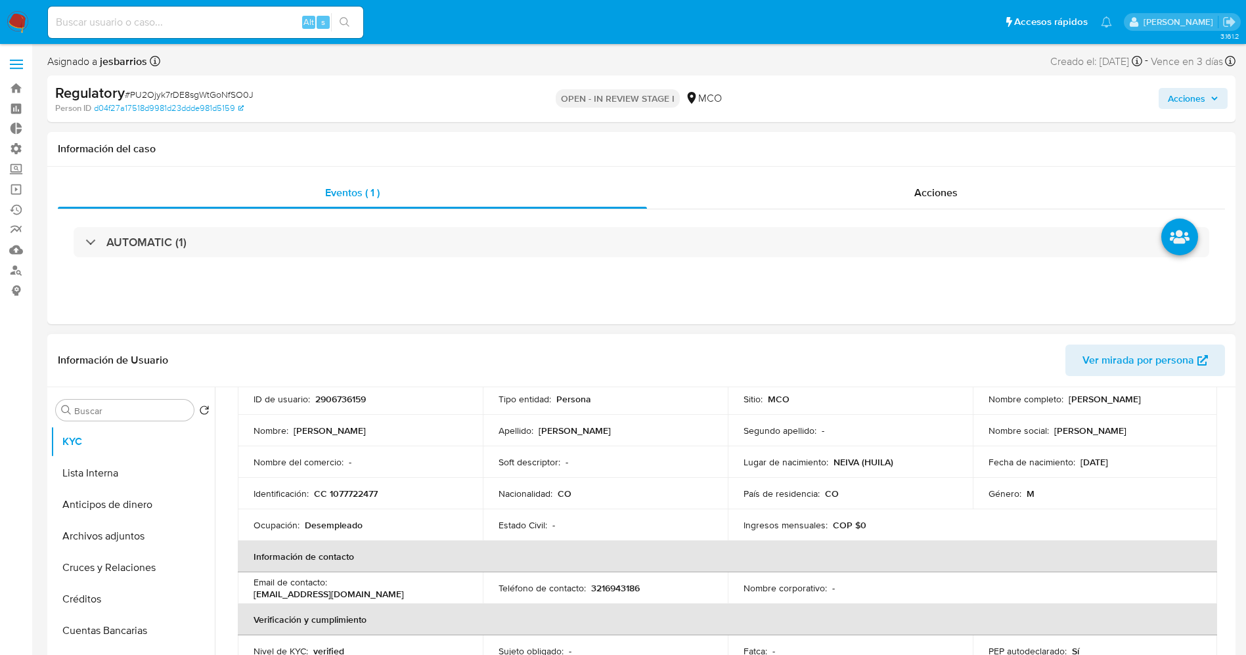
scroll to position [0, 0]
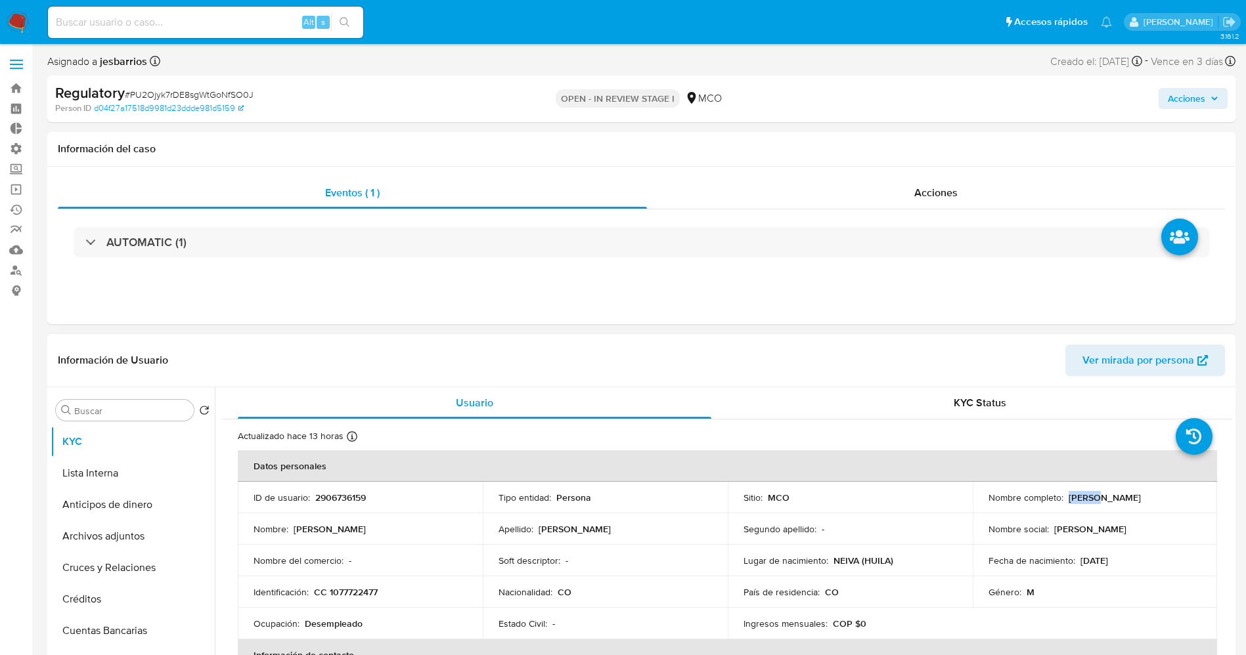
drag, startPoint x: 1066, startPoint y: 498, endPoint x: 1093, endPoint y: 498, distance: 26.9
click at [1093, 498] on p "Jhoan Manuel Beltran Lara" at bounding box center [1104, 498] width 72 height 12
drag, startPoint x: 1065, startPoint y: 502, endPoint x: 1164, endPoint y: 495, distance: 99.4
click at [1202, 495] on td "Nombre completo : Jhoan Manuel Beltran Lara" at bounding box center [1095, 498] width 245 height 32
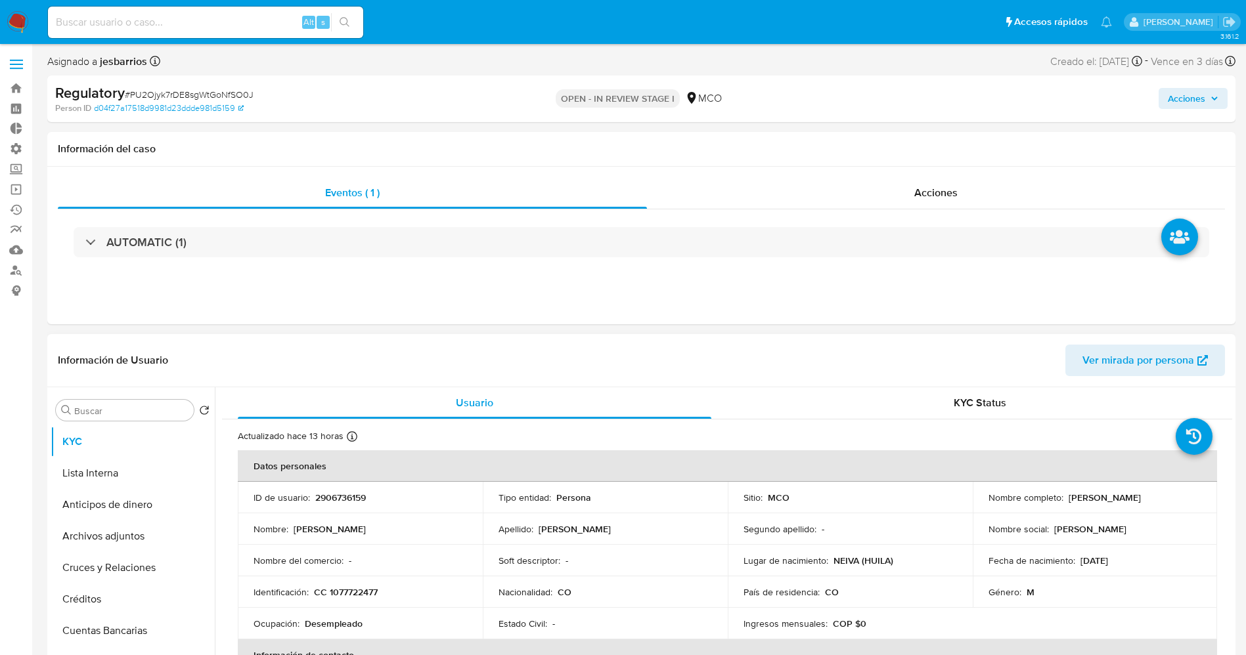
copy p "Jhoan Manuel Beltran Lara"
click at [1087, 499] on p "Jhoan Manuel Beltran Lara" at bounding box center [1104, 498] width 72 height 12
drag, startPoint x: 1061, startPoint y: 500, endPoint x: 1207, endPoint y: 505, distance: 145.9
click at [1207, 505] on td "Nombre completo : Jhoan Manuel Beltran Lara" at bounding box center [1095, 498] width 245 height 32
copy div "Jhoan Manuel Beltran Lara"
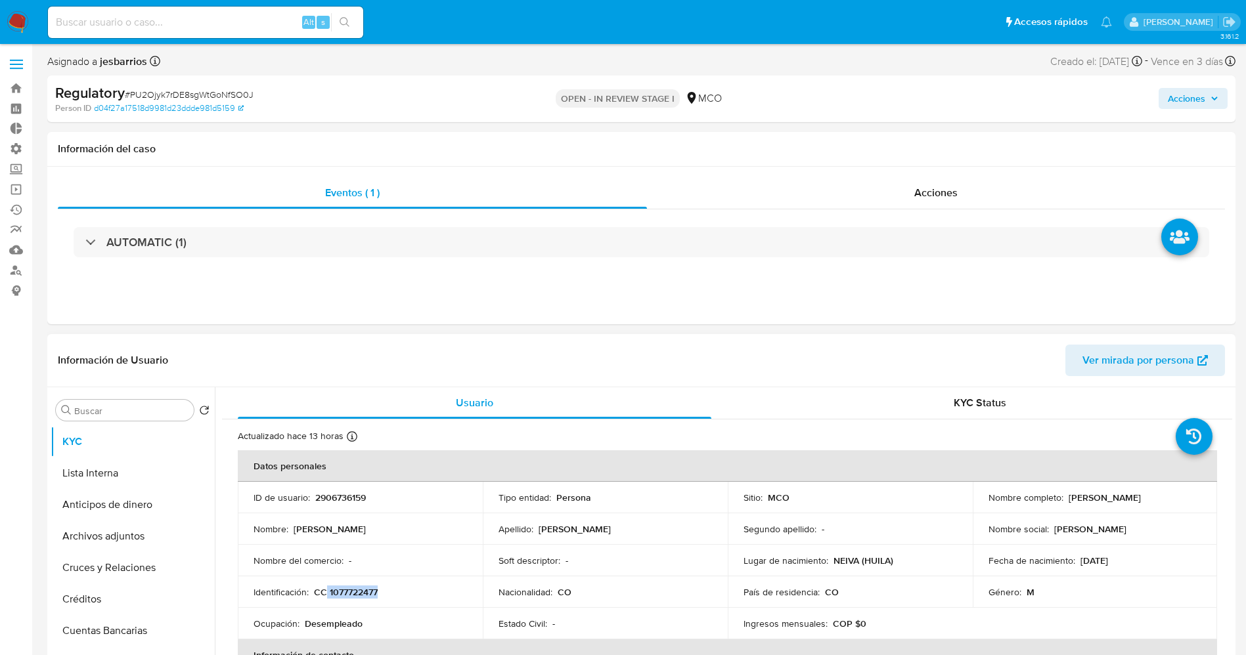
drag, startPoint x: 343, startPoint y: 595, endPoint x: 393, endPoint y: 594, distance: 49.3
click at [393, 594] on div "Identificación : CC 1077722477" at bounding box center [359, 592] width 213 height 12
copy p "1077722477"
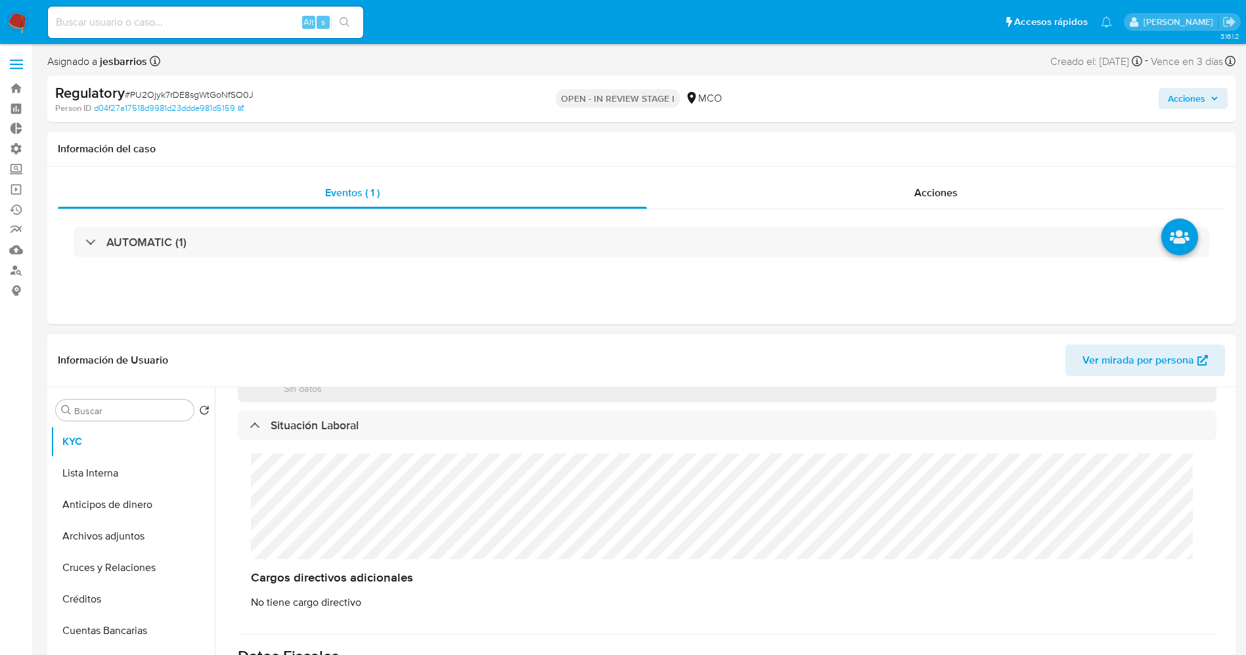
scroll to position [690, 0]
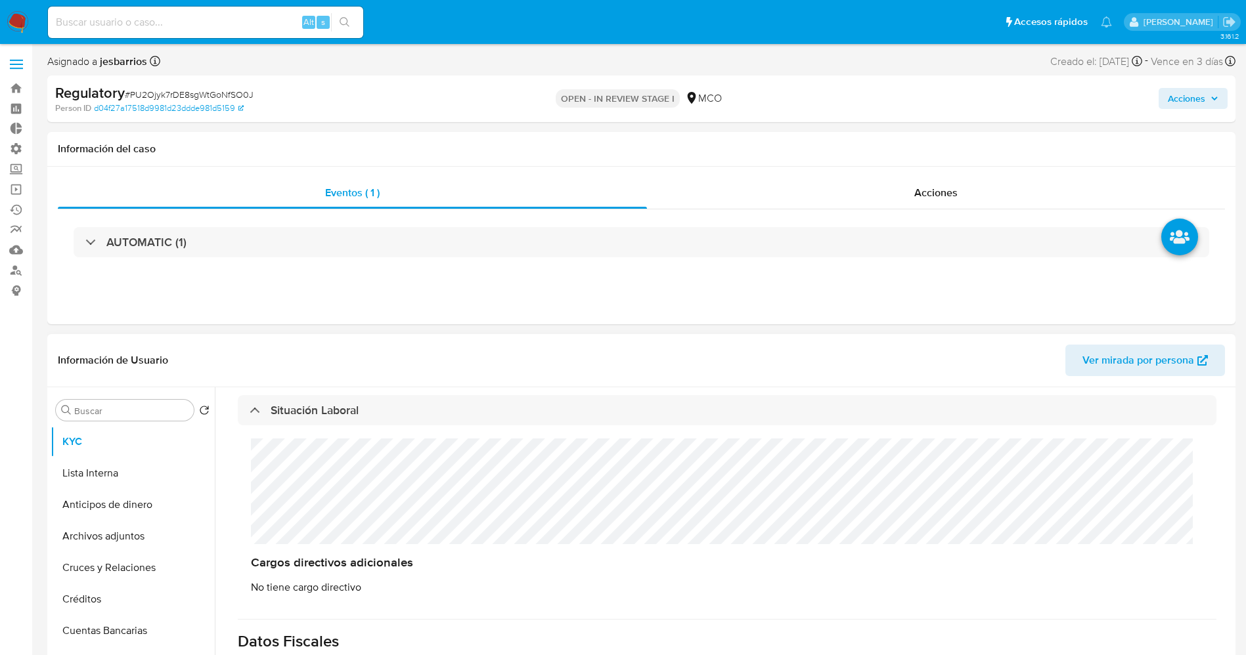
click at [313, 498] on div "Cargos directivos adicionales No tiene cargo directivo" at bounding box center [727, 517] width 979 height 182
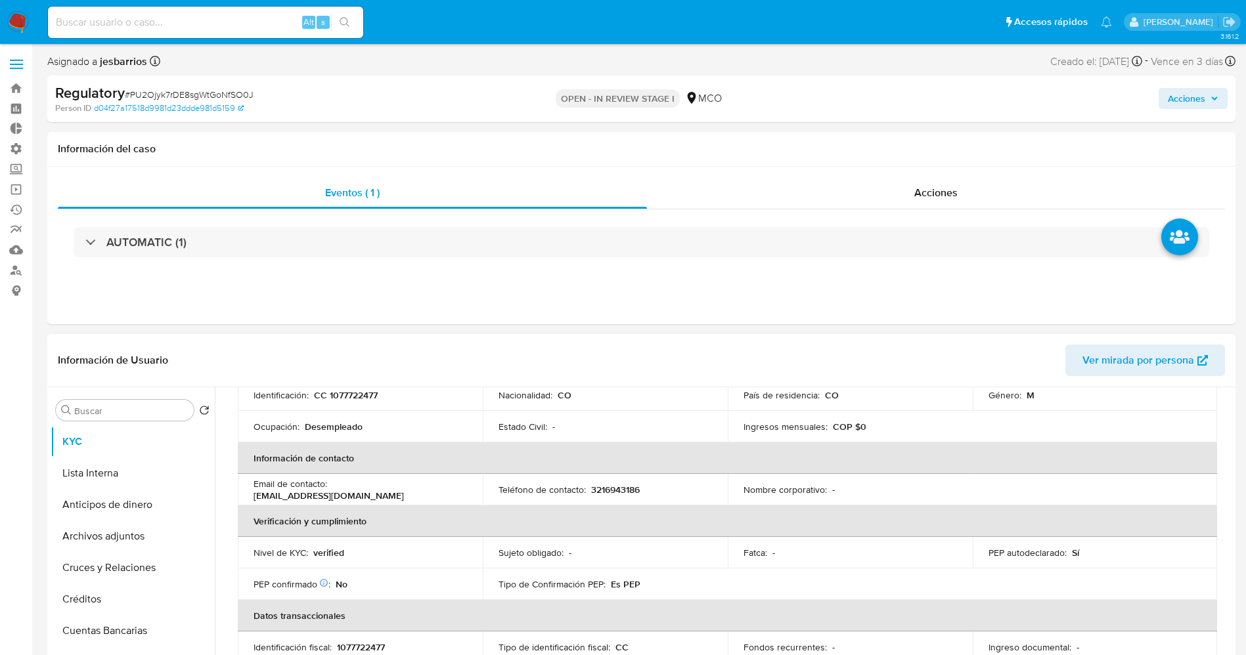
scroll to position [99, 0]
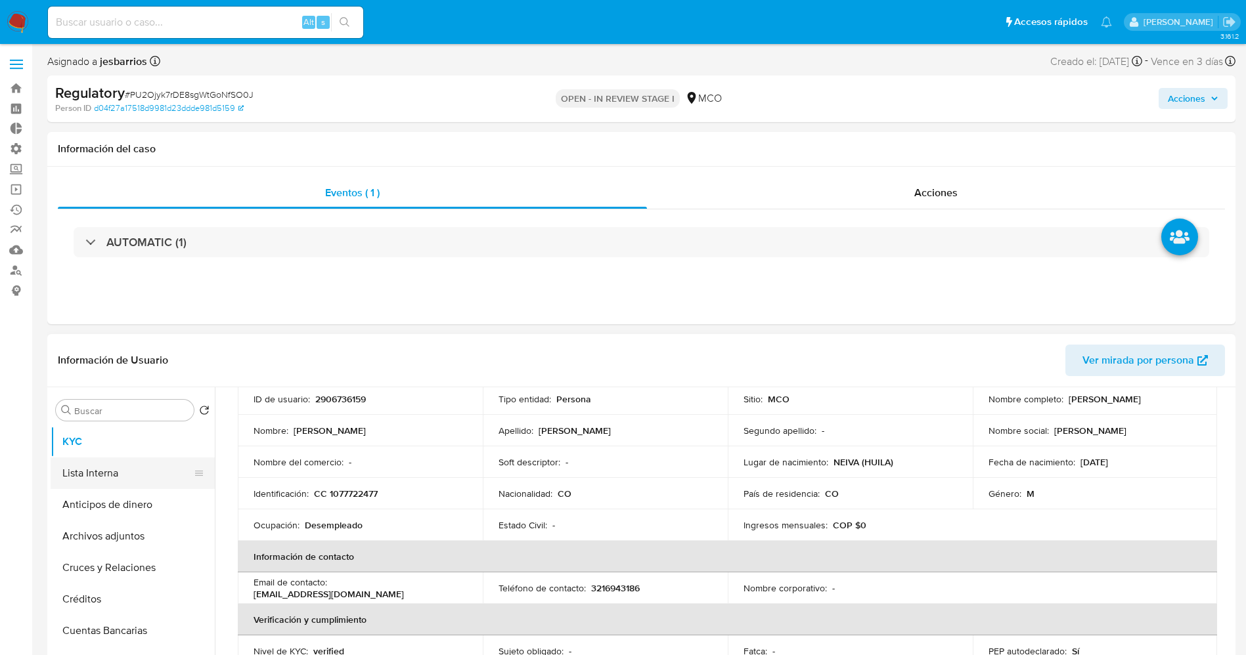
click at [85, 475] on button "Lista Interna" at bounding box center [128, 474] width 154 height 32
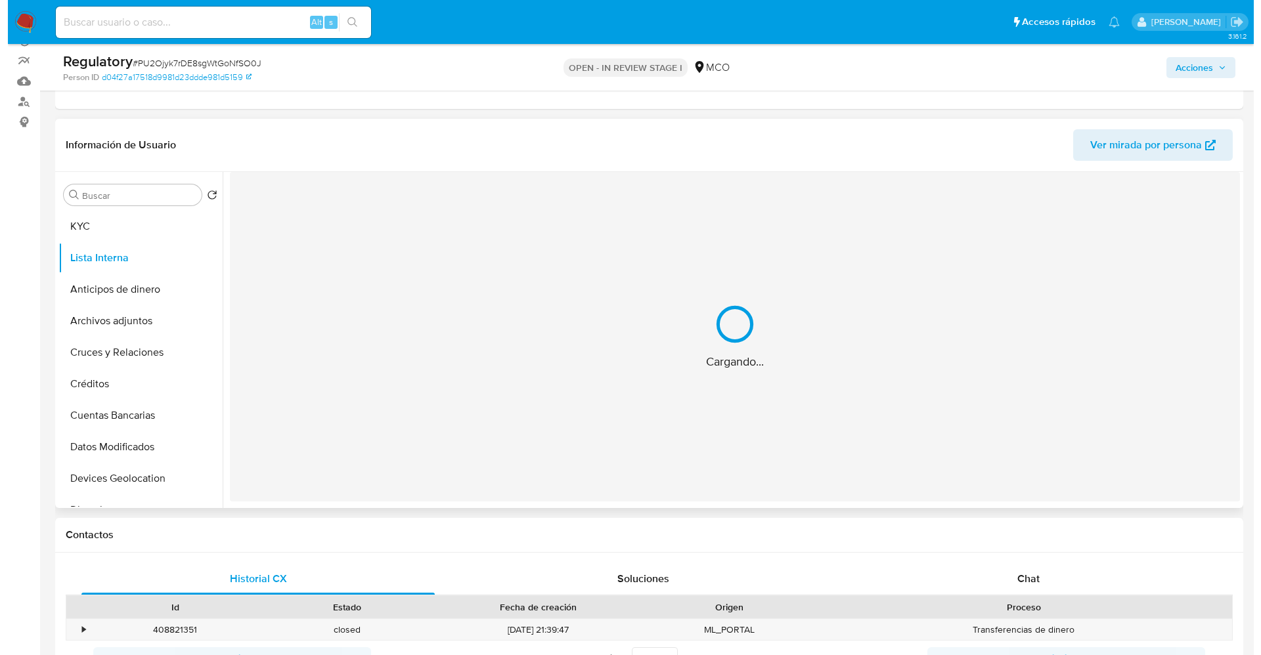
scroll to position [197, 0]
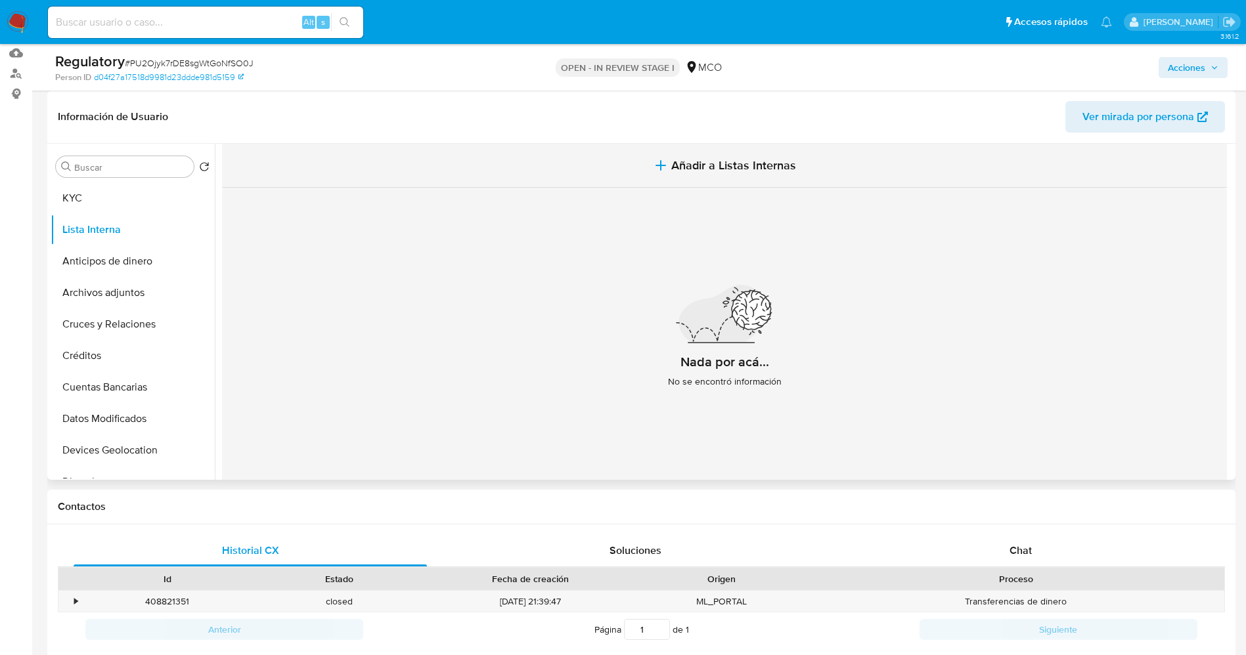
click at [688, 174] on button "Añadir a Listas Internas" at bounding box center [724, 166] width 1005 height 44
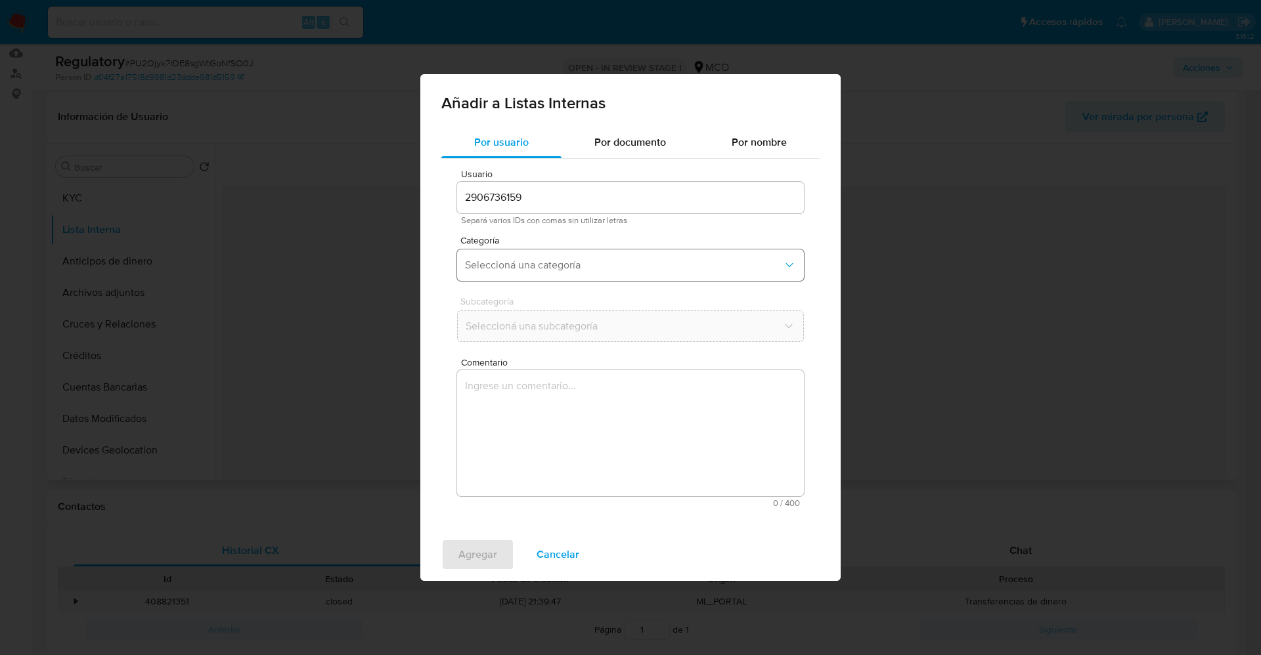
click at [590, 265] on span "Seleccioná una categoría" at bounding box center [624, 265] width 318 height 13
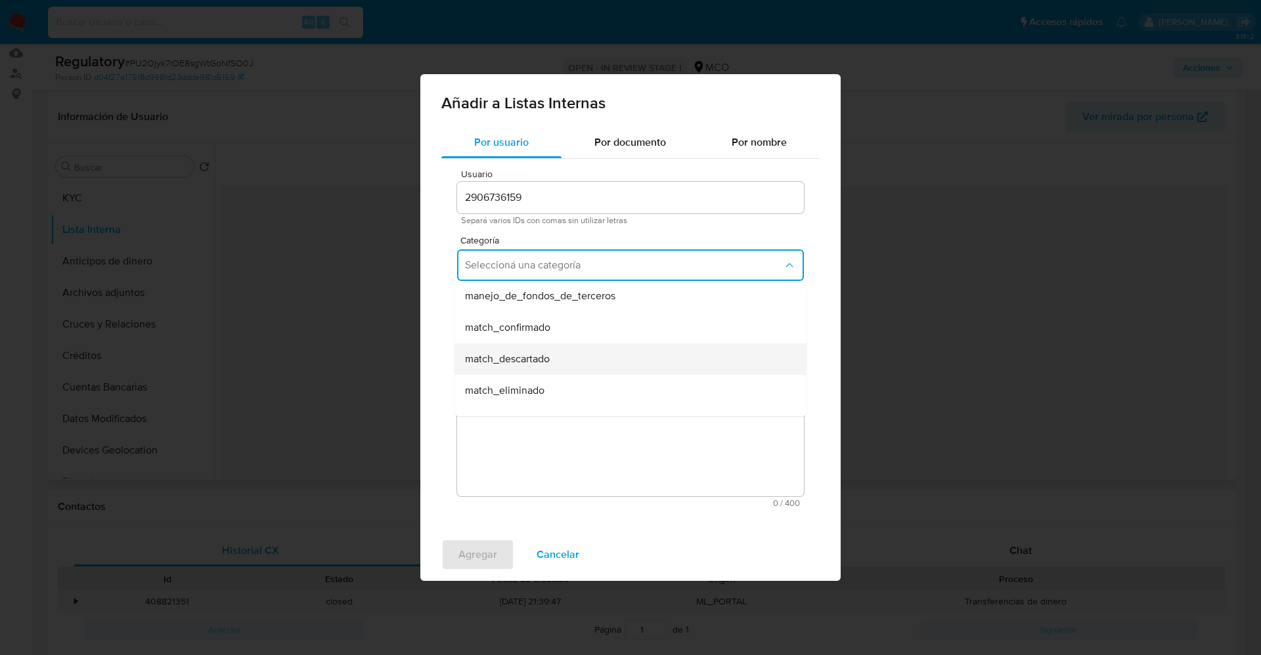
scroll to position [99, 0]
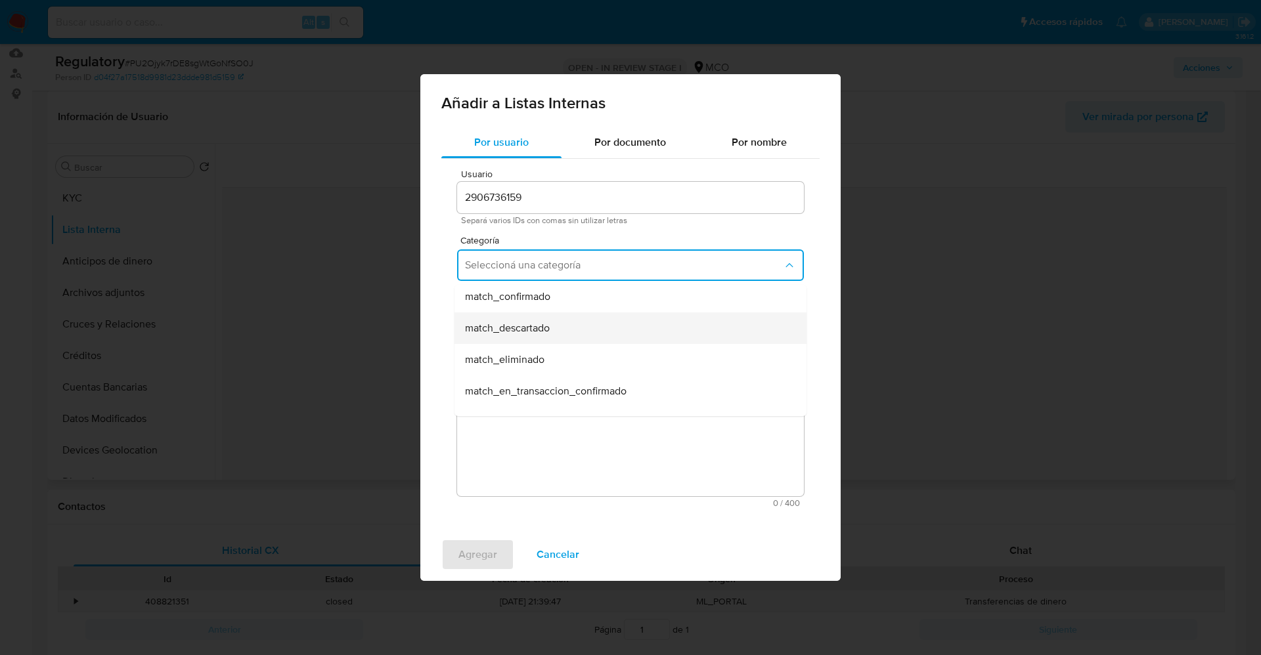
click at [548, 330] on span "match_descartado" at bounding box center [507, 328] width 85 height 13
click at [548, 330] on span "Seleccioná una subcategoría" at bounding box center [624, 326] width 318 height 13
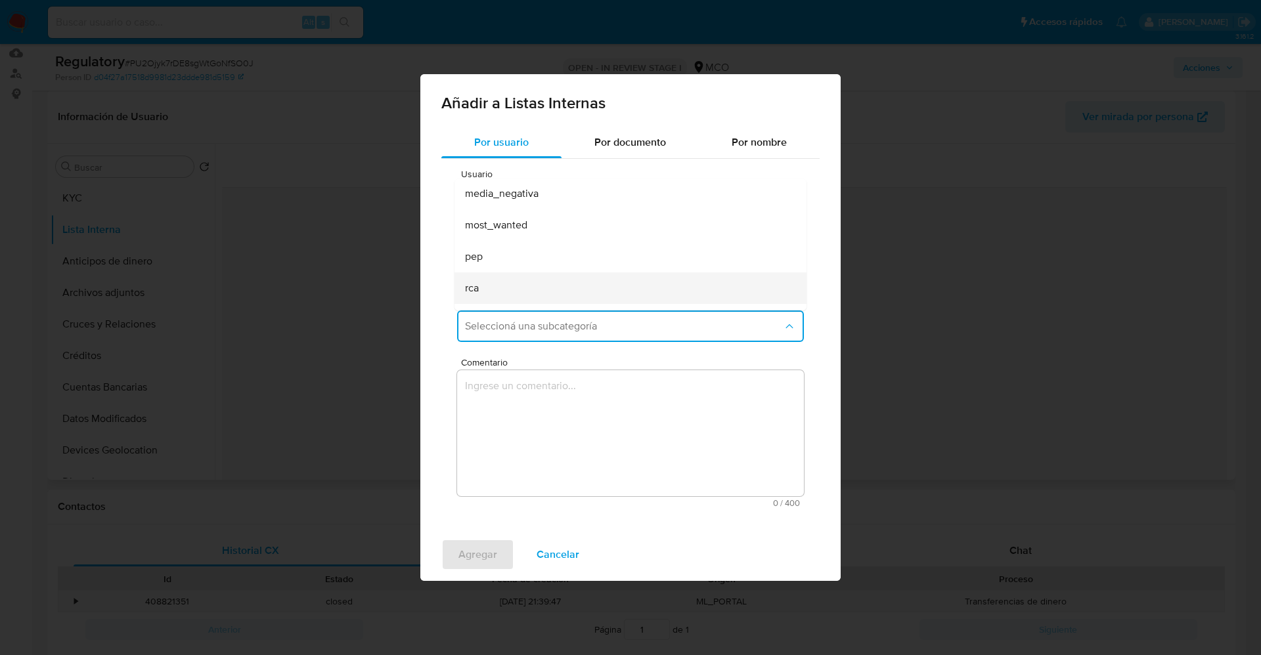
scroll to position [89, 0]
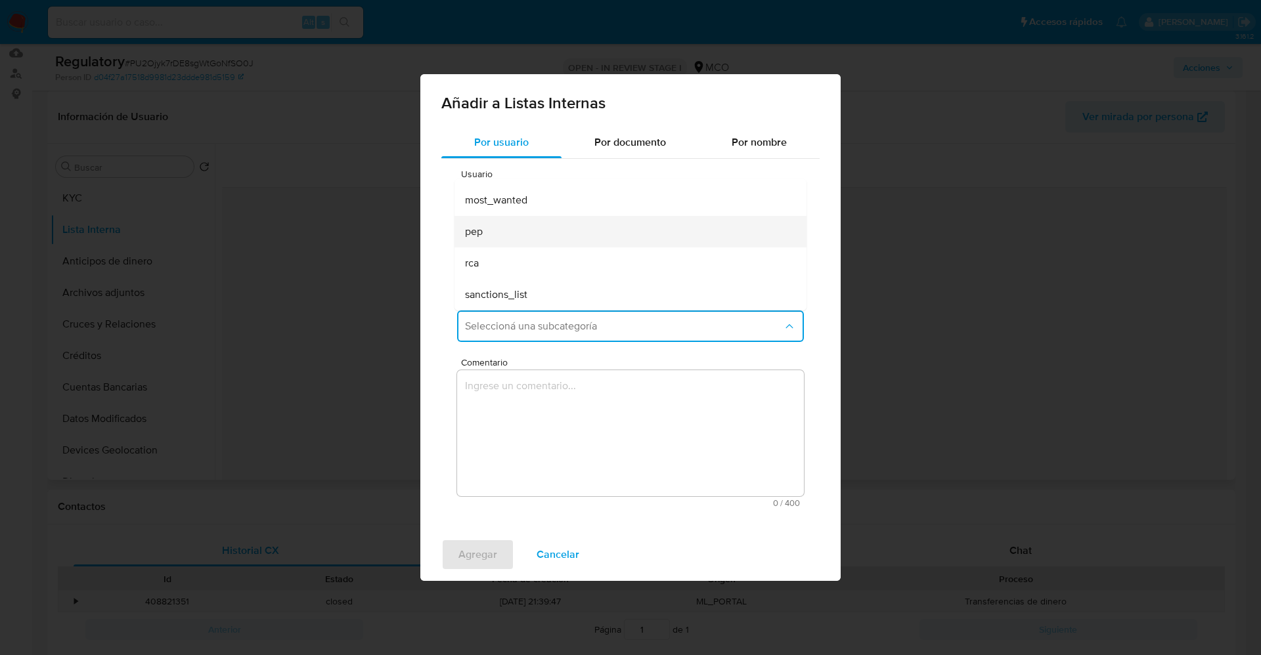
click at [509, 236] on div "pep" at bounding box center [626, 232] width 323 height 32
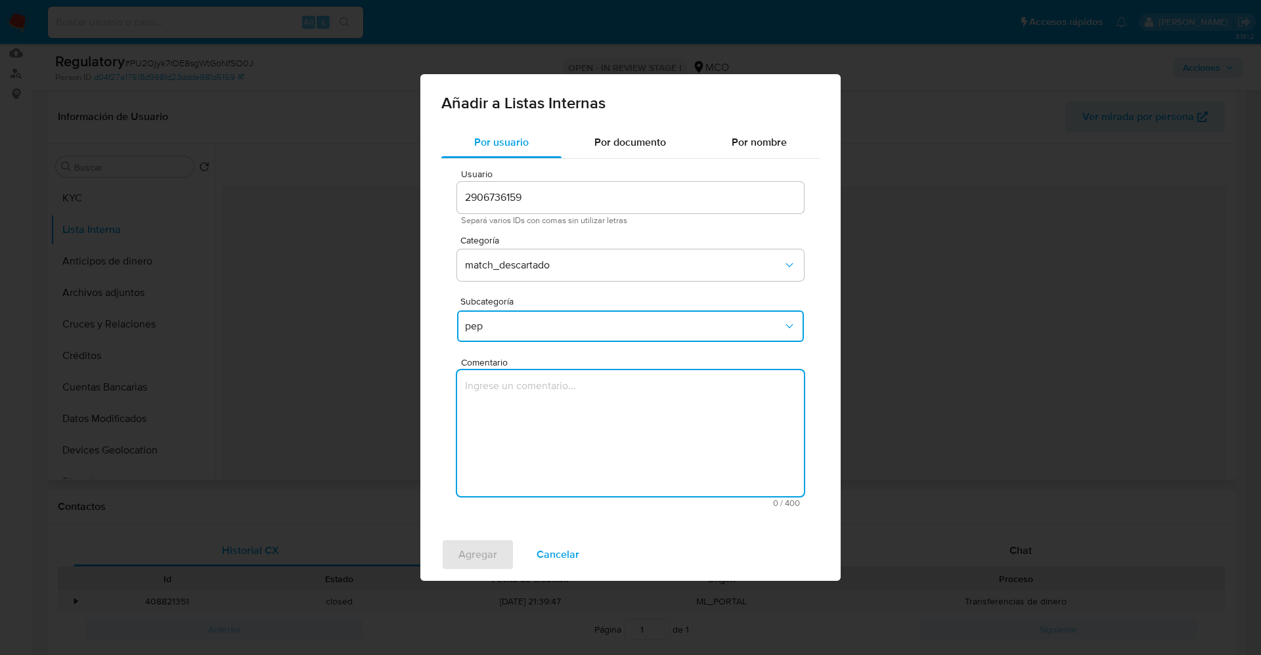
click at [553, 418] on textarea "Comentario" at bounding box center [630, 433] width 347 height 126
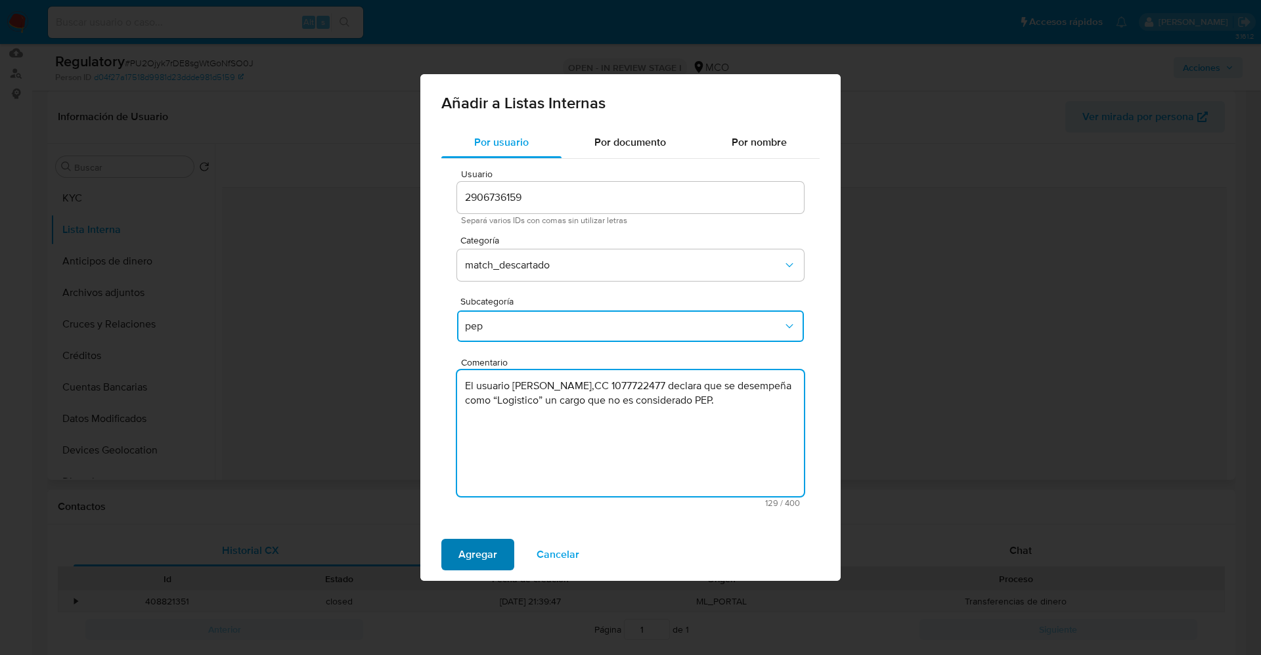
type textarea "El usuario Jhoan Manuel Beltran Lara,CC 1077722477 declara que se desempeña com…"
click at [479, 561] on span "Agregar" at bounding box center [477, 554] width 39 height 29
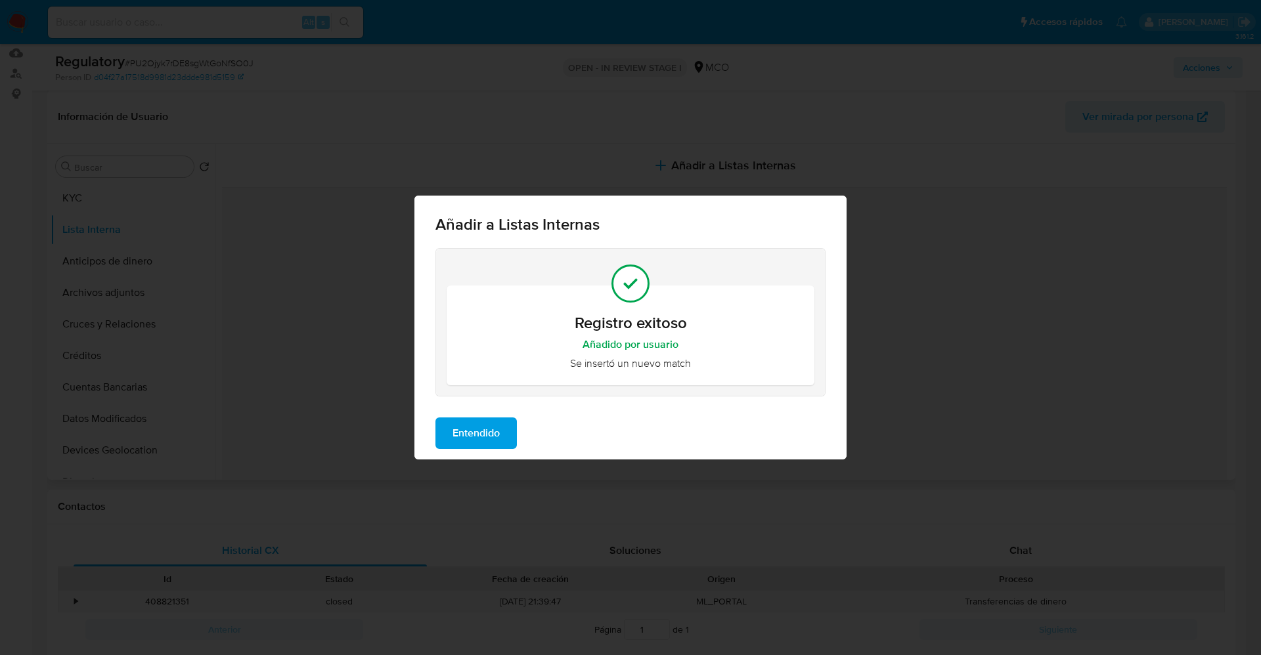
click at [459, 426] on span "Entendido" at bounding box center [475, 433] width 47 height 29
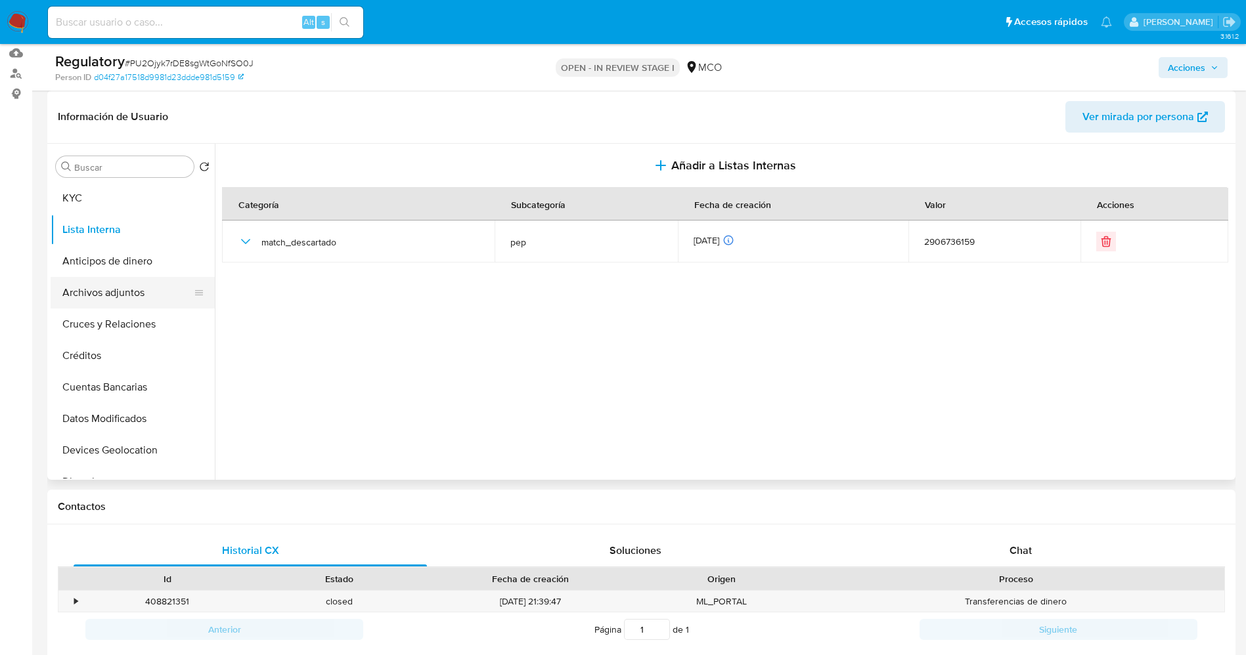
click at [120, 295] on button "Archivos adjuntos" at bounding box center [128, 293] width 154 height 32
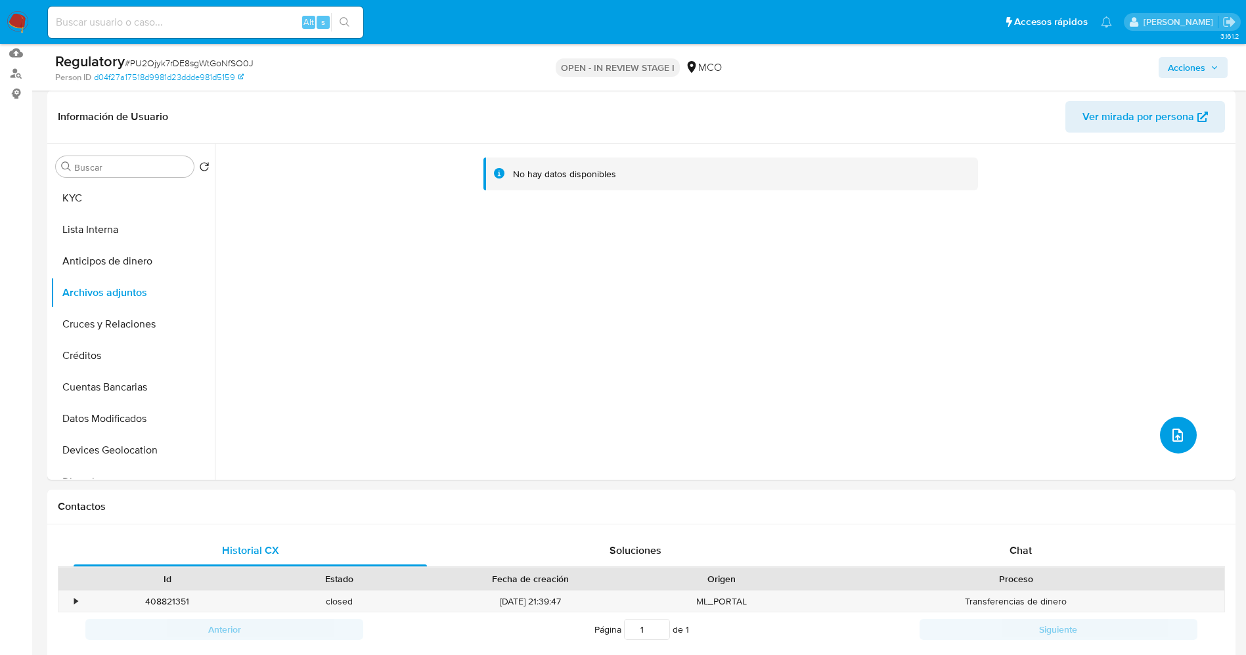
click at [1178, 438] on icon "upload-file" at bounding box center [1178, 436] width 16 height 16
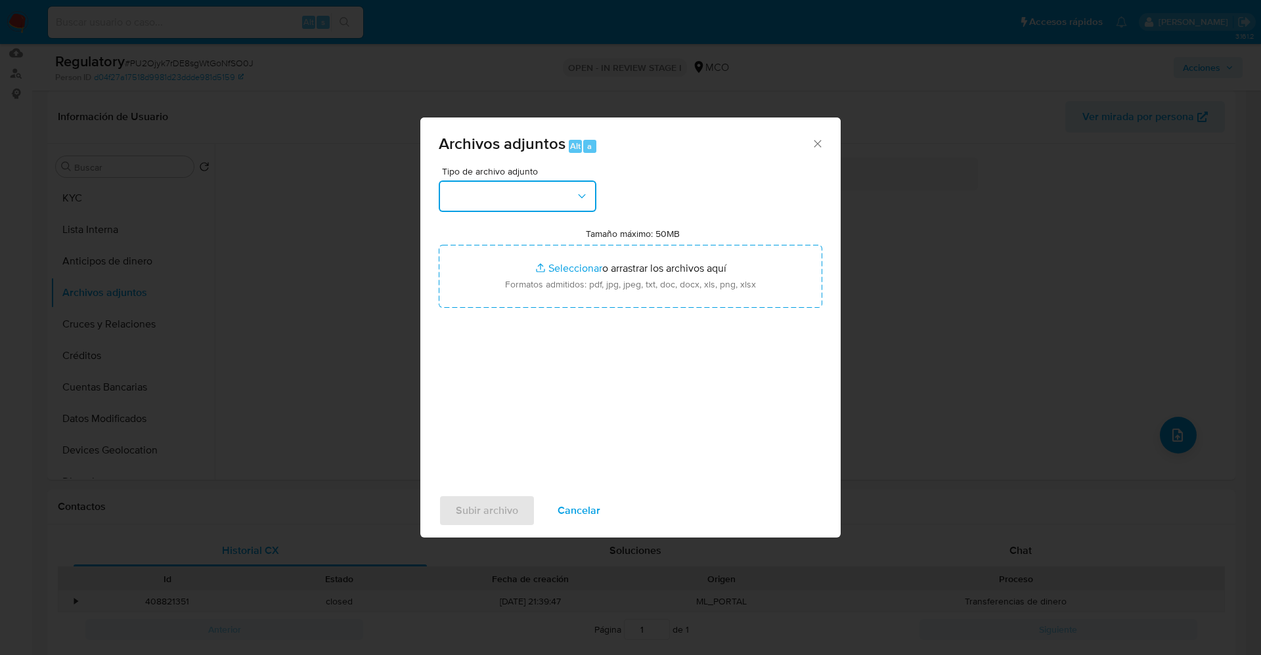
click at [550, 191] on button "button" at bounding box center [518, 197] width 158 height 32
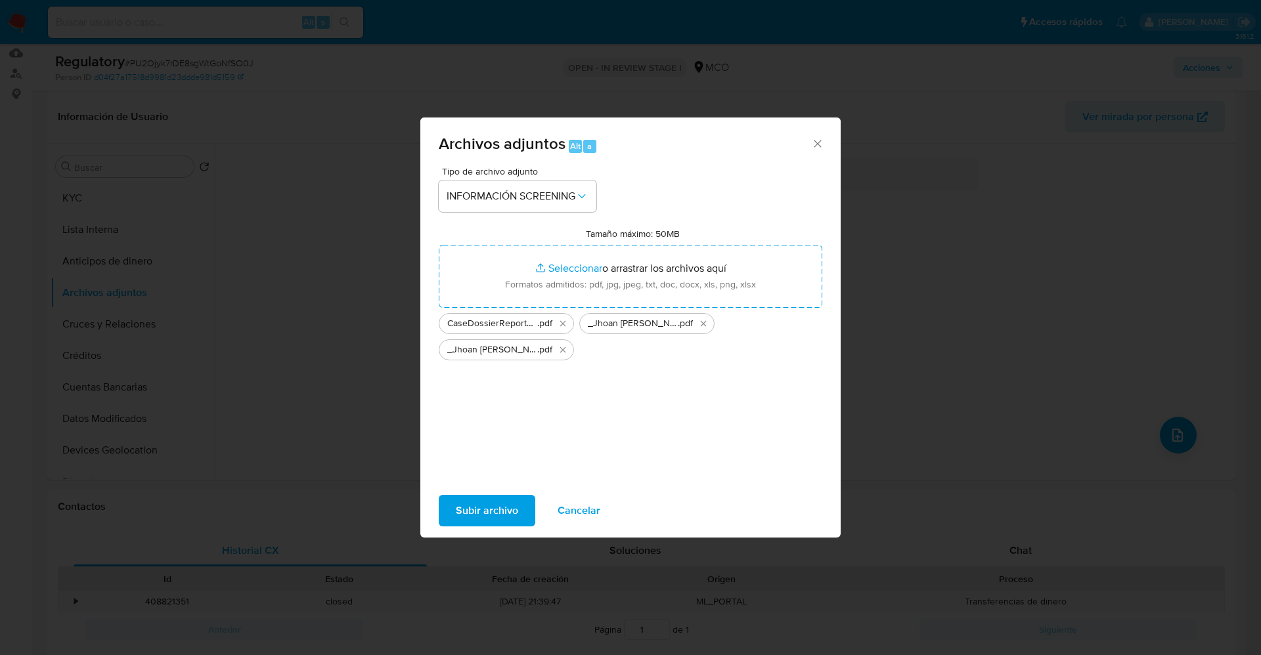
click at [462, 508] on span "Subir archivo" at bounding box center [487, 510] width 62 height 29
click at [486, 504] on span "Subir archivo" at bounding box center [487, 510] width 62 height 29
click at [503, 505] on span "Subir archivo" at bounding box center [487, 510] width 62 height 29
click at [576, 504] on span "Cancelar" at bounding box center [579, 510] width 43 height 29
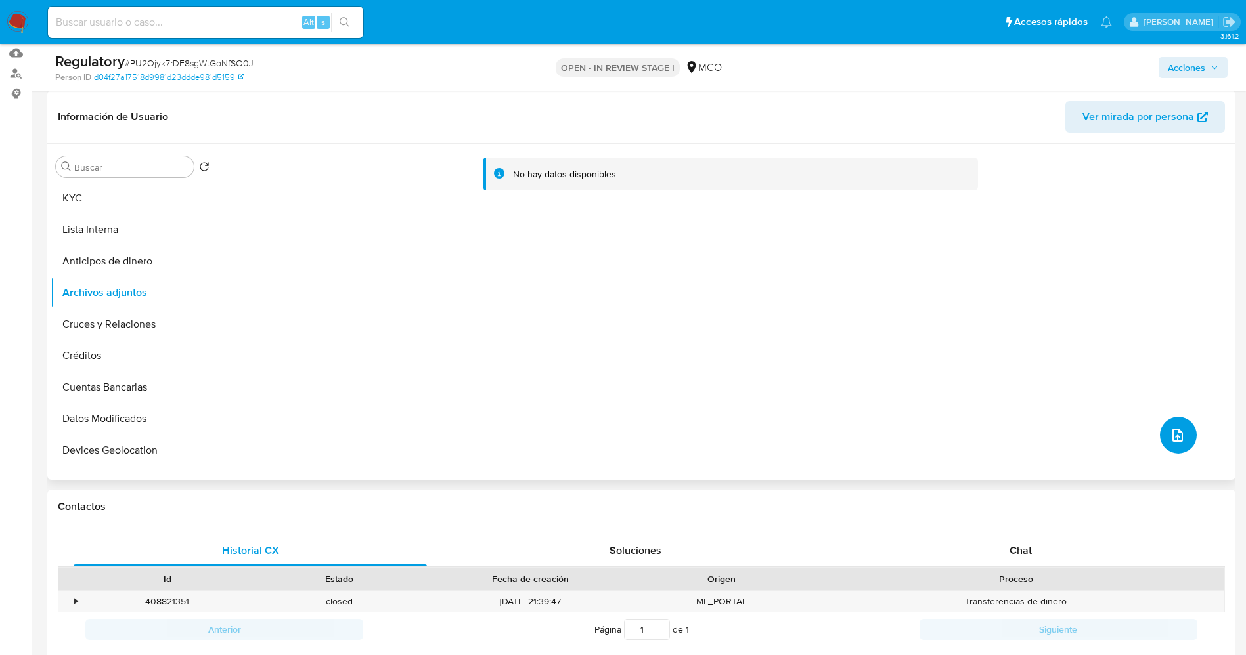
click at [1181, 440] on button "upload-file" at bounding box center [1178, 435] width 37 height 37
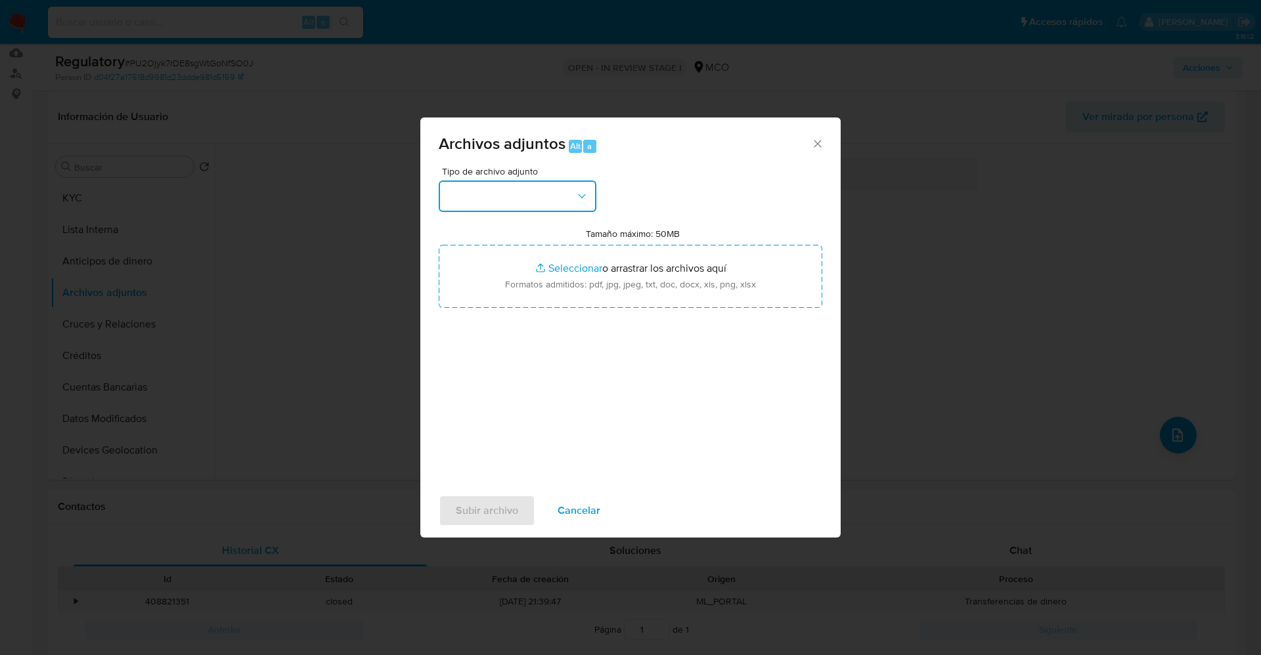
click at [554, 200] on button "button" at bounding box center [518, 197] width 158 height 32
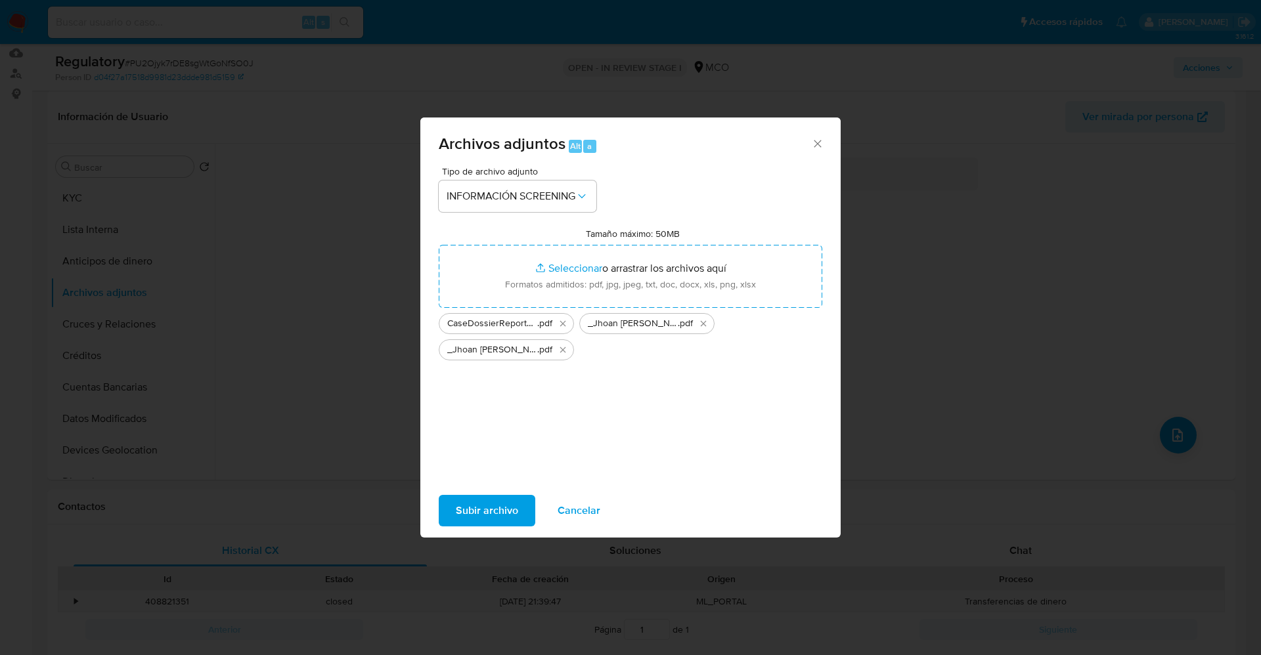
click at [456, 507] on span "Subir archivo" at bounding box center [487, 510] width 62 height 29
click at [477, 513] on span "Subir archivo" at bounding box center [487, 510] width 62 height 29
click at [510, 516] on span "Subir archivo" at bounding box center [487, 510] width 62 height 29
click at [485, 502] on span "Subir archivo" at bounding box center [487, 510] width 62 height 29
click at [465, 510] on span "Subir archivo" at bounding box center [487, 510] width 62 height 29
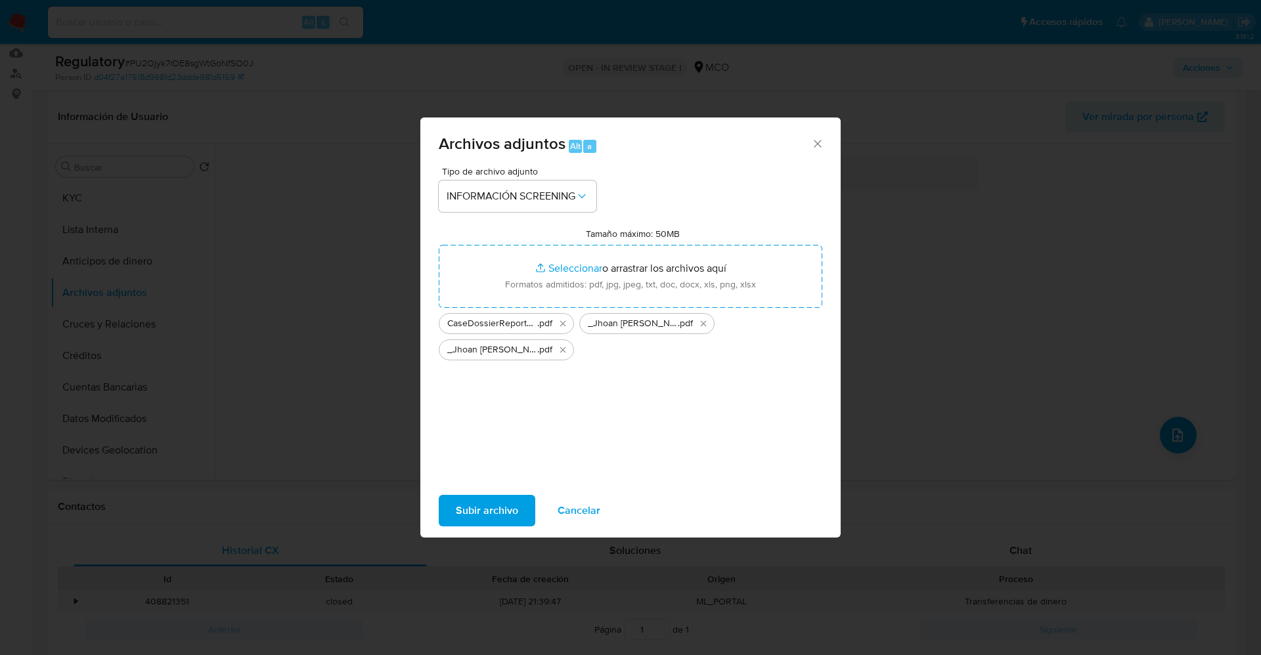
click at [487, 510] on span "Subir archivo" at bounding box center [487, 510] width 62 height 29
click at [520, 507] on button "Subir archivo" at bounding box center [487, 511] width 97 height 32
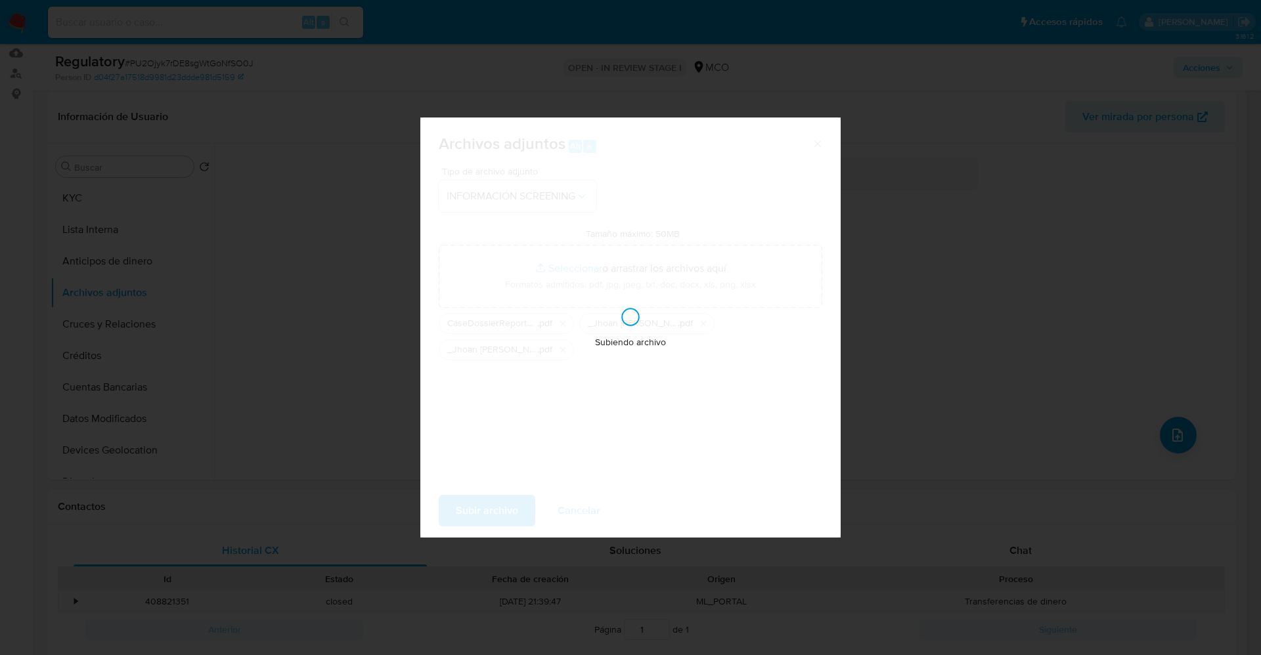
click at [1147, 391] on div "Archivos adjuntos Alt a Tipo de archivo adjunto INFORMACIÓN SCREENING Tamaño má…" at bounding box center [630, 327] width 1261 height 655
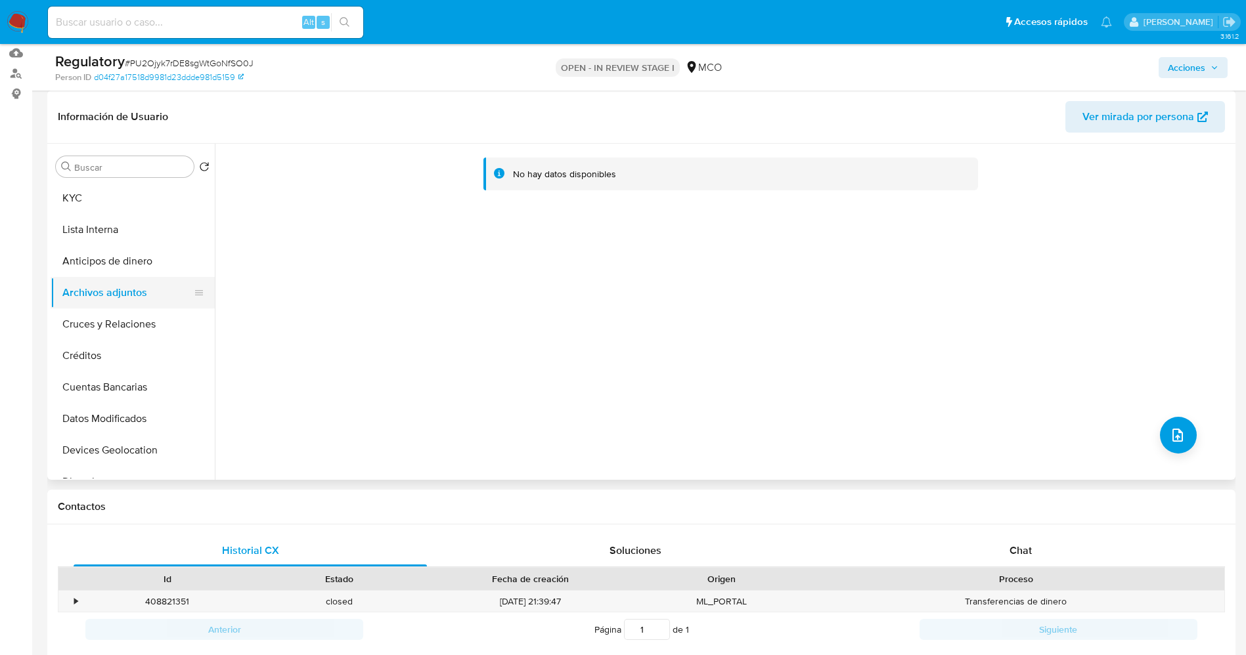
drag, startPoint x: 104, startPoint y: 225, endPoint x: 107, endPoint y: 279, distance: 54.0
click at [104, 227] on button "Lista Interna" at bounding box center [133, 230] width 164 height 32
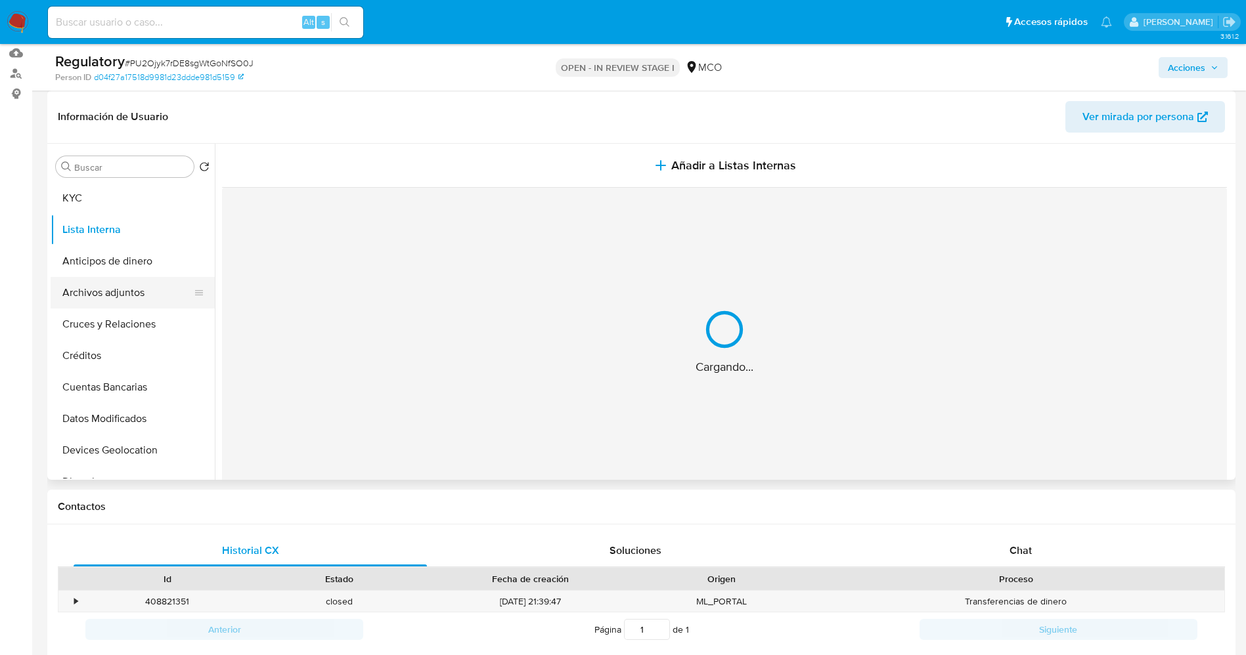
click at [107, 280] on button "Archivos adjuntos" at bounding box center [128, 293] width 154 height 32
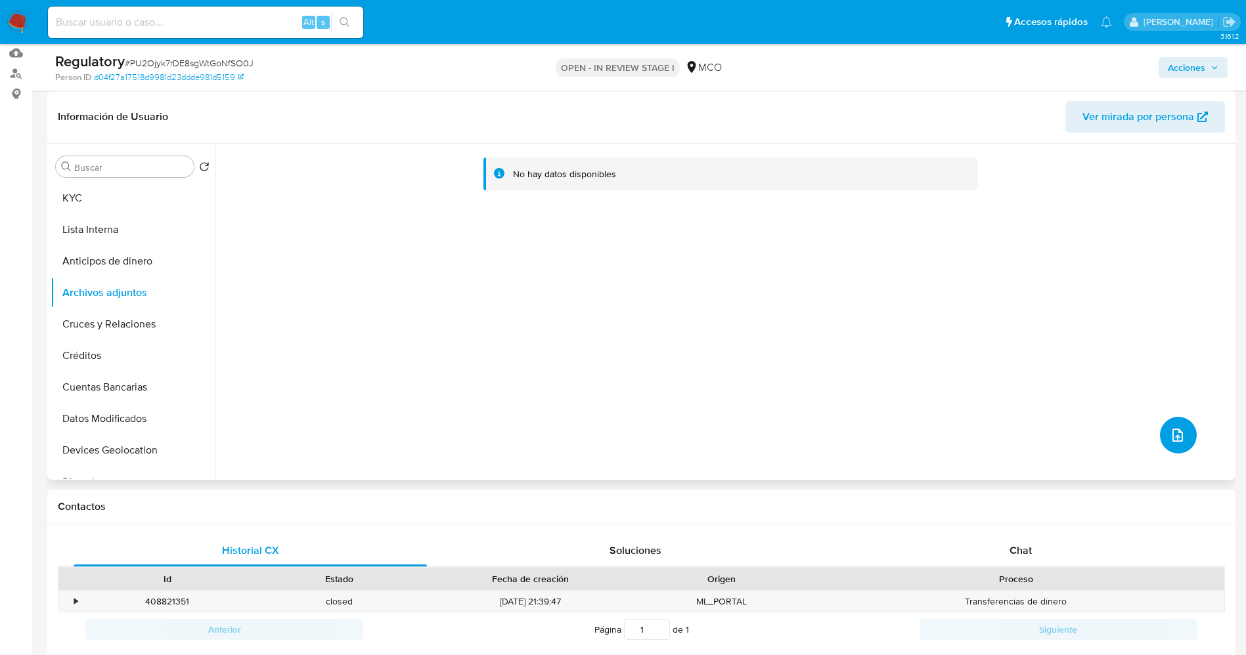
click at [1161, 431] on button "upload-file" at bounding box center [1178, 435] width 37 height 37
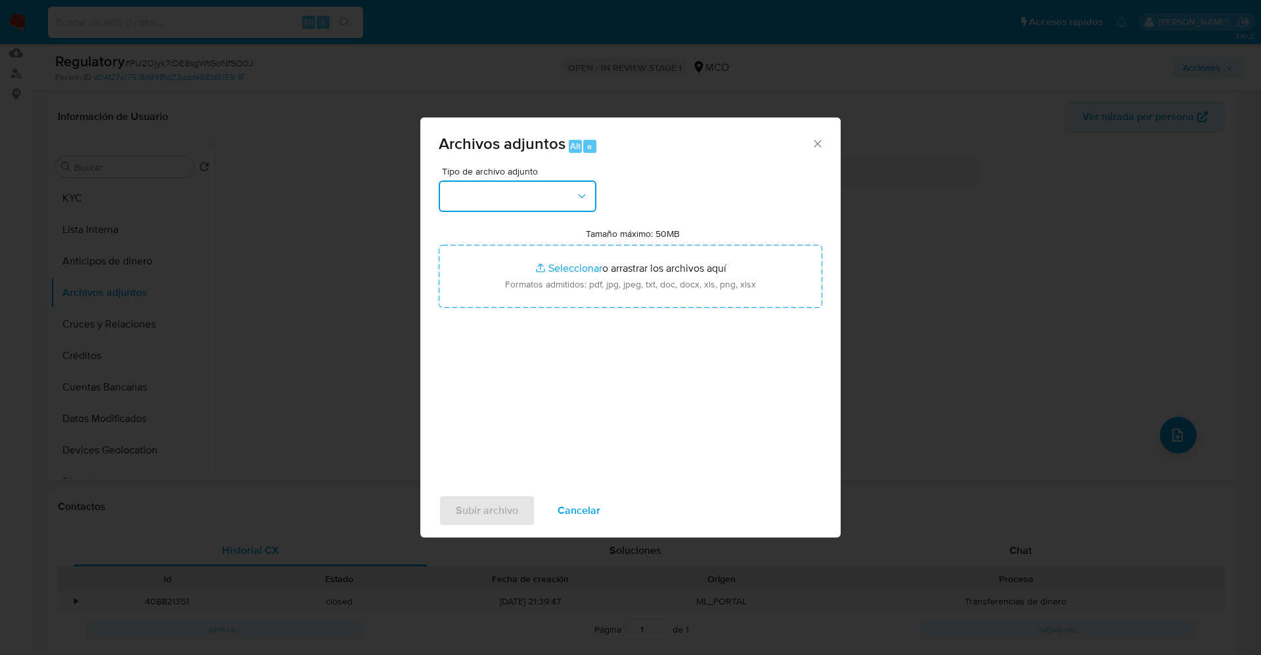
click at [562, 196] on button "button" at bounding box center [518, 197] width 158 height 32
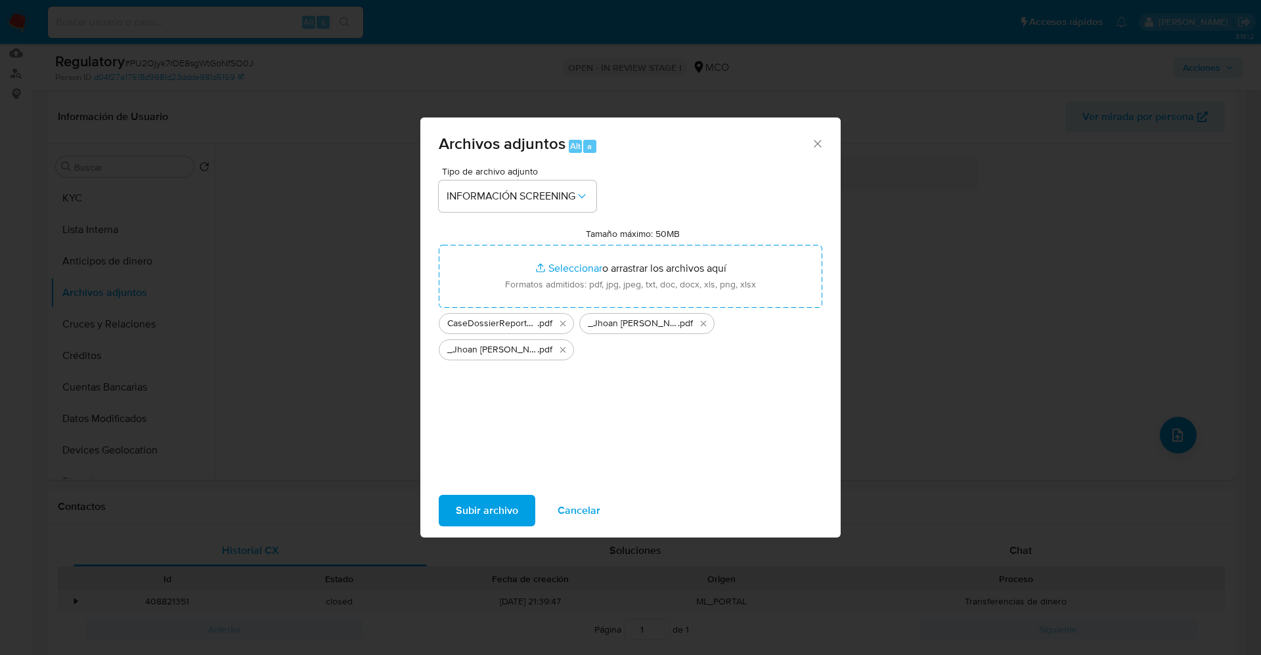
click at [485, 516] on span "Subir archivo" at bounding box center [487, 510] width 62 height 29
click at [494, 521] on span "Subir archivo" at bounding box center [487, 510] width 62 height 29
click at [488, 512] on span "Subir archivo" at bounding box center [487, 510] width 62 height 29
click at [485, 514] on span "Subir archivo" at bounding box center [487, 510] width 62 height 29
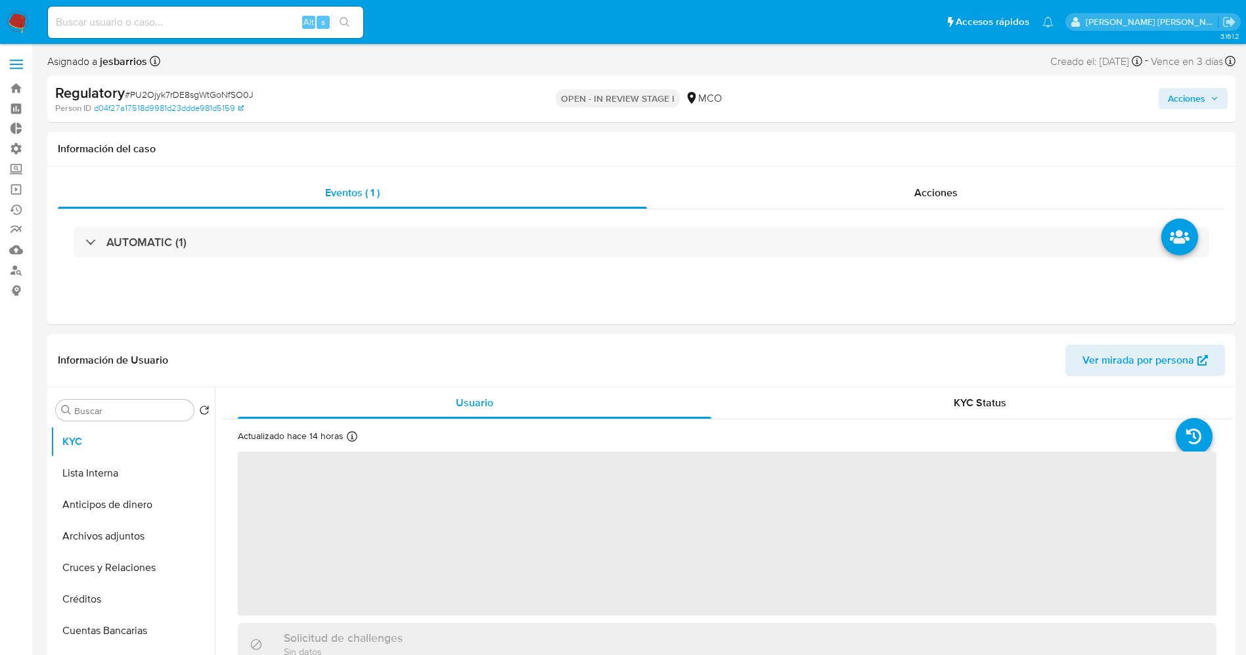
select select "10"
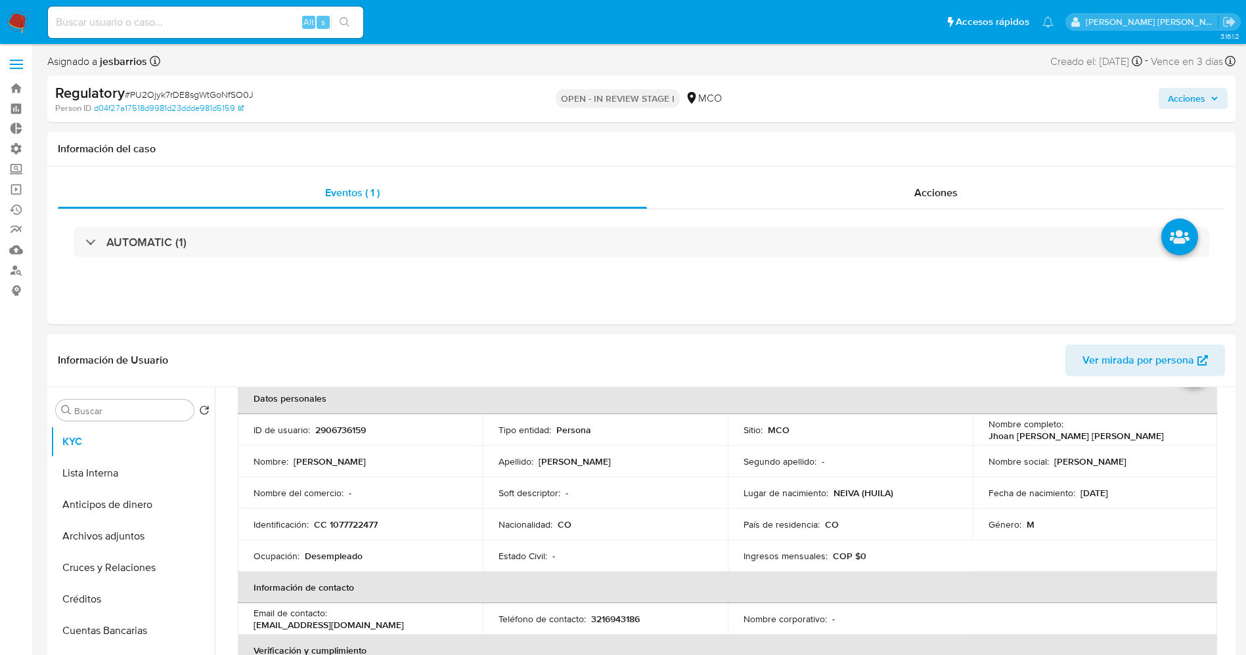
scroll to position [99, 0]
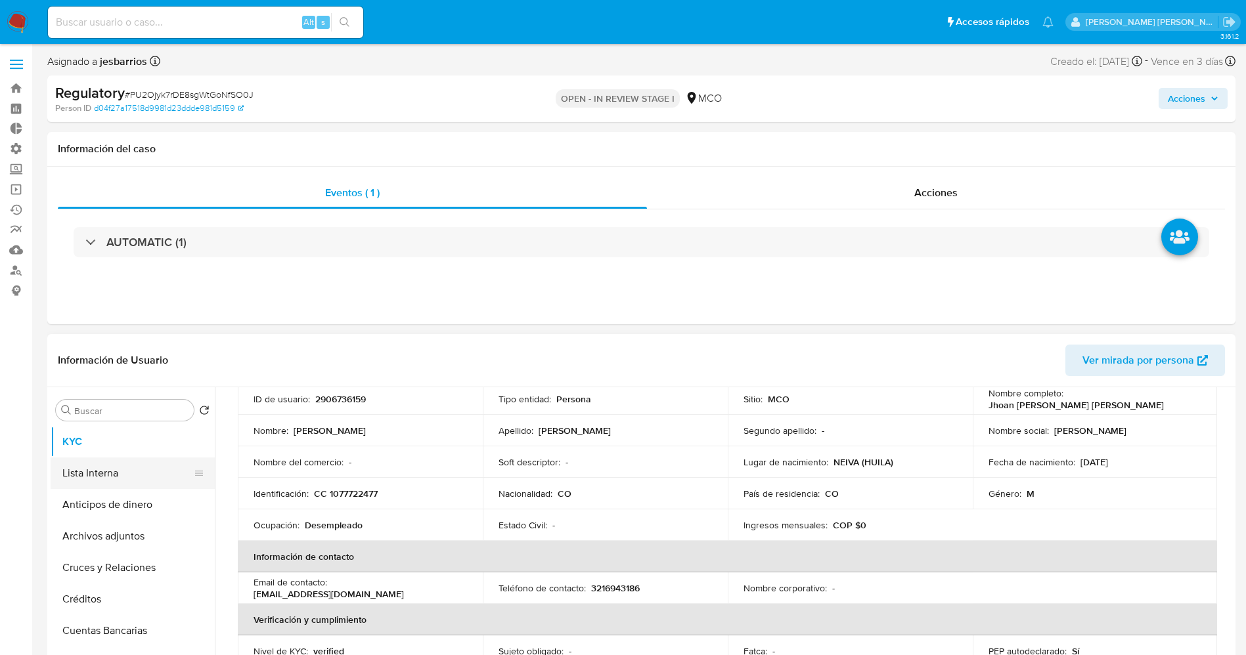
click at [97, 474] on button "Lista Interna" at bounding box center [128, 474] width 154 height 32
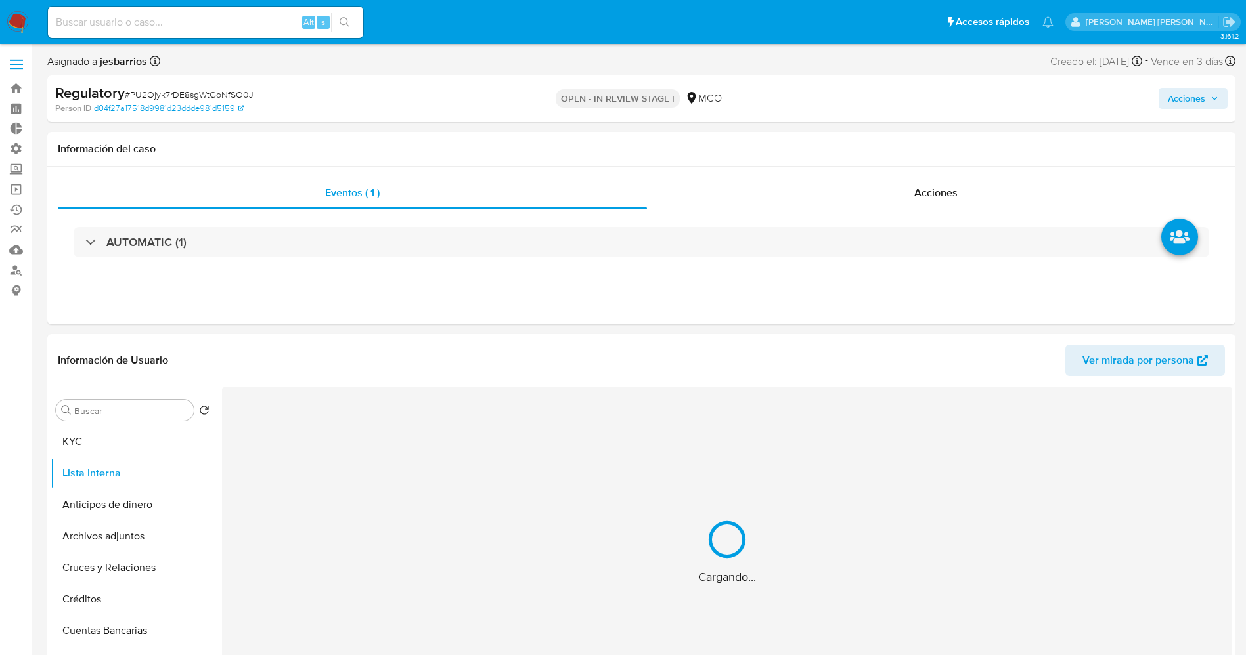
scroll to position [0, 0]
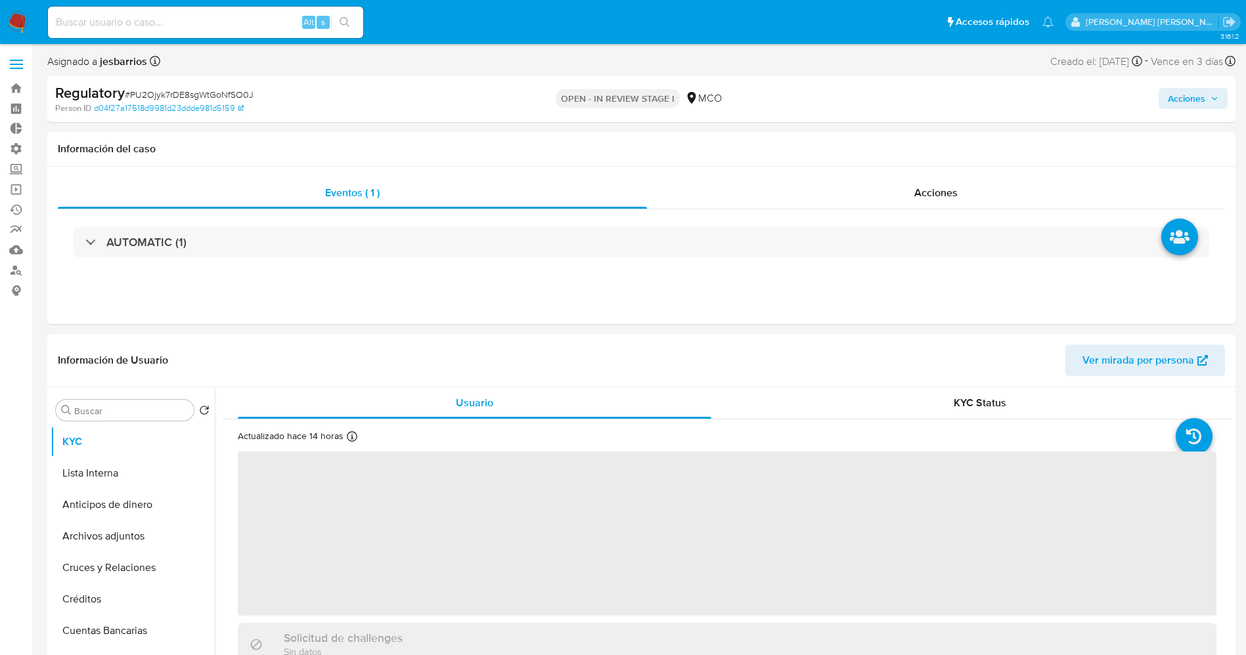
select select "10"
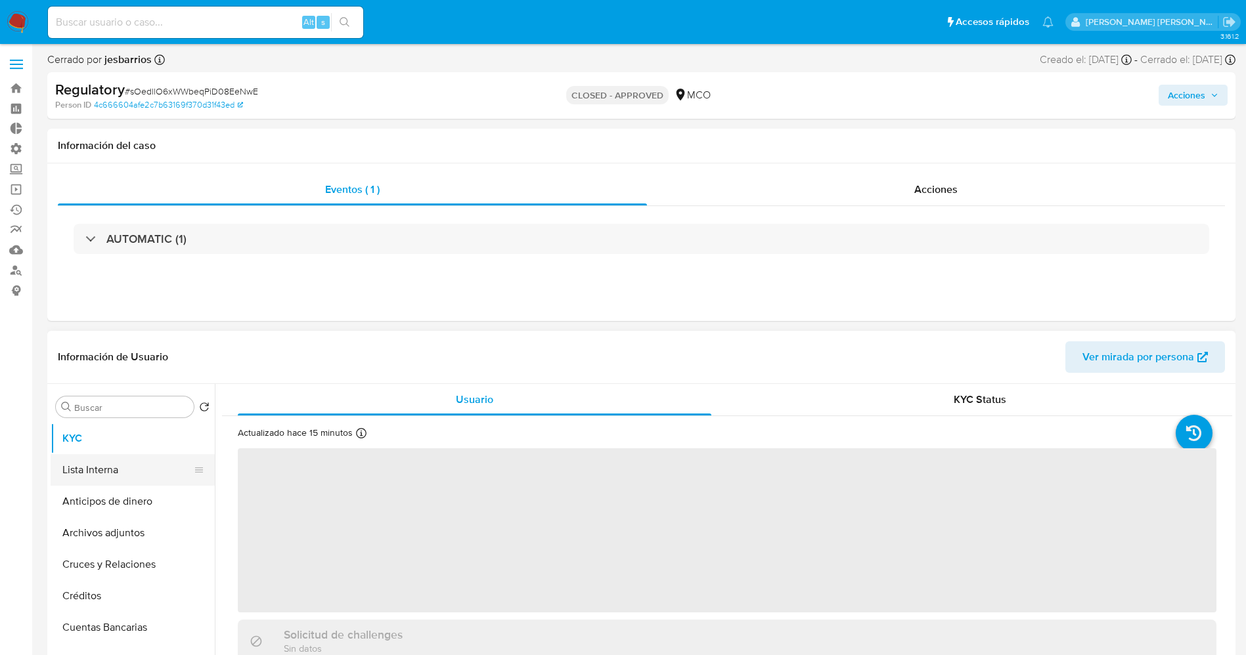
select select "10"
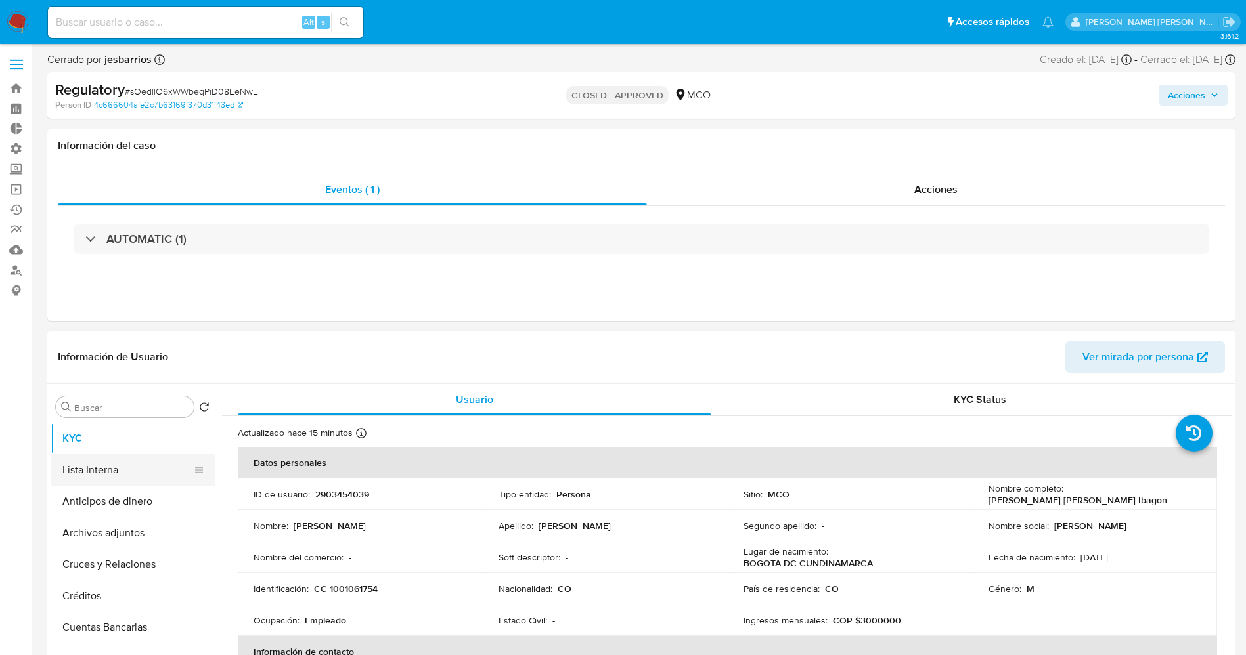
click at [106, 455] on button "Lista Interna" at bounding box center [128, 470] width 154 height 32
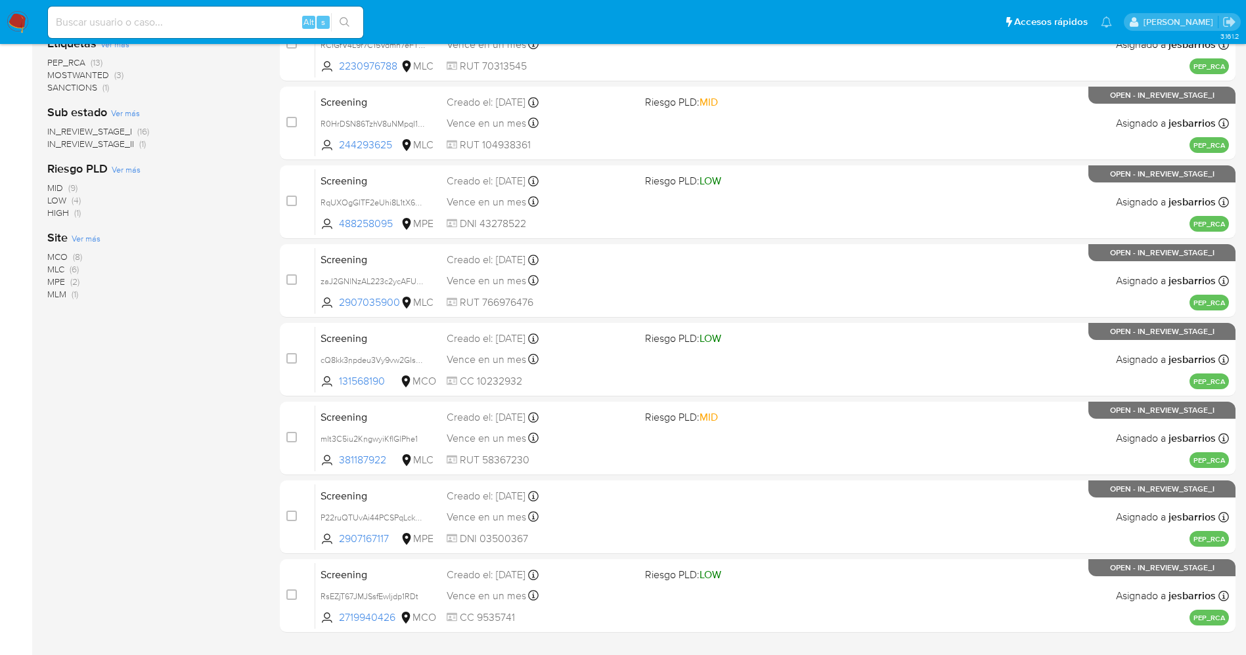
scroll to position [429, 0]
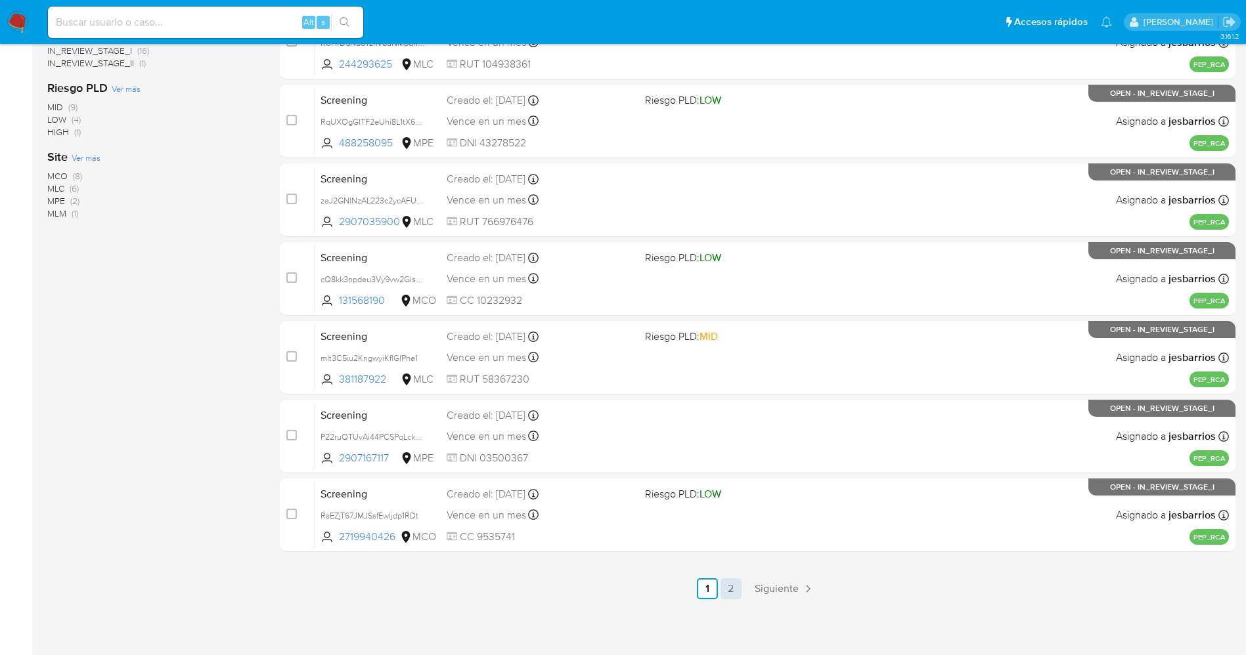
click at [738, 586] on link "2" at bounding box center [730, 589] width 21 height 21
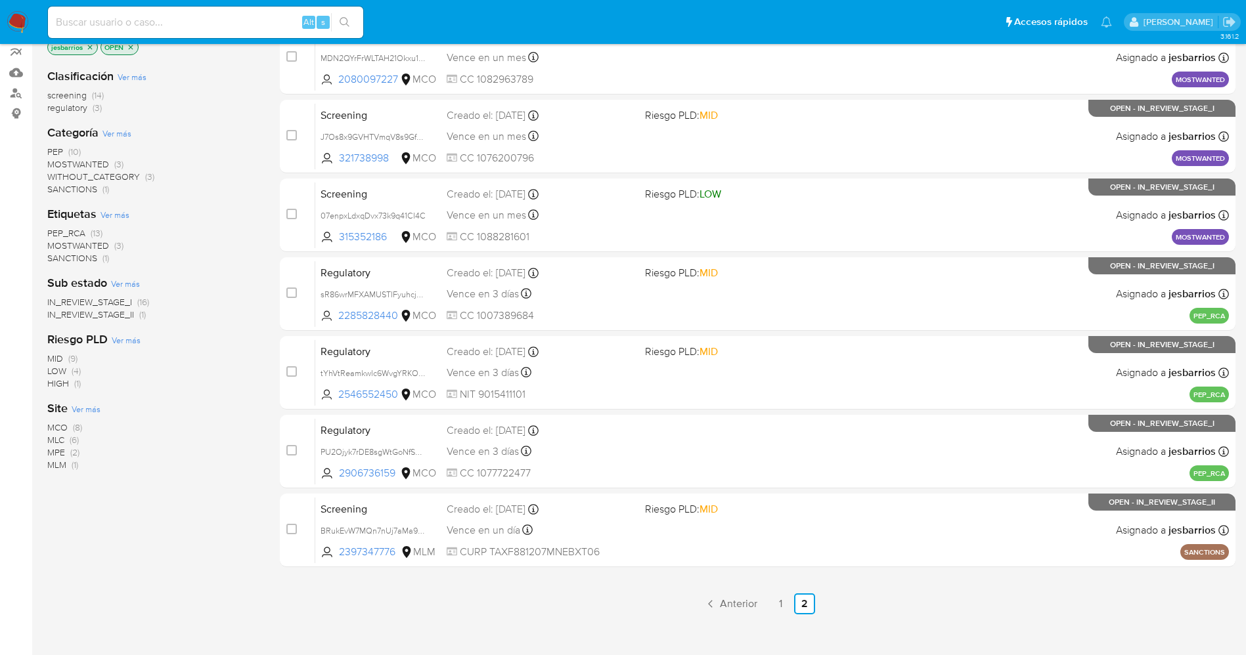
scroll to position [192, 0]
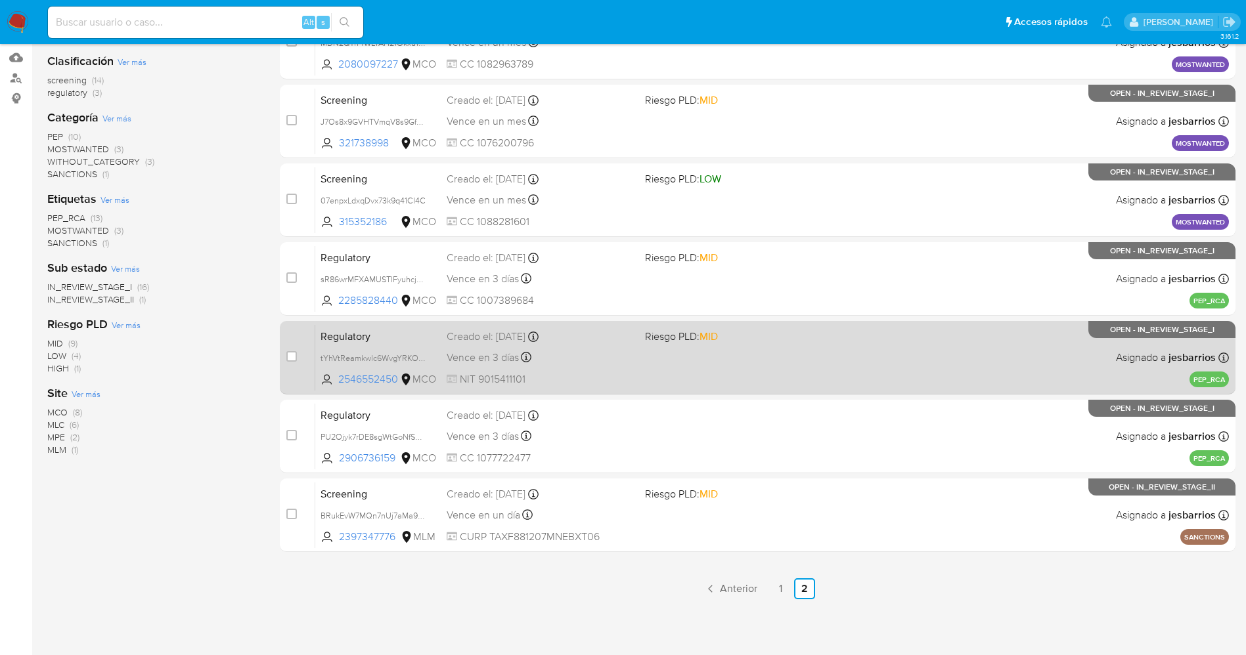
click at [640, 372] on div "Regulatory tYhVtReamkwlc6WvgYRKOjKO 2546552450 MCO Riesgo PLD: MID Creado el: […" at bounding box center [772, 357] width 914 height 66
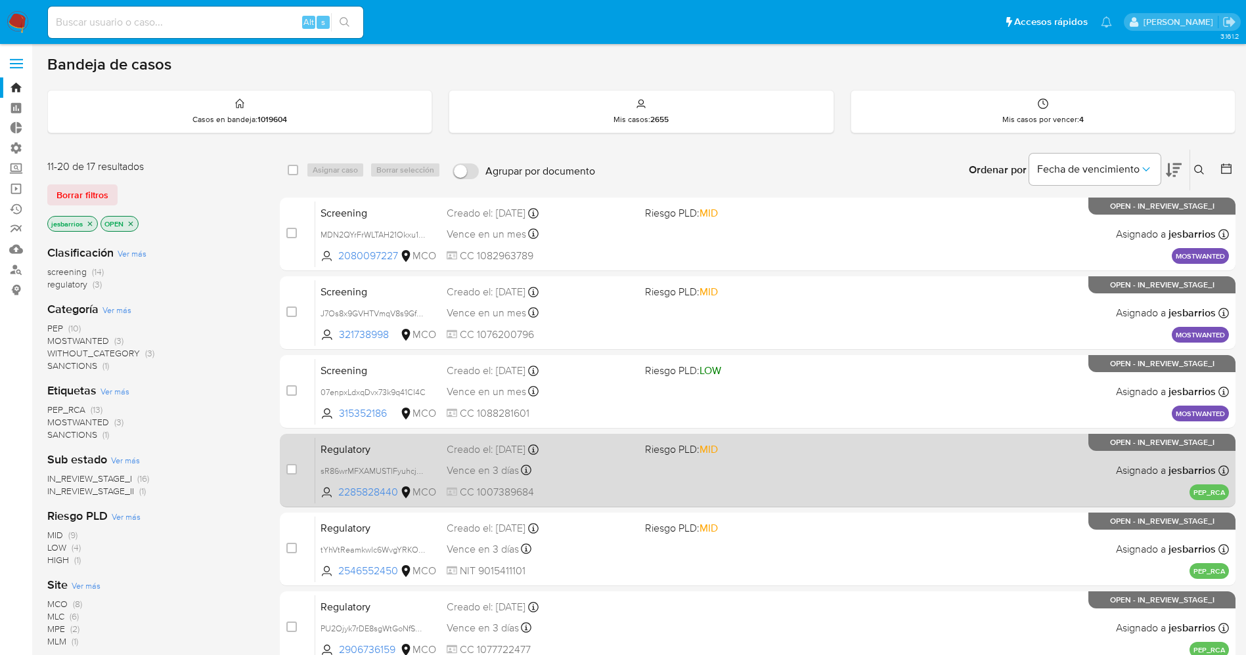
scroll to position [0, 0]
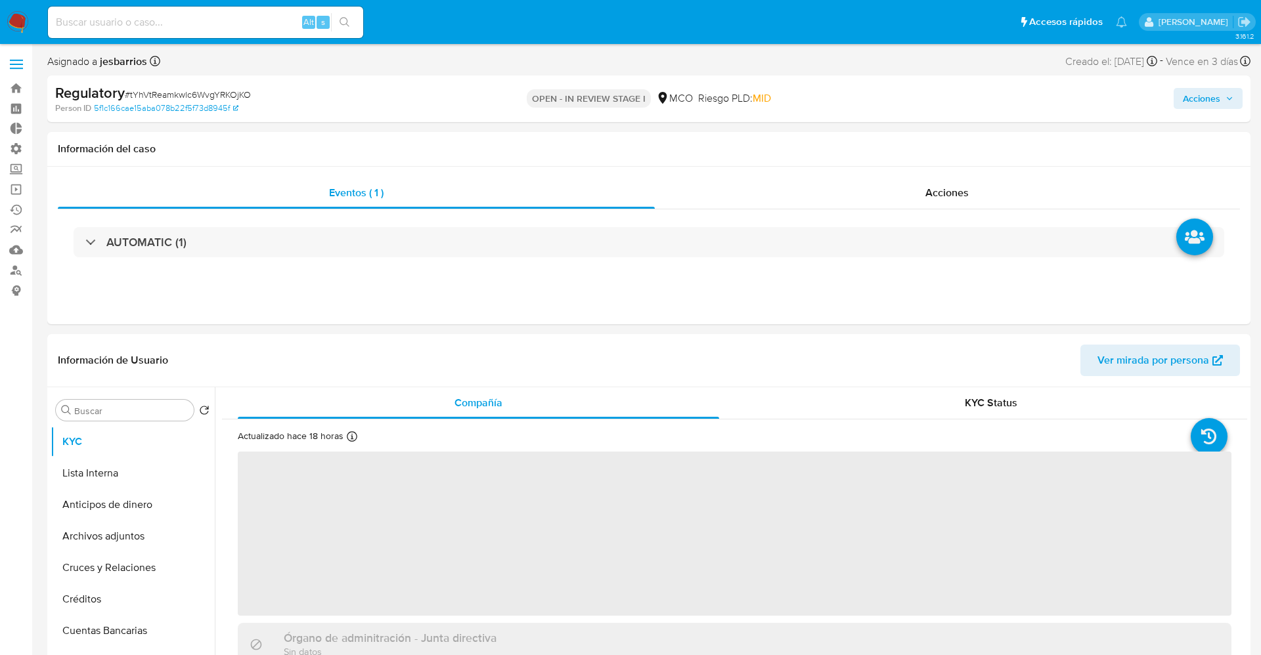
select select "10"
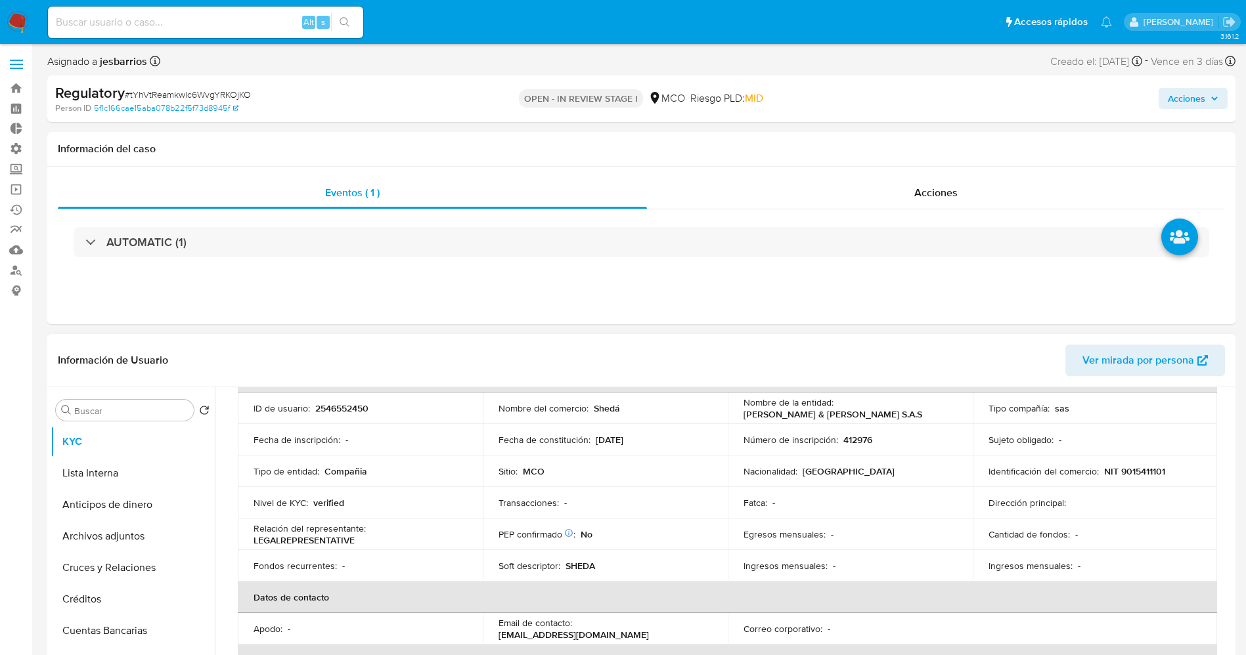
scroll to position [99, 0]
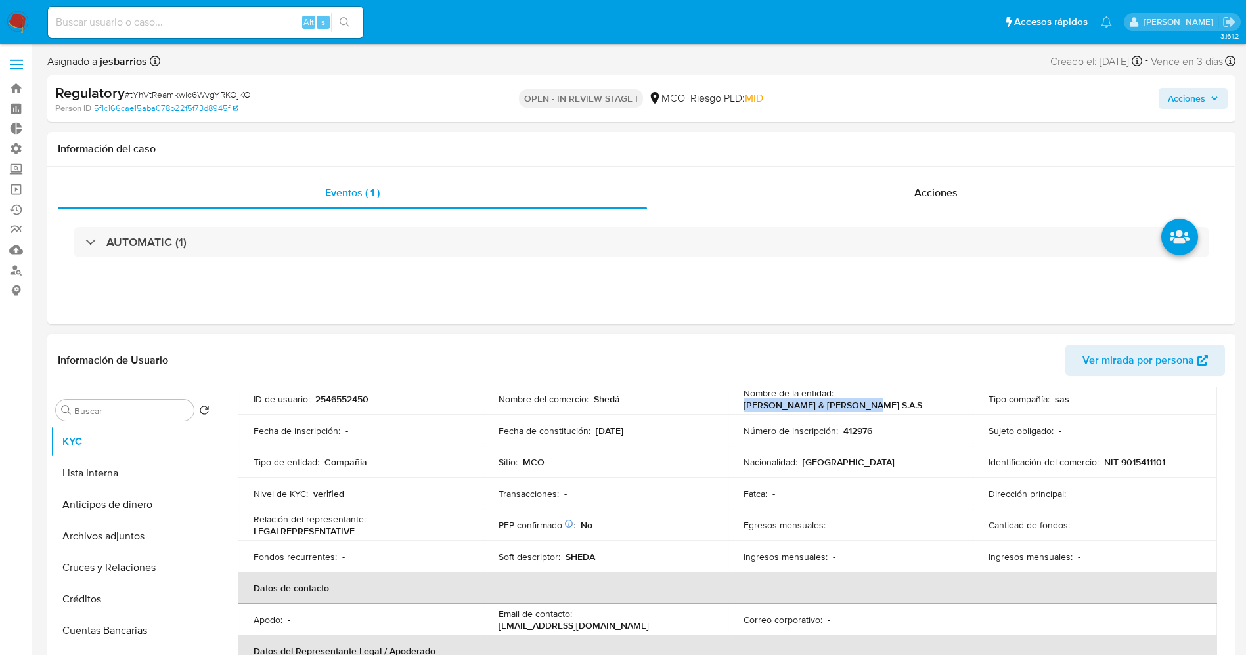
drag, startPoint x: 742, startPoint y: 405, endPoint x: 860, endPoint y: 395, distance: 118.0
click at [873, 397] on td "Nombre de la entidad : [PERSON_NAME] & [PERSON_NAME] S.A.S" at bounding box center [850, 400] width 245 height 32
drag, startPoint x: 844, startPoint y: 395, endPoint x: 739, endPoint y: 406, distance: 105.7
click at [730, 407] on td "Nombre de la entidad : [PERSON_NAME] & [PERSON_NAME] S.A.S" at bounding box center [850, 400] width 245 height 32
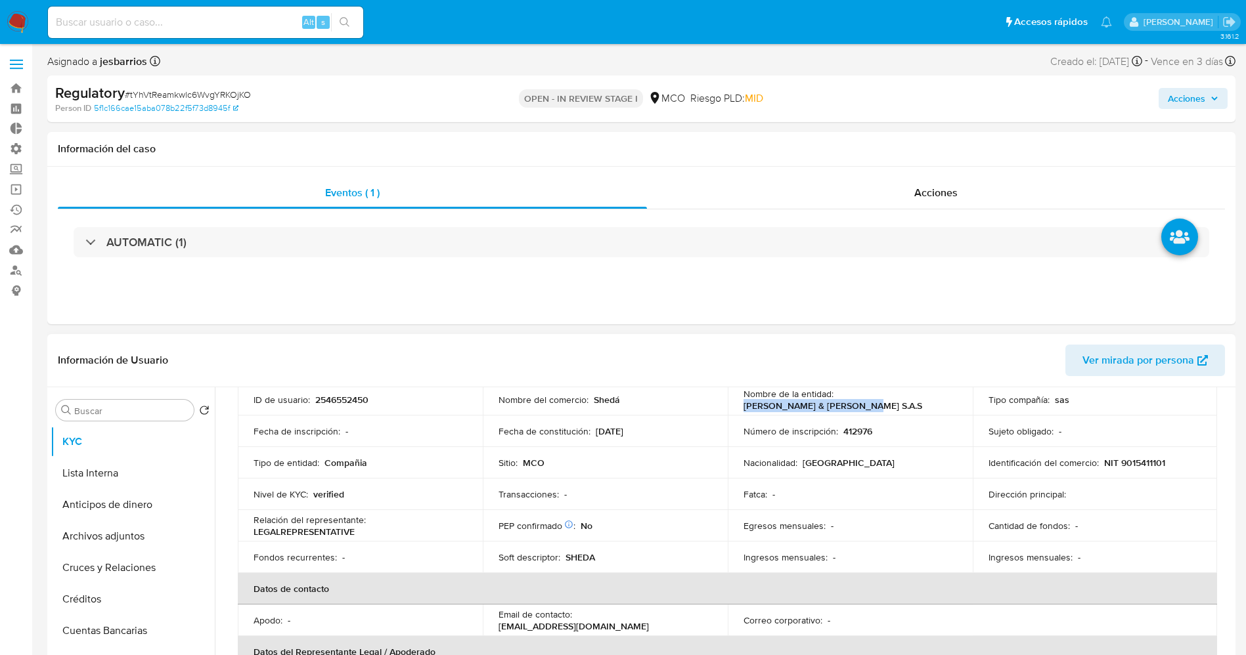
drag, startPoint x: 739, startPoint y: 405, endPoint x: 850, endPoint y: 405, distance: 111.0
click at [867, 409] on td "Nombre de la entidad : [PERSON_NAME] & [PERSON_NAME] S.A.S" at bounding box center [850, 400] width 245 height 32
copy p "[PERSON_NAME] & [PERSON_NAME] S.A.S"
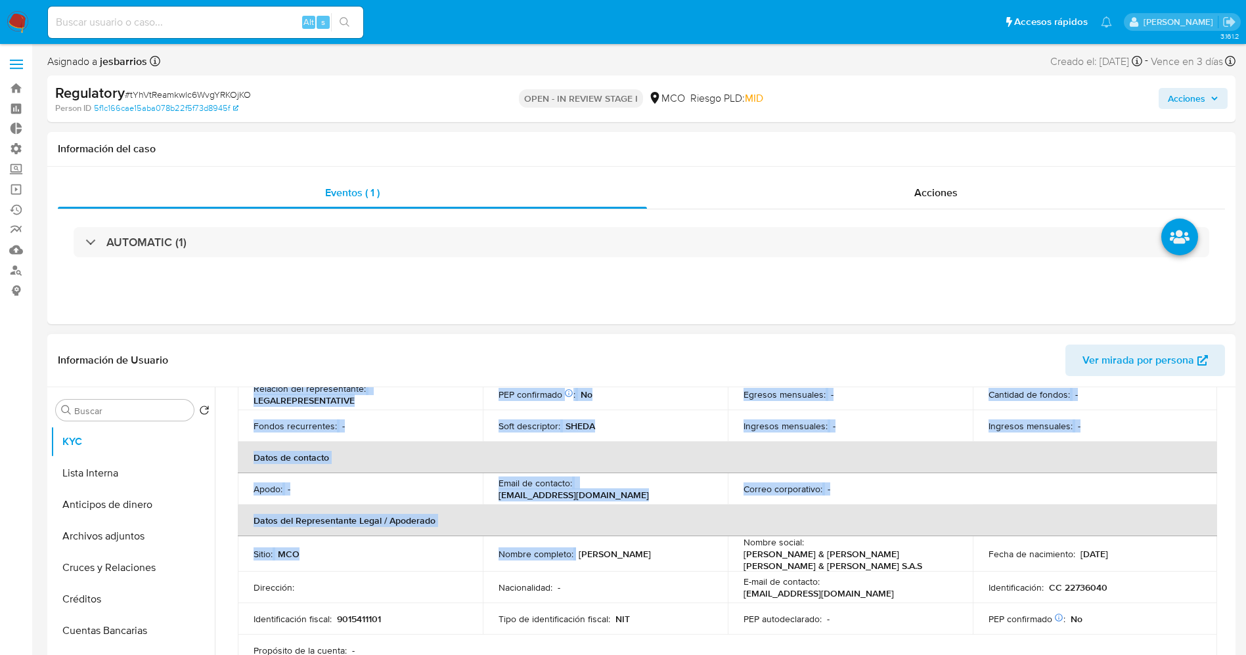
scroll to position [196, 0]
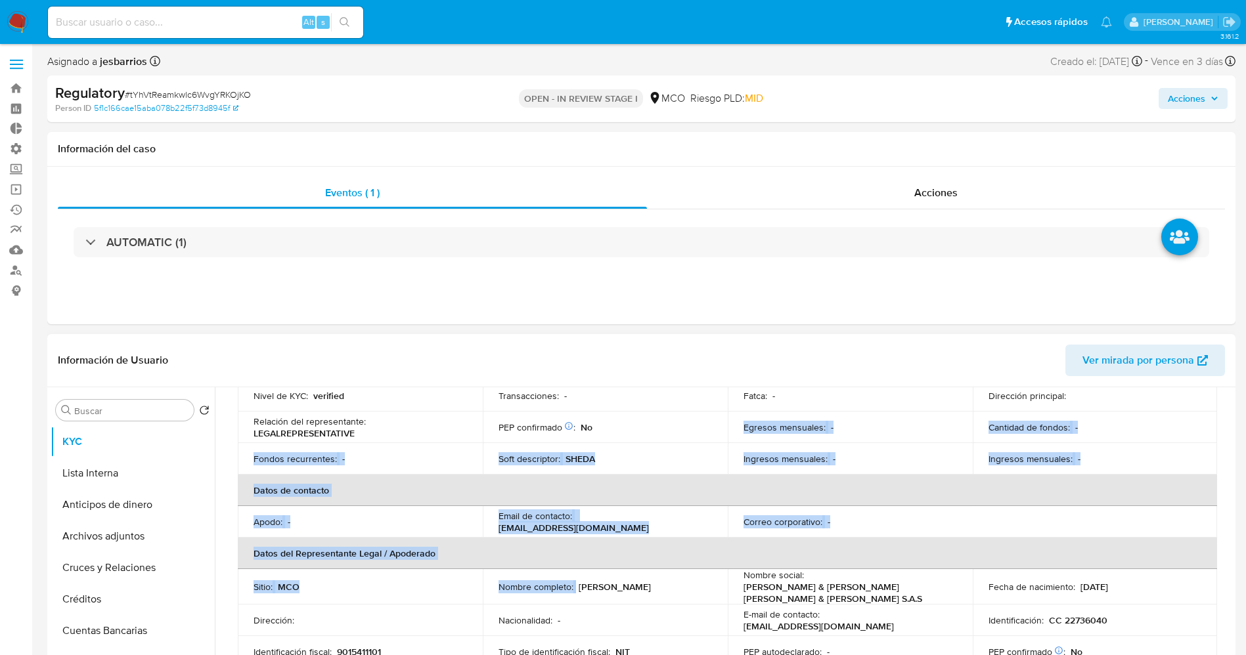
drag, startPoint x: 574, startPoint y: 388, endPoint x: 678, endPoint y: 440, distance: 116.6
click at [678, 440] on table "Información de empresa ID de usuario : 2546552450 Nombre del comercio : Shedá N…" at bounding box center [727, 476] width 979 height 445
click at [668, 470] on td "Soft descriptor : SHEDA" at bounding box center [605, 459] width 245 height 32
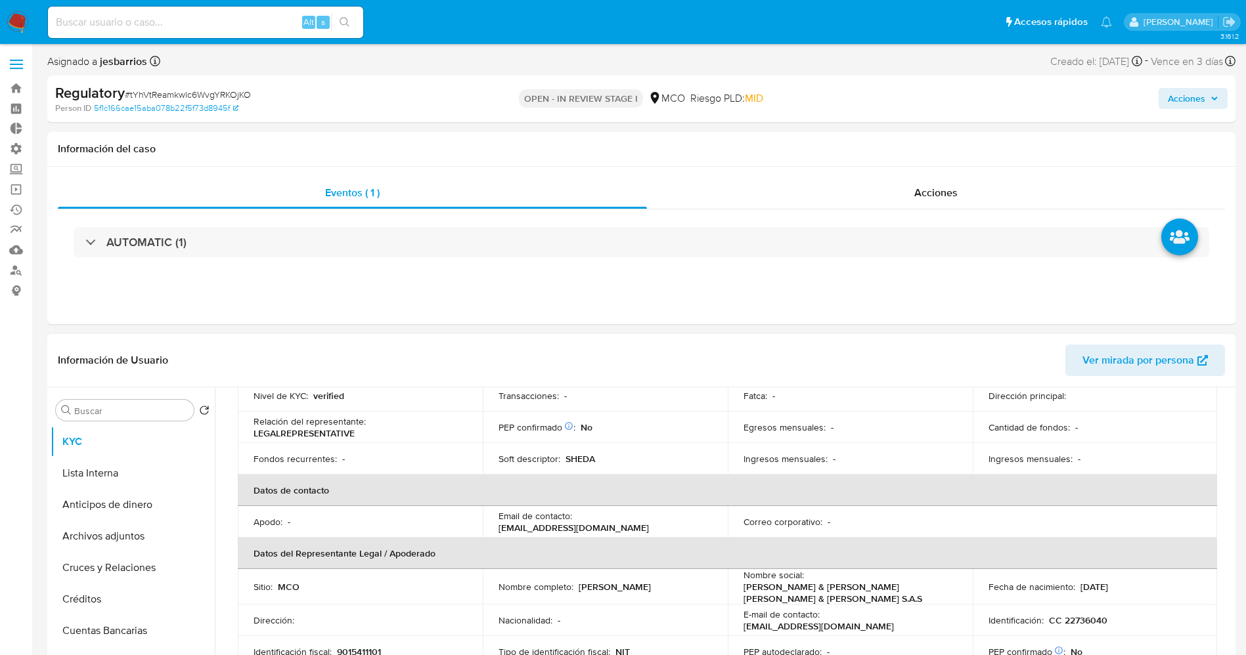
drag, startPoint x: 592, startPoint y: 587, endPoint x: 689, endPoint y: 586, distance: 96.5
click at [689, 586] on div "Nombre completo : [PERSON_NAME]" at bounding box center [604, 587] width 213 height 12
copy div "[PERSON_NAME]"
